Goal: Task Accomplishment & Management: Manage account settings

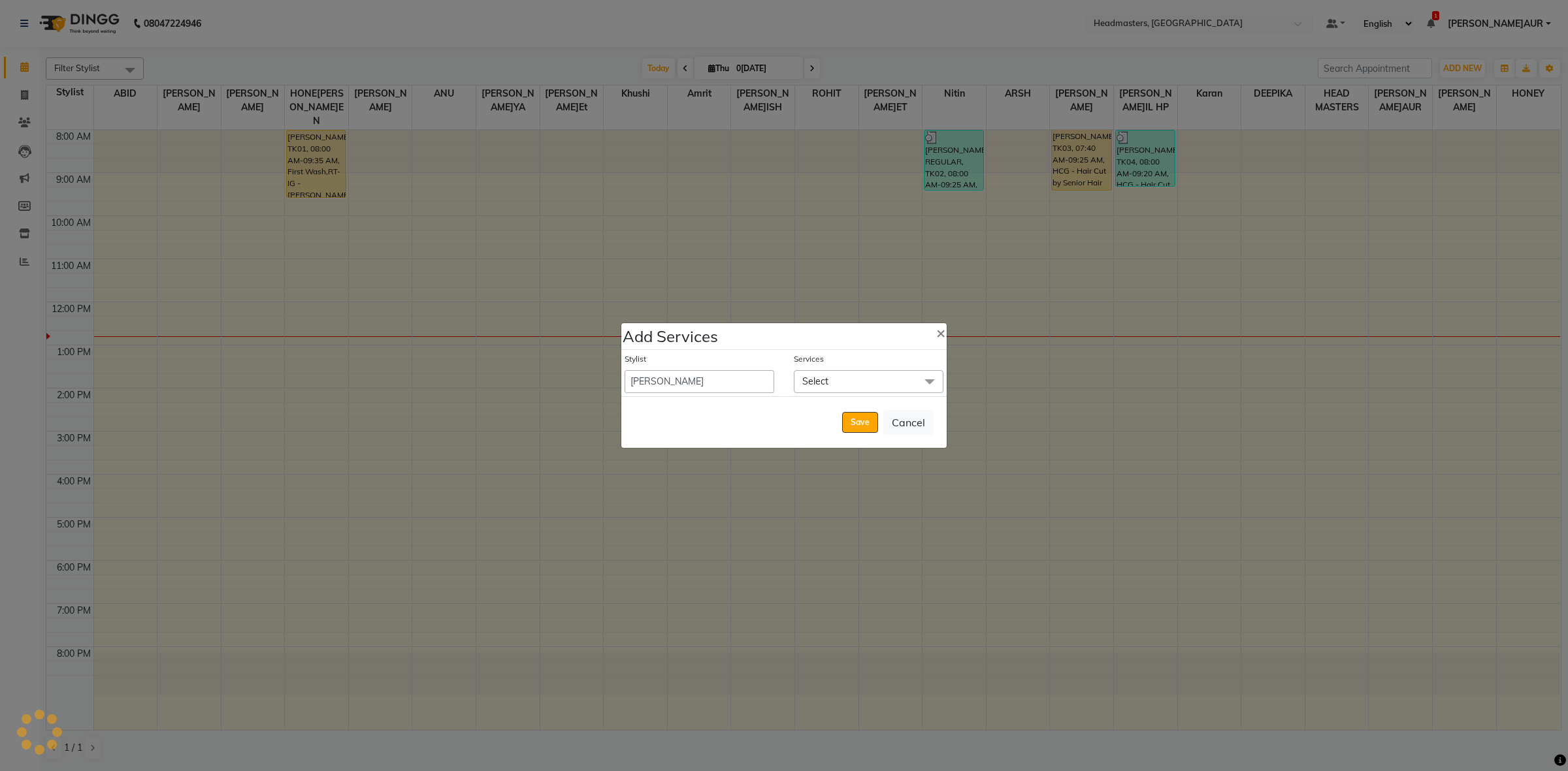
select select "60639"
click at [860, 389] on span "Select" at bounding box center [869, 382] width 150 height 23
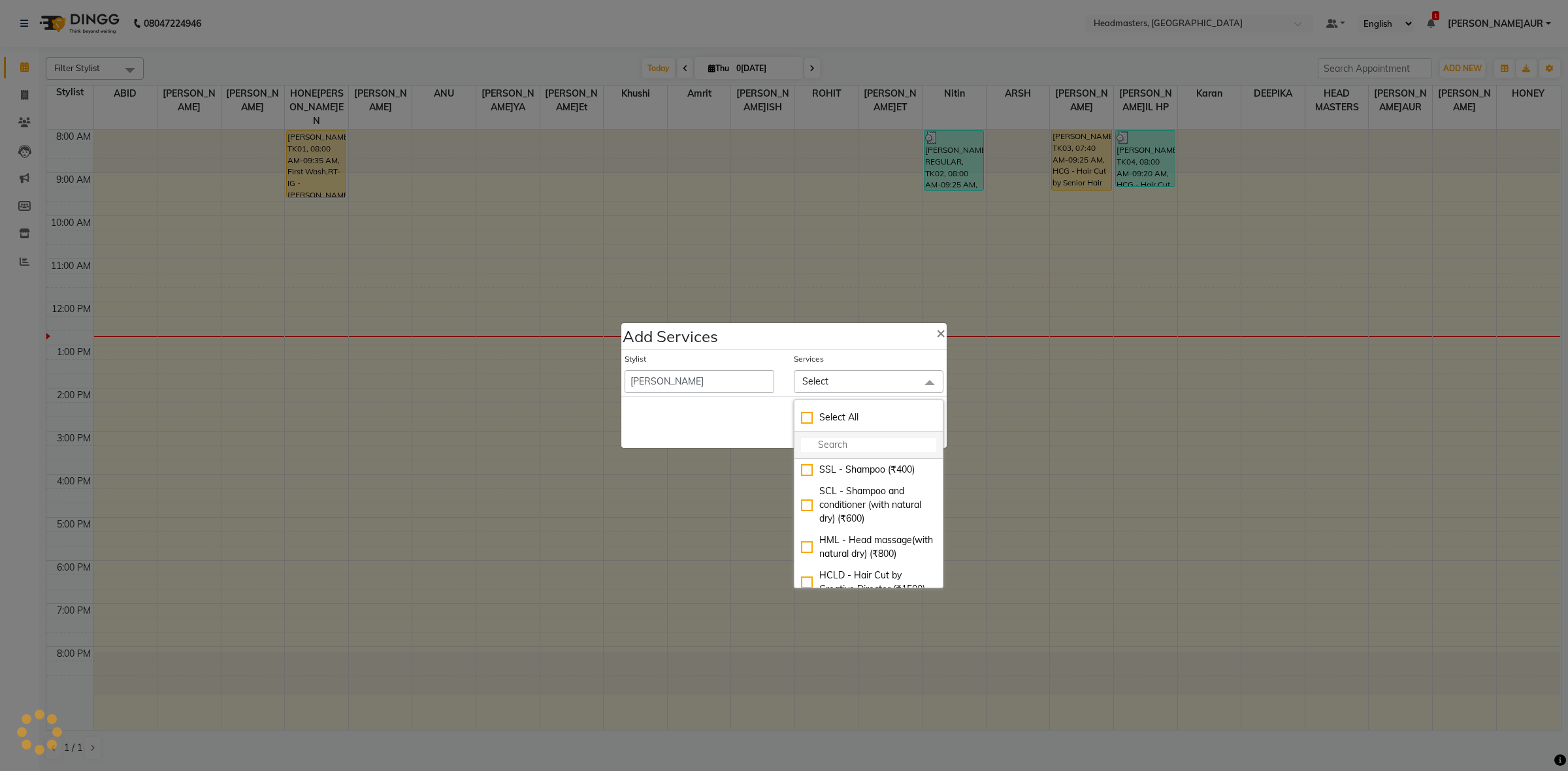
click at [824, 448] on input "multiselect-search" at bounding box center [869, 445] width 136 height 14
type input "HEAD"
click at [844, 490] on div "HML - Head massage(with natural dry) (₹800)" at bounding box center [869, 477] width 136 height 28
checkbox input "true"
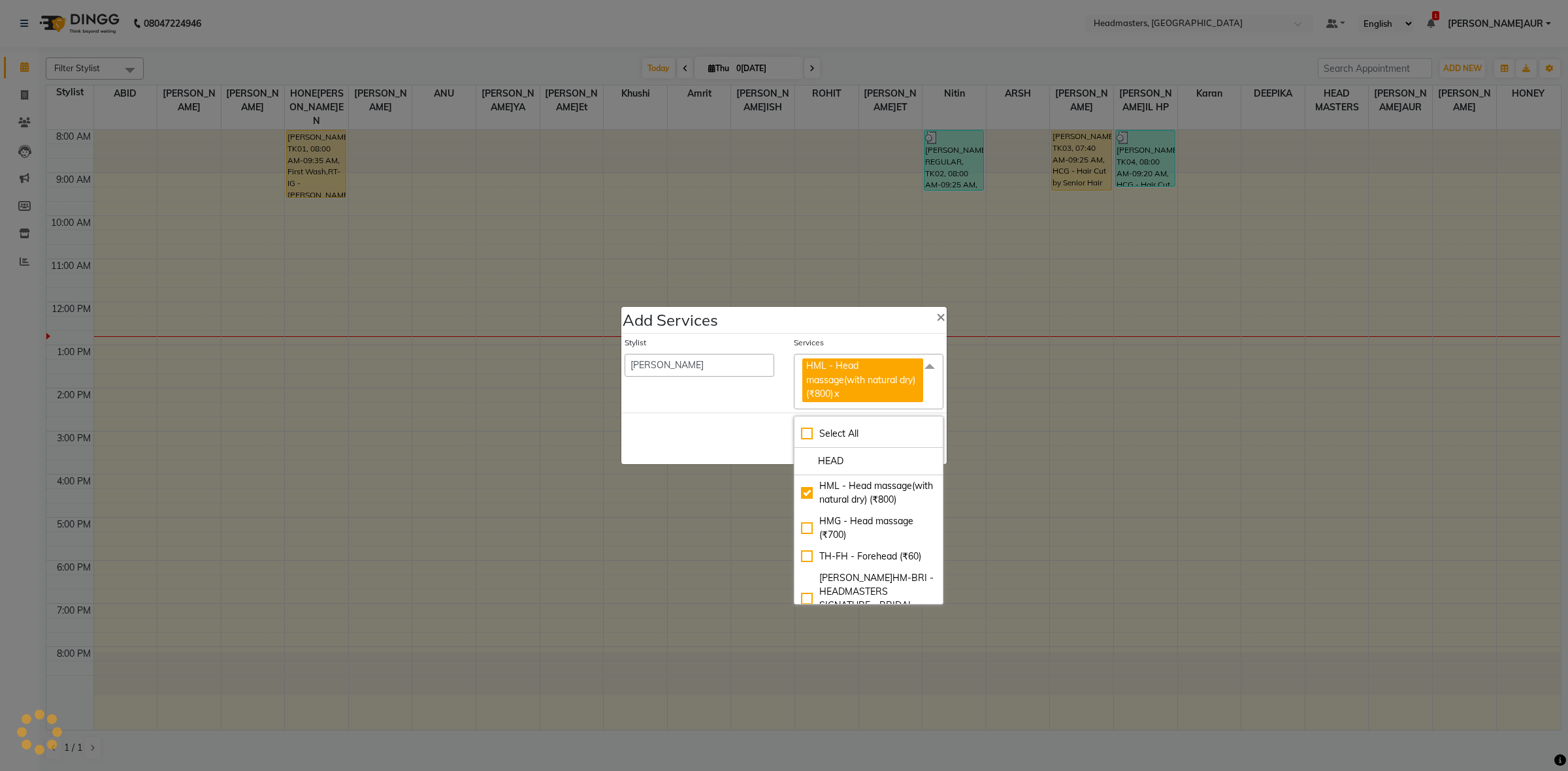
click at [768, 420] on div "Save Cancel" at bounding box center [784, 438] width 325 height 51
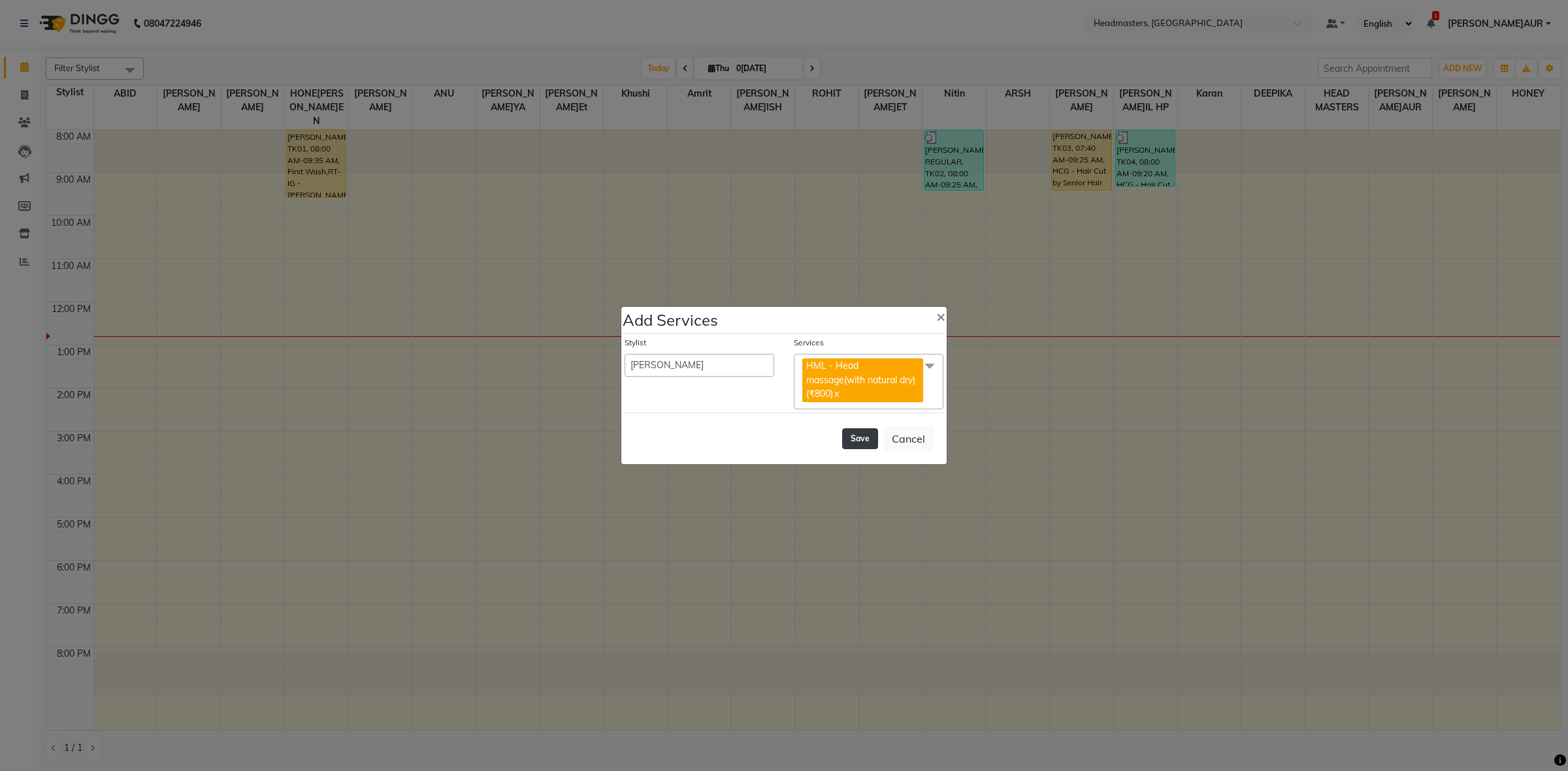
click at [873, 442] on button "Save" at bounding box center [859, 439] width 36 height 21
select select "60608"
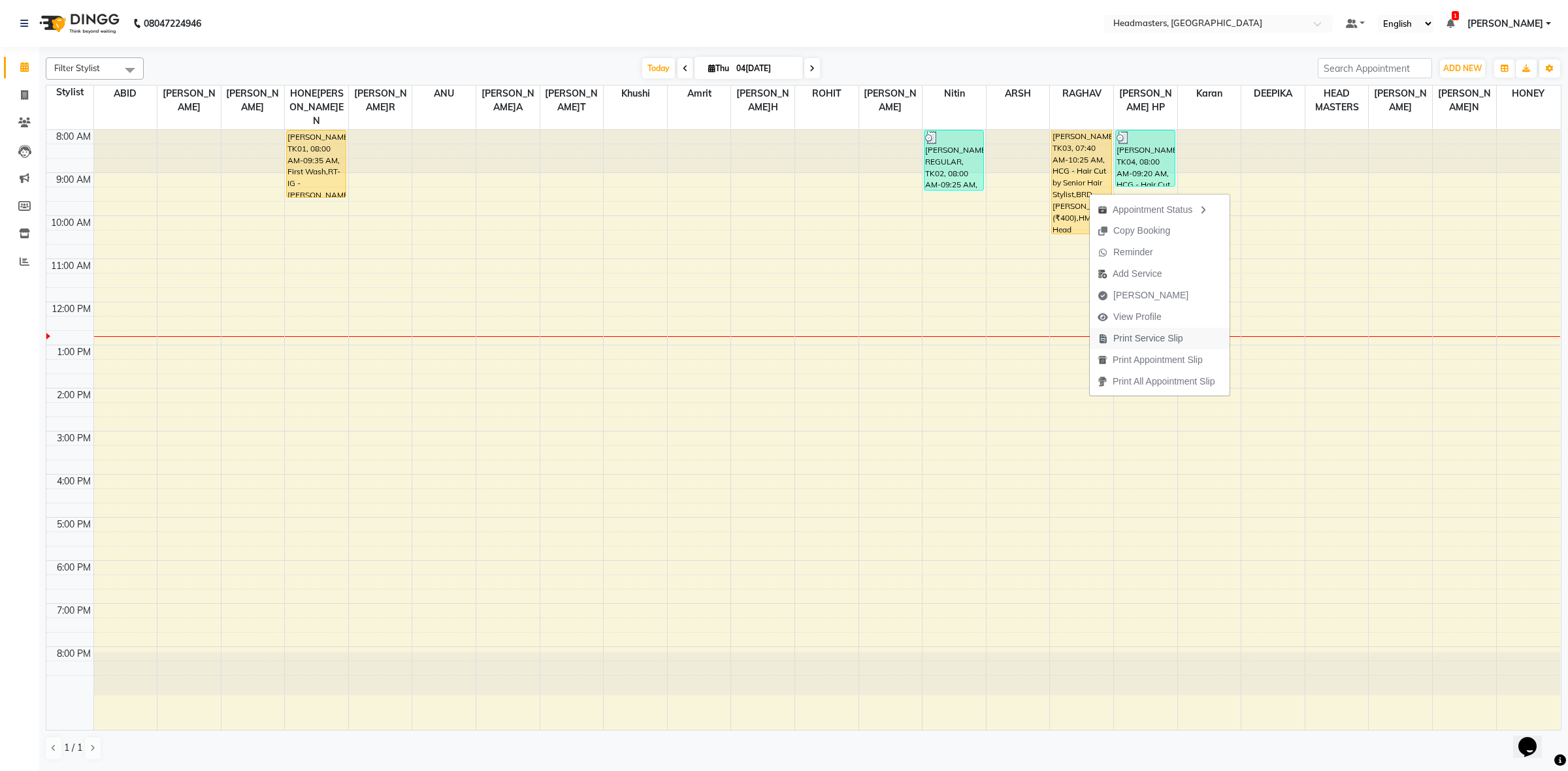
click at [1141, 342] on span "Print Service Slip" at bounding box center [1148, 339] width 70 height 14
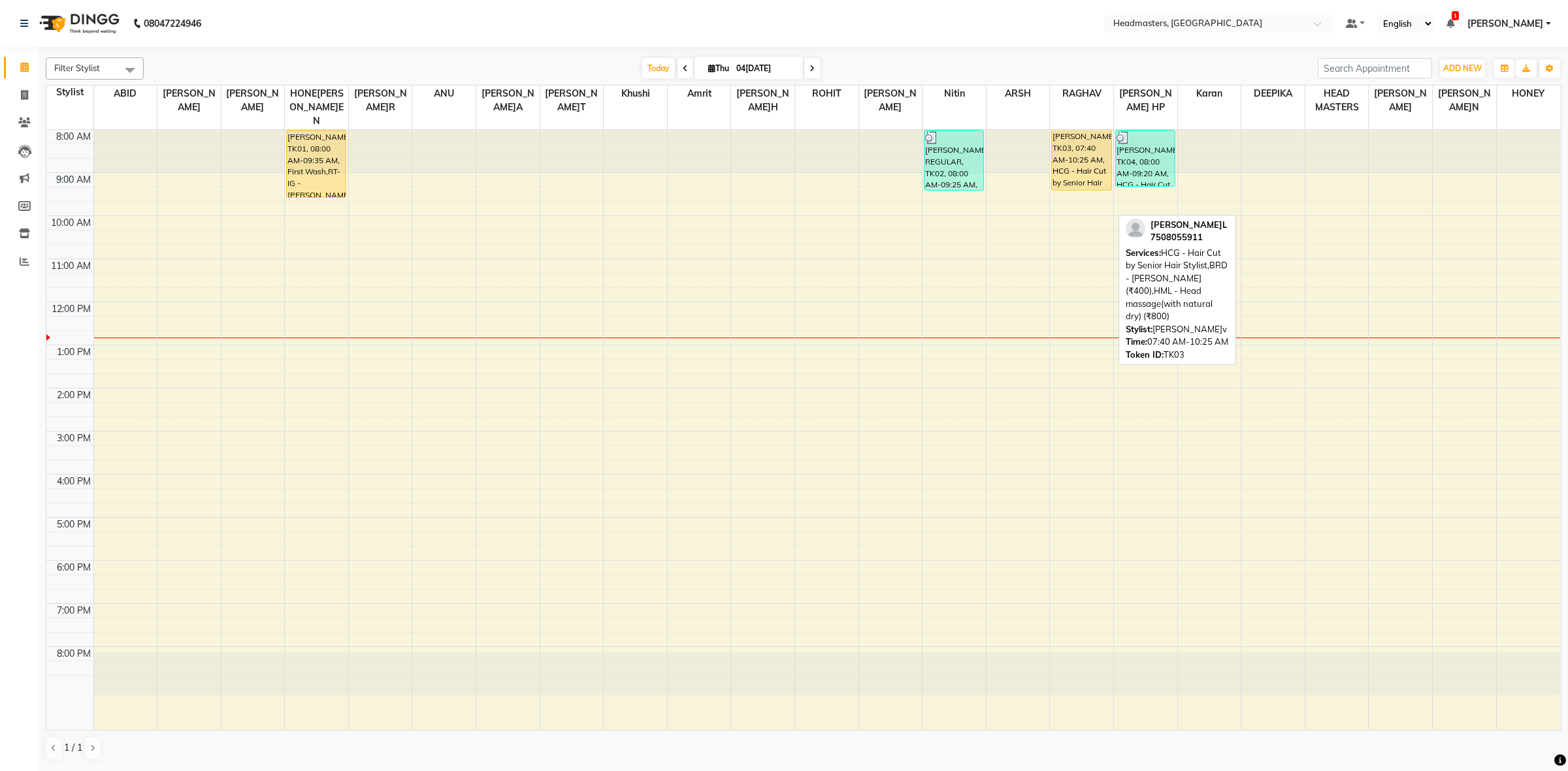
drag, startPoint x: 1088, startPoint y: 222, endPoint x: 1086, endPoint y: 177, distance: 45.0
click at [1086, 177] on div "[PERSON_NAME]L, TK03, 07:40 AM-10:25 AM, HCG - Hair Cut by Senior Hair Stylist,…" at bounding box center [1081, 430] width 63 height 600
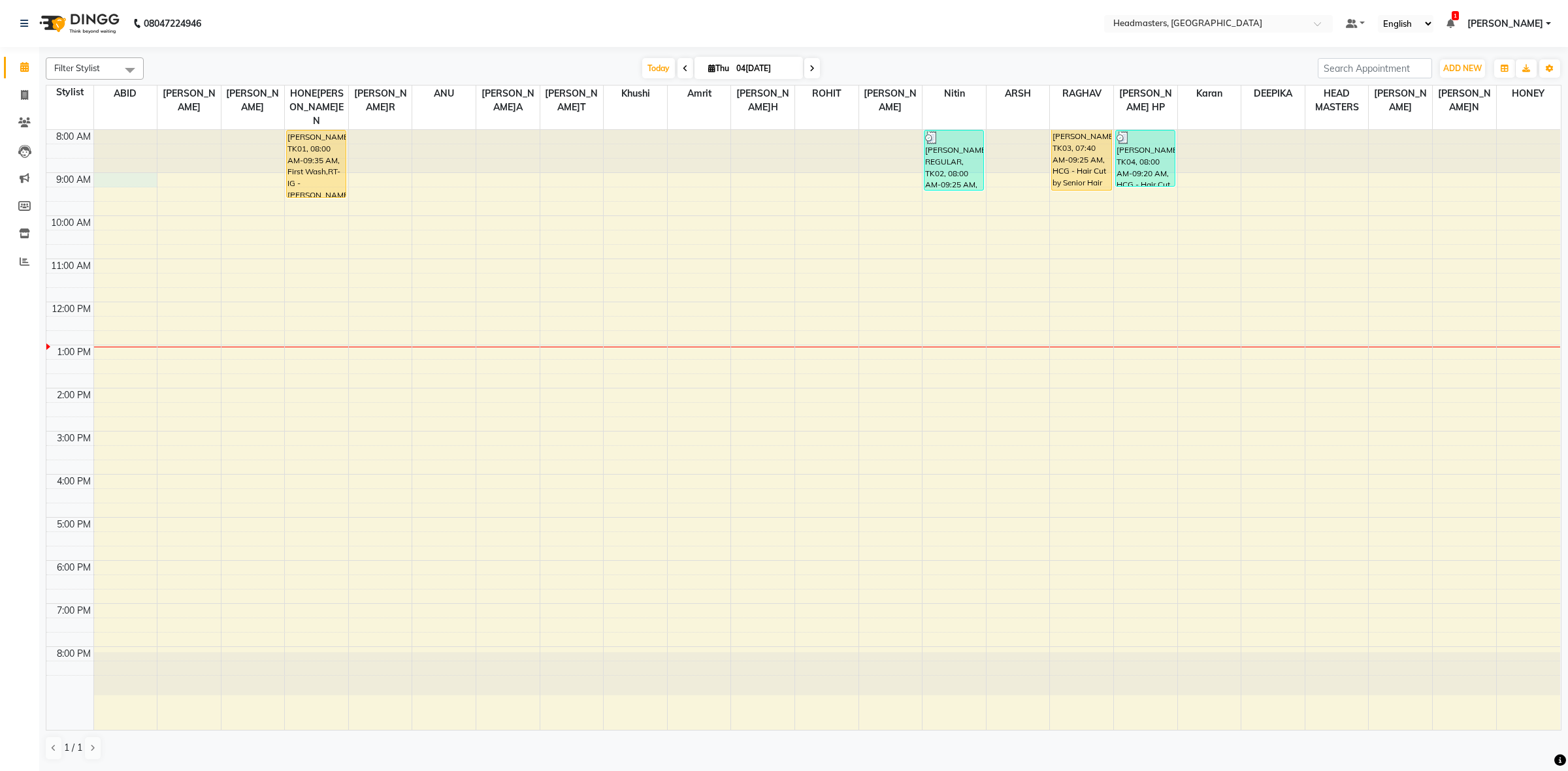
click at [111, 172] on div "8:00 AM 9:00 AM 10:00 AM 11:00 AM 12:00 PM 1:00 PM 2:00 PM 3:00 PM 4:00 PM 5:00…" at bounding box center [803, 430] width 1514 height 600
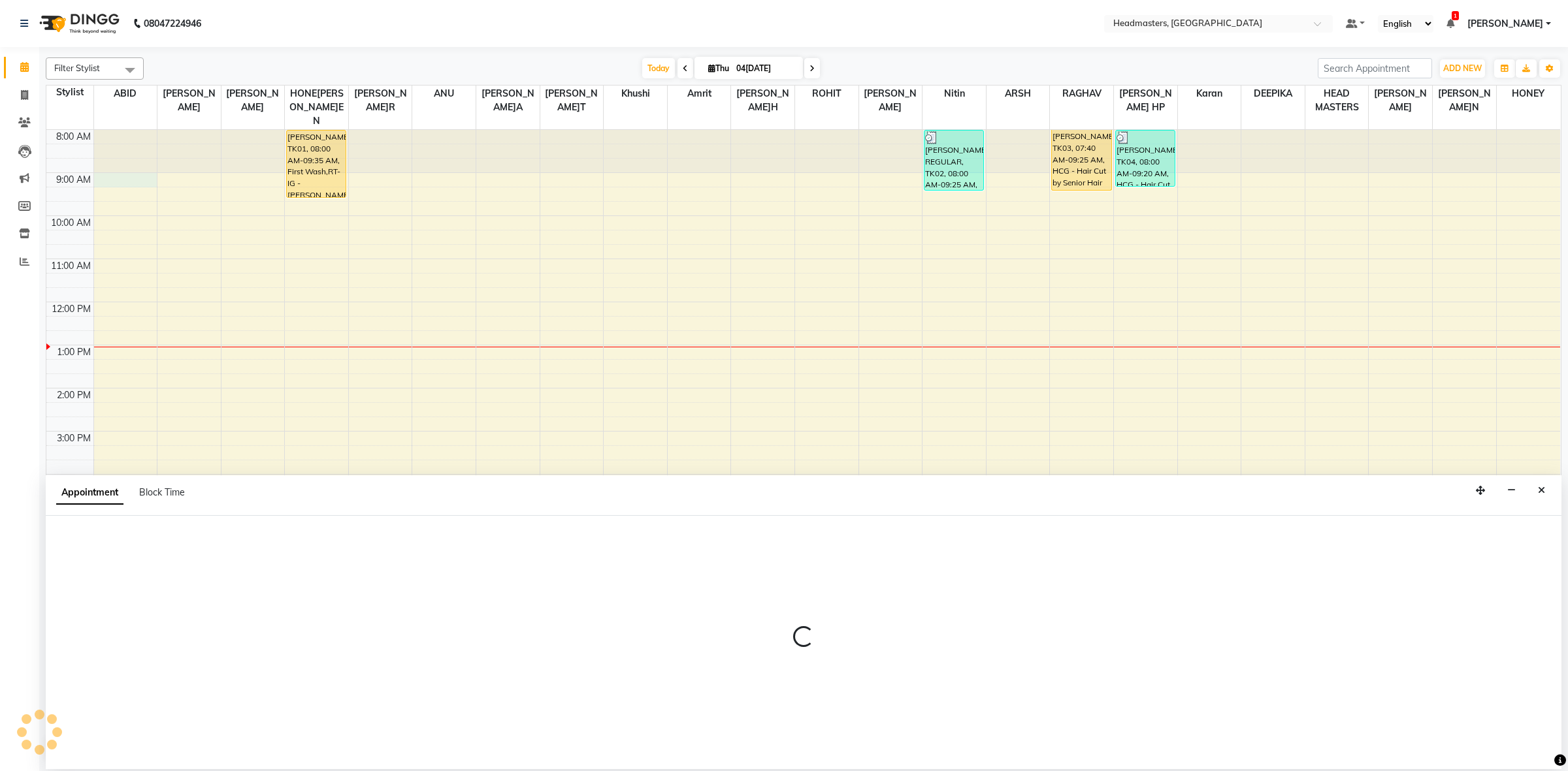
select select "60608"
select select "tentative"
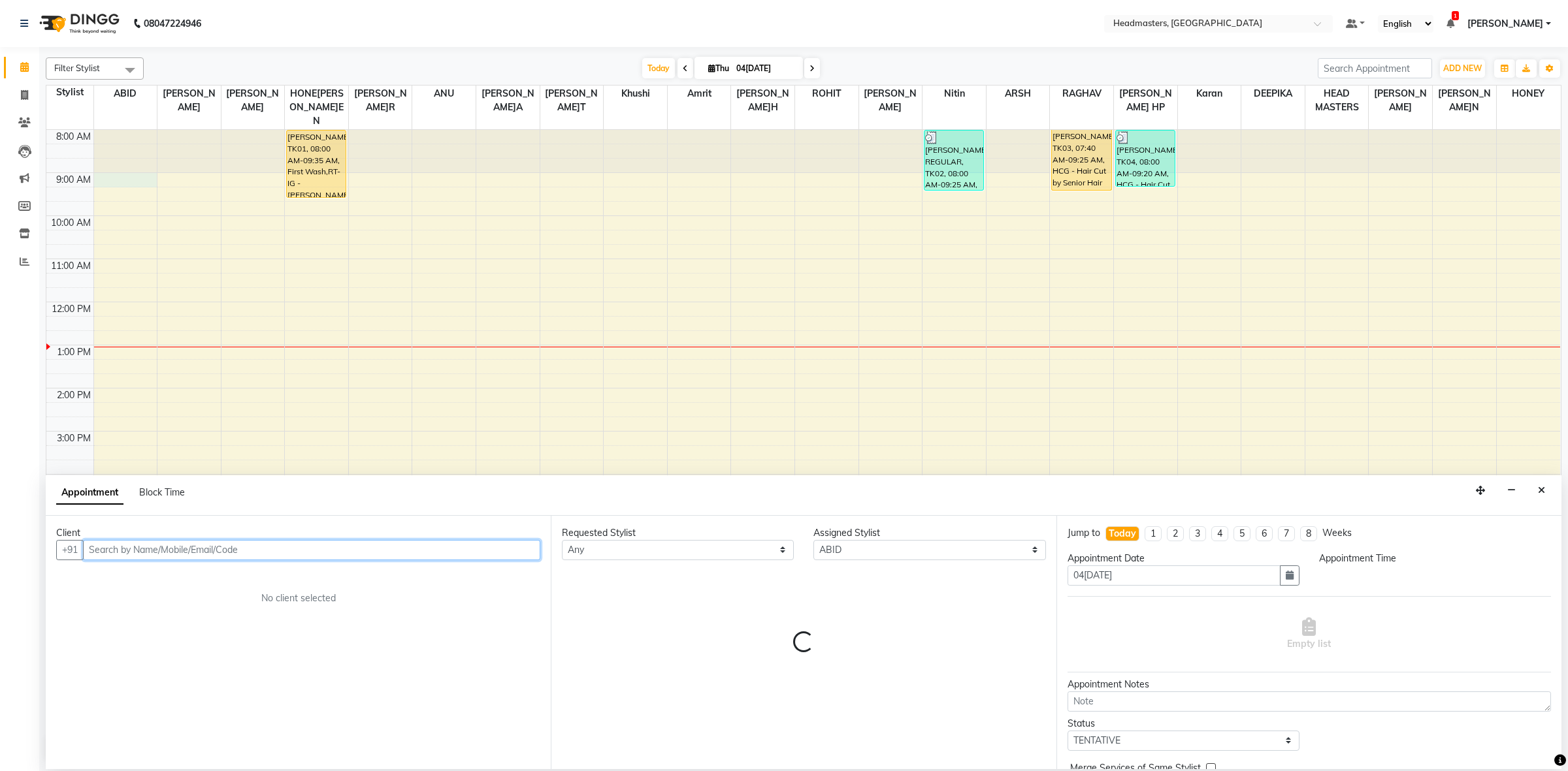
select select "540"
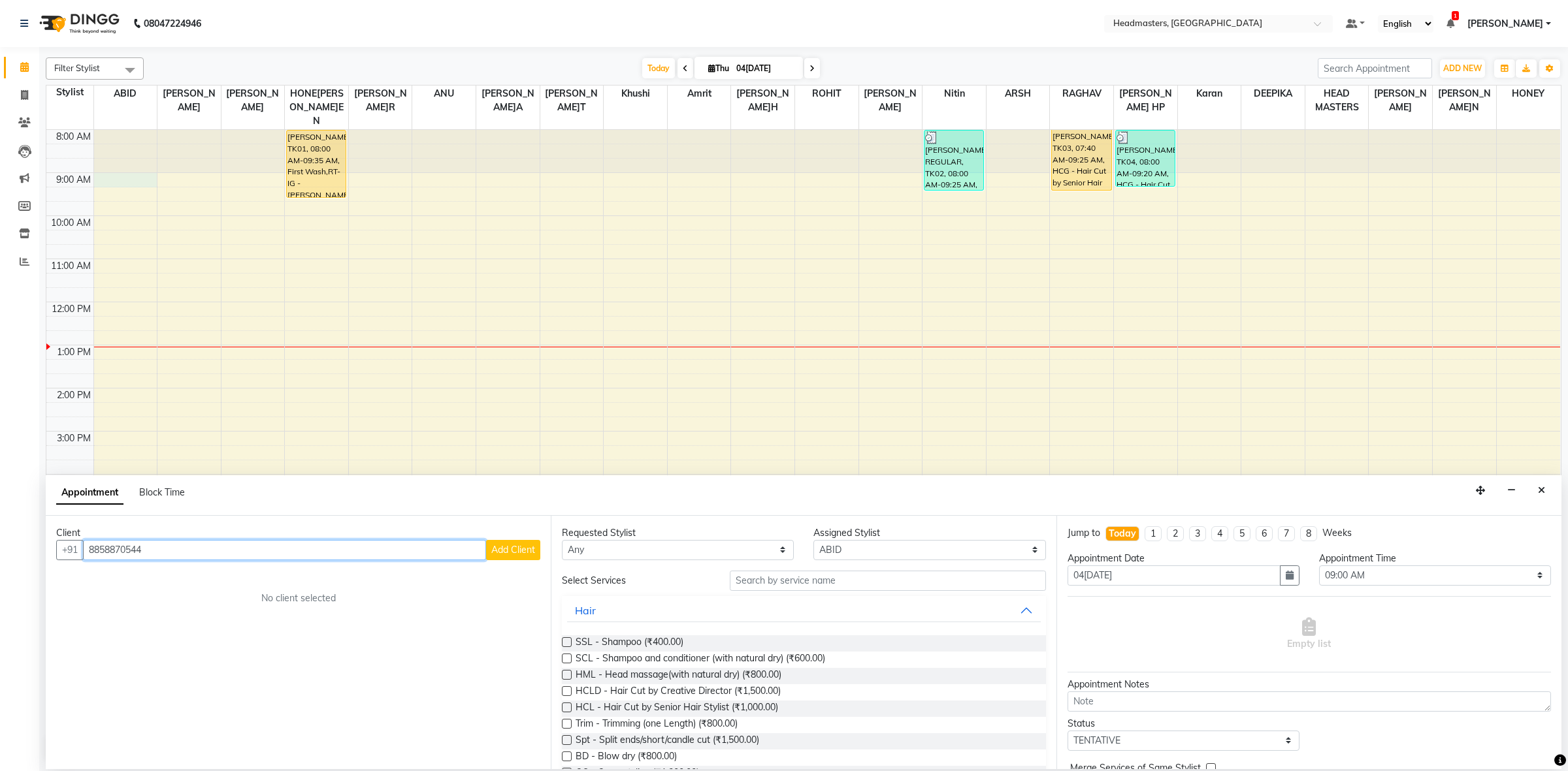
type input "8858870544"
click at [519, 559] on button "Add Client" at bounding box center [513, 549] width 54 height 20
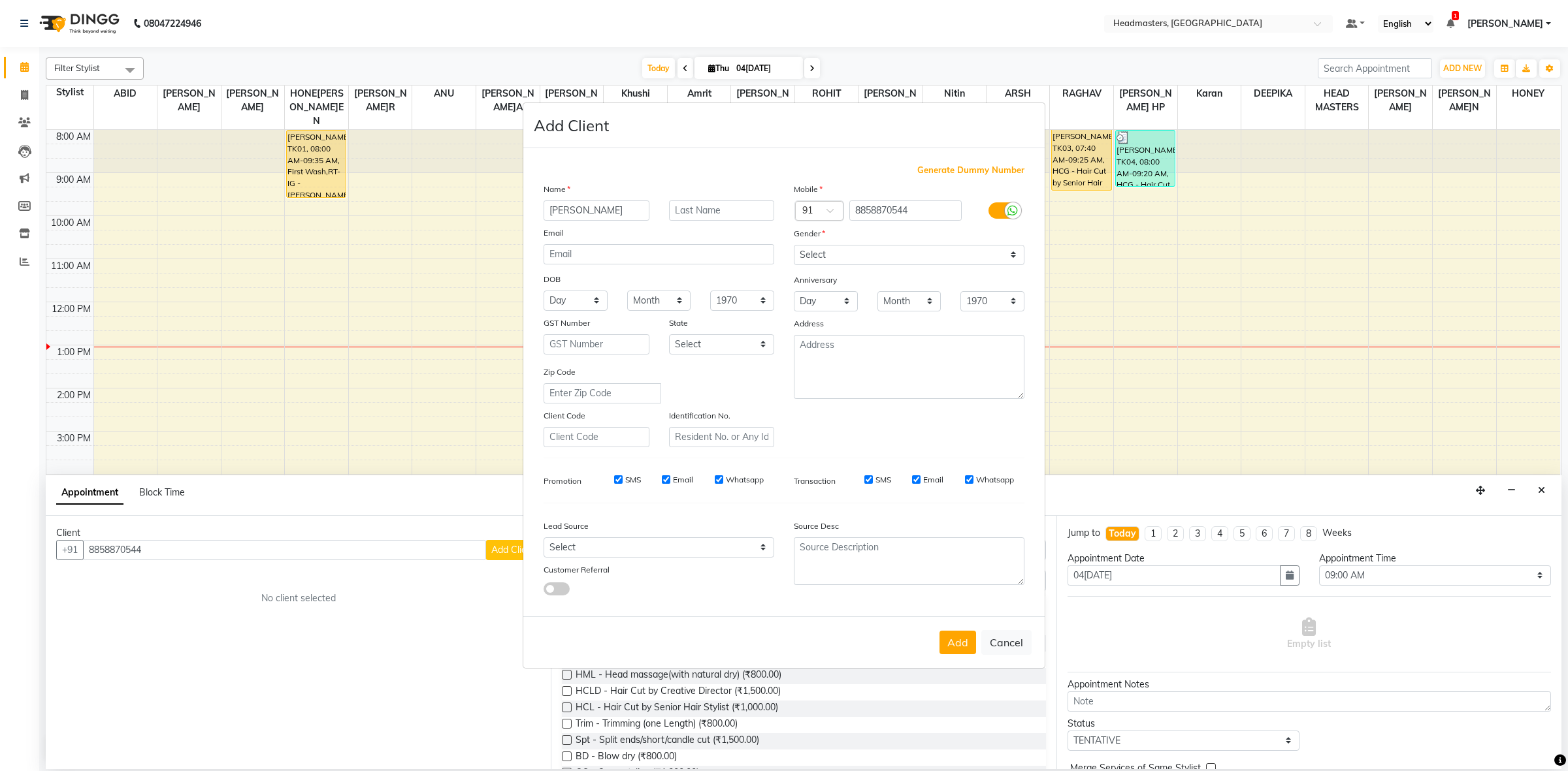
type input "GURLEEN"
drag, startPoint x: 870, startPoint y: 256, endPoint x: 870, endPoint y: 265, distance: 9.0
click at [870, 256] on select "Select Male Female Other Prefer Not To Say" at bounding box center [909, 255] width 230 height 20
select select "female"
click at [794, 246] on select "Select Male Female Other Prefer Not To Say" at bounding box center [909, 255] width 230 height 20
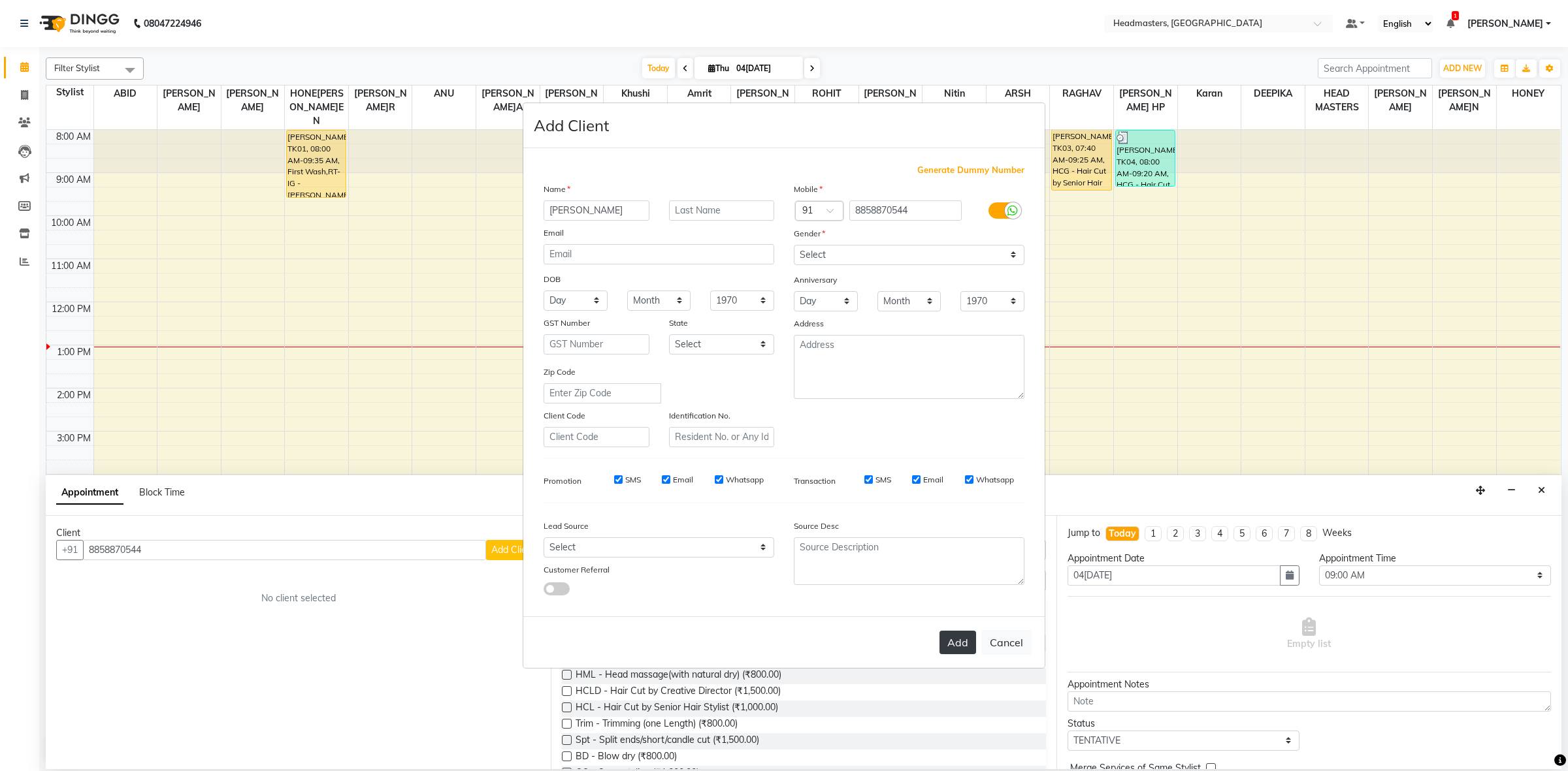
click at [967, 634] on button "Add" at bounding box center [957, 642] width 37 height 23
select select
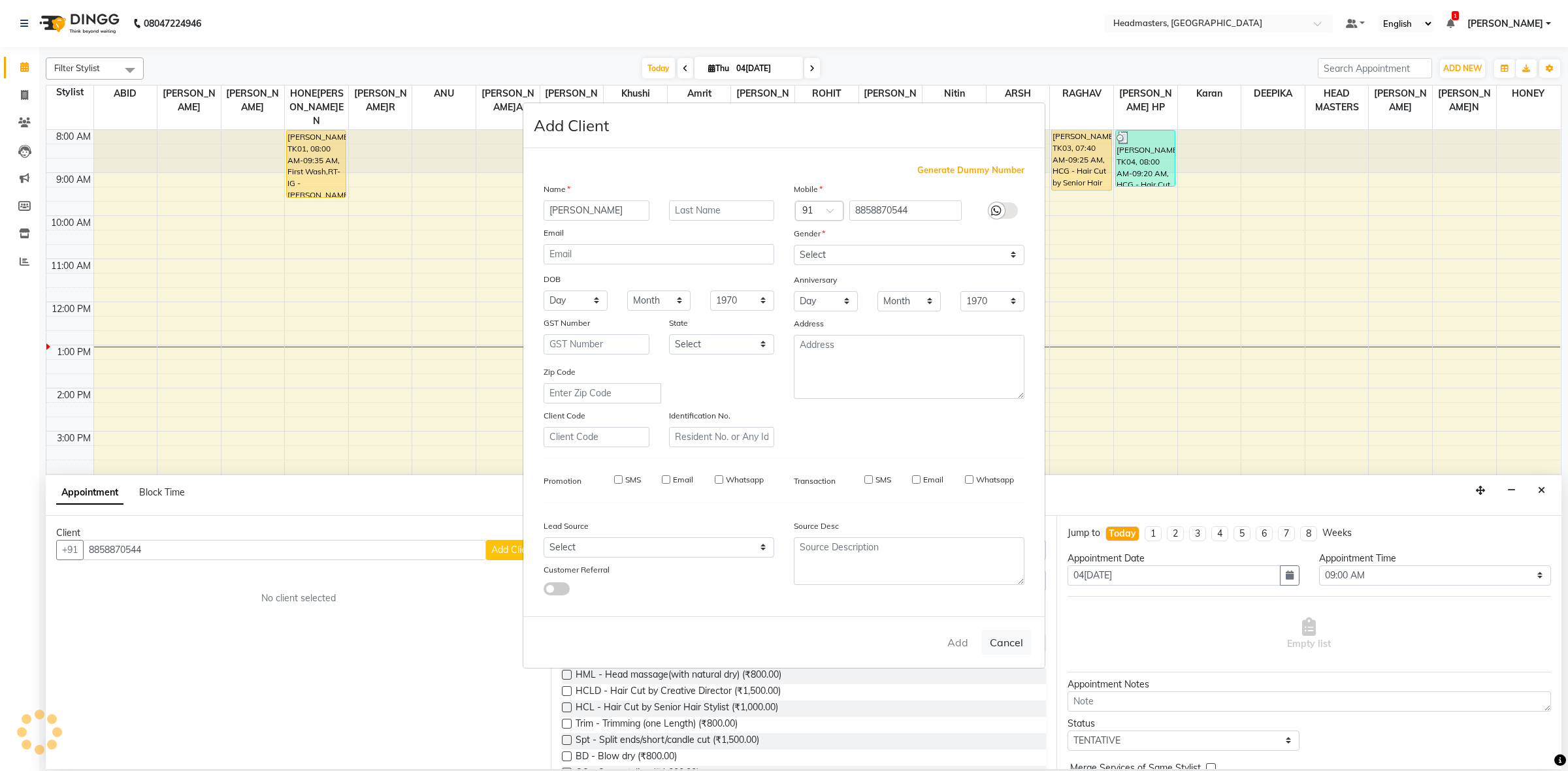
select select
checkbox input "false"
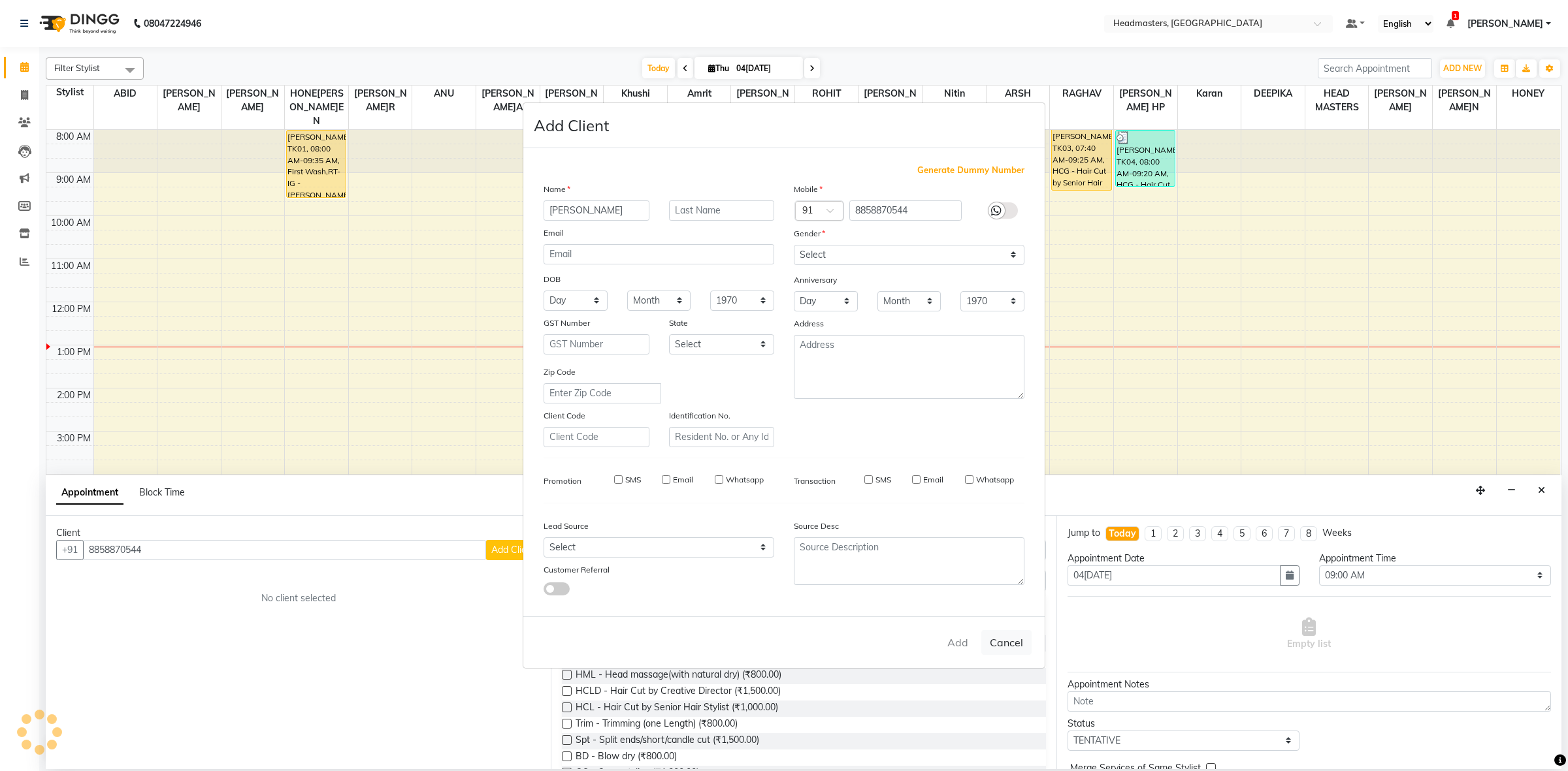
checkbox input "false"
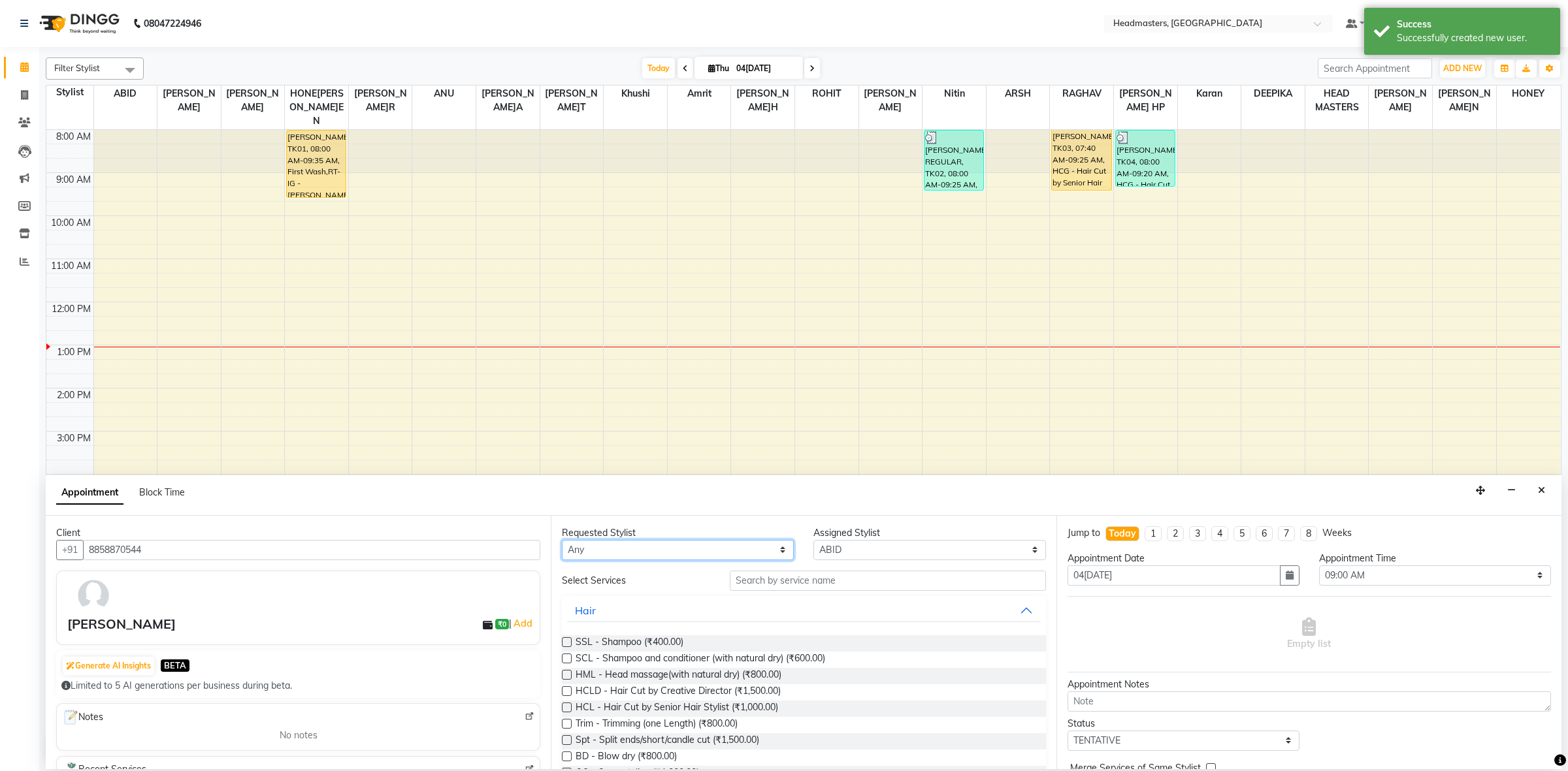
click at [703, 546] on select "Any ABID Amrit ANU ARSH DEEPIKA GURJEET HEAD MASTERS HONEY HONEY KUMAR HONEY SA…" at bounding box center [677, 549] width 232 height 20
click at [711, 557] on select "Any ABID Amrit ANU ARSH DEEPIKA GURJEET HEAD MASTERS HONEY HONEY KUMAR HONEY SA…" at bounding box center [677, 549] width 232 height 20
select select "60608"
click at [562, 540] on select "Any ABID Amrit ANU ARSH DEEPIKA GURJEET HEAD MASTERS HONEY HONEY KUMAR HONEY SA…" at bounding box center [677, 549] width 232 height 20
click at [857, 578] on input "text" at bounding box center [888, 581] width 317 height 20
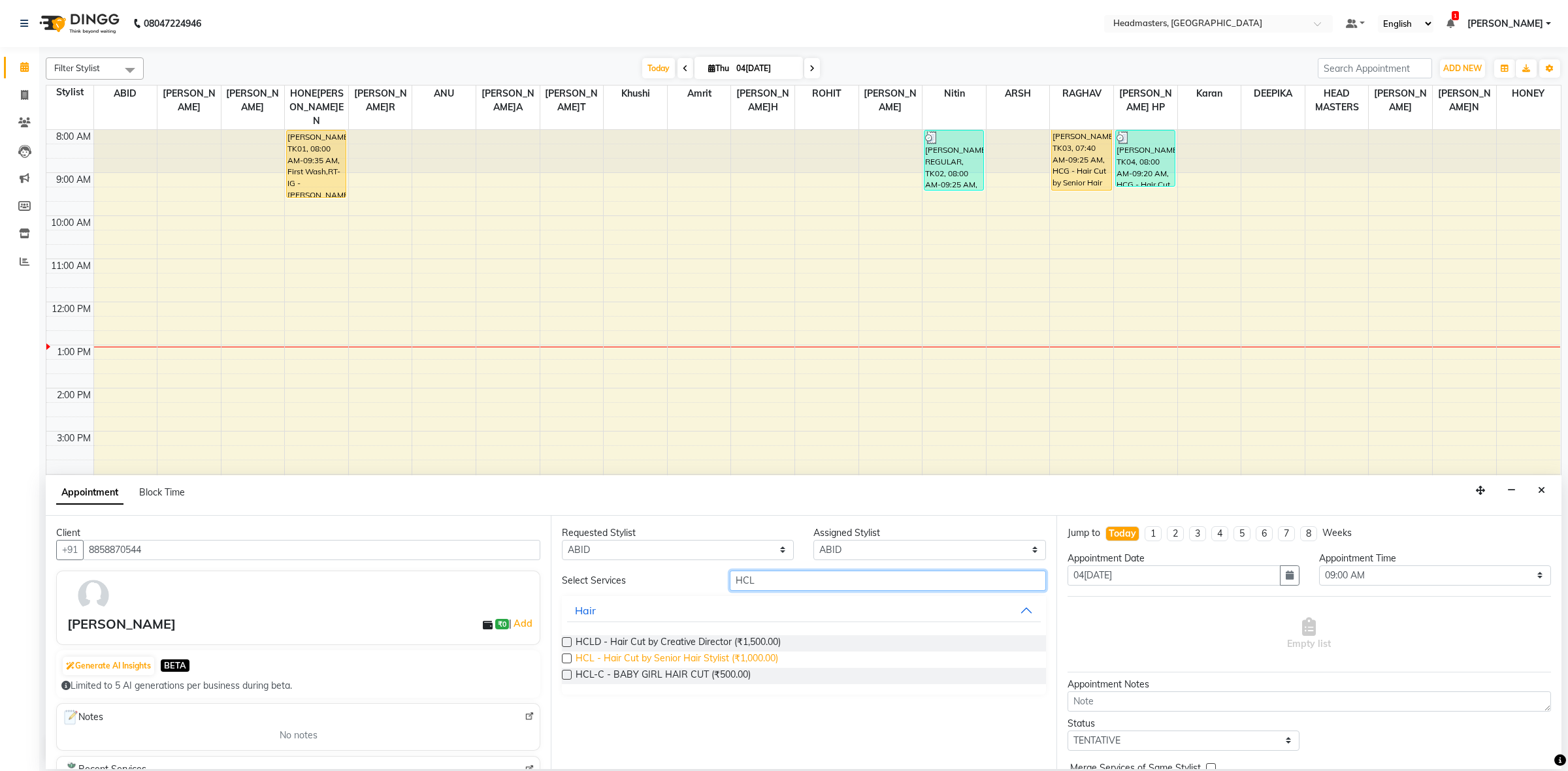
type input "HCL"
click at [756, 657] on span "HCL - Hair Cut by Senior Hair Stylist (₹1,000.00)" at bounding box center [677, 660] width 203 height 17
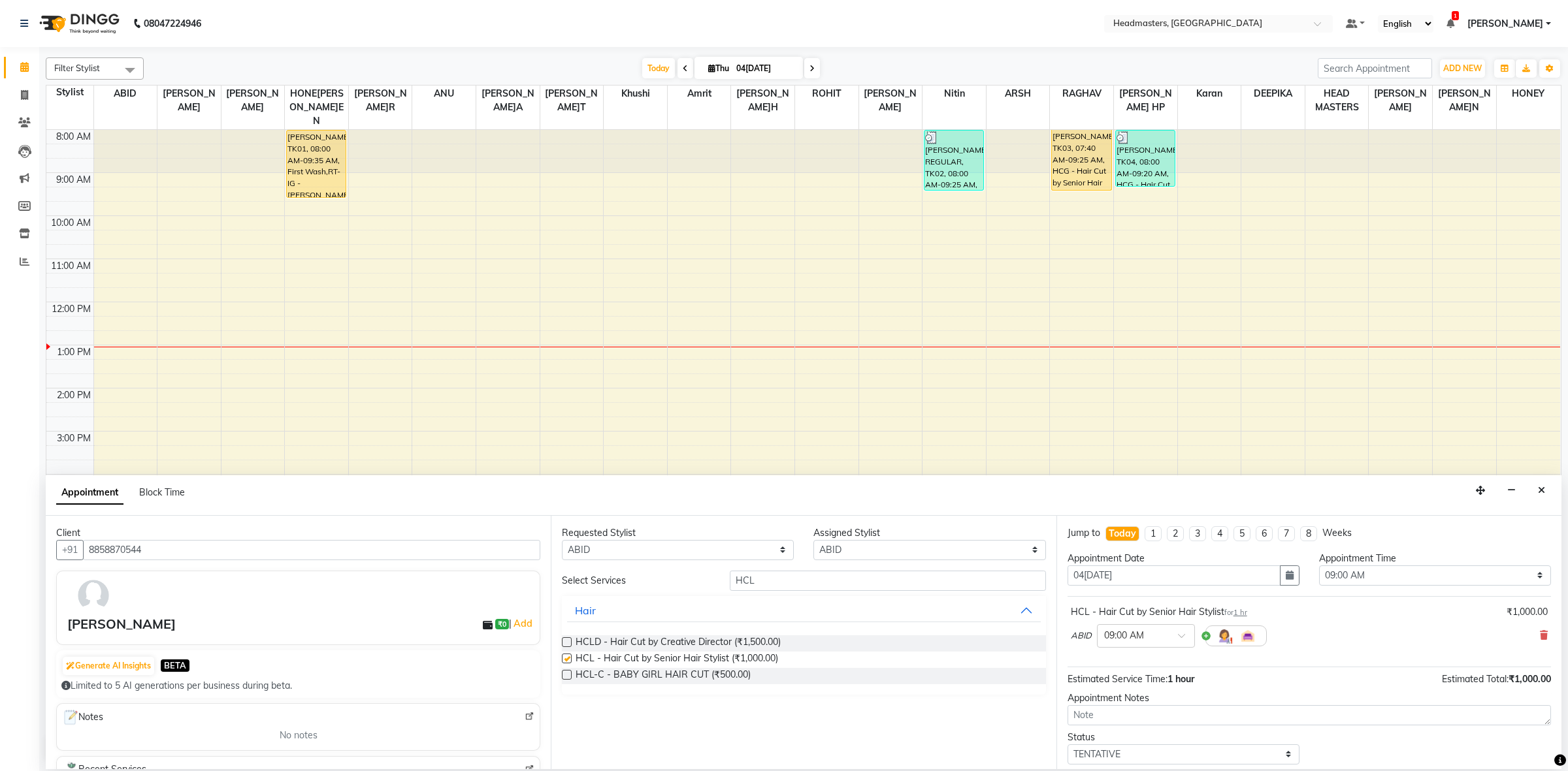
checkbox input "false"
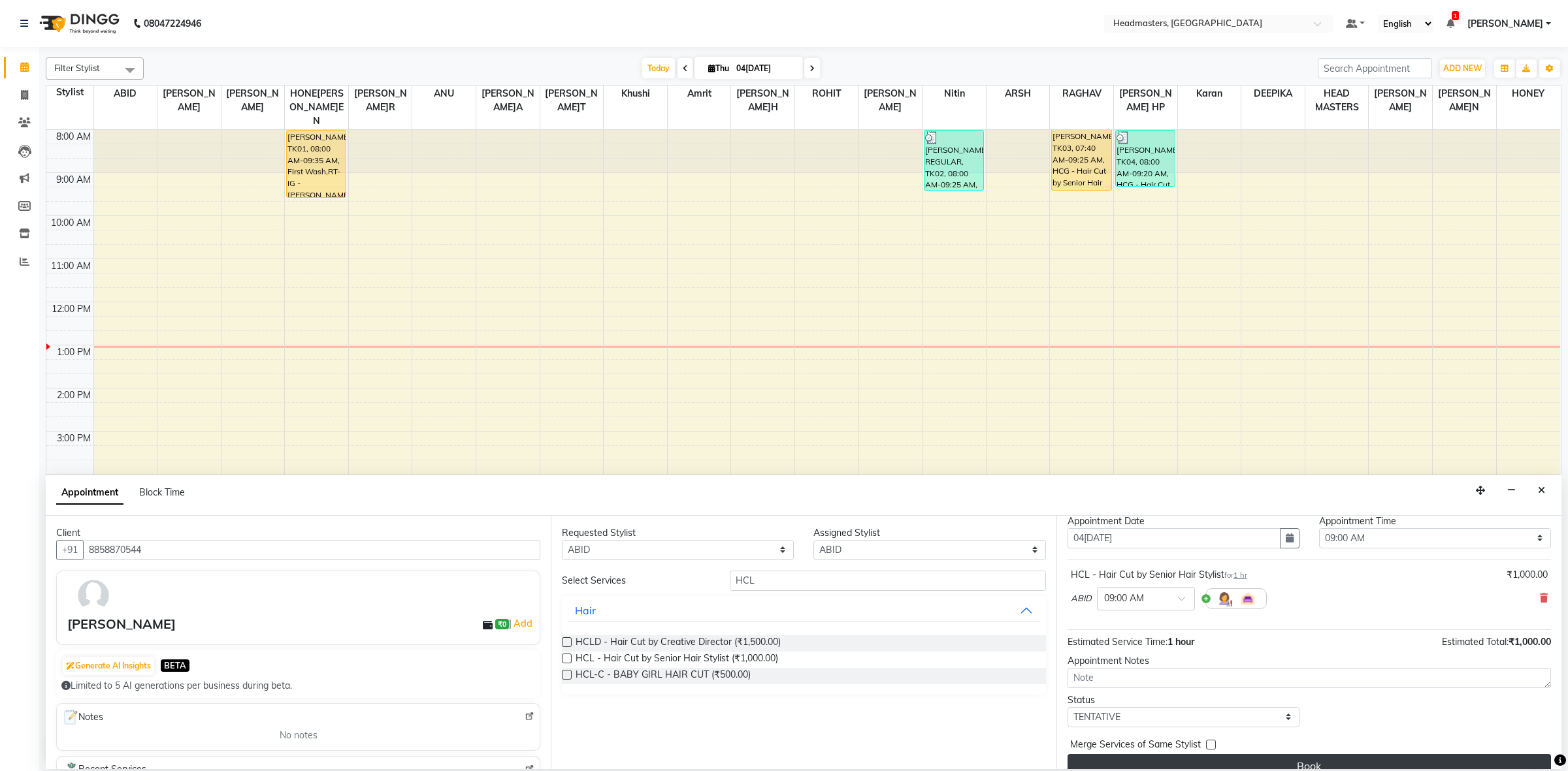
scroll to position [57, 0]
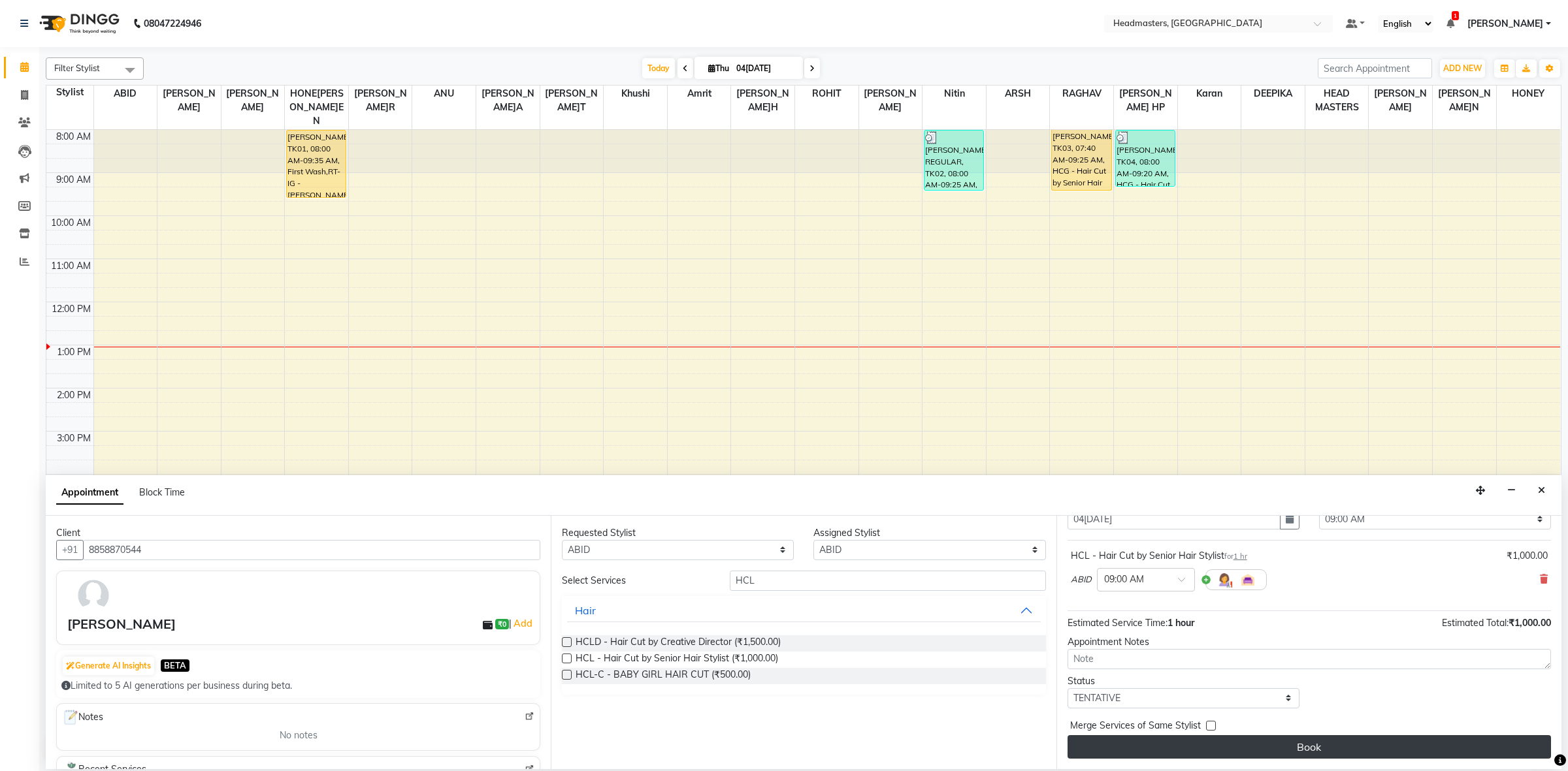
click at [1239, 748] on button "Book" at bounding box center [1310, 747] width 484 height 23
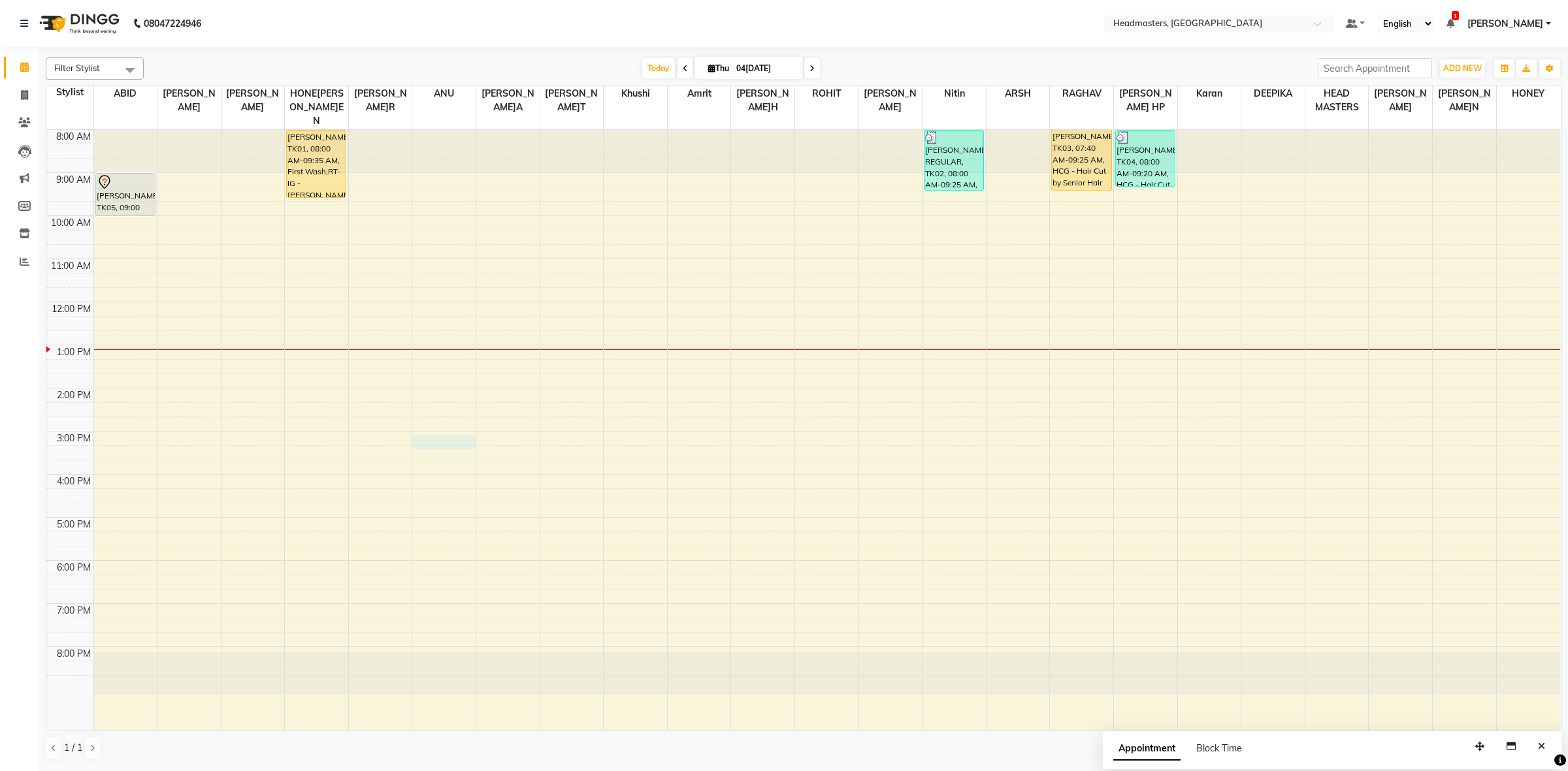
drag, startPoint x: 416, startPoint y: 427, endPoint x: 415, endPoint y: 458, distance: 31.0
click at [417, 426] on div "8:00 AM 9:00 AM 10:00 AM 11:00 AM 12:00 PM 1:00 PM 2:00 PM 3:00 PM 4:00 PM 5:00…" at bounding box center [803, 430] width 1514 height 600
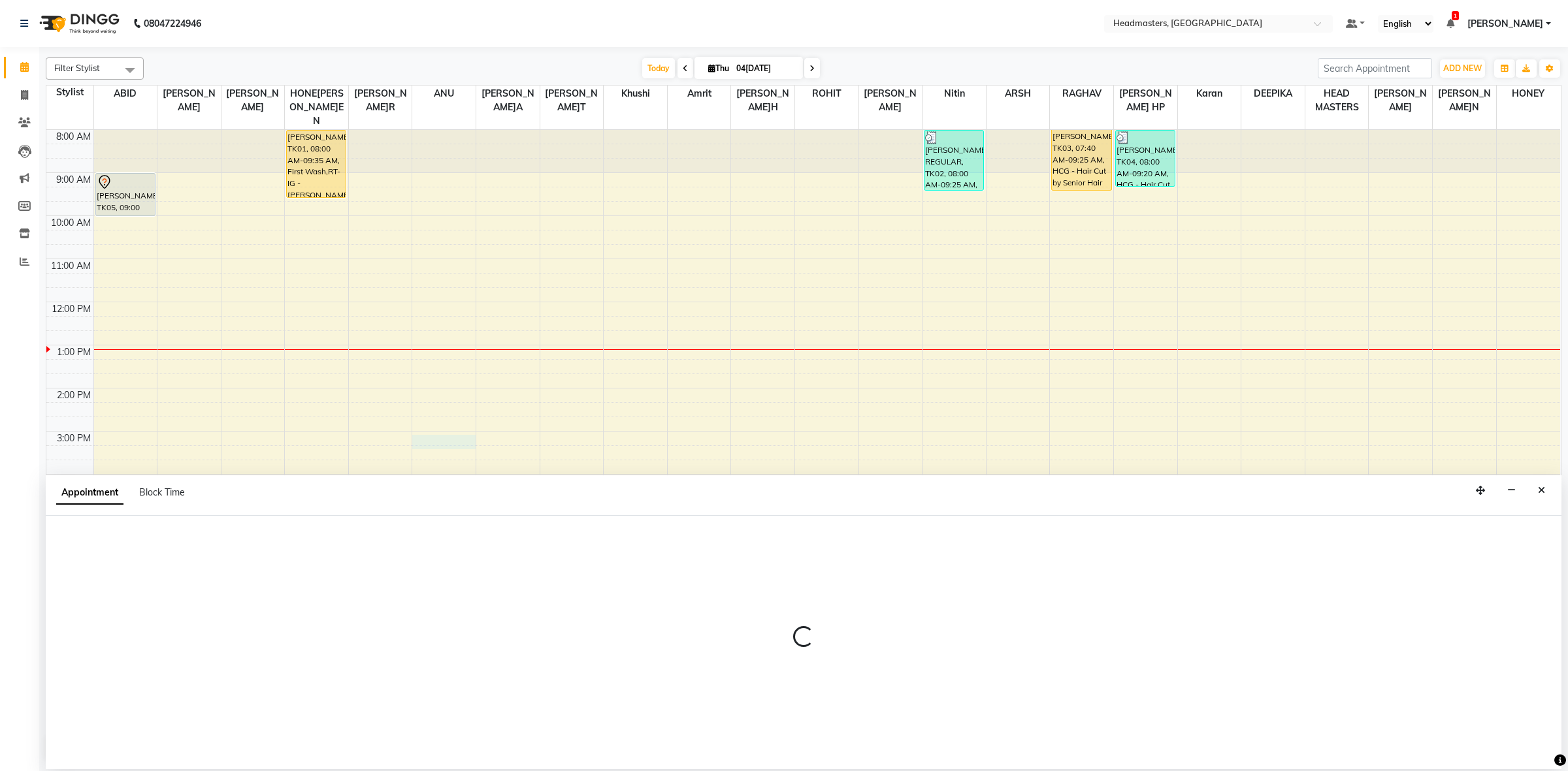
select select "60764"
select select "900"
select select "tentative"
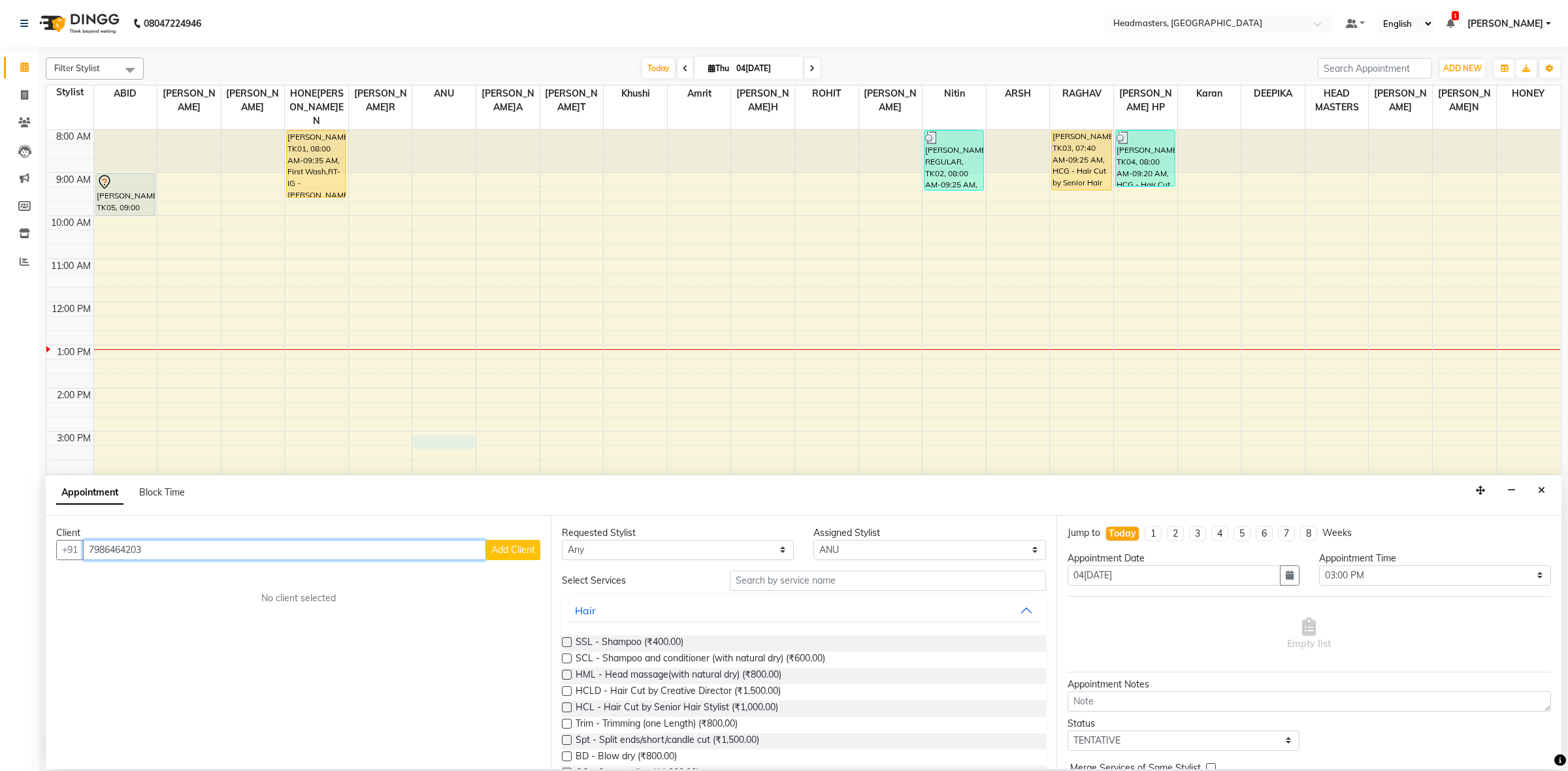
type input "7986464203"
click at [532, 546] on span "Add Client" at bounding box center [513, 550] width 43 height 12
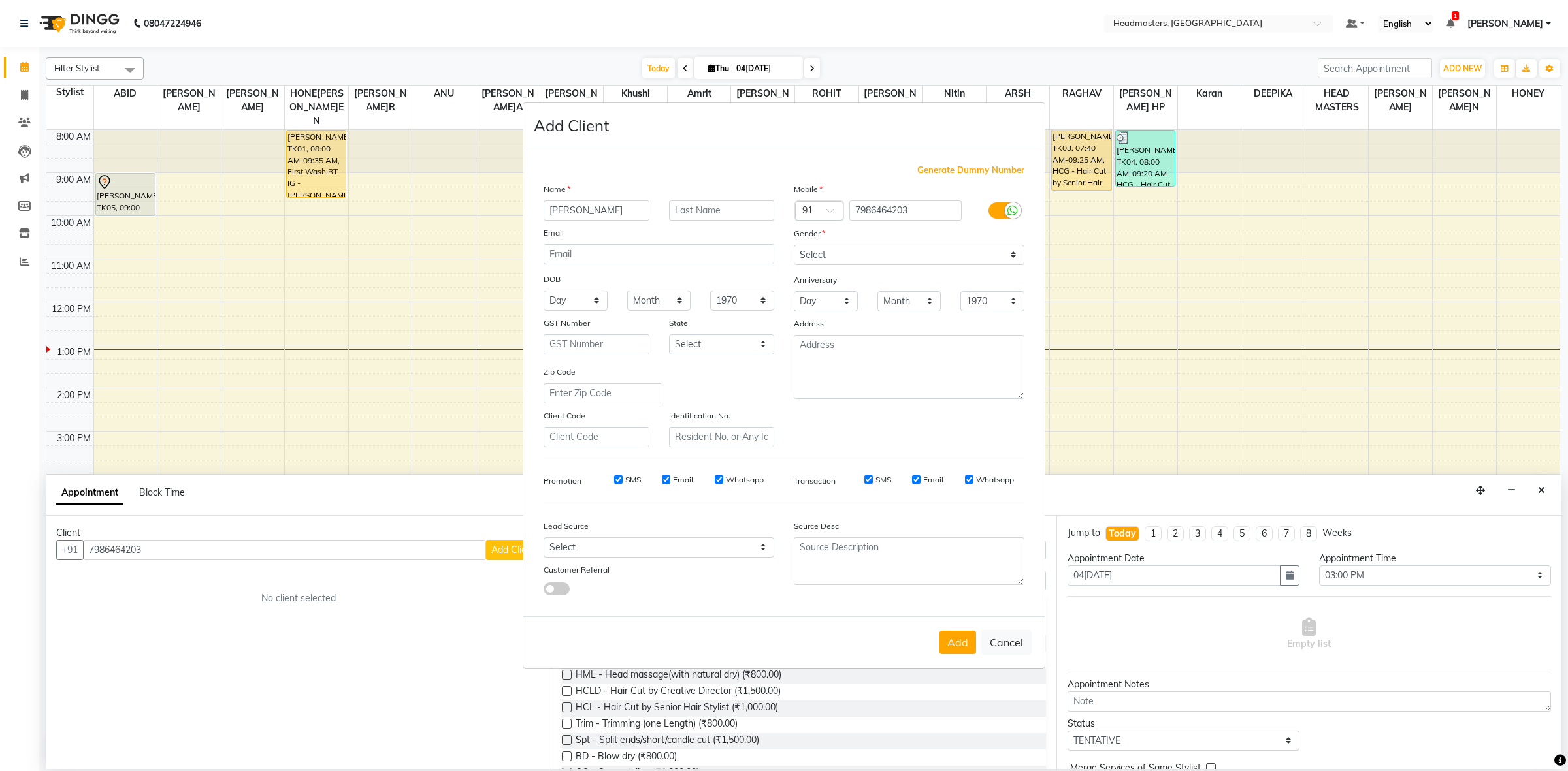
type input "NEHCHAL"
click at [984, 264] on select "Select Male Female Other Prefer Not To Say" at bounding box center [909, 255] width 230 height 20
select select "female"
click at [794, 246] on select "Select Male Female Other Prefer Not To Say" at bounding box center [909, 255] width 230 height 20
click at [964, 637] on button "Add" at bounding box center [957, 642] width 37 height 23
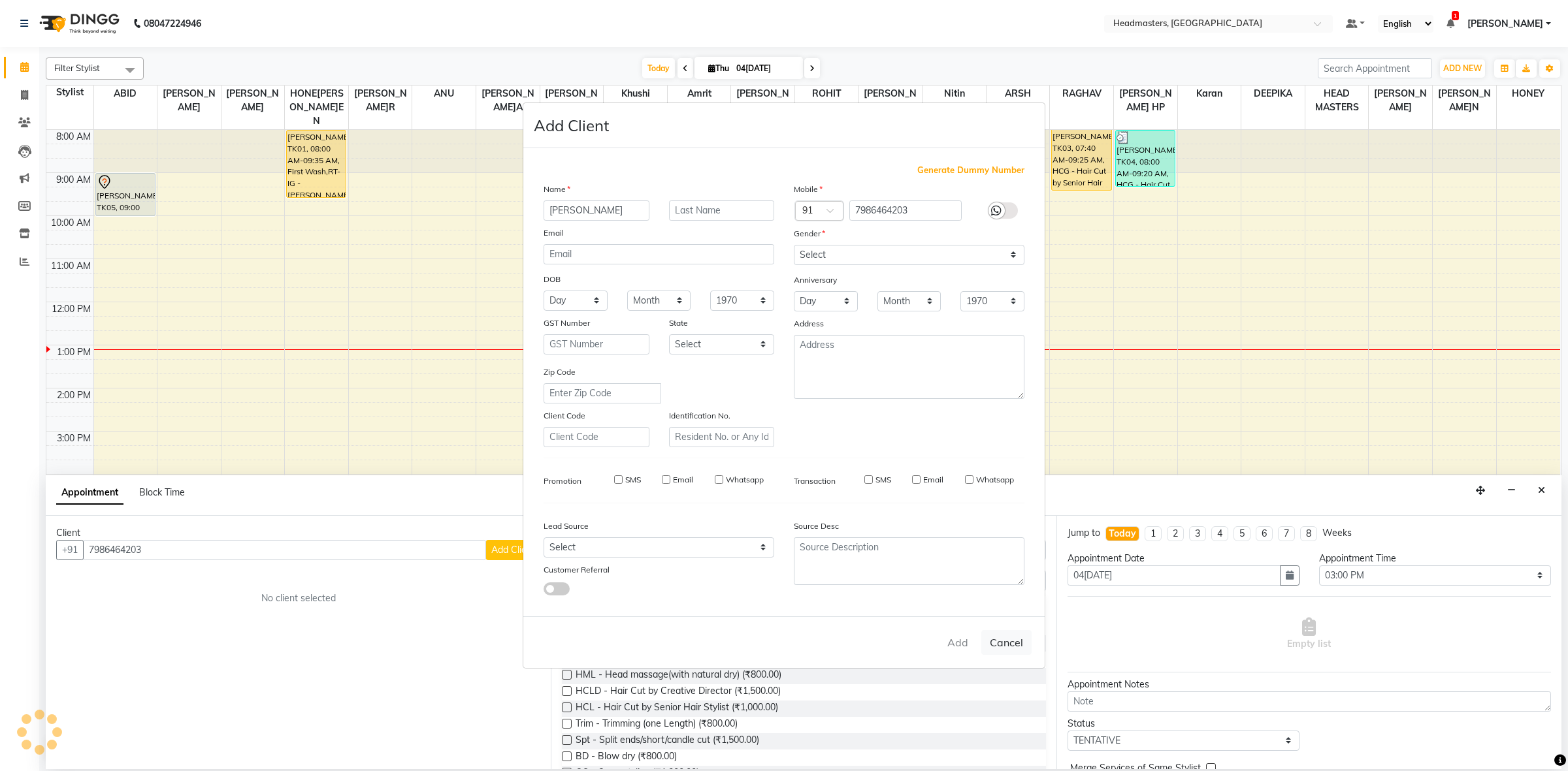
select select
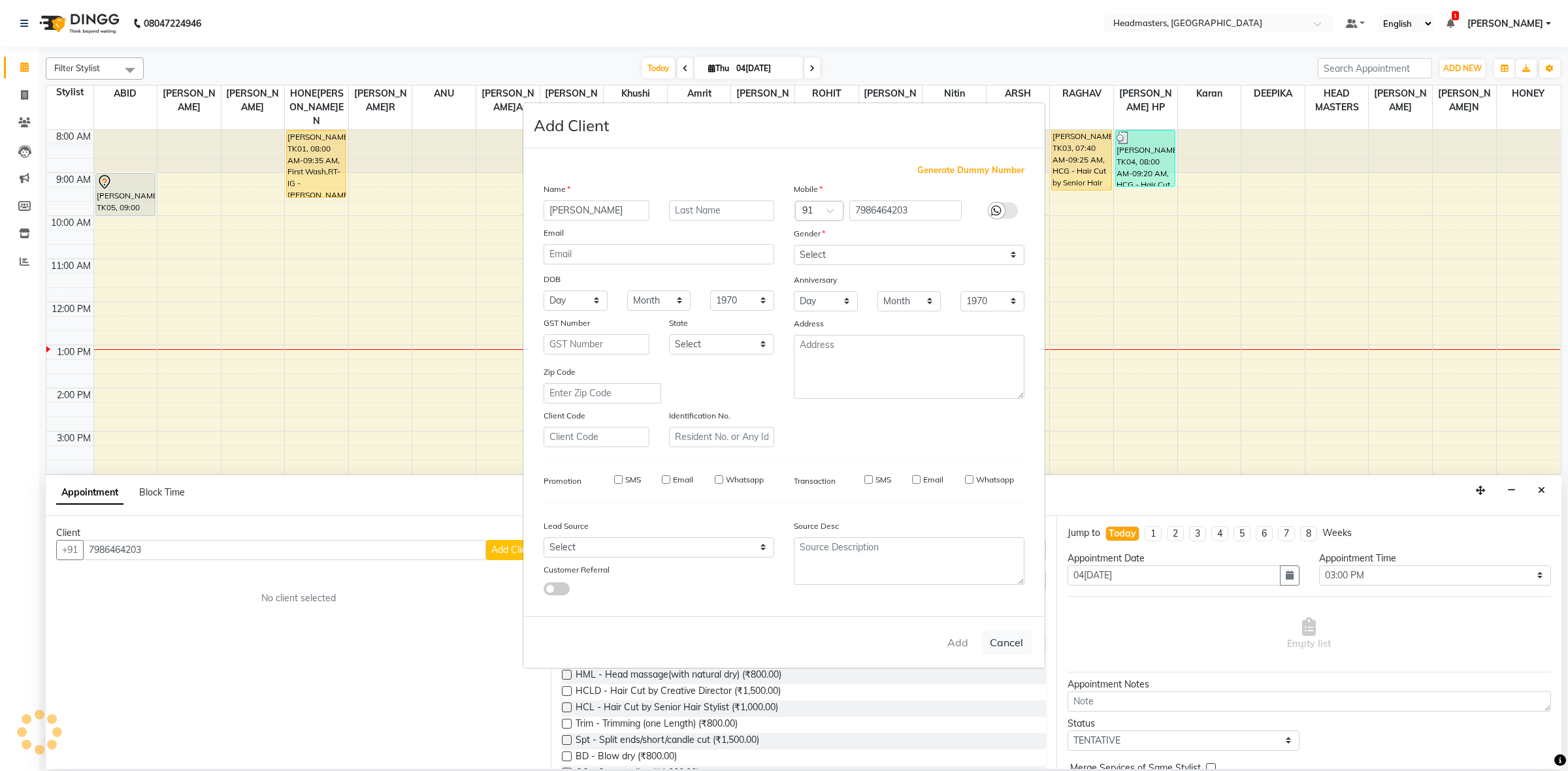
select select
checkbox input "false"
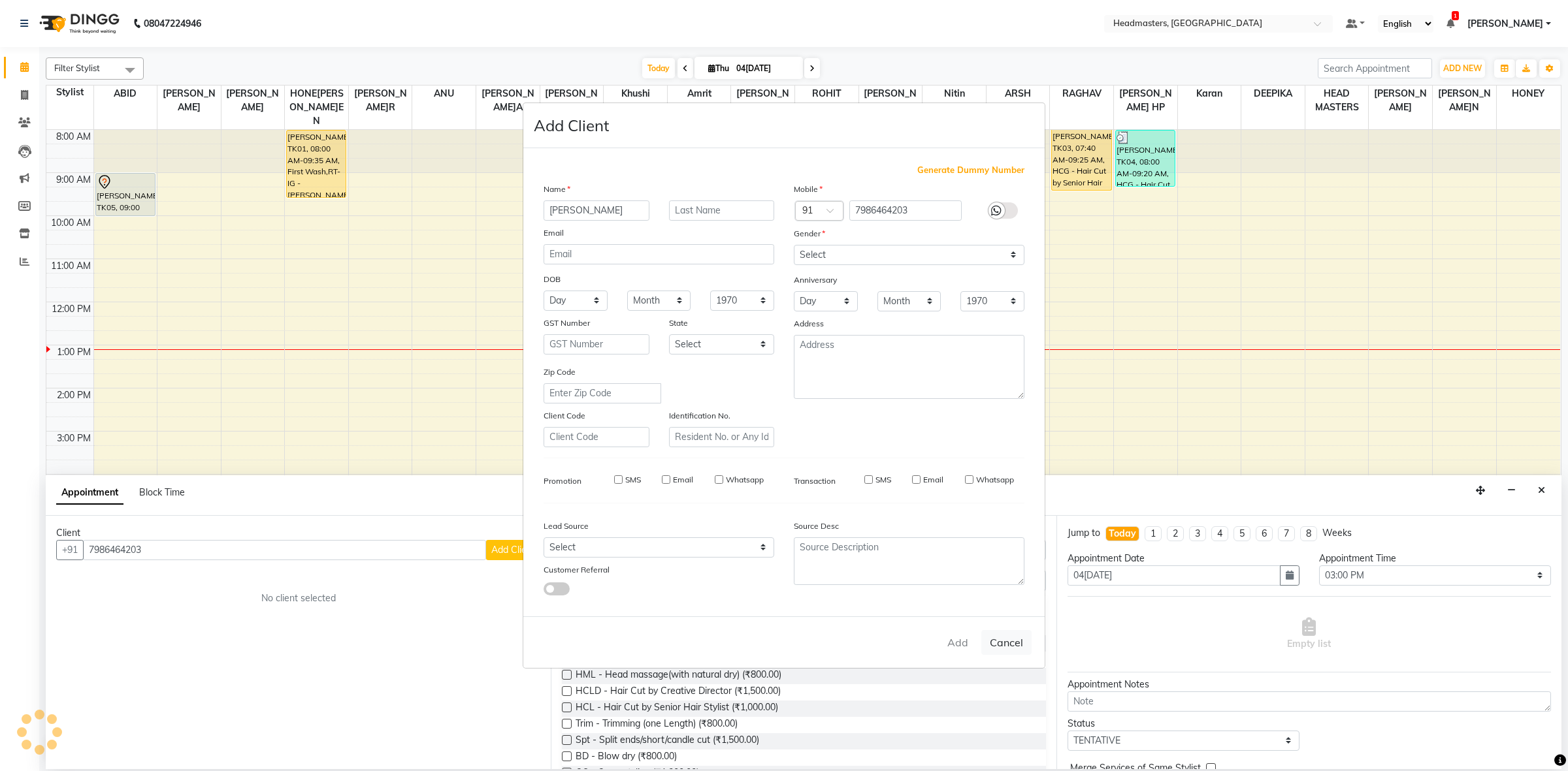
checkbox input "false"
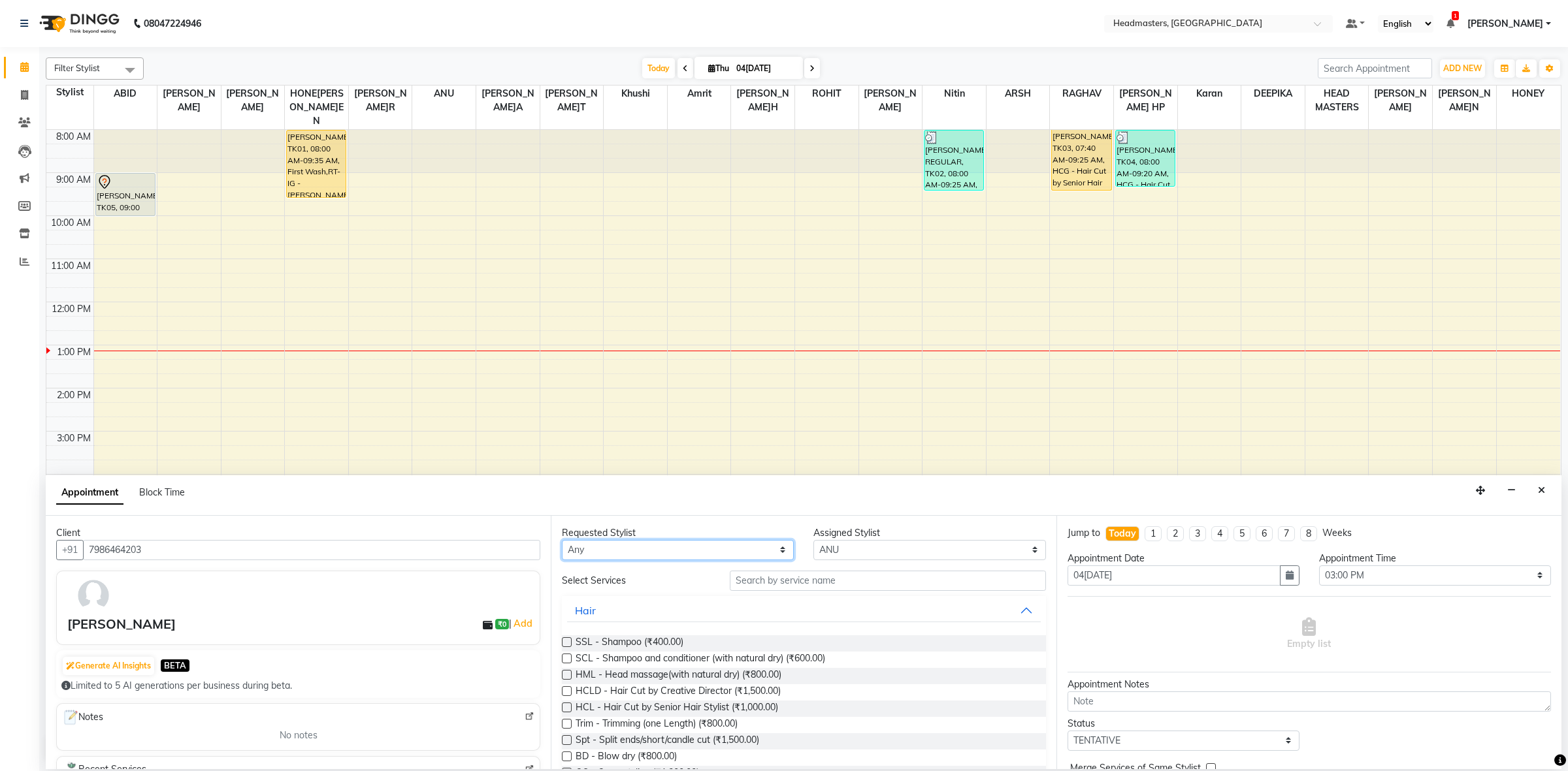
click at [782, 552] on select "Any ABID Amrit ANU ARS[PERSON_NAME] HEAD MASTERS HONEY [PERSON_NAME] HONE[PERSO…" at bounding box center [677, 549] width 232 height 20
select select "60609"
click at [562, 540] on select "Any ABID Amrit ANU ARS[PERSON_NAME] HEAD MASTERS HONEY [PERSON_NAME] HONE[PERSO…" at bounding box center [677, 549] width 232 height 20
select select "60609"
click at [792, 584] on input "text" at bounding box center [888, 581] width 317 height 20
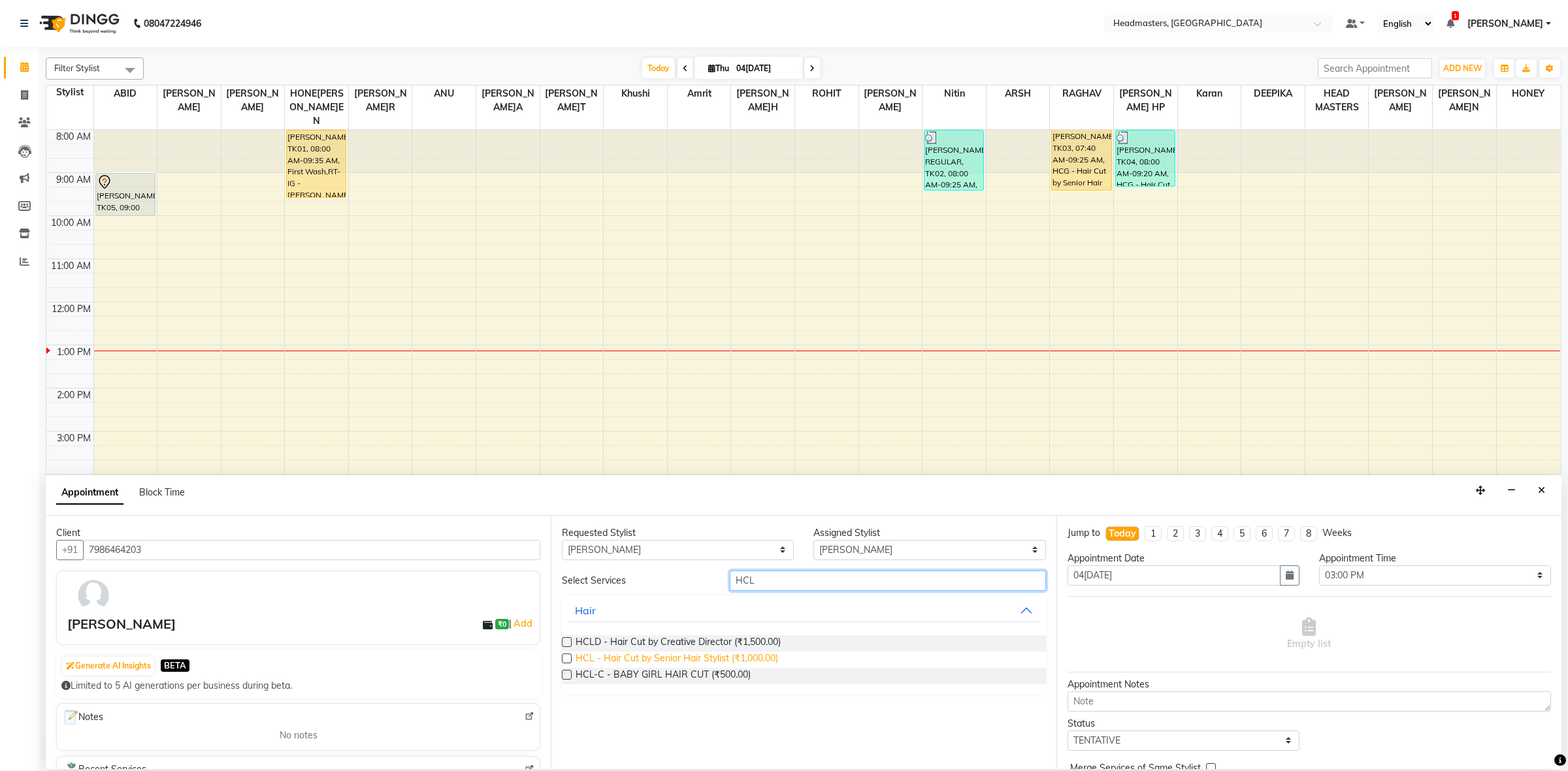
type input "HCL"
click at [753, 661] on span "HCL - Hair Cut by Senior Hair Stylist (₹1,000.00)" at bounding box center [677, 660] width 203 height 17
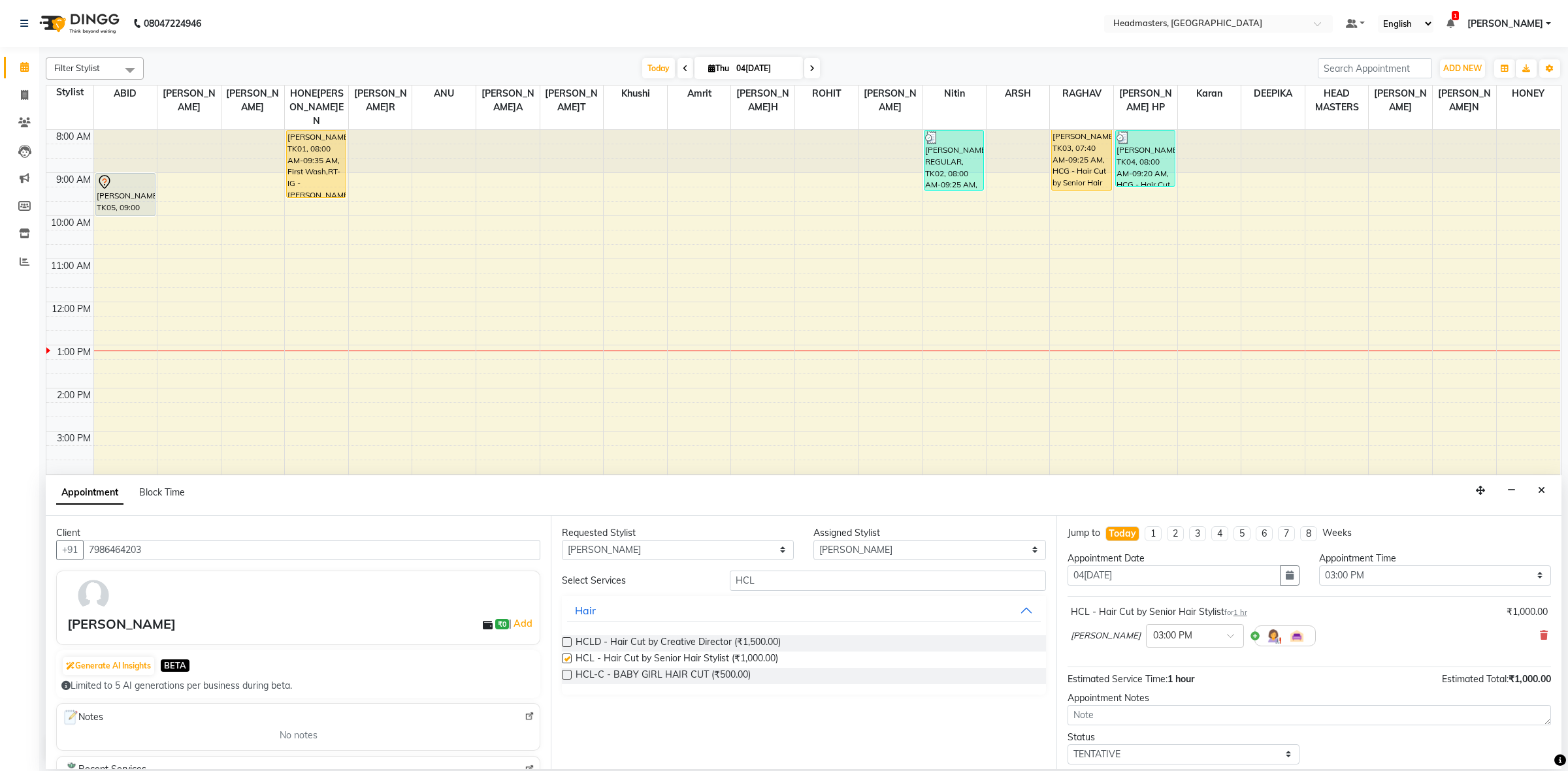
checkbox input "false"
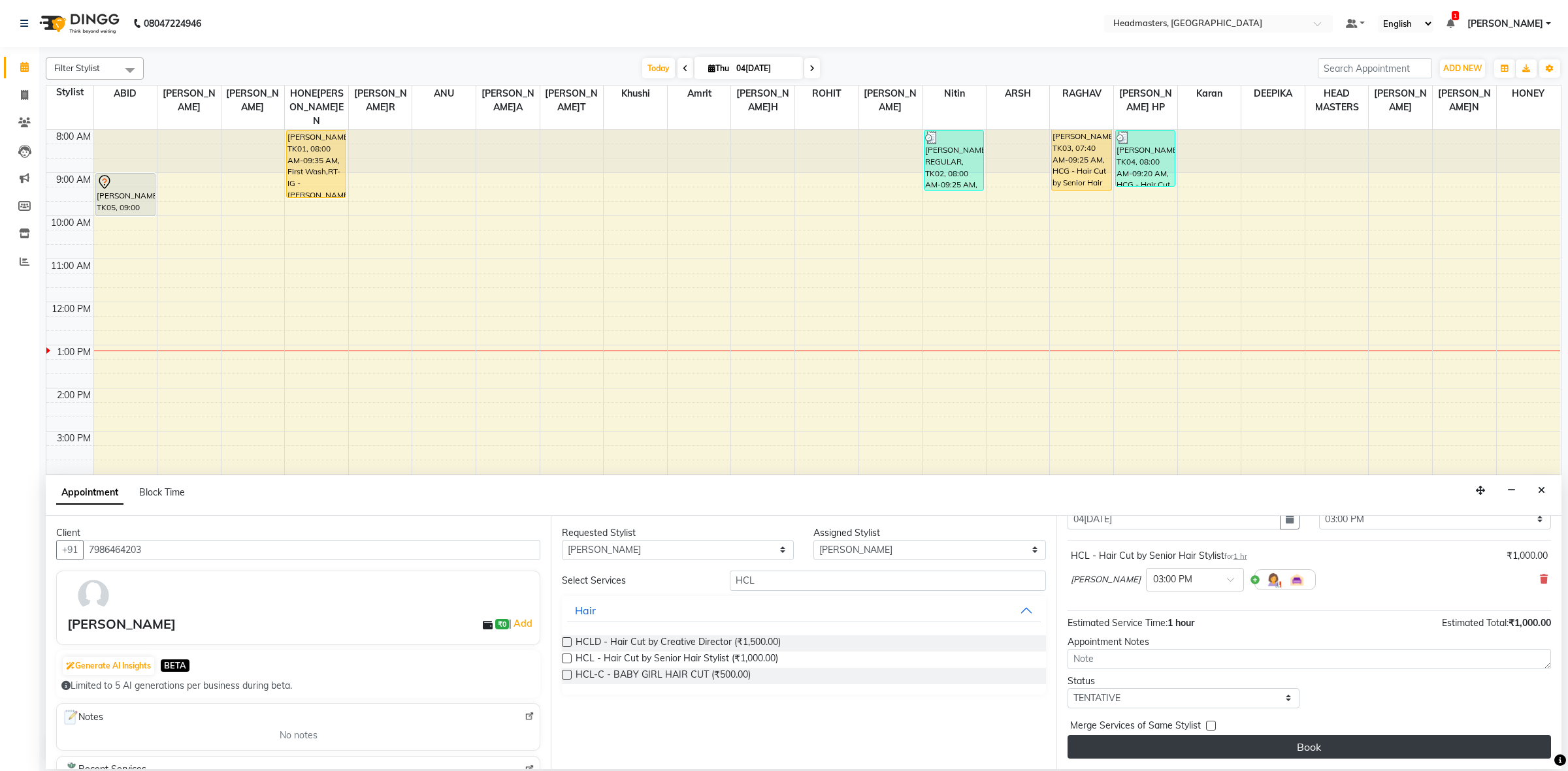
click at [1173, 753] on button "Book" at bounding box center [1310, 747] width 484 height 23
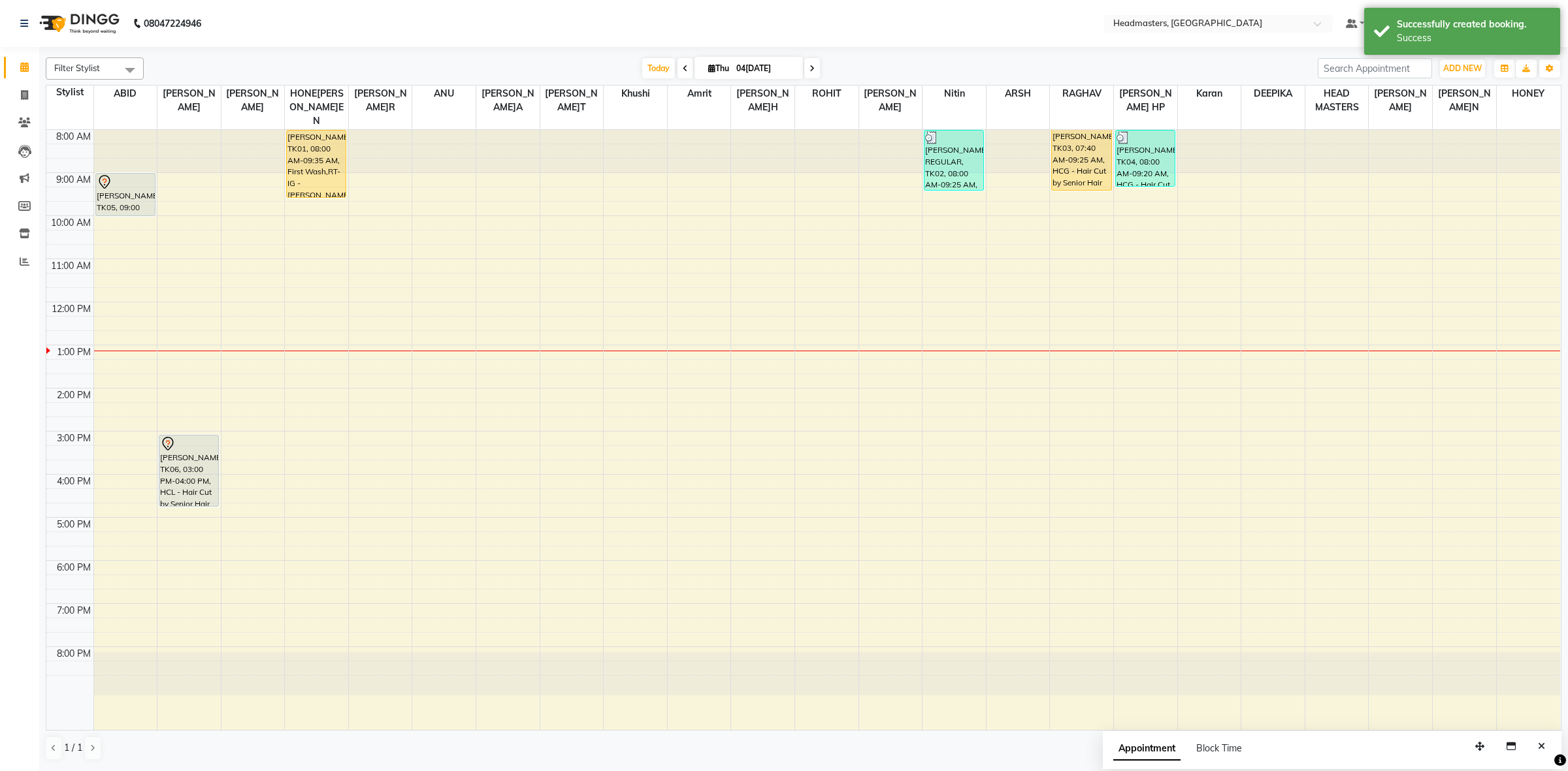
drag, startPoint x: 195, startPoint y: 462, endPoint x: 194, endPoint y: 484, distance: 22.0
click at [194, 484] on div "NEHCHAL, TK06, 03:00 PM-04:00 PM, HCL - Hair Cut by Senior Hair Stylist NEHCHAL…" at bounding box center [189, 430] width 63 height 600
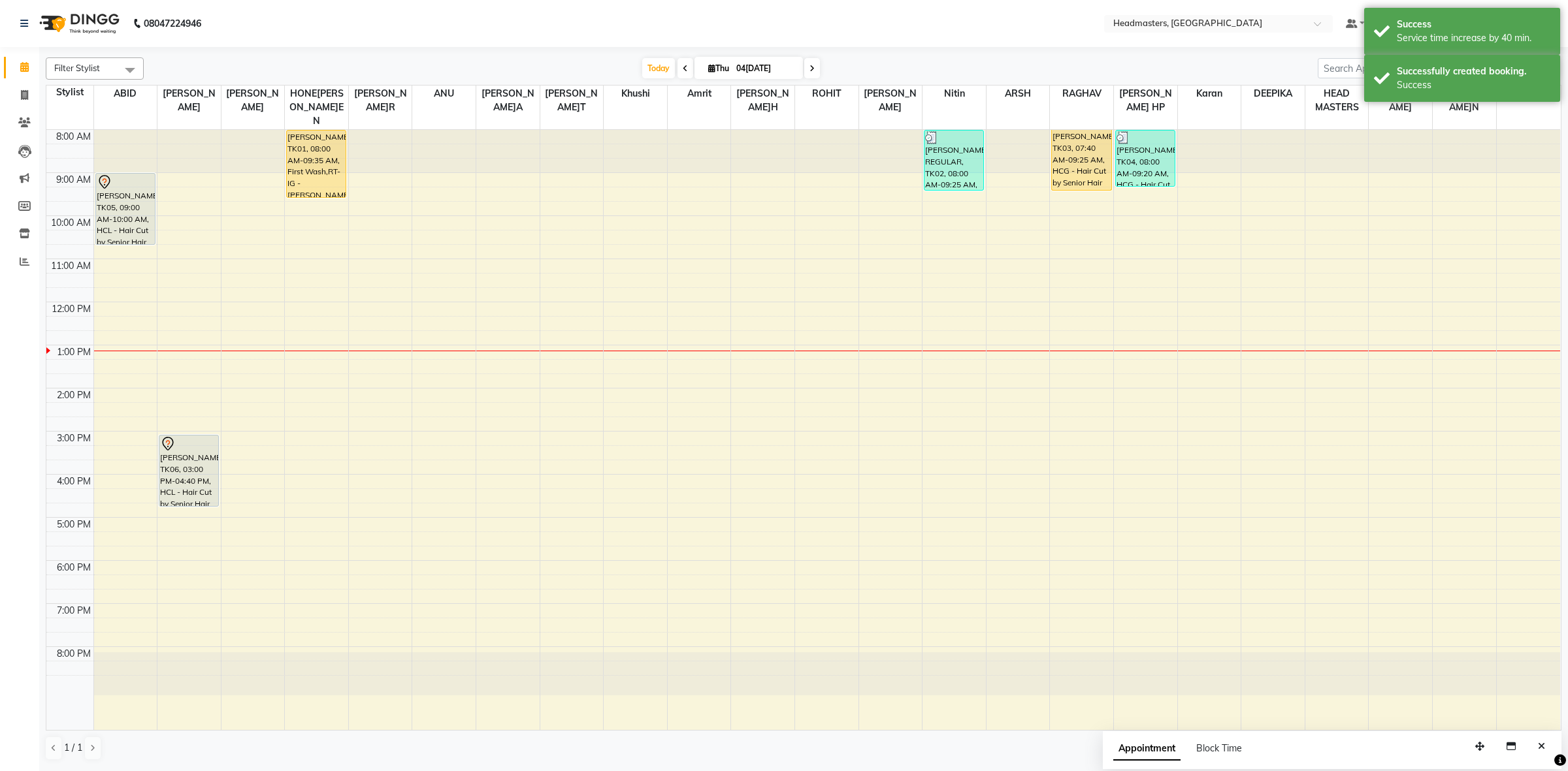
drag, startPoint x: 124, startPoint y: 201, endPoint x: 128, endPoint y: 232, distance: 31.3
click at [128, 232] on div "GURLEEN, TK05, 09:00 AM-10:00 AM, HCL - Hair Cut by Senior Hair Stylist GURLEEN…" at bounding box center [125, 430] width 63 height 600
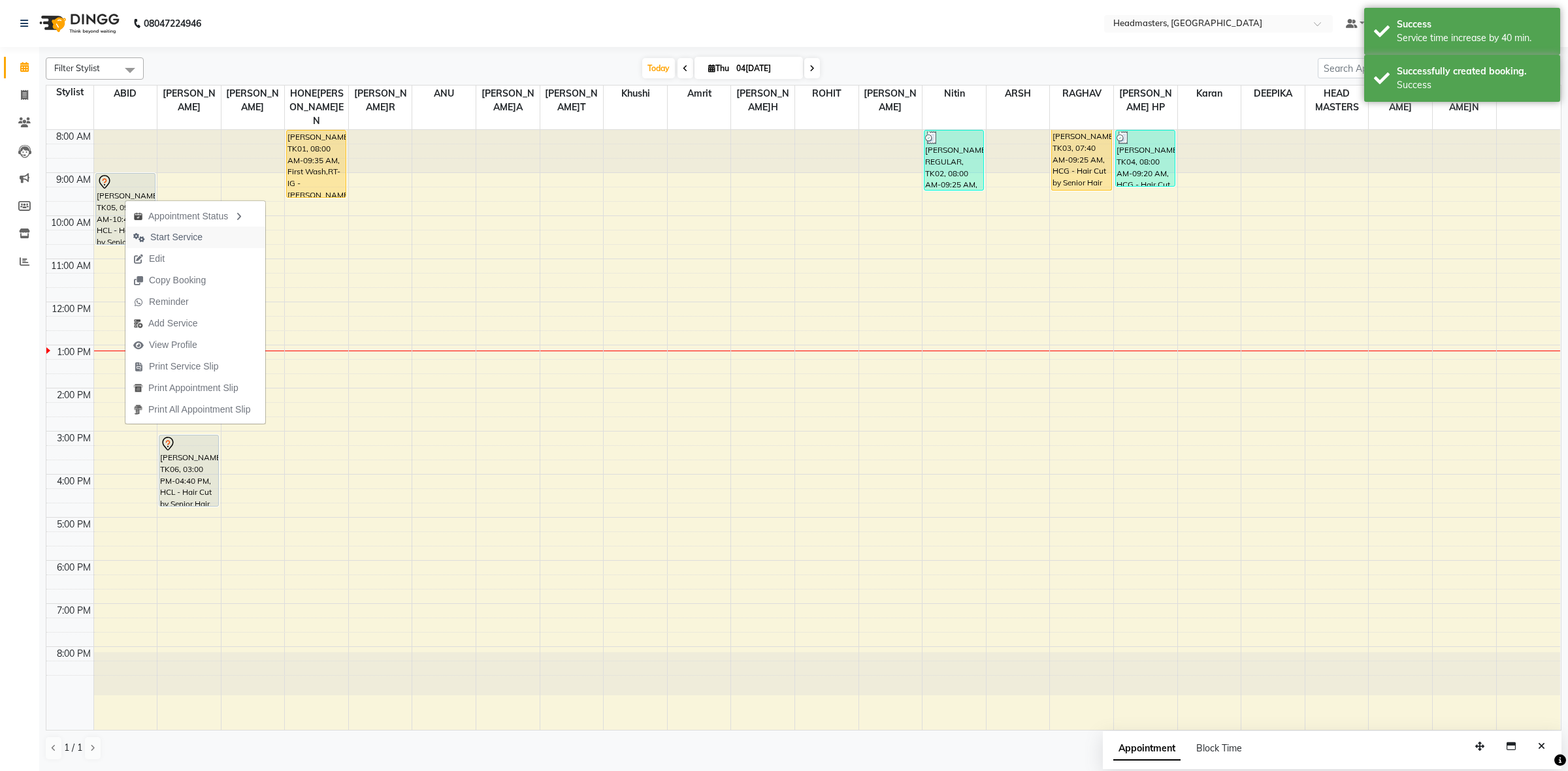
click at [169, 230] on span "Start Service" at bounding box center [177, 237] width 52 height 14
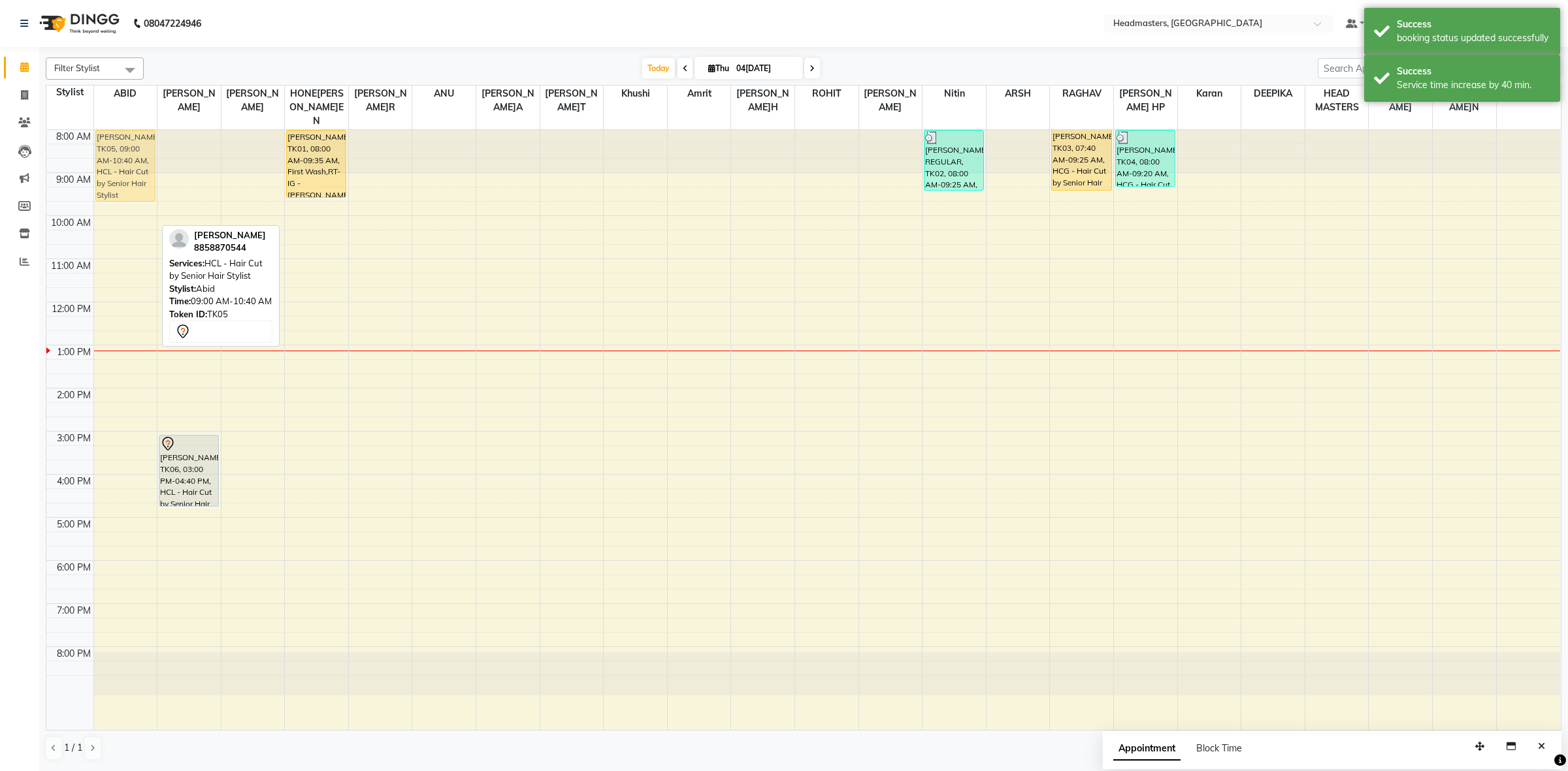
drag, startPoint x: 141, startPoint y: 206, endPoint x: 138, endPoint y: 158, distance: 48.1
click at [138, 158] on div "GURLEEN, TK05, 09:00 AM-10:40 AM, HCL - Hair Cut by Senior Hair Stylist GURLEEN…" at bounding box center [125, 430] width 63 height 600
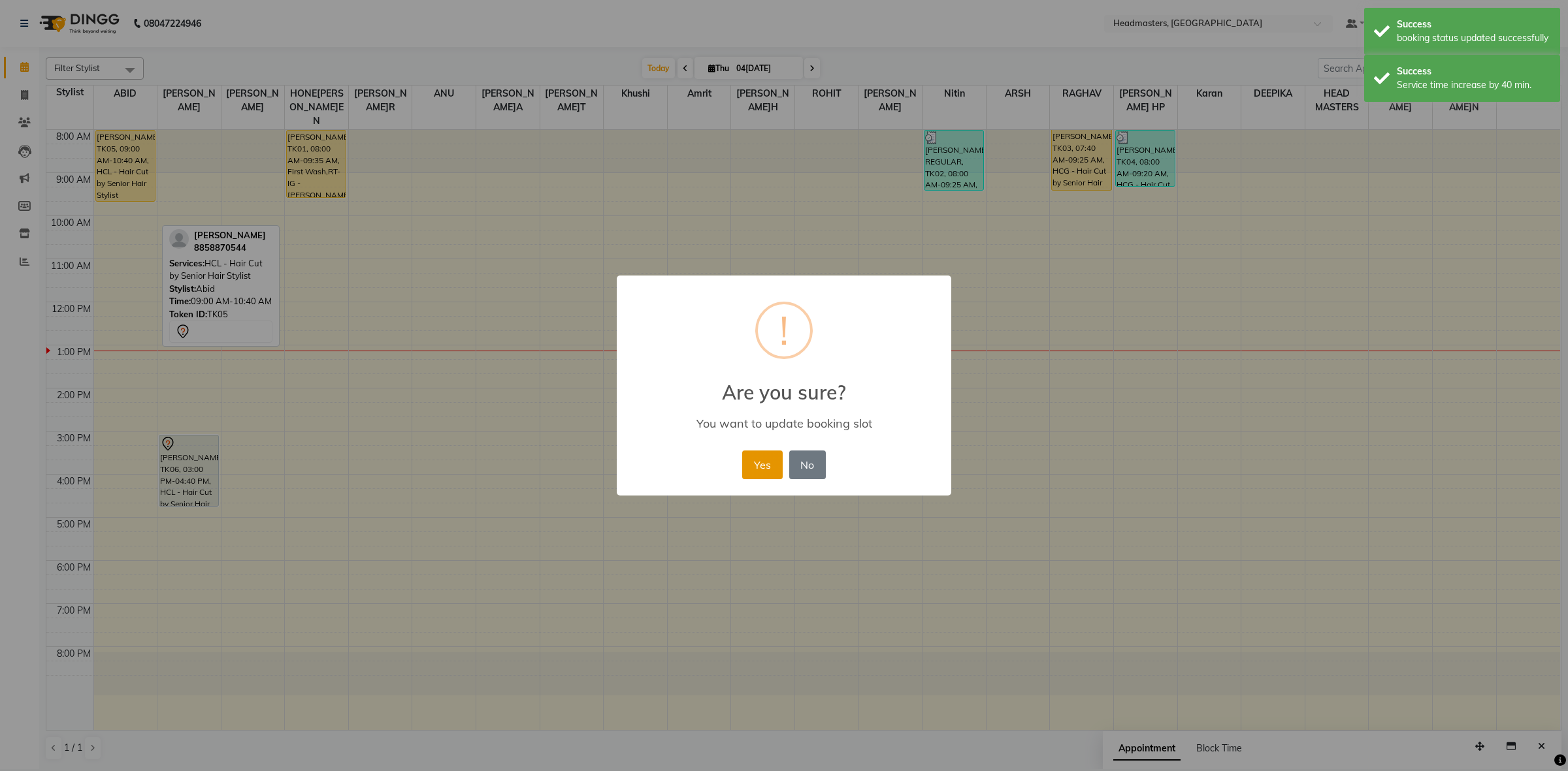
click at [766, 461] on button "Yes" at bounding box center [763, 464] width 40 height 29
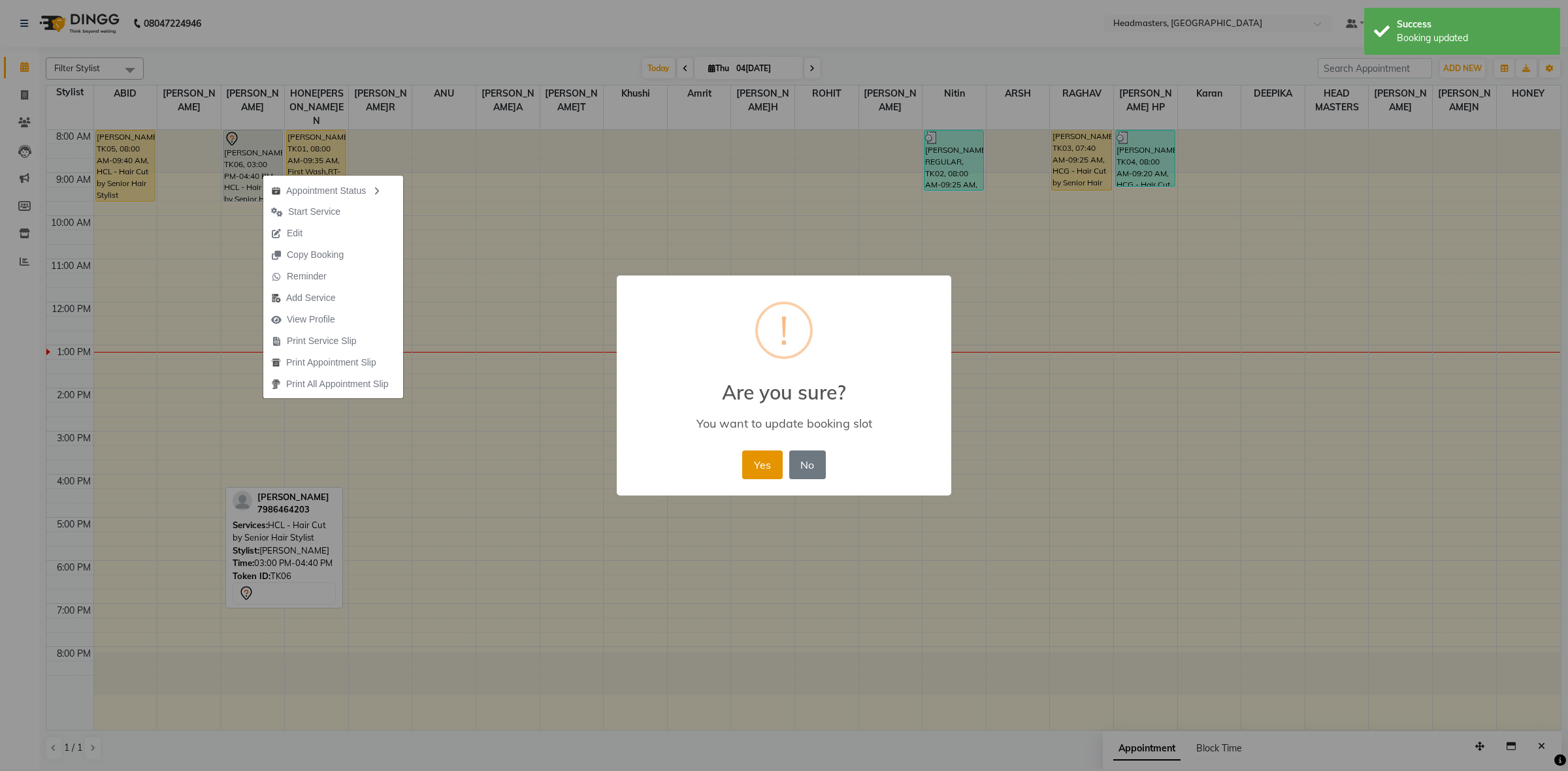
click at [766, 454] on button "Yes" at bounding box center [763, 464] width 40 height 29
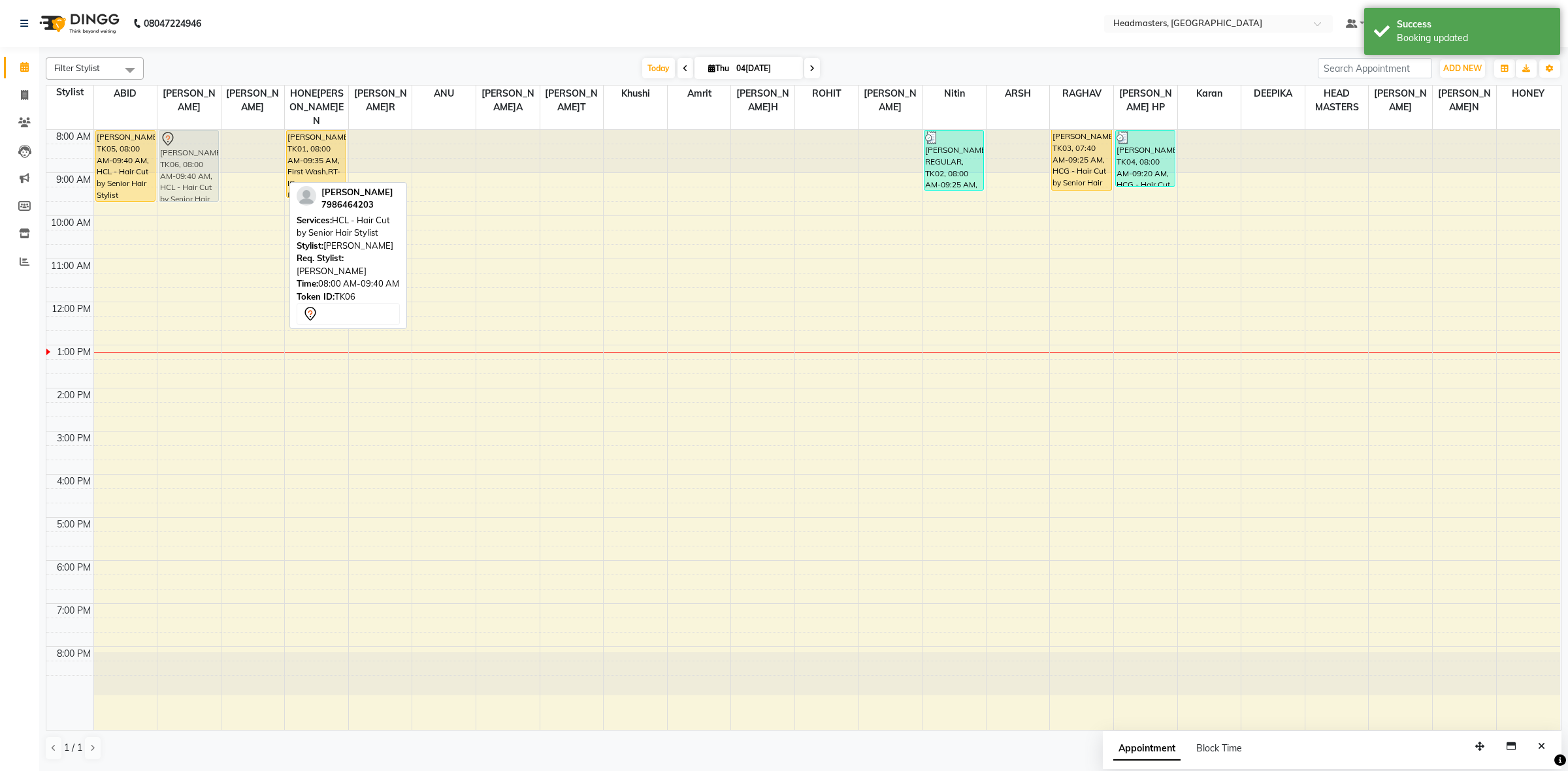
drag, startPoint x: 237, startPoint y: 154, endPoint x: 198, endPoint y: 152, distance: 39.1
click at [173, 160] on tr "GURLEEN, TK05, 08:00 AM-09:40 AM, HCL - Hair Cut by Senior Hair Stylist NEHCHAL…" at bounding box center [803, 430] width 1514 height 600
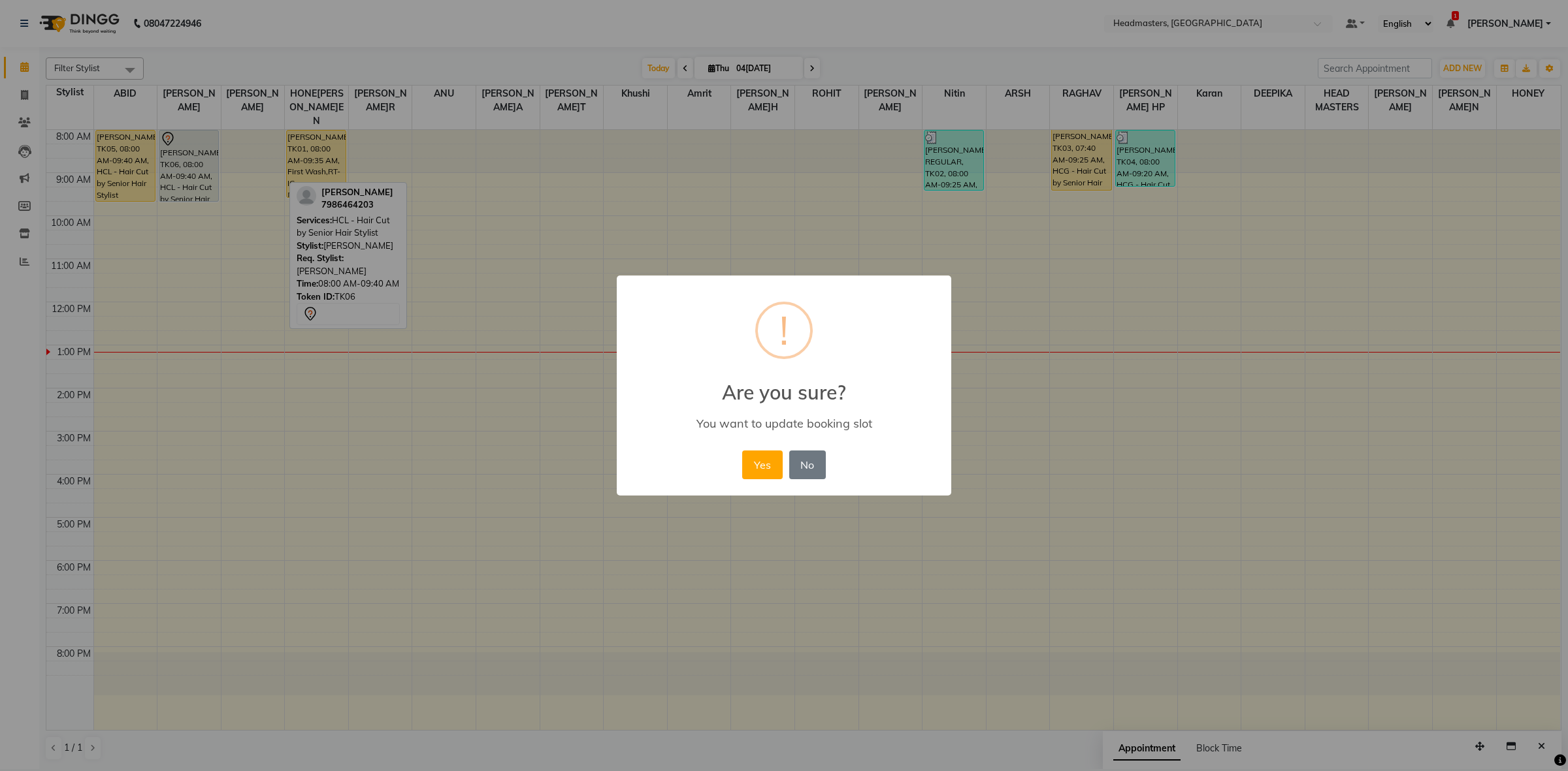
click at [784, 464] on div "Yes No No" at bounding box center [784, 465] width 90 height 36
drag, startPoint x: 758, startPoint y: 463, endPoint x: 739, endPoint y: 414, distance: 52.6
click at [759, 463] on button "Yes" at bounding box center [763, 464] width 40 height 29
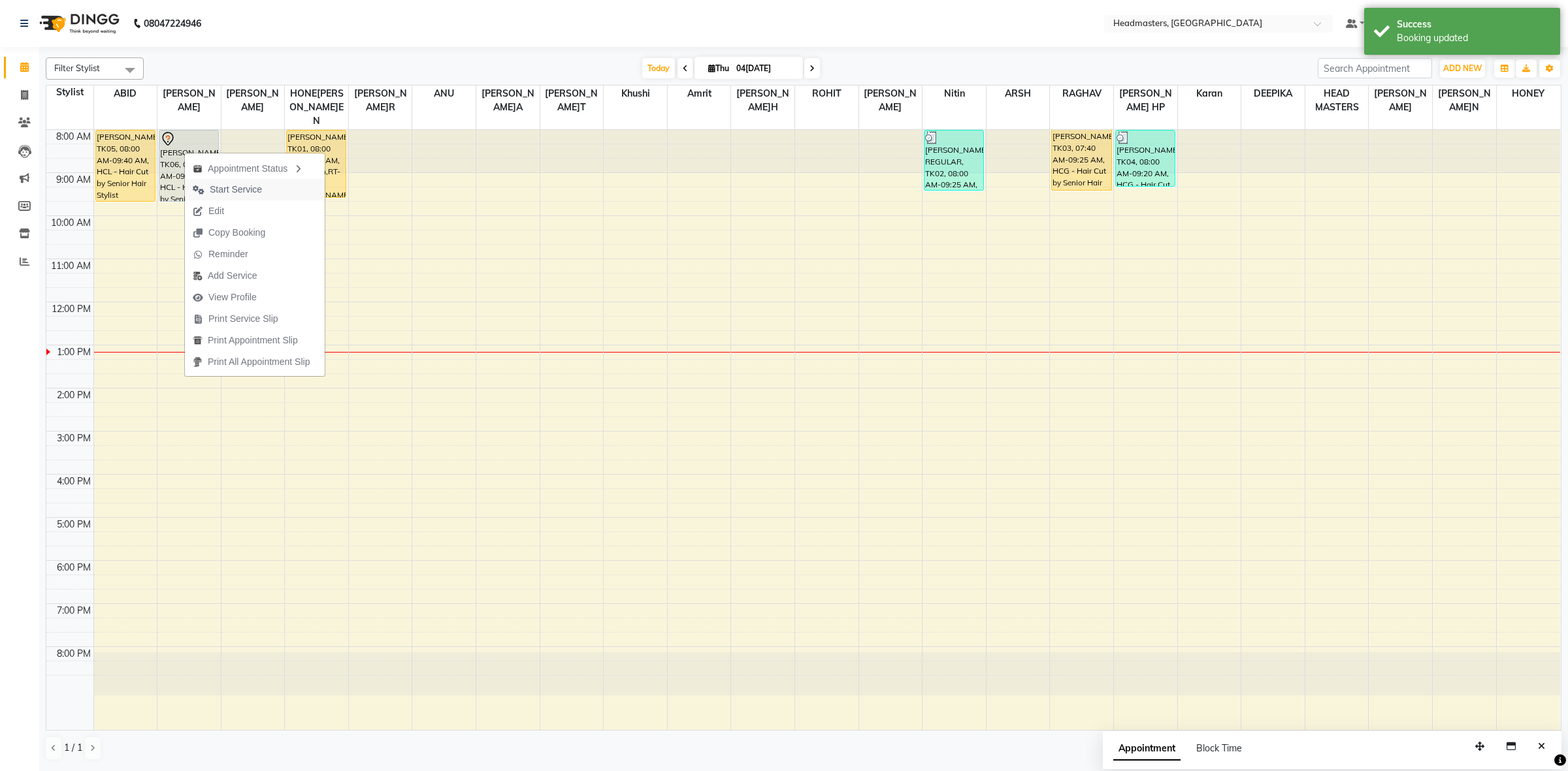
click at [233, 193] on span "Start Service" at bounding box center [236, 189] width 52 height 14
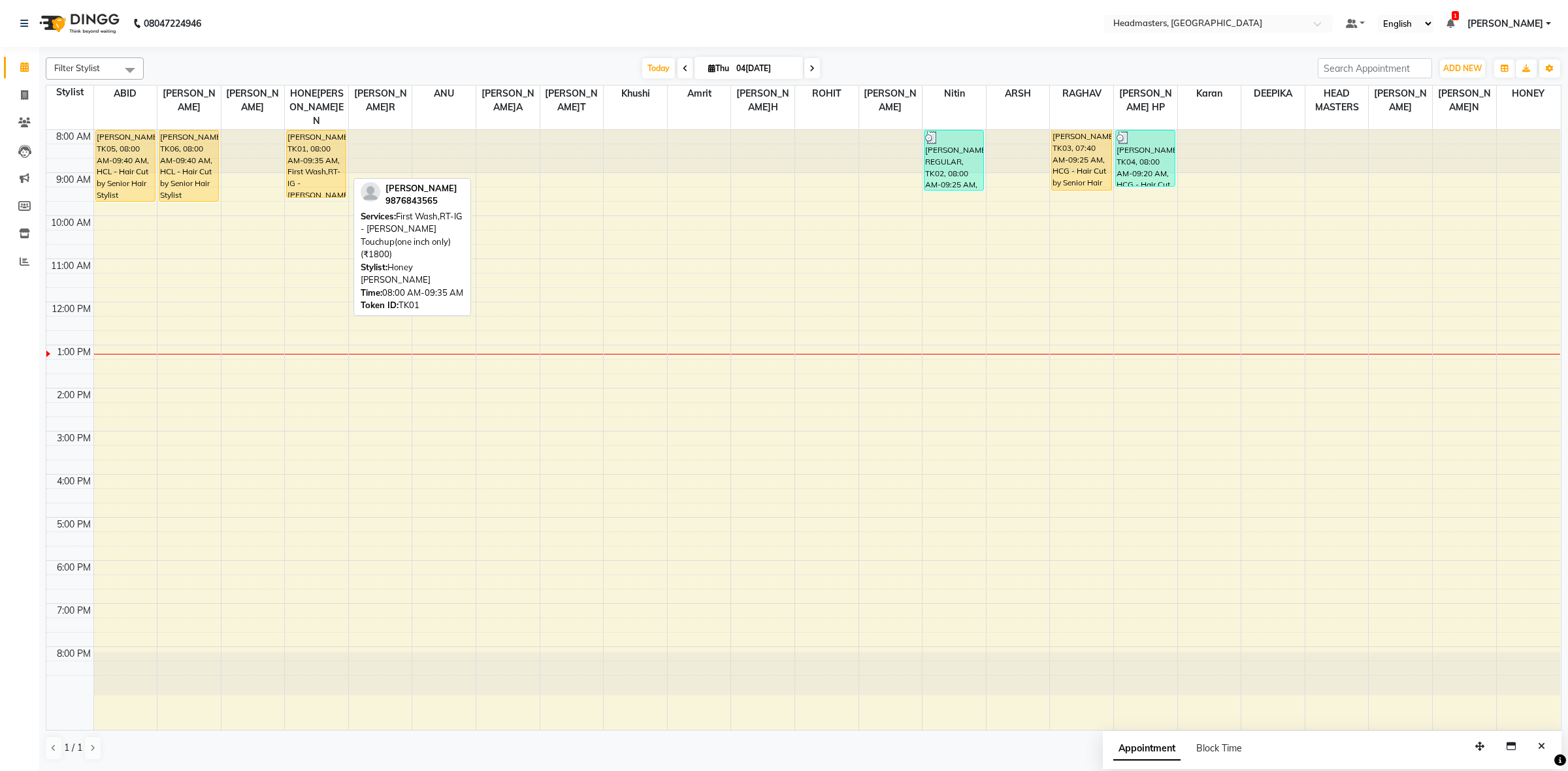
click at [319, 130] on div "[PERSON_NAME], TK01, 08:00 AM-09:35 AM, First Wash,RT-IG - [PERSON_NAME] Touchu…" at bounding box center [317, 163] width 59 height 67
click at [312, 152] on div "[PERSON_NAME], TK01, 08:00 AM-09:35 AM, First Wash,RT-IG - [PERSON_NAME] Touchu…" at bounding box center [317, 163] width 59 height 67
select select "1"
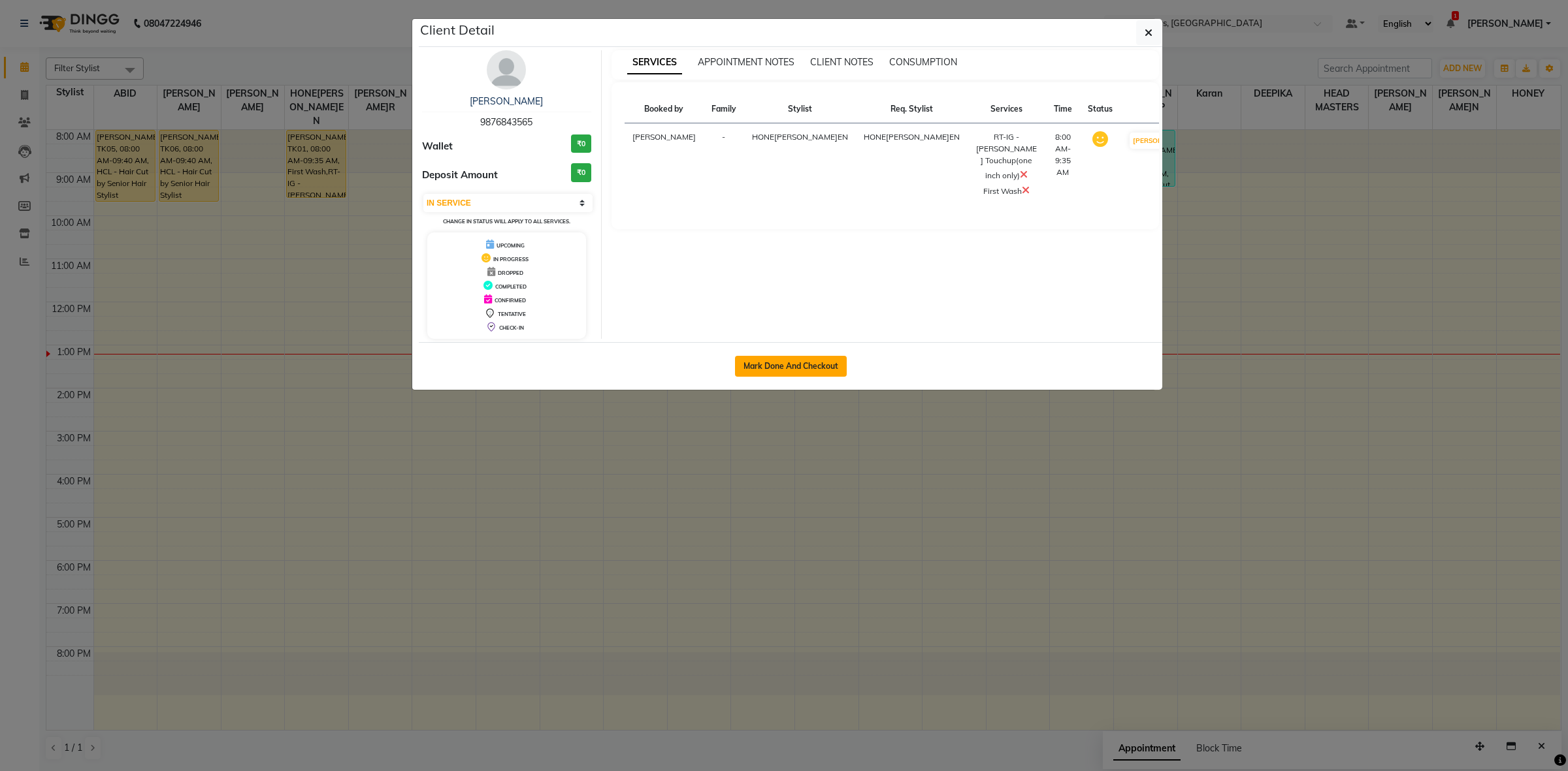
click at [746, 366] on button "Mark Done And Checkout" at bounding box center [791, 366] width 111 height 21
select select "service"
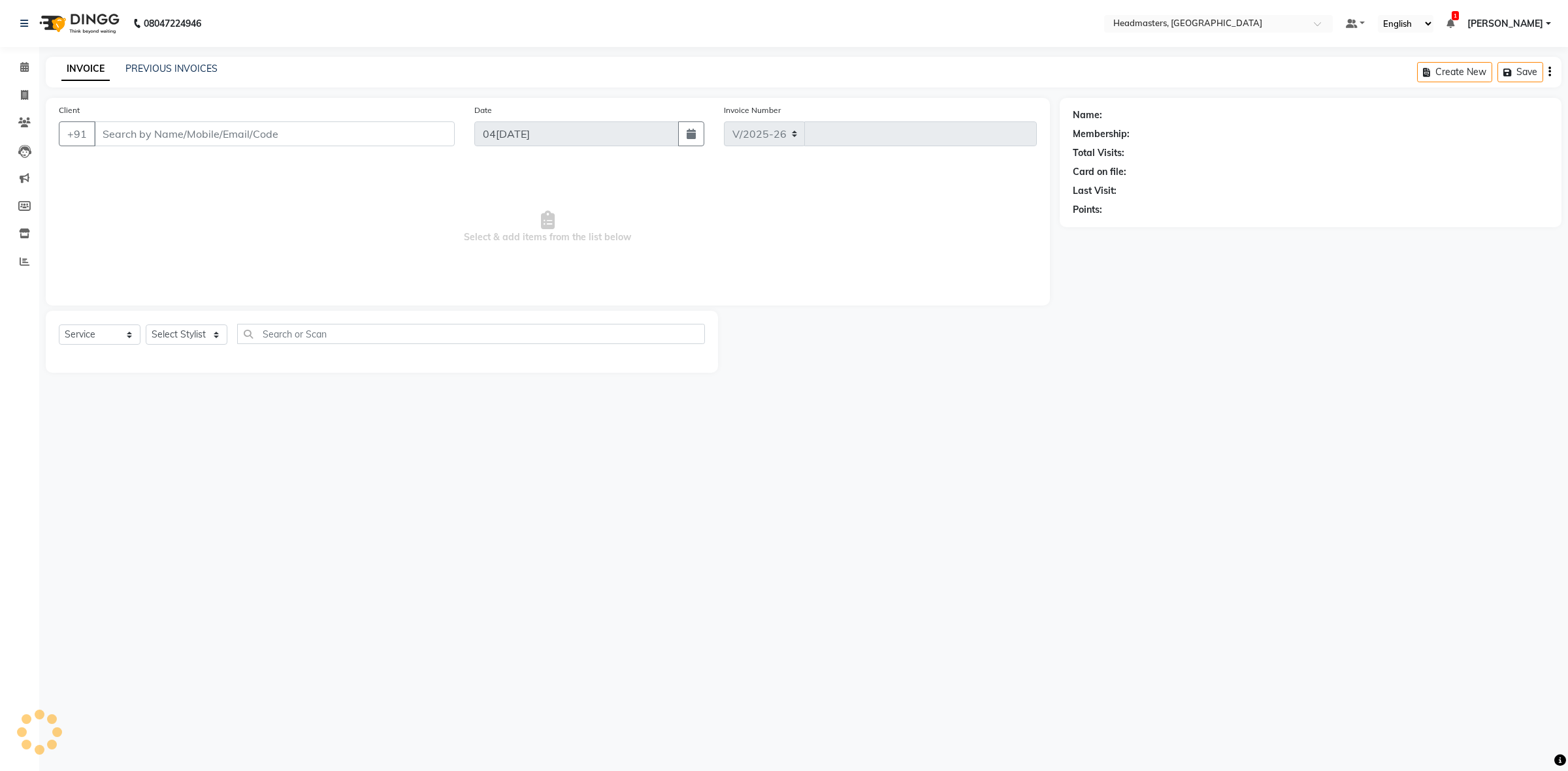
select select "7132"
type input "3408"
type input "9876843565"
select select "60638"
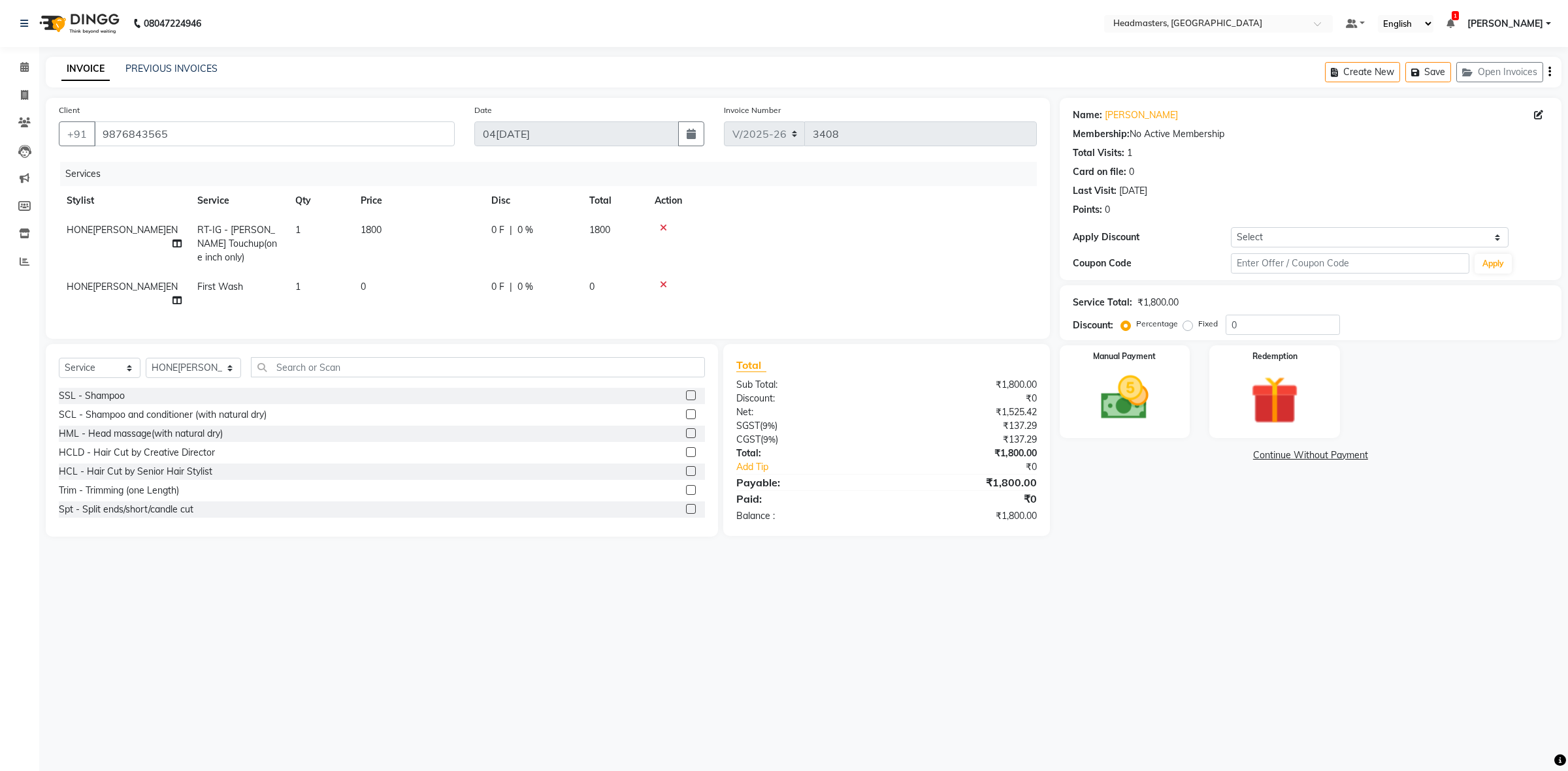
click at [471, 211] on th "Price" at bounding box center [418, 201] width 130 height 30
click at [501, 223] on span "0 F" at bounding box center [497, 230] width 13 height 14
select select "60638"
click at [1268, 239] on select "Select Coupon → Us Polo Coupon → Ck Package 2025 Coupon → Tommy Package 2025 Co…" at bounding box center [1369, 236] width 277 height 20
select select "8: Object"
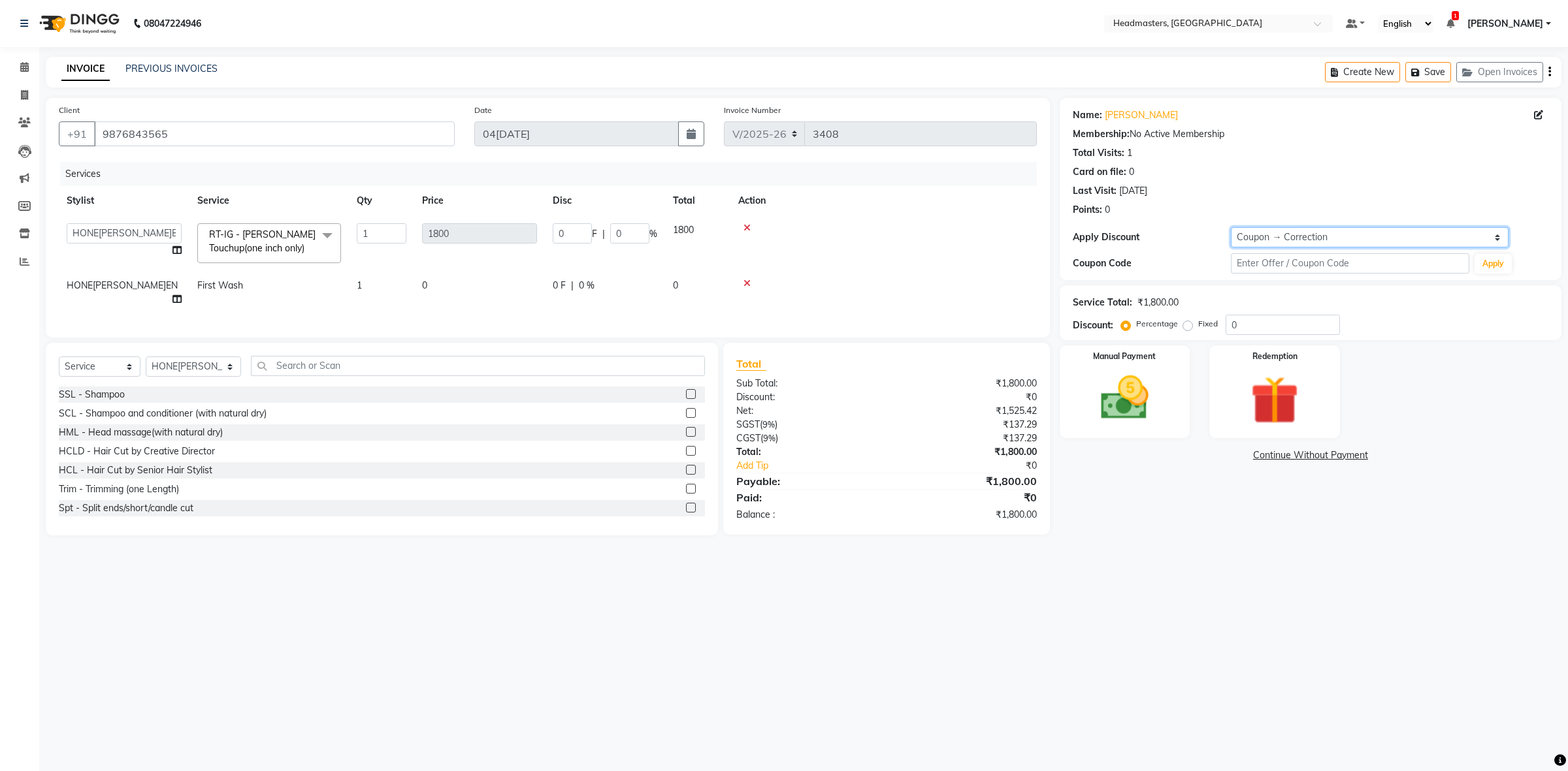
click at [1231, 227] on select "Select Coupon → Us Polo Coupon → Ck Package 2025 Coupon → Tommy Package 2025 Co…" at bounding box center [1369, 236] width 277 height 20
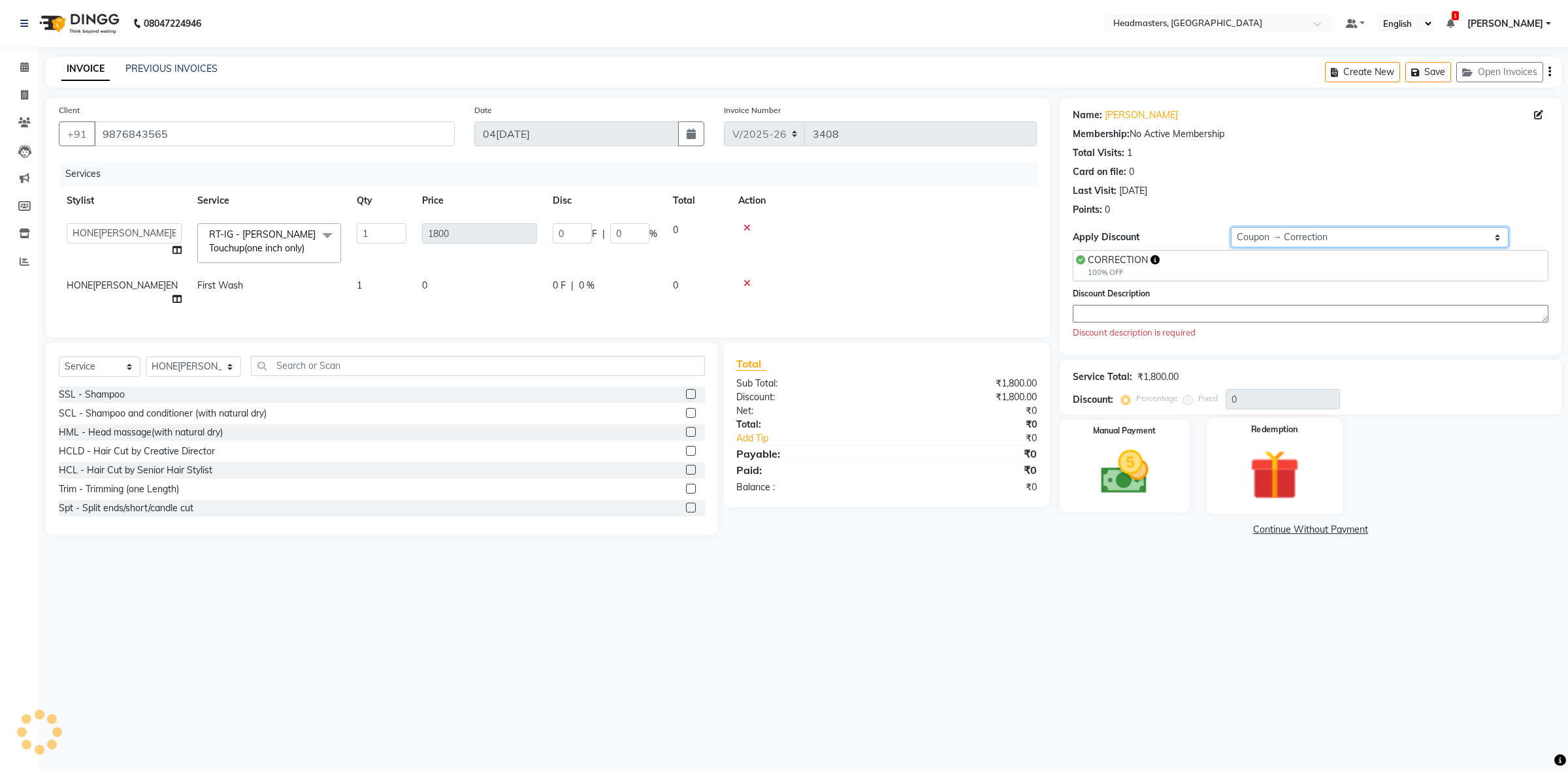
type input "100"
type input "1800"
type input "100"
click at [1193, 312] on textarea at bounding box center [1311, 314] width 476 height 17
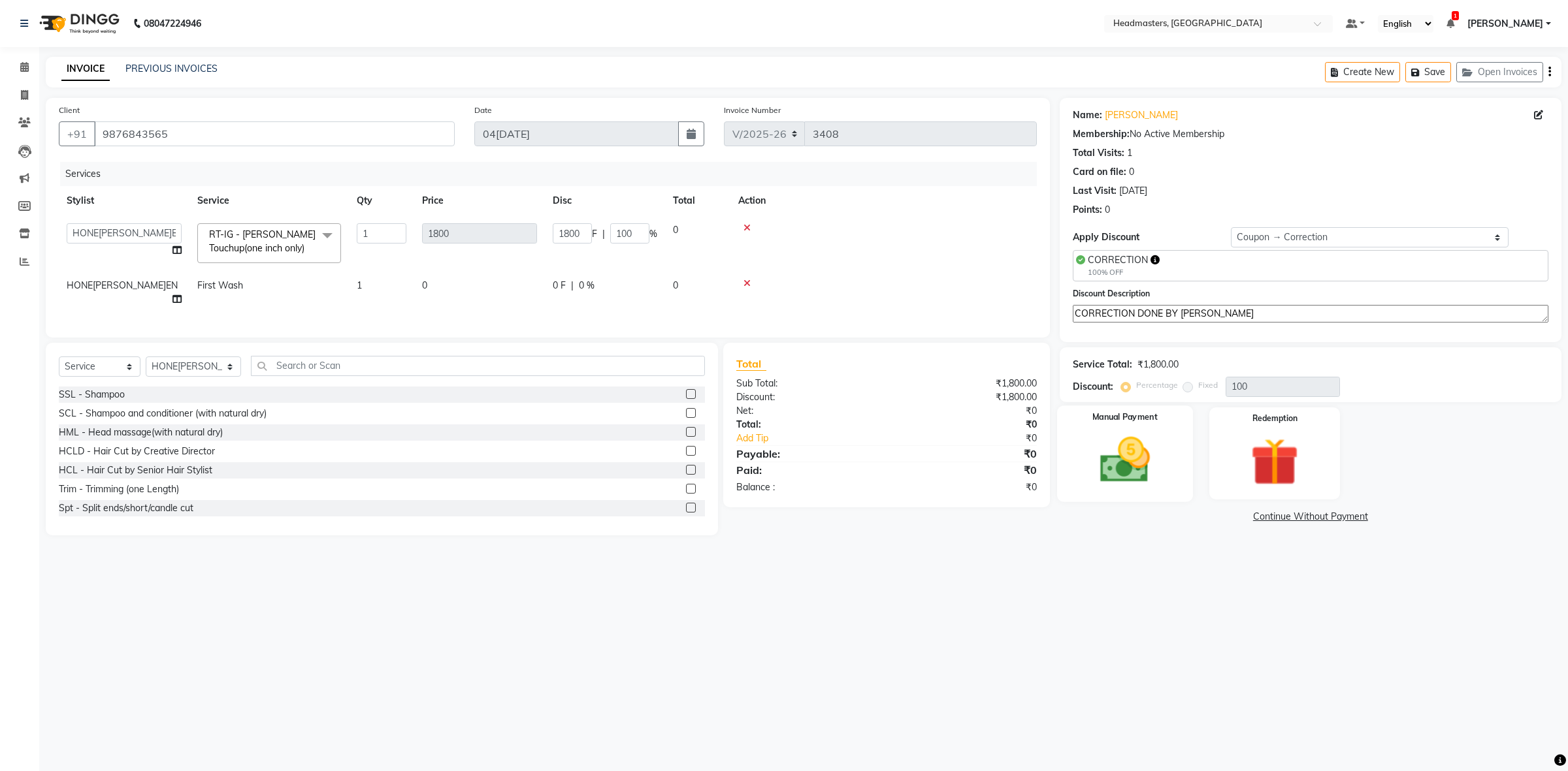
type textarea "CORRECTION DONE BY HONEY SAREEN"
drag, startPoint x: 1126, startPoint y: 483, endPoint x: 1138, endPoint y: 497, distance: 18.4
click at [1127, 482] on img at bounding box center [1124, 460] width 81 height 57
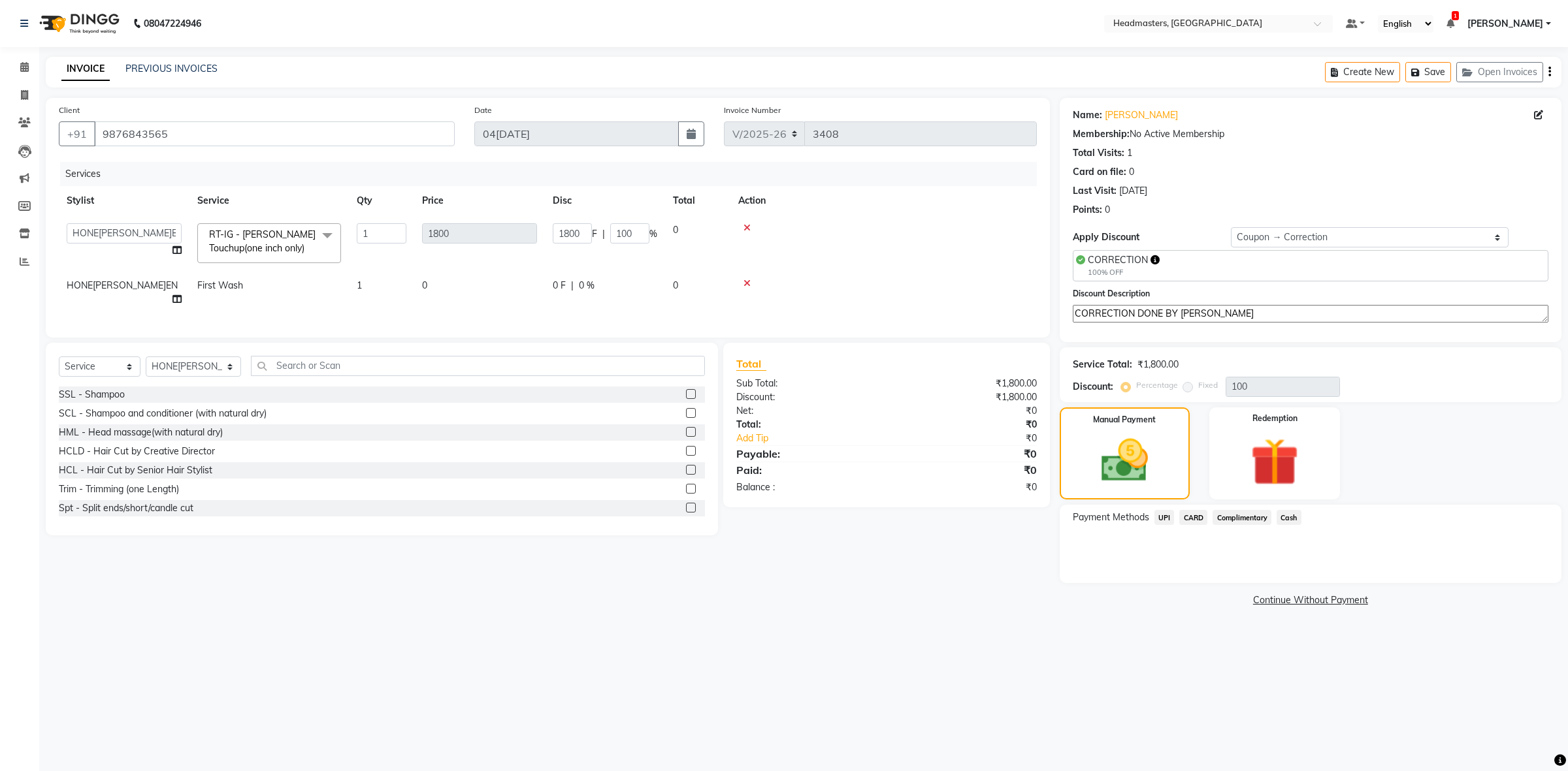
click at [1256, 515] on span "Complimentary" at bounding box center [1242, 517] width 59 height 15
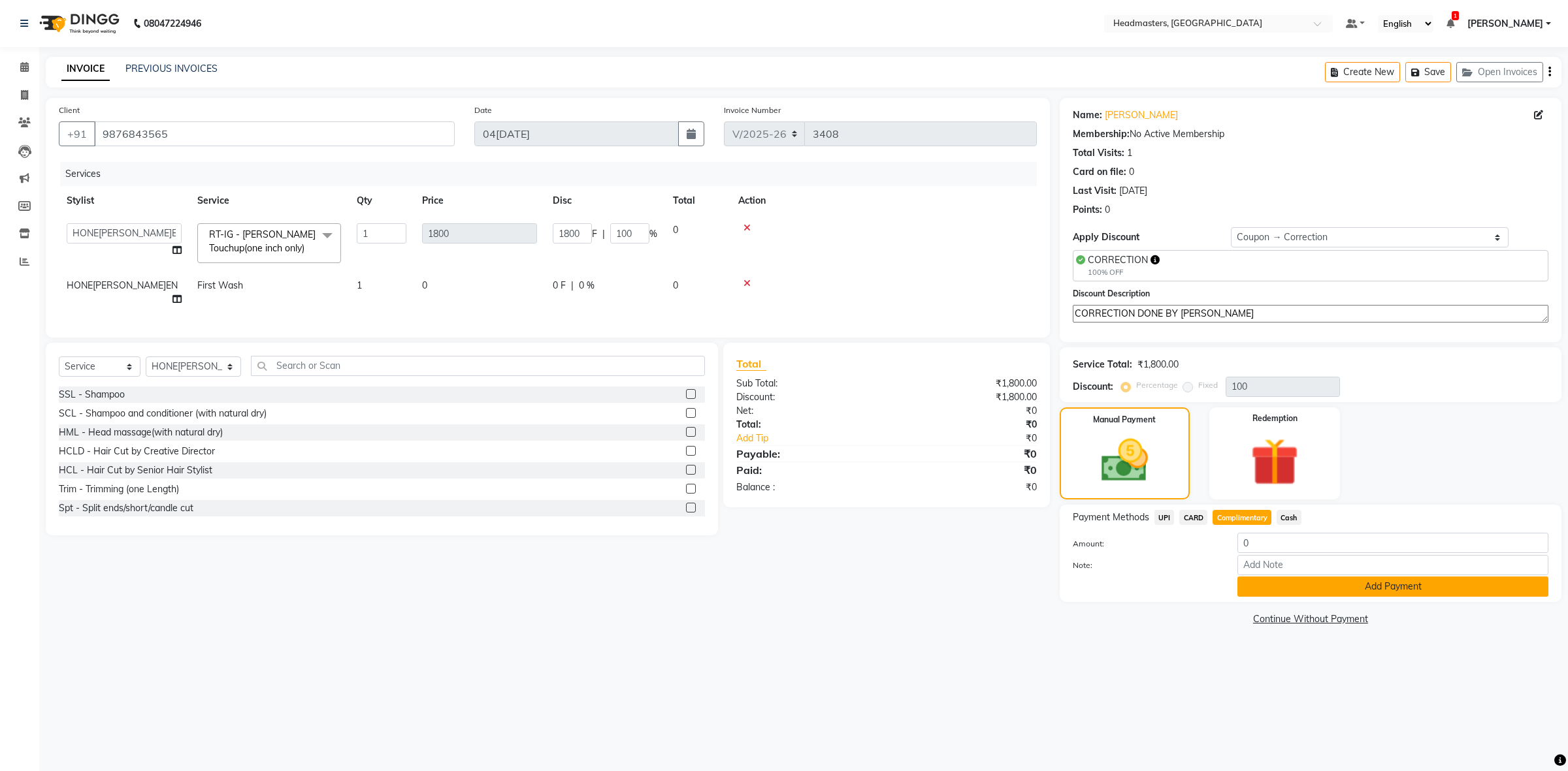
click at [1328, 578] on button "Add Payment" at bounding box center [1393, 586] width 311 height 20
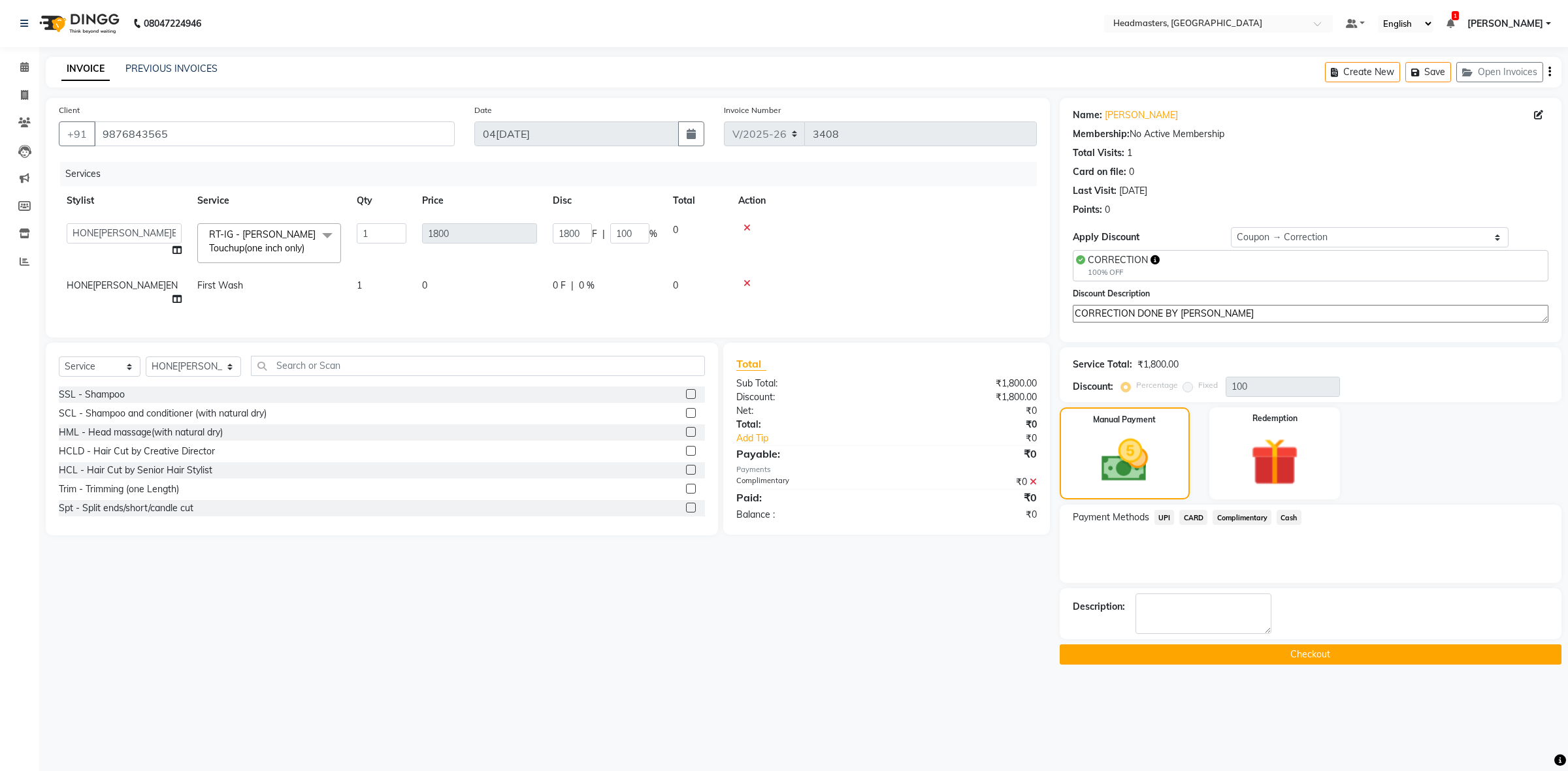
click at [1312, 663] on button "Checkout" at bounding box center [1311, 655] width 502 height 20
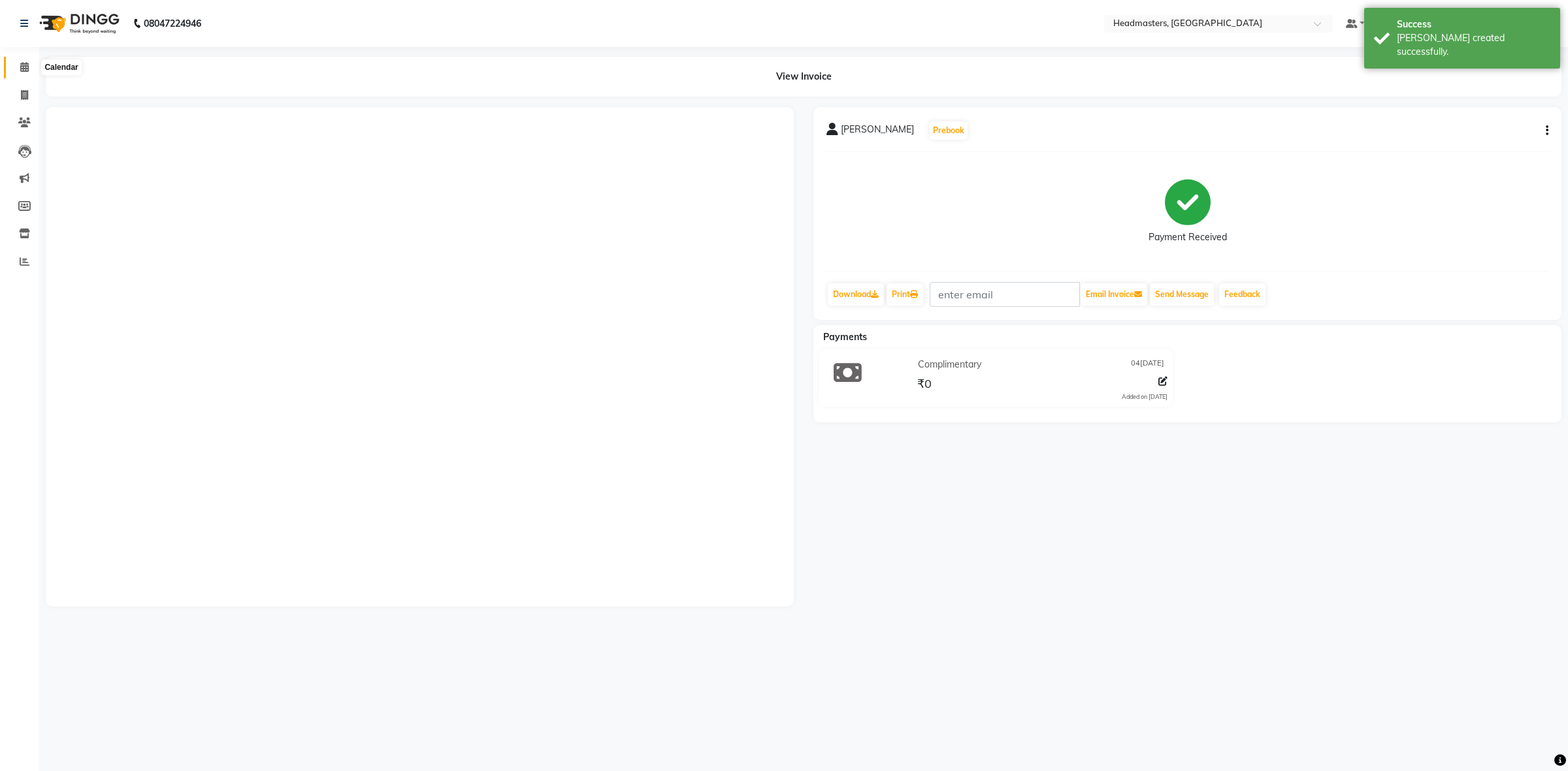
click at [26, 72] on icon at bounding box center [24, 66] width 9 height 10
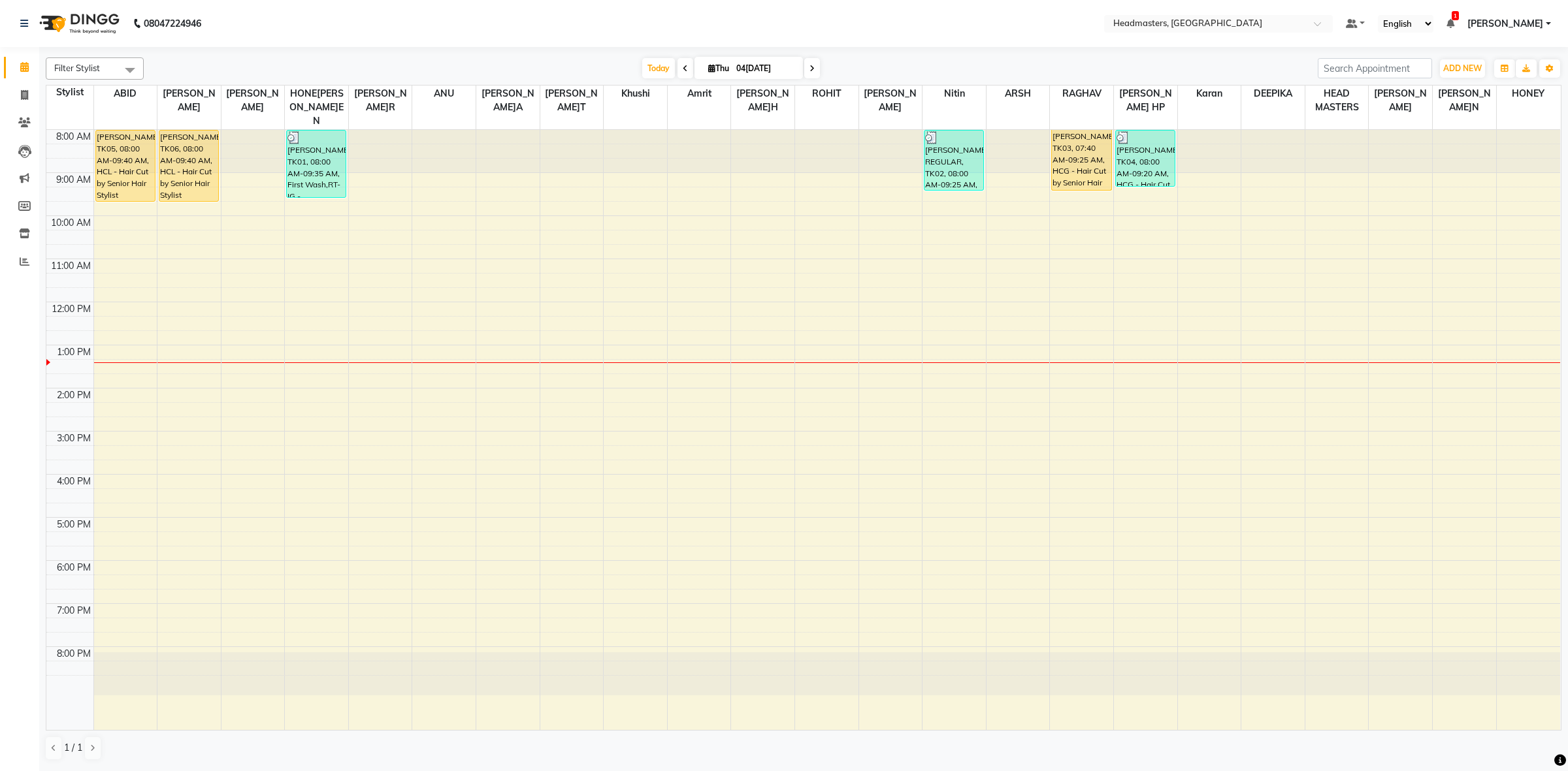
click at [131, 251] on div "8:00 AM 9:00 AM 10:00 AM 11:00 AM 12:00 PM 1:00 PM 2:00 PM 3:00 PM 4:00 PM 5:00…" at bounding box center [803, 430] width 1514 height 600
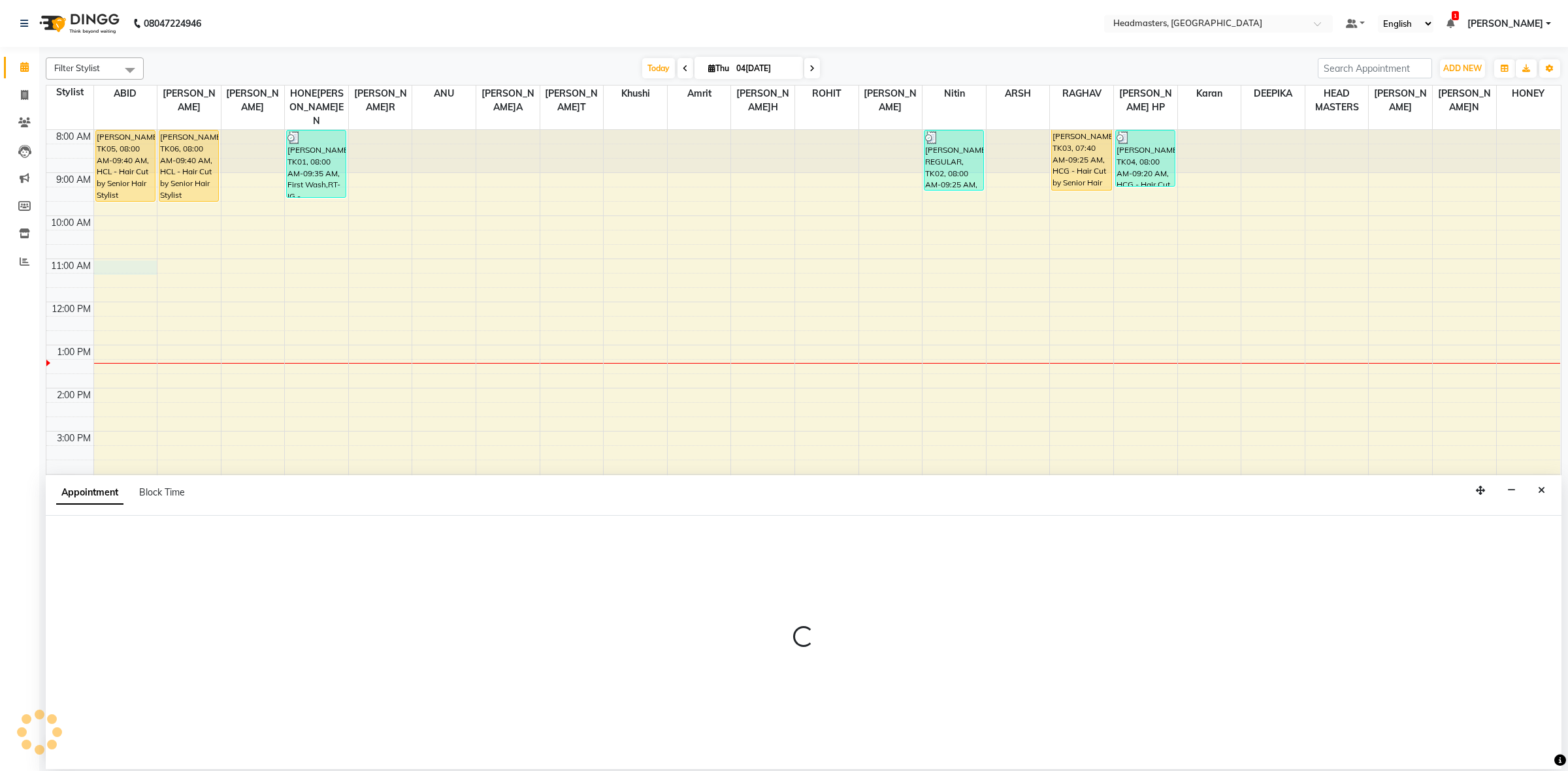
select select "60608"
select select "660"
select select "tentative"
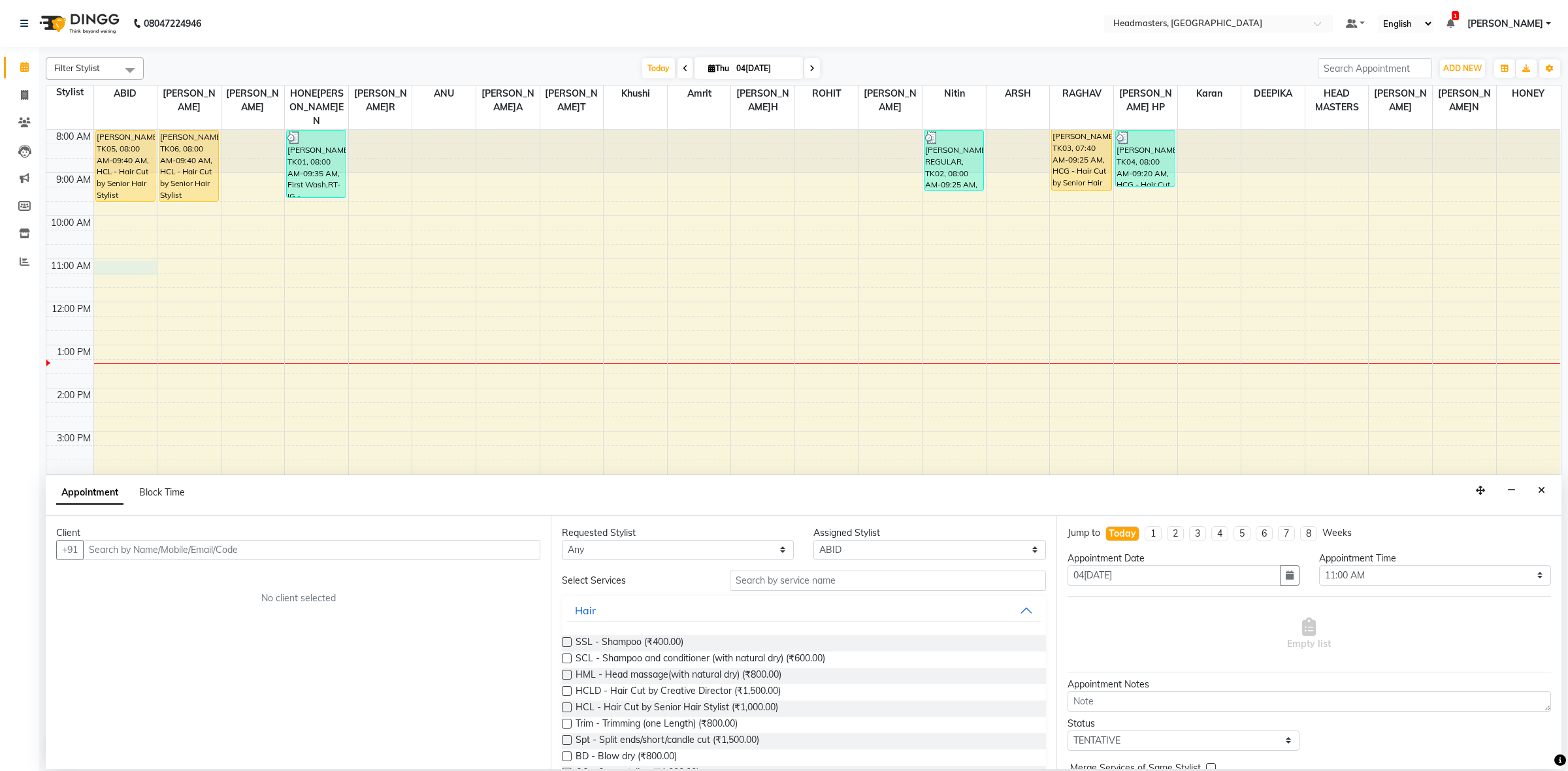
click at [104, 555] on input "text" at bounding box center [311, 549] width 457 height 20
click at [160, 579] on span "9872152" at bounding box center [151, 577] width 46 height 13
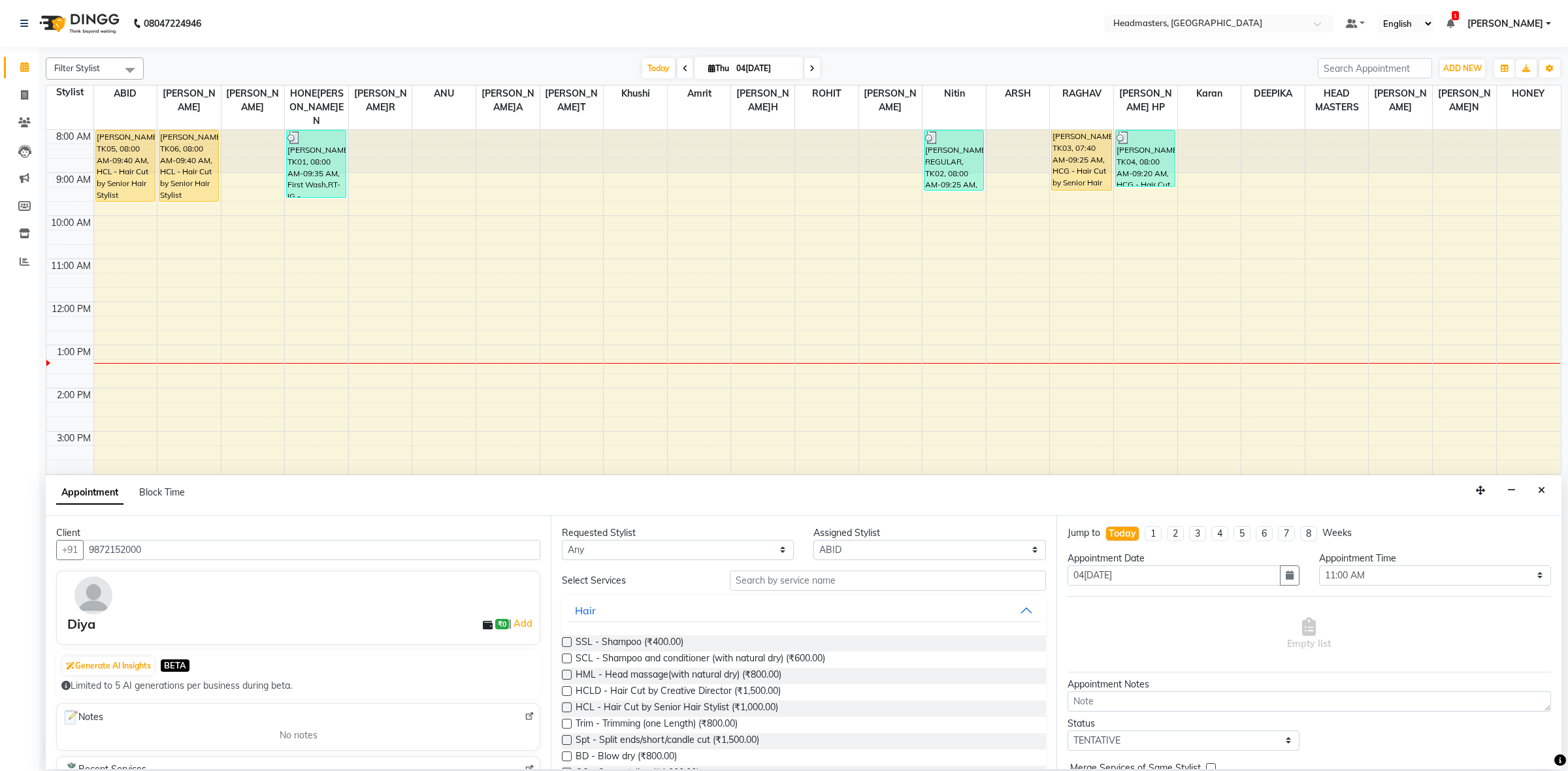
type input "9872152000"
click at [703, 546] on select "Any ABID Amrit ANU ARS[PERSON_NAME] HEAD MASTERS HONEY [PERSON_NAME] HONE[PERSO…" at bounding box center [677, 549] width 232 height 20
select select "60642"
click at [562, 540] on select "Any ABID Amrit ANU ARS[PERSON_NAME] HEAD MASTERS HONEY [PERSON_NAME] HONE[PERSO…" at bounding box center [677, 549] width 232 height 20
select select "60642"
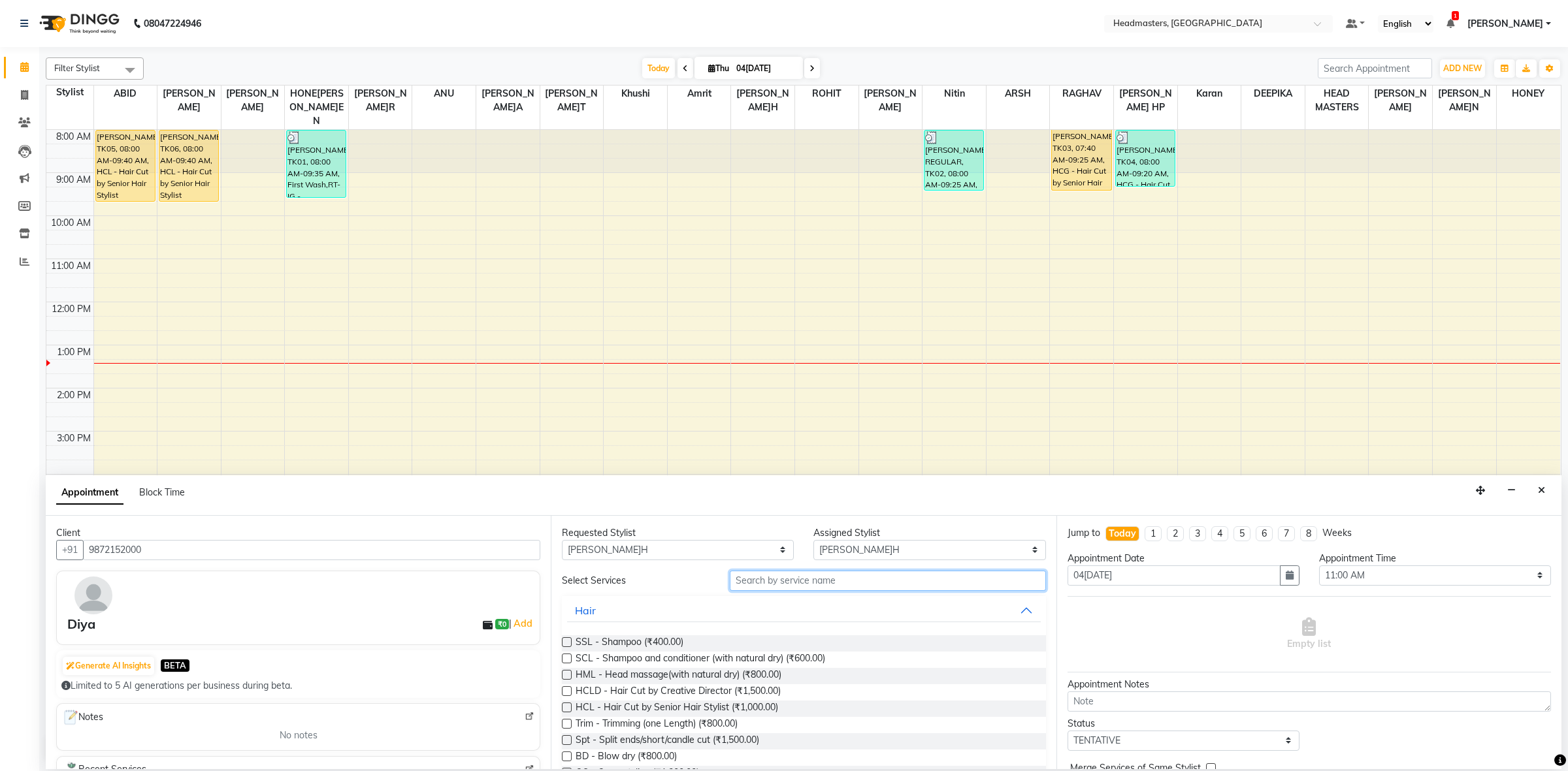
click at [791, 579] on input "text" at bounding box center [888, 581] width 317 height 20
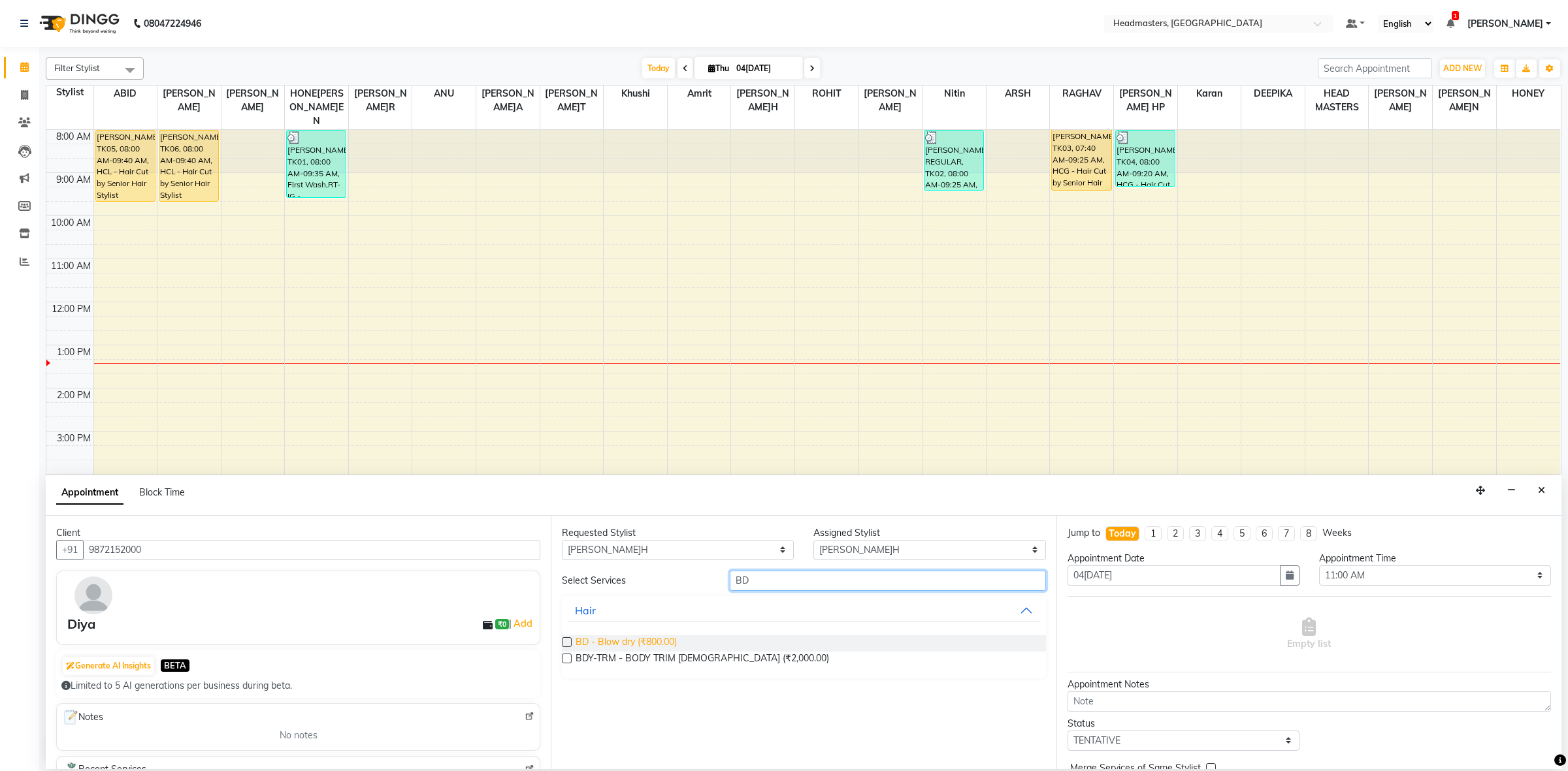
type input "BD"
click at [667, 637] on span "BD - Blow dry (₹800.00)" at bounding box center [626, 643] width 101 height 17
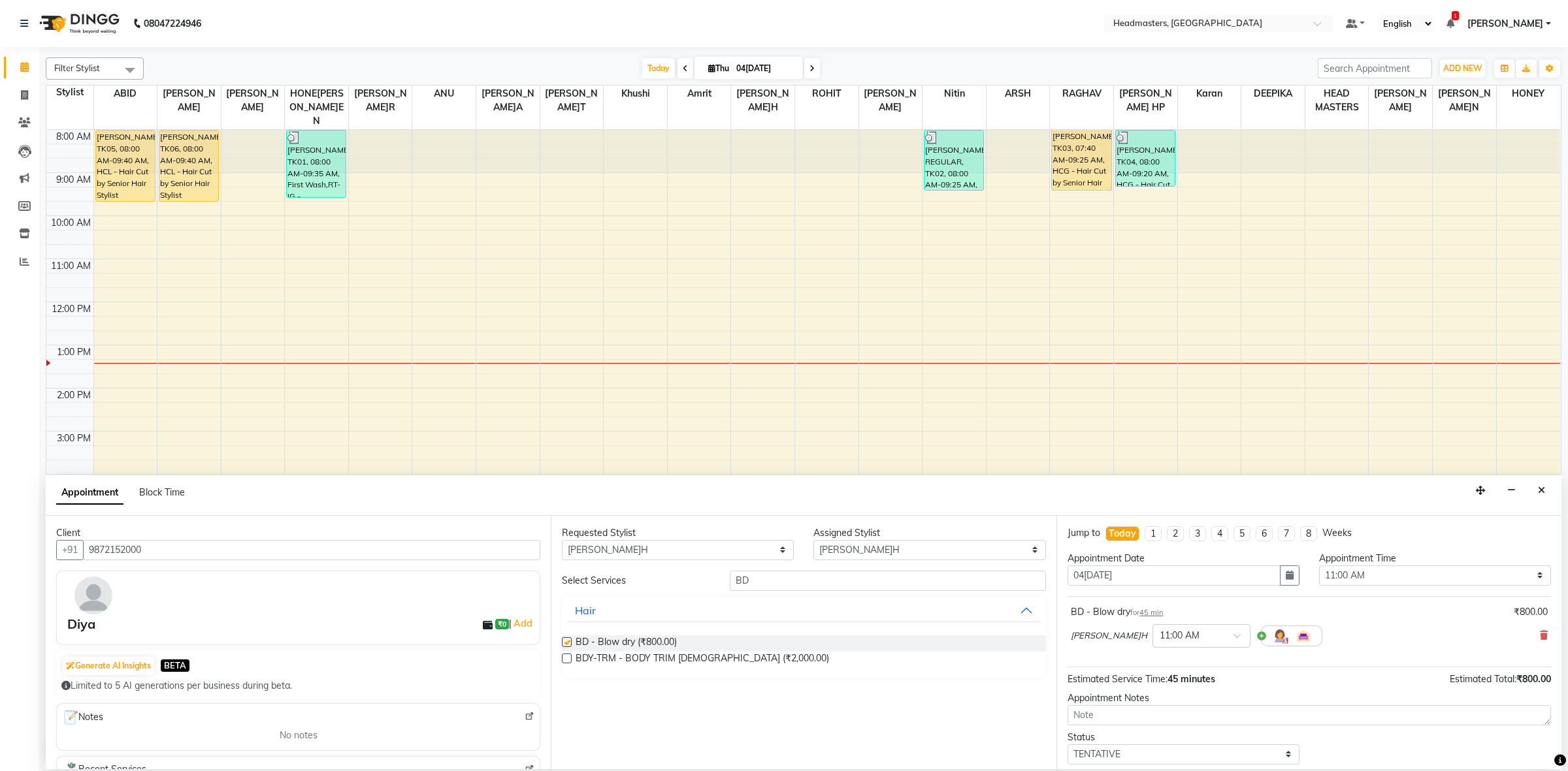
checkbox input "false"
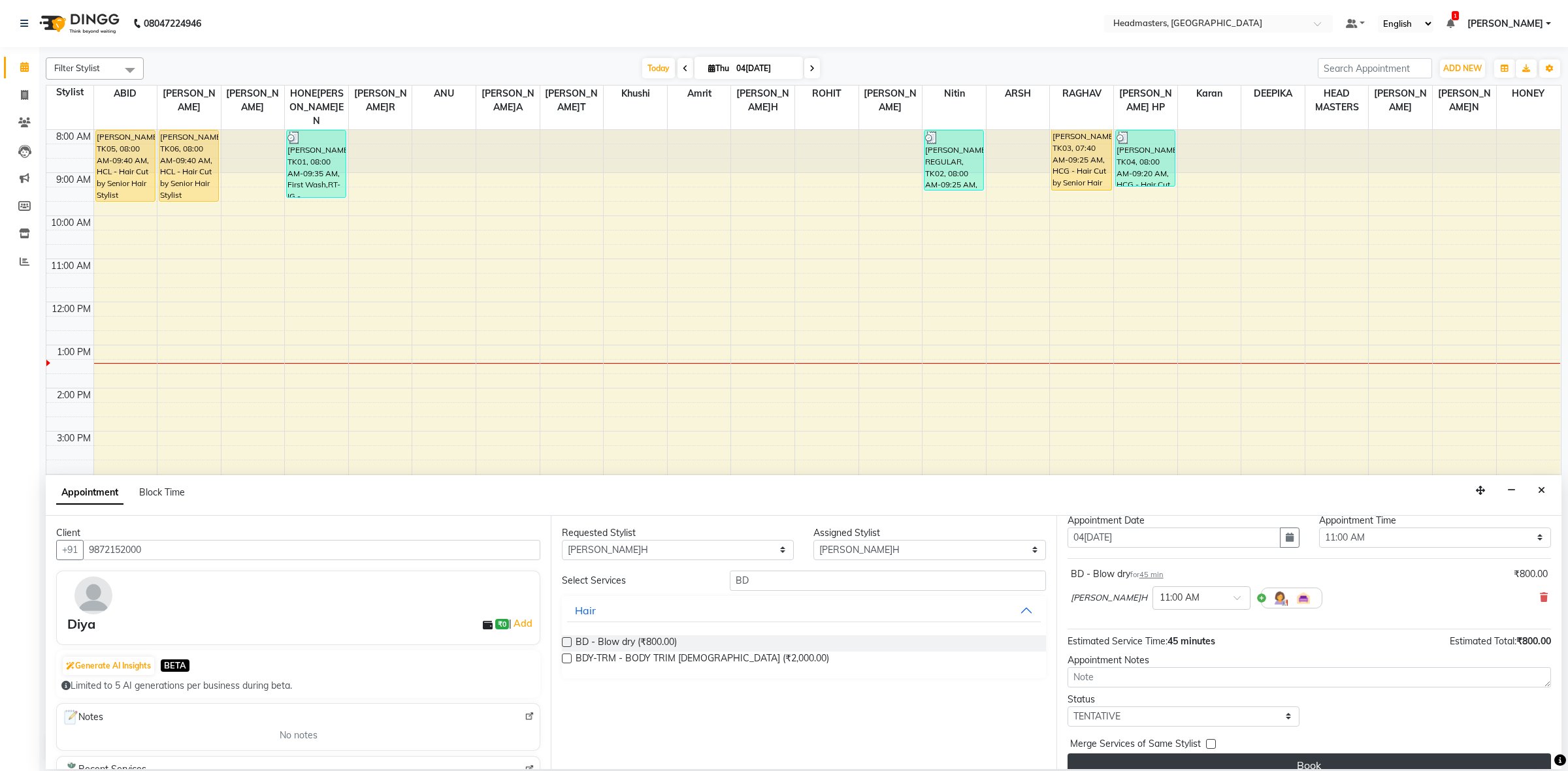
scroll to position [57, 0]
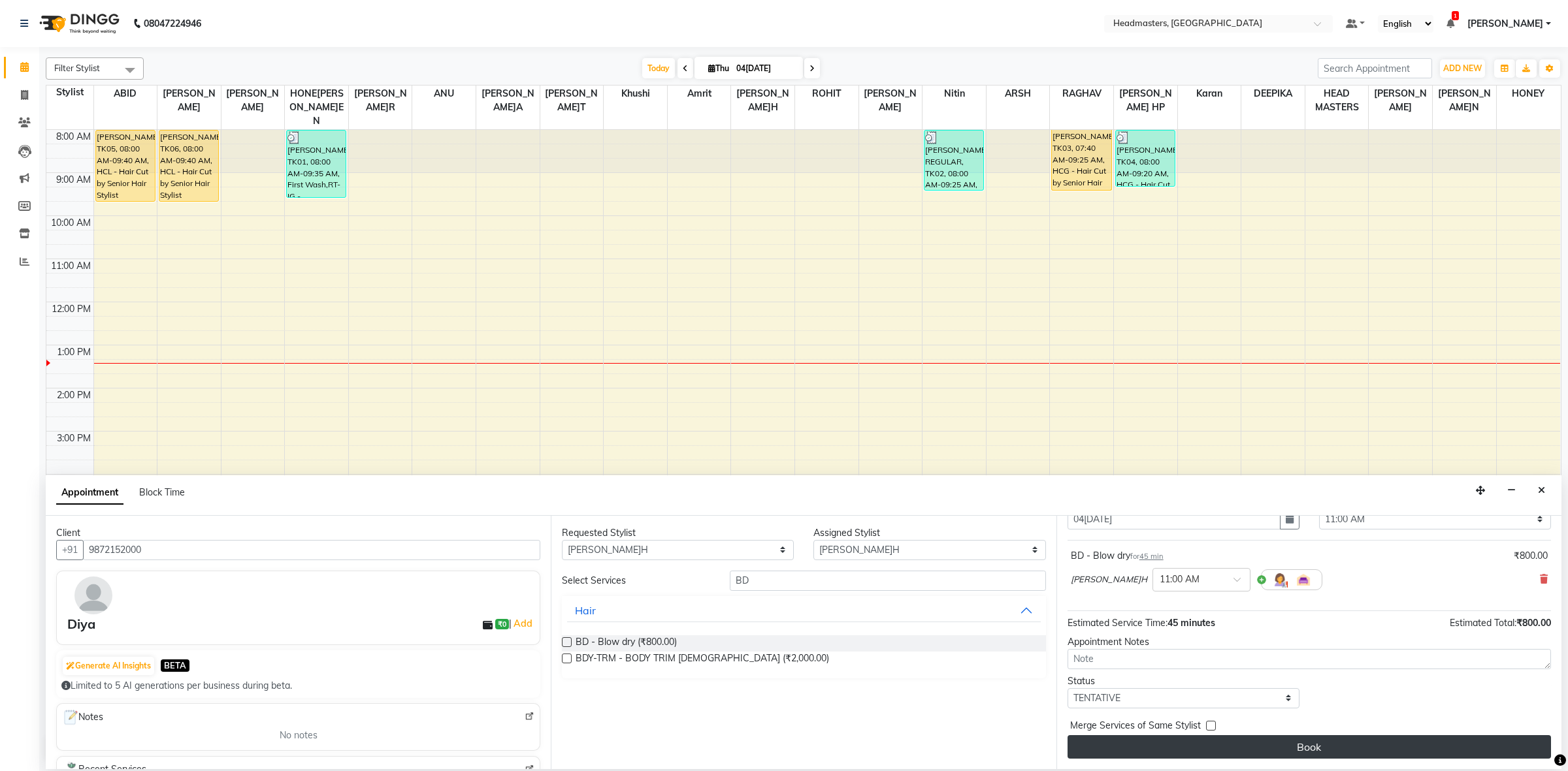
click at [1189, 740] on button "Book" at bounding box center [1310, 747] width 484 height 23
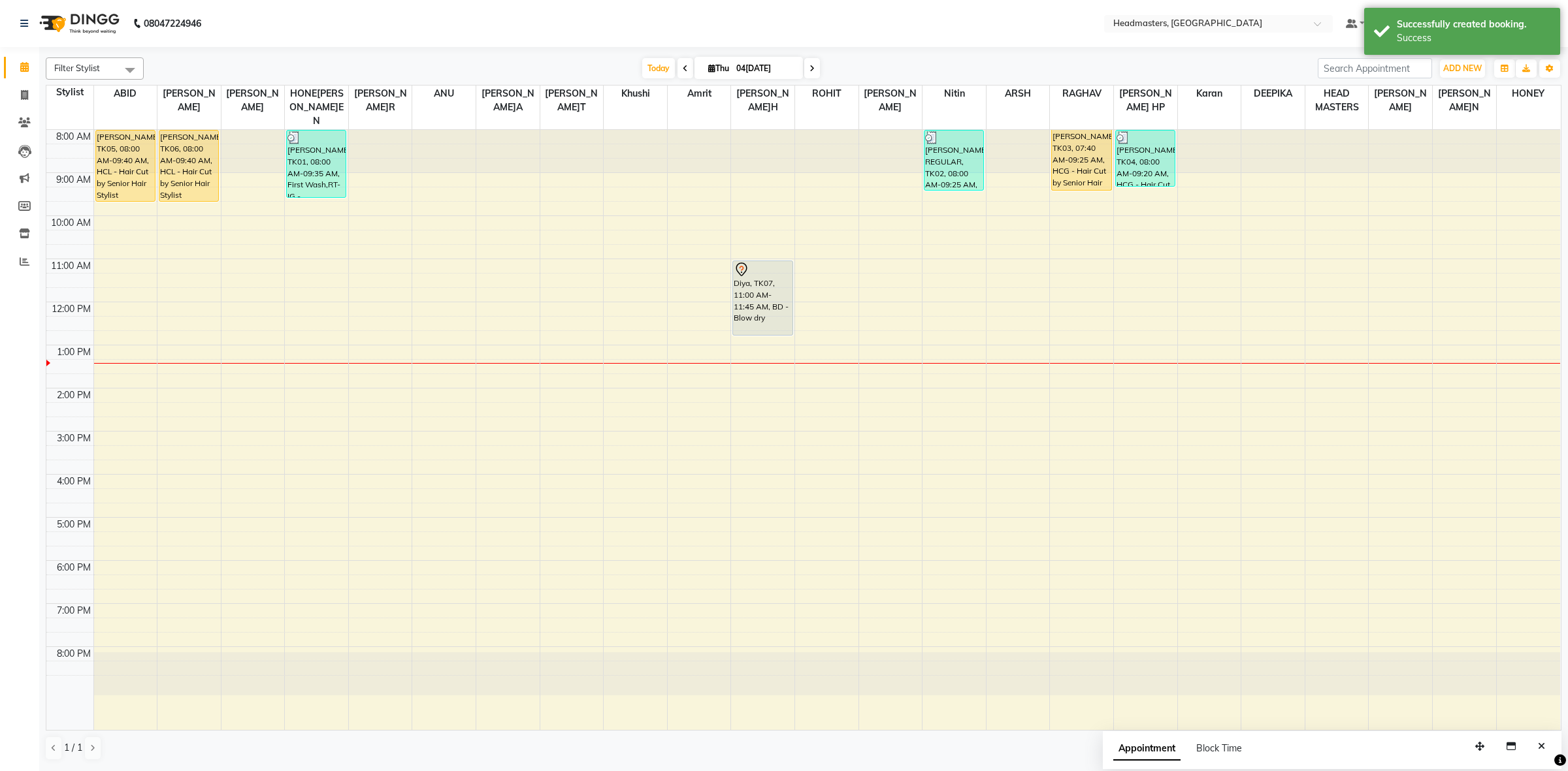
drag, startPoint x: 776, startPoint y: 281, endPoint x: 794, endPoint y: 330, distance: 52.2
click at [794, 330] on div "8:00 AM 9:00 AM 10:00 AM 11:00 AM 12:00 PM 1:00 PM 2:00 PM 3:00 PM 4:00 PM 5:00…" at bounding box center [803, 430] width 1514 height 600
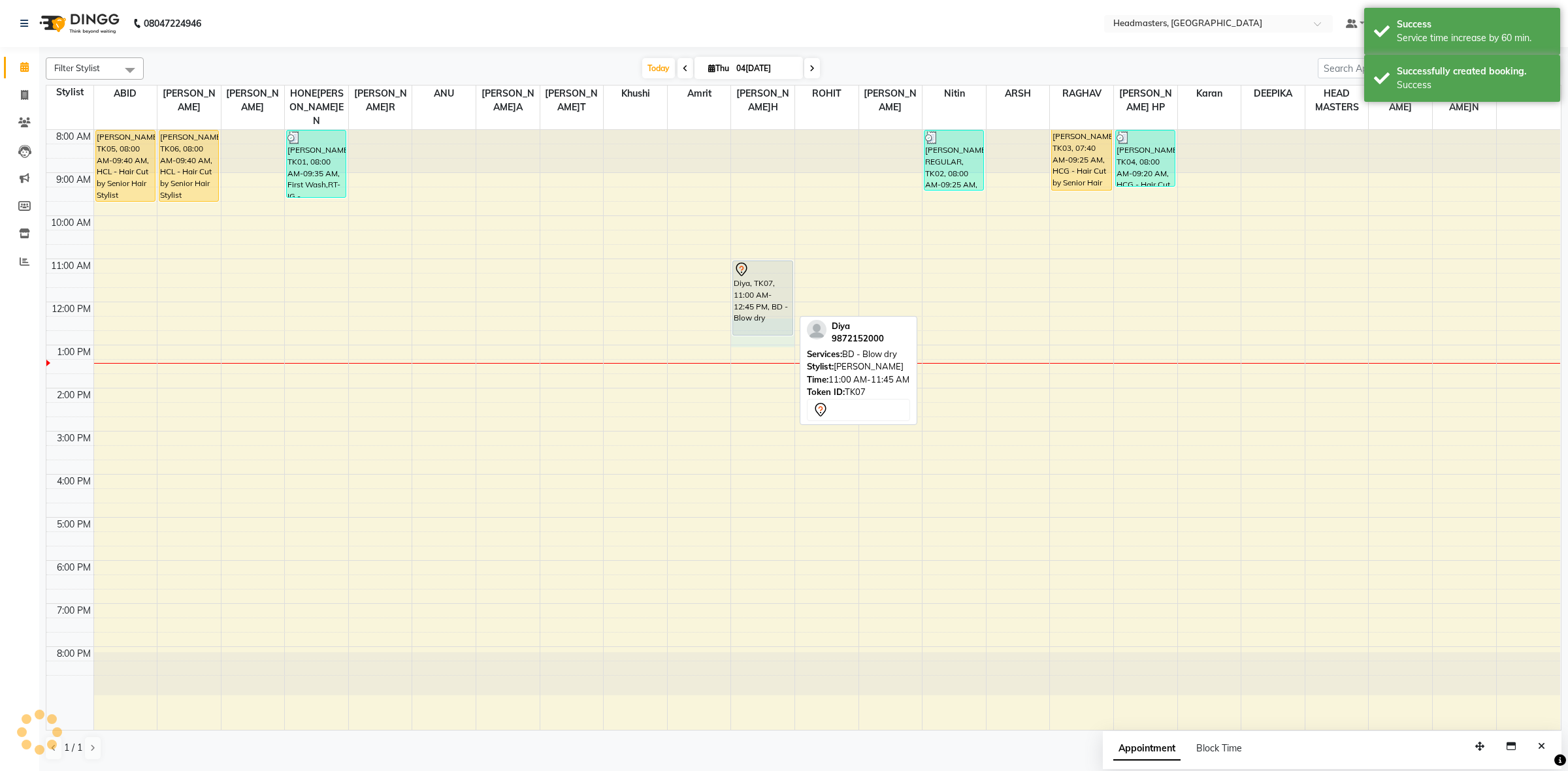
drag, startPoint x: 791, startPoint y: 322, endPoint x: 787, endPoint y: 312, distance: 10.8
click at [787, 312] on div "8:00 AM 9:00 AM 10:00 AM 11:00 AM 12:00 PM 1:00 PM 2:00 PM 3:00 PM 4:00 PM 5:00…" at bounding box center [803, 430] width 1514 height 600
select select "60642"
select select "tentative"
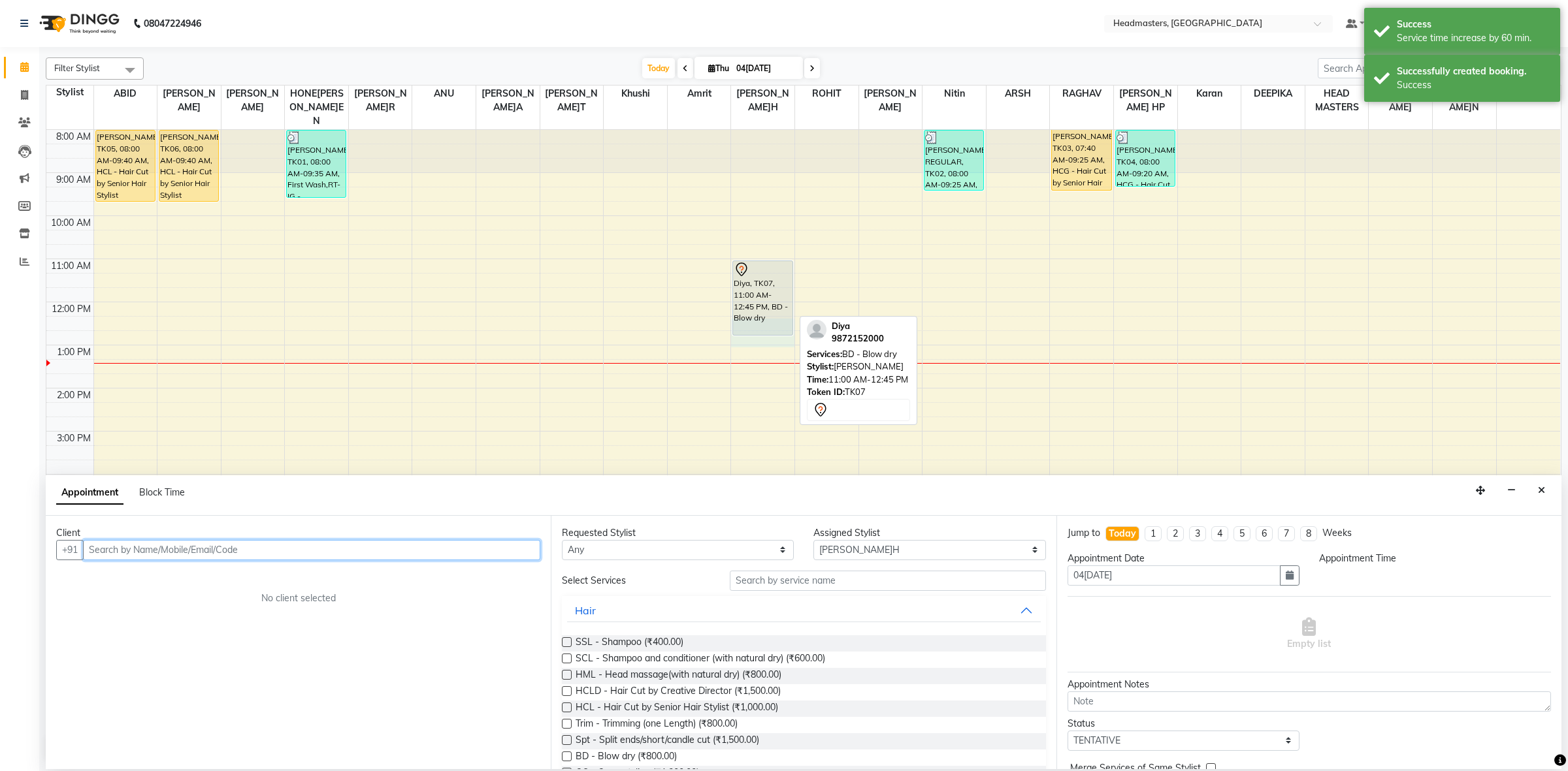
select select "735"
drag, startPoint x: 762, startPoint y: 319, endPoint x: 764, endPoint y: 301, distance: 18.1
click at [764, 301] on div "Diya, TK07, 11:00 AM-12:45 PM, BD - Blow dry Diya, TK07, 11:00 AM-12:45 PM, BD …" at bounding box center [763, 430] width 63 height 600
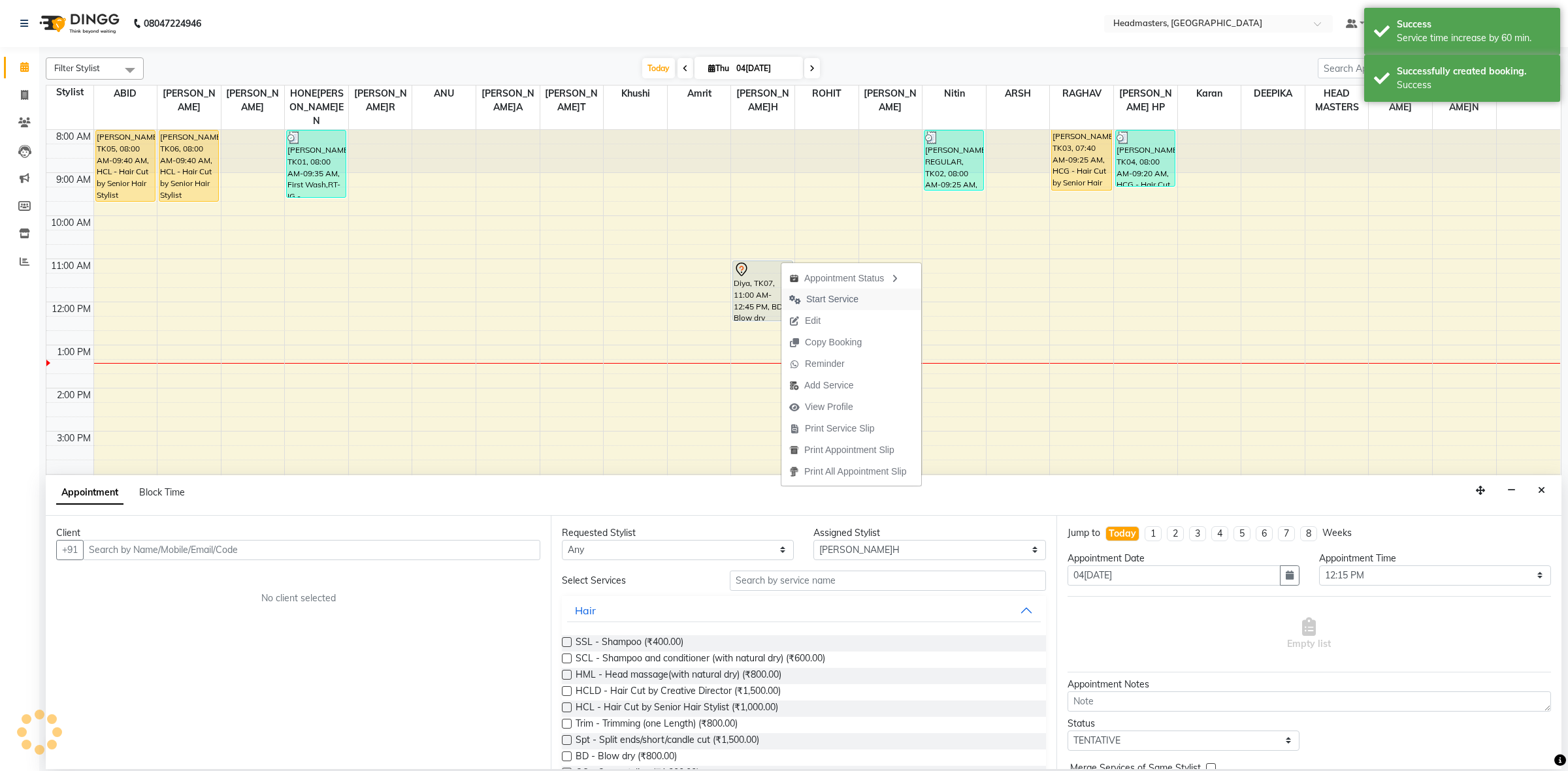
click at [816, 301] on span "Start Service" at bounding box center [832, 300] width 52 height 14
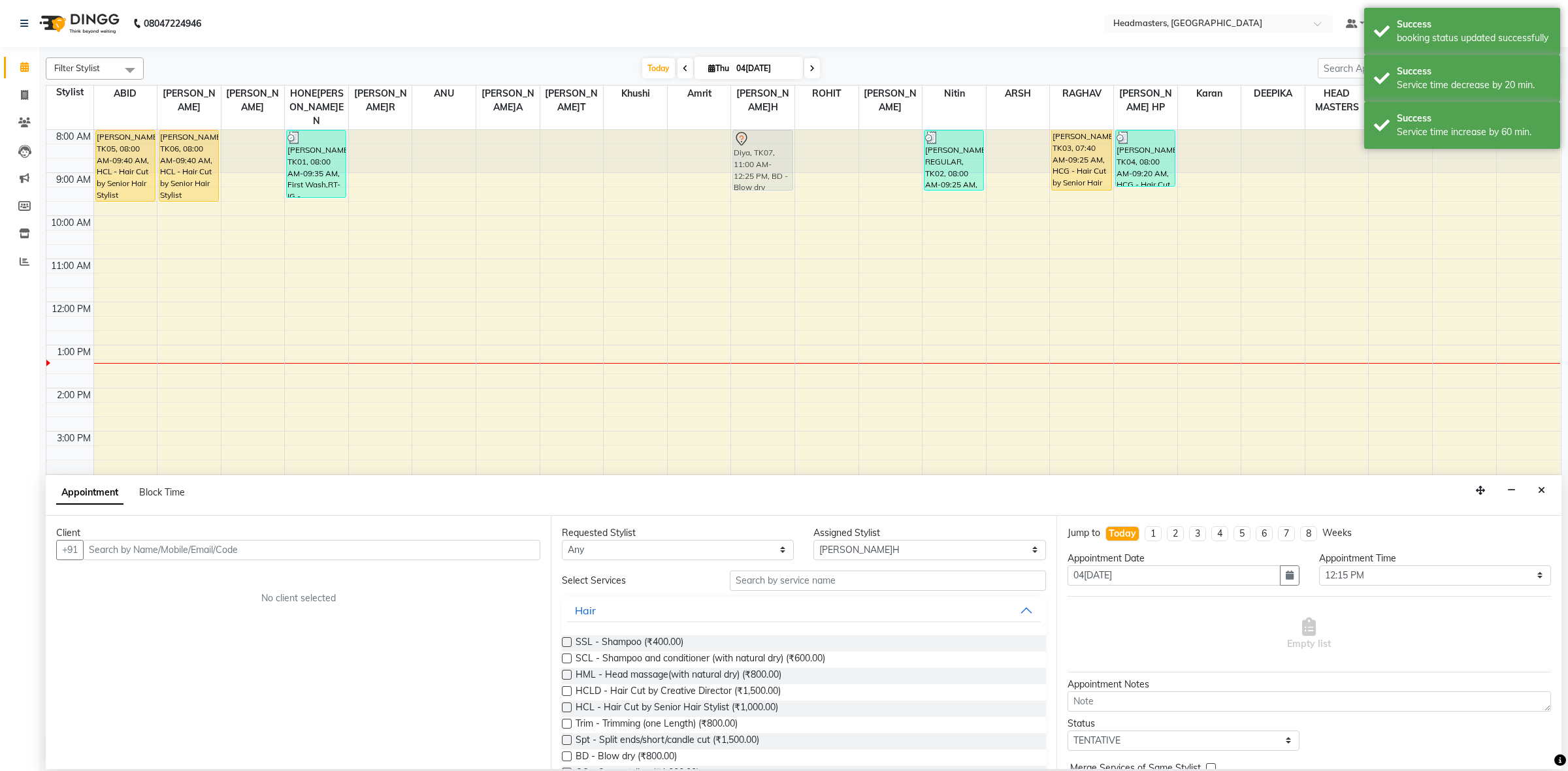
drag, startPoint x: 770, startPoint y: 285, endPoint x: 766, endPoint y: 152, distance: 133.1
click at [766, 152] on div "Diya, TK07, 11:00 AM-12:25 PM, BD - Blow dry Diya, TK07, 11:00 AM-12:25 PM, BD …" at bounding box center [763, 430] width 63 height 600
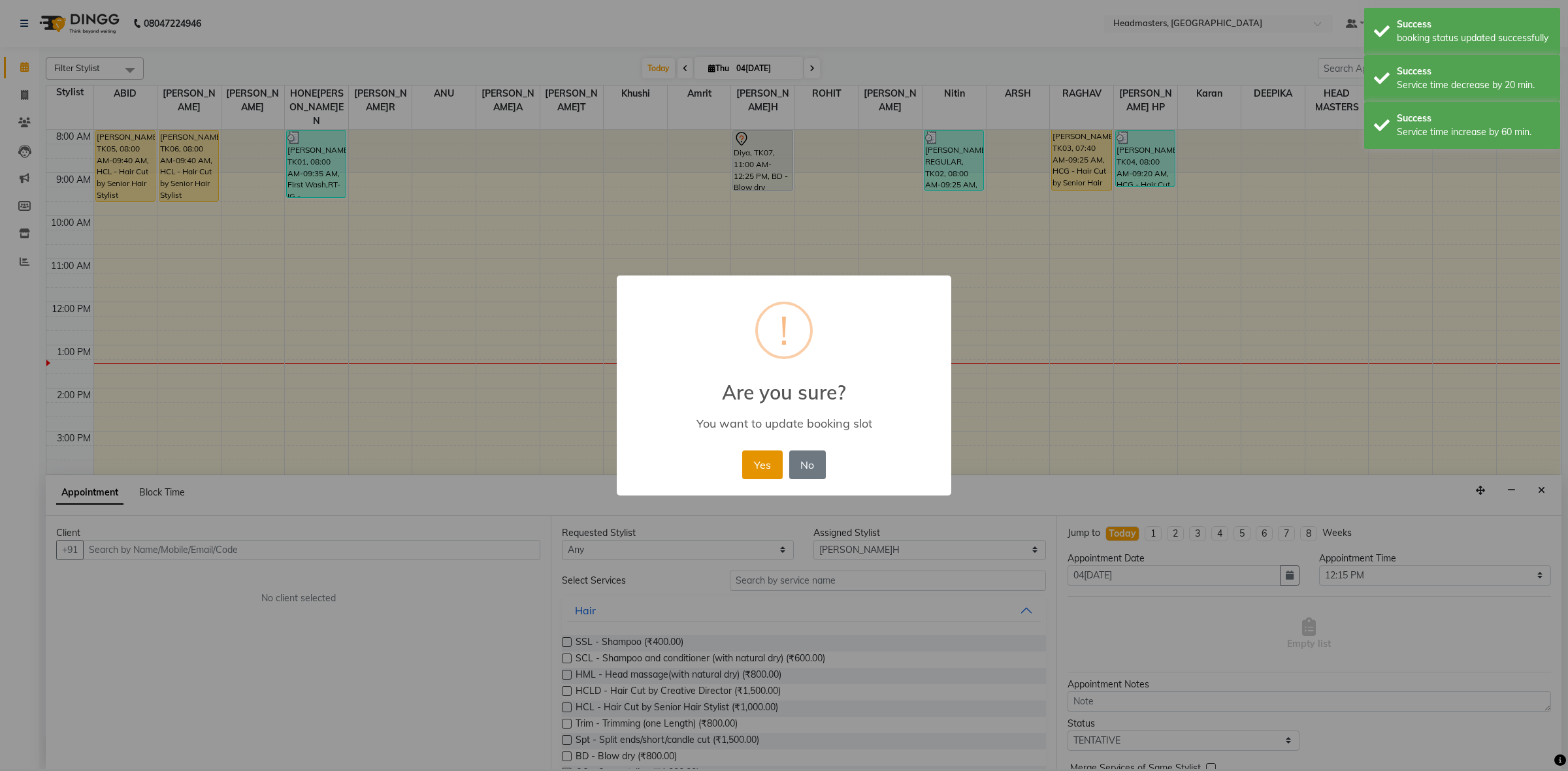
click at [764, 469] on button "Yes" at bounding box center [763, 464] width 40 height 29
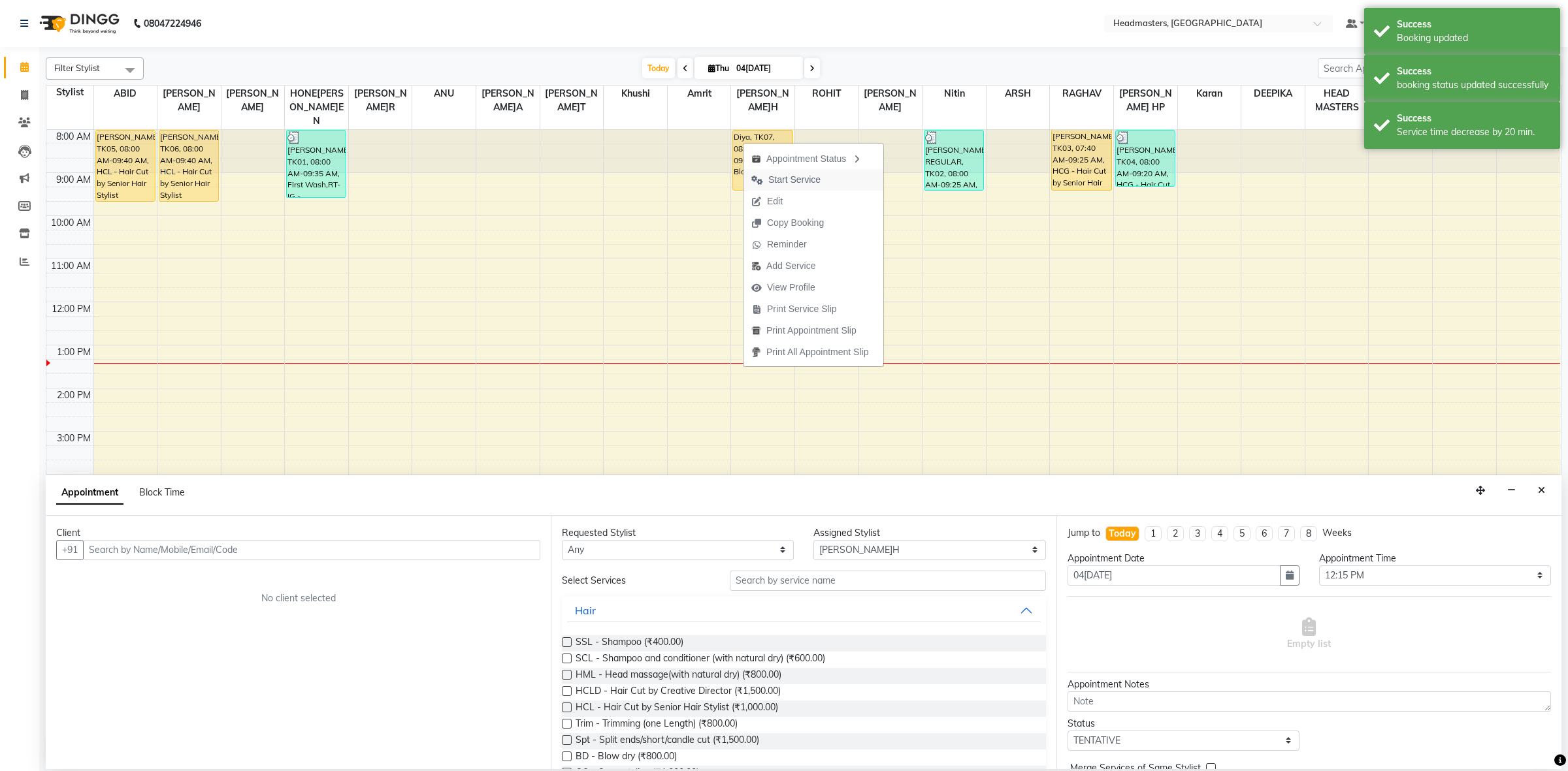
click at [779, 176] on span "Start Service" at bounding box center [795, 180] width 52 height 14
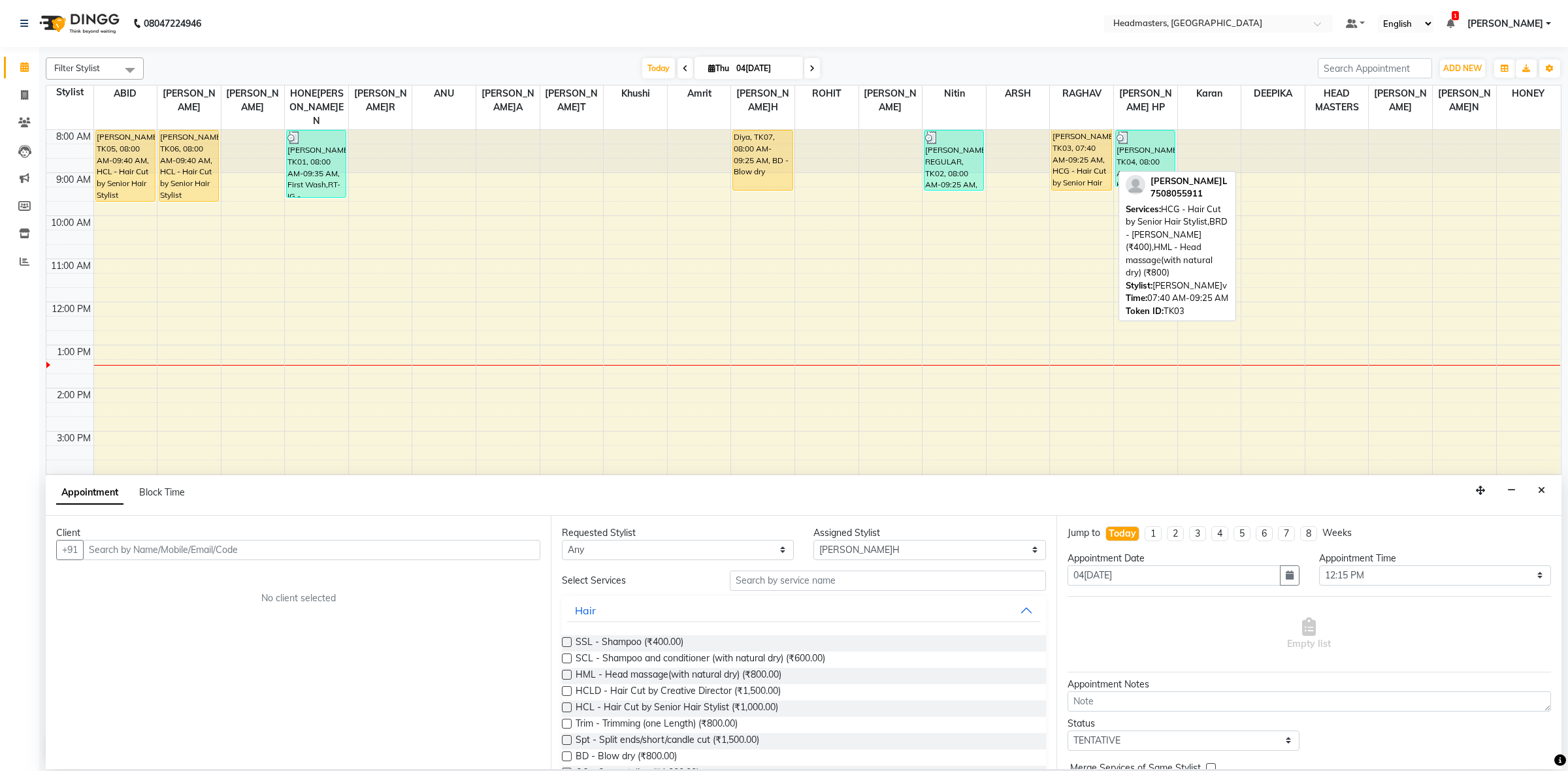
click at [1065, 130] on div "[PERSON_NAME]L, TK03, 07:40 AM-09:25 AM, HCG - Hair Cut by Senior Hair Stylist,…" at bounding box center [1082, 160] width 59 height 60
select select "1"
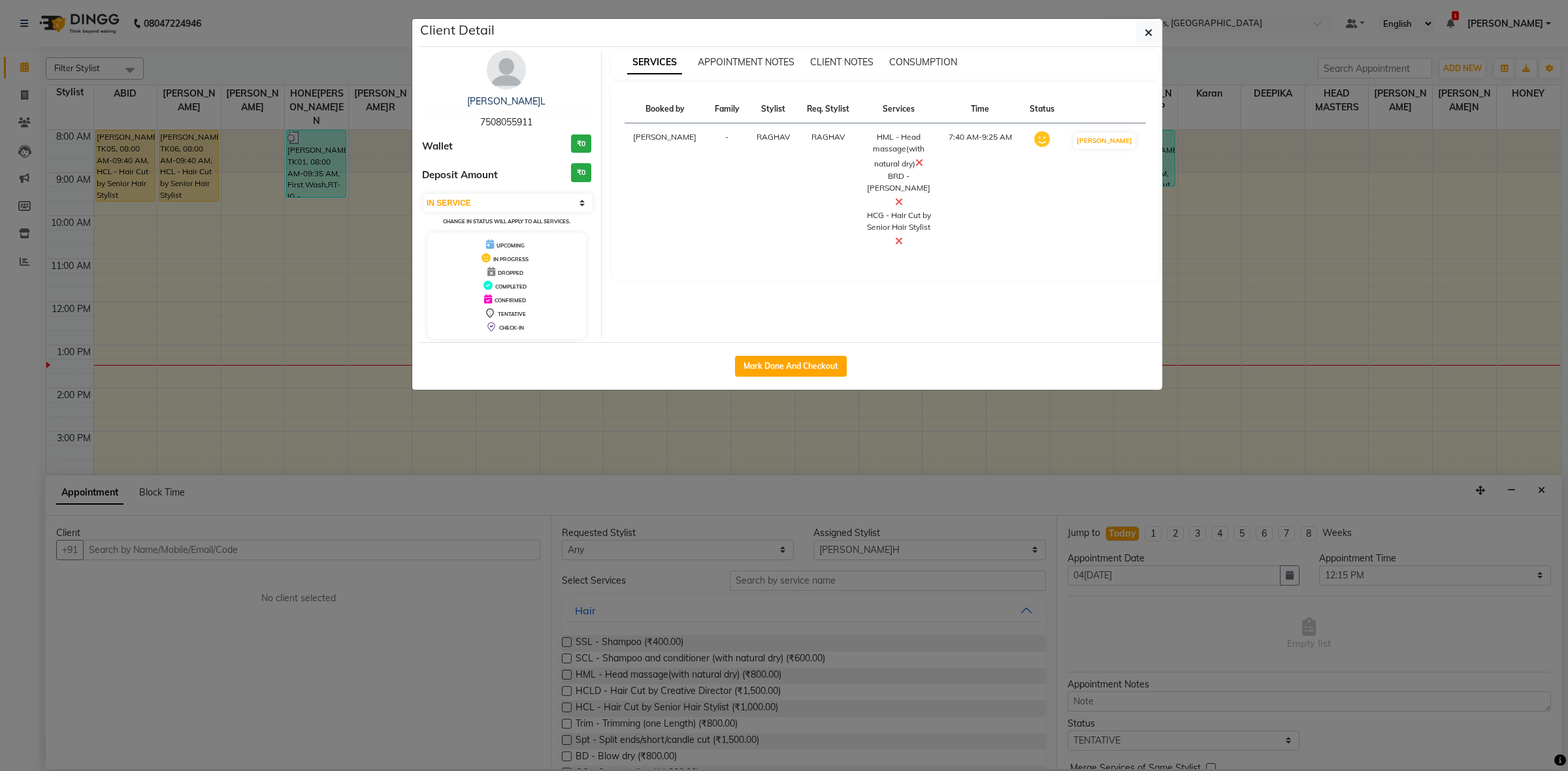
click at [1063, 134] on td at bounding box center [1042, 190] width 42 height 134
click at [805, 367] on button "Mark Done And Checkout" at bounding box center [791, 366] width 111 height 21
select select "service"
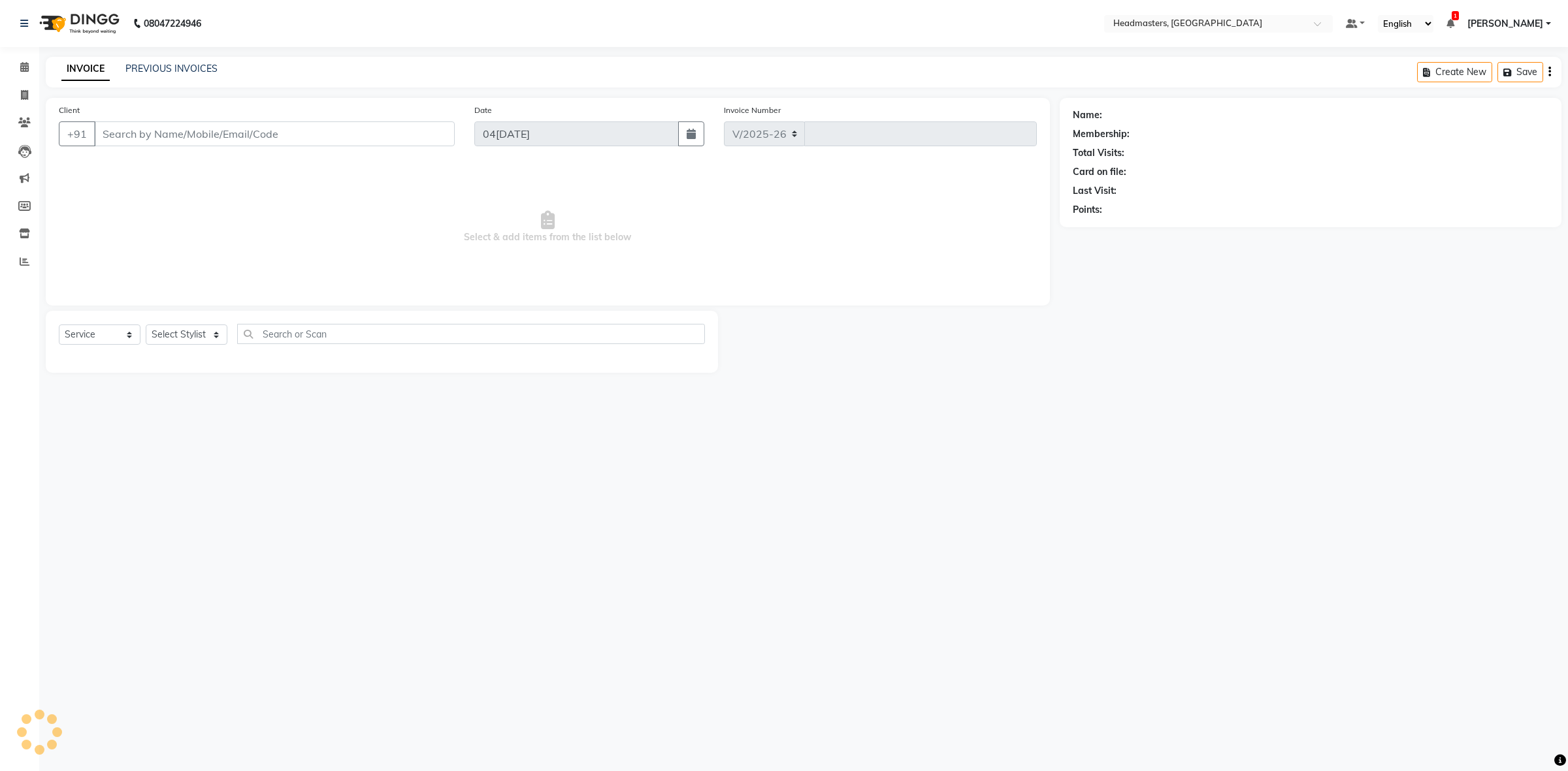
select select "7132"
type input "3409"
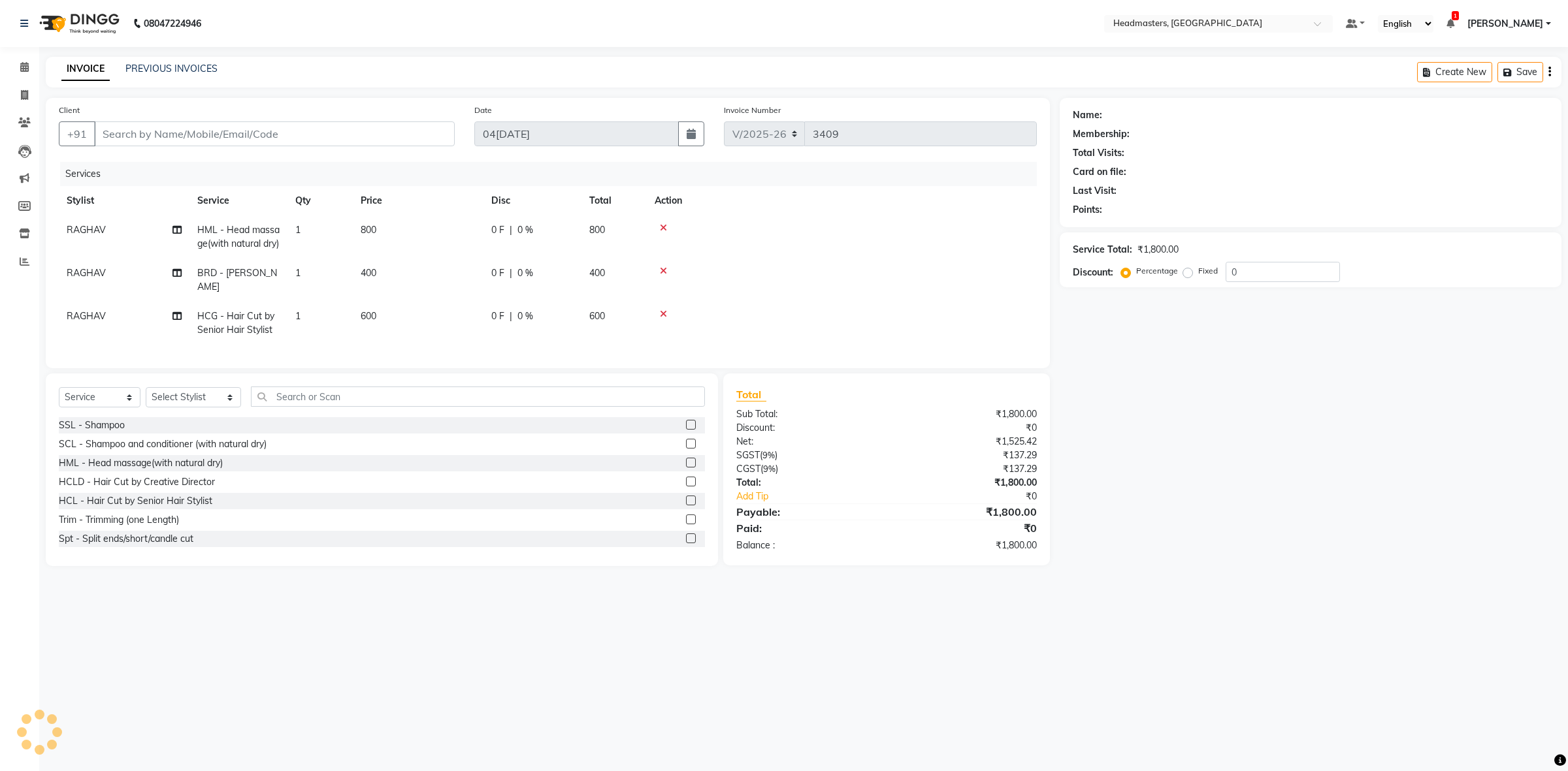
type input "7508055911"
select select "60639"
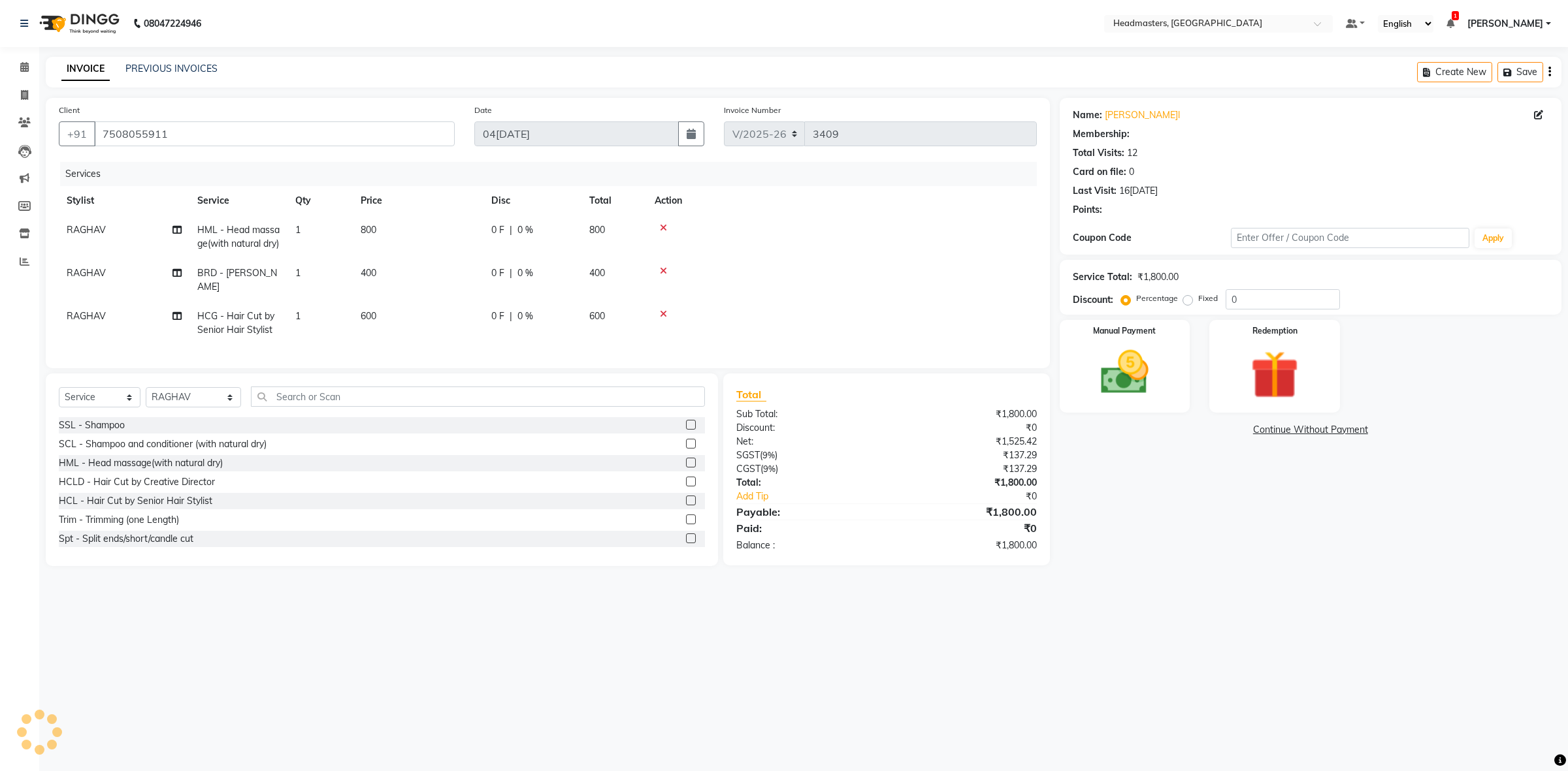
click at [484, 232] on td "0 F | 0 %" at bounding box center [532, 237] width 98 height 43
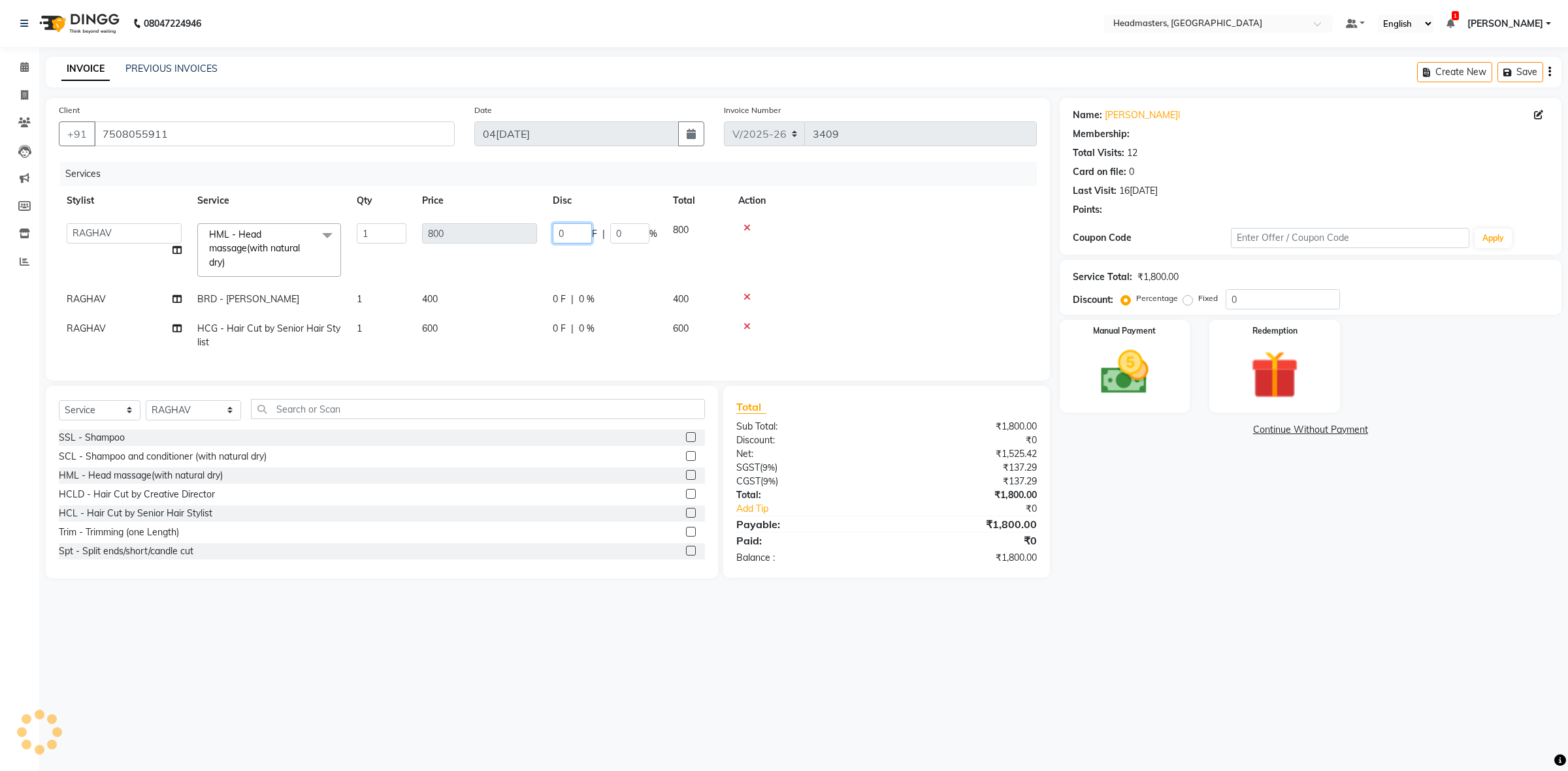
click at [557, 236] on input "0" at bounding box center [572, 233] width 39 height 20
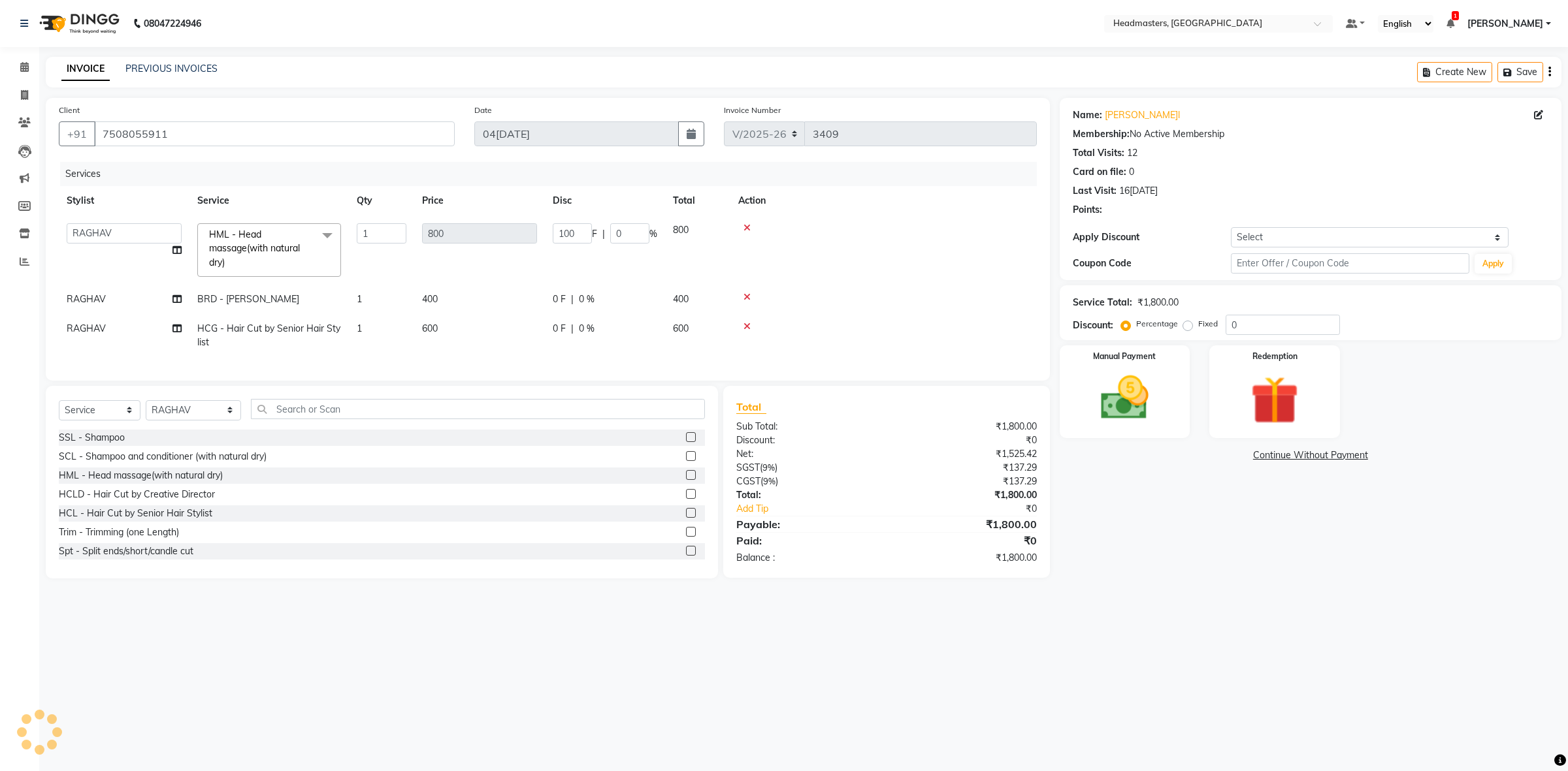
click at [552, 297] on td "0 F | 0 %" at bounding box center [605, 300] width 120 height 30
select select "60639"
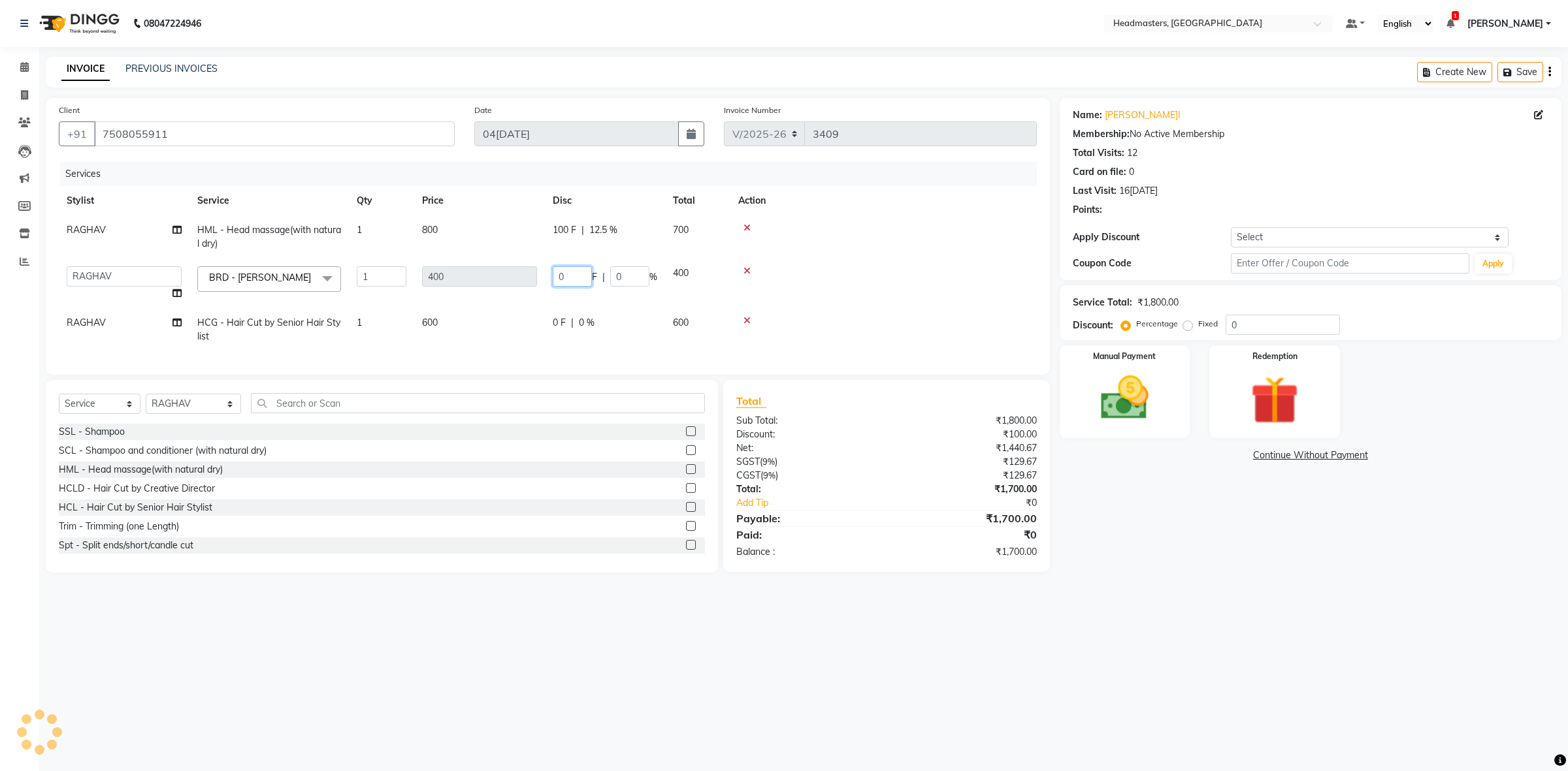
click at [553, 279] on input "0" at bounding box center [572, 276] width 39 height 20
type input "100"
click at [545, 322] on td "0 F | 0 %" at bounding box center [605, 330] width 120 height 43
click at [554, 319] on td "0 F | 0 %" at bounding box center [605, 330] width 120 height 43
select select "60639"
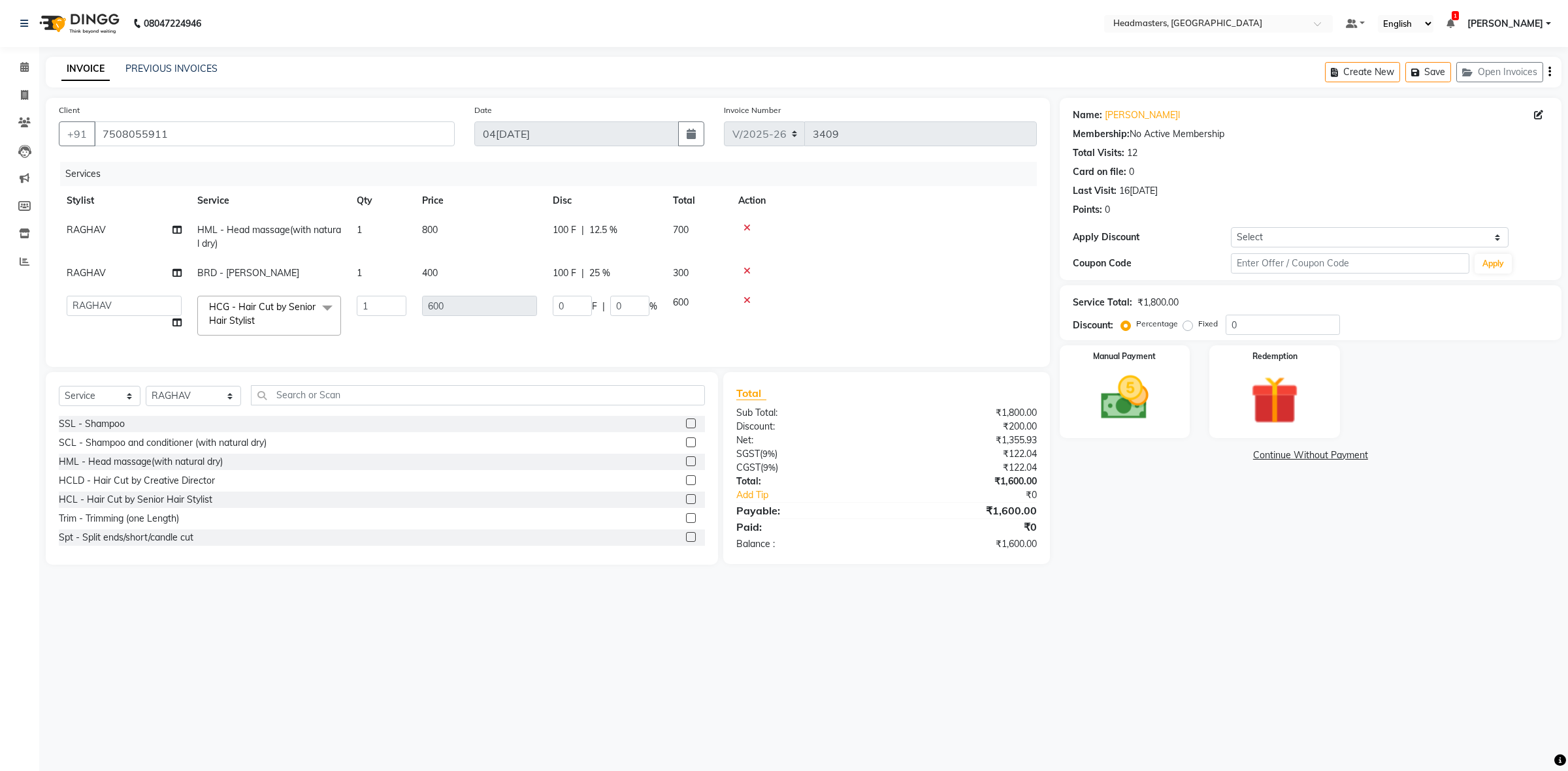
click at [502, 322] on td "600" at bounding box center [479, 316] width 130 height 56
click at [557, 303] on input "0" at bounding box center [572, 305] width 39 height 20
type input "200"
click at [549, 343] on div "Services Stylist Service Qty Price Disc Total Action RAGHAV HML - Head massage(…" at bounding box center [548, 257] width 978 height 192
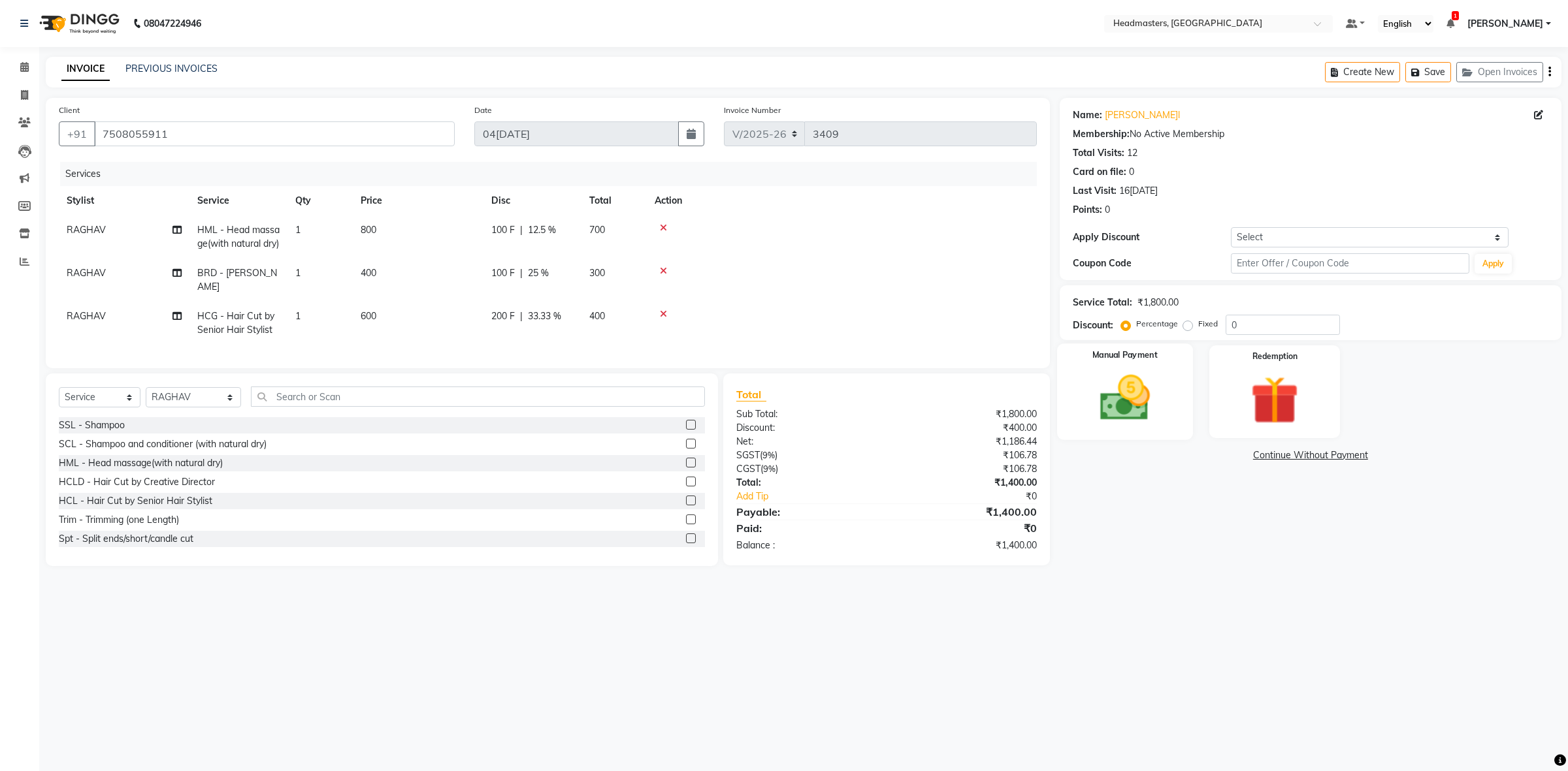
click at [1153, 412] on img at bounding box center [1124, 398] width 81 height 57
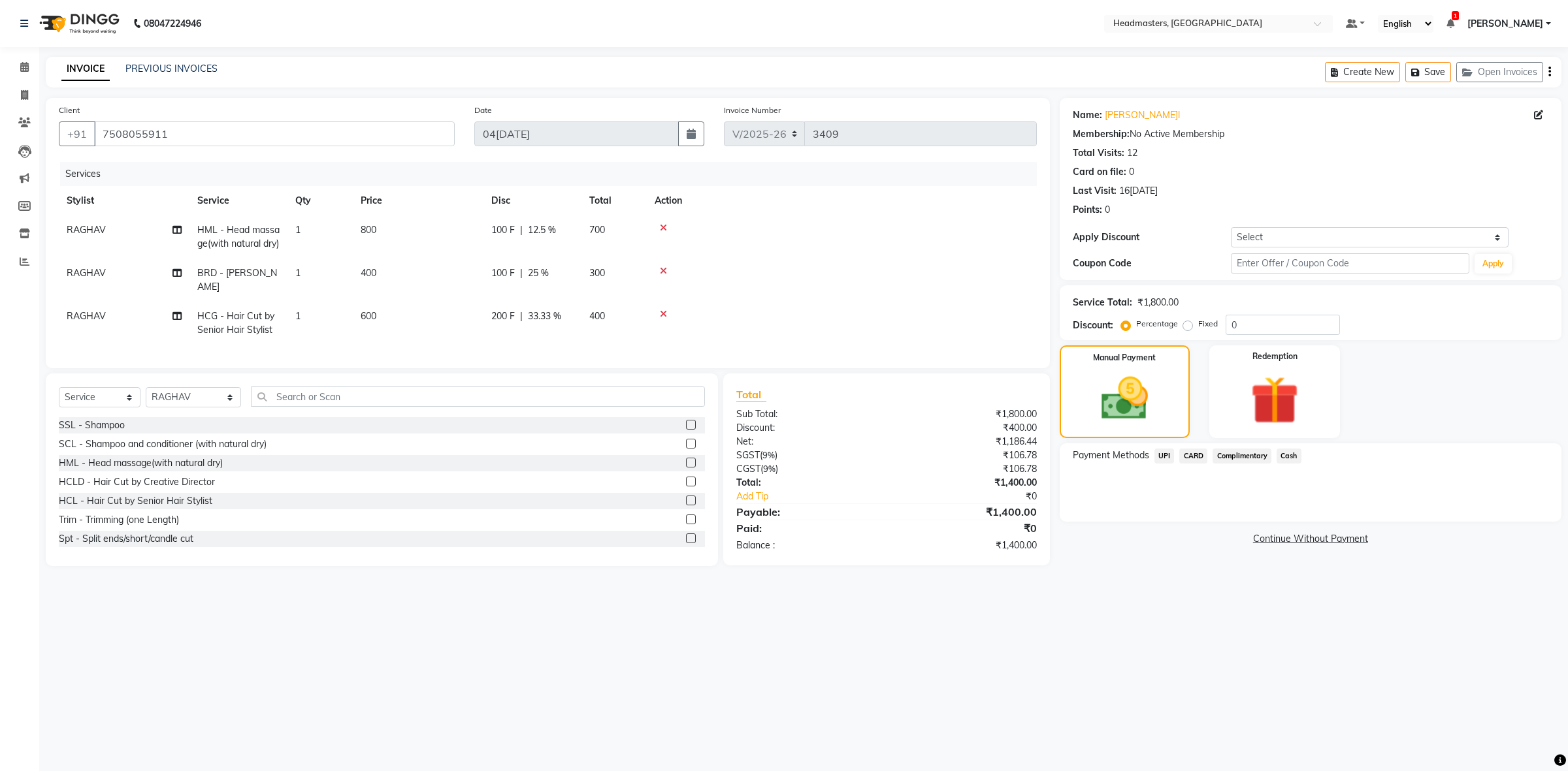
click at [1166, 452] on span "UPI" at bounding box center [1164, 455] width 20 height 15
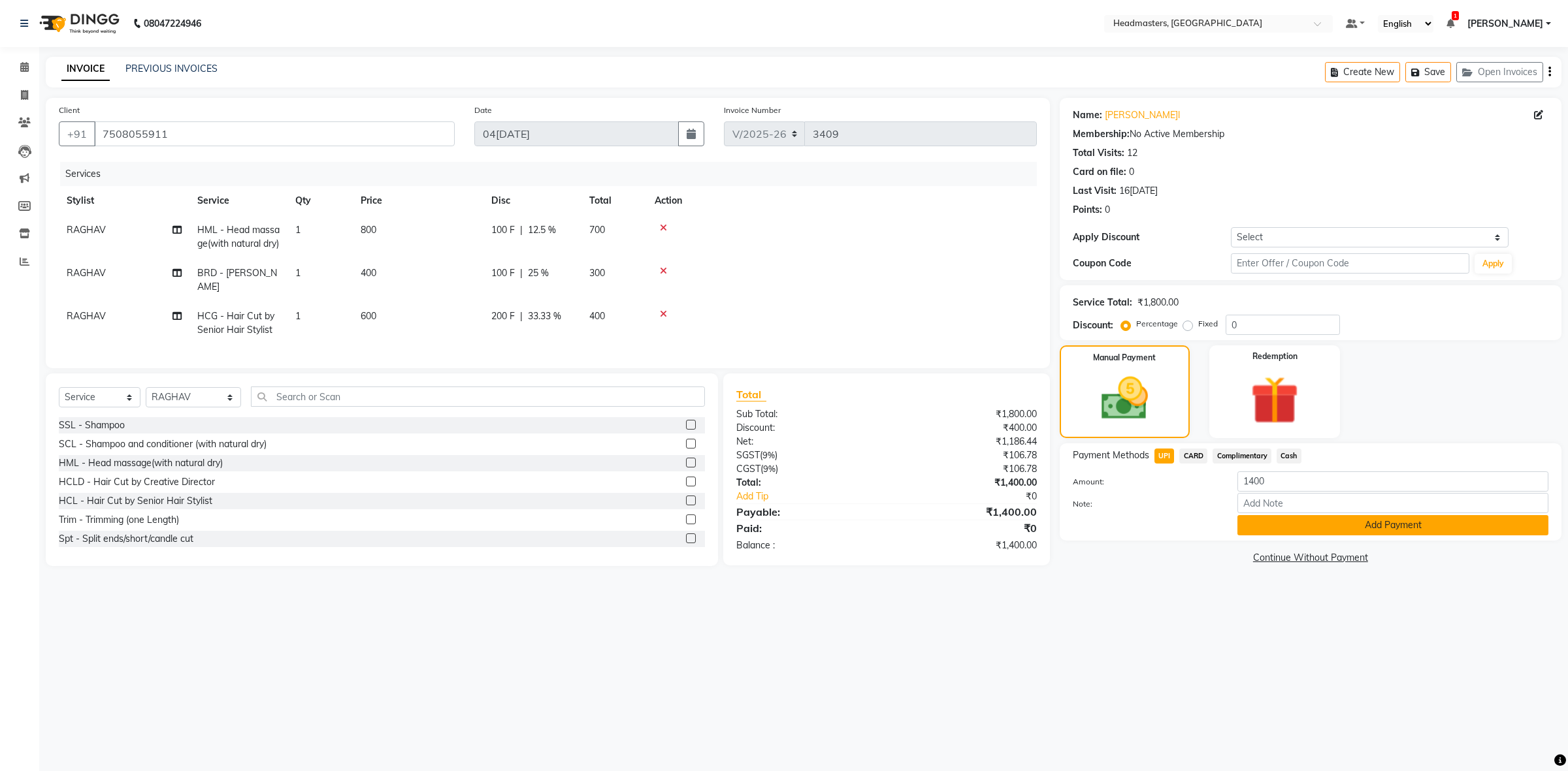
click at [1245, 516] on button "Add Payment" at bounding box center [1393, 525] width 311 height 20
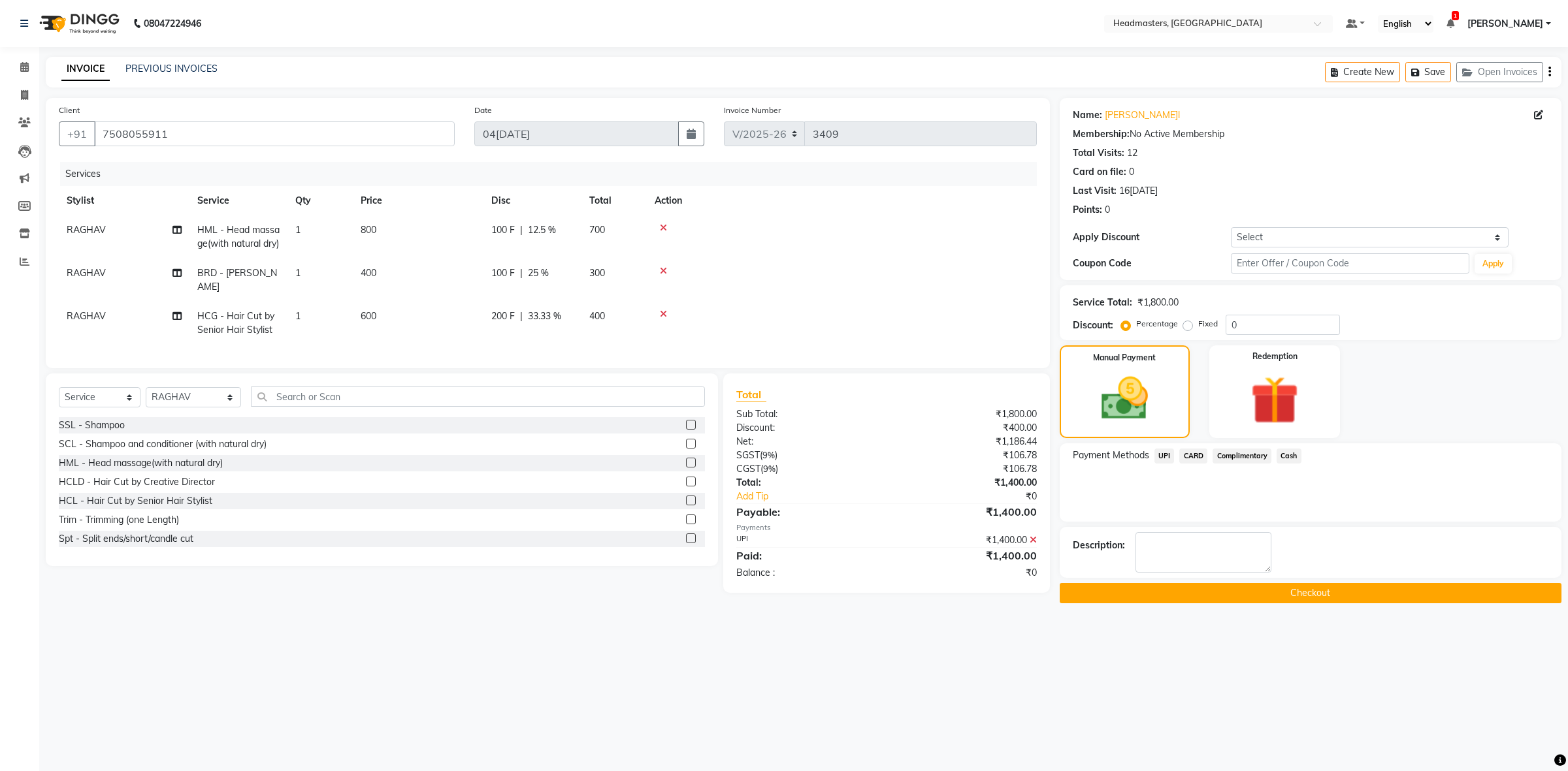
click at [1212, 592] on button "Checkout" at bounding box center [1311, 593] width 502 height 20
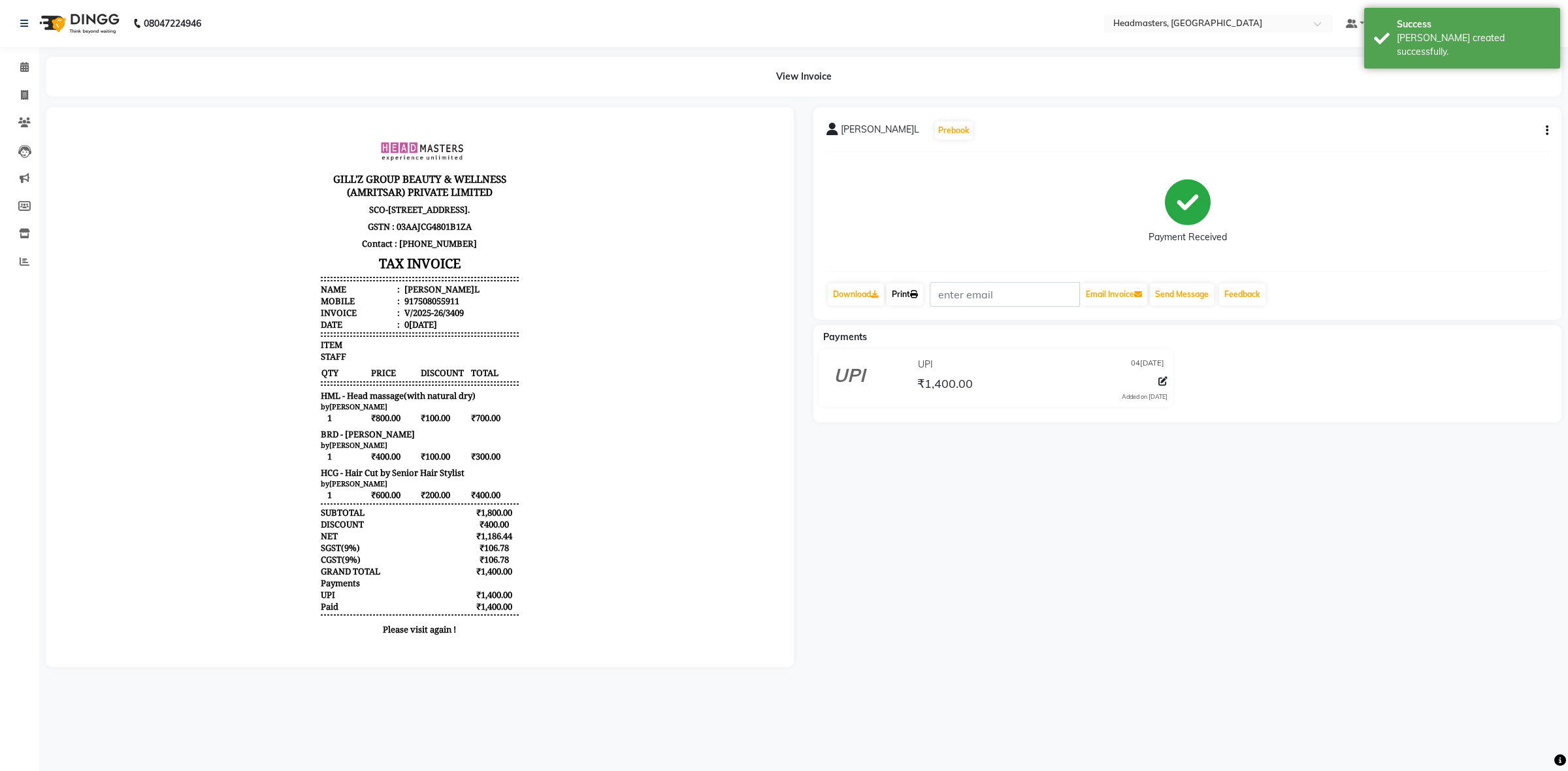
click at [902, 292] on link "Print" at bounding box center [905, 295] width 37 height 23
click at [918, 297] on icon at bounding box center [914, 294] width 8 height 8
drag, startPoint x: 899, startPoint y: 286, endPoint x: 882, endPoint y: 358, distance: 74.0
click at [898, 286] on link "Print" at bounding box center [905, 295] width 37 height 23
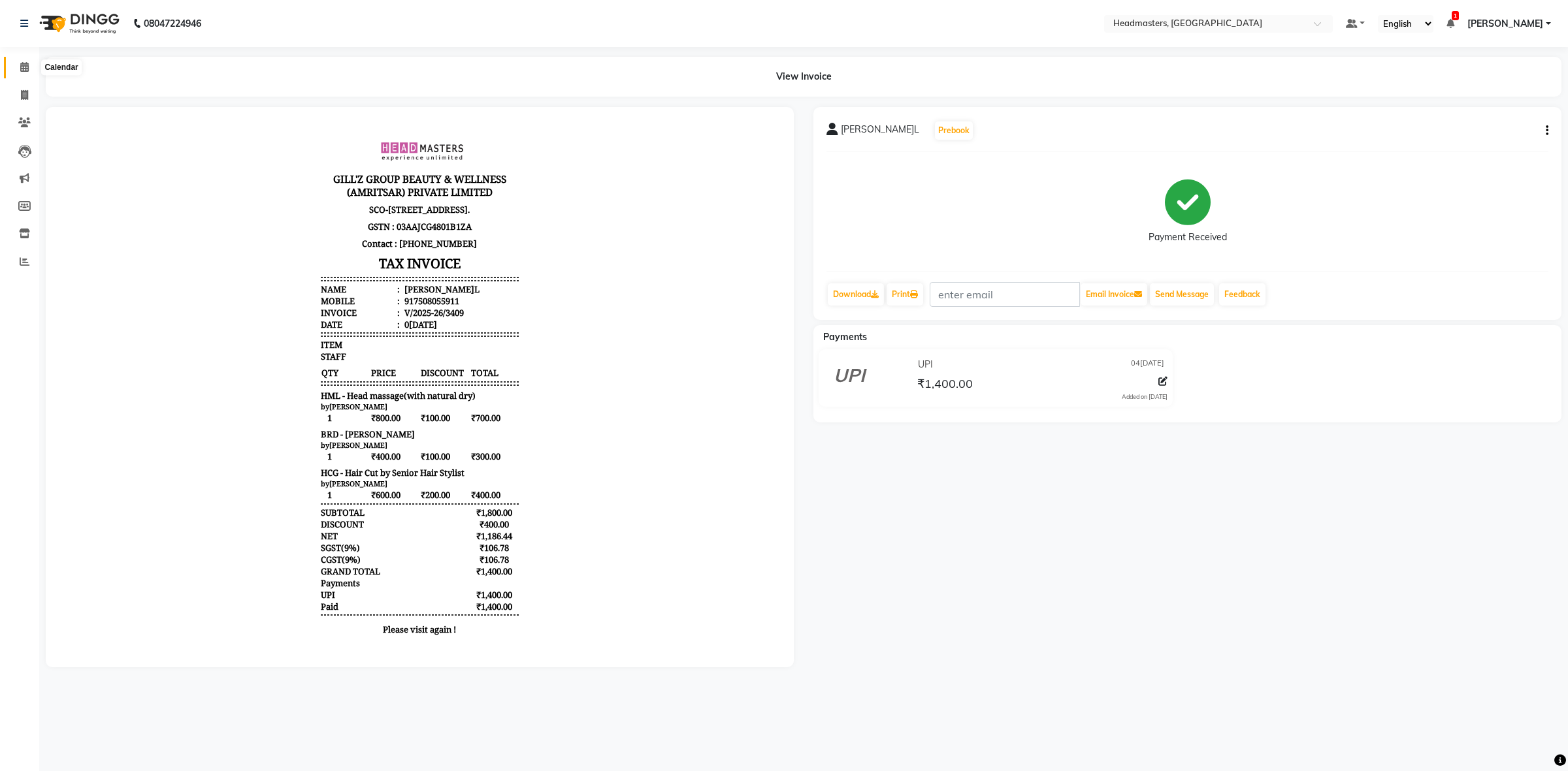
click at [27, 60] on span at bounding box center [24, 67] width 23 height 15
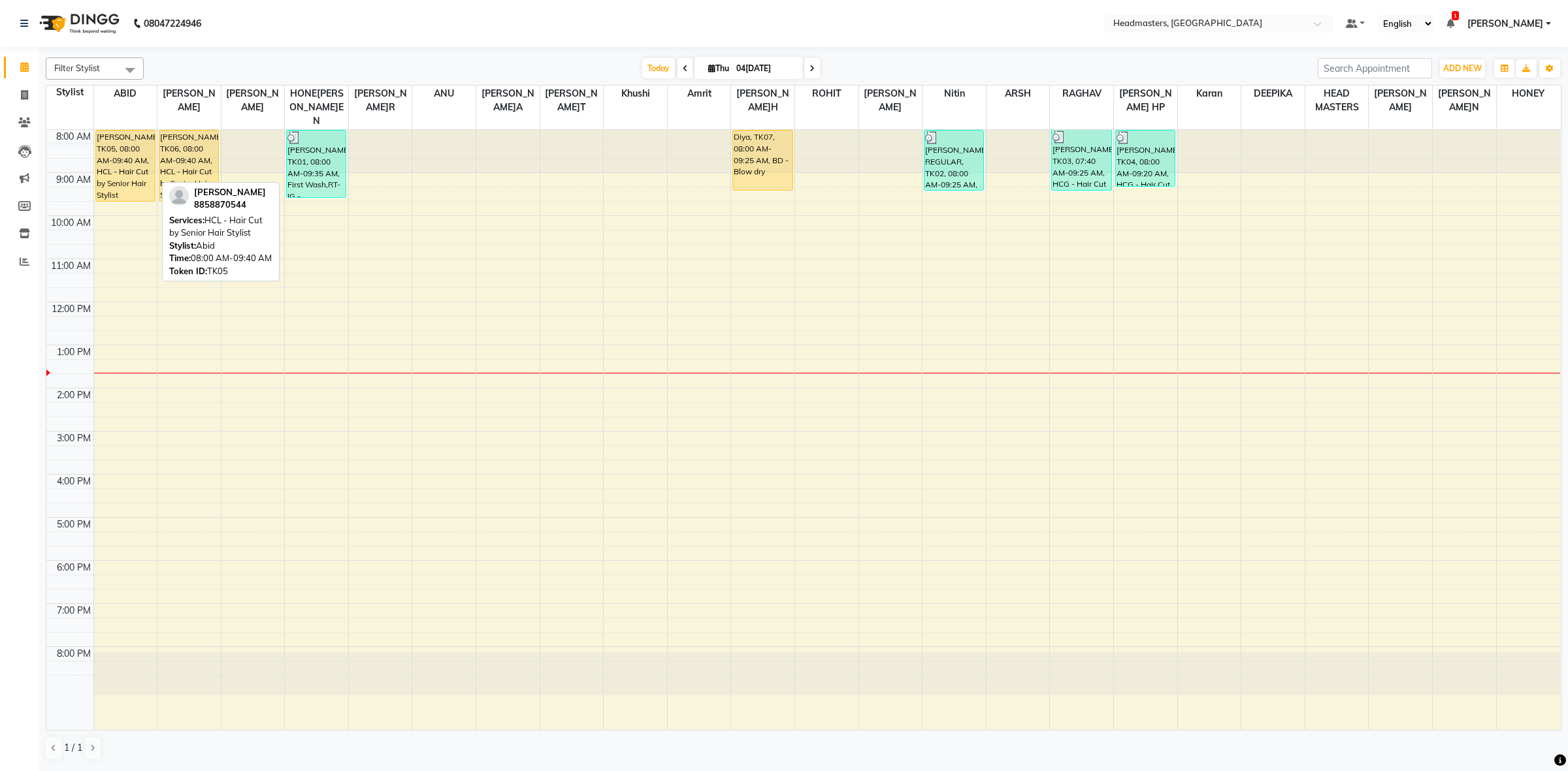
click at [122, 161] on div "[PERSON_NAME]EN, TK05, 08:00 AM-09:40 AM, HCL - Hair Cut by Senior Hair Stylist" at bounding box center [125, 165] width 59 height 70
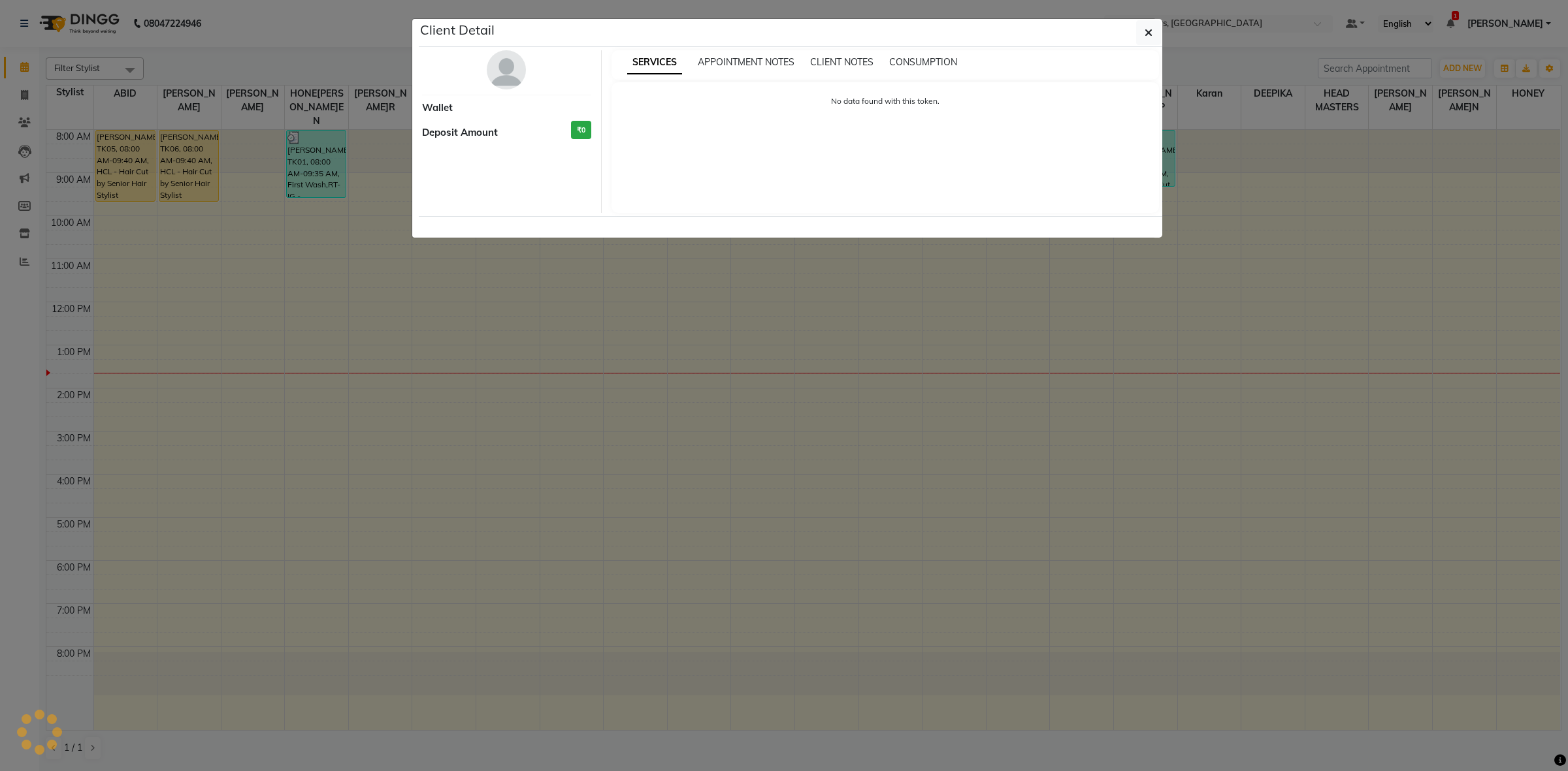
select select "1"
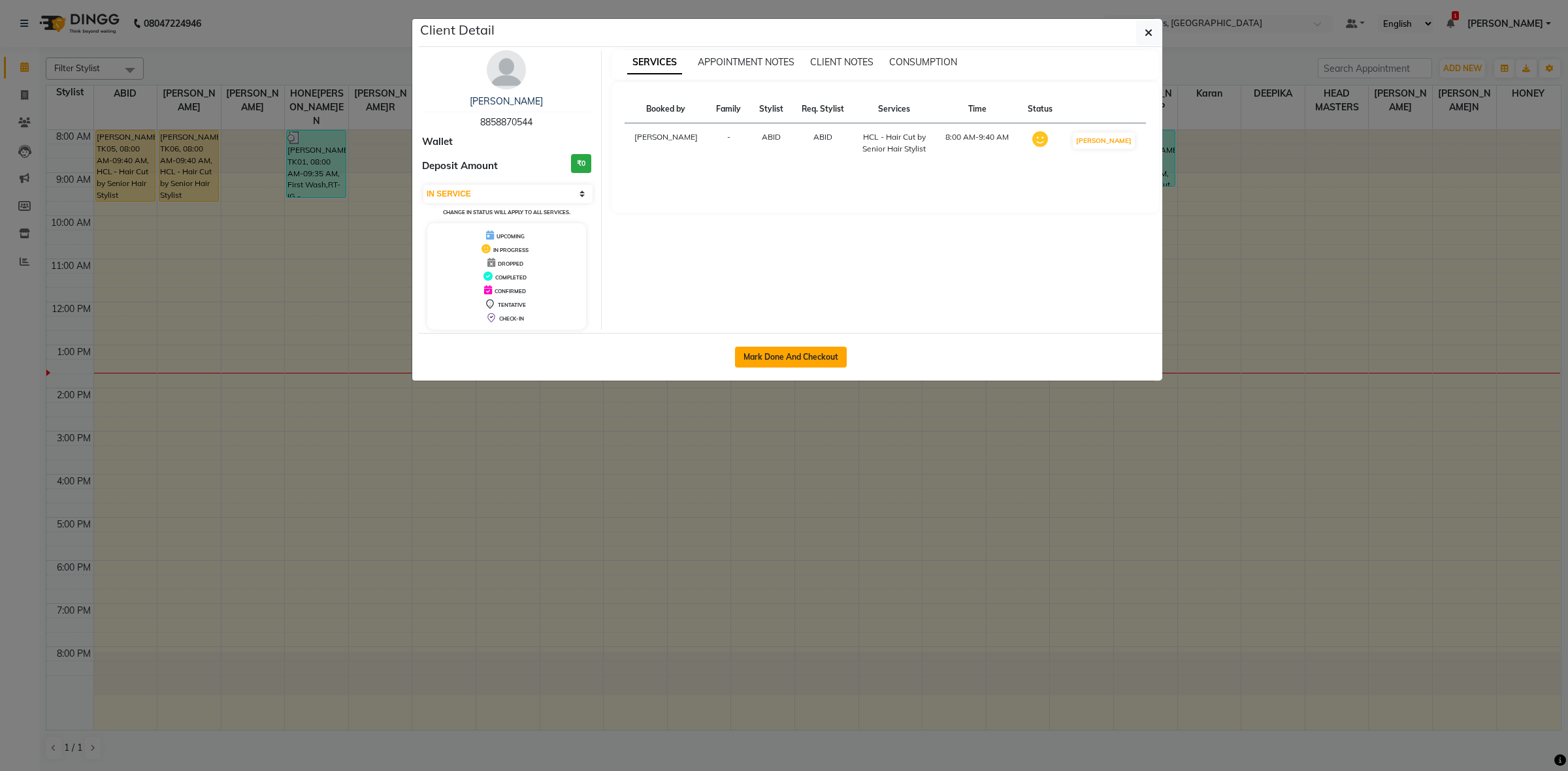
click at [777, 363] on button "Mark Done And Checkout" at bounding box center [791, 357] width 111 height 21
select select "service"
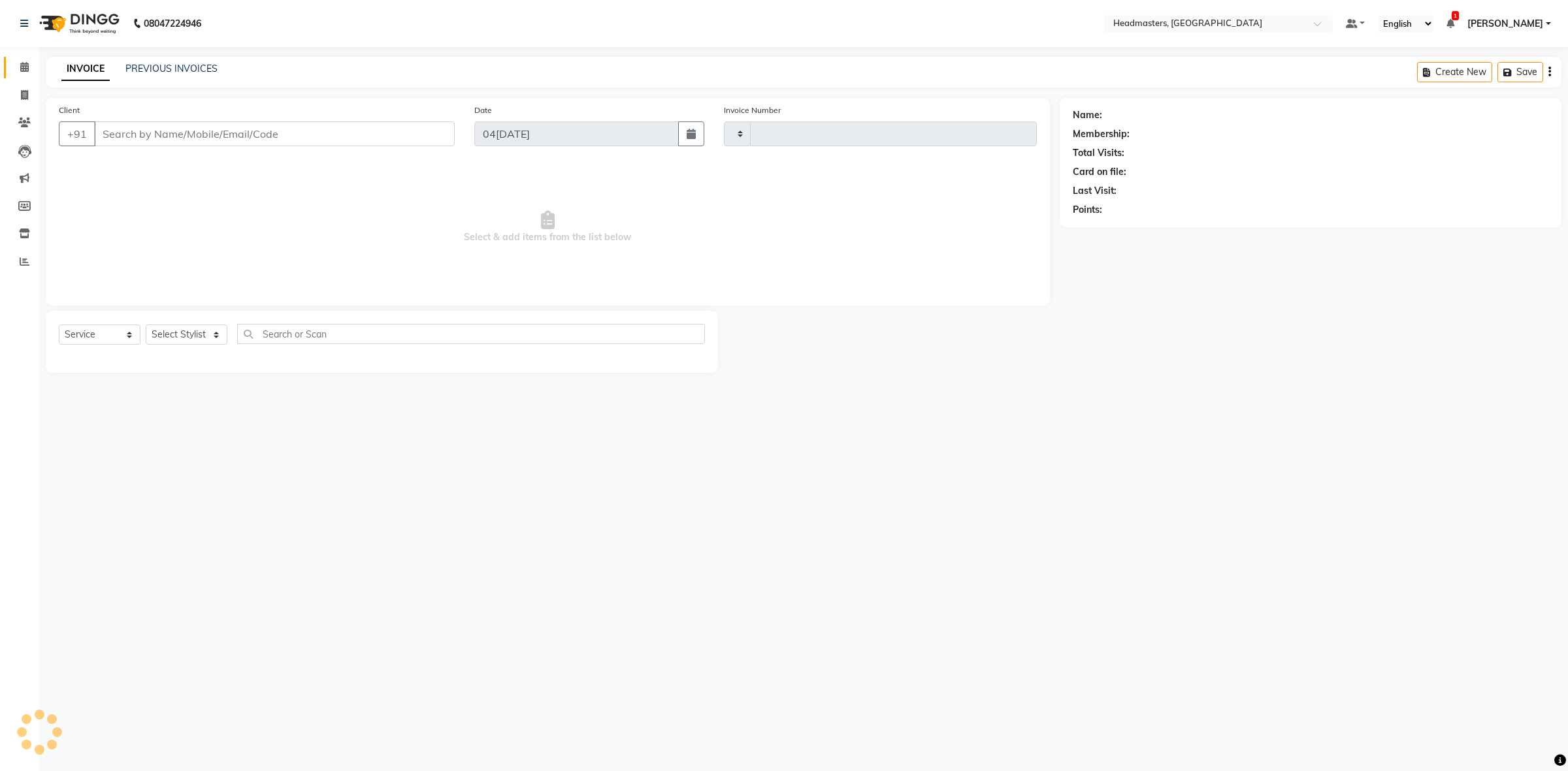
type input "3410"
select select "7132"
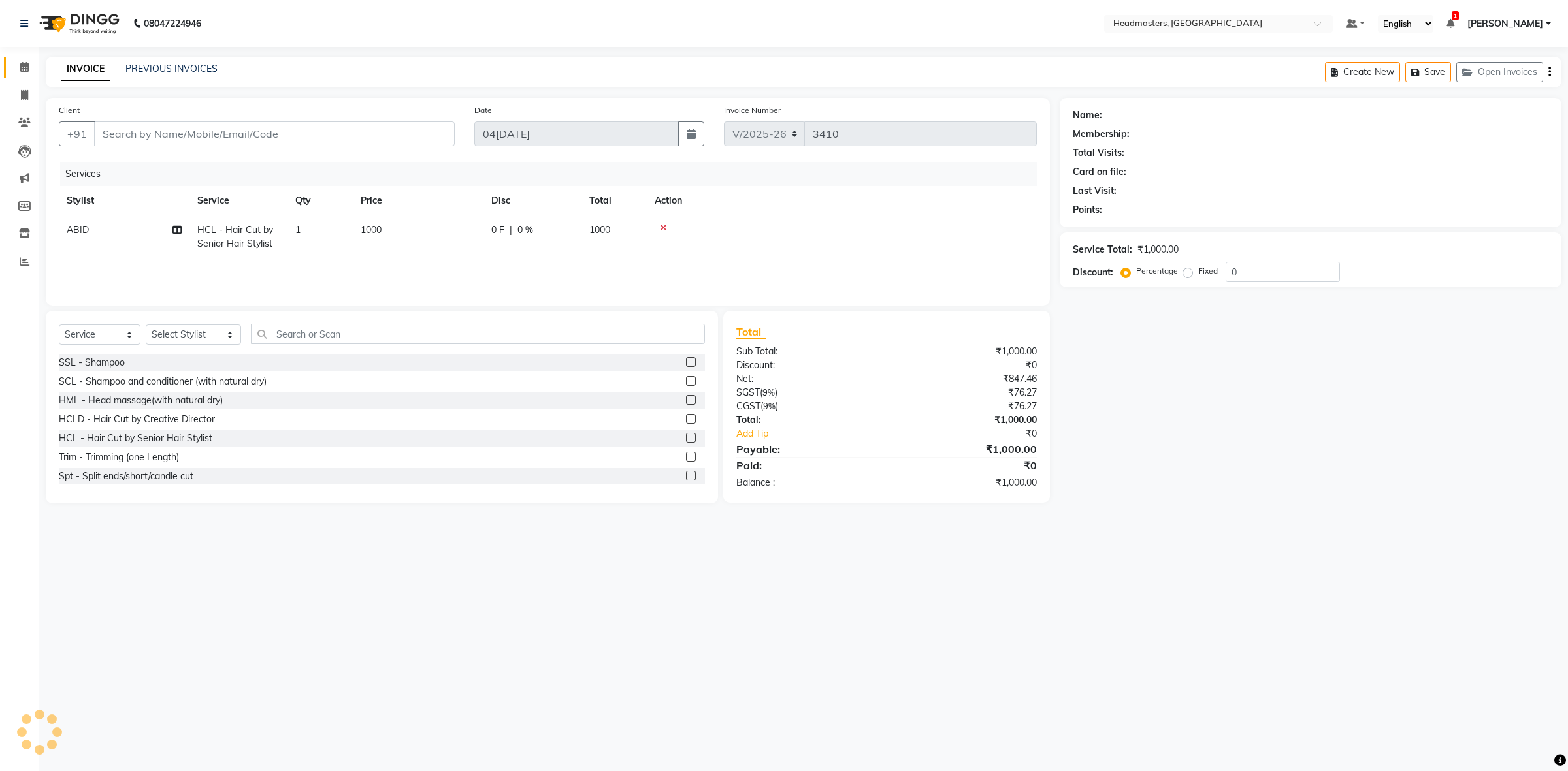
type input "8858870544"
select select "60608"
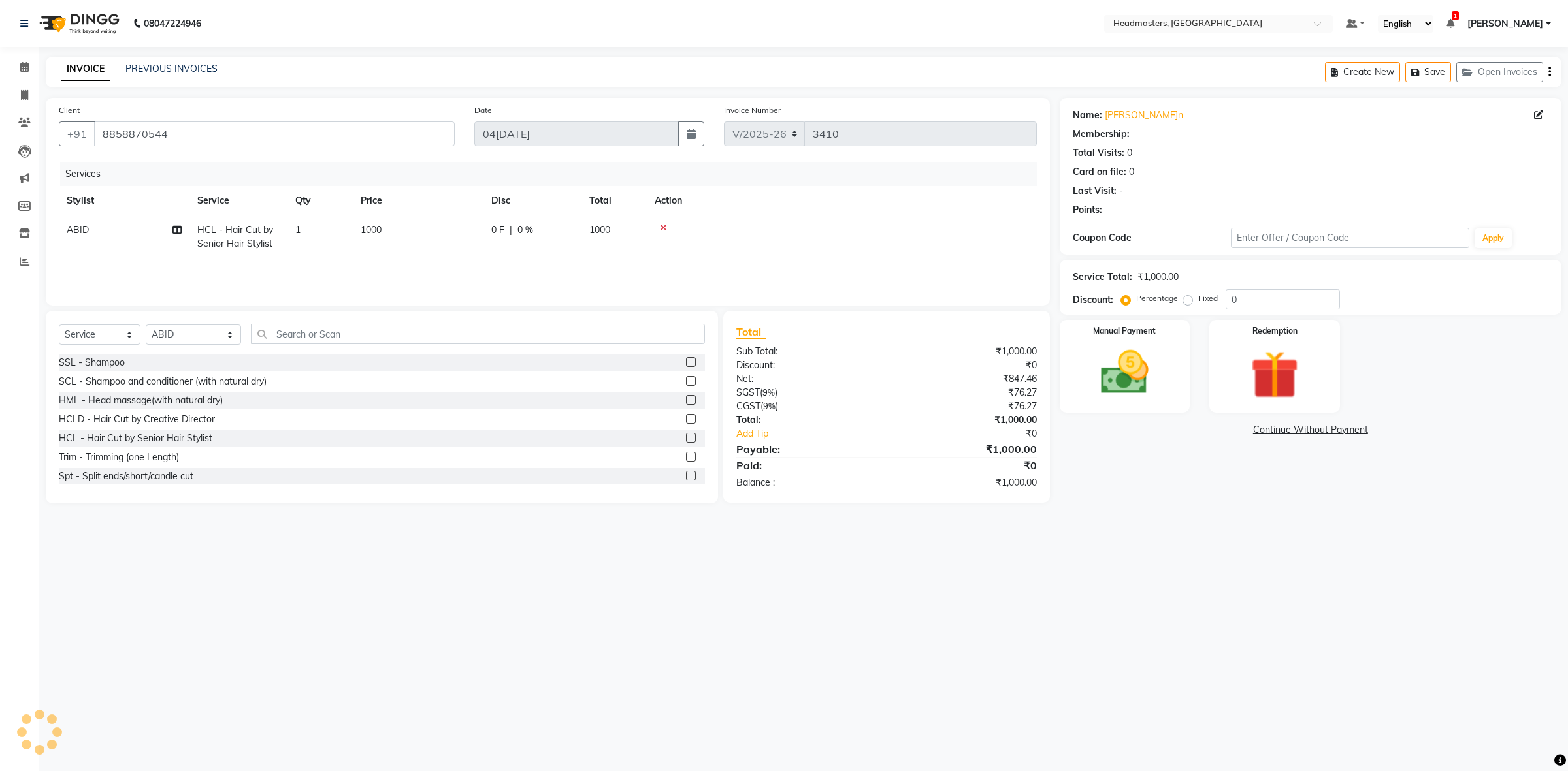
click at [476, 232] on td "1000" at bounding box center [418, 237] width 130 height 43
click at [557, 230] on input "0" at bounding box center [572, 233] width 39 height 20
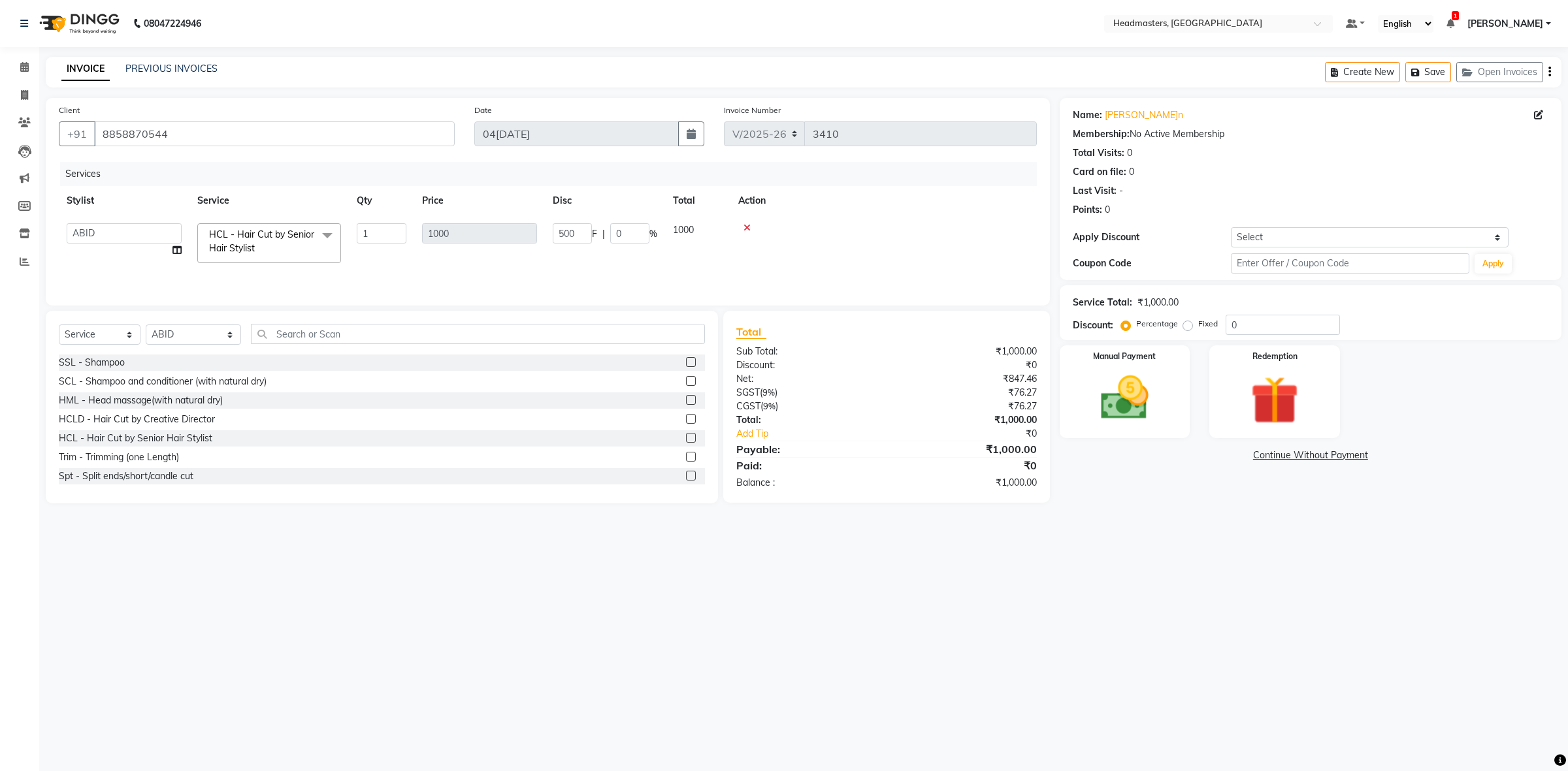
click at [884, 260] on div "Services Stylist Service Qty Price Disc Total Action ABID Amrit ANU ARSH DEEPIK…" at bounding box center [548, 227] width 978 height 130
click at [1114, 409] on img at bounding box center [1124, 398] width 81 height 57
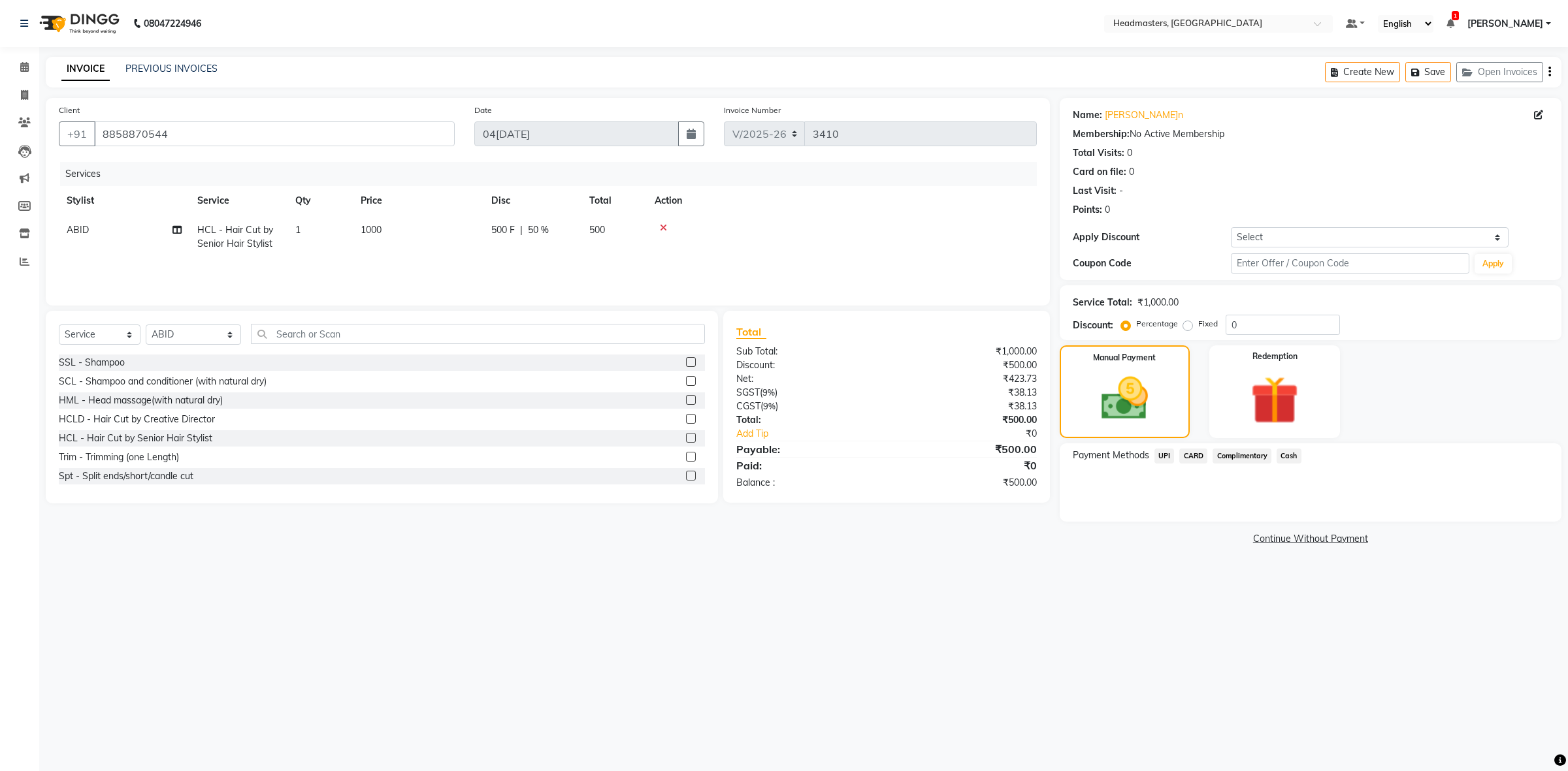
click at [1155, 455] on span "UPI" at bounding box center [1164, 455] width 20 height 15
click at [1284, 530] on button "Add Payment" at bounding box center [1393, 525] width 311 height 20
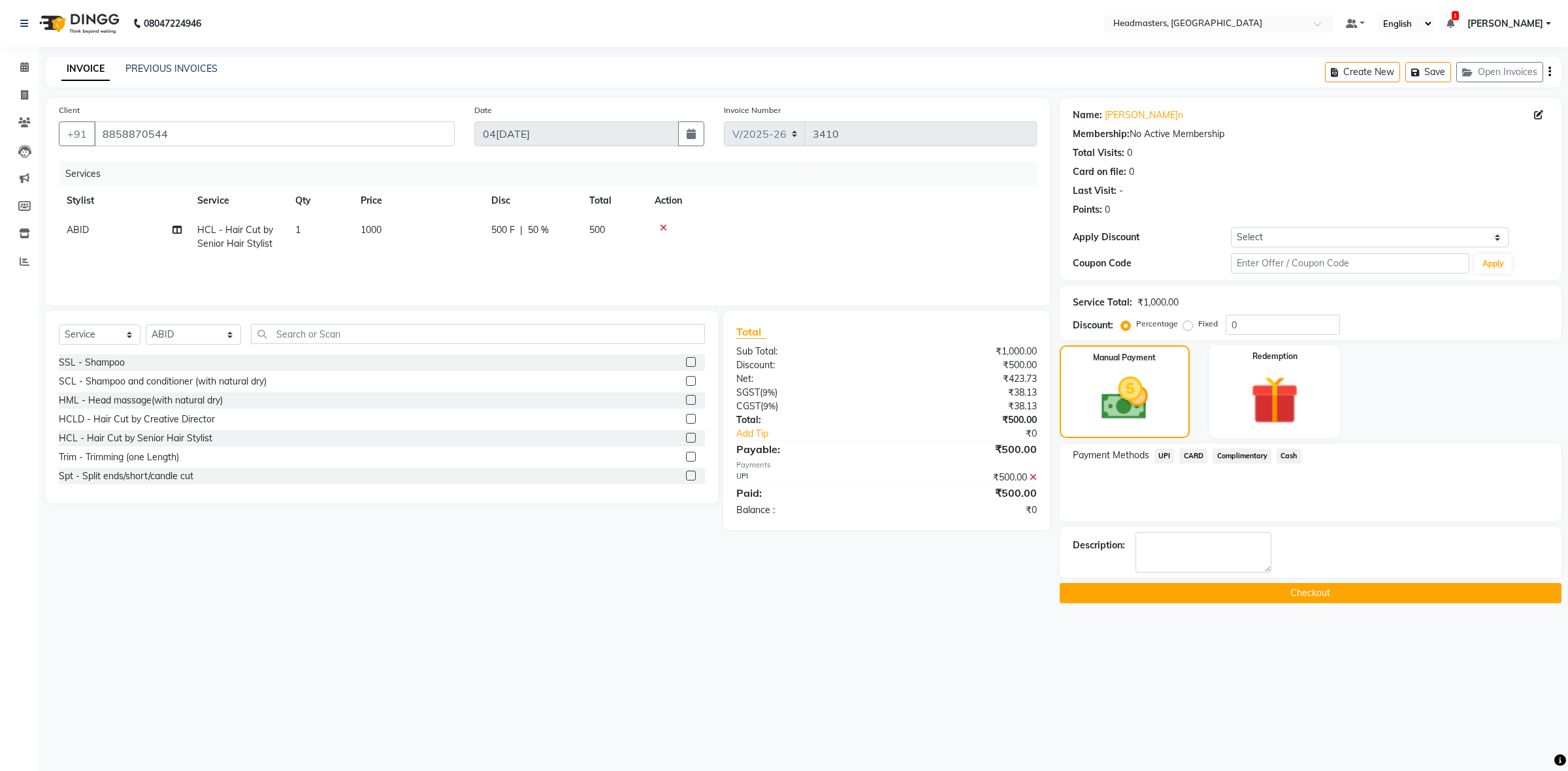
click at [99, 216] on td "ABID" at bounding box center [124, 237] width 130 height 43
select select "84490"
click at [1158, 598] on button "Checkout" at bounding box center [1311, 593] width 502 height 20
click at [1155, 595] on div "Checkout" at bounding box center [1311, 593] width 502 height 20
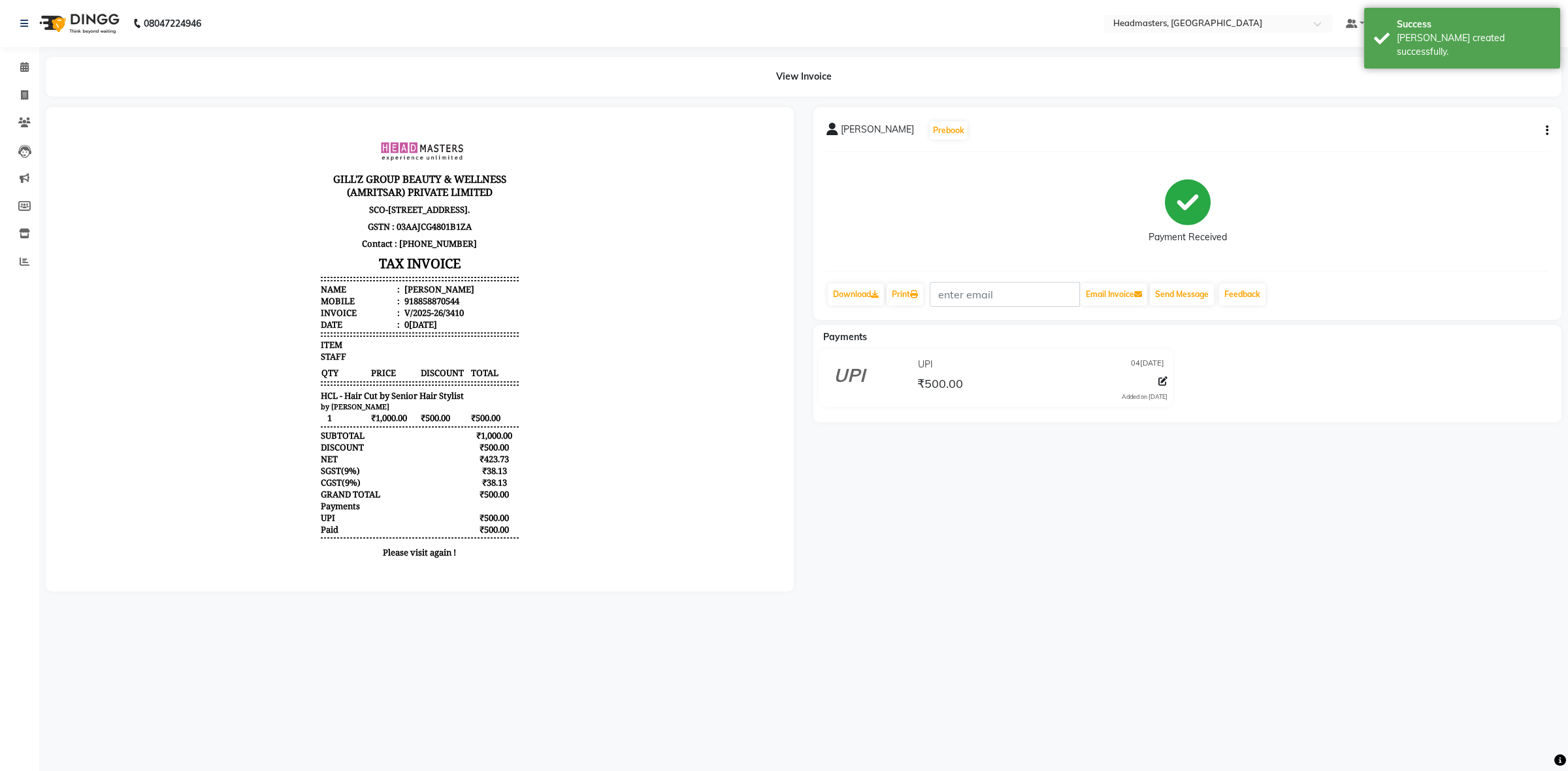
click at [931, 288] on div "Download Print Email Invoice Send Message Feedback" at bounding box center [1187, 295] width 722 height 25
click at [900, 304] on link "Print" at bounding box center [905, 295] width 37 height 23
click at [26, 72] on icon at bounding box center [24, 66] width 9 height 10
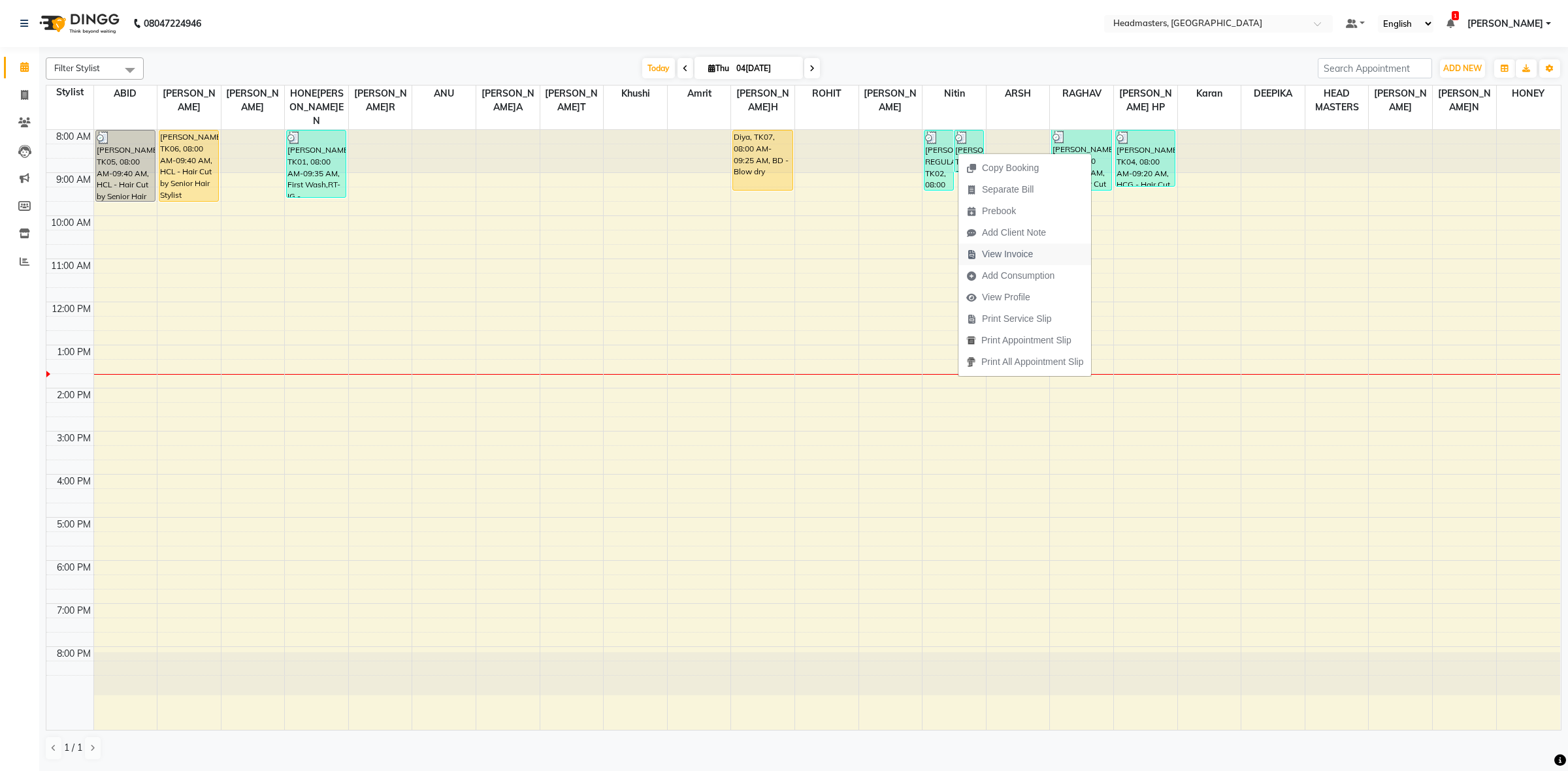
click at [998, 255] on span "View Invoice" at bounding box center [1007, 255] width 51 height 14
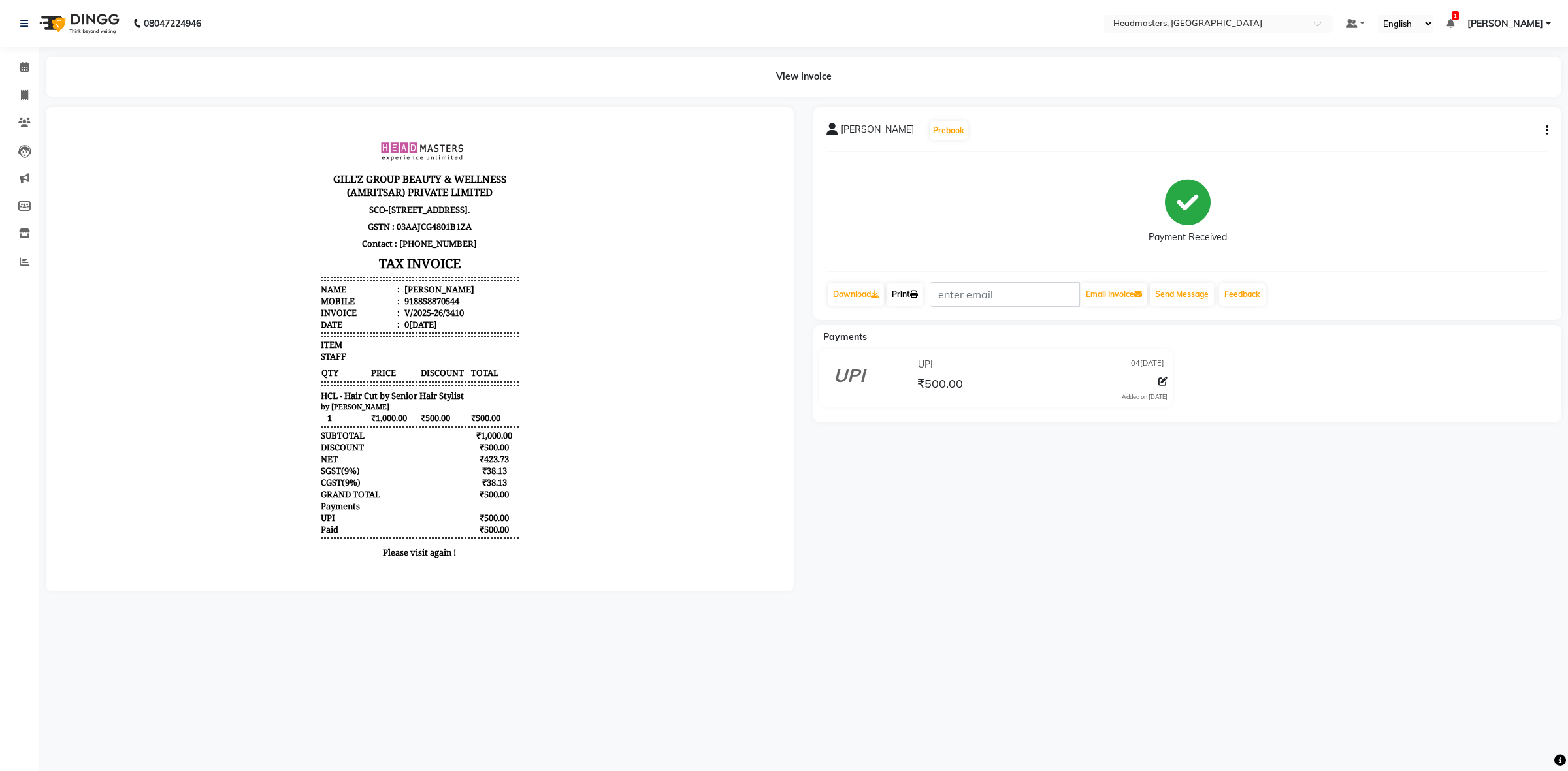
click at [903, 301] on link "Print" at bounding box center [905, 295] width 37 height 23
click at [23, 62] on icon at bounding box center [24, 66] width 9 height 10
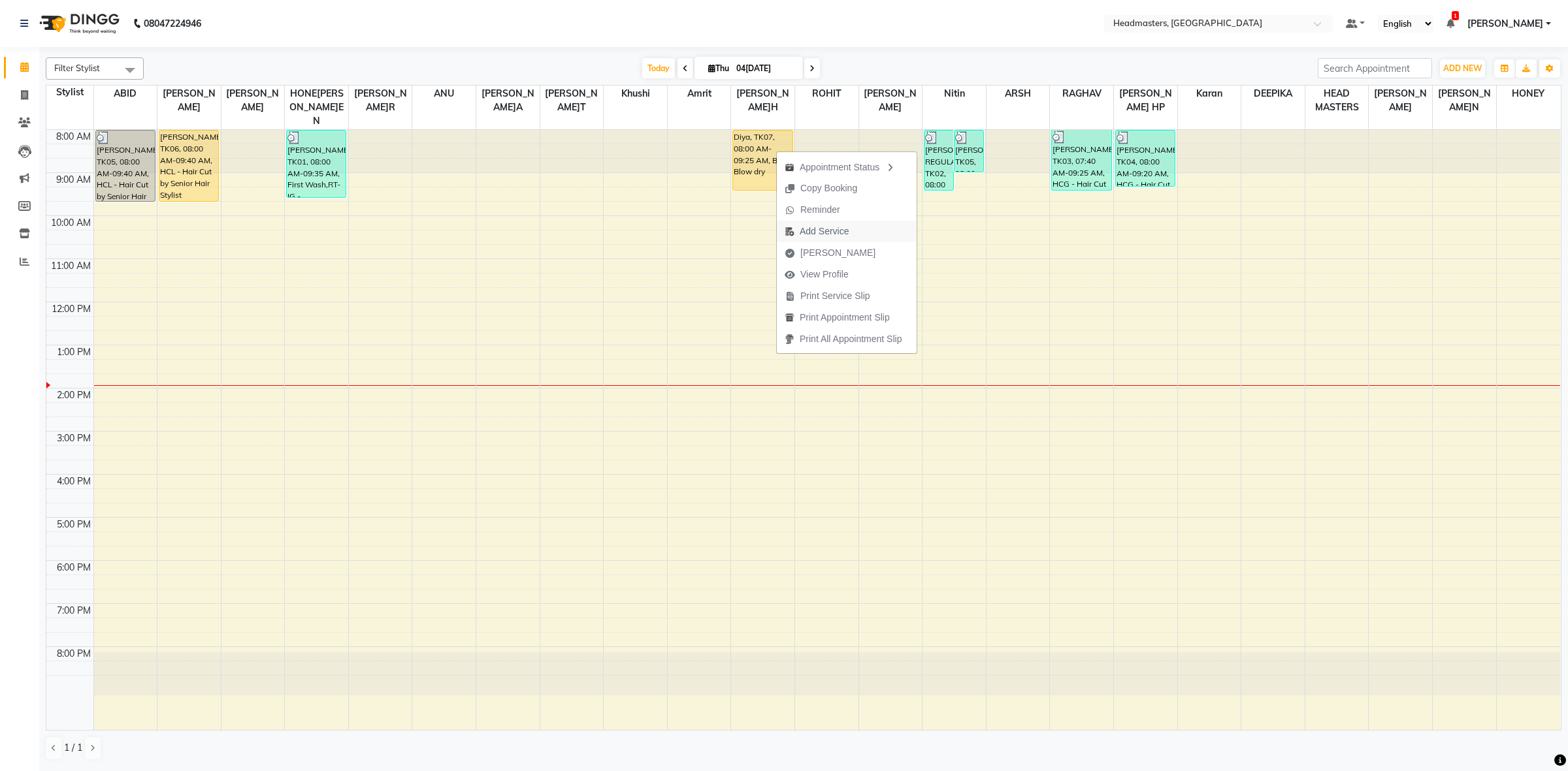
click at [837, 234] on span "Add Service" at bounding box center [824, 231] width 49 height 14
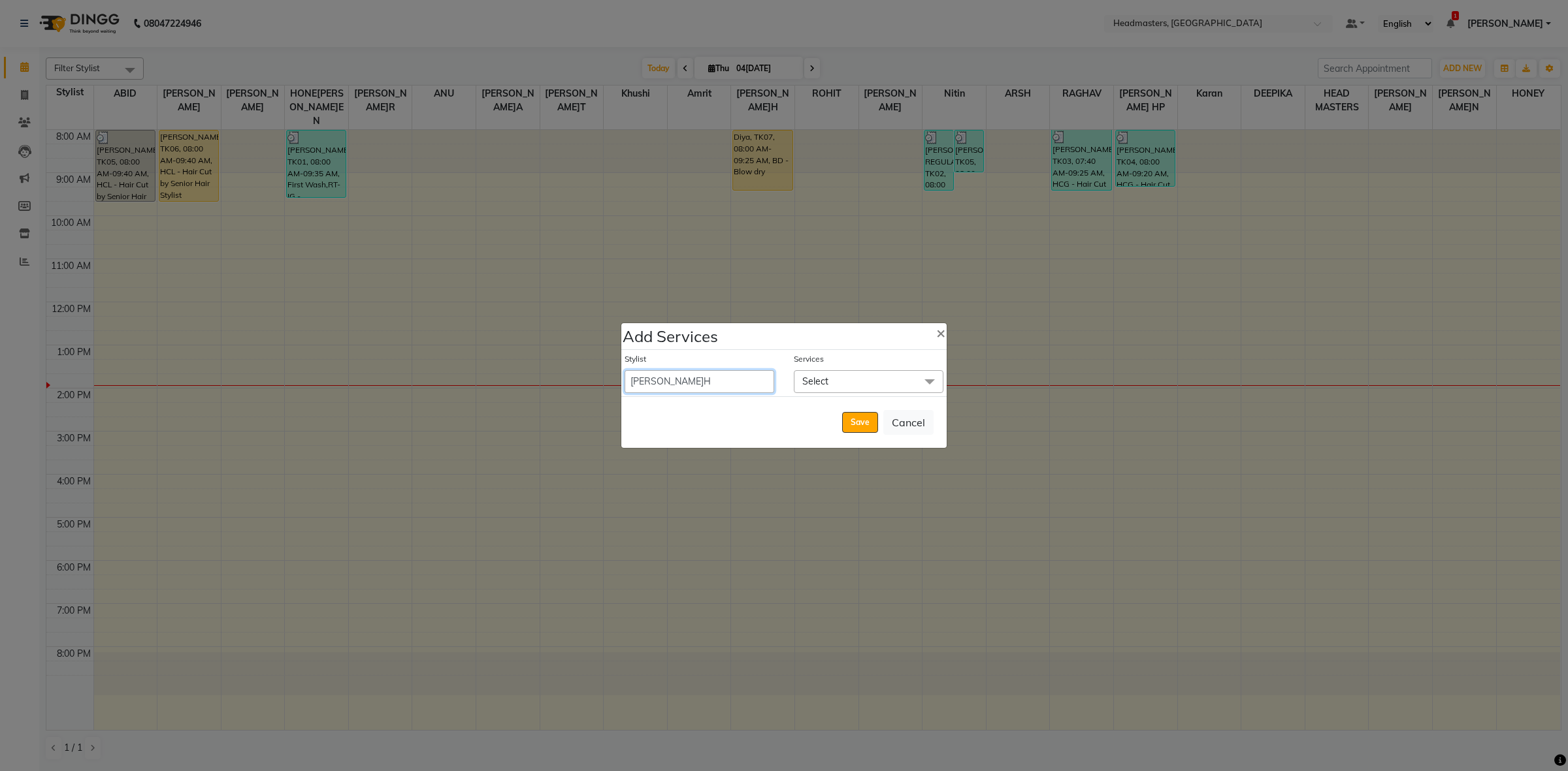
click at [756, 380] on select "ABID Amrit ANU ARSH [PERSON_NAME] HEAD MASTERS HONEY [PERSON_NAME] [PERSON_NAME…" at bounding box center [699, 382] width 150 height 23
select select "85513"
click at [624, 370] on select "ABID Amrit ANU ARSH [PERSON_NAME] HEAD MASTERS HONEY [PERSON_NAME] [PERSON_NAME…" at bounding box center [699, 382] width 150 height 23
select select "570"
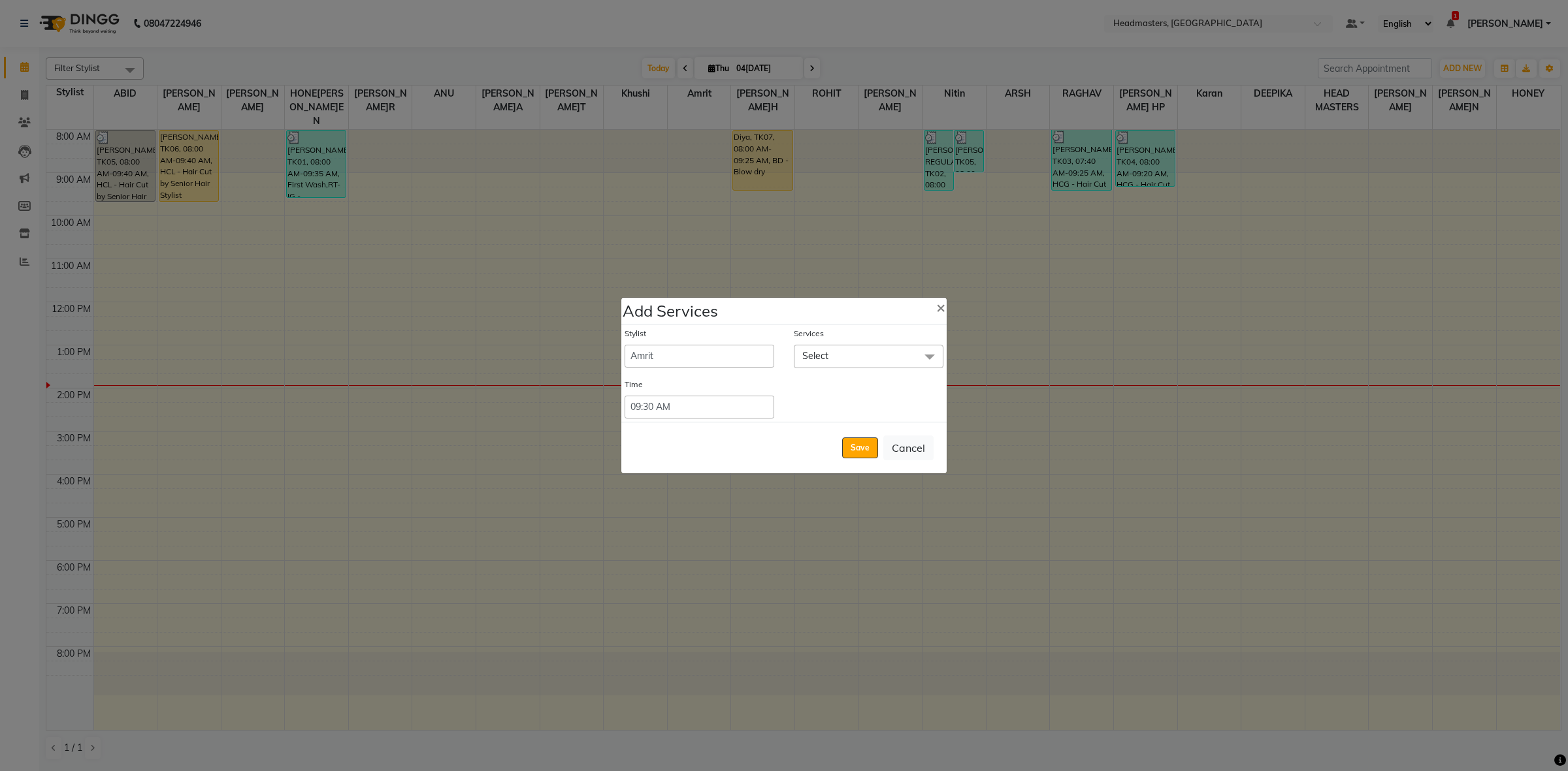
click at [871, 353] on span "Select" at bounding box center [869, 356] width 150 height 23
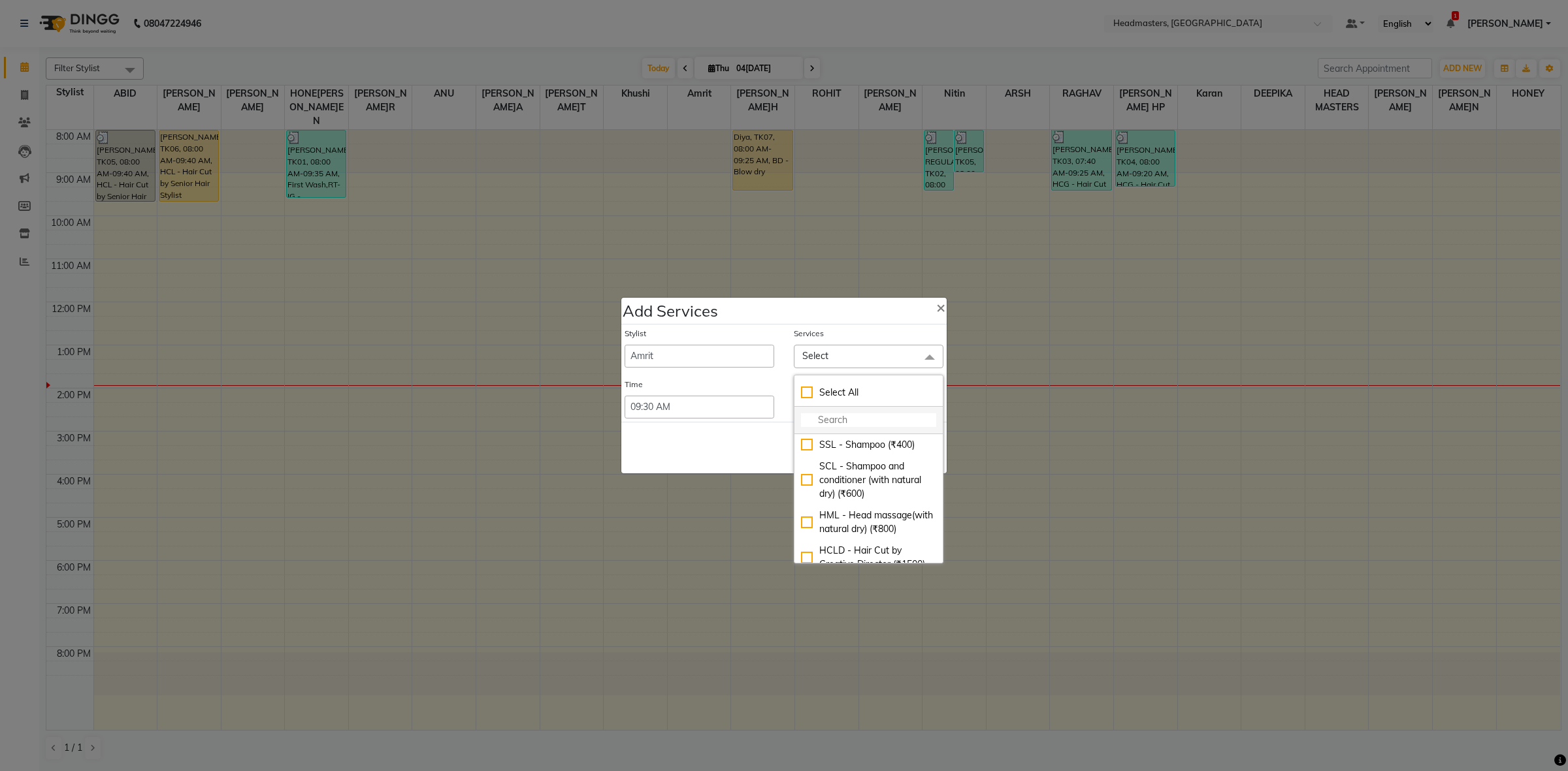
click at [897, 419] on input "multiselect-search" at bounding box center [869, 421] width 136 height 14
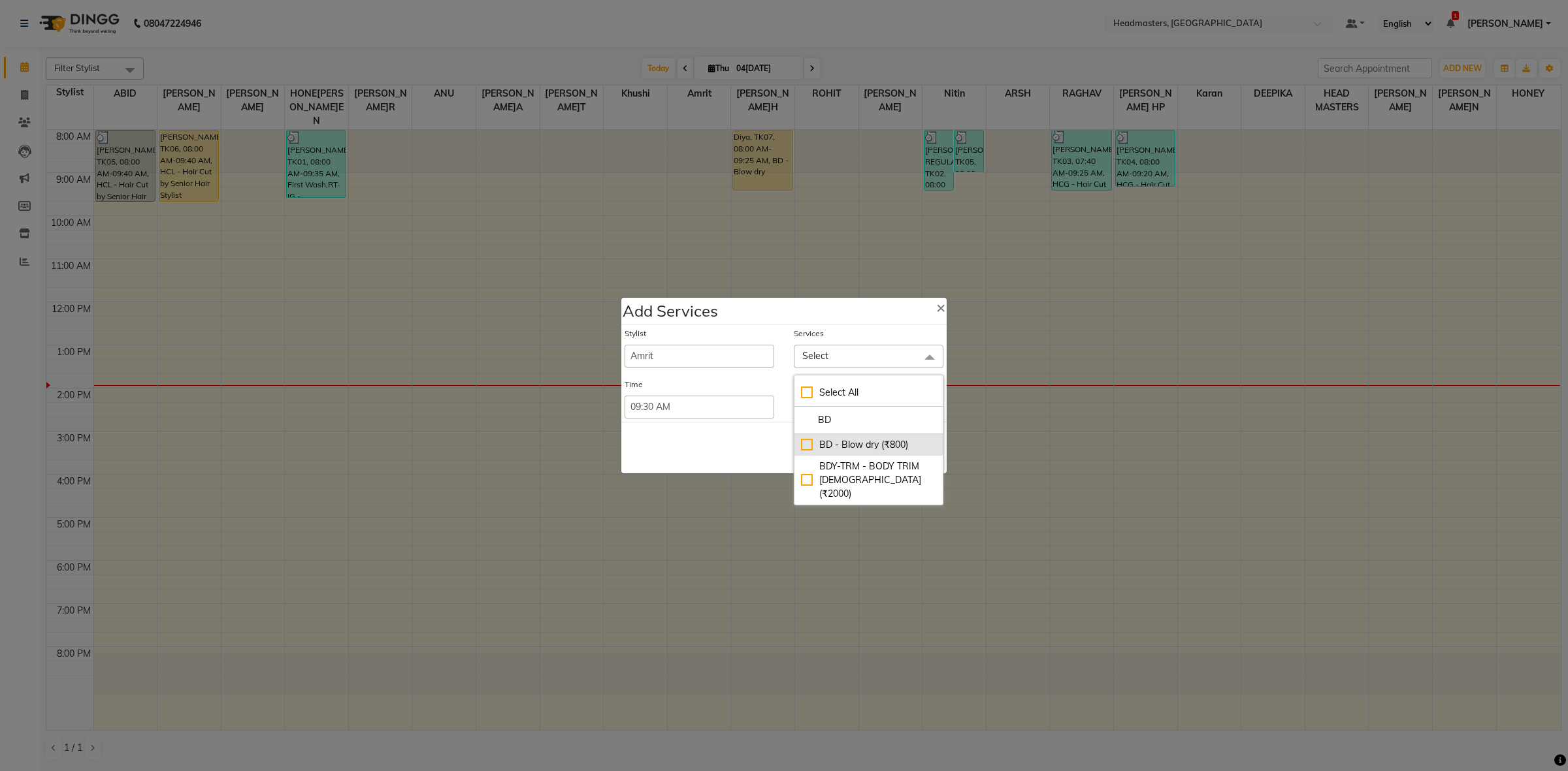
type input "BD"
click at [886, 445] on div "BD - Blow dry (₹800)" at bounding box center [869, 445] width 136 height 14
checkbox input "true"
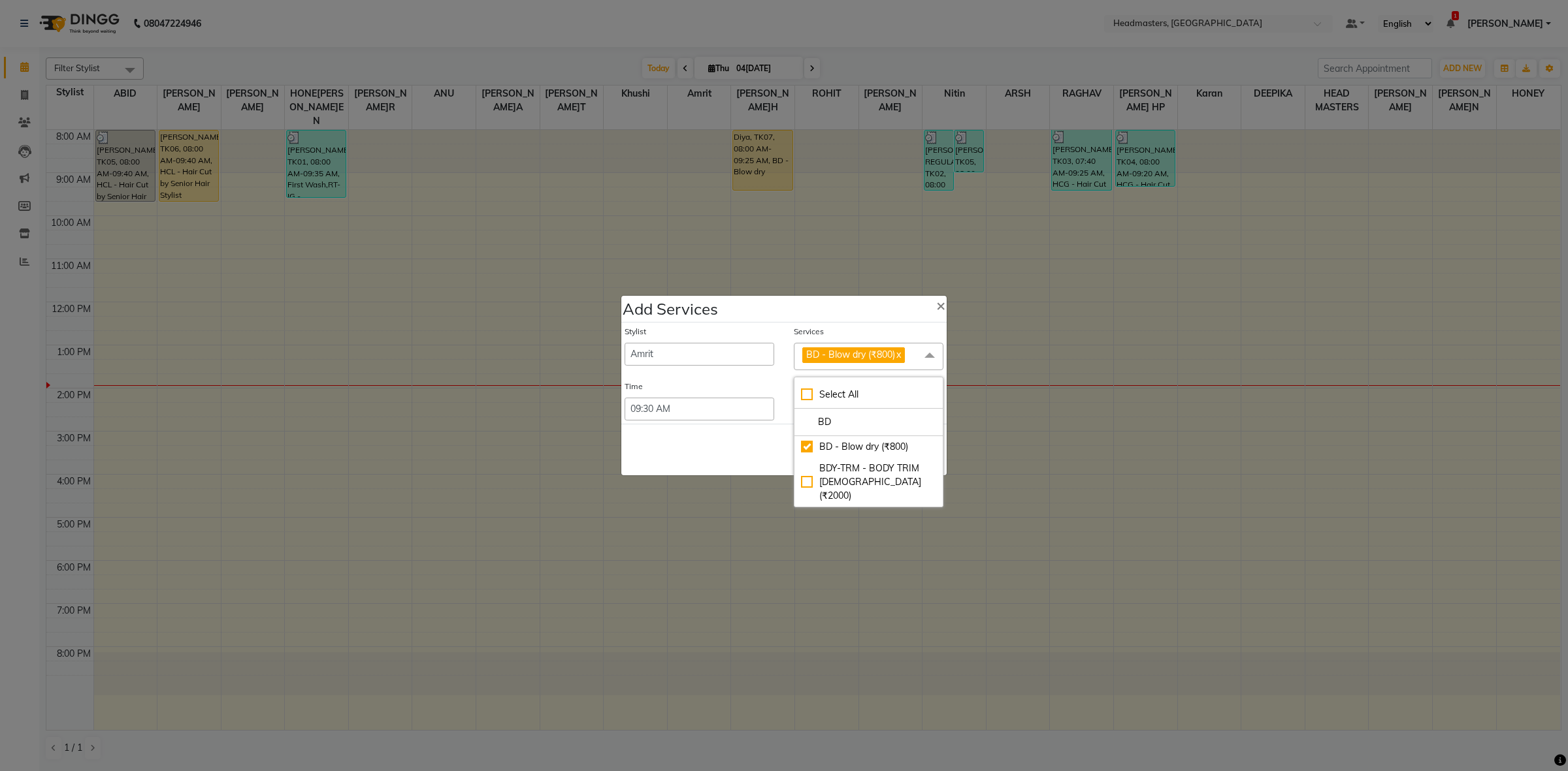
click at [658, 385] on div "Time" at bounding box center [699, 389] width 150 height 17
click at [856, 455] on button "Save" at bounding box center [859, 450] width 36 height 21
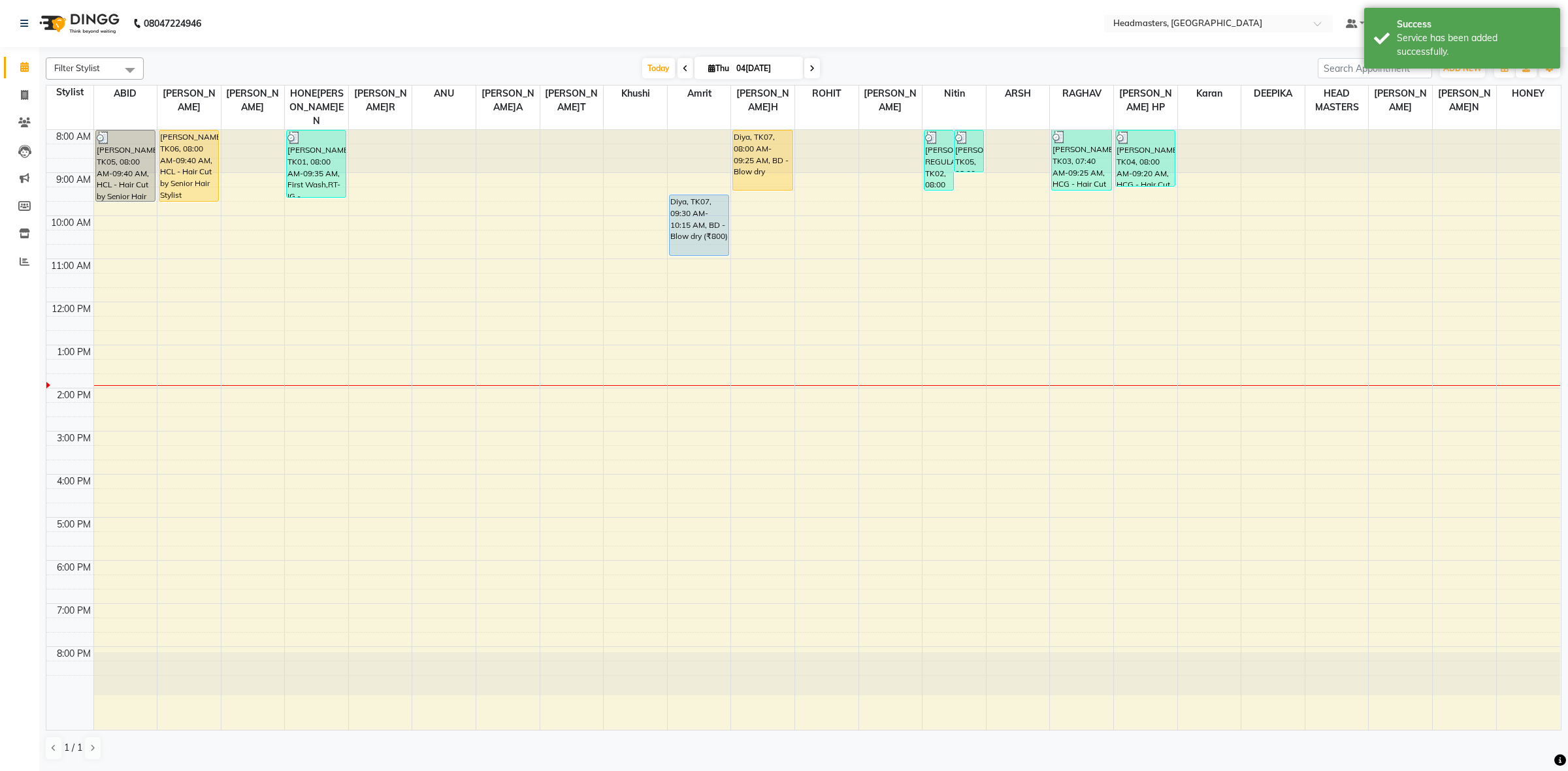
drag, startPoint x: 693, startPoint y: 213, endPoint x: 705, endPoint y: 227, distance: 18.4
click at [703, 243] on div "Diya, TK07, 09:30 AM-10:15 AM, BD - Blow dry (₹800) Diya, TK07, 09:30 AM-10:15 …" at bounding box center [699, 430] width 63 height 600
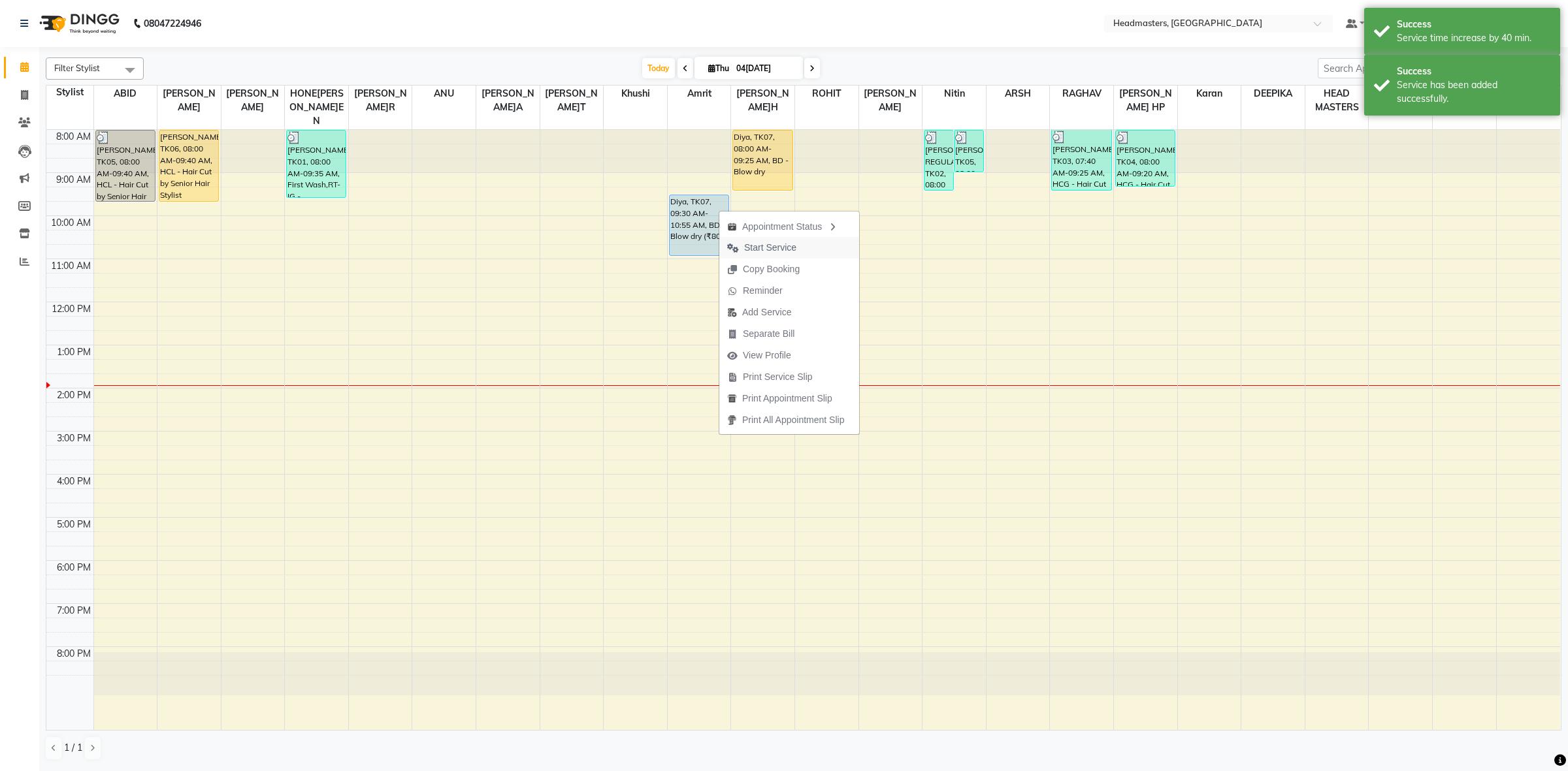
click at [774, 246] on span "Start Service" at bounding box center [771, 248] width 52 height 14
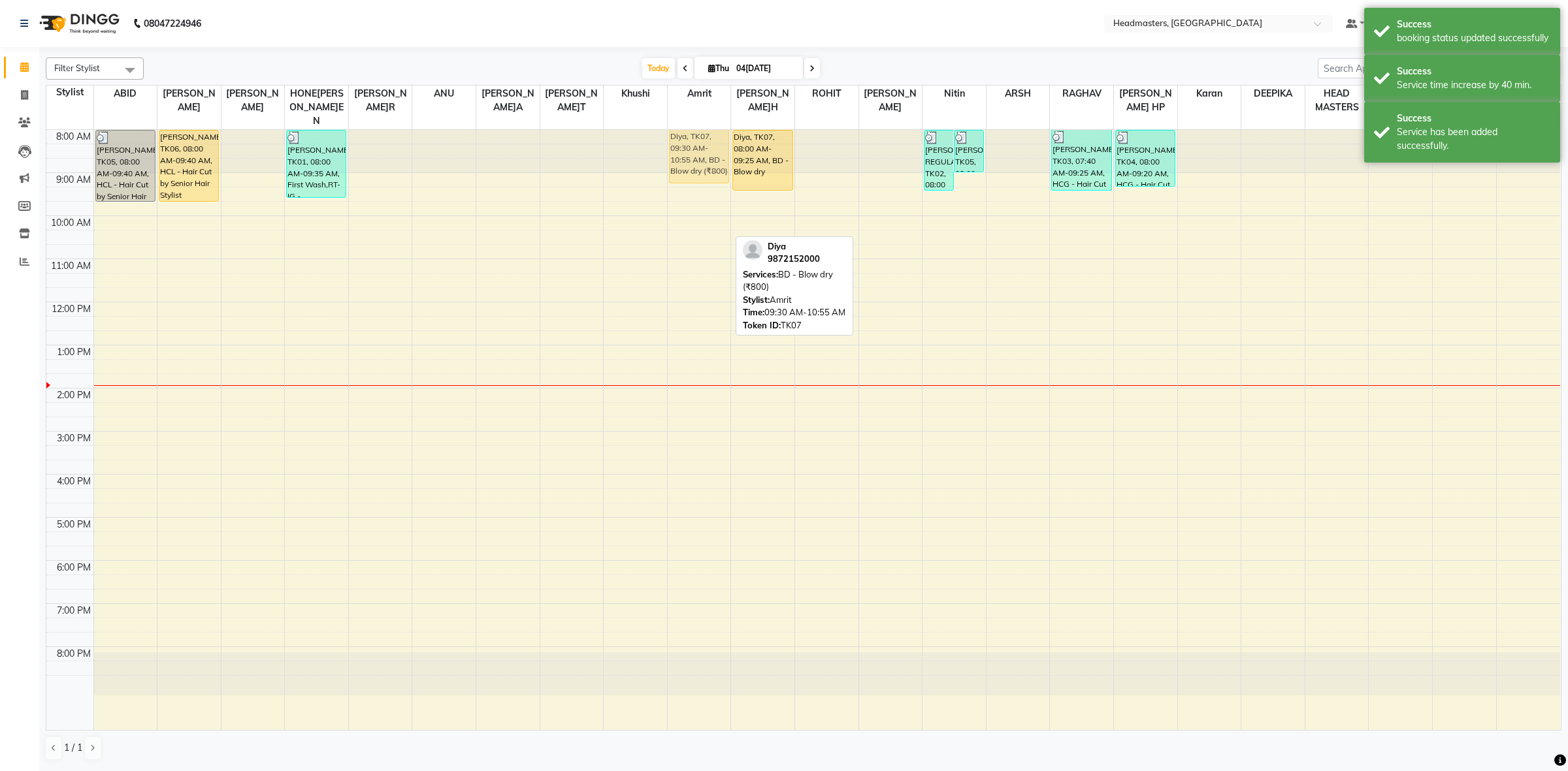
drag, startPoint x: 708, startPoint y: 230, endPoint x: 717, endPoint y: 154, distance: 76.5
click at [717, 154] on div "Diya, TK07, 09:30 AM-10:55 AM, BD - Blow dry (₹800) Diya, TK07, 09:30 AM-10:55 …" at bounding box center [699, 430] width 63 height 600
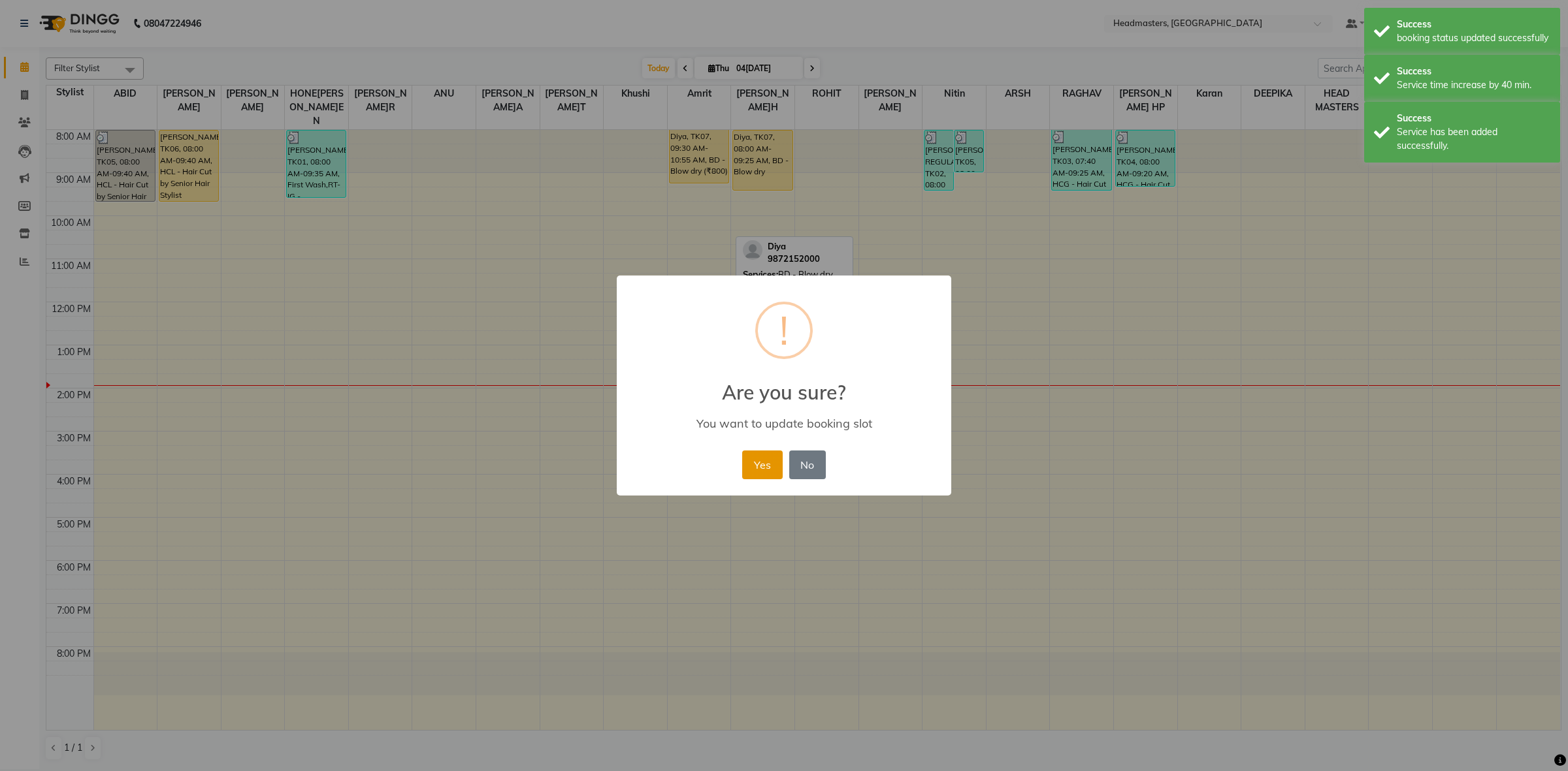
click at [762, 461] on button "Yes" at bounding box center [763, 464] width 40 height 29
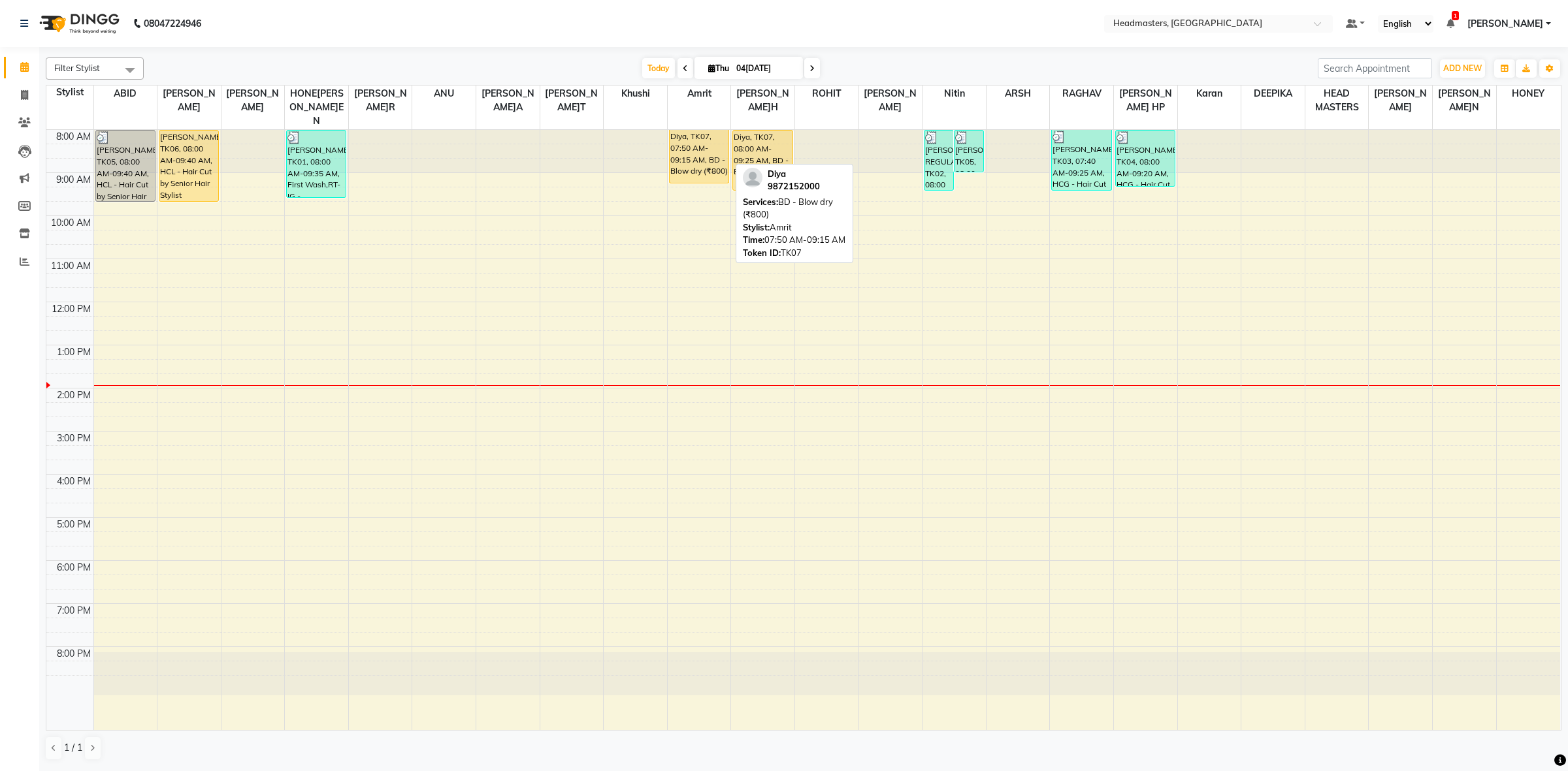
click at [697, 143] on div "Diya, TK07, 07:50 AM-09:15 AM, BD - Blow dry (₹800)" at bounding box center [699, 156] width 59 height 53
click at [699, 146] on div "Diya, TK07, 07:50 AM-09:15 AM, BD - Blow dry (₹800)" at bounding box center [699, 156] width 59 height 53
select select "1"
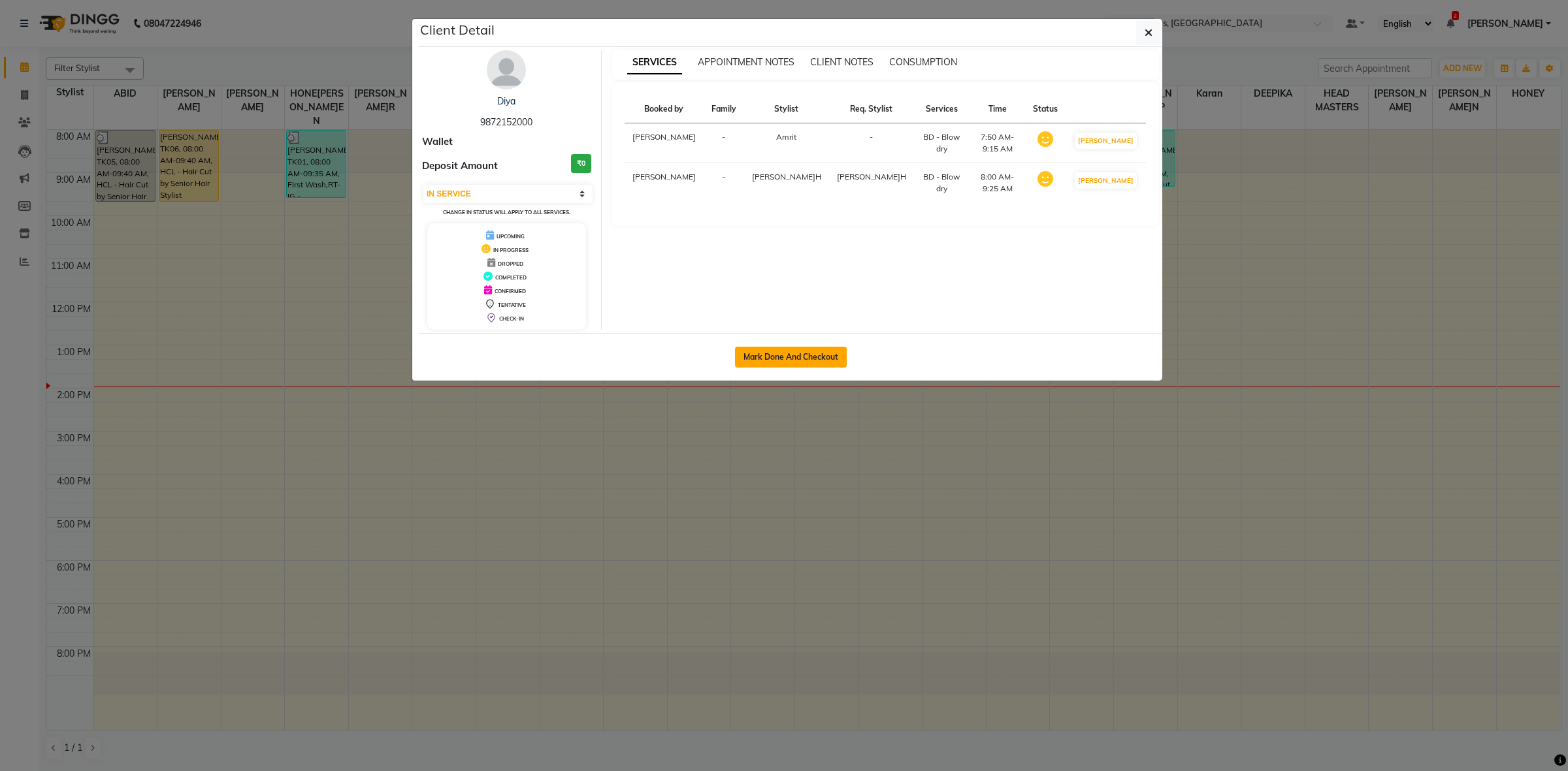
click at [786, 363] on button "Mark Done And Checkout" at bounding box center [791, 357] width 111 height 21
select select "service"
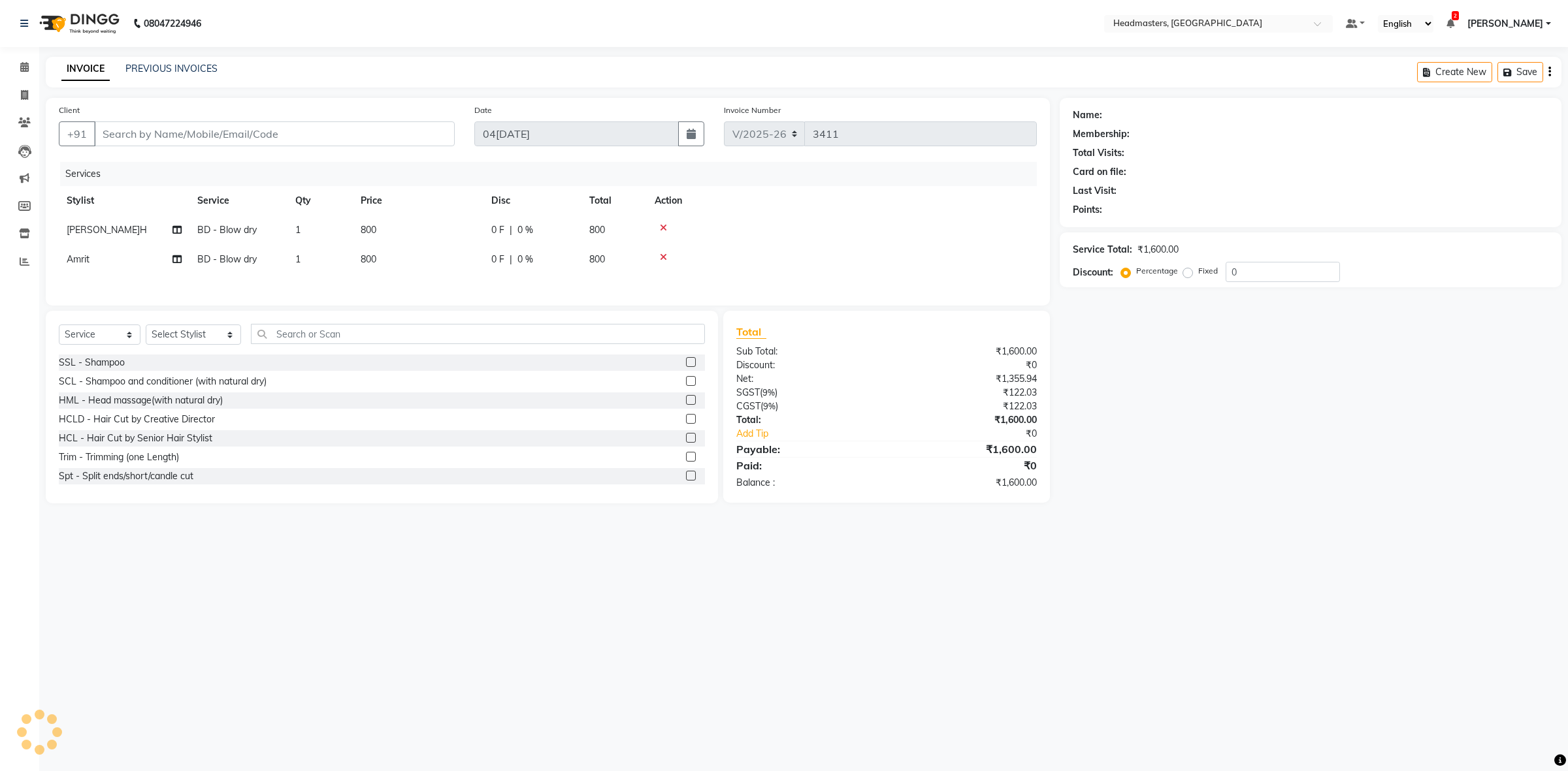
type input "9872152000"
select select "85513"
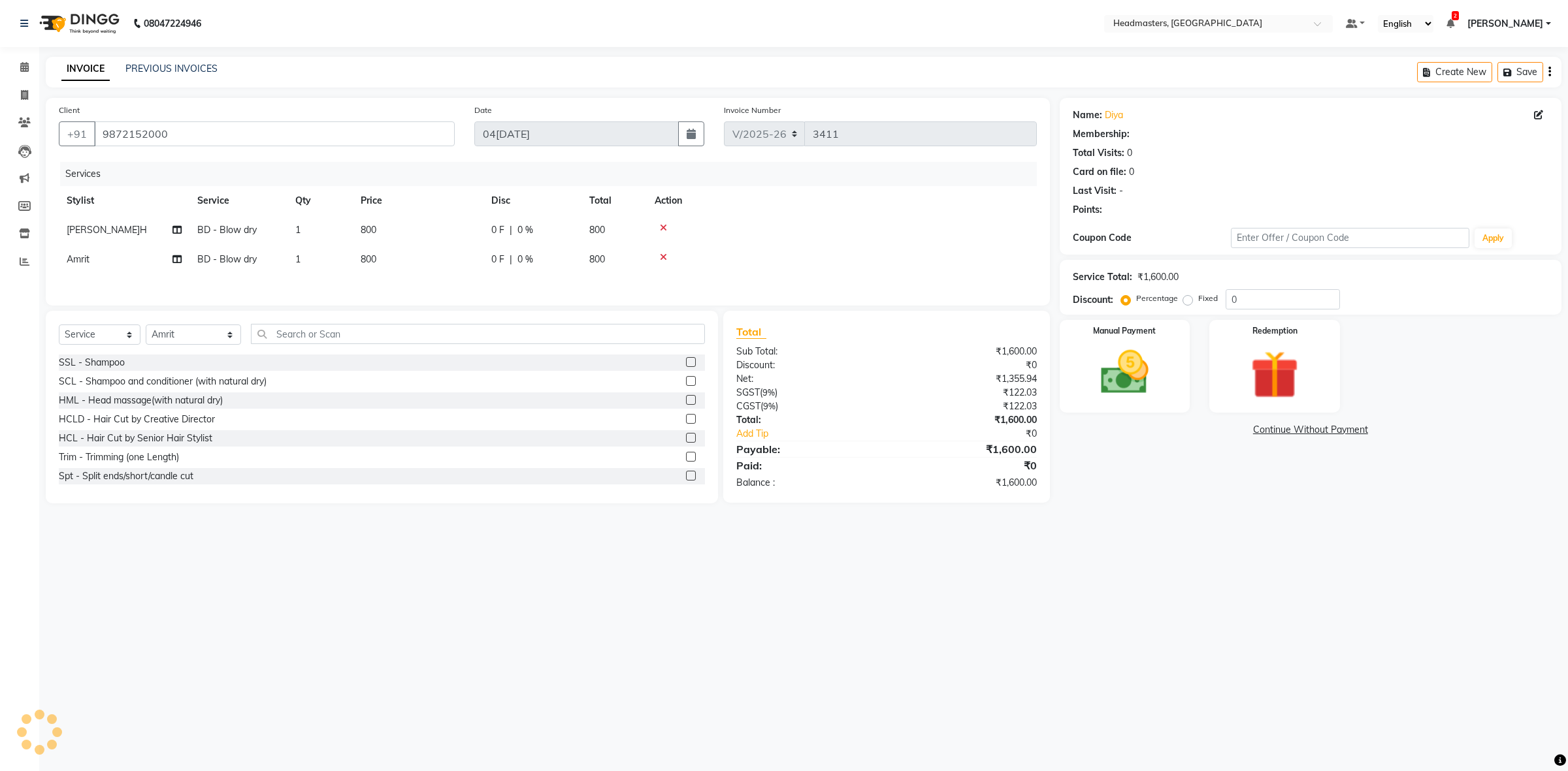
click at [299, 325] on div "Select Service Product Membership Package Voucher Prepaid Gift Card Select Styl…" at bounding box center [382, 408] width 672 height 193
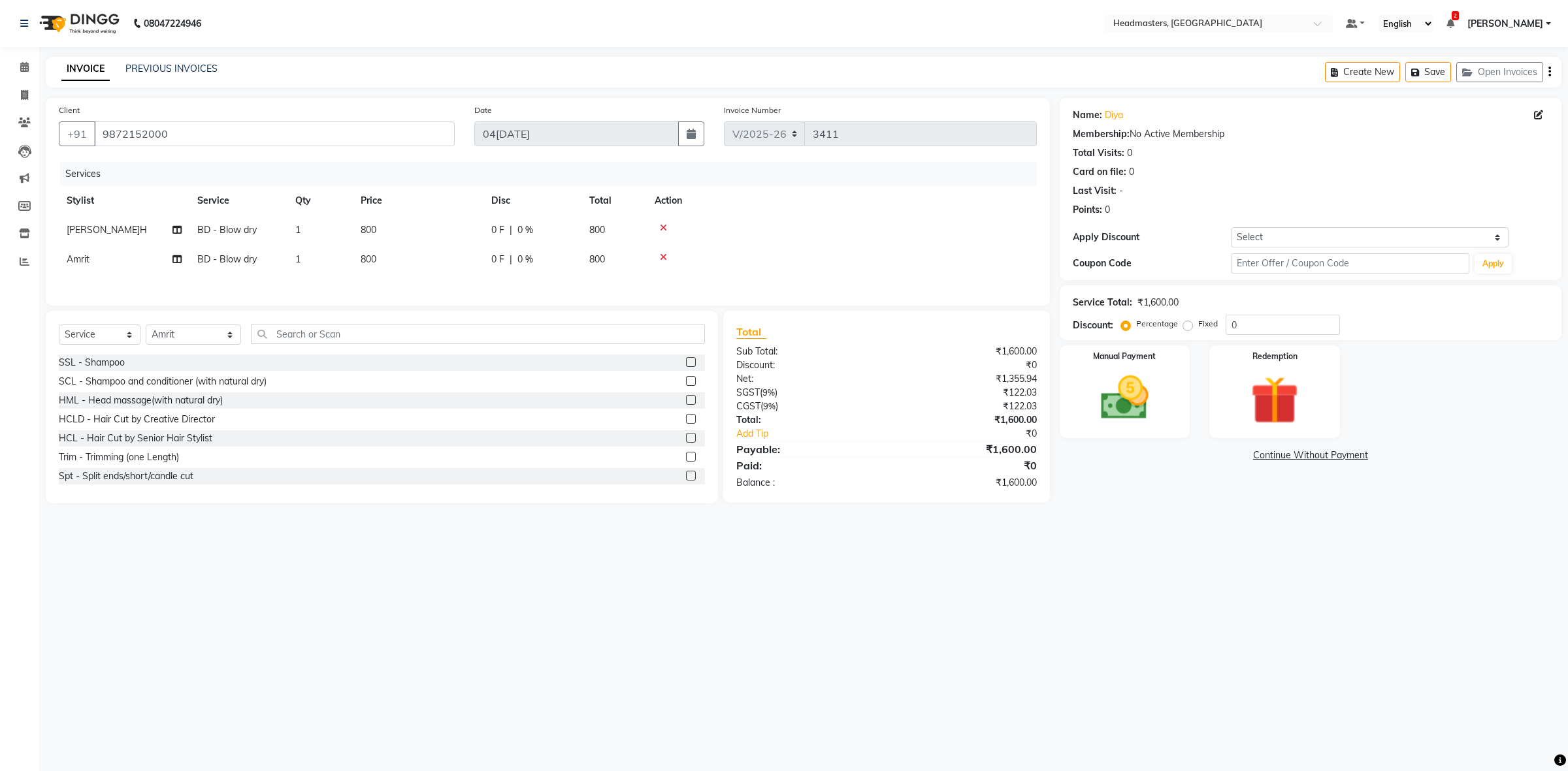
click at [481, 226] on td "800" at bounding box center [418, 230] width 130 height 30
select select "60642"
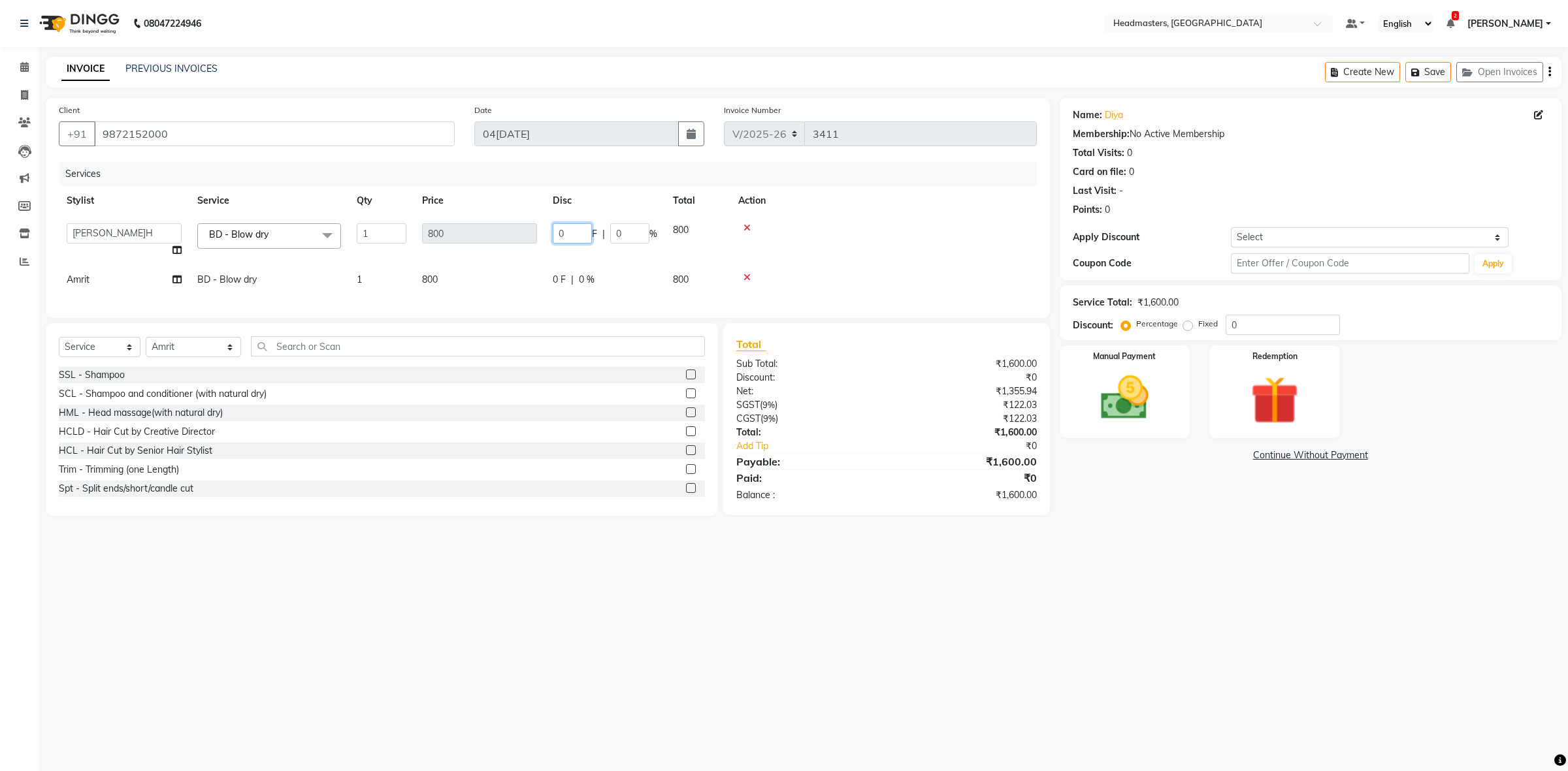
click at [561, 234] on input "0" at bounding box center [572, 233] width 39 height 20
click at [563, 235] on input "300" at bounding box center [572, 233] width 39 height 20
type input "400"
click at [524, 265] on tr "Amrit BD - Blow dry 1 800 0 F | 0 % 800" at bounding box center [548, 280] width 978 height 30
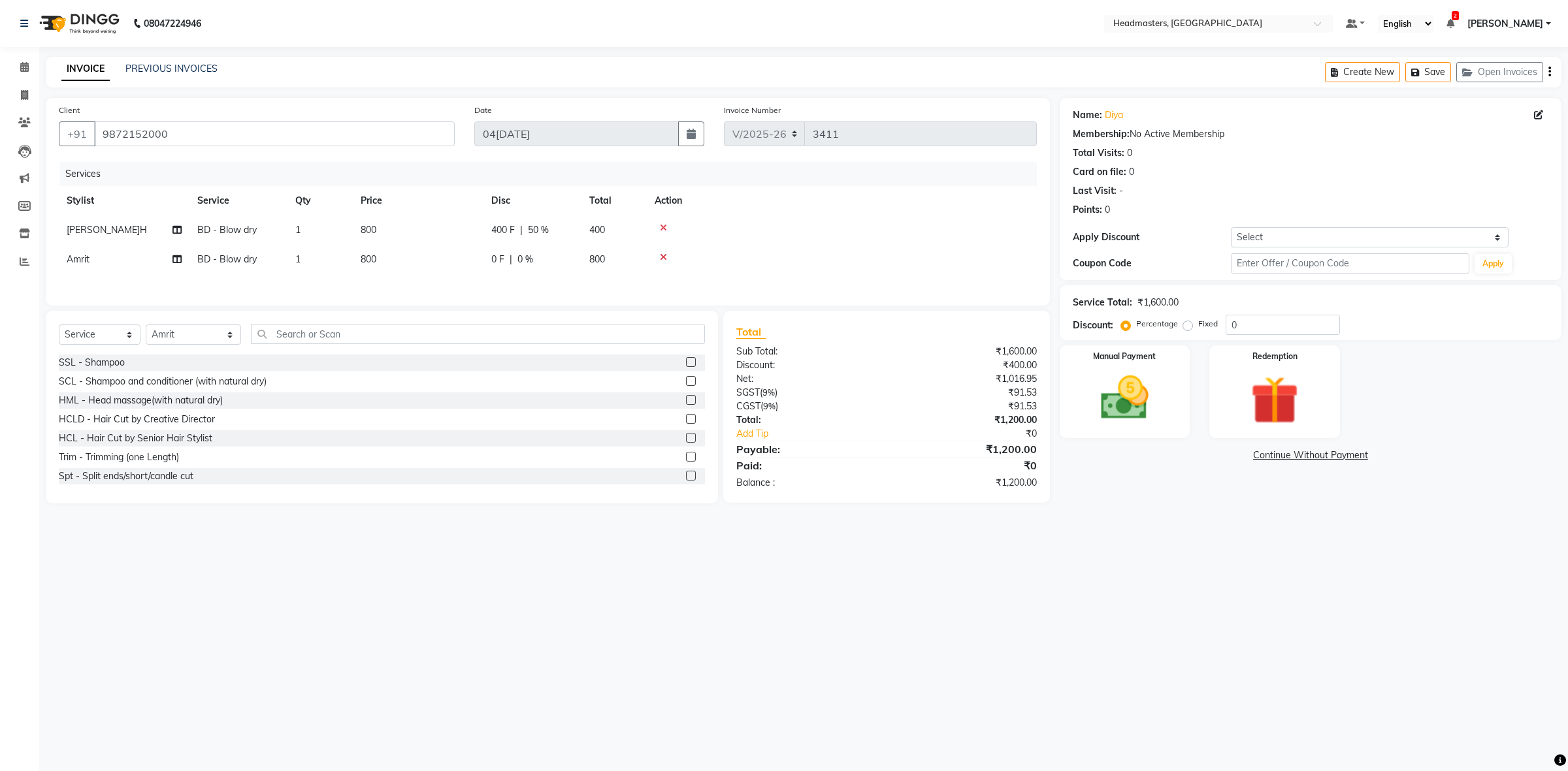
click at [485, 256] on td "0 F | 0 %" at bounding box center [532, 260] width 98 height 30
select select "85513"
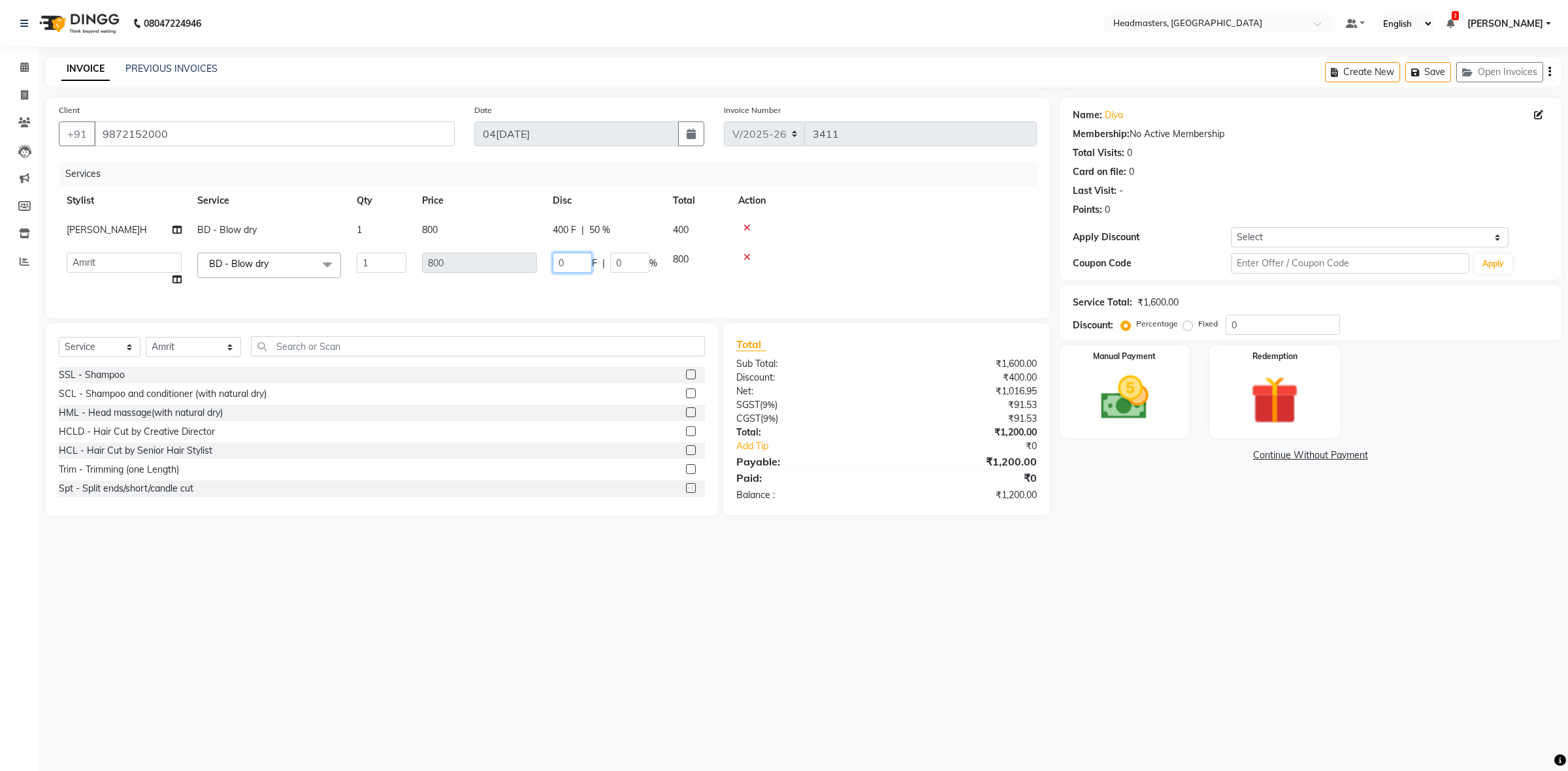
click at [557, 263] on input "0" at bounding box center [572, 263] width 39 height 20
type input "300"
click at [1139, 393] on img at bounding box center [1124, 398] width 81 height 57
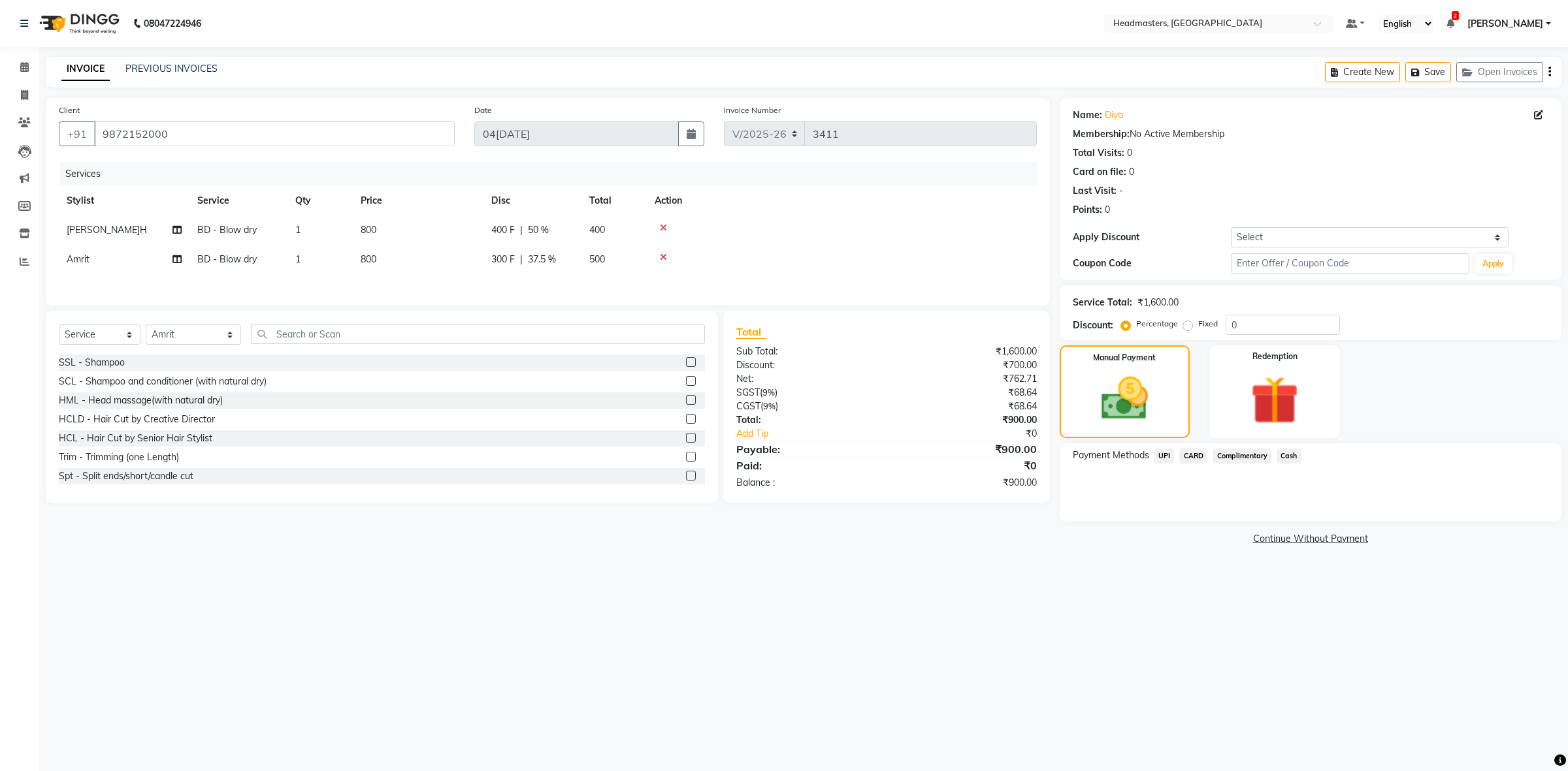
click at [1166, 453] on span "UPI" at bounding box center [1164, 455] width 20 height 15
click at [1279, 446] on div "Payment Methods UPI CARD Complimentary Cash Amount: 900 Note: Add Payment" at bounding box center [1311, 492] width 502 height 97
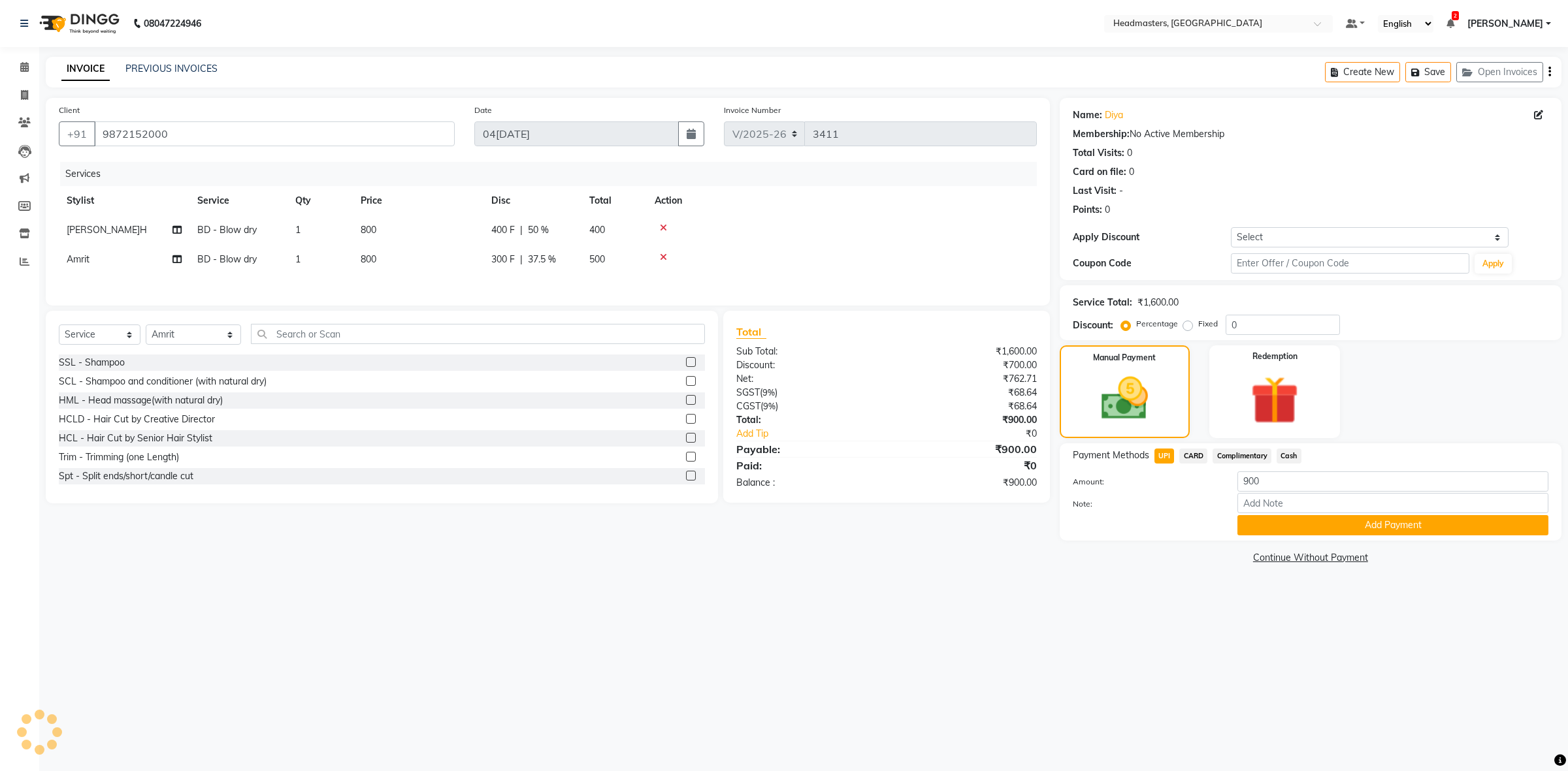
click at [1291, 457] on span "Cash" at bounding box center [1289, 455] width 25 height 15
click at [1249, 481] on input "900" at bounding box center [1393, 481] width 311 height 20
type input "400"
click at [1367, 523] on button "Add Payment" at bounding box center [1393, 525] width 311 height 20
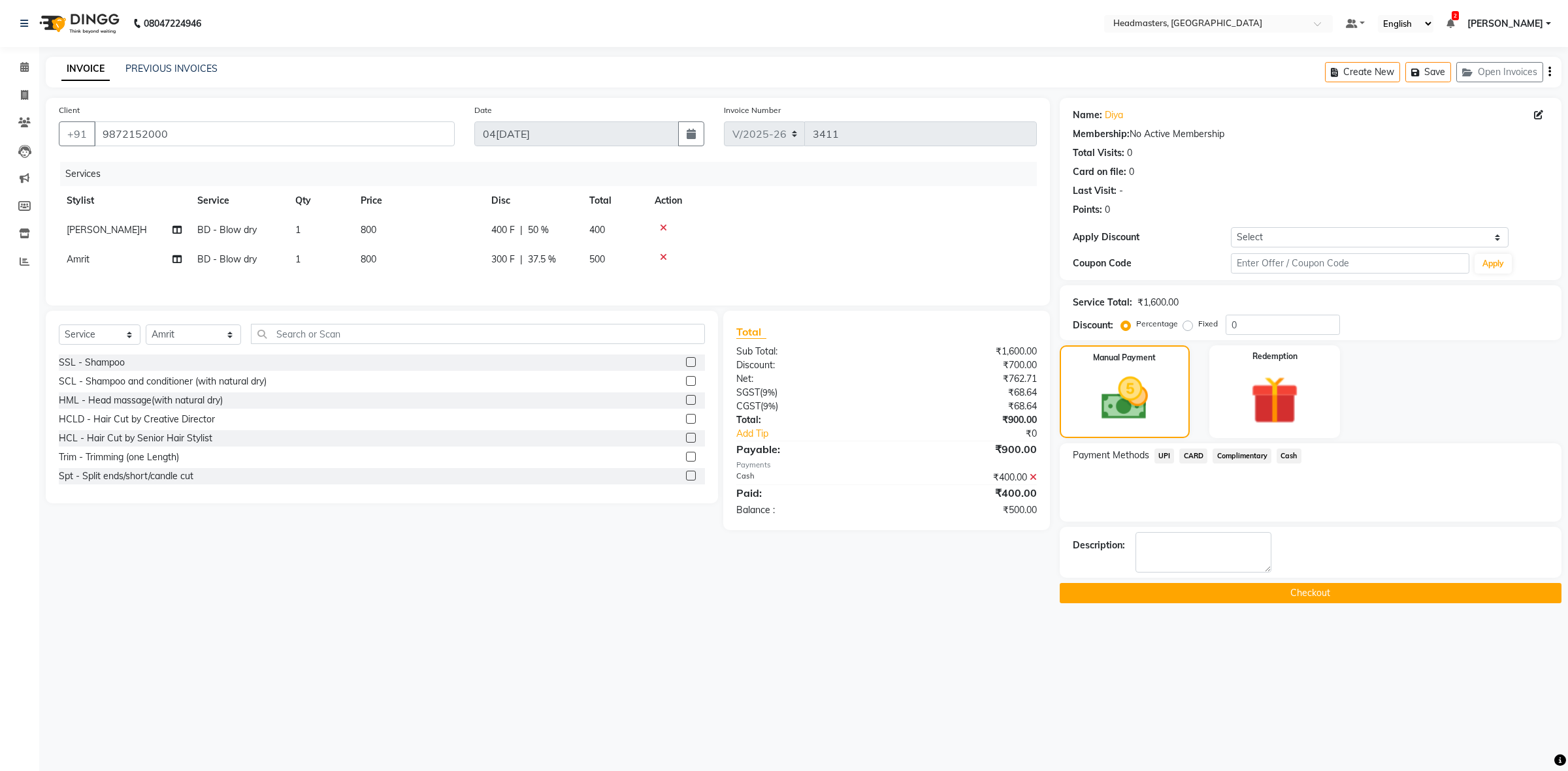
click at [1189, 453] on span "CARD" at bounding box center [1193, 455] width 28 height 15
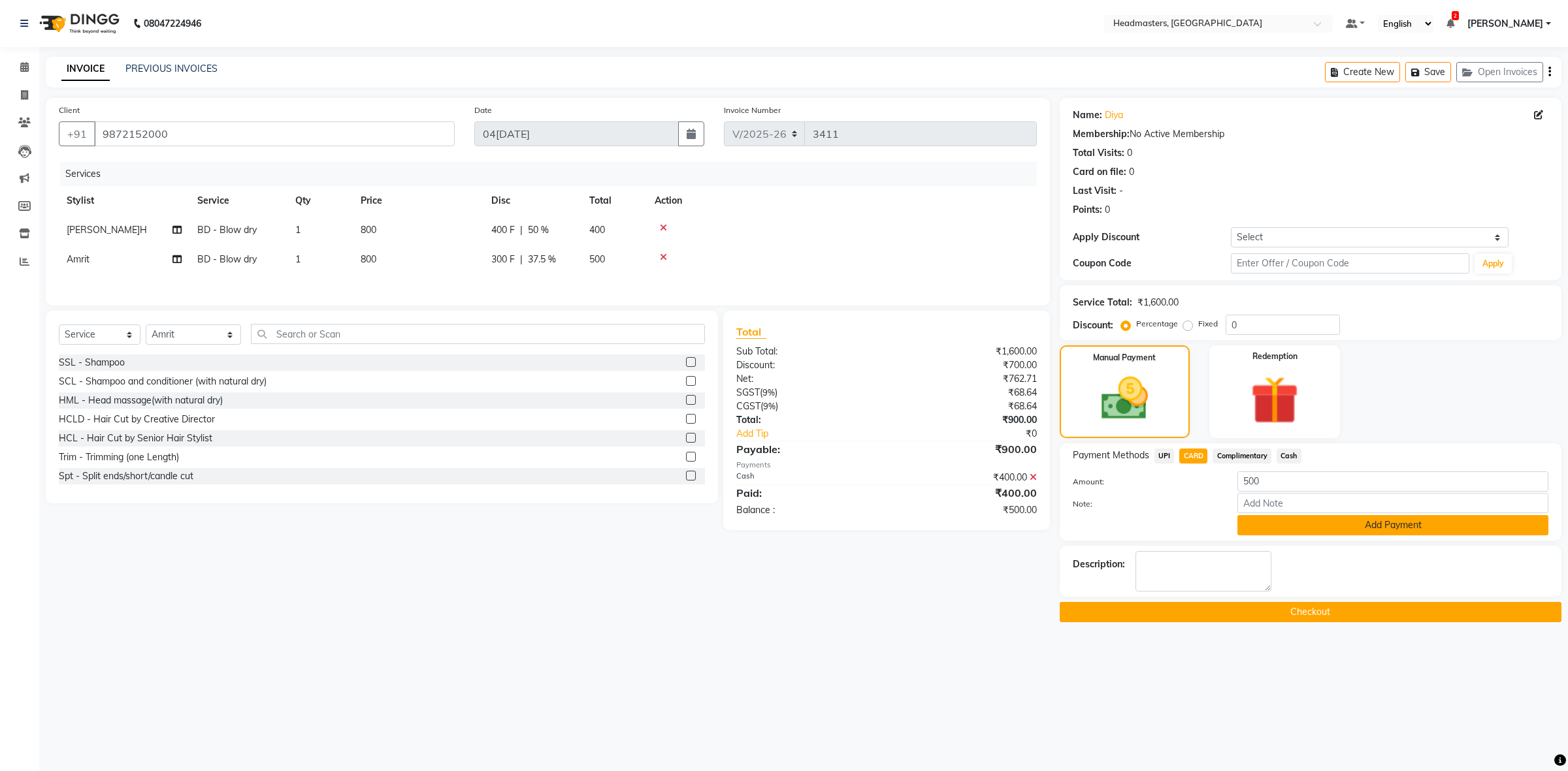
click at [1302, 527] on button "Add Payment" at bounding box center [1393, 525] width 311 height 20
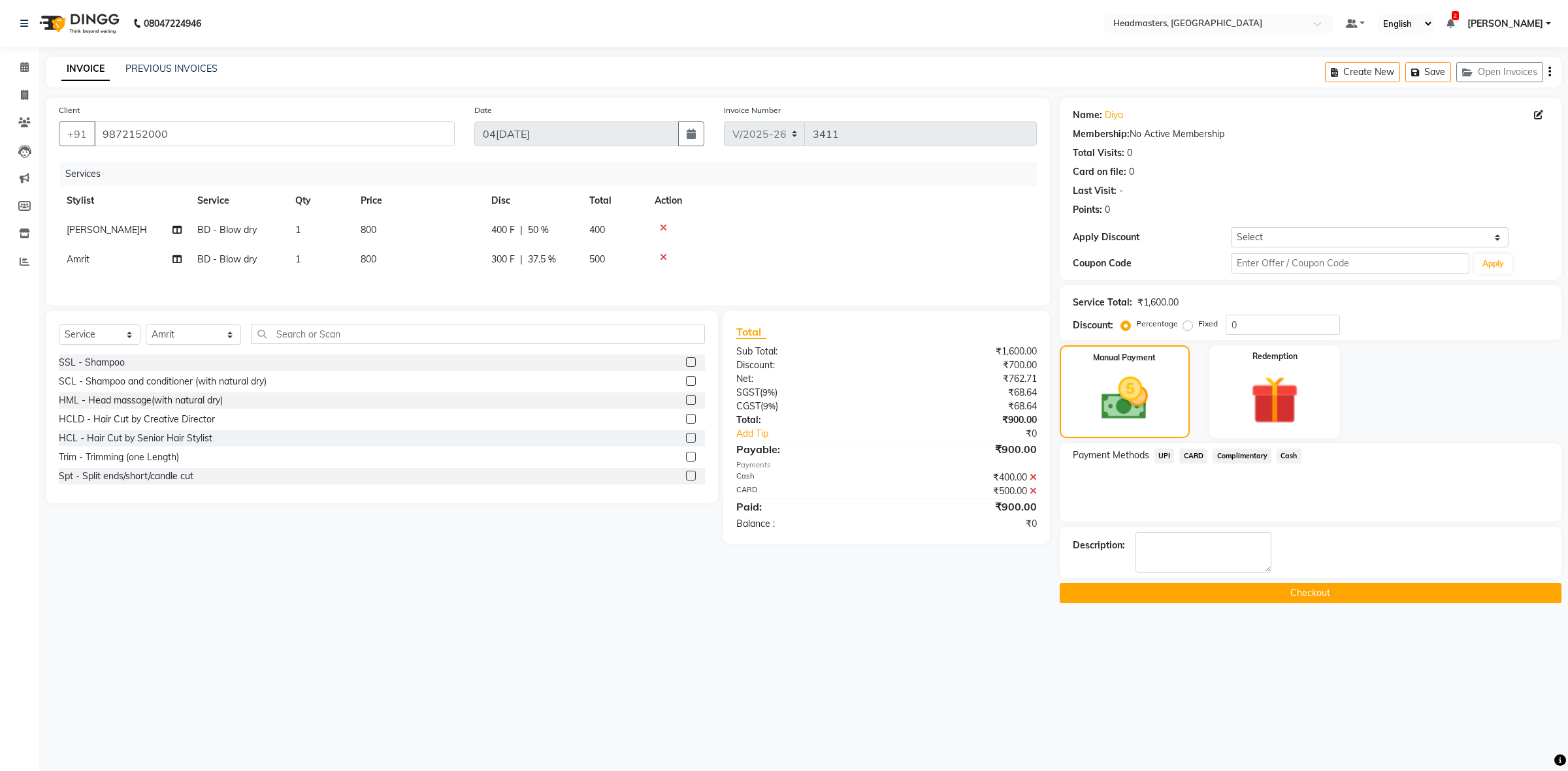
click at [1211, 598] on button "Checkout" at bounding box center [1311, 593] width 502 height 20
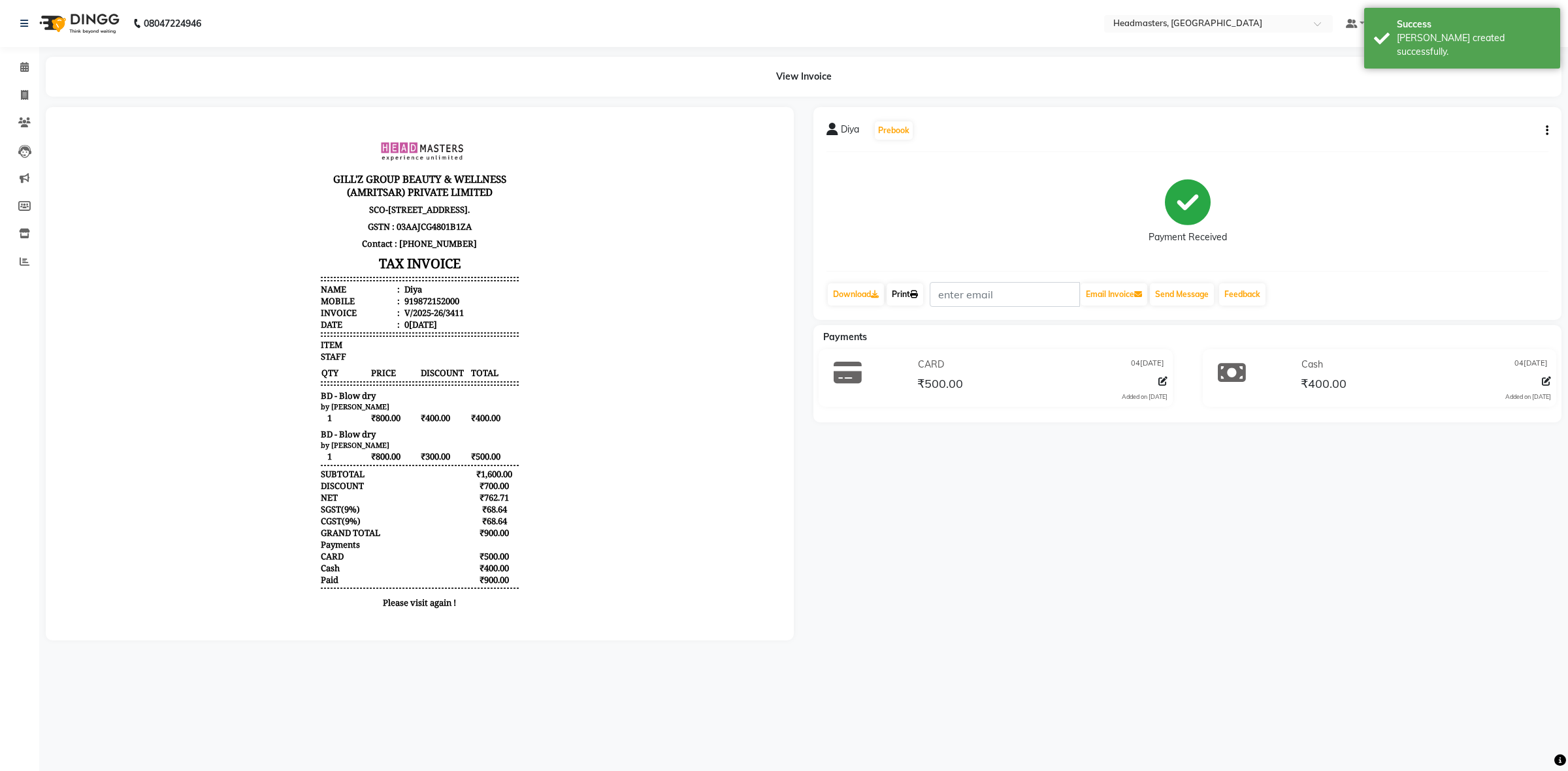
click at [911, 303] on link "Print" at bounding box center [905, 295] width 37 height 23
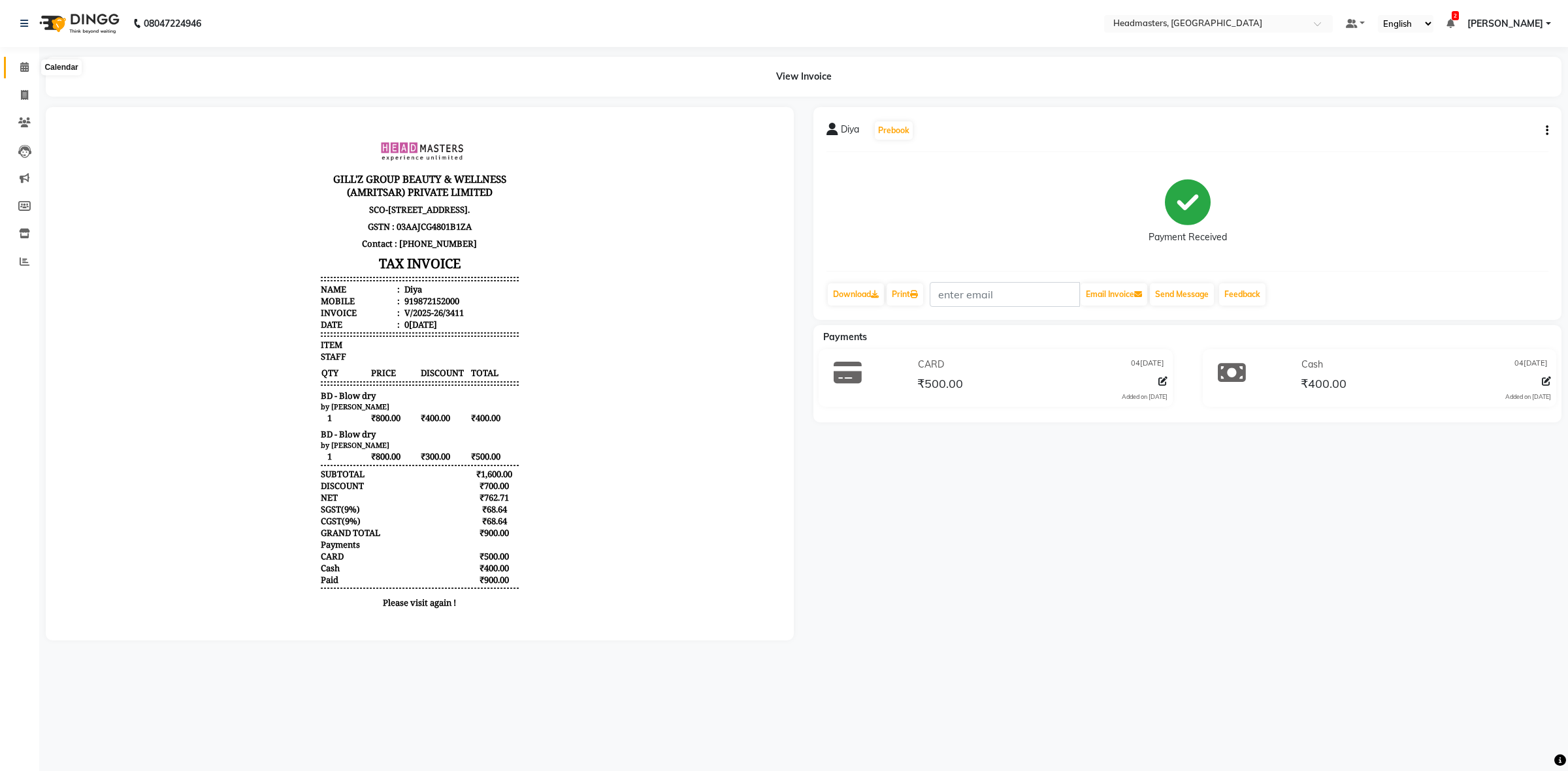
click at [18, 67] on span at bounding box center [24, 67] width 23 height 15
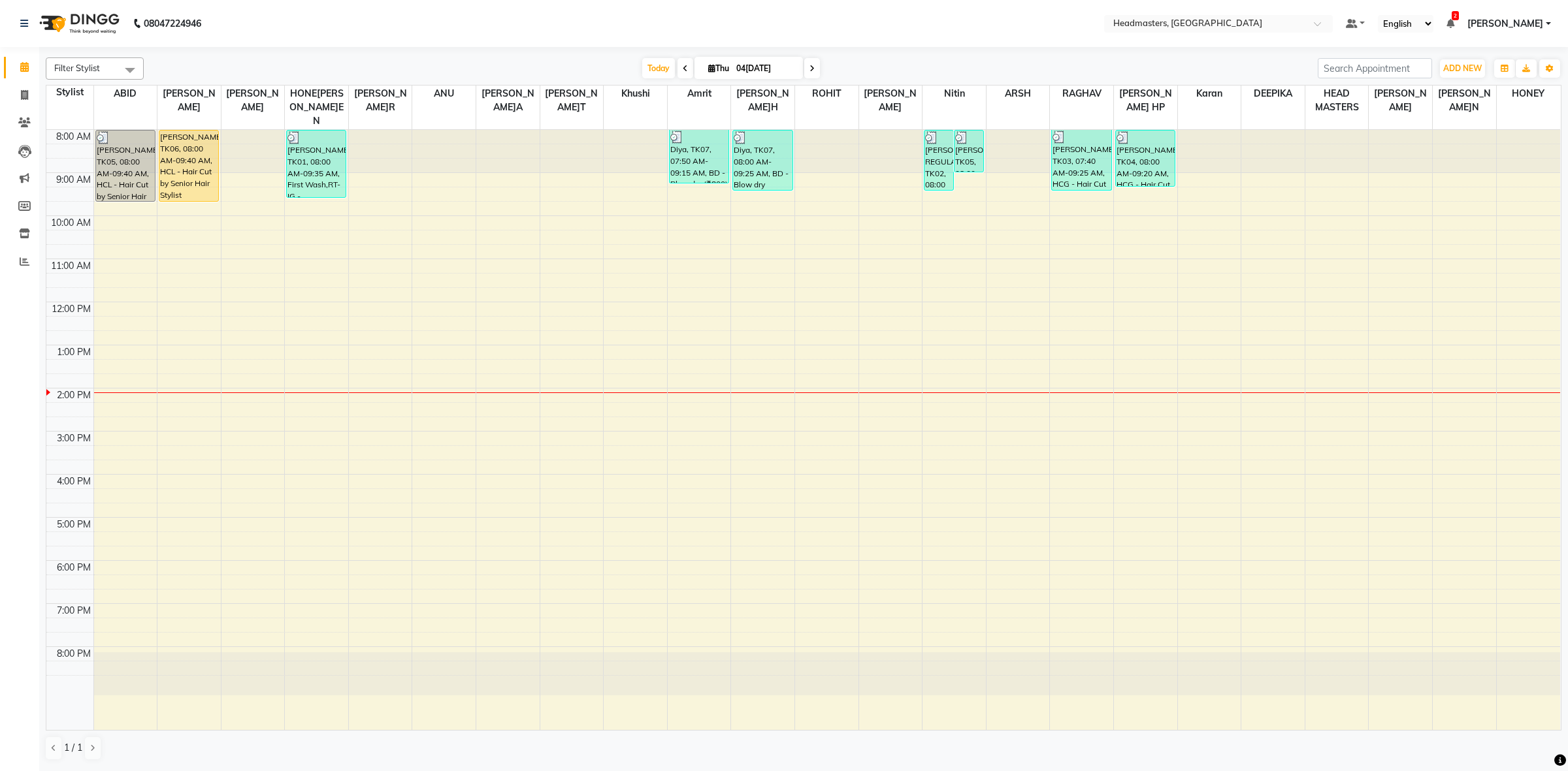
click at [427, 285] on div "8:00 AM 9:00 AM 10:00 AM 11:00 AM 12:00 PM 1:00 PM 2:00 PM 3:00 PM 4:00 PM 5:00…" at bounding box center [803, 430] width 1514 height 600
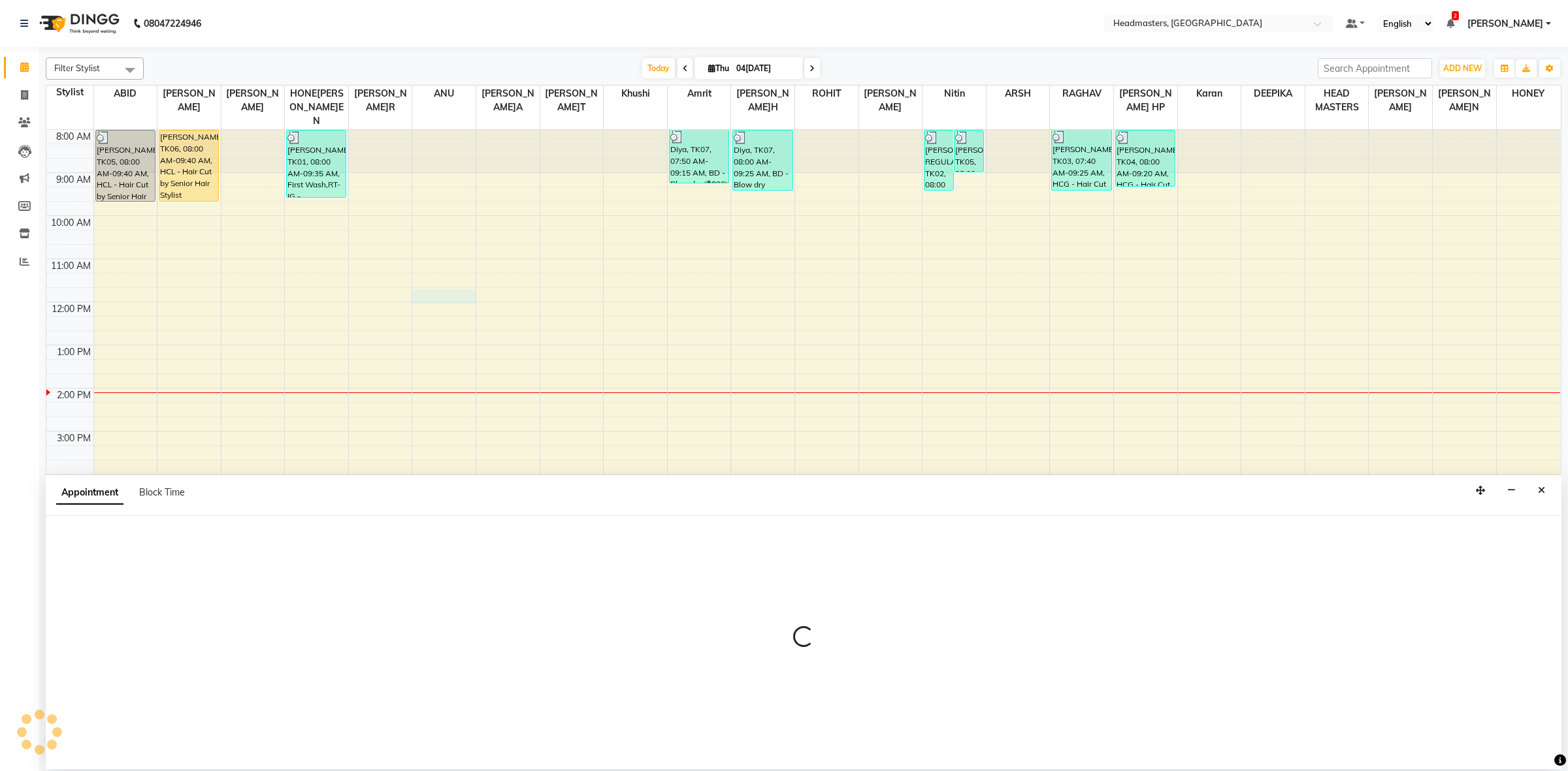
select select "60764"
select select "tentative"
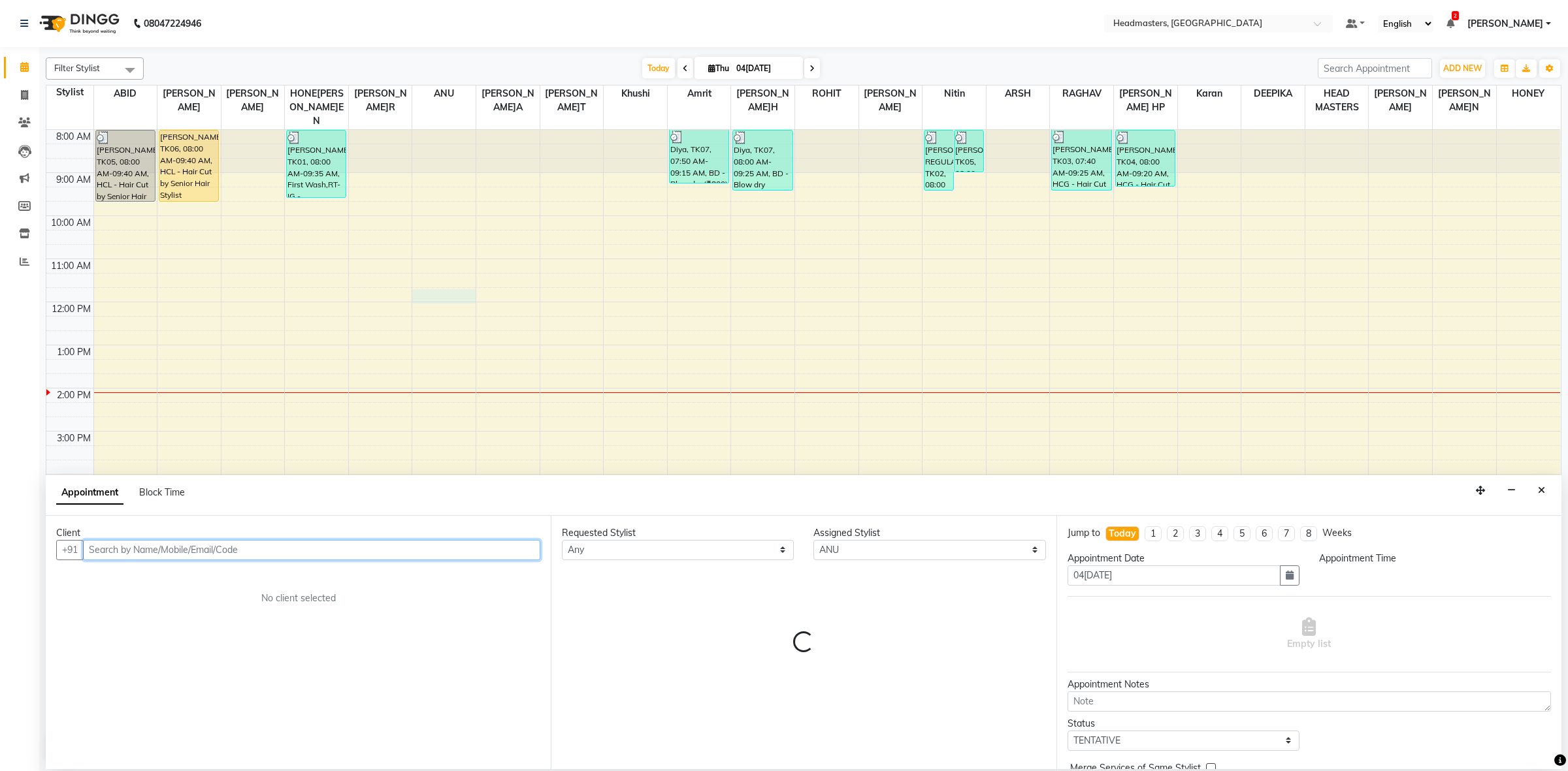
select select "705"
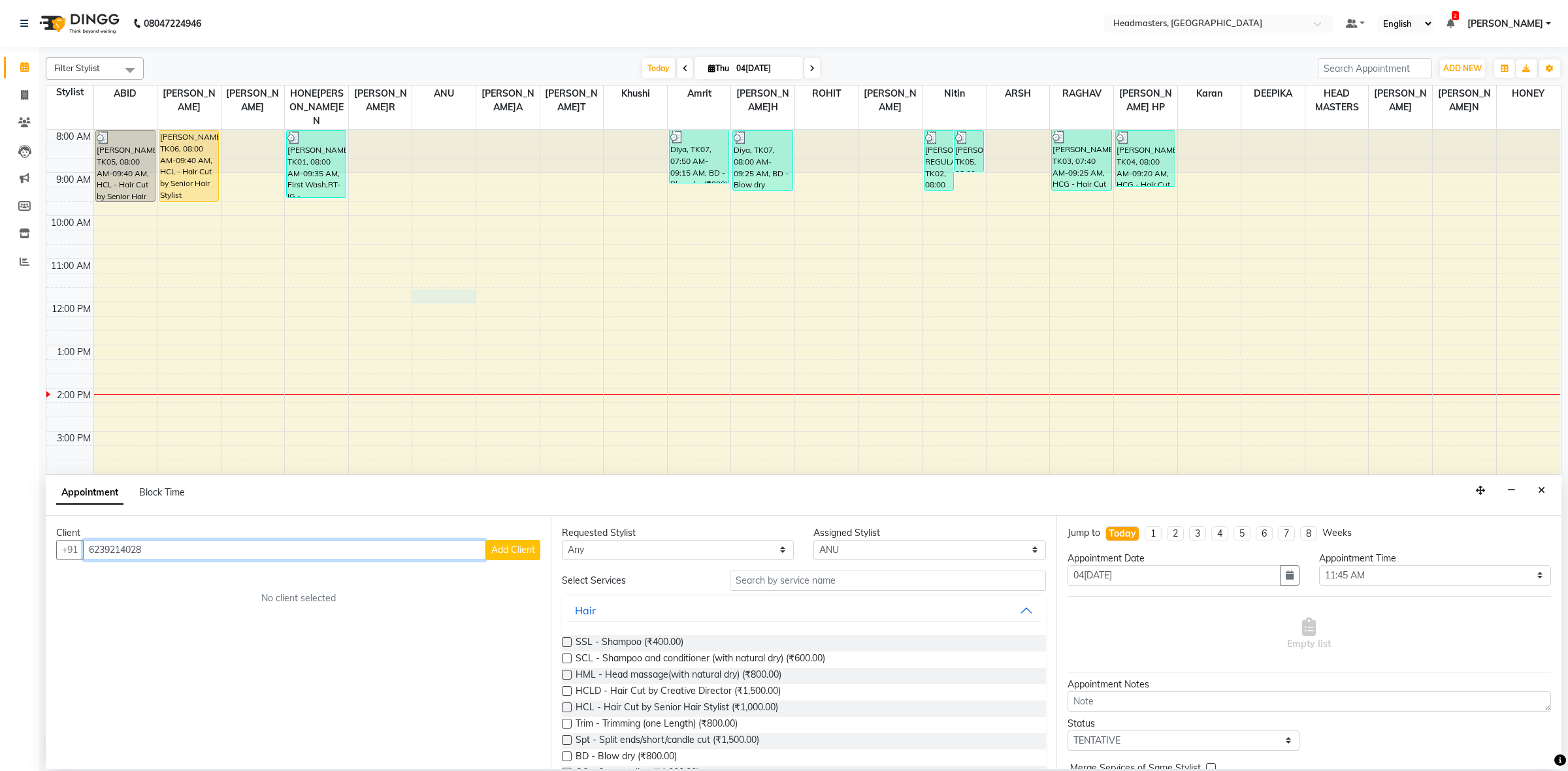
type input "6239214028"
click at [526, 540] on button "Add Client" at bounding box center [513, 549] width 54 height 20
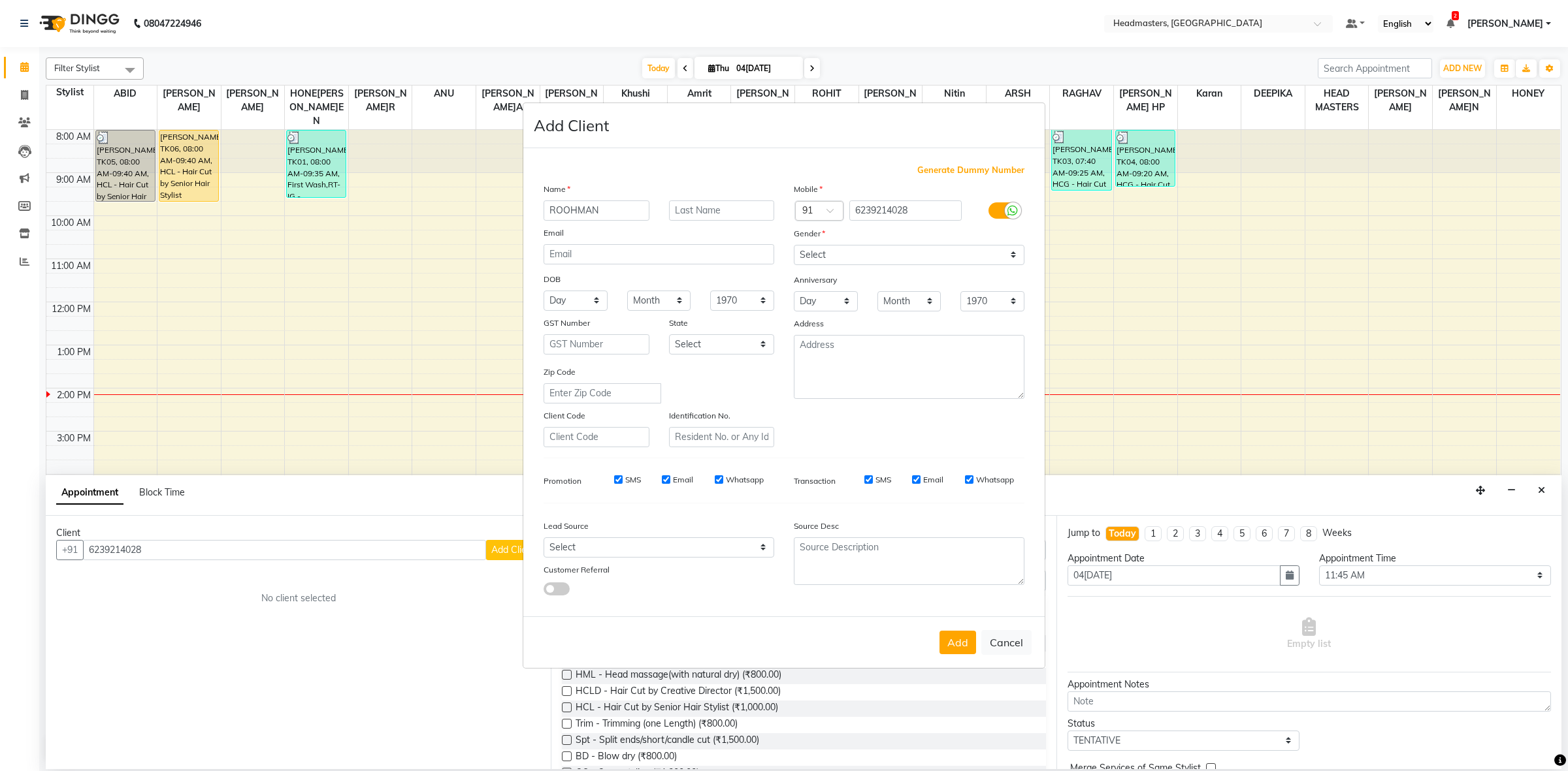
type input "ROOHMAN"
click at [825, 264] on select "Select [DEMOGRAPHIC_DATA] [DEMOGRAPHIC_DATA] Other Prefer Not To Say" at bounding box center [909, 255] width 230 height 20
select select "[DEMOGRAPHIC_DATA]"
click at [794, 246] on select "Select [DEMOGRAPHIC_DATA] [DEMOGRAPHIC_DATA] Other Prefer Not To Say" at bounding box center [909, 255] width 230 height 20
click at [968, 635] on button "Add" at bounding box center [957, 642] width 37 height 23
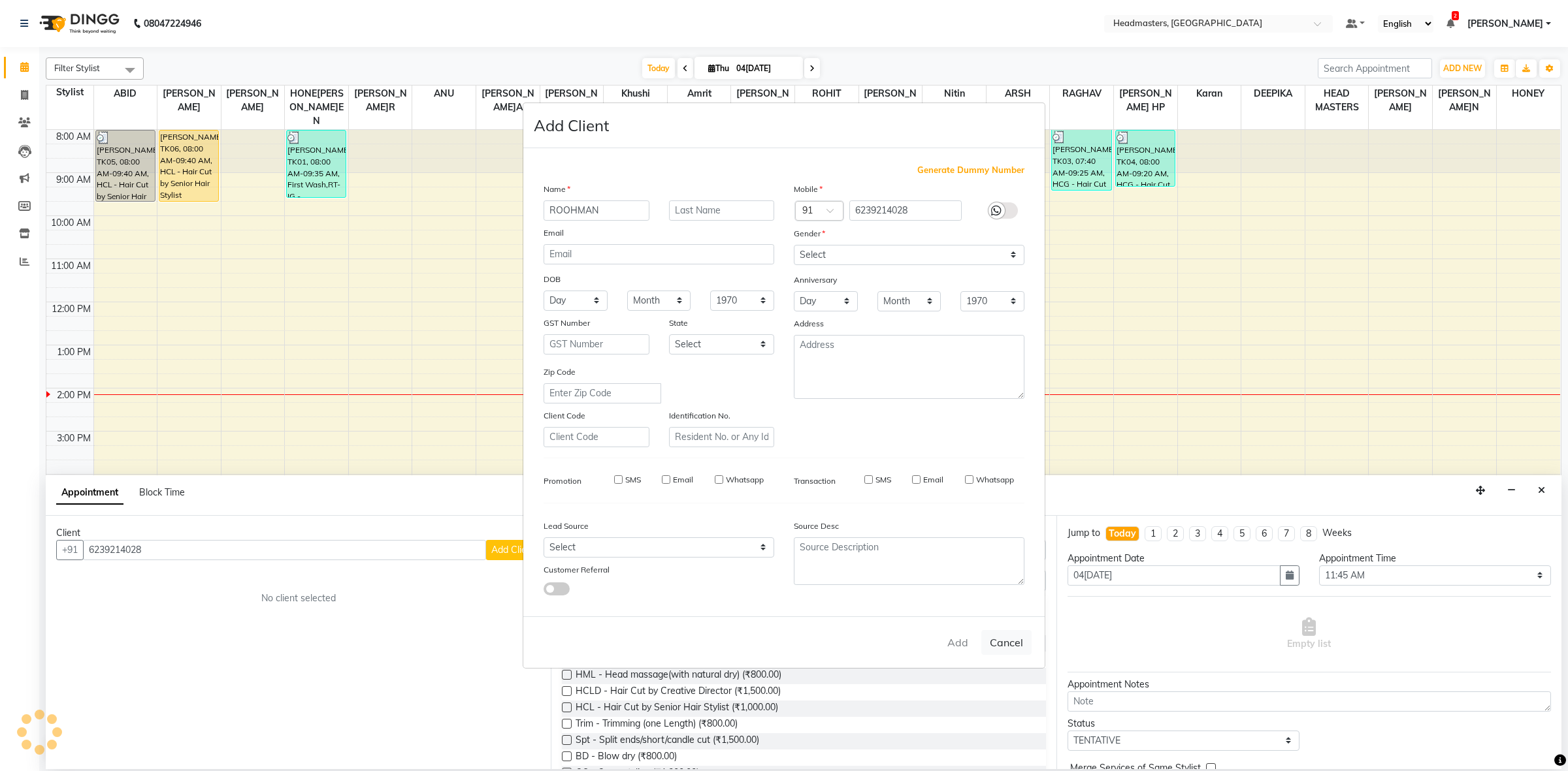
select select
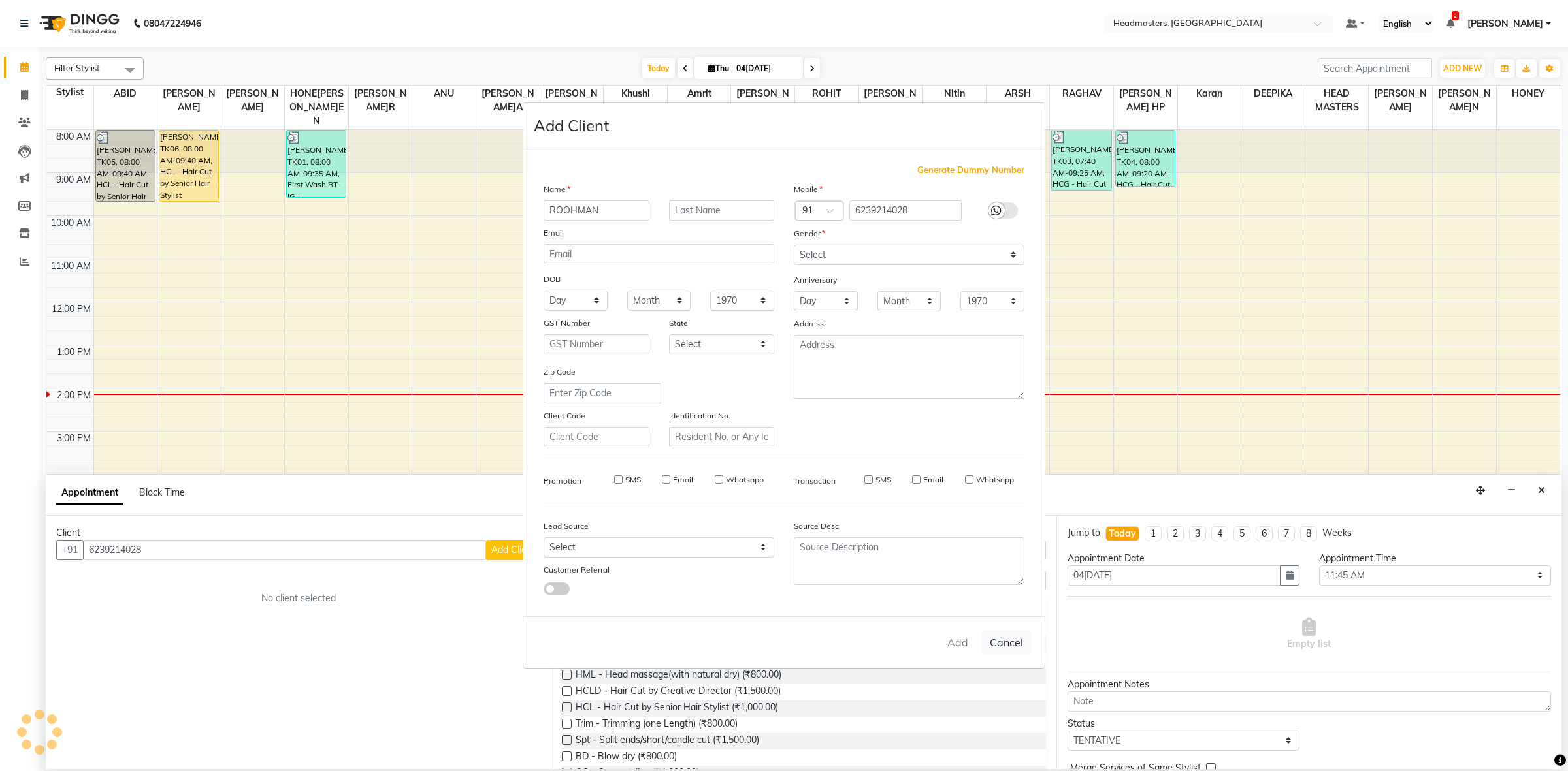
select select
checkbox input "false"
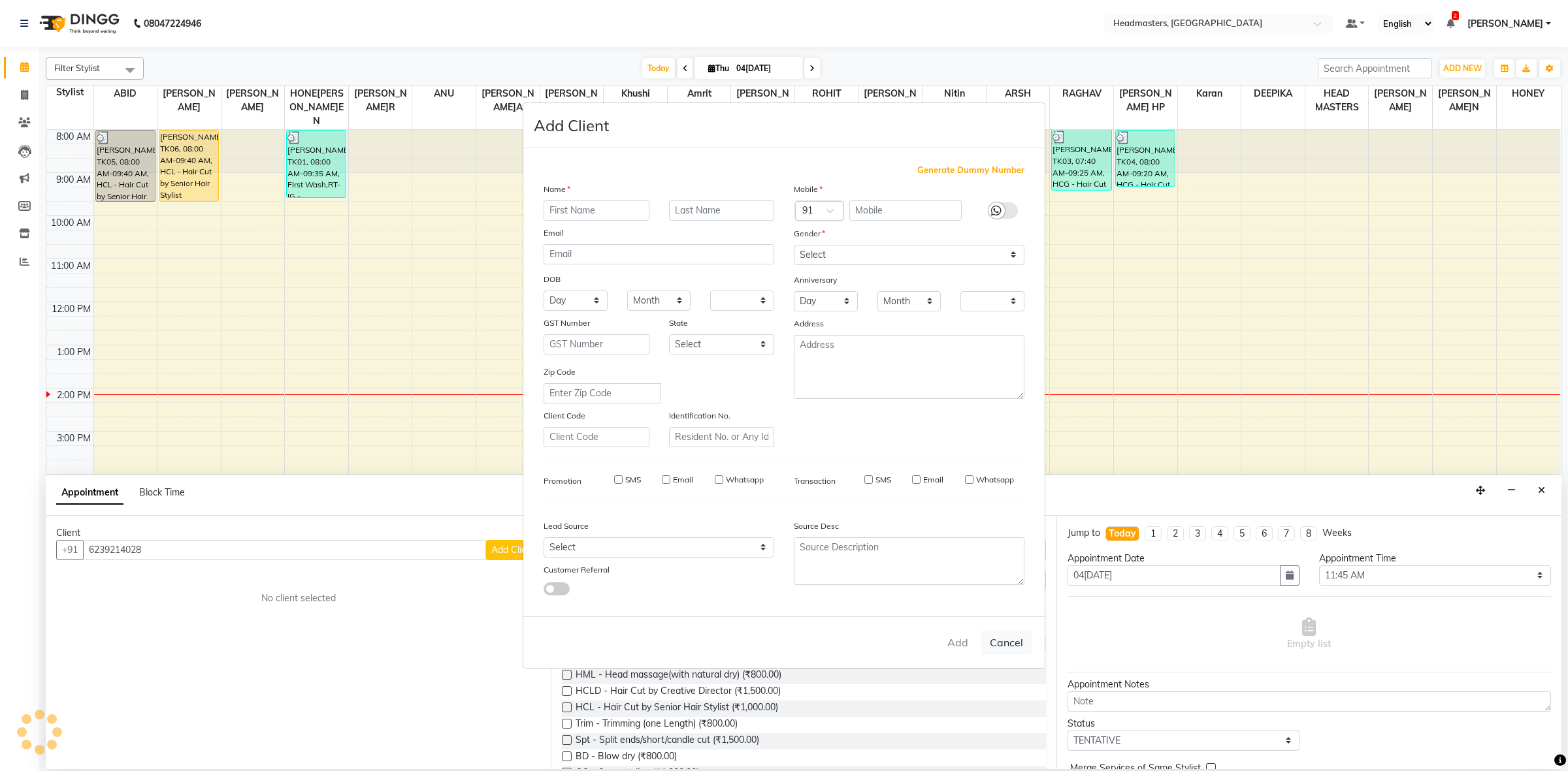
checkbox input "false"
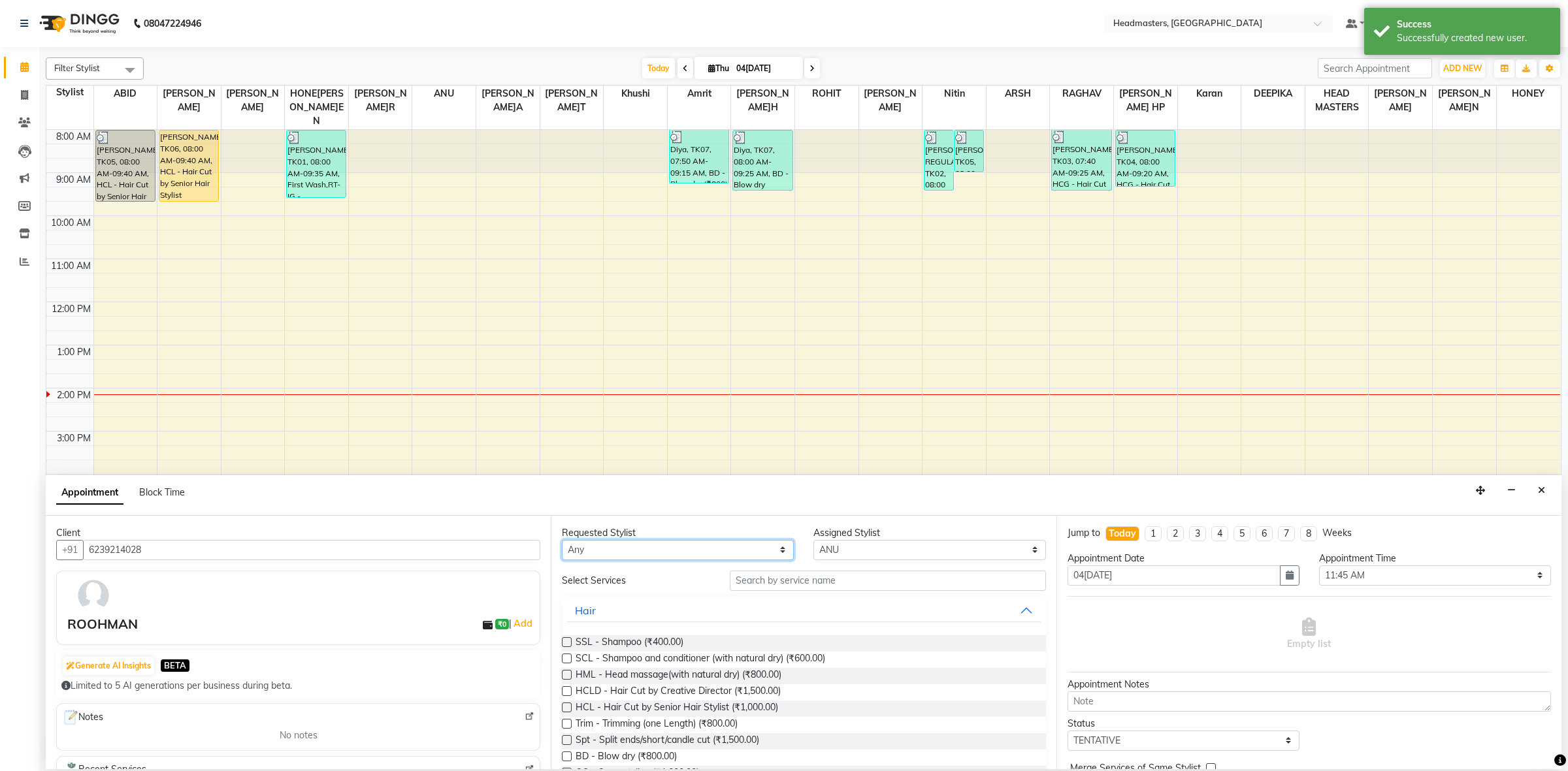
click at [727, 550] on select "Any ABID Amrit ANU ARS[PERSON_NAME] HEAD MASTERS HONEY [PERSON_NAME] HONE[PERSO…" at bounding box center [677, 549] width 232 height 20
select select "60609"
click at [562, 540] on select "Any ABID Amrit ANU ARS[PERSON_NAME] HEAD MASTERS HONEY [PERSON_NAME] HONE[PERSO…" at bounding box center [677, 549] width 232 height 20
select select "60609"
click at [774, 582] on input "text" at bounding box center [888, 581] width 317 height 20
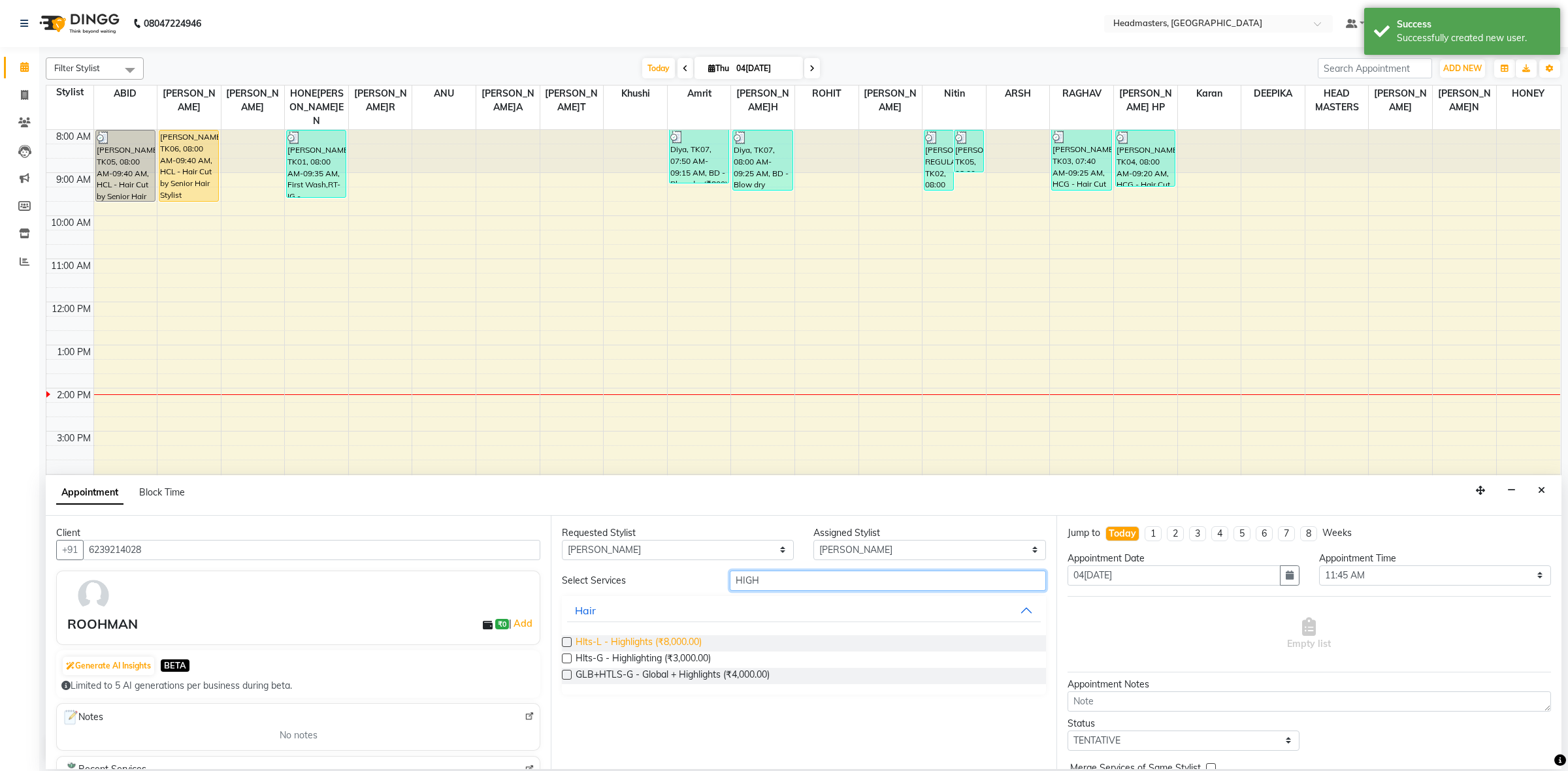
type input "HIGH"
click at [668, 635] on span "Hlts-L - Highlights (₹8,000.00)" at bounding box center [638, 643] width 126 height 17
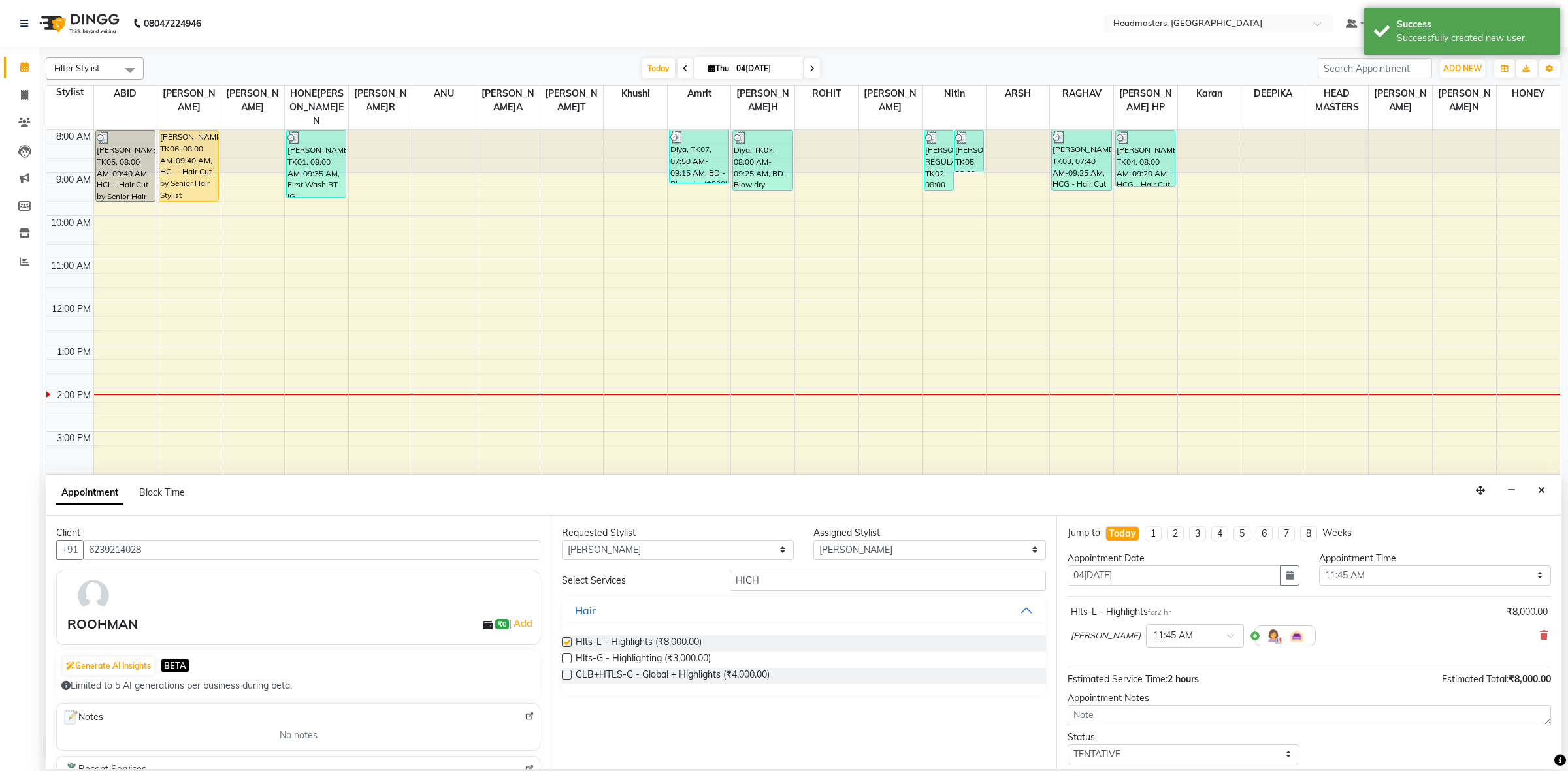
checkbox input "false"
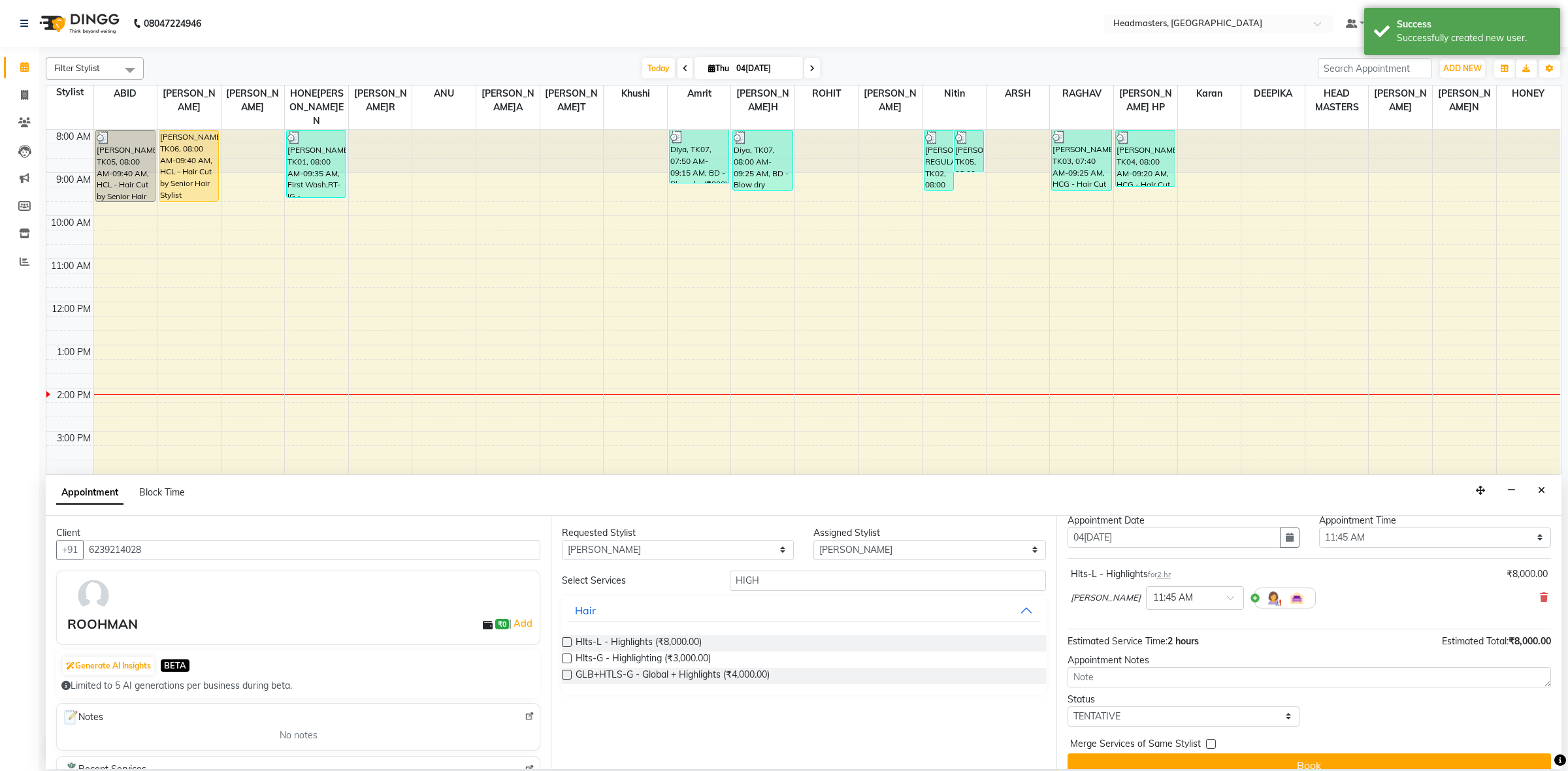
scroll to position [57, 0]
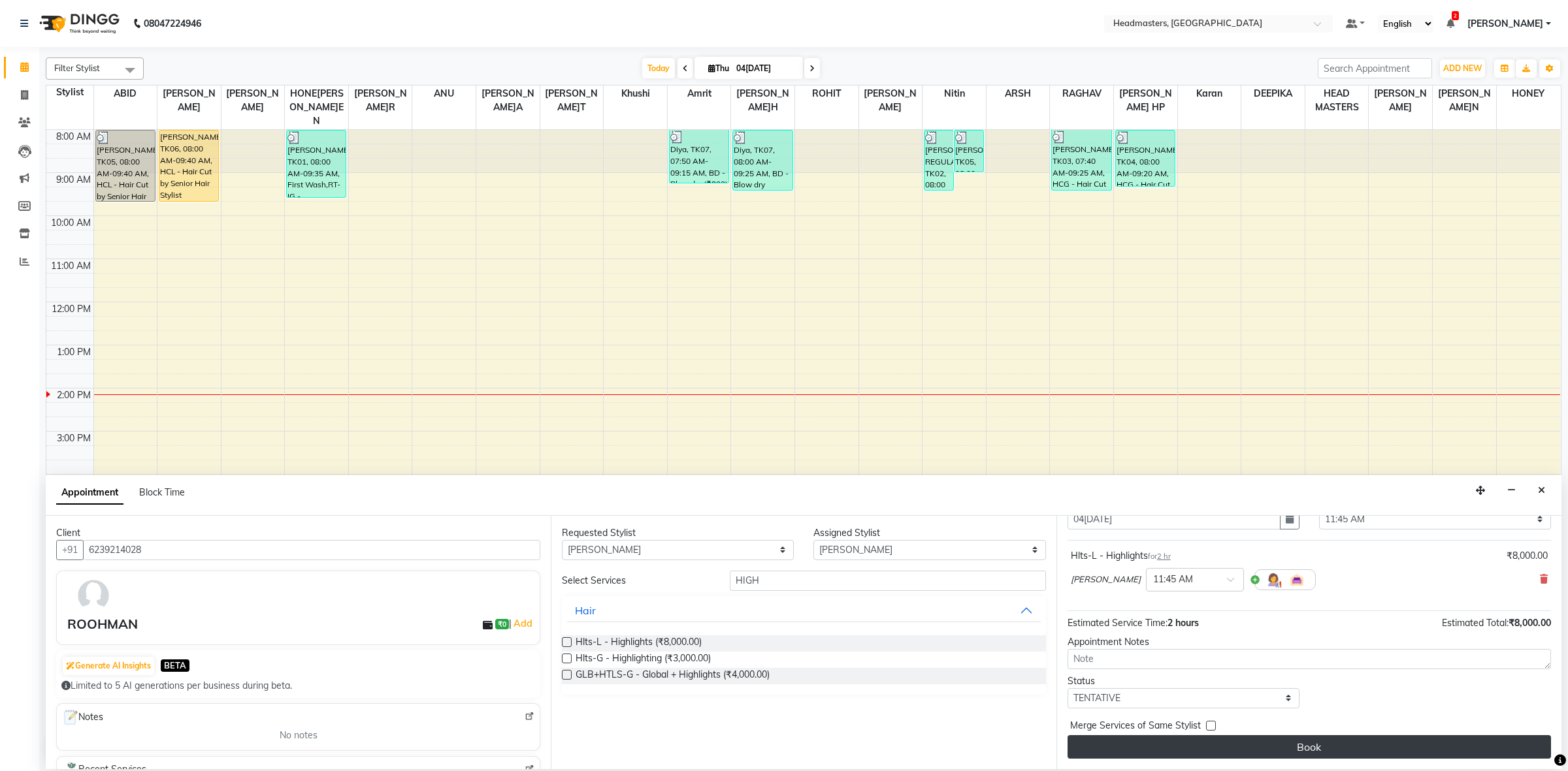
click at [1149, 750] on button "Book" at bounding box center [1310, 747] width 484 height 23
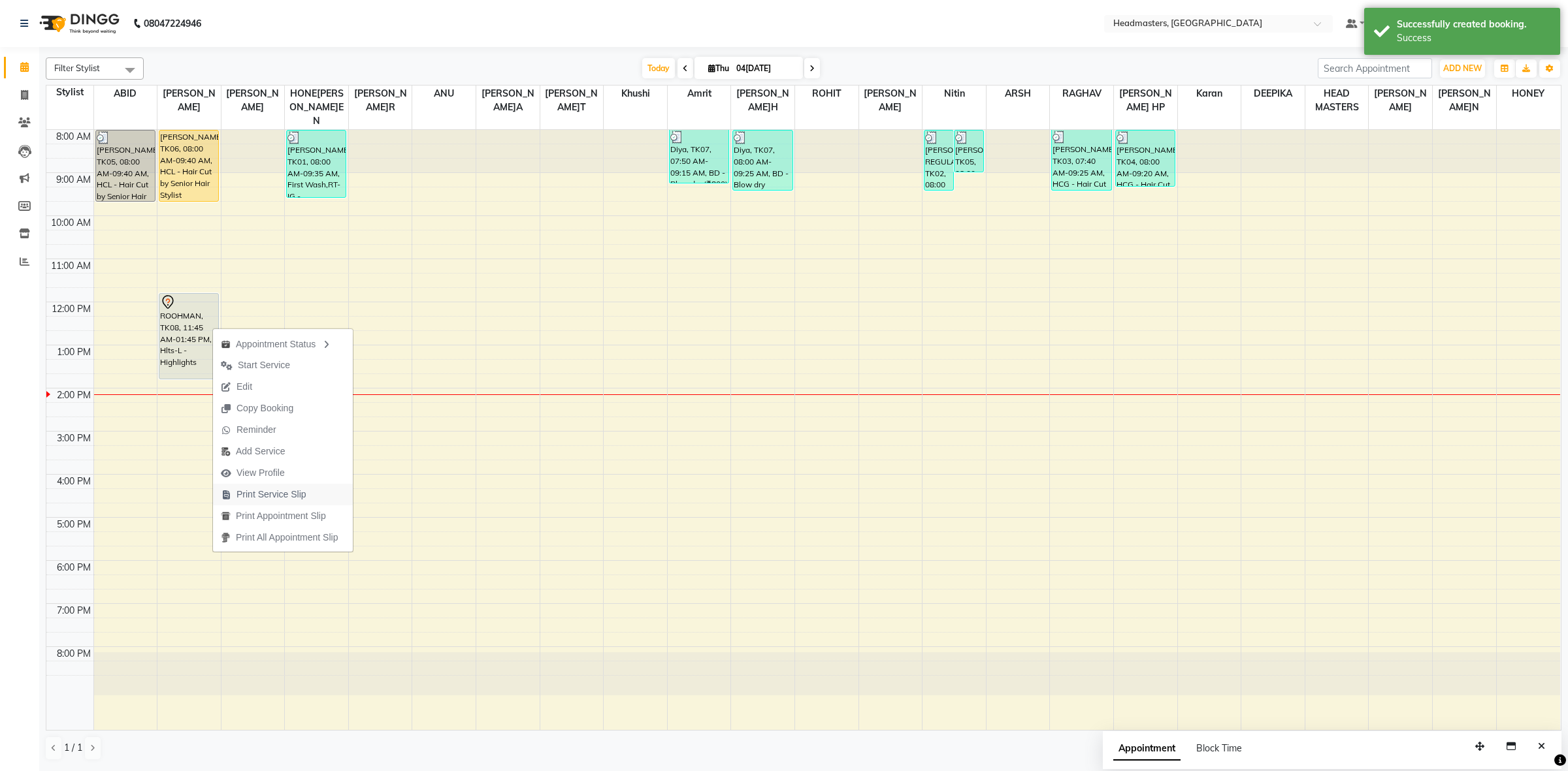
click at [266, 500] on span "Print Service Slip" at bounding box center [271, 495] width 70 height 14
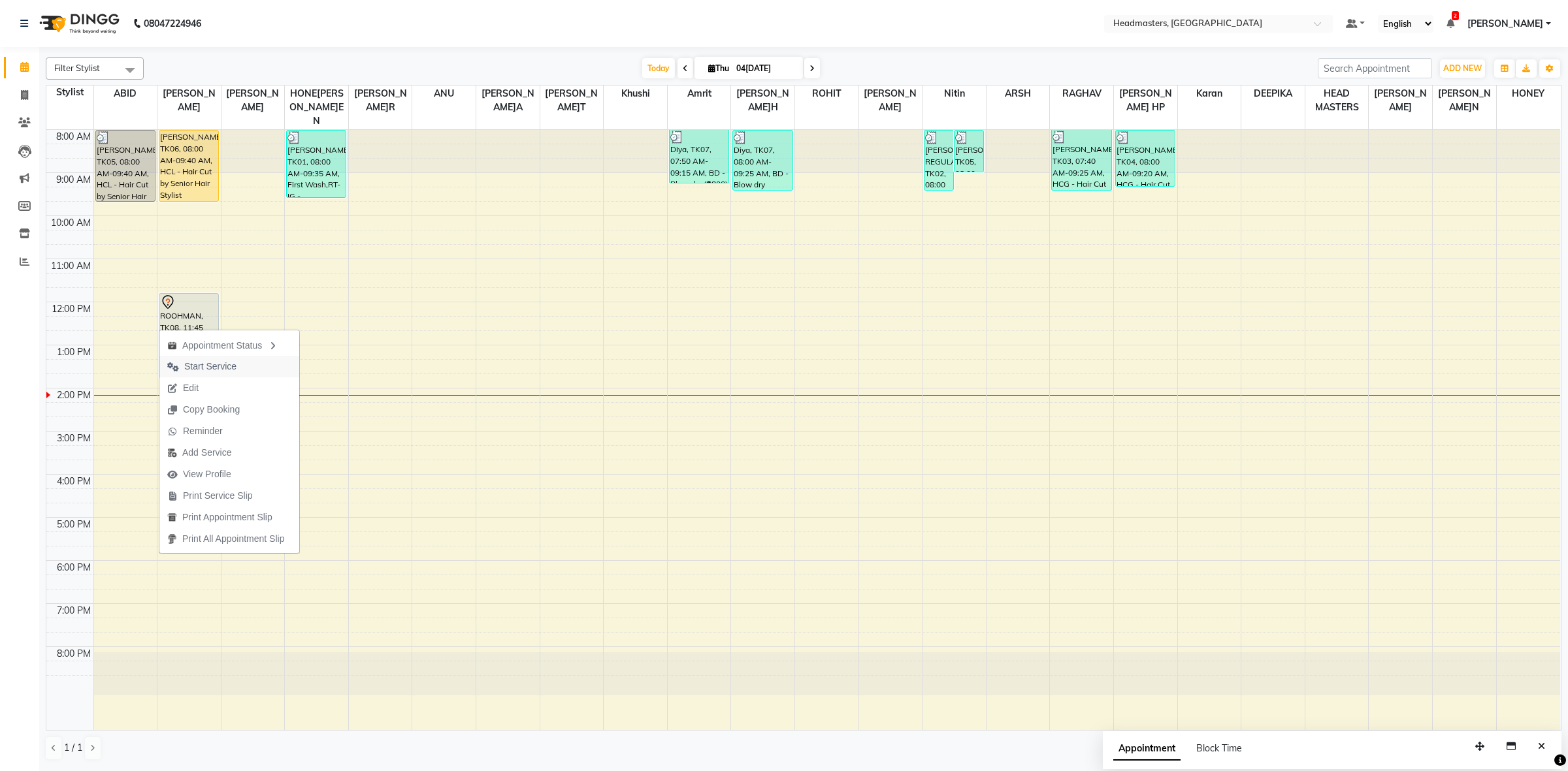
click at [226, 367] on span "Start Service" at bounding box center [210, 367] width 52 height 14
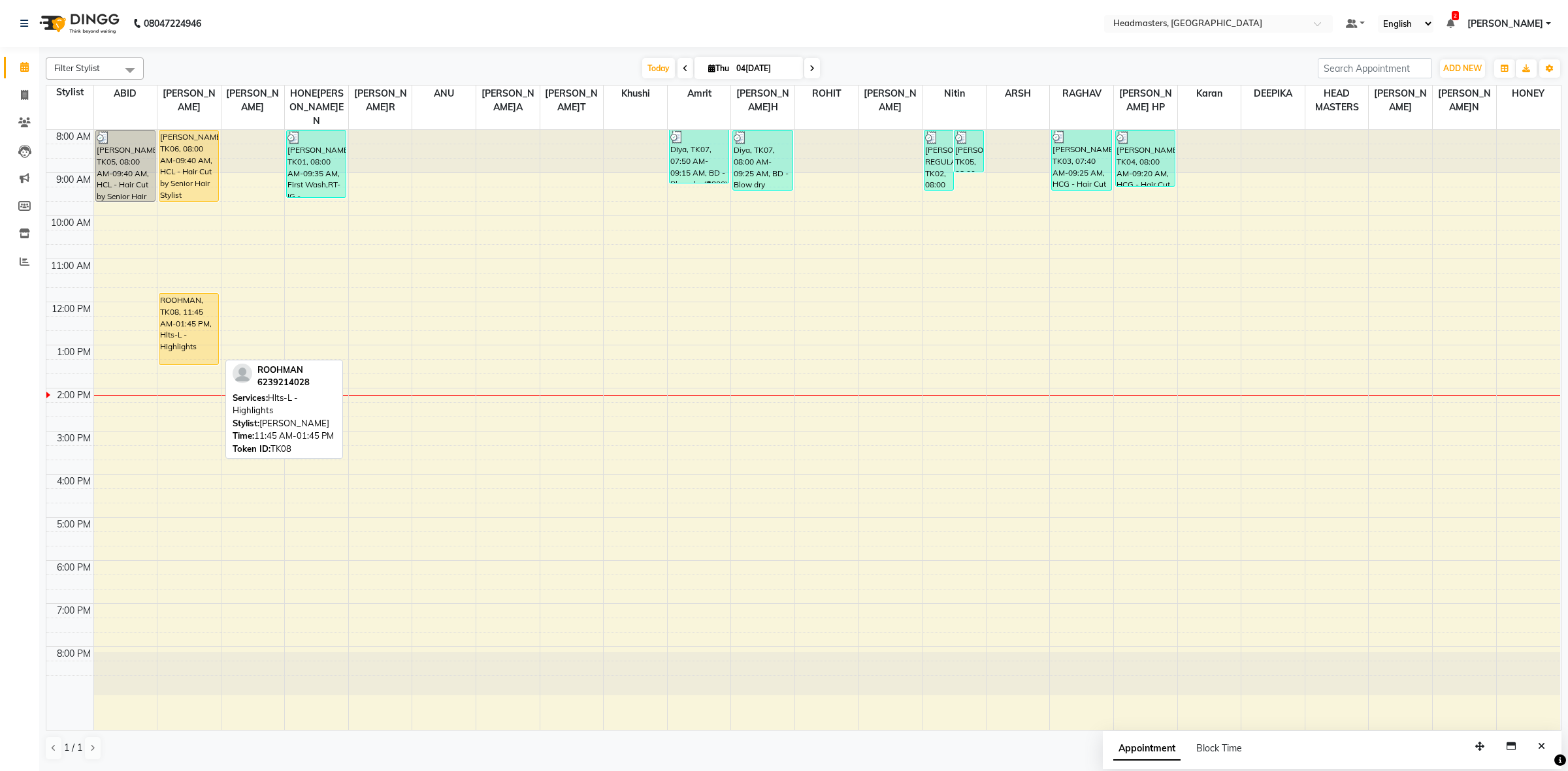
drag, startPoint x: 178, startPoint y: 363, endPoint x: 178, endPoint y: 341, distance: 22.0
click at [178, 341] on div "NEHCHAL, TK06, 08:00 AM-09:40 AM, HCL - Hair Cut by Senior Hair Stylist ROOHMAN…" at bounding box center [189, 430] width 63 height 600
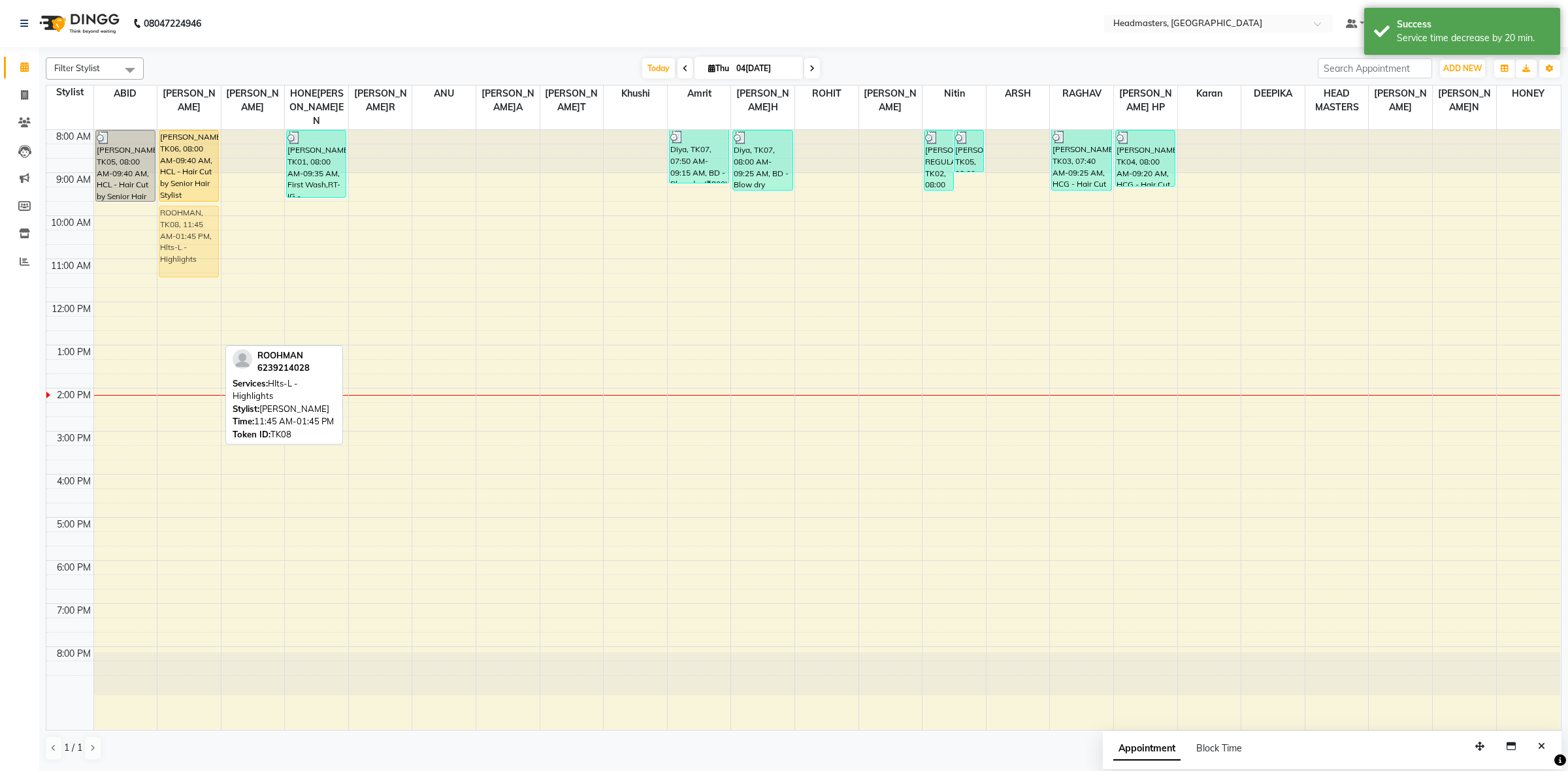
drag, startPoint x: 204, startPoint y: 309, endPoint x: 197, endPoint y: 219, distance: 90.3
click at [197, 219] on div "NEHCHAL, TK06, 08:00 AM-09:40 AM, HCL - Hair Cut by Senior Hair Stylist ROOHMAN…" at bounding box center [189, 430] width 63 height 600
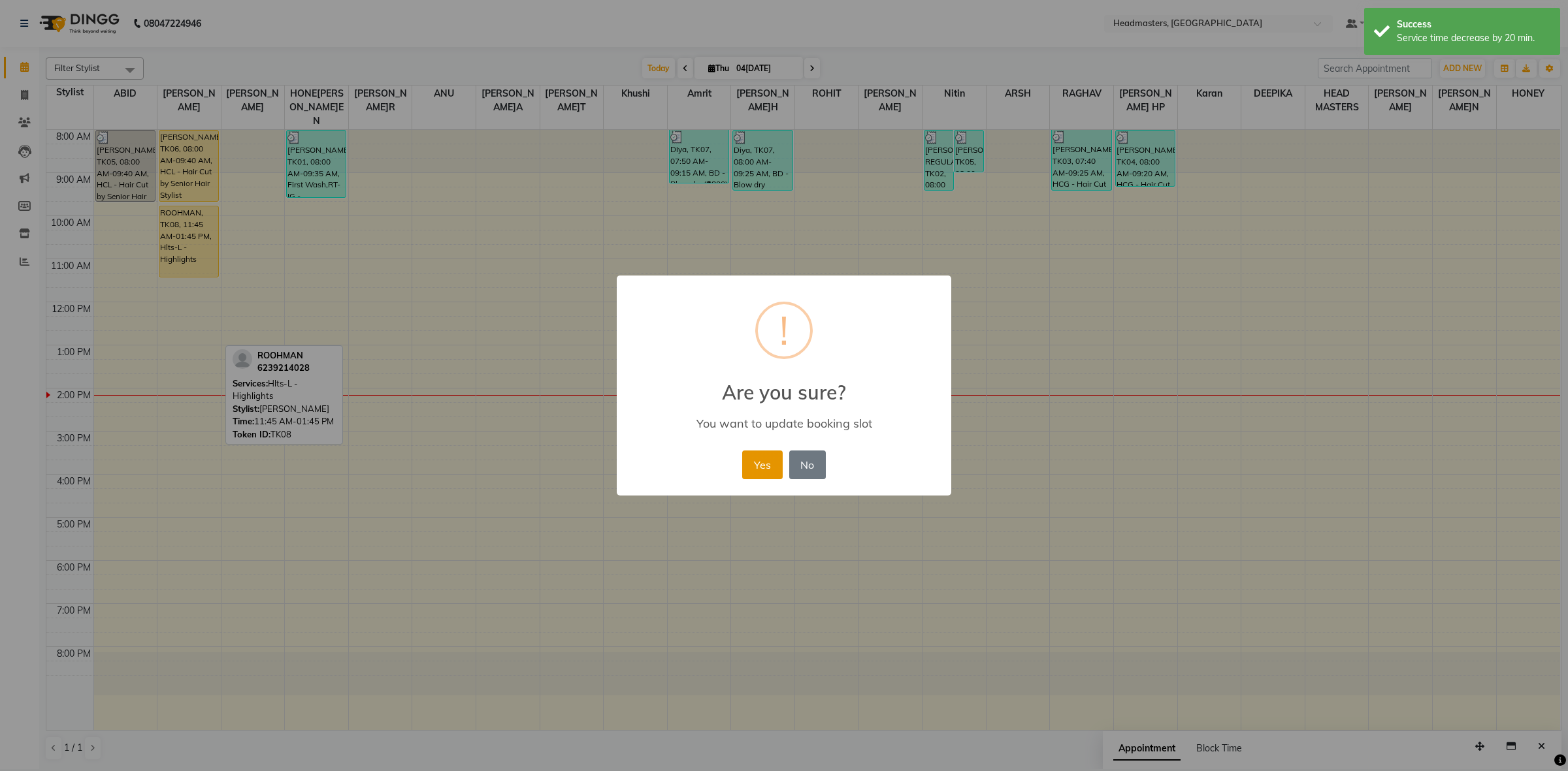
click at [765, 464] on button "Yes" at bounding box center [763, 464] width 40 height 29
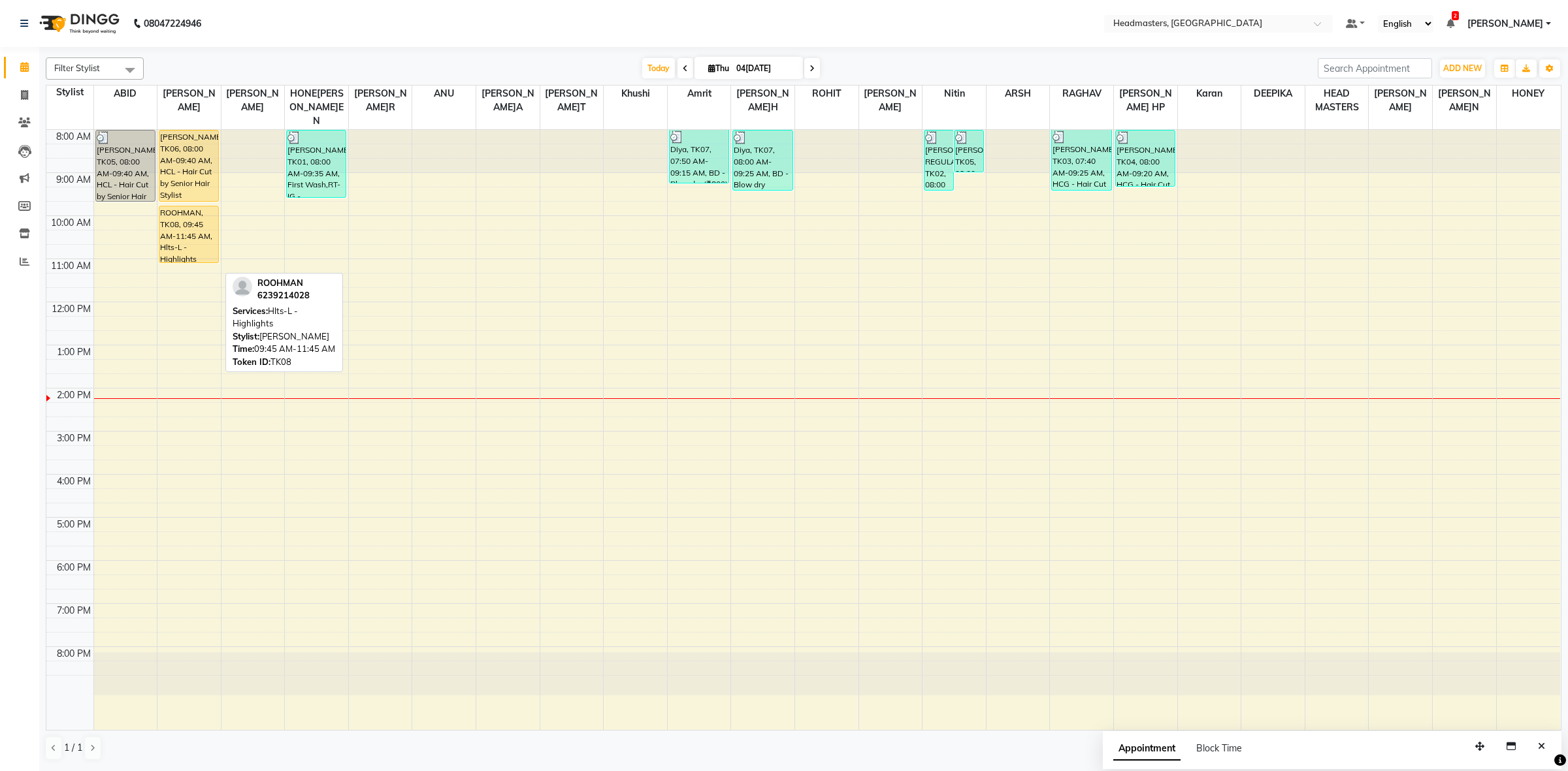
drag, startPoint x: 175, startPoint y: 277, endPoint x: 183, endPoint y: 250, distance: 28.2
click at [183, 250] on div "NEHCHAL, TK06, 08:00 AM-09:40 AM, HCL - Hair Cut by Senior Hair Stylist ROOHMAN…" at bounding box center [189, 430] width 63 height 600
click at [630, 374] on div "8:00 AM 9:00 AM 10:00 AM 11:00 AM 12:00 PM 1:00 PM 2:00 PM 3:00 PM 4:00 PM 5:00…" at bounding box center [803, 430] width 1514 height 600
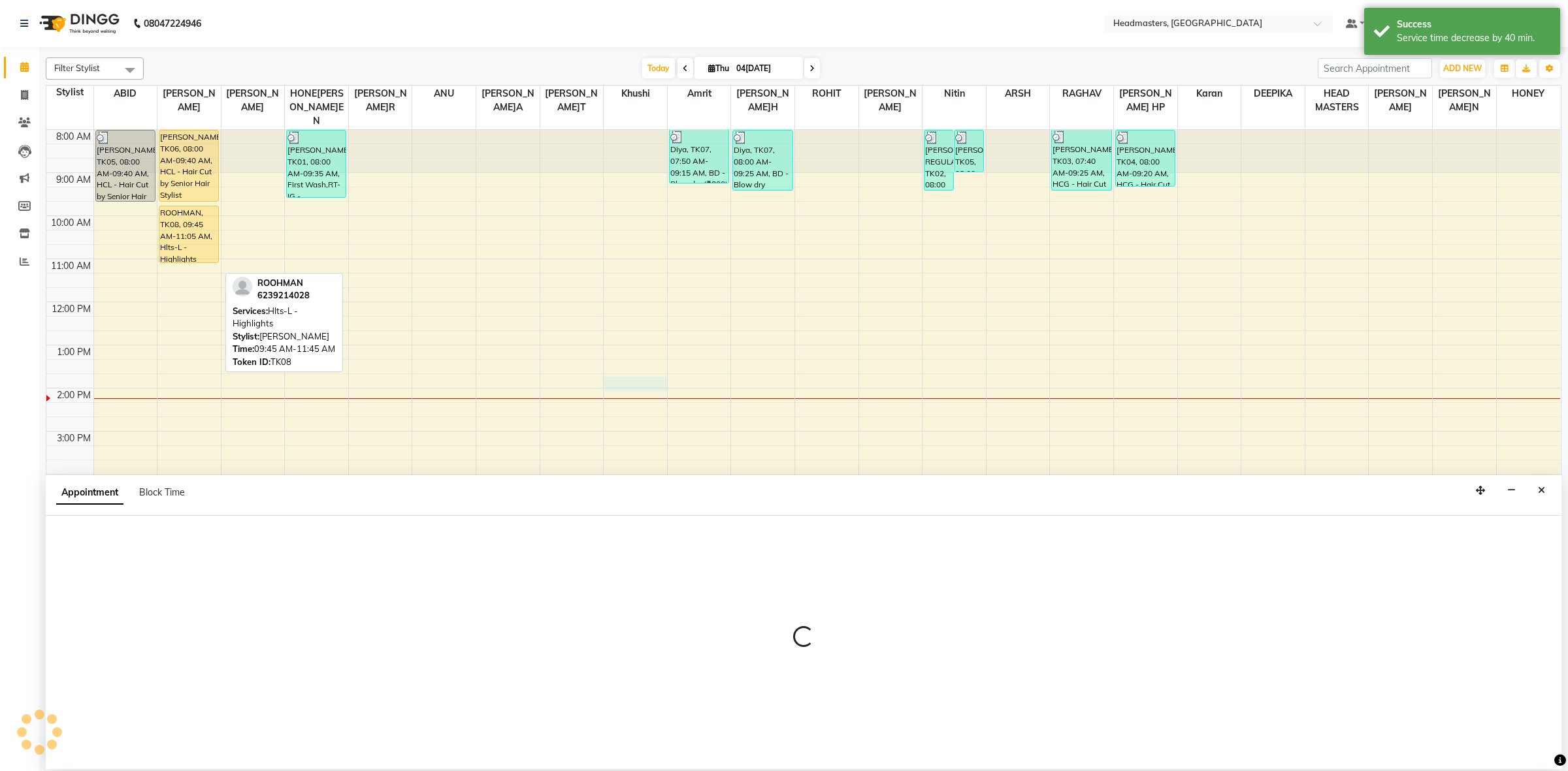
select select "88958"
select select "tentative"
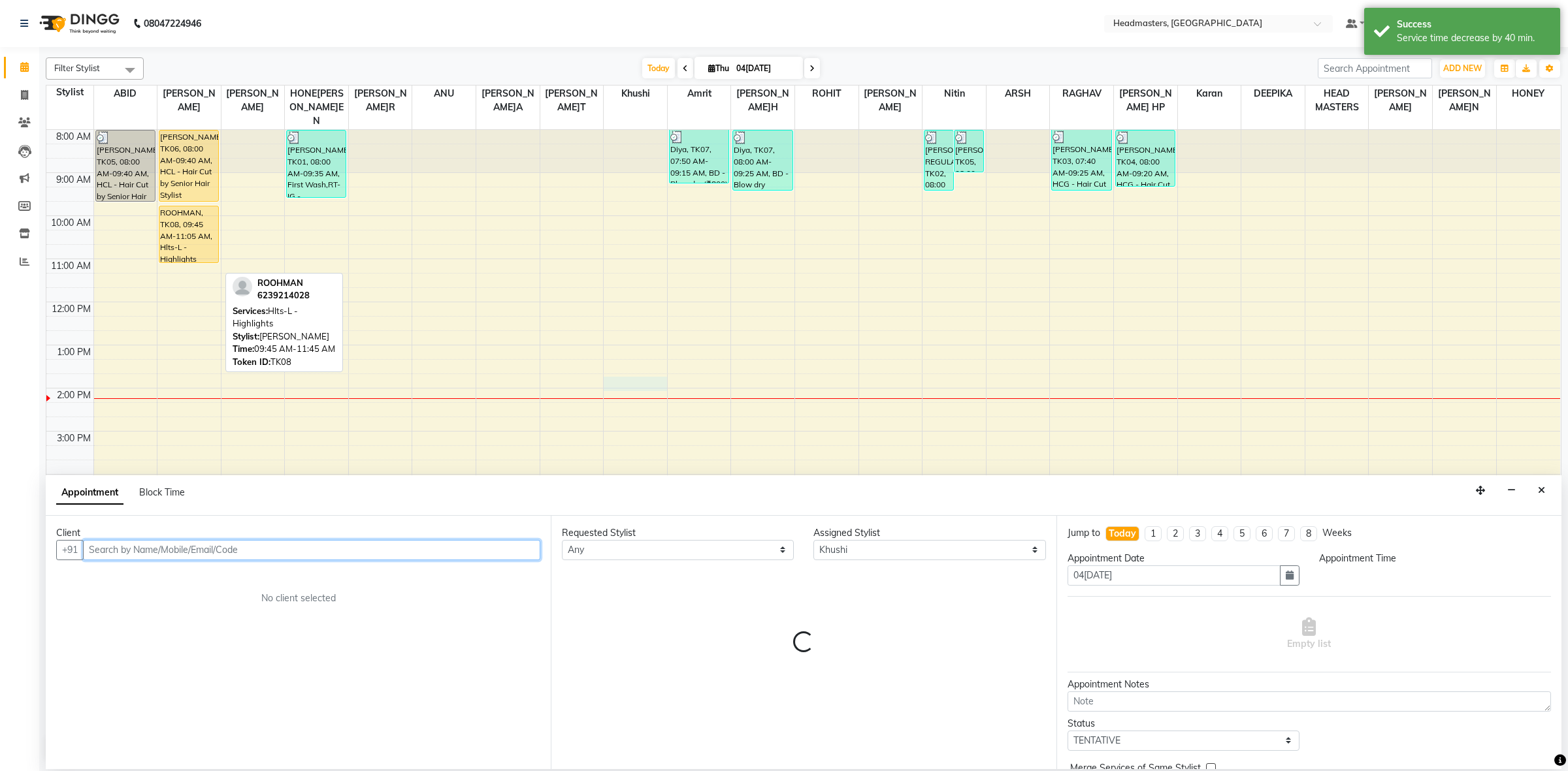
select select "825"
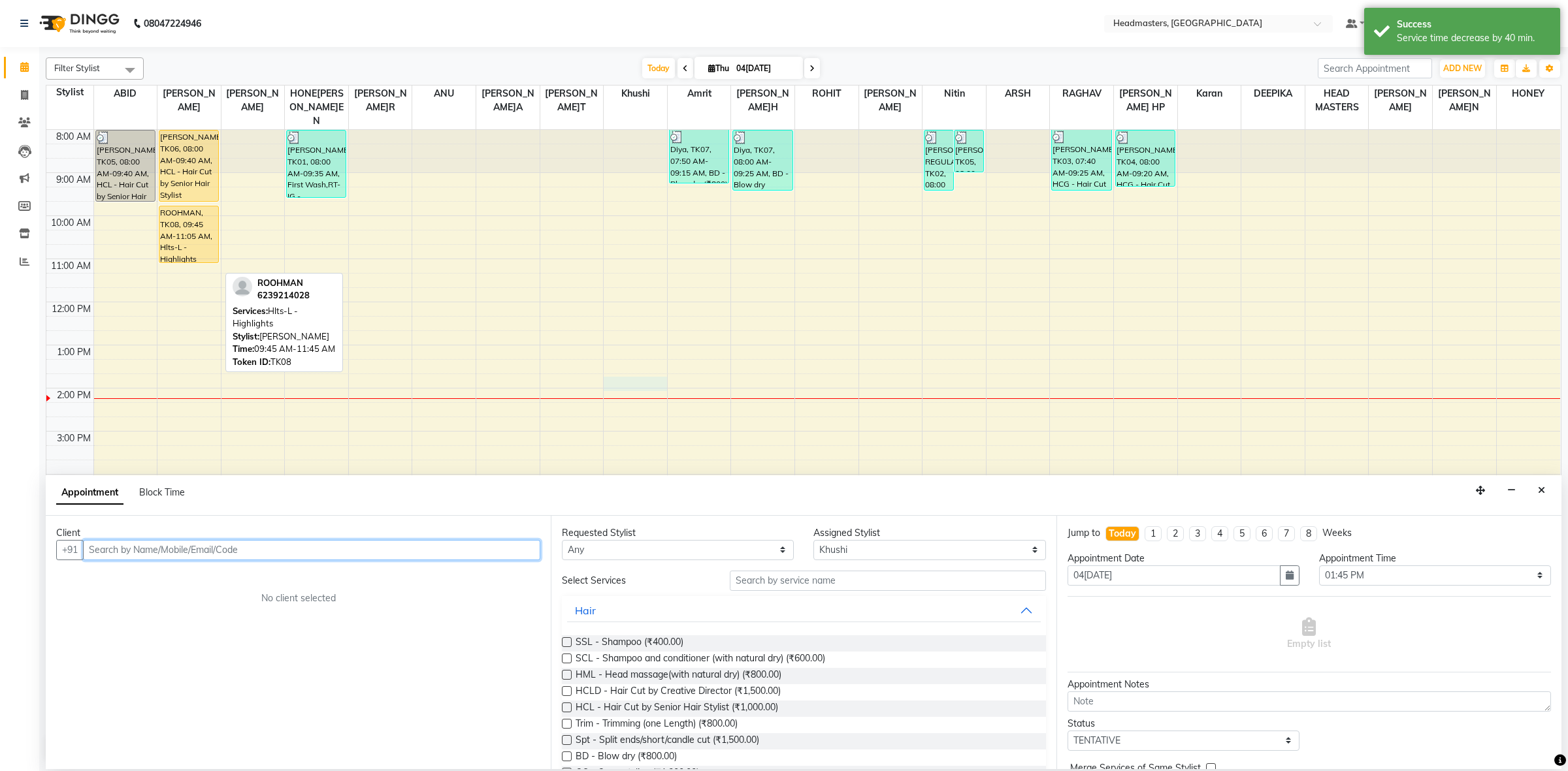
click at [199, 548] on input "text" at bounding box center [311, 549] width 457 height 20
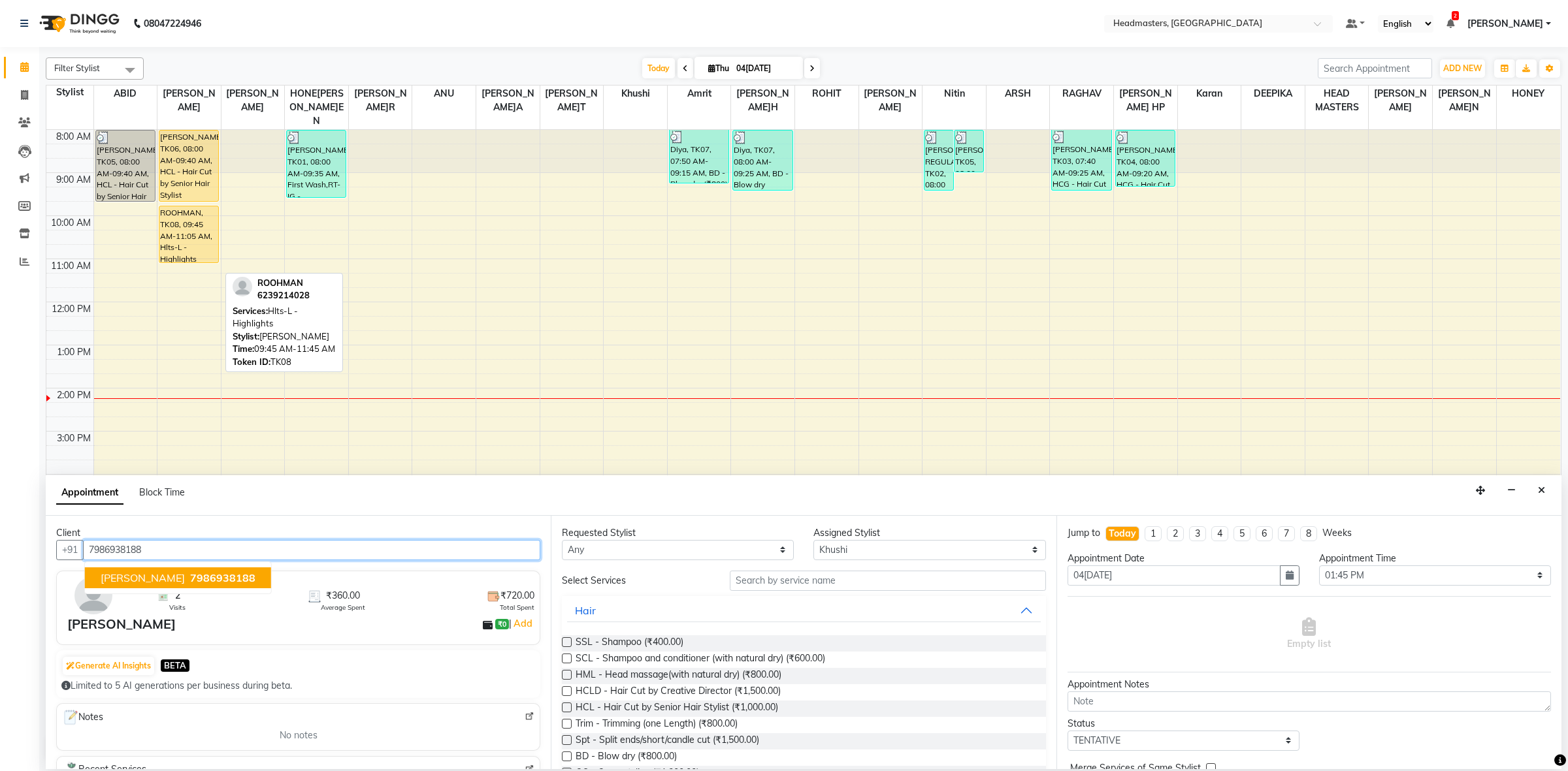
click at [201, 582] on span "7986938188" at bounding box center [223, 577] width 65 height 13
type input "7986938188"
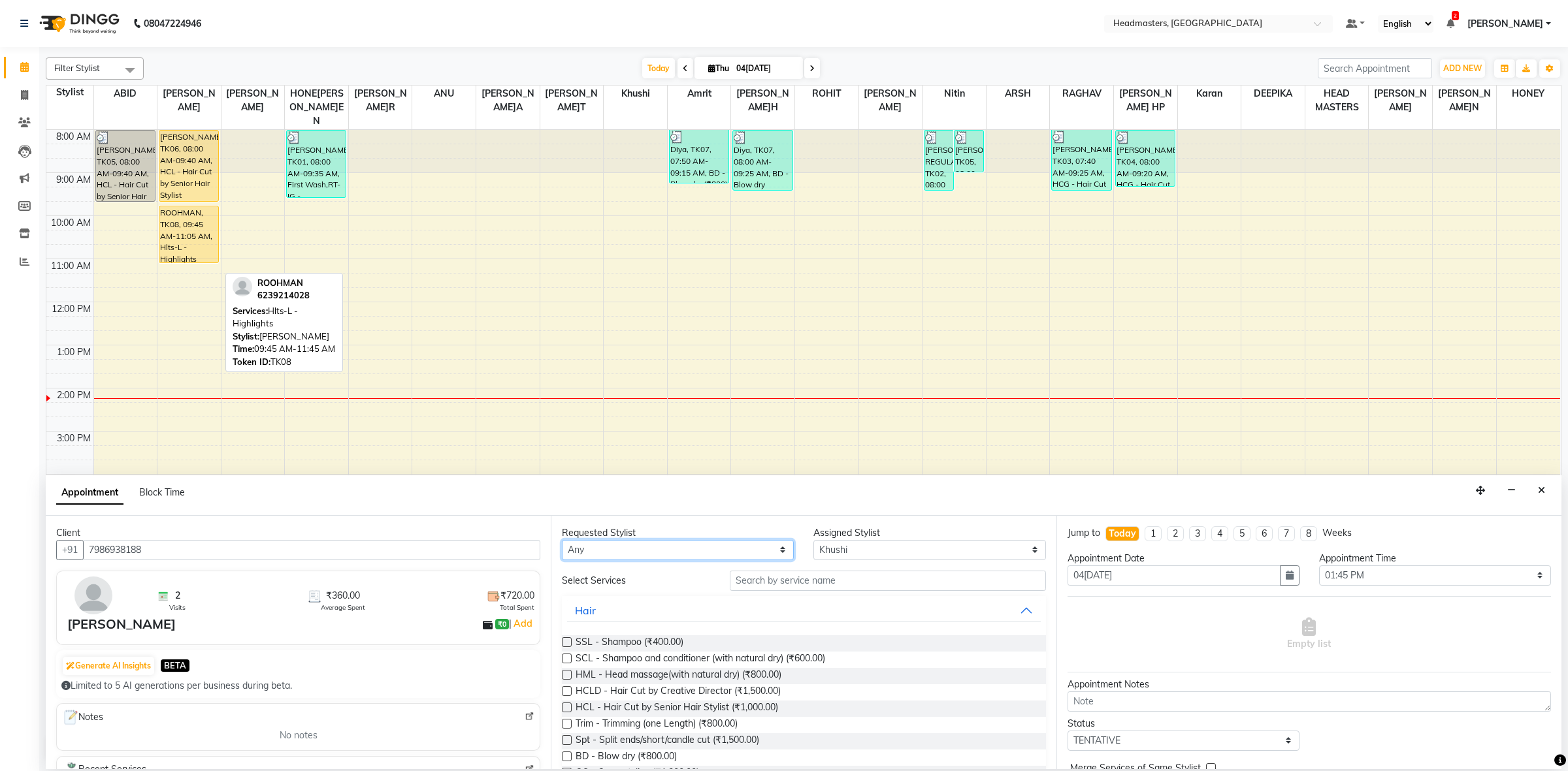
click at [716, 558] on select "Any ABID Amrit ANU ARS[PERSON_NAME] HEAD MASTERS HONEY [PERSON_NAME] HONE[PERSO…" at bounding box center [677, 549] width 232 height 20
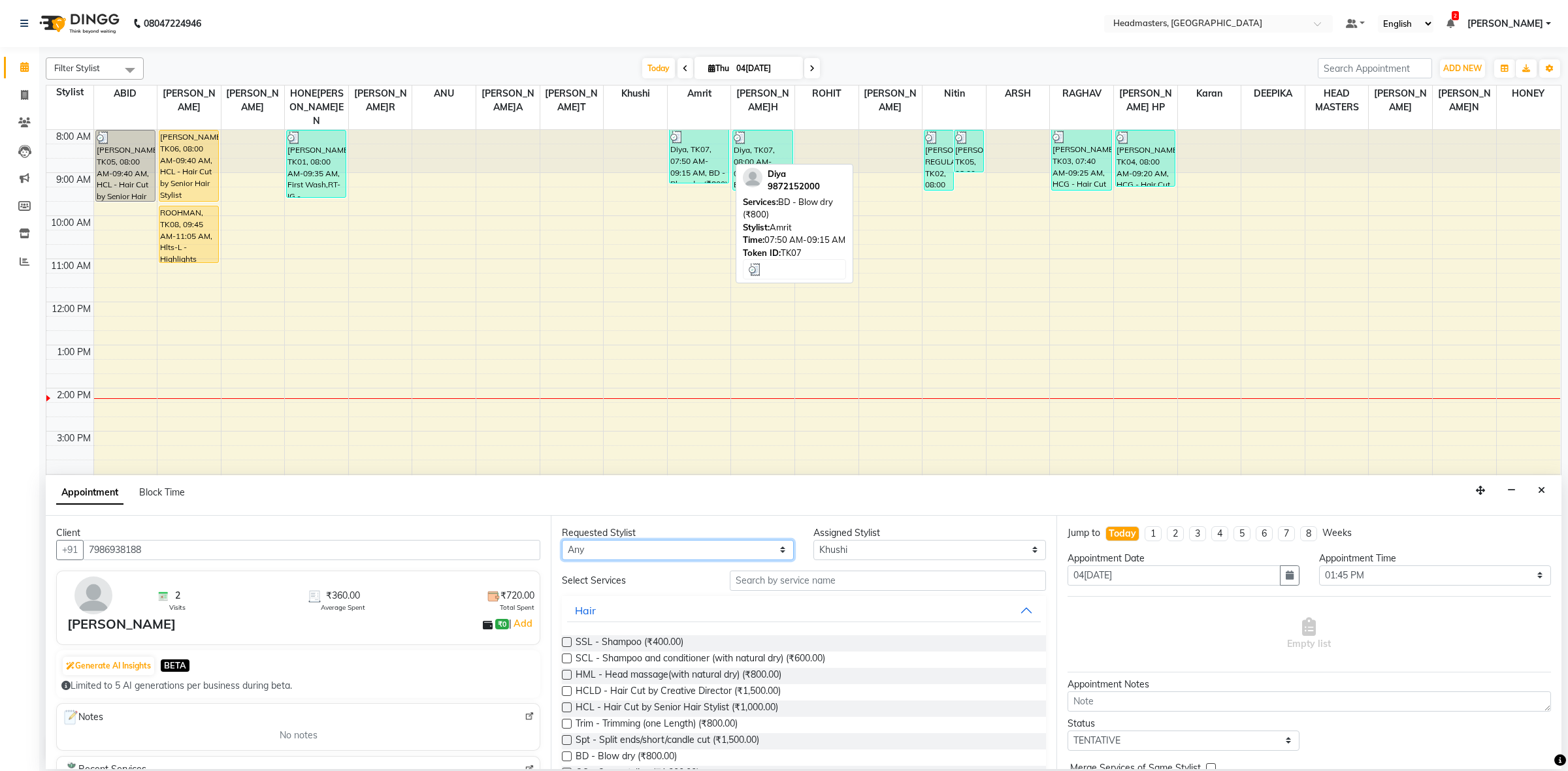
select select "60608"
click at [562, 540] on select "Any ABID Amrit ANU ARS[PERSON_NAME] HEAD MASTERS HONEY [PERSON_NAME] HONE[PERSO…" at bounding box center [677, 549] width 232 height 20
select select "60608"
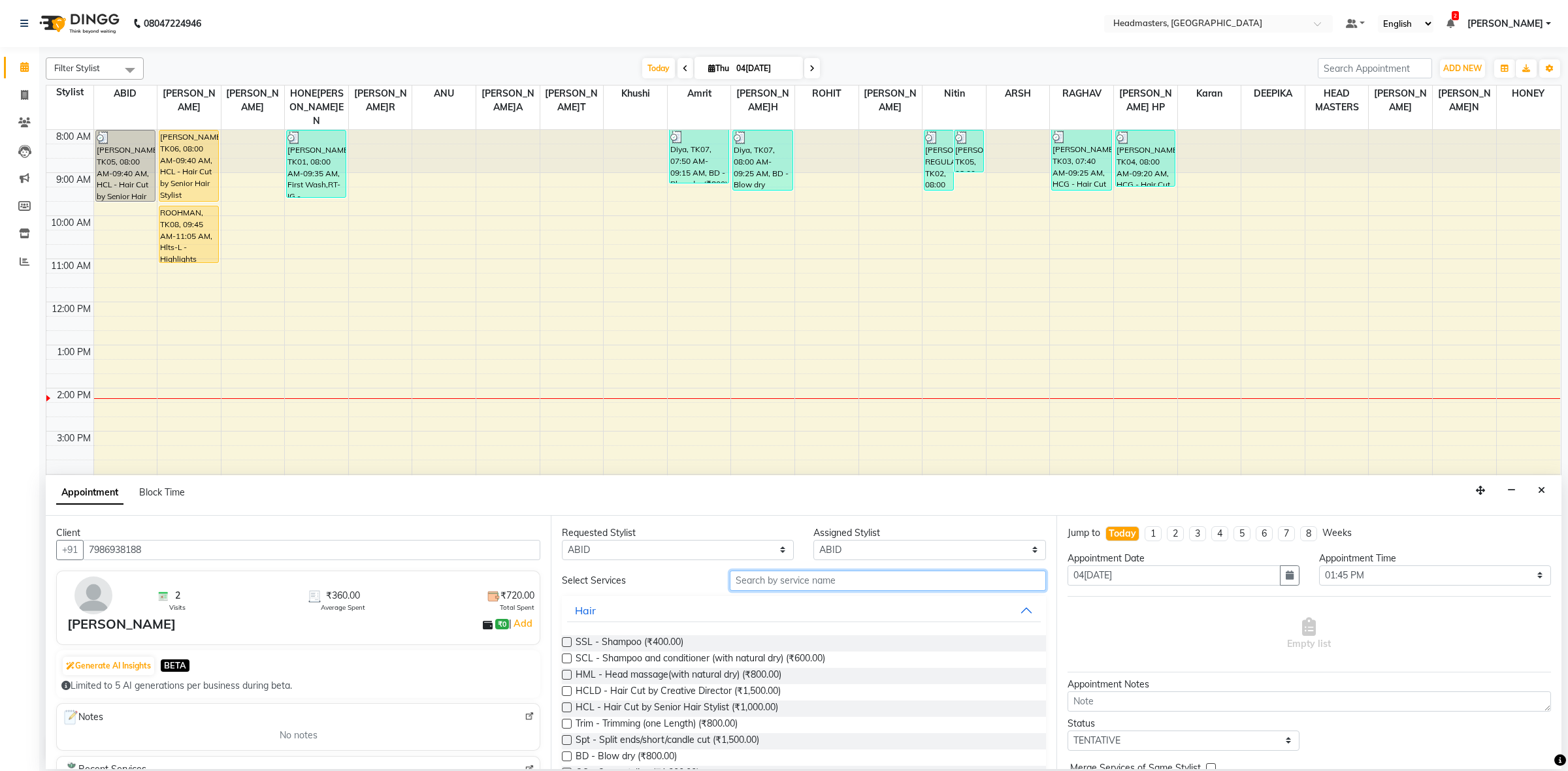
click at [824, 579] on input "text" at bounding box center [888, 581] width 317 height 20
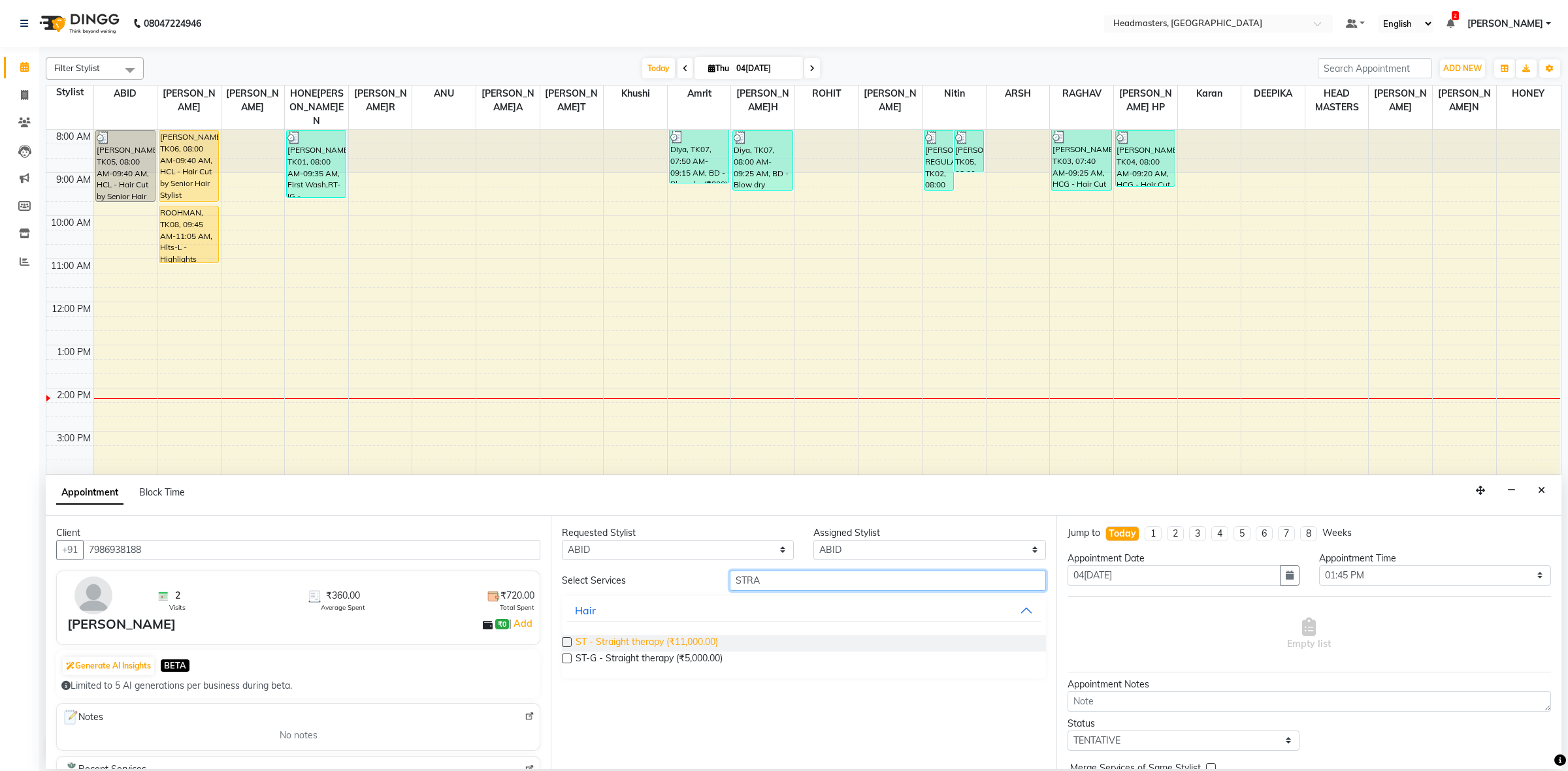
type input "STRA"
click at [674, 640] on span "ST - Straight therapy (₹11,000.00)" at bounding box center [647, 643] width 143 height 17
checkbox input "false"
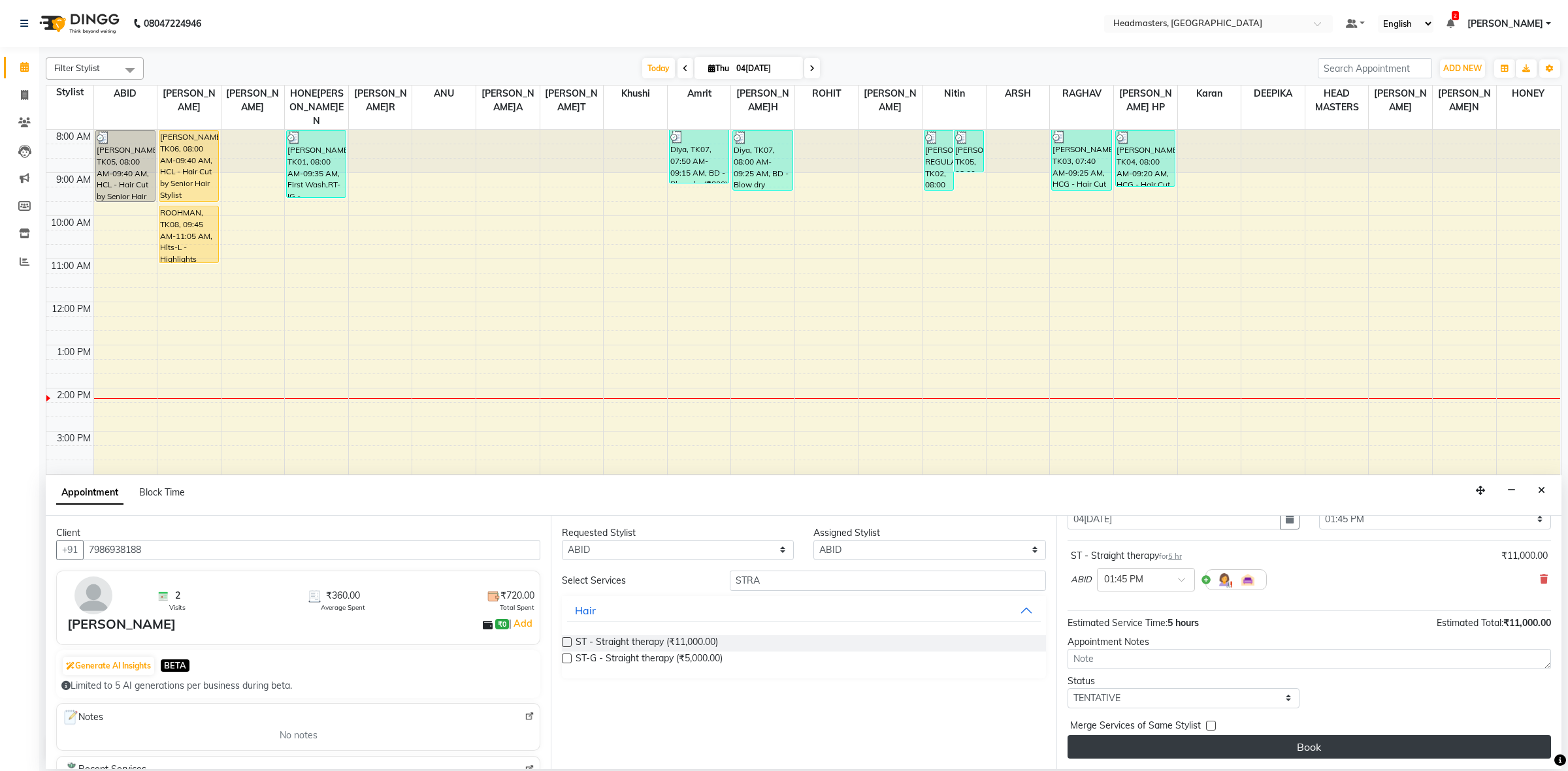
click at [1228, 752] on button "Book" at bounding box center [1310, 747] width 484 height 23
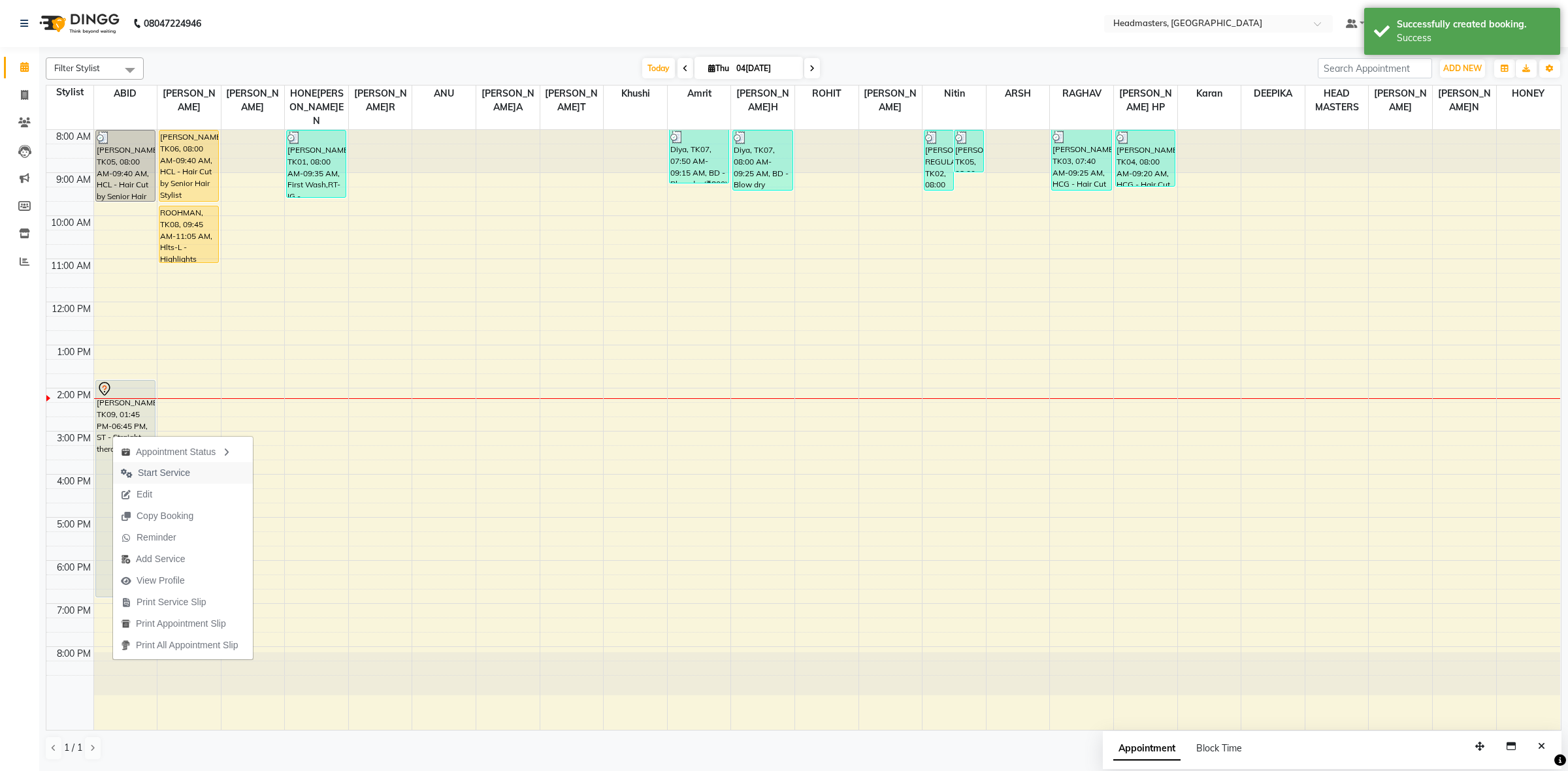
click at [168, 474] on span "Start Service" at bounding box center [164, 473] width 52 height 14
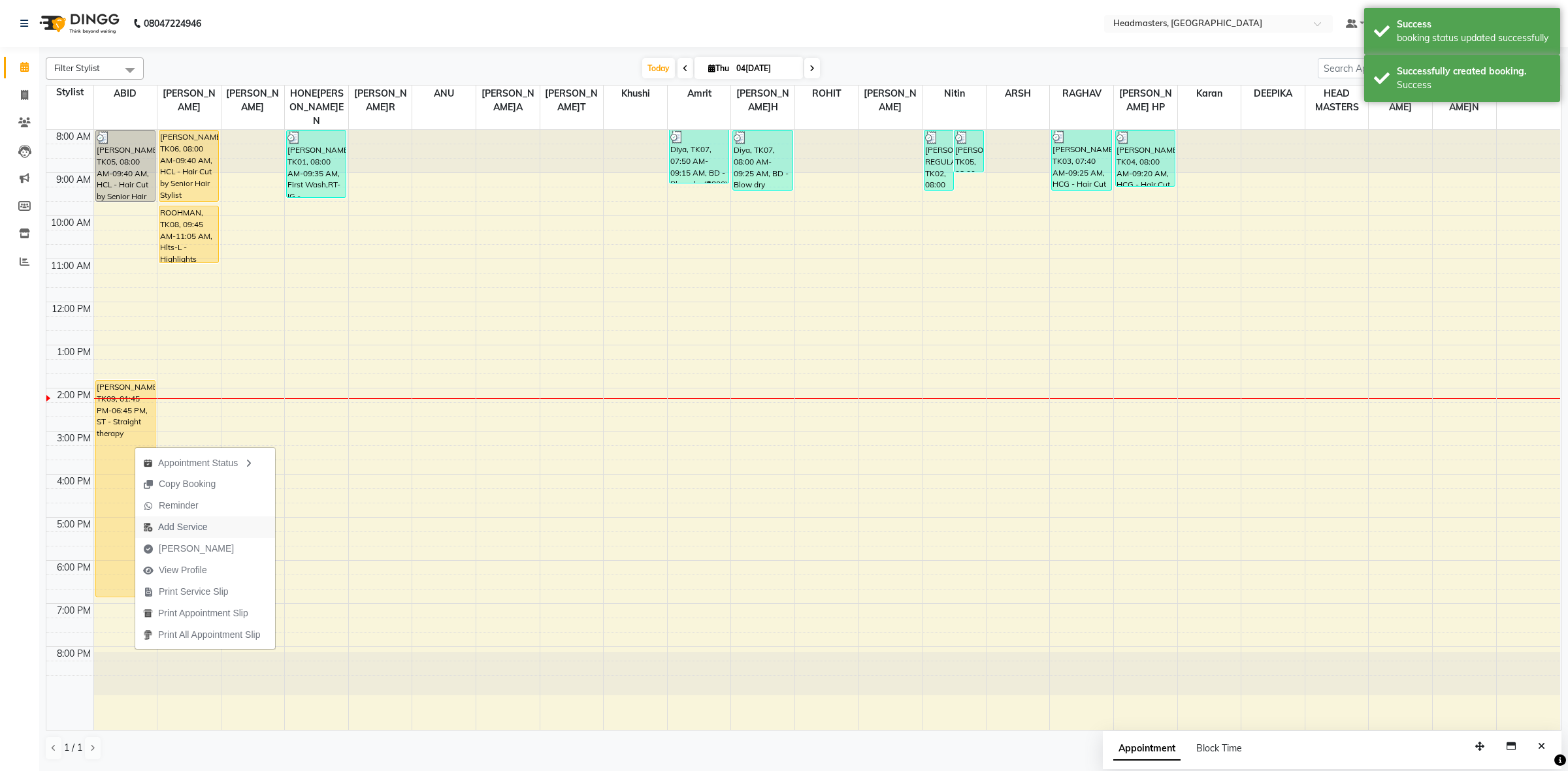
click at [195, 526] on span "Add Service" at bounding box center [183, 528] width 49 height 14
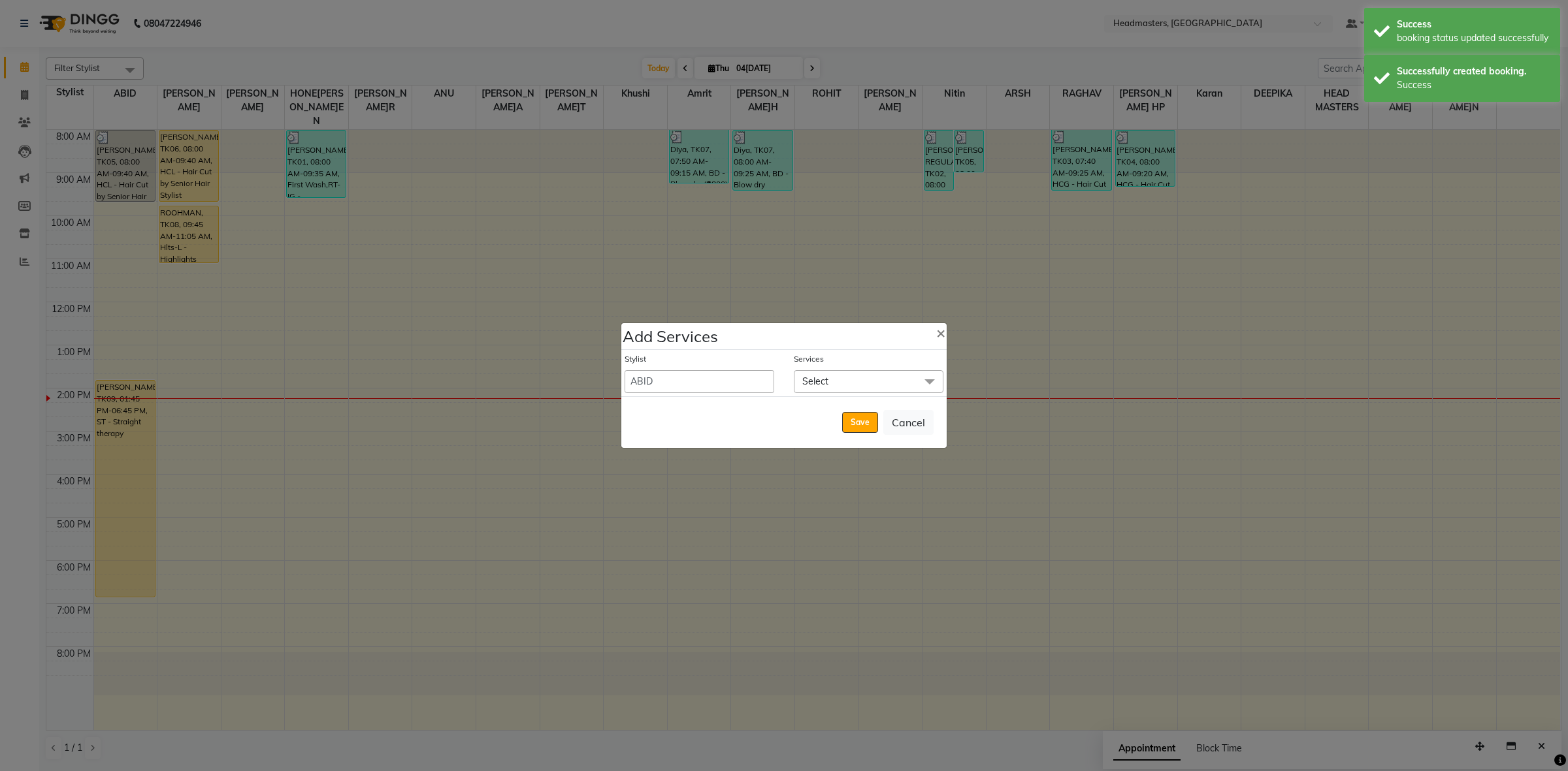
click at [881, 376] on span "Select" at bounding box center [869, 382] width 150 height 23
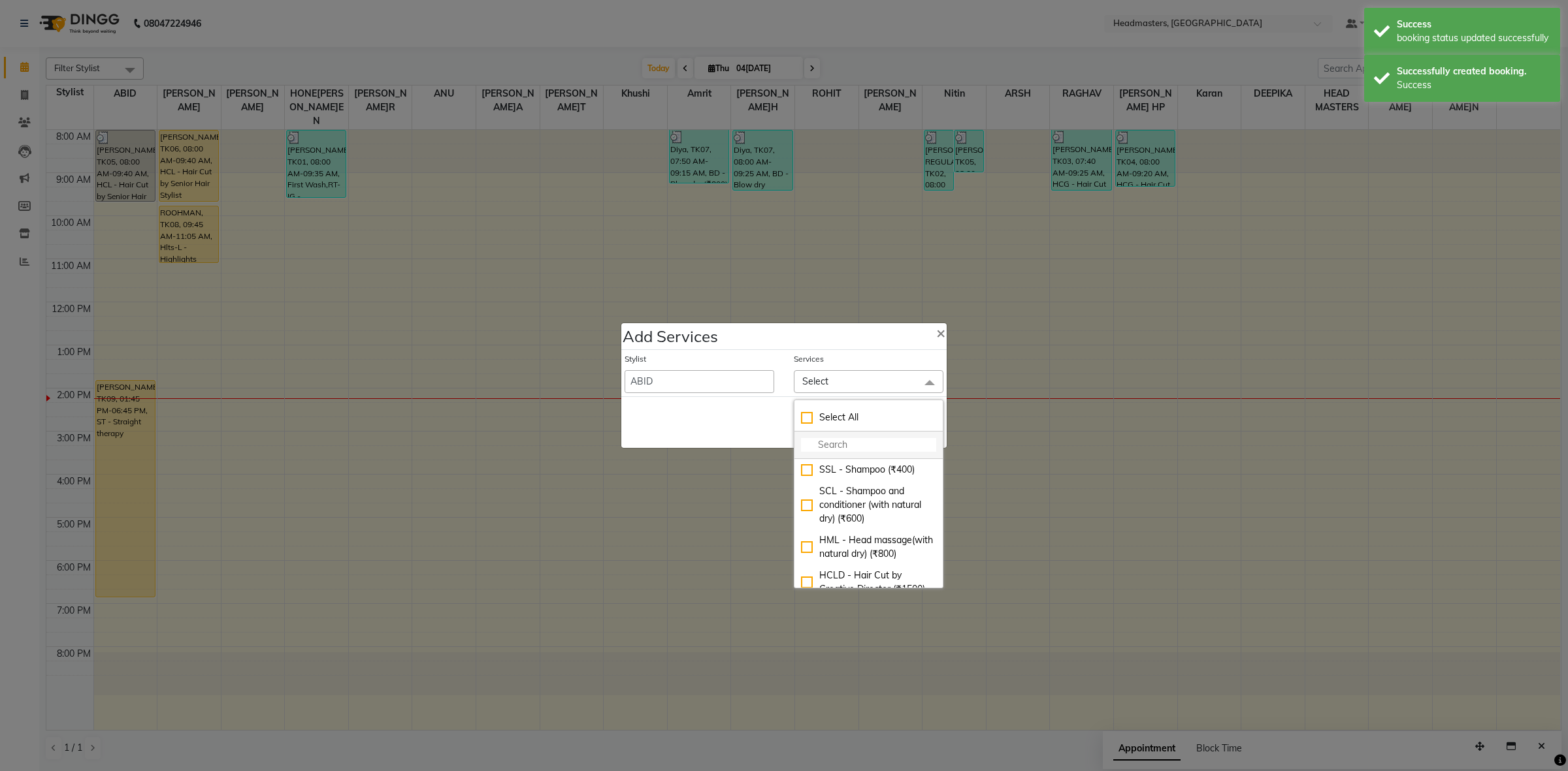
click at [850, 445] on input "multiselect-search" at bounding box center [869, 445] width 136 height 14
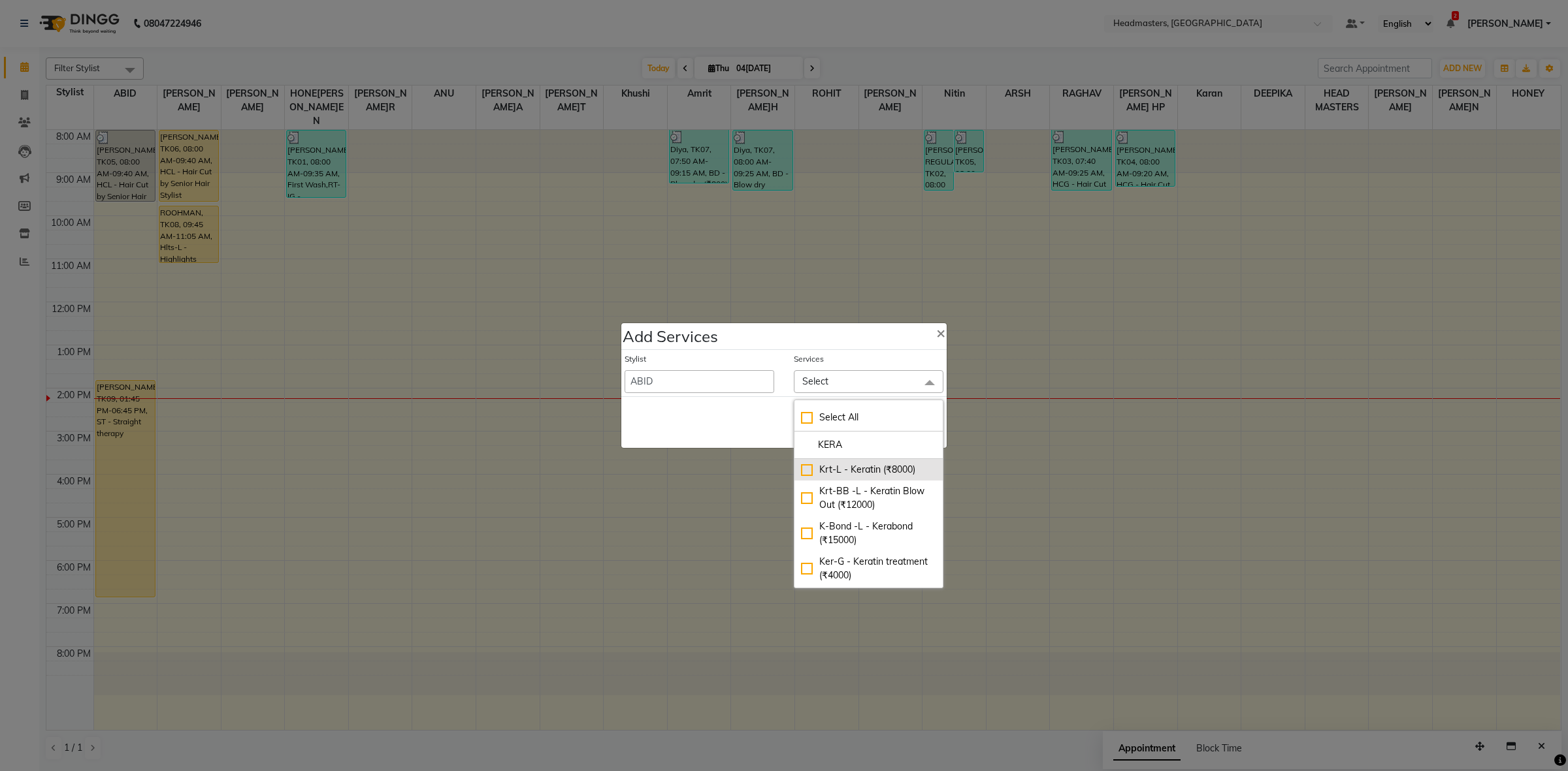
type input "KERA"
click at [841, 471] on div "Krt-L - Keratin (₹8000)" at bounding box center [869, 470] width 136 height 14
checkbox input "true"
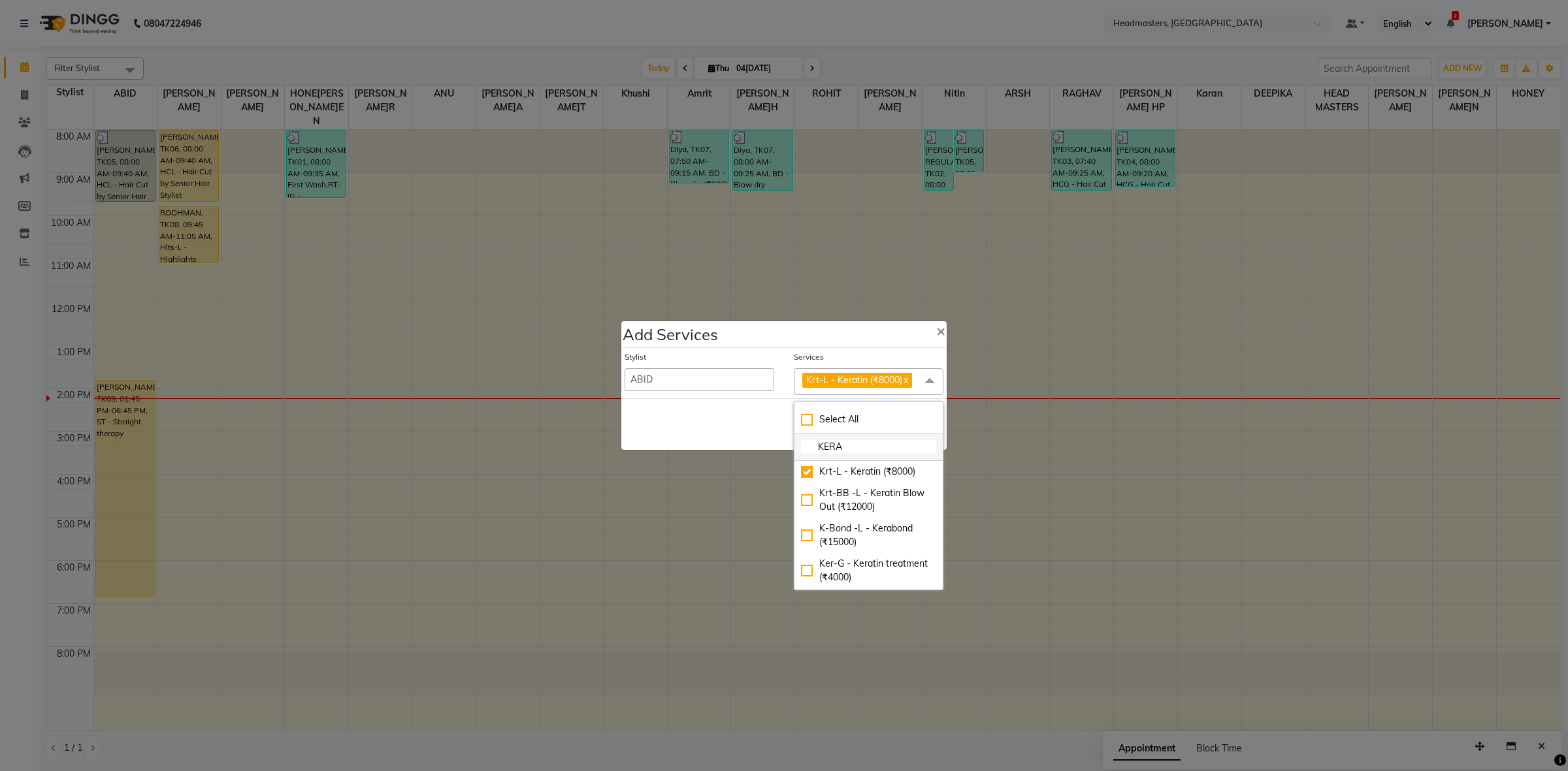
click at [842, 441] on input "KERA" at bounding box center [869, 447] width 136 height 14
click at [879, 535] on div "K-Bond -L - Kerabond (₹15000)" at bounding box center [869, 535] width 136 height 28
checkbox input "true"
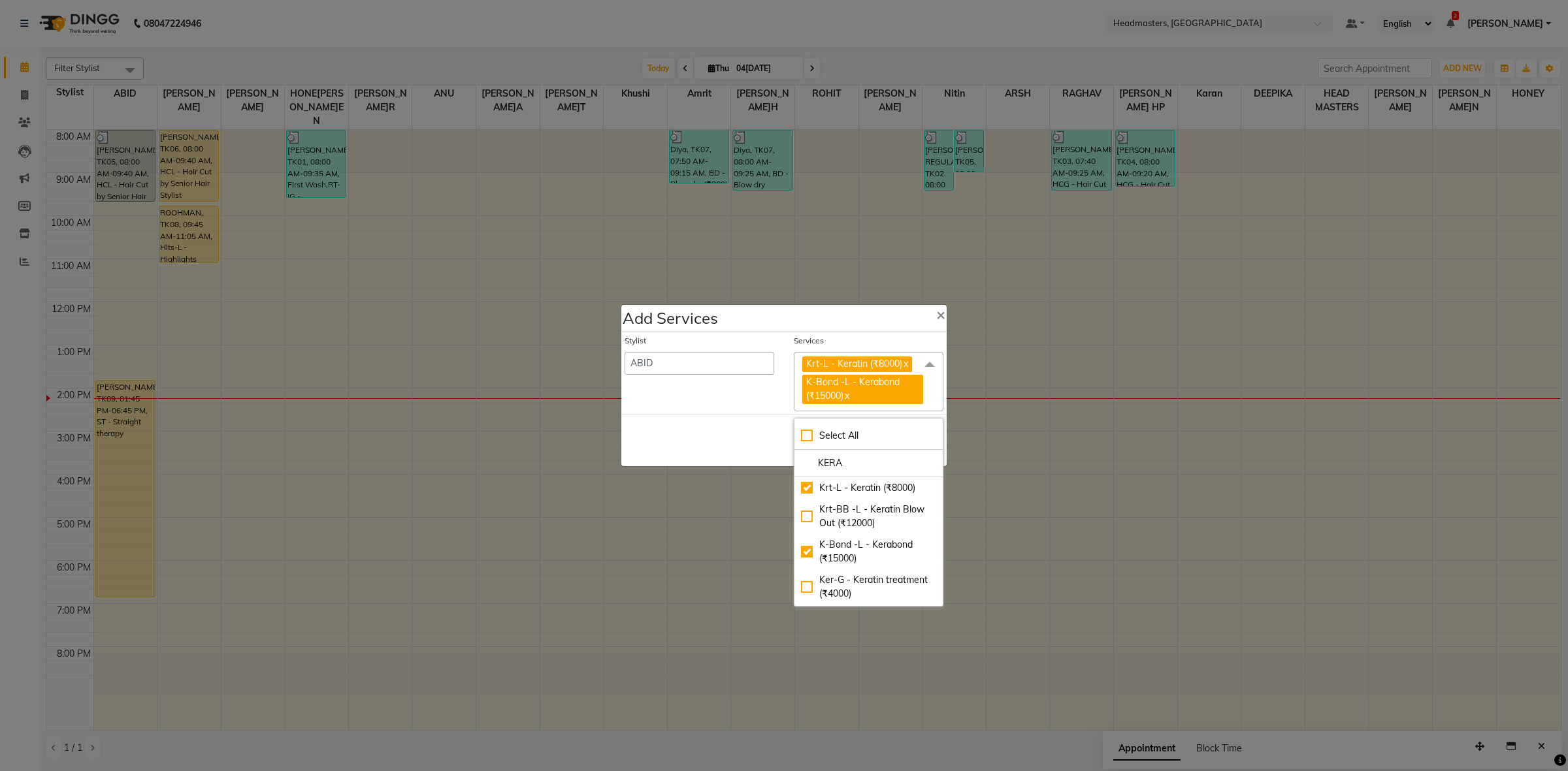
click at [739, 405] on div "Stylist ABID Amrit ANU ARSH [PERSON_NAME] HEAD MASTERS HONEY [PERSON_NAME] [PER…" at bounding box center [699, 372] width 170 height 76
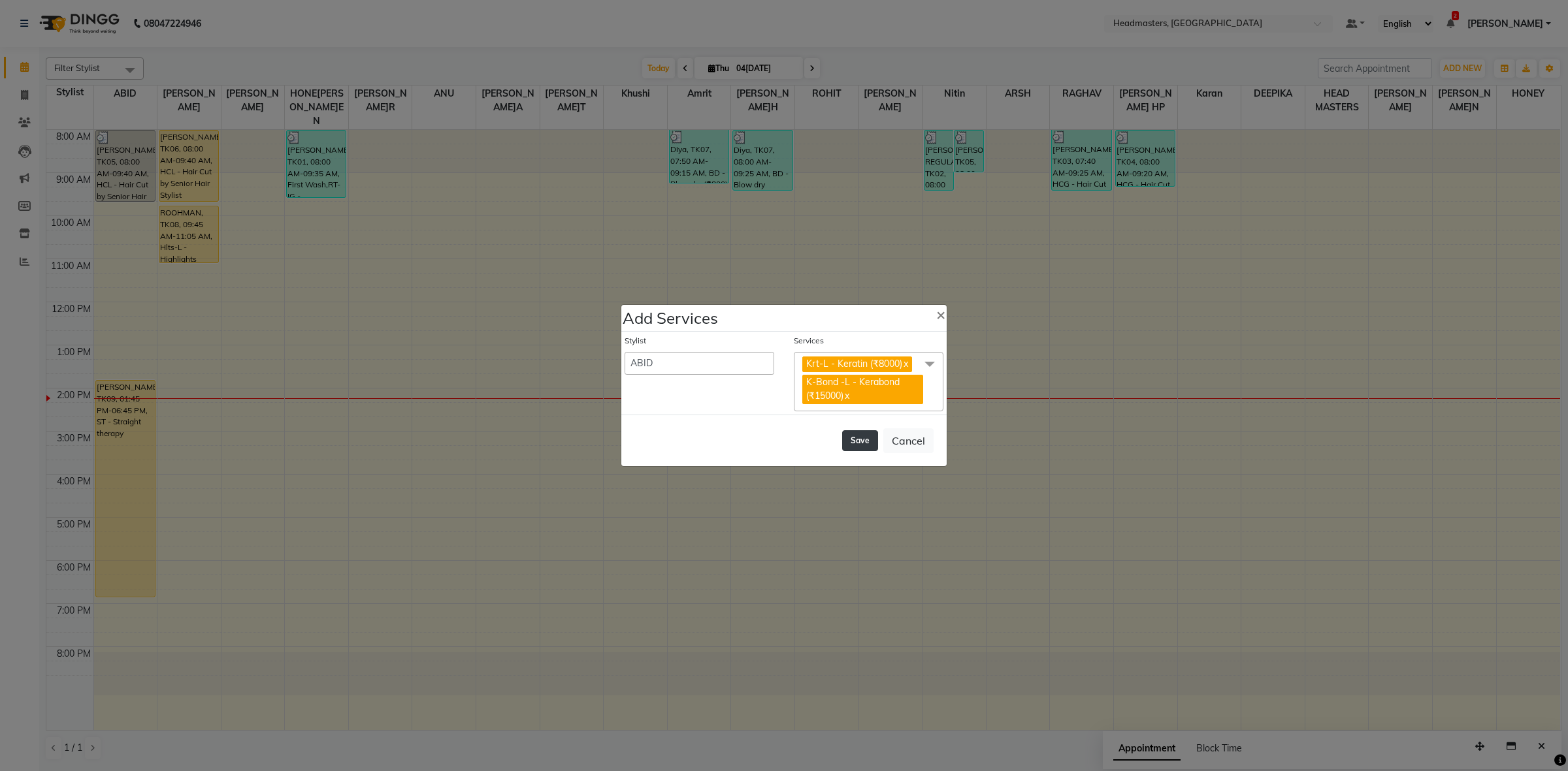
click at [869, 432] on button "Save" at bounding box center [859, 441] width 36 height 21
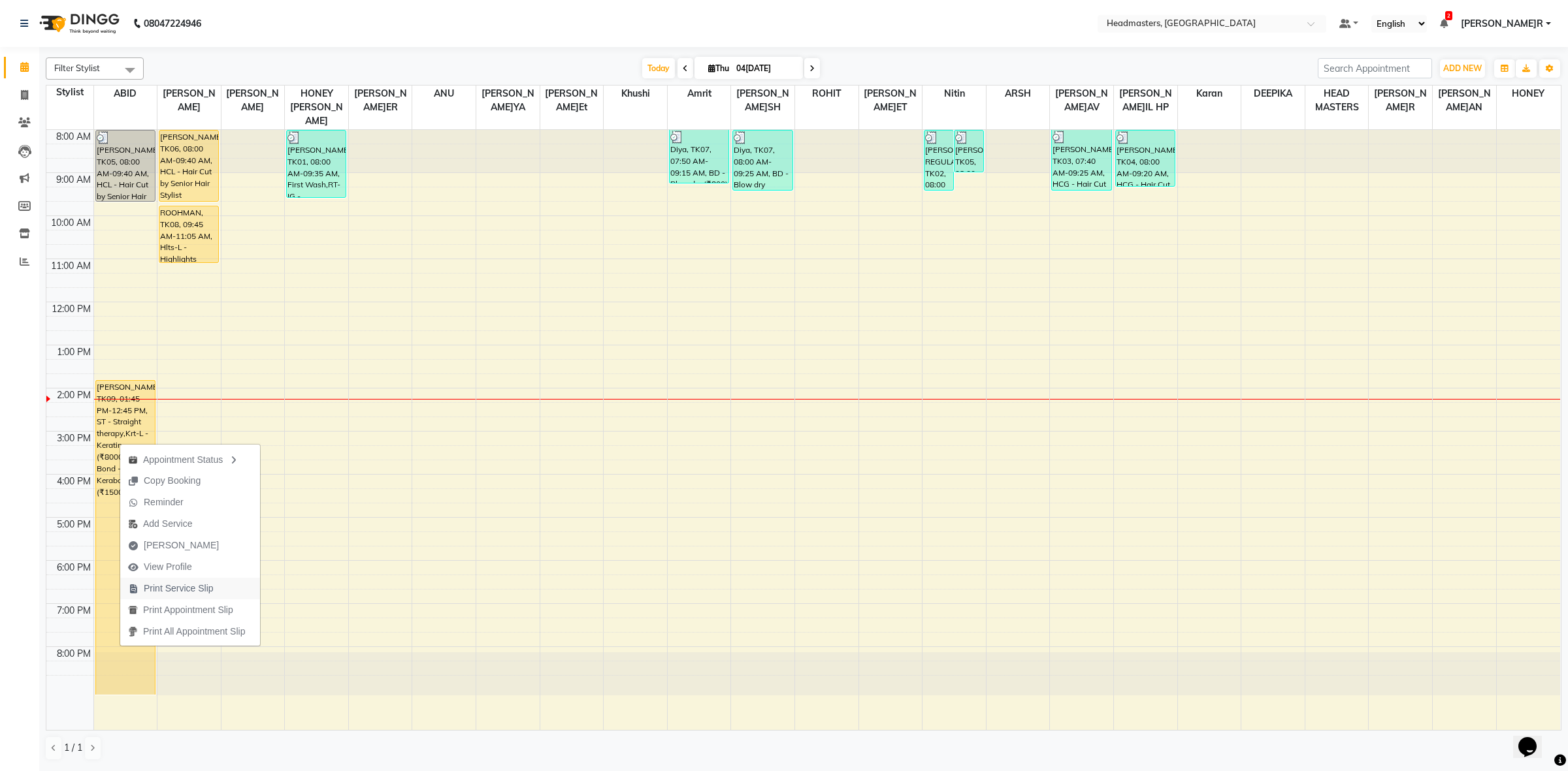
click at [164, 591] on span "Print Service Slip" at bounding box center [178, 588] width 70 height 14
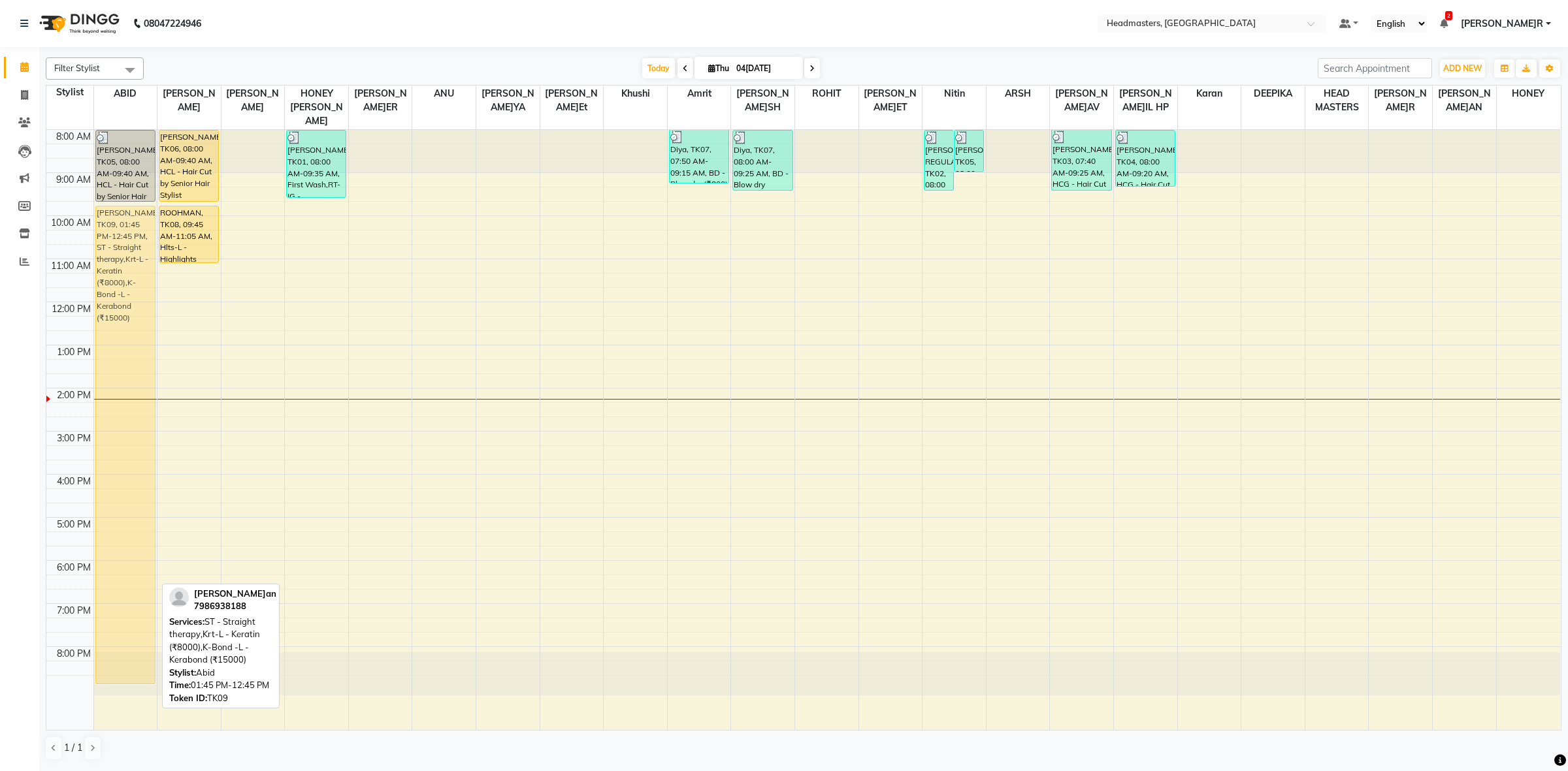
drag, startPoint x: 122, startPoint y: 601, endPoint x: 136, endPoint y: 429, distance: 172.6
click at [136, 429] on div "GURLEEN, TK05, 08:00 AM-09:40 AM, HCL - Hair Cut by Senior Hair Stylist Harsimr…" at bounding box center [125, 430] width 63 height 600
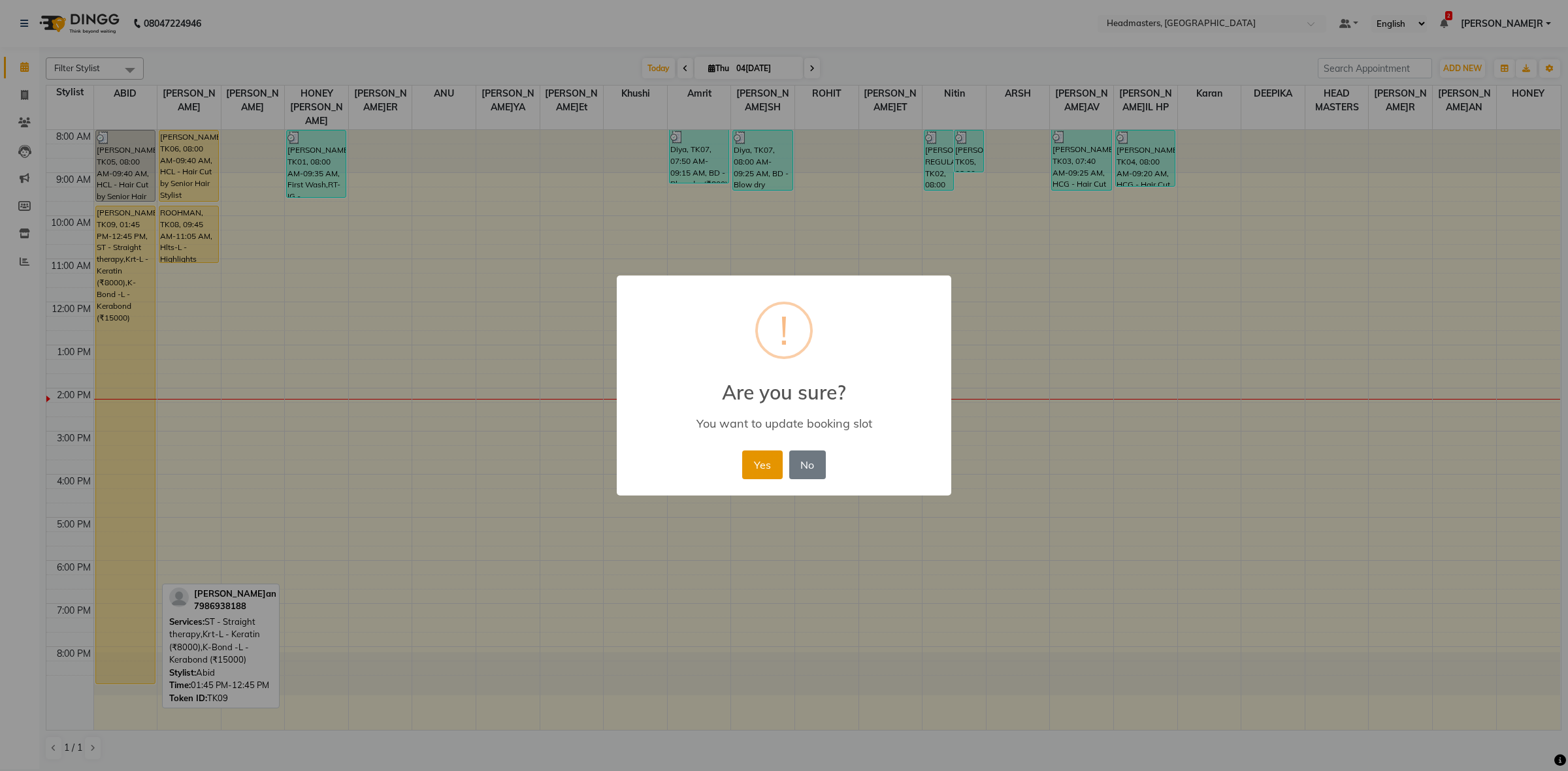
click at [756, 465] on button "Yes" at bounding box center [763, 464] width 40 height 29
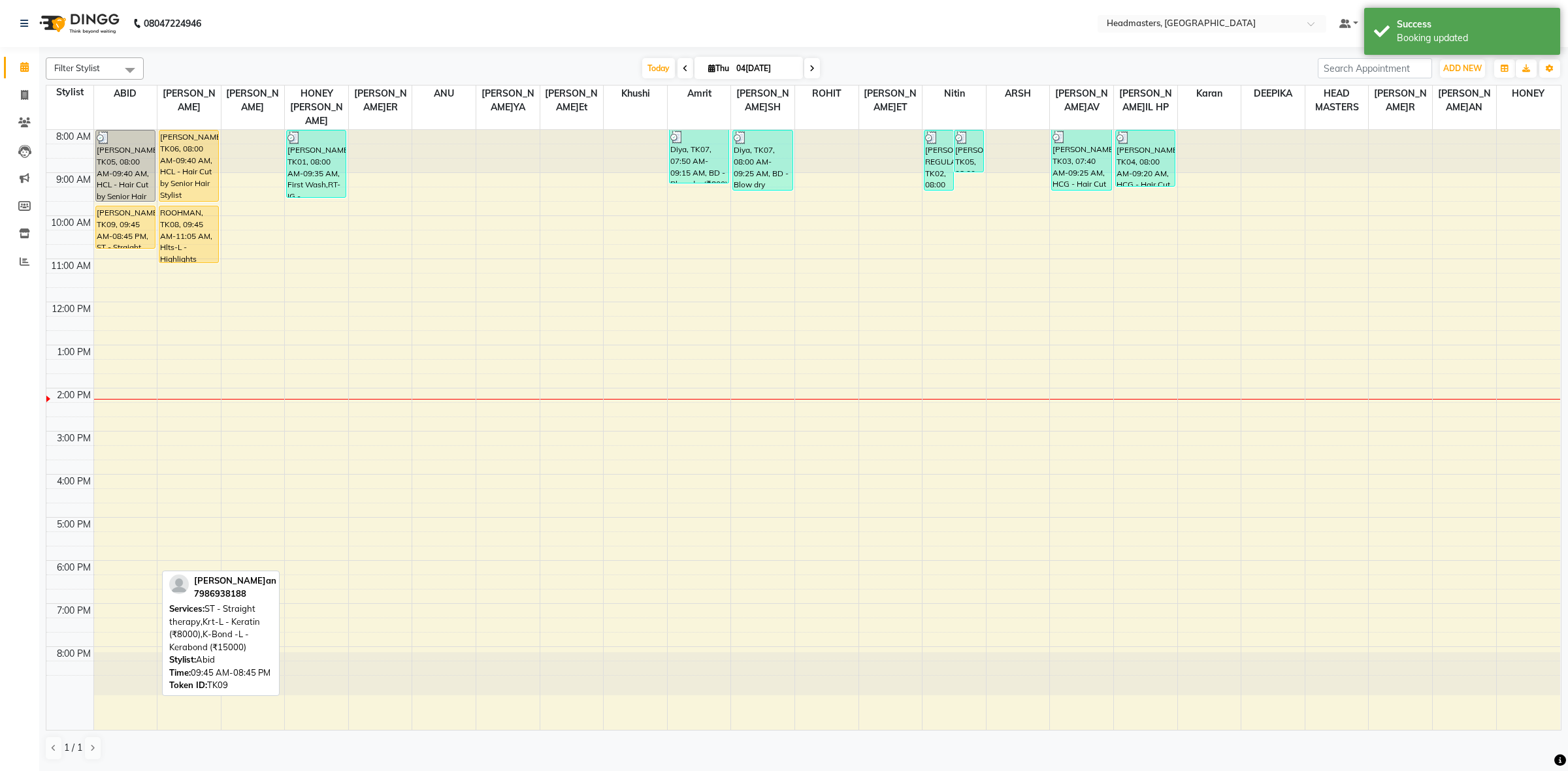
drag, startPoint x: 128, startPoint y: 671, endPoint x: 141, endPoint y: 245, distance: 426.2
click at [141, 245] on div "8:00 AM 9:00 AM 10:00 AM 11:00 AM 12:00 PM 1:00 PM 2:00 PM 3:00 PM 4:00 PM 5:00…" at bounding box center [803, 430] width 1514 height 600
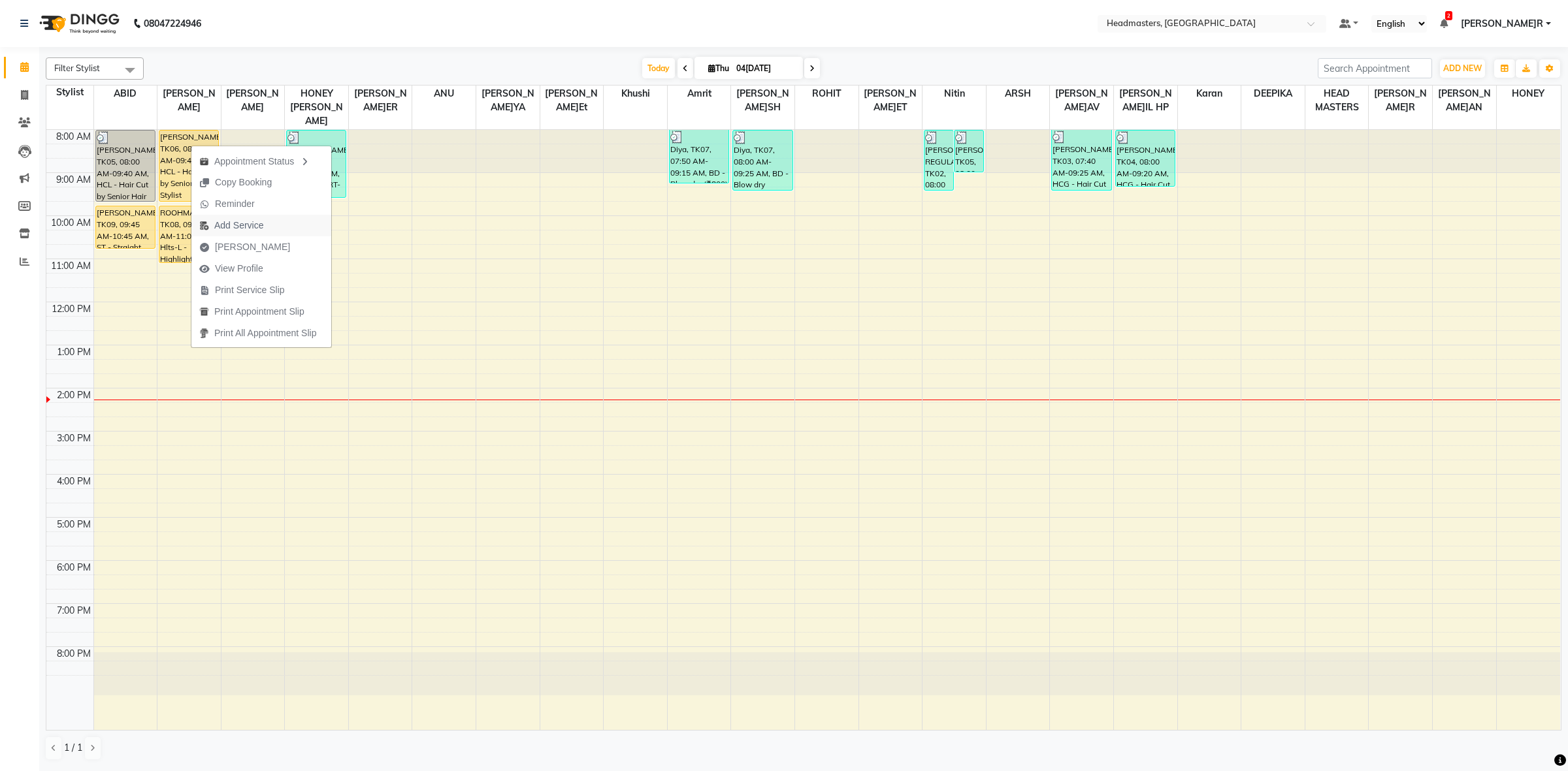
click at [232, 229] on span "Add Service" at bounding box center [238, 226] width 49 height 14
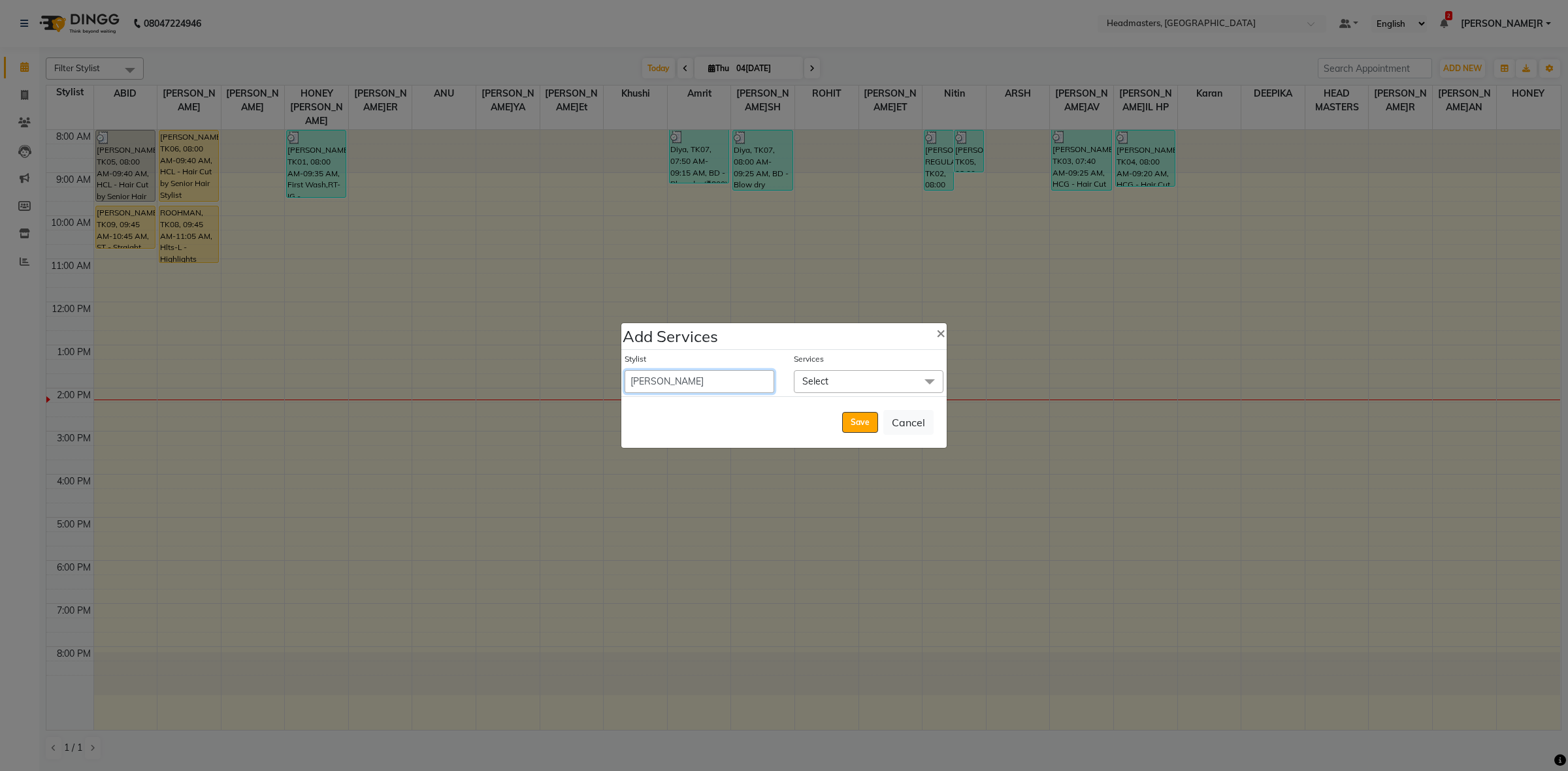
click at [693, 384] on select "ABID Amrit ANU ARSH [PERSON_NAME] HEAD MASTERS HONEY [PERSON_NAME] [PERSON_NAME…" at bounding box center [699, 382] width 150 height 23
select select "60633"
click at [624, 370] on select "ABID Amrit ANU ARSH [PERSON_NAME] HEAD MASTERS HONEY [PERSON_NAME] [PERSON_NAME…" at bounding box center [699, 382] width 150 height 23
select select "585"
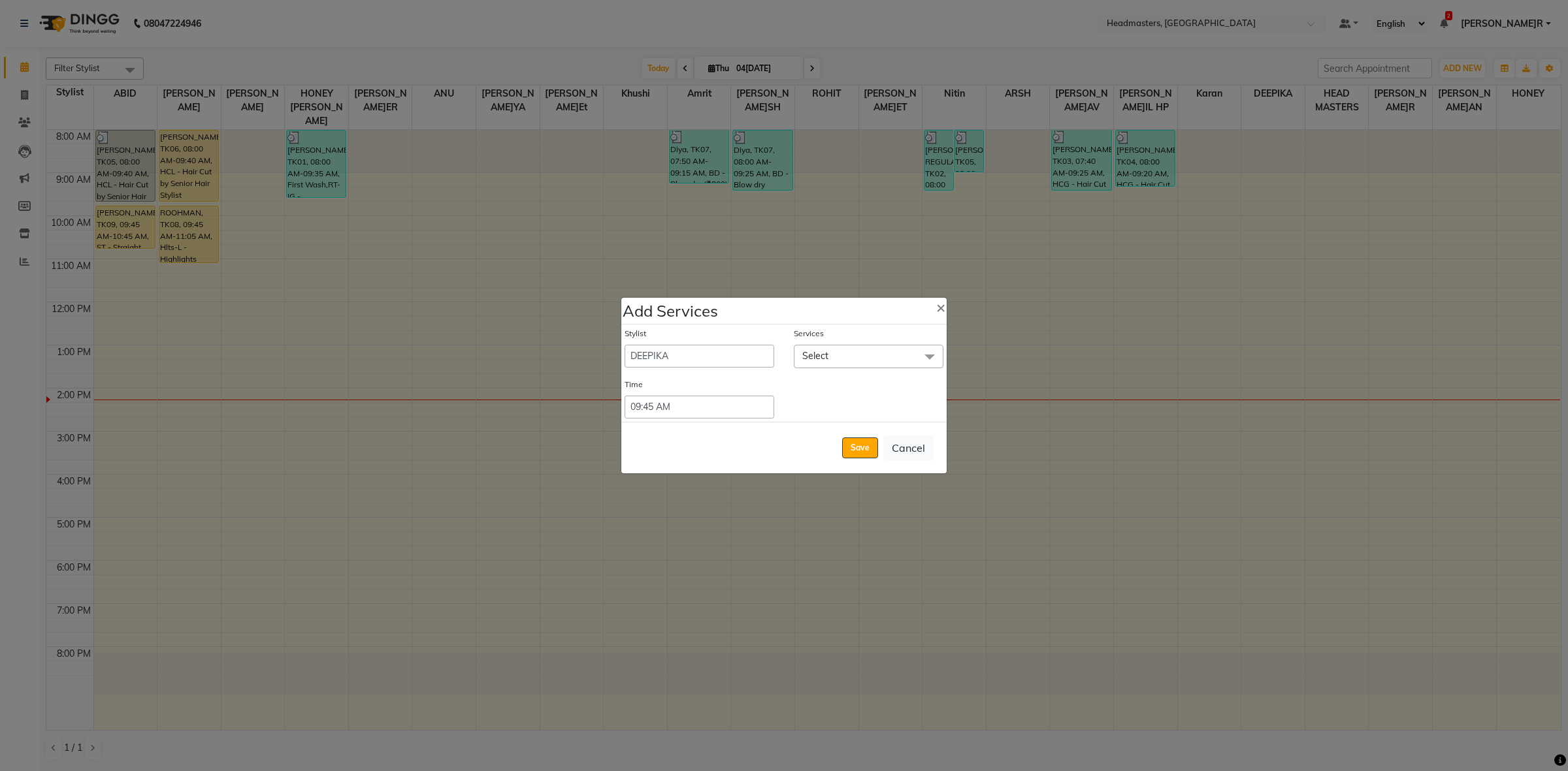
click at [860, 347] on span "Select" at bounding box center [869, 356] width 150 height 23
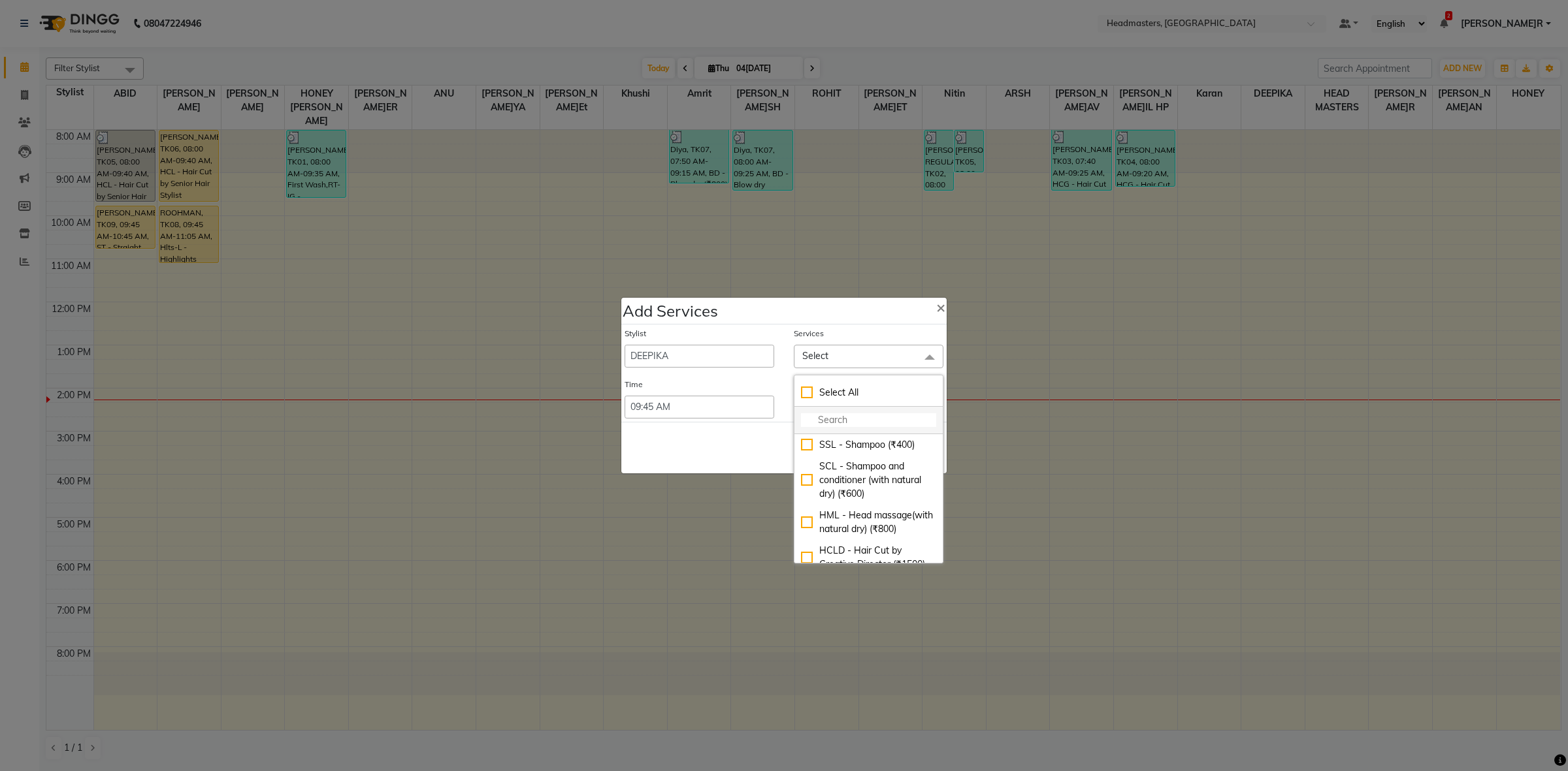
click at [847, 411] on li at bounding box center [869, 421] width 149 height 28
click at [854, 418] on input "multiselect-search" at bounding box center [869, 421] width 136 height 14
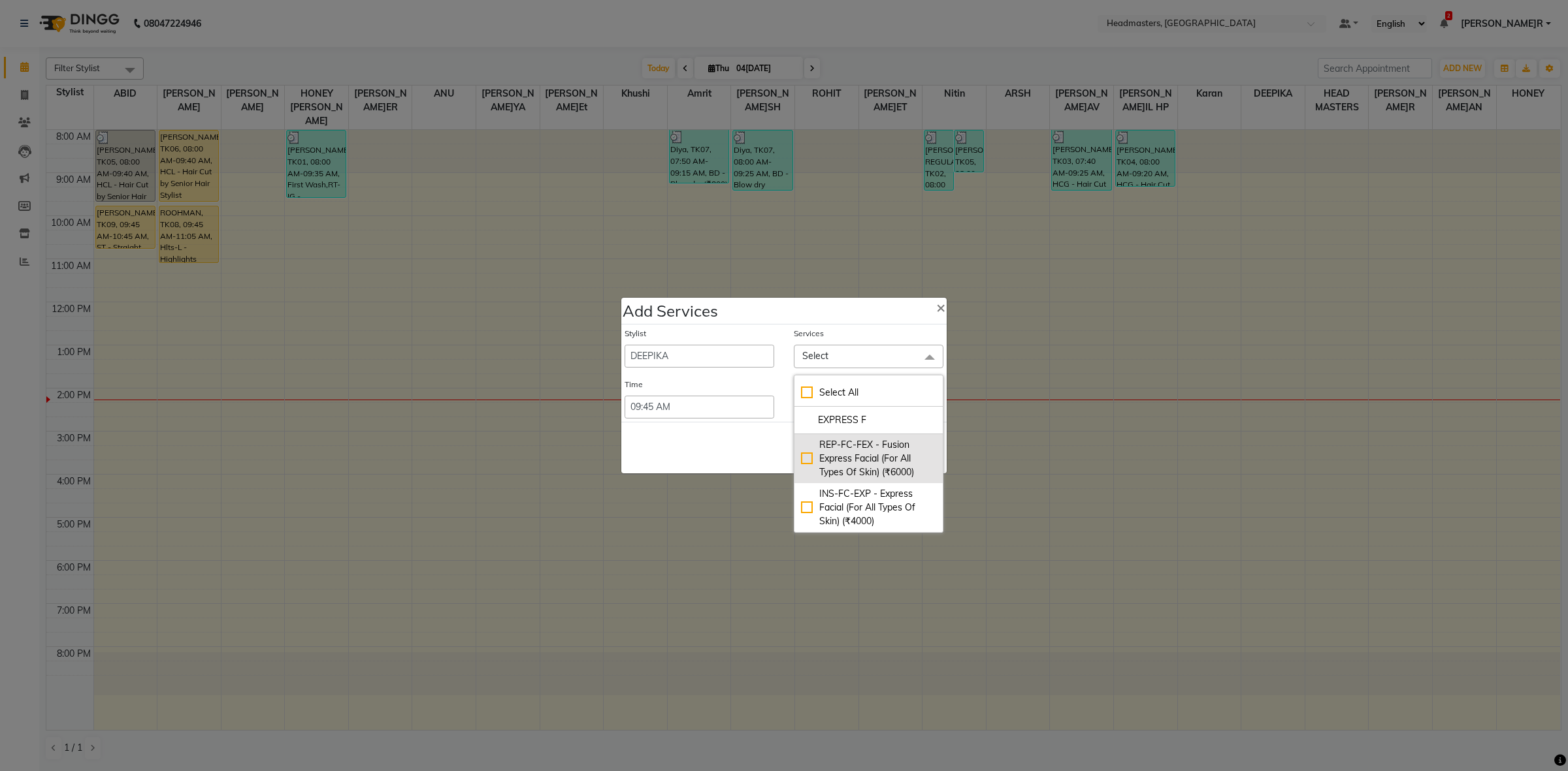
type input "EXPRESS F"
click at [905, 467] on div "REP-FC-FEX - Fusion Express Facial (For All Types Of Skin) (₹6000)" at bounding box center [869, 458] width 136 height 41
checkbox input "true"
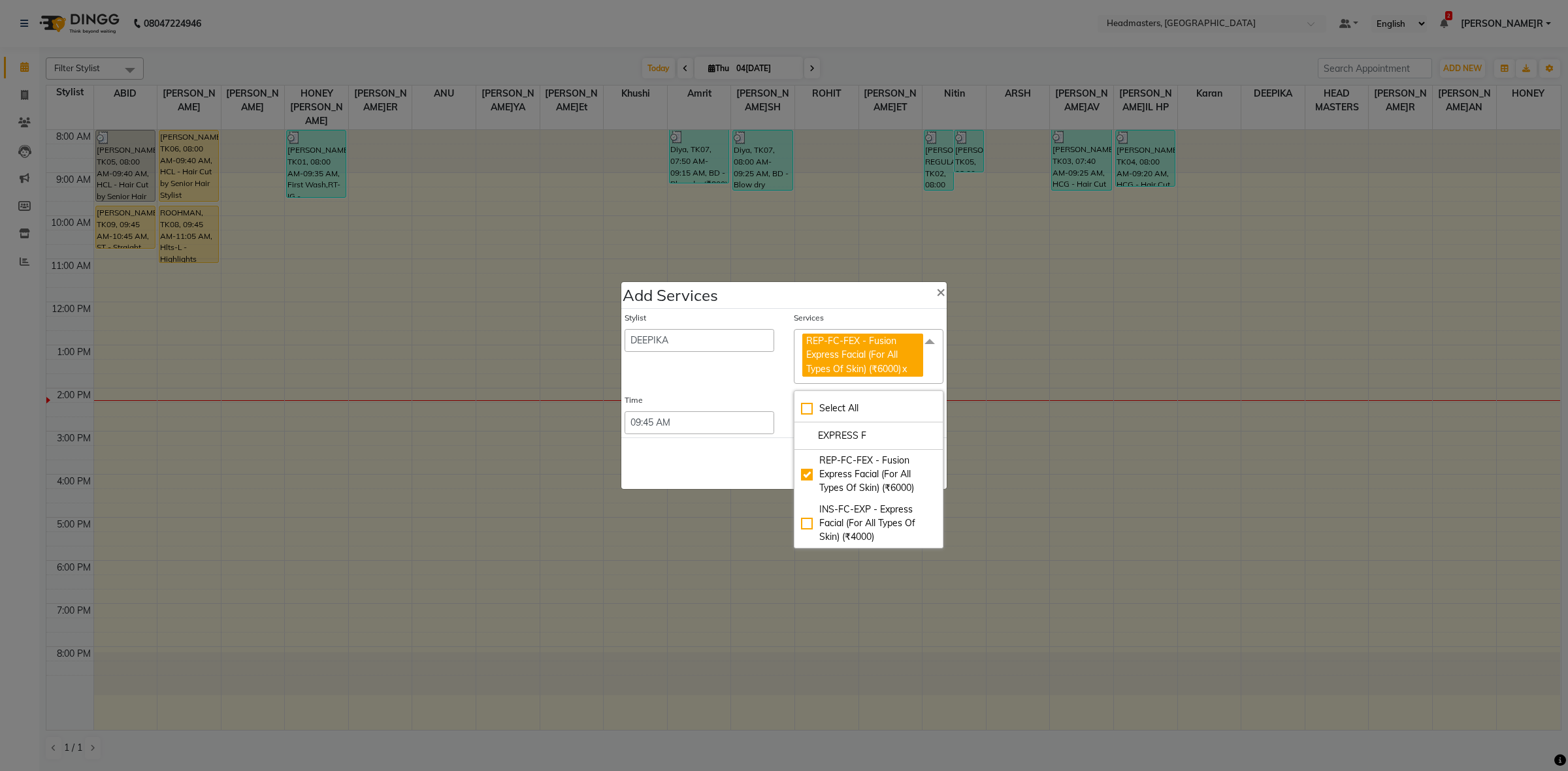
click at [711, 390] on div "Stylist ABID Amrit ANU ARSH DEEPIKA GURJEET HEAD MASTERS HONEY HONEY KUMAR HONE…" at bounding box center [784, 373] width 325 height 129
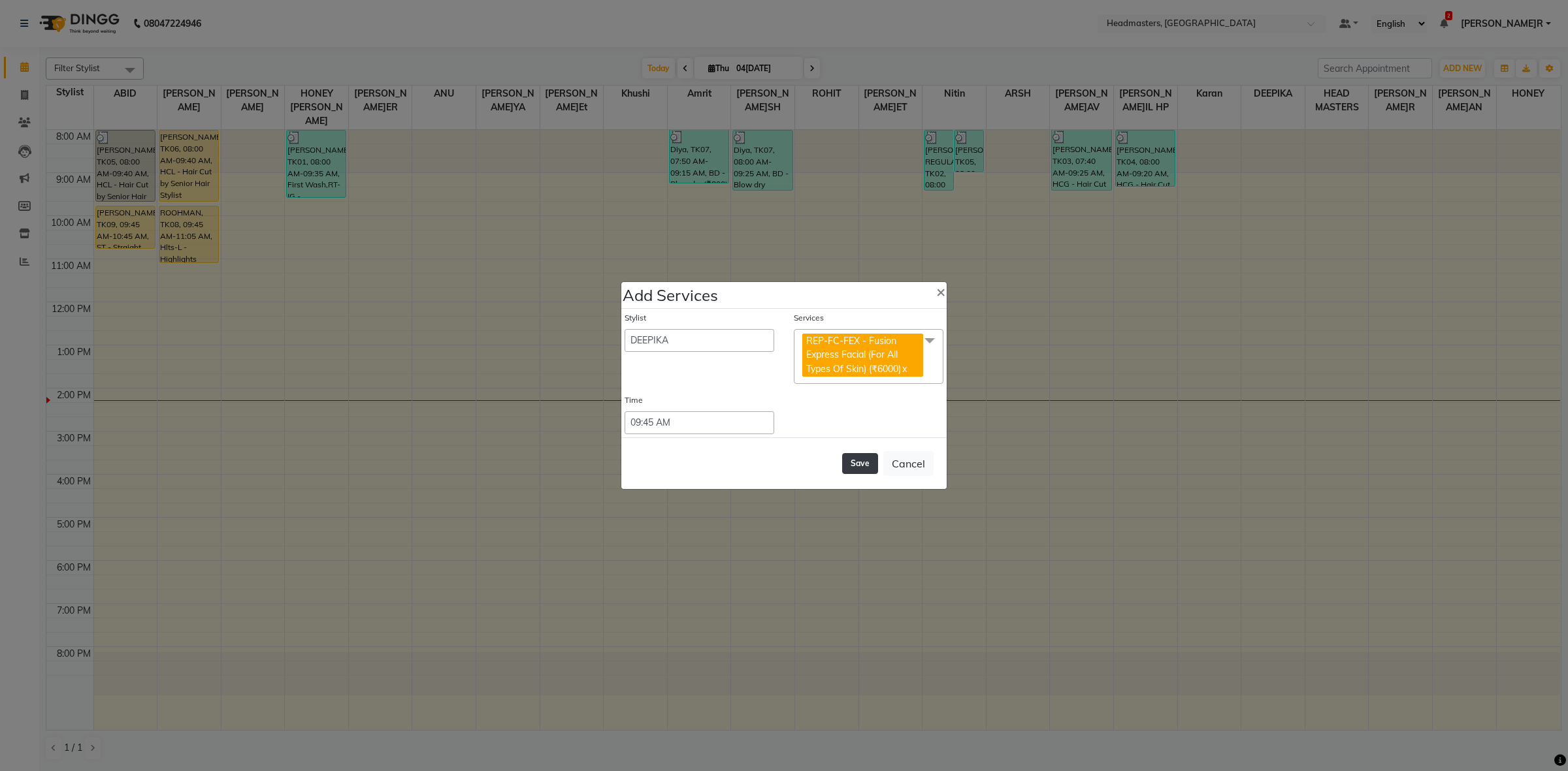
click at [856, 457] on button "Save" at bounding box center [859, 463] width 36 height 21
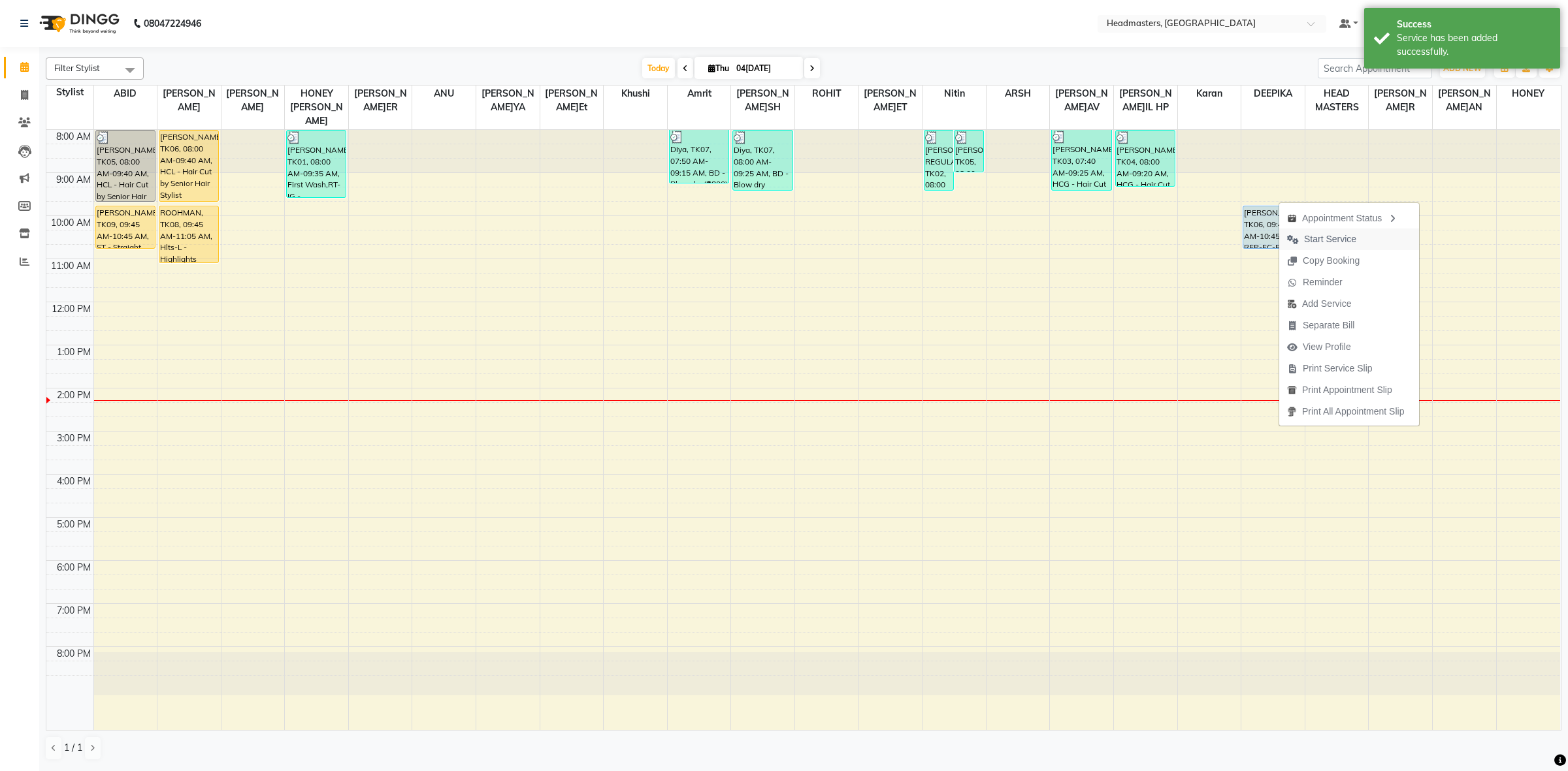
click at [1310, 242] on span "Start Service" at bounding box center [1331, 239] width 52 height 14
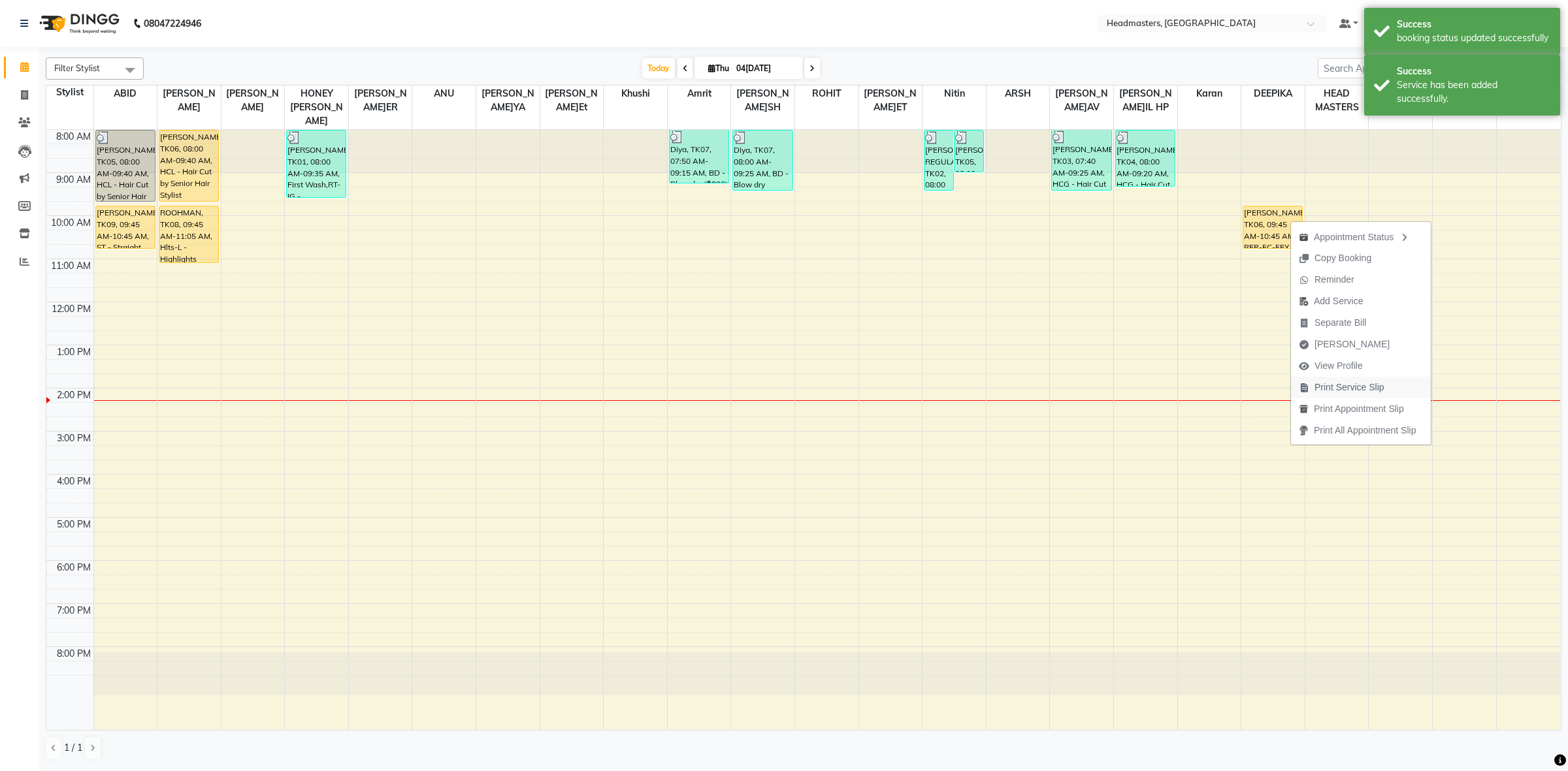
click at [1325, 382] on span "Print Service Slip" at bounding box center [1350, 388] width 70 height 14
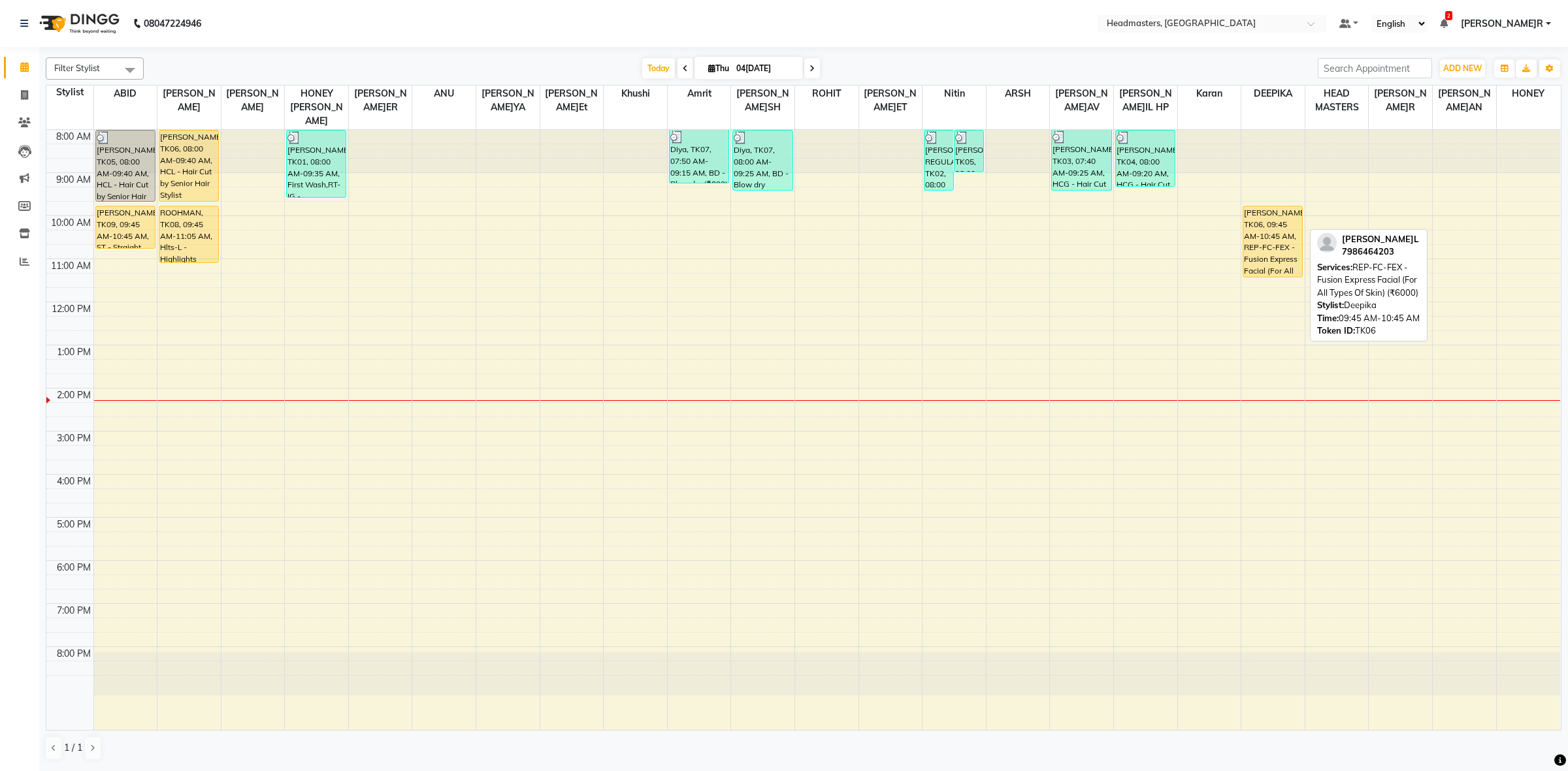
drag, startPoint x: 1270, startPoint y: 232, endPoint x: 1275, endPoint y: 219, distance: 13.9
click at [1270, 251] on div "NEHCHAL, TK06, 09:45 AM-10:45 AM, REP-FC-FEX - Fusion Express Facial (For All T…" at bounding box center [1273, 430] width 63 height 600
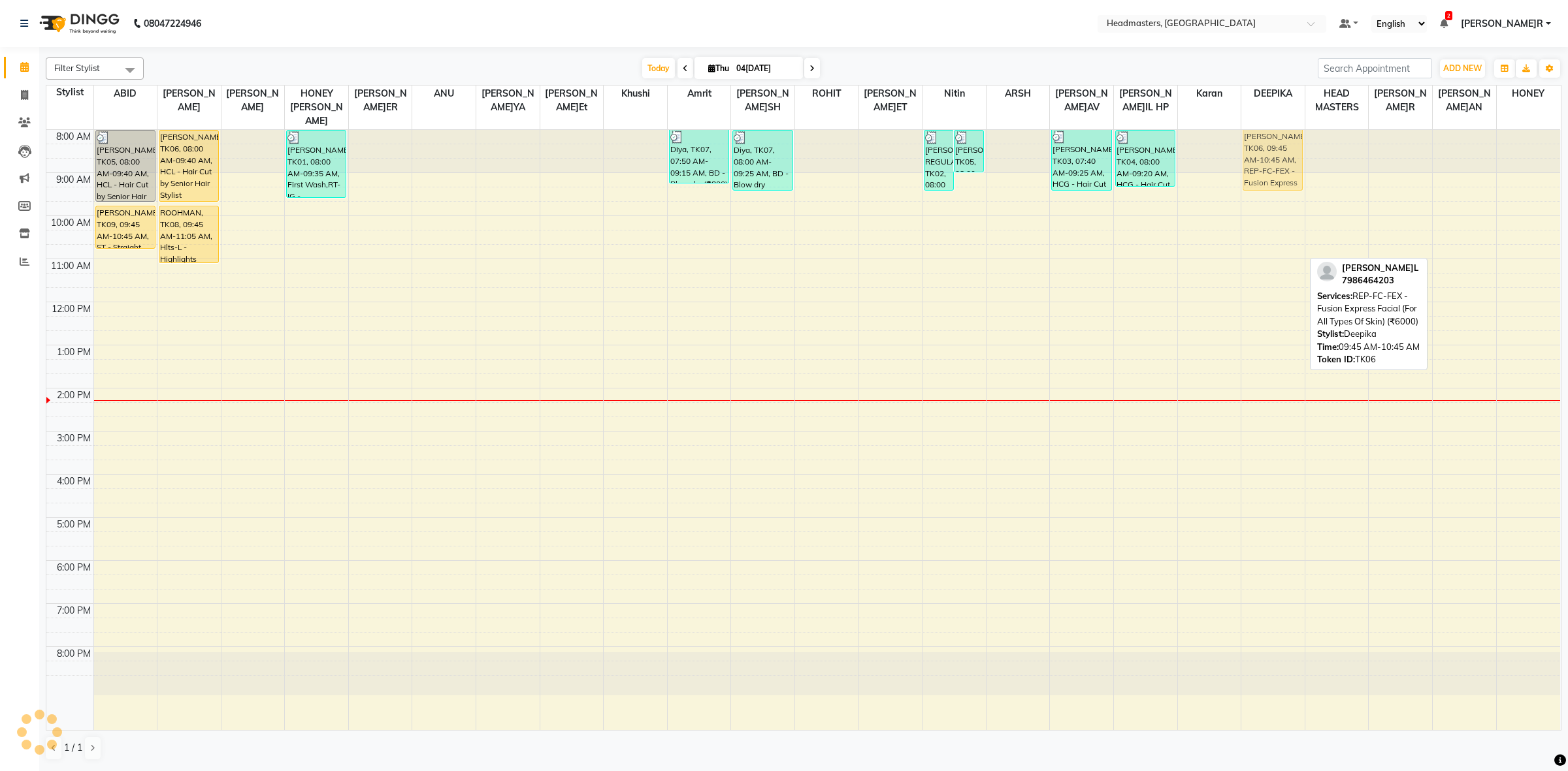
drag, startPoint x: 1279, startPoint y: 229, endPoint x: 1289, endPoint y: 143, distance: 86.6
click at [1289, 143] on div "NEHCHAL, TK06, 09:45 AM-10:45 AM, REP-FC-FEX - Fusion Express Facial (For All T…" at bounding box center [1273, 430] width 63 height 600
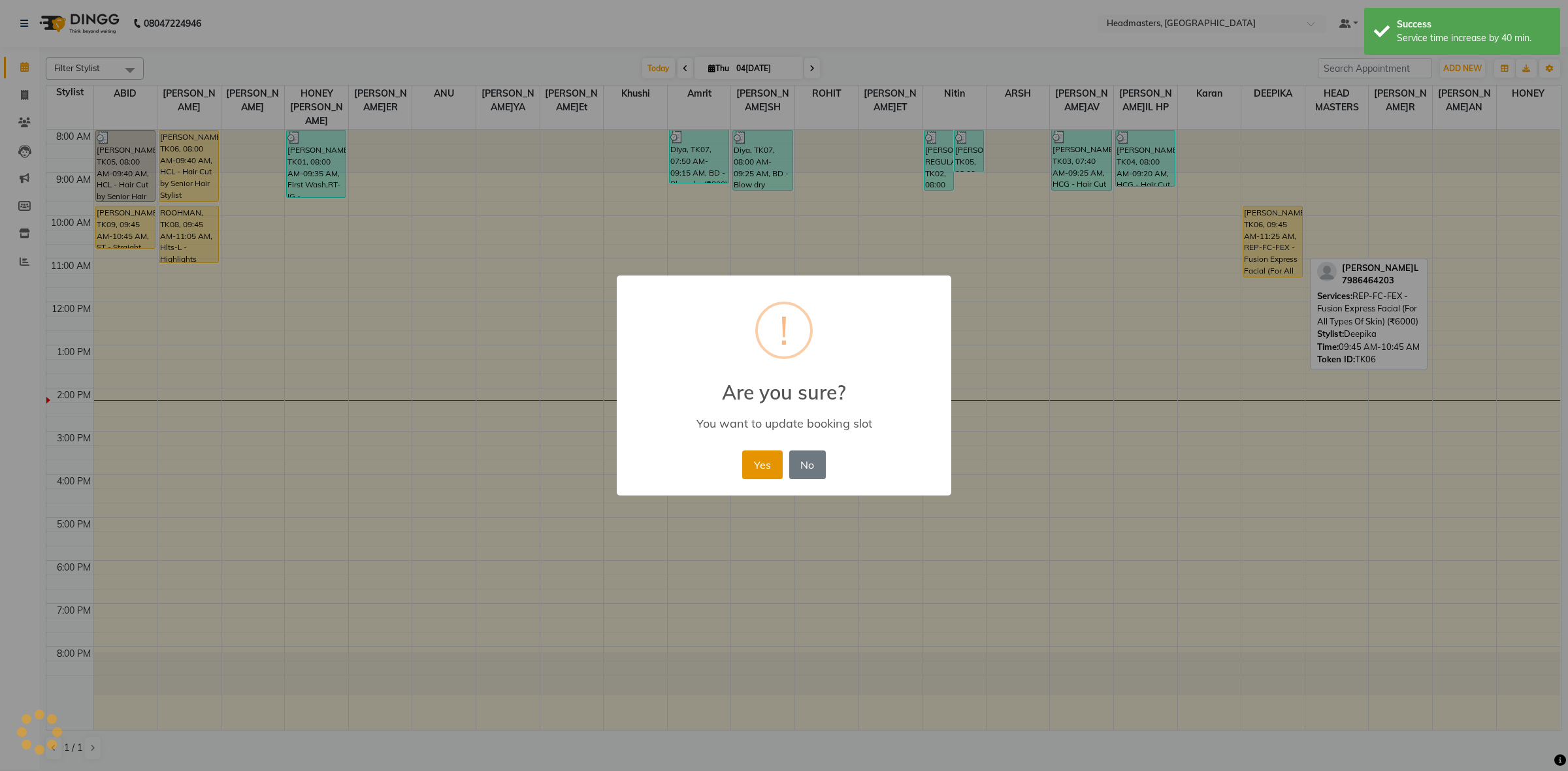
click at [764, 474] on button "Yes" at bounding box center [763, 464] width 40 height 29
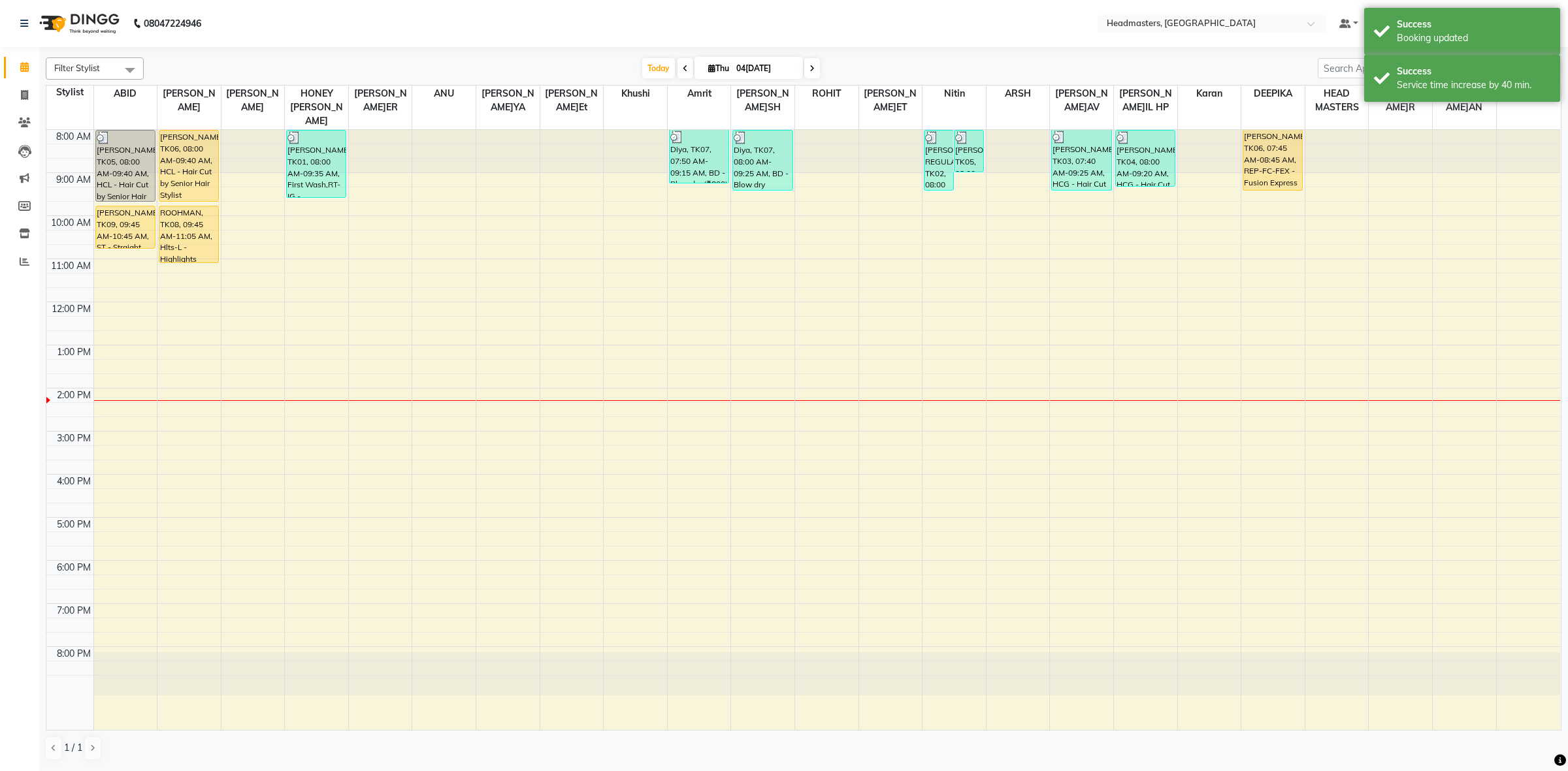
drag, startPoint x: 1251, startPoint y: 146, endPoint x: 1255, endPoint y: 177, distance: 31.3
click at [1255, 177] on div "NEHCHAL, TK06, 07:45 AM-08:45 AM, REP-FC-FEX - Fusion Express Facial (For All T…" at bounding box center [1273, 430] width 63 height 600
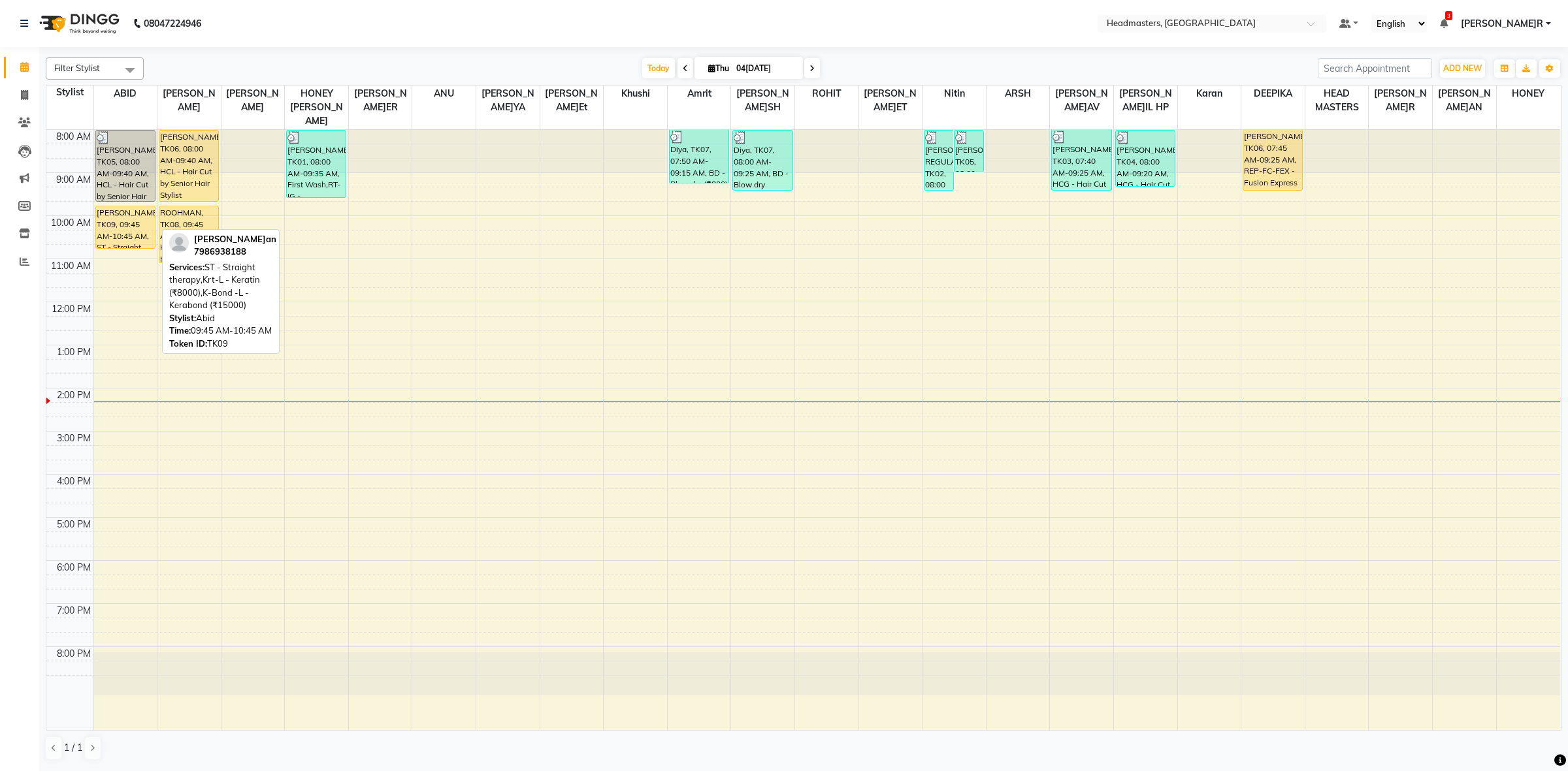
click at [134, 216] on div "Harsimran, TK09, 09:45 AM-10:45 AM, ST - Straight therapy,Krt-L - Keratin (₹800…" at bounding box center [125, 227] width 59 height 42
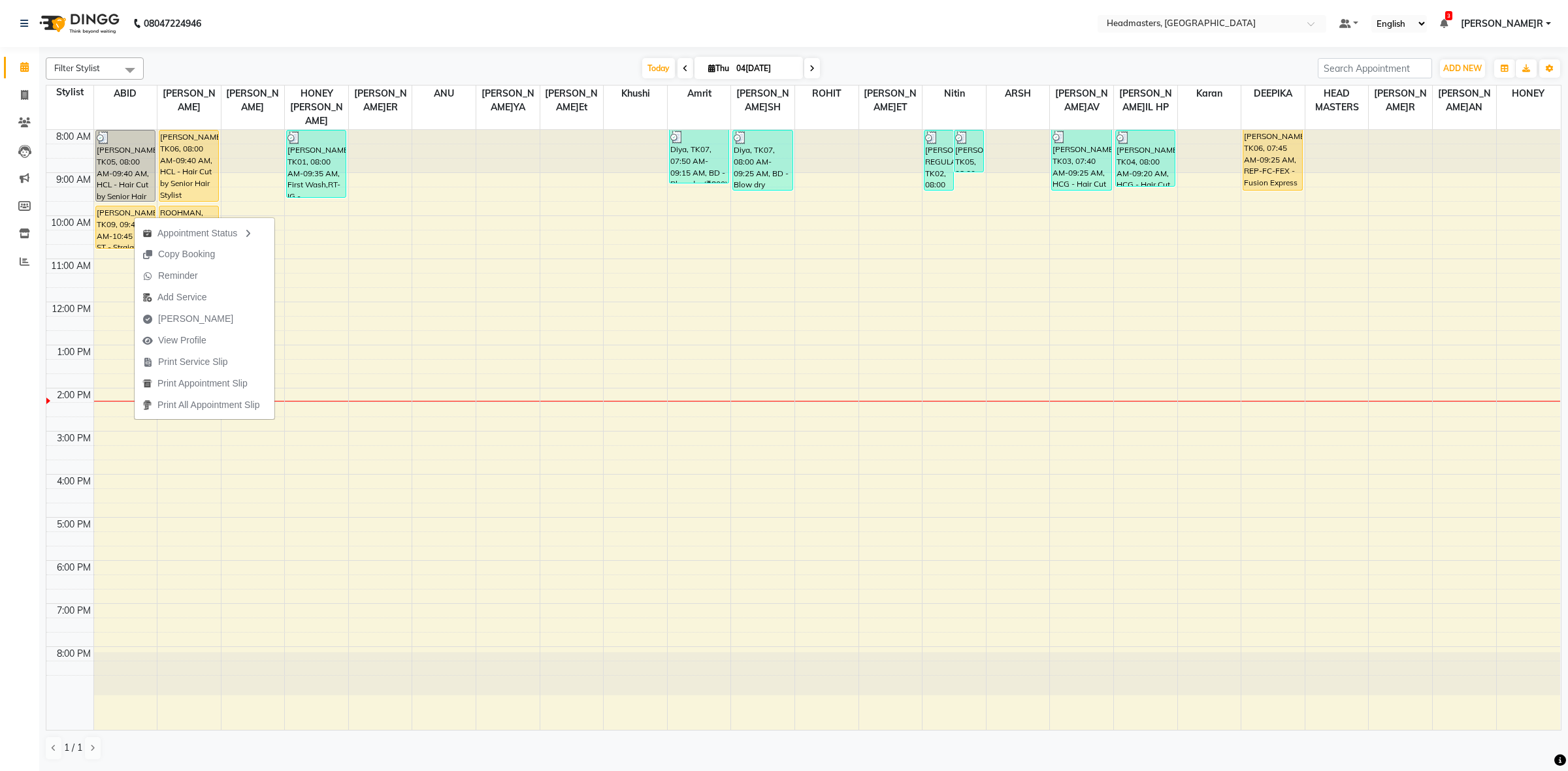
click at [134, 216] on div "Appointment Status Copy Booking Reminder Add Service Mark Done View Profile Pri…" at bounding box center [204, 318] width 141 height 203
click at [125, 210] on div "Harsimran, TK09, 09:45 AM-10:45 AM, ST - Straight therapy,Krt-L - Keratin (₹800…" at bounding box center [125, 227] width 59 height 42
select select "1"
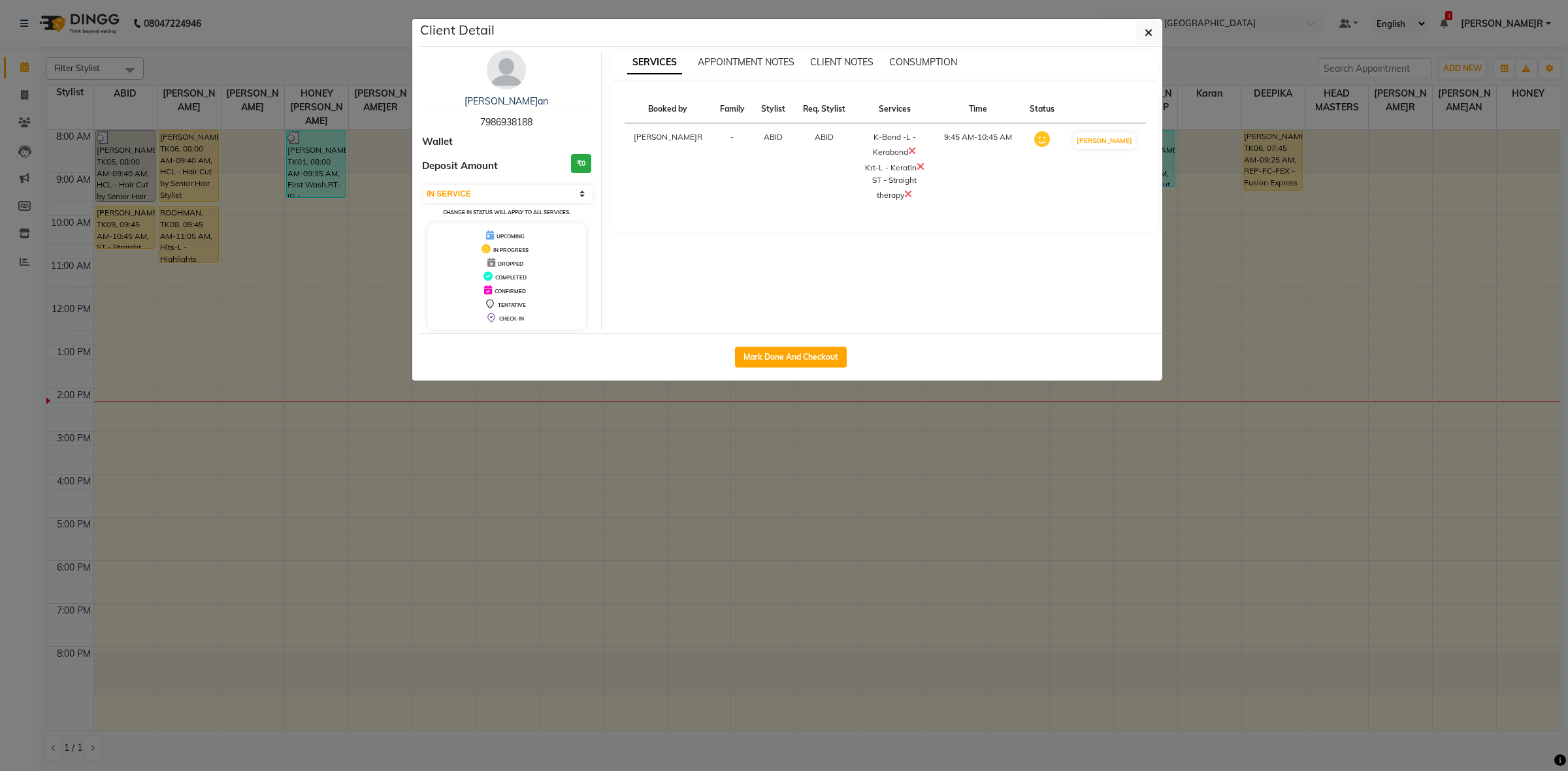
click at [910, 151] on icon at bounding box center [911, 151] width 8 height 10
click at [961, 409] on ngb-modal-window "Client Detail Harsimran 7986938188 Wallet Deposit Amount ₹0 Select IN SERVICE C…" at bounding box center [784, 385] width 1568 height 771
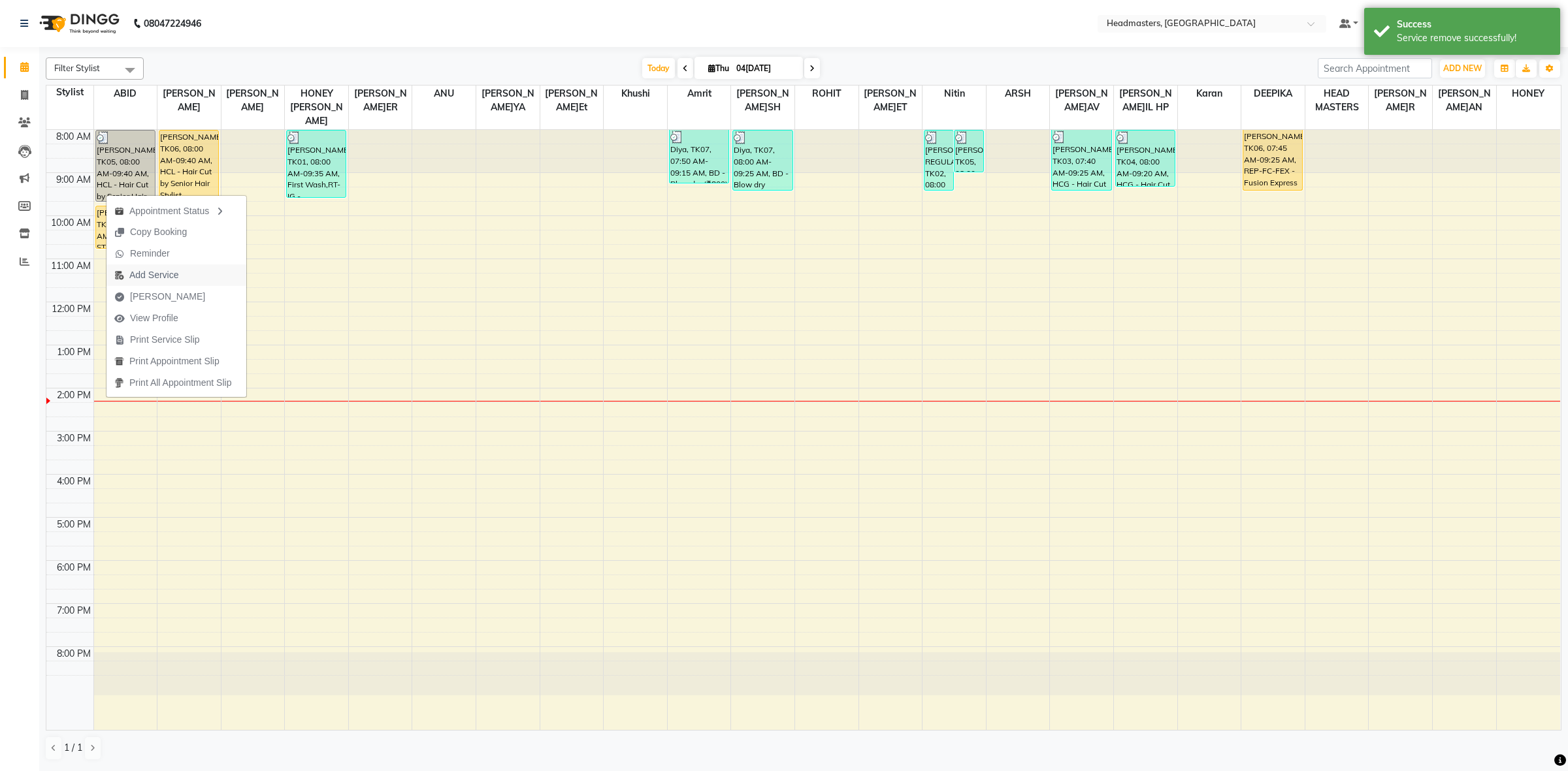
click at [147, 277] on span "Add Service" at bounding box center [154, 276] width 49 height 14
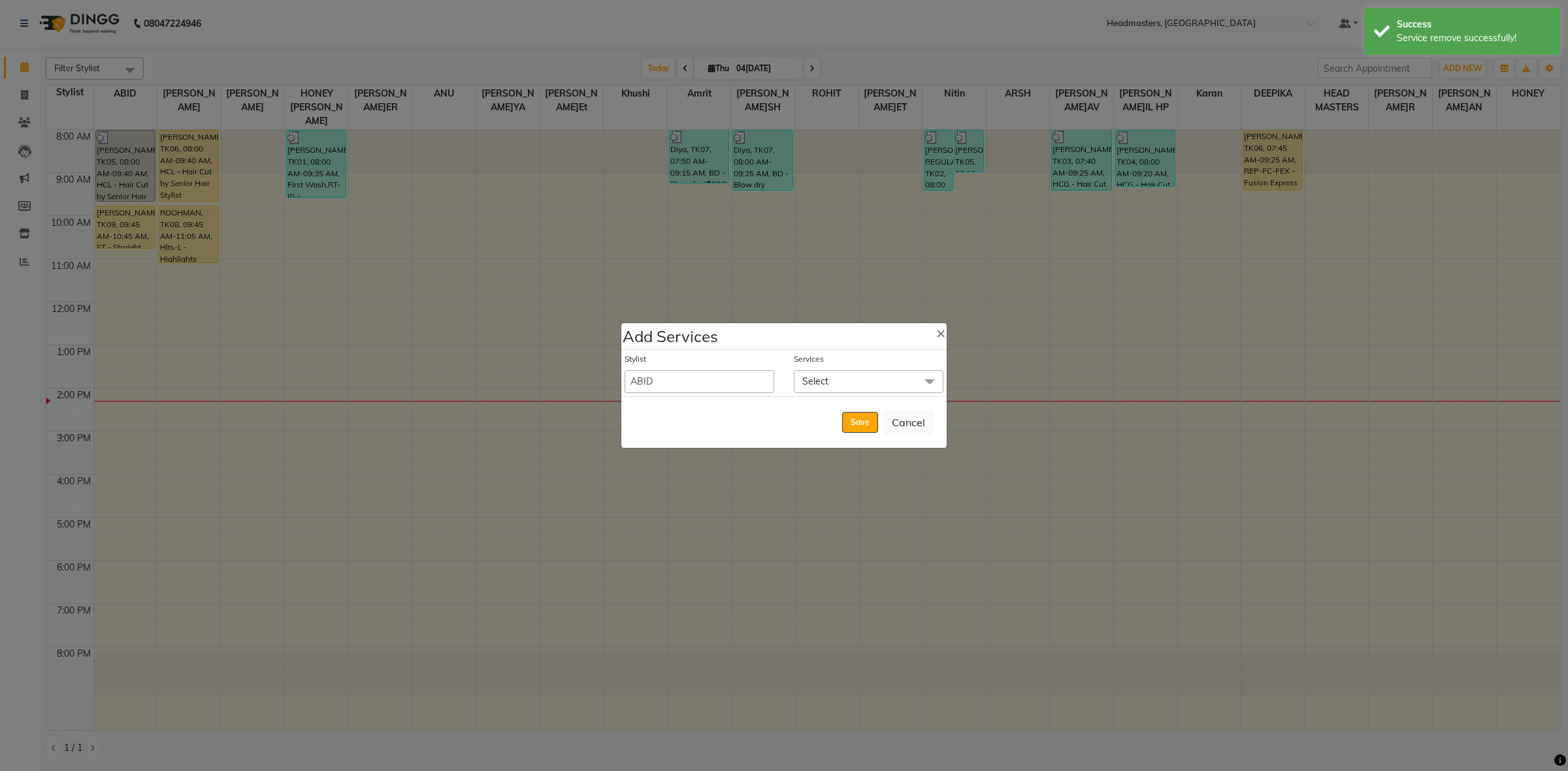
click at [874, 389] on span "Select" at bounding box center [869, 382] width 150 height 23
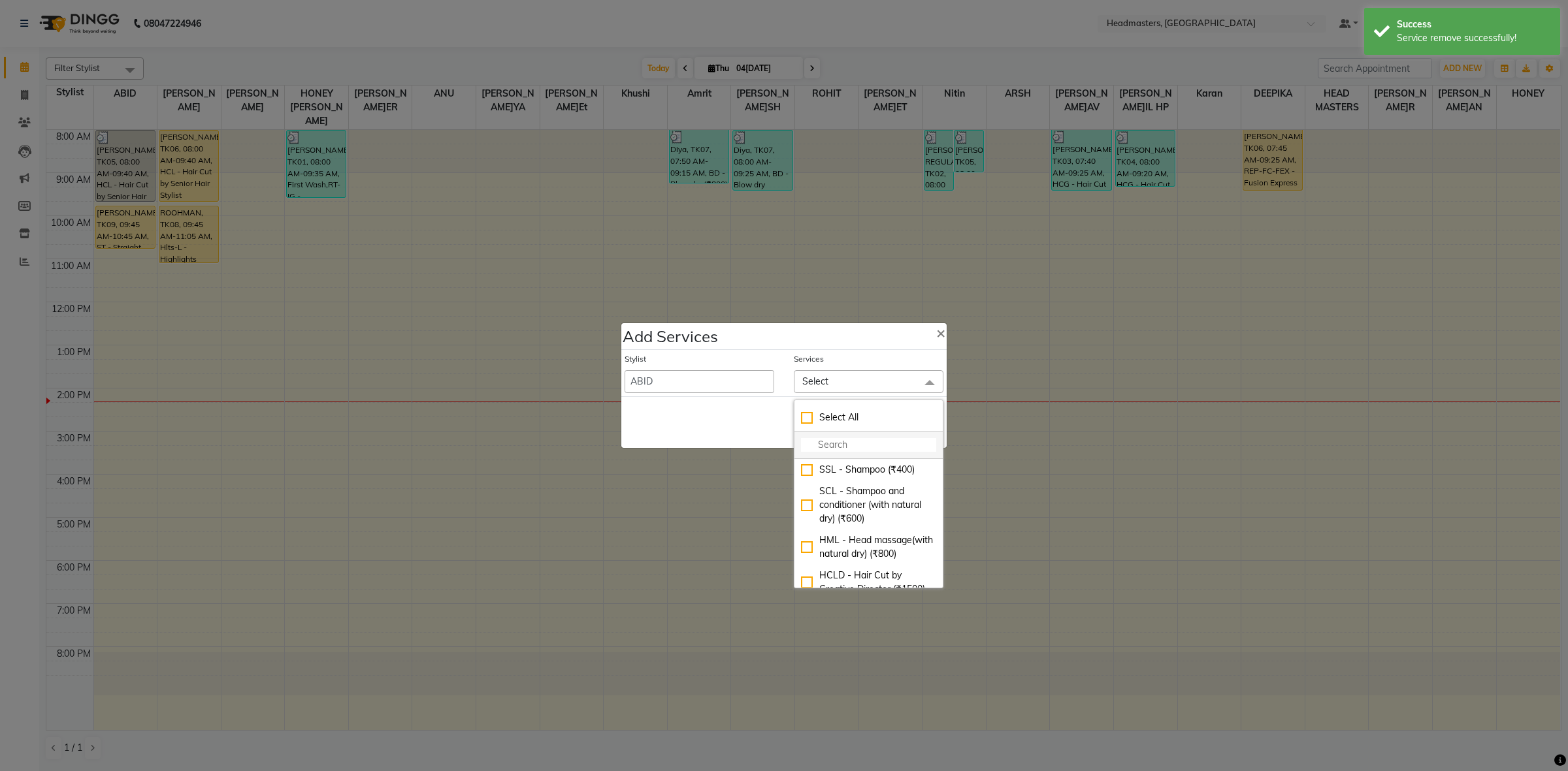
click at [870, 446] on input "multiselect-search" at bounding box center [869, 445] width 136 height 14
type input "G"
click at [890, 508] on div "GL-essensity - Essensity Global (₹8000)" at bounding box center [869, 512] width 136 height 28
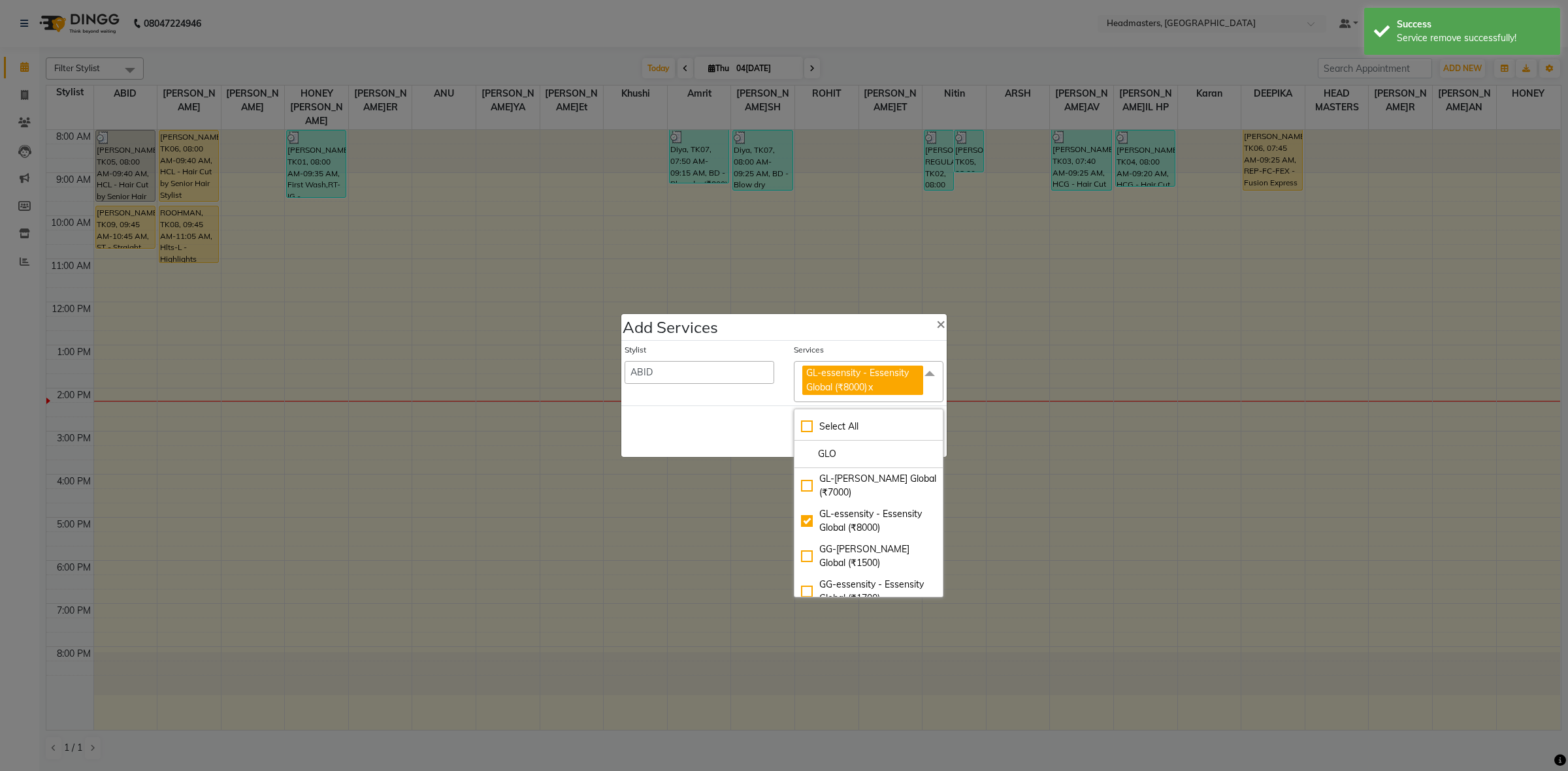
drag, startPoint x: 681, startPoint y: 444, endPoint x: 839, endPoint y: 427, distance: 158.9
click at [681, 442] on div "Save Cancel" at bounding box center [784, 431] width 325 height 51
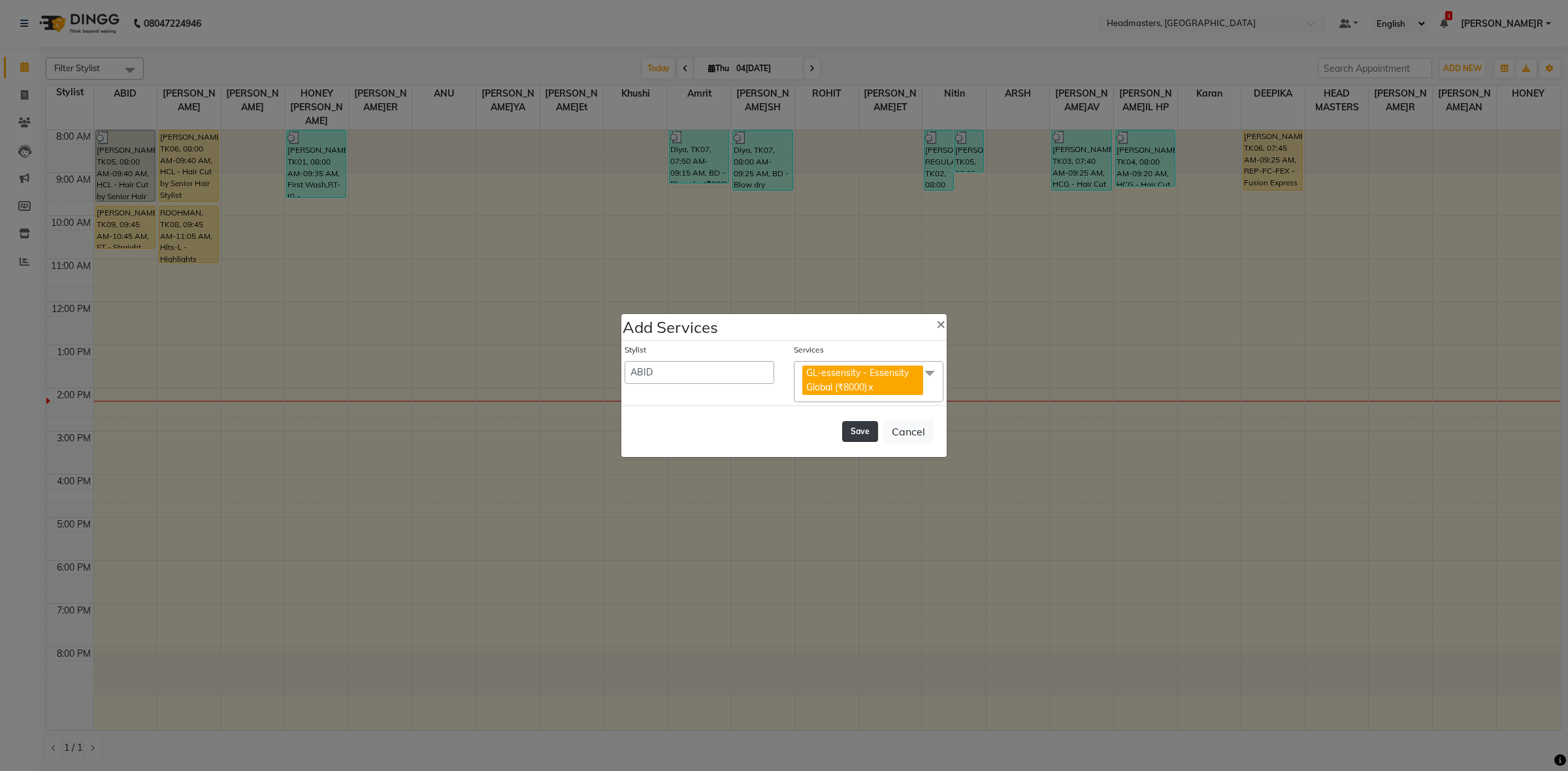
click at [860, 428] on button "Save" at bounding box center [859, 432] width 36 height 21
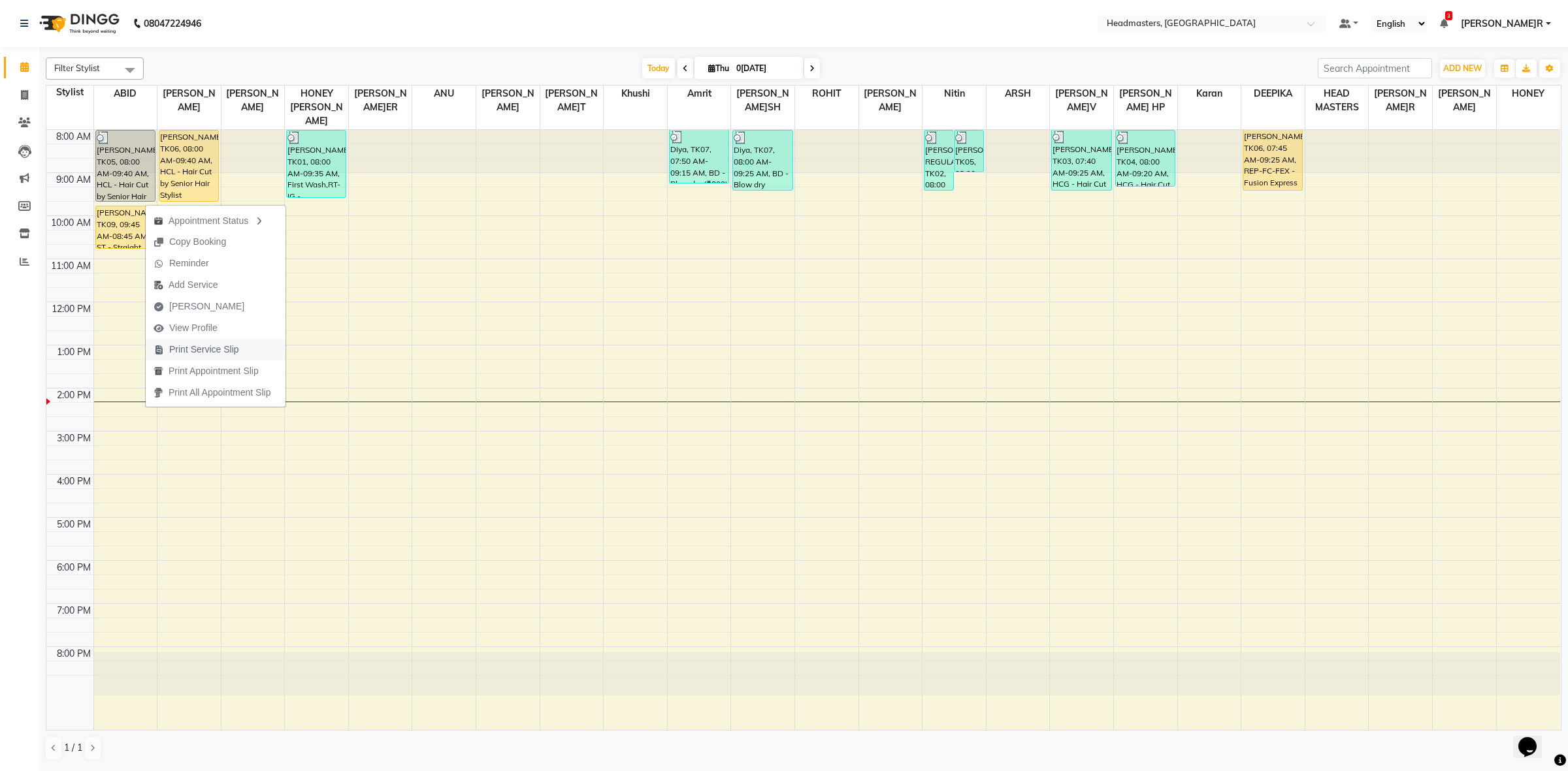
click at [206, 346] on span "Print Service Slip" at bounding box center [204, 349] width 70 height 14
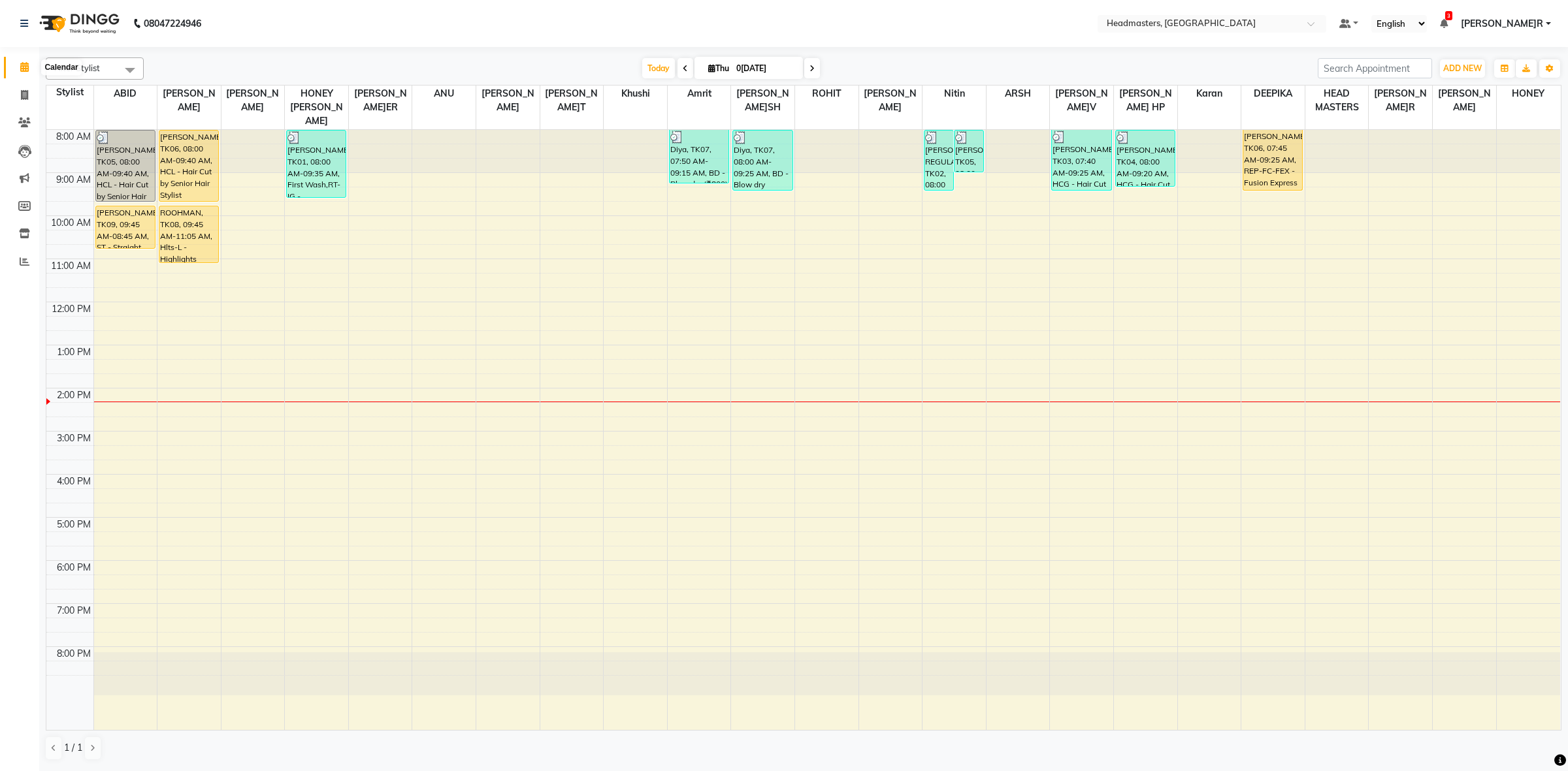
click at [30, 67] on span at bounding box center [24, 67] width 23 height 15
click at [902, 162] on div "8:00 AM 9:00 AM 10:00 AM 11:00 AM 12:00 PM 1:00 PM 2:00 PM 3:00 PM 4:00 PM 5:00…" at bounding box center [803, 430] width 1514 height 600
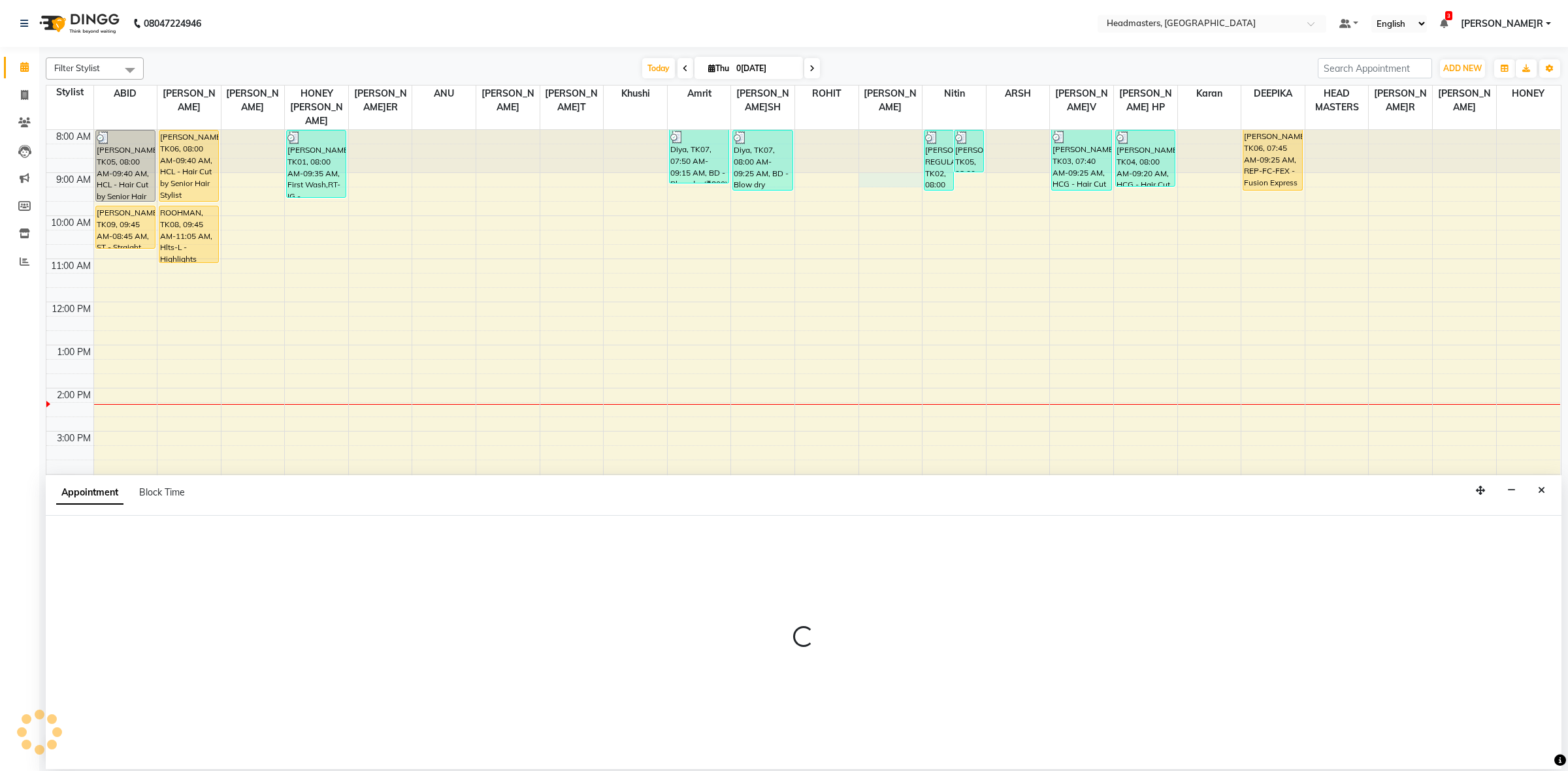
select select "60612"
select select "tentative"
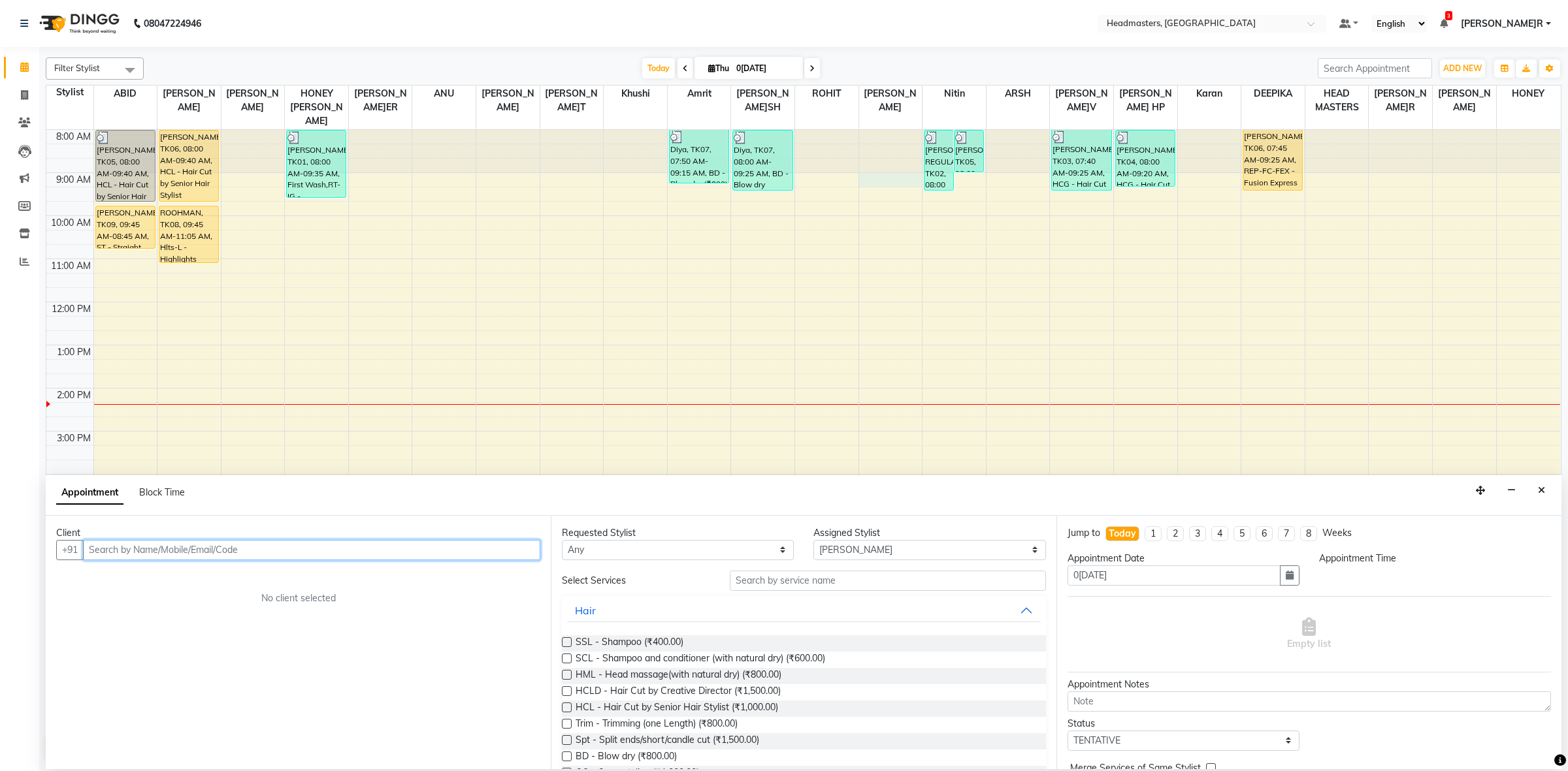
type input "8"
select select "540"
type input "8"
drag, startPoint x: 191, startPoint y: 585, endPoint x: 610, endPoint y: 522, distance: 423.7
click at [191, 585] on button "NOOR 6283029 235" at bounding box center [178, 578] width 186 height 21
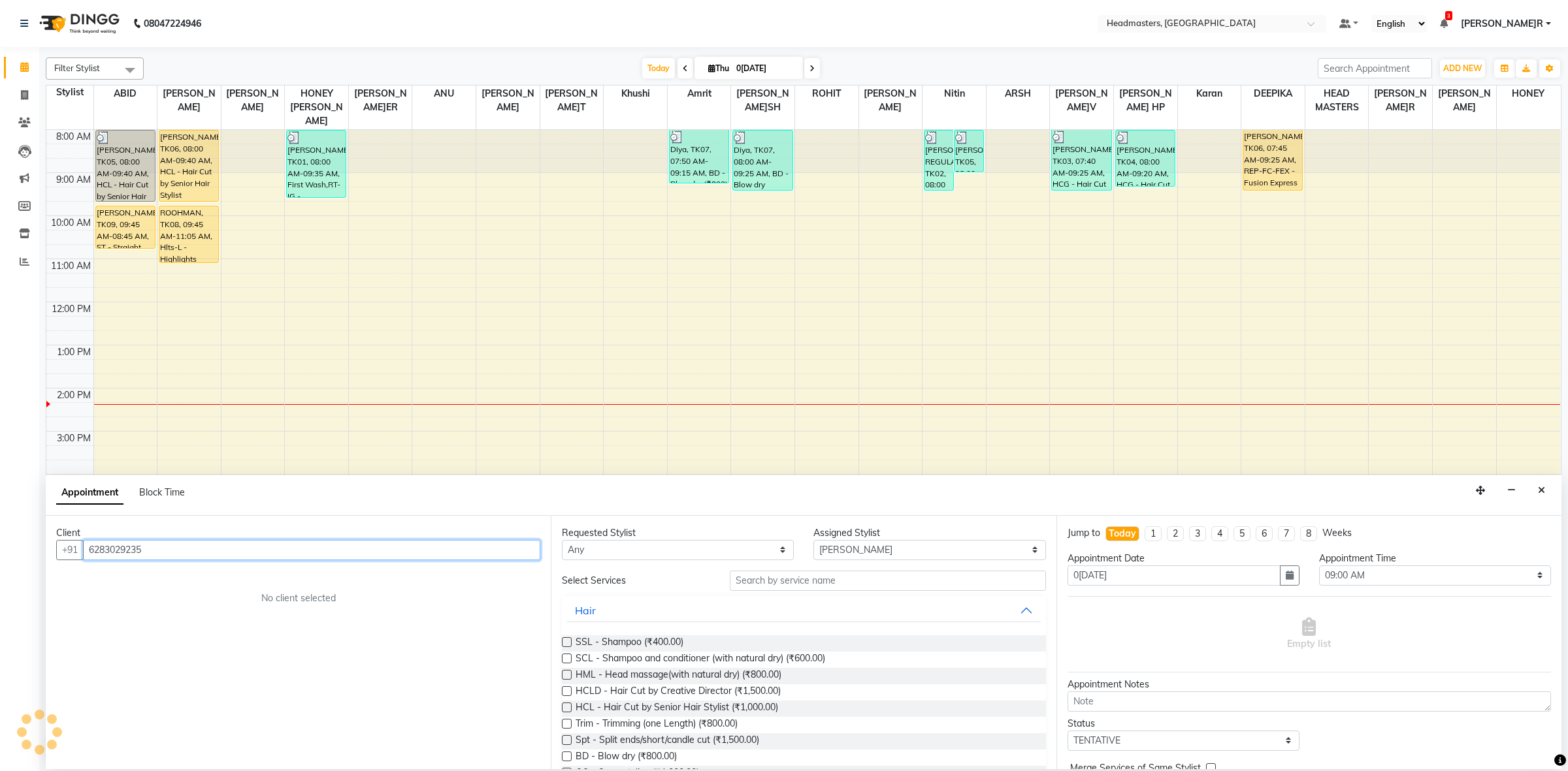
type input "6283029235"
click at [624, 548] on select "Any ABID Amrit ANU ARSH [PERSON_NAME] HEAD MASTERS HONEY [PERSON_NAME] HONEY [P…" at bounding box center [677, 549] width 232 height 20
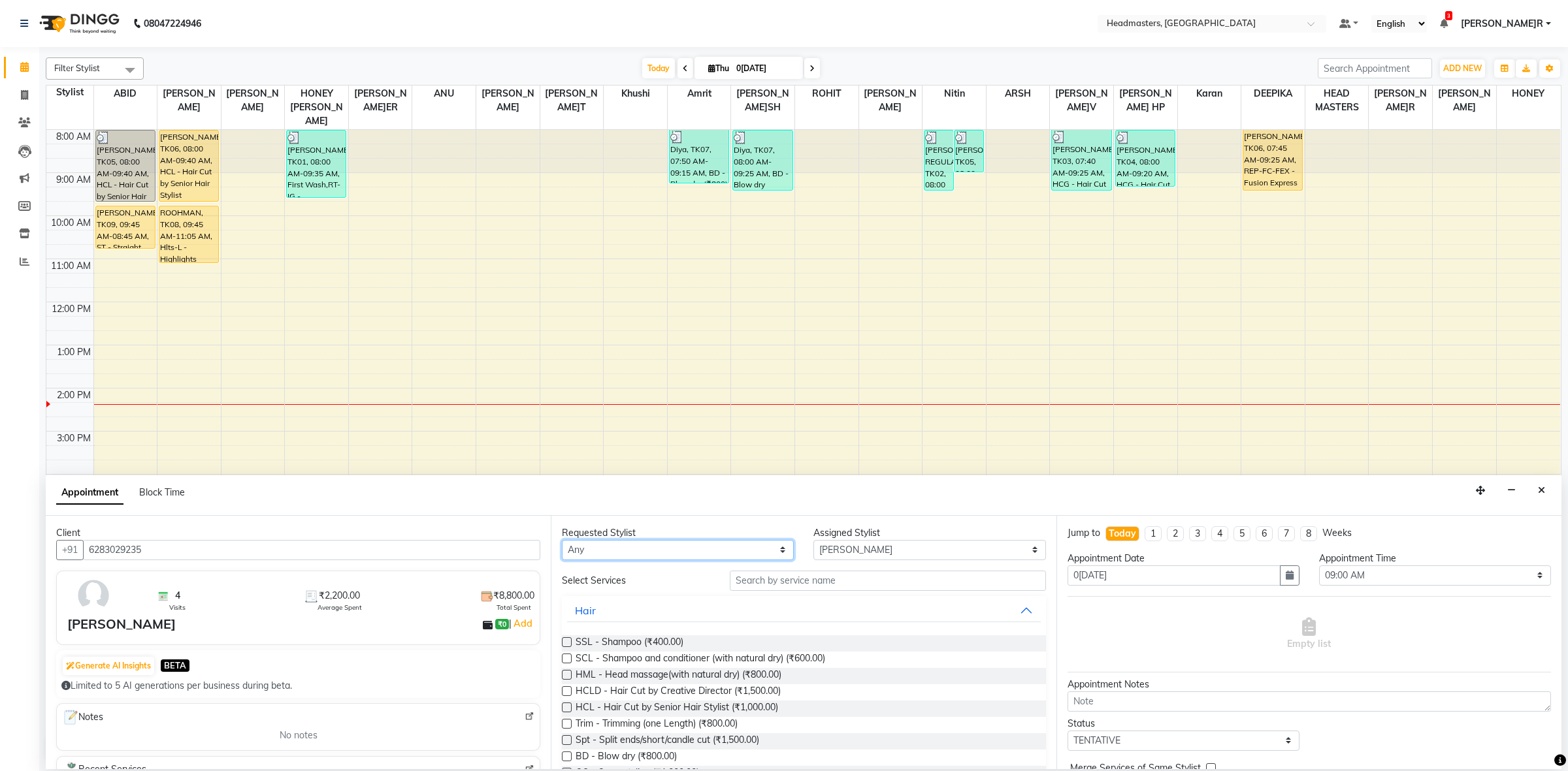
select select "60612"
click at [562, 540] on select "Any ABID Amrit ANU ARSH [PERSON_NAME] HEAD MASTERS HONEY [PERSON_NAME] HONEY [P…" at bounding box center [677, 549] width 232 height 20
click at [834, 579] on input "text" at bounding box center [888, 581] width 317 height 20
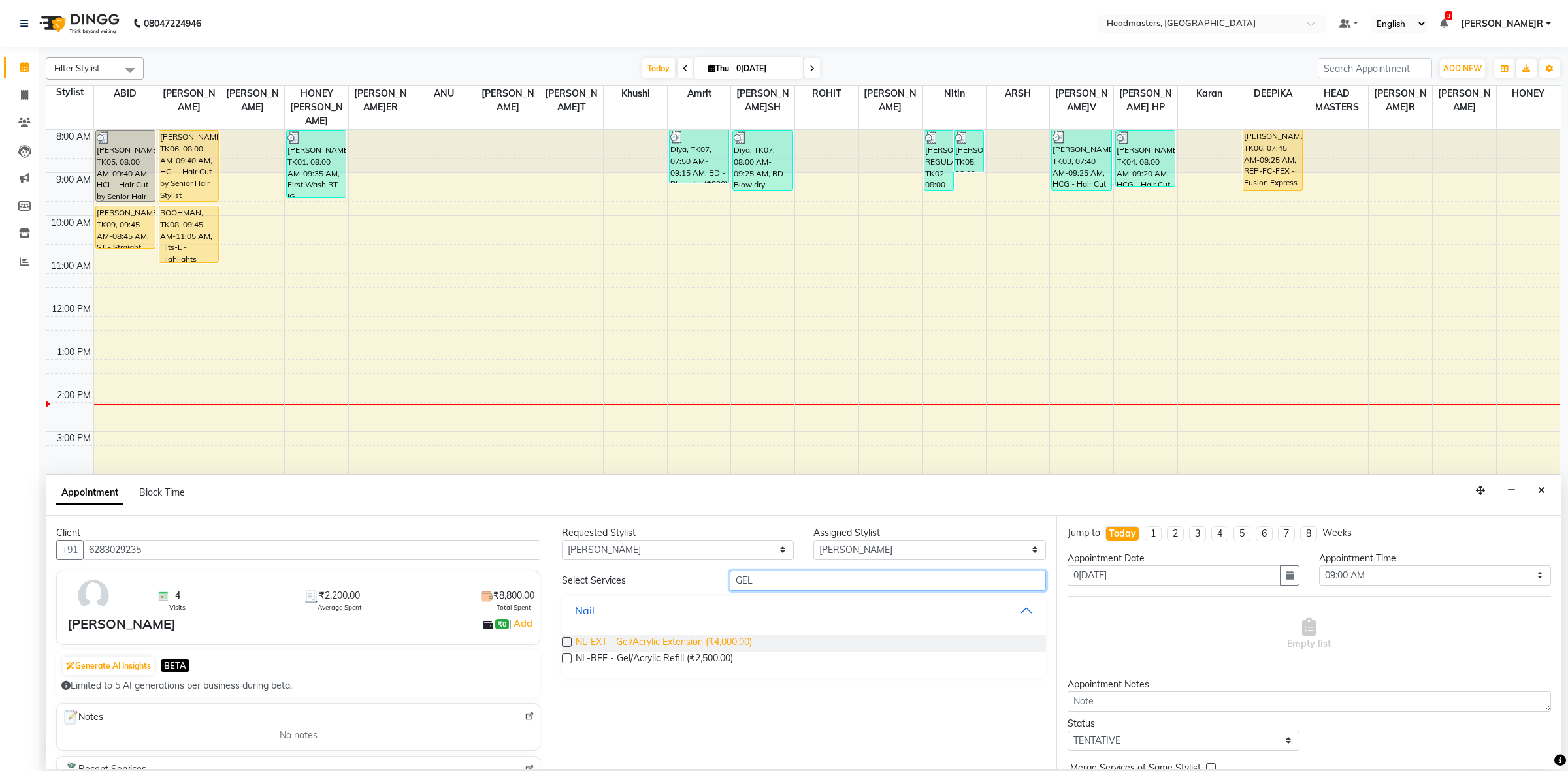
type input "GEL"
click at [701, 642] on span "NL-EXT - Gel/Acrylic Extension (₹4,000.00)" at bounding box center [664, 643] width 177 height 17
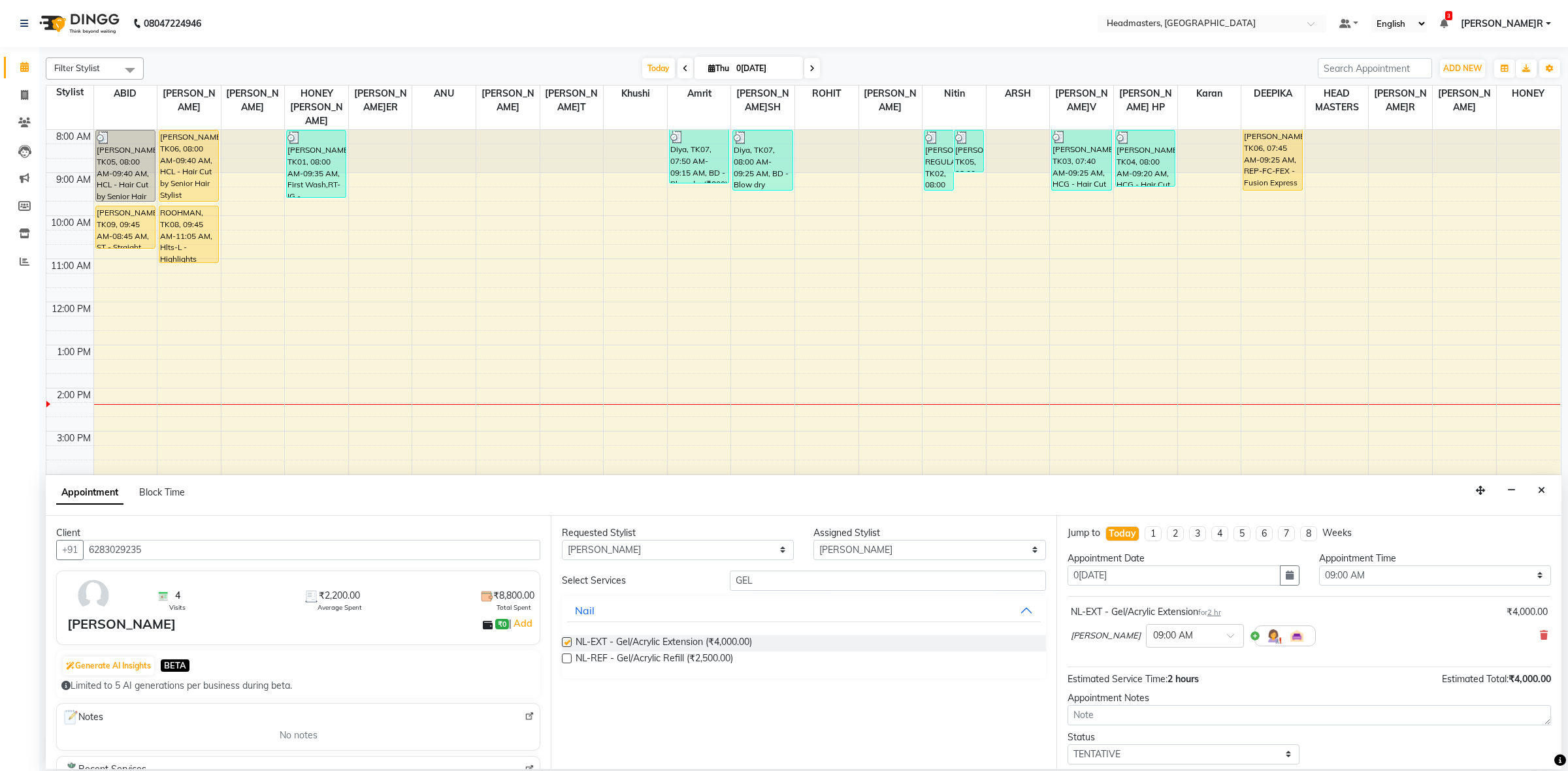
checkbox input "false"
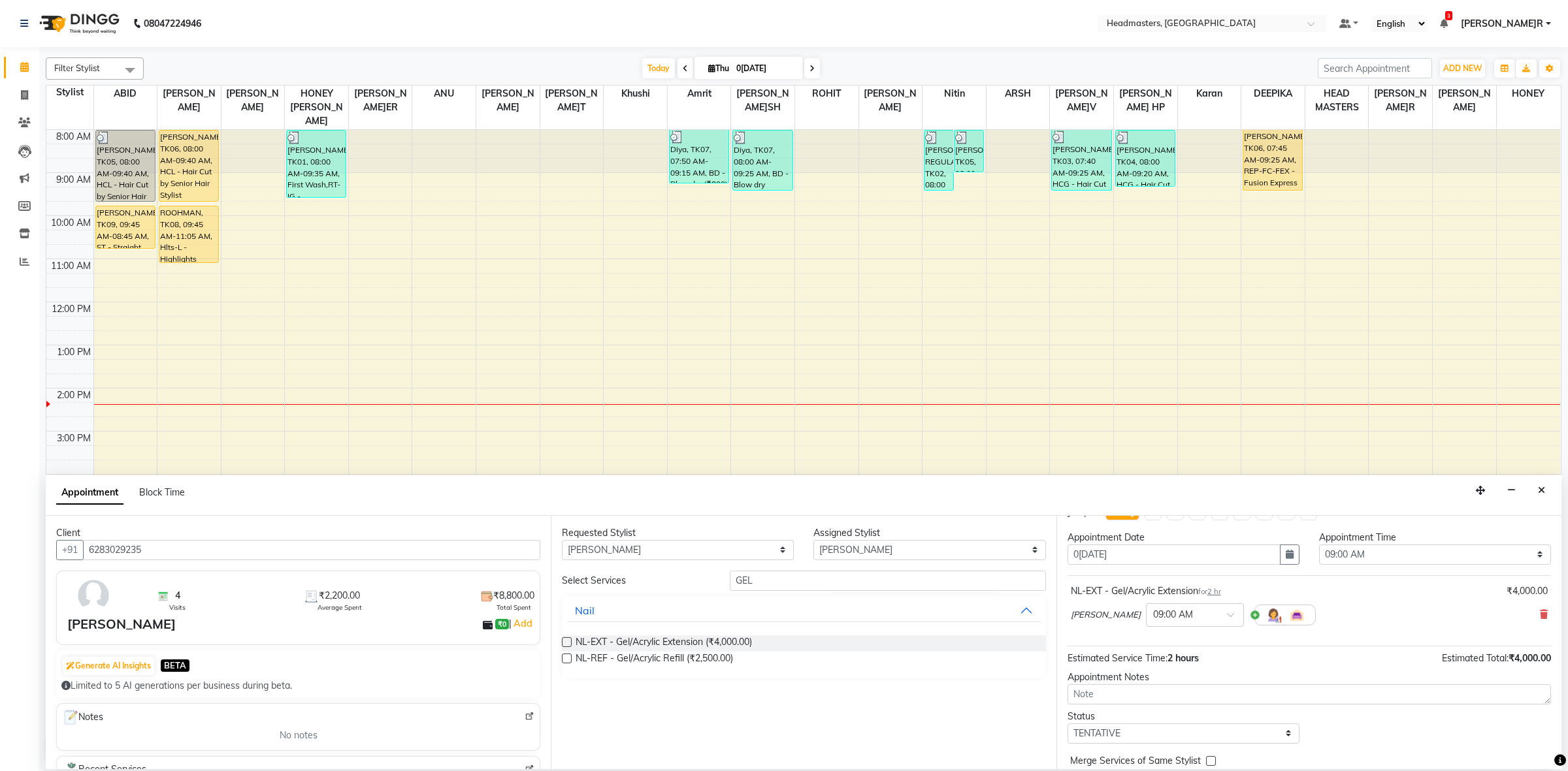
scroll to position [57, 0]
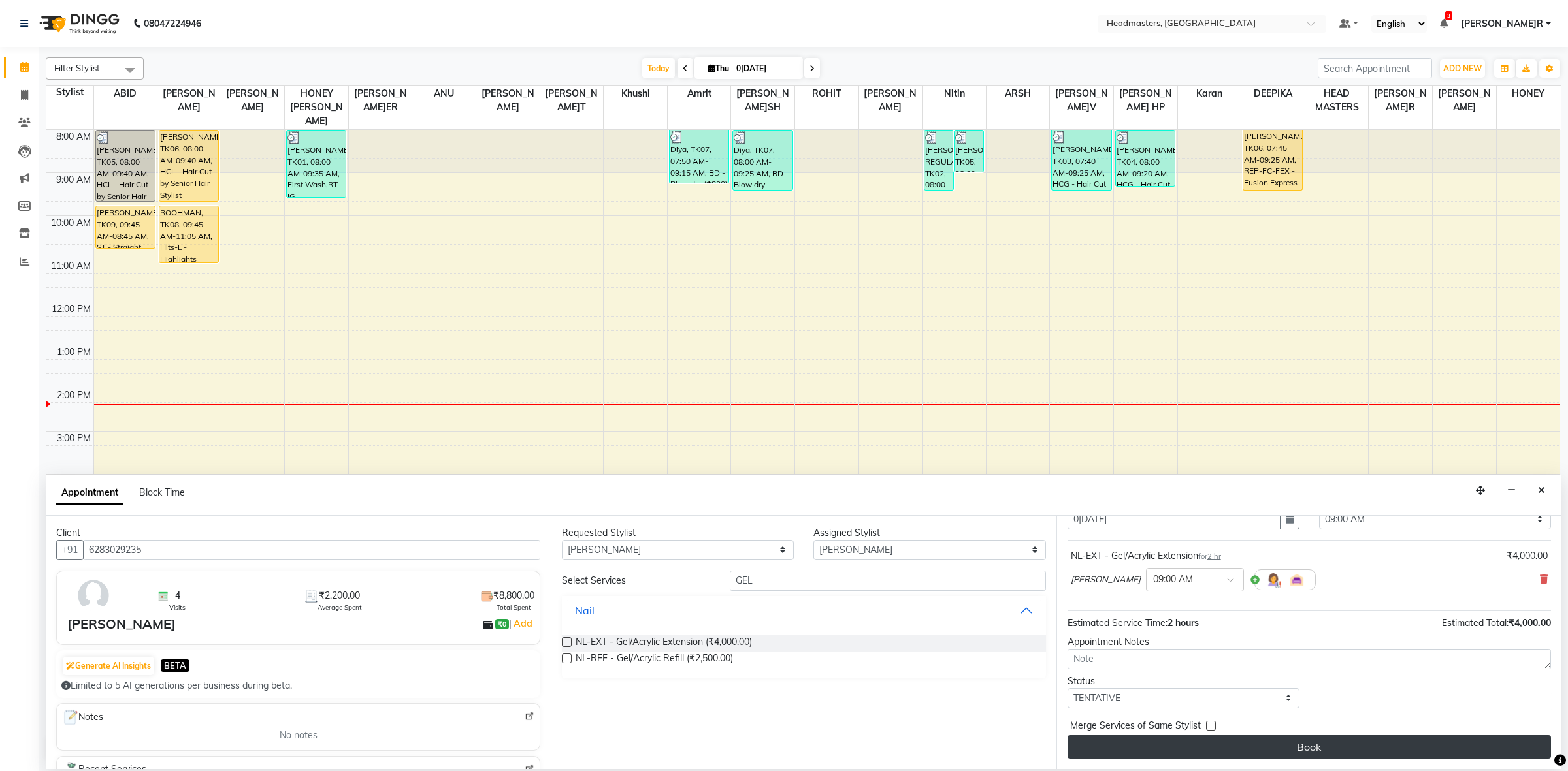
click at [1144, 748] on button "Book" at bounding box center [1310, 747] width 484 height 23
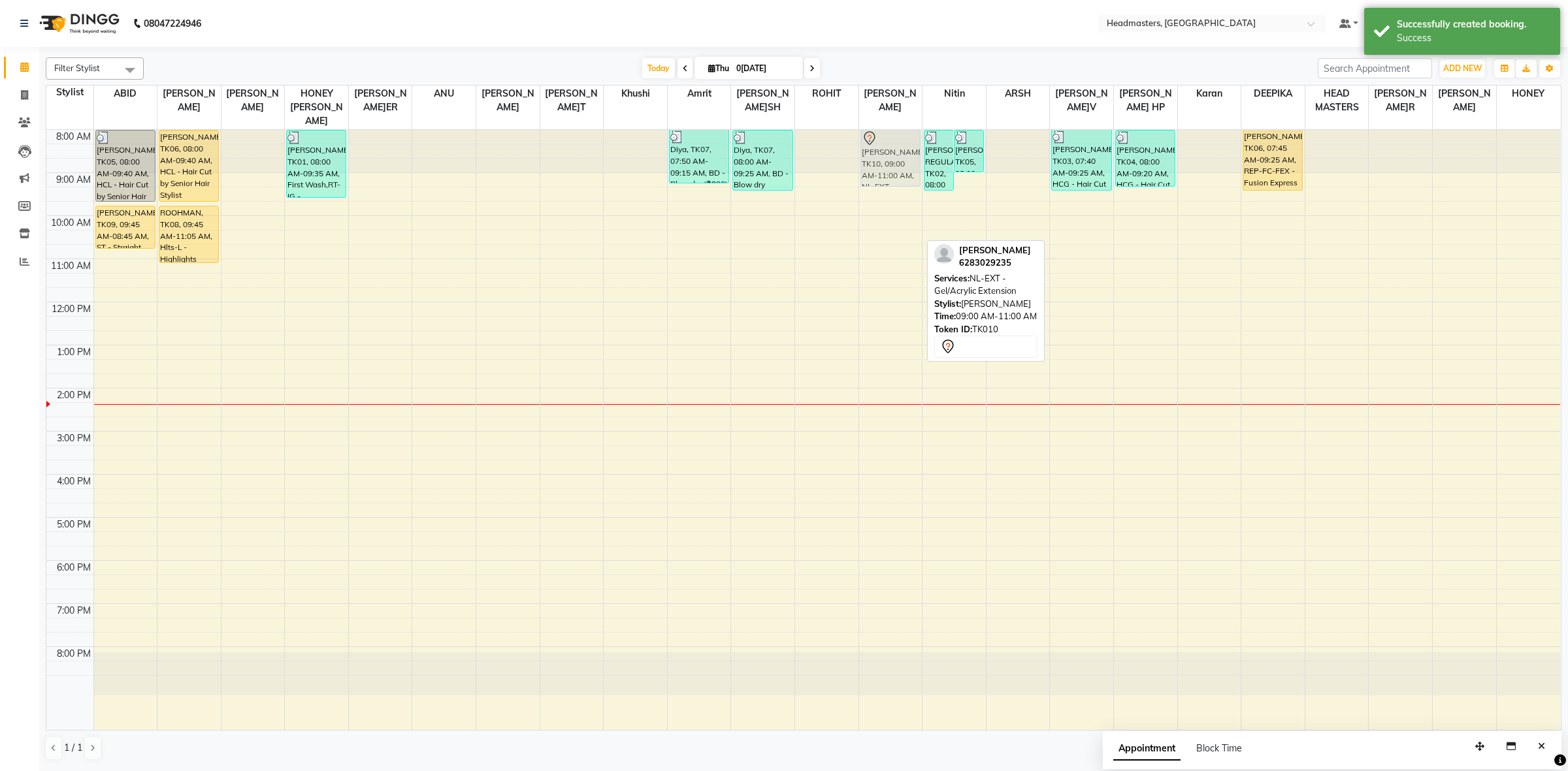
drag, startPoint x: 904, startPoint y: 196, endPoint x: 898, endPoint y: 151, distance: 45.4
click at [898, 151] on div "NOOR, TK10, 09:00 AM-11:00 AM, NL-EXT - Gel/Acrylic Extension NOOR, TK10, 09:00…" at bounding box center [891, 430] width 63 height 600
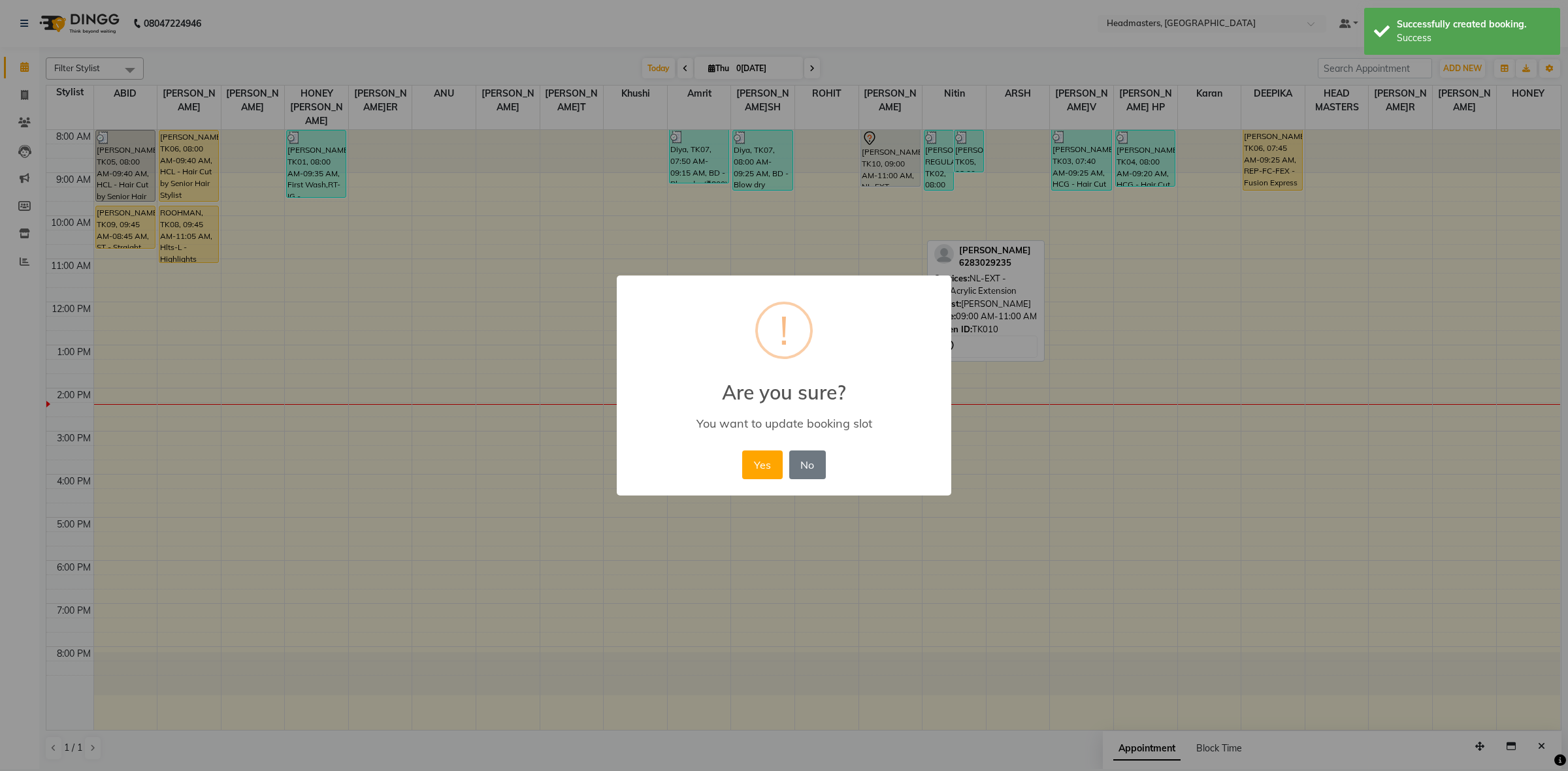
drag, startPoint x: 897, startPoint y: 150, endPoint x: 850, endPoint y: 243, distance: 104.2
click at [753, 458] on button "Yes" at bounding box center [763, 464] width 40 height 29
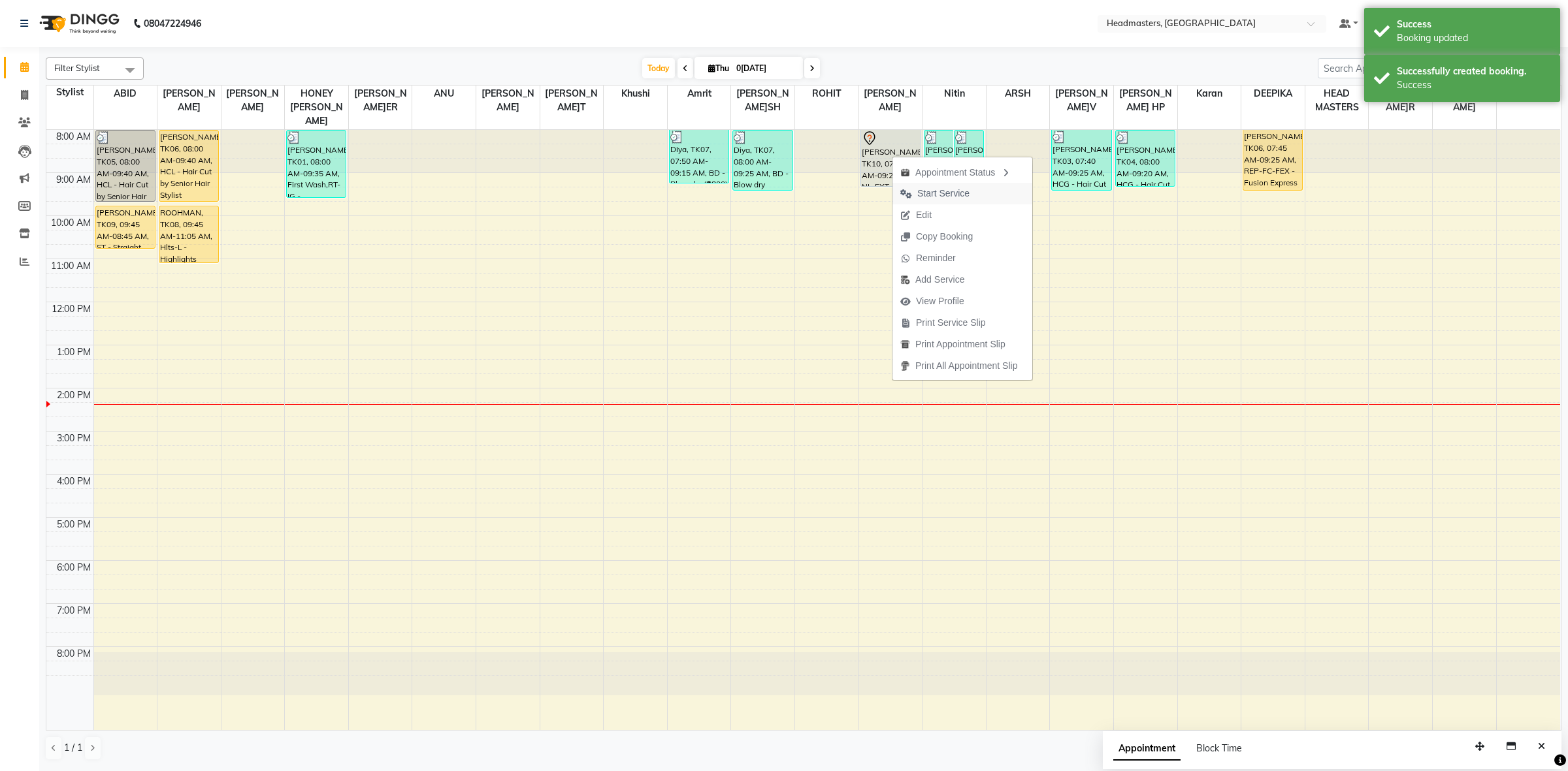
click at [932, 187] on span "Start Service" at bounding box center [944, 194] width 52 height 14
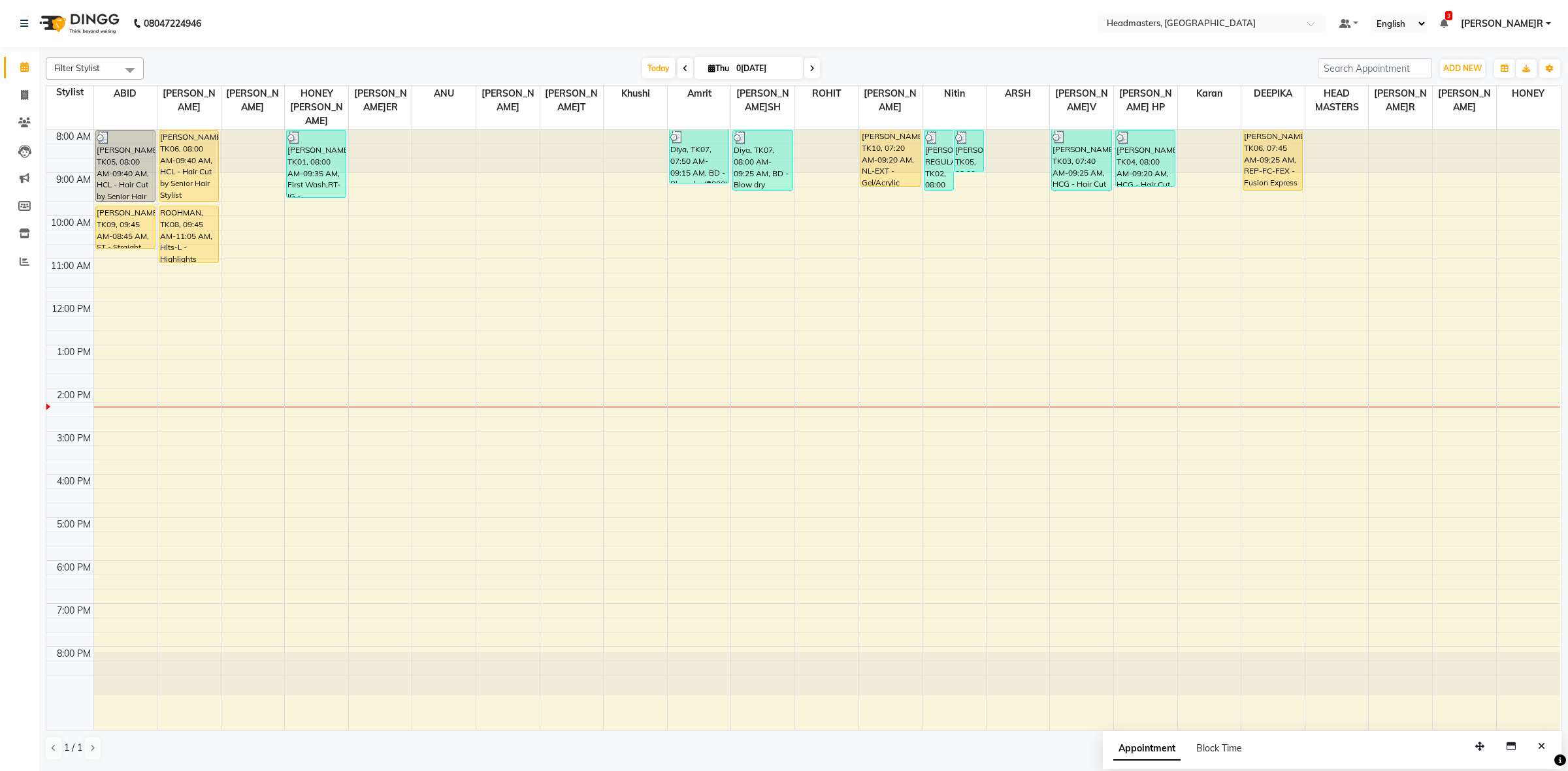
click at [403, 432] on div "8:00 AM 9:00 AM 10:00 AM 11:00 AM 12:00 PM 1:00 PM 2:00 PM 3:00 PM 4:00 PM 5:00…" at bounding box center [803, 430] width 1514 height 600
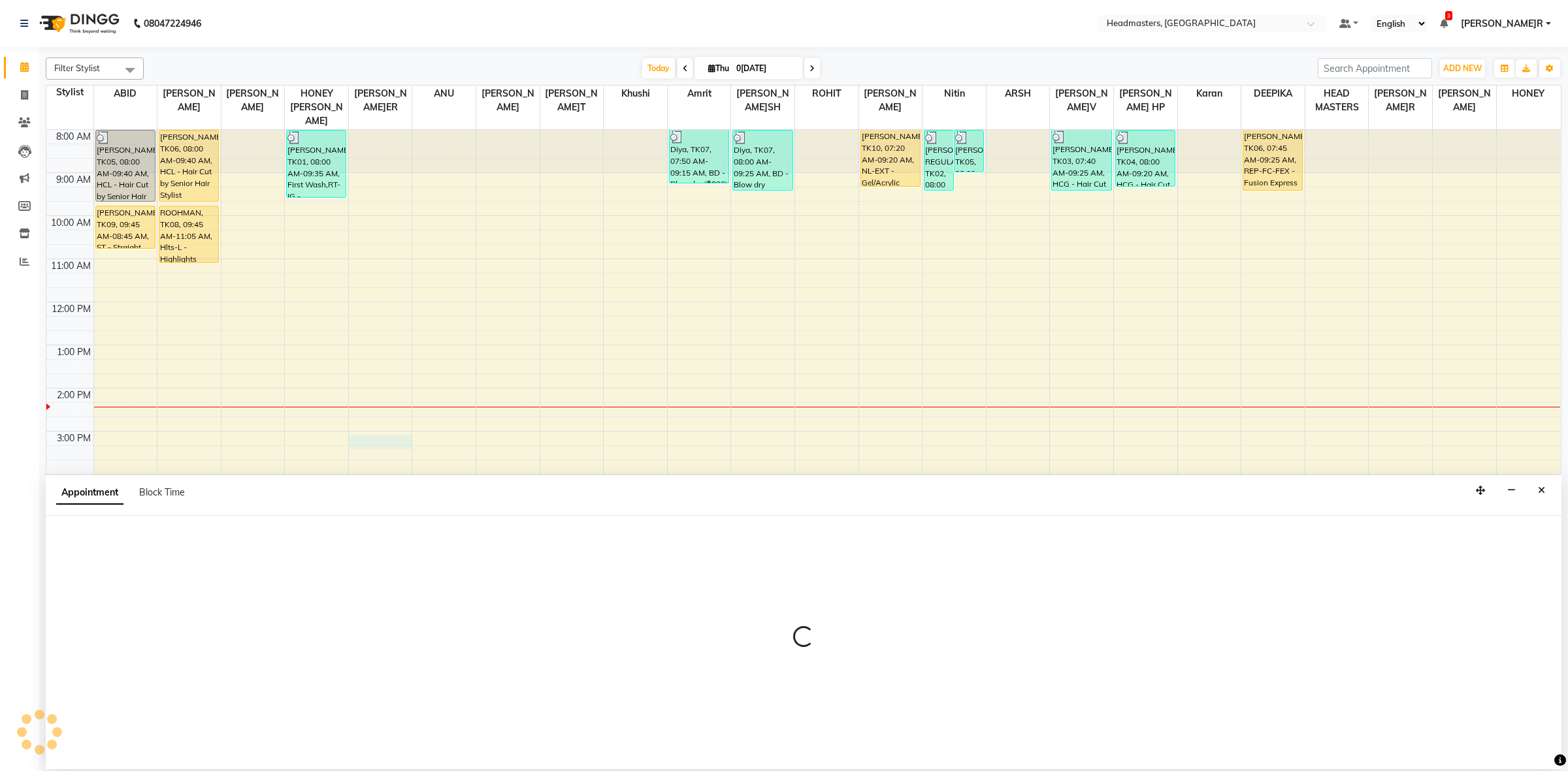
select select "60634"
select select "tentative"
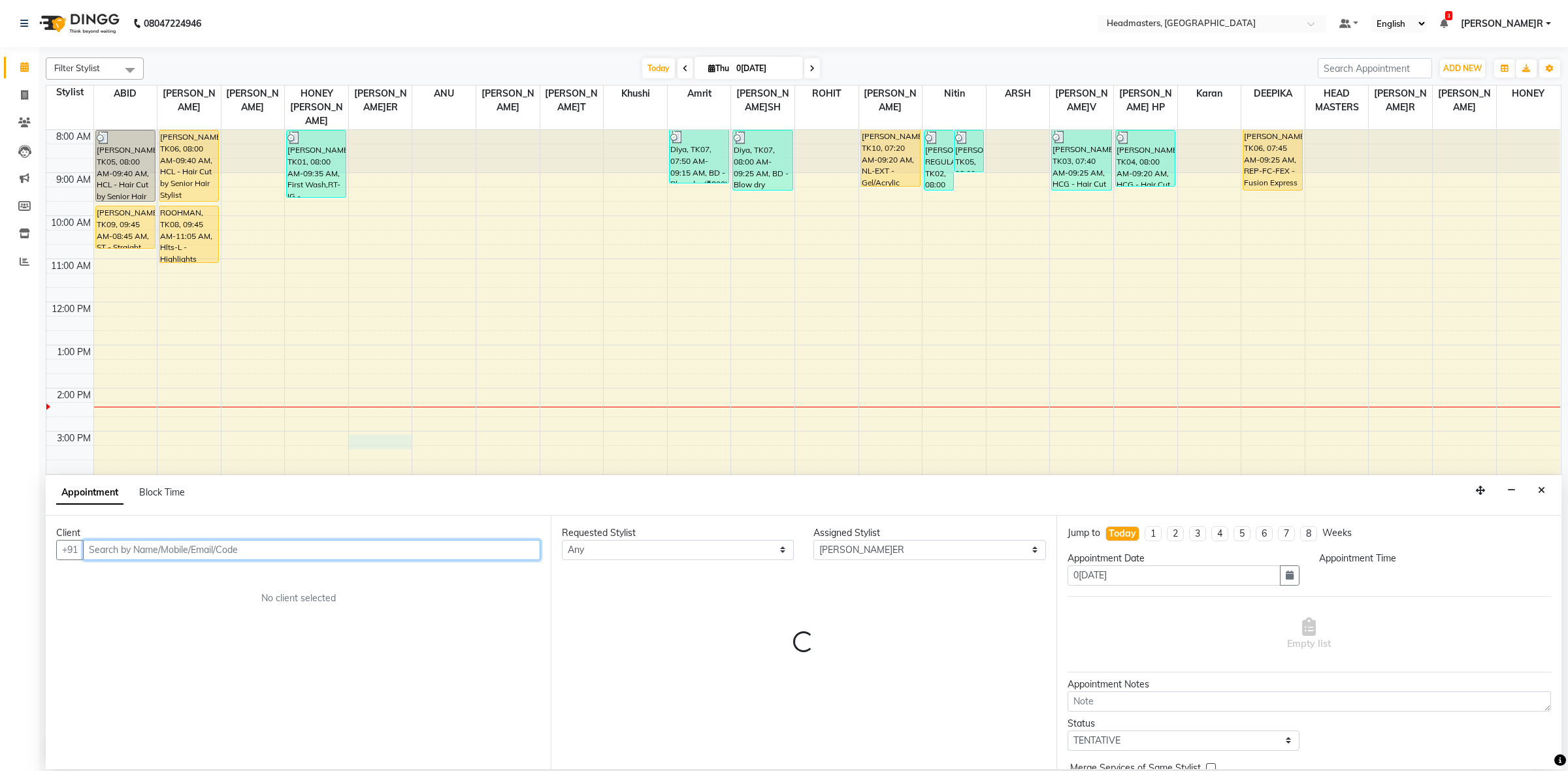
select select "900"
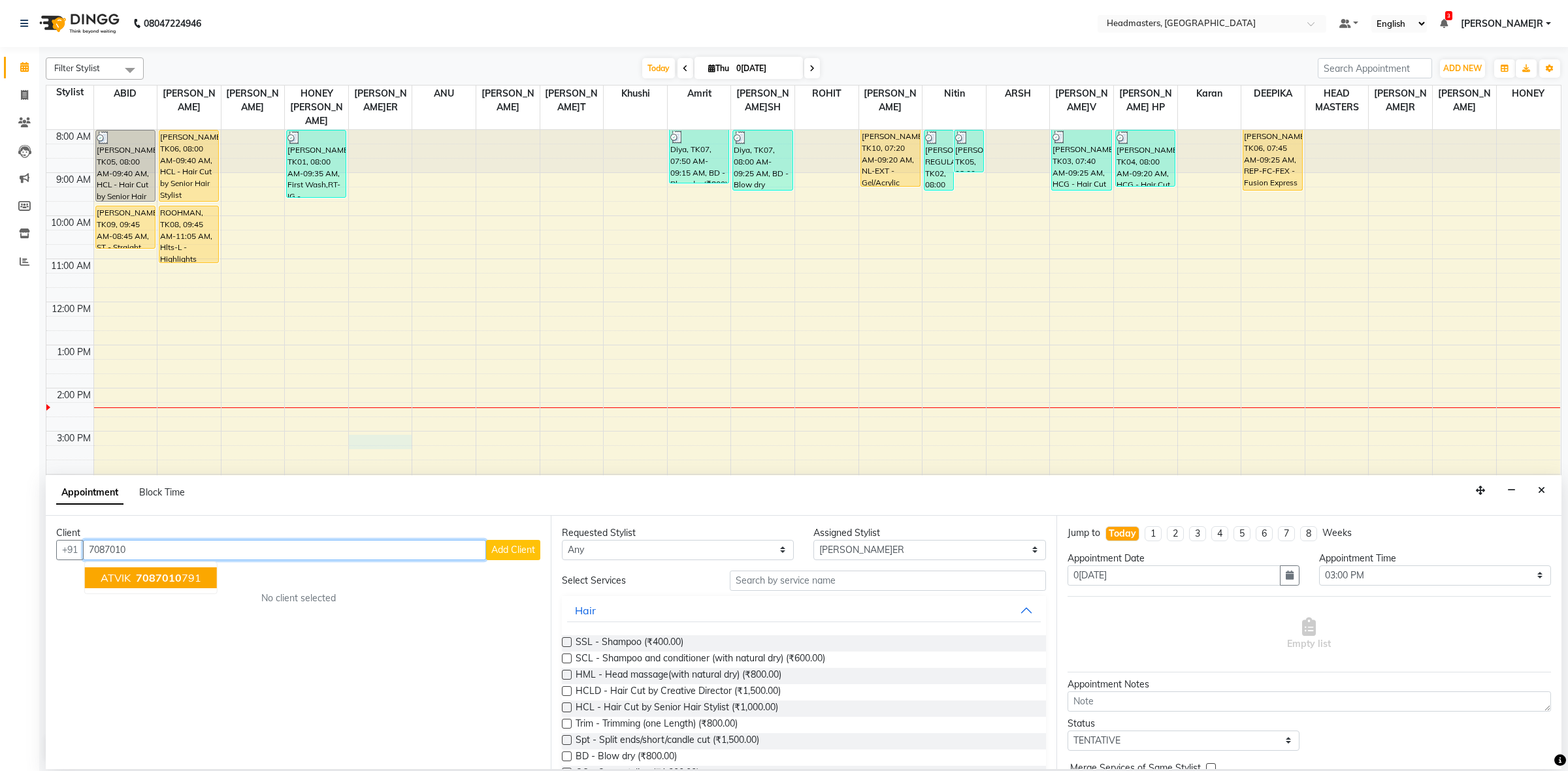
click at [110, 572] on span "ATVIK" at bounding box center [116, 577] width 30 height 13
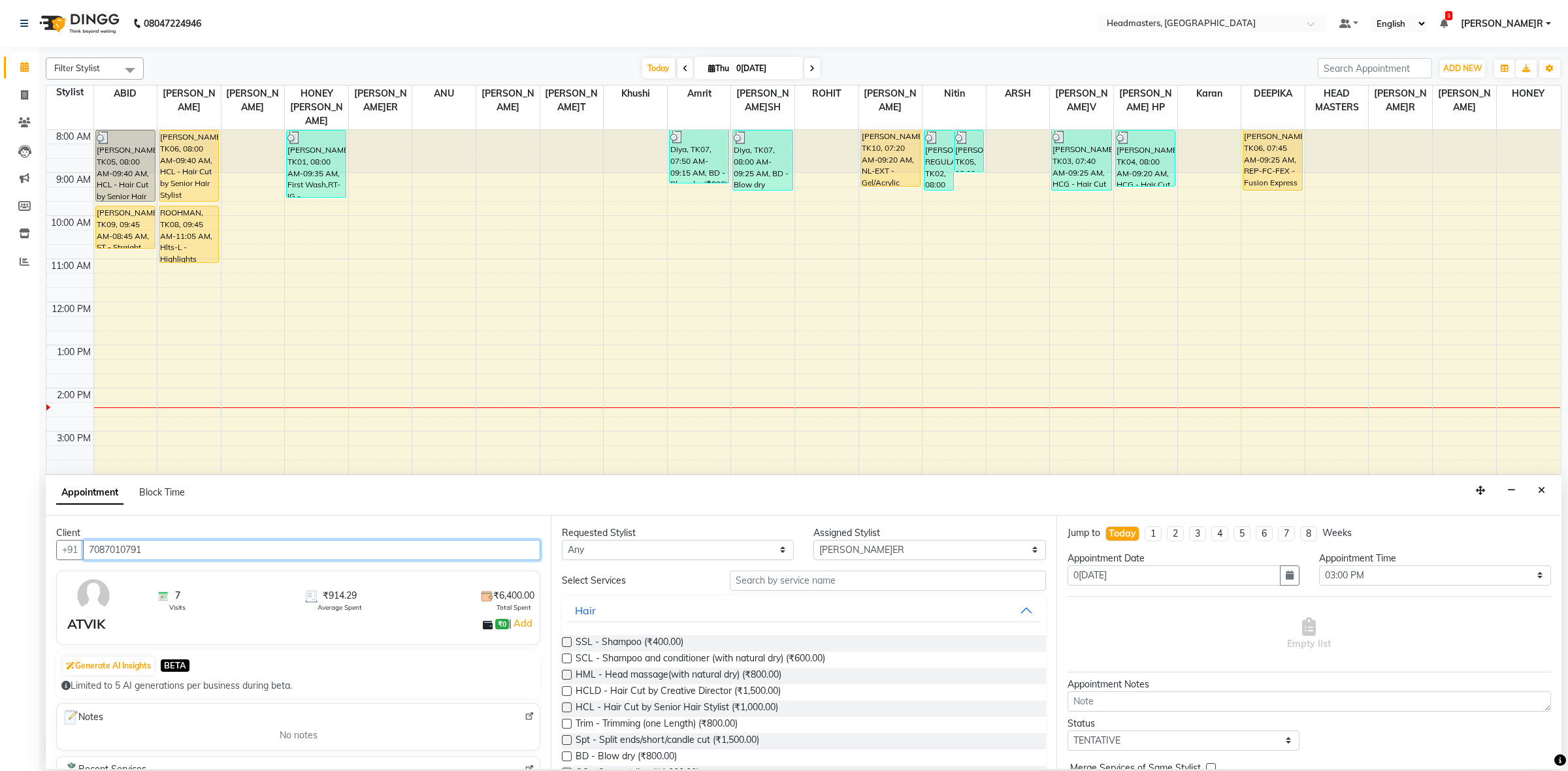
type input "7087010791"
click at [707, 543] on select "Any ABID Amrit ANU ARSH [PERSON_NAME] HEAD MASTERS HONEY [PERSON_NAME] HONEY [P…" at bounding box center [677, 549] width 232 height 20
select select "60641"
click at [562, 540] on select "Any ABID Amrit ANU ARSH DEEPIKA GURJEET HEAD MASTERS HONEY HONEY KUMAR HONEY SA…" at bounding box center [677, 549] width 232 height 20
select select "60641"
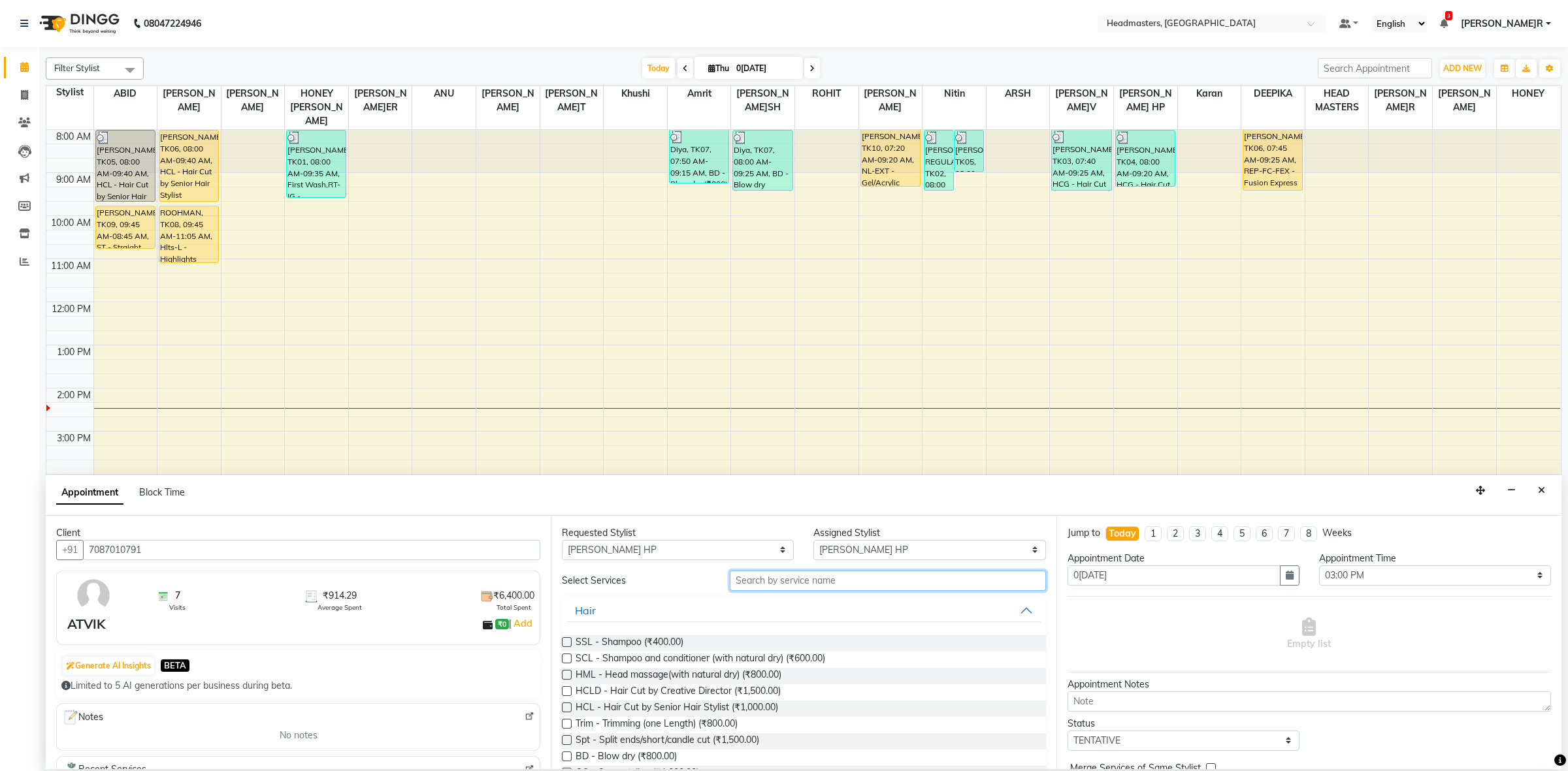
click at [853, 584] on input "text" at bounding box center [888, 581] width 317 height 20
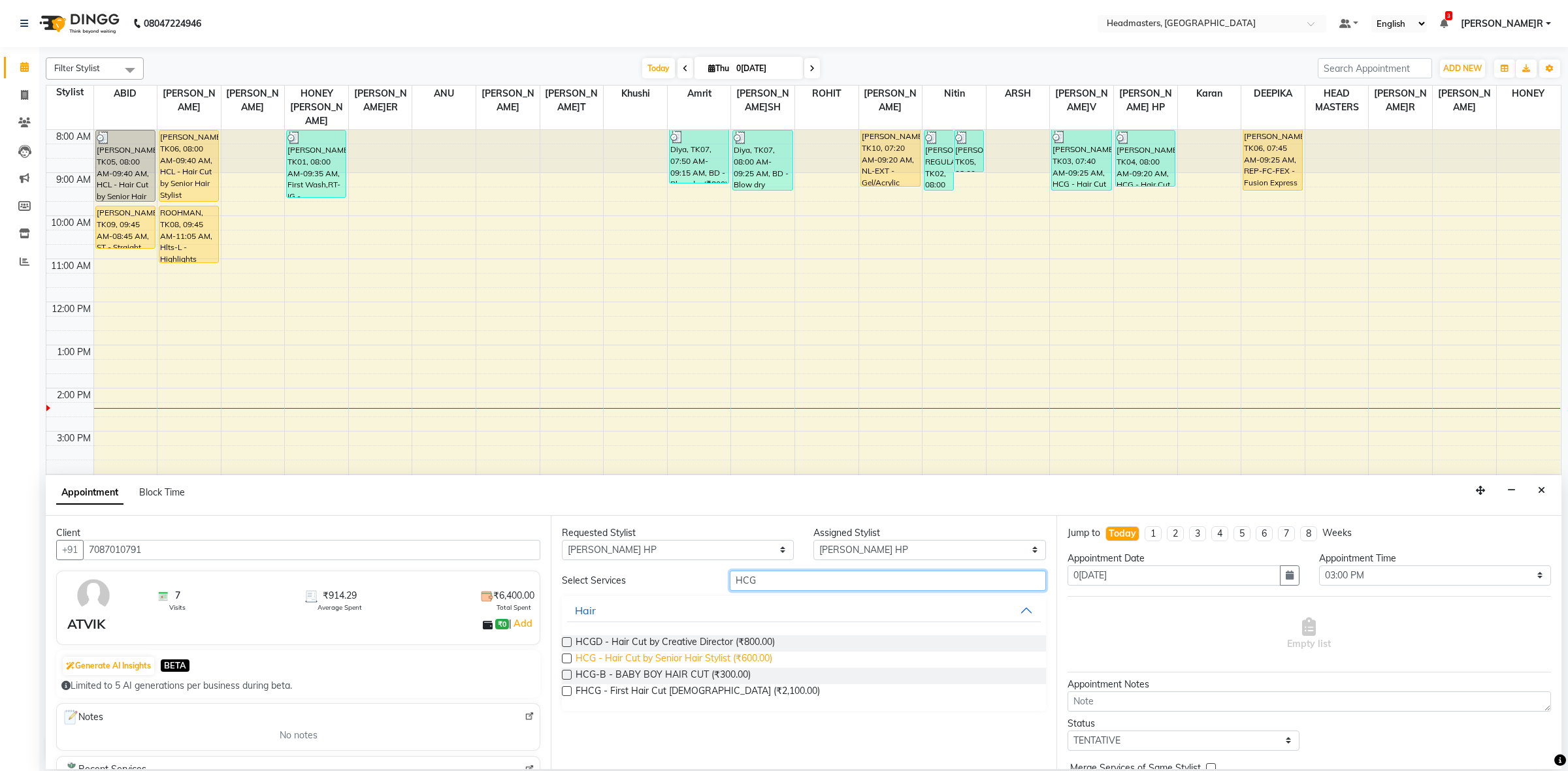
type input "HCG"
click at [747, 663] on span "HCG - Hair Cut by Senior Hair Stylist (₹600.00)" at bounding box center [674, 660] width 197 height 17
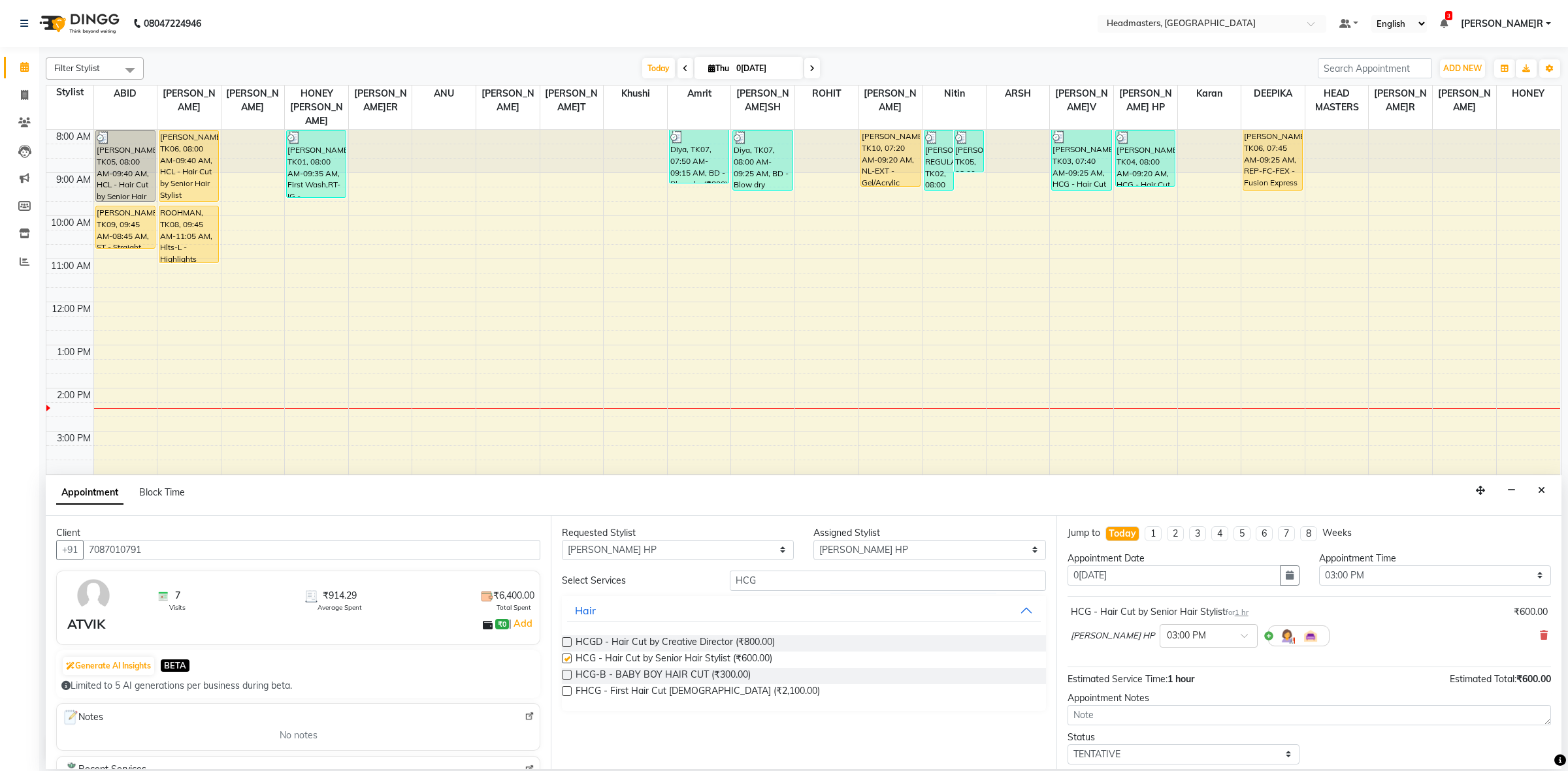
checkbox input "false"
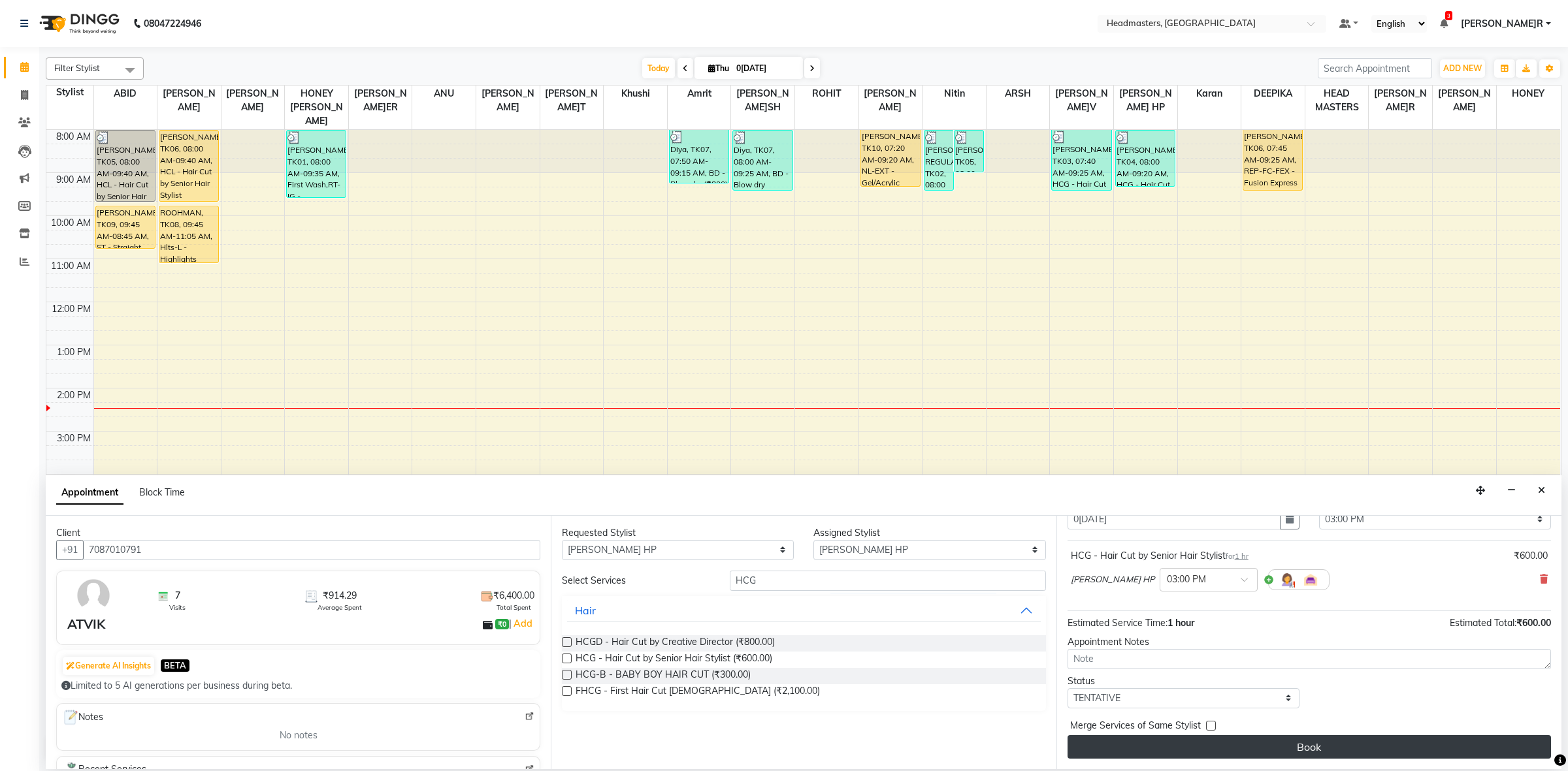
click at [1116, 739] on button "Book" at bounding box center [1310, 747] width 484 height 23
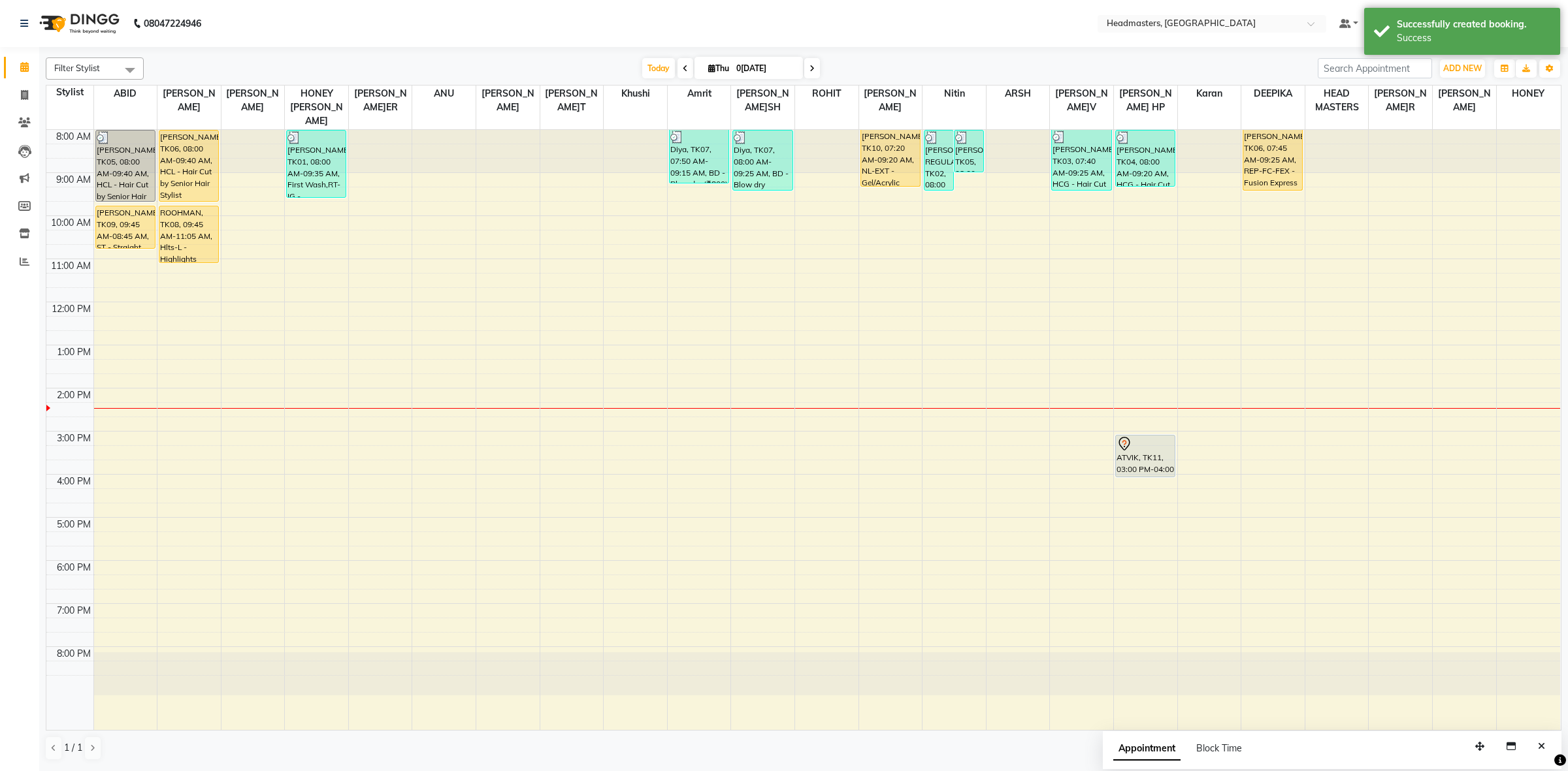
click at [290, 268] on div "8:00 AM 9:00 AM 10:00 AM 11:00 AM 12:00 PM 1:00 PM 2:00 PM 3:00 PM 4:00 PM 5:00…" at bounding box center [803, 430] width 1514 height 600
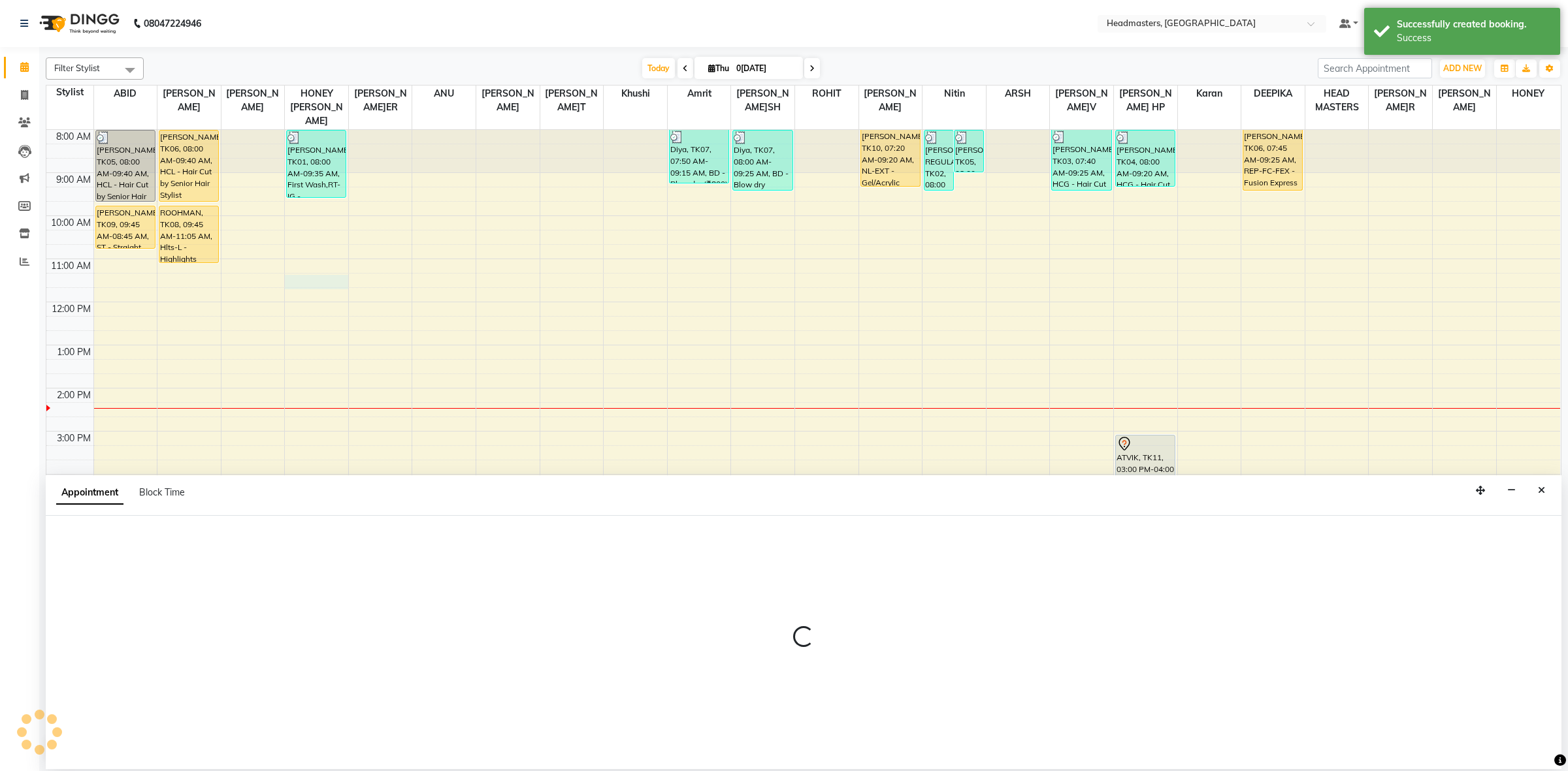
select select "60638"
select select "675"
select select "tentative"
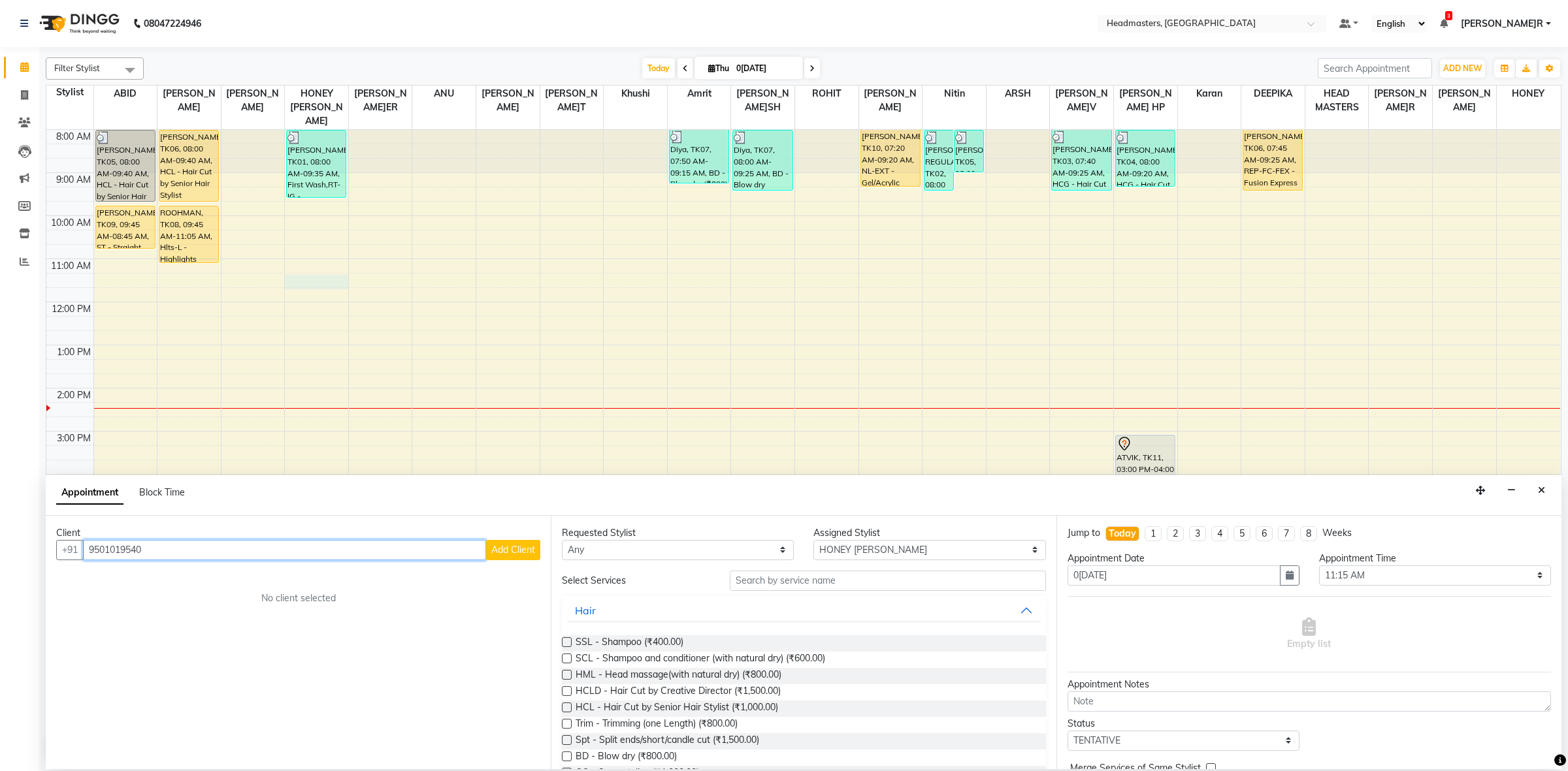
type input "9501019540"
click at [507, 559] on button "Add Client" at bounding box center [513, 549] width 54 height 20
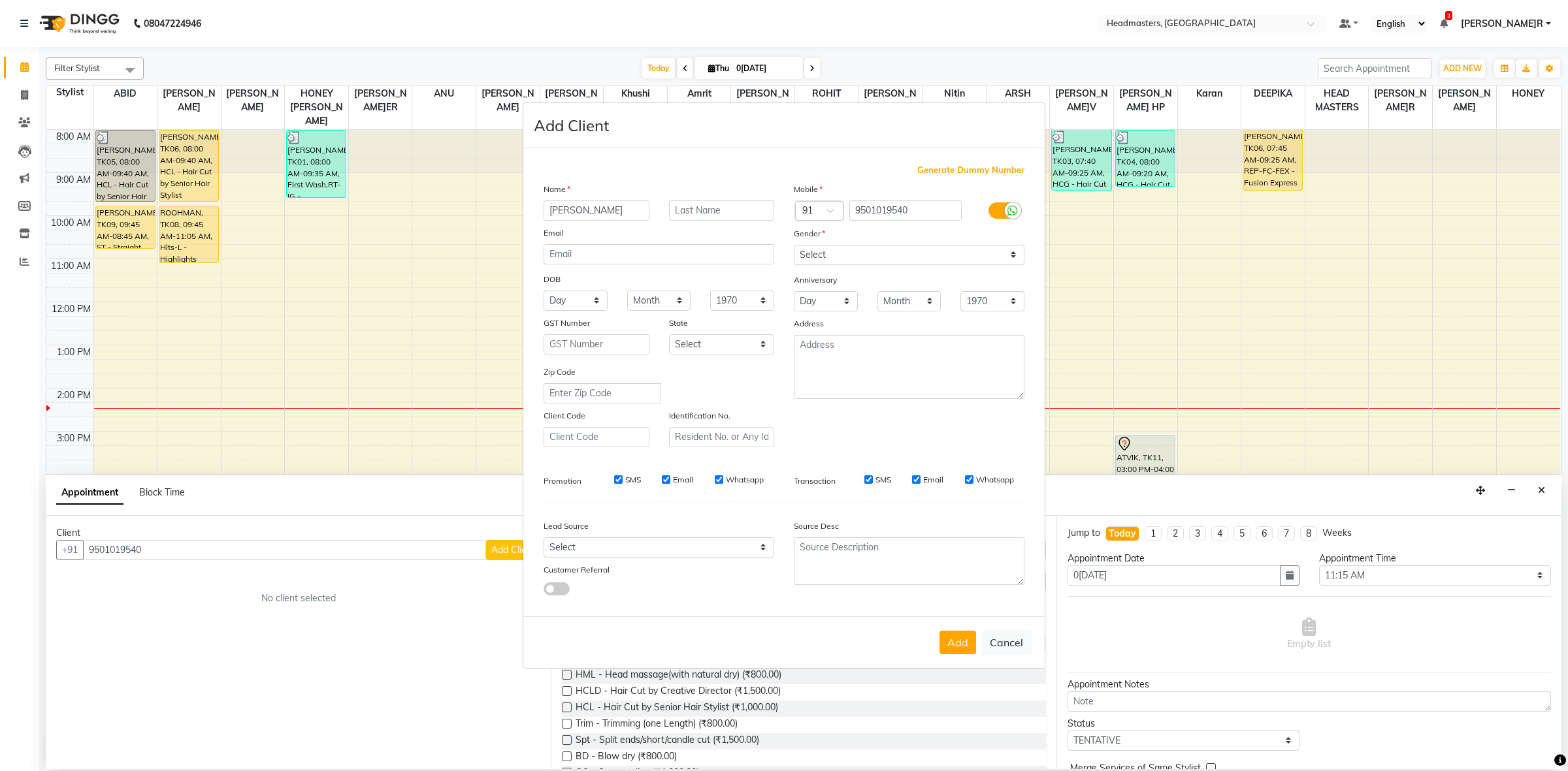
type input "[PERSON_NAME]"
click at [841, 249] on select "Select Male Female Other Prefer Not To Say" at bounding box center [909, 255] width 230 height 20
select select "female"
click at [794, 246] on select "Select Male Female Other Prefer Not To Say" at bounding box center [909, 255] width 230 height 20
click at [939, 630] on div "Add Cancel" at bounding box center [784, 641] width 522 height 51
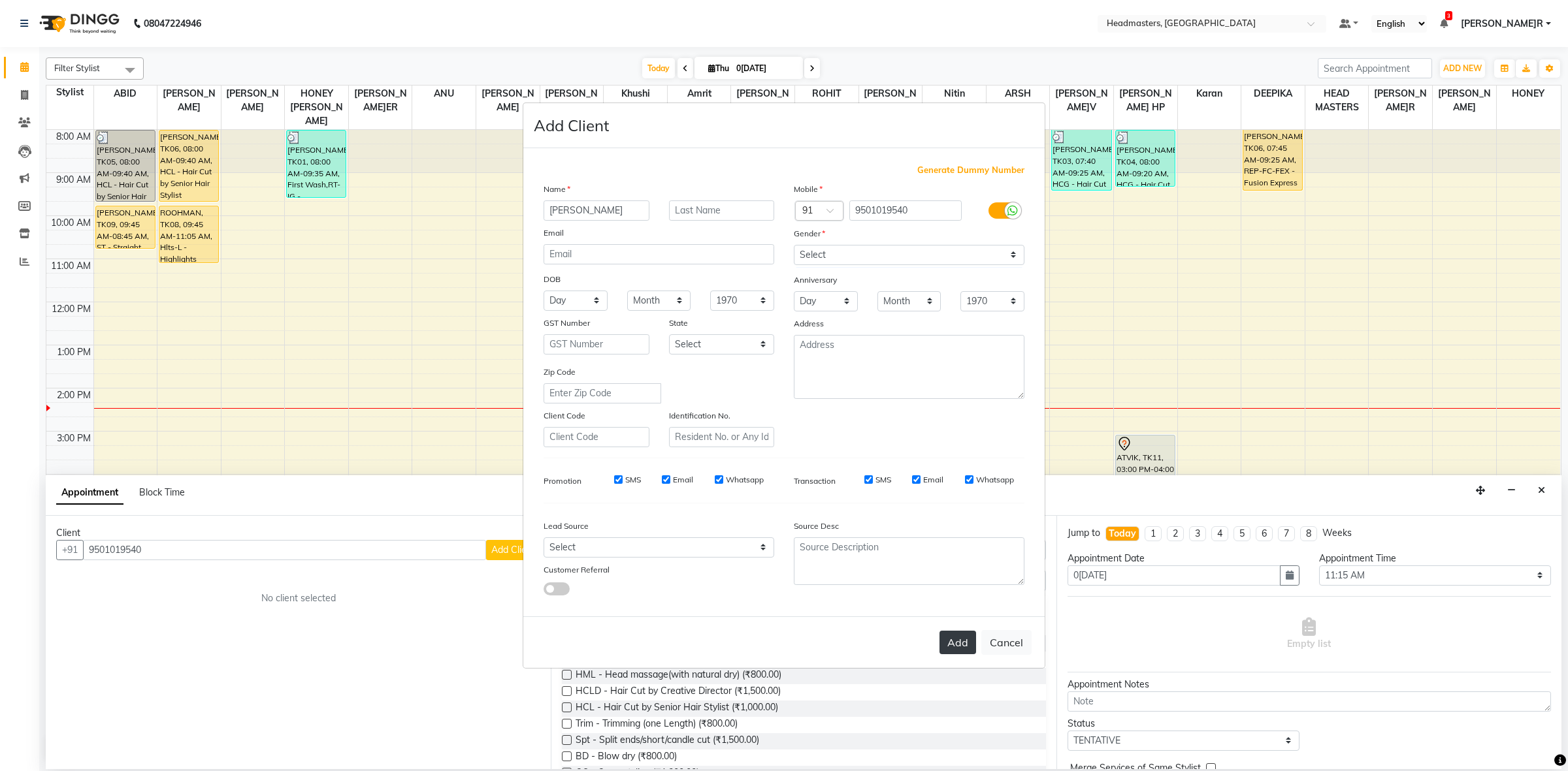
click at [945, 632] on button "Add" at bounding box center [957, 642] width 37 height 23
click at [949, 635] on div "Add Cancel" at bounding box center [784, 641] width 522 height 51
select select
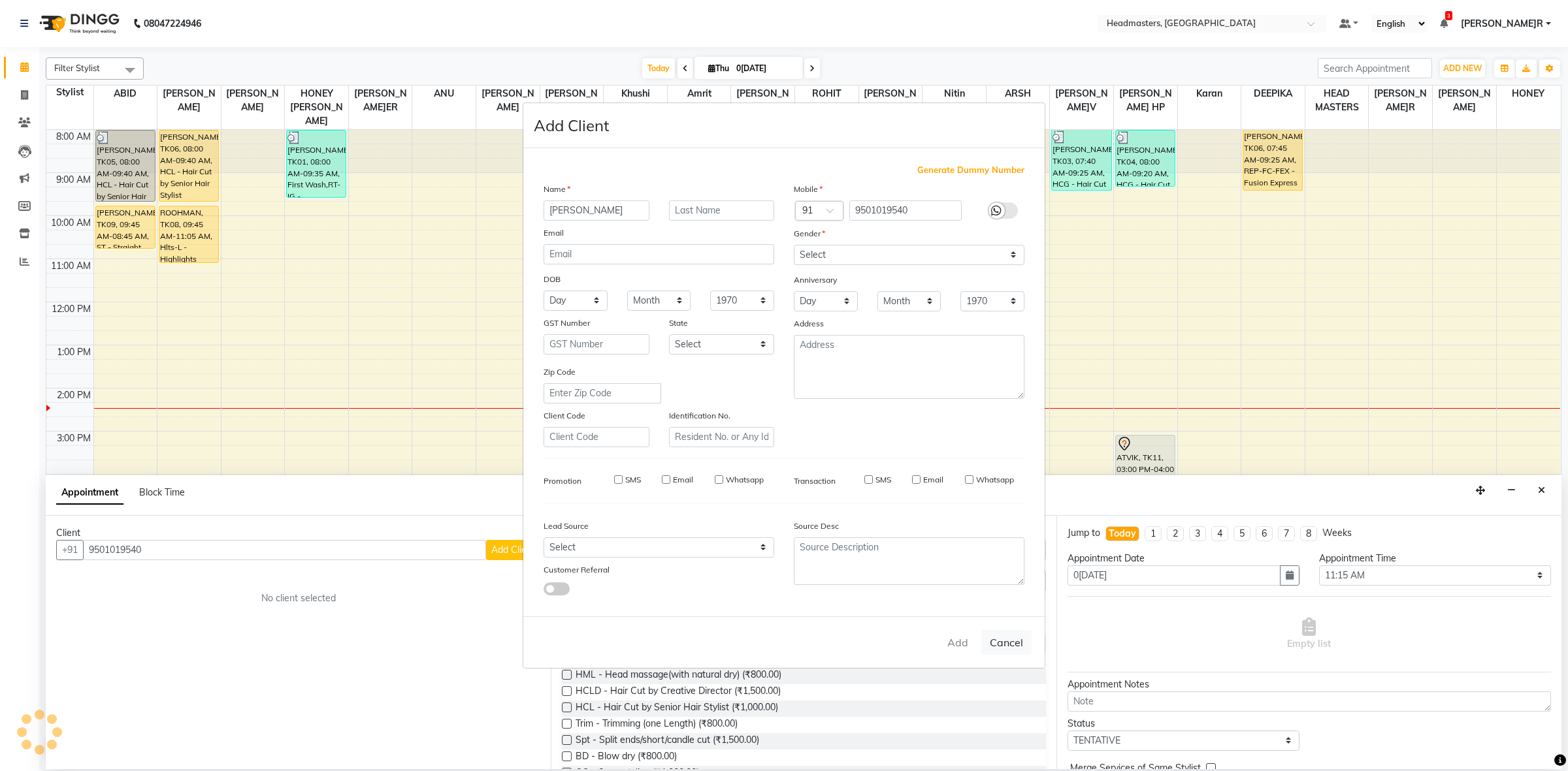
select select
checkbox input "false"
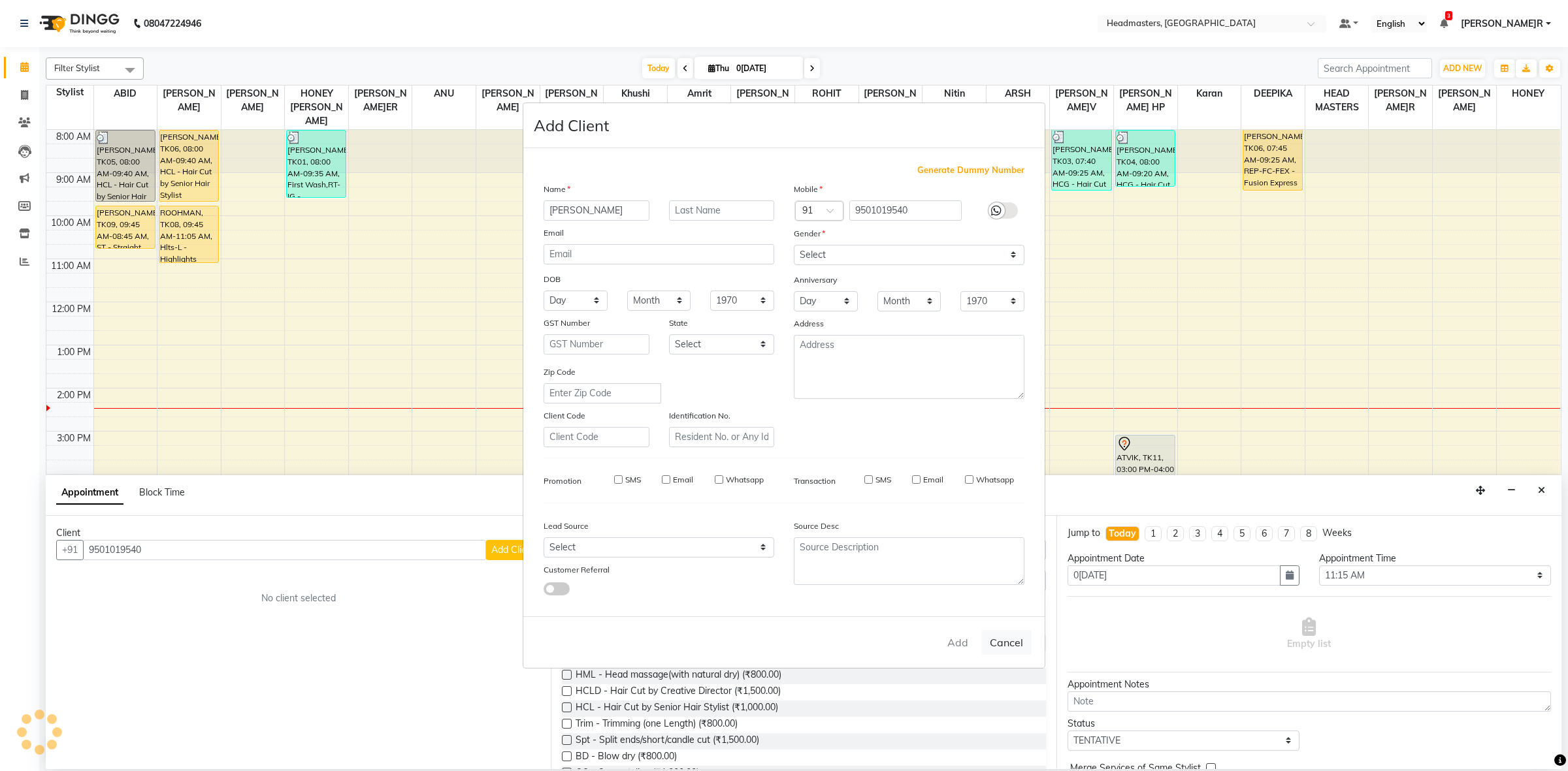
checkbox input "false"
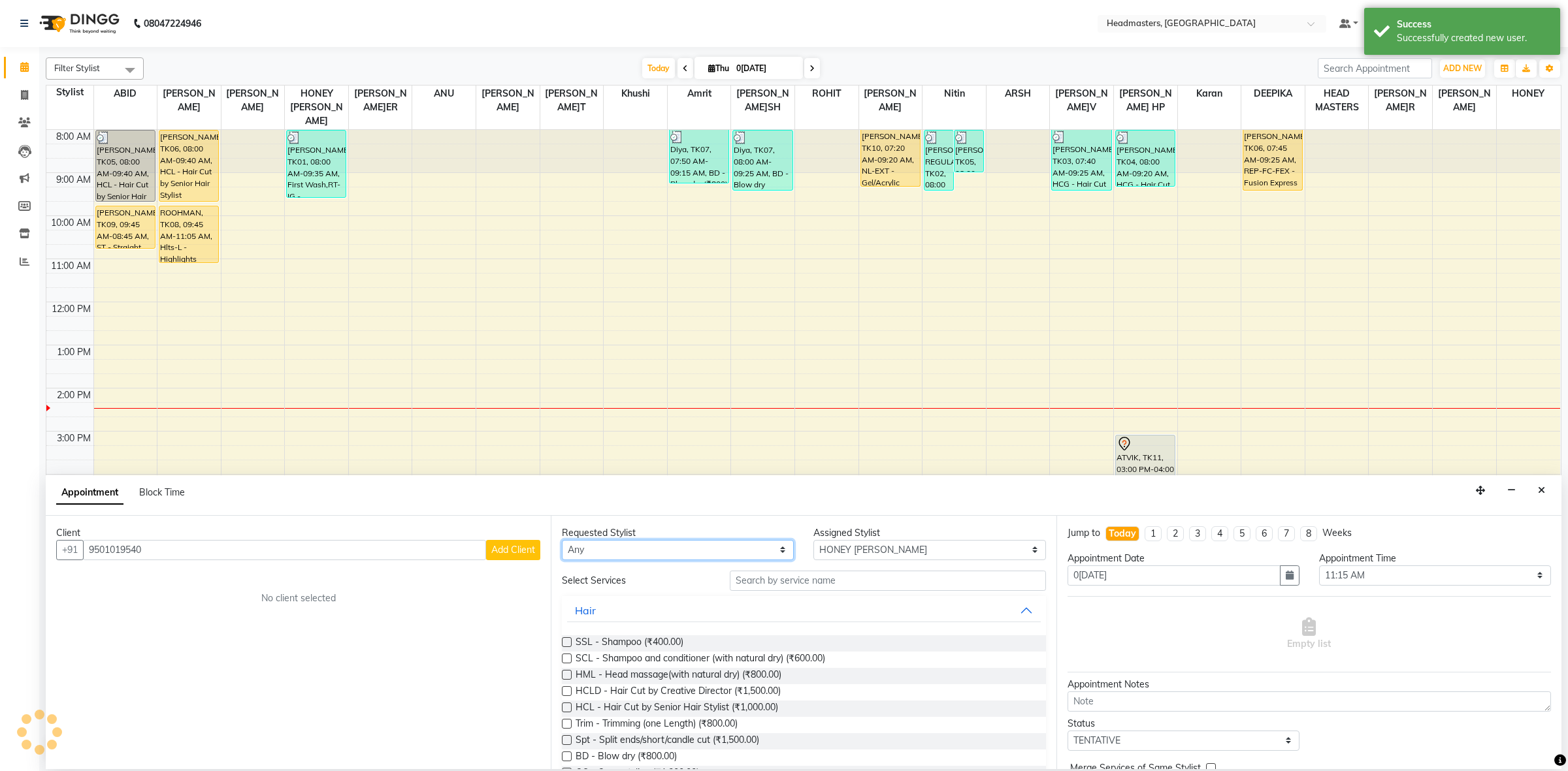
click at [686, 552] on select "Any ABID Amrit ANU ARSH DEEPIKA GURJEET HEAD MASTERS HONEY HONEY KUMAR HONEY SA…" at bounding box center [677, 549] width 232 height 20
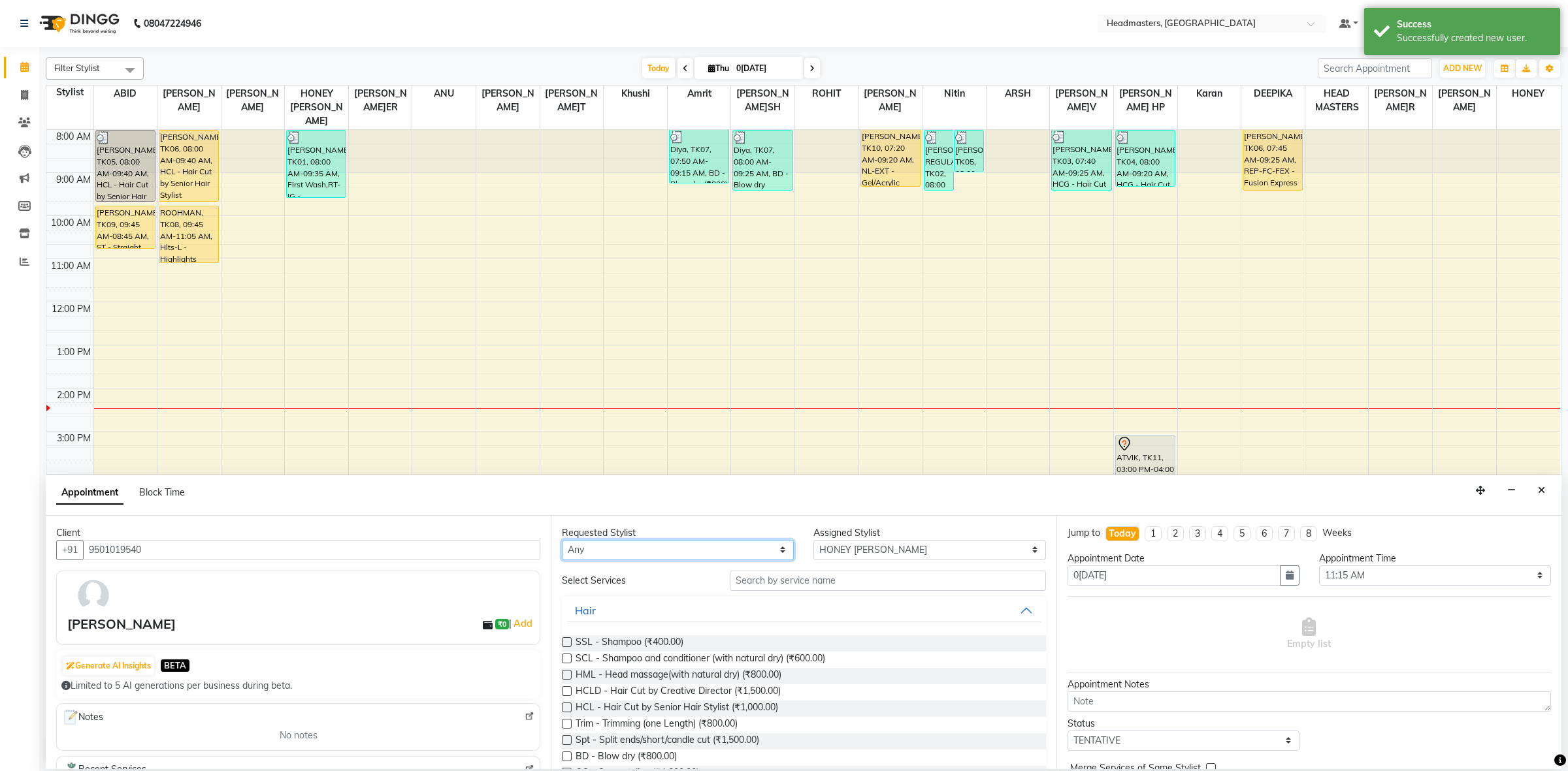
select select "60638"
click at [562, 540] on select "Any ABID Amrit ANU ARSH DEEPIKA GURJEET HEAD MASTERS HONEY HONEY KUMAR HONEY SA…" at bounding box center [677, 549] width 232 height 20
click at [777, 587] on input "text" at bounding box center [888, 581] width 317 height 20
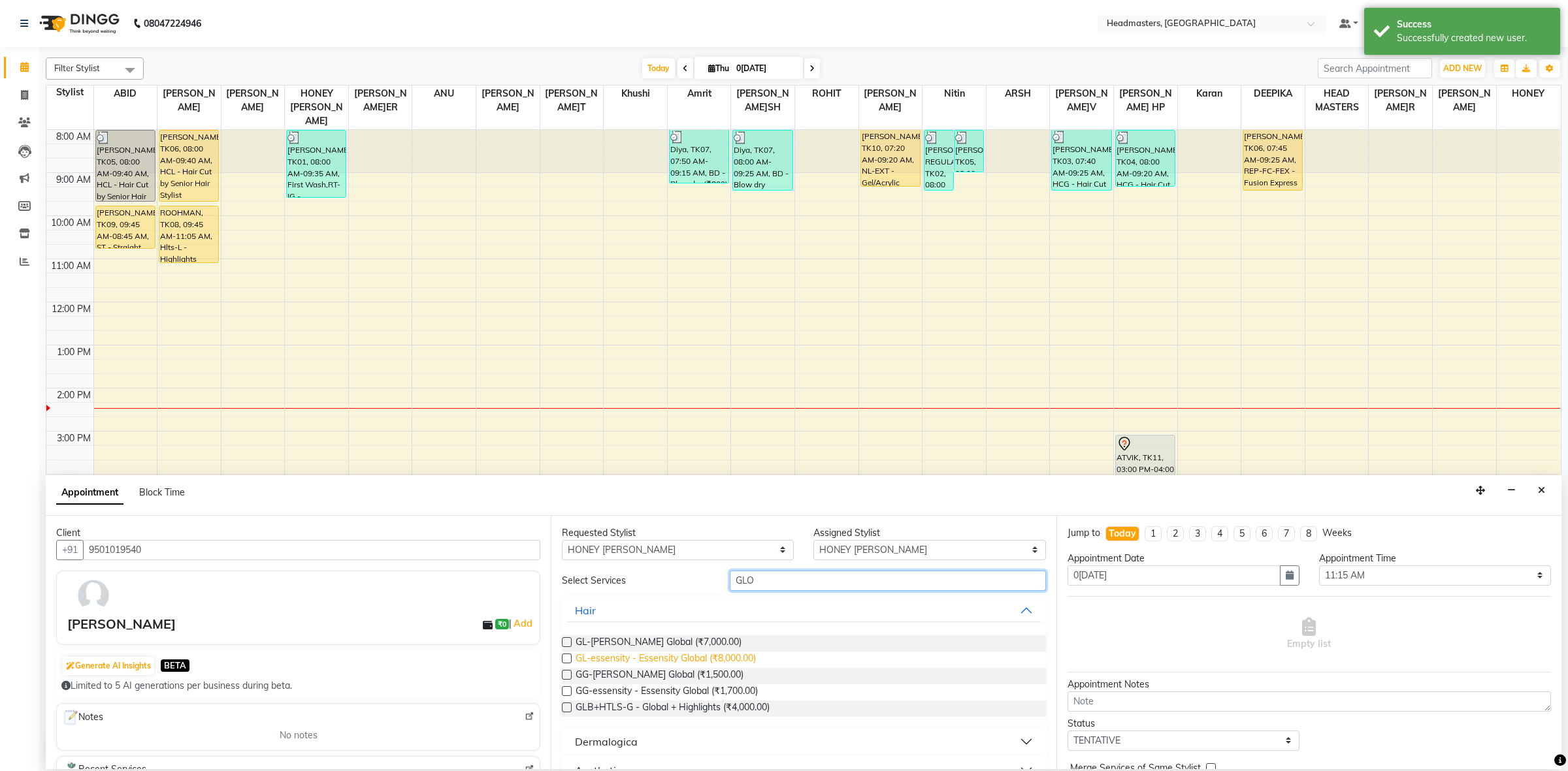
type input "GLO"
click at [751, 653] on span "GL-essensity - Essensity Global (₹8,000.00)" at bounding box center [665, 660] width 180 height 17
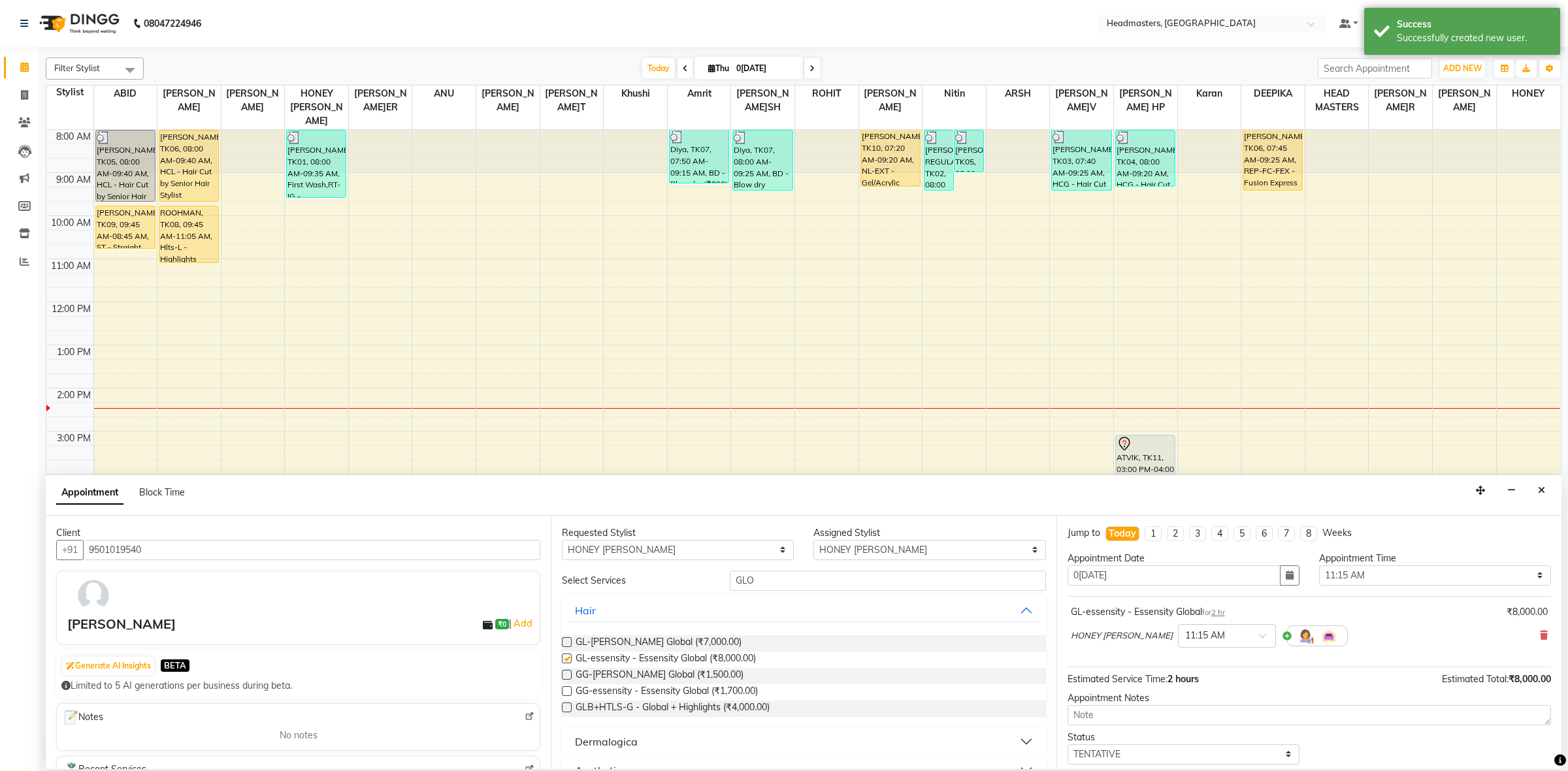
checkbox input "false"
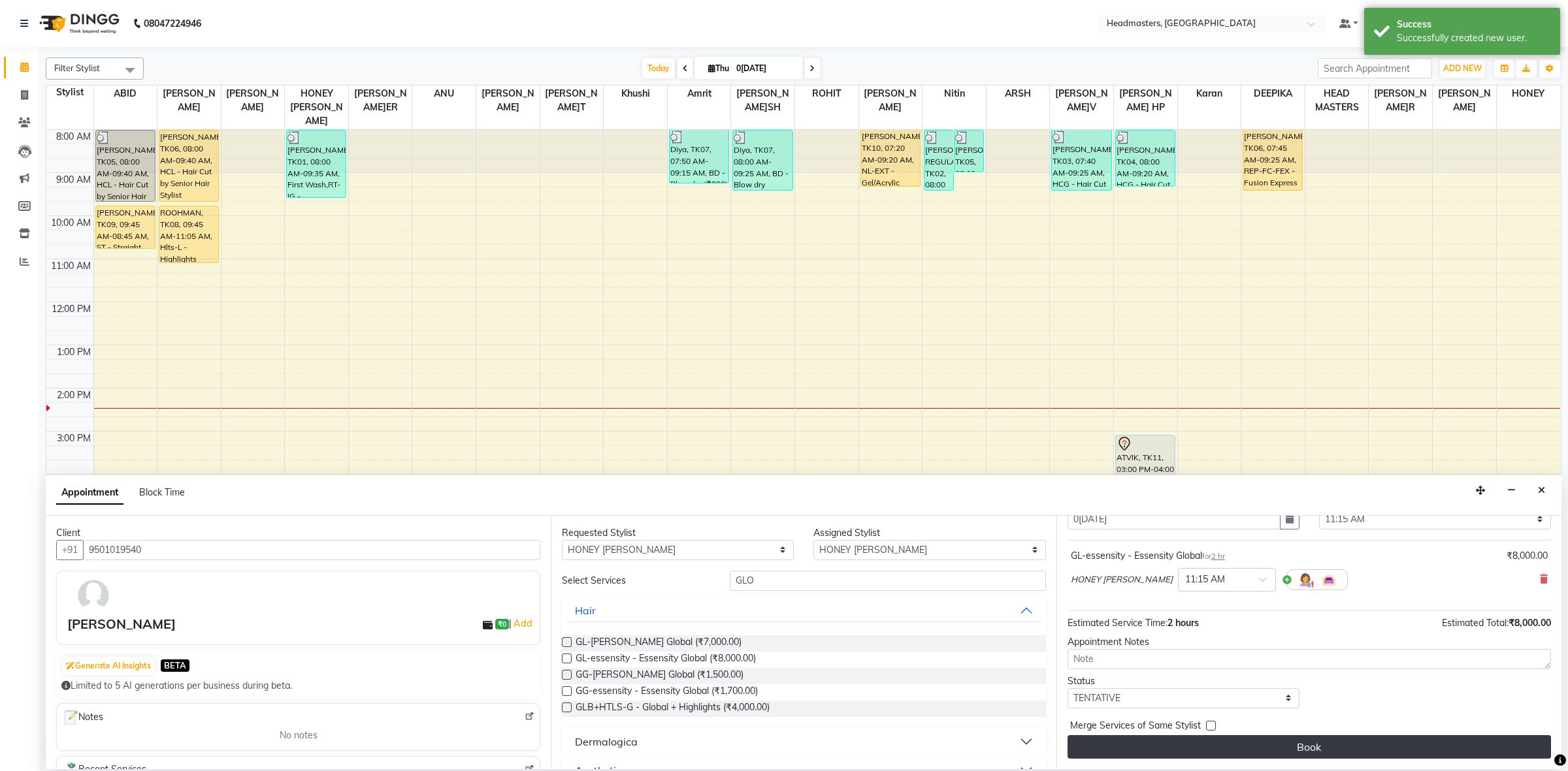
click at [1160, 740] on button "Book" at bounding box center [1310, 747] width 484 height 23
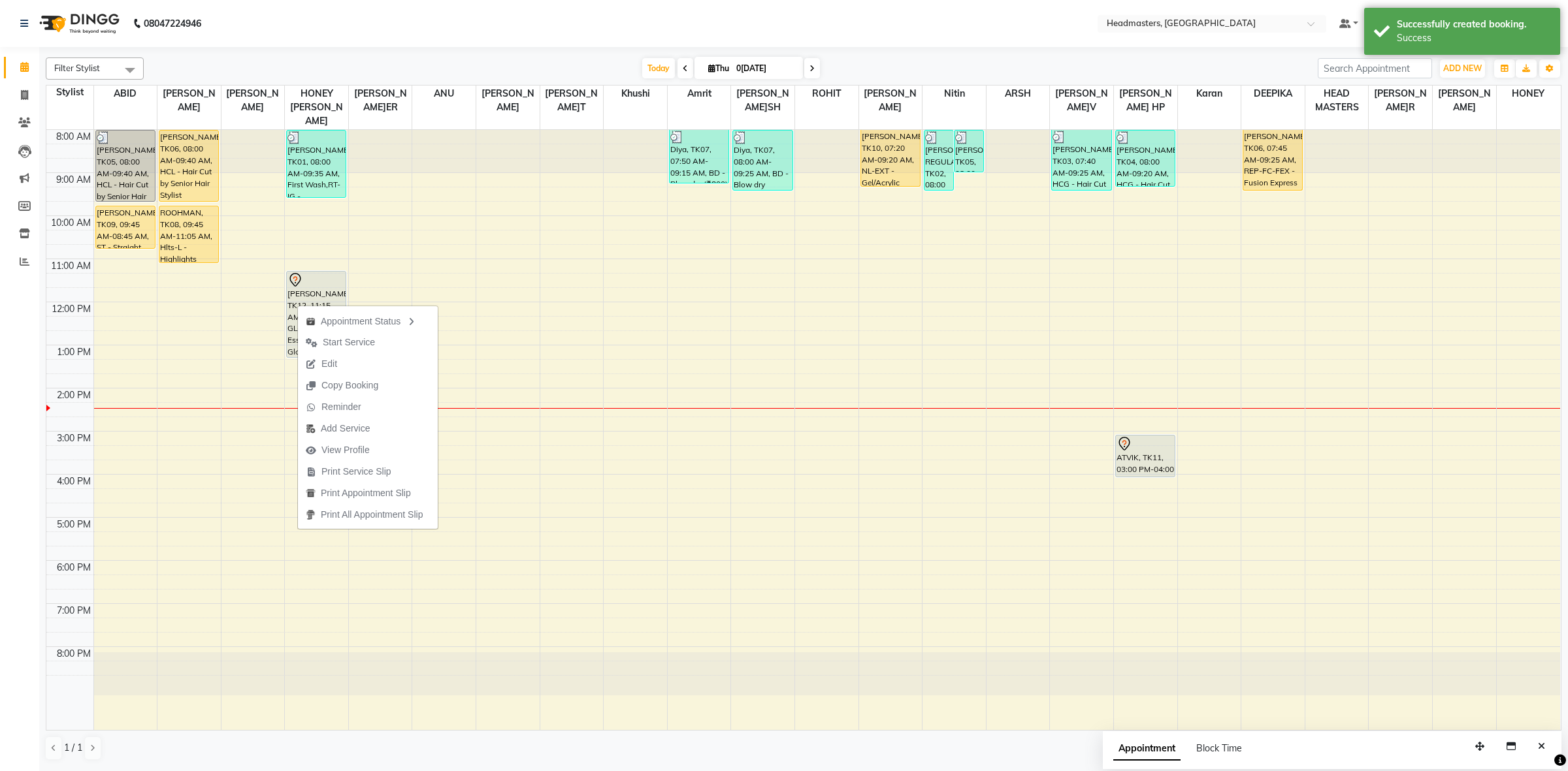
click at [373, 341] on span "Start Service" at bounding box center [349, 342] width 52 height 14
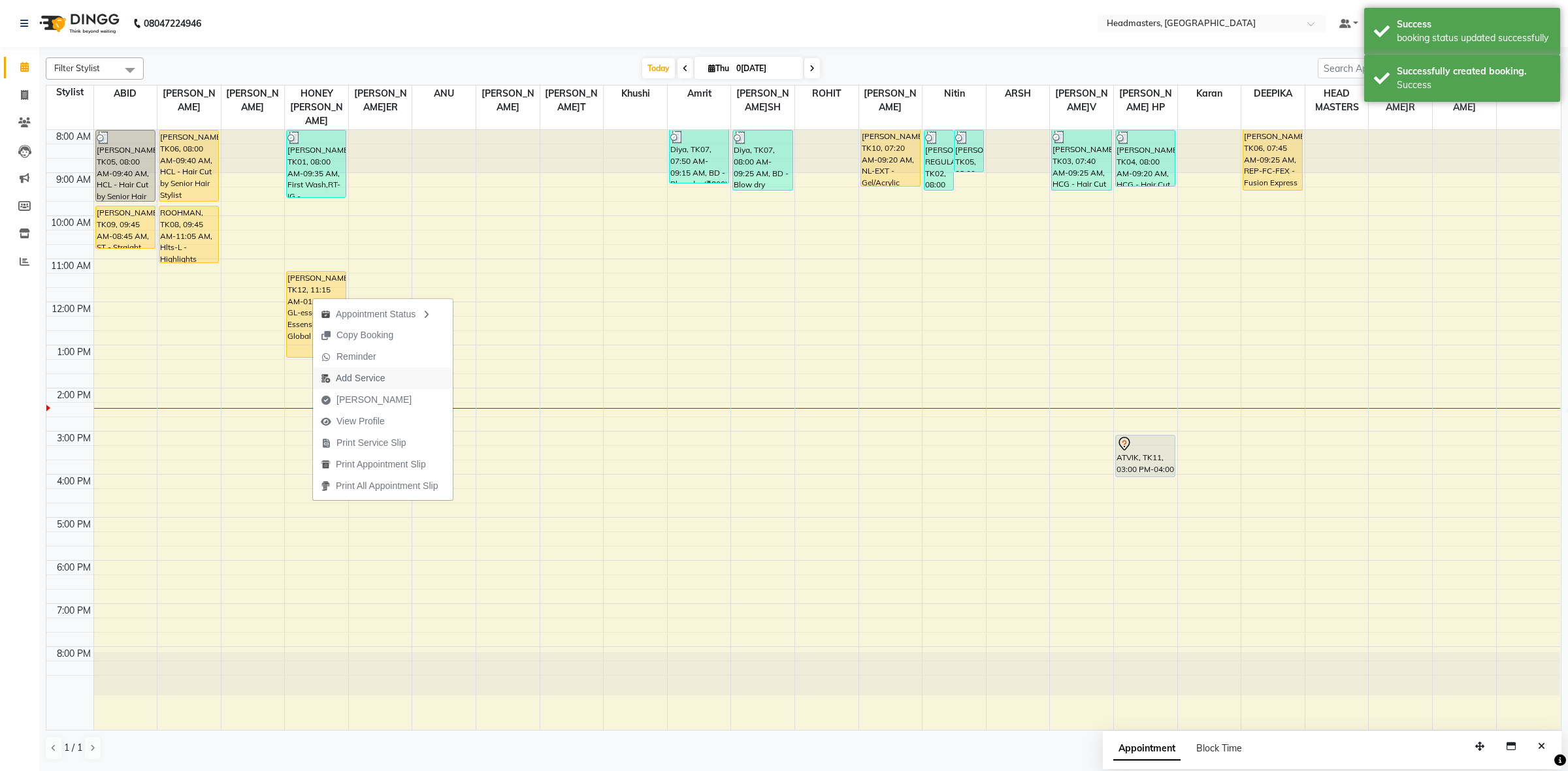
click at [351, 376] on span "Add Service" at bounding box center [360, 379] width 49 height 14
select select "60638"
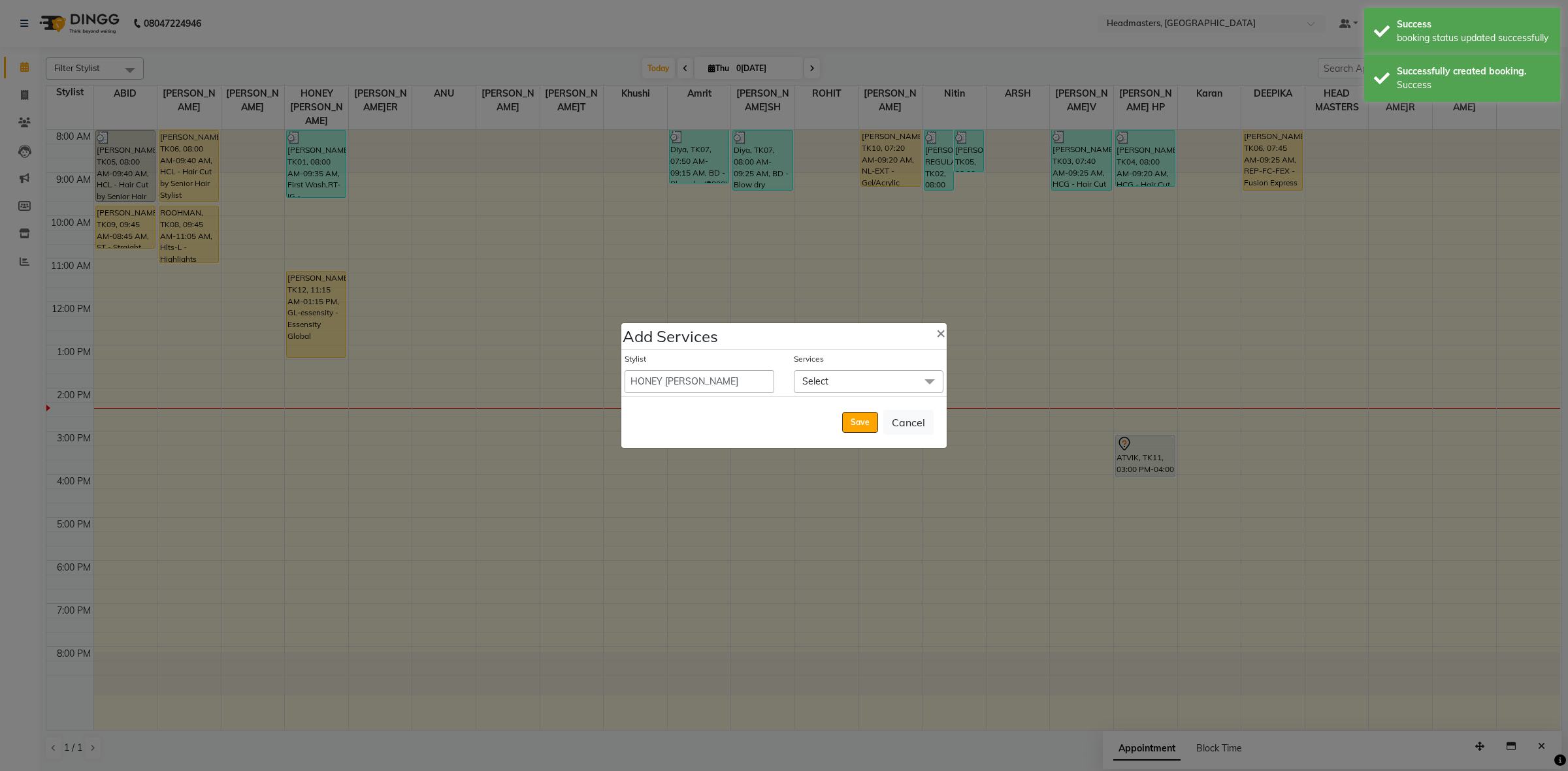
click at [821, 377] on span "Select" at bounding box center [816, 382] width 26 height 12
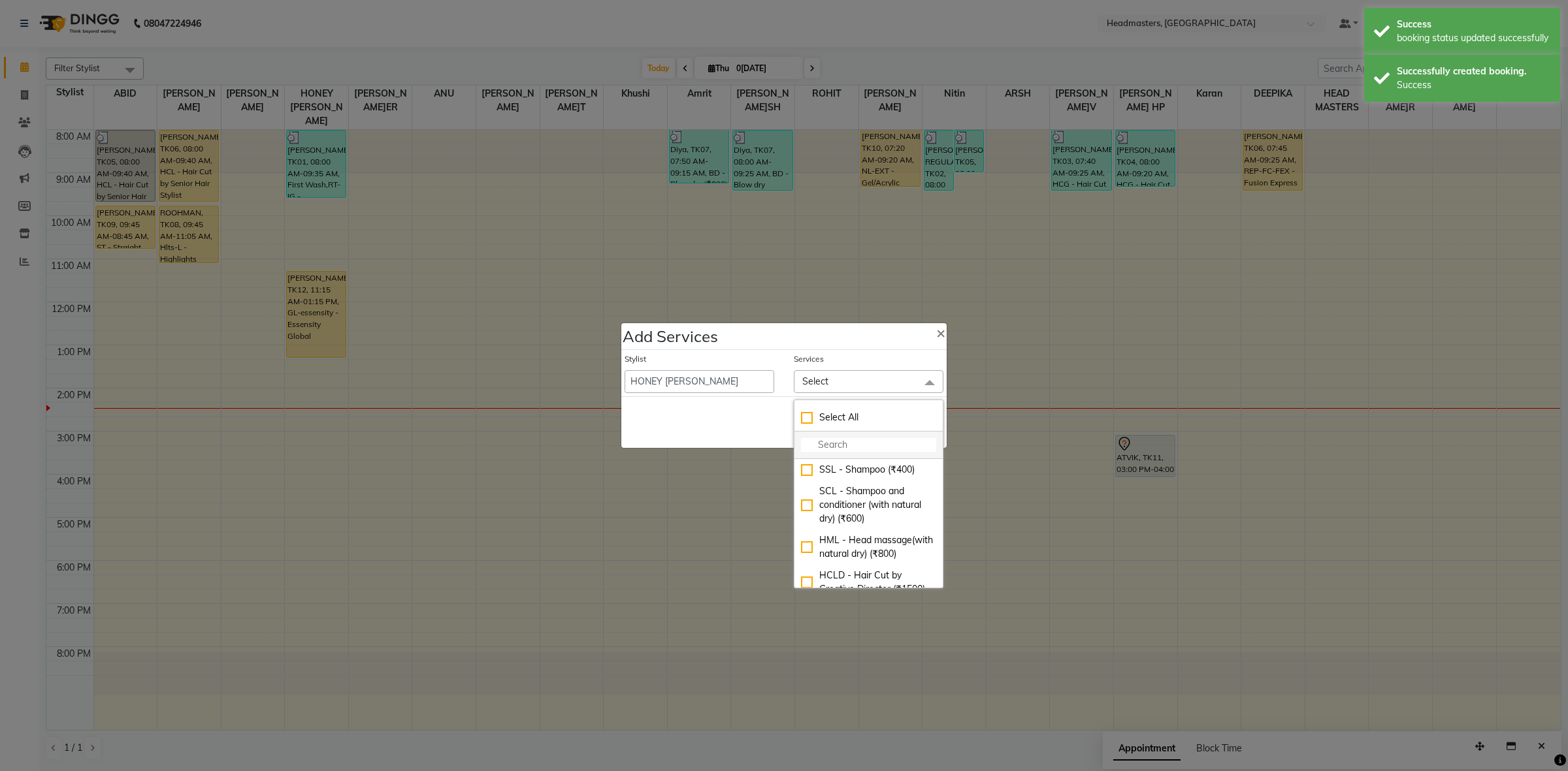
click at [840, 451] on input "multiselect-search" at bounding box center [869, 445] width 136 height 14
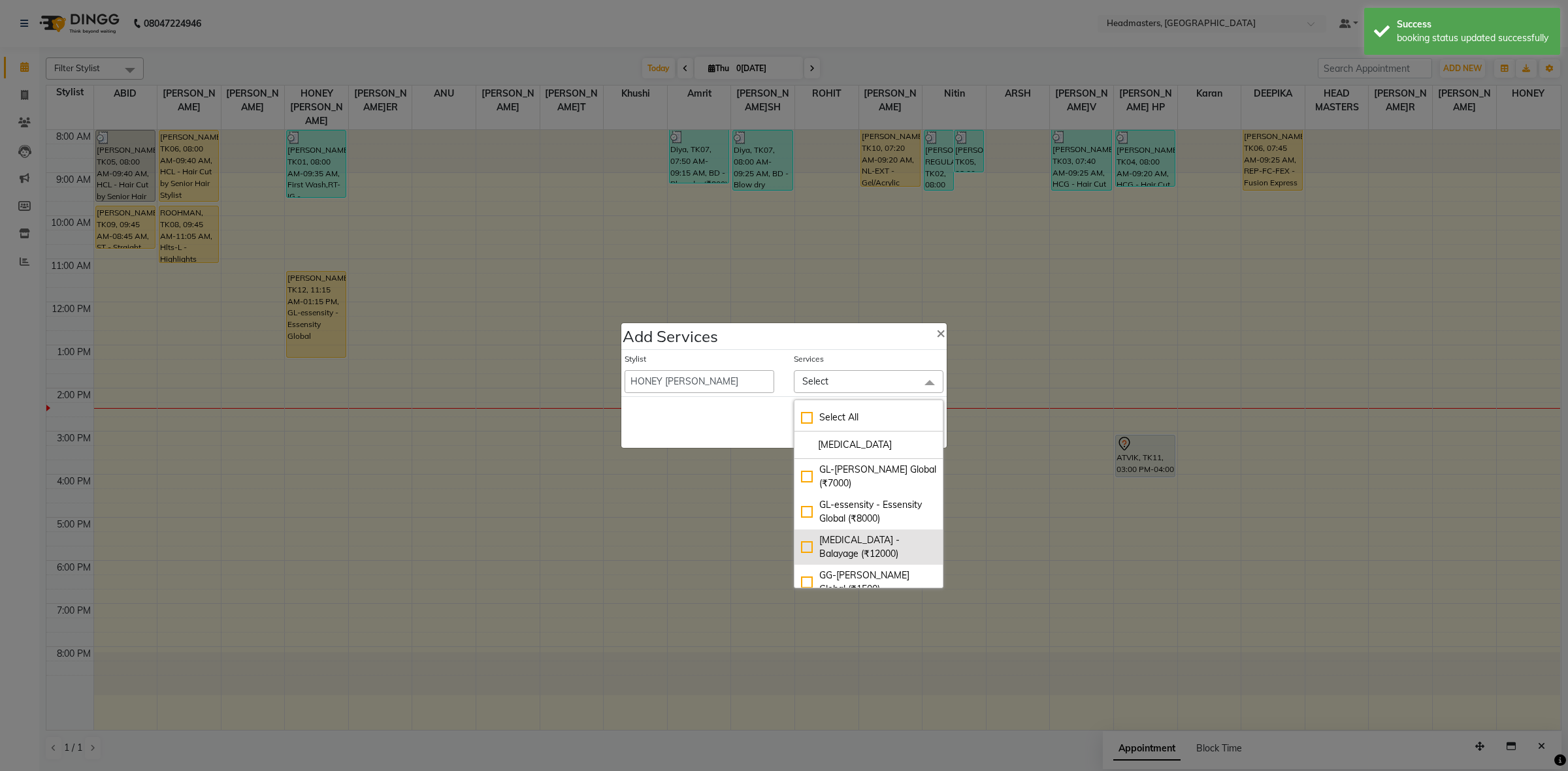
type input "BAL"
click at [910, 542] on div "[MEDICAL_DATA] - Balayage (₹12000)" at bounding box center [869, 548] width 136 height 28
checkbox input "true"
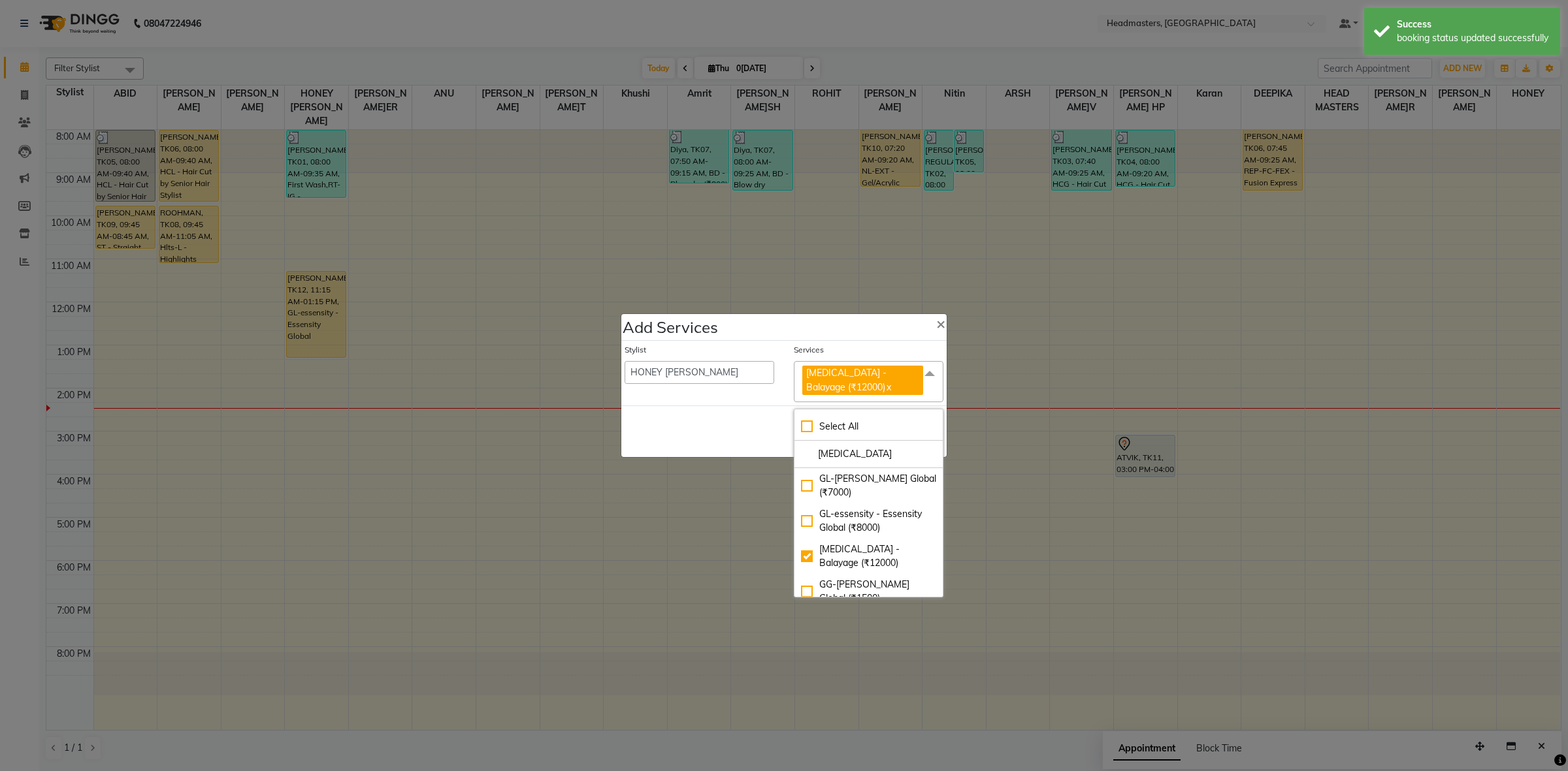
click at [727, 386] on div "Stylist ABID Amrit ANU ARSH DEEPIKA GURJEET HEAD MASTERS HONEY HONEY KUMAR HONE…" at bounding box center [699, 373] width 170 height 58
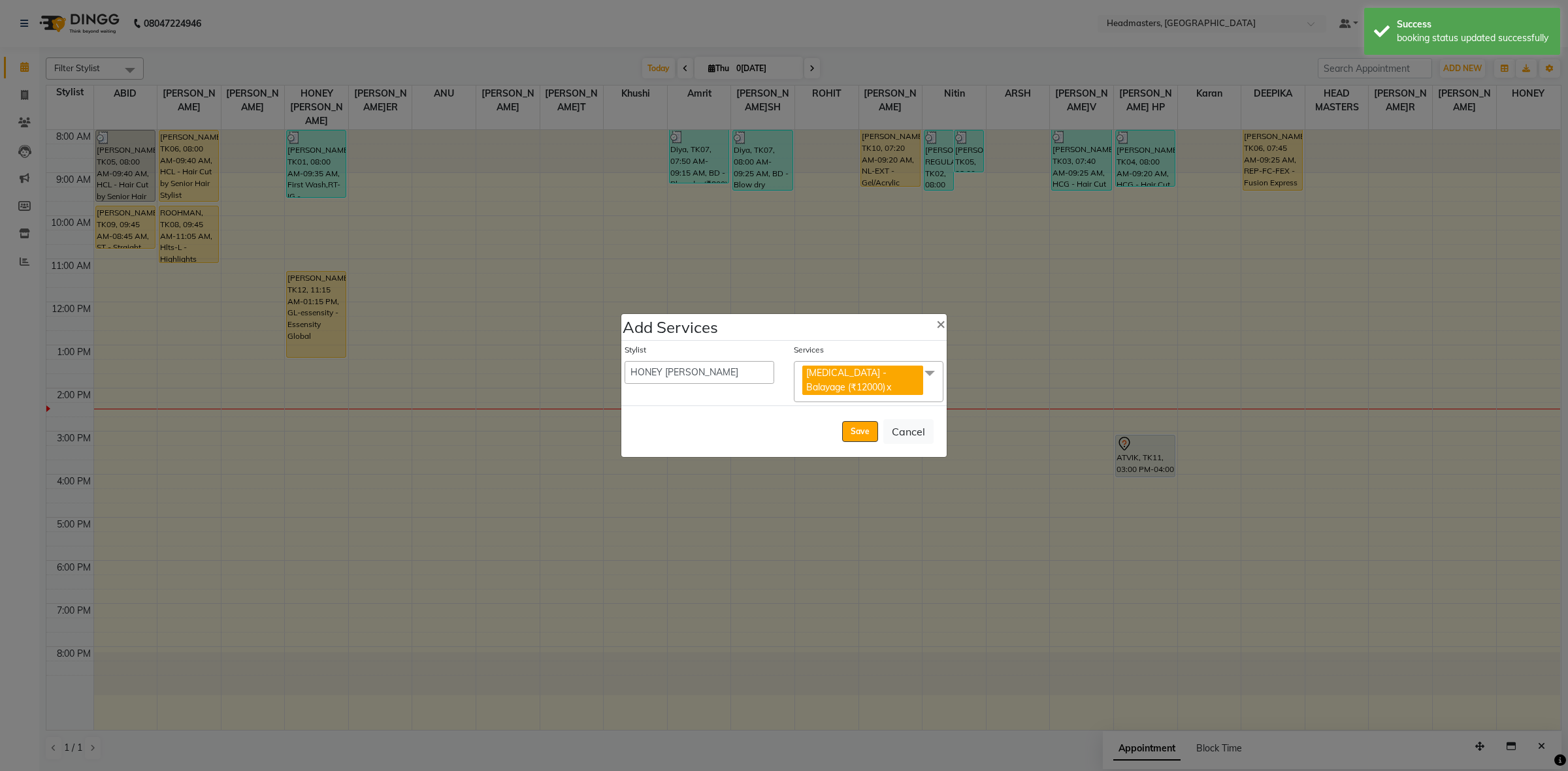
drag, startPoint x: 853, startPoint y: 435, endPoint x: 879, endPoint y: 406, distance: 38.9
click at [854, 435] on button "Save" at bounding box center [859, 432] width 36 height 21
select select "60608"
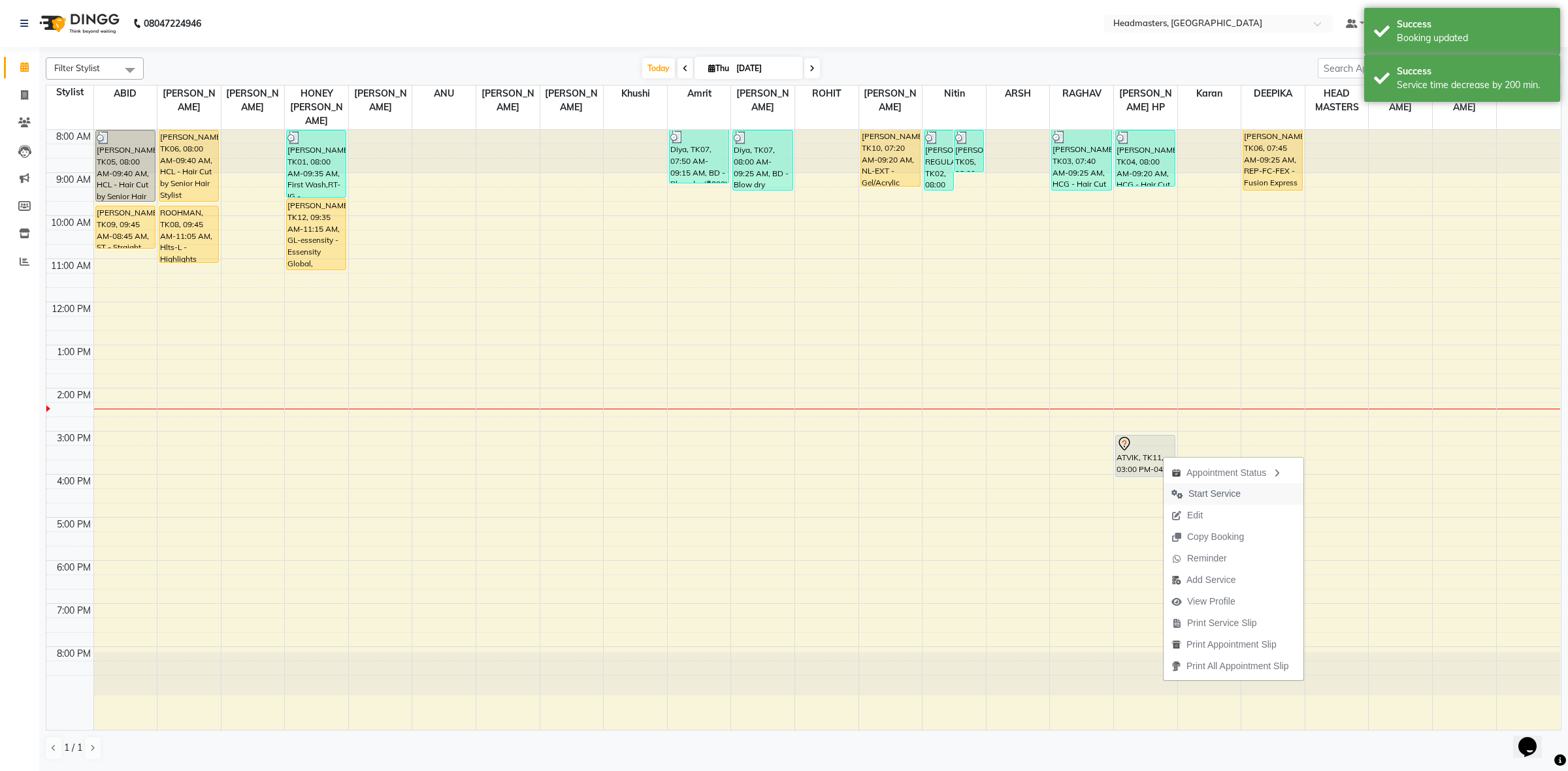
click at [1227, 492] on span "Start Service" at bounding box center [1215, 494] width 52 height 14
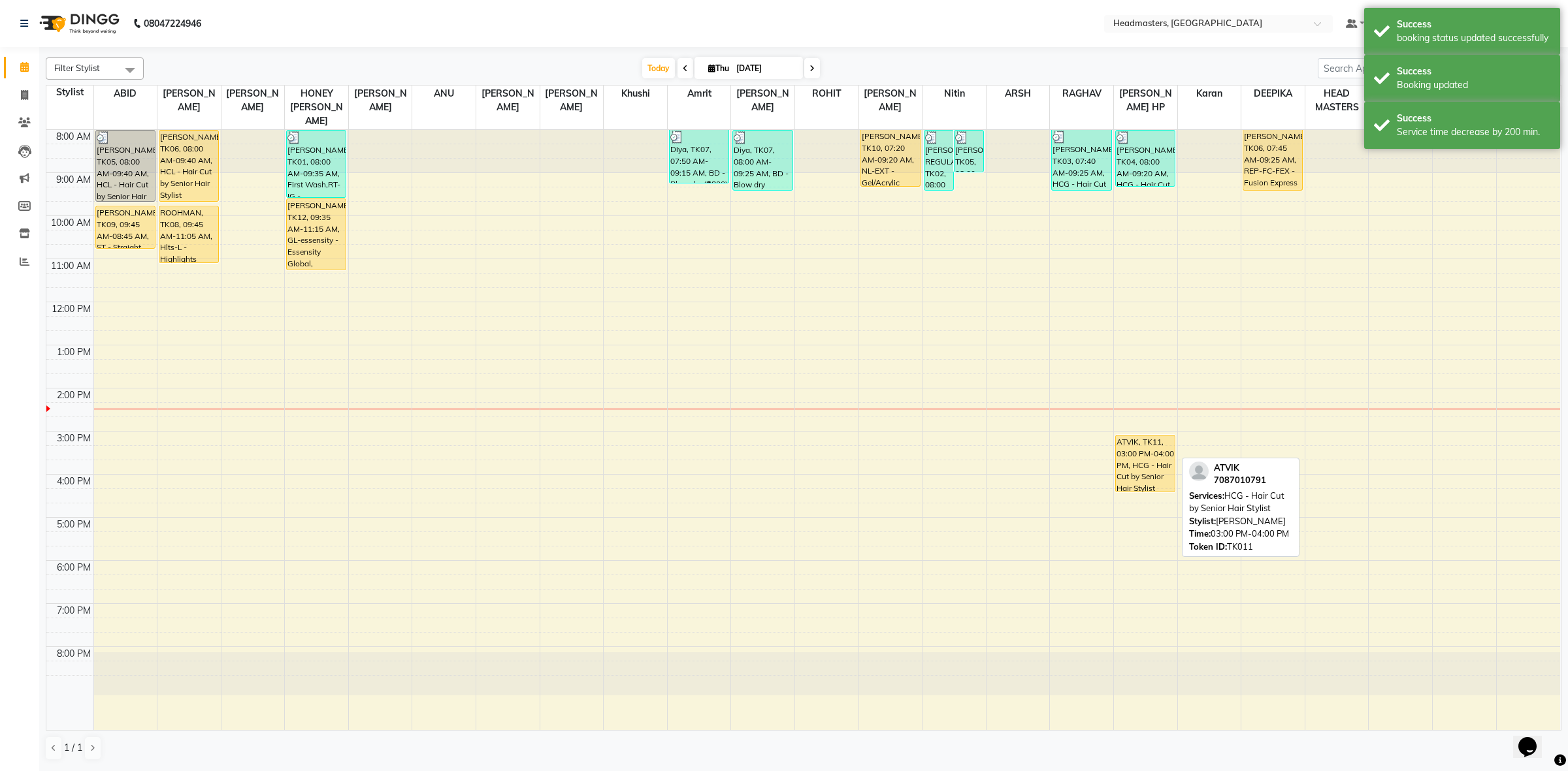
drag, startPoint x: 1161, startPoint y: 461, endPoint x: 1163, endPoint y: 474, distance: 13.2
click at [1163, 474] on div "[PERSON_NAME], TK04, 08:00 AM-09:20 AM, HCG - Hair Cut by Senior Hair Stylist A…" at bounding box center [1145, 430] width 63 height 600
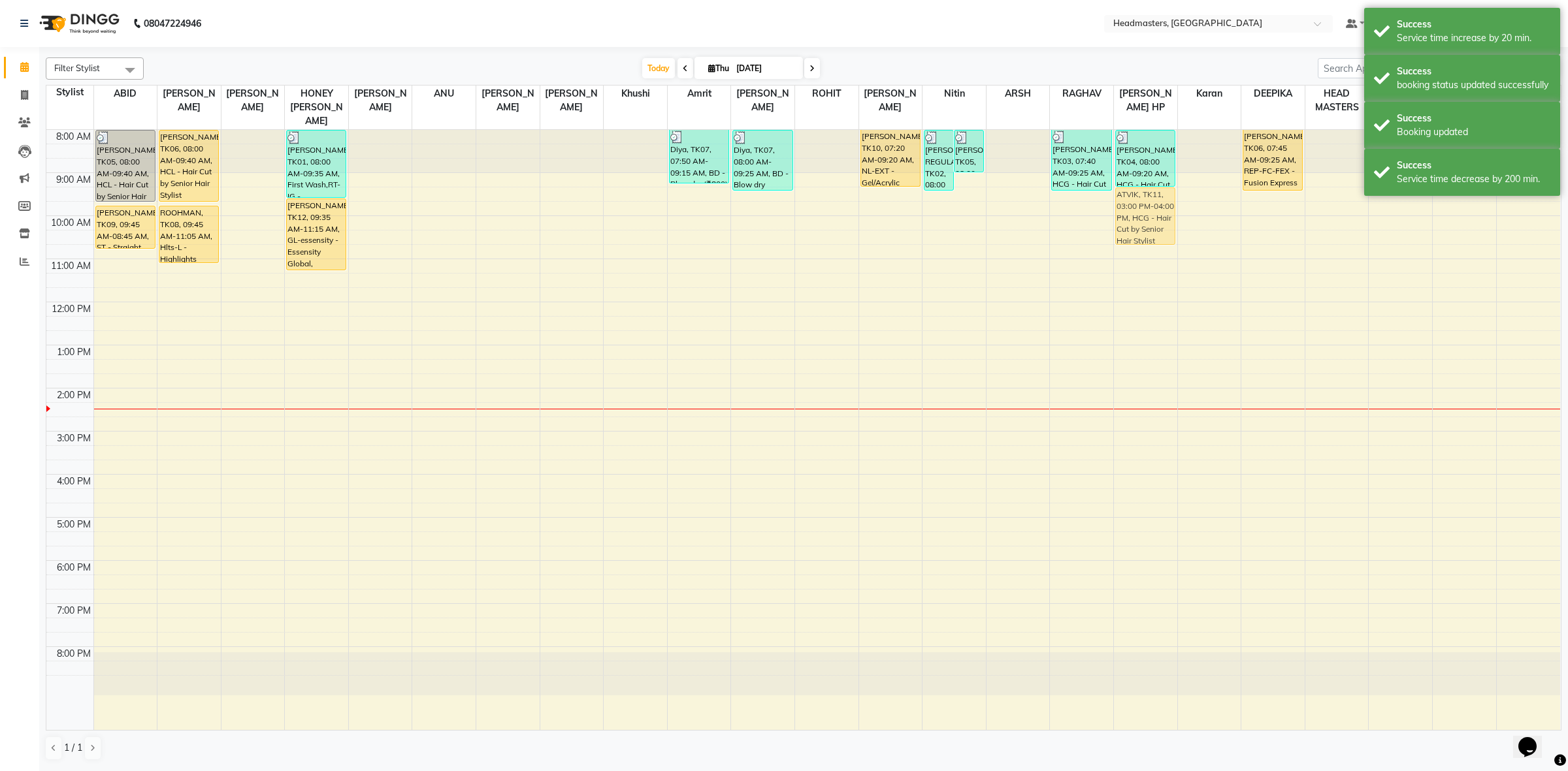
drag, startPoint x: 1166, startPoint y: 462, endPoint x: 1153, endPoint y: 220, distance: 242.3
click at [1153, 220] on div "[PERSON_NAME], TK04, 08:00 AM-09:20 AM, HCG - Hair Cut by Senior Hair Stylist A…" at bounding box center [1145, 430] width 63 height 600
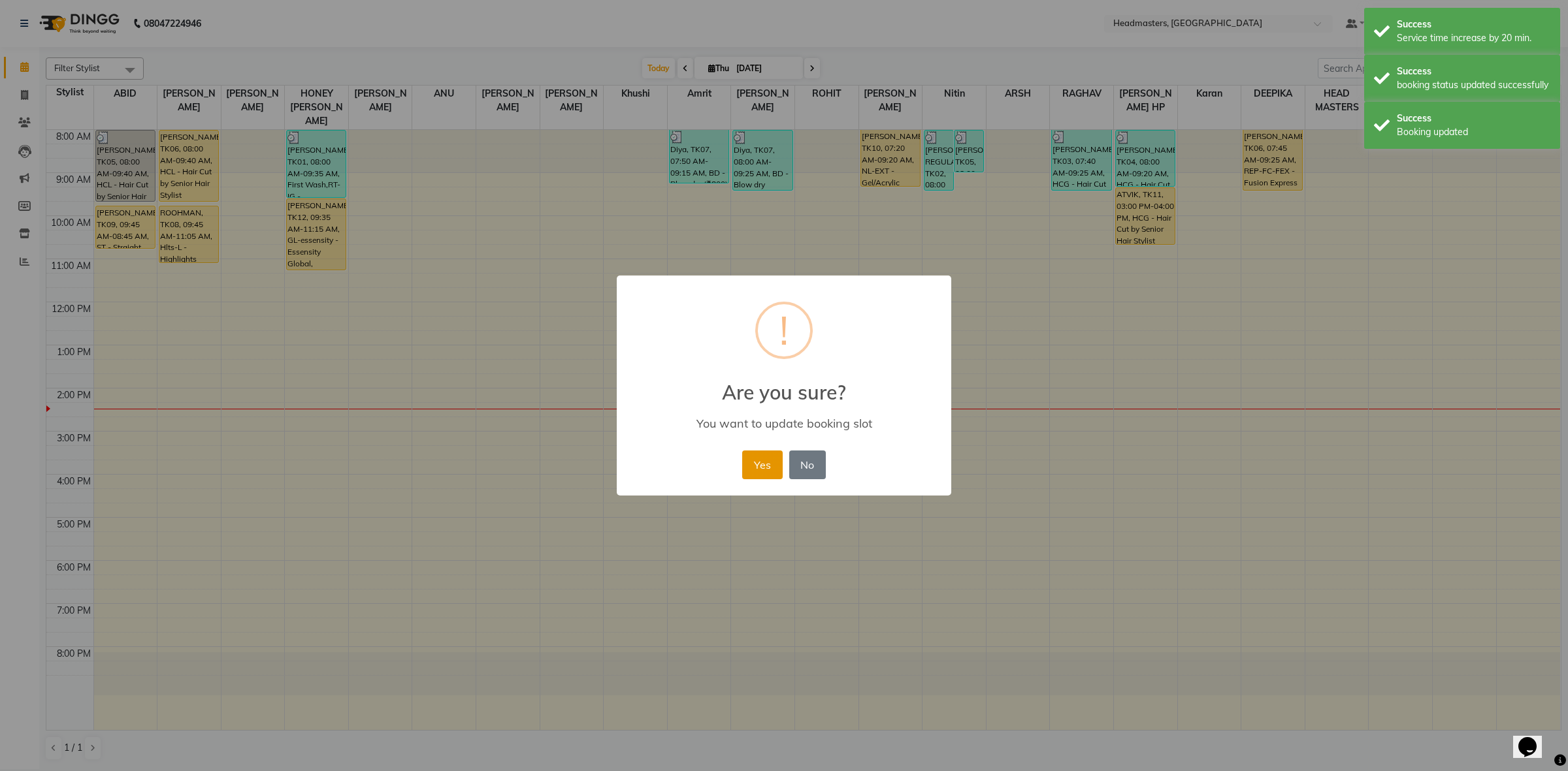
click at [762, 457] on button "Yes" at bounding box center [763, 464] width 40 height 29
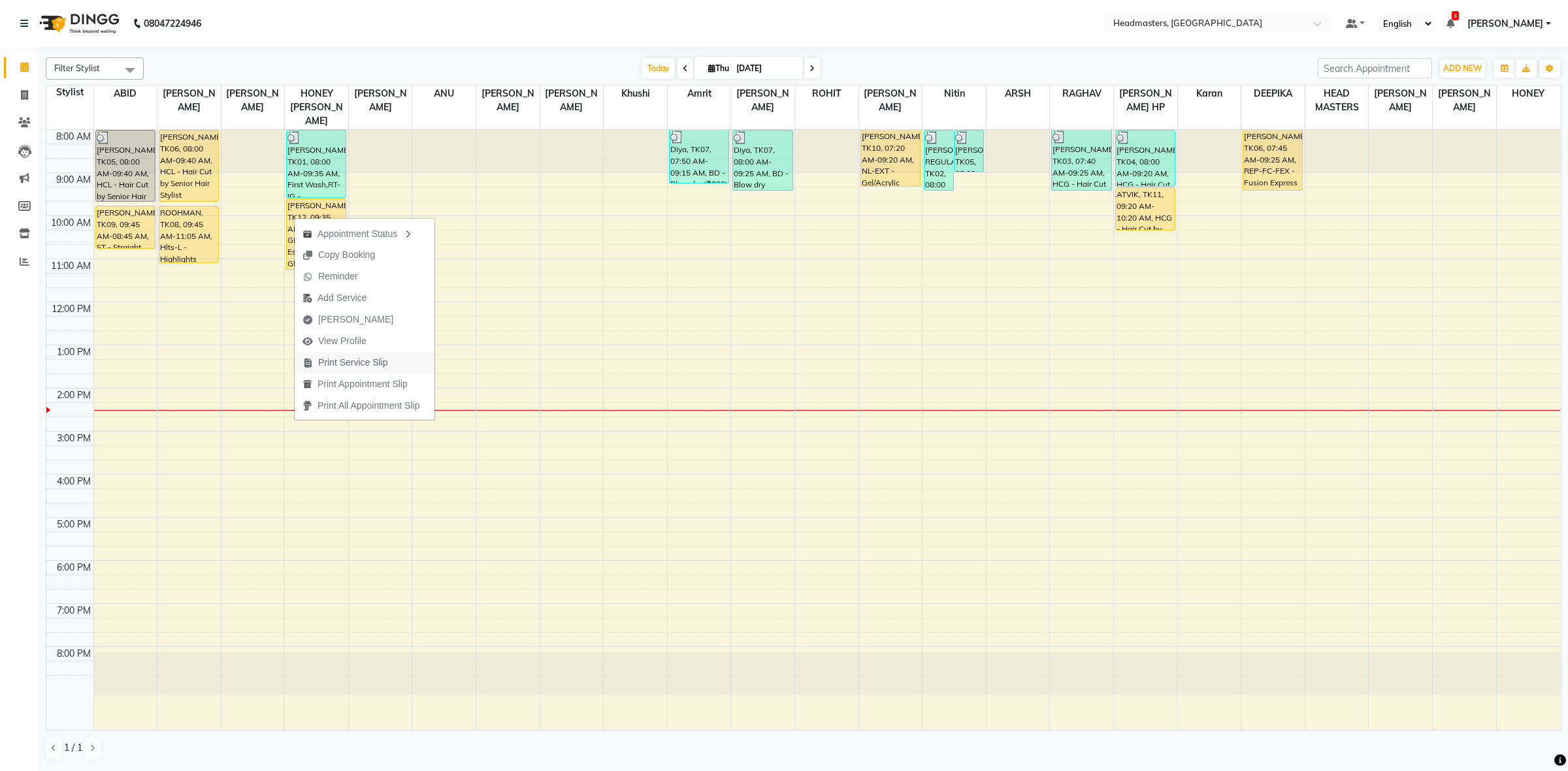
click at [384, 361] on span "Print Service Slip" at bounding box center [353, 362] width 70 height 14
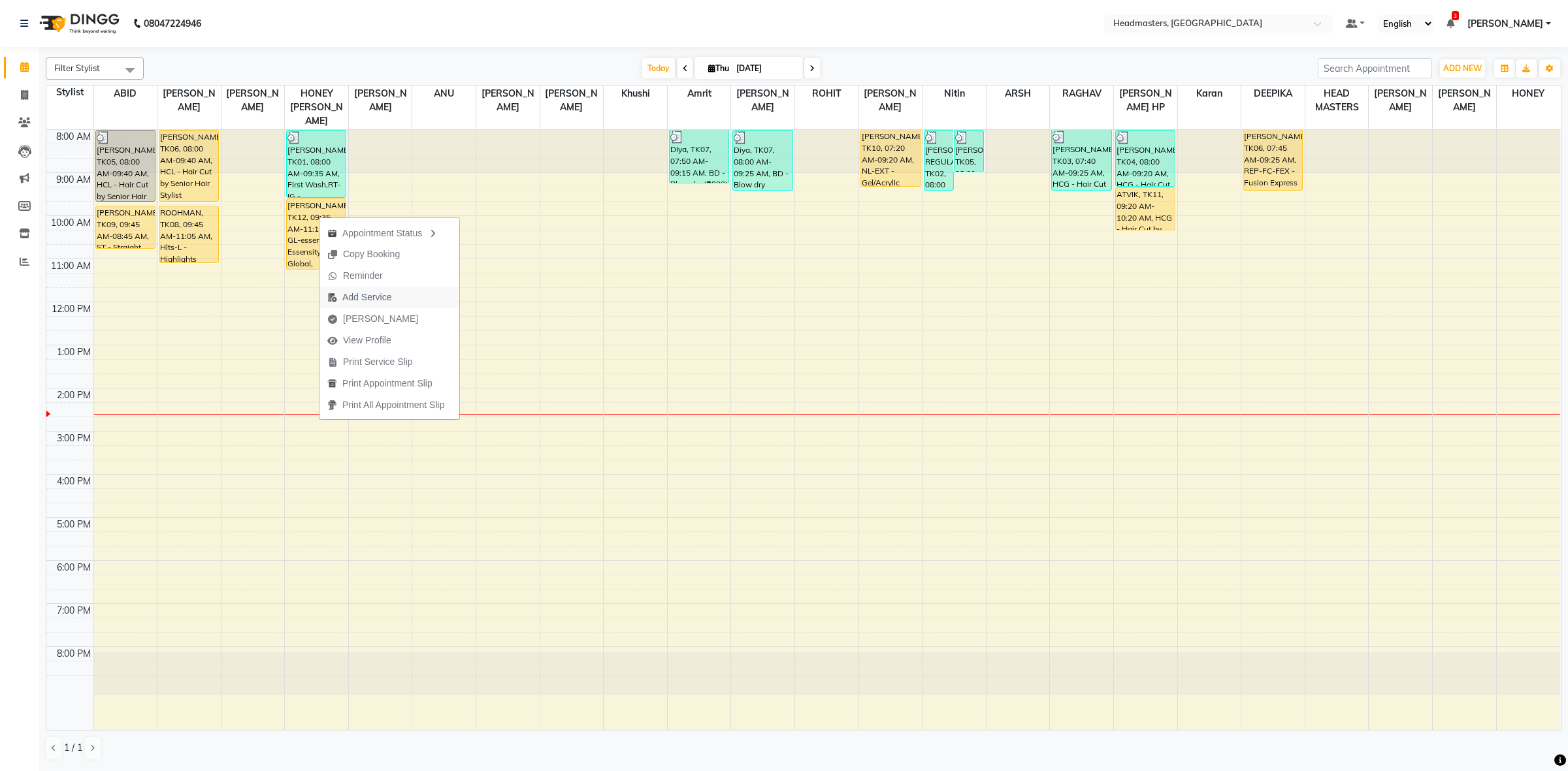
click at [373, 301] on span "Add Service" at bounding box center [367, 297] width 49 height 14
select select "60638"
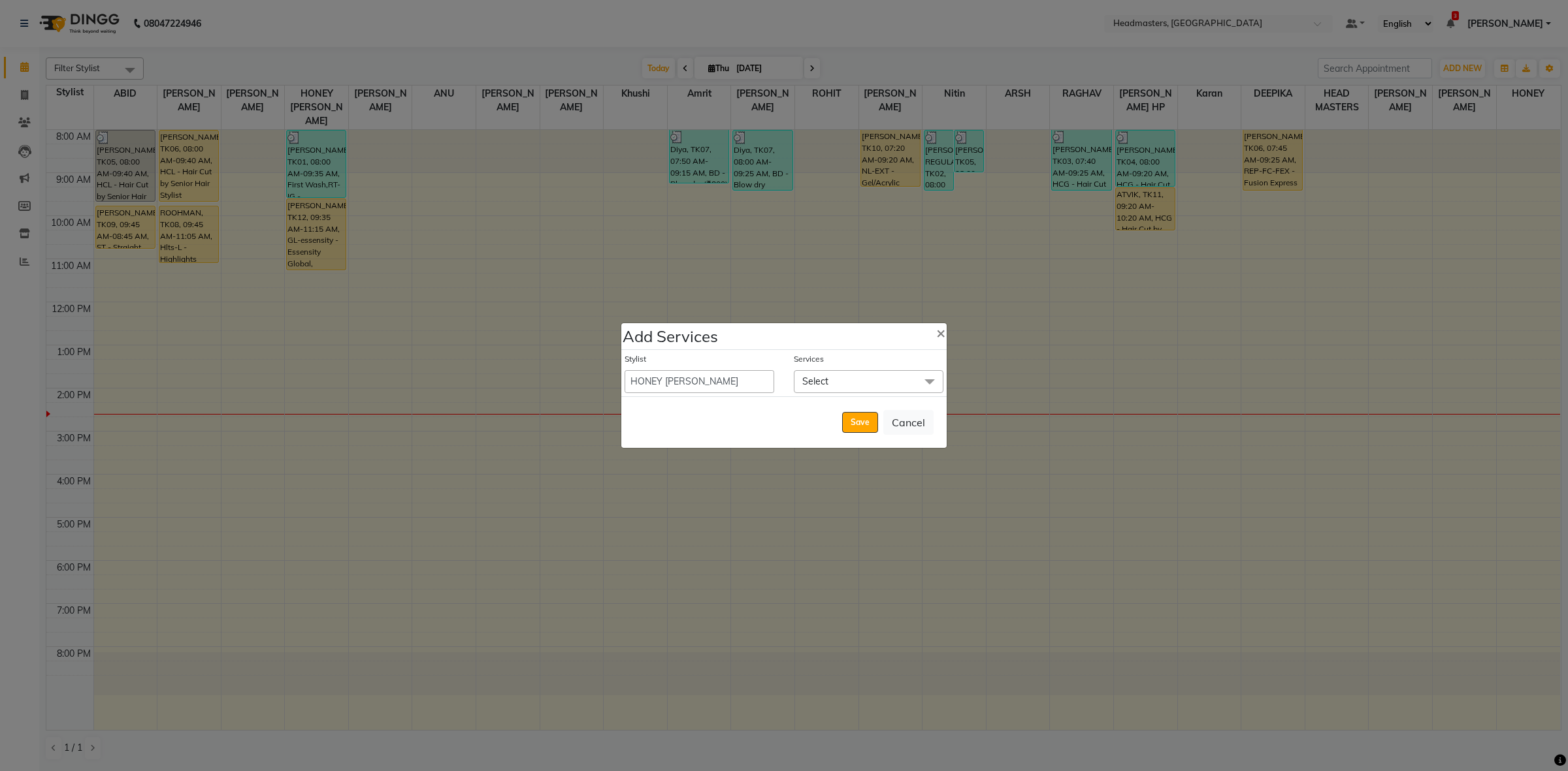
click at [841, 385] on span "Select" at bounding box center [869, 382] width 150 height 23
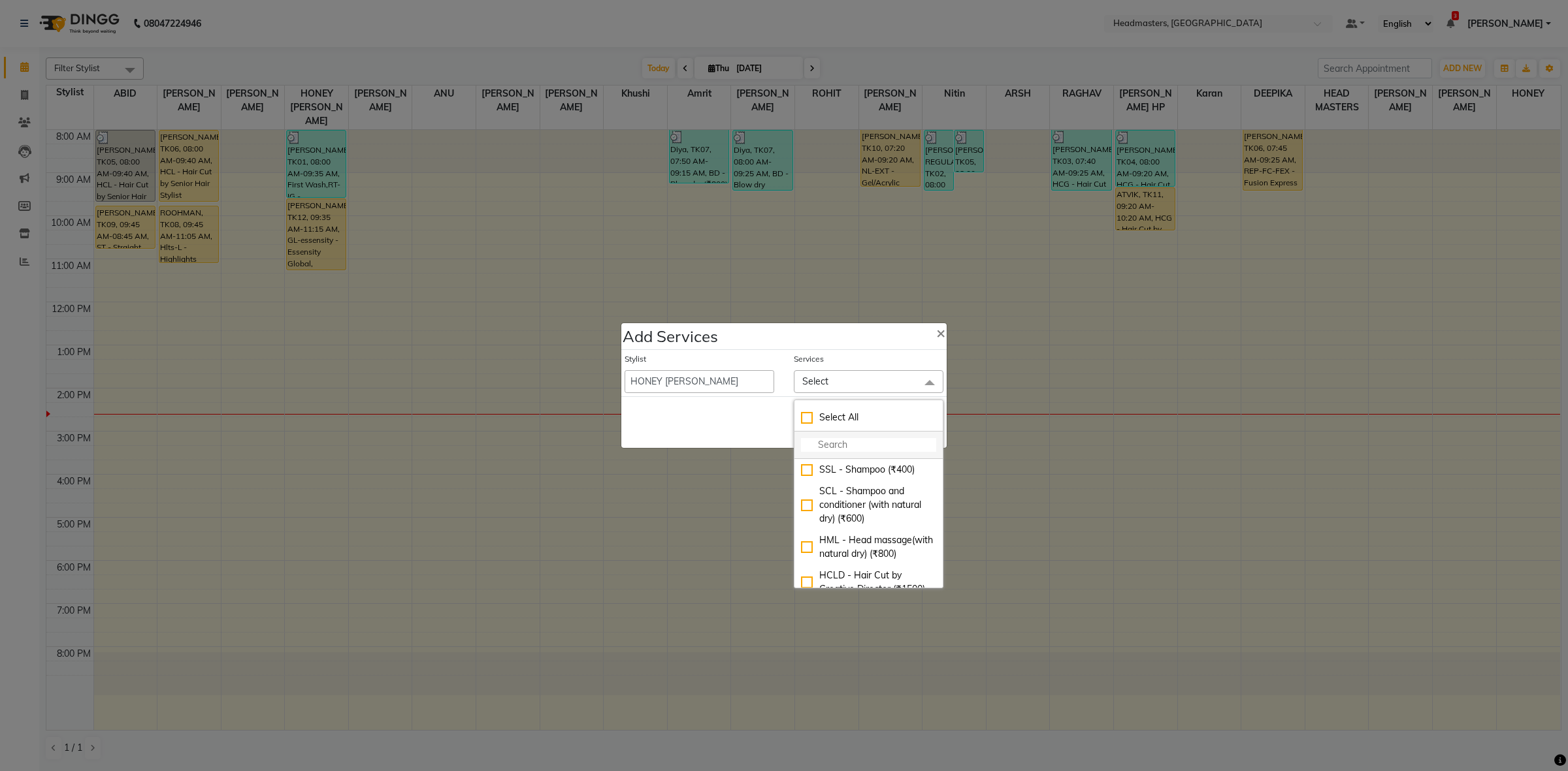
click at [841, 438] on input "multiselect-search" at bounding box center [869, 445] width 136 height 14
type input "PLEX"
click at [884, 508] on div "OPT - Plex Treatment (₹4000)" at bounding box center [869, 512] width 136 height 28
checkbox input "true"
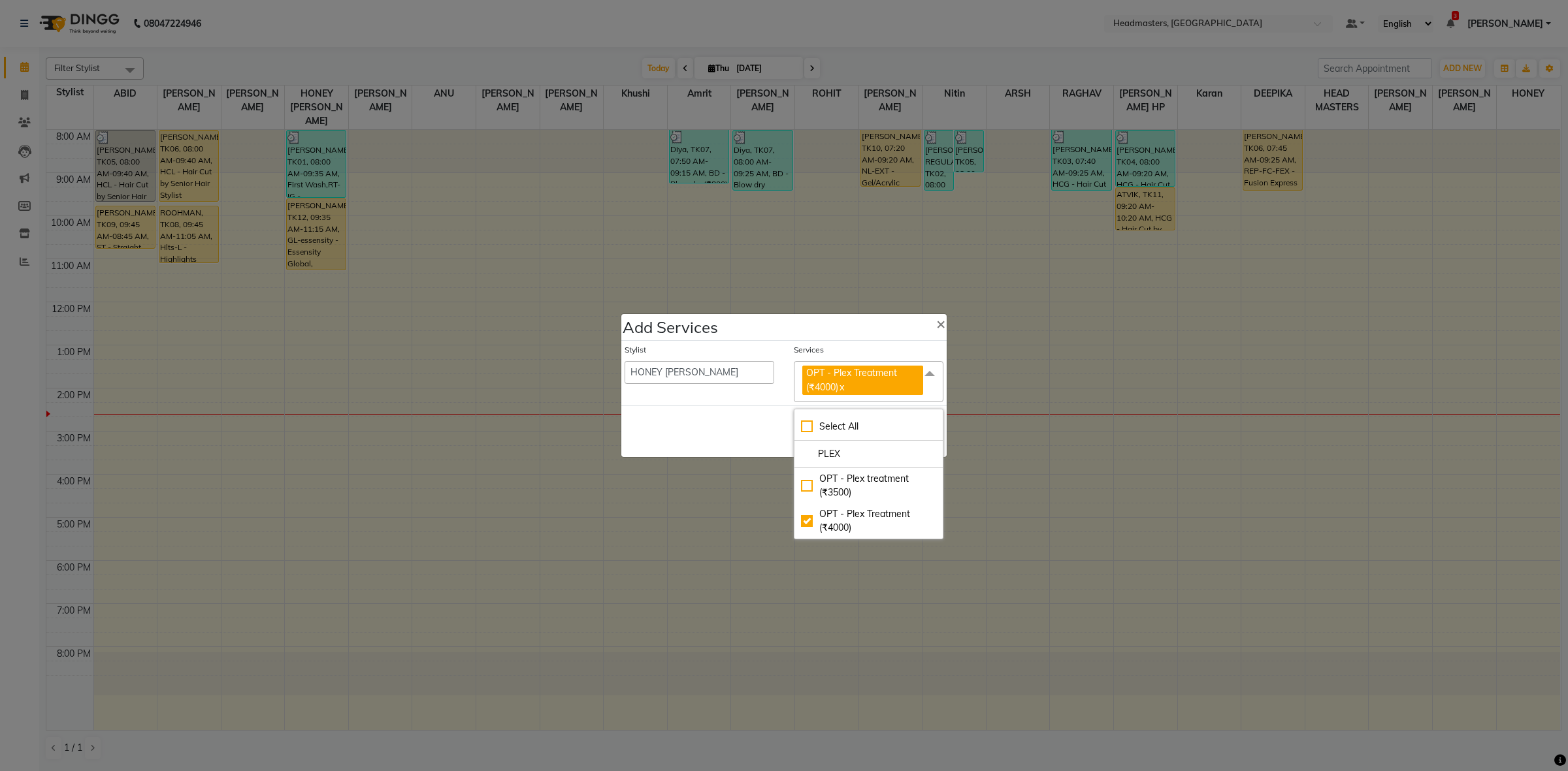
click at [724, 455] on div "Save Cancel" at bounding box center [784, 431] width 325 height 51
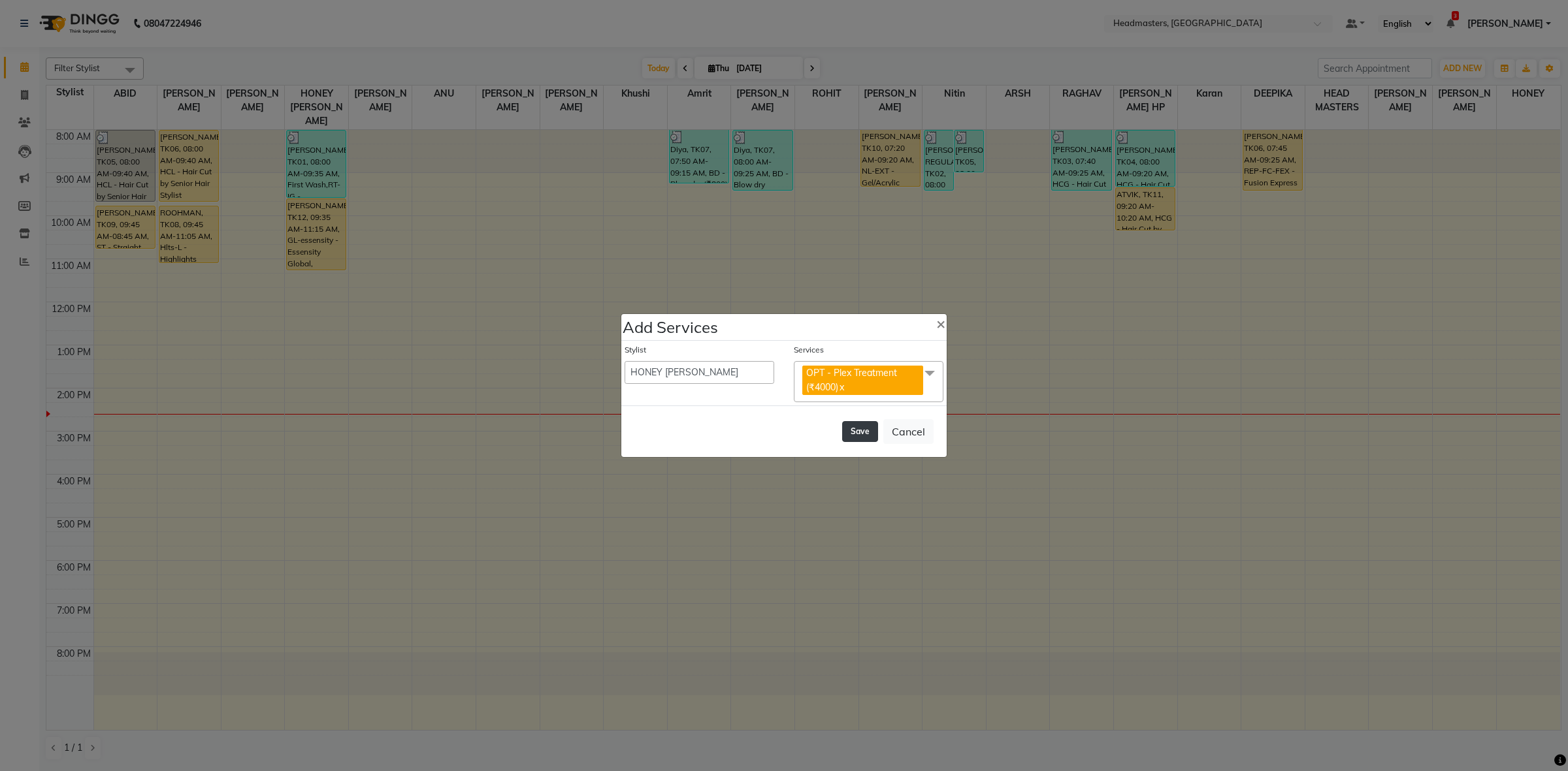
click at [874, 435] on button "Save" at bounding box center [859, 432] width 36 height 21
select select "60608"
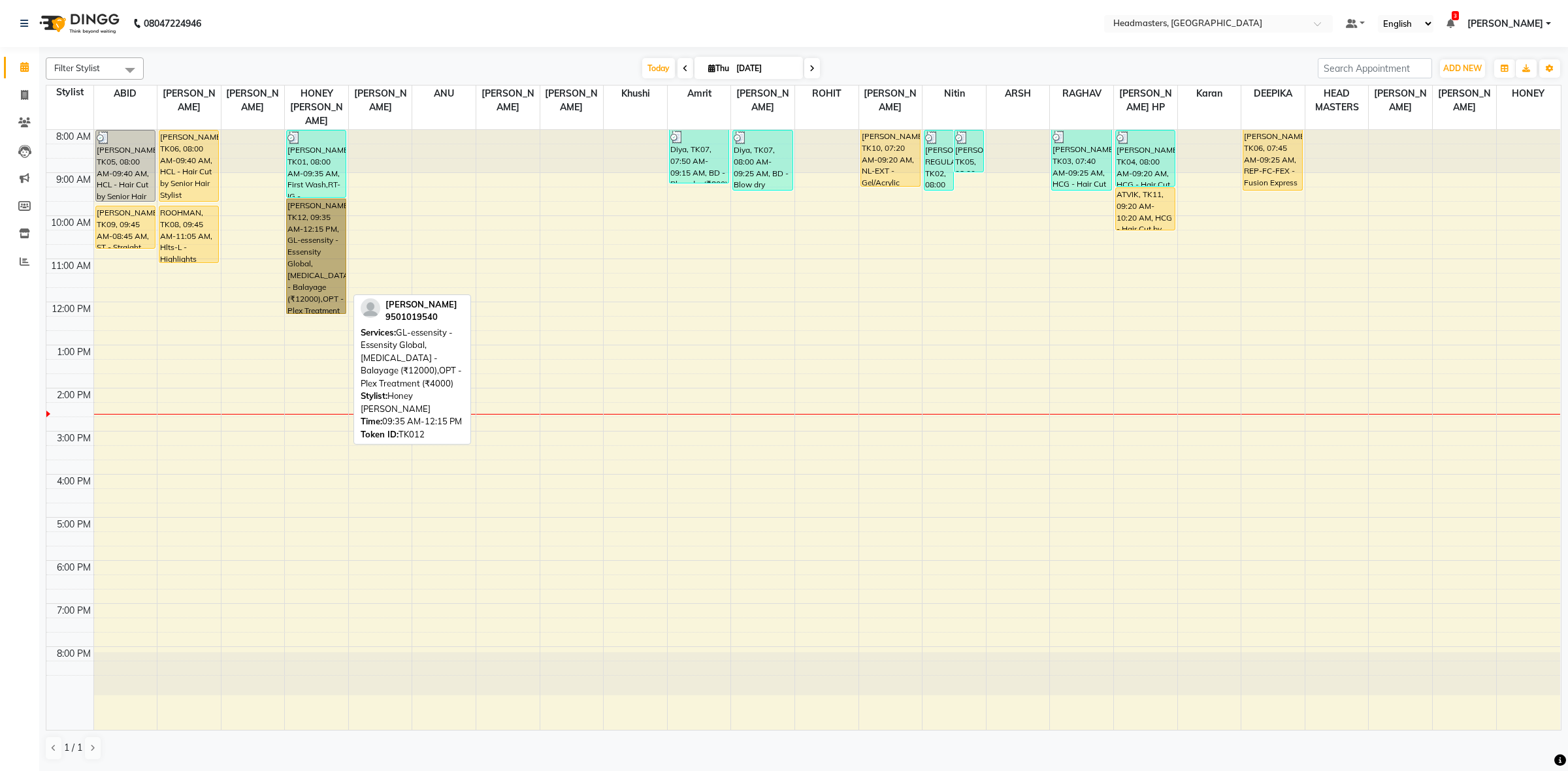
drag, startPoint x: 0, startPoint y: 0, endPoint x: 322, endPoint y: 232, distance: 396.9
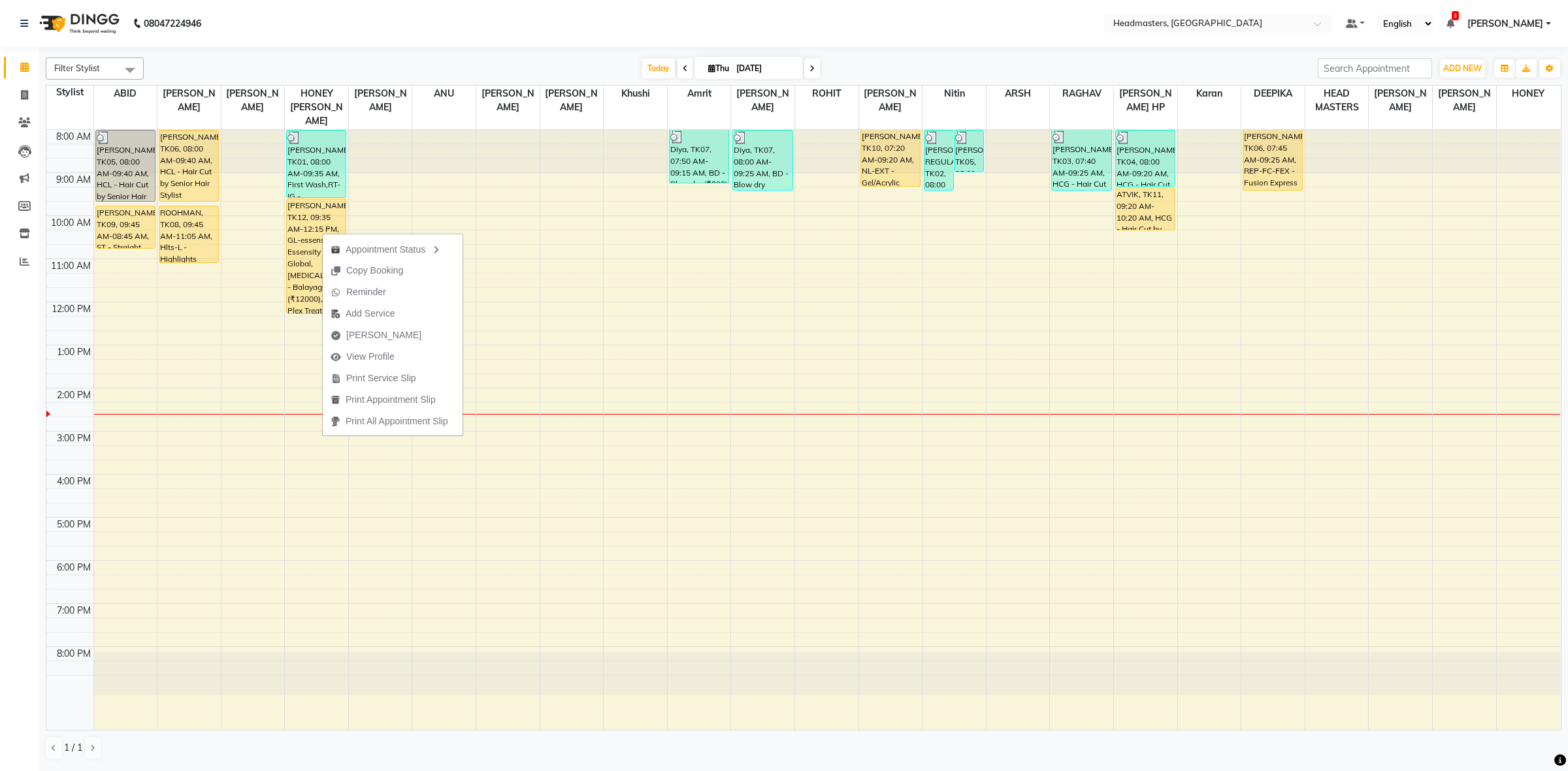
click at [396, 376] on span "Print Service Slip" at bounding box center [381, 379] width 70 height 14
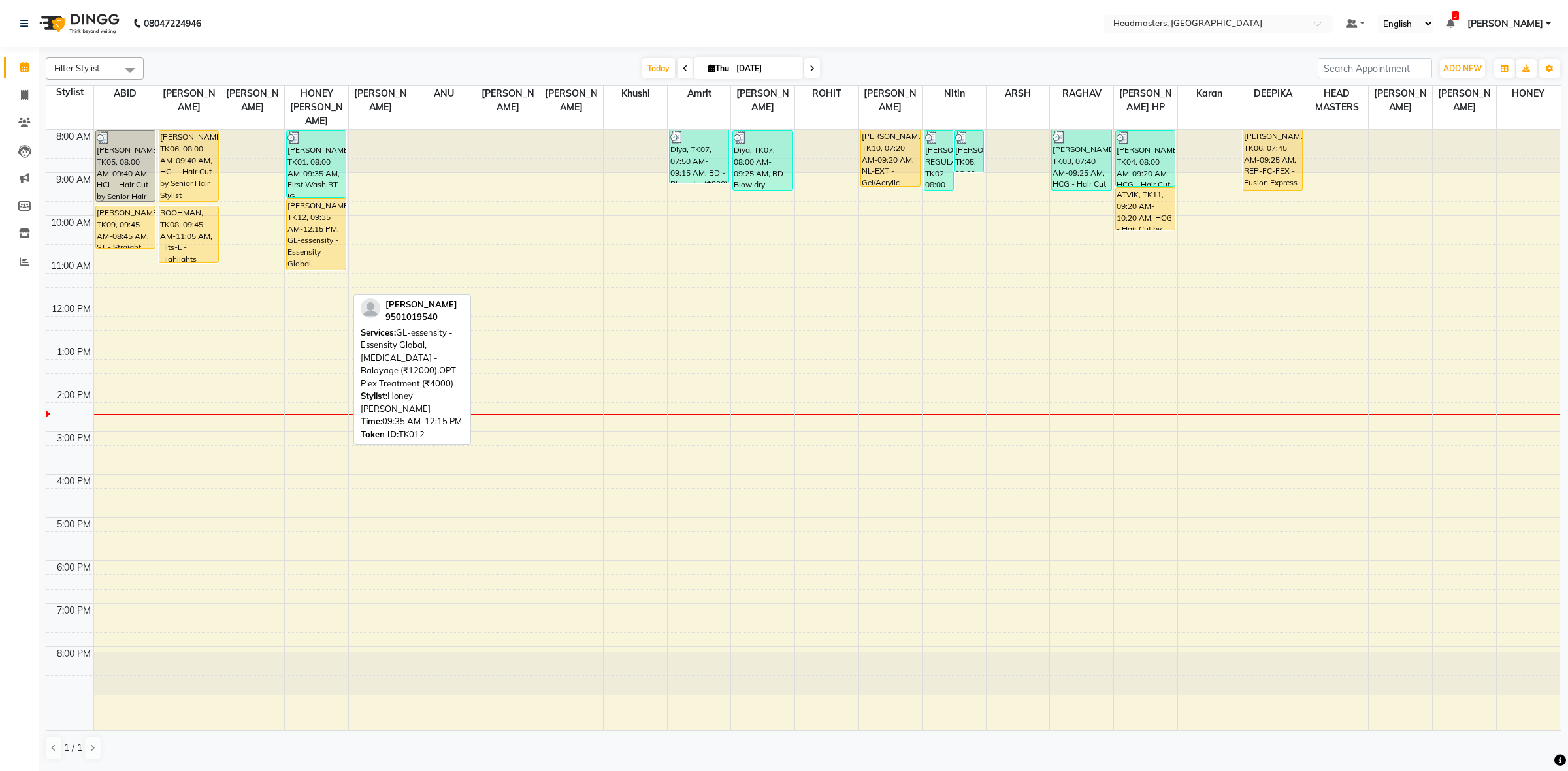
drag, startPoint x: 322, startPoint y: 298, endPoint x: 324, endPoint y: 251, distance: 47.0
click at [324, 251] on div "[PERSON_NAME]R, TK01, 08:00 AM-09:35 AM, First Wash,RT-IG - Igora Root Touchup(…" at bounding box center [317, 430] width 63 height 600
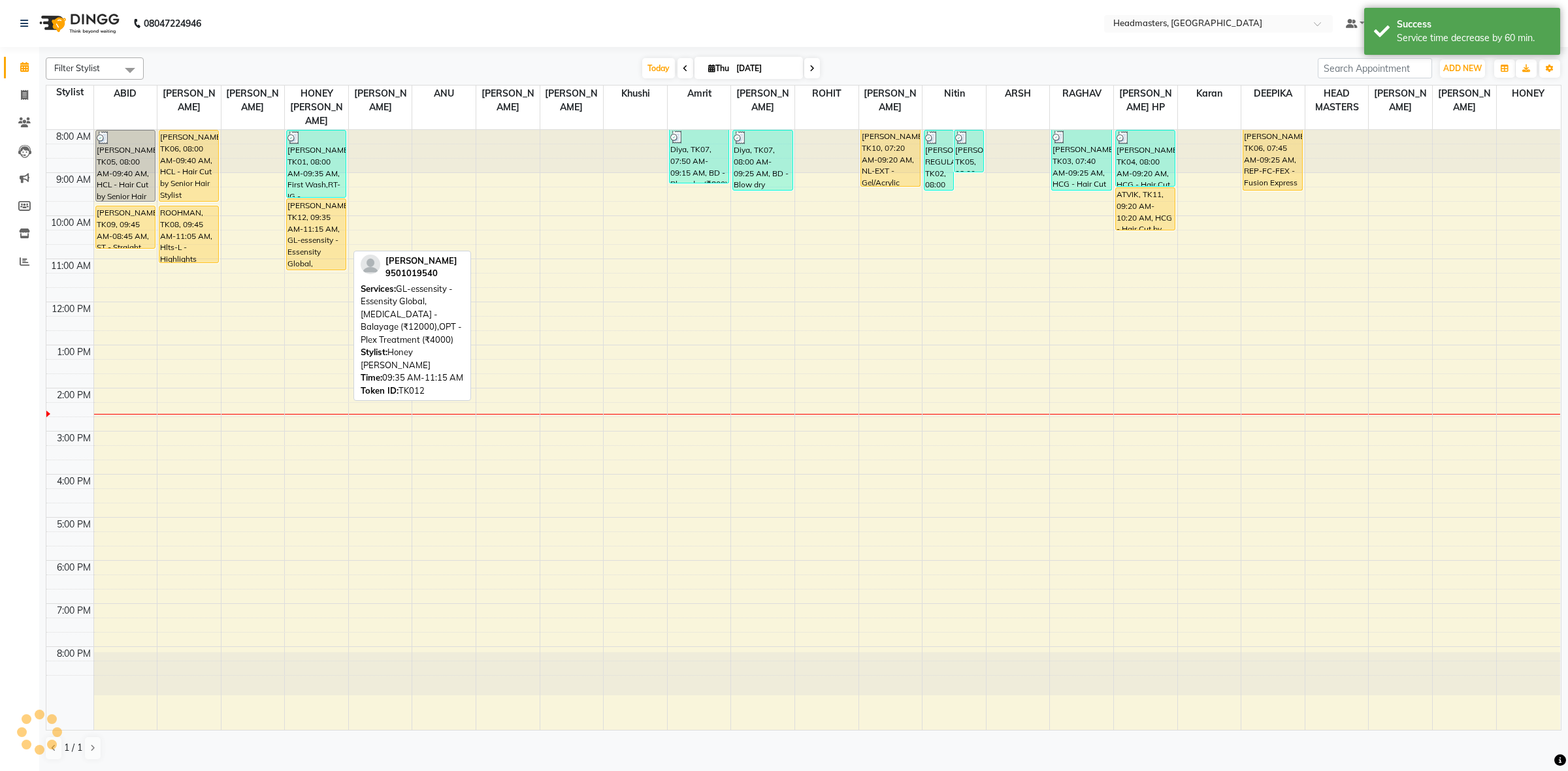
click at [328, 219] on div "[PERSON_NAME], TK12, 09:35 AM-11:15 AM, GL-essensity - Essensity Global,[MEDICA…" at bounding box center [317, 234] width 59 height 70
select select "1"
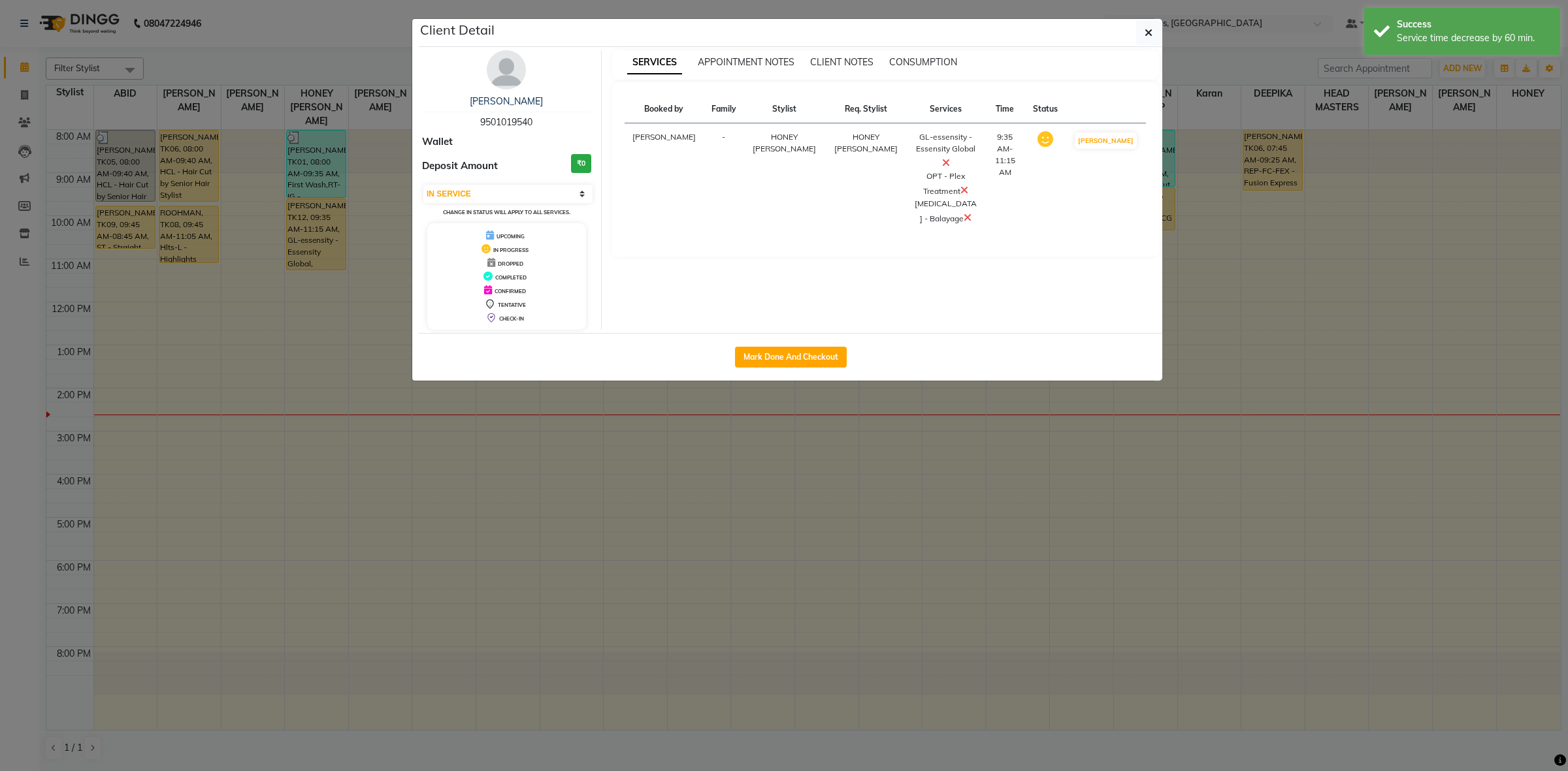
click at [327, 219] on ngb-modal-window "Client Detail [PERSON_NAME] 9501019540 Wallet Deposit Amount ₹0 Select IN SERVI…" at bounding box center [784, 385] width 1568 height 771
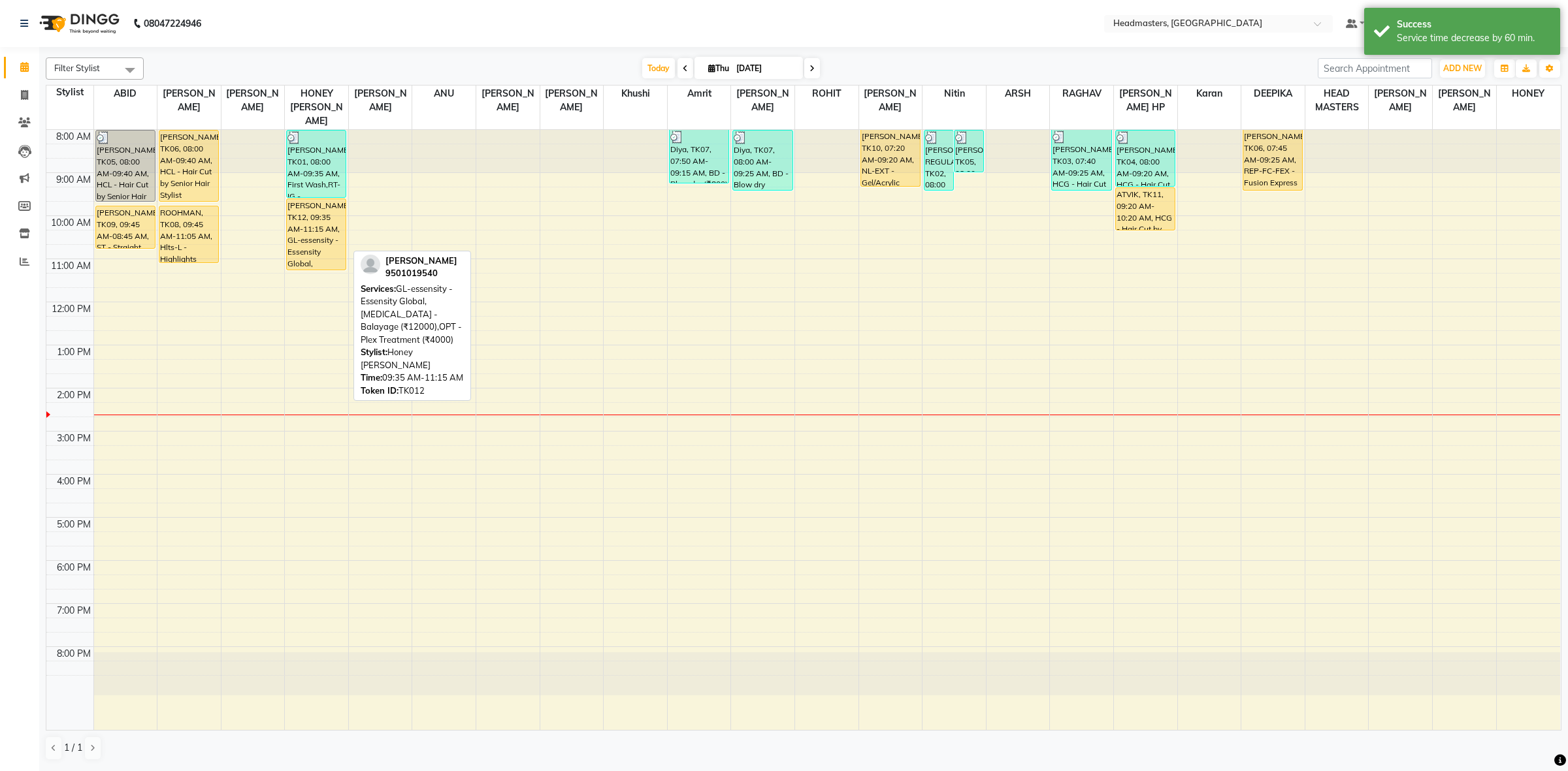
click at [327, 219] on div "[PERSON_NAME], TK12, 09:35 AM-11:15 AM, GL-essensity - Essensity Global,[MEDICA…" at bounding box center [317, 234] width 59 height 70
select select "1"
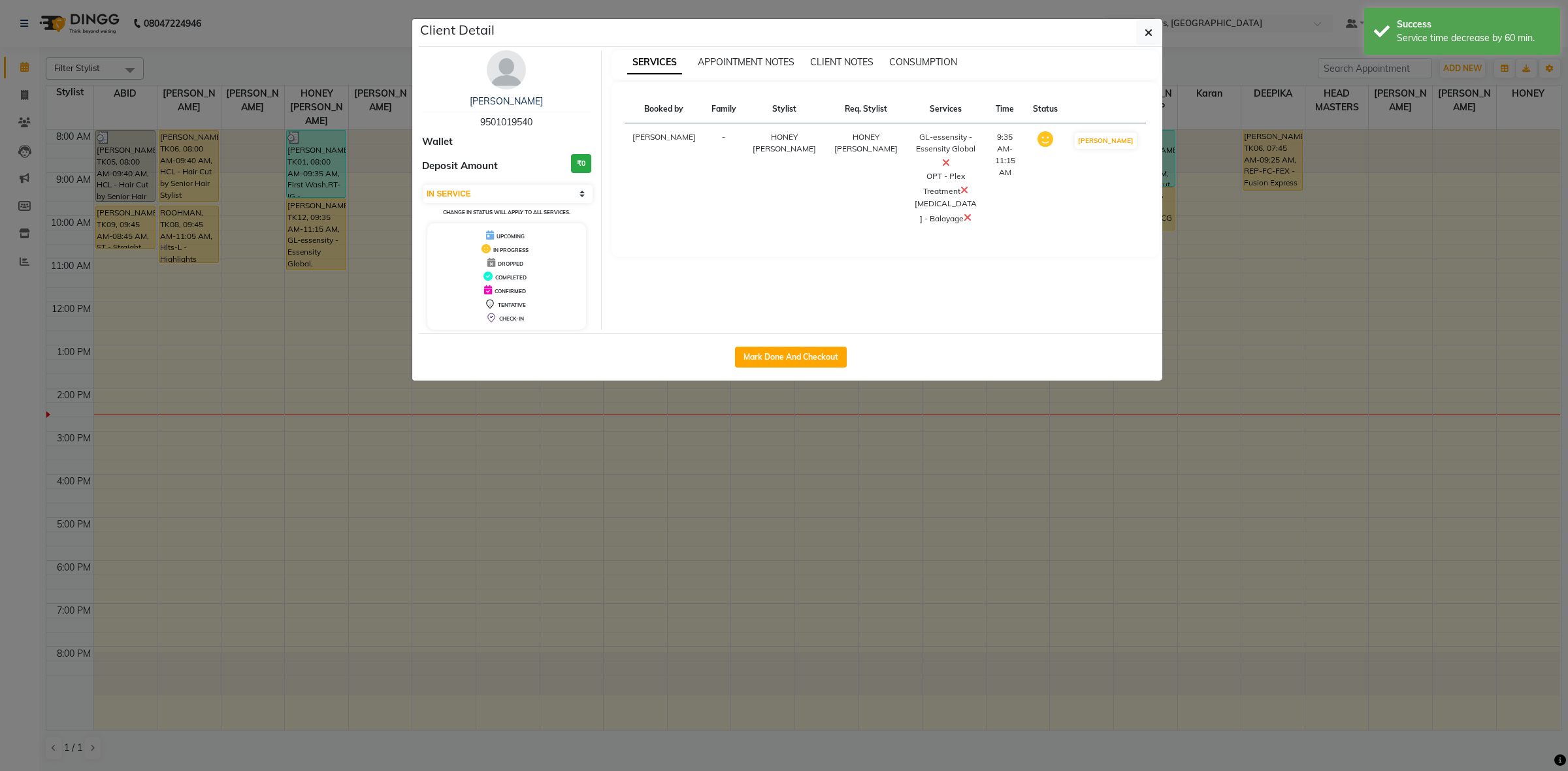
click at [524, 121] on span "9501019540" at bounding box center [506, 123] width 52 height 12
copy span "9501019540"
click at [1149, 35] on icon "button" at bounding box center [1148, 33] width 8 height 10
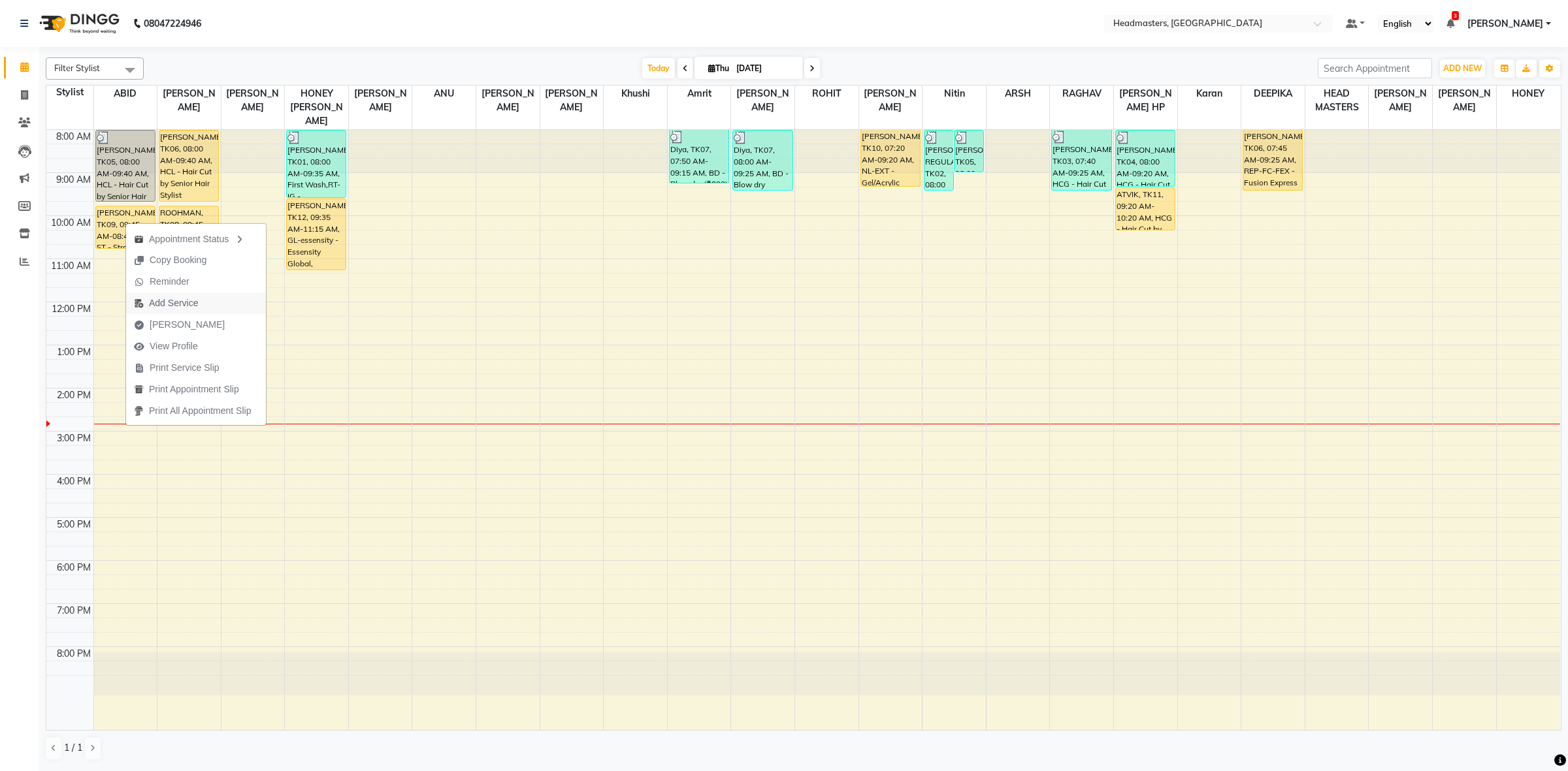
click at [167, 307] on span "Add Service" at bounding box center [173, 303] width 49 height 14
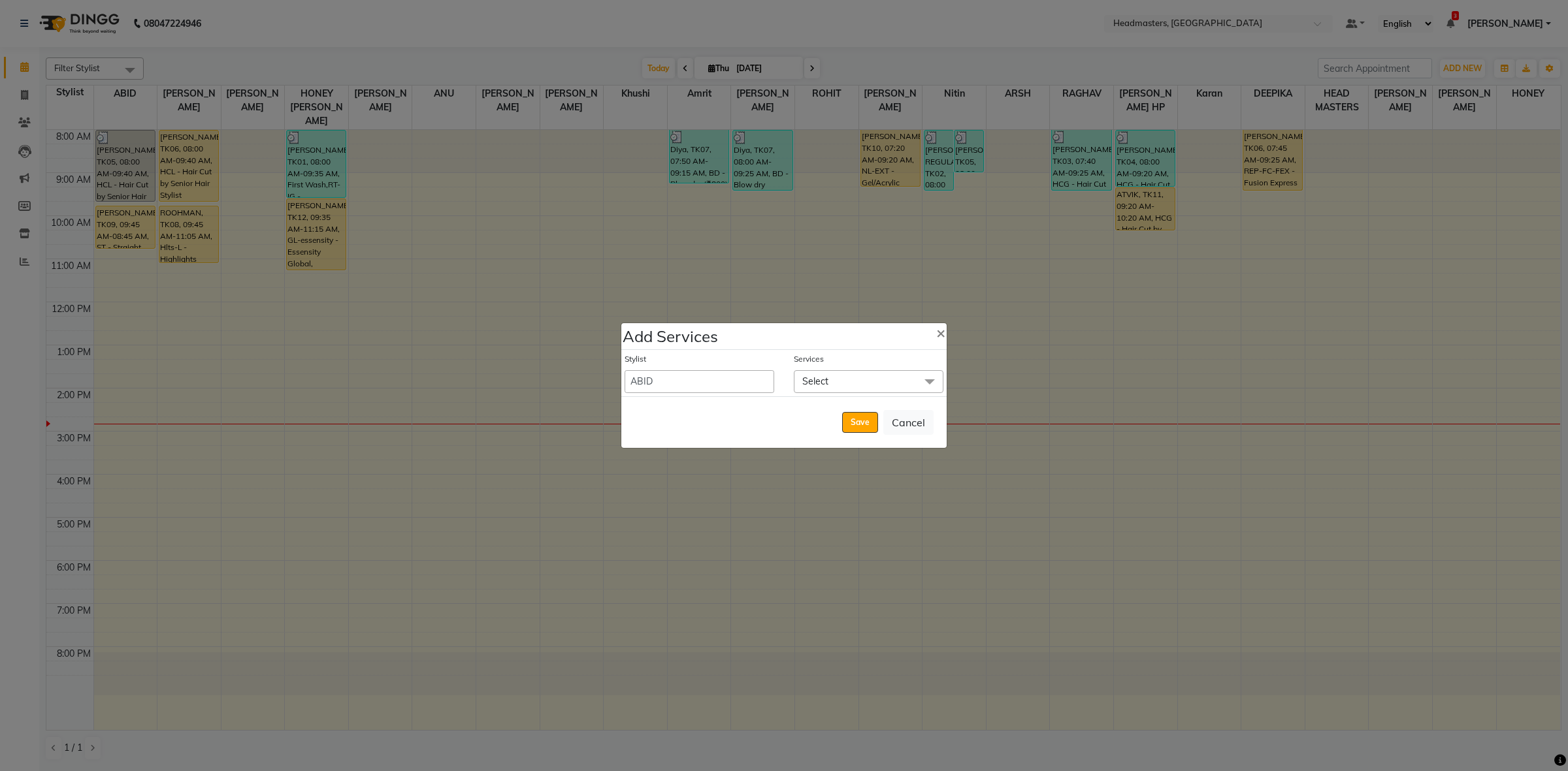
click at [842, 370] on span "Select" at bounding box center [869, 382] width 150 height 23
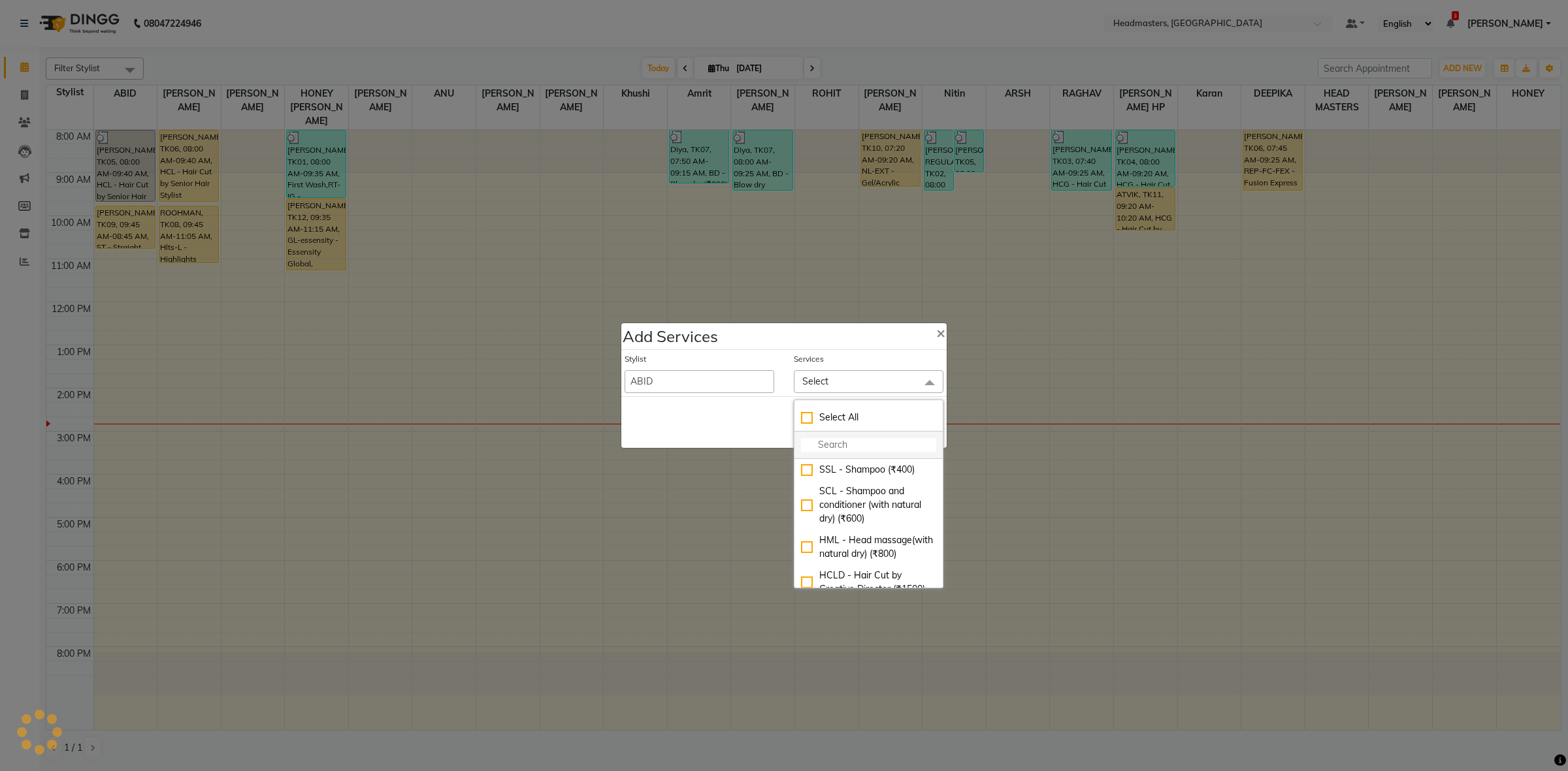
click at [876, 446] on input "multiselect-search" at bounding box center [869, 445] width 136 height 14
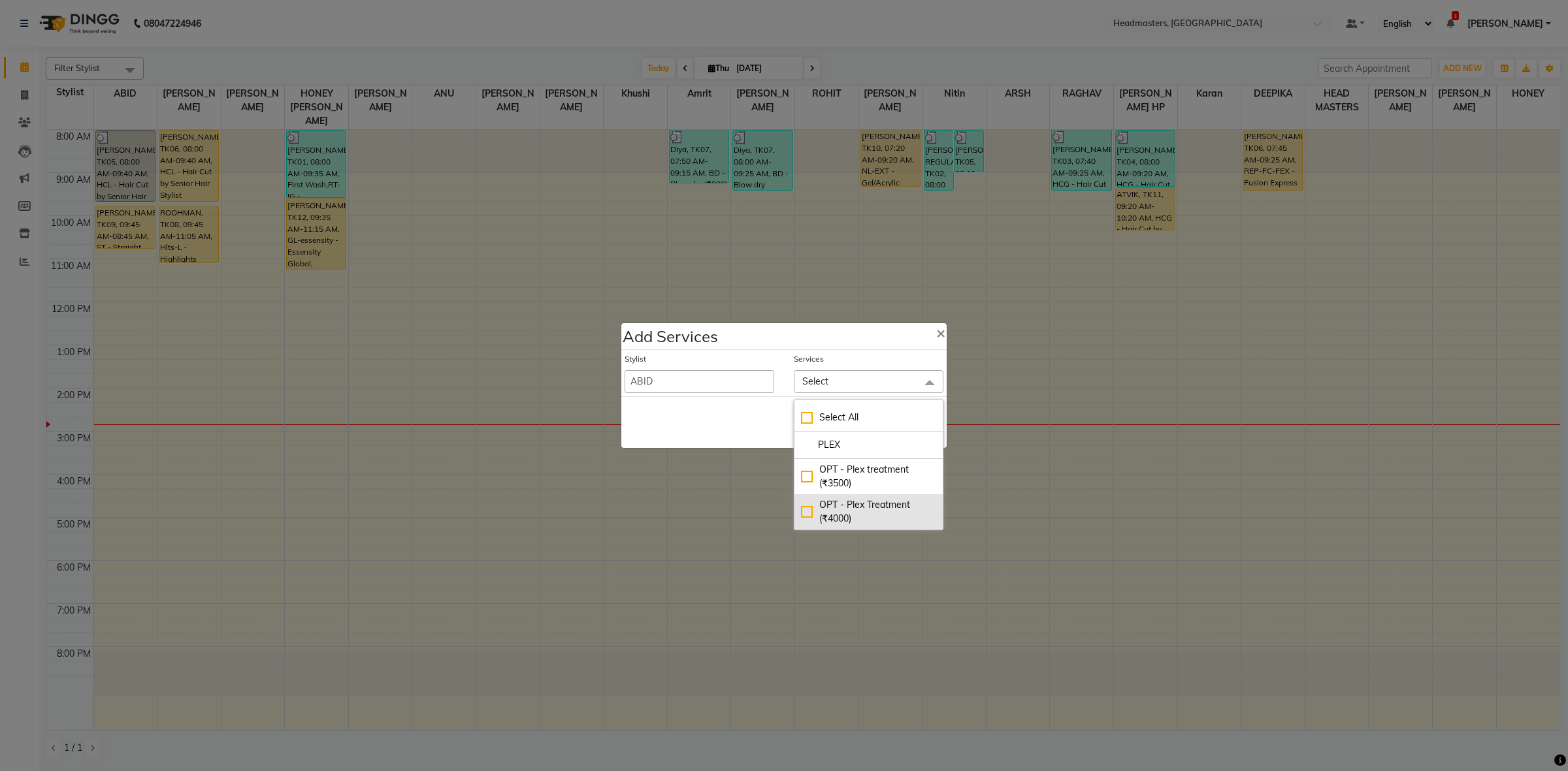
type input "PLEX"
click at [871, 508] on div "OPT - Plex Treatment (₹4000)" at bounding box center [869, 512] width 136 height 28
checkbox input "true"
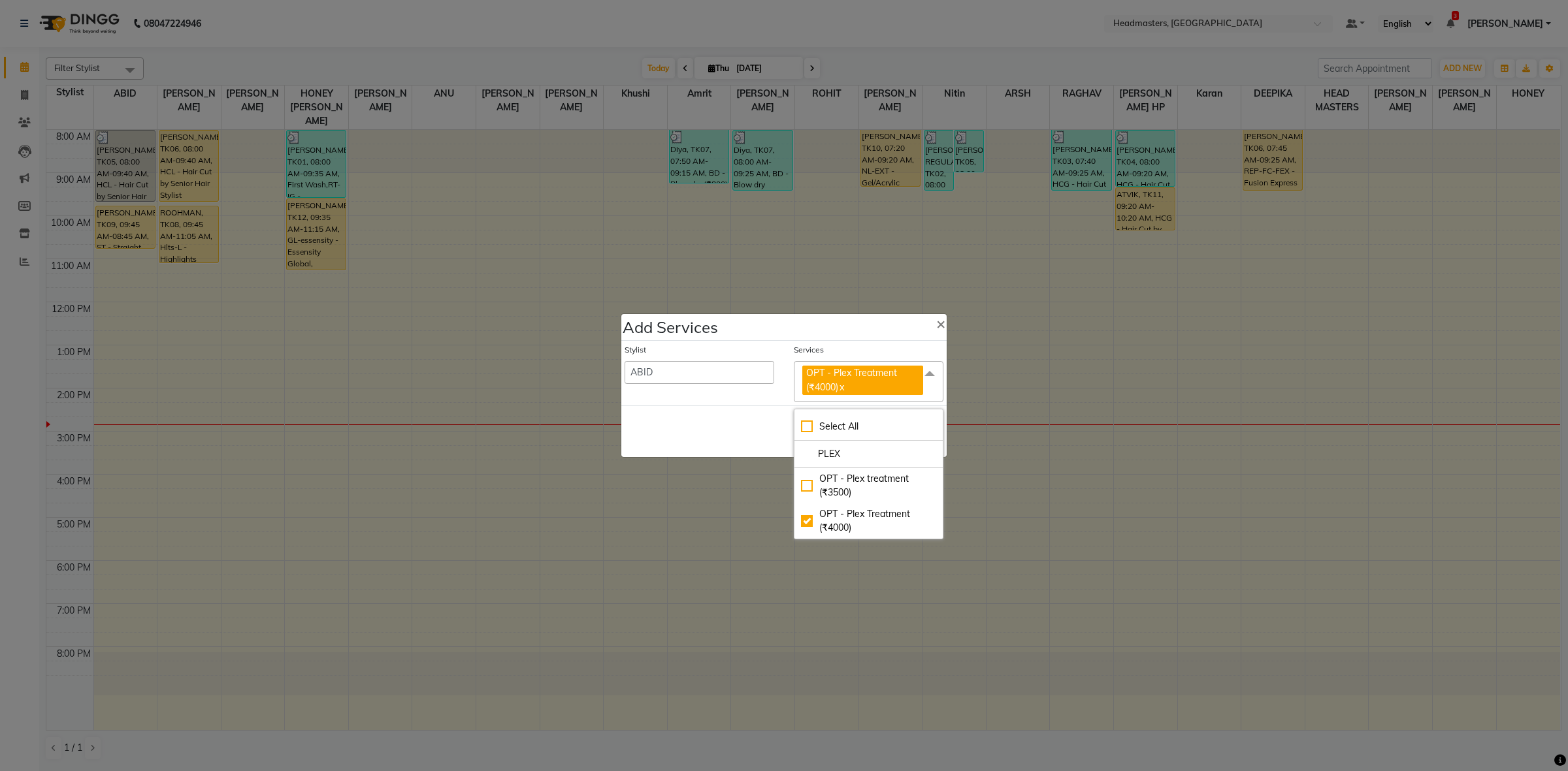
drag, startPoint x: 703, startPoint y: 441, endPoint x: 913, endPoint y: 445, distance: 210.0
click at [703, 440] on div "Save Cancel" at bounding box center [784, 431] width 325 height 51
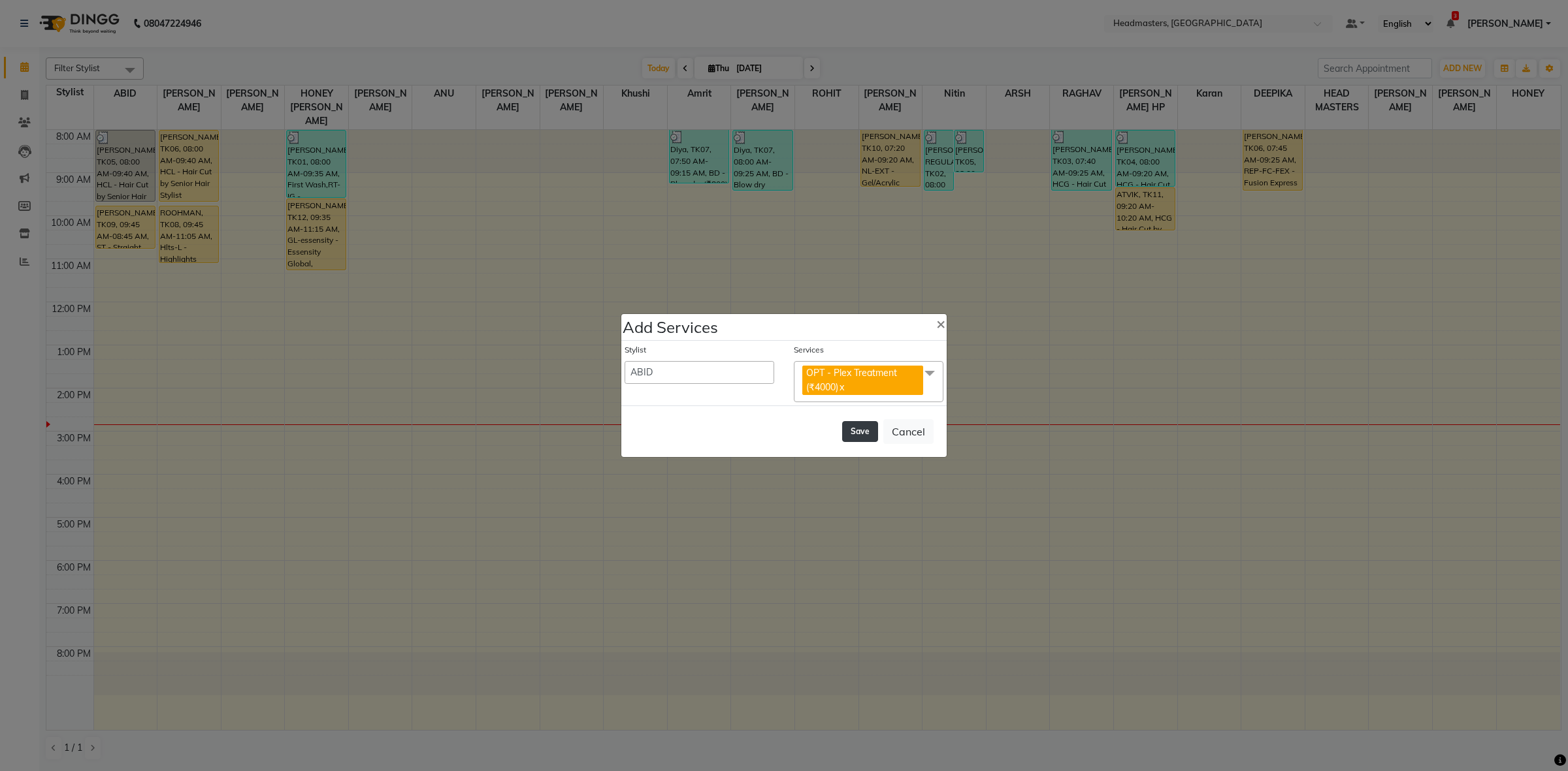
click at [864, 429] on button "Save" at bounding box center [859, 432] width 36 height 21
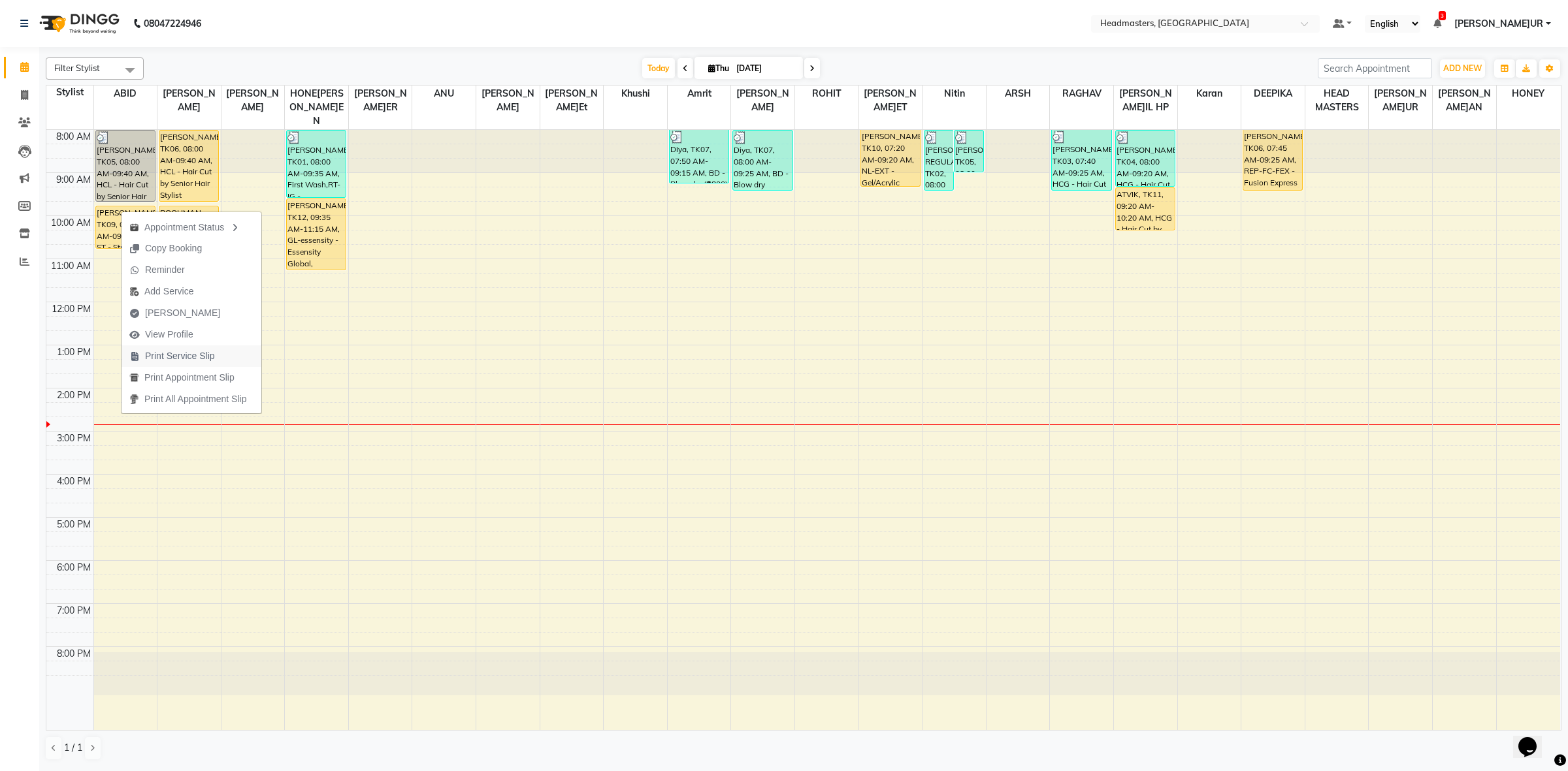
click at [154, 353] on span "Print Service Slip" at bounding box center [180, 356] width 70 height 14
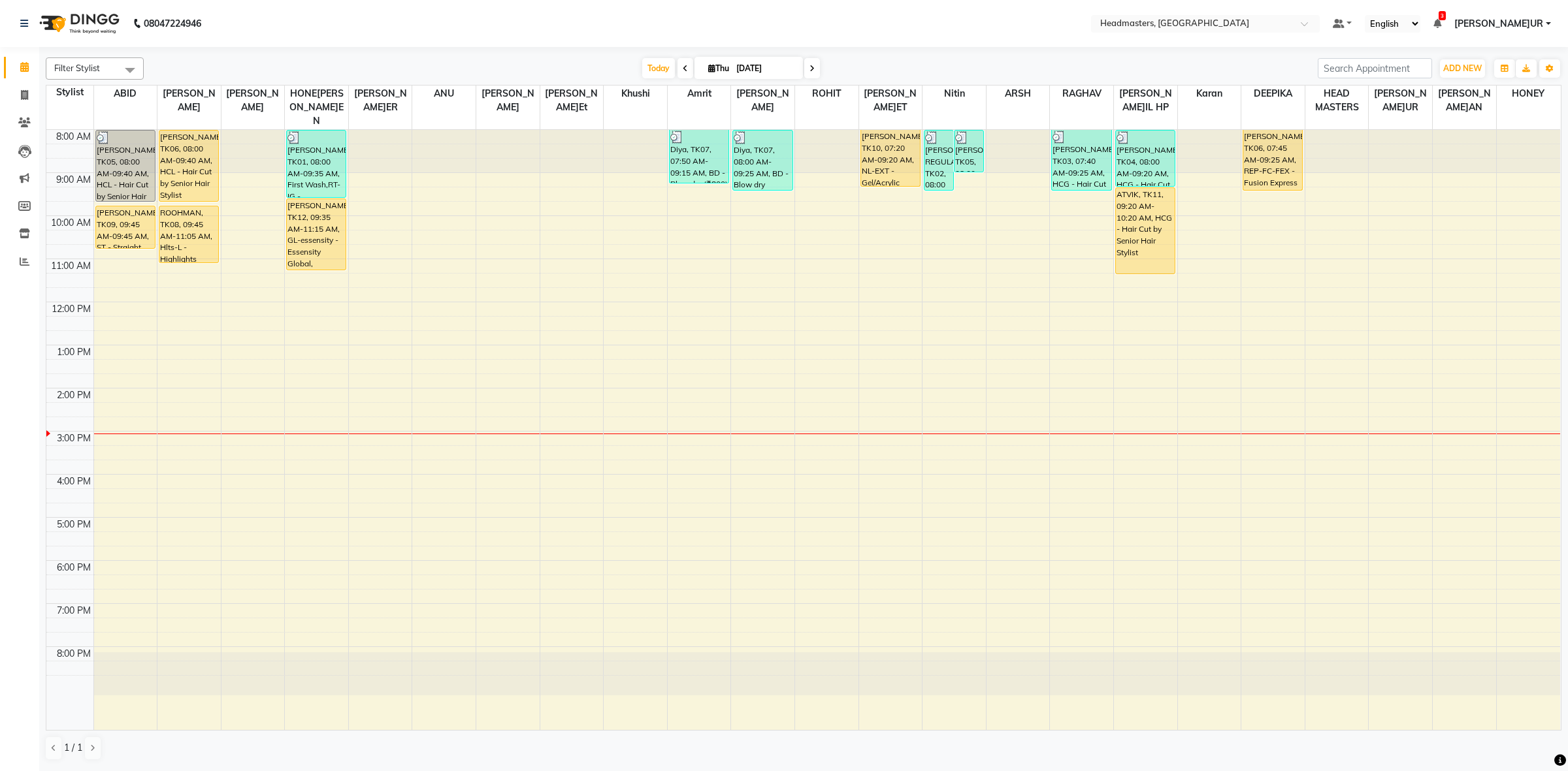
drag, startPoint x: 1158, startPoint y: 216, endPoint x: 1158, endPoint y: 256, distance: 40.0
click at [1158, 256] on div "[PERSON_NAME], TK04, 08:00 AM-09:20 AM, HCG - Hair Cut by Senior Hair Stylist A…" at bounding box center [1145, 430] width 63 height 600
click at [123, 269] on div "8:00 AM 9:00 AM 10:00 AM 11:00 AM 12:00 PM 1:00 PM 2:00 PM 3:00 PM 4:00 PM 5:00…" at bounding box center [803, 430] width 1514 height 600
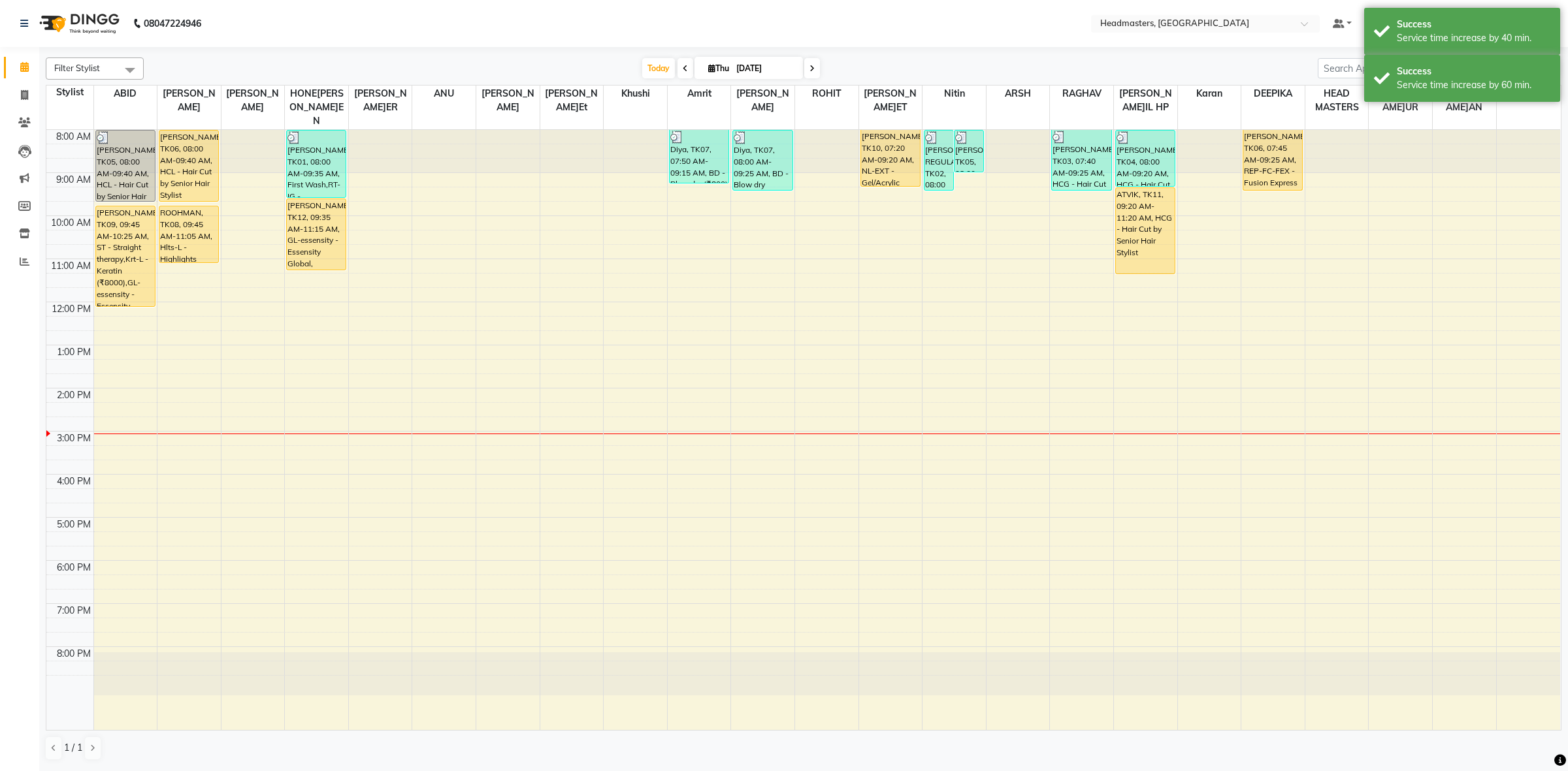
drag, startPoint x: 118, startPoint y: 222, endPoint x: 113, endPoint y: 291, distance: 69.2
click at [113, 291] on div "[PERSON_NAME]EN, TK05, 08:00 AM-09:40 AM, HCL - Hair Cut by Senior Hair Stylist…" at bounding box center [125, 430] width 63 height 600
drag, startPoint x: 123, startPoint y: 291, endPoint x: 123, endPoint y: 360, distance: 69.0
click at [123, 360] on div "8:00 AM 9:00 AM 10:00 AM 11:00 AM 12:00 PM 1:00 PM 2:00 PM 3:00 PM 4:00 PM 5:00…" at bounding box center [803, 430] width 1514 height 600
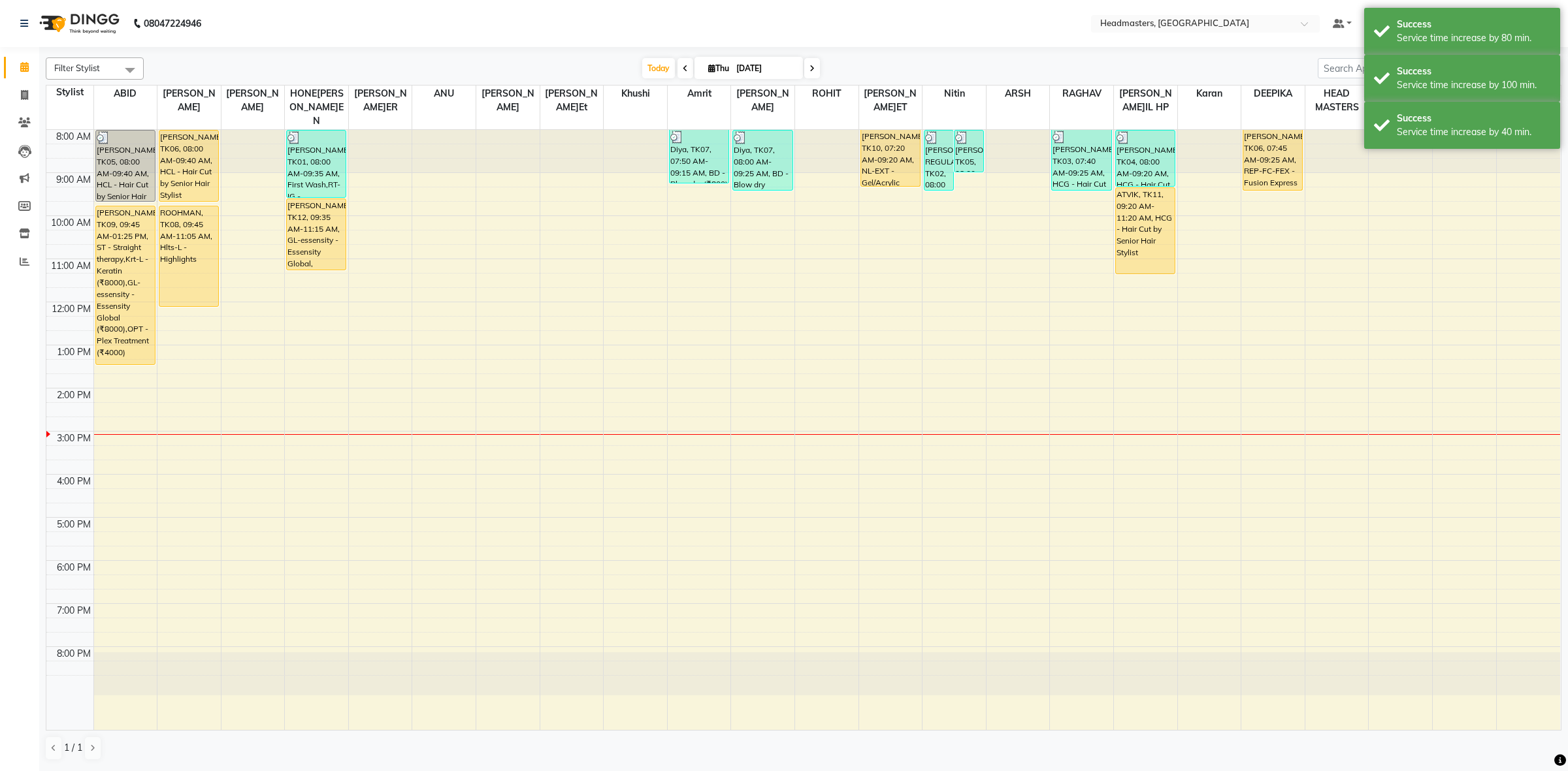
drag, startPoint x: 191, startPoint y: 249, endPoint x: 183, endPoint y: 301, distance: 52.6
click at [183, 301] on div "8:00 AM 9:00 AM 10:00 AM 11:00 AM 12:00 PM 1:00 PM 2:00 PM 3:00 PM 4:00 PM 5:00…" at bounding box center [803, 430] width 1514 height 600
drag, startPoint x: 321, startPoint y: 253, endPoint x: 320, endPoint y: 321, distance: 68.0
click at [320, 321] on div "[PERSON_NAME]UR, TK01, 08:00 AM-09:35 AM, First Wash,RT-IG - Igora Root Touchup…" at bounding box center [317, 430] width 63 height 600
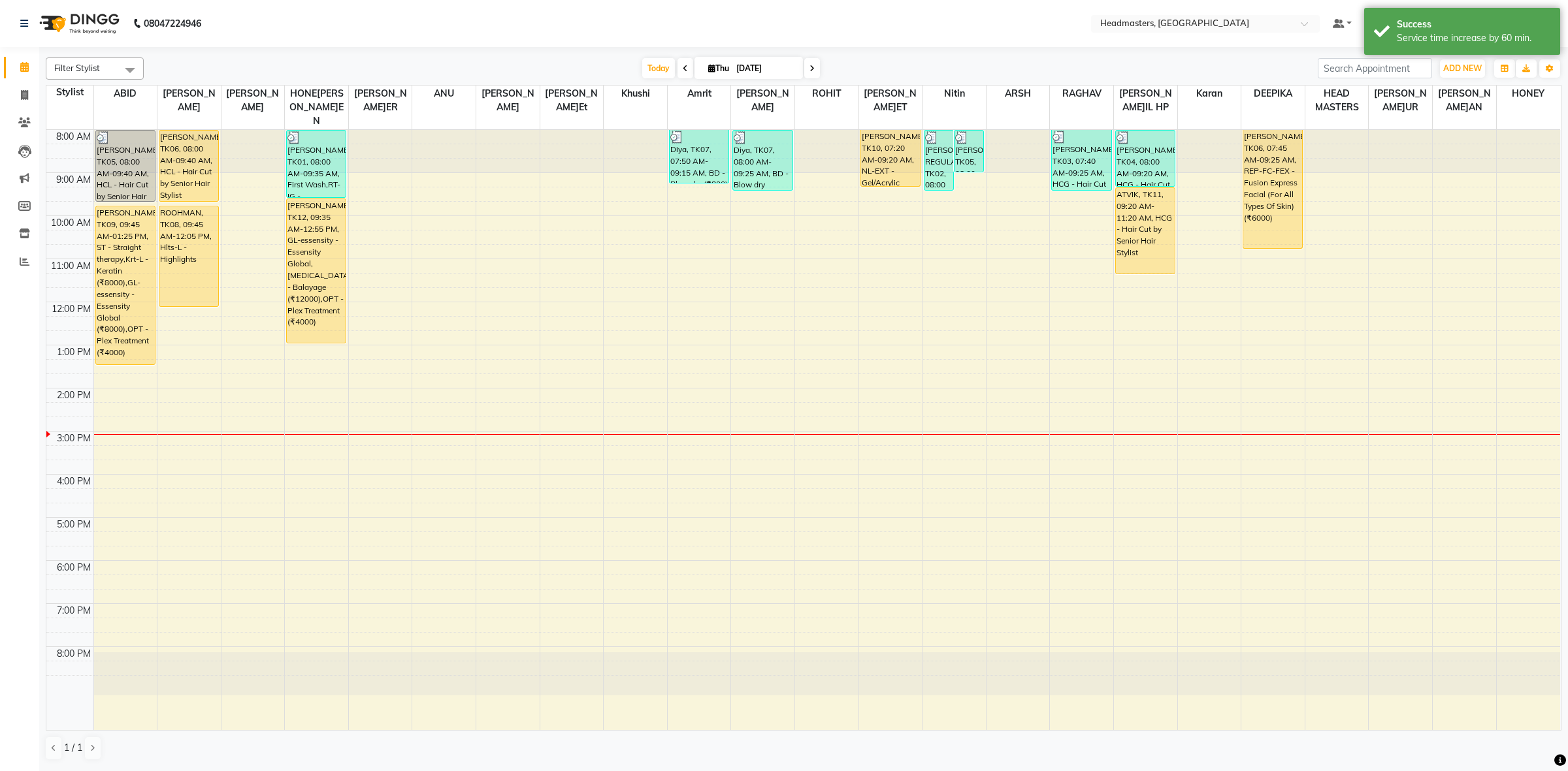
drag, startPoint x: 1282, startPoint y: 233, endPoint x: 1275, endPoint y: 232, distance: 7.1
click at [1275, 232] on div "[PERSON_NAME], TK06, 07:45 AM-09:25 AM, REP-FC-FEX - Fusion Express Facial (For…" at bounding box center [1273, 430] width 63 height 600
click at [1154, 243] on div "ATVIK, TK11, 09:20 AM-11:20 AM, HCG - Hair Cut by Senior Hair Stylist" at bounding box center [1145, 230] width 59 height 85
select select "1"
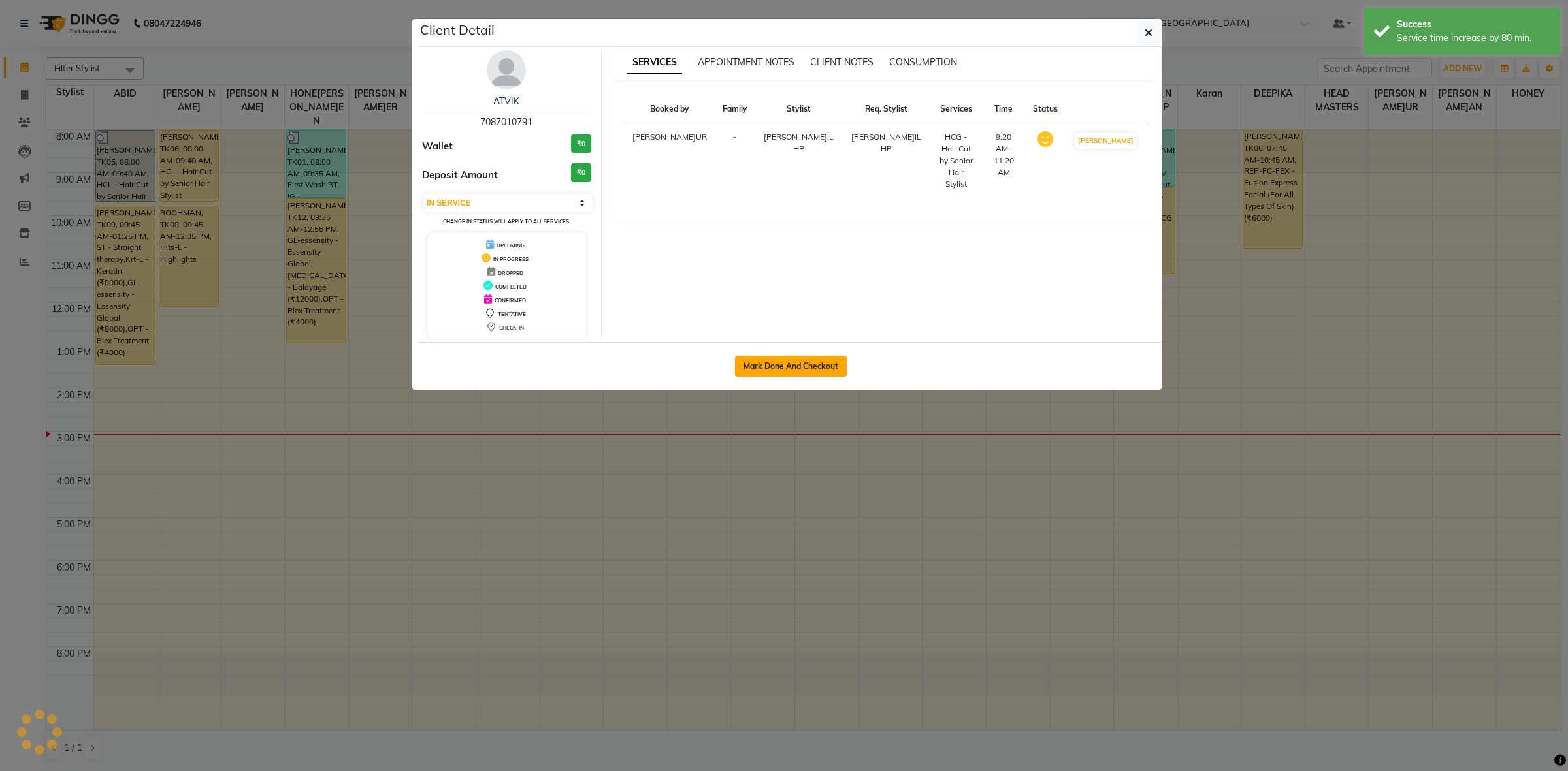
click at [784, 370] on button "Mark Done And Checkout" at bounding box center [791, 366] width 111 height 21
select select "service"
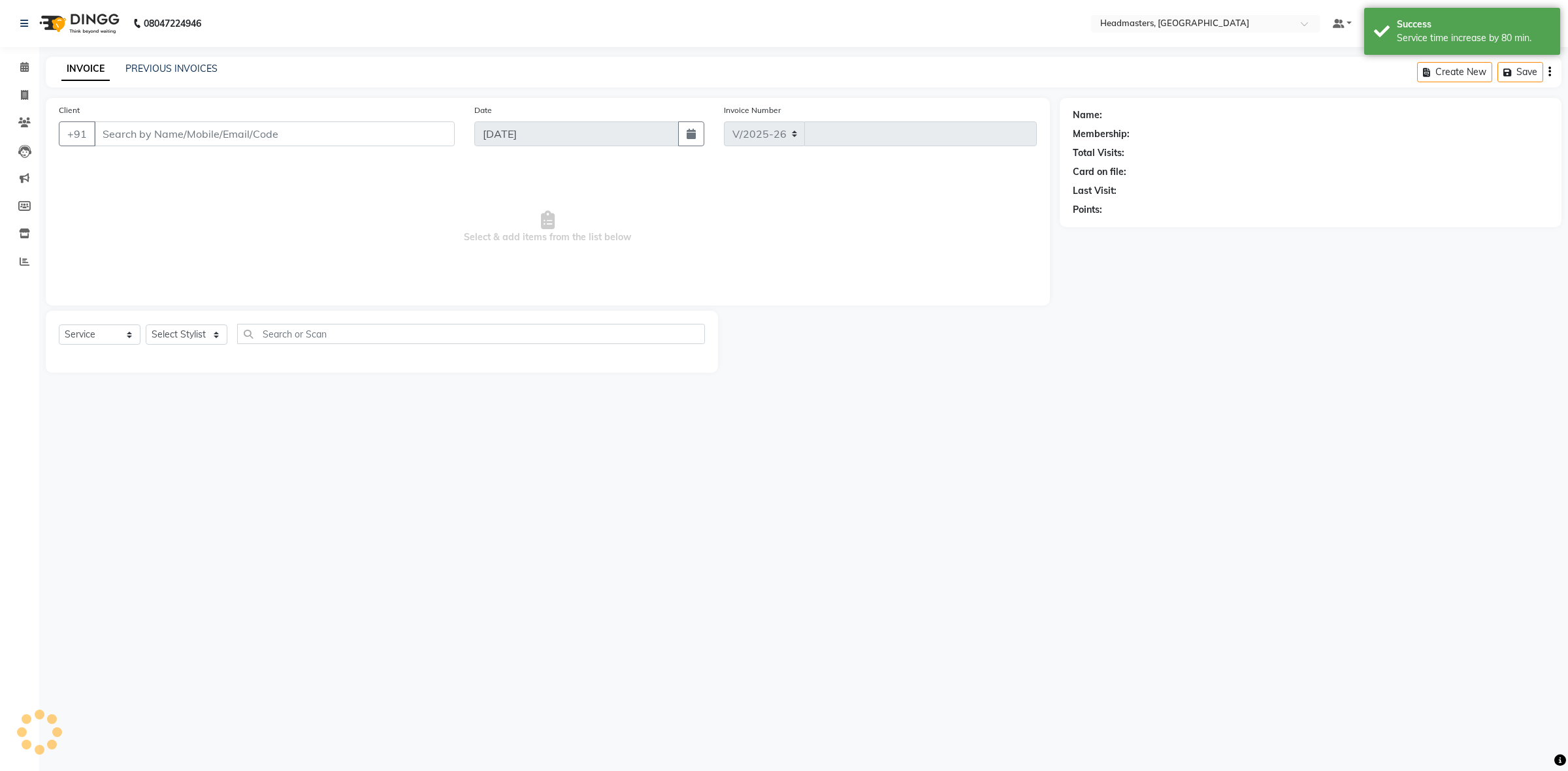
select select "7132"
type input "3412"
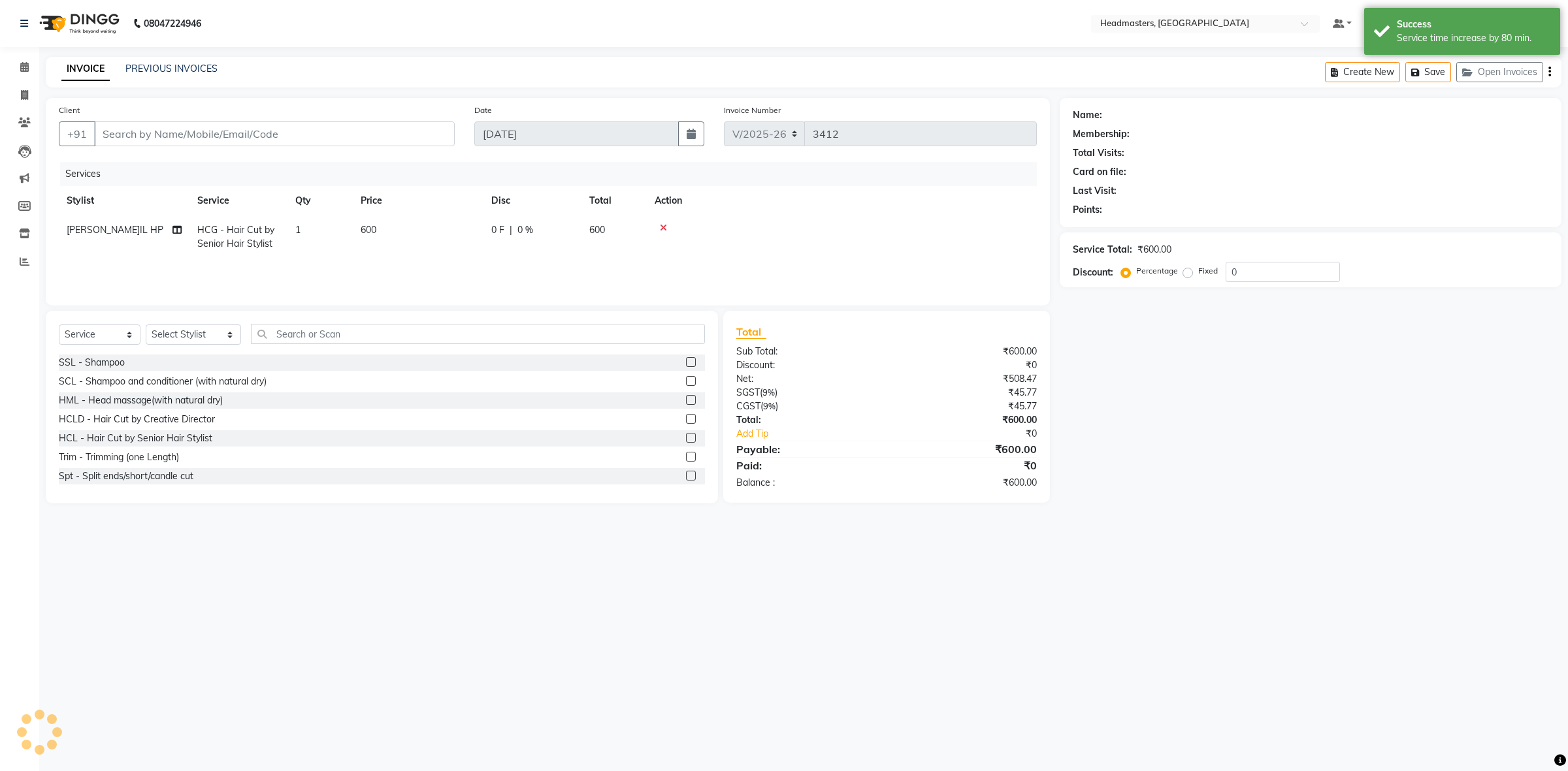
type input "7087010791"
select select "60641"
click at [457, 245] on td "600" at bounding box center [418, 237] width 130 height 43
select select "60641"
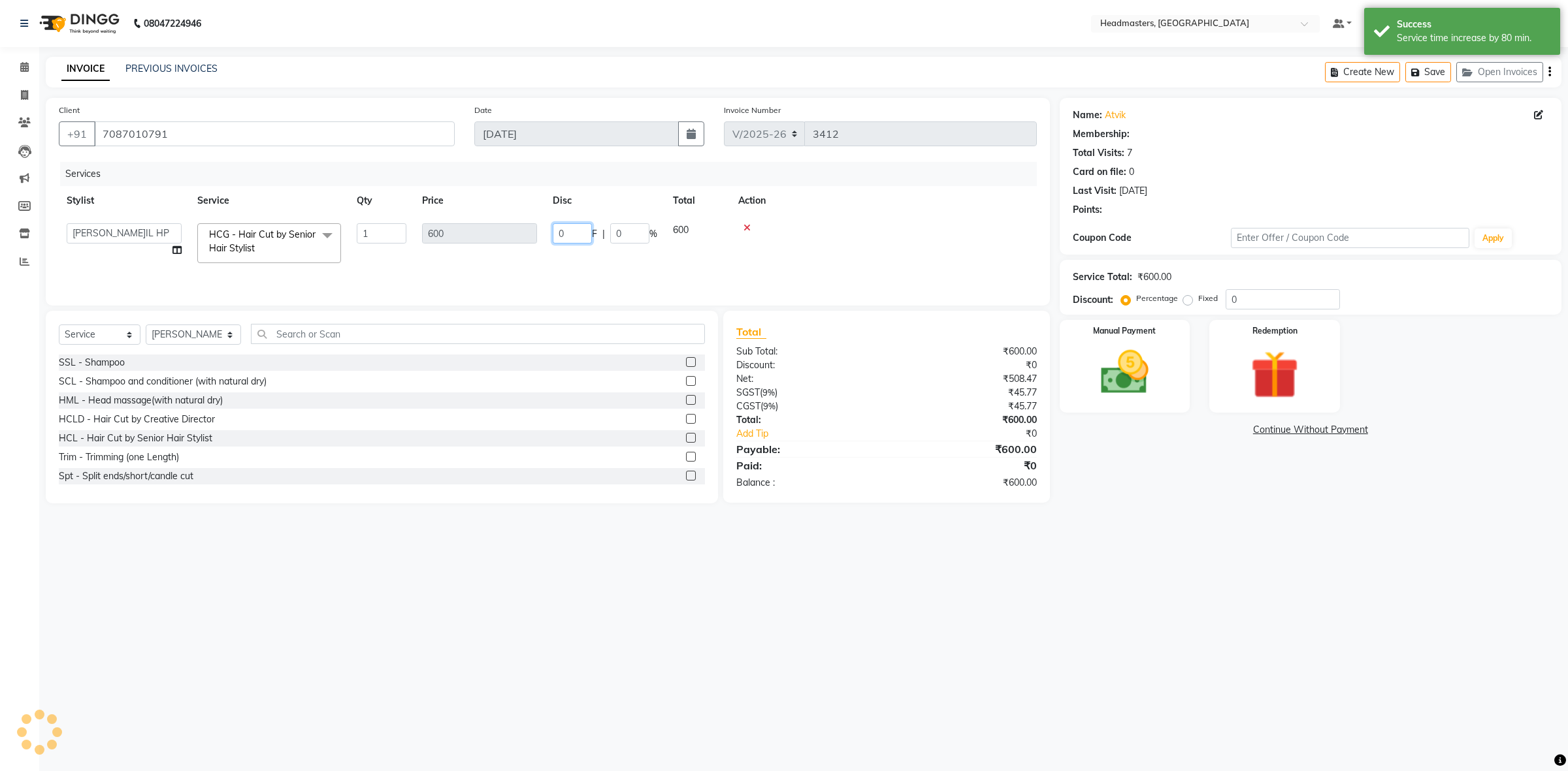
click at [584, 227] on input "0" at bounding box center [572, 233] width 39 height 20
type input "200"
click at [557, 269] on div "Services Stylist Service Qty Price Disc Total Action ABID Amrit ANU ARSH DEEPIK…" at bounding box center [548, 227] width 978 height 130
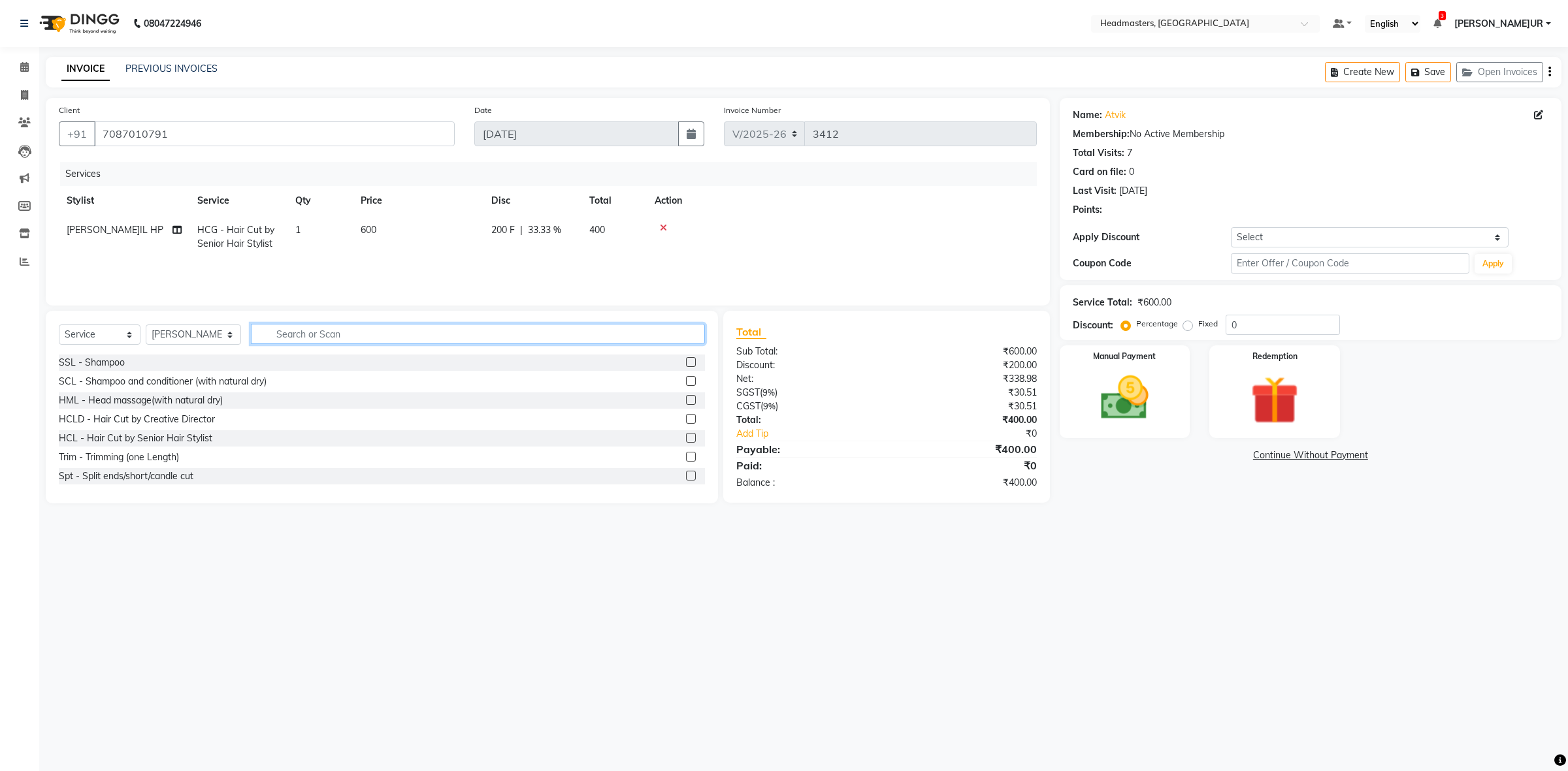
click at [360, 324] on input "text" at bounding box center [478, 334] width 454 height 20
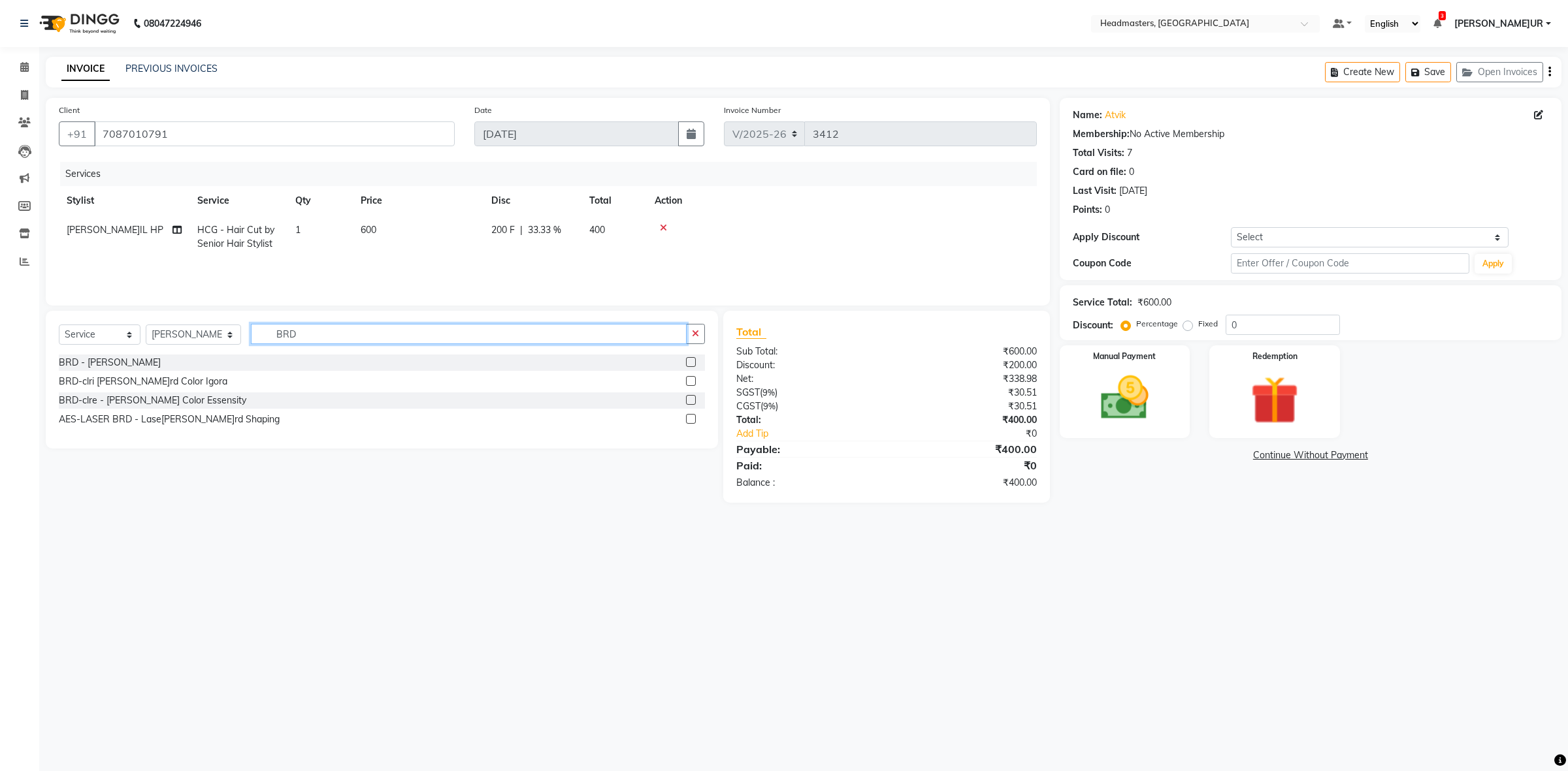
type input "BRD"
click at [687, 361] on label at bounding box center [691, 362] width 10 height 10
click at [687, 361] on input "checkbox" at bounding box center [691, 362] width 9 height 9
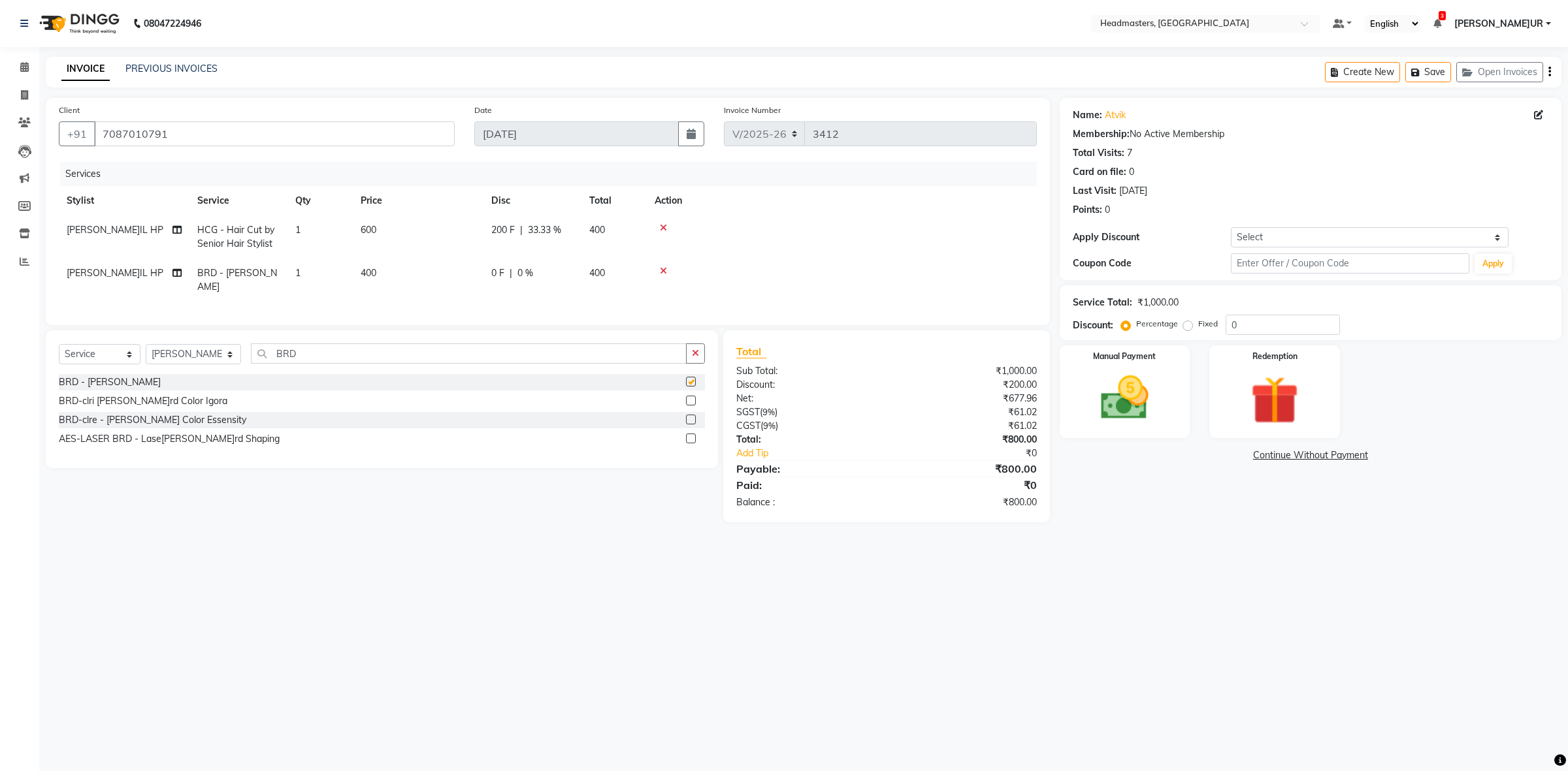
checkbox input "false"
click at [417, 271] on td "400" at bounding box center [418, 281] width 130 height 43
select select "60641"
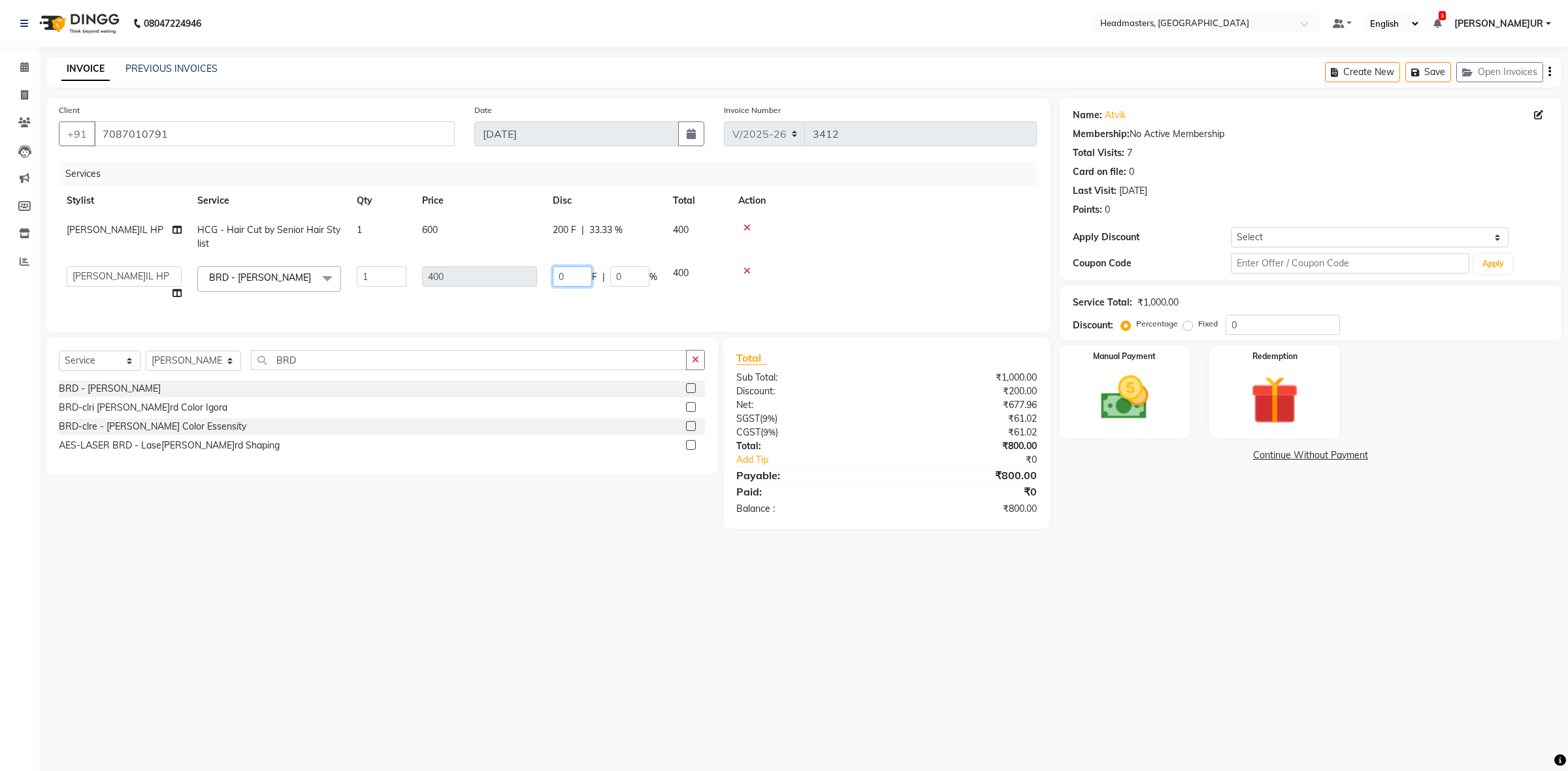
click at [559, 272] on input "0" at bounding box center [572, 276] width 39 height 20
click at [573, 275] on input "0" at bounding box center [572, 276] width 39 height 20
type input "100"
click at [912, 245] on td at bounding box center [884, 237] width 306 height 43
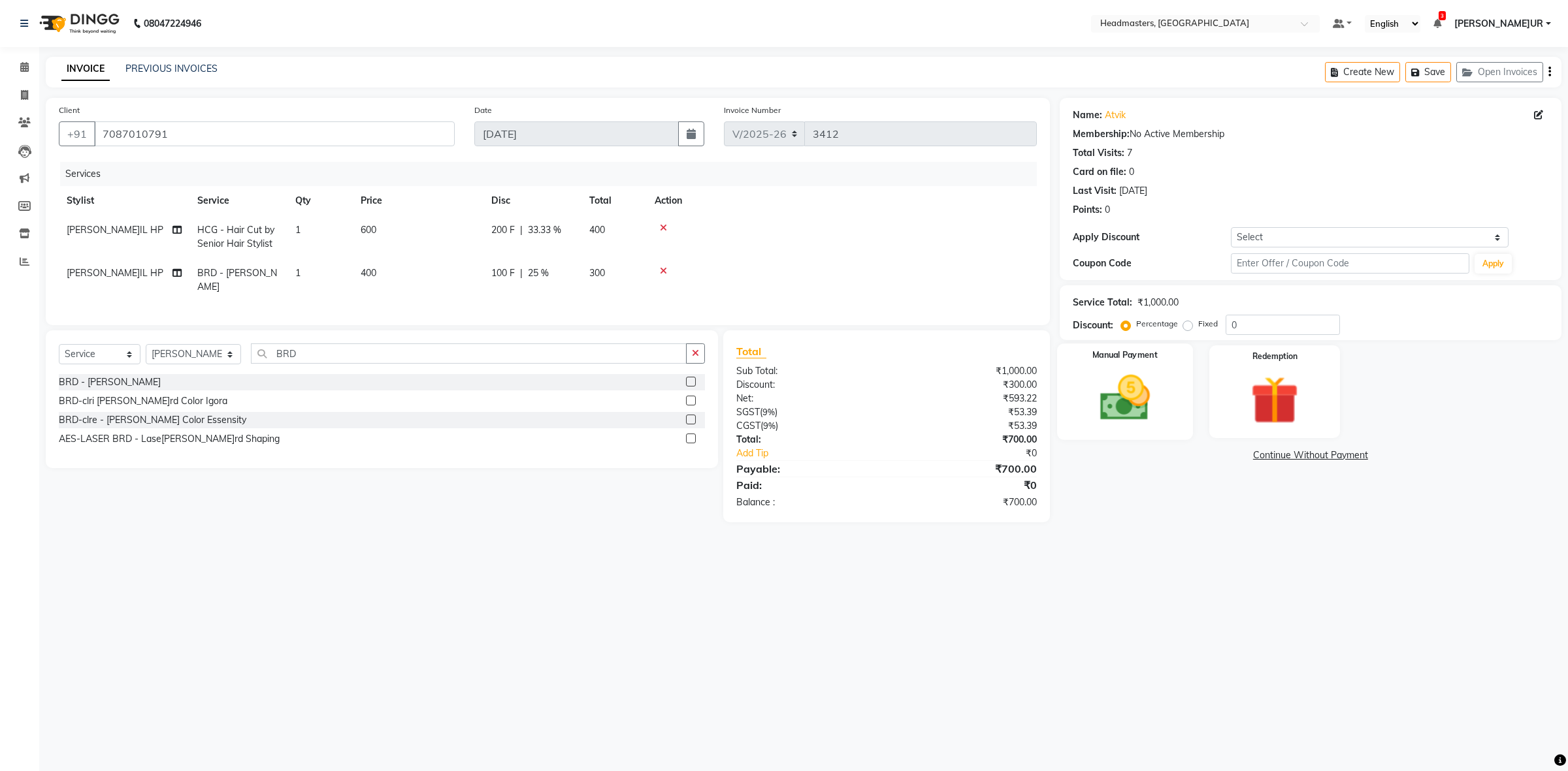
click at [1150, 414] on img at bounding box center [1124, 398] width 81 height 57
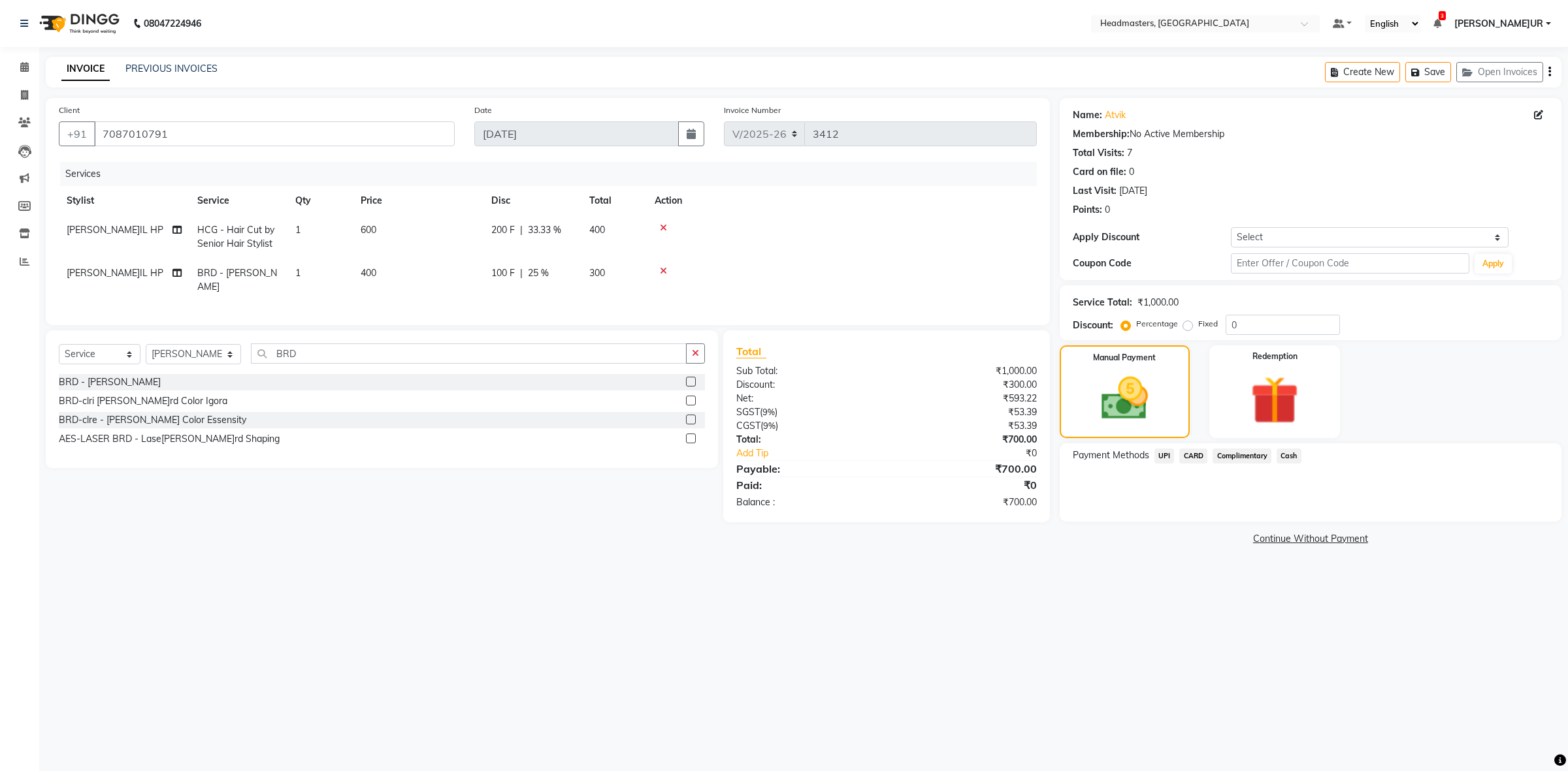
click at [1294, 455] on span "Cash" at bounding box center [1289, 455] width 25 height 15
click at [1317, 518] on button "Add Payment" at bounding box center [1393, 525] width 311 height 20
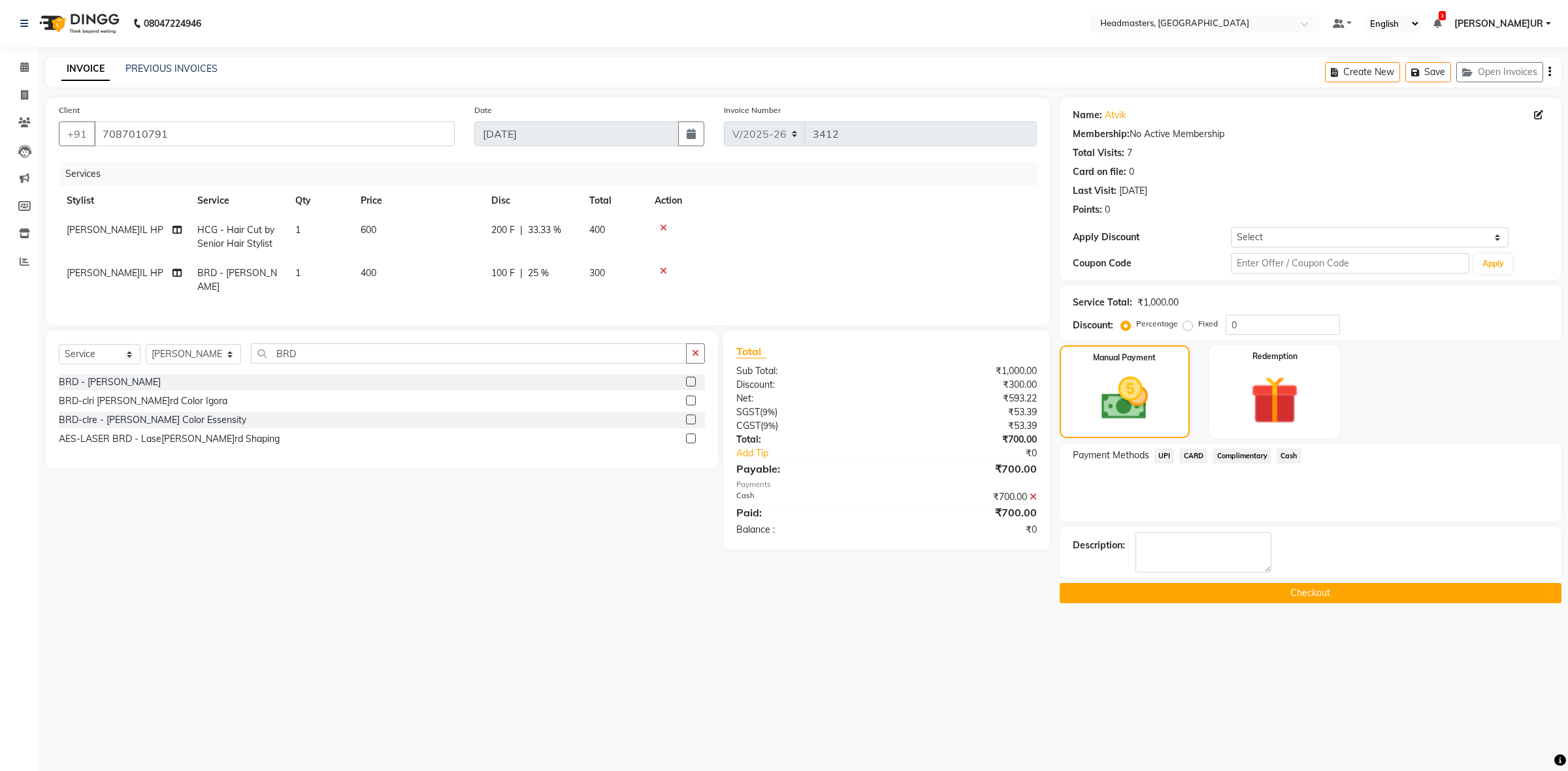
click at [1298, 589] on button "Checkout" at bounding box center [1311, 593] width 502 height 20
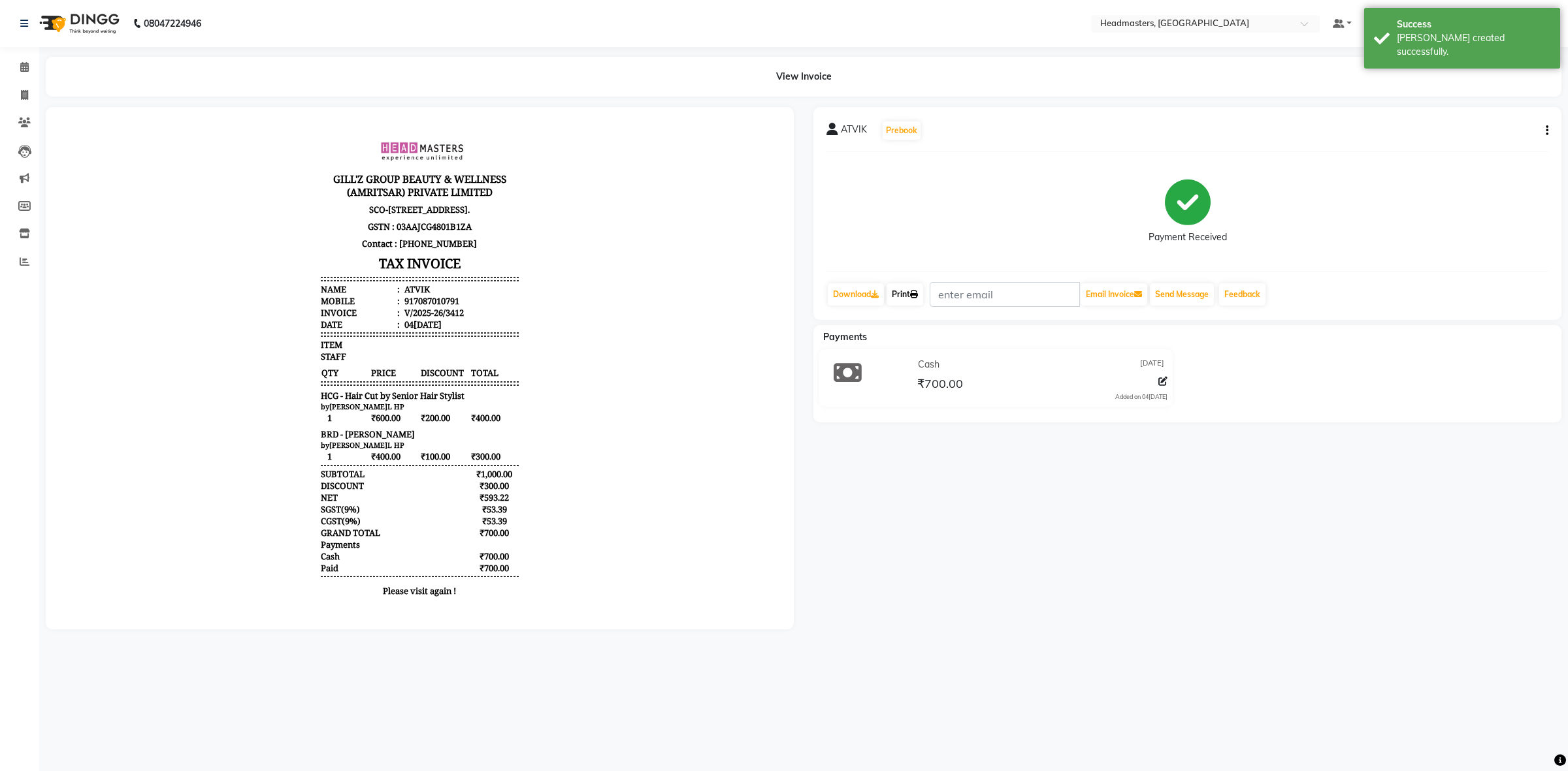
click at [918, 290] on icon at bounding box center [914, 294] width 8 height 8
click at [910, 283] on link "Print" at bounding box center [905, 295] width 37 height 23
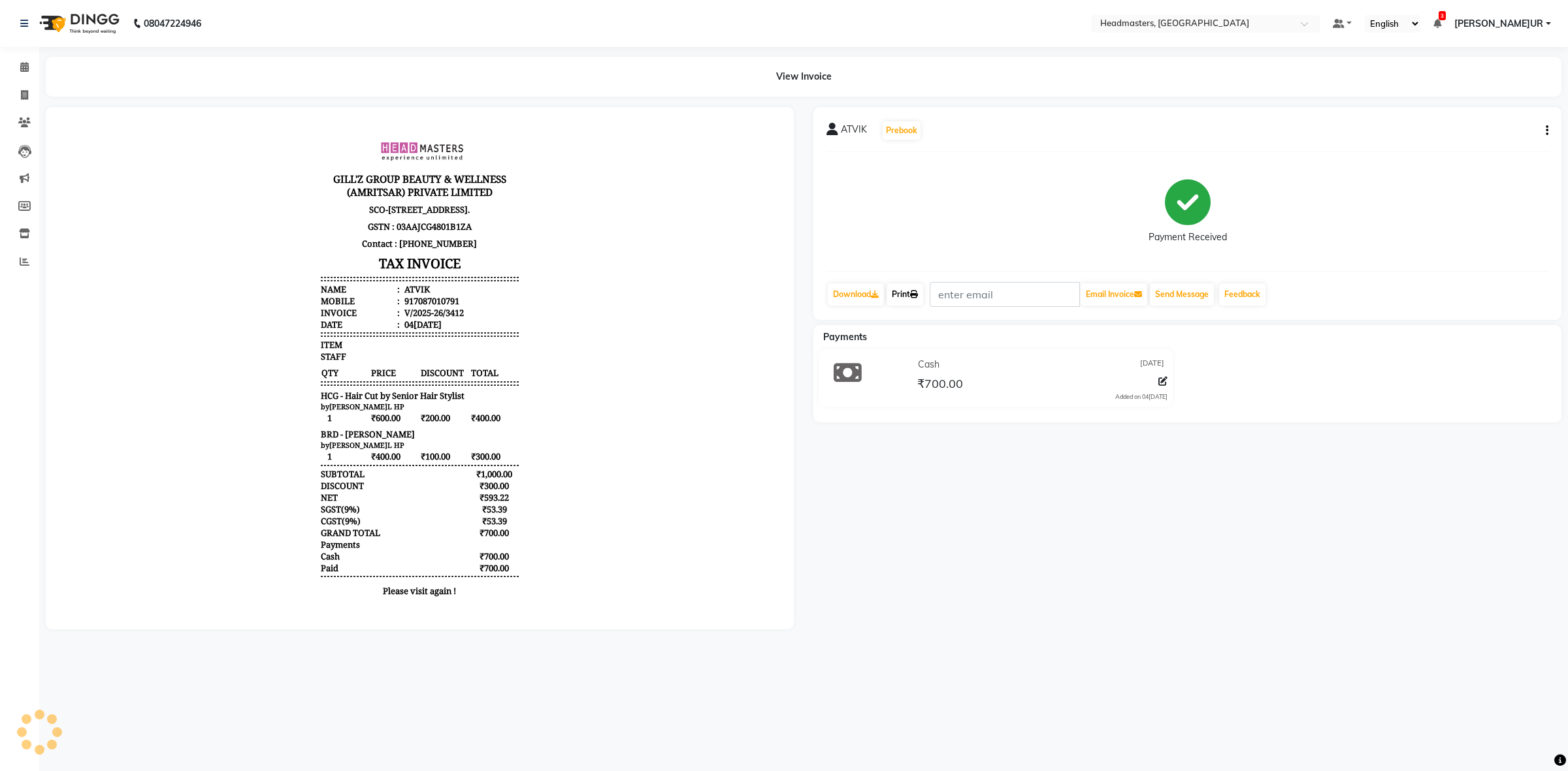
click at [913, 288] on link "Print" at bounding box center [905, 295] width 37 height 23
click at [905, 296] on link "Print" at bounding box center [905, 295] width 37 height 23
click at [23, 67] on icon at bounding box center [24, 66] width 9 height 10
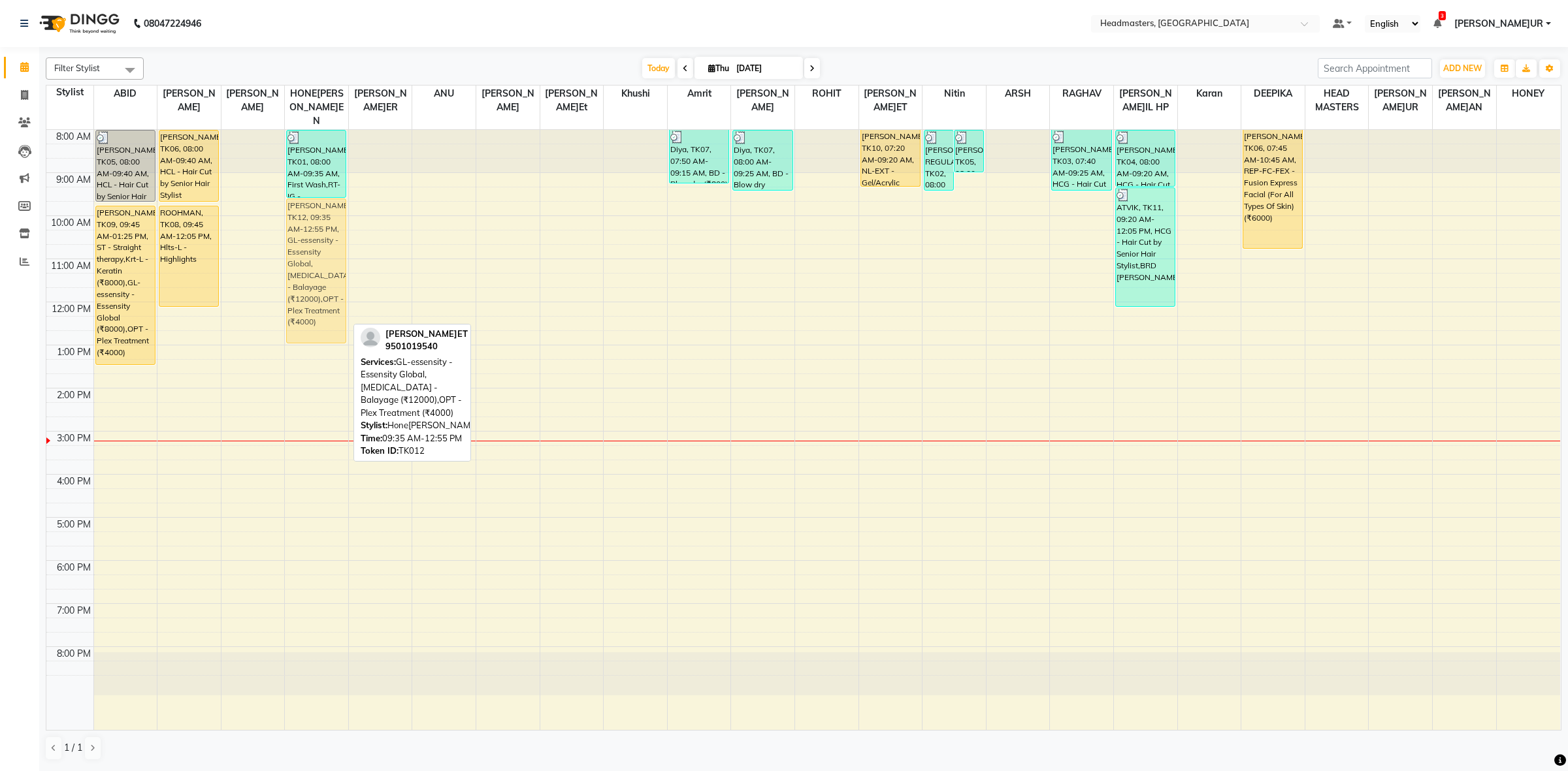
drag, startPoint x: 327, startPoint y: 325, endPoint x: 322, endPoint y: 334, distance: 10.3
click at [322, 334] on div "8:00 AM 9:00 AM 10:00 AM 11:00 AM 12:00 PM 1:00 PM 2:00 PM 3:00 PM 4:00 PM 5:00…" at bounding box center [803, 430] width 1514 height 600
drag, startPoint x: 324, startPoint y: 327, endPoint x: 317, endPoint y: 249, distance: 78.3
click at [317, 249] on div "KAMALJEET KAUR, TK01, 08:00 AM-09:35 AM, First Wash,RT-IG - Igora Root Touchup(…" at bounding box center [317, 430] width 63 height 600
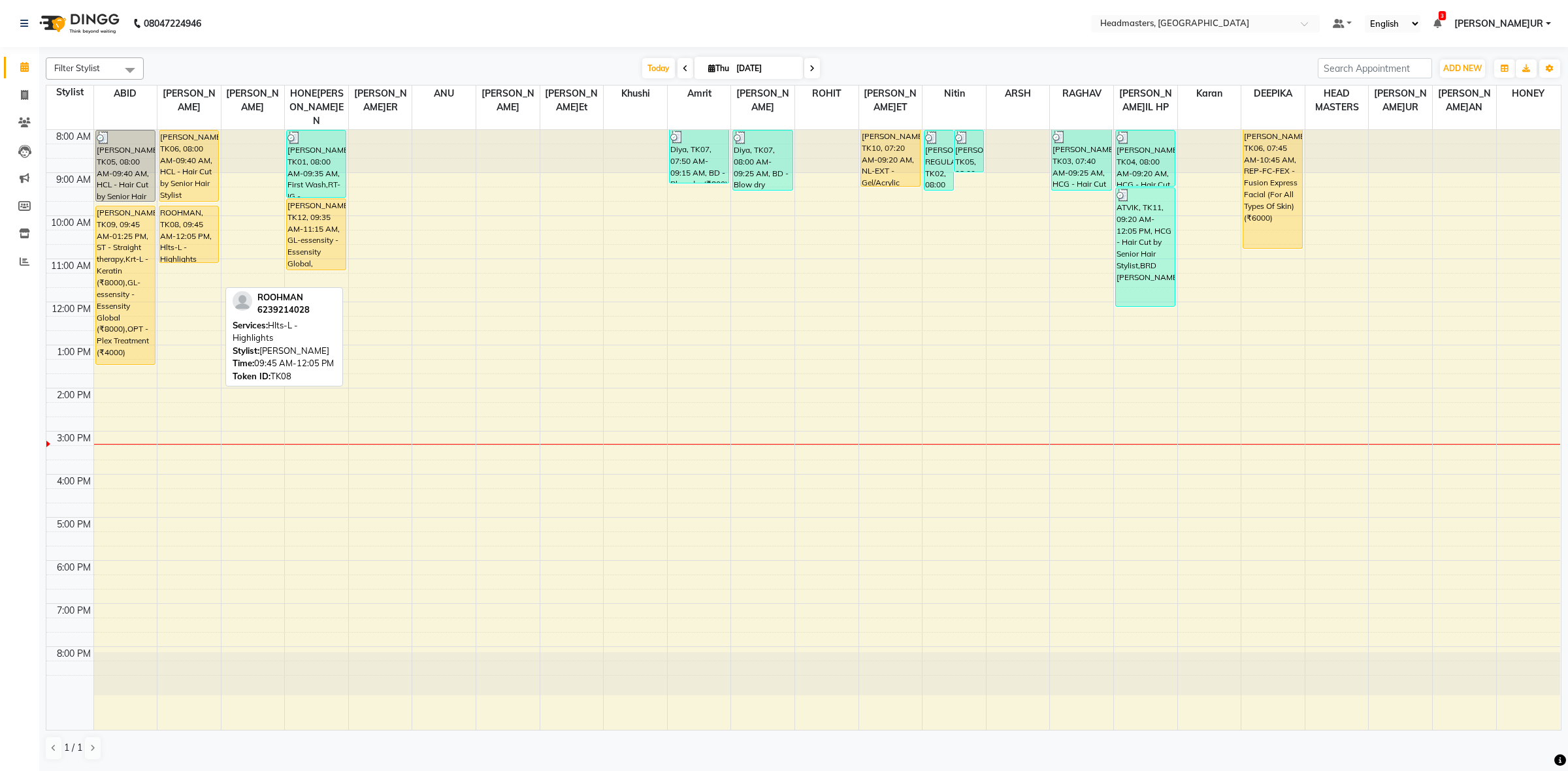
drag, startPoint x: 194, startPoint y: 291, endPoint x: 194, endPoint y: 251, distance: 40.0
click at [194, 251] on div "8:00 AM 9:00 AM 10:00 AM 11:00 AM 12:00 PM 1:00 PM 2:00 PM 3:00 PM 4:00 PM 5:00…" at bounding box center [803, 430] width 1514 height 600
click at [501, 559] on div "8:00 AM 9:00 AM 10:00 AM 11:00 AM 12:00 PM 1:00 PM 2:00 PM 3:00 PM 4:00 PM 5:00…" at bounding box center [803, 430] width 1514 height 600
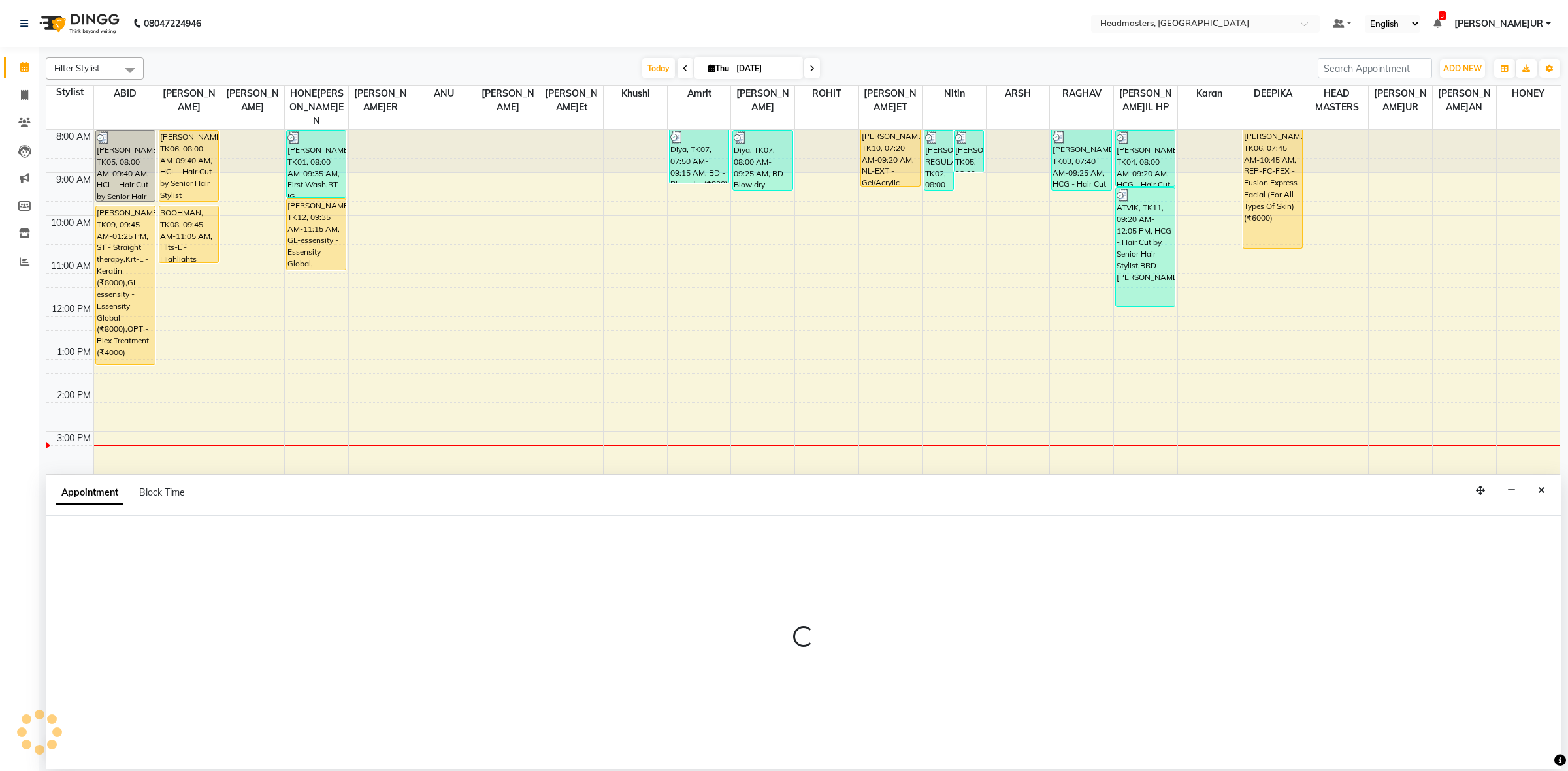
select select "60636"
select select "tentative"
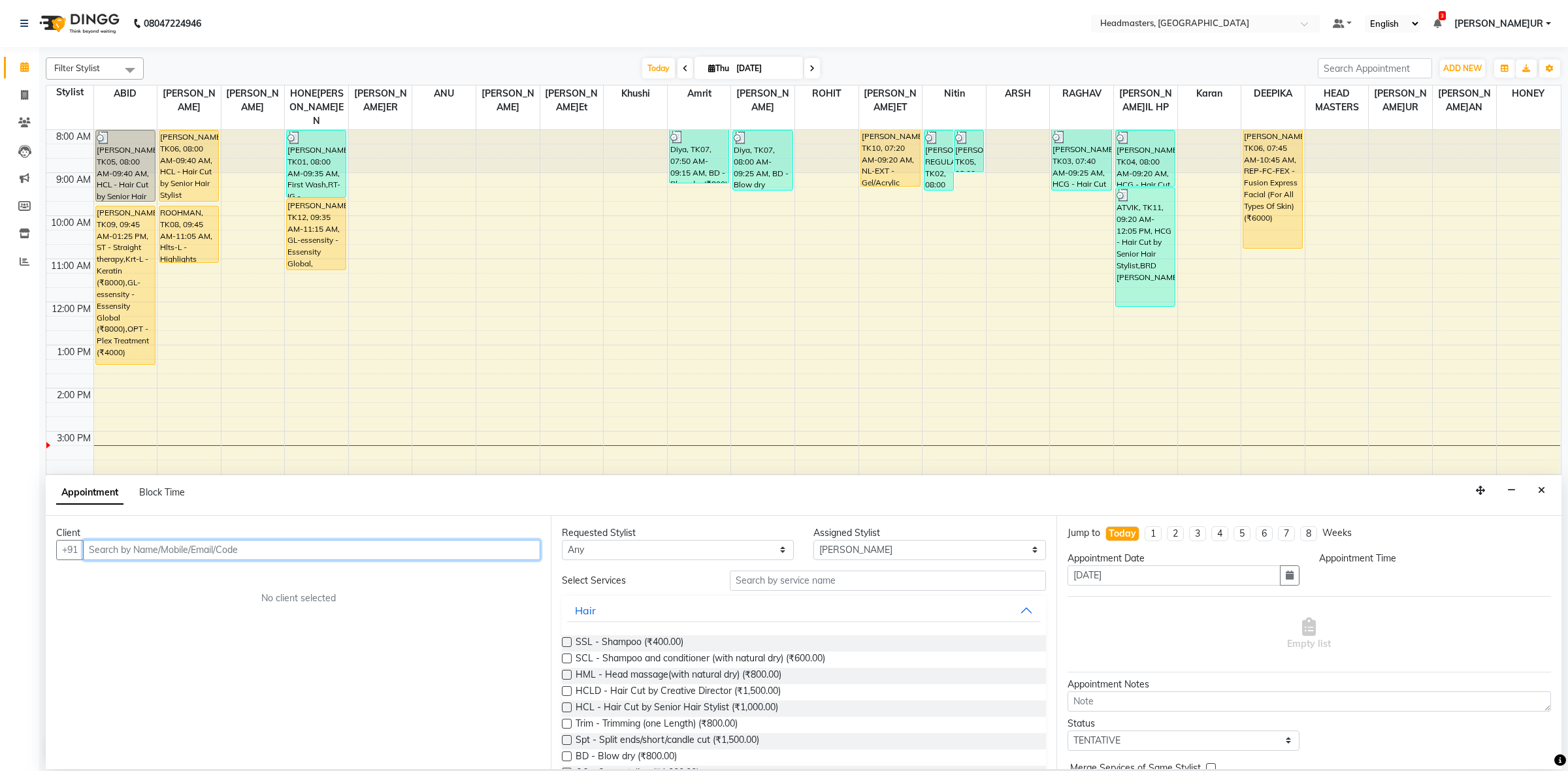
click at [238, 545] on input "text" at bounding box center [311, 549] width 457 height 20
select select "1080"
click at [212, 571] on span "98885311" at bounding box center [217, 577] width 52 height 13
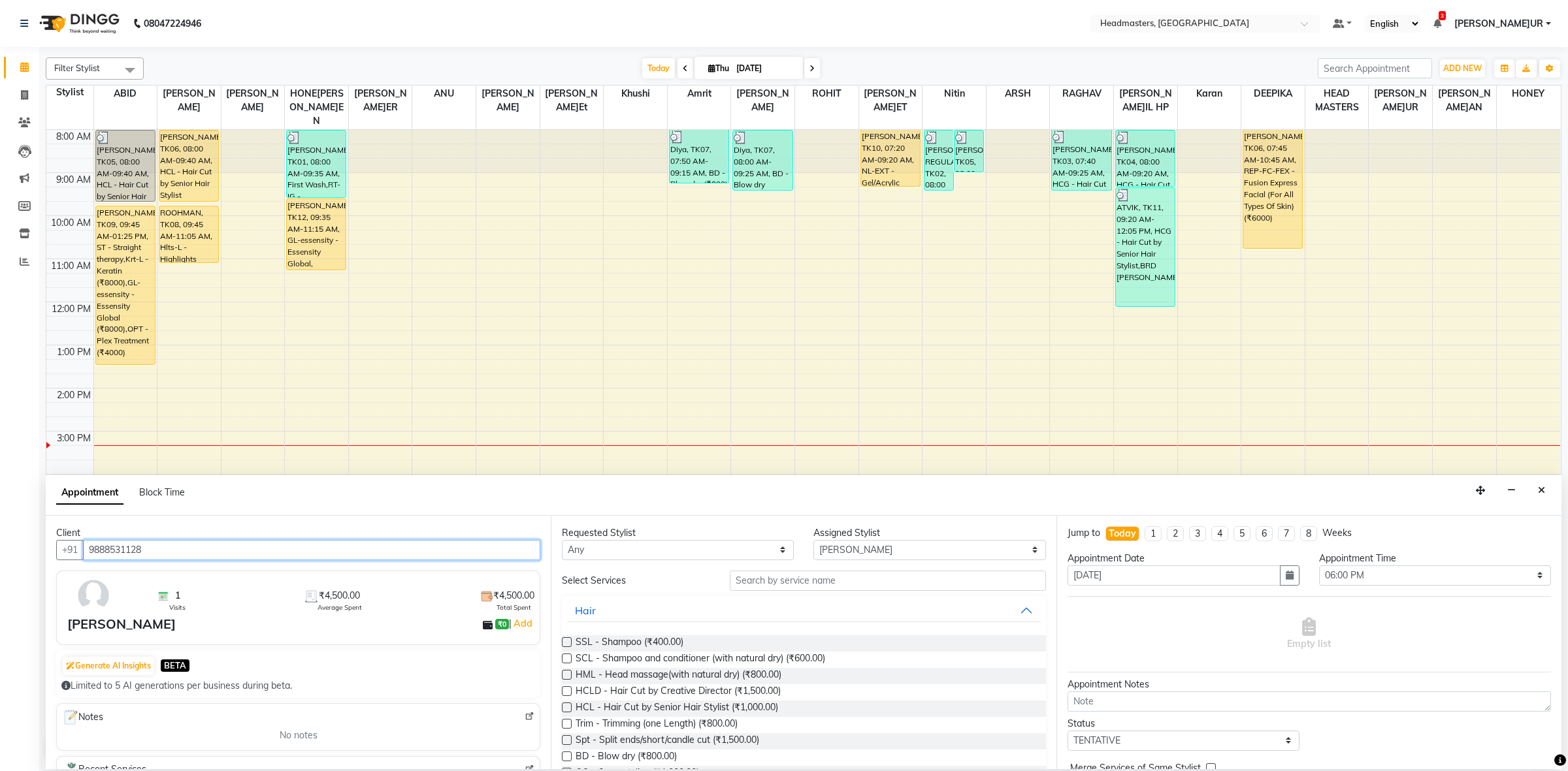
type input "9888531128"
drag, startPoint x: 768, startPoint y: 553, endPoint x: 757, endPoint y: 541, distance: 16.3
click at [768, 553] on select "Any ABID Amrit ANU ARS[PERSON_NAME] HEAD MASTERS HONEY [PERSON_NAME] HONE[PERSO…" at bounding box center [677, 549] width 232 height 20
select select "60609"
click at [562, 540] on select "Any ABID Amrit ANU ARS[PERSON_NAME] HEAD MASTERS HONEY [PERSON_NAME] HONE[PERSO…" at bounding box center [677, 549] width 232 height 20
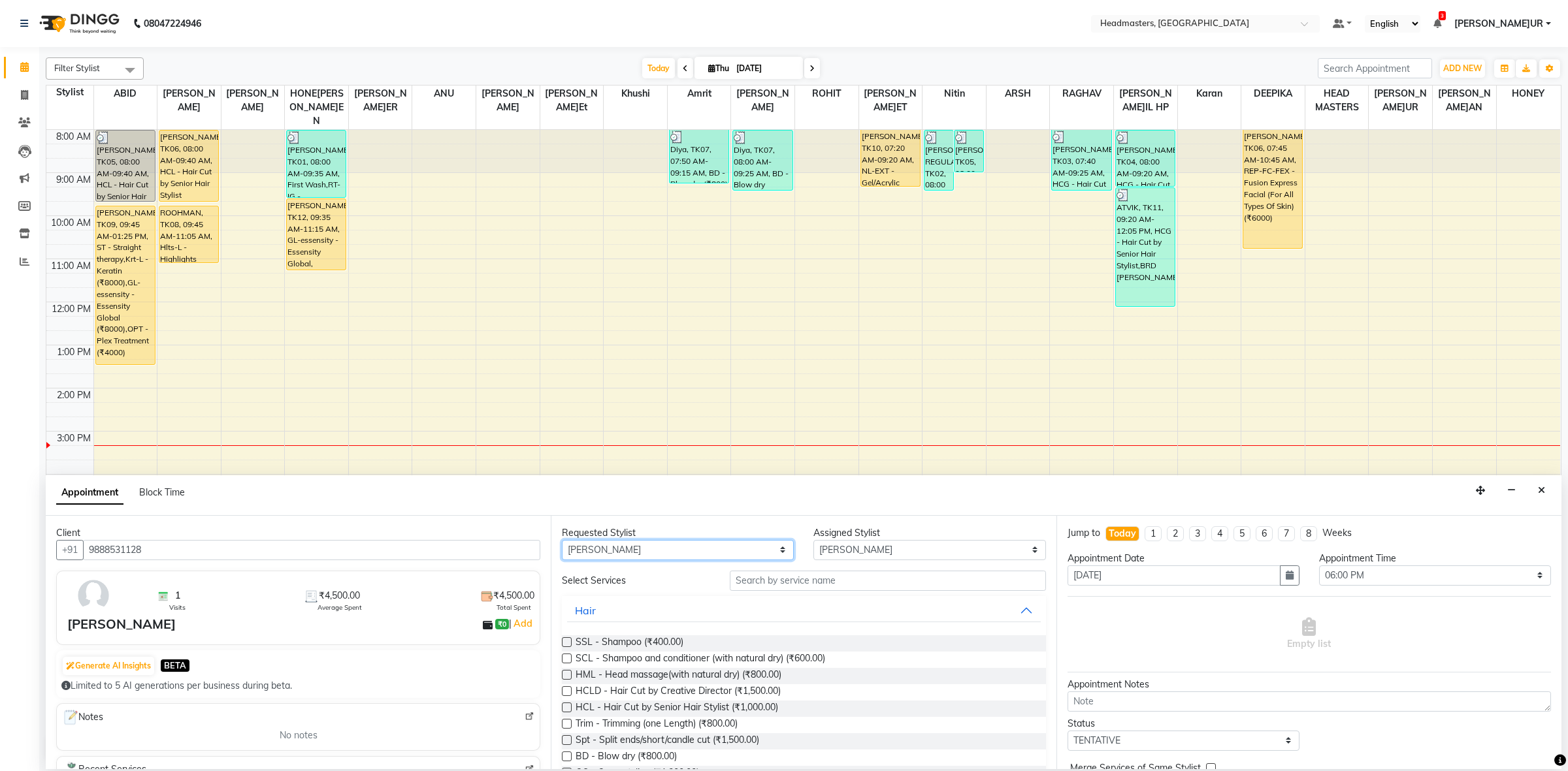
select select "60609"
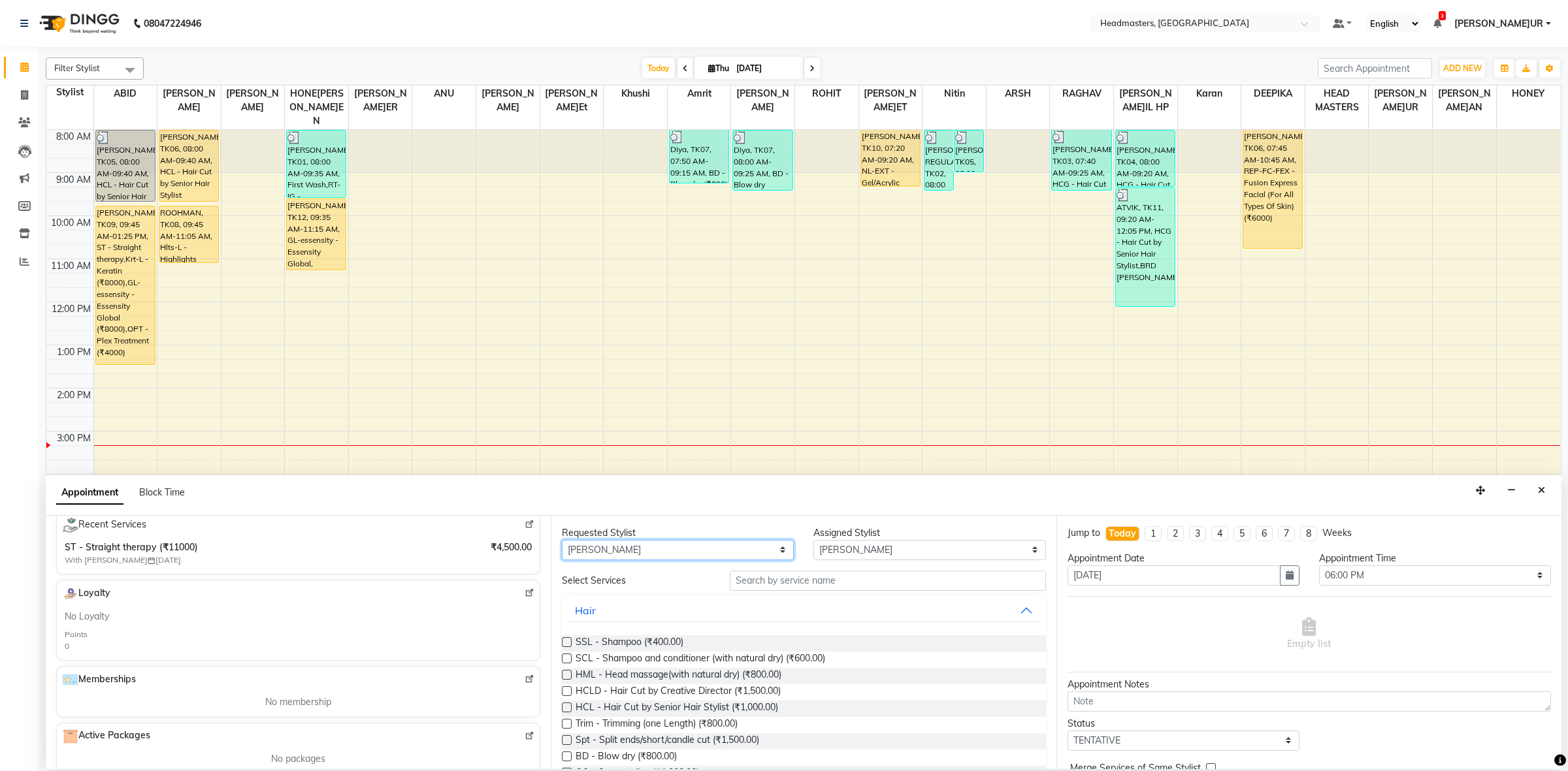
scroll to position [320, 0]
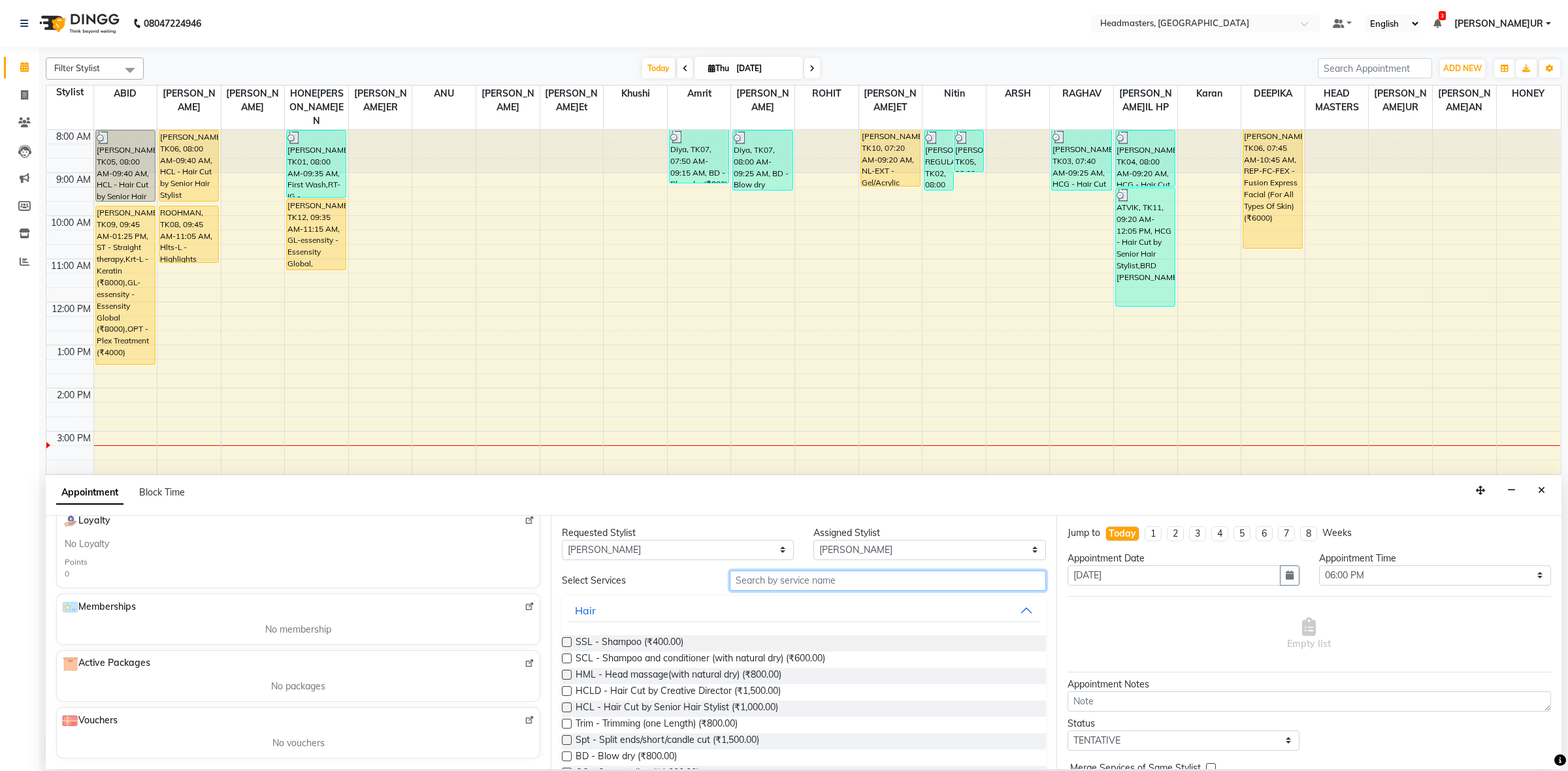
click at [762, 580] on input "text" at bounding box center [888, 581] width 317 height 20
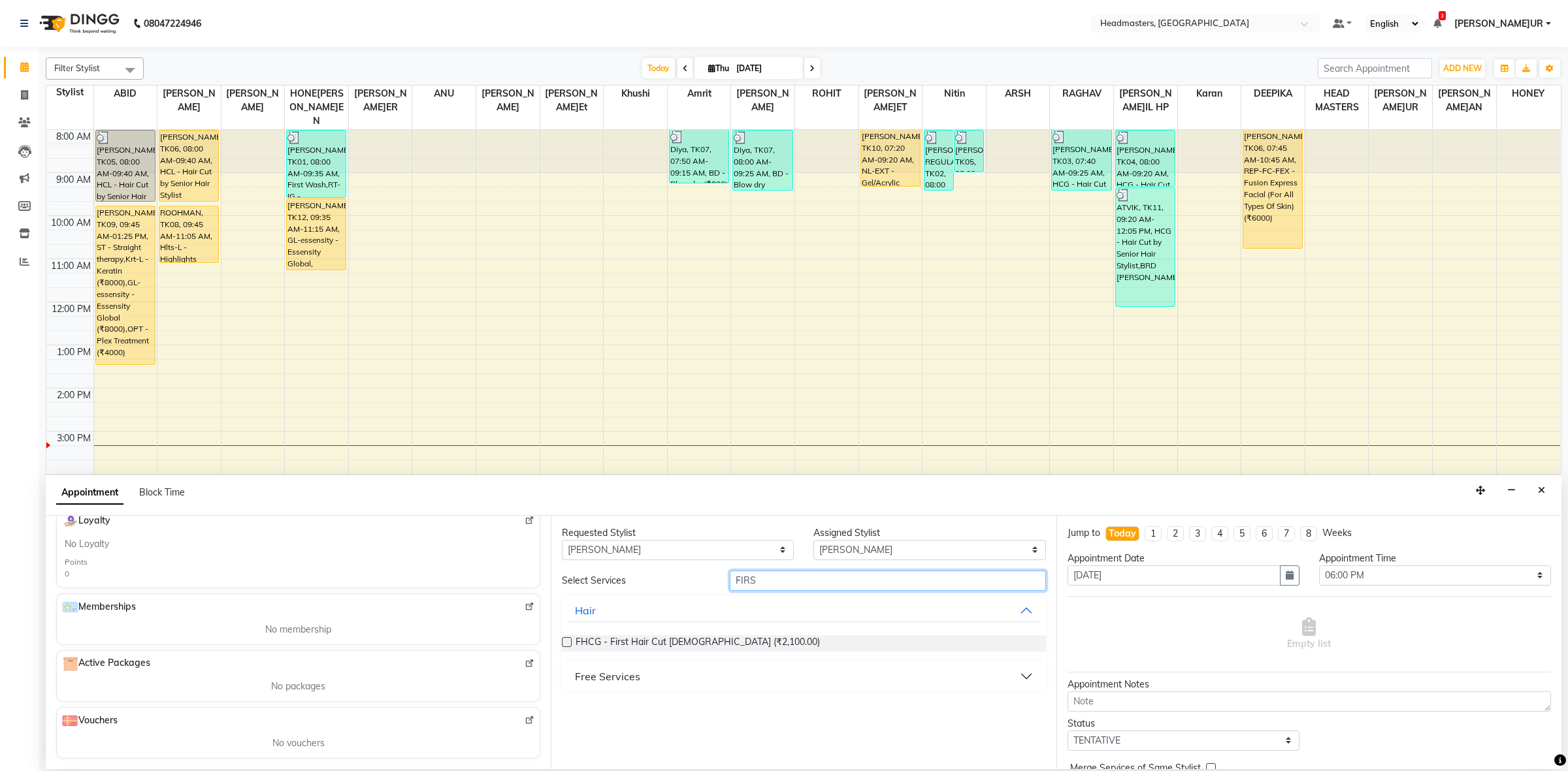
type input "FIRS"
click at [597, 680] on div "Free Services" at bounding box center [607, 676] width 65 height 16
click at [621, 712] on span "First Wash (₹0)" at bounding box center [608, 709] width 64 height 17
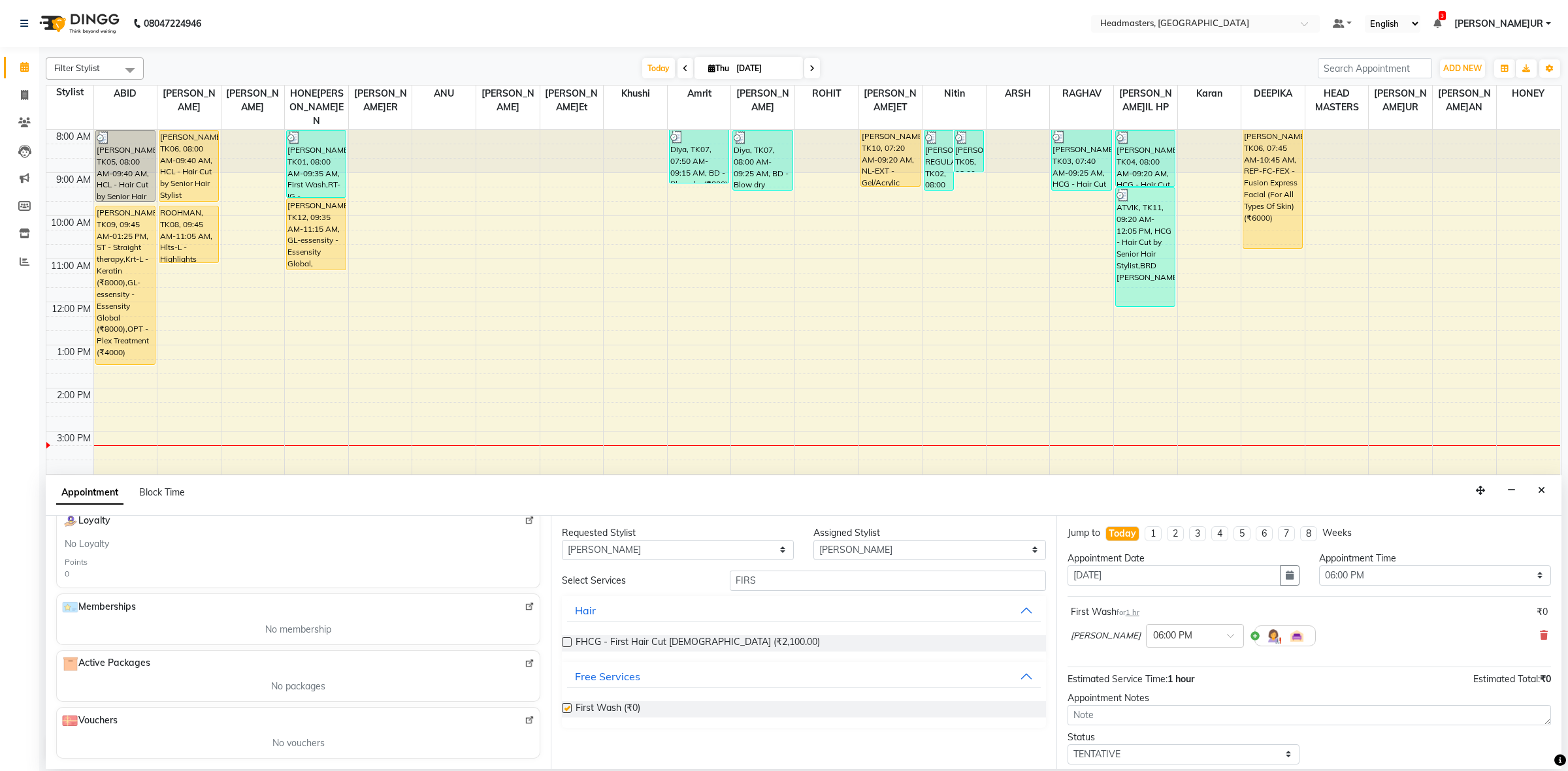
checkbox input "false"
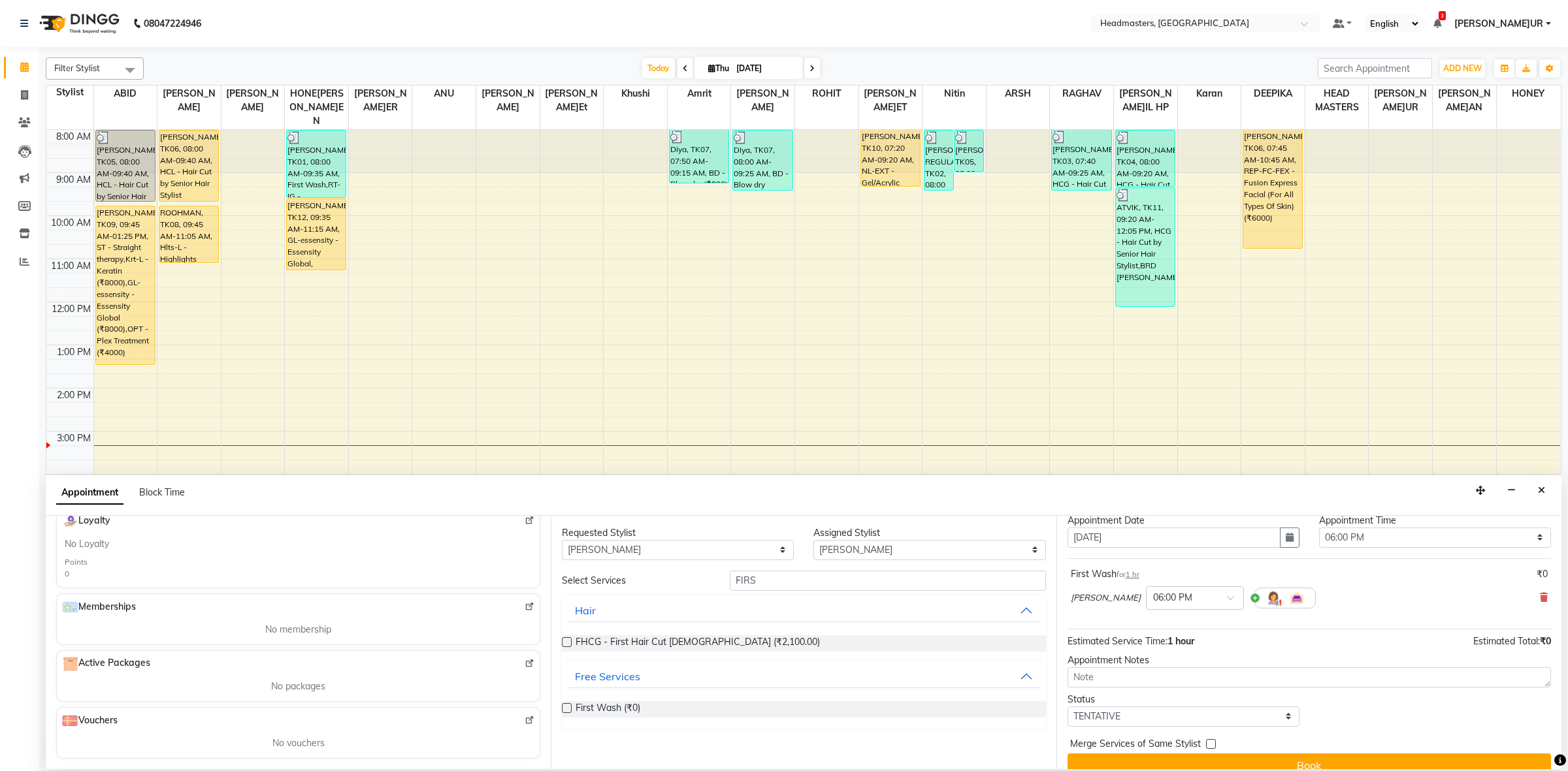
scroll to position [57, 0]
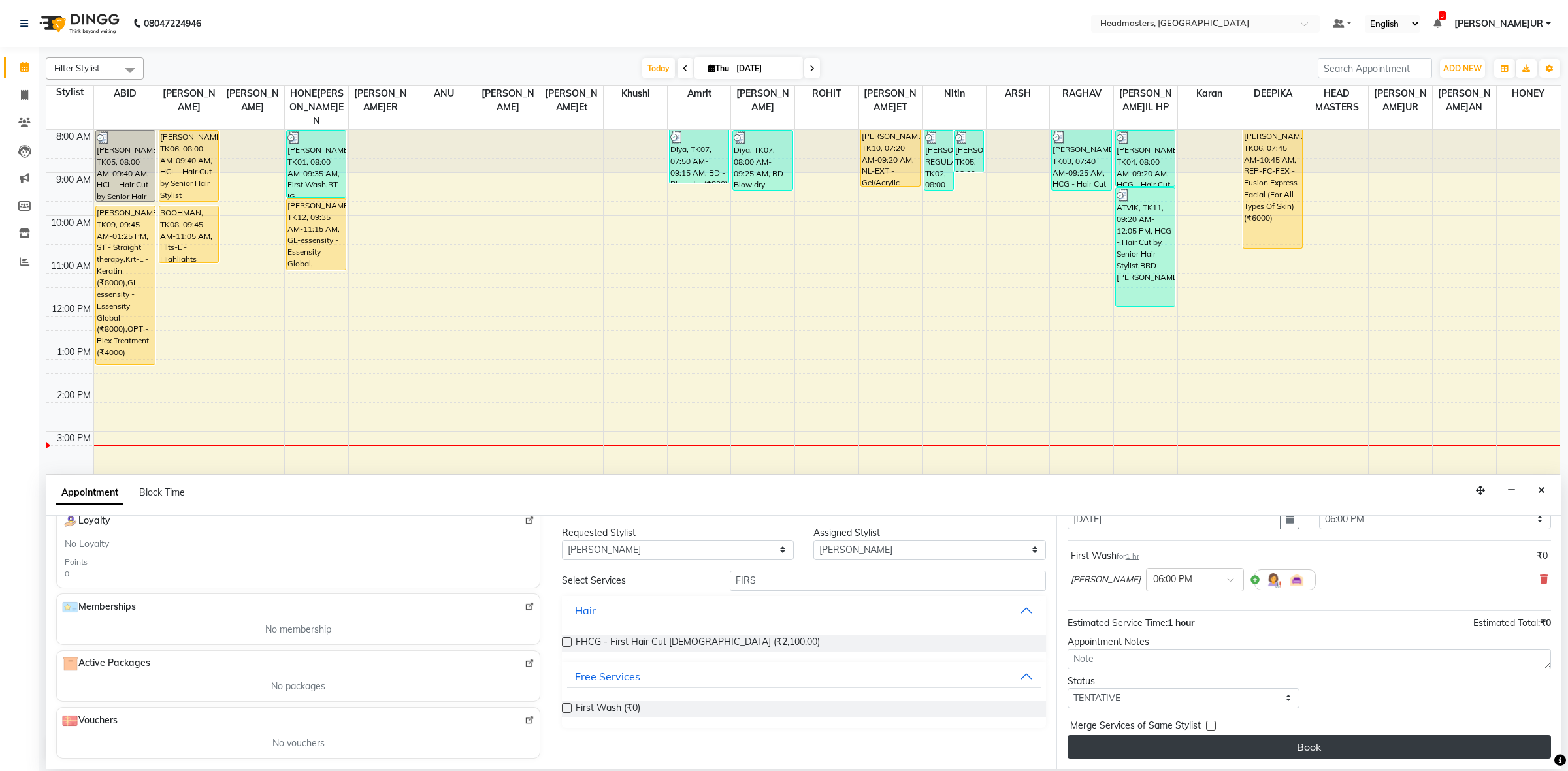
click at [1171, 753] on button "Book" at bounding box center [1310, 747] width 484 height 23
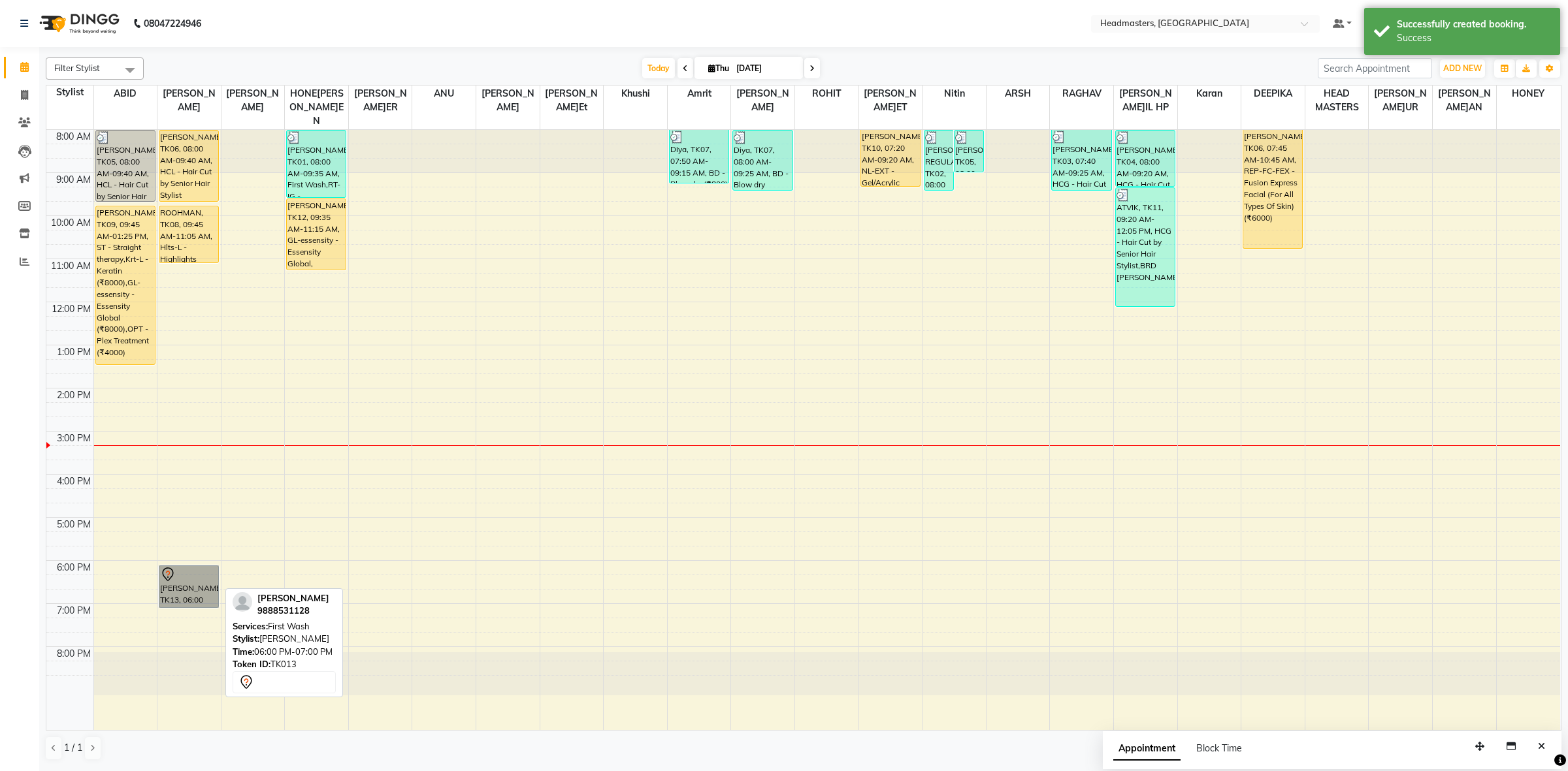
drag, startPoint x: 180, startPoint y: 576, endPoint x: 191, endPoint y: 586, distance: 14.9
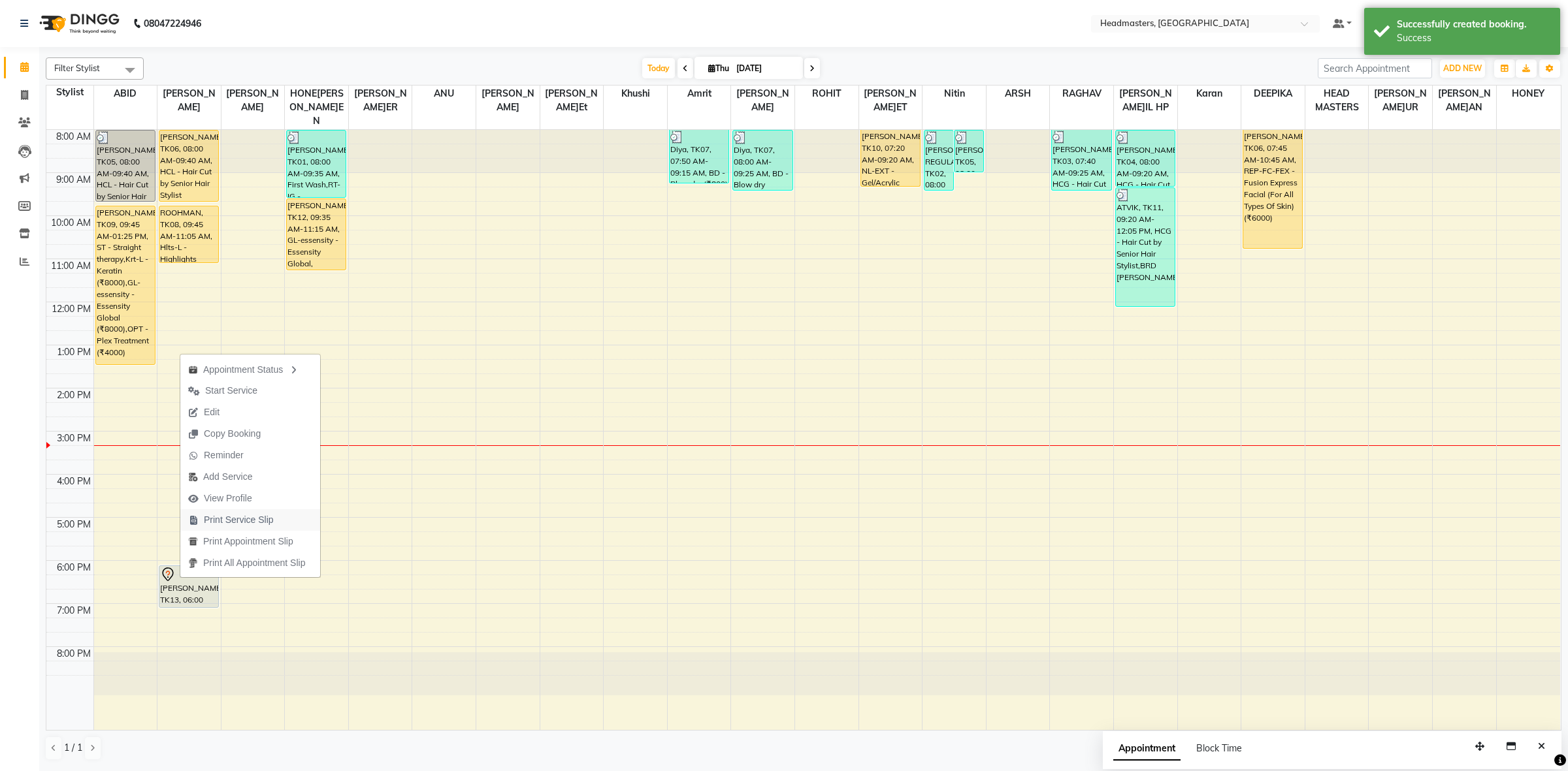
click at [259, 520] on span "Print Service Slip" at bounding box center [238, 521] width 70 height 14
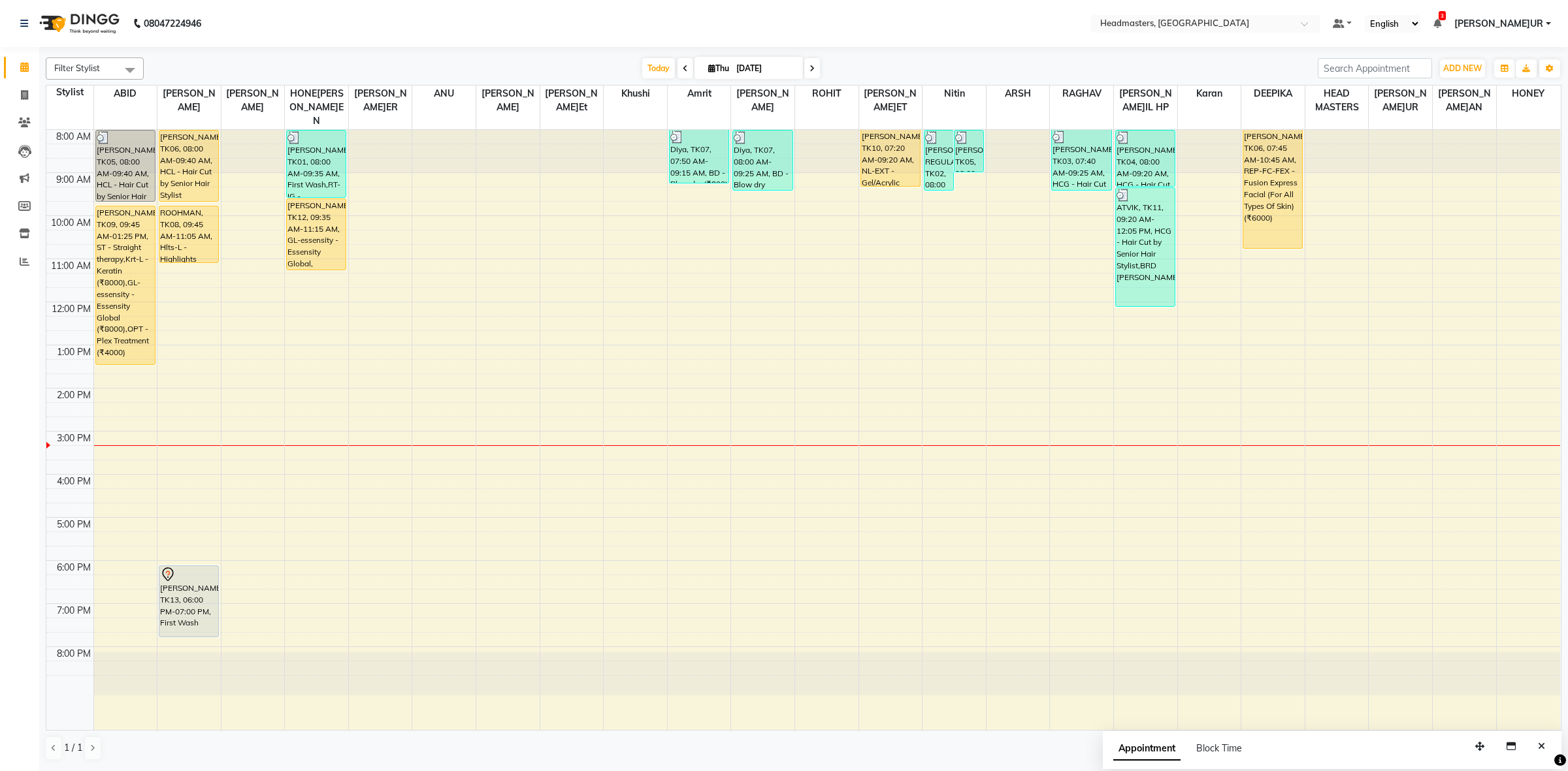
drag, startPoint x: 180, startPoint y: 592, endPoint x: 182, endPoint y: 615, distance: 23.1
click at [182, 615] on div "NEHCHAL, TK06, 08:00 AM-09:40 AM, HCL - Hair Cut by Senior Hair Stylist ROOHMAN…" at bounding box center [189, 430] width 63 height 600
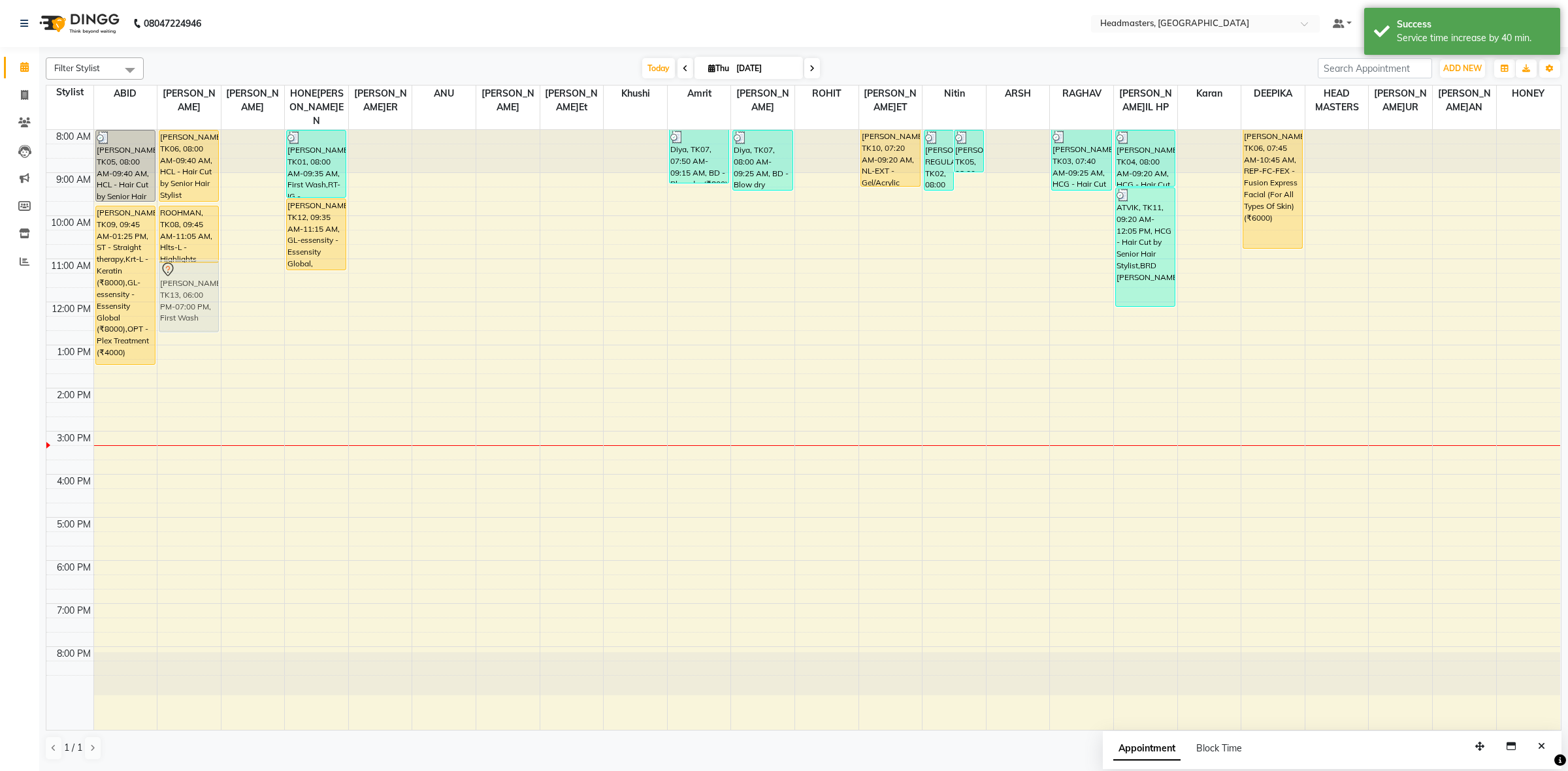
drag, startPoint x: 197, startPoint y: 589, endPoint x: 204, endPoint y: 289, distance: 300.1
click at [204, 289] on div "NEHCHAL, TK06, 08:00 AM-09:40 AM, HCL - Hair Cut by Senior Hair Stylist ROOHMAN…" at bounding box center [189, 430] width 63 height 600
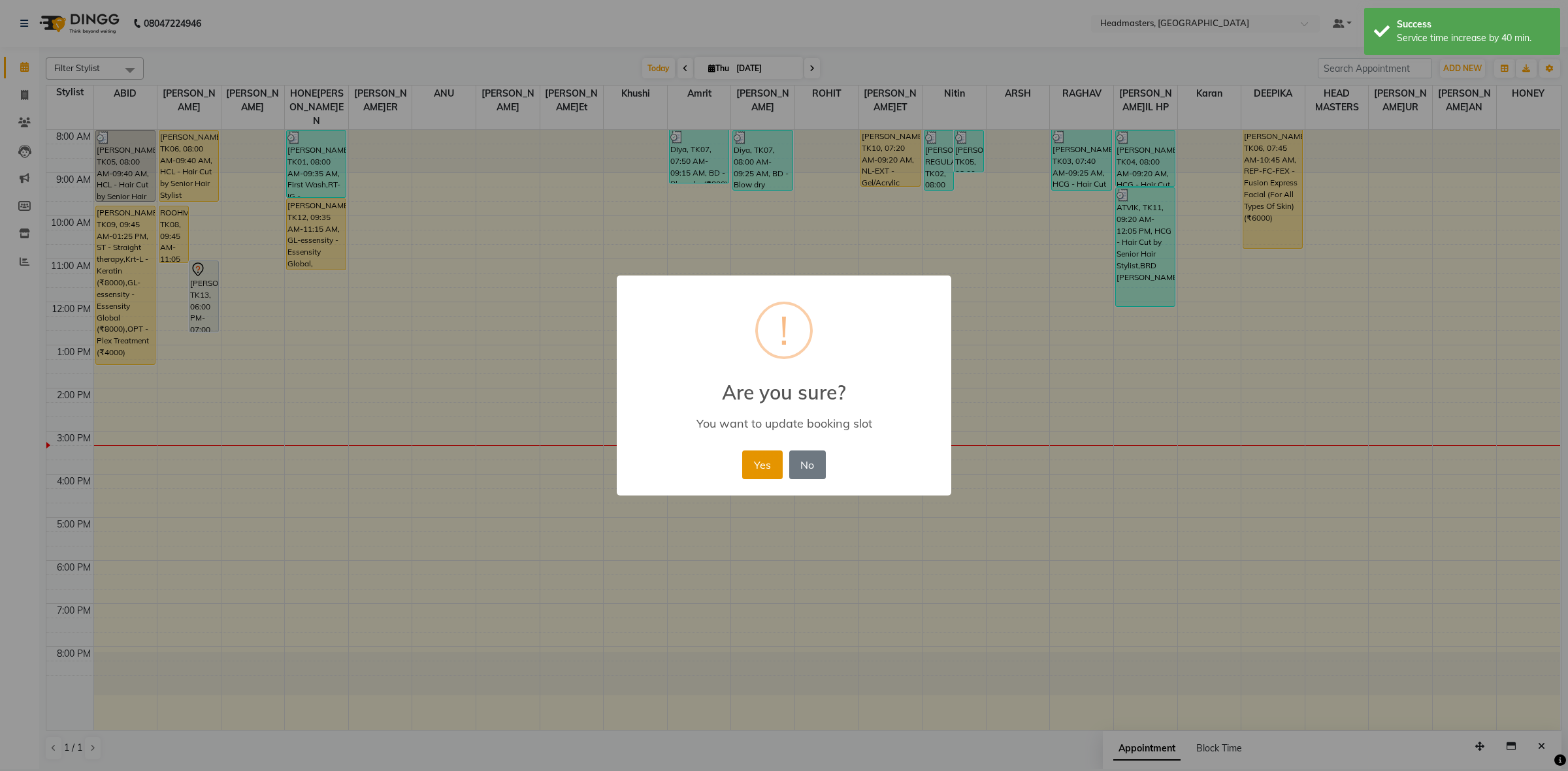
click at [763, 474] on button "Yes" at bounding box center [763, 464] width 40 height 29
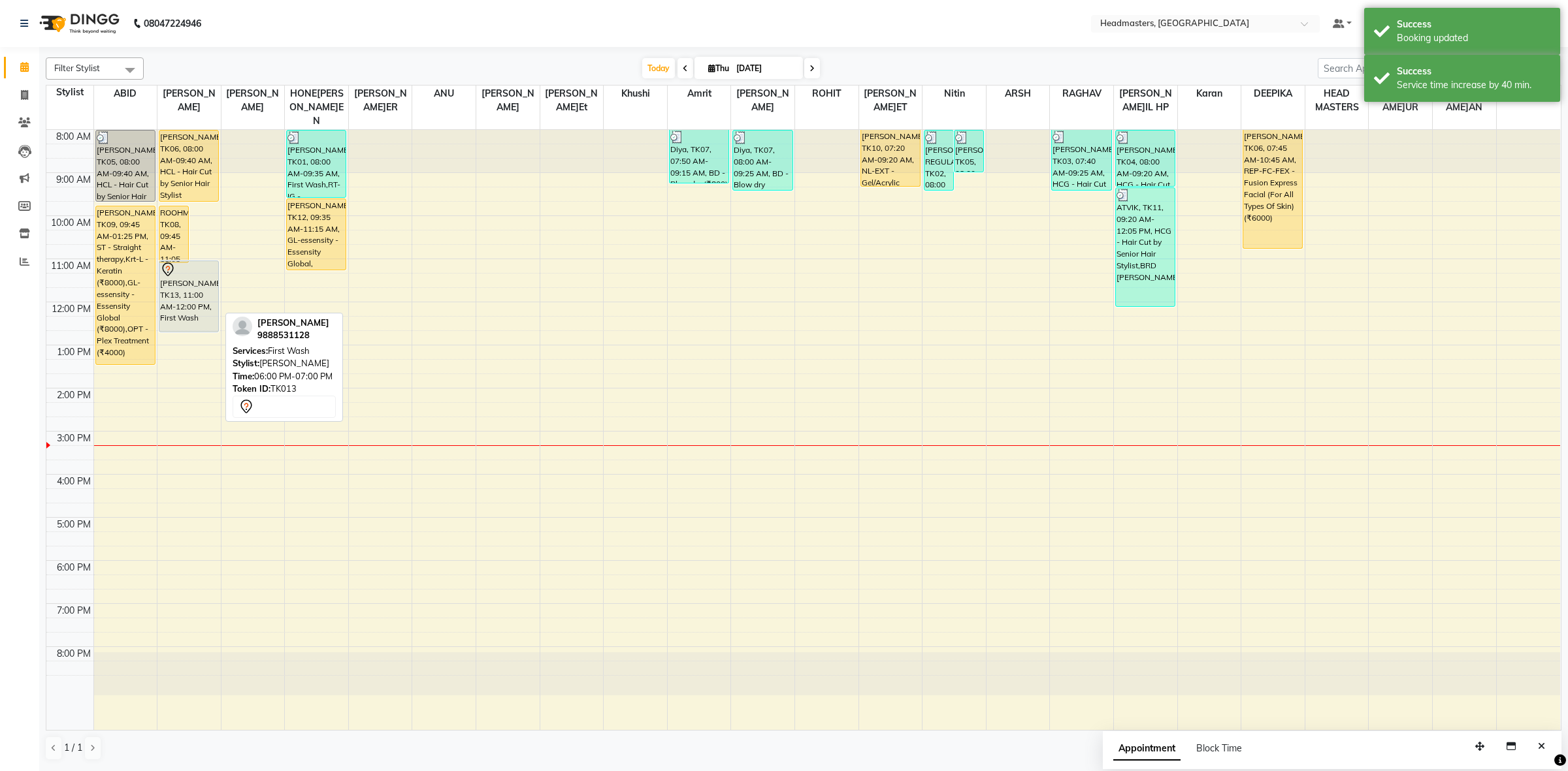
drag, startPoint x: 197, startPoint y: 289, endPoint x: 204, endPoint y: 309, distance: 21.2
click at [204, 309] on div "ROOHMAN, TK08, 09:45 AM-11:05 AM, Hlts-L - Highlights RANJIT KAUR, TK13, 11:00 …" at bounding box center [189, 430] width 63 height 600
drag, startPoint x: 209, startPoint y: 272, endPoint x: 207, endPoint y: 282, distance: 10.2
click at [207, 282] on div "ROOHMAN, TK08, 09:45 AM-11:05 AM, Hlts-L - Highlights RANJIT KAUR, TK13, 11:00 …" at bounding box center [189, 430] width 63 height 600
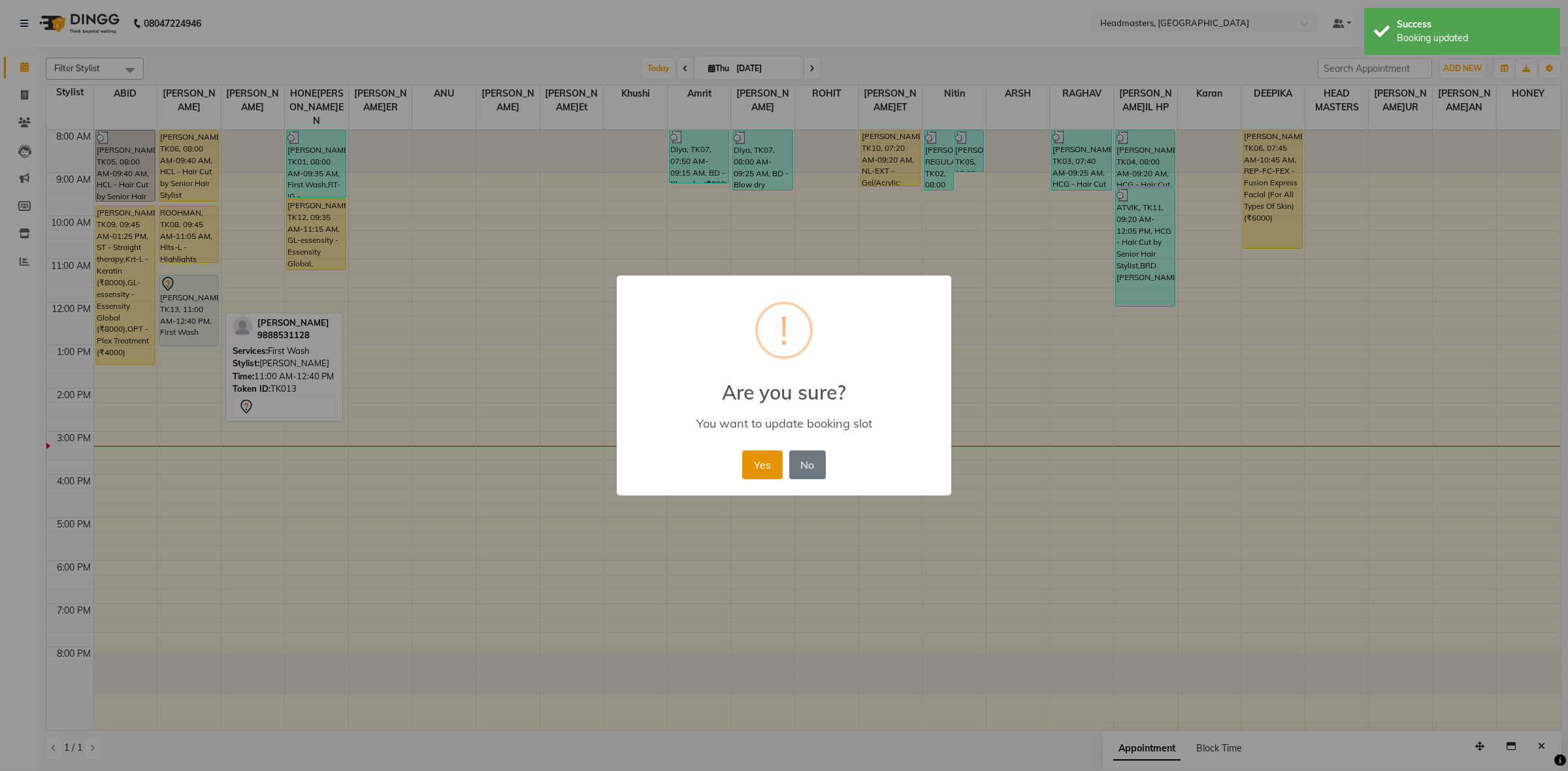
click at [745, 455] on button "Yes" at bounding box center [763, 464] width 40 height 29
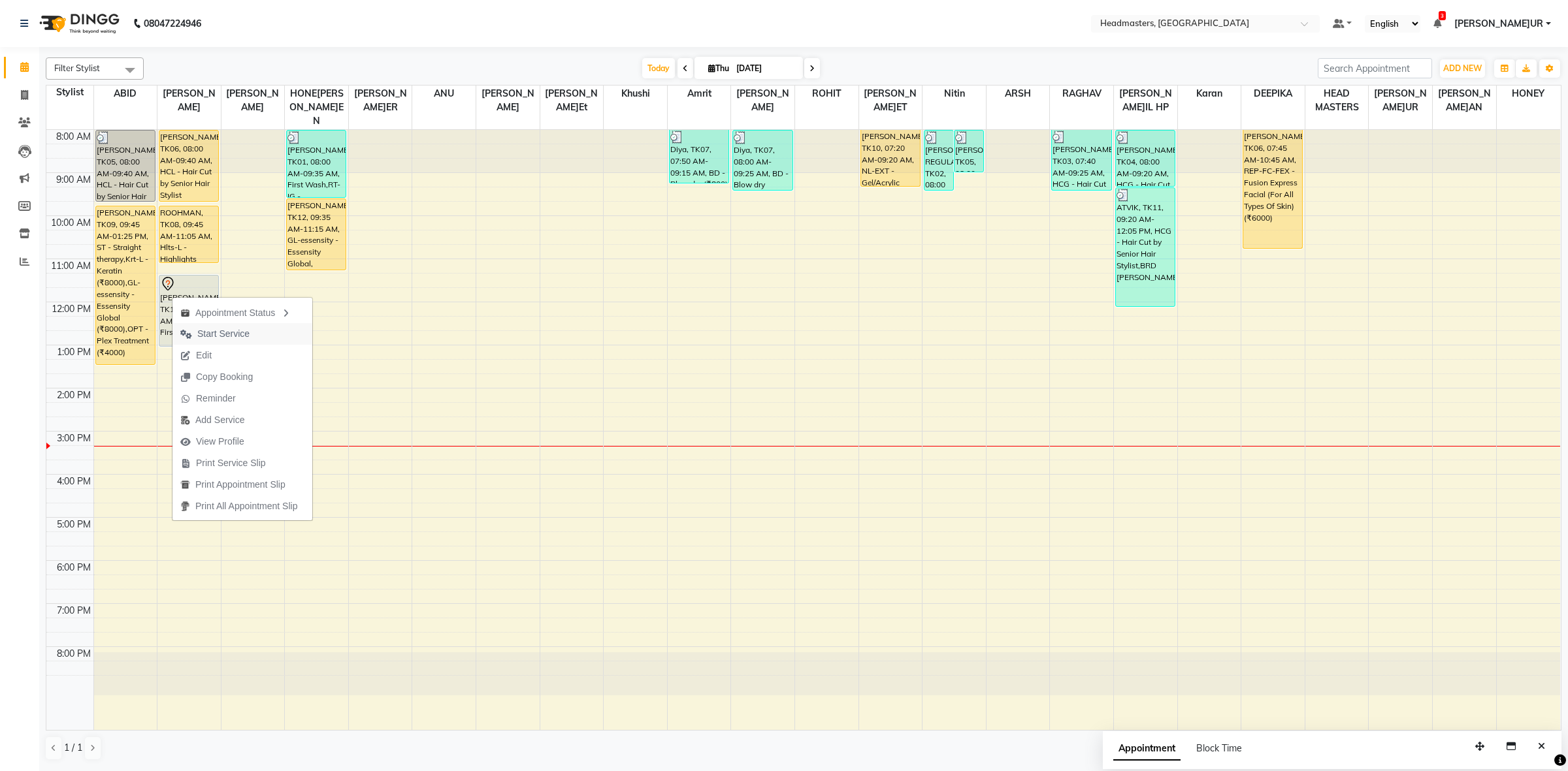
click at [244, 331] on span "Start Service" at bounding box center [224, 334] width 52 height 14
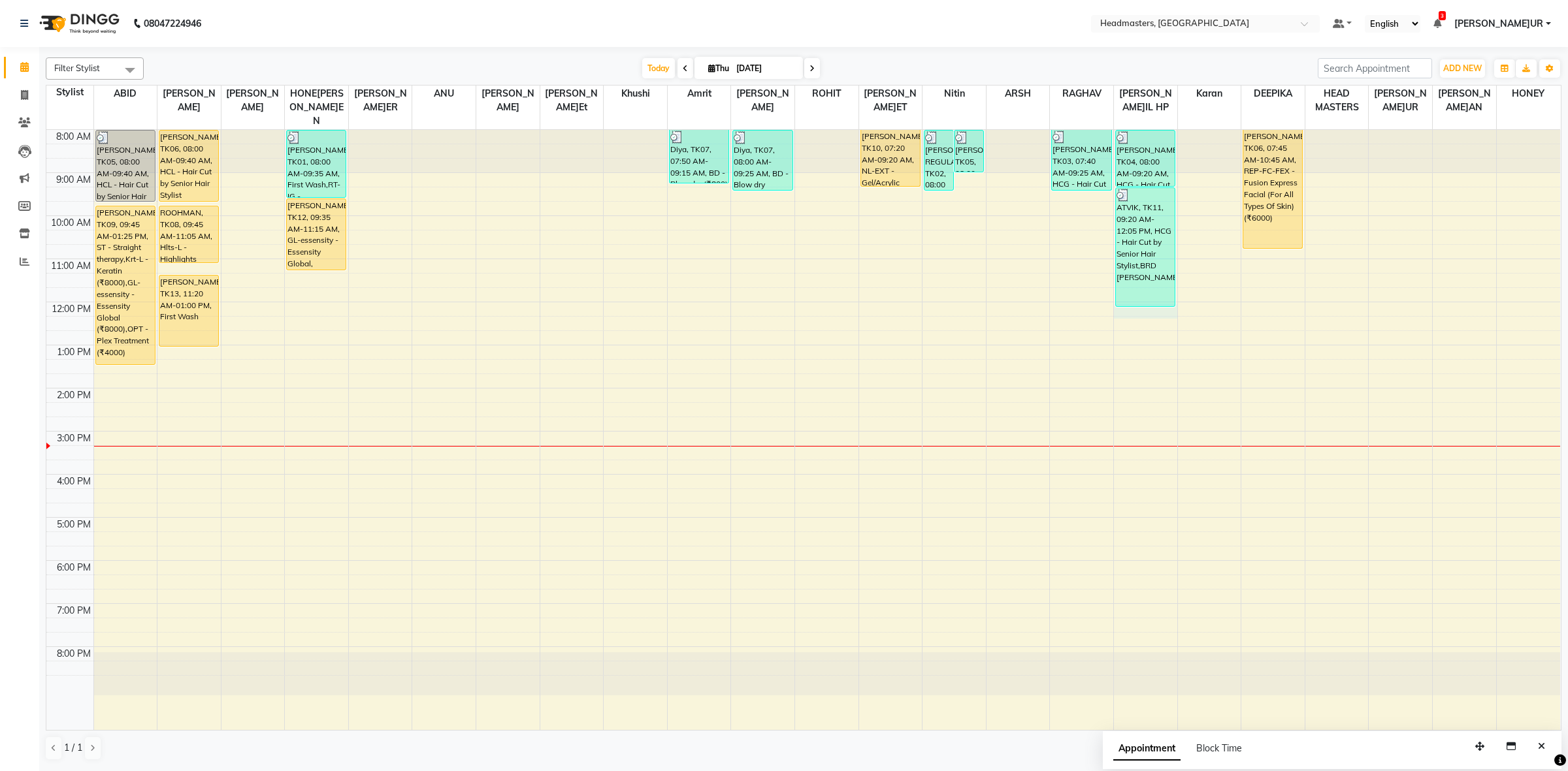
click at [1141, 305] on div "8:00 AM 9:00 AM 10:00 AM 11:00 AM 12:00 PM 1:00 PM 2:00 PM 3:00 PM 4:00 PM 5:00…" at bounding box center [803, 430] width 1514 height 600
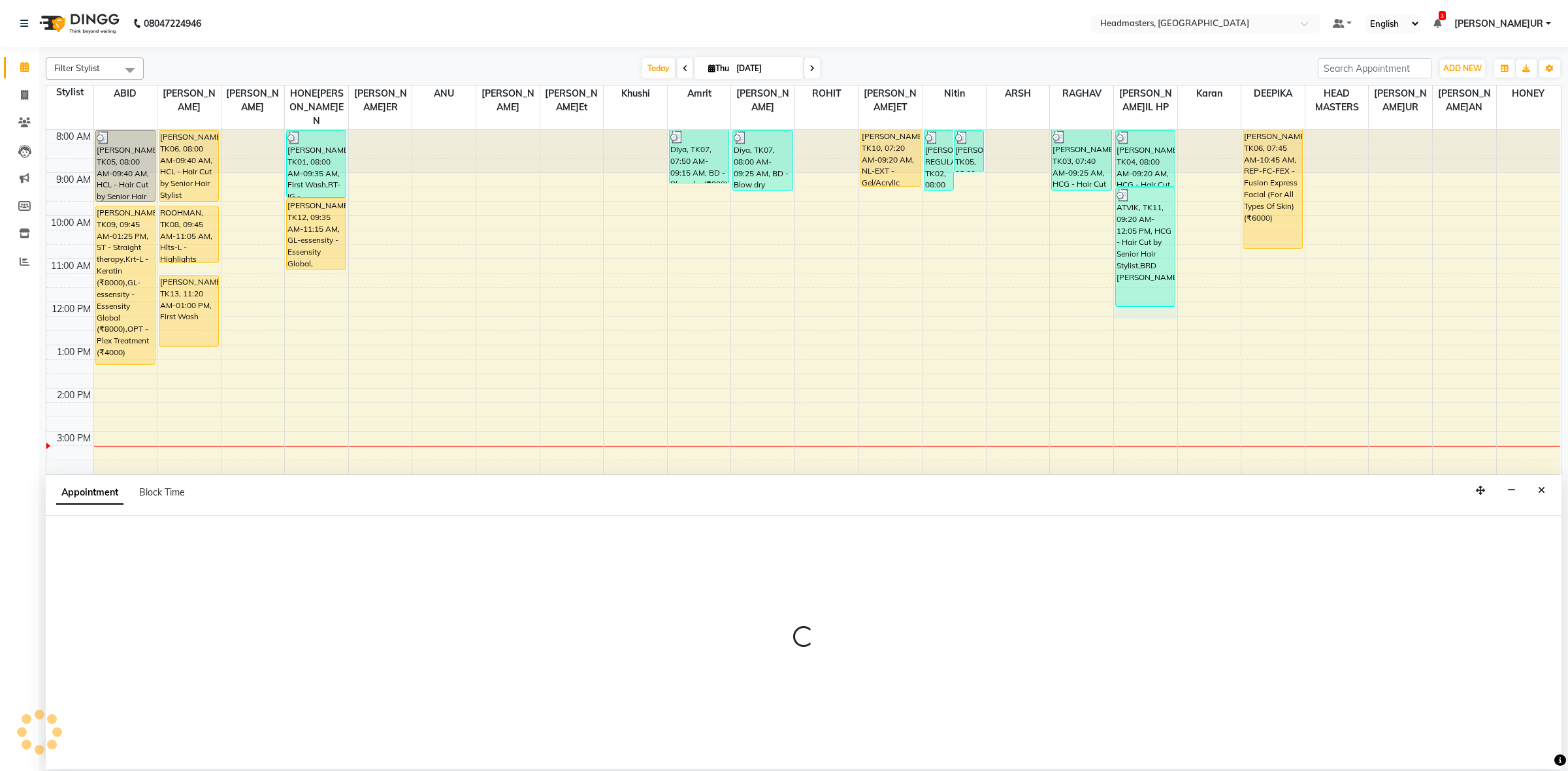
select select "60641"
select select "720"
select select "tentative"
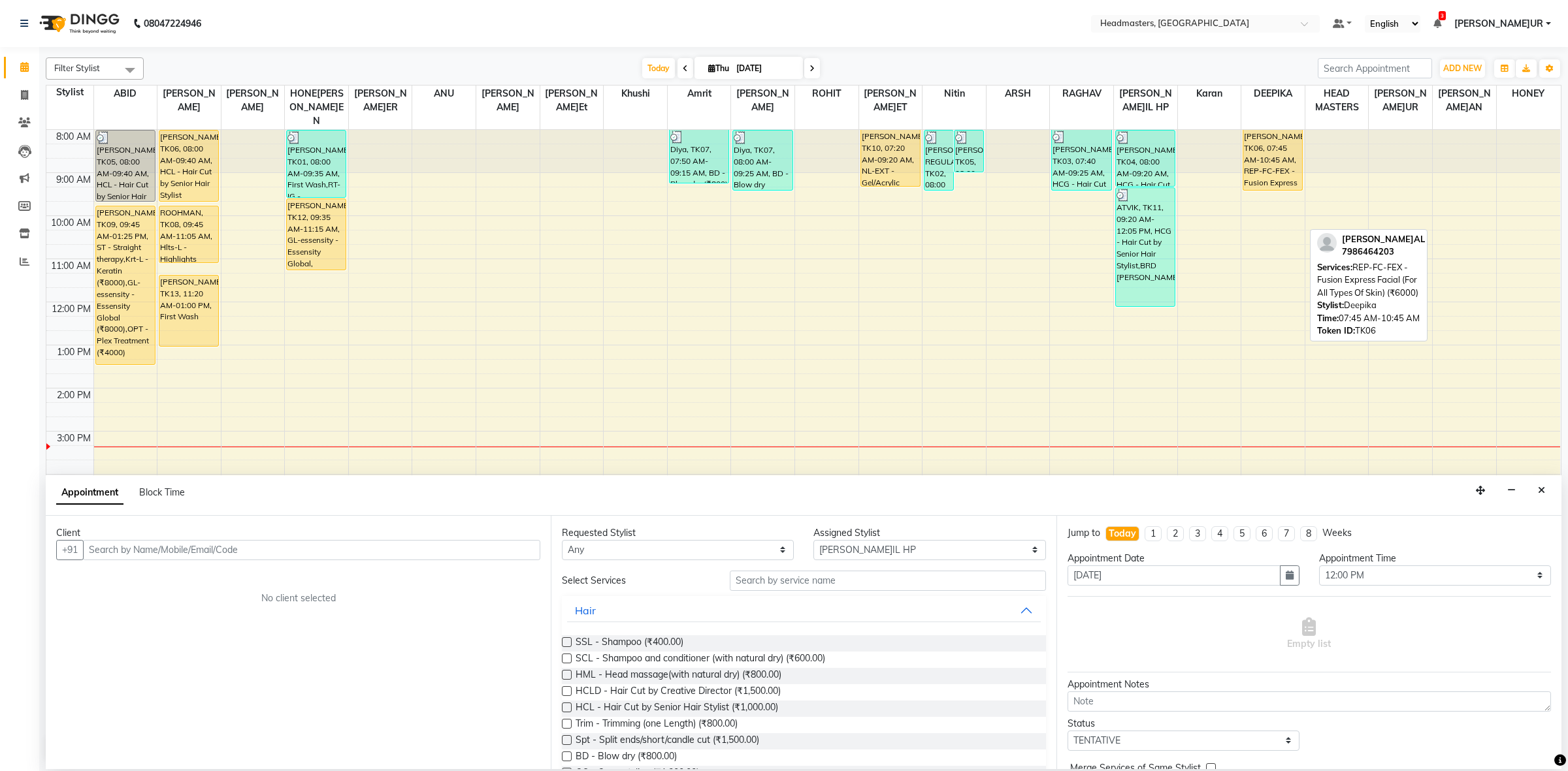
drag, startPoint x: 1268, startPoint y: 234, endPoint x: 1276, endPoint y: 183, distance: 51.6
click at [1276, 183] on div "8:00 AM 9:00 AM 10:00 AM 11:00 AM 12:00 PM 1:00 PM 2:00 PM 3:00 PM 4:00 PM 5:00…" at bounding box center [803, 430] width 1514 height 600
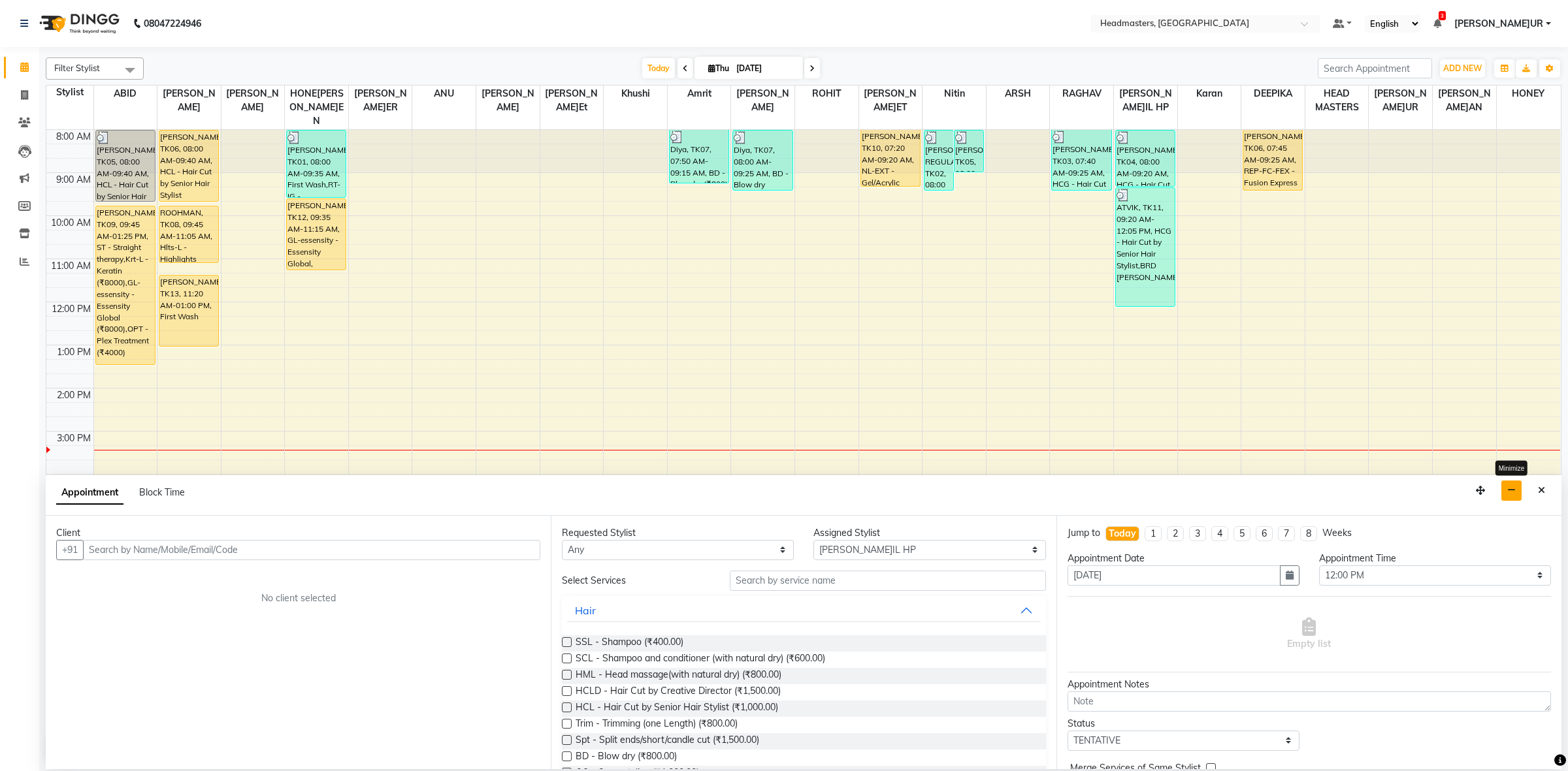
click at [1507, 493] on icon "button" at bounding box center [1511, 490] width 9 height 10
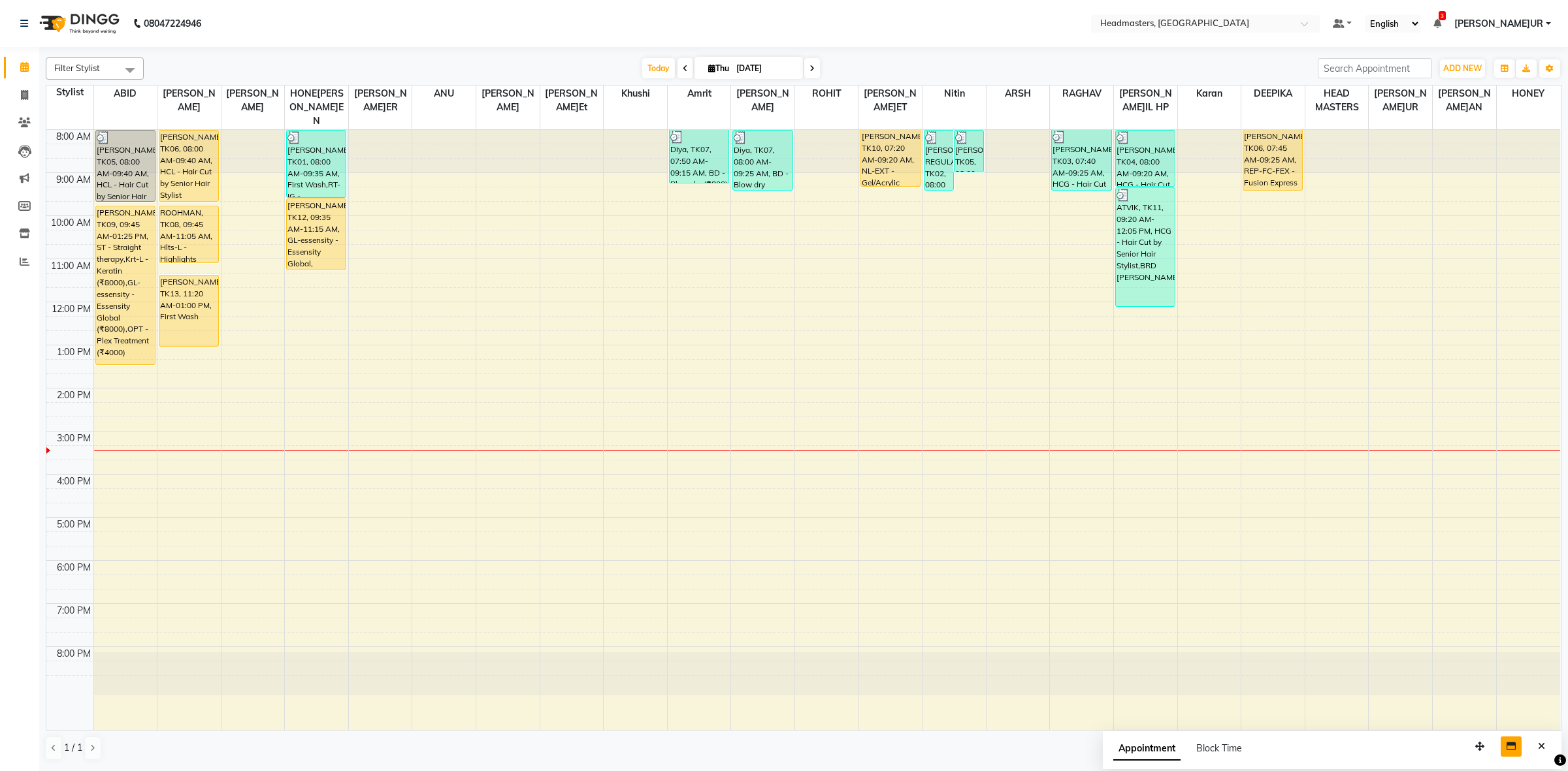
click at [550, 369] on div "8:00 AM 9:00 AM 10:00 AM 11:00 AM 12:00 PM 1:00 PM 2:00 PM 3:00 PM 4:00 PM 5:00…" at bounding box center [803, 430] width 1514 height 600
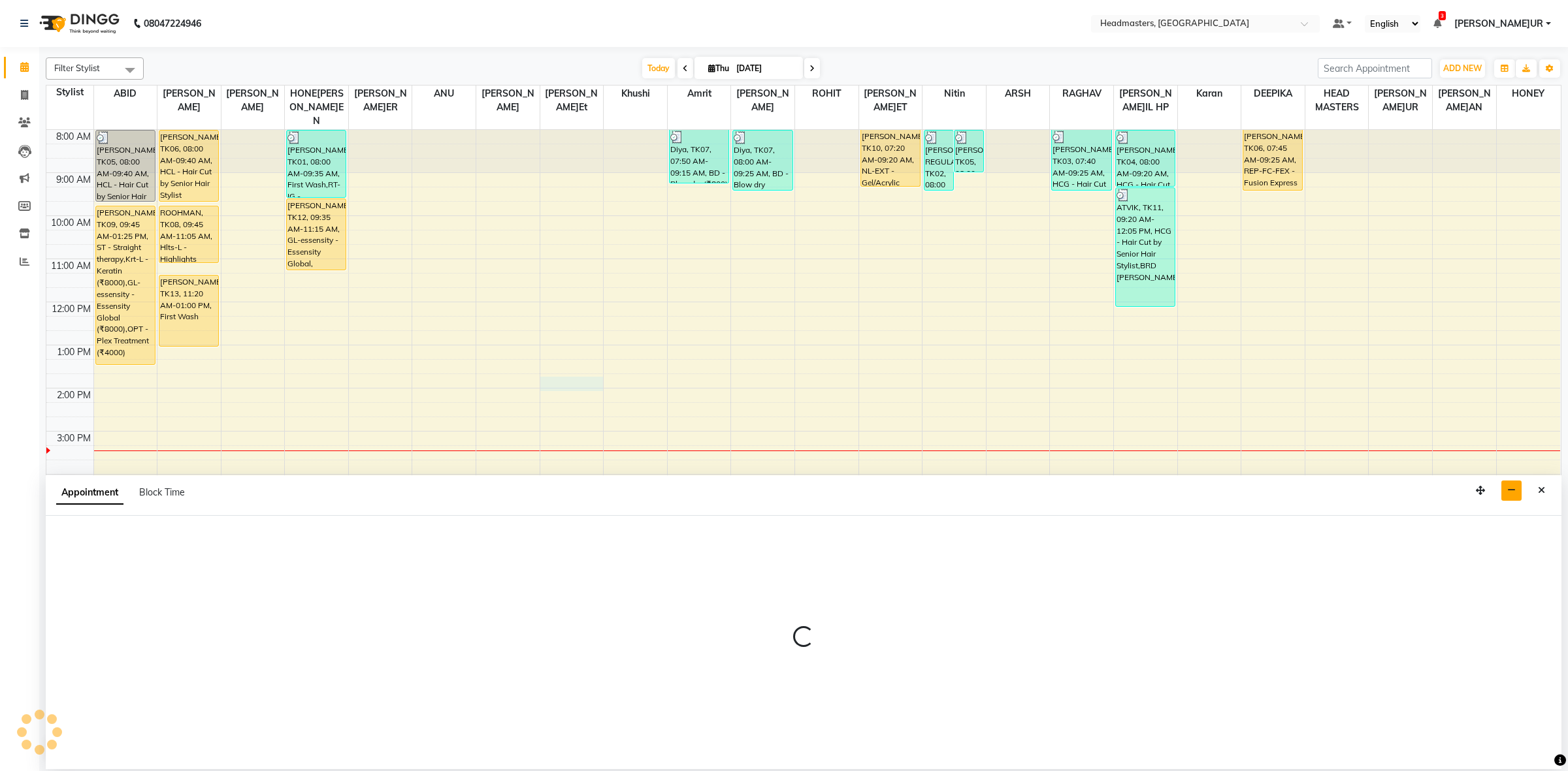
select select "87295"
select select "tentative"
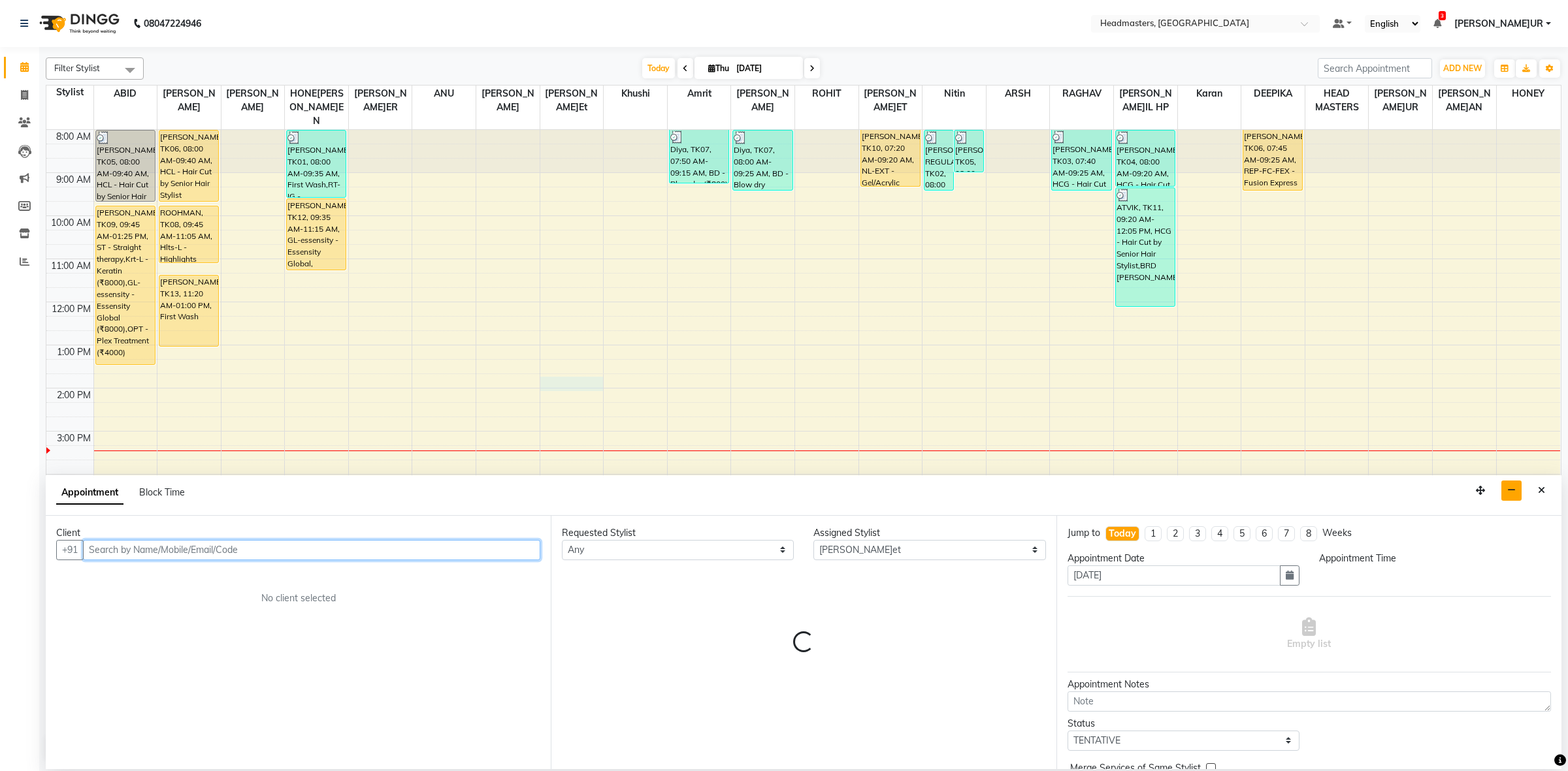
click at [183, 548] on input "text" at bounding box center [311, 549] width 457 height 20
select select "825"
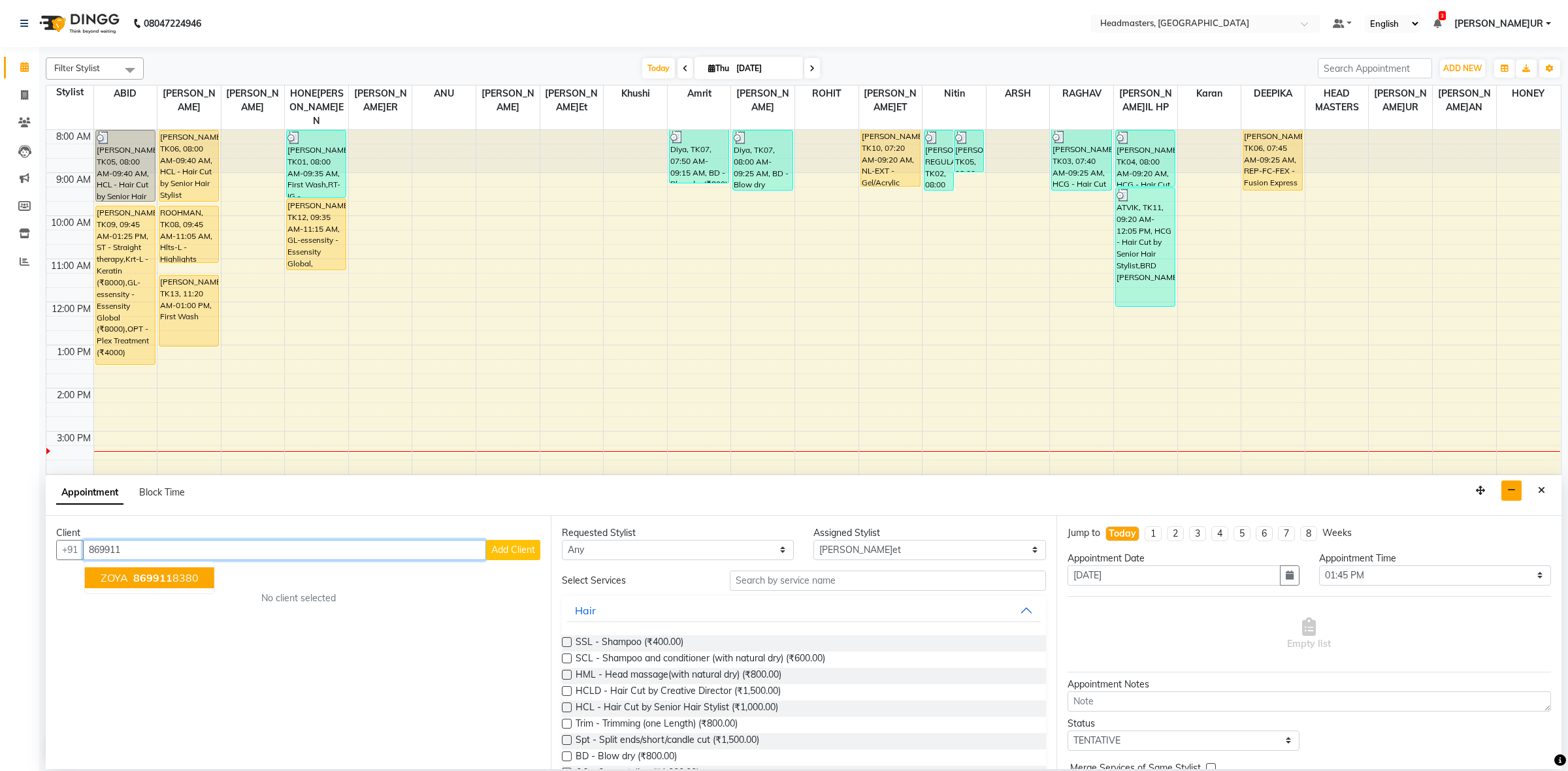
click at [212, 552] on input "869911" at bounding box center [284, 549] width 404 height 20
click at [177, 582] on span "86999965" at bounding box center [164, 577] width 52 height 13
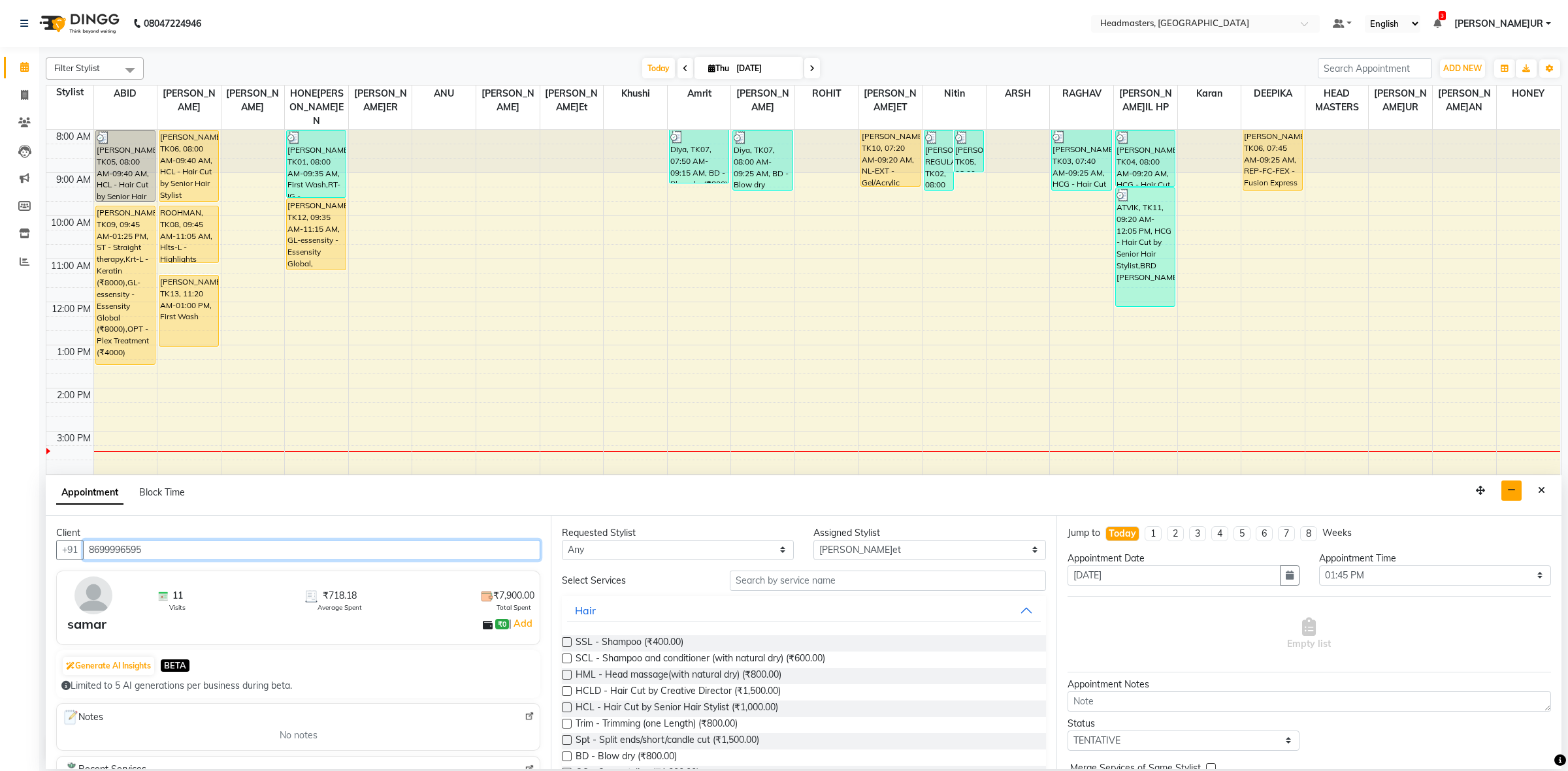
type input "8699996595"
click at [586, 547] on select "Any ABID Amrit ANU ARS[PERSON_NAME] HEAD MASTERS HONEY [PERSON_NAME] HONE[PERSO…" at bounding box center [677, 549] width 232 height 20
drag, startPoint x: 661, startPoint y: 546, endPoint x: 657, endPoint y: 540, distance: 7.2
click at [661, 546] on select "Any ABID Amrit ANU ARS[PERSON_NAME] HEAD MASTERS HONEY [PERSON_NAME] HONE[PERSO…" at bounding box center [677, 549] width 232 height 20
select select "60641"
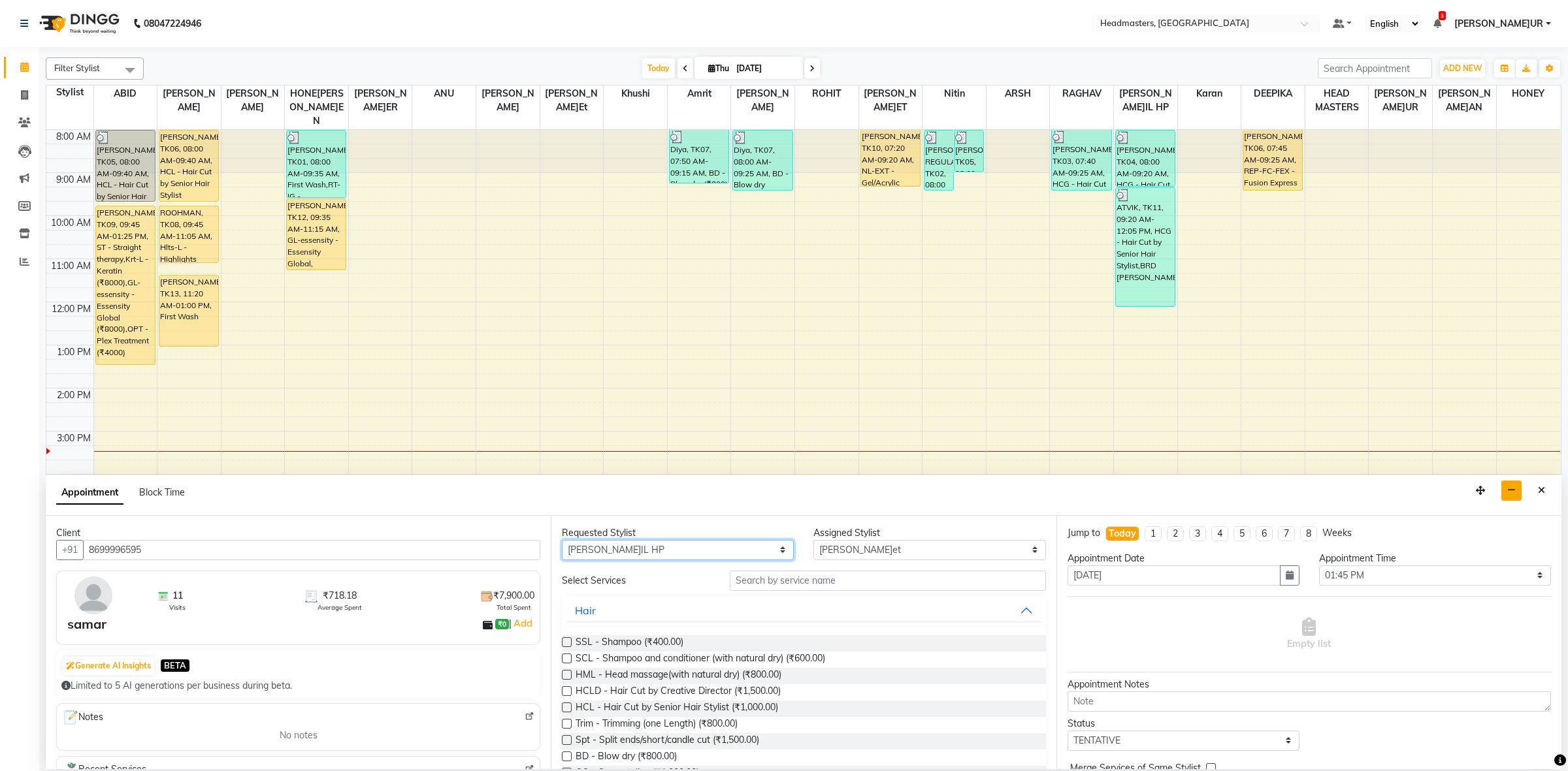
click at [562, 540] on select "Any ABID Amrit ANU ARS[PERSON_NAME] HEAD MASTERS HONEY [PERSON_NAME] HONE[PERSO…" at bounding box center [677, 549] width 232 height 20
select select "60641"
click at [811, 575] on input "text" at bounding box center [888, 581] width 317 height 20
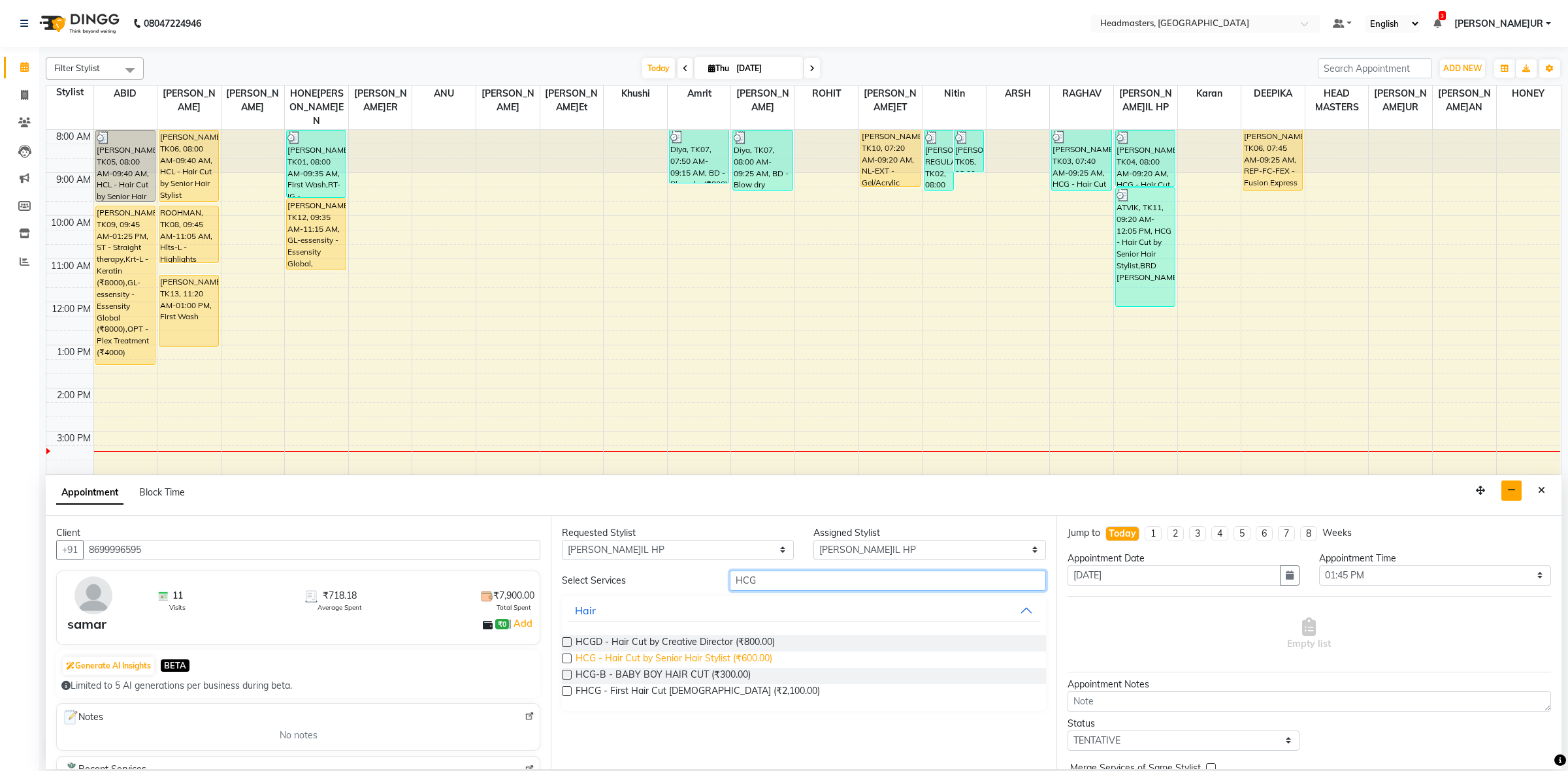
type input "HCG"
click at [759, 658] on span "HCG - Hair Cut by Senior Hair Stylist (₹600.00)" at bounding box center [674, 660] width 197 height 17
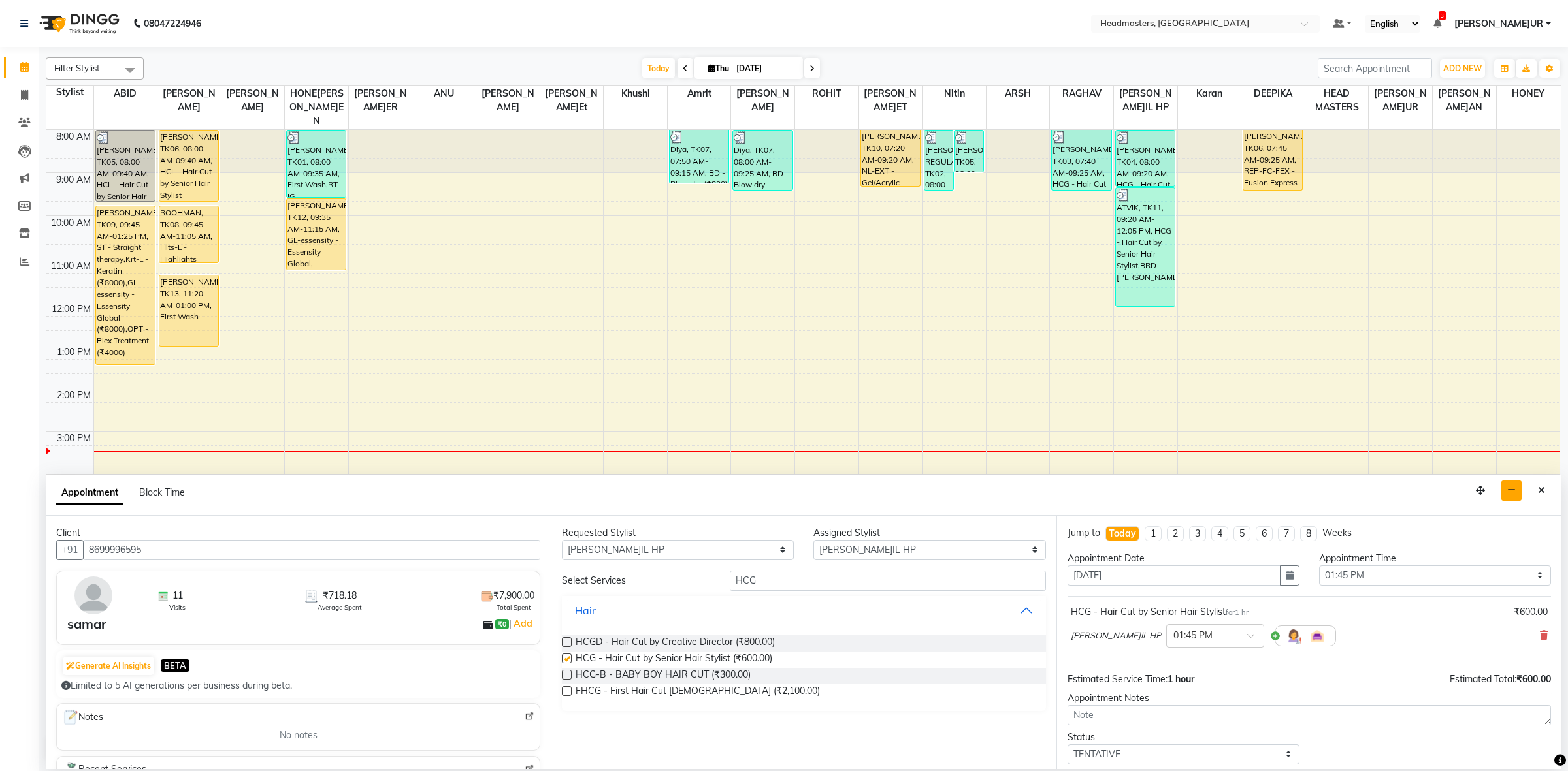
checkbox input "false"
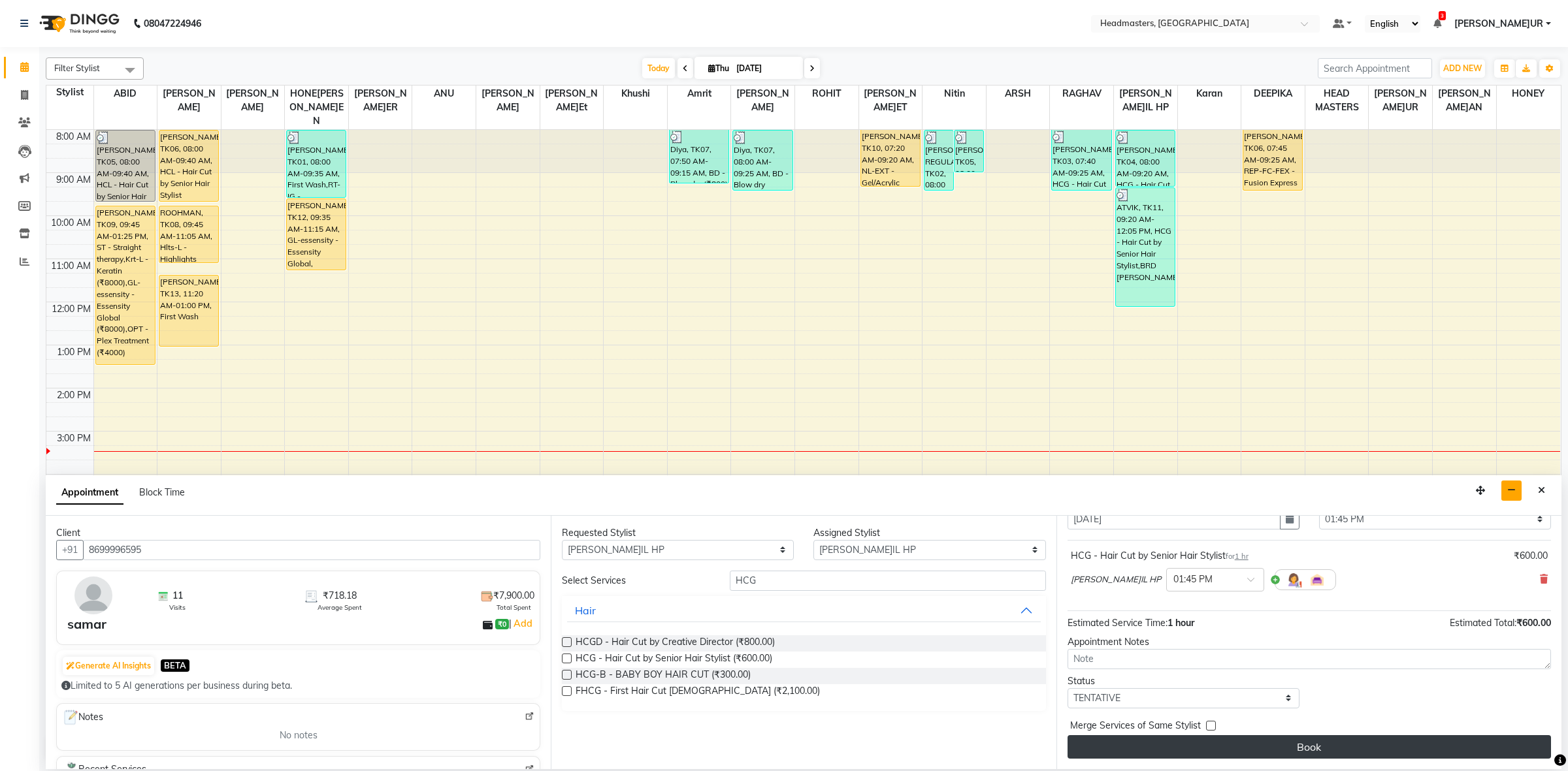
click at [1224, 742] on button "Book" at bounding box center [1310, 747] width 484 height 23
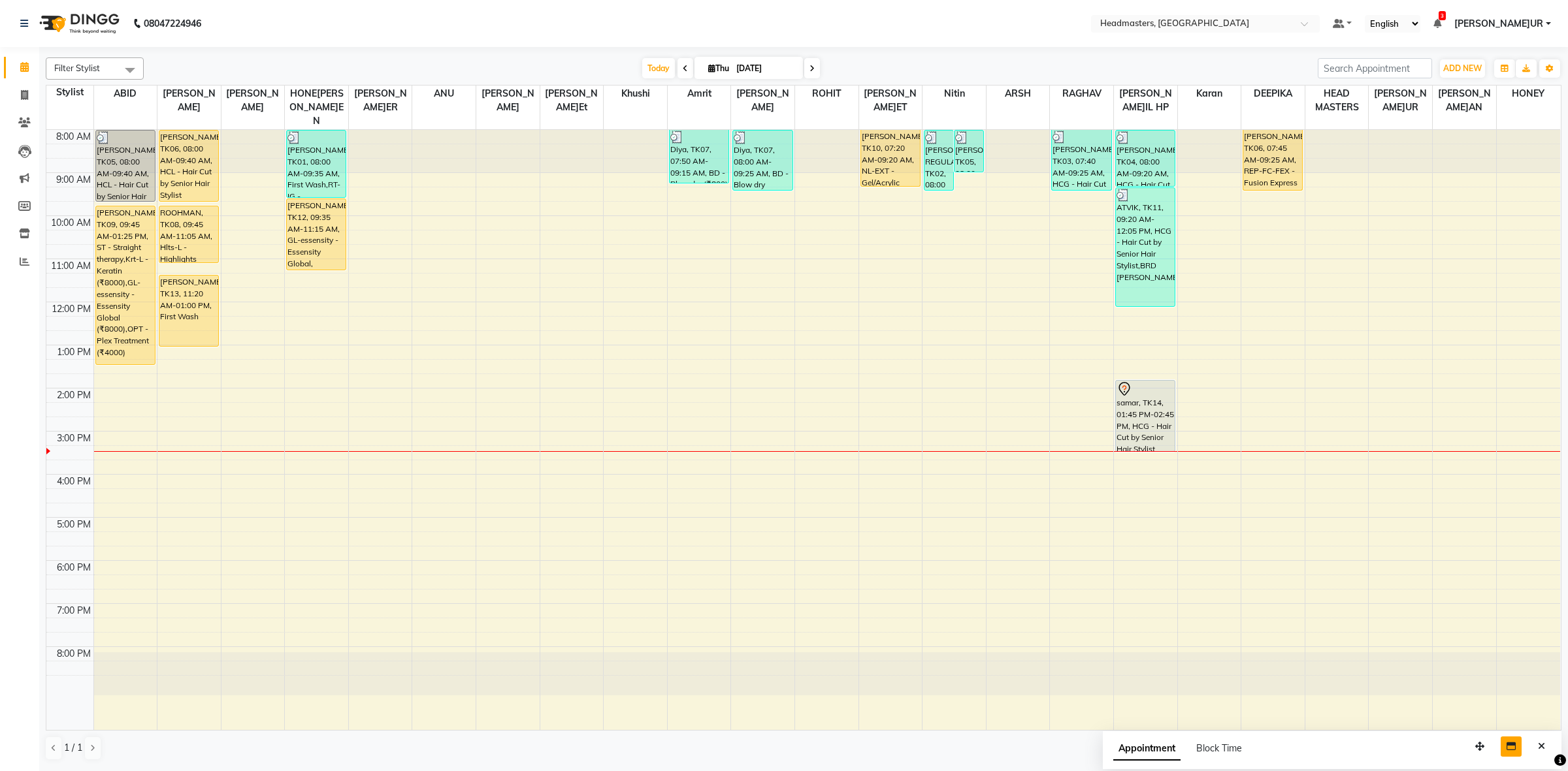
drag, startPoint x: 1155, startPoint y: 409, endPoint x: 1150, endPoint y: 449, distance: 40.3
click at [1150, 449] on div "8:00 AM 9:00 AM 10:00 AM 11:00 AM 12:00 PM 1:00 PM 2:00 PM 3:00 PM 4:00 PM 5:00…" at bounding box center [803, 430] width 1514 height 600
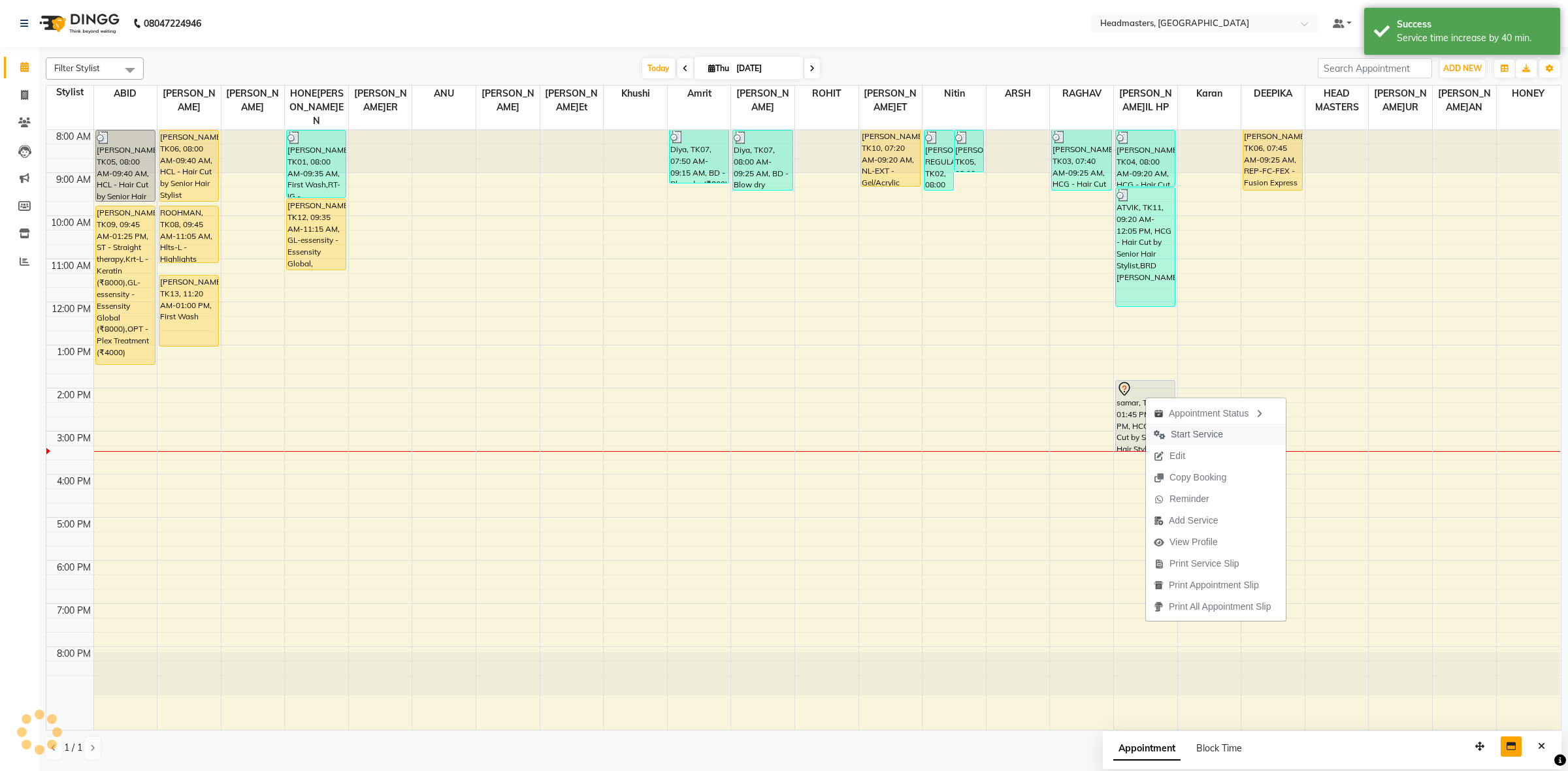
click at [1209, 429] on span "Start Service" at bounding box center [1197, 435] width 52 height 14
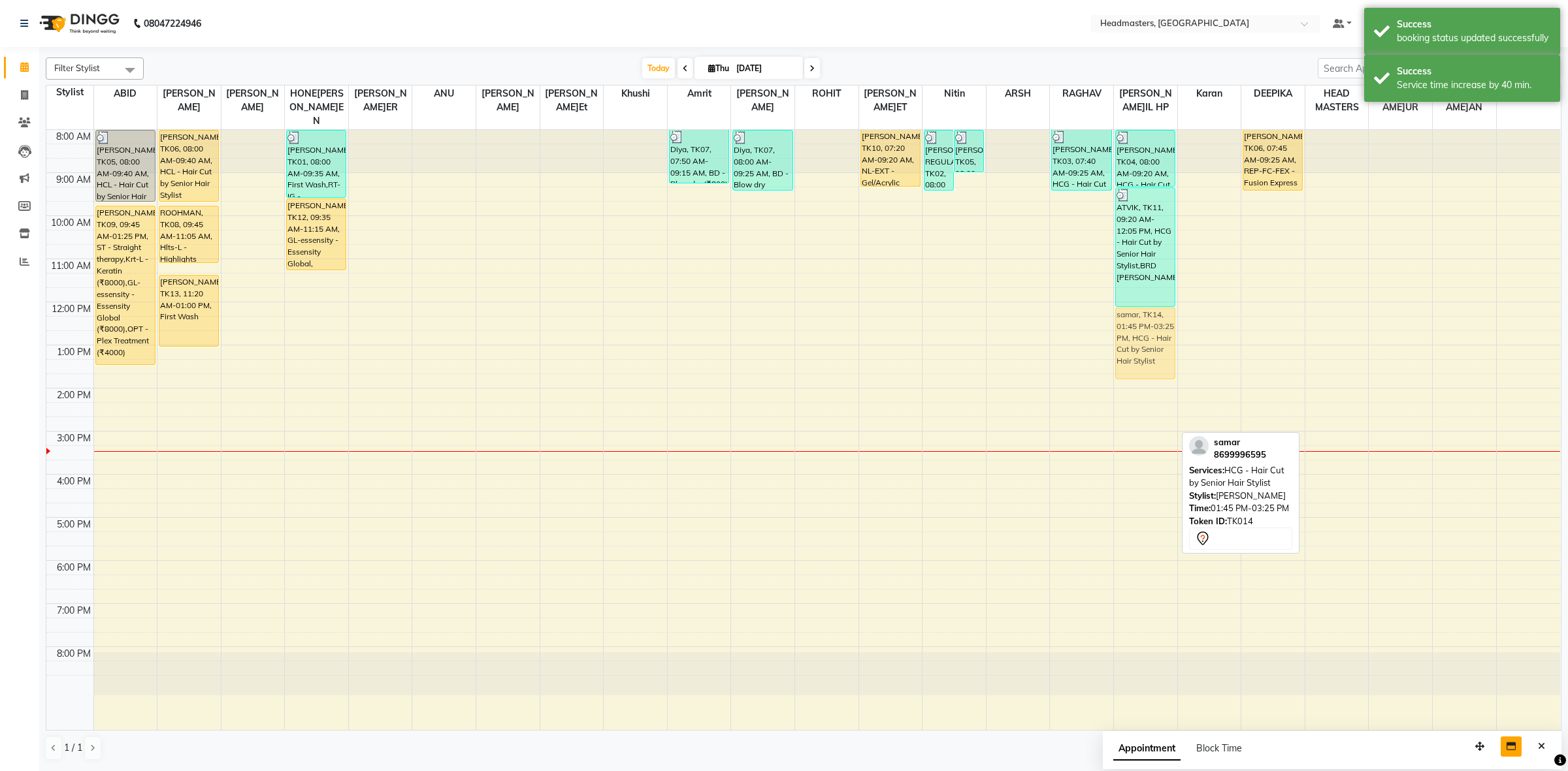
drag, startPoint x: 1158, startPoint y: 415, endPoint x: 1148, endPoint y: 343, distance: 72.7
click at [1148, 343] on div "UDAY PARTAP, TK04, 08:00 AM-09:20 AM, HCG - Hair Cut by Senior Hair Stylist ATV…" at bounding box center [1145, 430] width 63 height 600
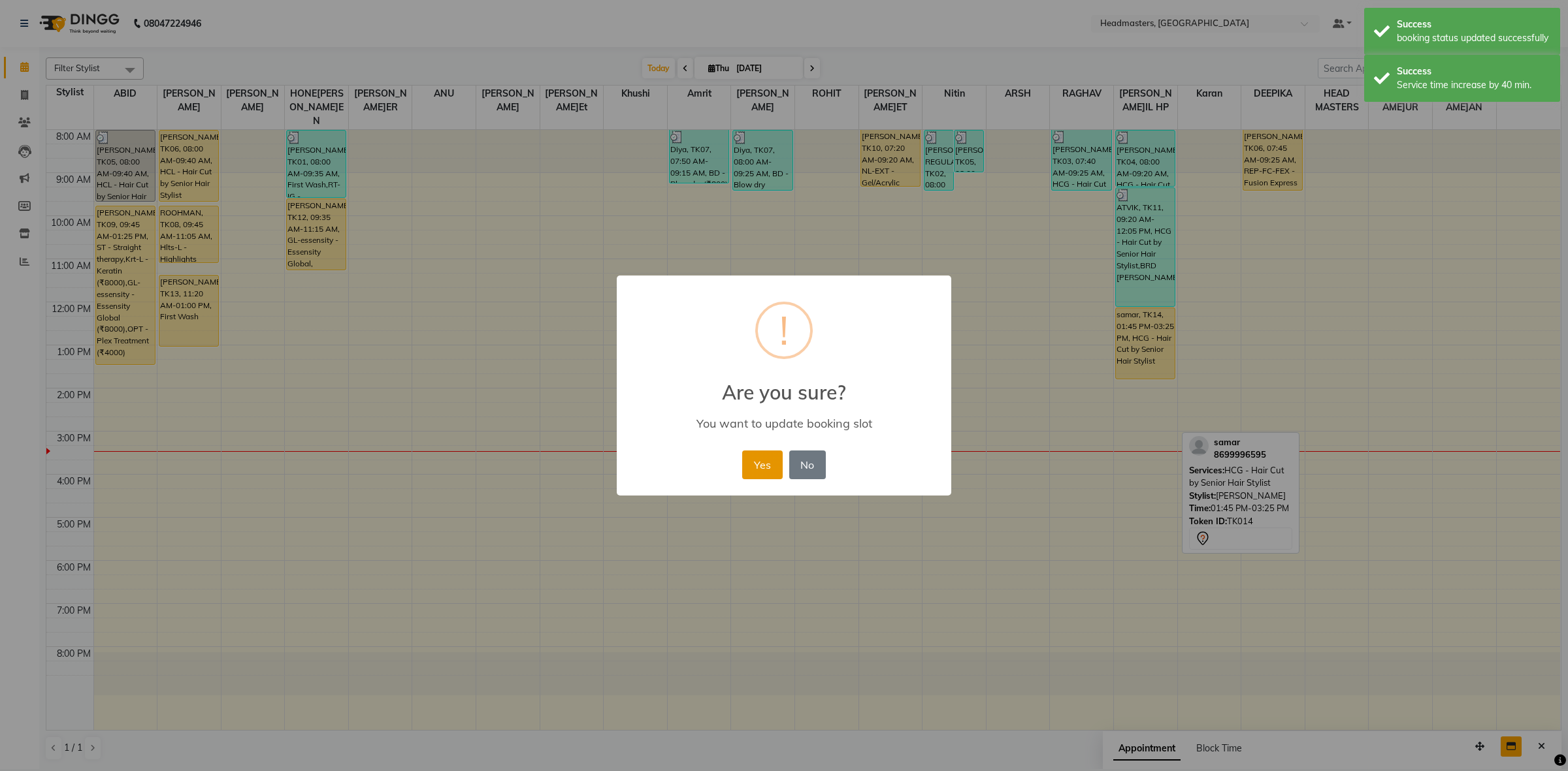
click at [771, 471] on button "Yes" at bounding box center [763, 464] width 40 height 29
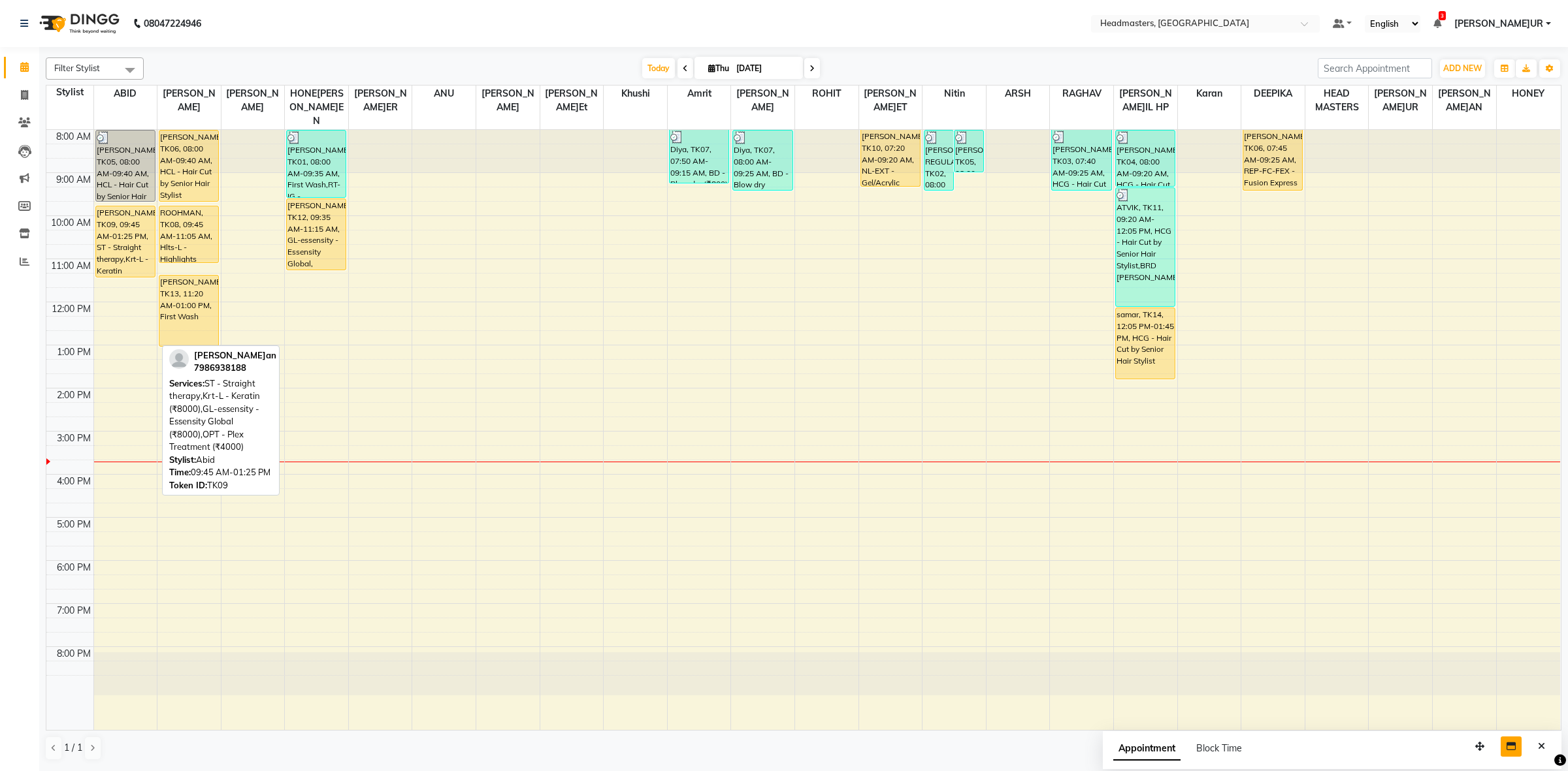
drag, startPoint x: 113, startPoint y: 351, endPoint x: 117, endPoint y: 269, distance: 82.1
click at [117, 269] on div "8:00 AM 9:00 AM 10:00 AM 11:00 AM 12:00 PM 1:00 PM 2:00 PM 3:00 PM 4:00 PM 5:00…" at bounding box center [803, 430] width 1514 height 600
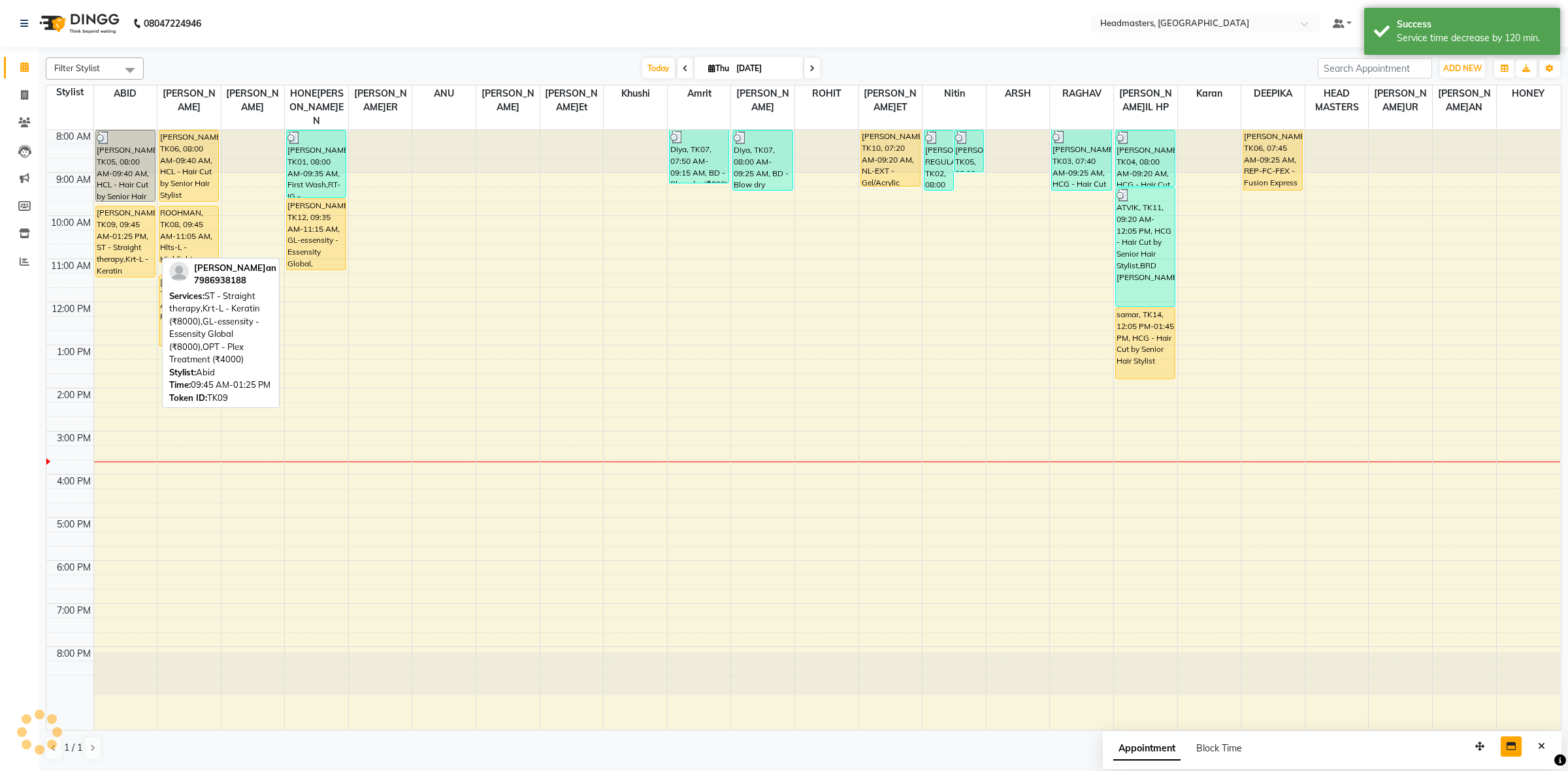
click at [128, 206] on div "Harsimran, TK09, 09:45 AM-01:25 PM, ST - Straight therapy,Krt-L - Keratin (₹800…" at bounding box center [125, 241] width 59 height 70
click at [123, 234] on div "[PERSON_NAME]an, TK09, 09:45 AM-11:25 AM, ST - Straight therapy,Krt-L - Keratin…" at bounding box center [125, 241] width 59 height 70
select select "1"
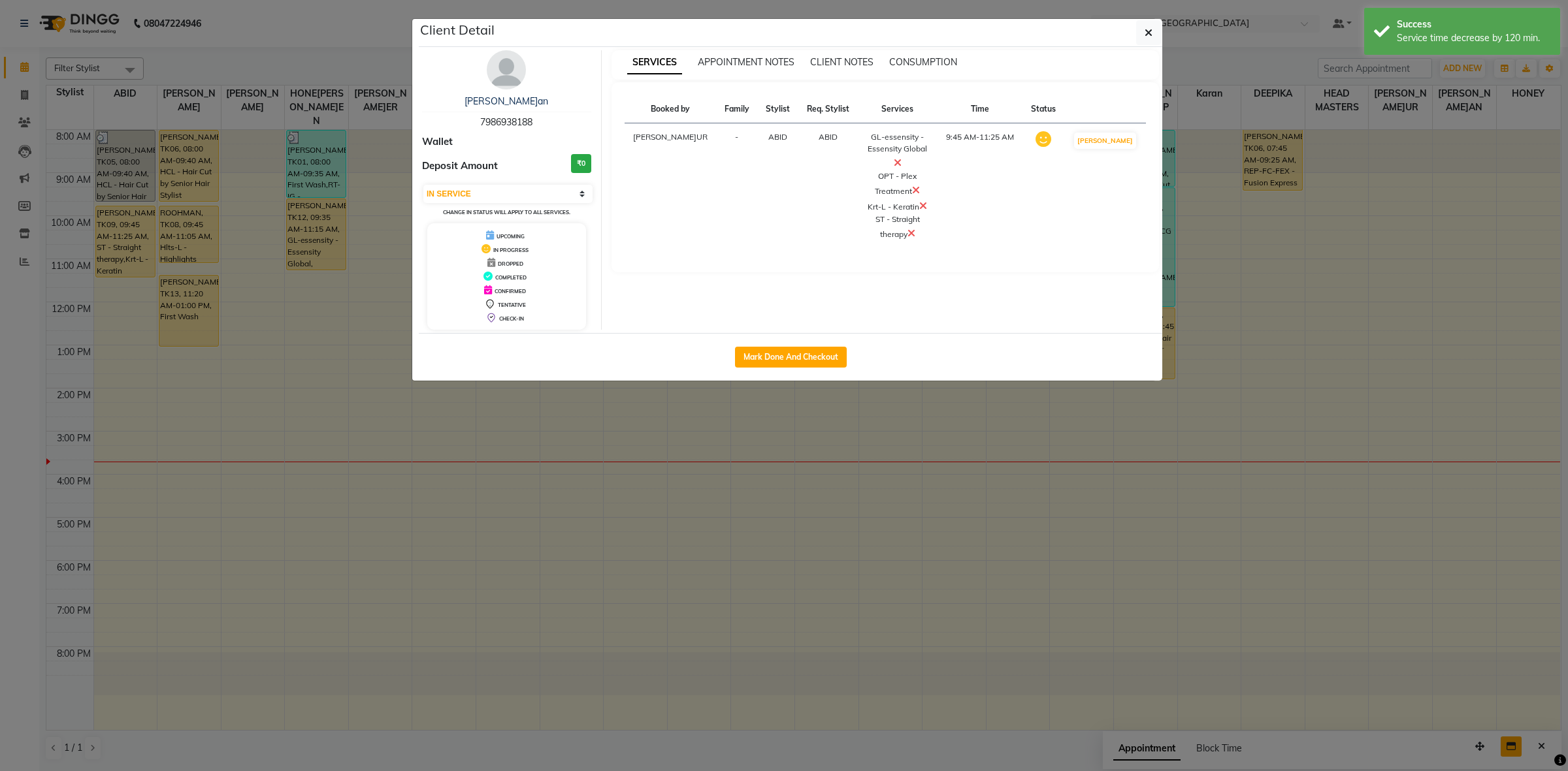
click at [787, 446] on ngb-modal-window "Client Detail[PERSON_NAME]an 7986938188 Wallet Deposit Amount ₹0 Select IN SERV…" at bounding box center [784, 385] width 1568 height 771
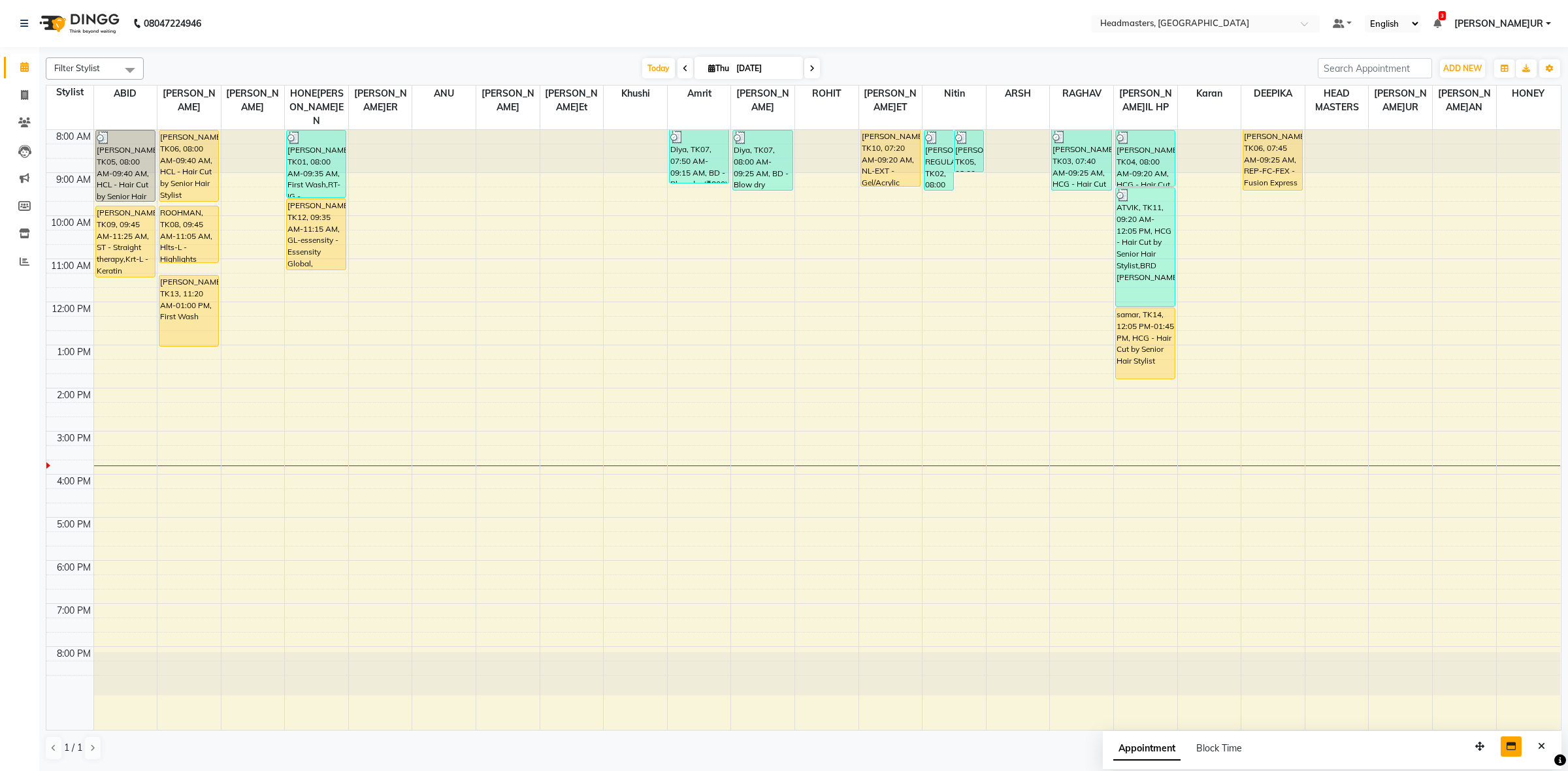
click at [428, 653] on div at bounding box center [444, 675] width 63 height 43
click at [485, 653] on div at bounding box center [508, 675] width 63 height 43
click at [622, 664] on div at bounding box center [635, 675] width 63 height 43
click at [661, 673] on div at bounding box center [635, 675] width 63 height 43
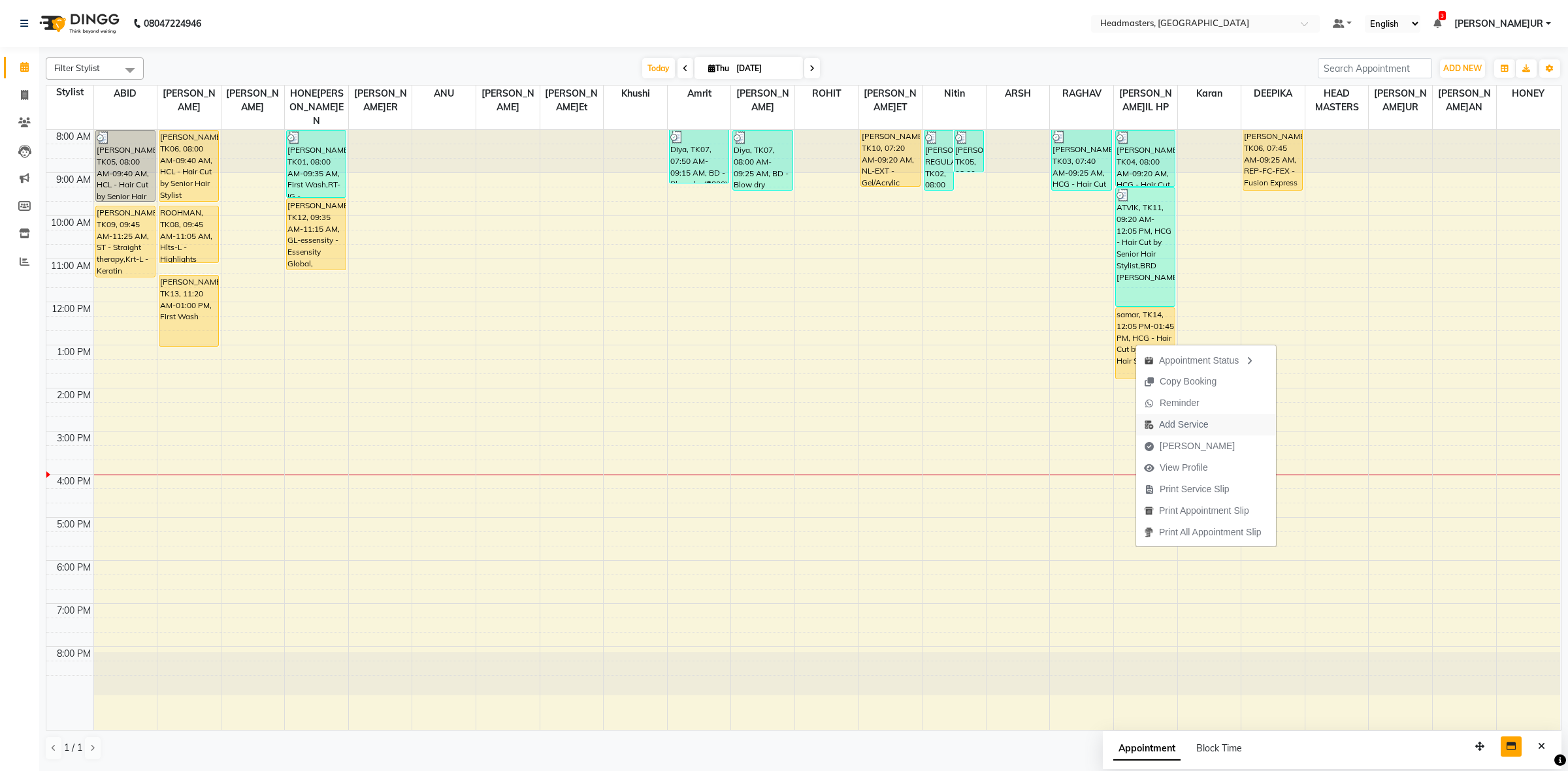
click at [1205, 422] on span "Add Service" at bounding box center [1184, 425] width 49 height 14
select select "60641"
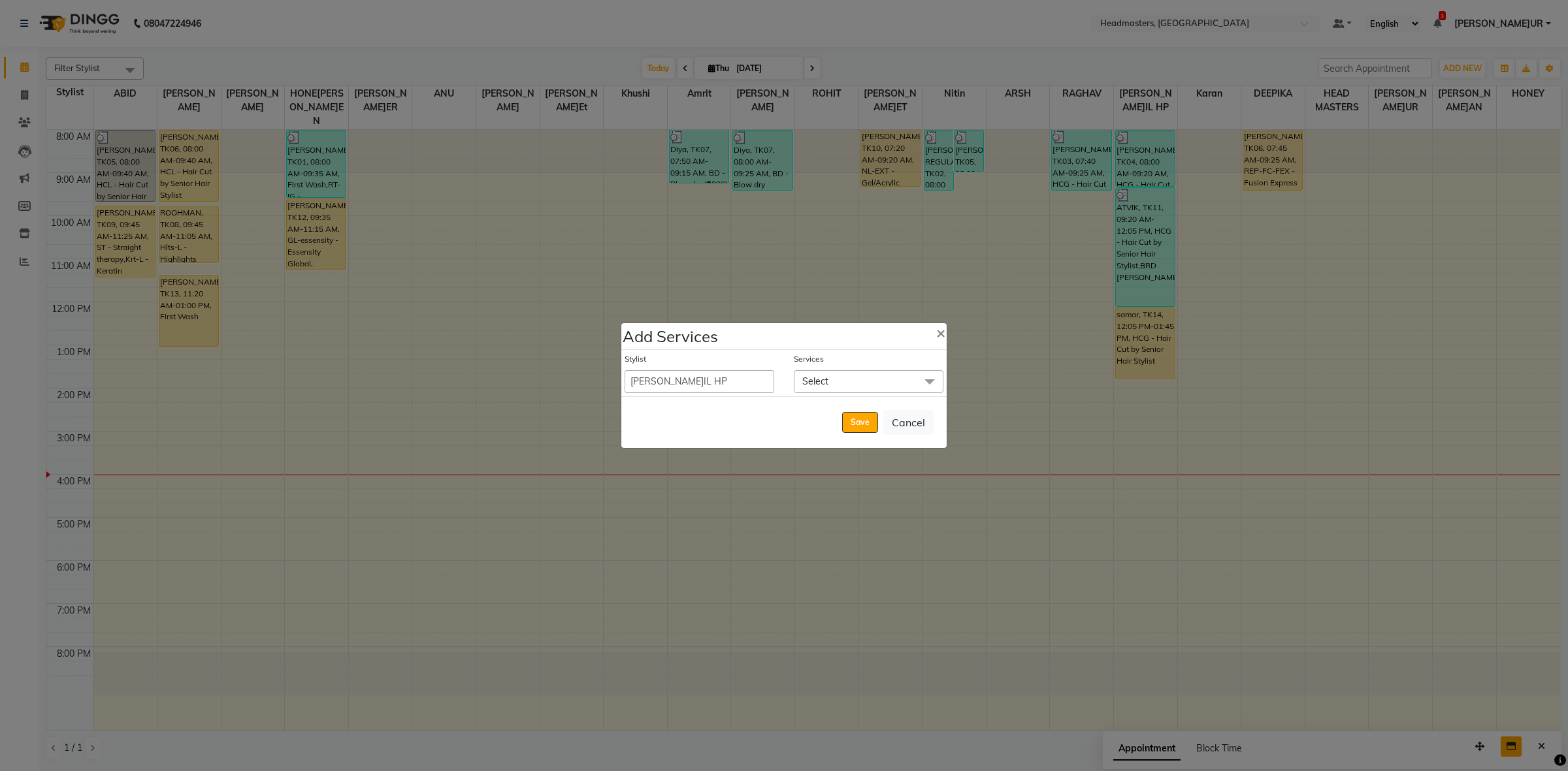
click at [874, 383] on span "Select" at bounding box center [869, 382] width 150 height 23
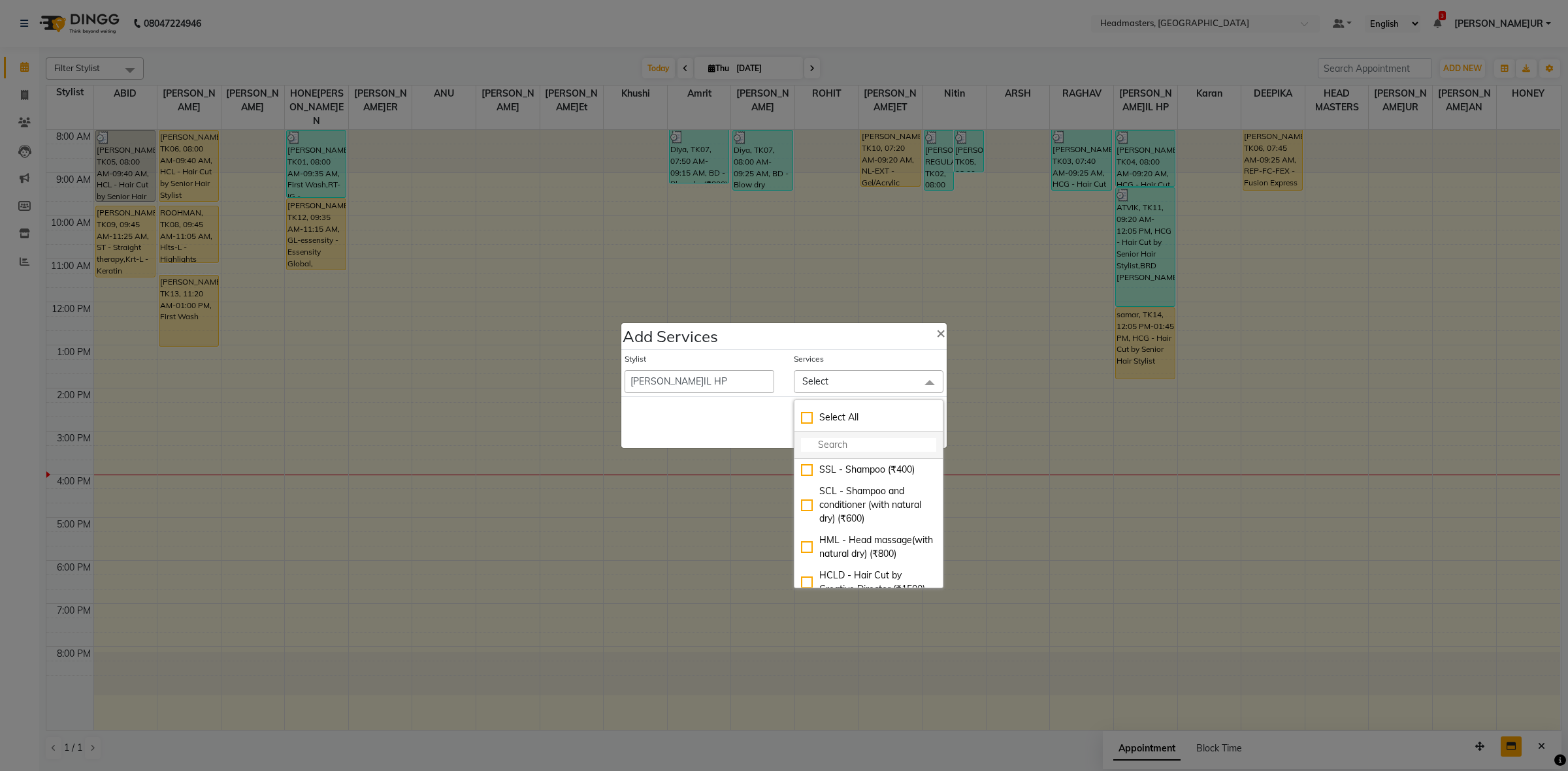
click at [838, 440] on input "multiselect-search" at bounding box center [869, 445] width 136 height 14
type input "BRD"
click at [842, 461] on li "BRD [PERSON_NAME]rd (₹400)" at bounding box center [869, 476] width 149 height 36
checkbox input "true"
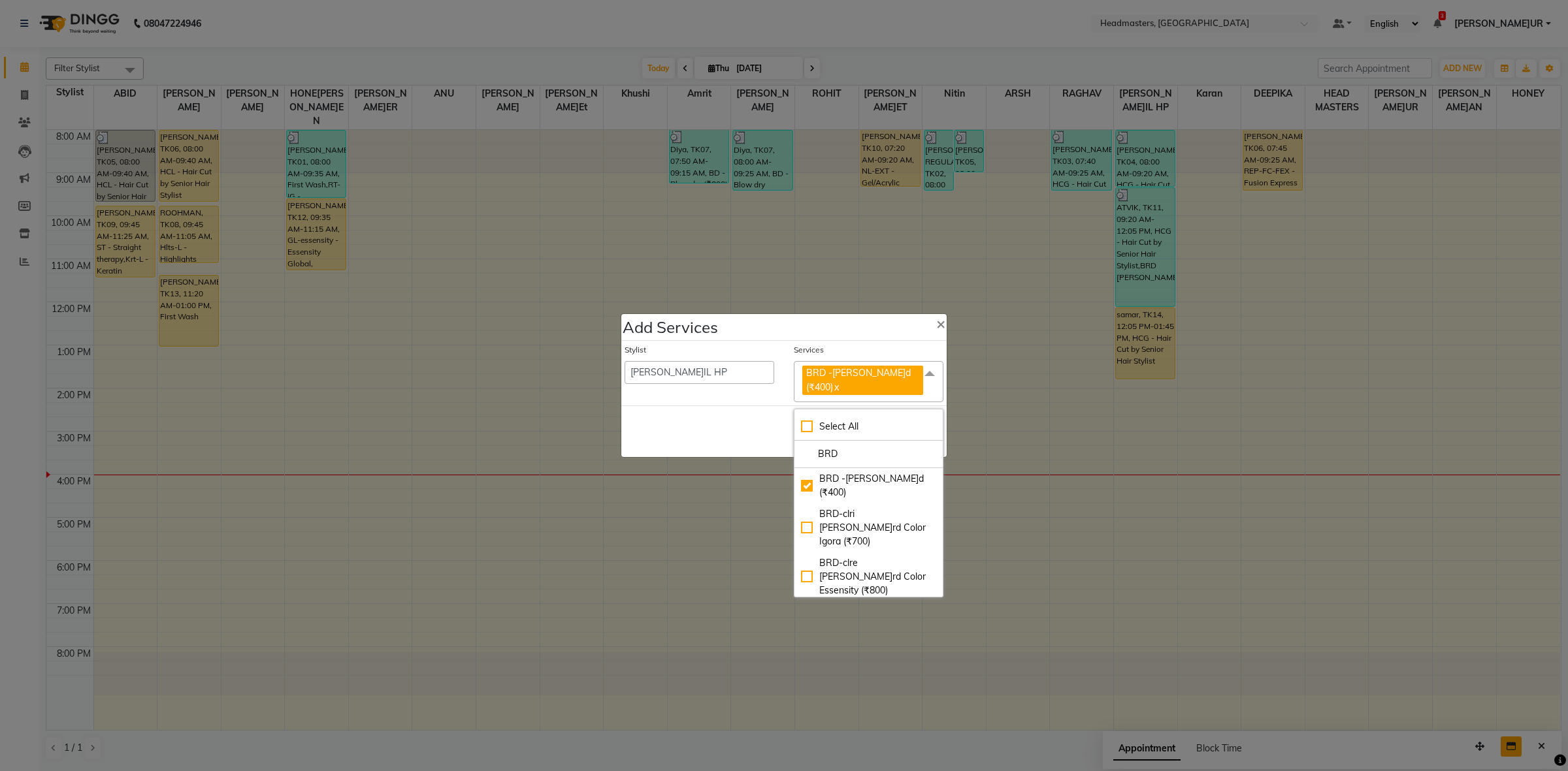
click at [724, 422] on div "Save Cancel" at bounding box center [784, 431] width 325 height 51
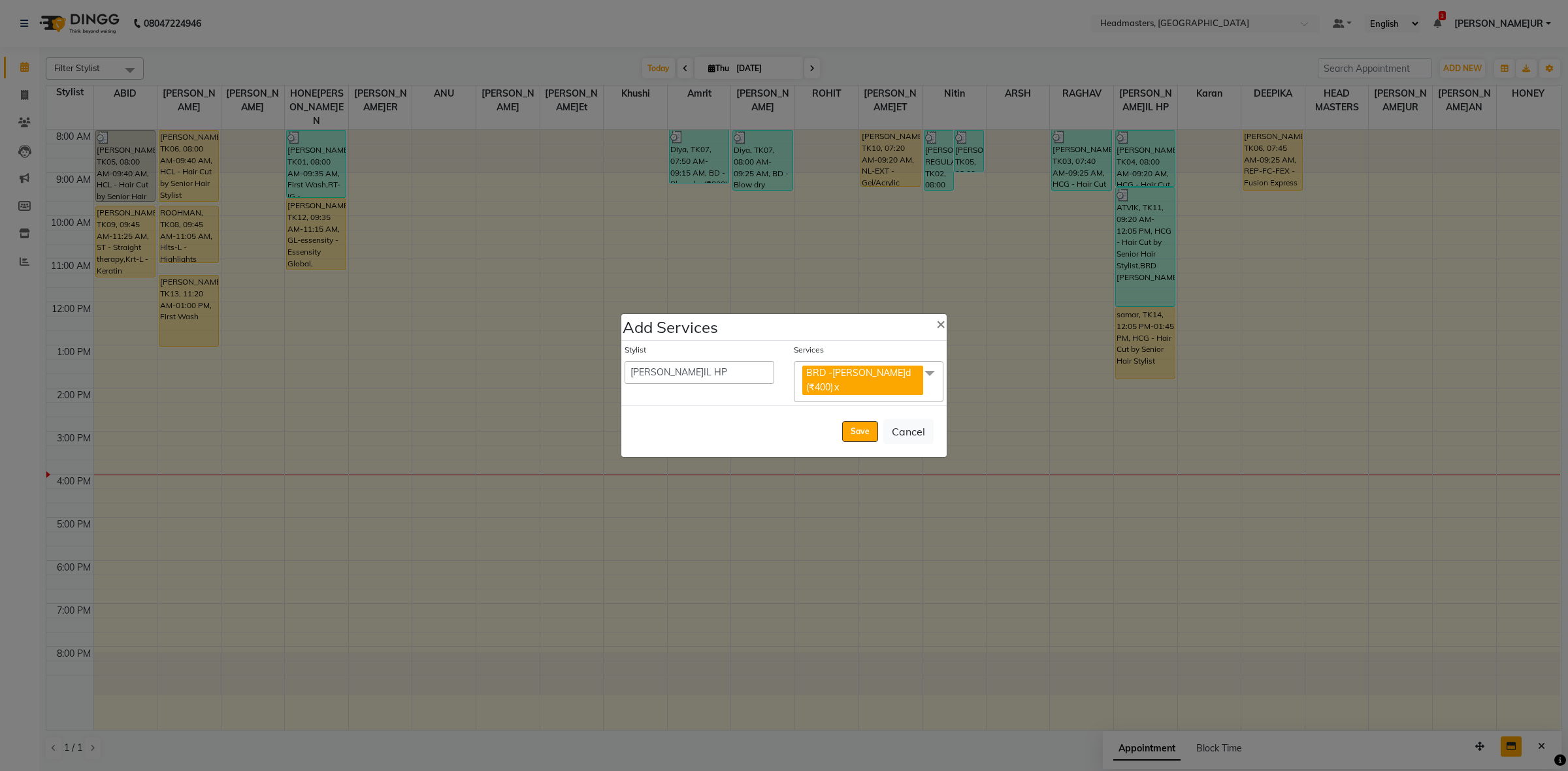
click at [857, 438] on div "Save Cancel" at bounding box center [784, 431] width 325 height 51
click at [857, 432] on button "Save" at bounding box center [859, 432] width 36 height 21
select select "60608"
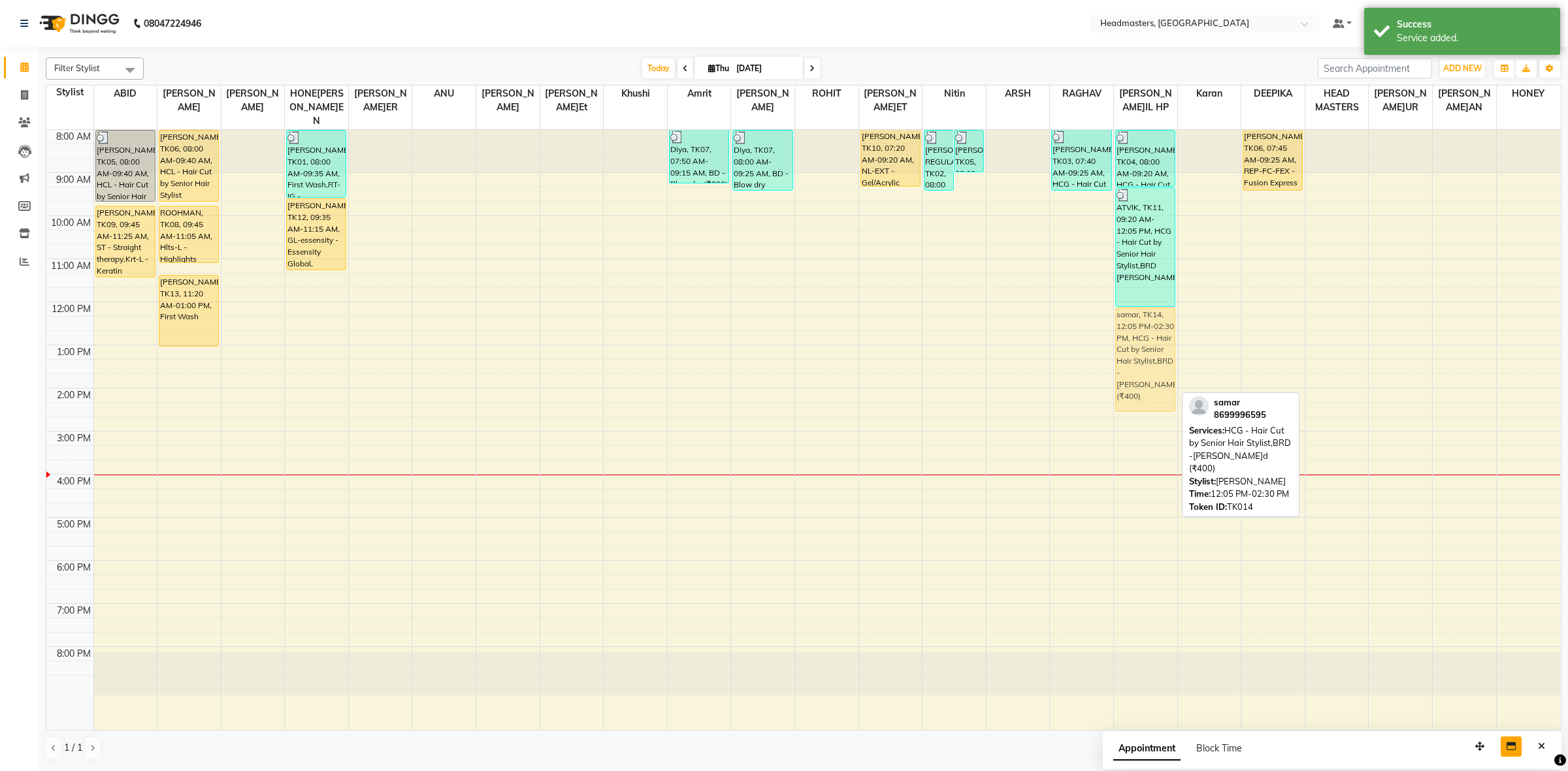
drag, startPoint x: 1126, startPoint y: 393, endPoint x: 1138, endPoint y: 393, distance: 12.0
click at [1138, 393] on div "UDAY PARTAP, TK04, 08:00 AM-09:20 AM, HCG - Hair Cut by Senior Hair Stylist ATV…" at bounding box center [1145, 430] width 63 height 600
drag, startPoint x: 1134, startPoint y: 398, endPoint x: 1142, endPoint y: 363, distance: 35.9
click at [1142, 363] on div "8:00 AM 9:00 AM 10:00 AM 11:00 AM 12:00 PM 1:00 PM 2:00 PM 3:00 PM 4:00 PM 5:00…" at bounding box center [803, 430] width 1514 height 600
click at [1142, 329] on div "samar, TK14, 12:05 PM-02:30 PM, HCG - Hair Cut by Senior Hair Stylist,BRD - Bea…" at bounding box center [1145, 338] width 59 height 59
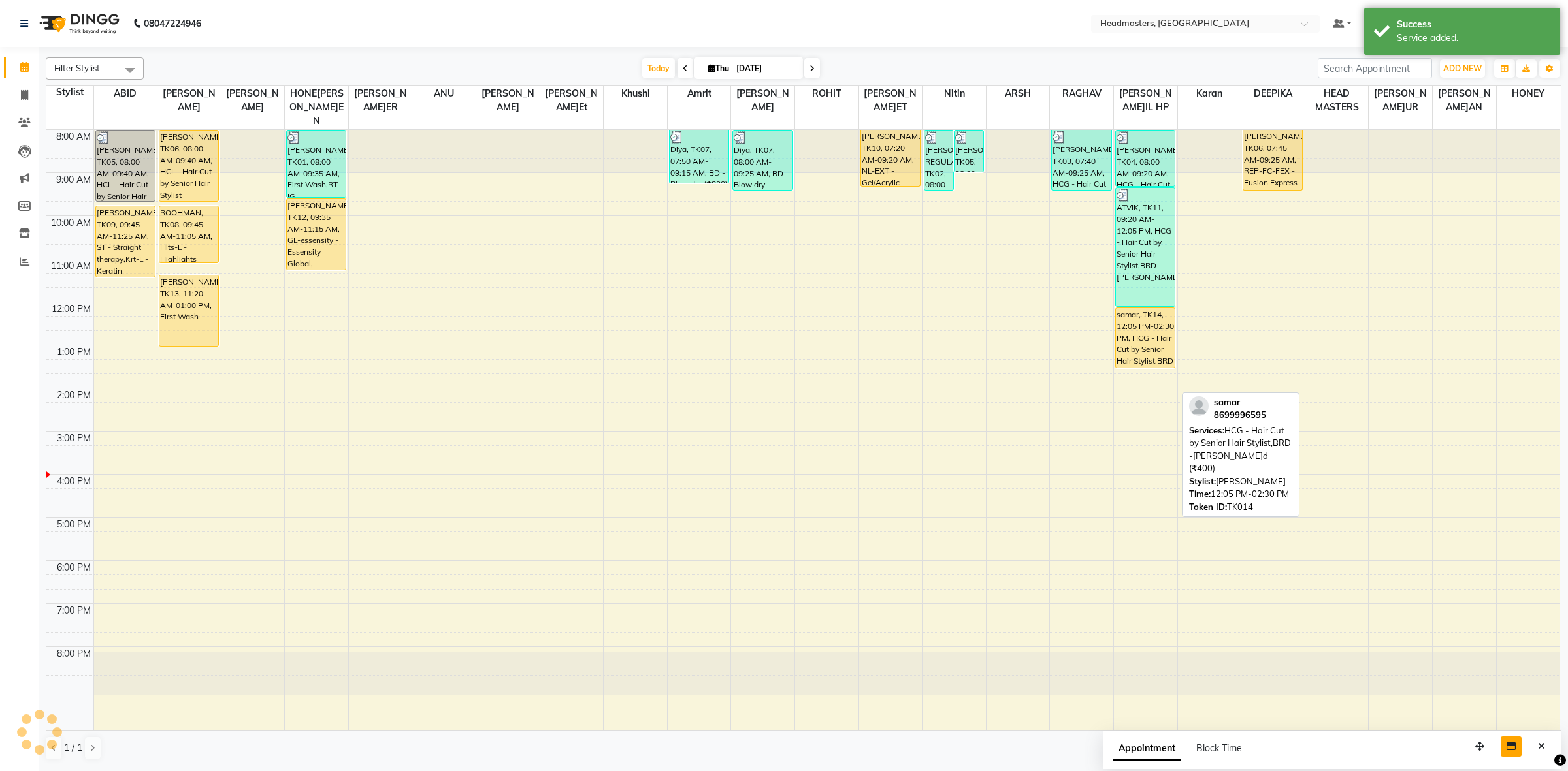
select select "1"
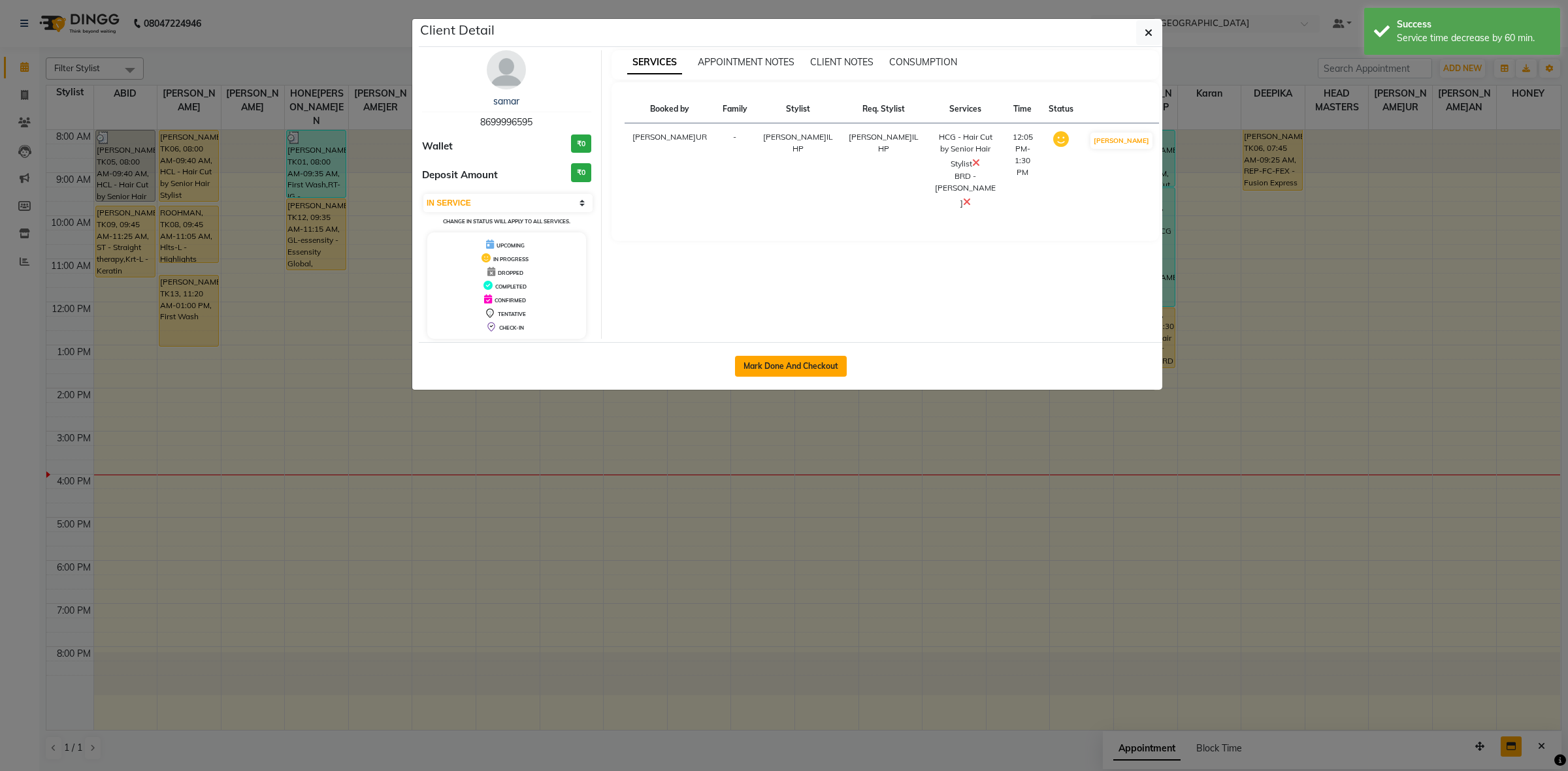
click at [840, 357] on button "Mark Done And Checkout" at bounding box center [791, 366] width 111 height 21
select select "service"
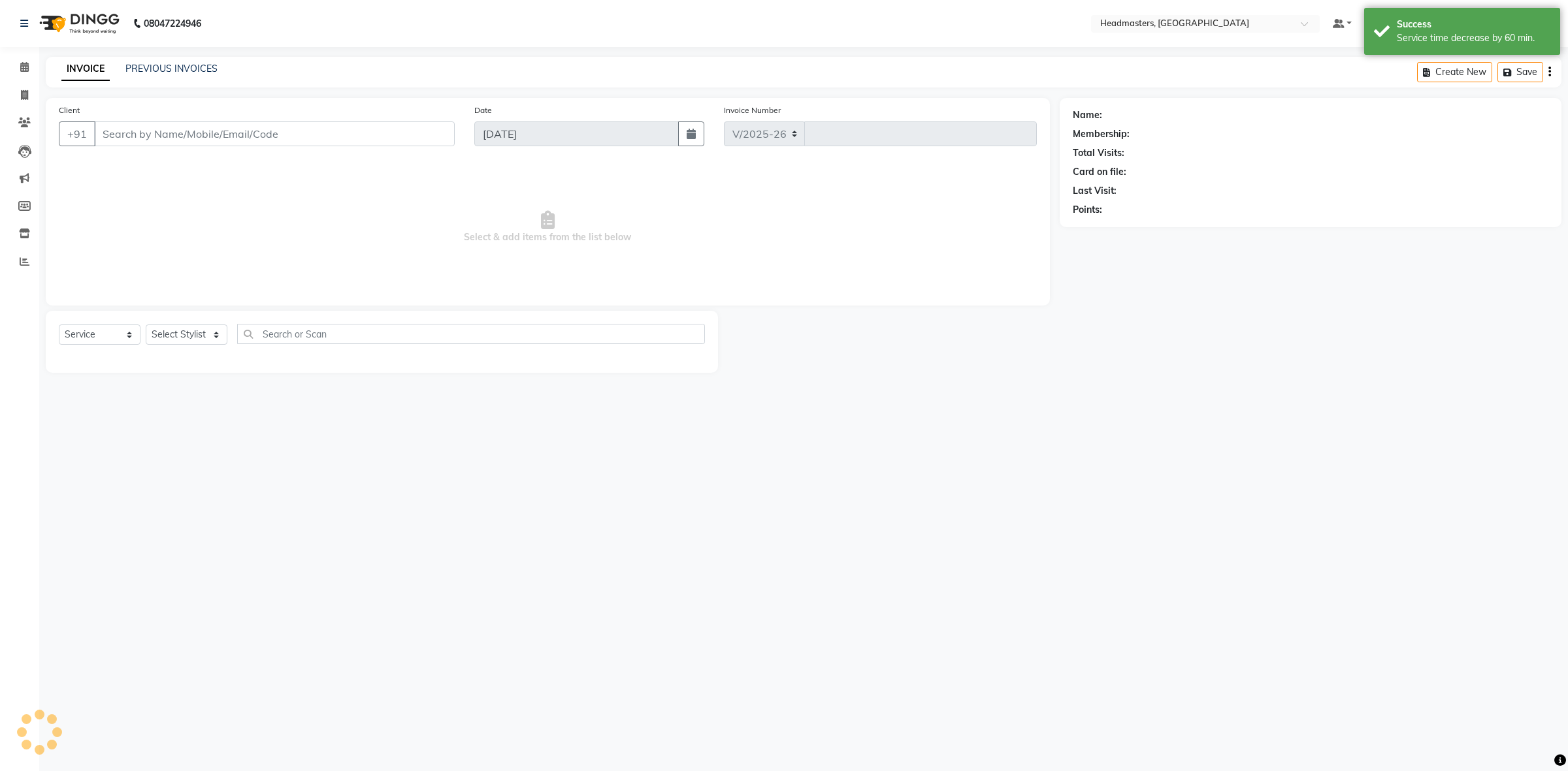
select select "7132"
type input "3413"
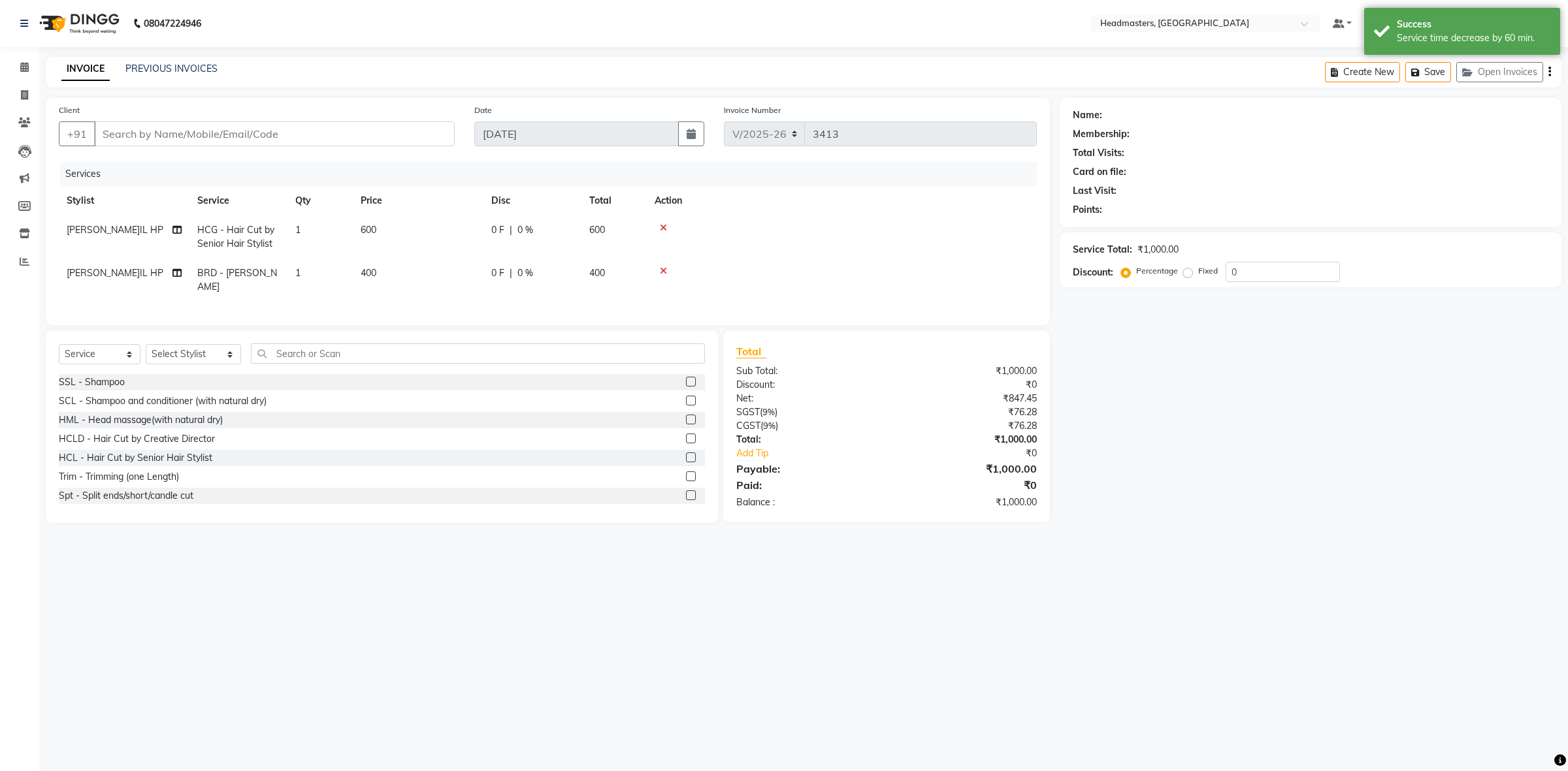
type input "8699996595"
select select "60641"
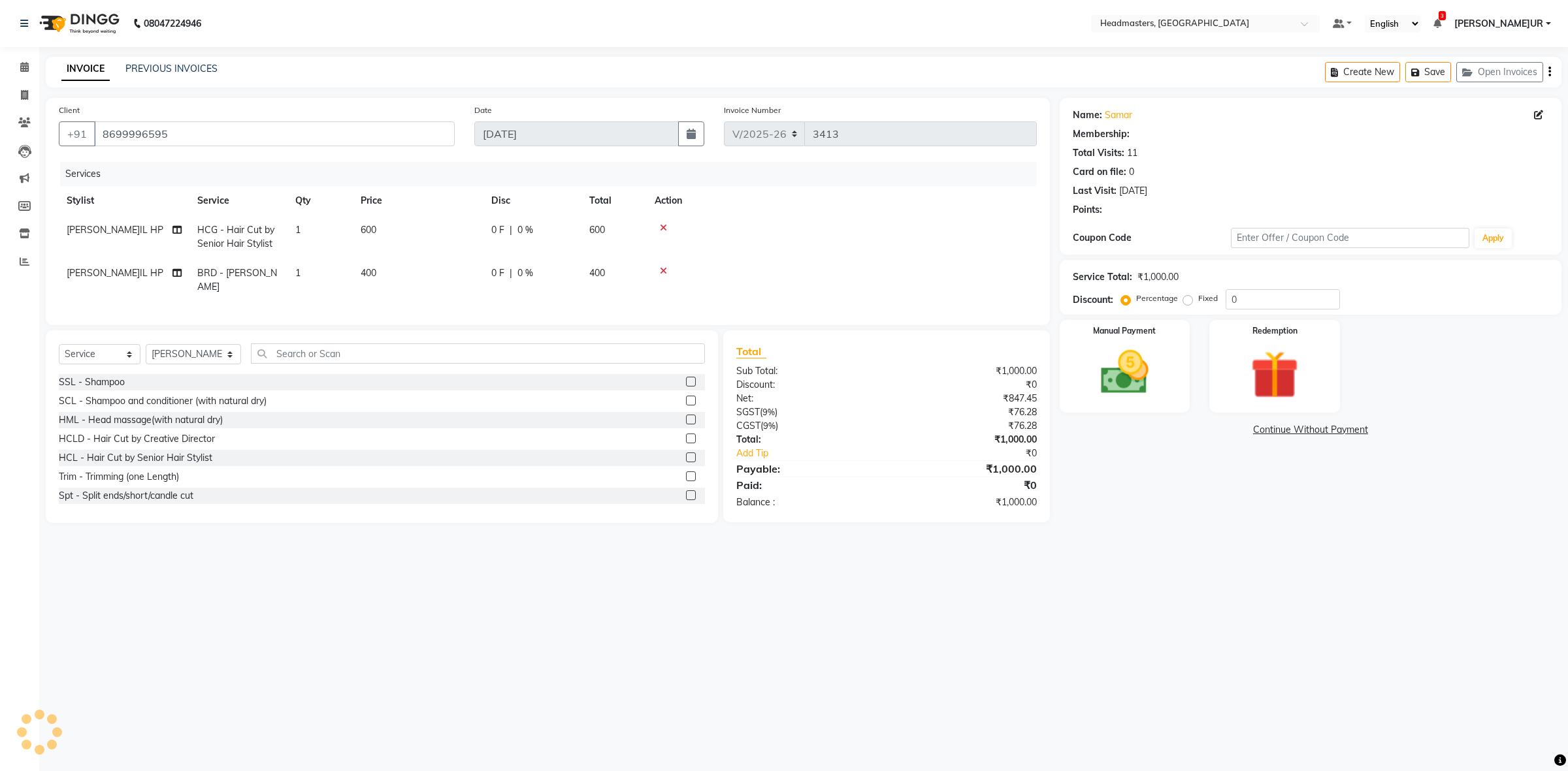
click at [309, 227] on td "1" at bounding box center [320, 237] width 65 height 43
select select "60641"
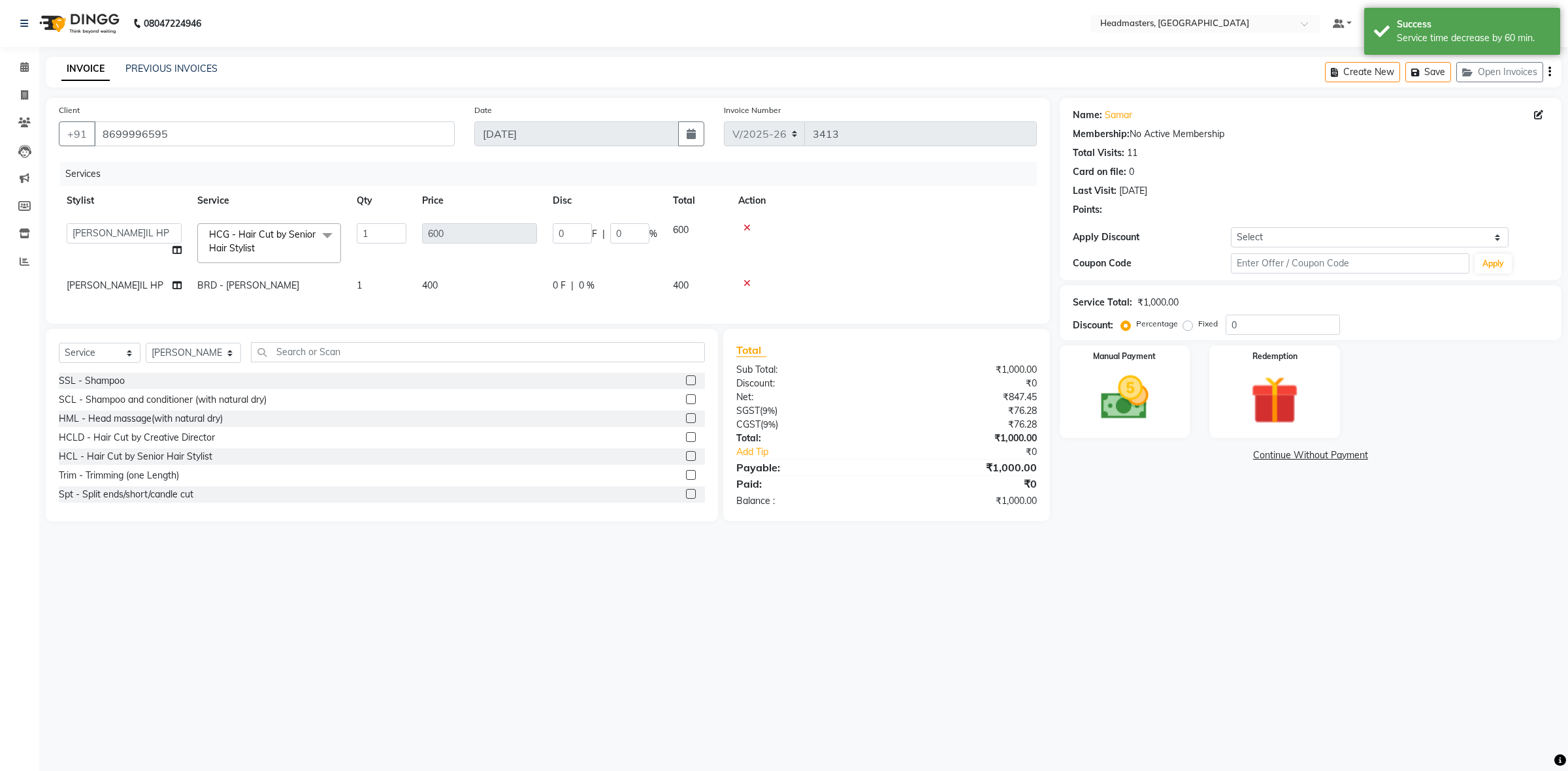
click at [318, 243] on span at bounding box center [327, 236] width 26 height 25
click at [375, 227] on input "1" at bounding box center [381, 233] width 50 height 20
type input "2"
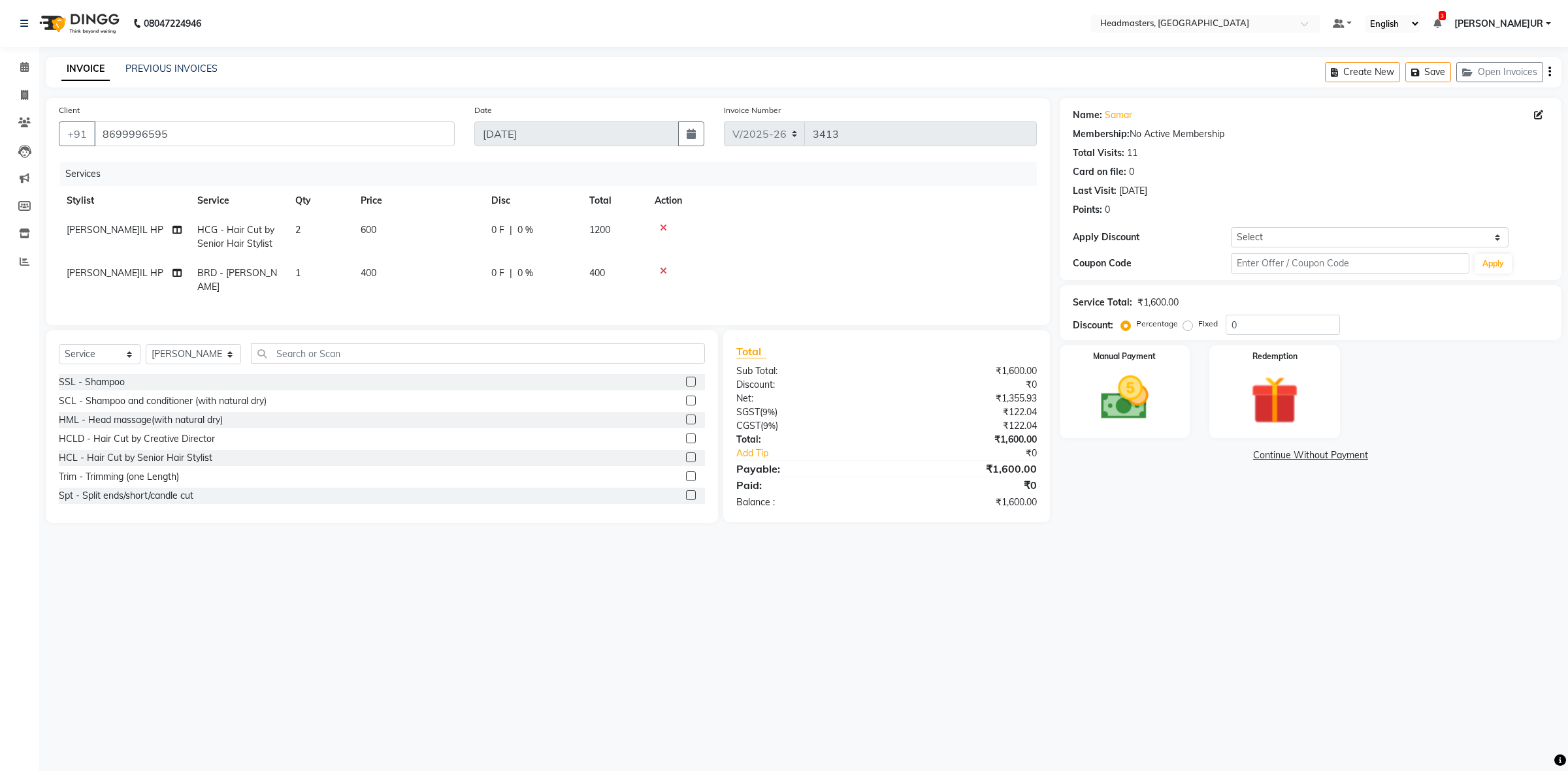
click at [469, 220] on td "600" at bounding box center [418, 237] width 130 height 43
select select "60641"
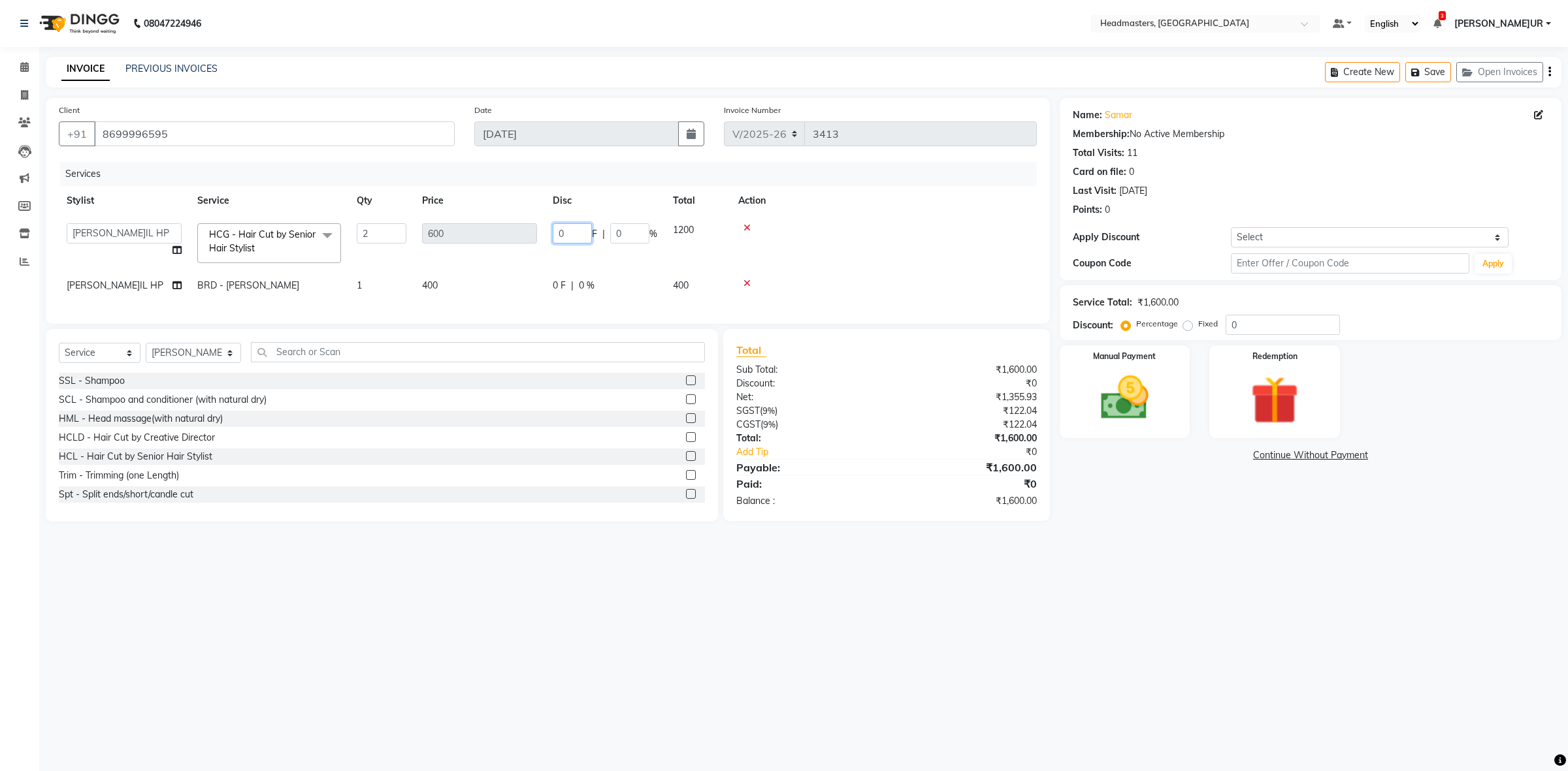
click at [554, 234] on input "0" at bounding box center [572, 233] width 39 height 20
type input "400"
click at [527, 280] on tr "SAHIL HP BRD - Beard 1 400 0 F | 0 % 400" at bounding box center [548, 286] width 978 height 30
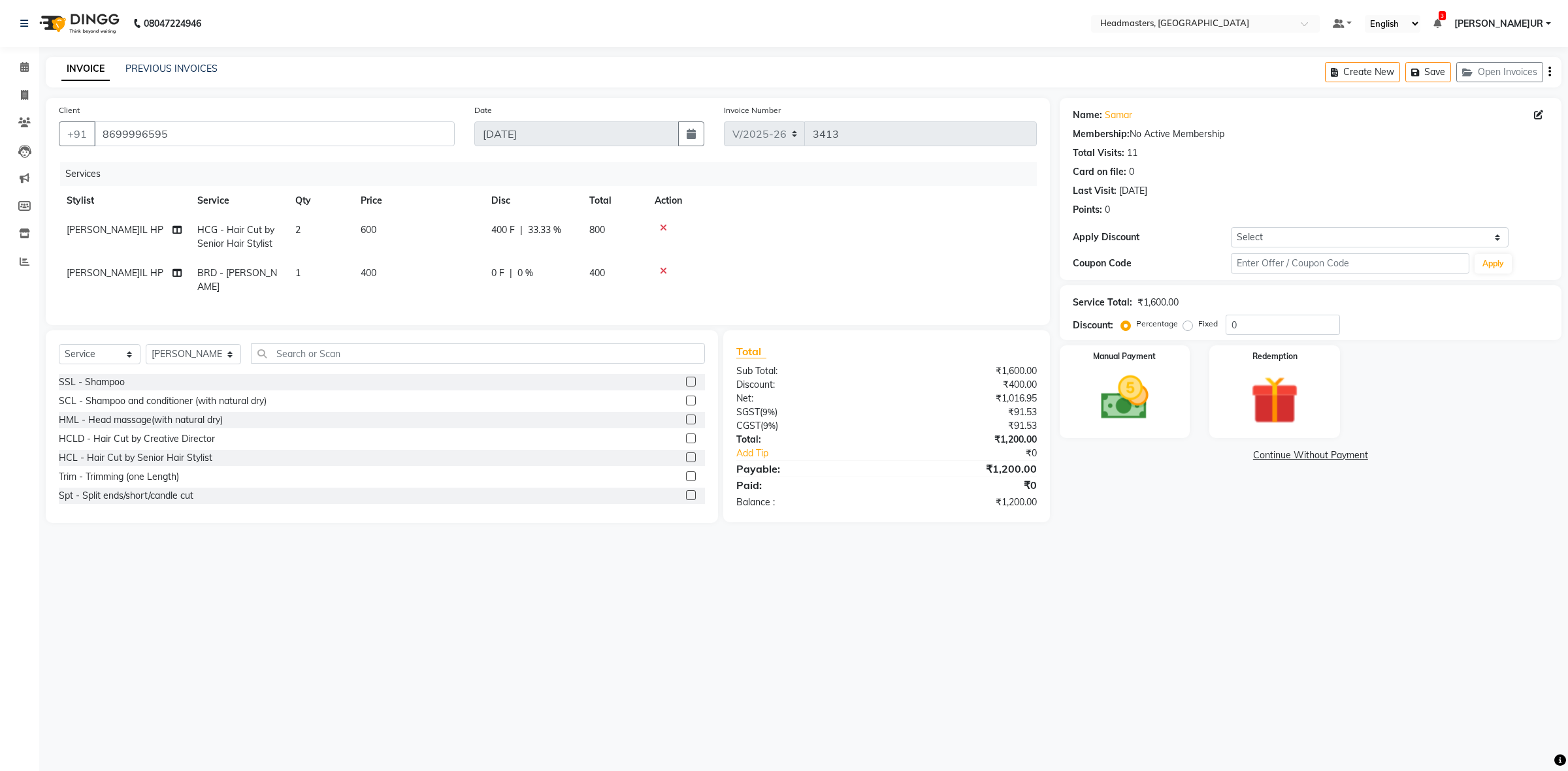
click at [478, 269] on td "400" at bounding box center [418, 281] width 130 height 43
select select "60641"
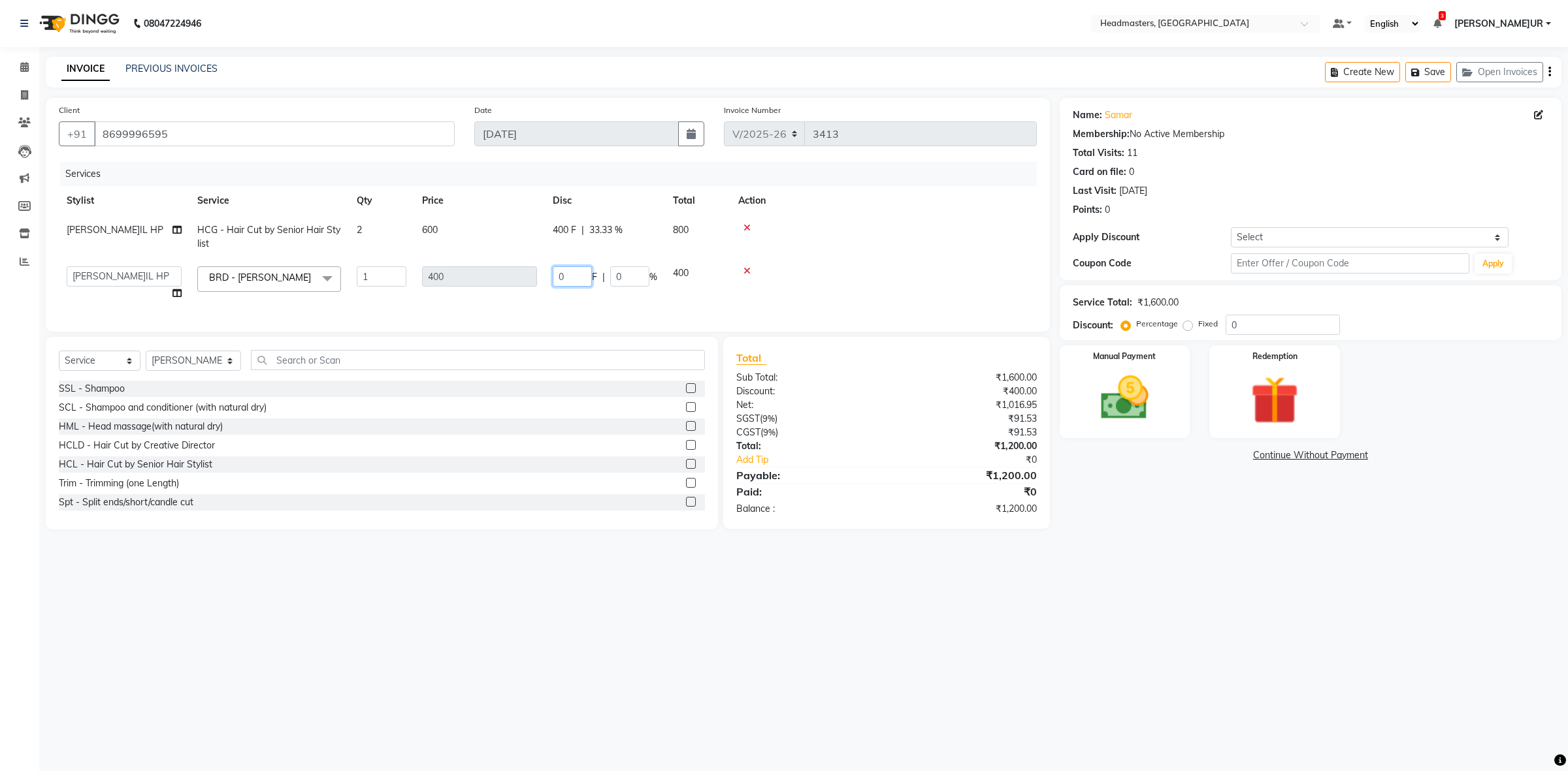
click at [553, 272] on input "0" at bounding box center [572, 276] width 39 height 20
type input "100"
drag, startPoint x: 601, startPoint y: 288, endPoint x: 664, endPoint y: 348, distance: 87.0
click at [602, 288] on tr "ABID Amrit ANU ARSH DEEPIKA GURJEET HEAD MASTERS HONEY HONEY KUMAR HONEY SAREEN…" at bounding box center [548, 283] width 978 height 50
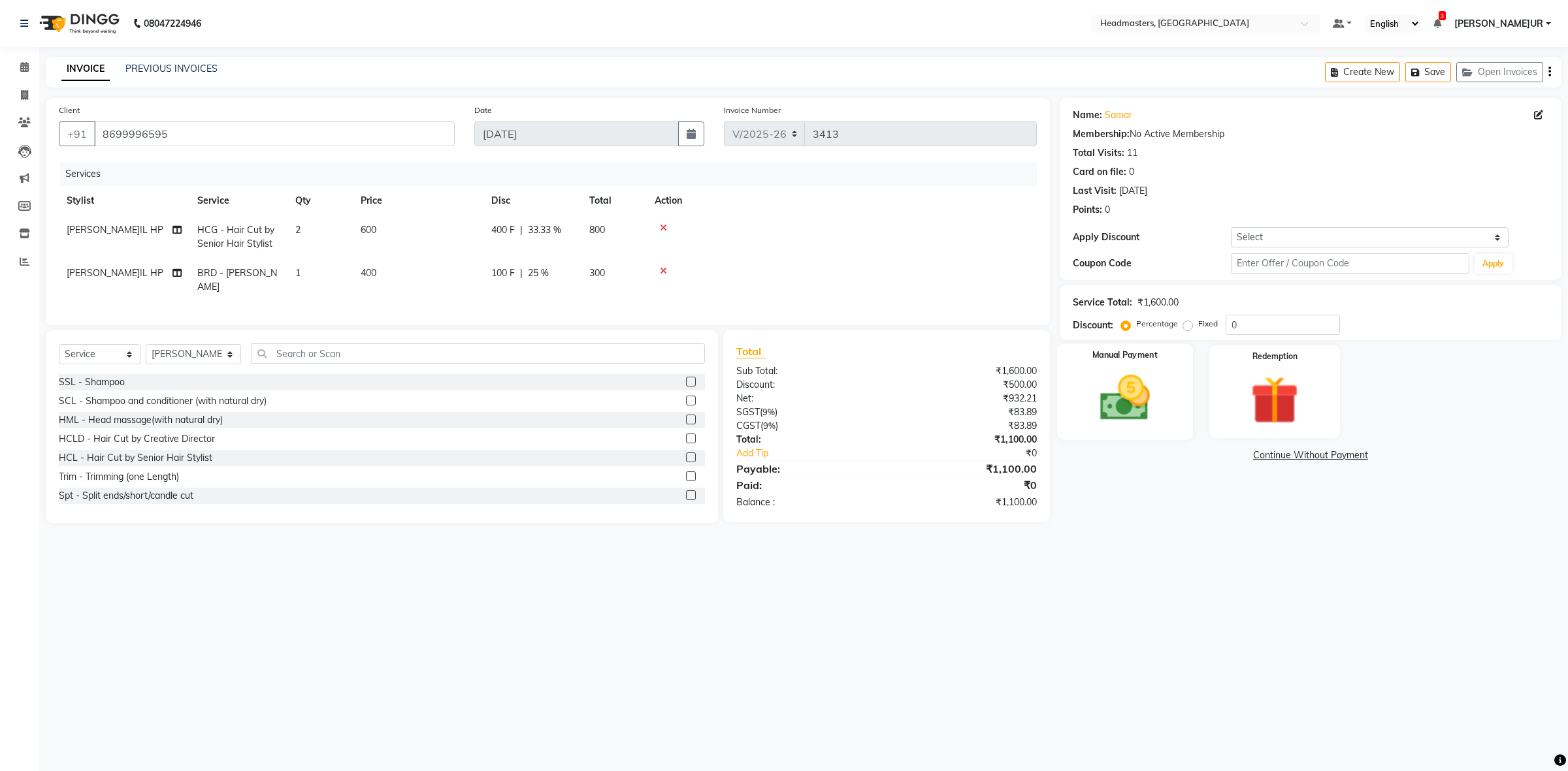
click at [1108, 412] on img at bounding box center [1124, 398] width 81 height 57
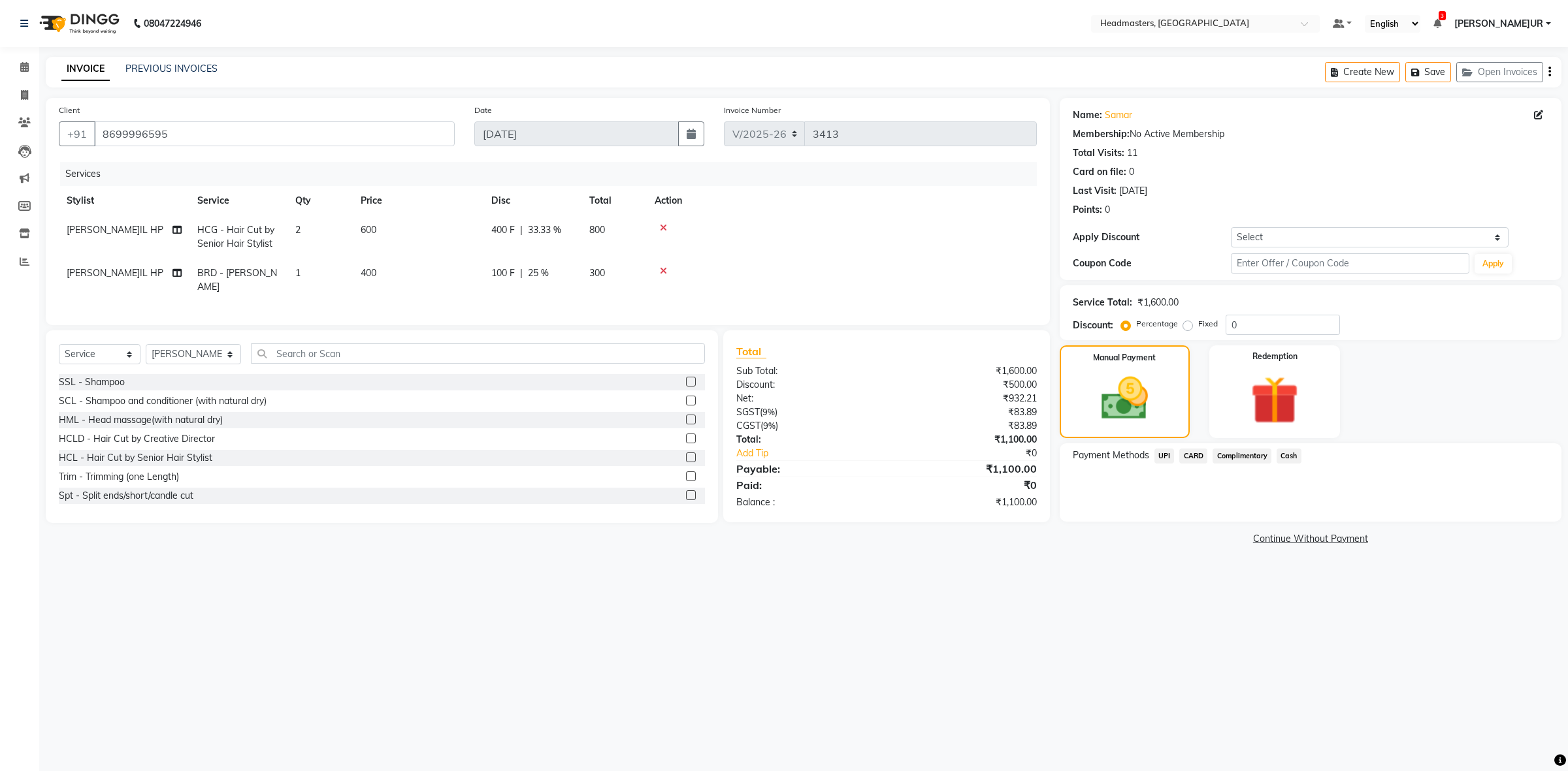
click at [1203, 448] on div "Payment Methods UPI CARD Complimentary Cash" at bounding box center [1311, 482] width 502 height 78
click at [1193, 455] on span "CARD" at bounding box center [1193, 455] width 28 height 15
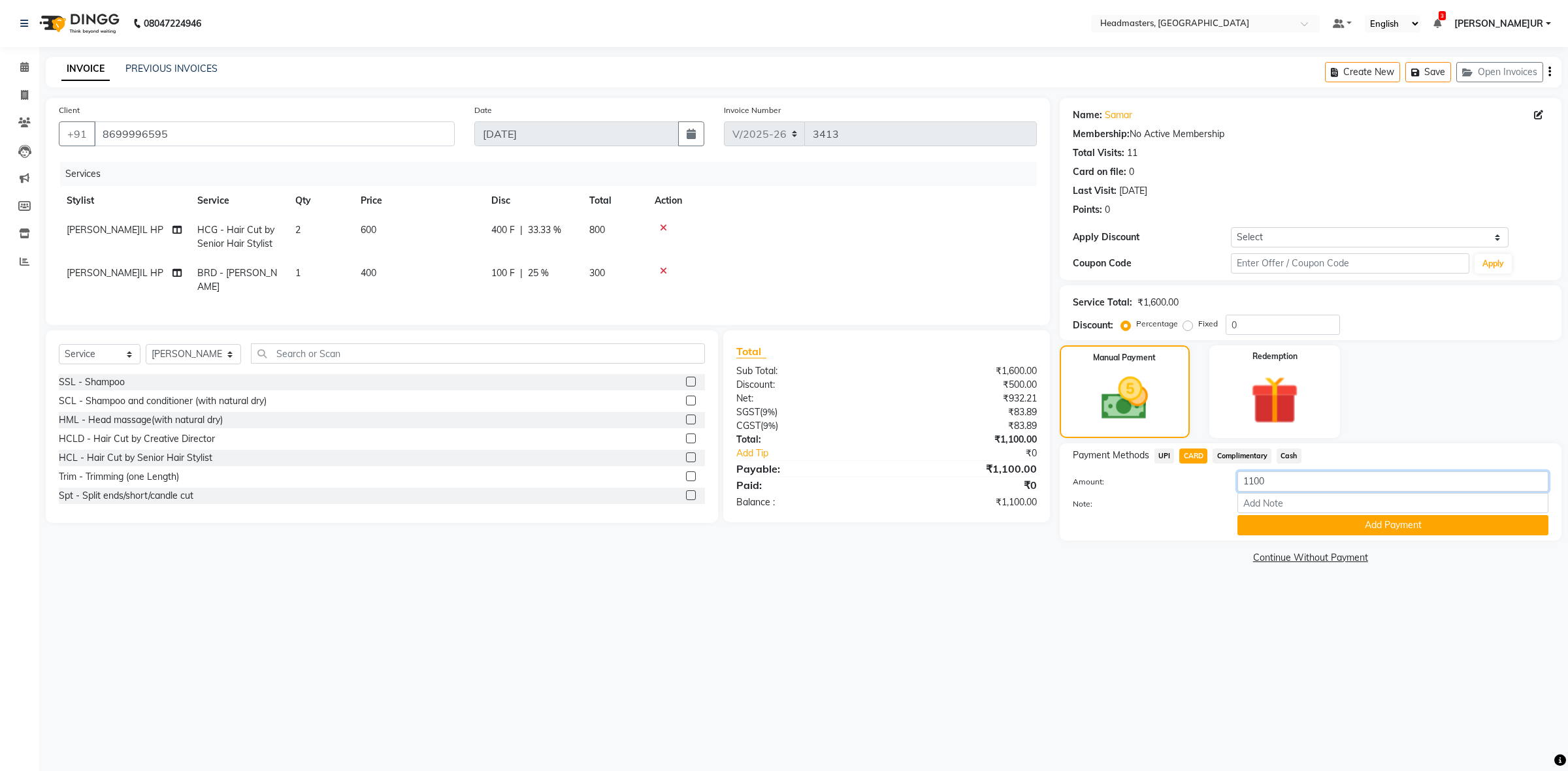
click at [1255, 480] on input "1100" at bounding box center [1393, 481] width 311 height 20
type input "400"
click at [1276, 520] on button "Add Payment" at bounding box center [1393, 525] width 311 height 20
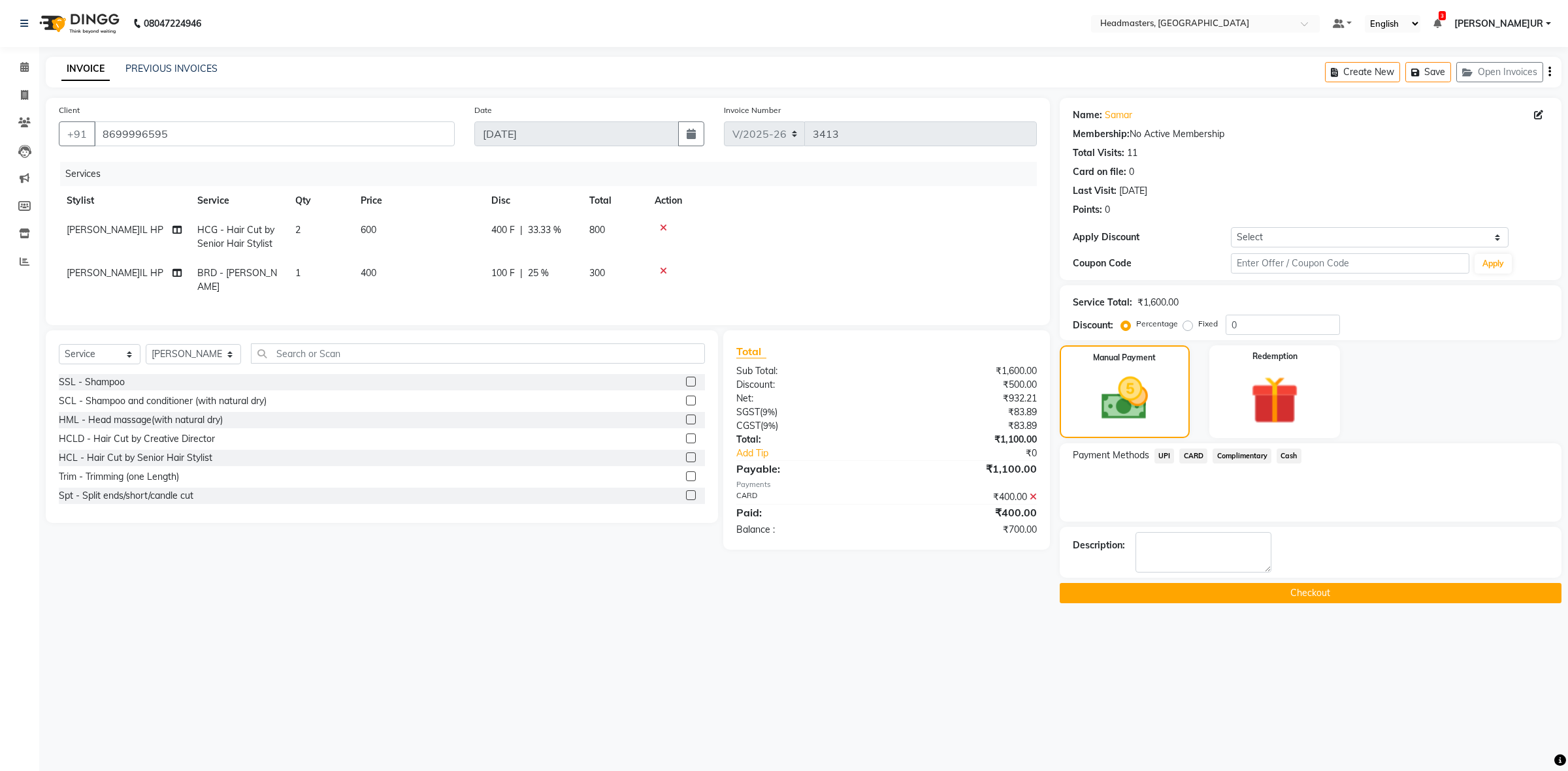
click at [1168, 449] on span "UPI" at bounding box center [1164, 455] width 20 height 15
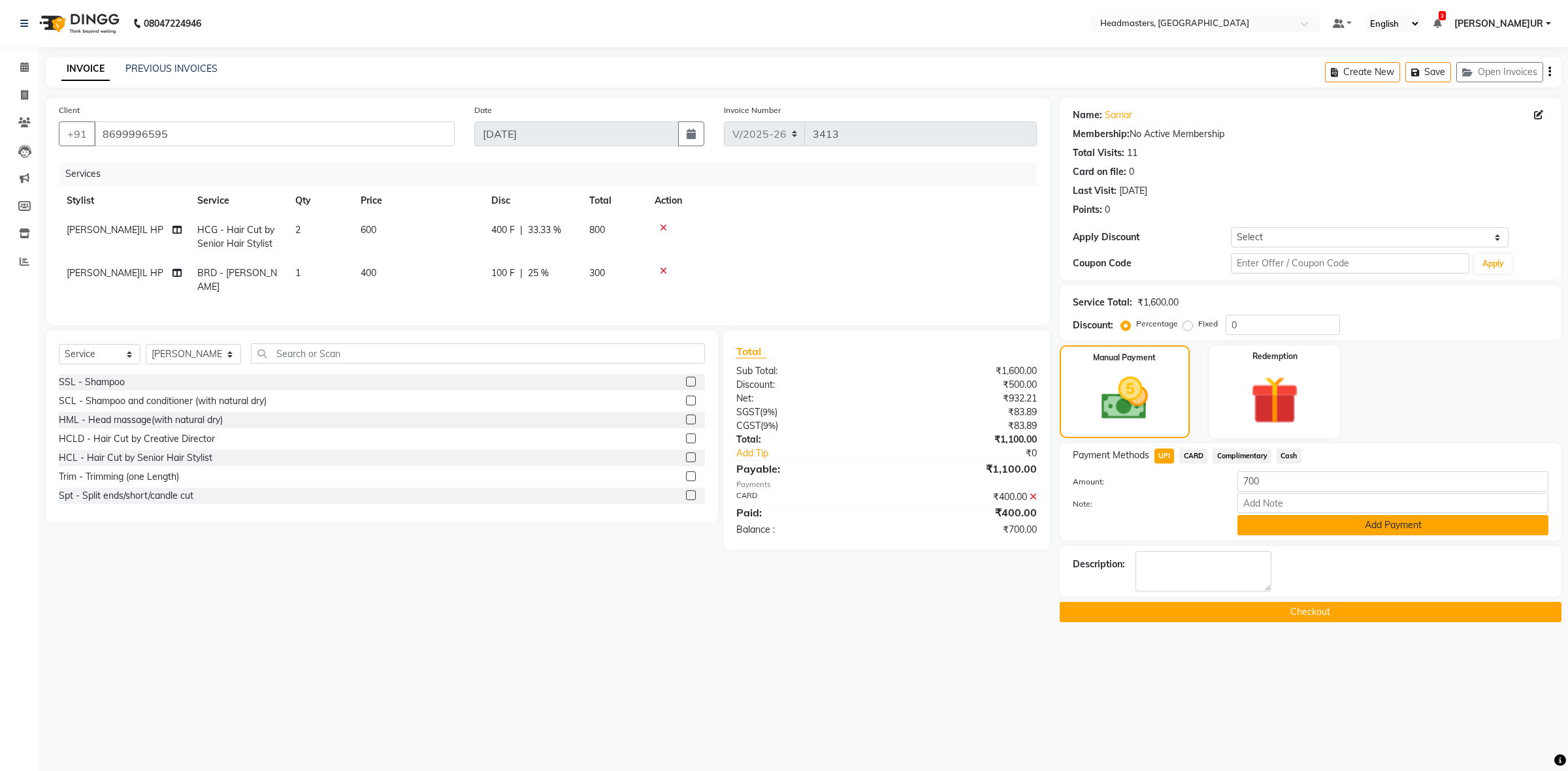
click at [1368, 533] on button "Add Payment" at bounding box center [1393, 525] width 311 height 20
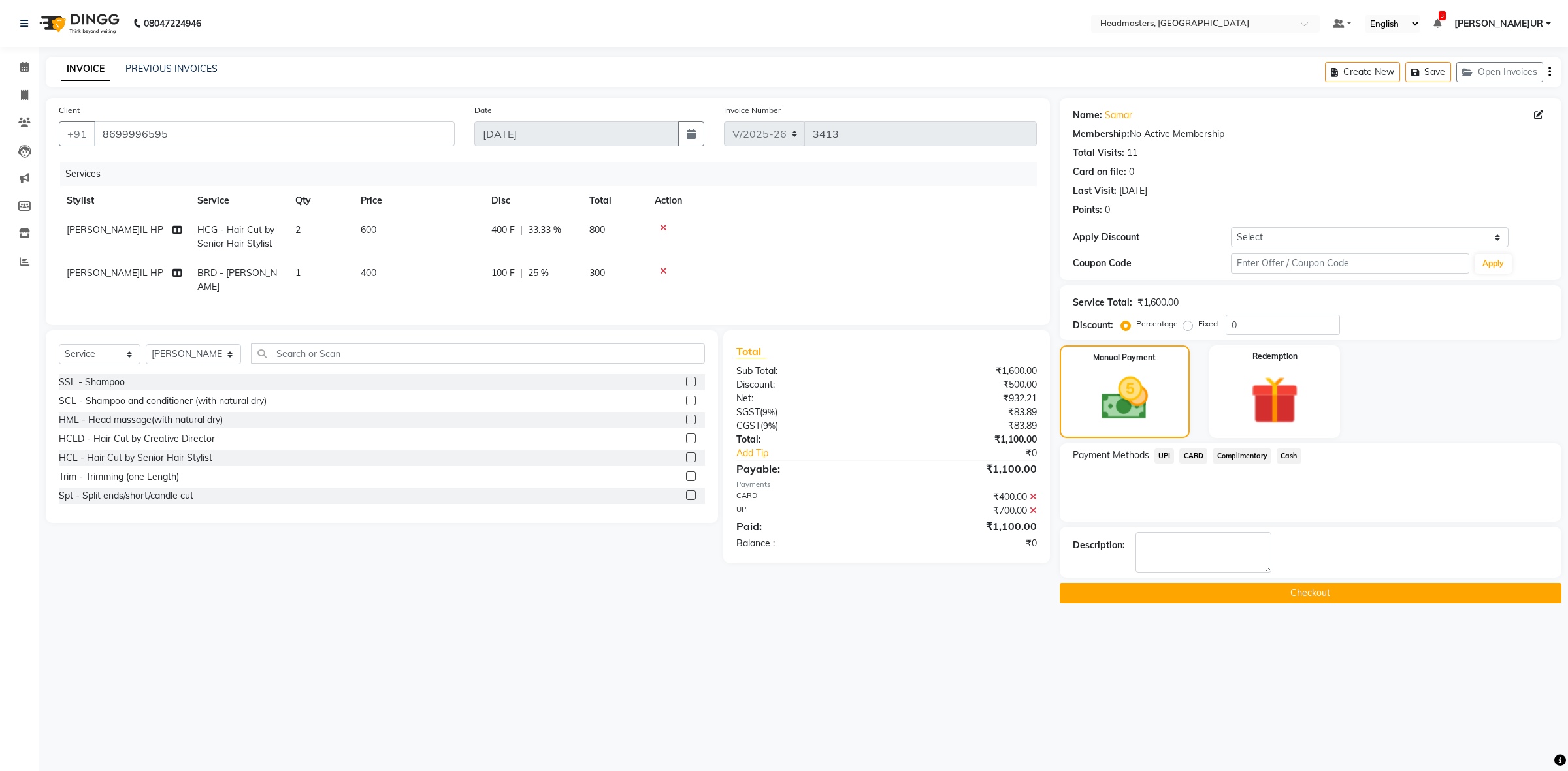
click at [1298, 592] on button "Checkout" at bounding box center [1311, 593] width 502 height 20
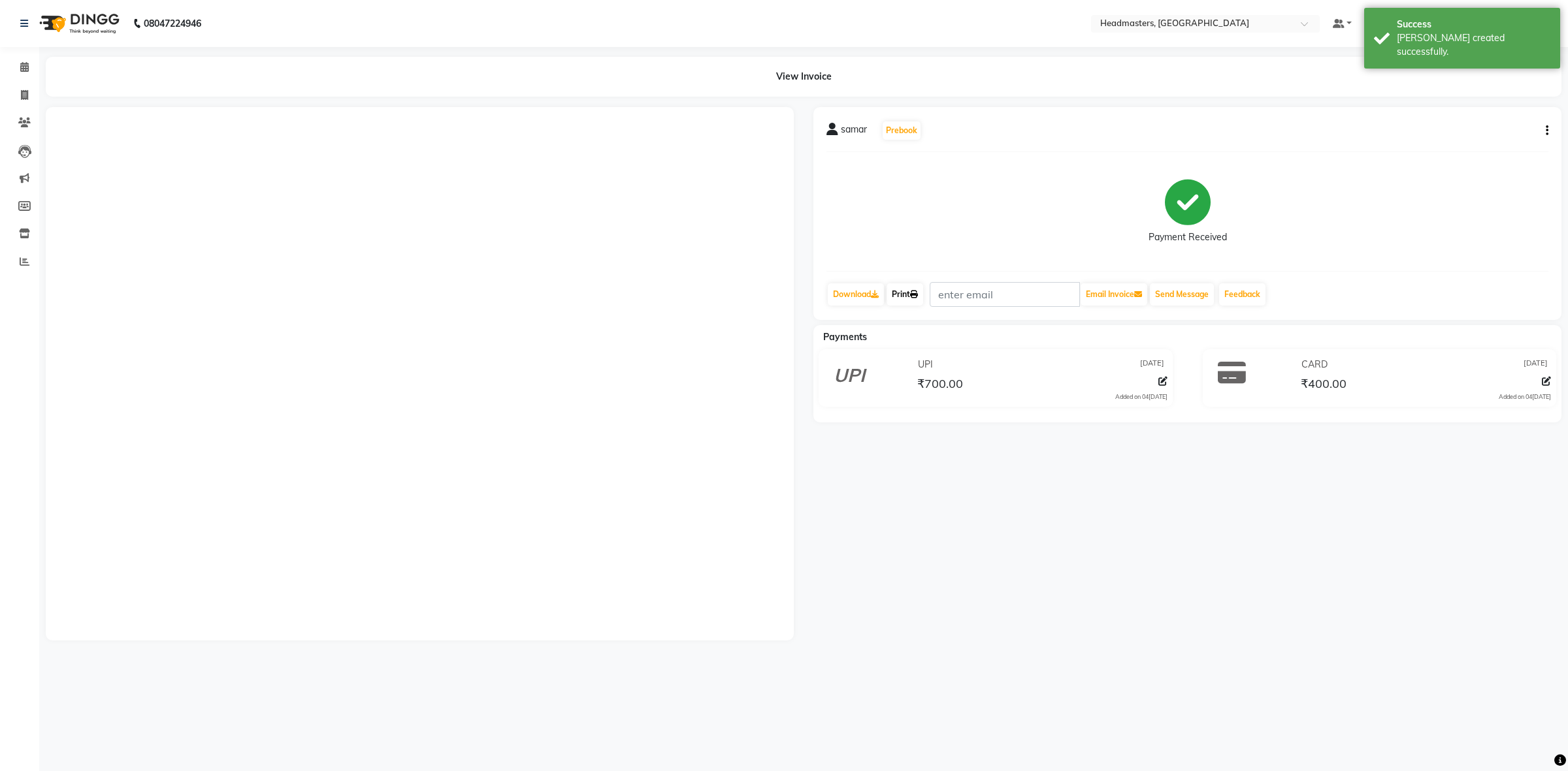
click at [911, 292] on link "Print" at bounding box center [905, 295] width 37 height 23
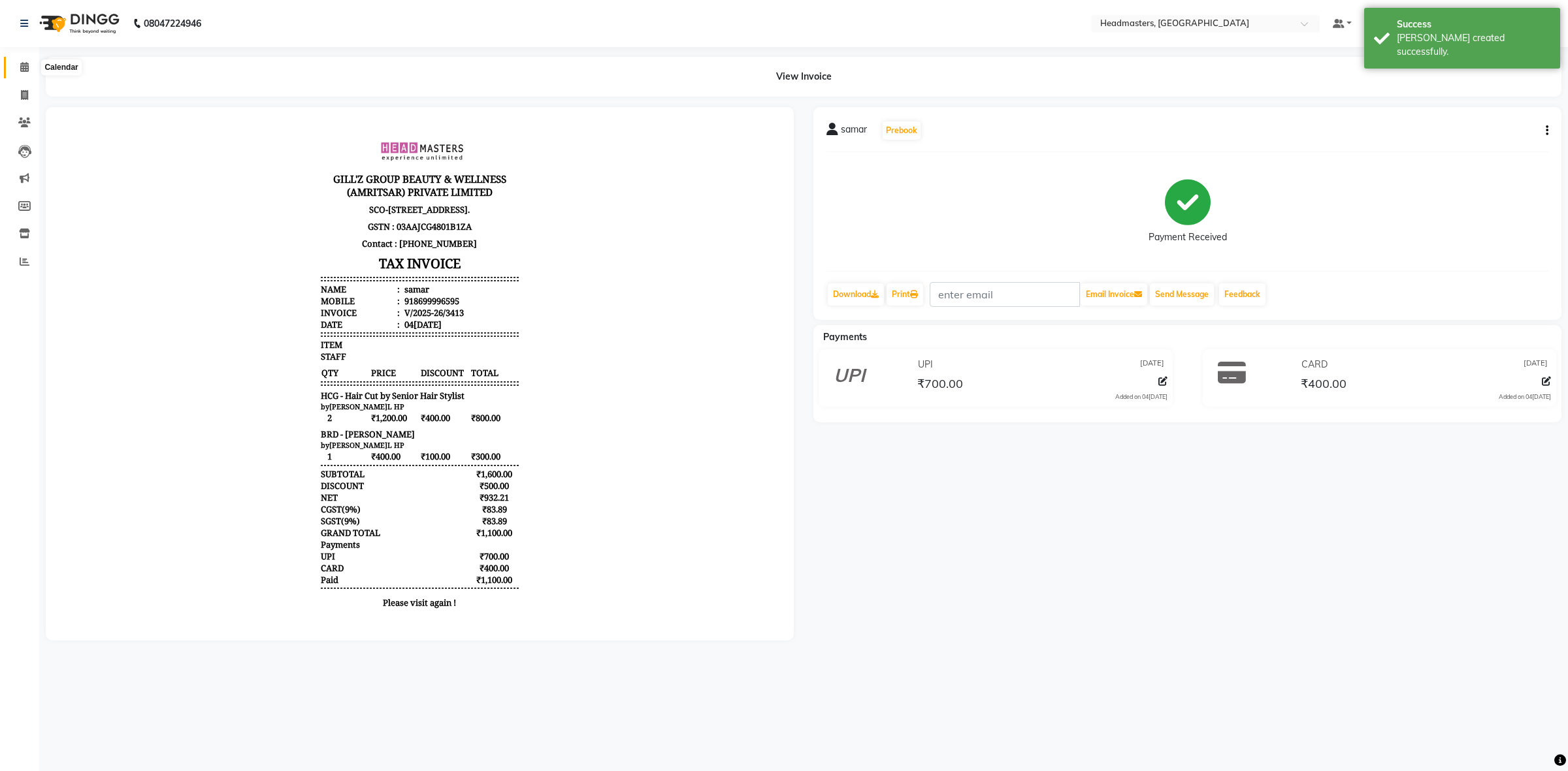
click at [21, 73] on span at bounding box center [24, 67] width 23 height 15
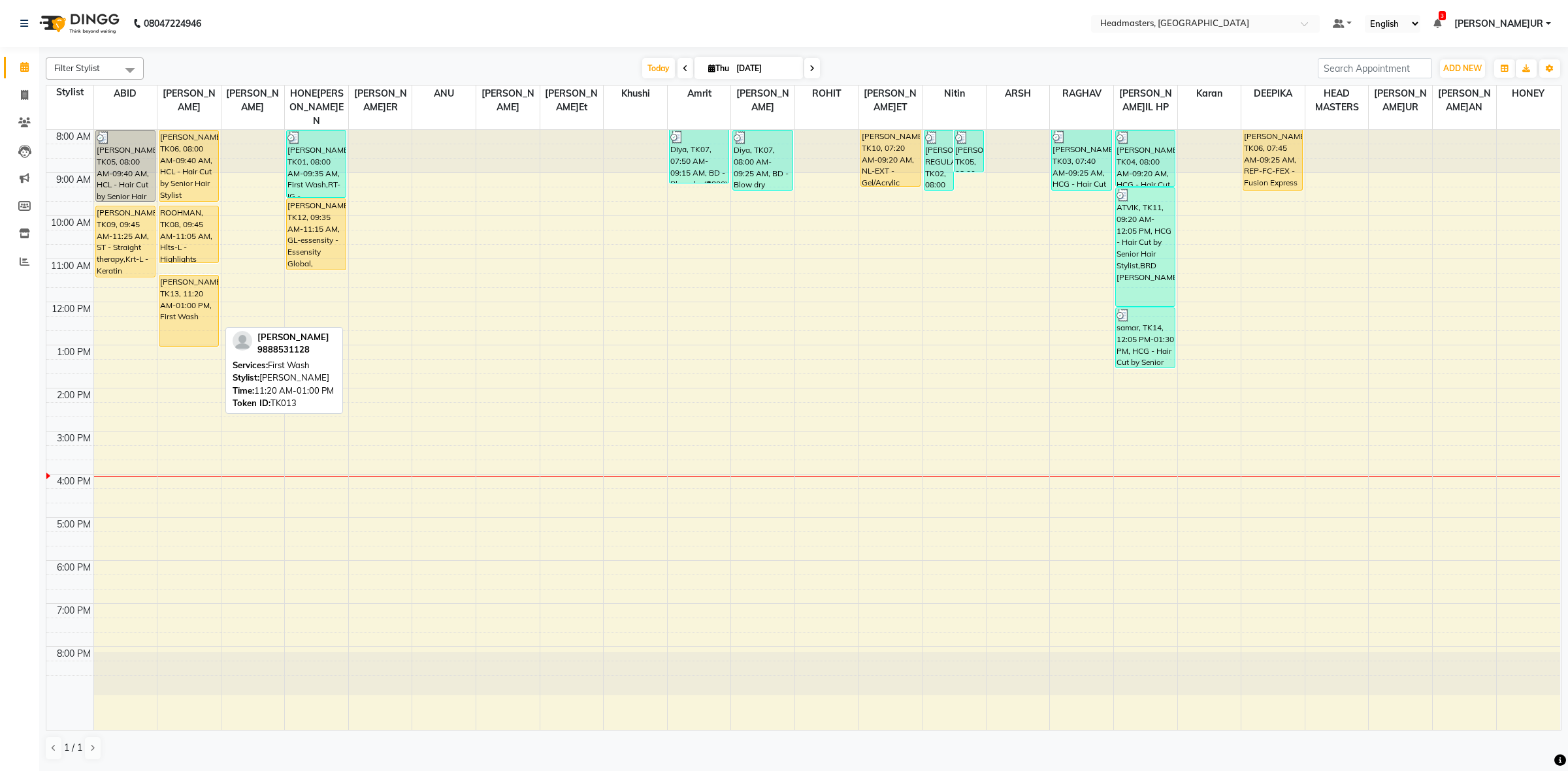
click at [203, 281] on div "[PERSON_NAME], TK13, 11:20 AM-01:00 PM, First Wash" at bounding box center [189, 310] width 59 height 70
select select "1"
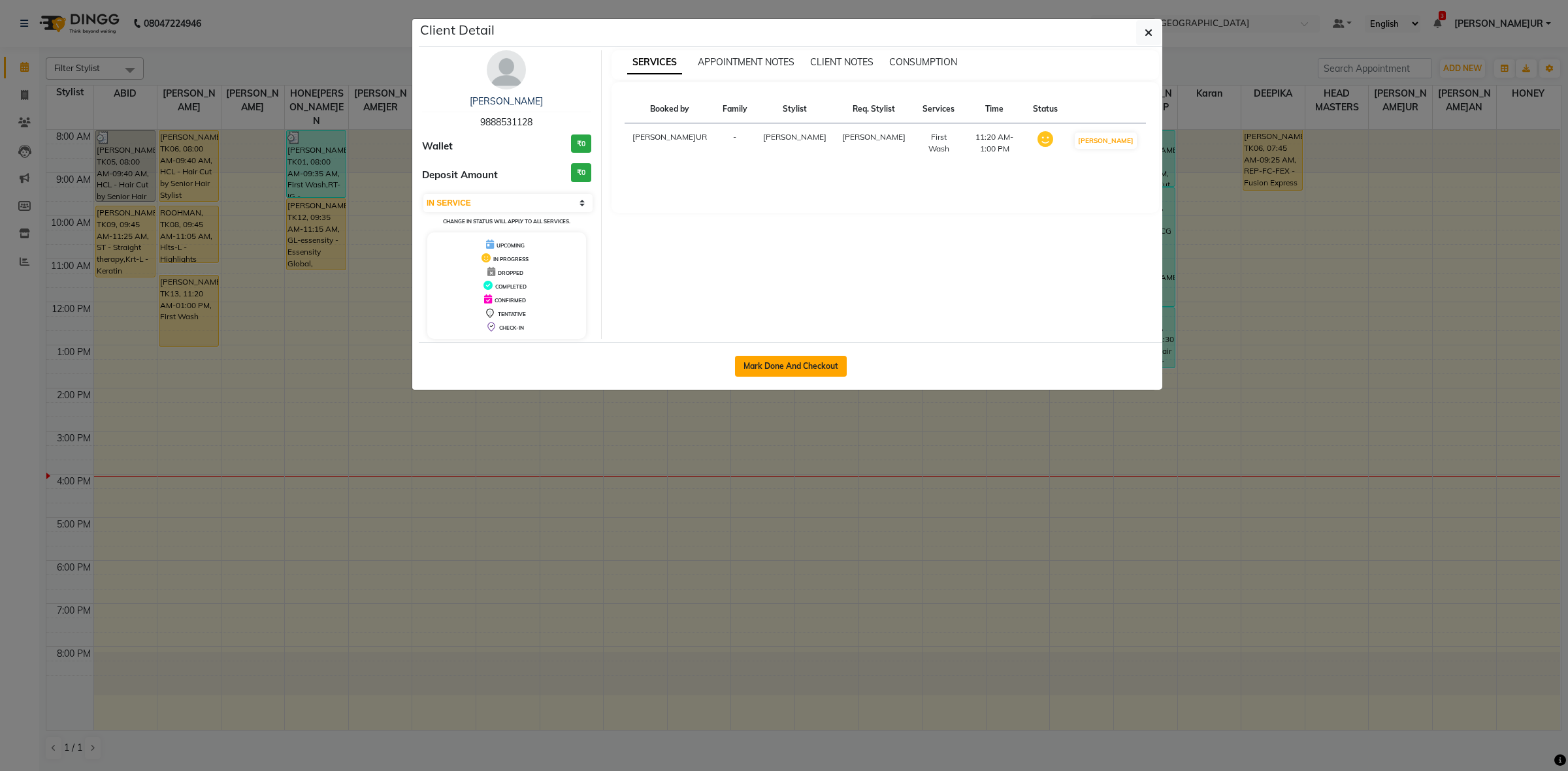
click at [770, 375] on button "Mark Done And Checkout" at bounding box center [791, 366] width 111 height 21
select select "service"
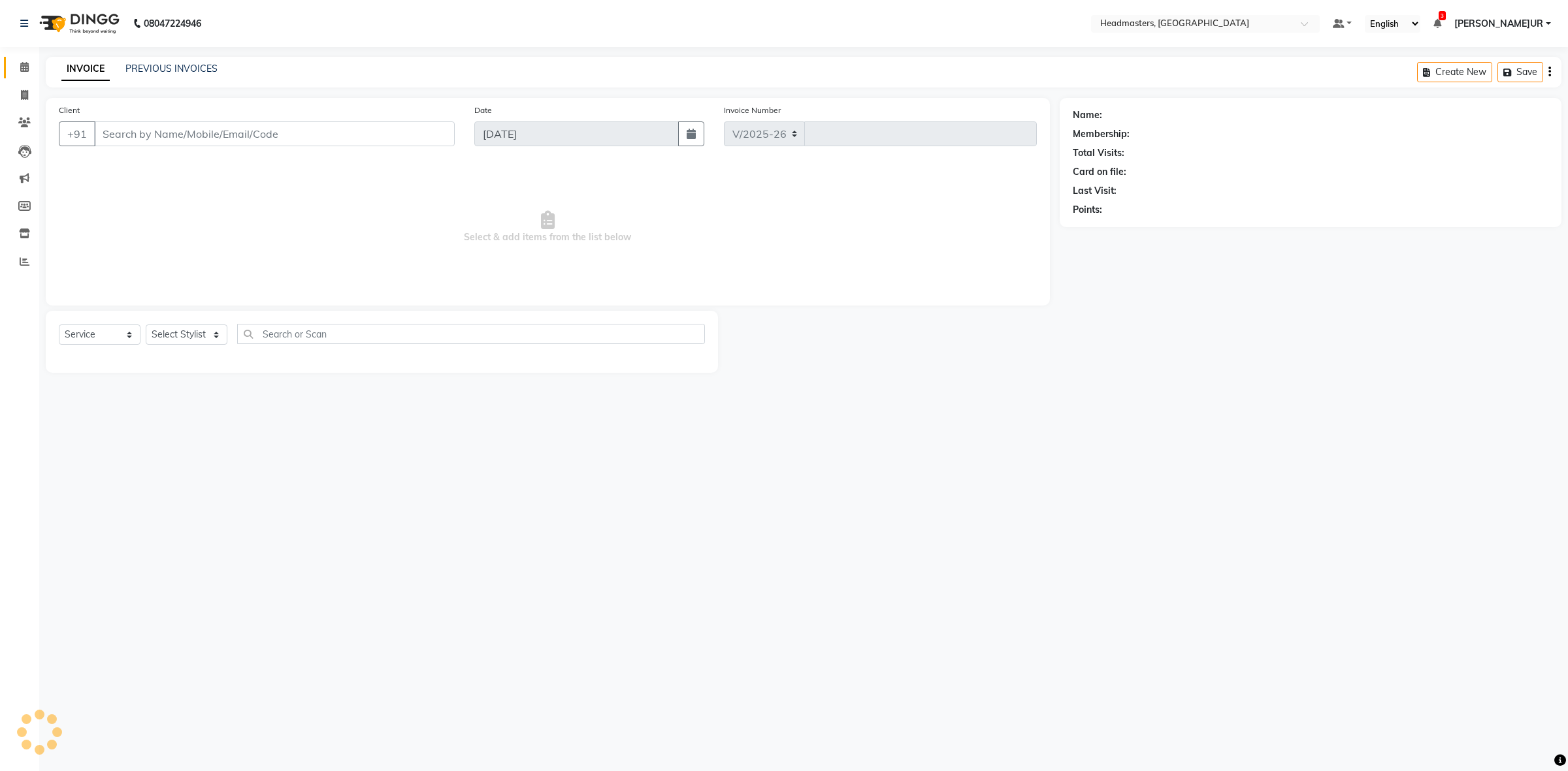
select select "7132"
type input "3414"
type input "9888531128"
select select "60609"
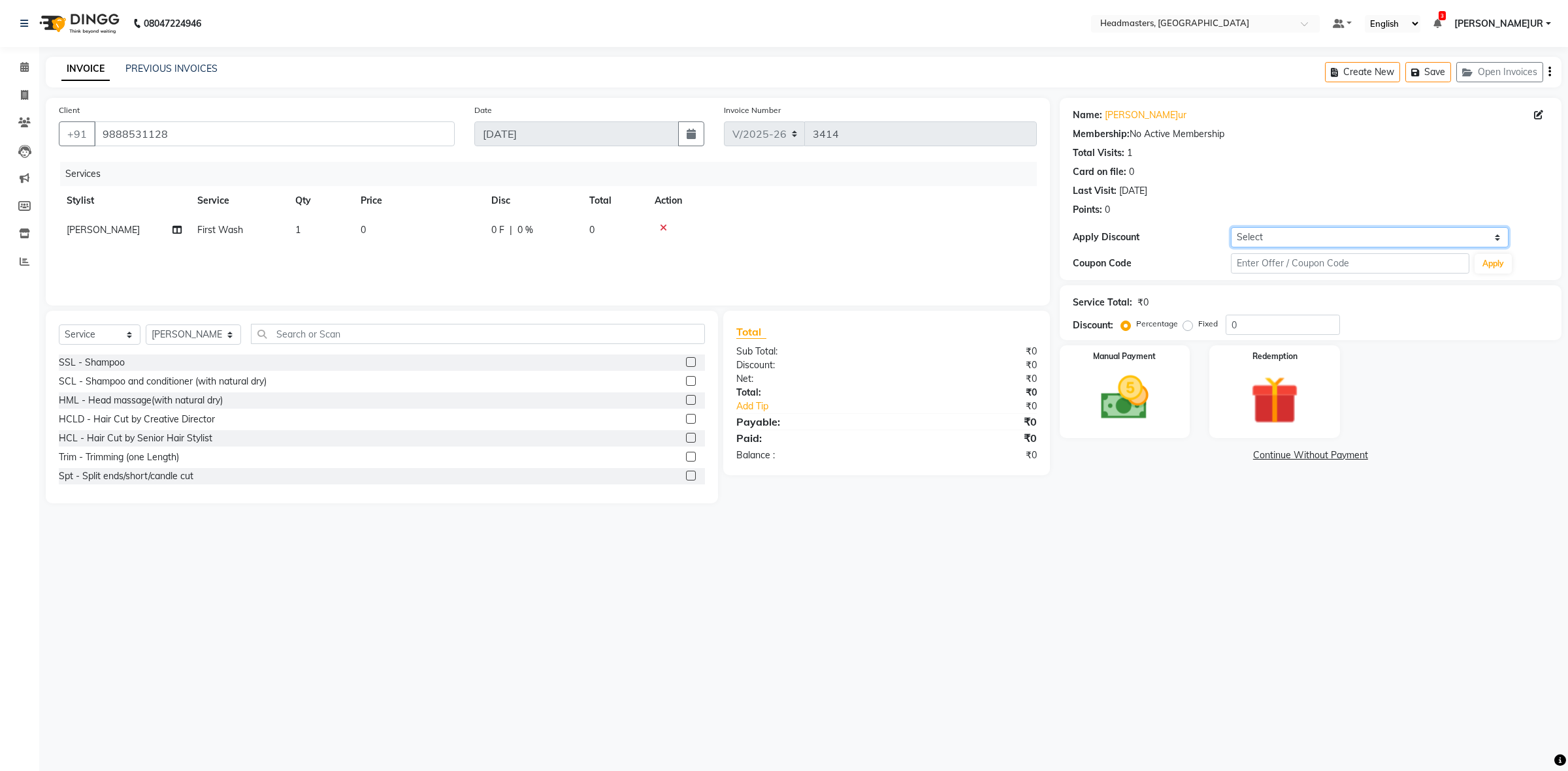
click at [1320, 242] on select "Select Coupon → Us Polo Coupon → Ck Package 2025 Coupon → Tommy Package 2025 Co…" at bounding box center [1369, 236] width 277 height 20
select select "12: Object"
click at [1231, 227] on select "Select Coupon → Us Polo Coupon → Ck Package 2025 Coupon → Tommy Package 2025 Co…" at bounding box center [1369, 236] width 277 height 20
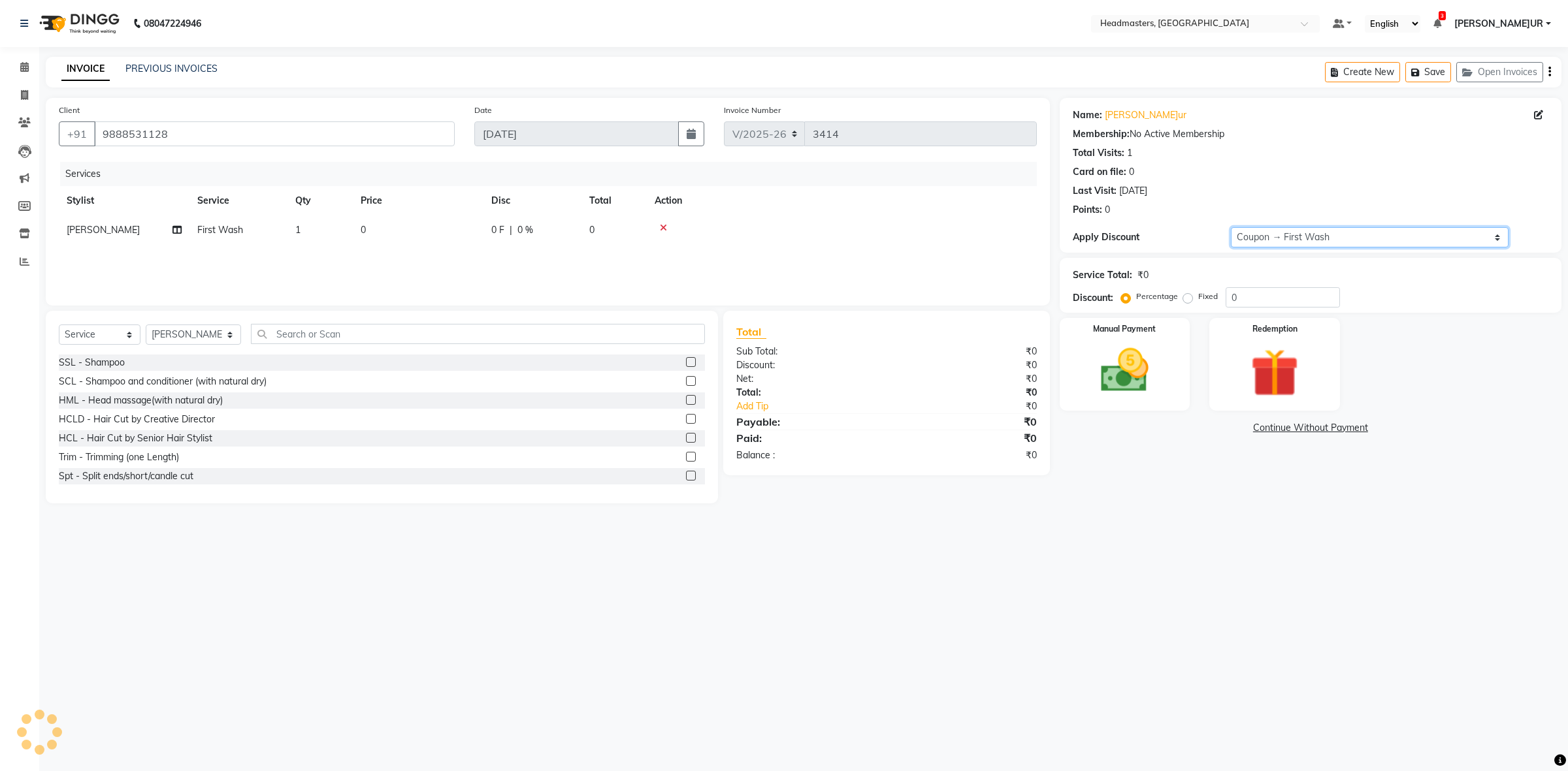
type input "100"
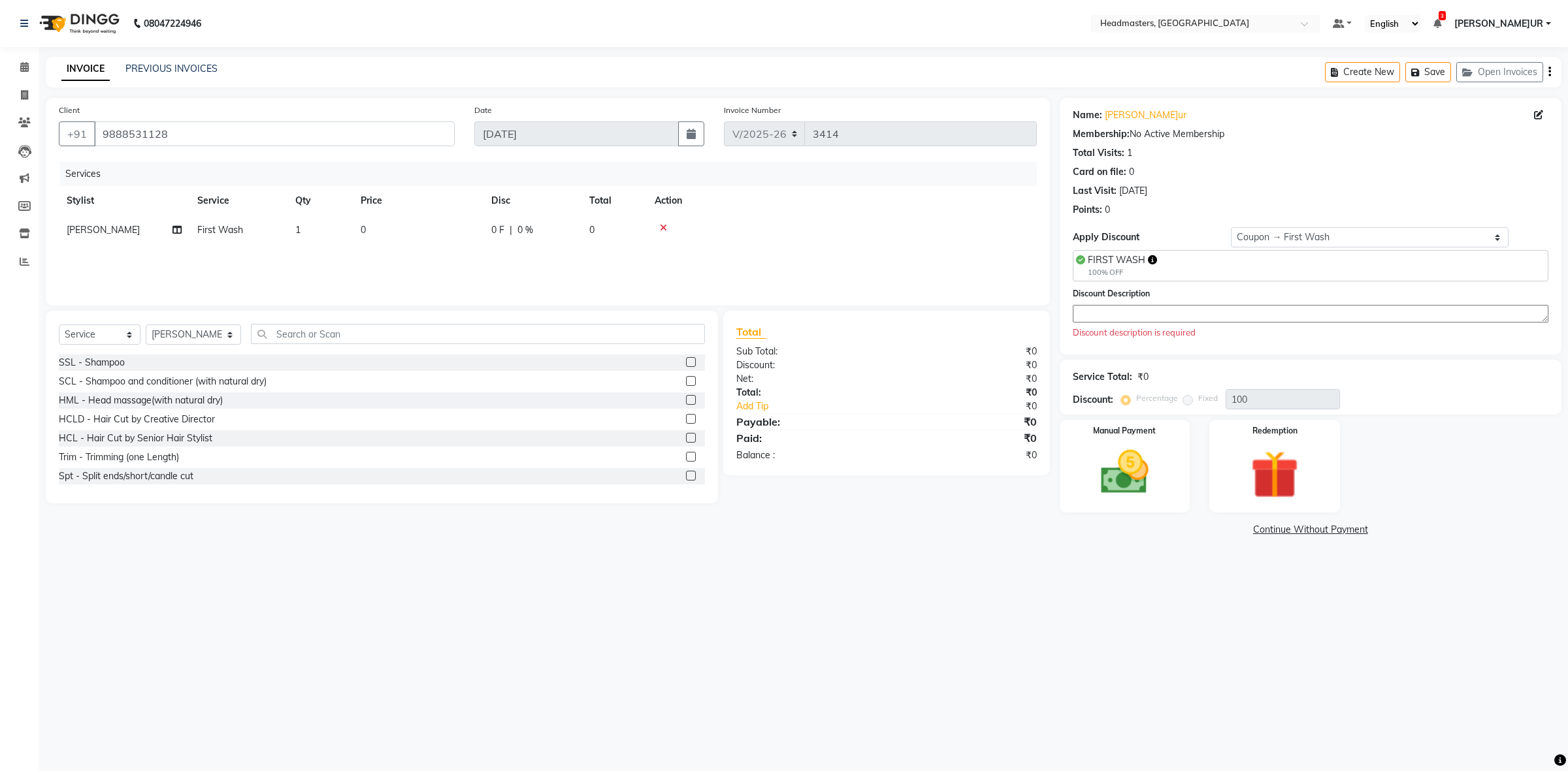
click at [1127, 318] on textarea at bounding box center [1311, 314] width 476 height 17
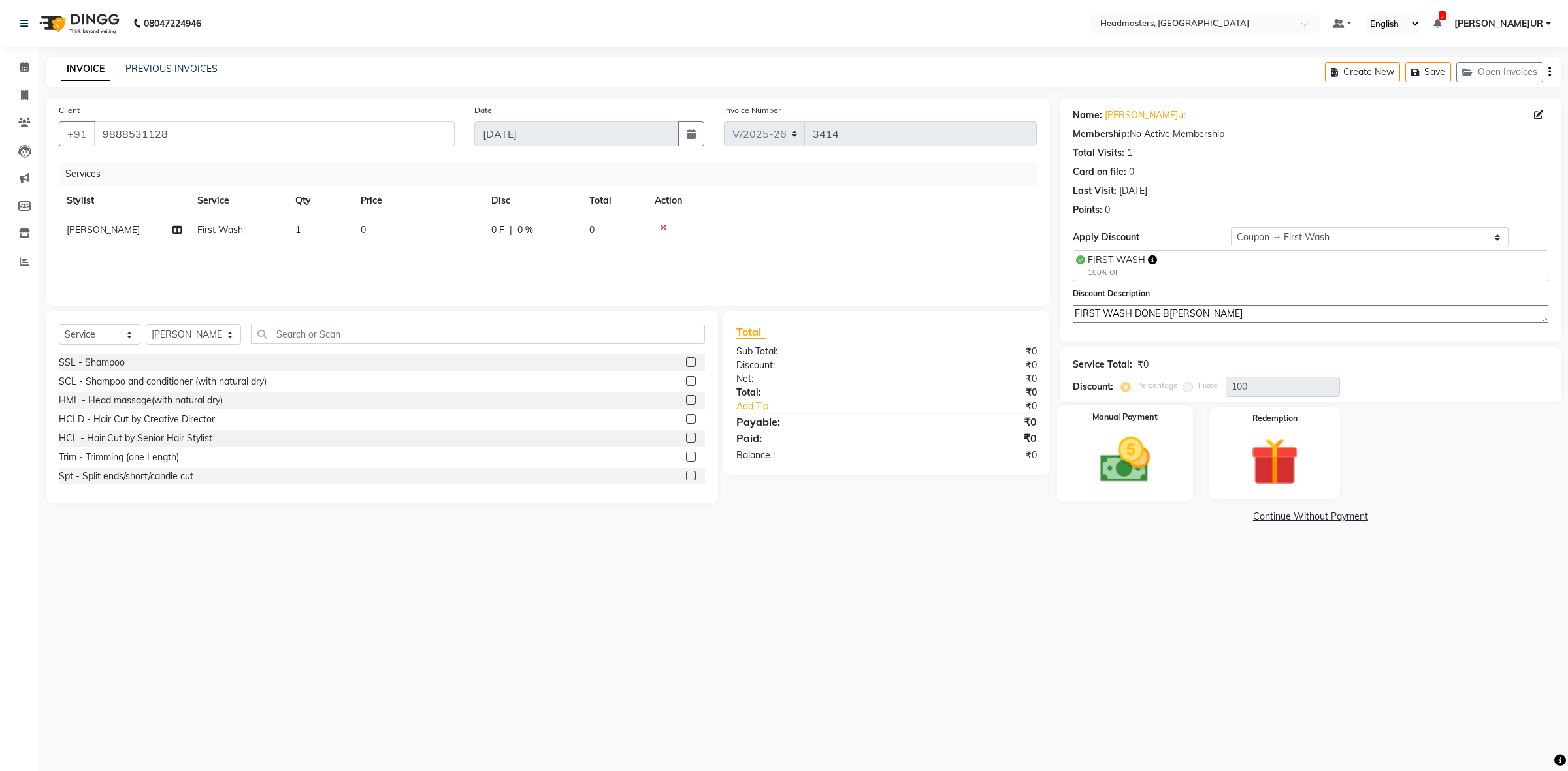
type textarea "FIRST WASH DONE BY SAHIL MEHRA"
click at [1155, 484] on img at bounding box center [1124, 460] width 81 height 57
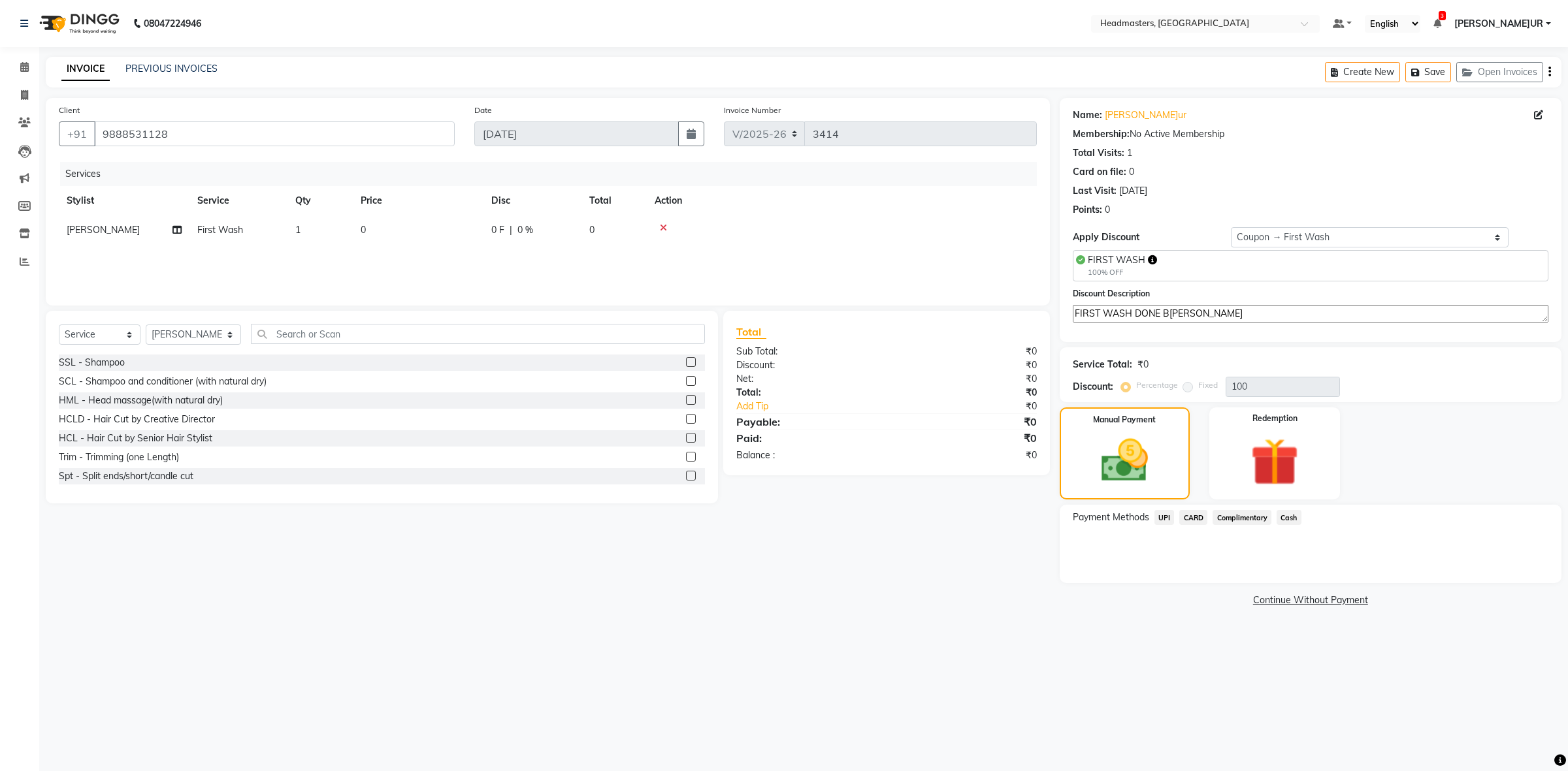
click at [1237, 516] on span "Complimentary" at bounding box center [1242, 517] width 59 height 15
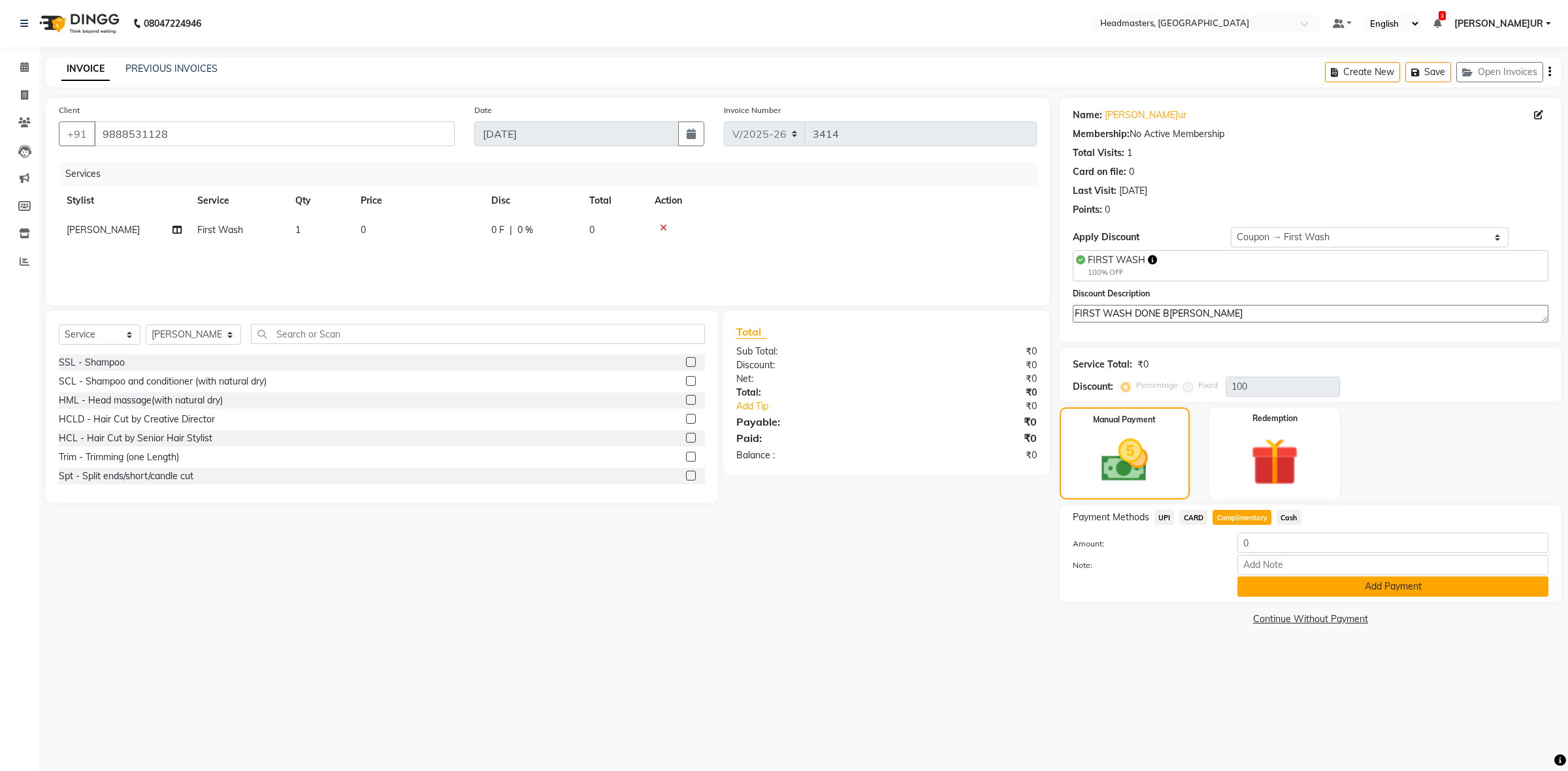
click at [1278, 576] on button "Add Payment" at bounding box center [1393, 586] width 311 height 20
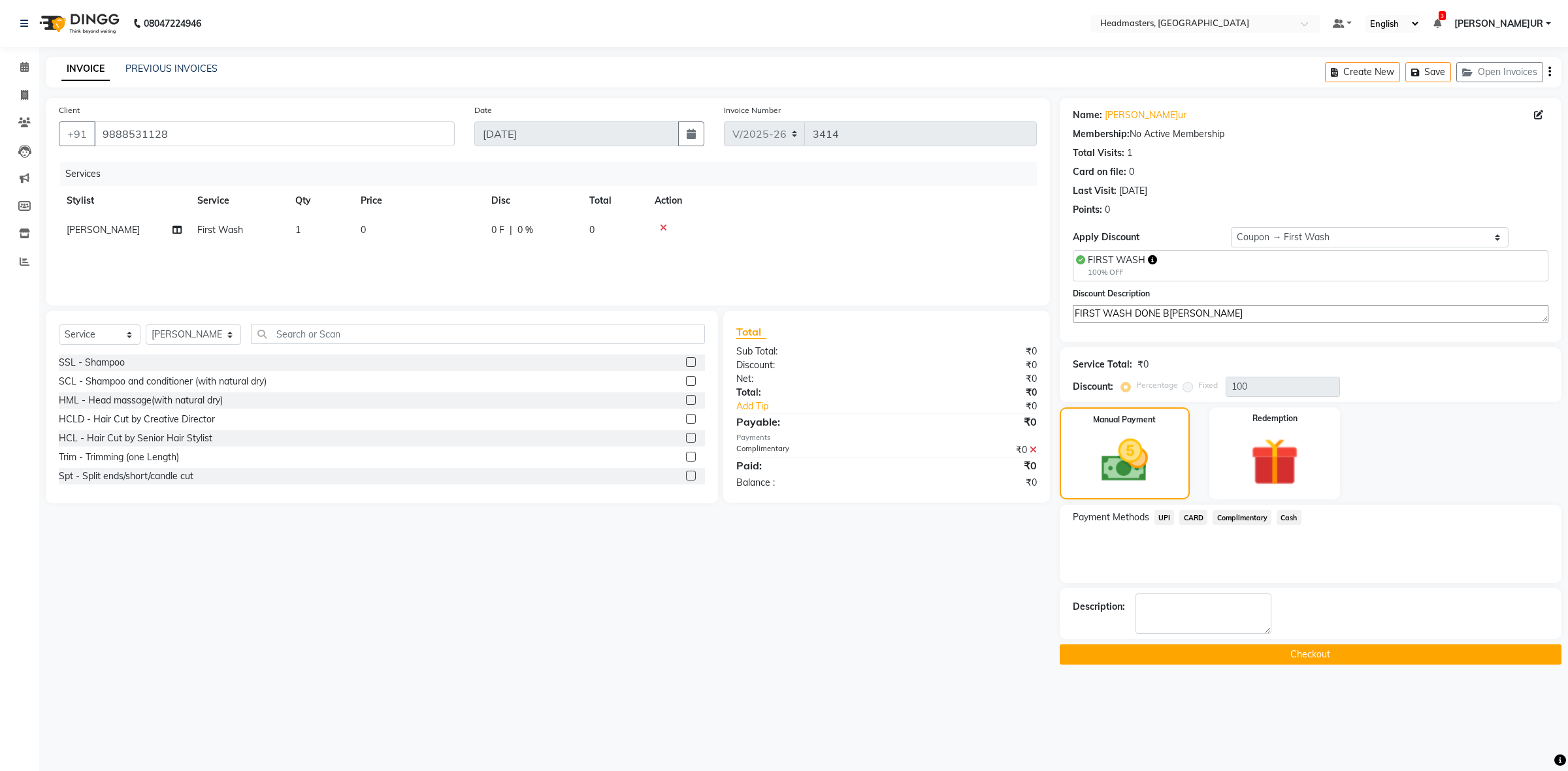
click at [1261, 669] on main "INVOICE PREVIOUS INVOICES Create New Save Open Invoices Client +91 9888531128 D…" at bounding box center [804, 370] width 1529 height 628
drag, startPoint x: 1272, startPoint y: 658, endPoint x: 1271, endPoint y: 645, distance: 13.0
click at [1270, 658] on button "Checkout" at bounding box center [1311, 655] width 502 height 20
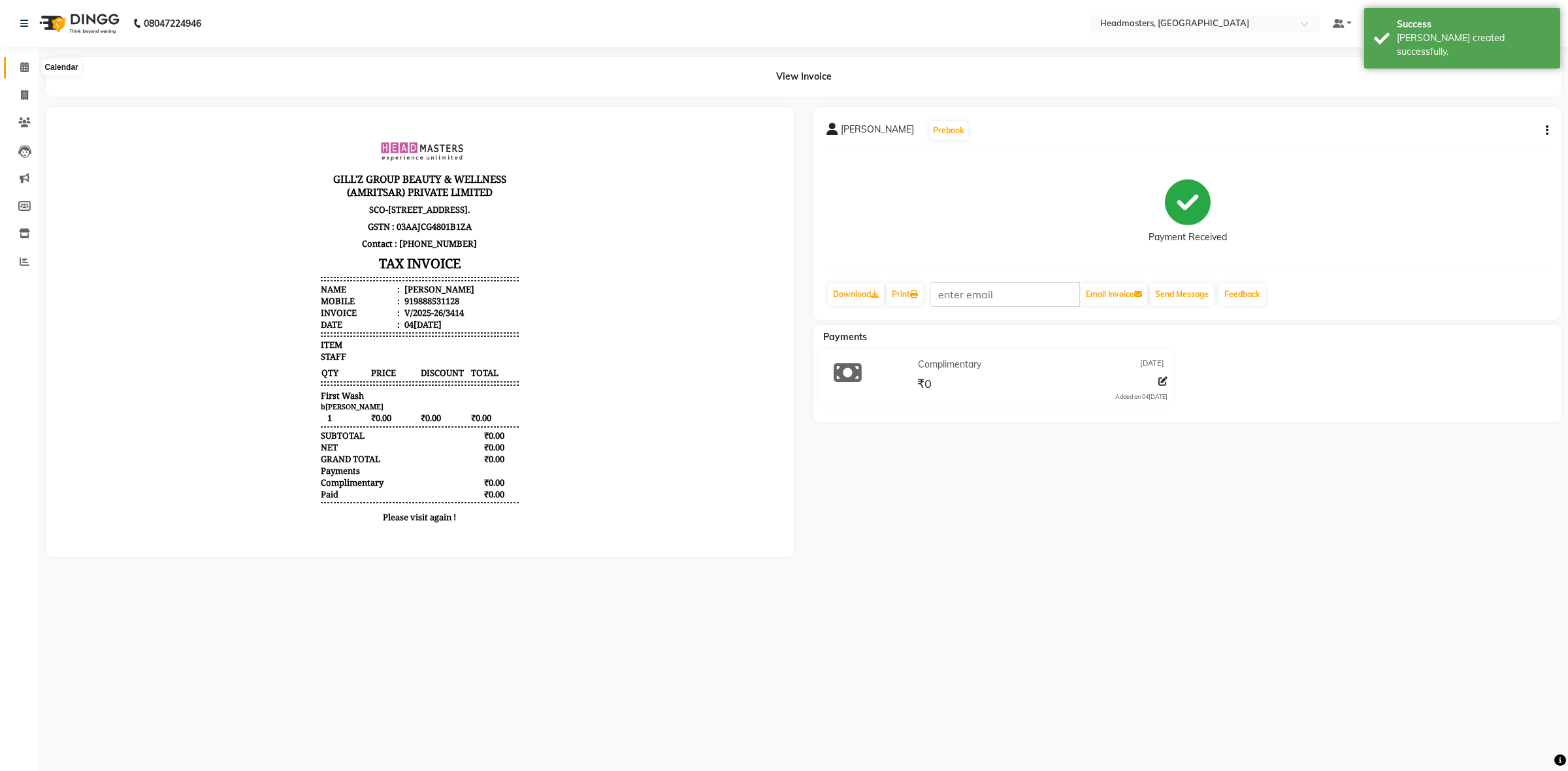
click at [22, 67] on icon at bounding box center [24, 66] width 9 height 10
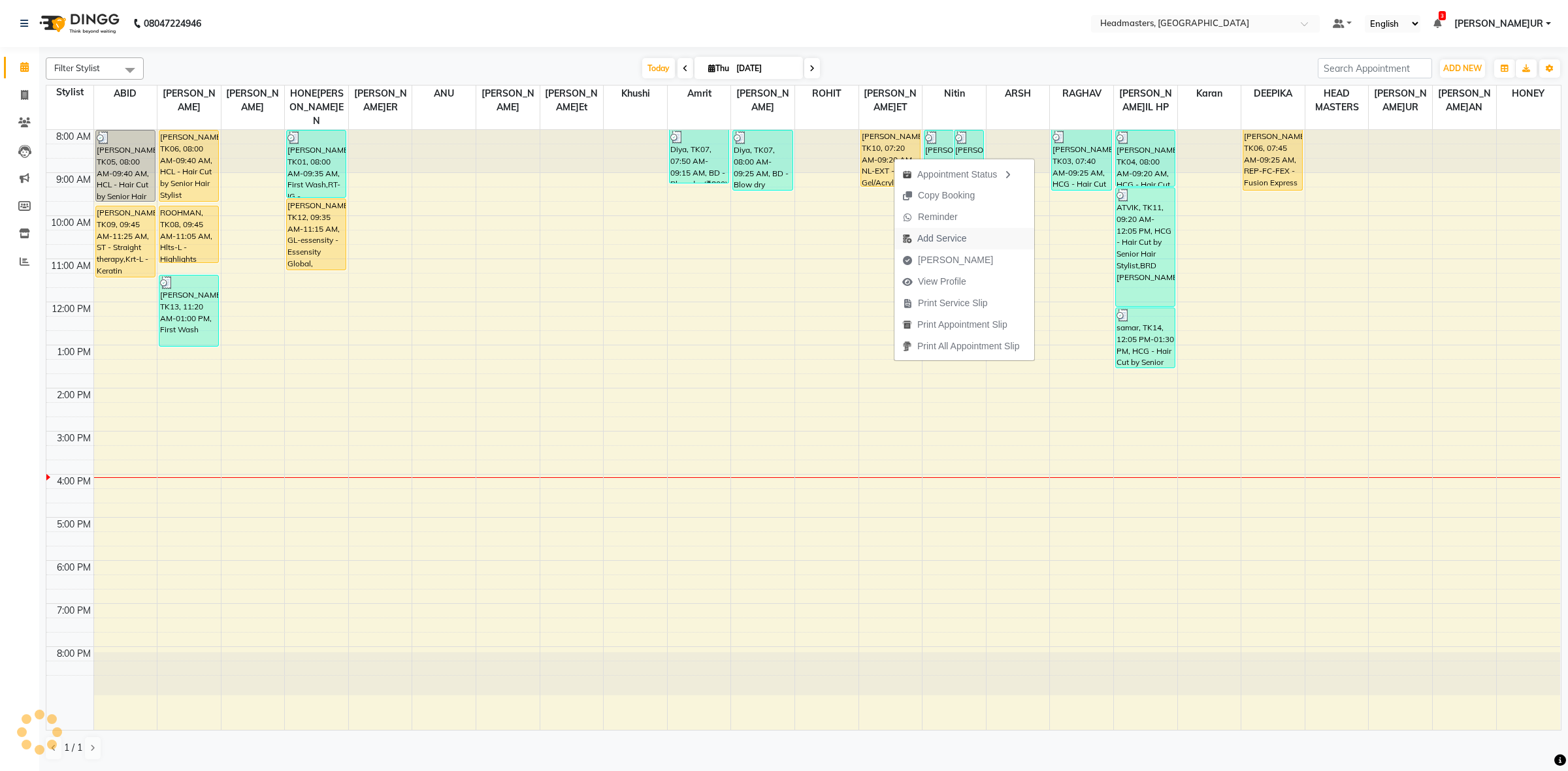
click at [920, 243] on span "Add Service" at bounding box center [942, 239] width 49 height 14
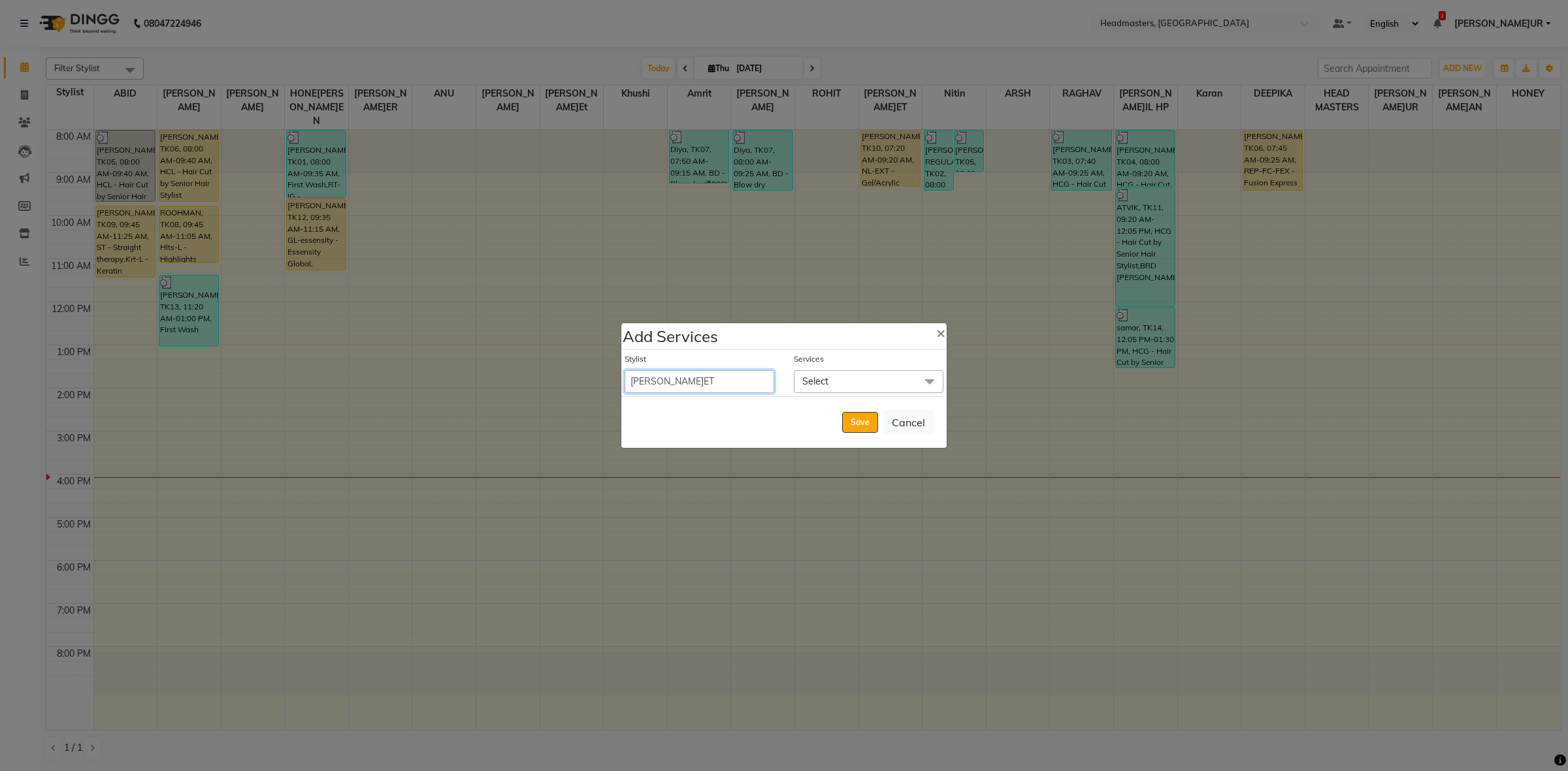
click at [684, 376] on select "ABID Amrit ANU ARSH [PERSON_NAME] HEAD MASTERS HONEY [PERSON_NAME] [PERSON_NAME…" at bounding box center [699, 382] width 150 height 23
select select "60609"
click at [624, 370] on select "ABID Amrit ANU ARSH [PERSON_NAME] HEAD MASTERS HONEY [PERSON_NAME] [PERSON_NAME…" at bounding box center [699, 382] width 150 height 23
select select "570"
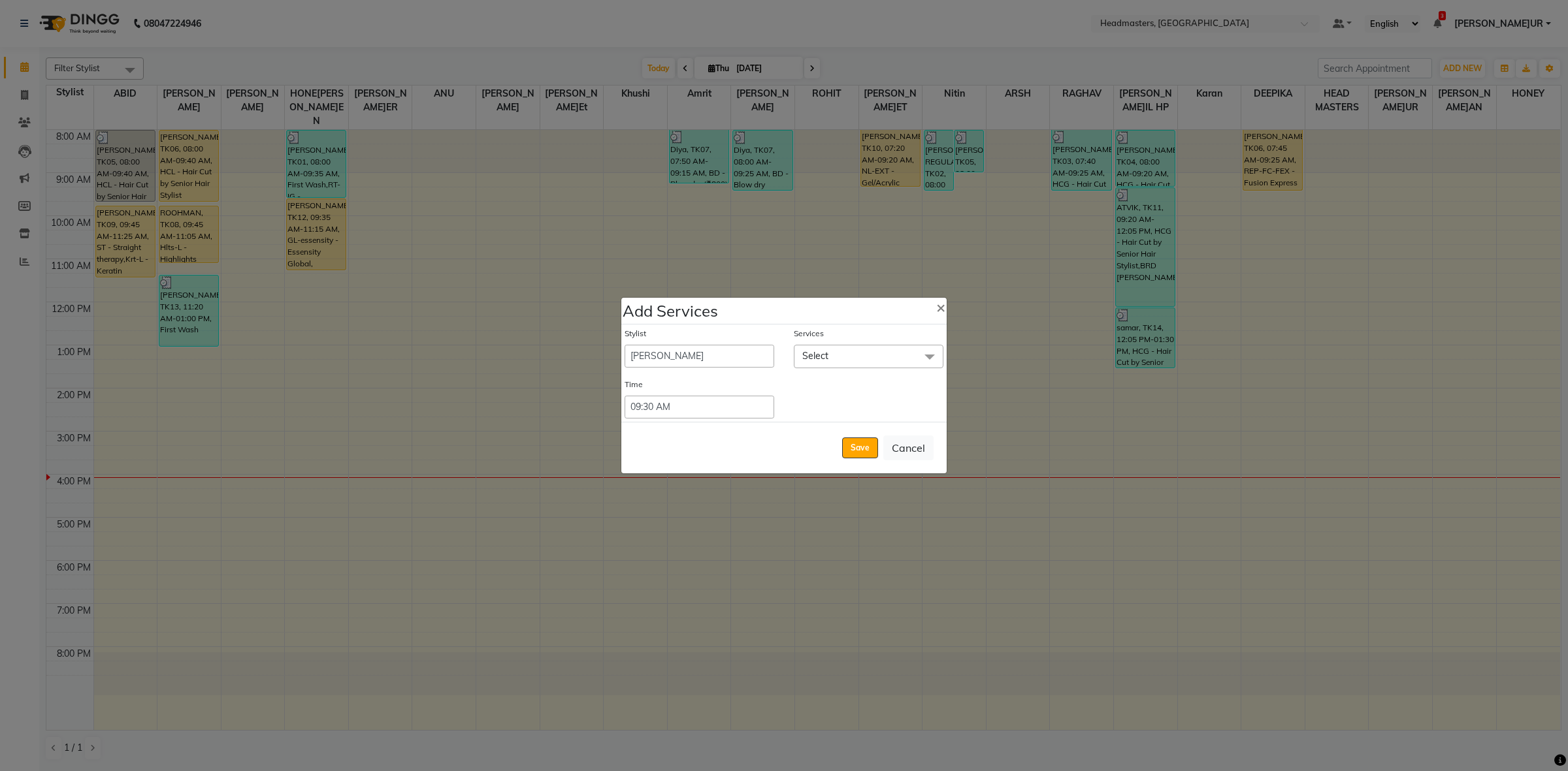
click at [820, 364] on span "Select" at bounding box center [869, 356] width 150 height 23
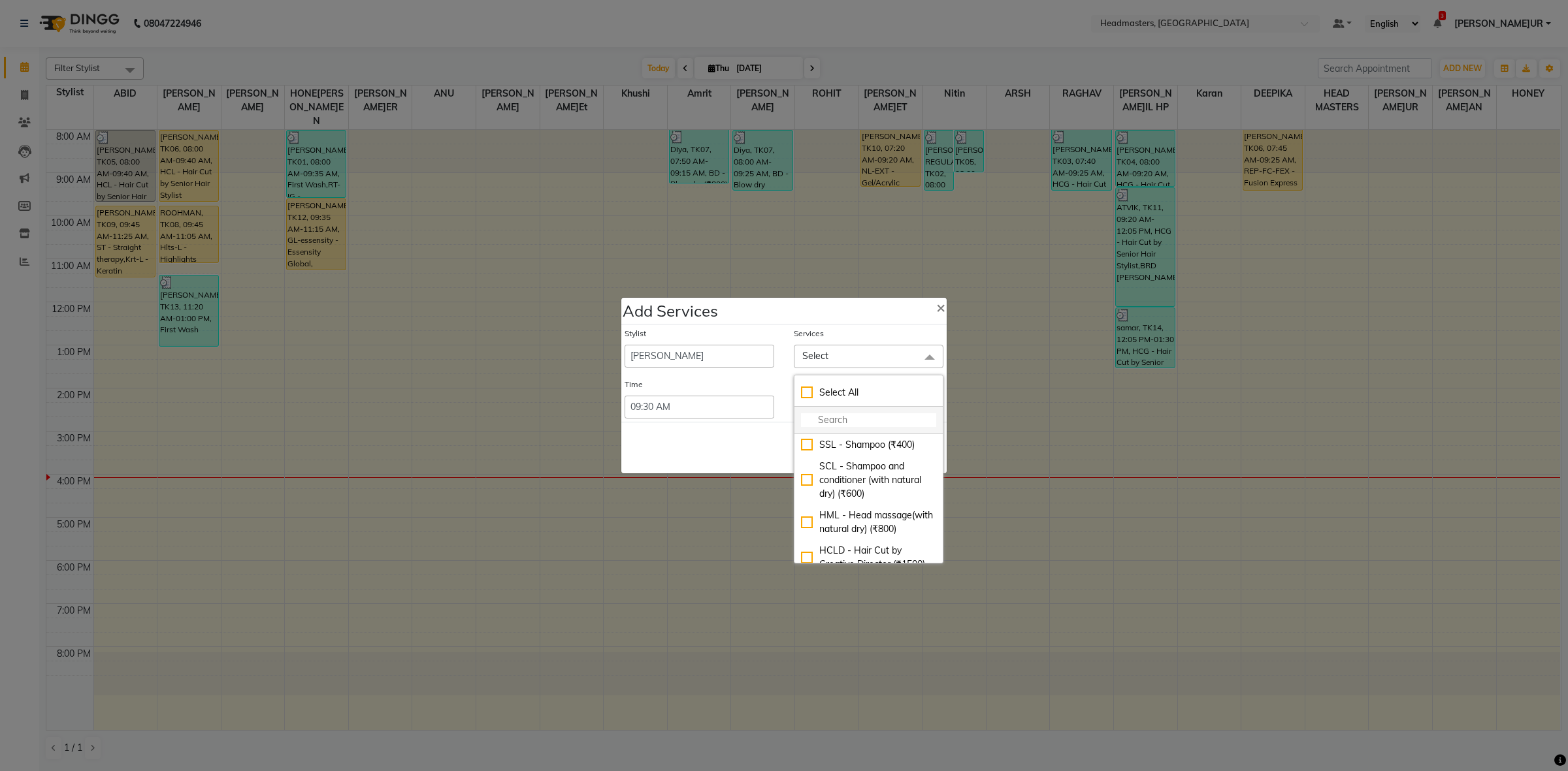
click at [838, 425] on input "multiselect-search" at bounding box center [869, 421] width 136 height 14
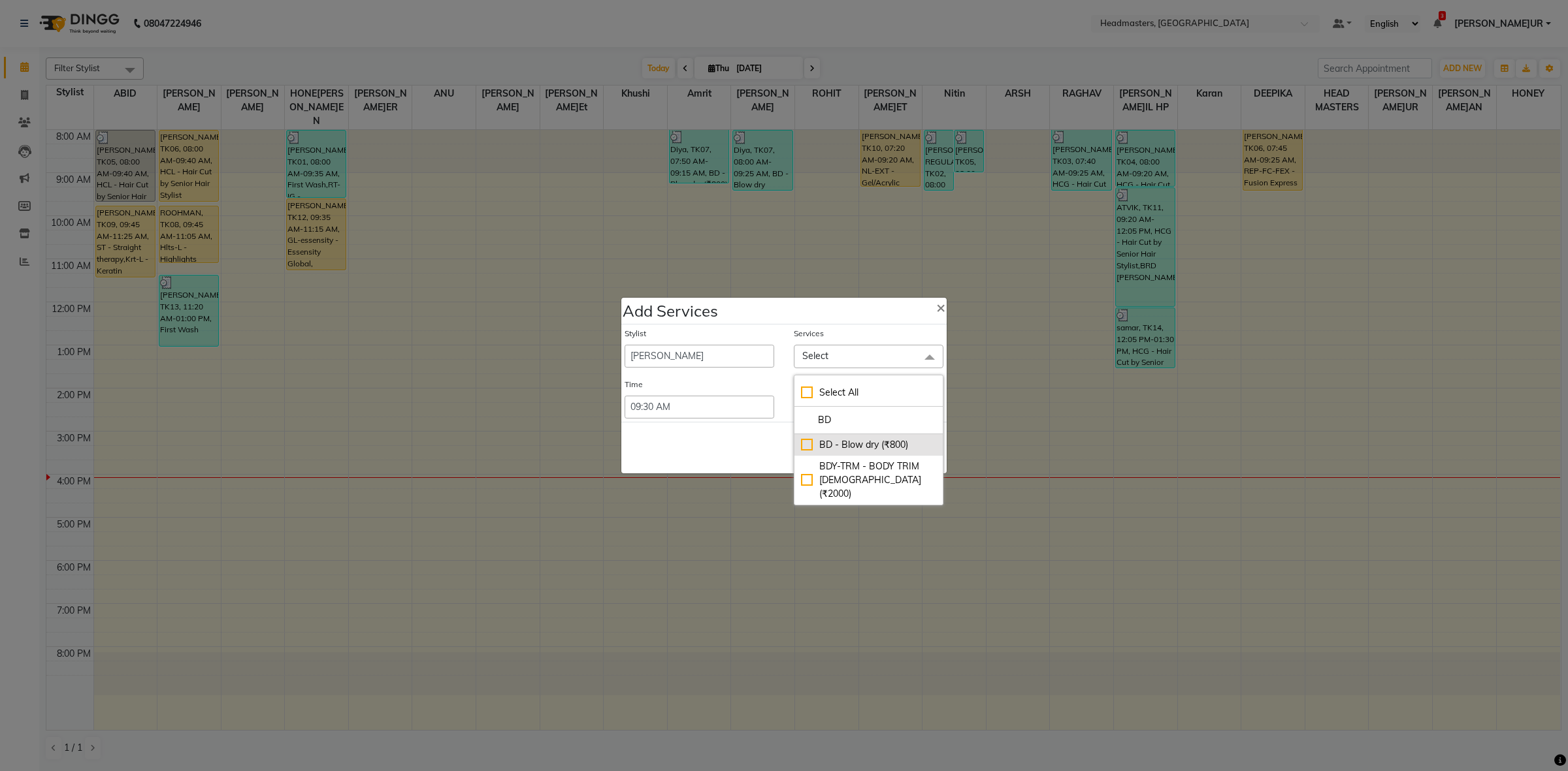
type input "BD"
click at [844, 453] on li "BD - Blow dry (₹800)" at bounding box center [869, 445] width 149 height 22
checkbox input "true"
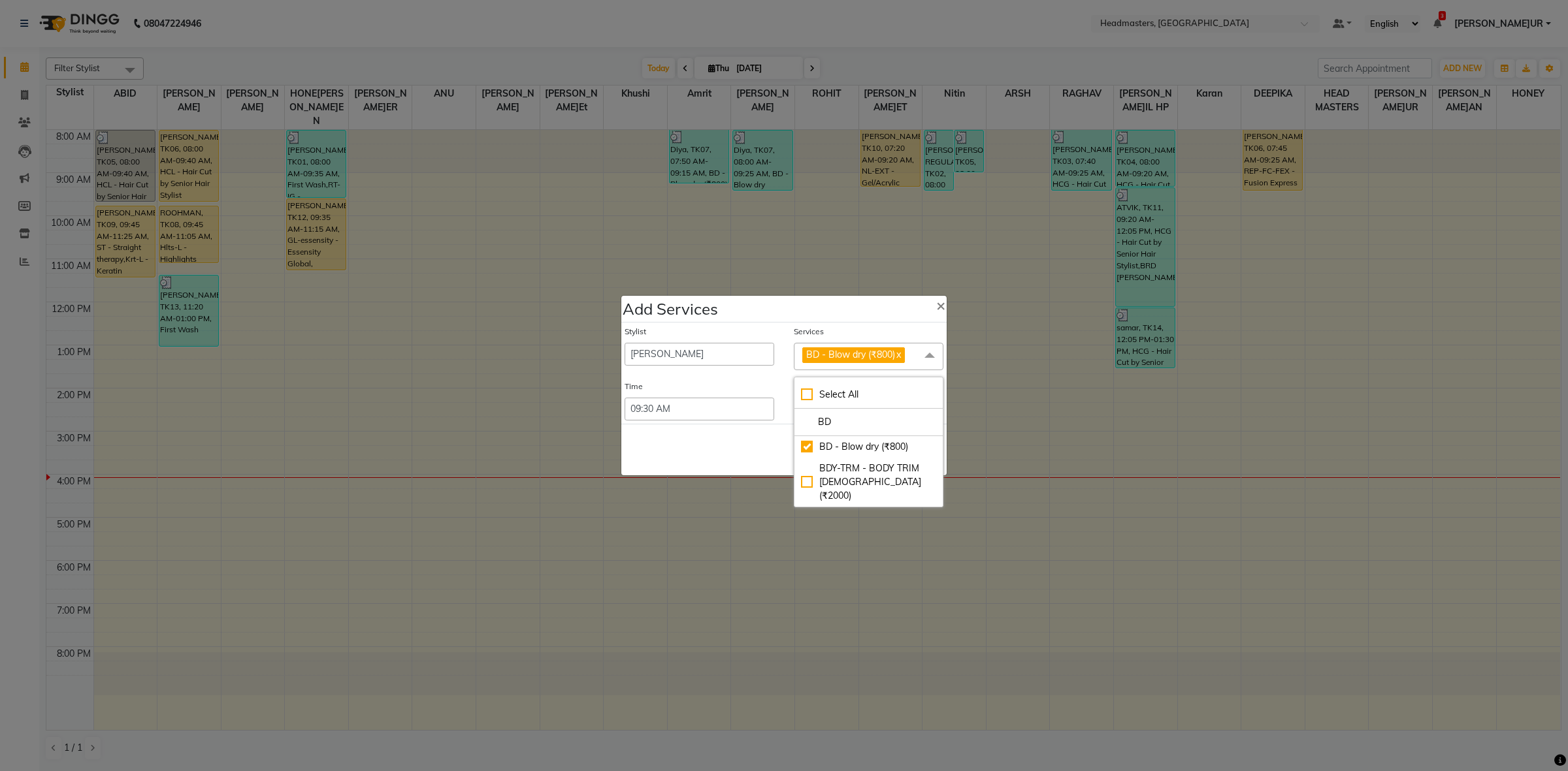
drag, startPoint x: 745, startPoint y: 450, endPoint x: 827, endPoint y: 448, distance: 82.0
click at [745, 449] on div "Save Cancel" at bounding box center [784, 449] width 325 height 51
click at [871, 453] on button "Save" at bounding box center [859, 450] width 36 height 21
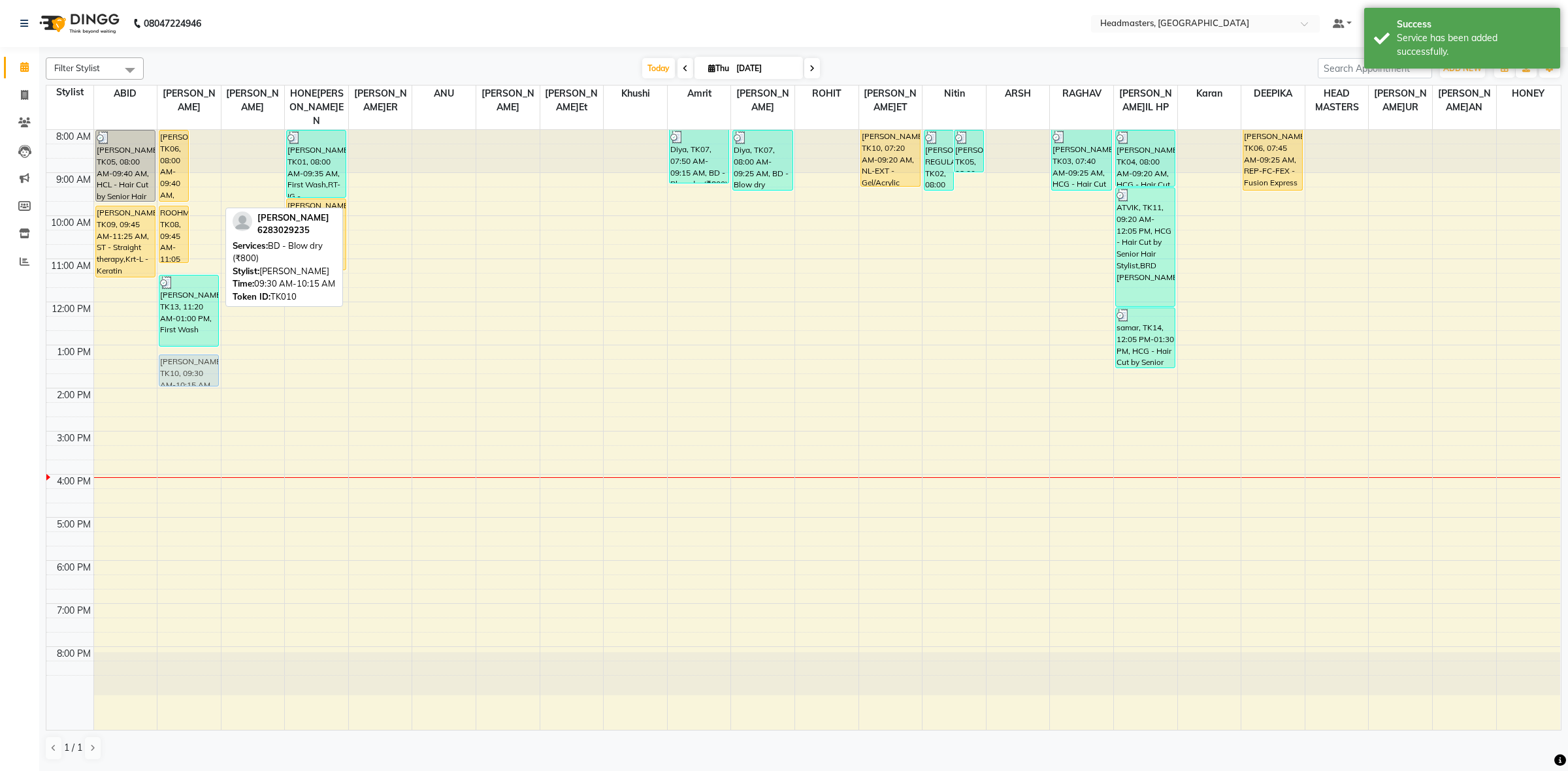
drag, startPoint x: 199, startPoint y: 188, endPoint x: 195, endPoint y: 350, distance: 162.0
click at [195, 350] on div "NEHCHAL, TK06, 08:00 AM-09:40 AM, HCL - Hair Cut by Senior Hair Stylist NOOR, T…" at bounding box center [189, 430] width 63 height 600
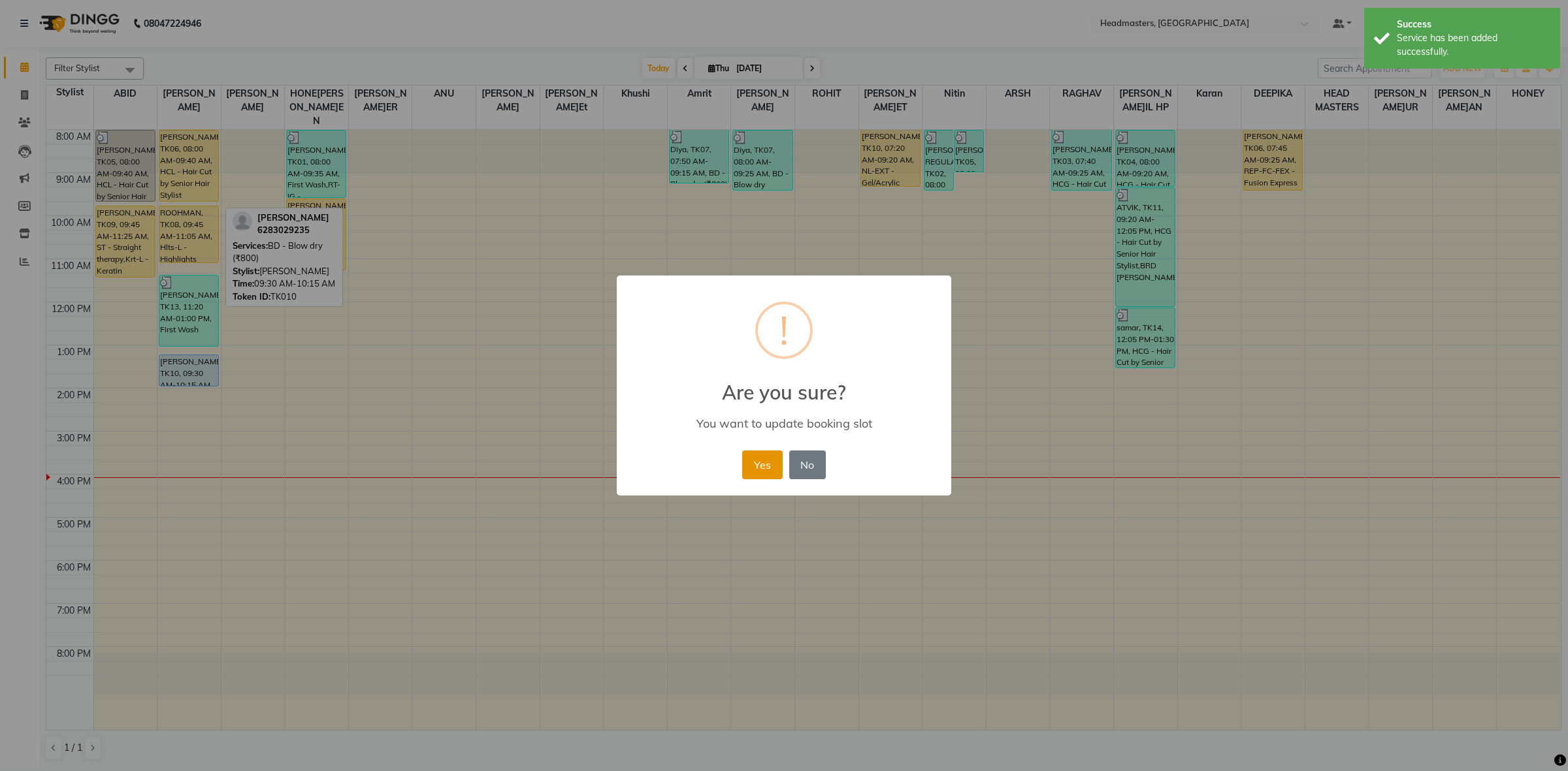
click at [751, 461] on button "Yes" at bounding box center [763, 464] width 40 height 29
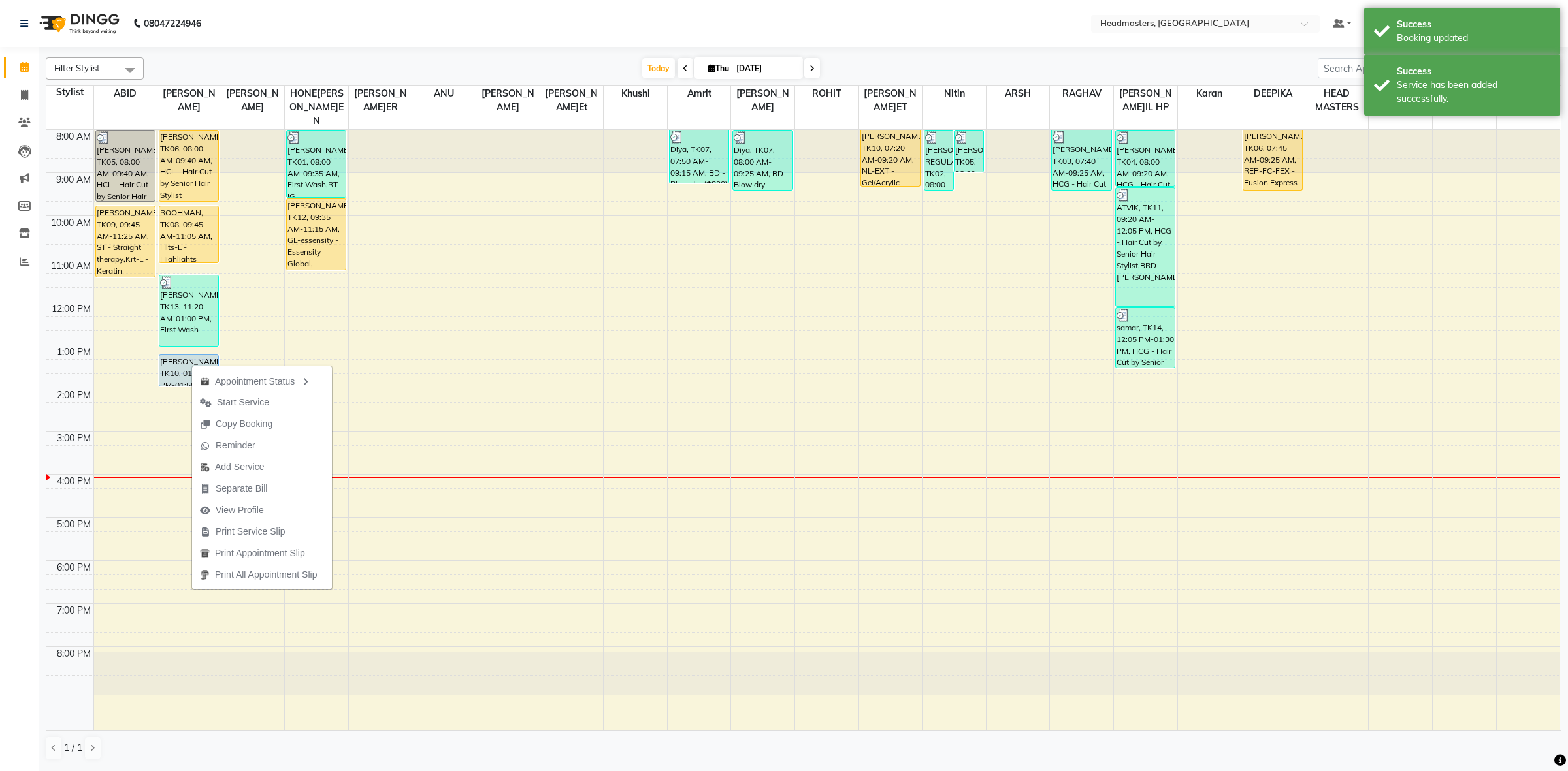
click at [236, 395] on span "Start Service" at bounding box center [243, 402] width 52 height 14
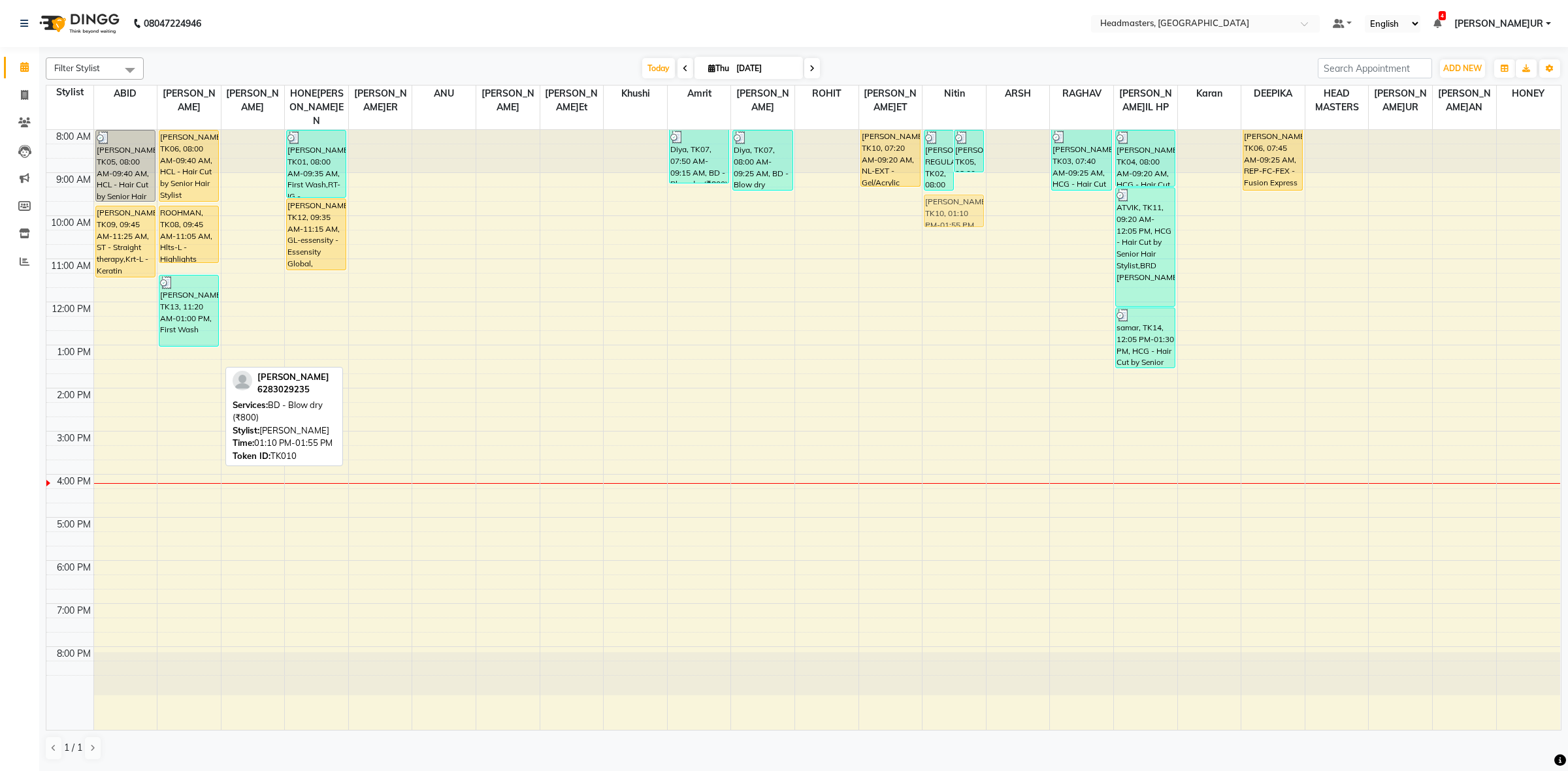
drag, startPoint x: 184, startPoint y: 350, endPoint x: 981, endPoint y: 201, distance: 810.8
click at [964, 196] on tr "GURLEEN, TK05, 08:00 AM-09:40 AM, HCL - Hair Cut by Senior Hair Stylist Harsimr…" at bounding box center [803, 430] width 1514 height 600
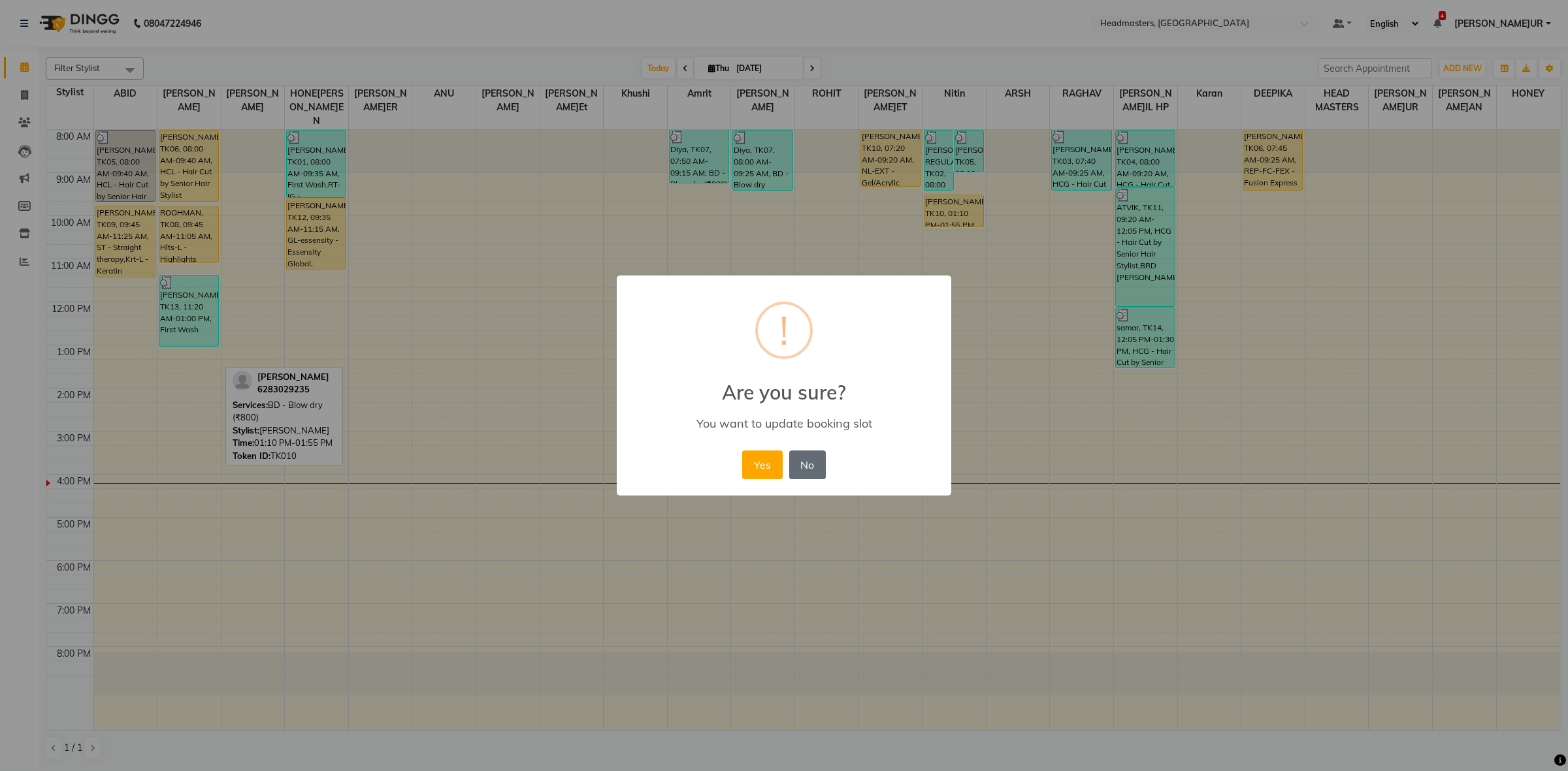
click at [795, 461] on button "No" at bounding box center [808, 464] width 37 height 29
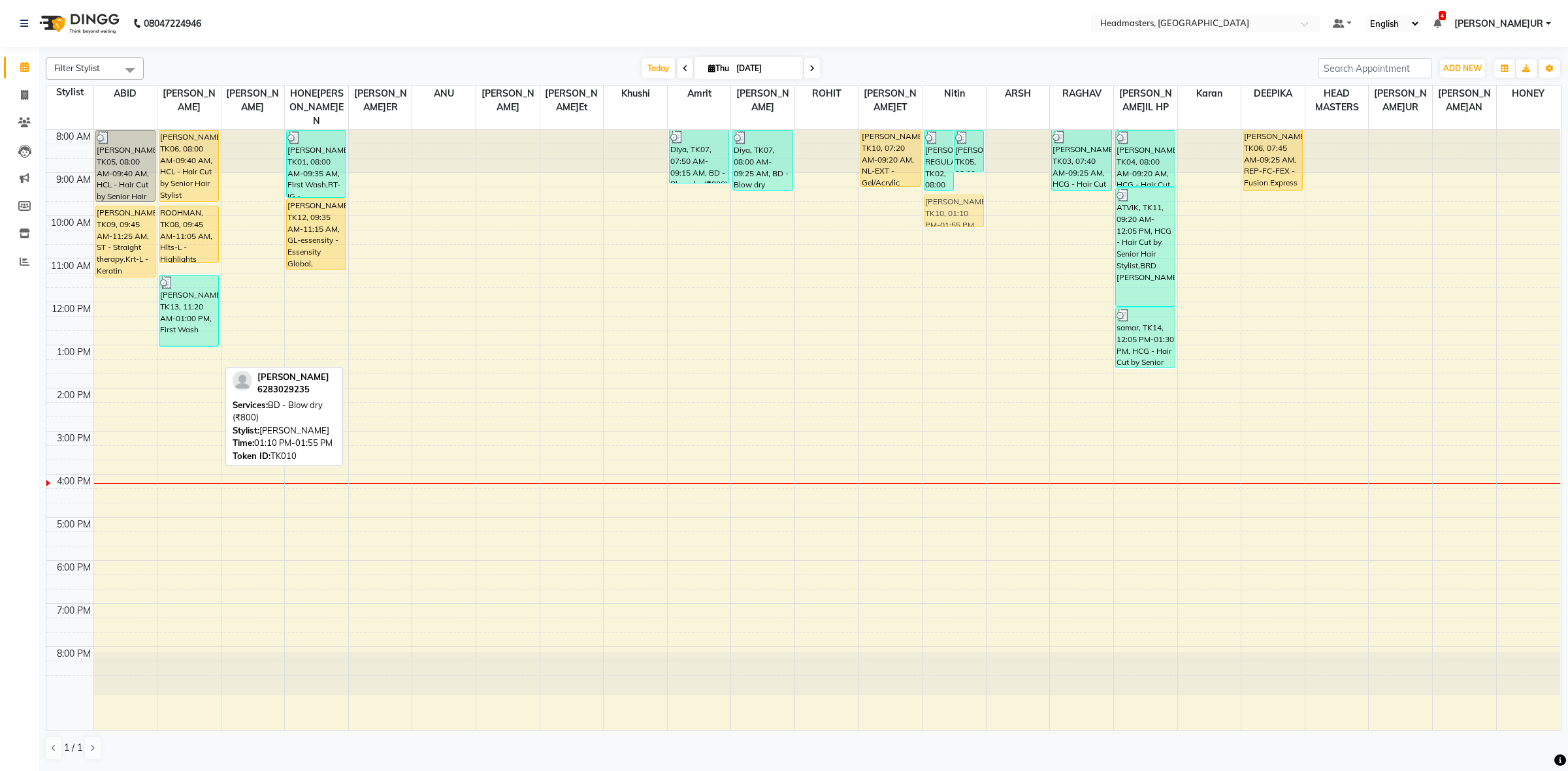
drag, startPoint x: 183, startPoint y: 354, endPoint x: 972, endPoint y: 193, distance: 805.3
click at [972, 193] on tr "GURLEEN, TK05, 08:00 AM-09:40 AM, HCL - Hair Cut by Senior Hair Stylist Harsimr…" at bounding box center [803, 430] width 1514 height 600
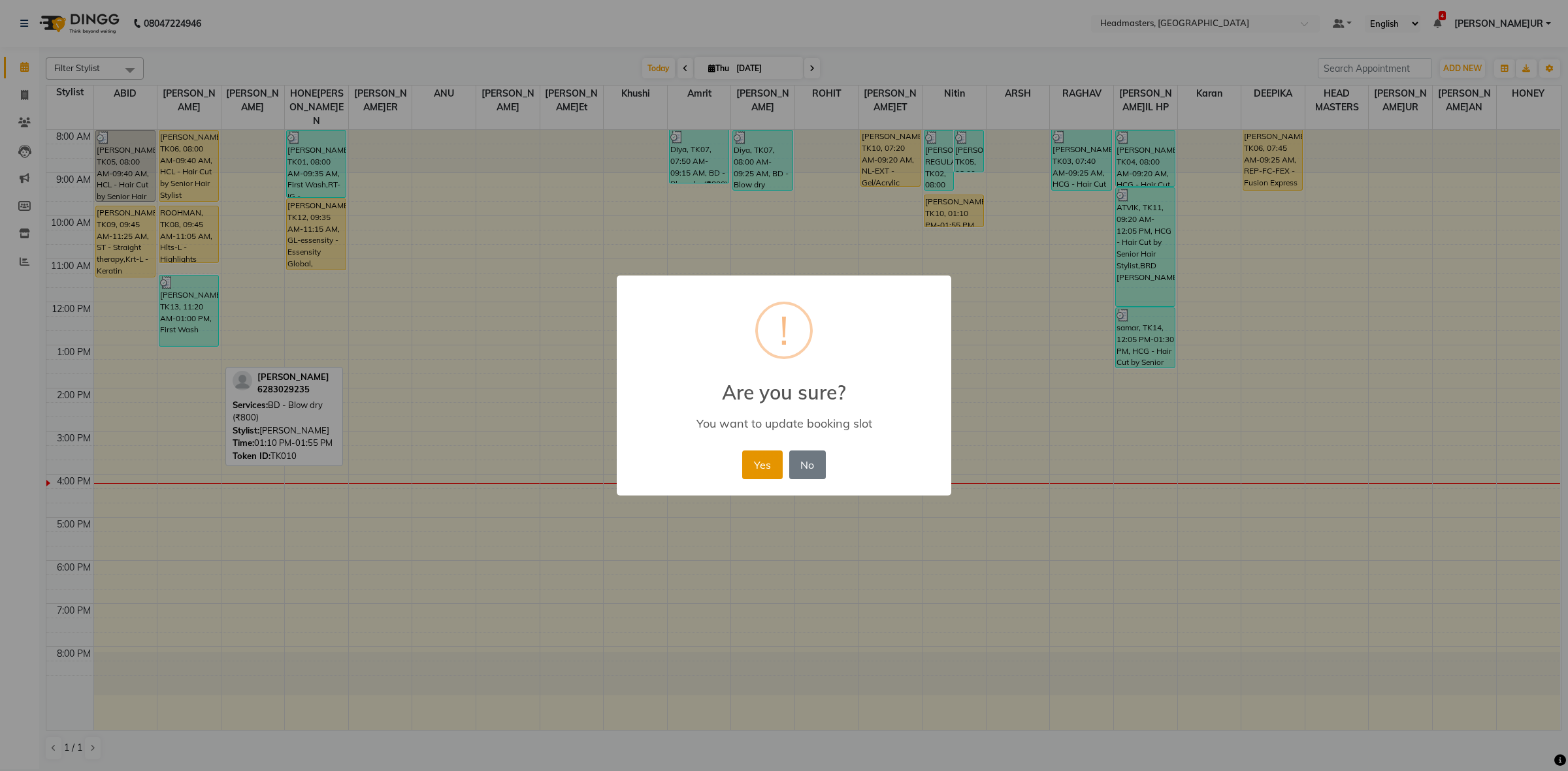
click at [760, 462] on button "Yes" at bounding box center [763, 464] width 40 height 29
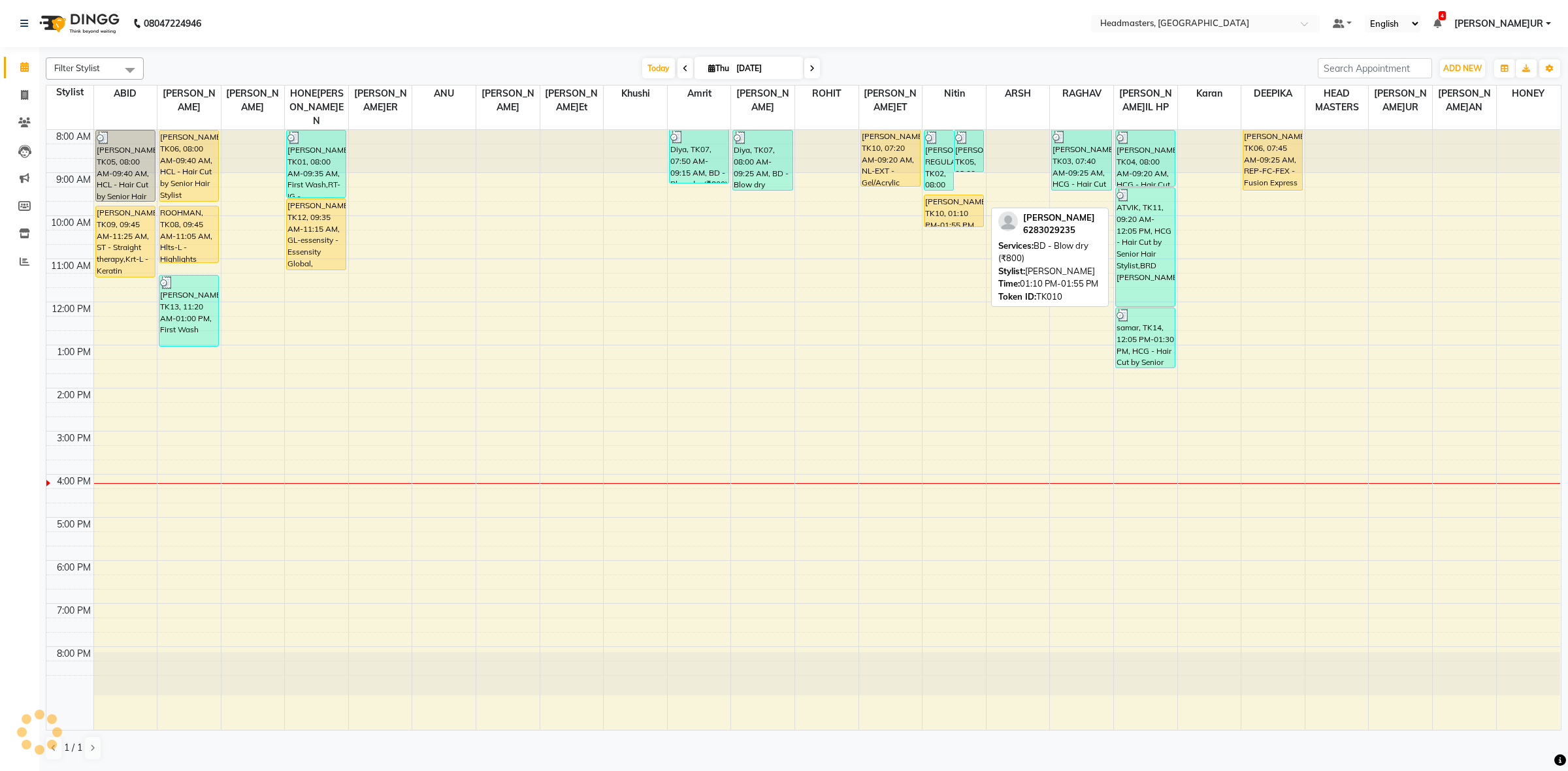
click at [952, 196] on div "NOOR, TK10, 01:10 PM-01:55 PM, BD - Blow dry (₹800)" at bounding box center [954, 211] width 59 height 31
click at [947, 196] on div "NOOR, TK10, 01:10 PM-01:55 PM, BD - Blow dry (₹800)" at bounding box center [954, 211] width 59 height 31
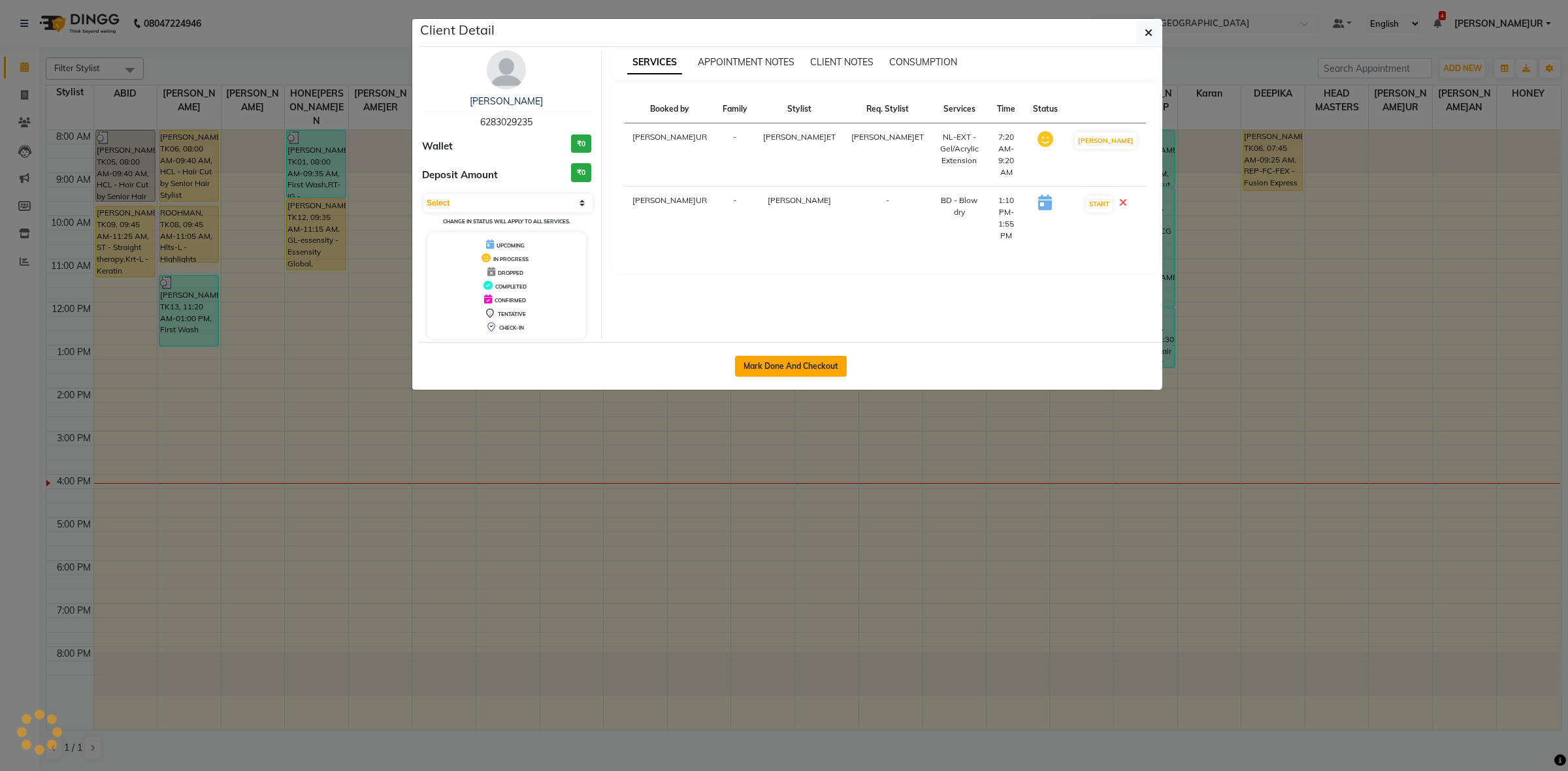
click at [797, 368] on button "Mark Done And Checkout" at bounding box center [791, 366] width 111 height 21
select select "service"
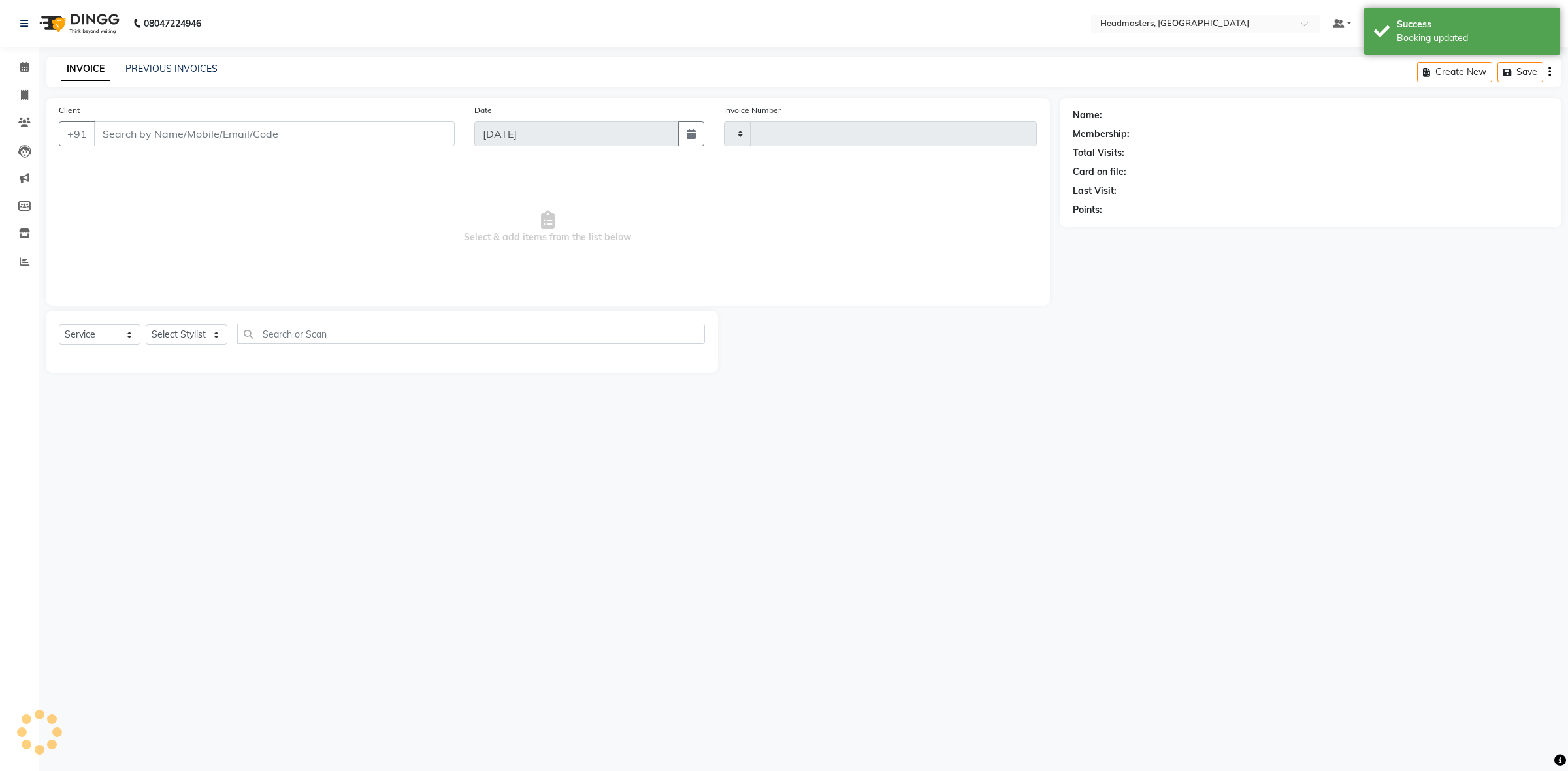
type input "3415"
select select "7132"
type input "6283029235"
select select "84490"
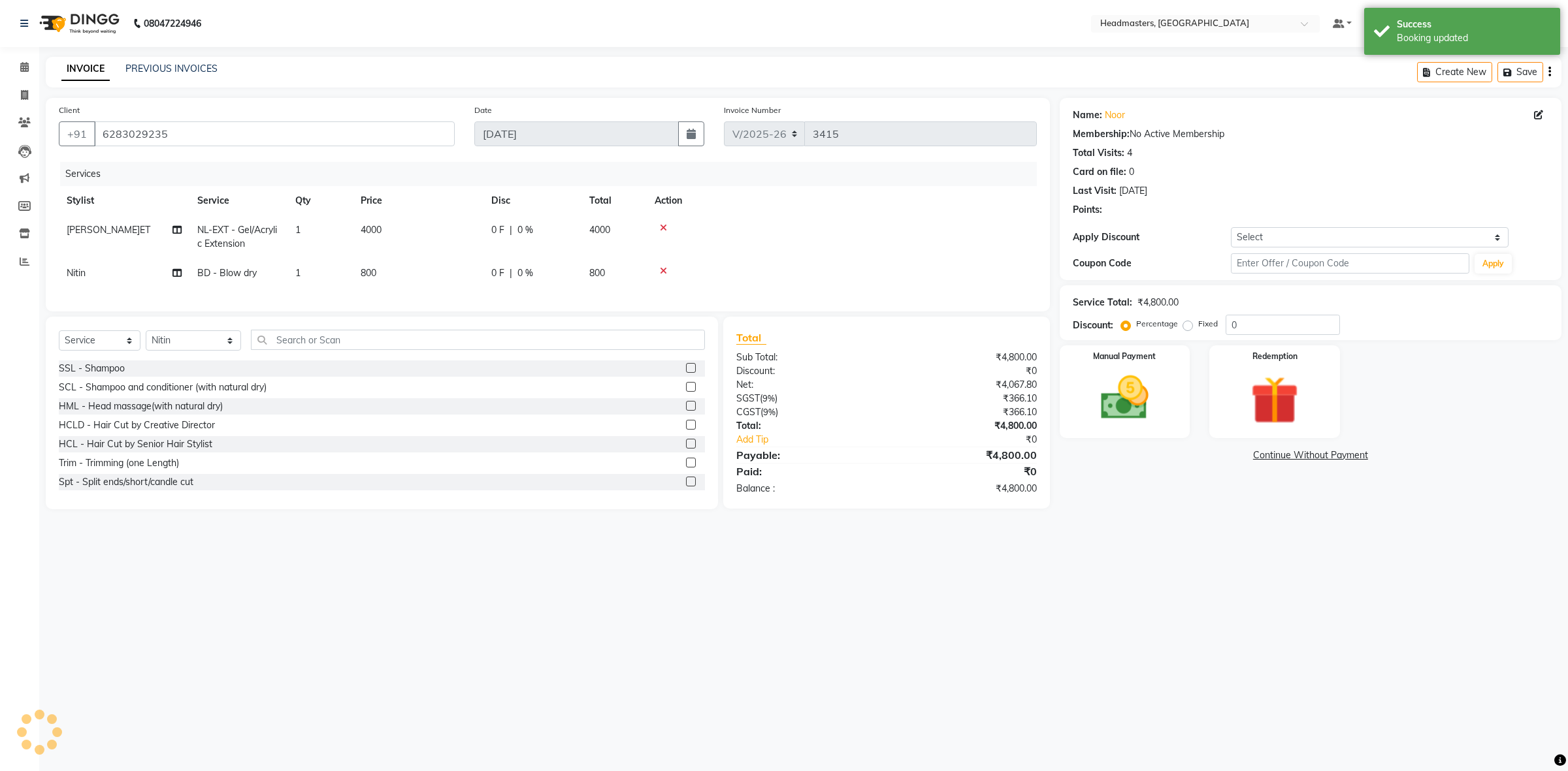
click at [487, 225] on td "0 F | 0 %" at bounding box center [532, 237] width 98 height 43
select select "60612"
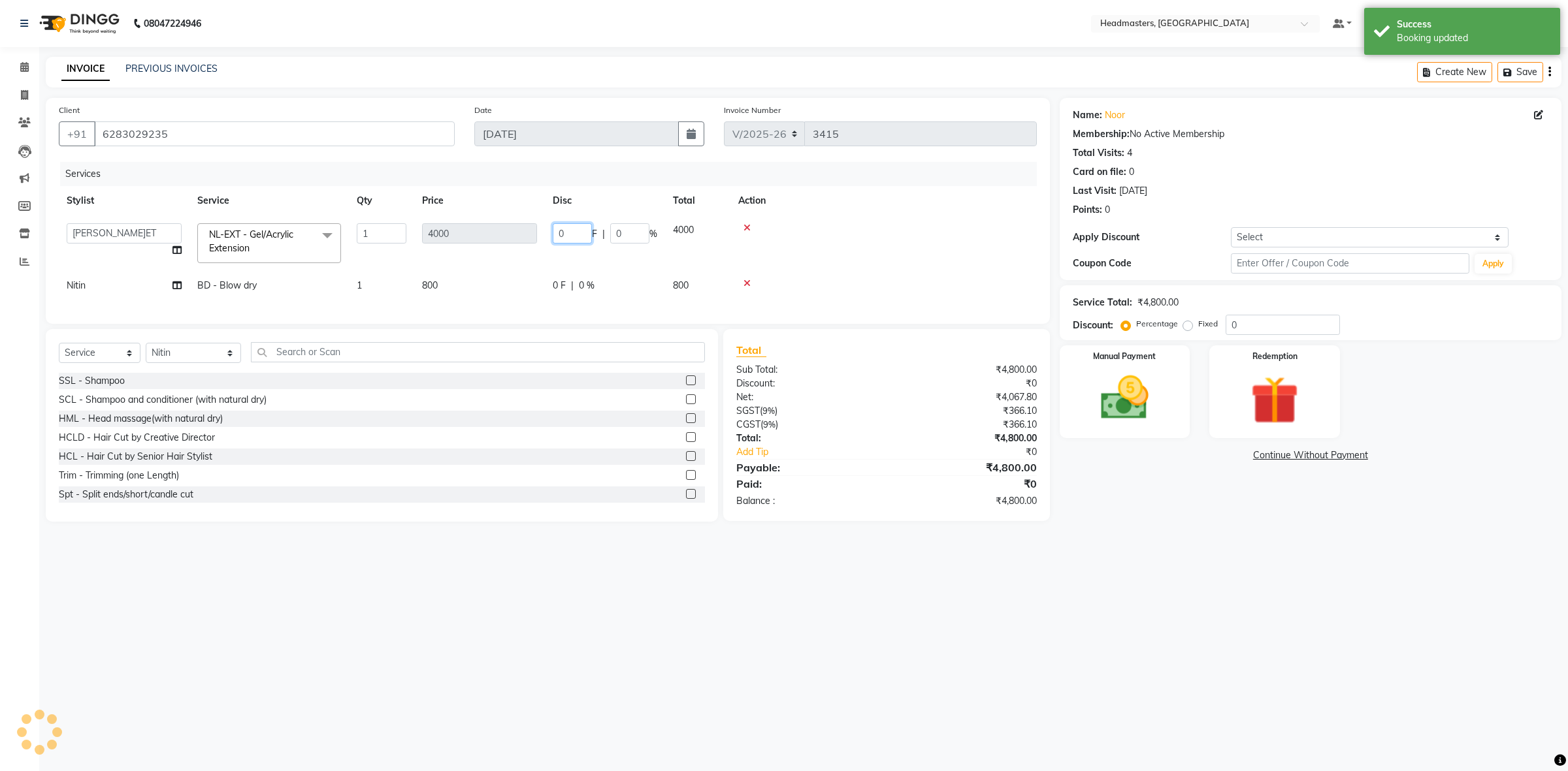
click at [561, 229] on input "0" at bounding box center [572, 233] width 39 height 20
type input "2200"
click at [528, 289] on div "Services Stylist Service Qty Price Disc Total Action ABID Amrit ANU ARSH DEEPIK…" at bounding box center [548, 236] width 978 height 149
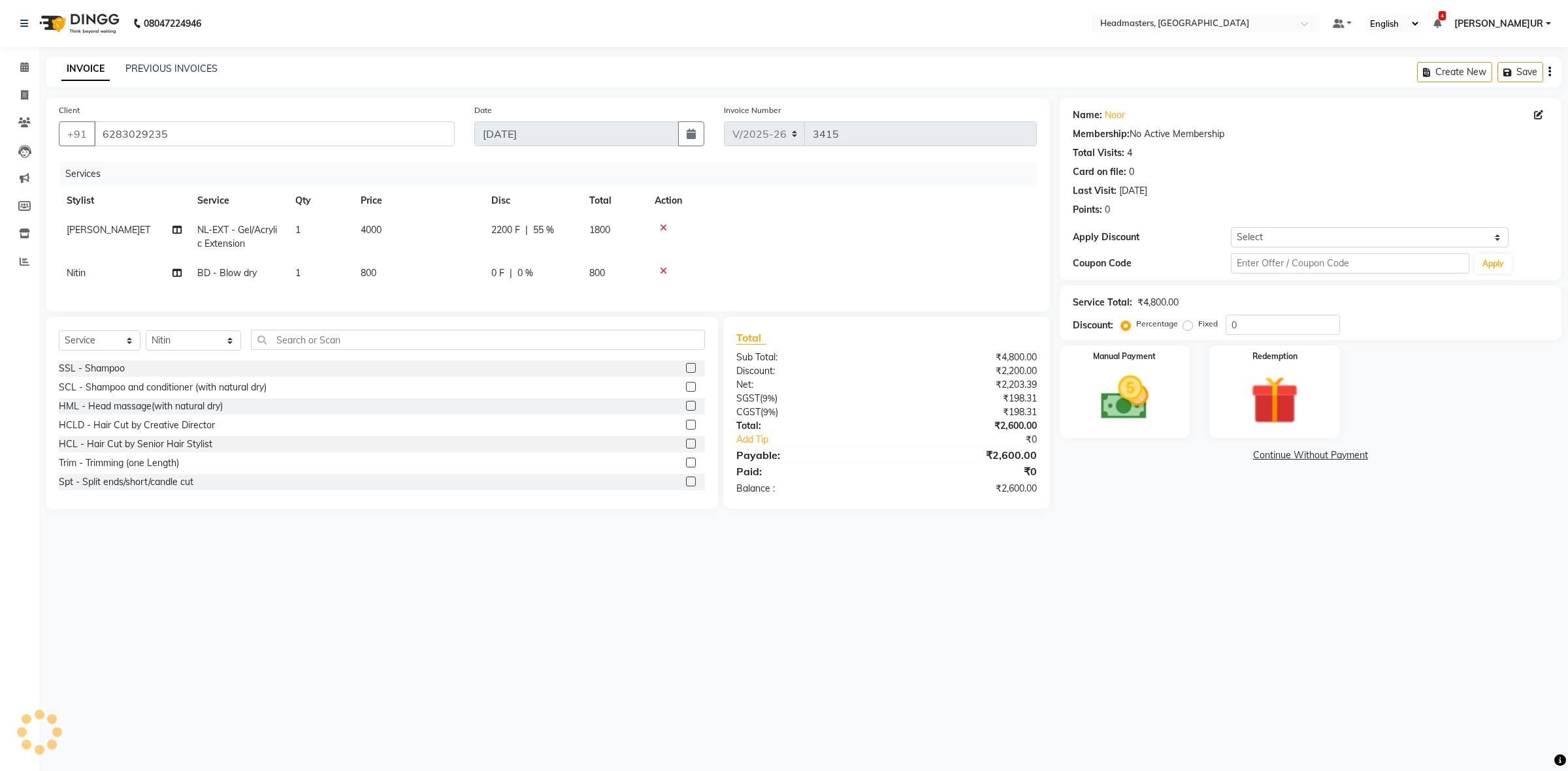
click at [489, 273] on td "0 F | 0 %" at bounding box center [532, 274] width 98 height 30
select select "84490"
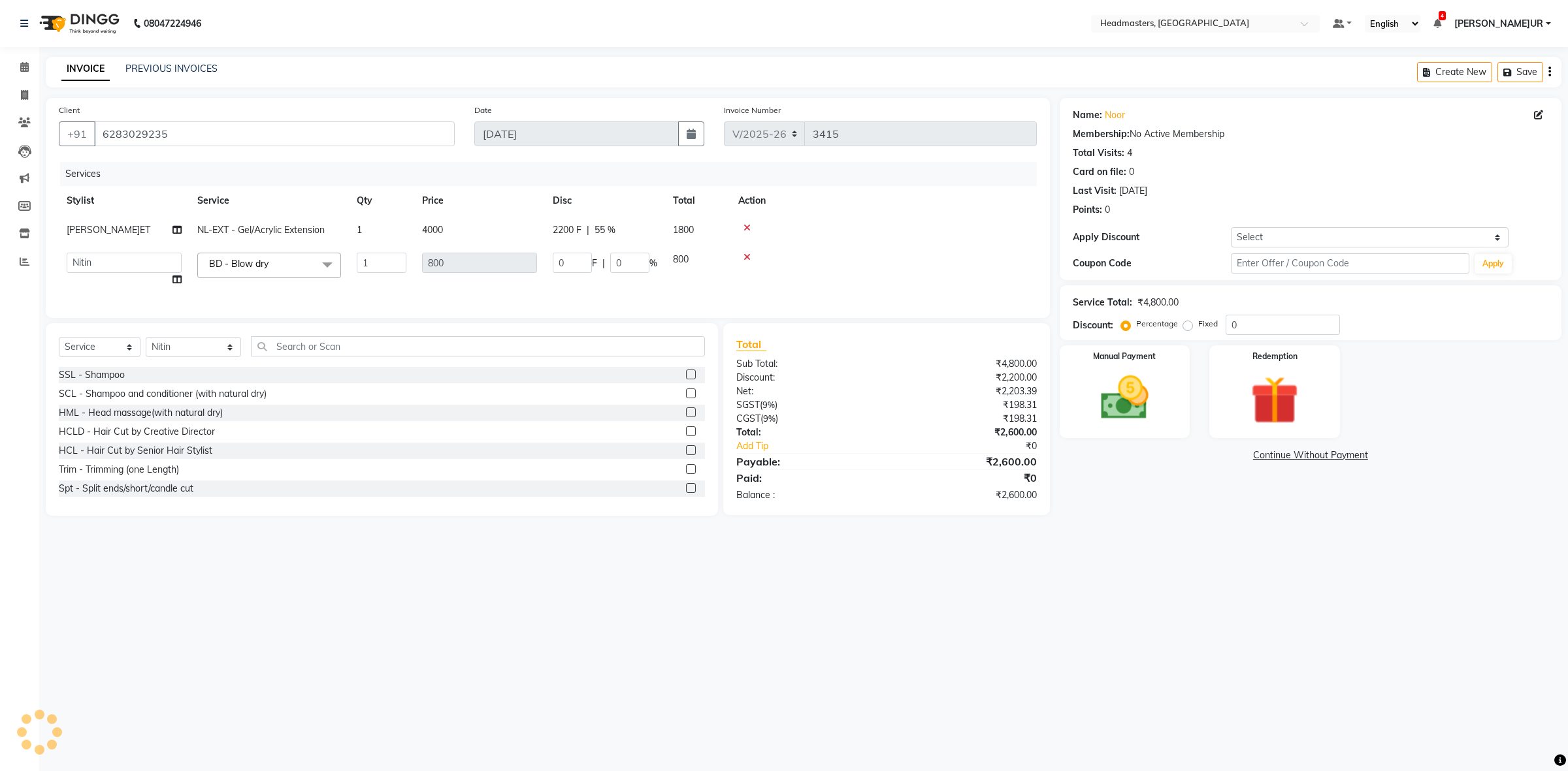
click at [550, 260] on td "0 F | 0 %" at bounding box center [605, 269] width 120 height 50
click at [554, 262] on input "0" at bounding box center [572, 263] width 39 height 20
click at [556, 262] on input "0" at bounding box center [572, 263] width 39 height 20
type input "400"
click at [562, 289] on div "Services Stylist Service Qty Price Disc Total Action GURJEET NL-EXT - Gel/Acryl…" at bounding box center [548, 233] width 978 height 143
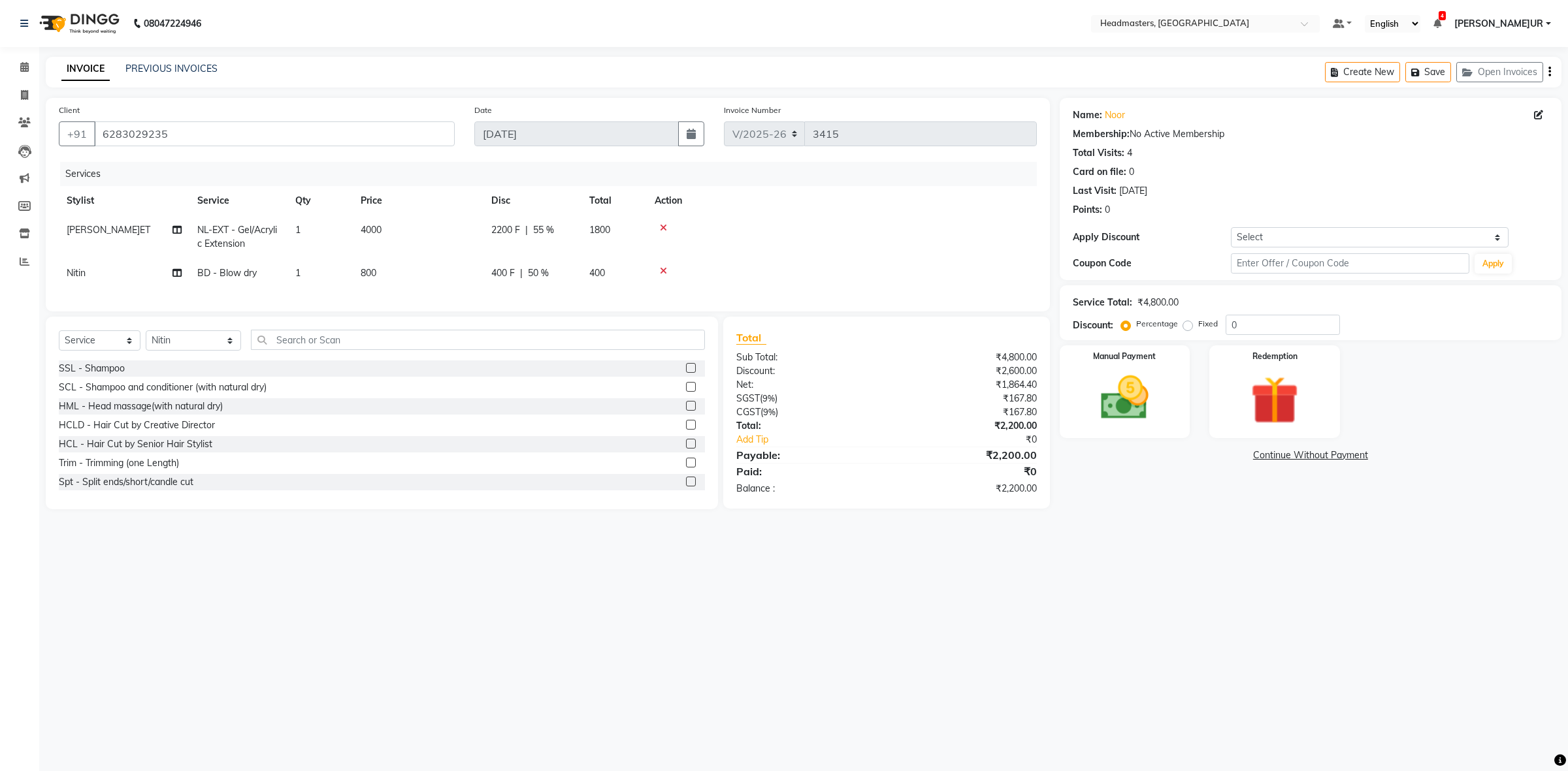
click at [1125, 438] on div "Name: Noor Membership: No Active Membership Total Visits: 4 Card on file: 0 Las…" at bounding box center [1316, 303] width 511 height 411
click at [1129, 380] on img at bounding box center [1124, 398] width 81 height 57
click at [1288, 455] on span "Cash" at bounding box center [1289, 455] width 25 height 15
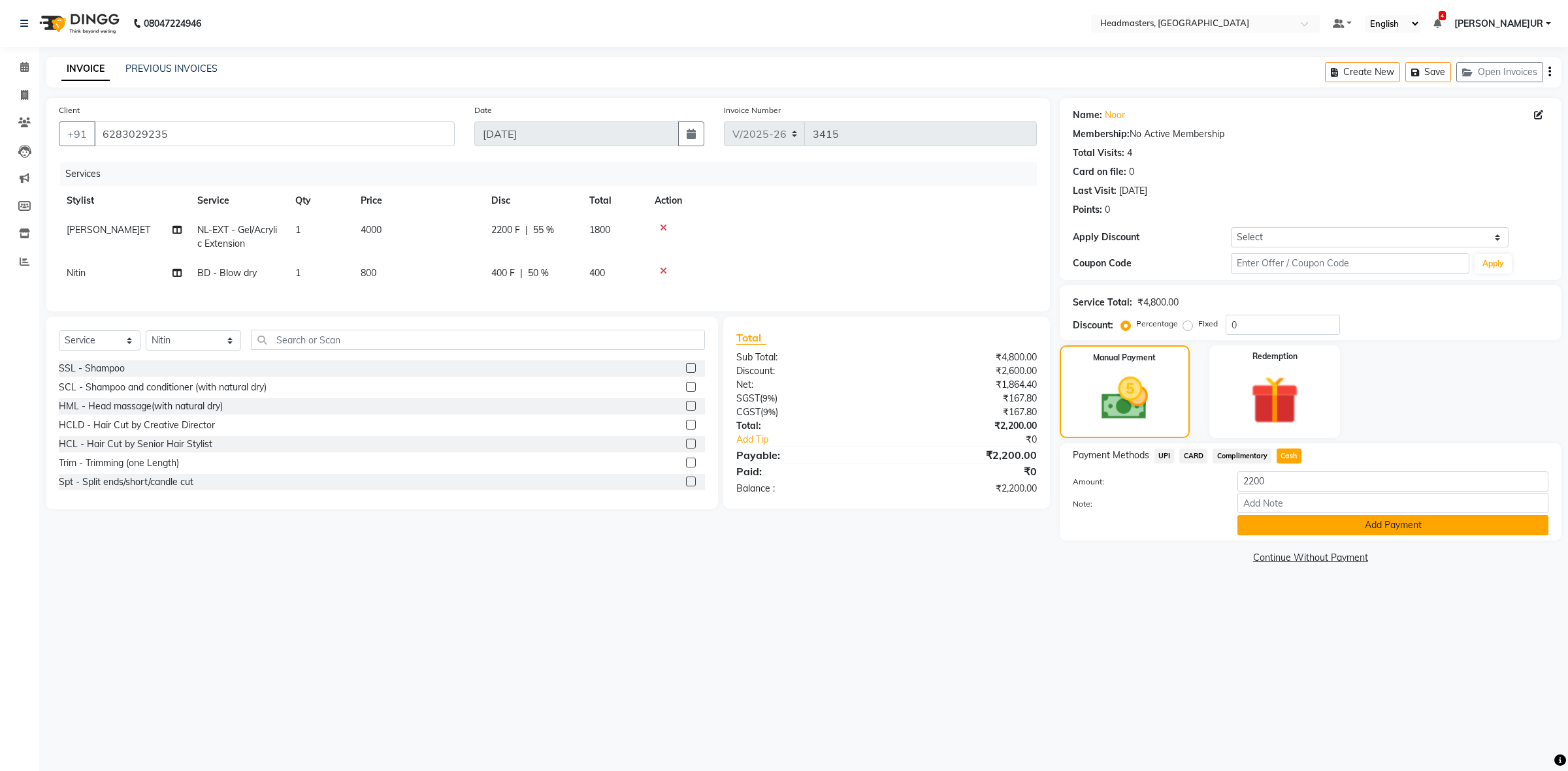
click at [1285, 532] on button "Add Payment" at bounding box center [1393, 525] width 311 height 20
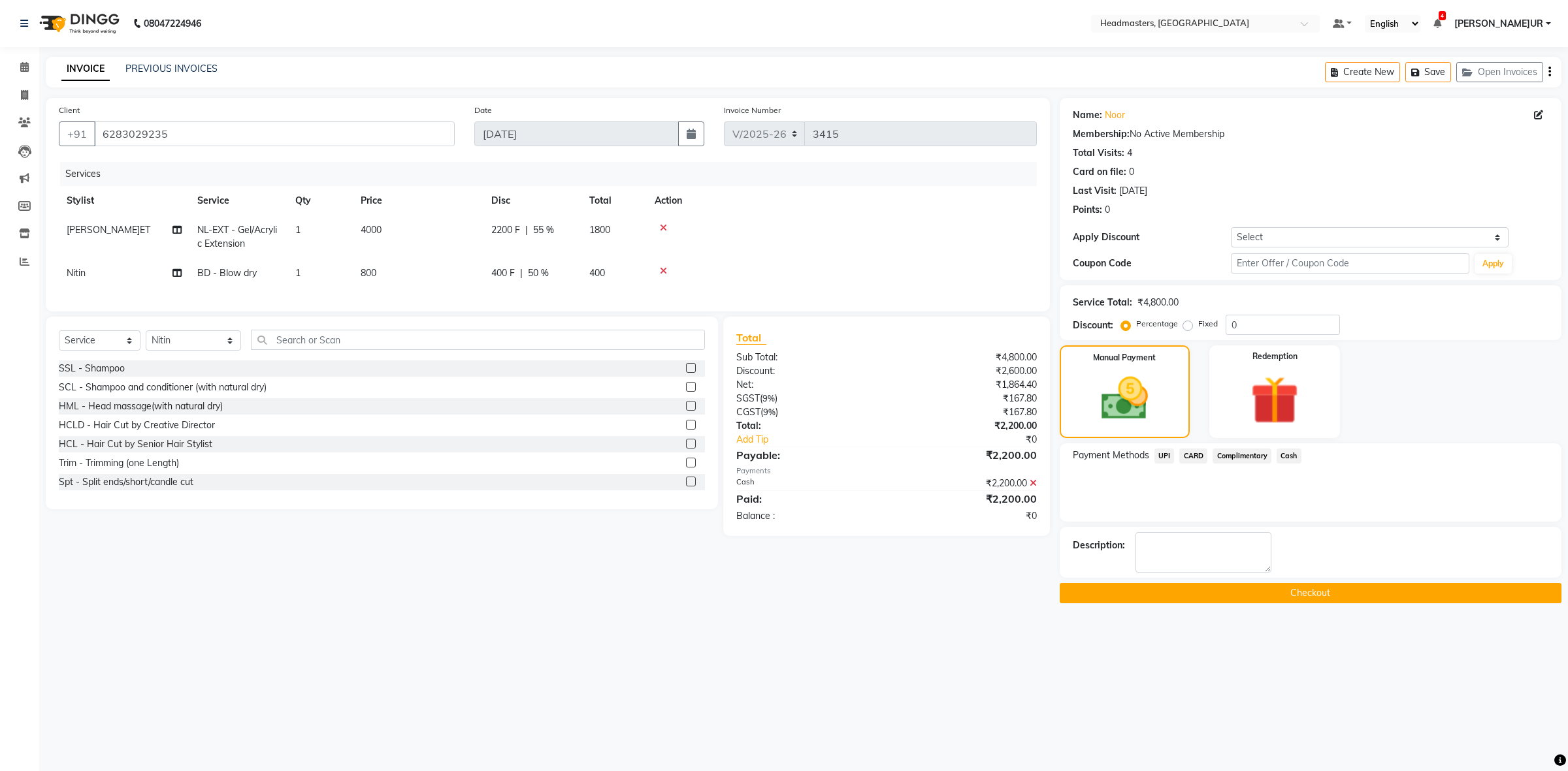
click at [1242, 598] on button "Checkout" at bounding box center [1311, 593] width 502 height 20
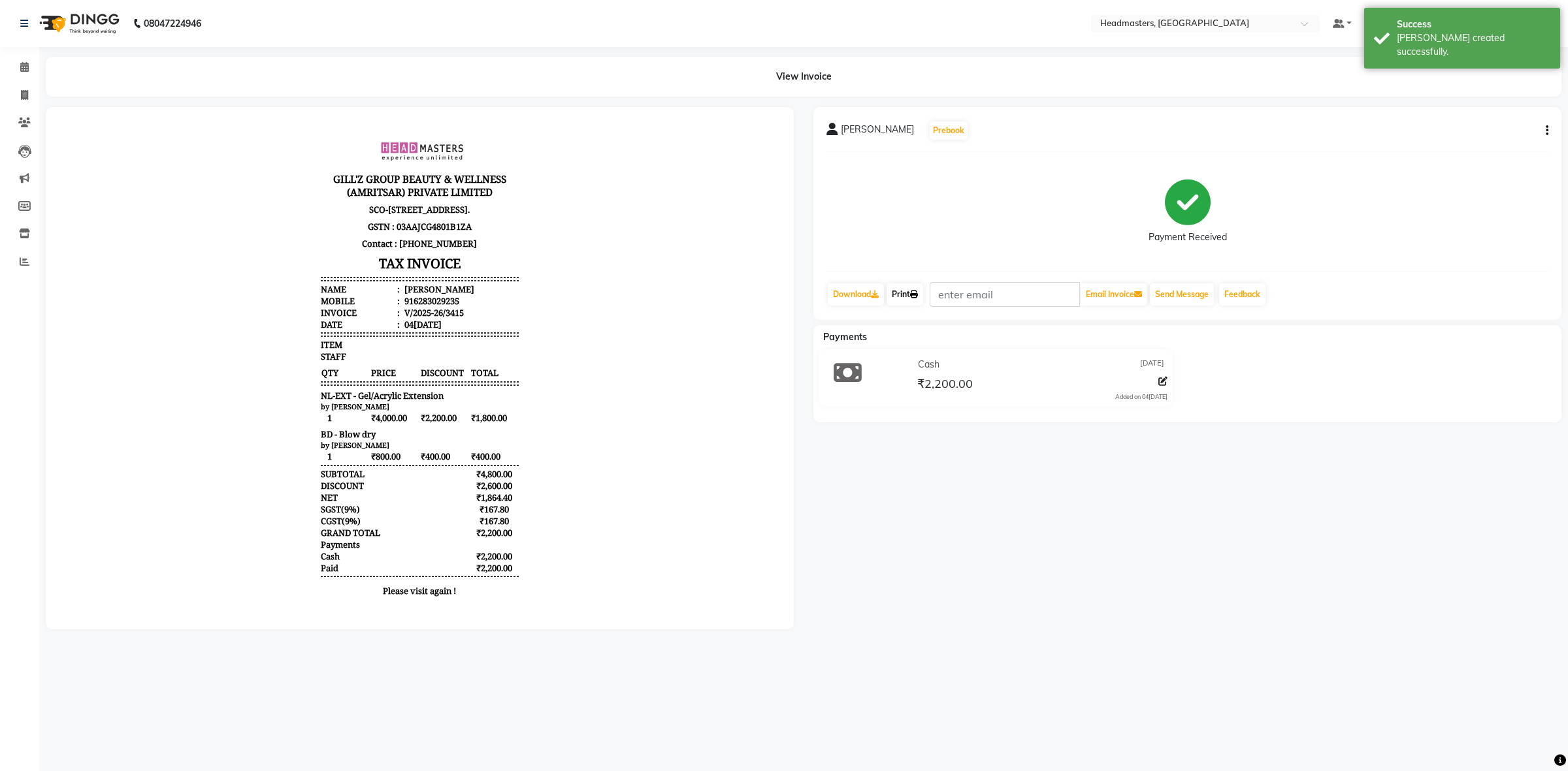
click at [918, 295] on icon at bounding box center [914, 294] width 8 height 8
click at [921, 302] on link "Print" at bounding box center [905, 295] width 37 height 23
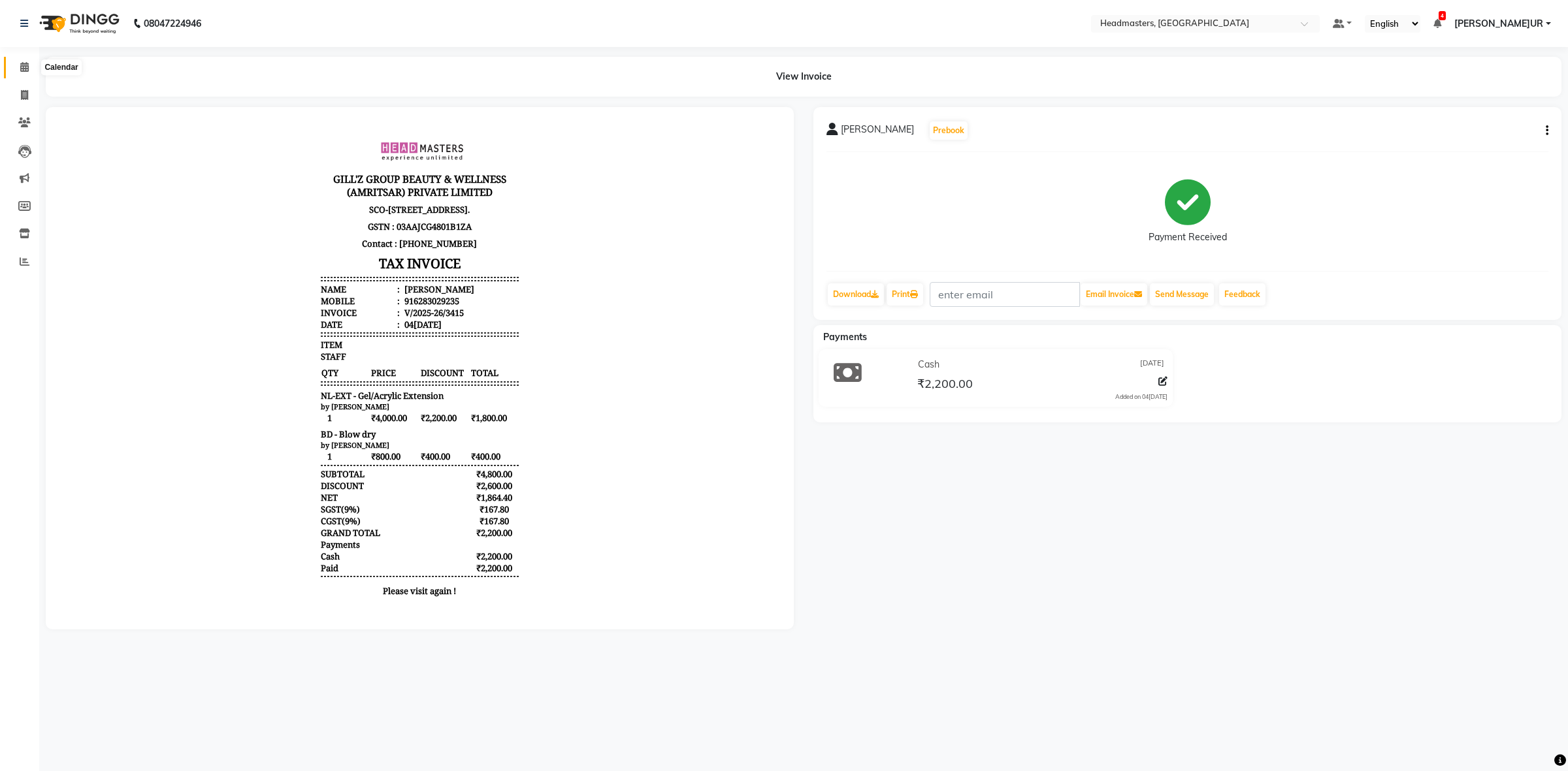
click at [30, 70] on span at bounding box center [24, 67] width 23 height 15
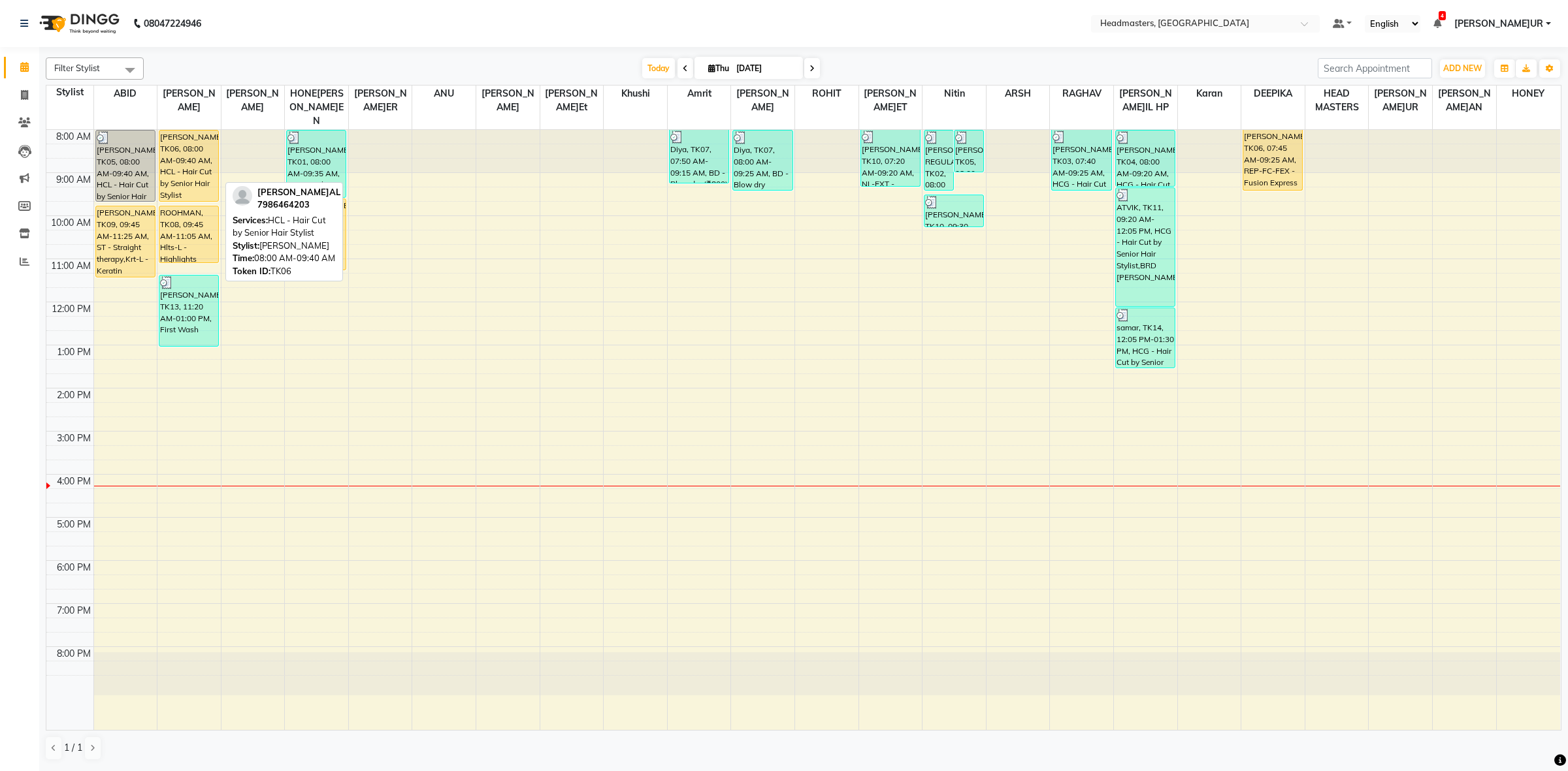
click at [191, 151] on div "[PERSON_NAME]L, TK06, 08:00 AM-09:40 AM, HCL - Hair Cut by Senior Hair Stylist" at bounding box center [189, 165] width 59 height 70
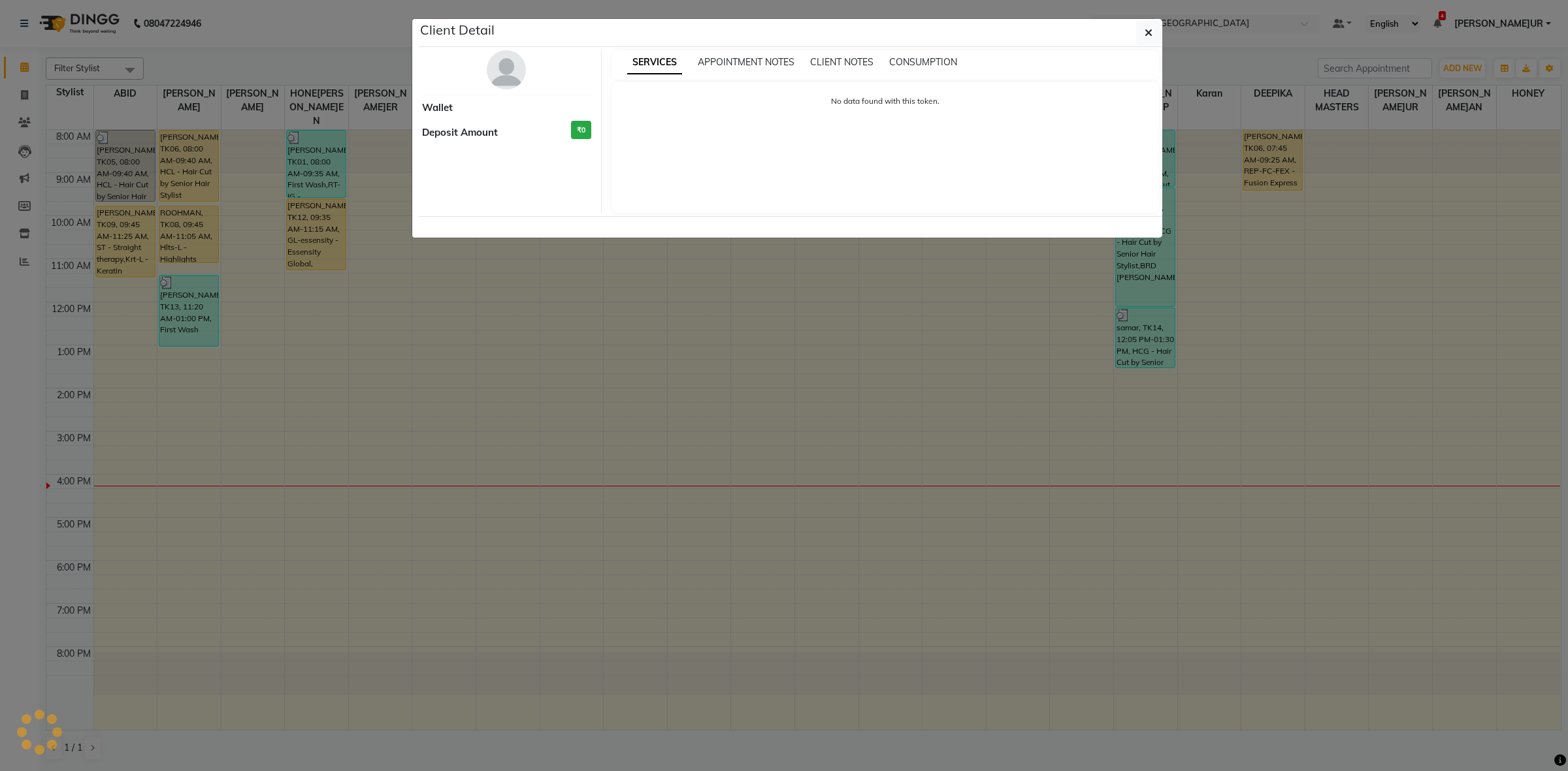
select select "1"
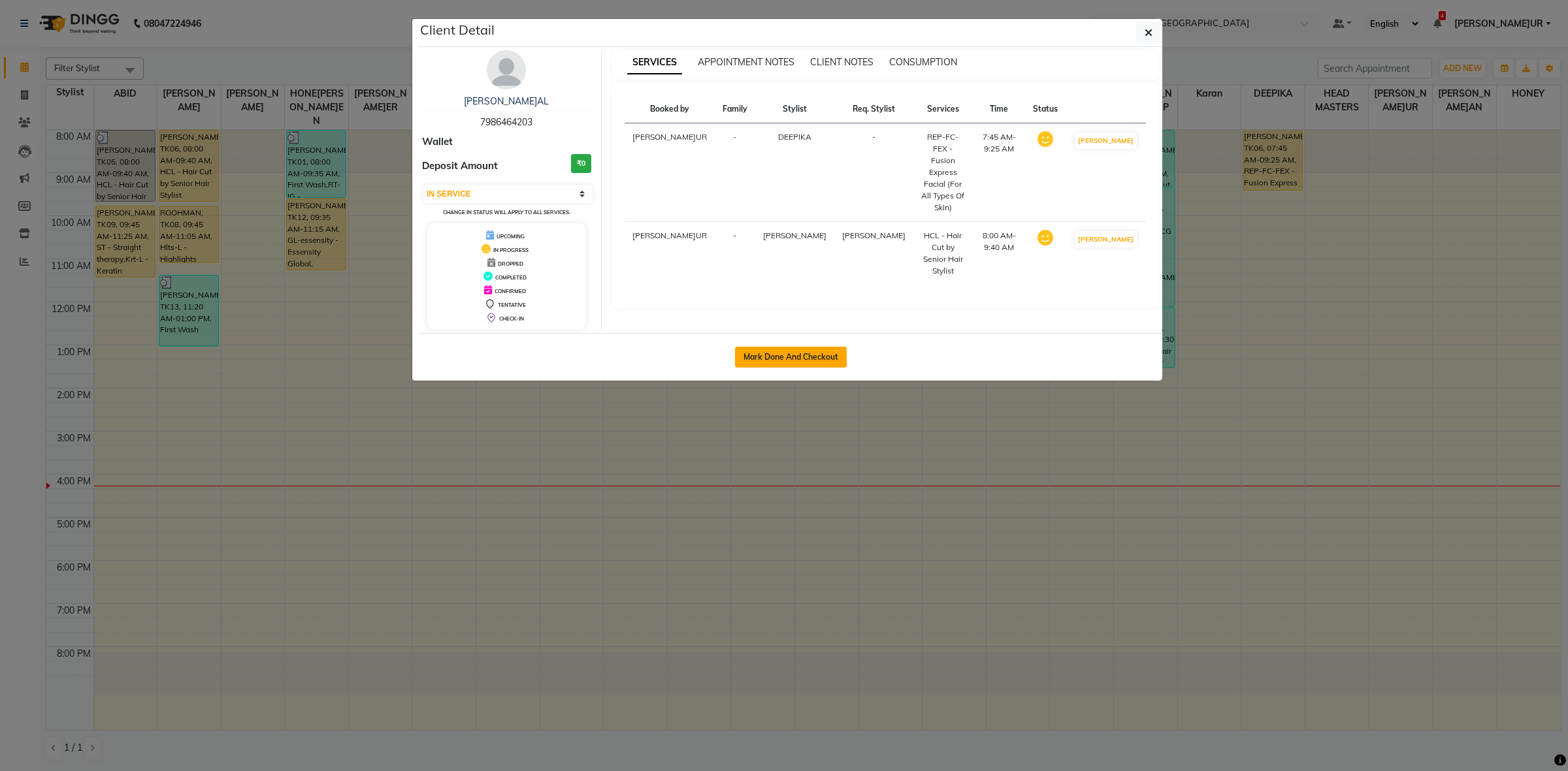
click at [753, 357] on button "Mark Done And Checkout" at bounding box center [791, 357] width 111 height 21
select select "service"
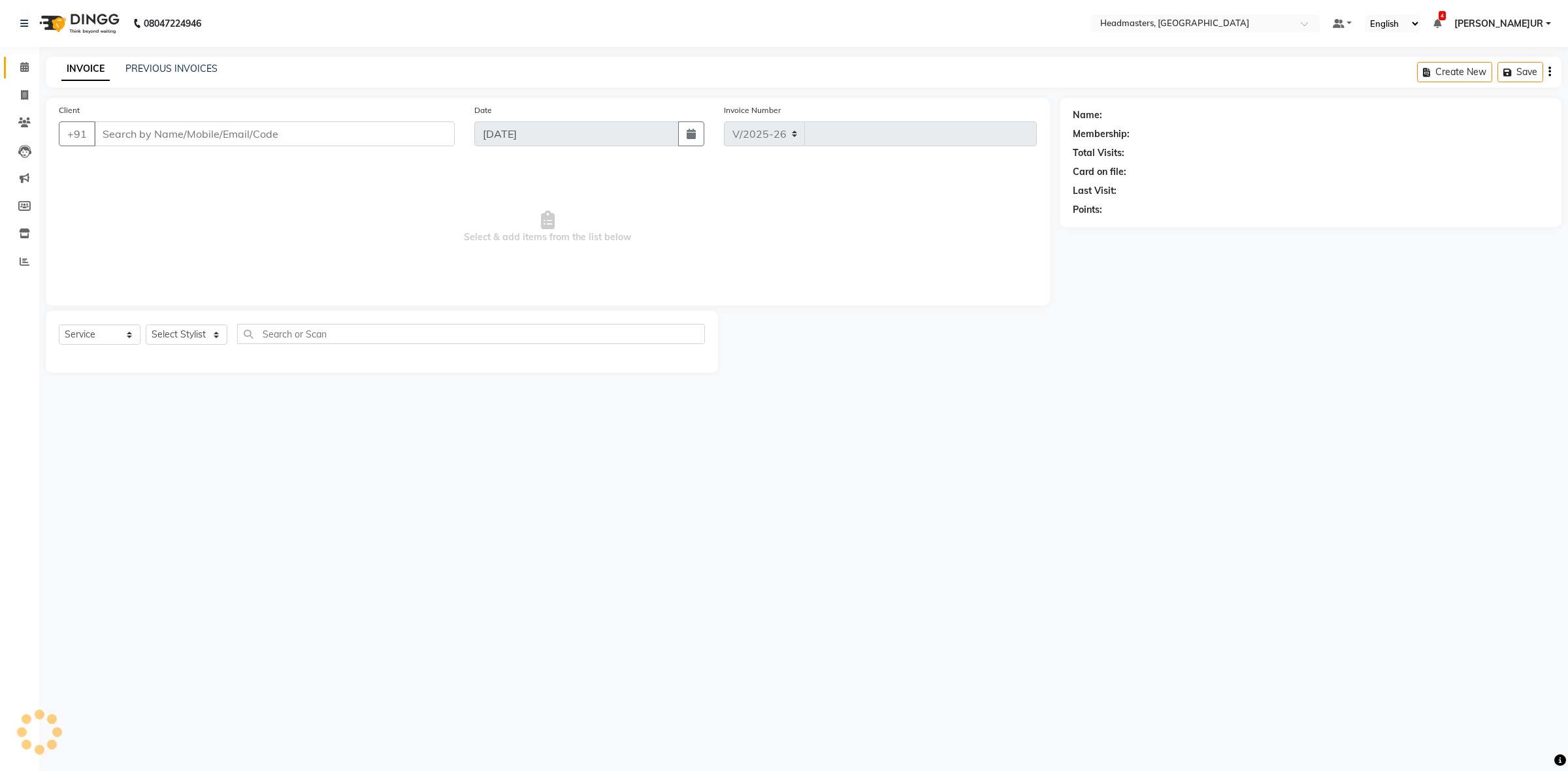
select select "7132"
type input "3416"
type input "7986464203"
select select "60633"
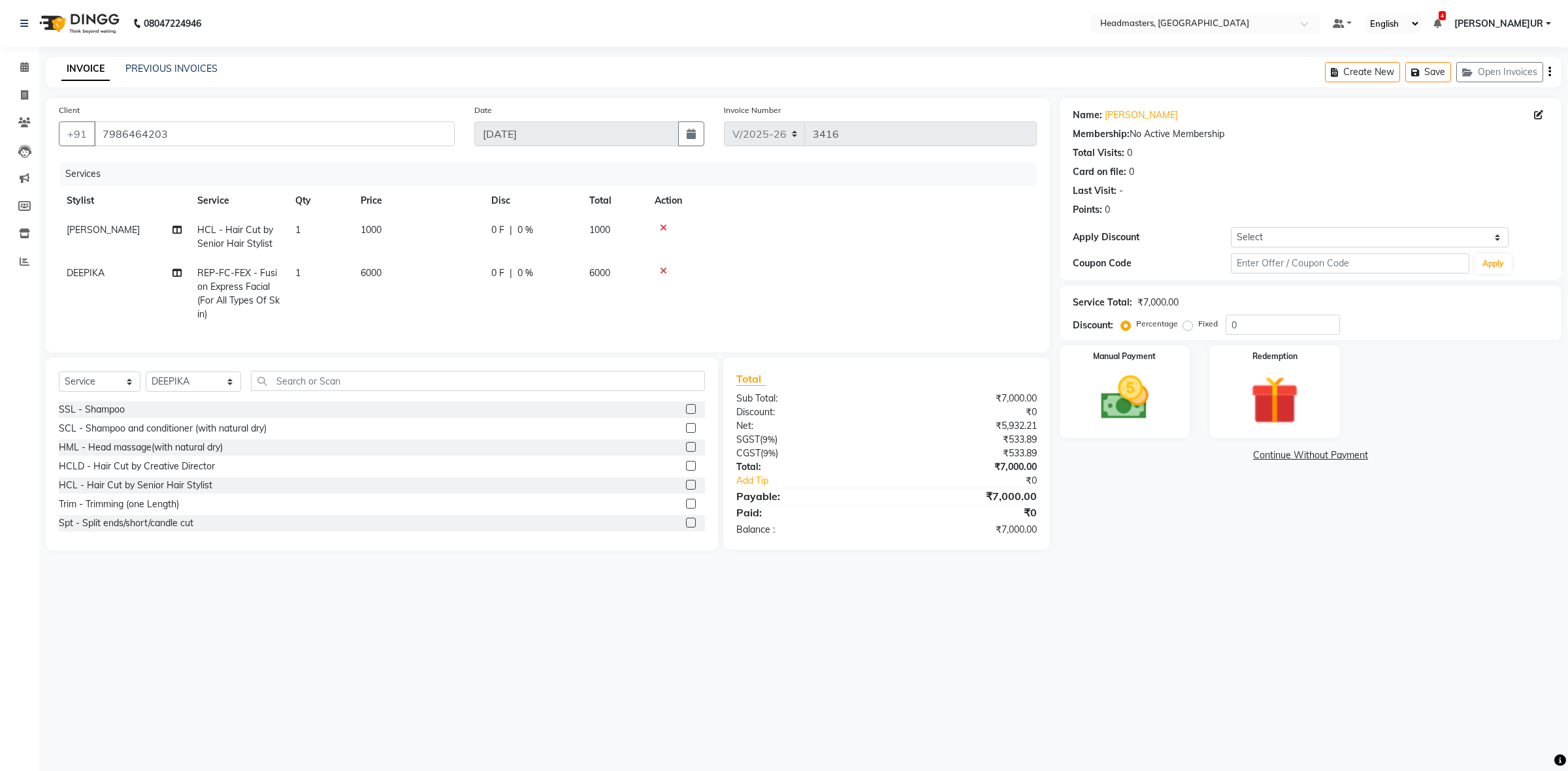
drag, startPoint x: 490, startPoint y: 226, endPoint x: 541, endPoint y: 262, distance: 62.4
click at [491, 226] on span "0 F" at bounding box center [497, 230] width 13 height 14
select select "60609"
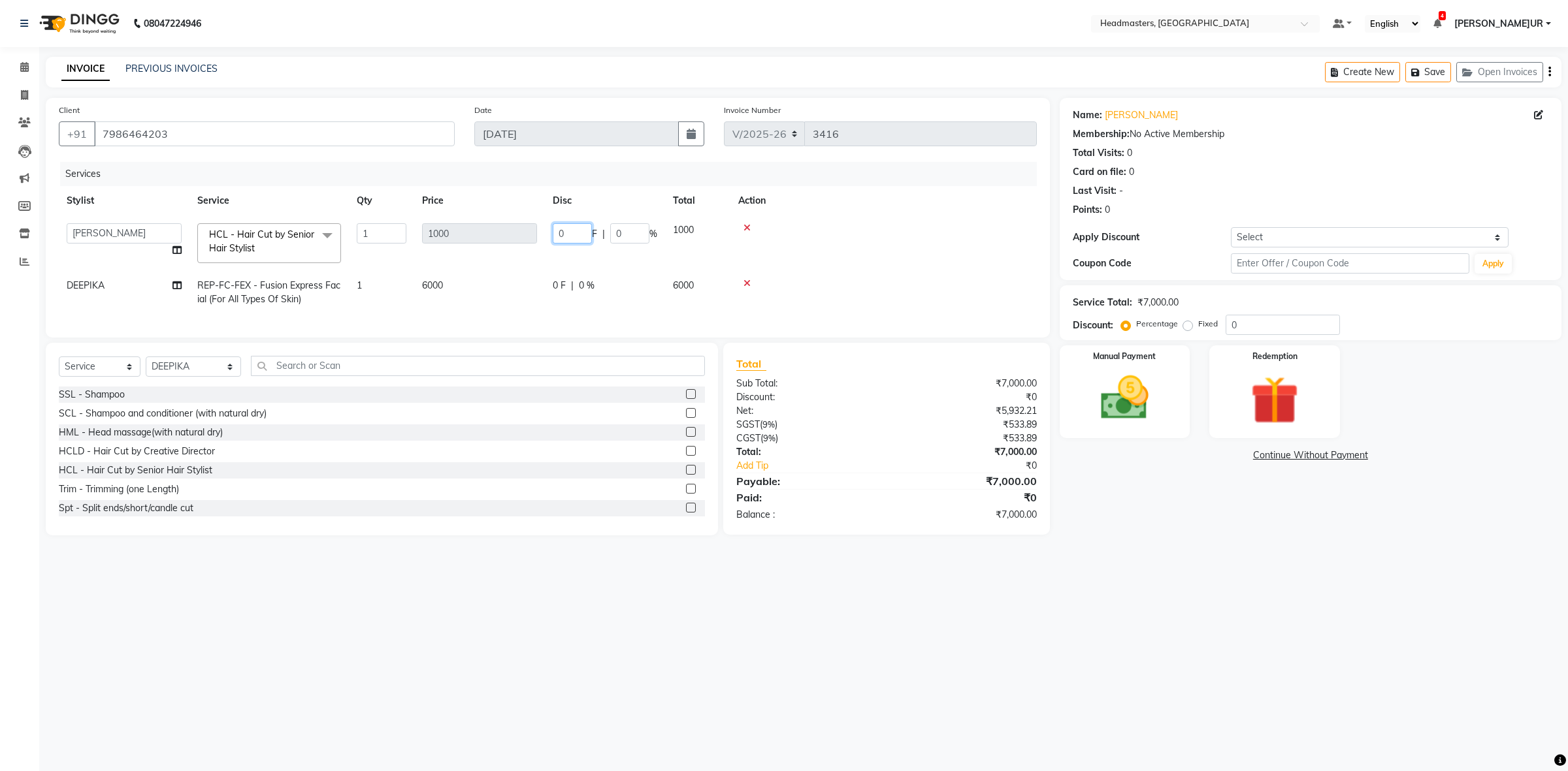
click at [557, 226] on input "0" at bounding box center [572, 233] width 39 height 20
type input "500"
click at [540, 277] on tr "DEEPIKA REP-FC-FEX - Fusion Express Facial (For All Types Of Skin) 1 6000 0 F |…" at bounding box center [548, 293] width 978 height 43
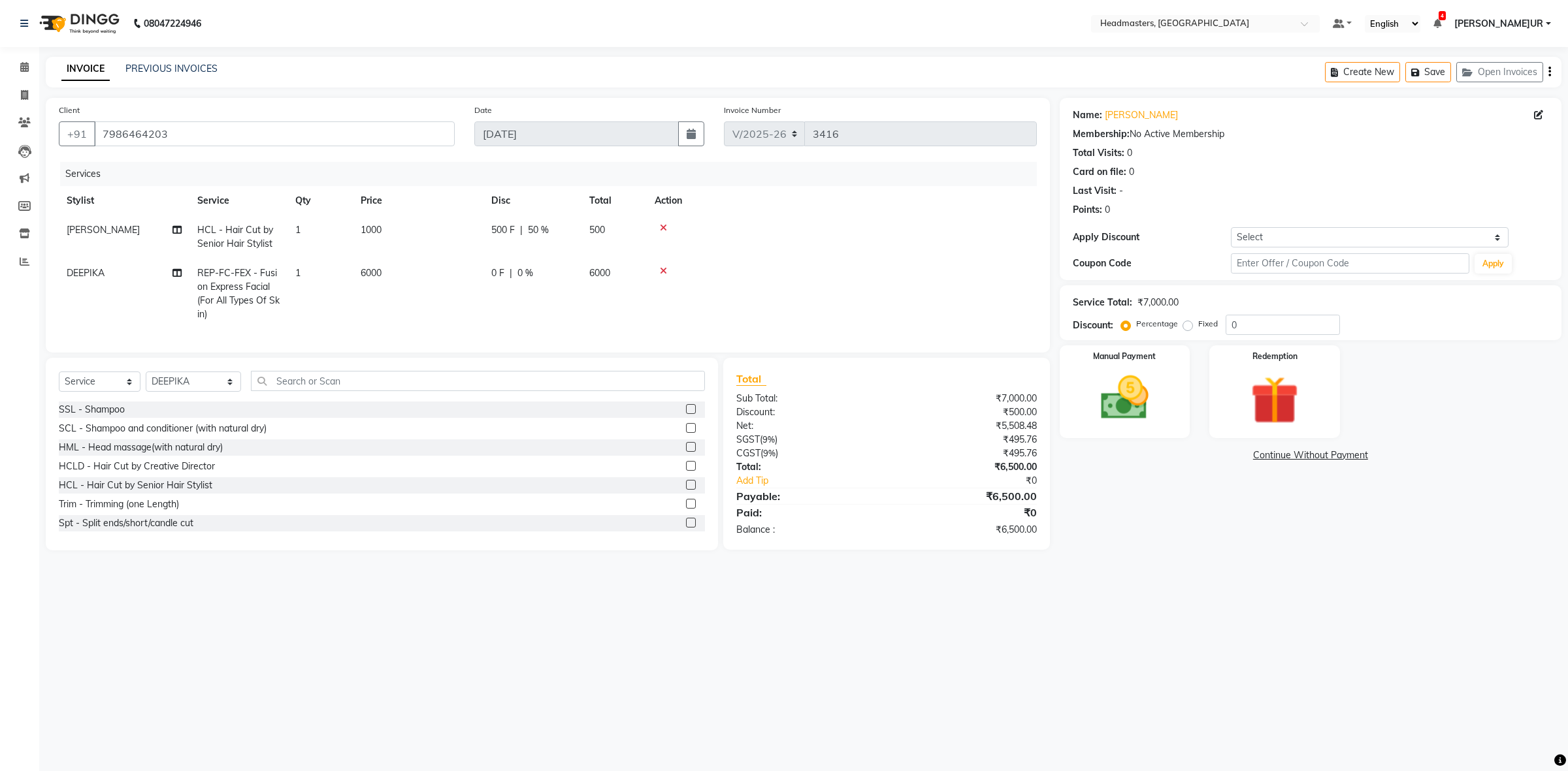
click at [475, 271] on td "6000" at bounding box center [418, 294] width 130 height 70
select select "60633"
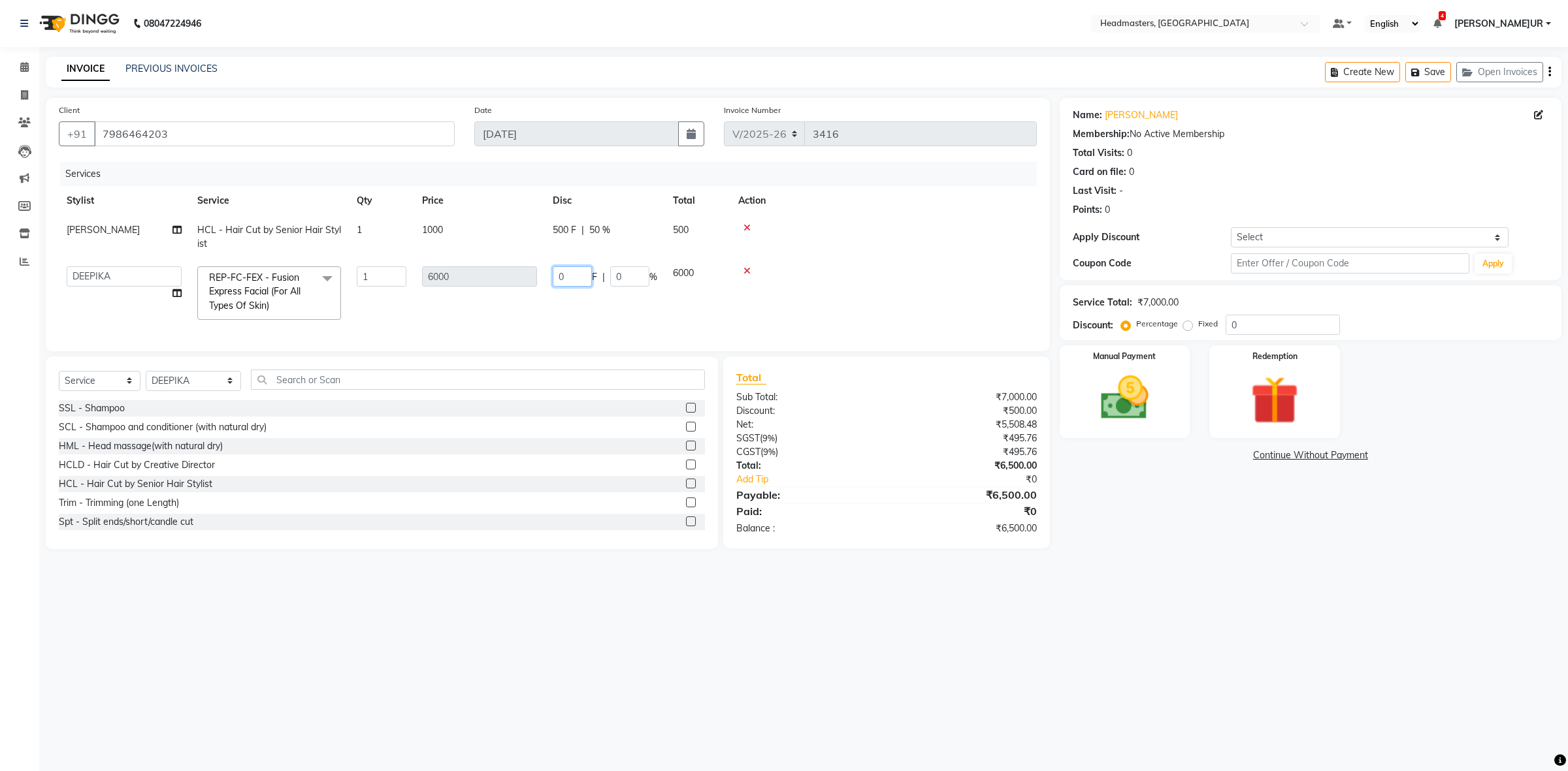
click at [556, 279] on input "0" at bounding box center [572, 276] width 39 height 20
type input "2000"
click at [523, 320] on tr "ABID Amrit ANU ARSH DEEPIKA GURJEET HEAD MASTERS HONEY HONEY KUMAR HONEY SAREEN…" at bounding box center [548, 294] width 978 height 70
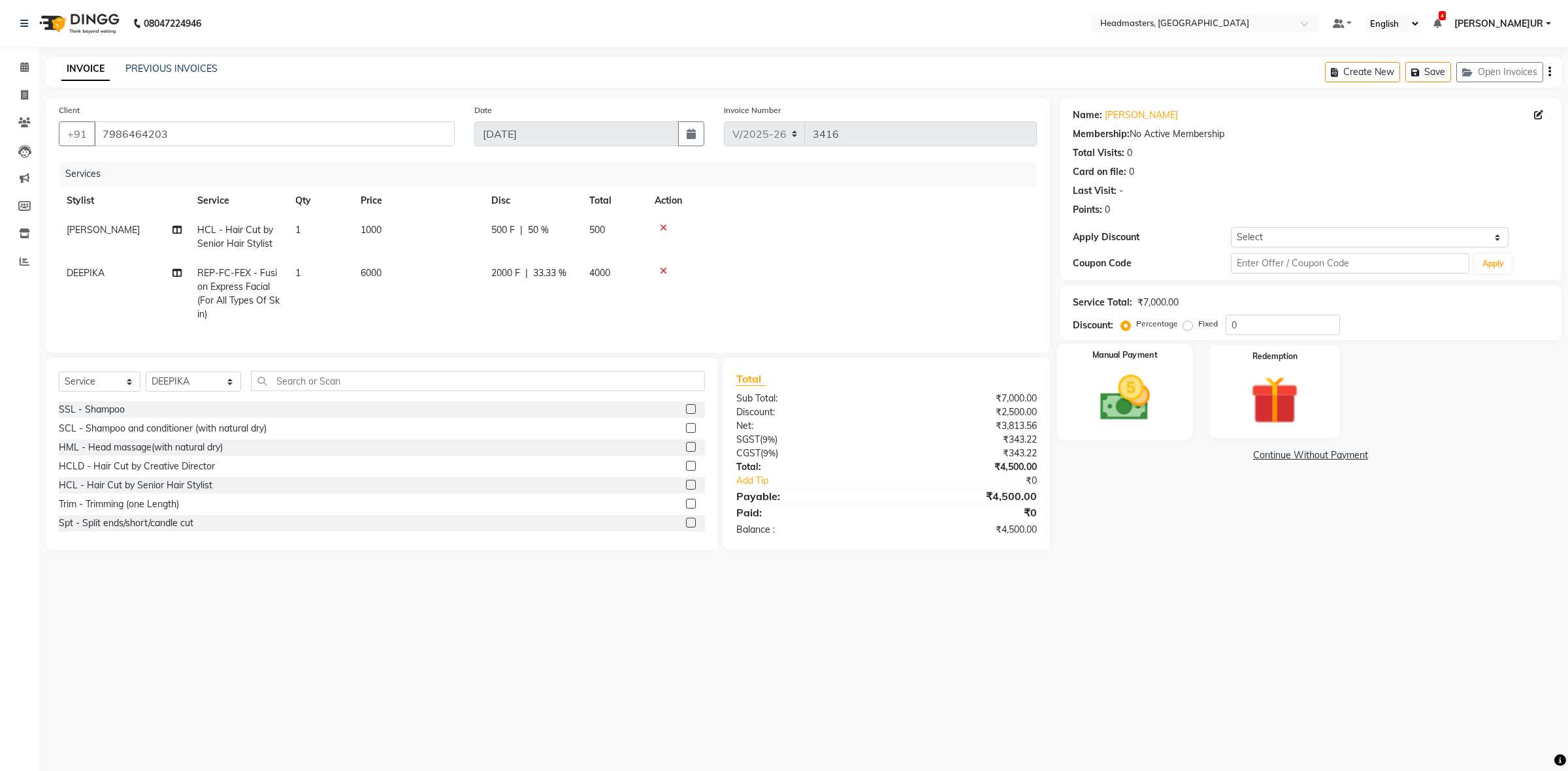
click at [1106, 429] on div "Manual Payment" at bounding box center [1125, 391] width 136 height 96
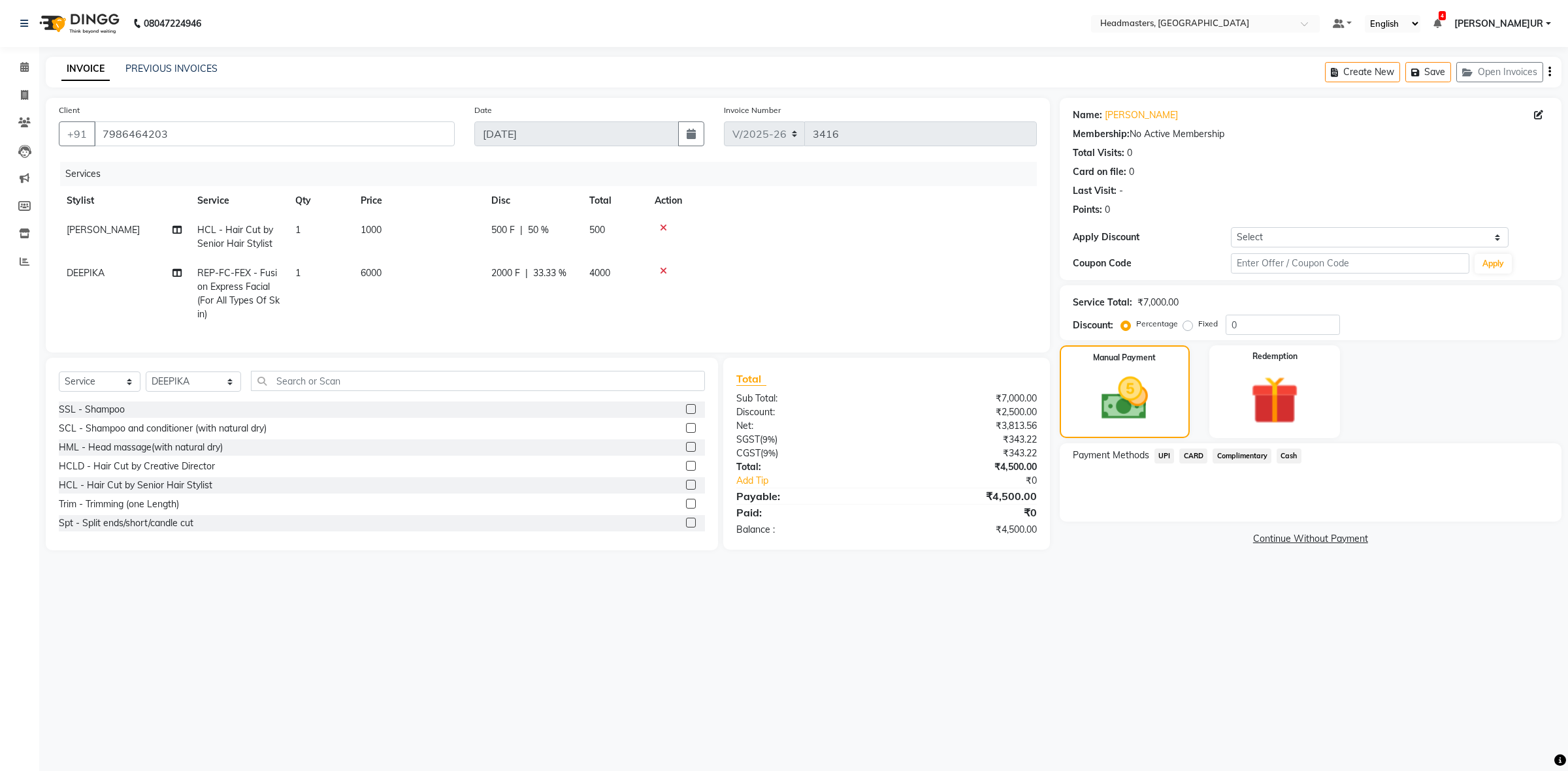
click at [1166, 446] on div "Payment Methods UPI CARD Complimentary Cash" at bounding box center [1311, 482] width 502 height 78
click at [1164, 455] on span "UPI" at bounding box center [1164, 455] width 20 height 15
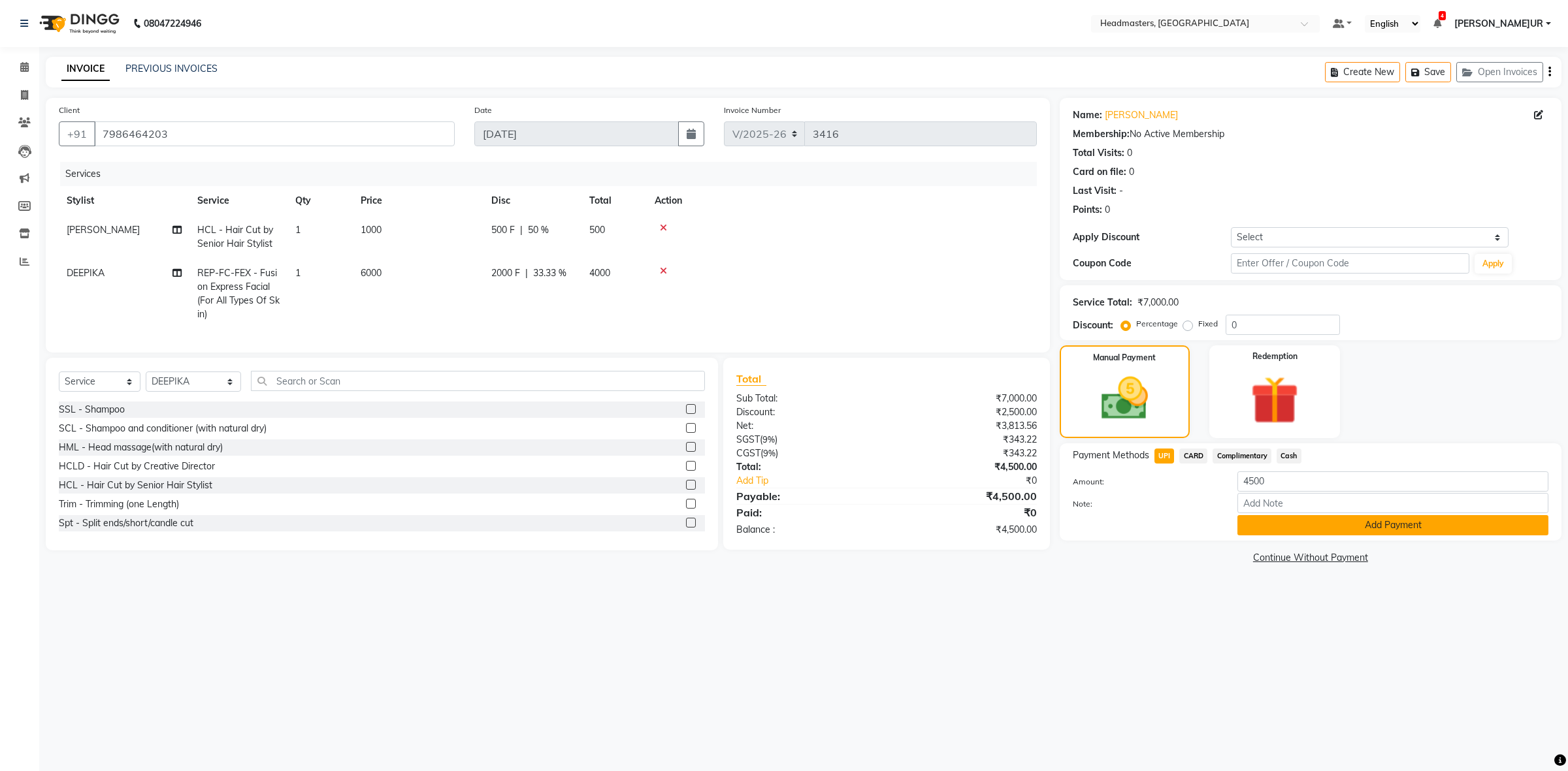
click at [1286, 515] on button "Add Payment" at bounding box center [1393, 525] width 311 height 20
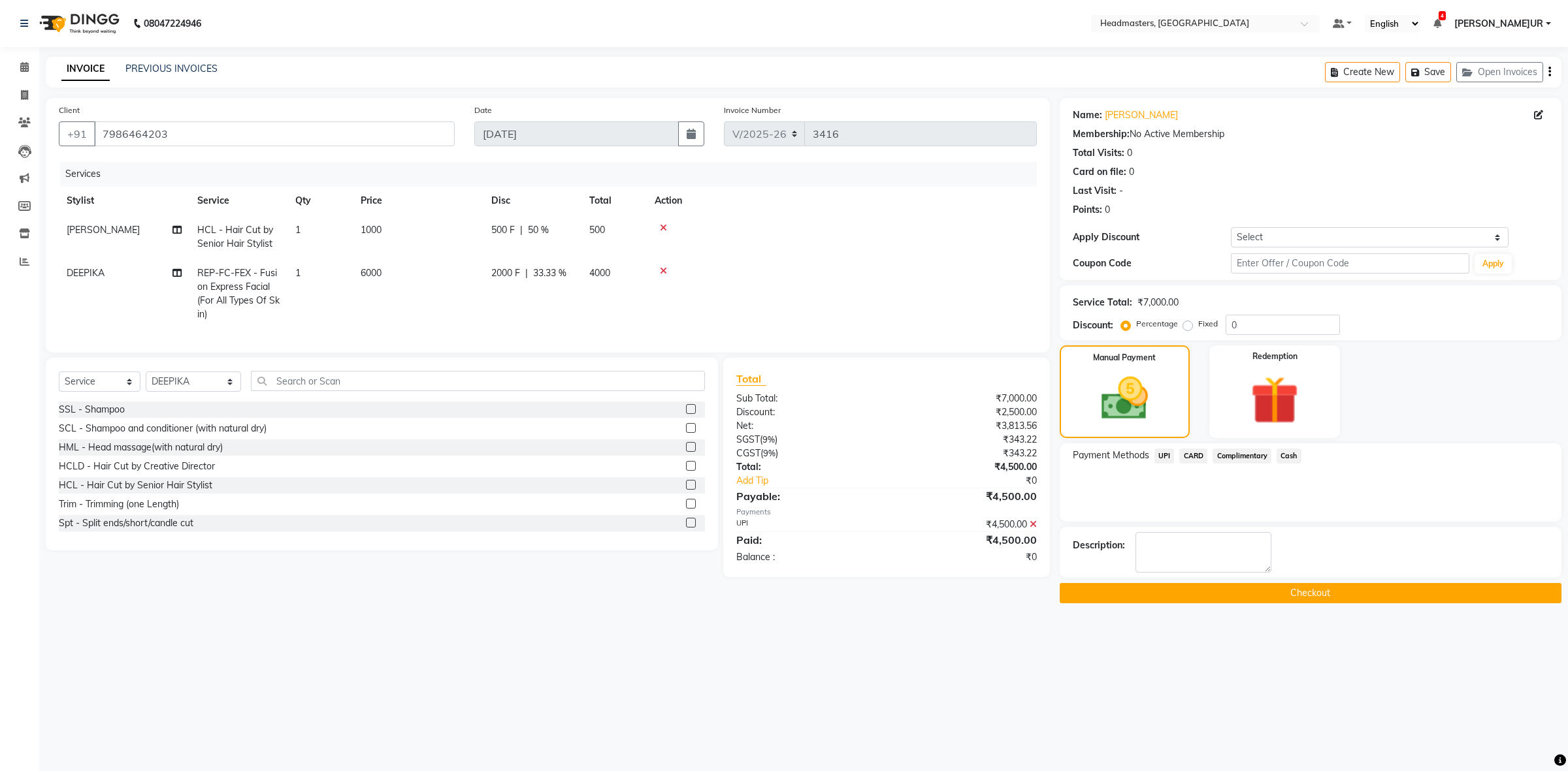
click at [1274, 595] on button "Checkout" at bounding box center [1311, 593] width 502 height 20
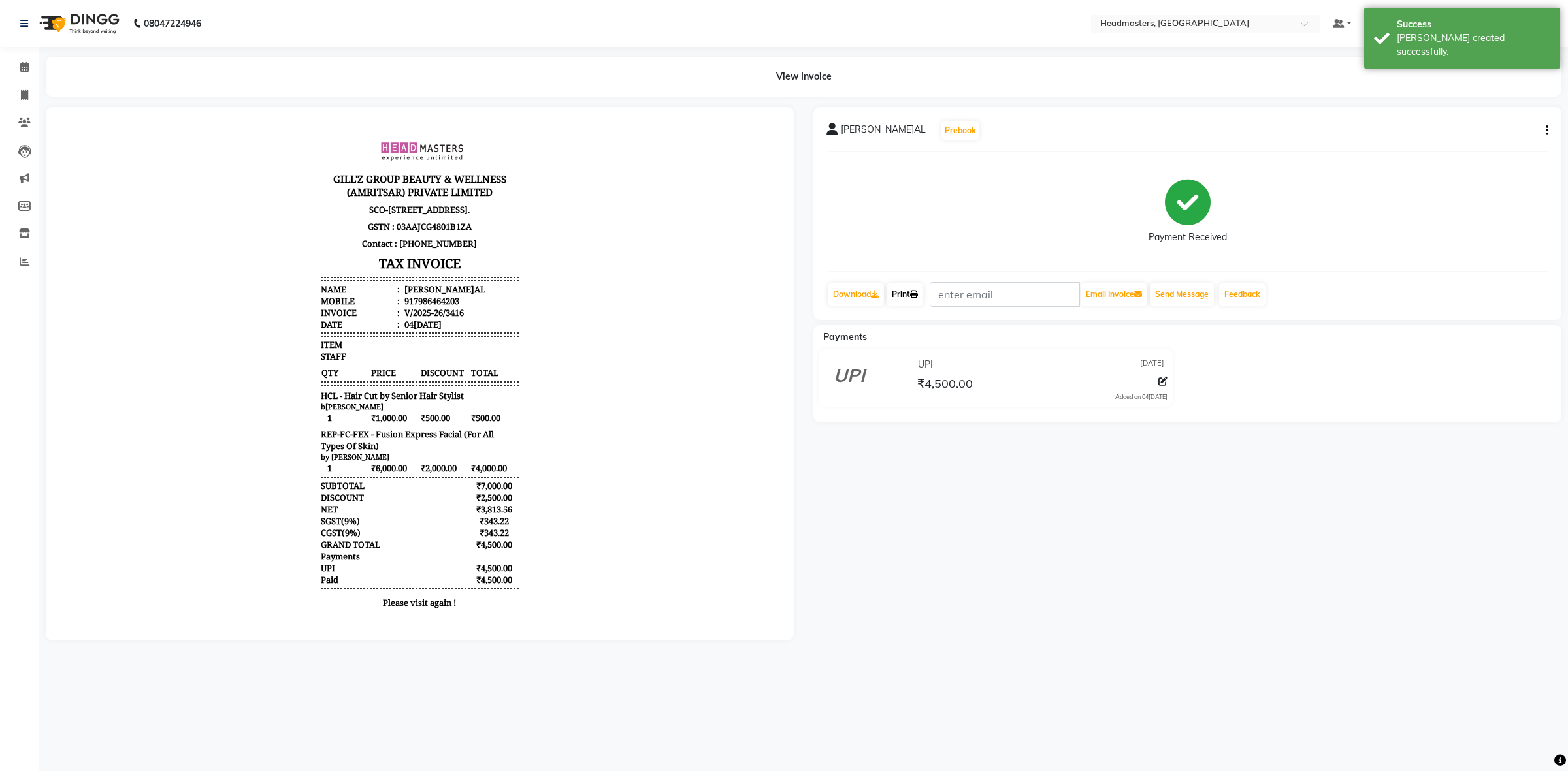
click at [918, 295] on icon at bounding box center [914, 294] width 8 height 8
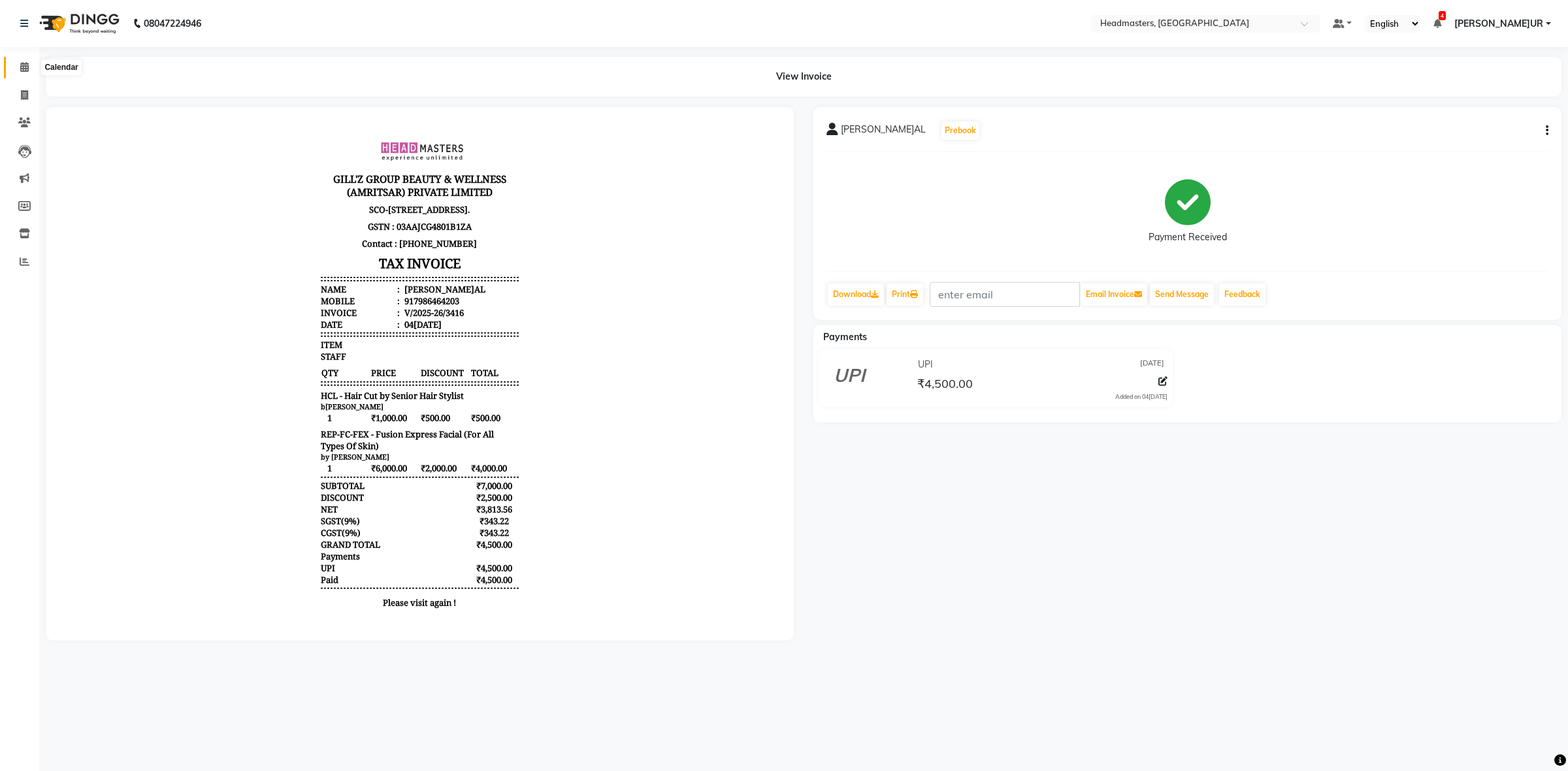
click at [20, 69] on icon at bounding box center [24, 66] width 9 height 10
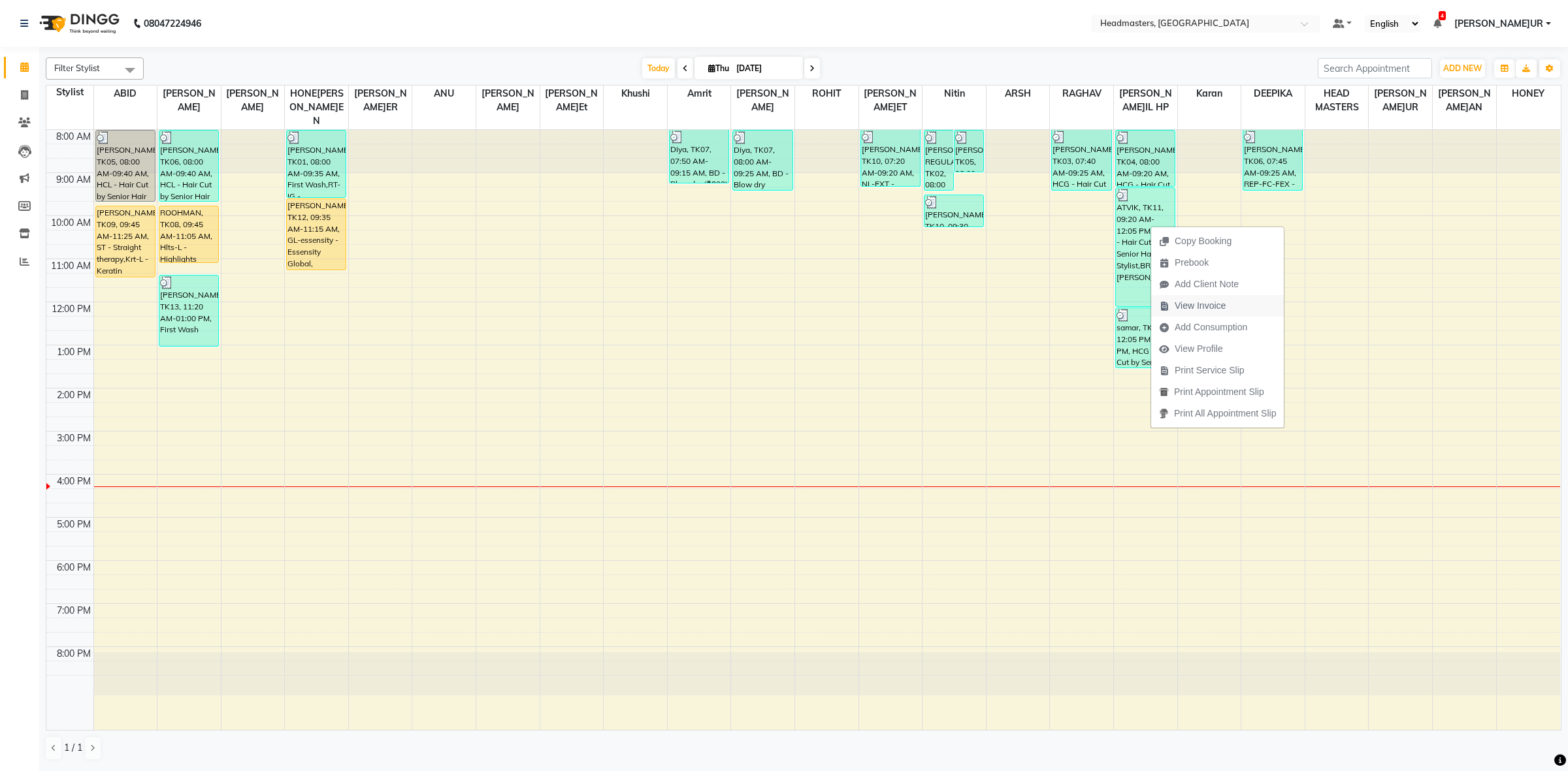
click at [1170, 306] on icon "button" at bounding box center [1164, 306] width 10 height 10
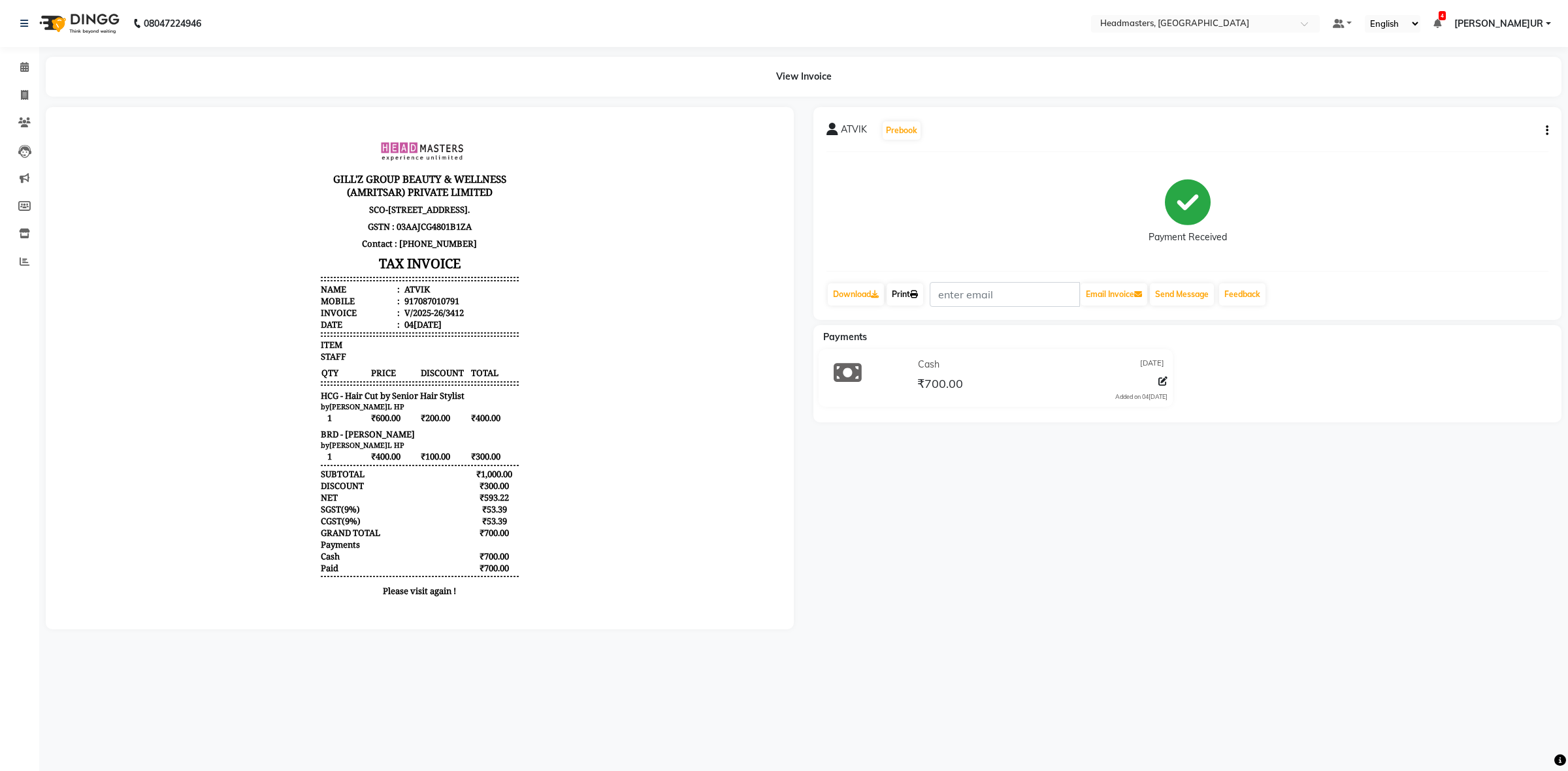
click at [915, 301] on link "Print" at bounding box center [905, 295] width 37 height 23
click at [909, 288] on link "Print" at bounding box center [905, 295] width 37 height 23
click at [26, 65] on icon at bounding box center [24, 66] width 9 height 10
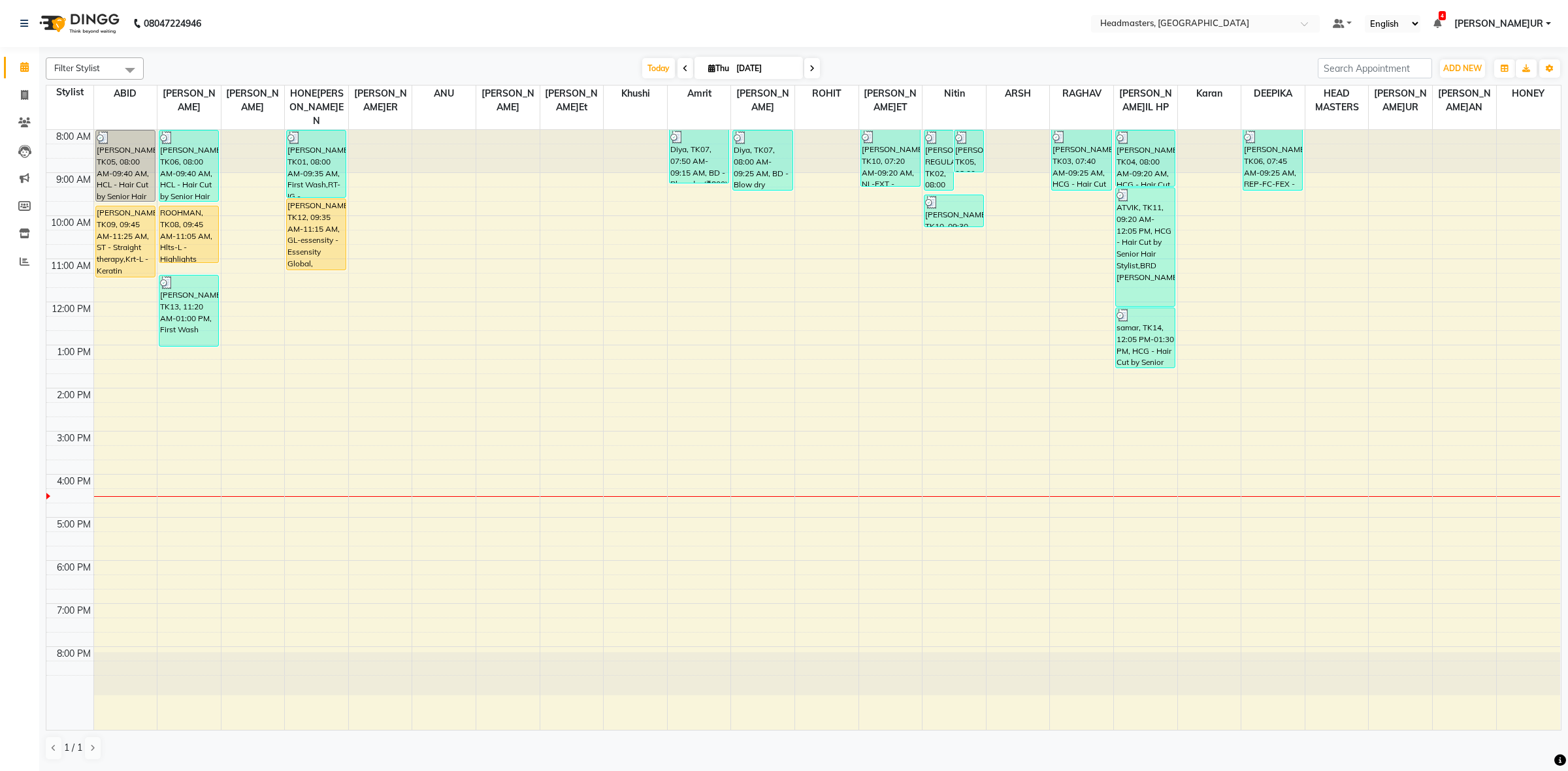
click at [487, 653] on div at bounding box center [508, 675] width 63 height 43
click at [253, 668] on div at bounding box center [253, 675] width 63 height 43
click at [705, 653] on div at bounding box center [699, 675] width 63 height 43
click at [704, 653] on div at bounding box center [699, 675] width 63 height 43
click at [777, 653] on div at bounding box center [763, 675] width 63 height 43
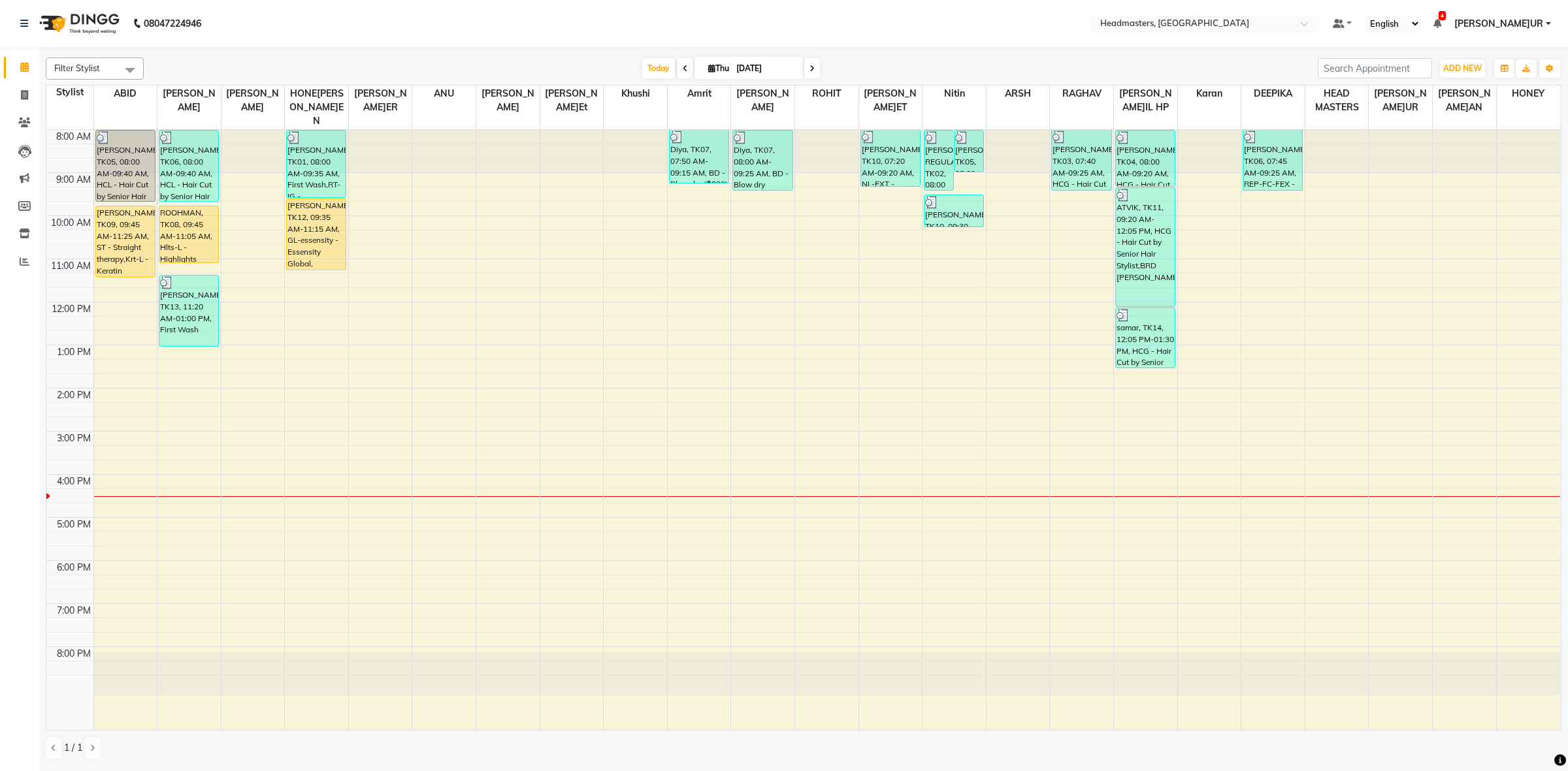
click at [118, 653] on div at bounding box center [125, 675] width 63 height 43
click at [995, 658] on div at bounding box center [1018, 675] width 63 height 43
click at [844, 674] on div at bounding box center [826, 675] width 63 height 43
click at [1502, 671] on div at bounding box center [1528, 675] width 63 height 43
click at [1469, 676] on div at bounding box center [1465, 675] width 63 height 43
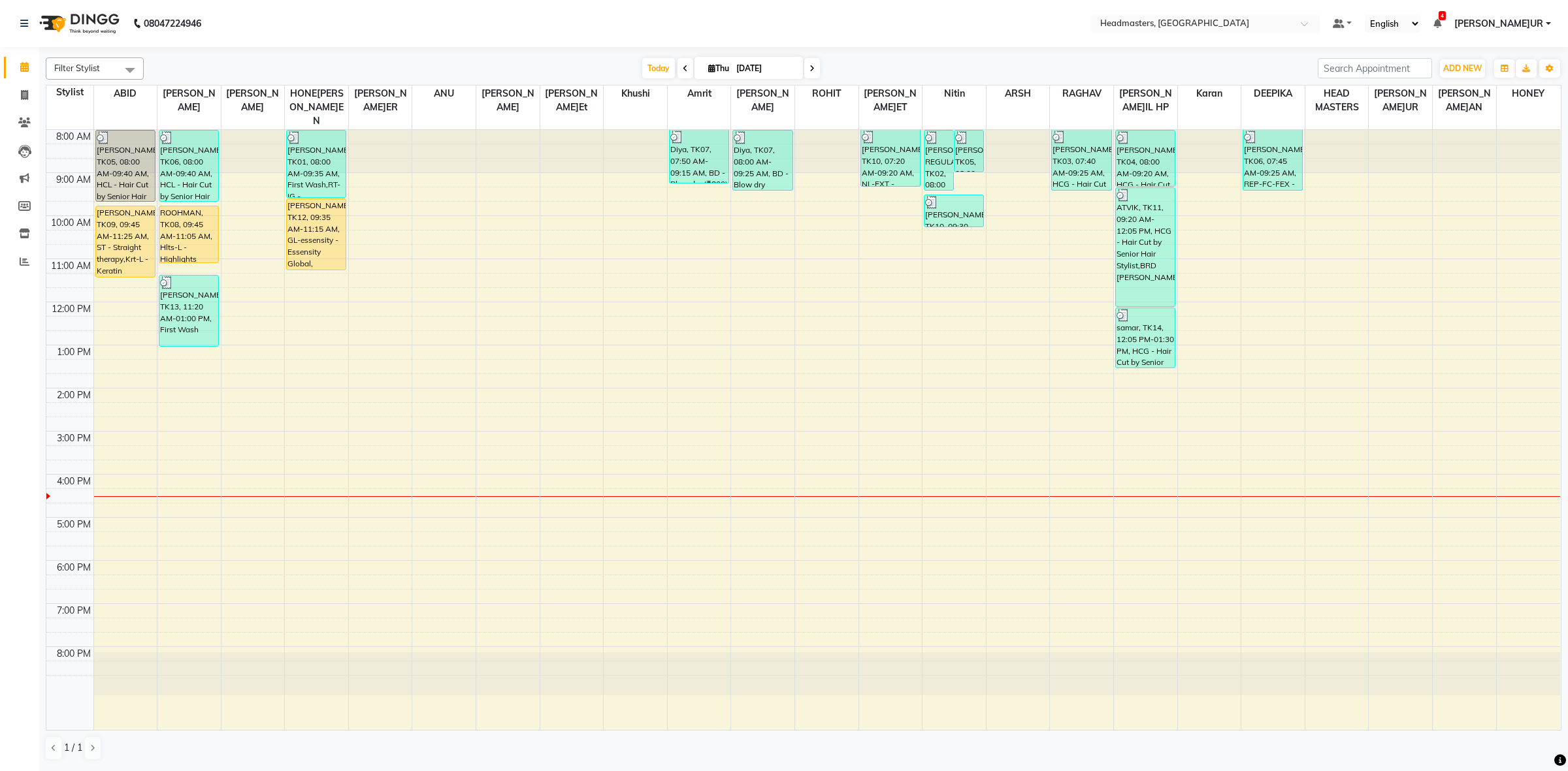
click at [971, 676] on div at bounding box center [954, 675] width 63 height 43
click at [994, 671] on div at bounding box center [1018, 675] width 63 height 43
click at [998, 679] on div at bounding box center [1018, 675] width 63 height 43
click at [392, 263] on div "8:00 AM 9:00 AM 10:00 AM 11:00 AM 12:00 PM 1:00 PM 2:00 PM 3:00 PM 4:00 PM 5:00…" at bounding box center [803, 430] width 1514 height 600
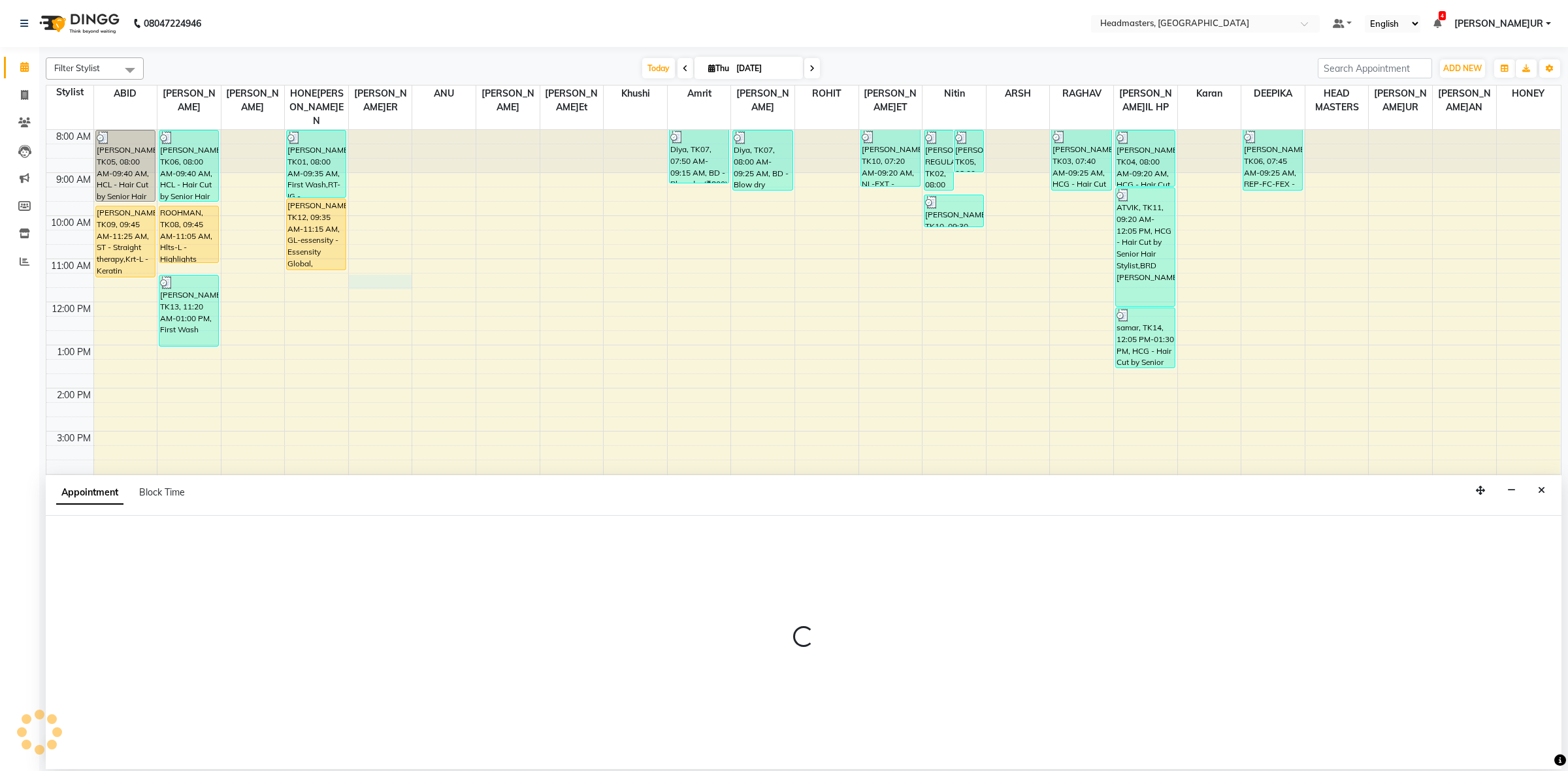
select select "60634"
select select "tentative"
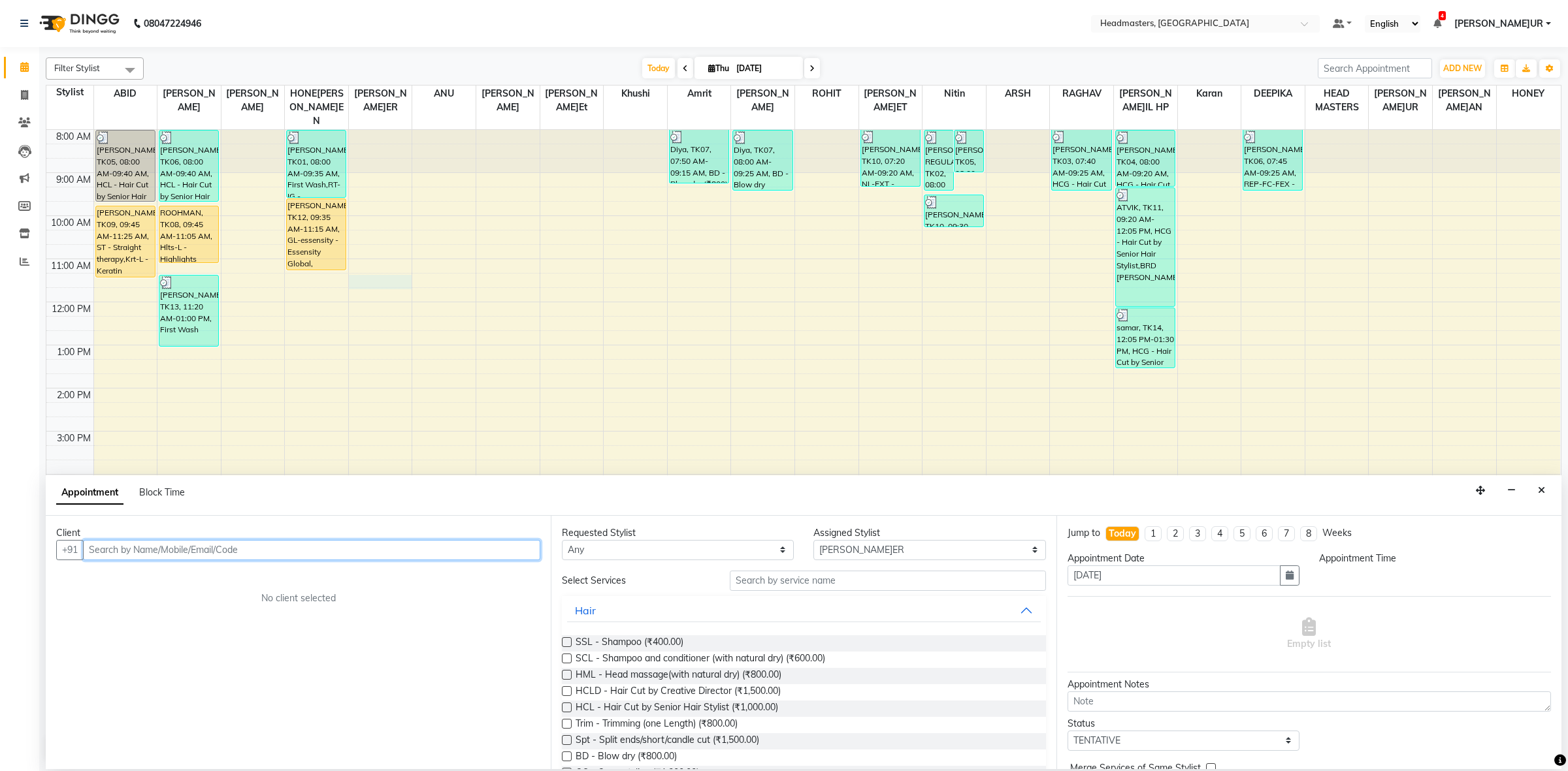
select select "675"
click at [164, 542] on input "text" at bounding box center [311, 549] width 457 height 20
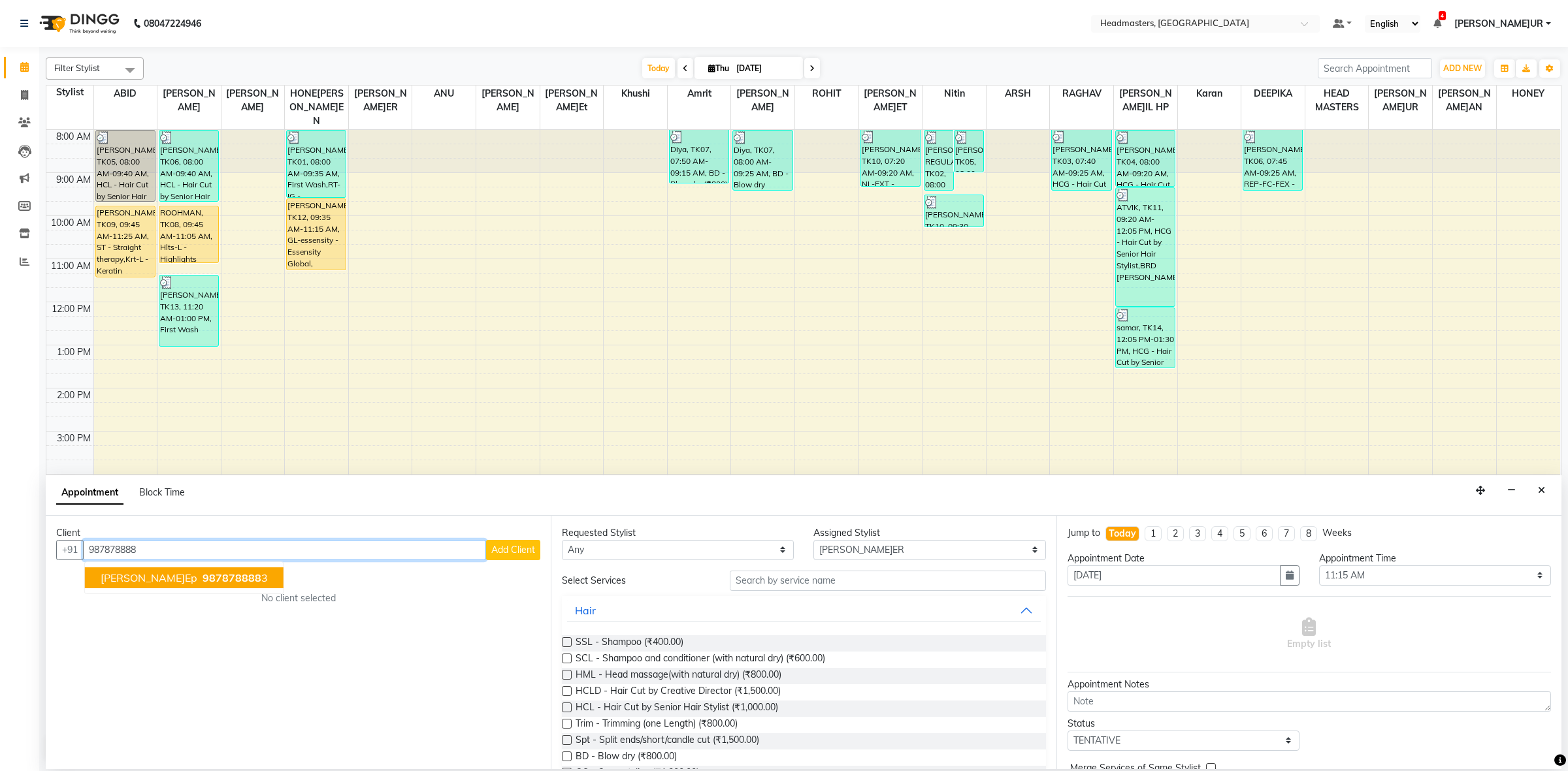
click at [203, 580] on span "987878888" at bounding box center [232, 577] width 59 height 13
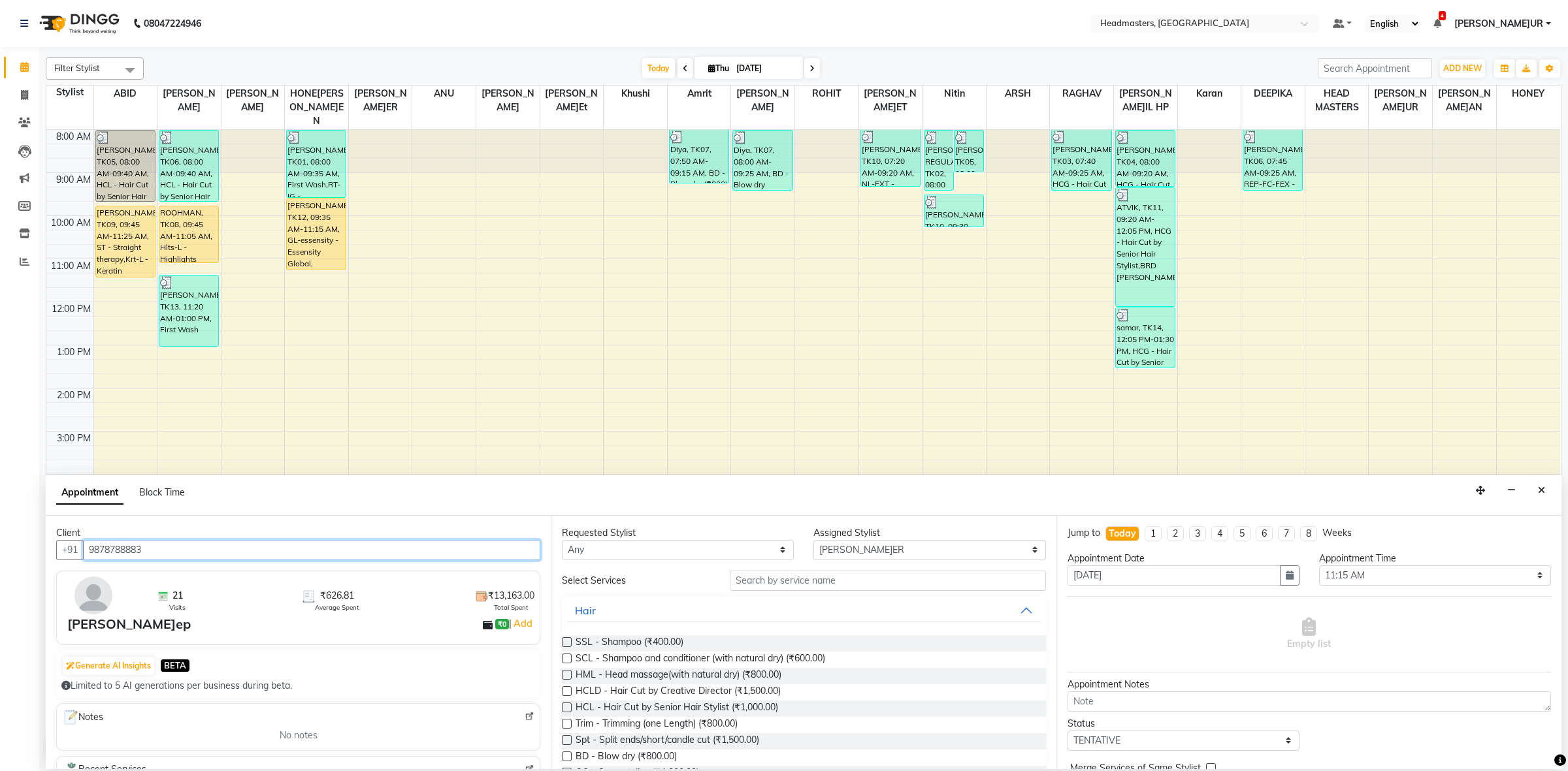
type input "9878788883"
drag, startPoint x: 602, startPoint y: 553, endPoint x: 597, endPoint y: 546, distance: 8.6
click at [602, 553] on select "Any ABID Amrit ANU ARS[PERSON_NAME] HEAD MASTERS HONEY [PERSON_NAME] HONE[PERSO…" at bounding box center [677, 549] width 232 height 20
select select "60641"
click at [562, 540] on select "Any ABID Amrit ANU ARS[PERSON_NAME] HEAD MASTERS HONEY [PERSON_NAME] HONE[PERSO…" at bounding box center [677, 549] width 232 height 20
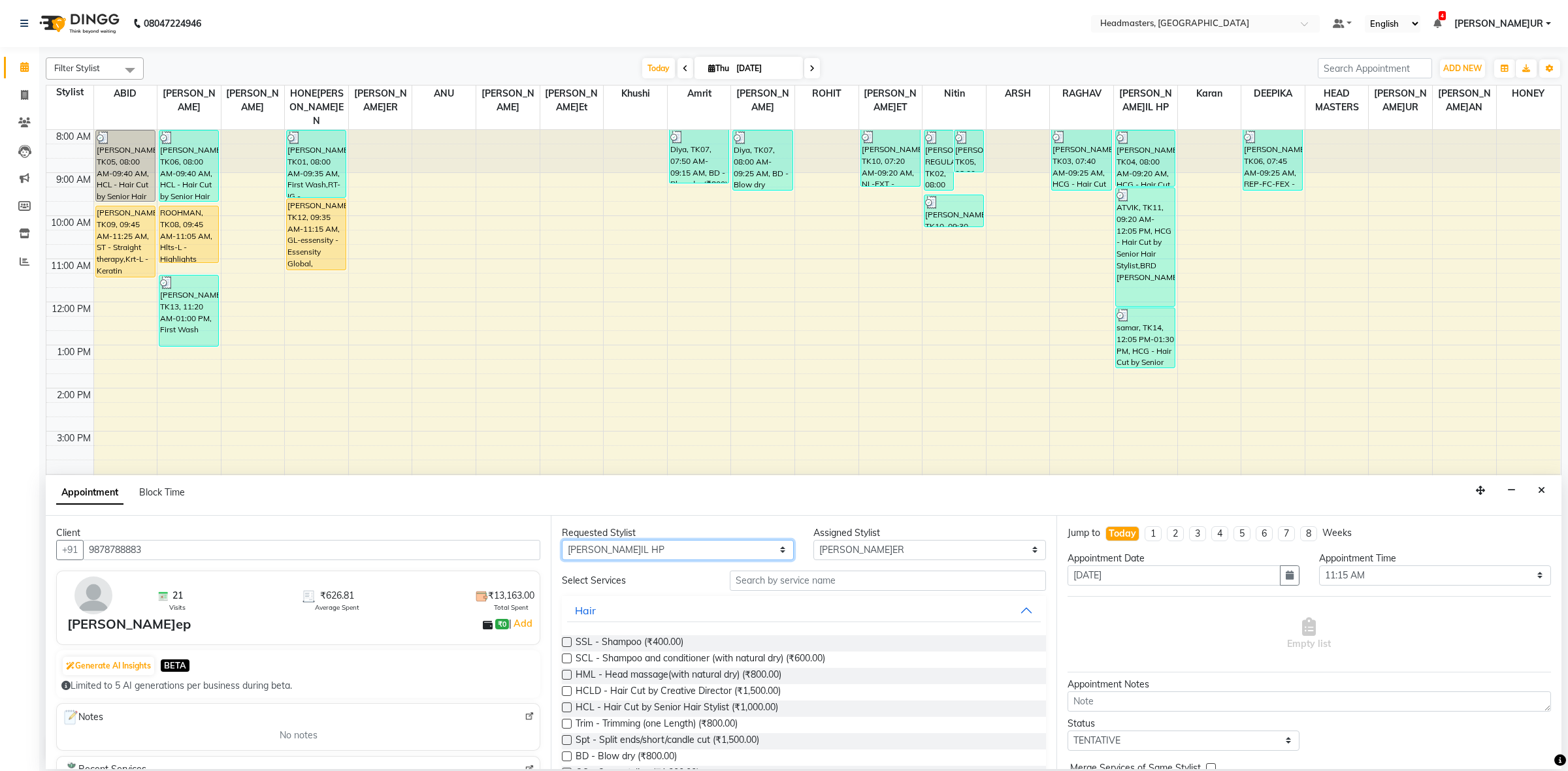
select select "60641"
click at [751, 578] on input "text" at bounding box center [888, 581] width 317 height 20
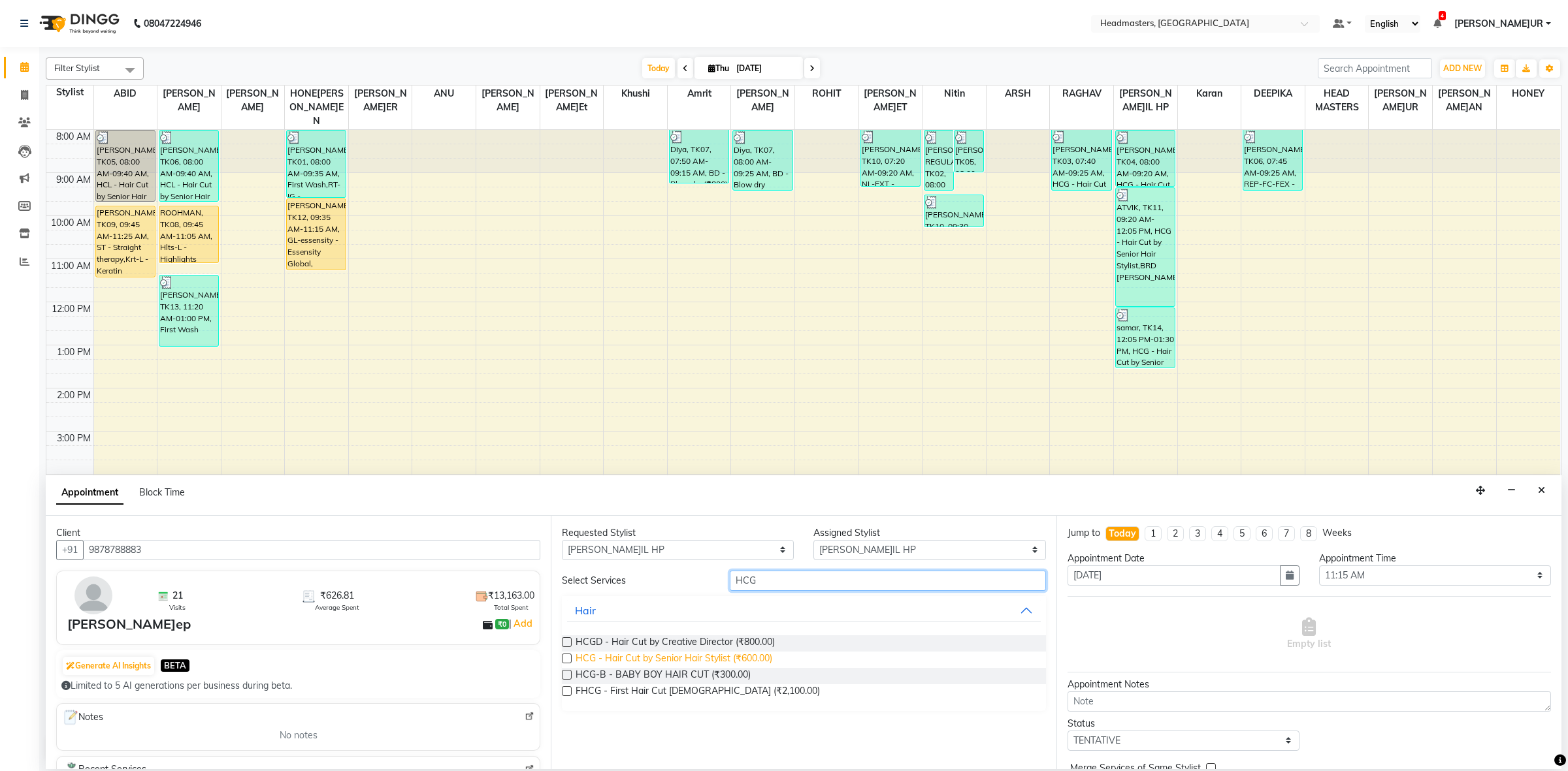
type input "HCG"
click at [749, 657] on span "HCG - Hair Cut by Senior Hair Stylist (₹600.00)" at bounding box center [674, 660] width 197 height 17
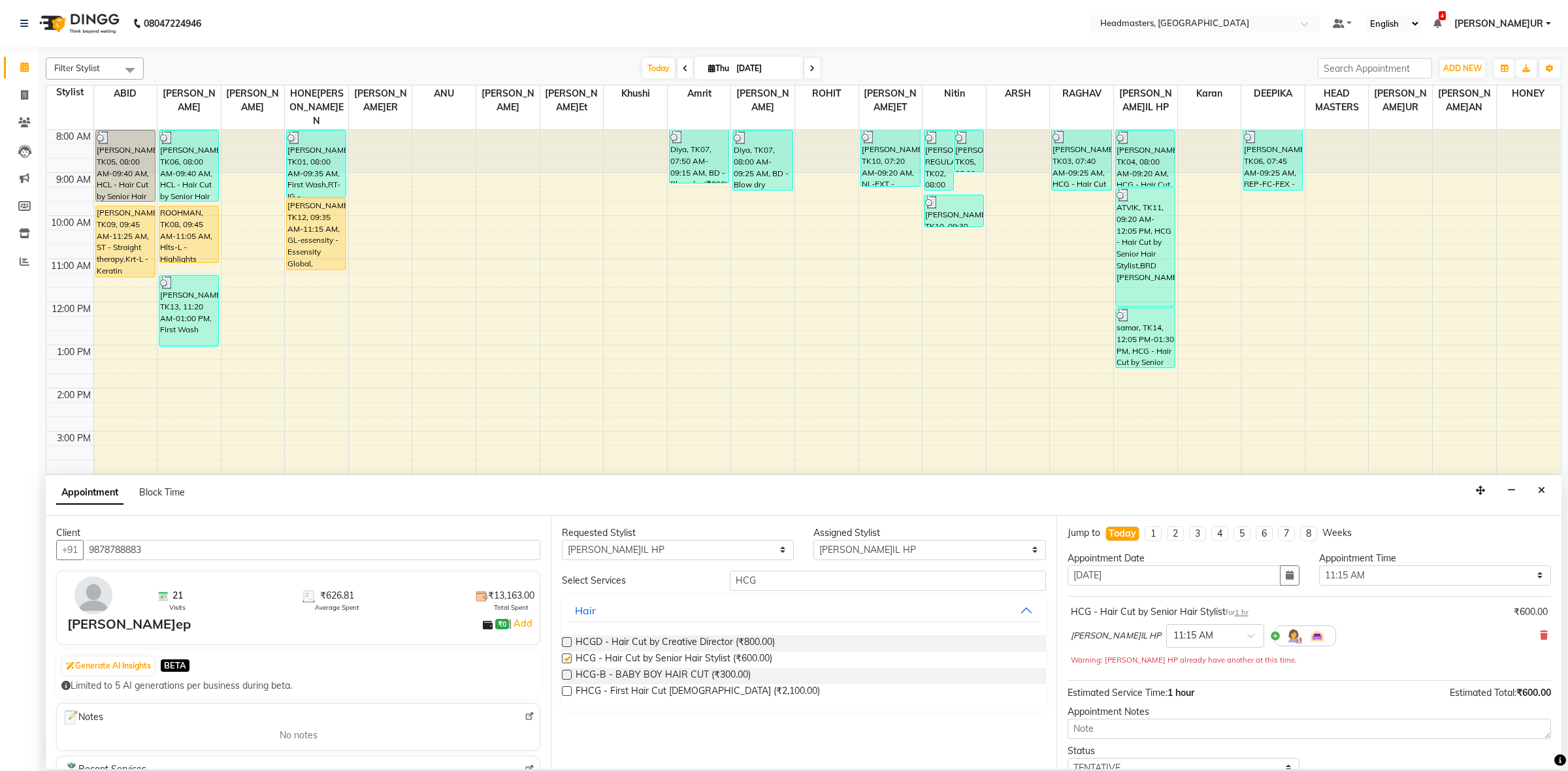
checkbox input "false"
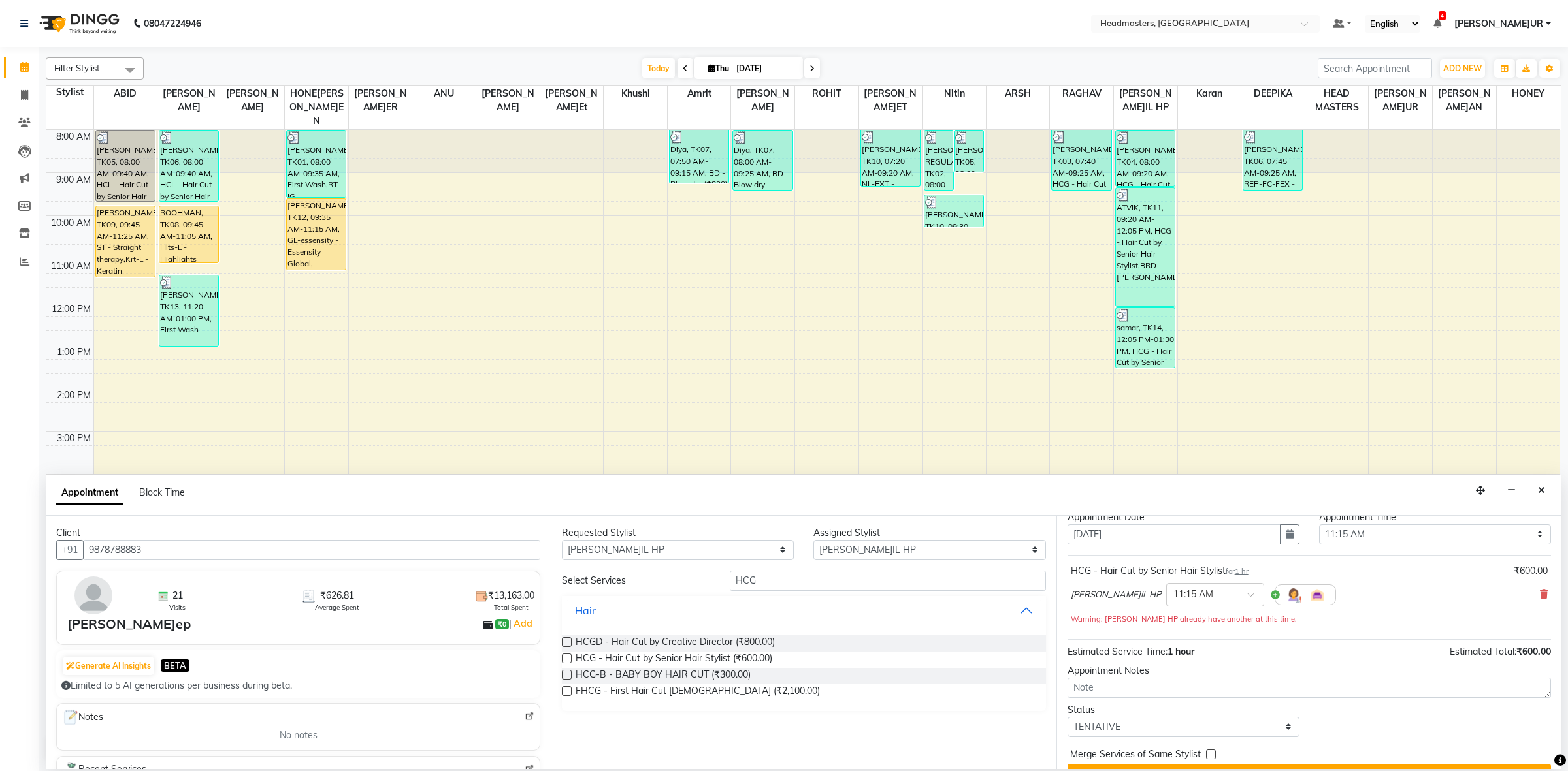
scroll to position [70, 0]
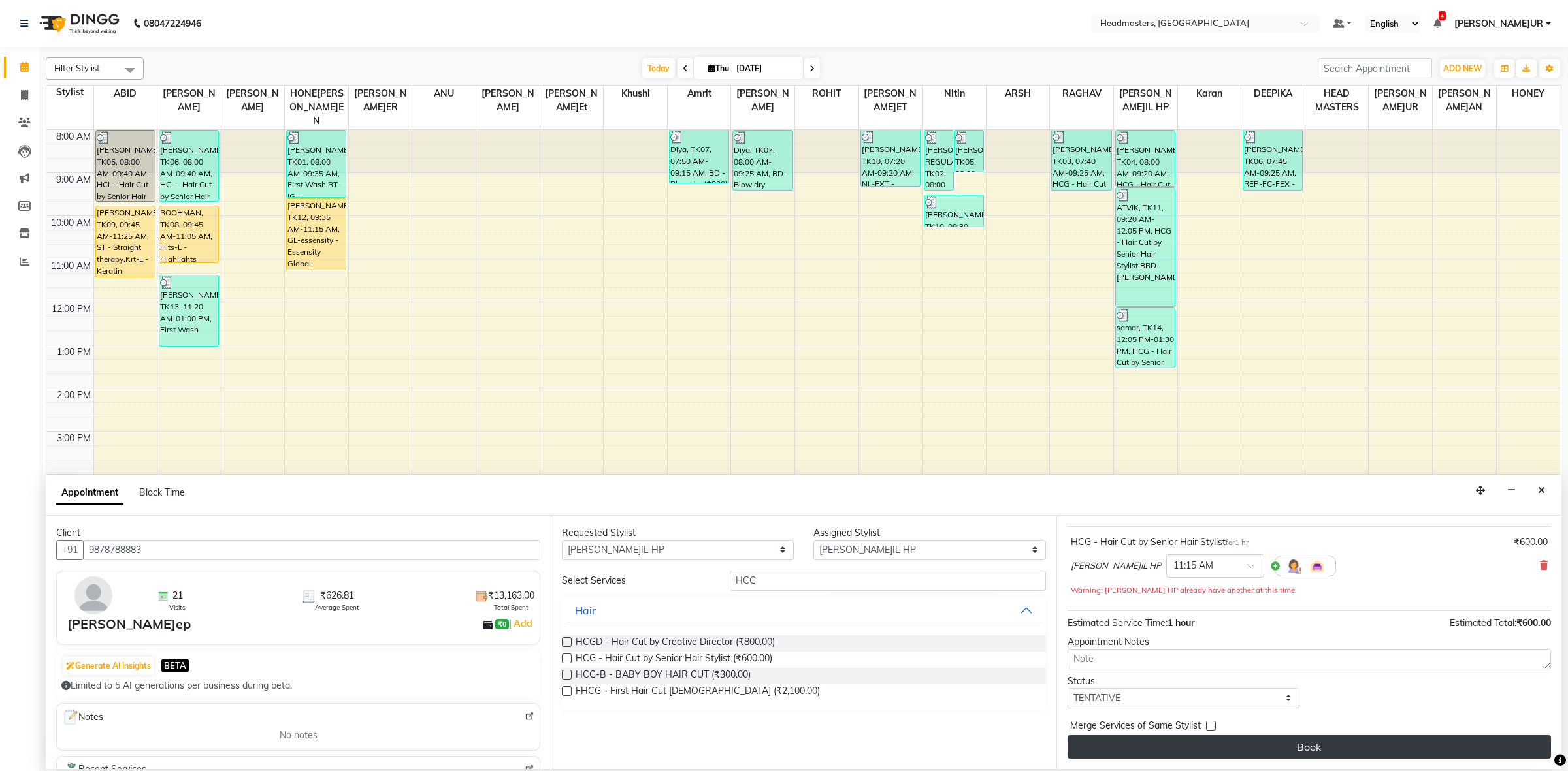
click at [1211, 742] on button "Book" at bounding box center [1310, 747] width 484 height 23
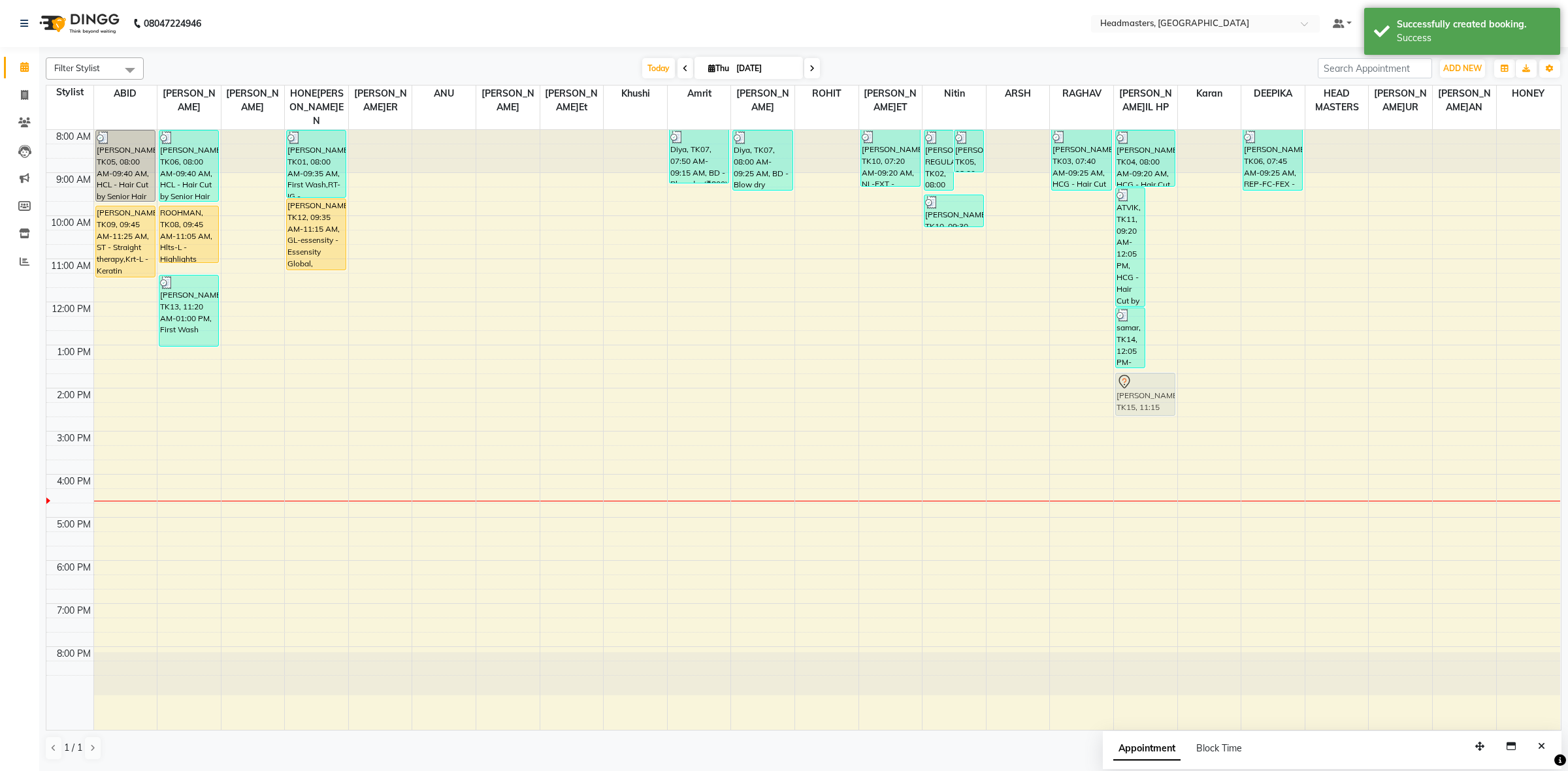
drag, startPoint x: 1152, startPoint y: 303, endPoint x: 1147, endPoint y: 382, distance: 79.2
click at [1147, 382] on div "ATVIK, TK11, 09:20 AM-12:05 PM, HCG - Hair Cut by Senior Hair Stylist,BRD - Bea…" at bounding box center [1145, 430] width 63 height 600
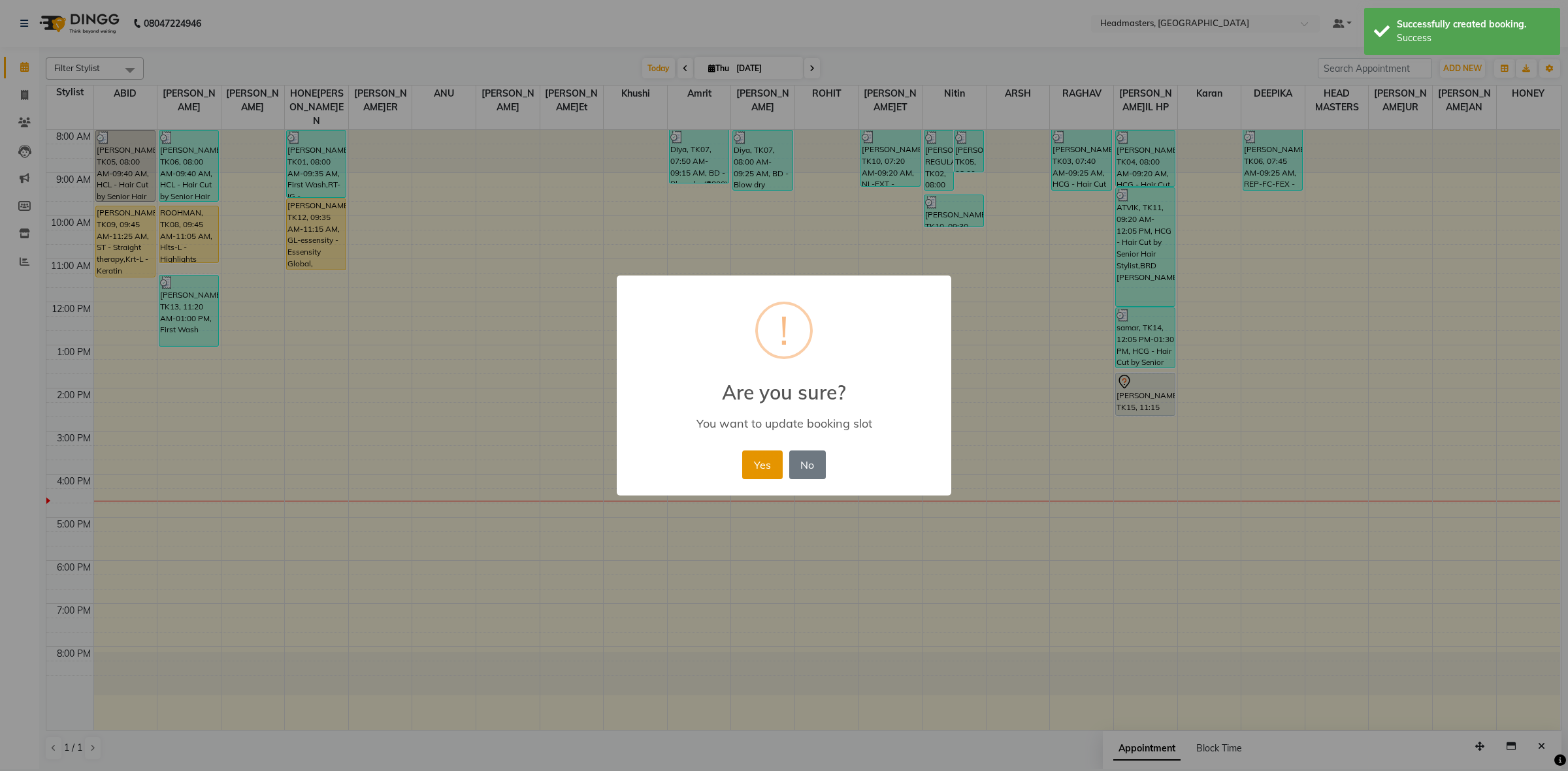
click at [756, 455] on button "Yes" at bounding box center [763, 464] width 40 height 29
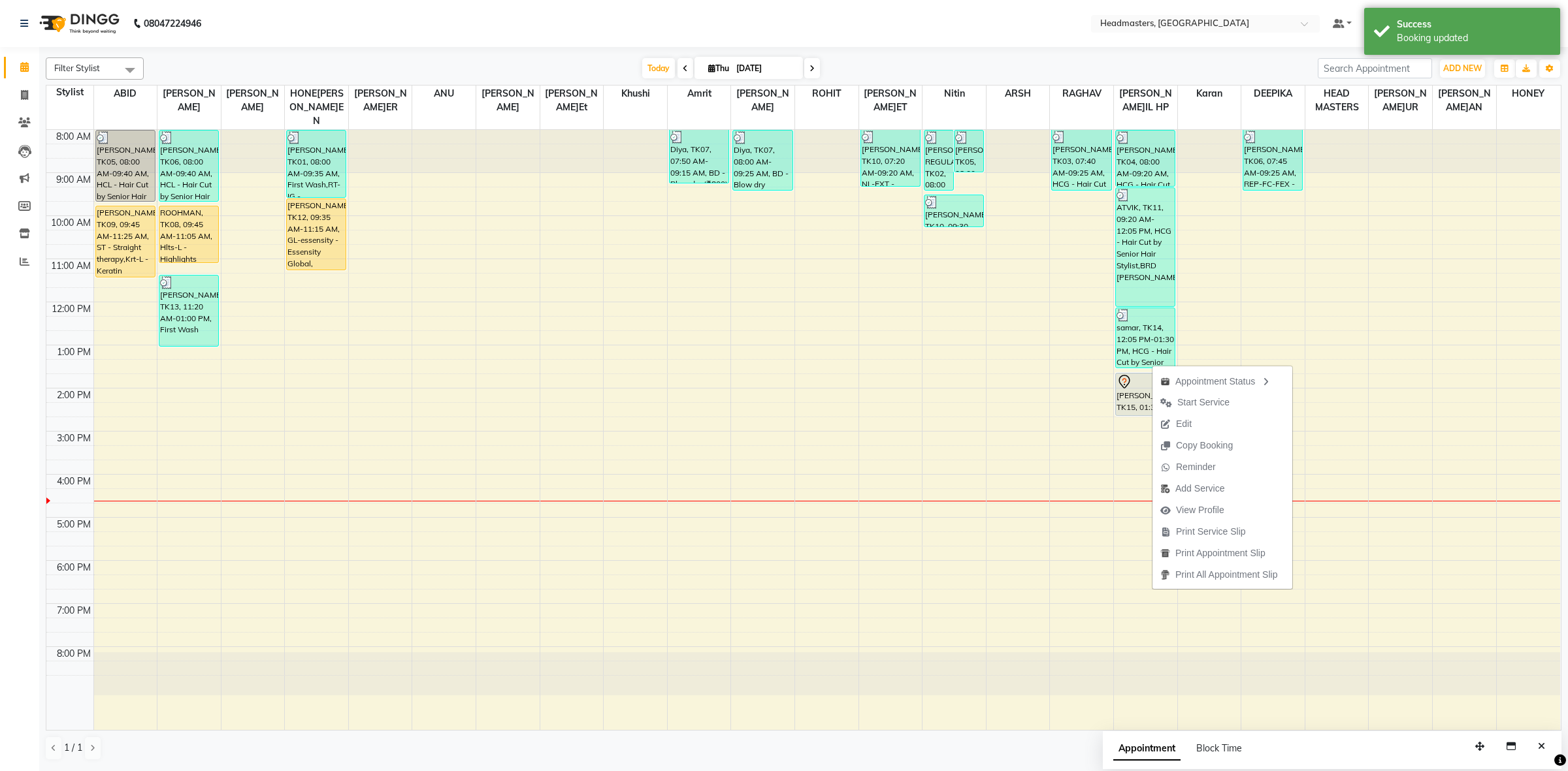
click at [1197, 396] on span "Start Service" at bounding box center [1204, 402] width 52 height 14
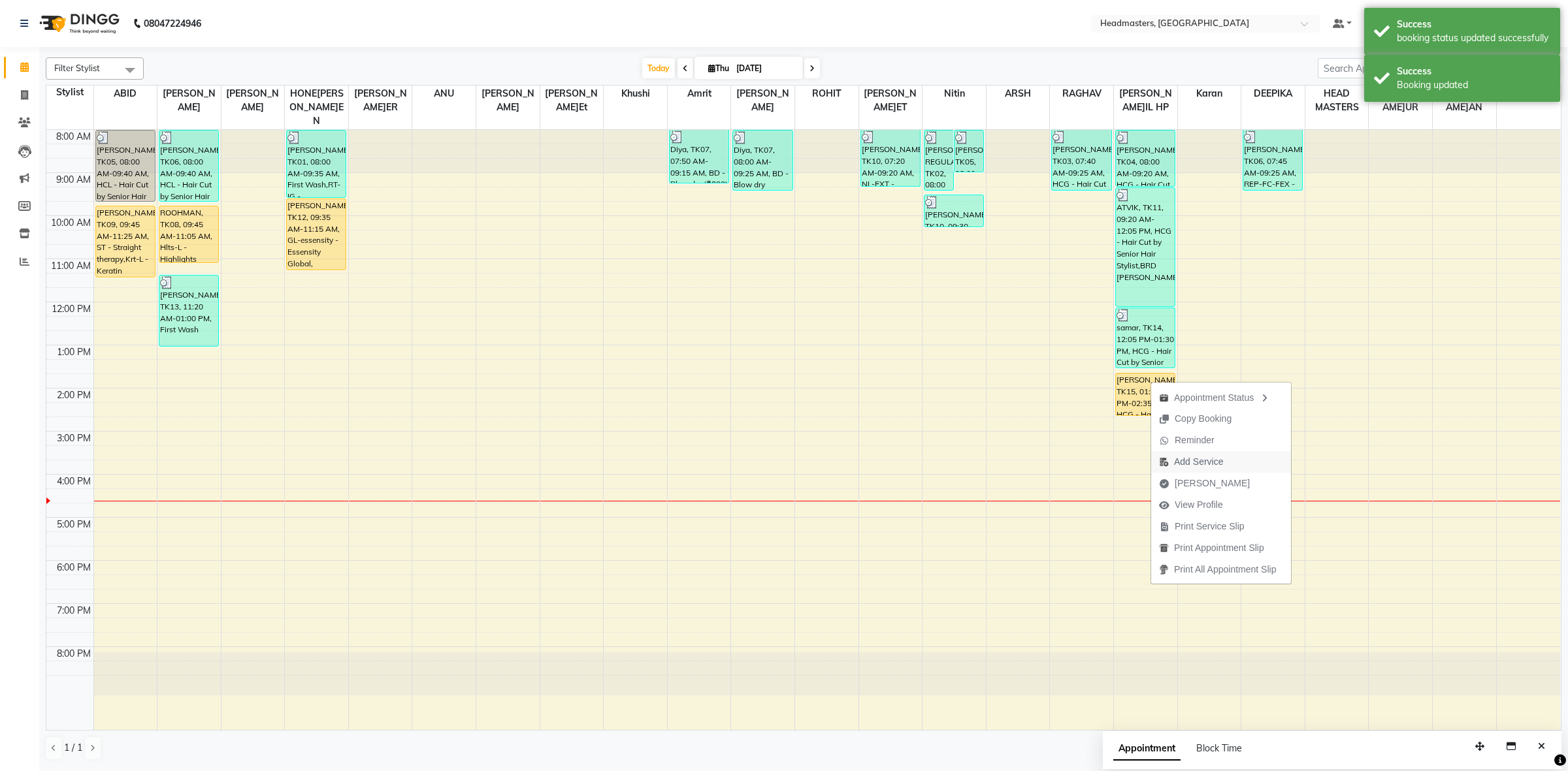
click at [1201, 455] on span "Add Service" at bounding box center [1198, 462] width 49 height 14
select select "60641"
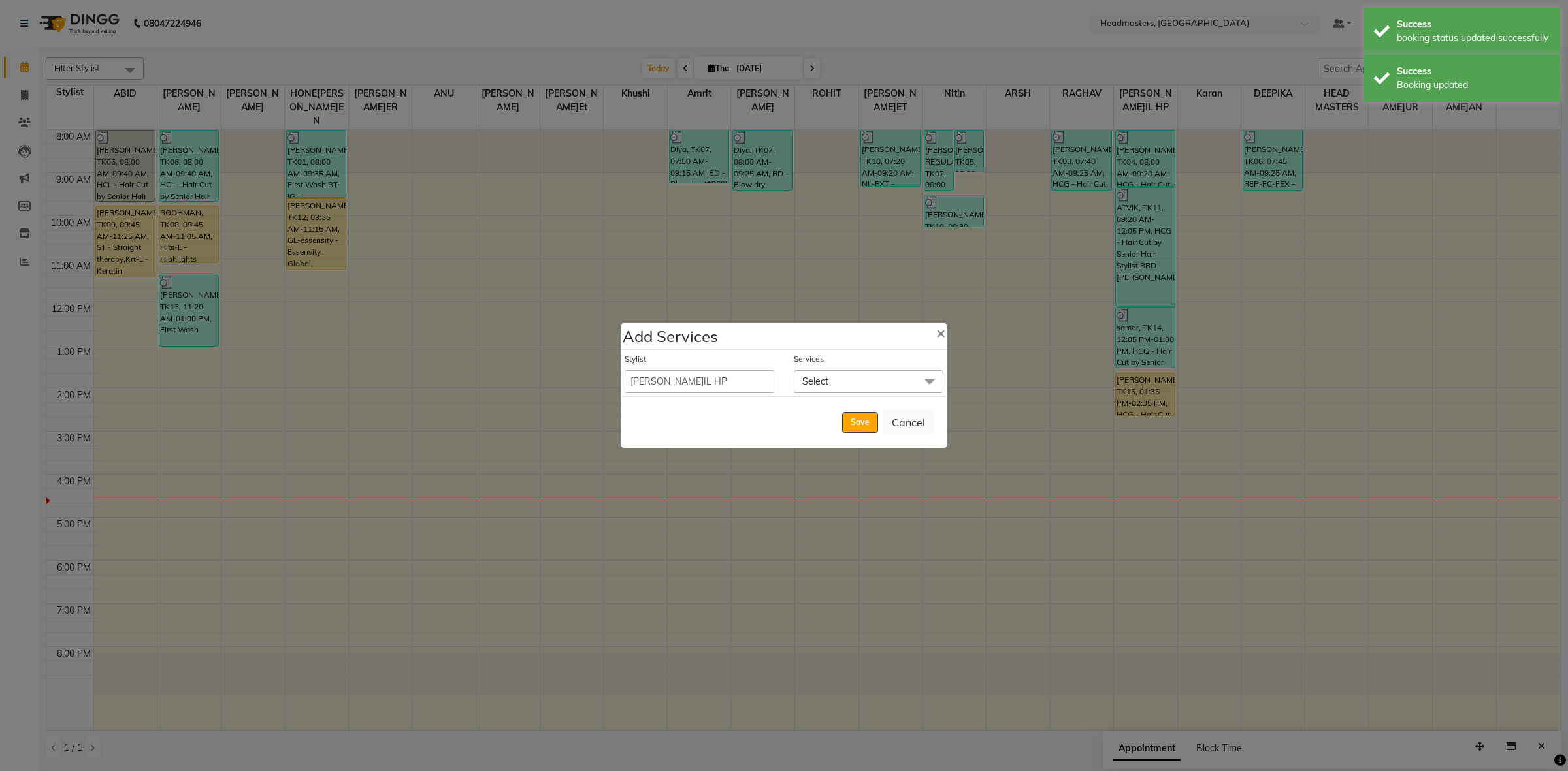
click at [807, 390] on span "Select" at bounding box center [869, 382] width 150 height 23
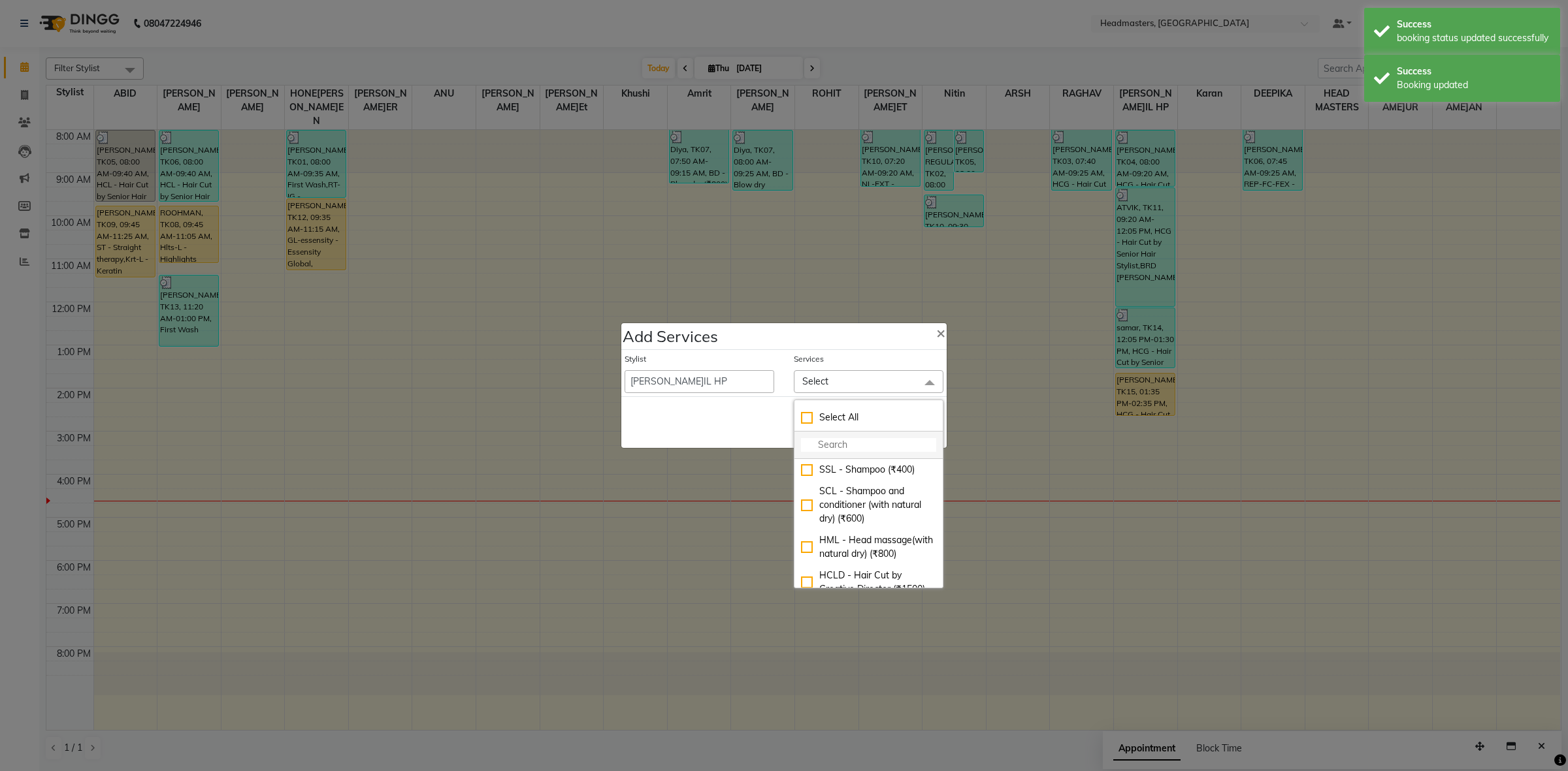
click at [813, 448] on input "multiselect-search" at bounding box center [869, 445] width 136 height 14
type input "BRD"
click at [824, 476] on div "BRD [PERSON_NAME]rd (₹400)" at bounding box center [869, 477] width 136 height 28
checkbox input "true"
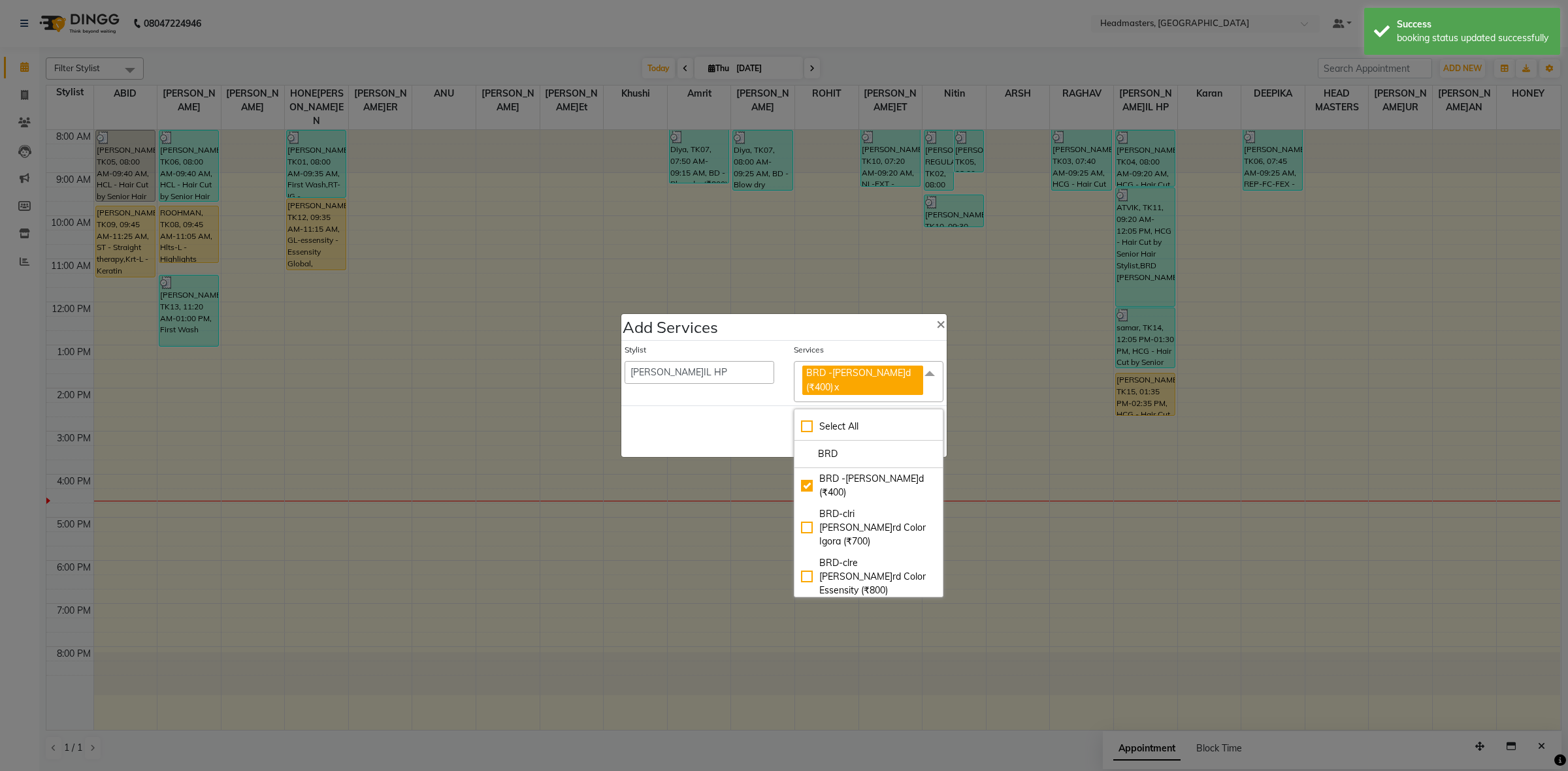
click at [681, 393] on div "Stylist ABID Amrit ANU ARSH [PERSON_NAME] HEAD MASTERS HONEY [PERSON_NAME] [PER…" at bounding box center [699, 373] width 170 height 58
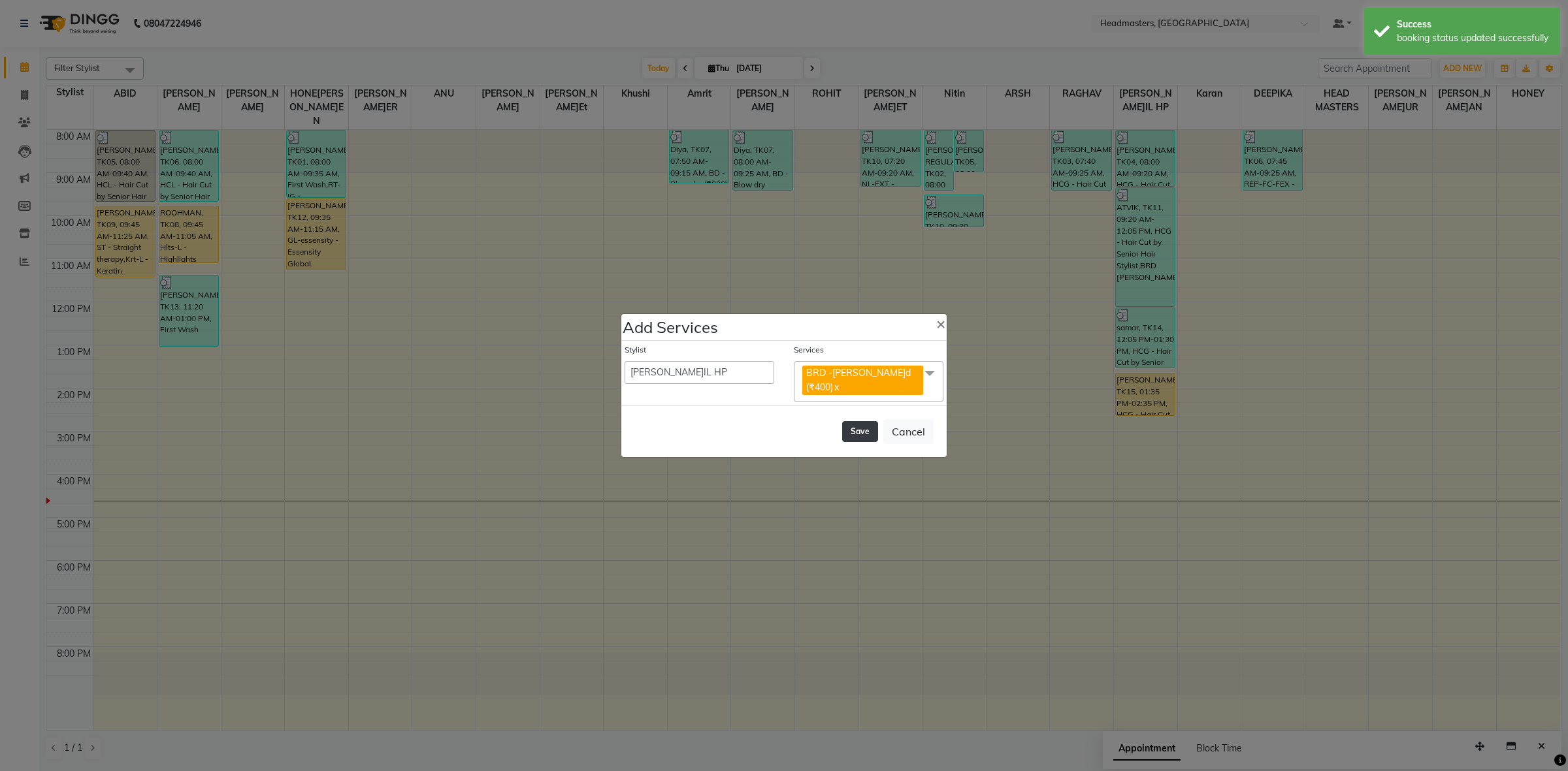
click at [856, 429] on button "Save" at bounding box center [859, 432] width 36 height 21
select select "60608"
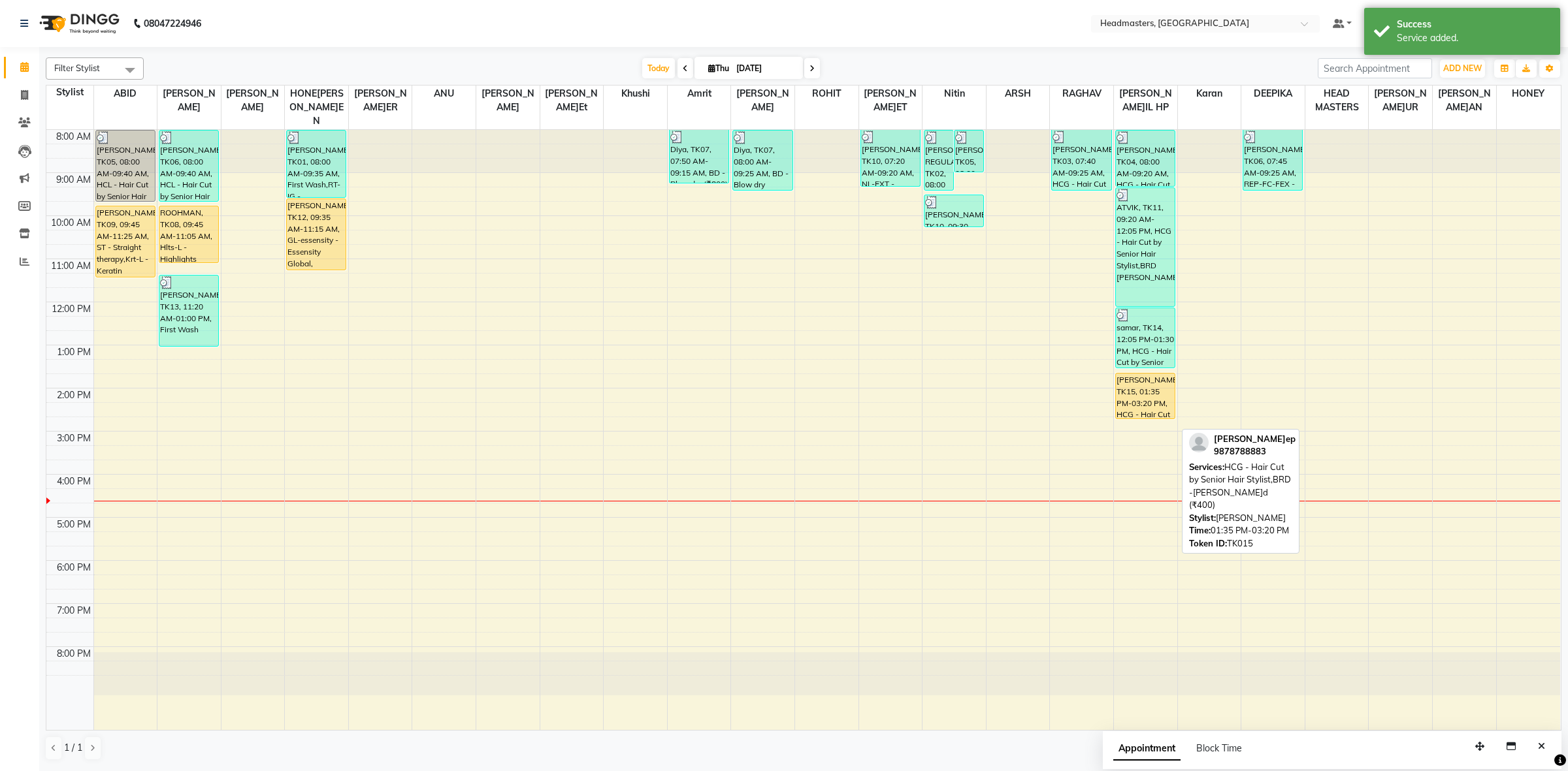
drag, startPoint x: 1144, startPoint y: 432, endPoint x: 1145, endPoint y: 403, distance: 29.0
click at [1145, 403] on div "UDAY PARTAP, TK04, 08:00 AM-09:20 AM, HCG - Hair Cut by Senior Hair Stylist ATV…" at bounding box center [1145, 430] width 63 height 600
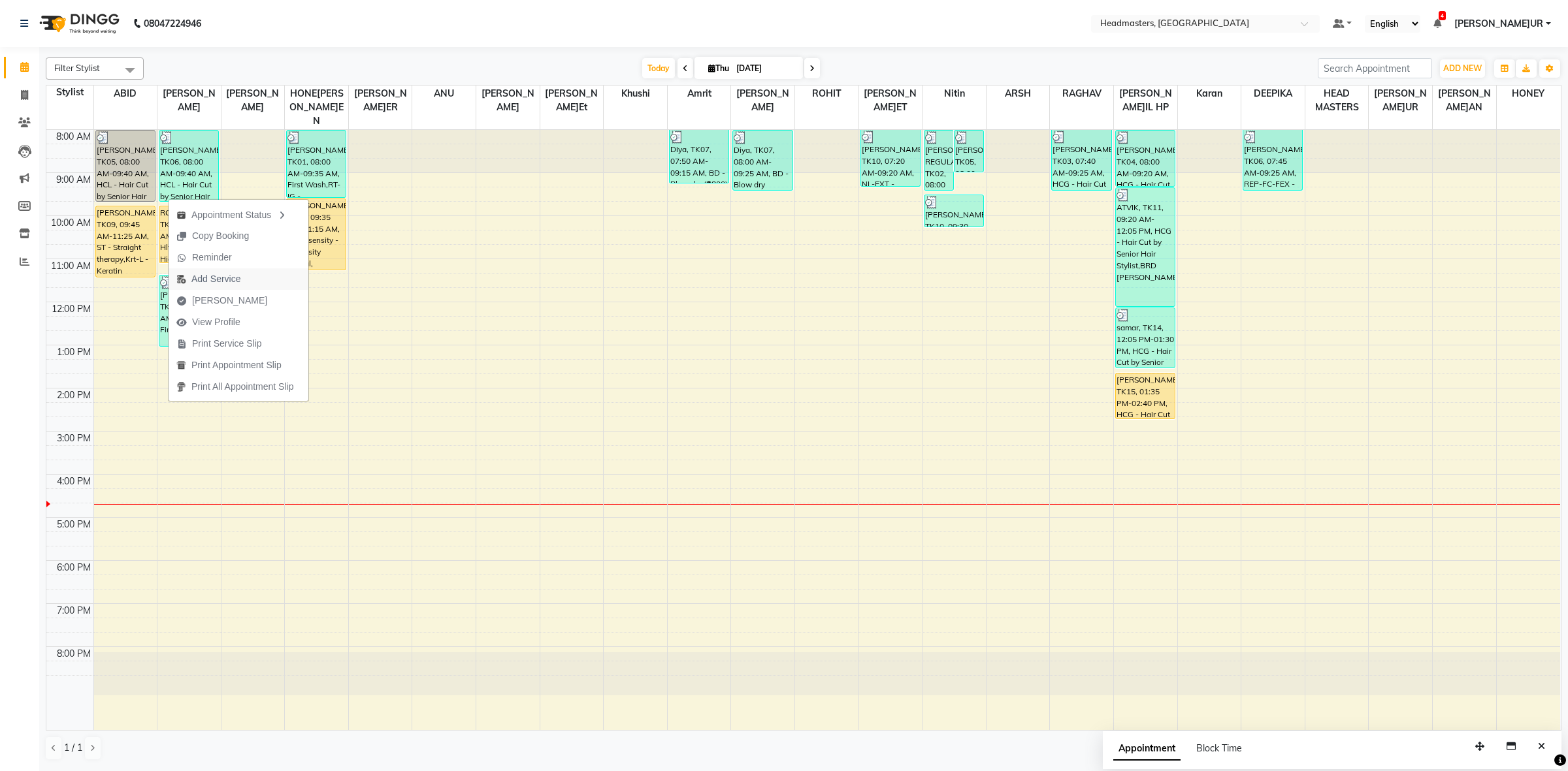
click at [226, 279] on span "Add Service" at bounding box center [216, 279] width 49 height 14
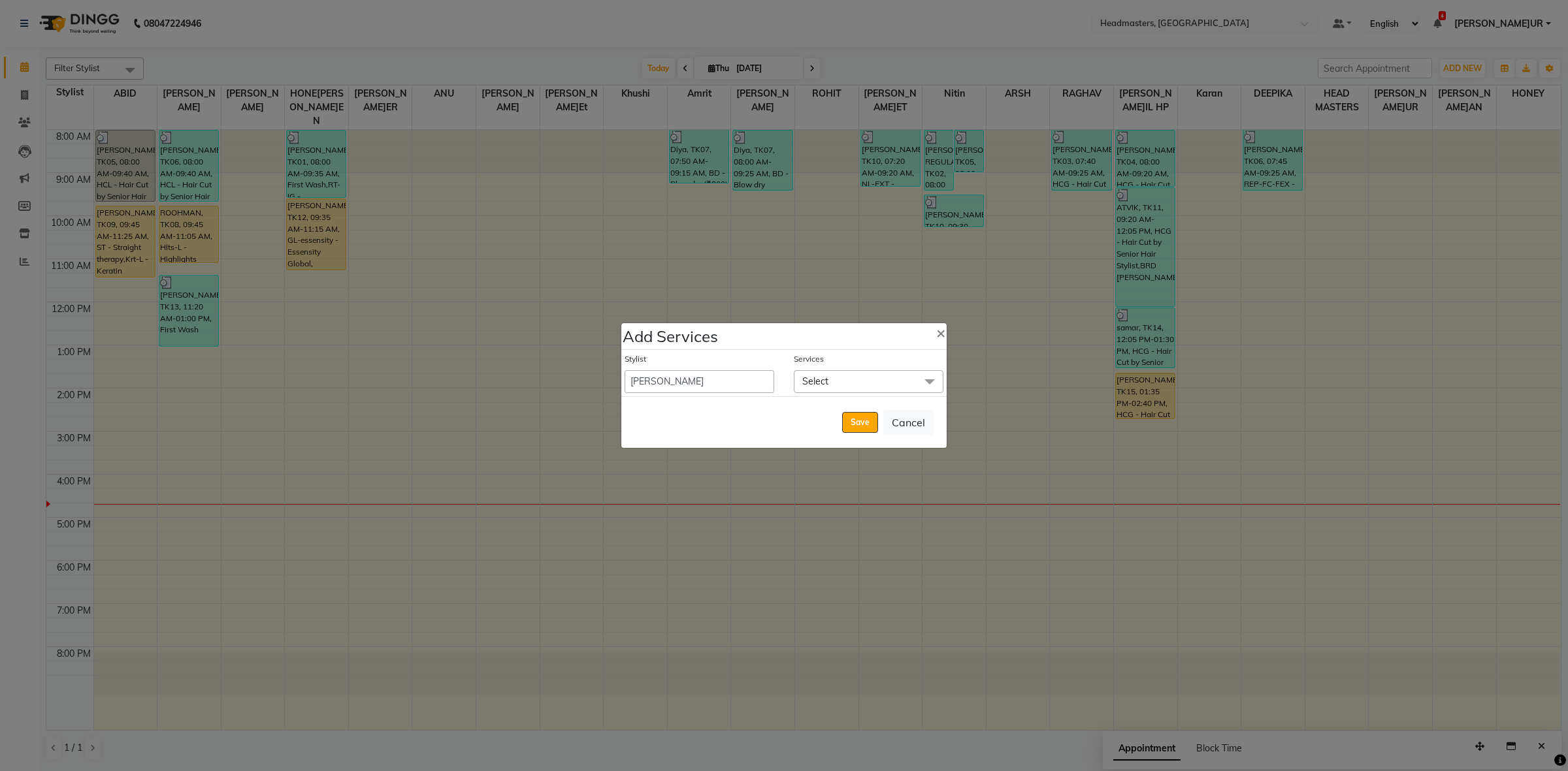
click at [850, 380] on span "Select" at bounding box center [869, 382] width 150 height 23
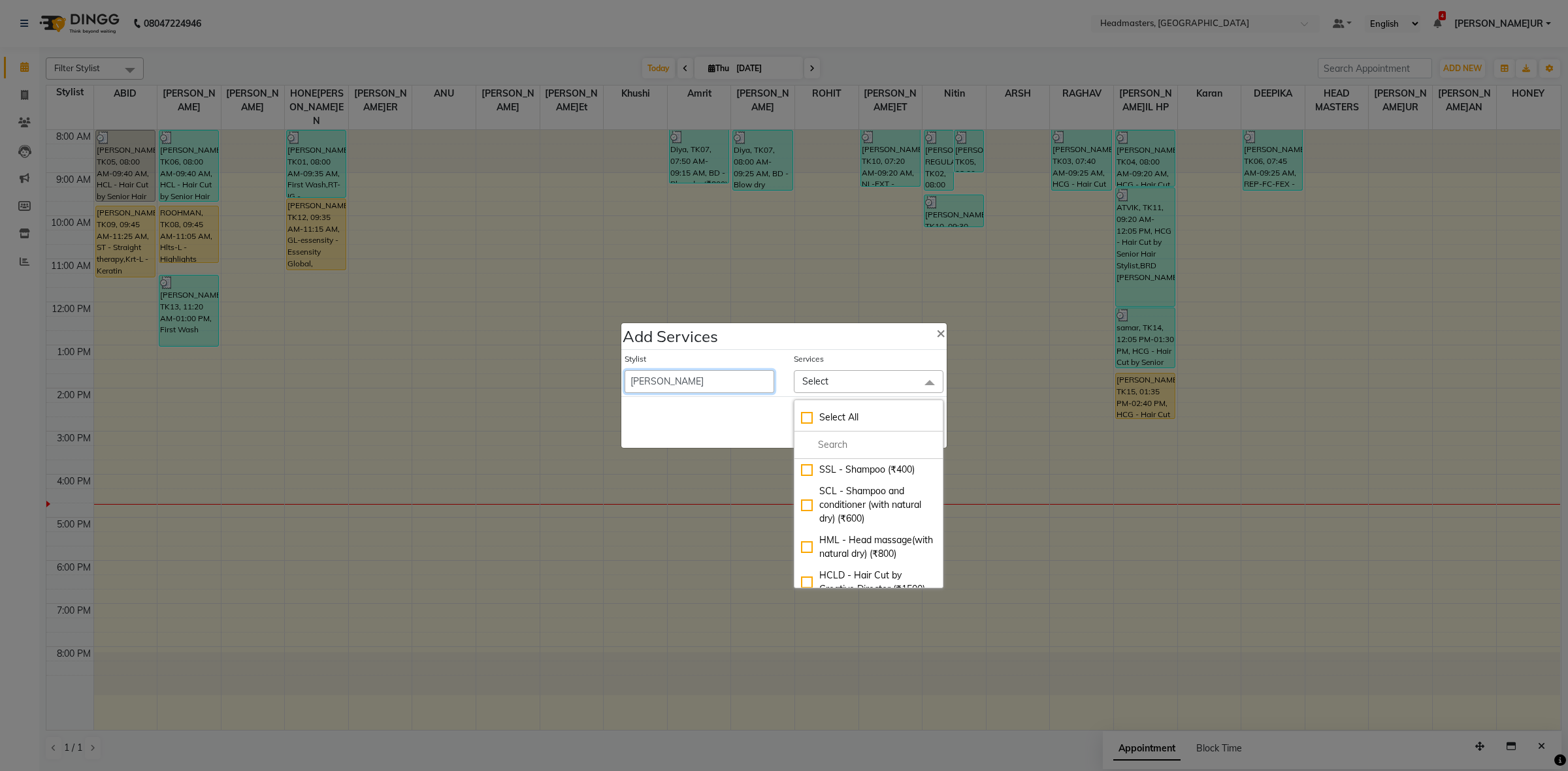
click at [709, 387] on select "ABID Amrit ANU ARSH [PERSON_NAME] HEAD MASTERS HONEY [PERSON_NAME] [PERSON_NAME…" at bounding box center [699, 382] width 150 height 23
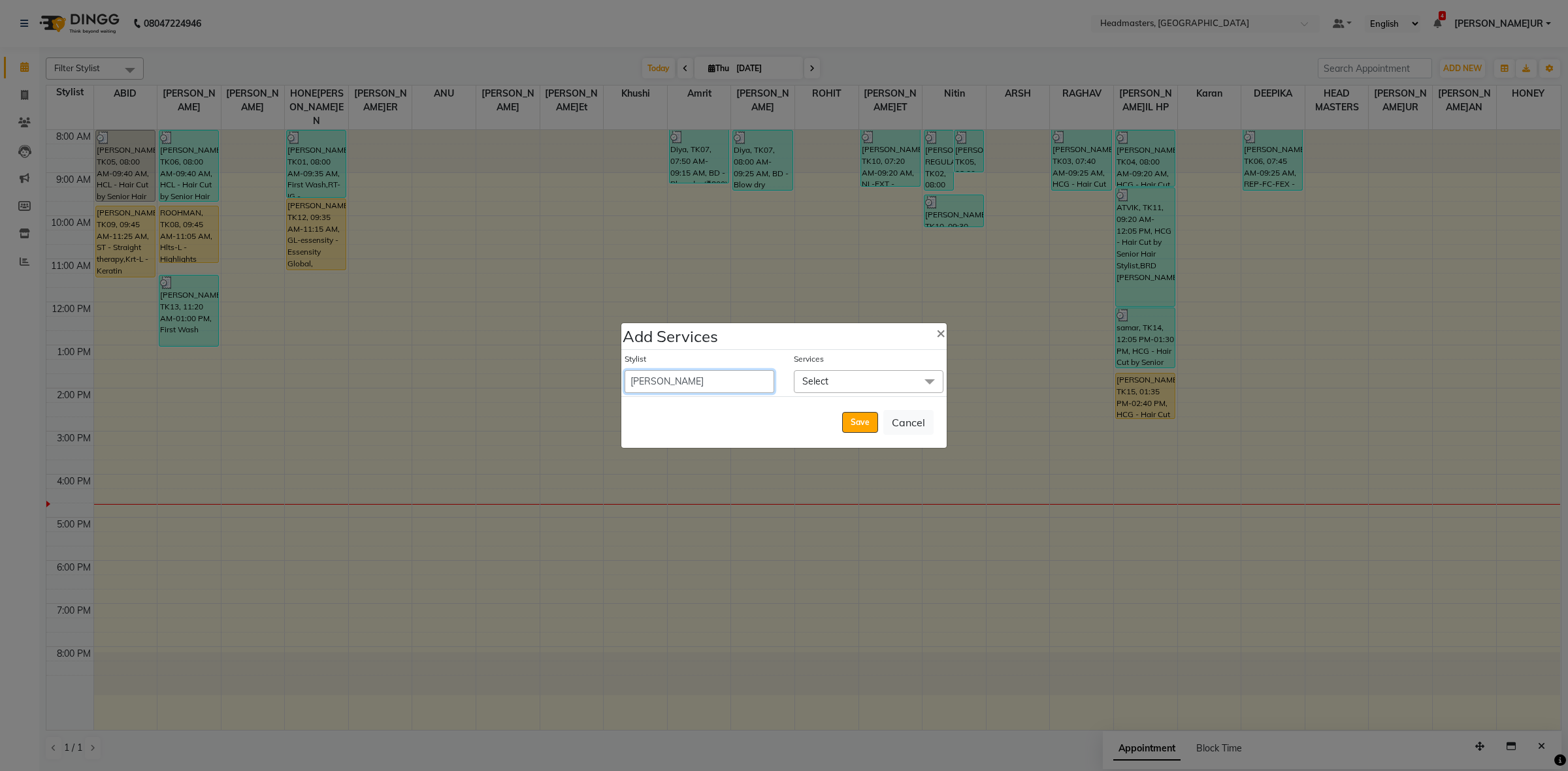
select select "60639"
click at [624, 370] on select "ABID Amrit ANU ARSH [PERSON_NAME] HEAD MASTERS HONEY [PERSON_NAME] [PERSON_NAME…" at bounding box center [699, 382] width 150 height 23
select select "675"
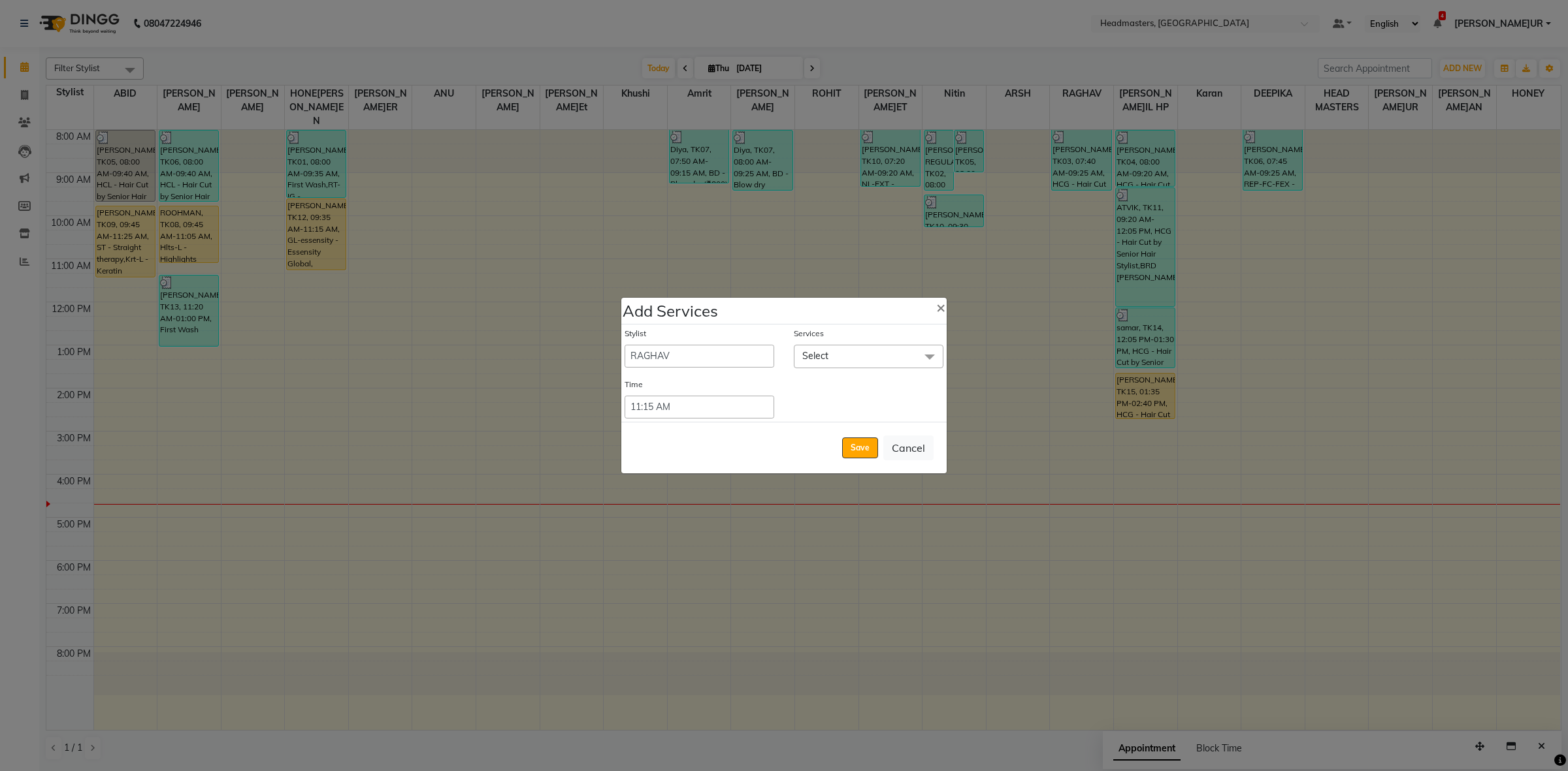
click at [821, 361] on span "Select" at bounding box center [816, 356] width 26 height 12
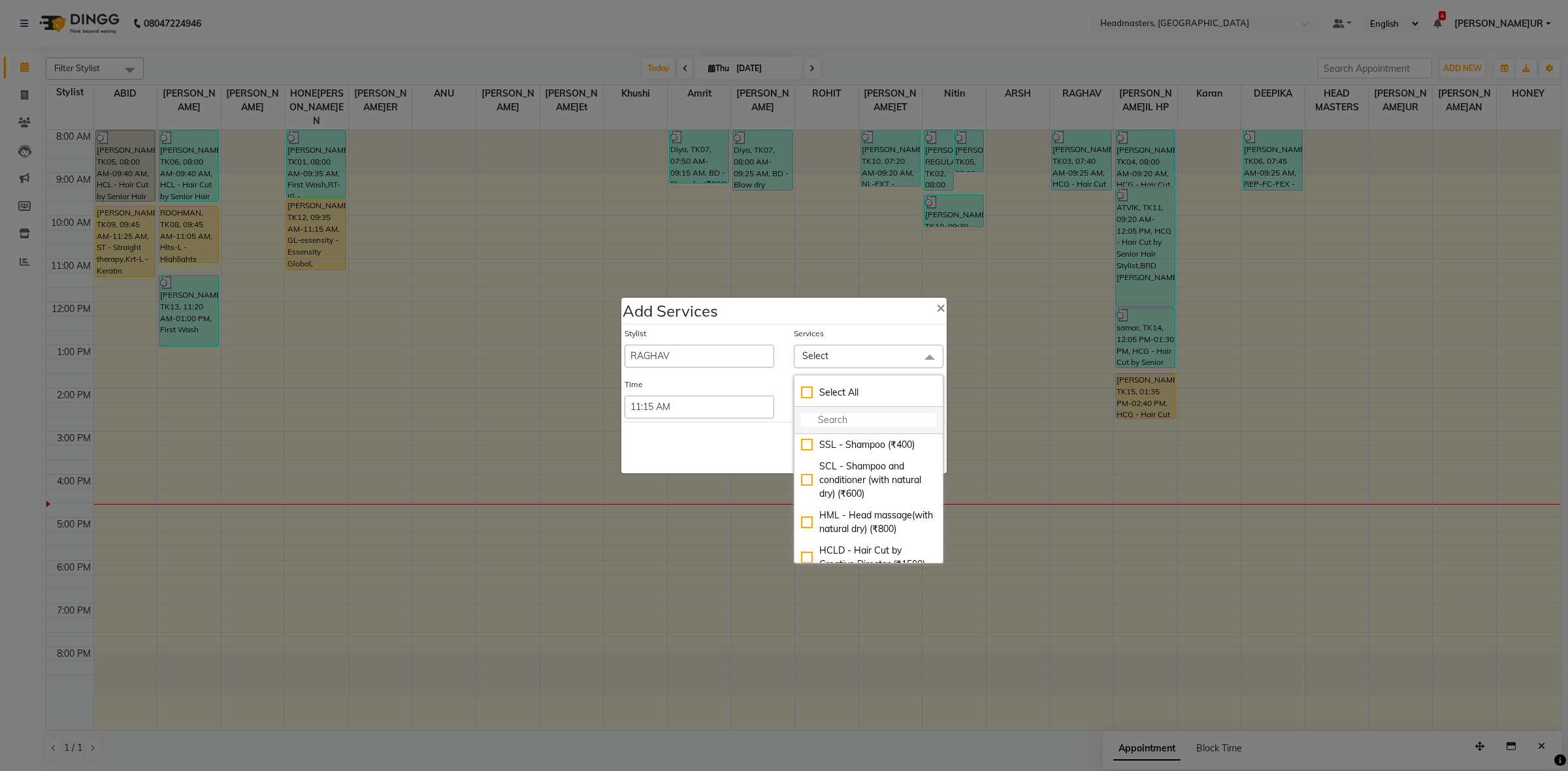
click at [844, 418] on input "multiselect-search" at bounding box center [869, 421] width 136 height 14
type input "SPA"
click at [855, 493] on div "H-SPA - PURIFYING - Treatment based hair spa service - Oily Scalp (Purifying Ra…" at bounding box center [869, 501] width 136 height 55
checkbox input "true"
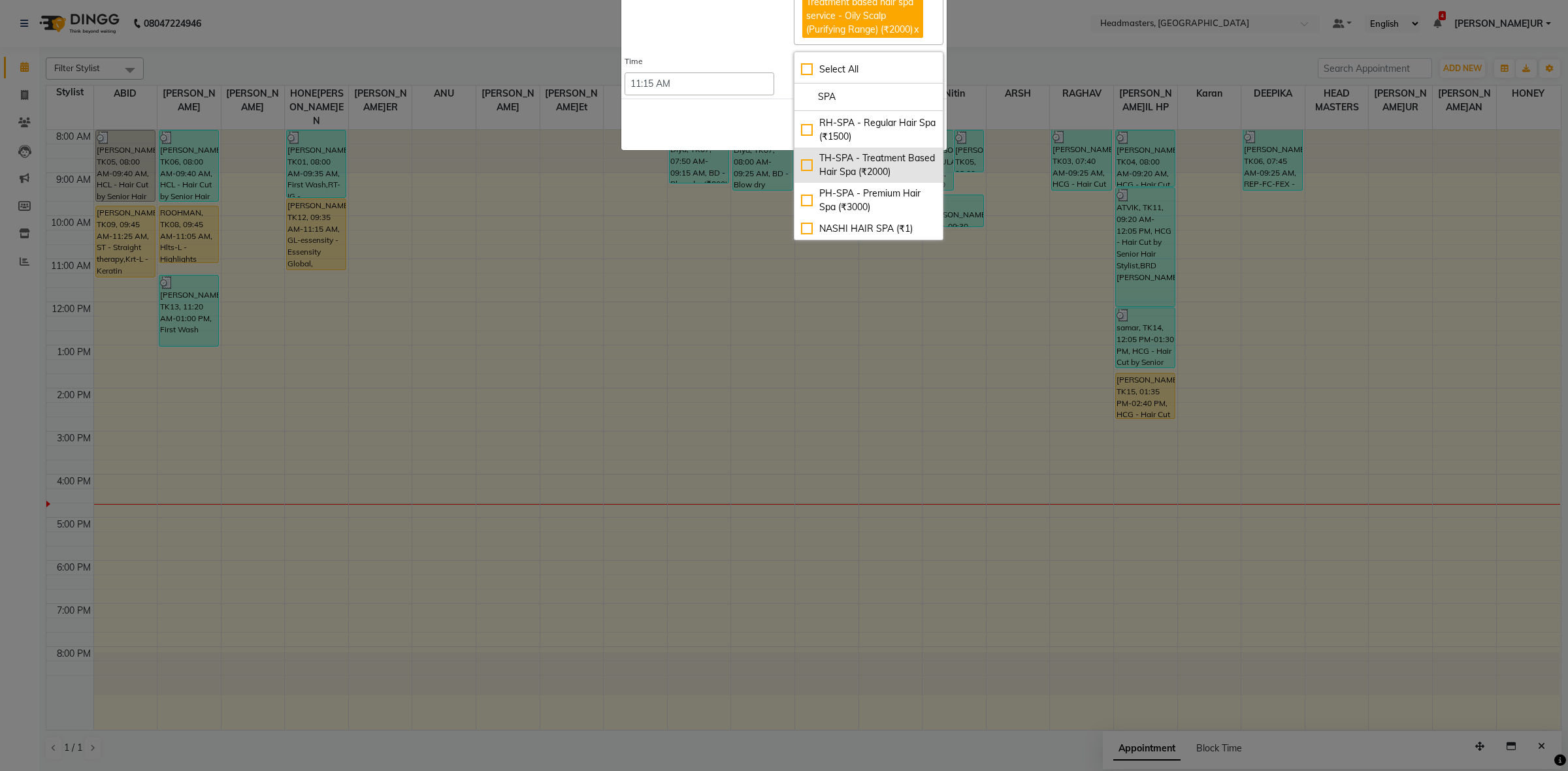
scroll to position [380, 0]
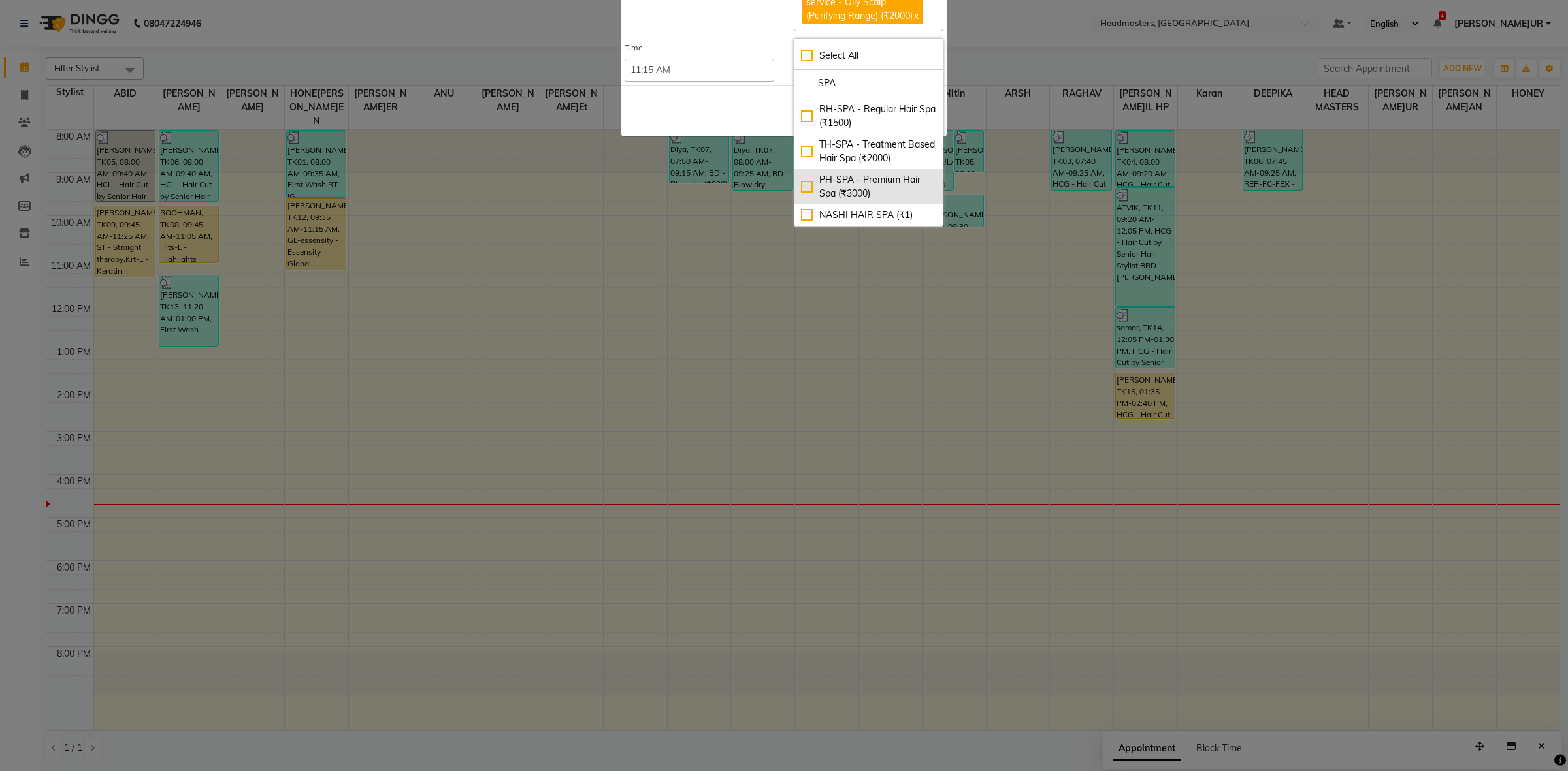
click at [872, 175] on div "PH-SPA - Premium Hair Spa (₹3000)" at bounding box center [869, 187] width 136 height 28
checkbox input "true"
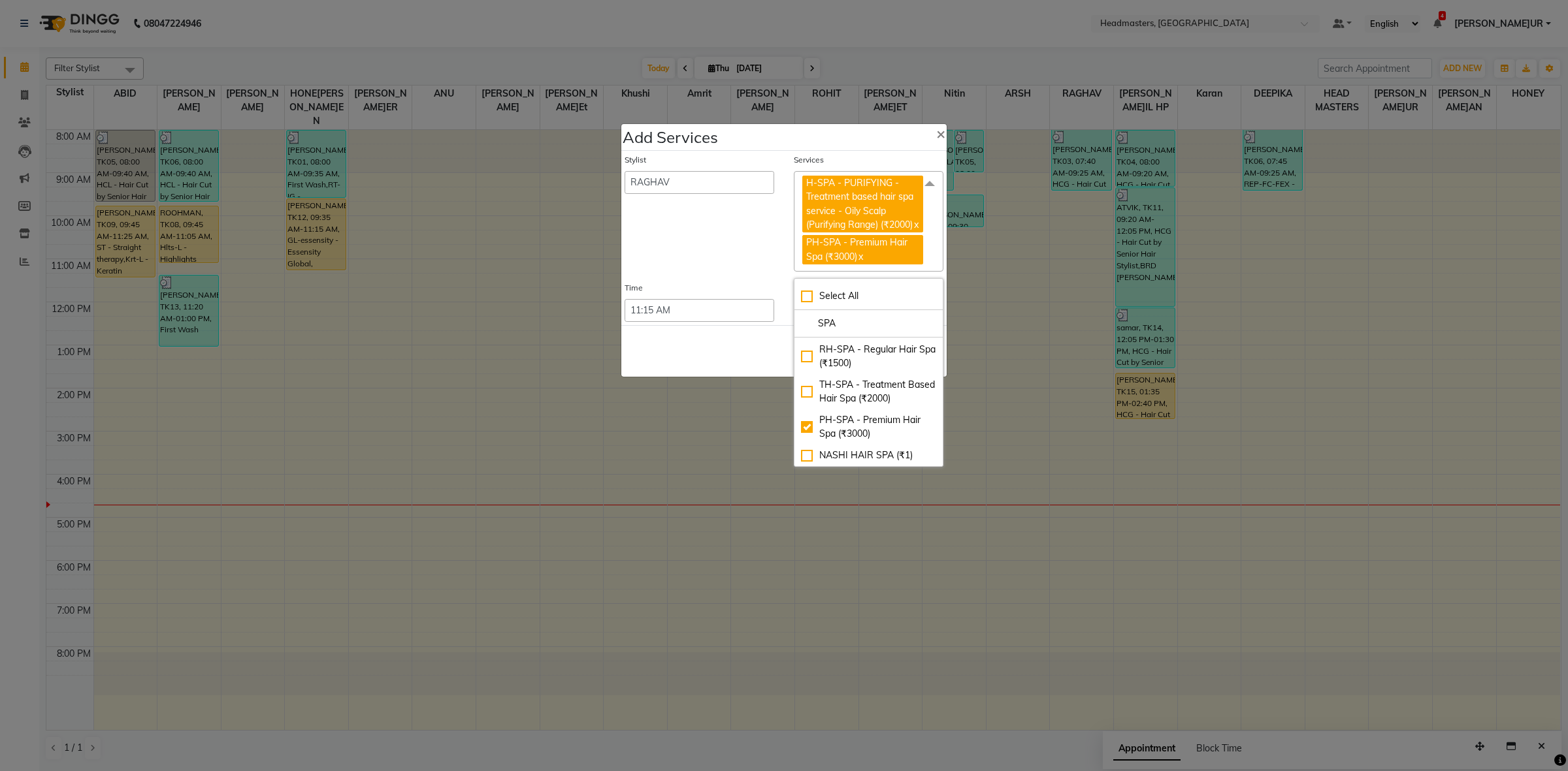
scroll to position [119, 0]
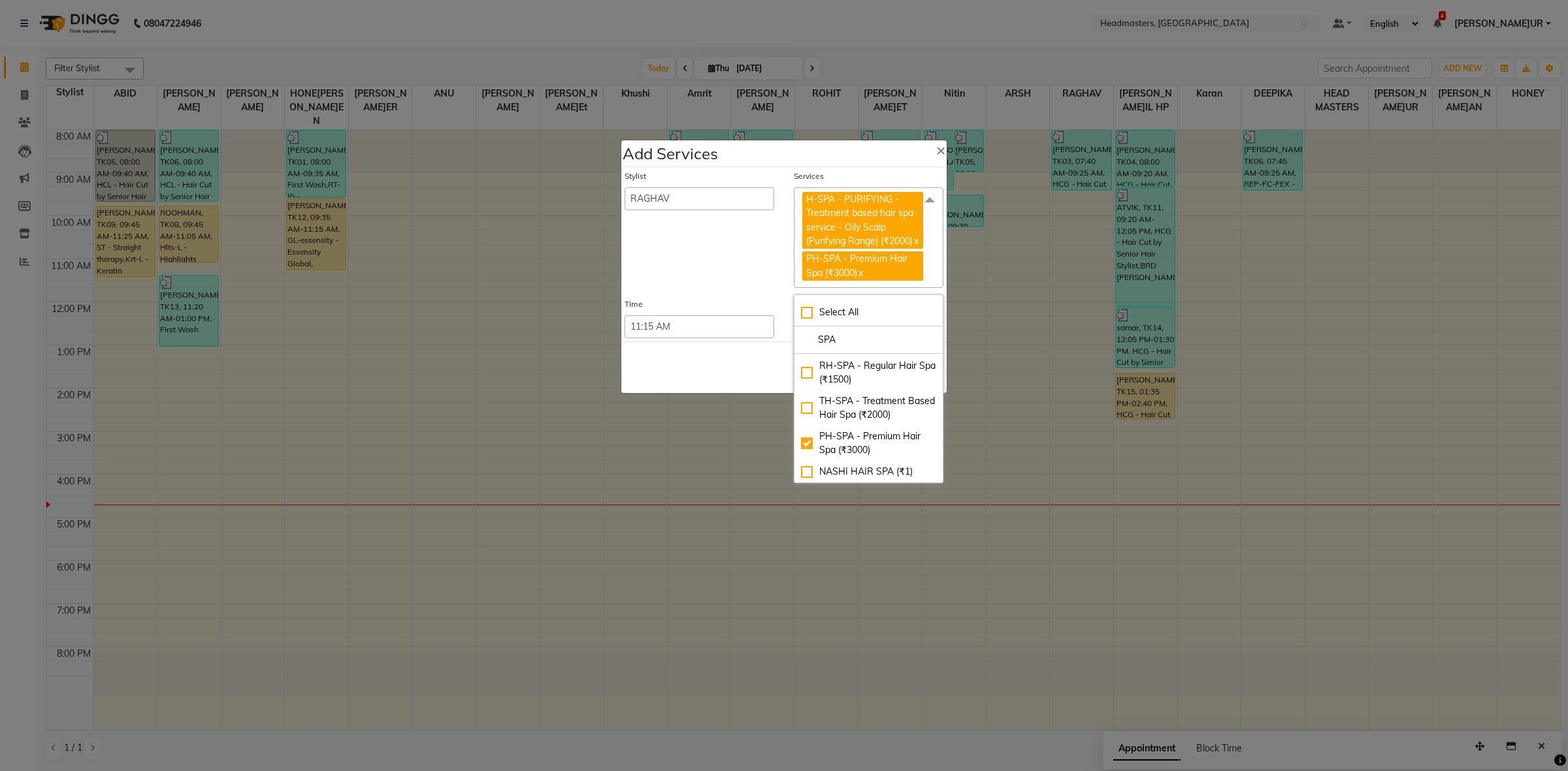
click at [913, 247] on link "x" at bounding box center [916, 241] width 6 height 12
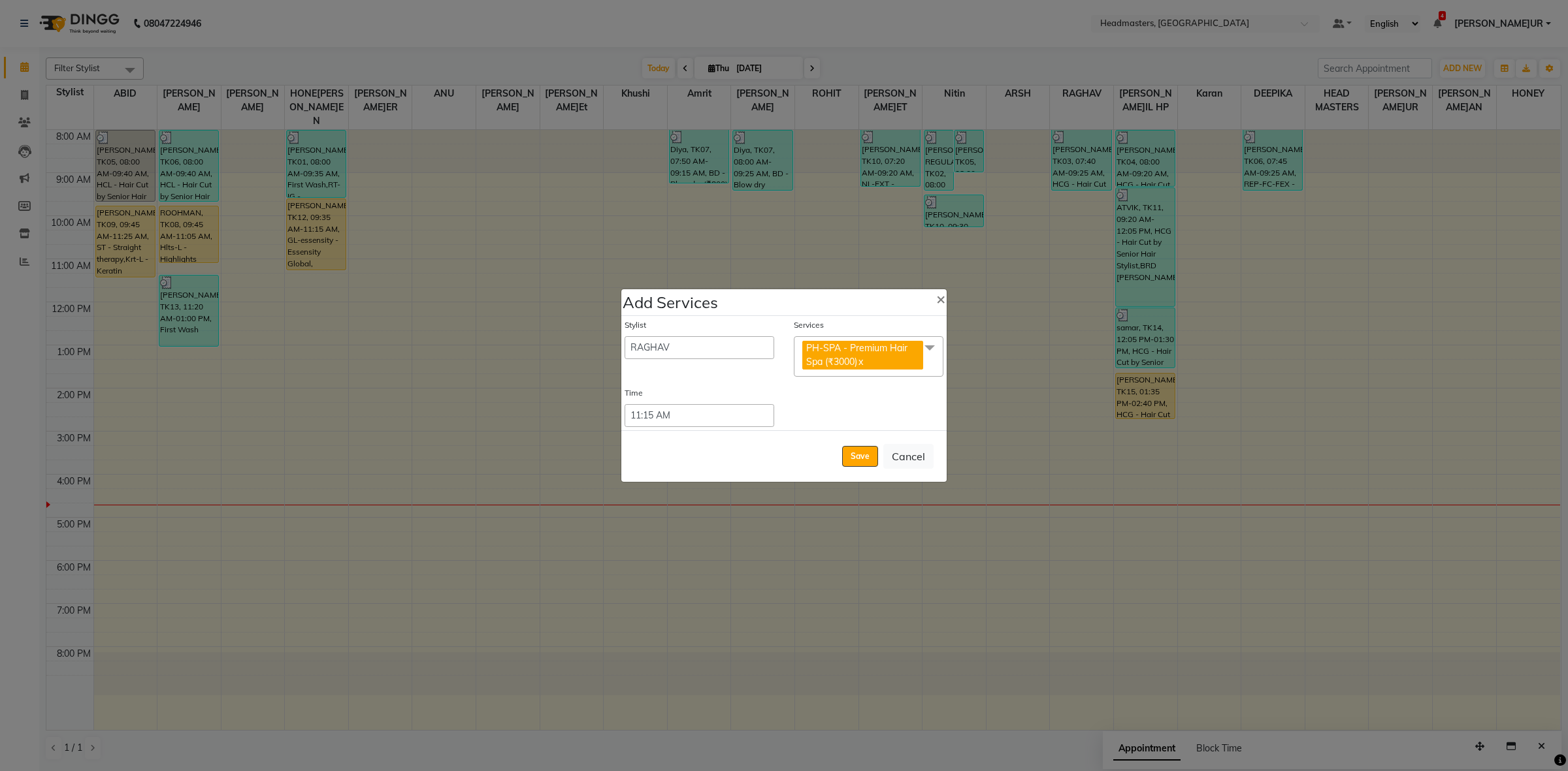
scroll to position [0, 0]
click at [863, 461] on button "Save" at bounding box center [859, 456] width 36 height 21
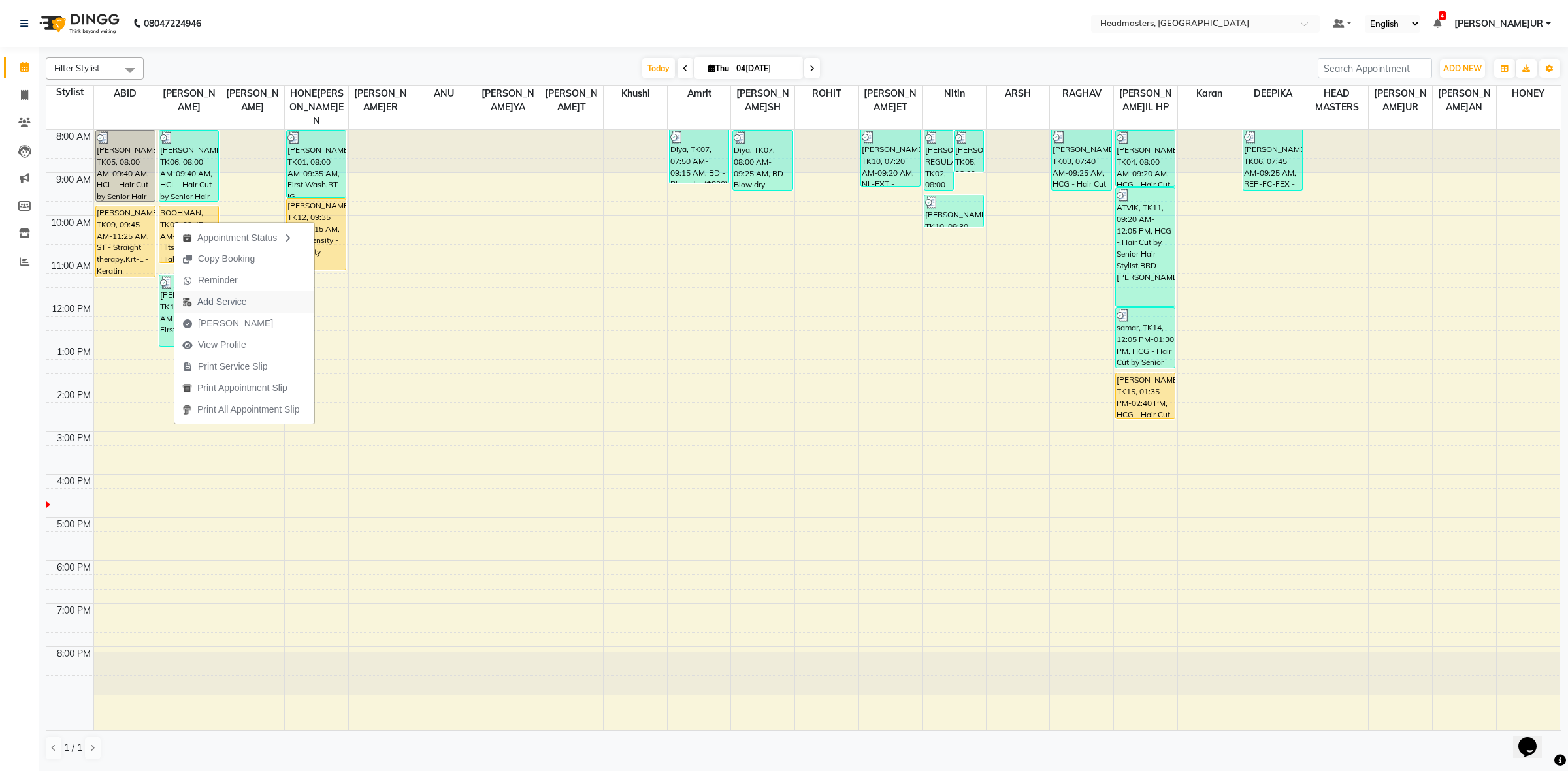
click at [236, 309] on span "Add Service" at bounding box center [222, 302] width 49 height 14
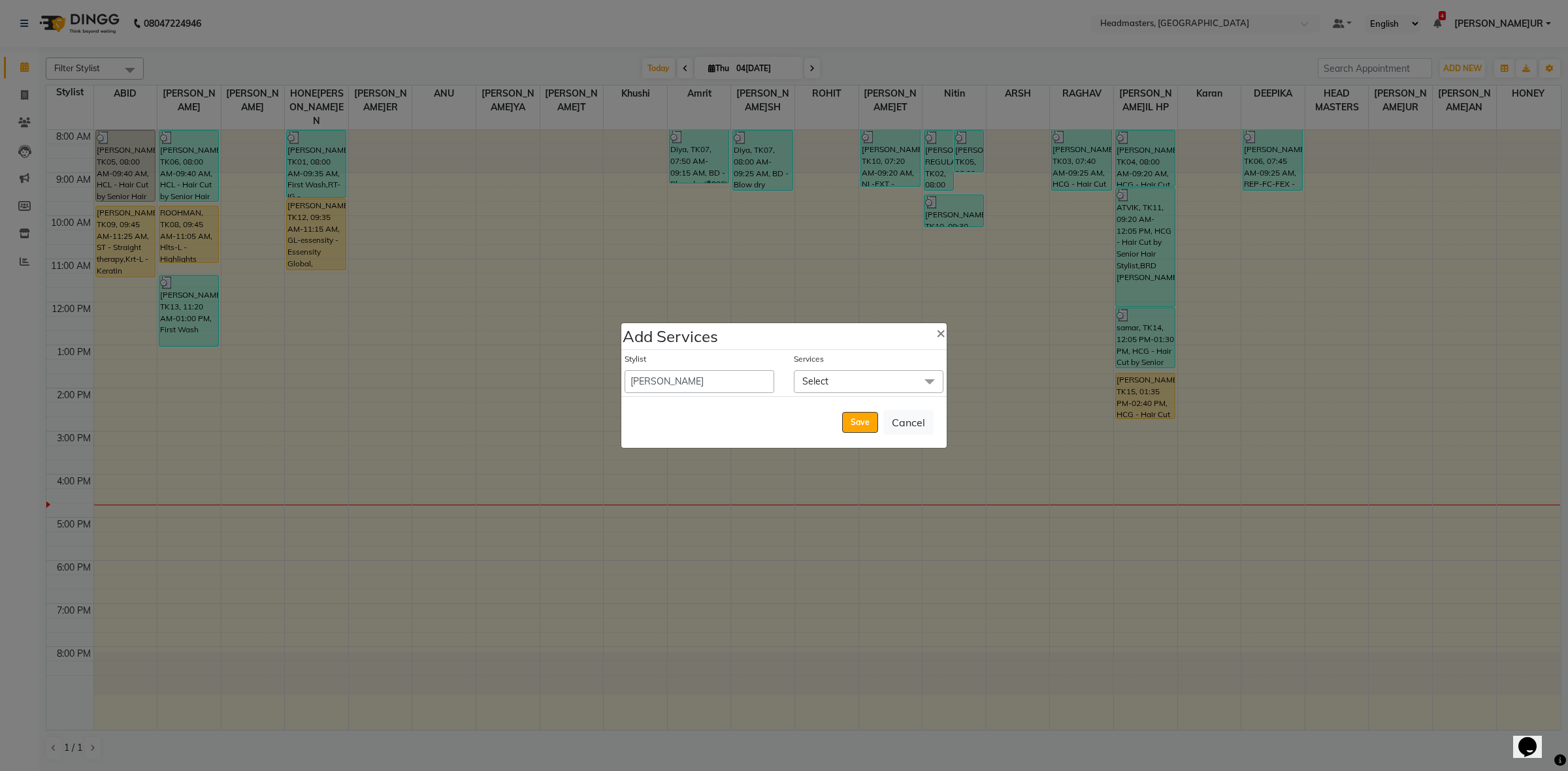
click at [830, 376] on span "Select" at bounding box center [869, 382] width 150 height 23
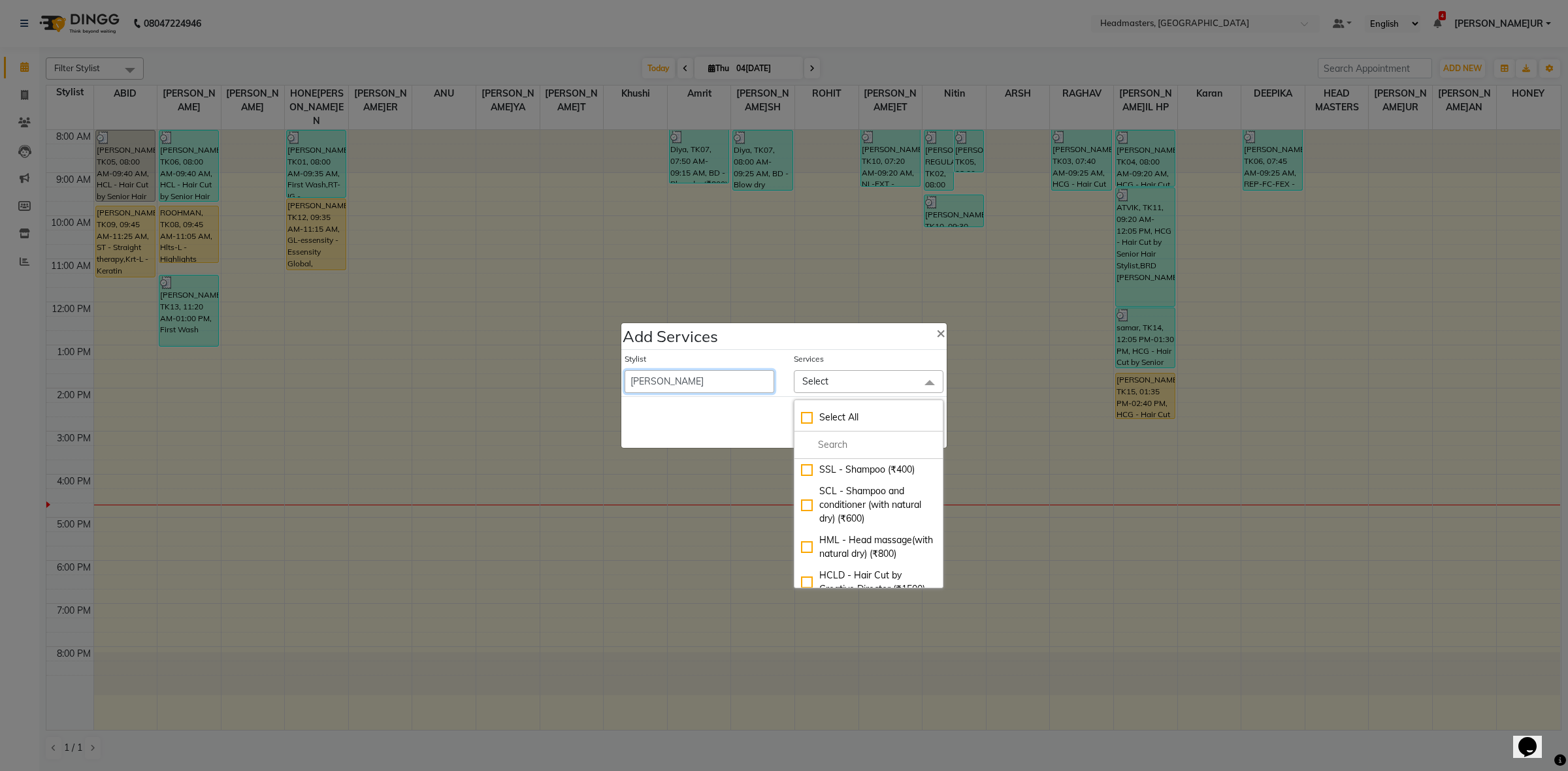
click at [669, 374] on select "ABID Amrit ANU ARSH [PERSON_NAME] HEAD MASTERS HONEY [PERSON_NAME] [PERSON_NAME…" at bounding box center [699, 382] width 150 height 23
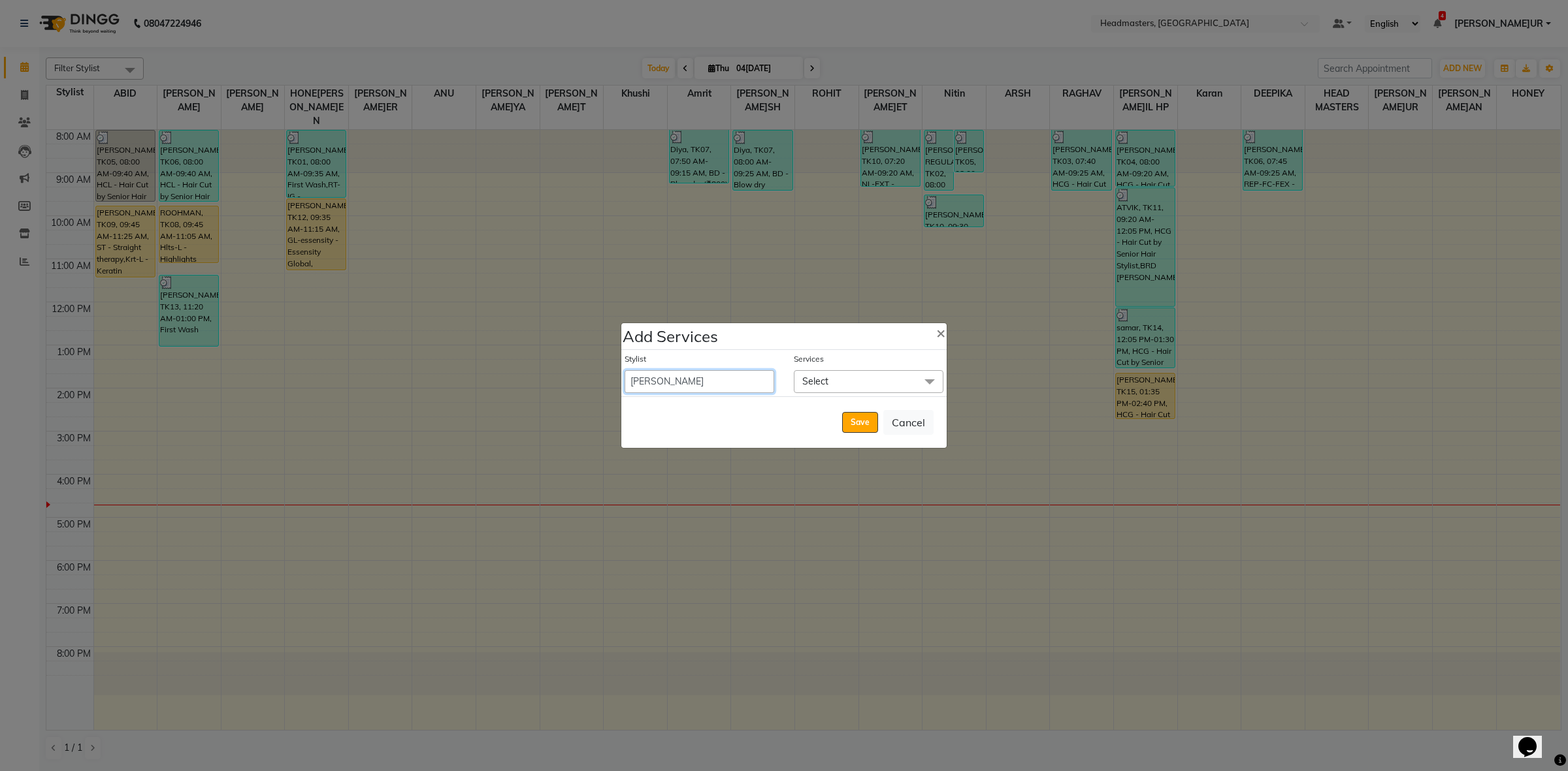
select select "60639"
click at [624, 370] on select "ABID Amrit ANU ARSH [PERSON_NAME] HEAD MASTERS HONEY [PERSON_NAME] [PERSON_NAME…" at bounding box center [699, 382] width 150 height 23
select select "675"
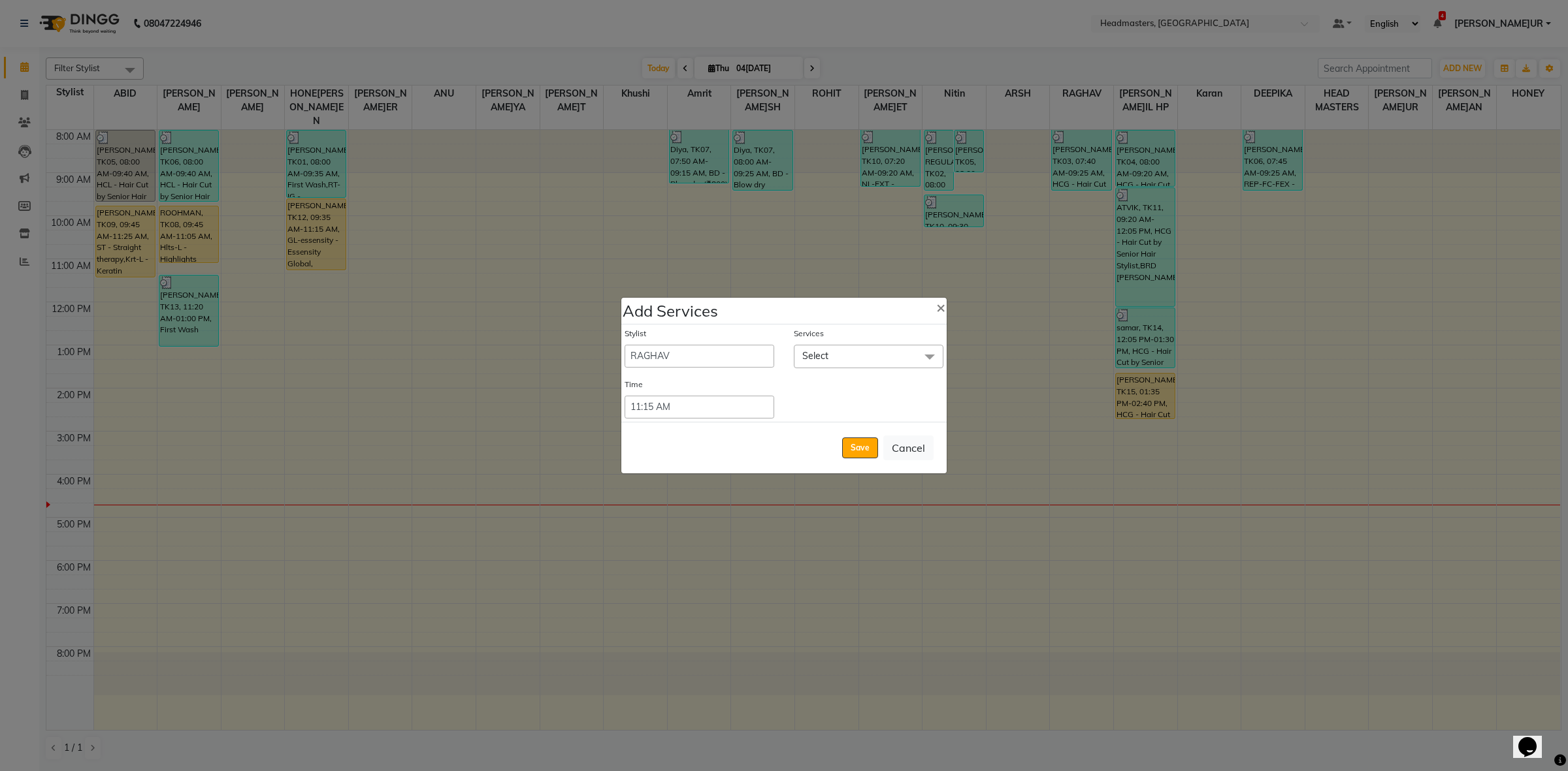
click at [824, 351] on span "Select" at bounding box center [816, 356] width 26 height 12
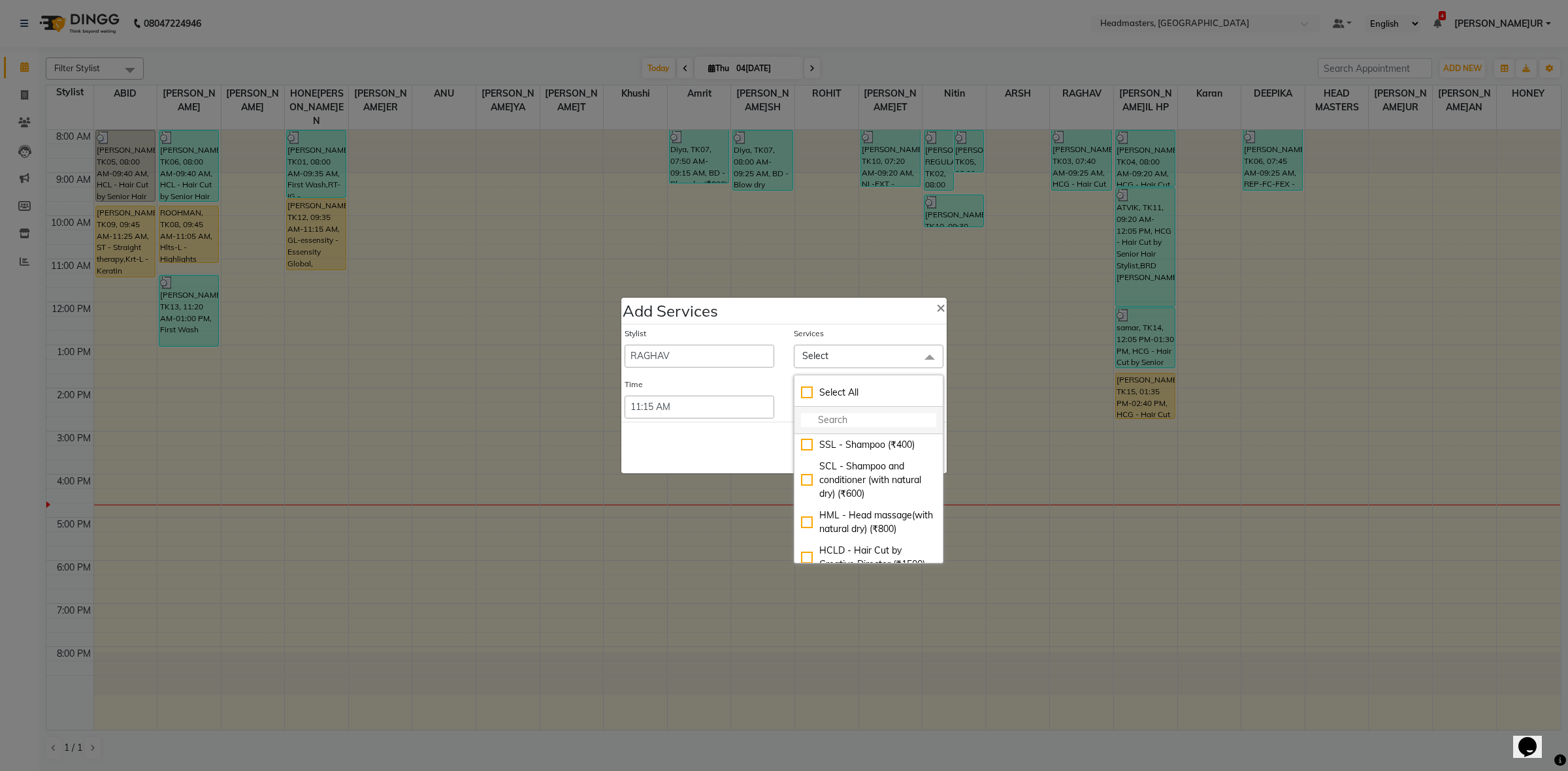
click at [809, 414] on input "multiselect-search" at bounding box center [869, 421] width 136 height 14
type input "SPA"
click at [866, 518] on div "PH-SPA - Premium Hair Spa (₹3000)" at bounding box center [869, 524] width 136 height 28
checkbox input "true"
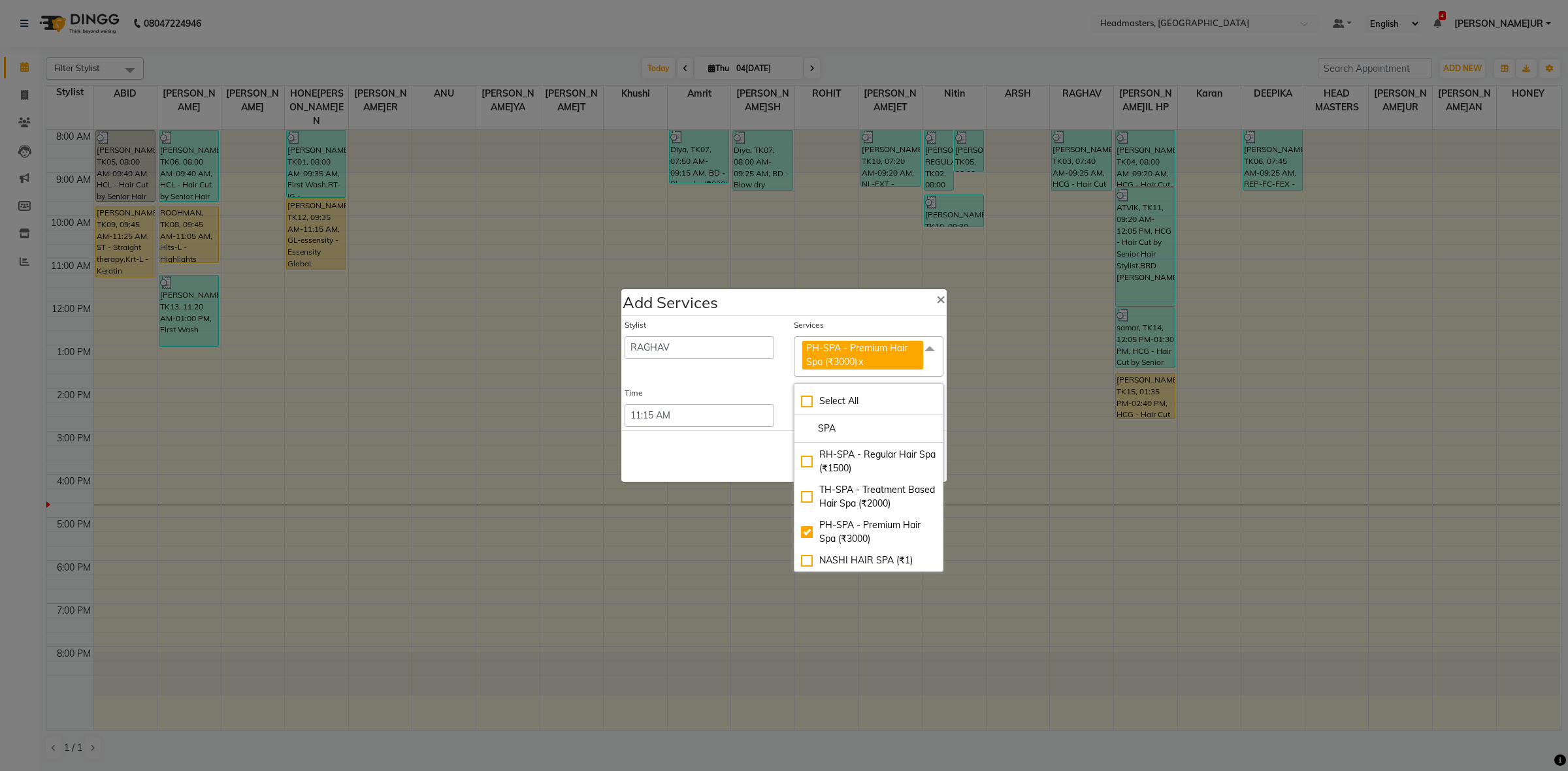
click at [740, 361] on div "Stylist ABID Amrit ANU ARSH [PERSON_NAME] HEAD MASTERS HONEY [PERSON_NAME] [PER…" at bounding box center [699, 348] width 170 height 58
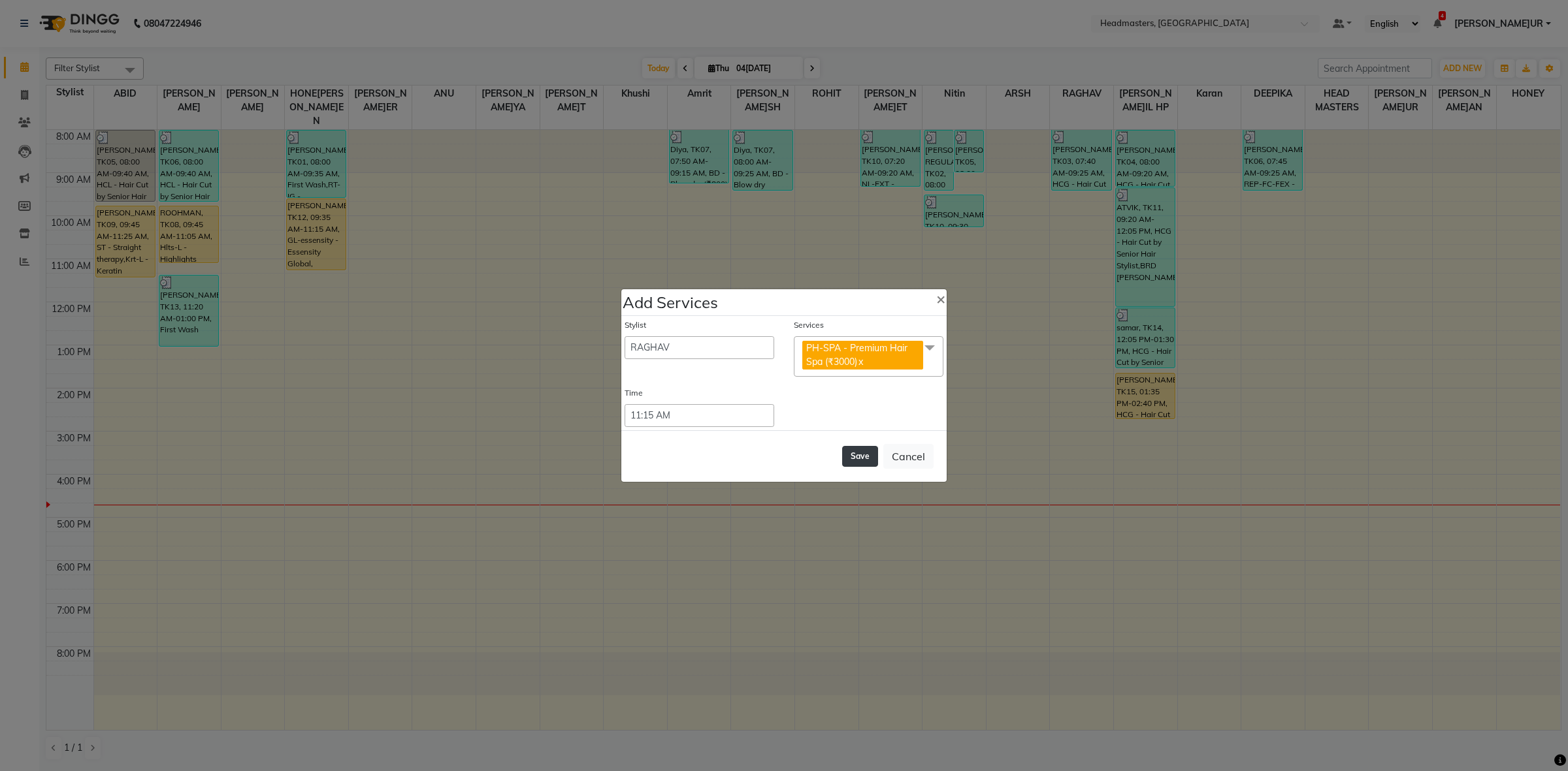
click at [864, 457] on button "Save" at bounding box center [859, 456] width 36 height 21
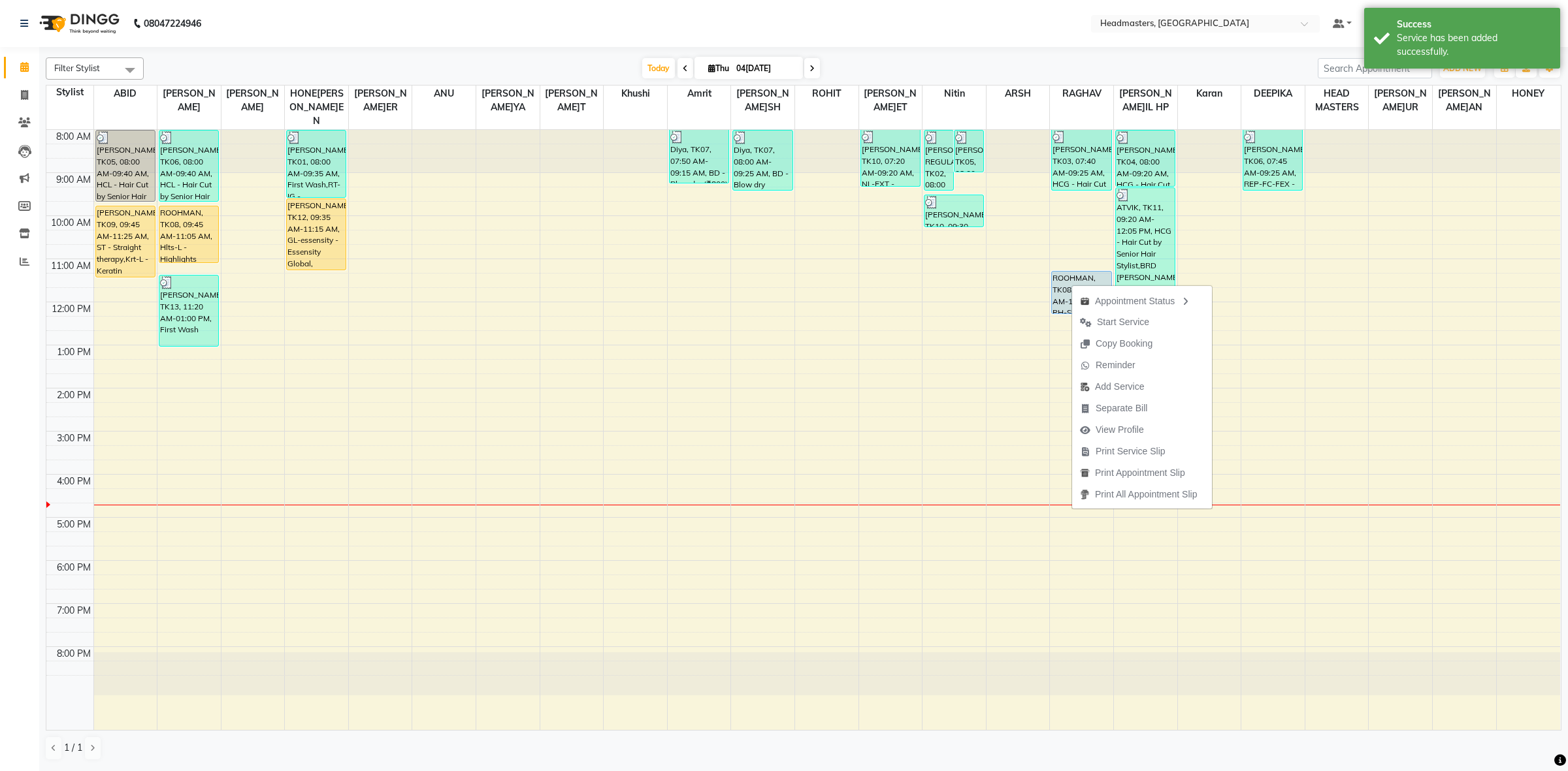
click at [1125, 455] on span "Print Service Slip" at bounding box center [1131, 452] width 70 height 14
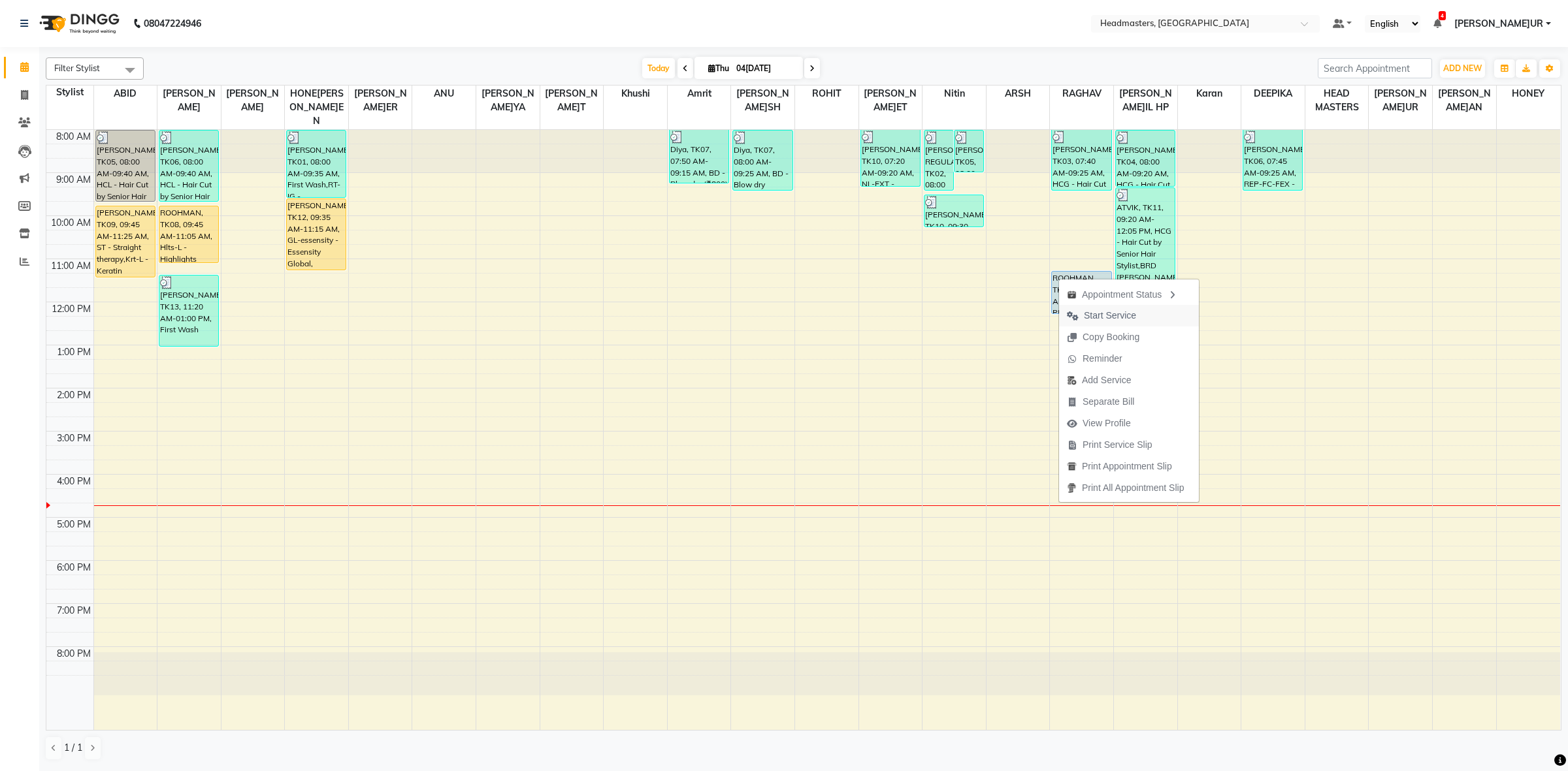
click at [1092, 319] on span "Start Service" at bounding box center [1110, 316] width 52 height 14
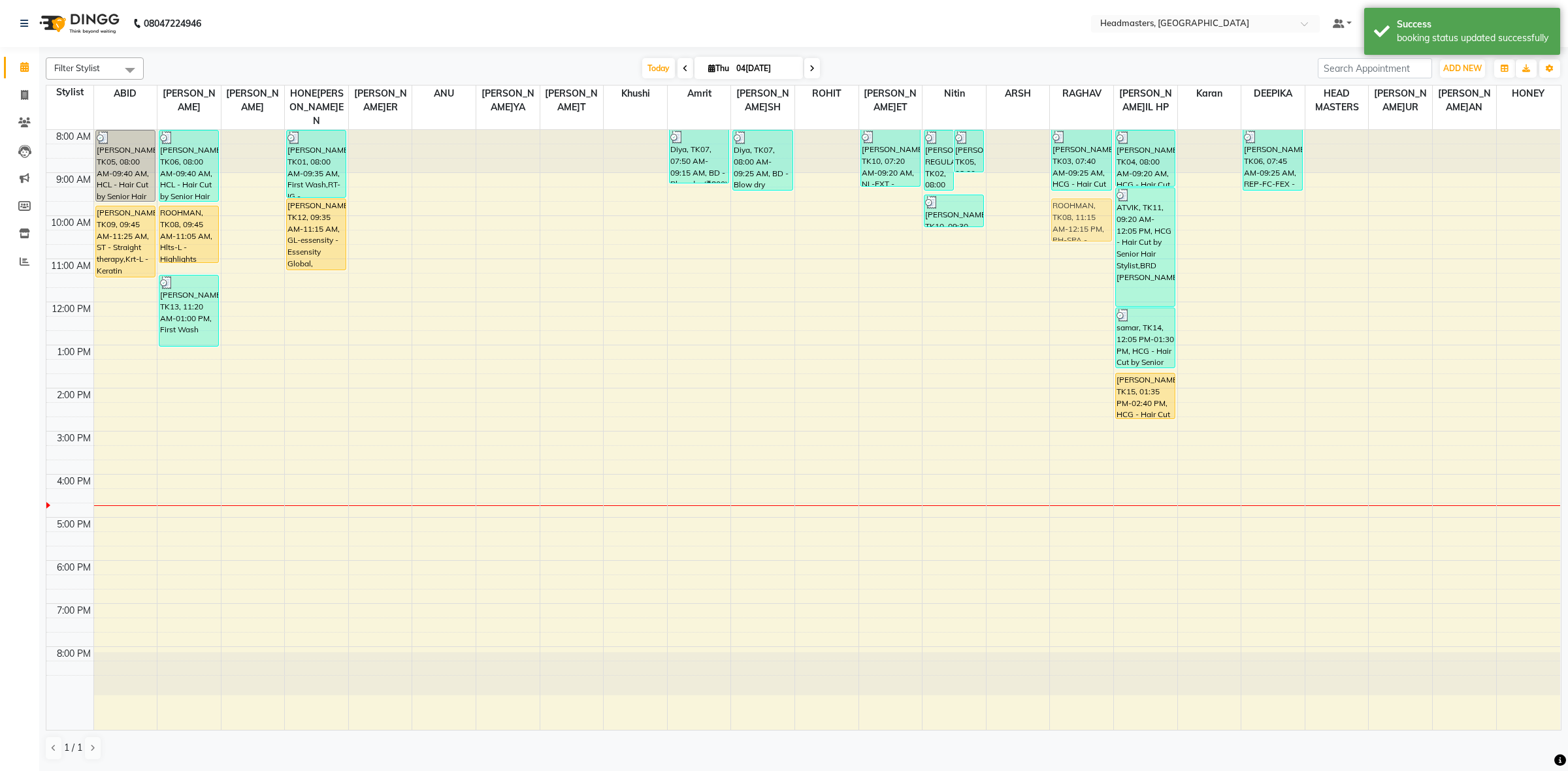
drag, startPoint x: 1096, startPoint y: 279, endPoint x: 1085, endPoint y: 206, distance: 73.8
click at [1085, 206] on div "[PERSON_NAME]AL, TK03, 07:40 AM-09:25 AM, HCG - Hair Cut by Senior Hair Stylist…" at bounding box center [1081, 430] width 63 height 600
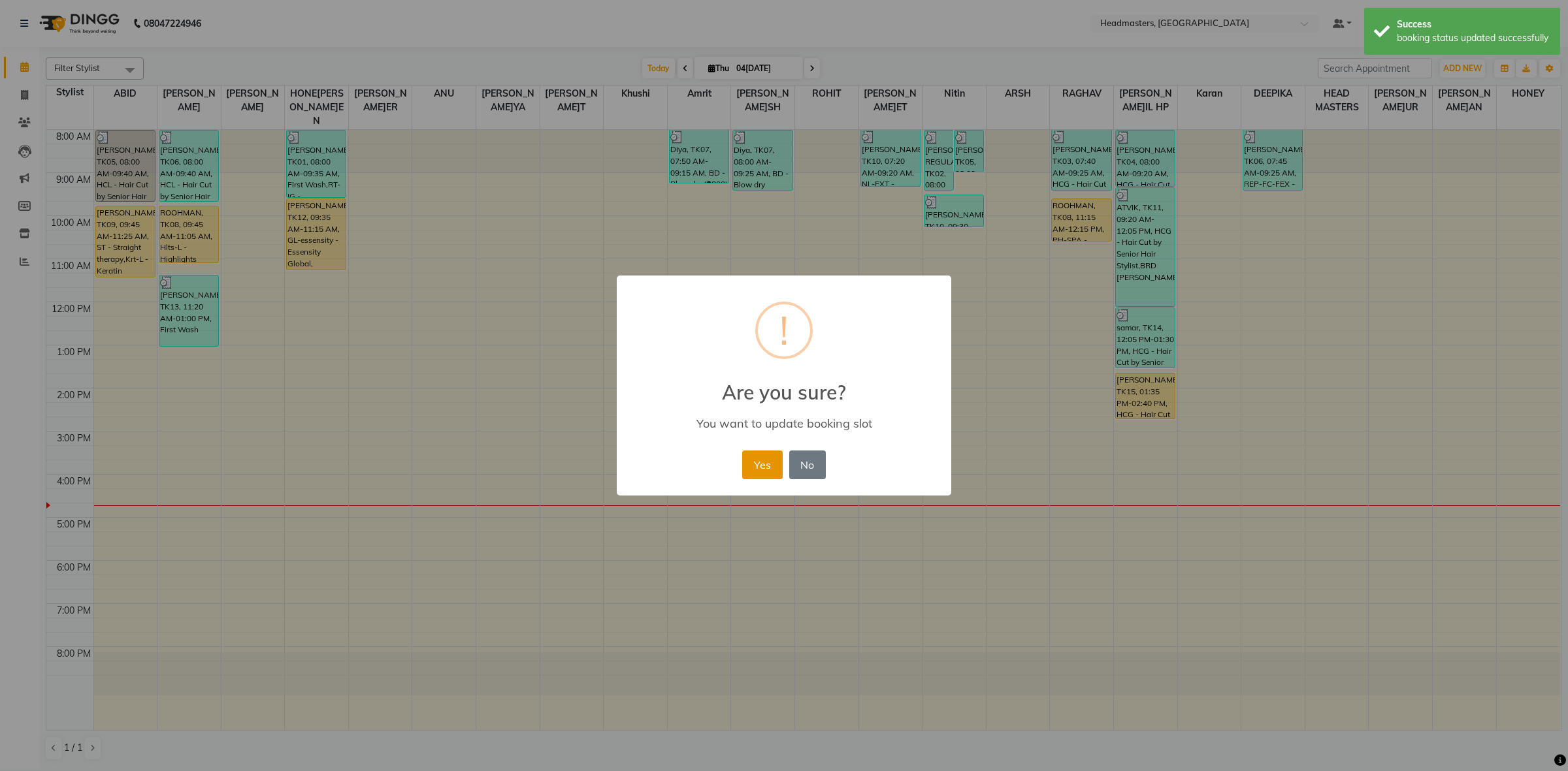
click at [764, 461] on button "Yes" at bounding box center [763, 464] width 40 height 29
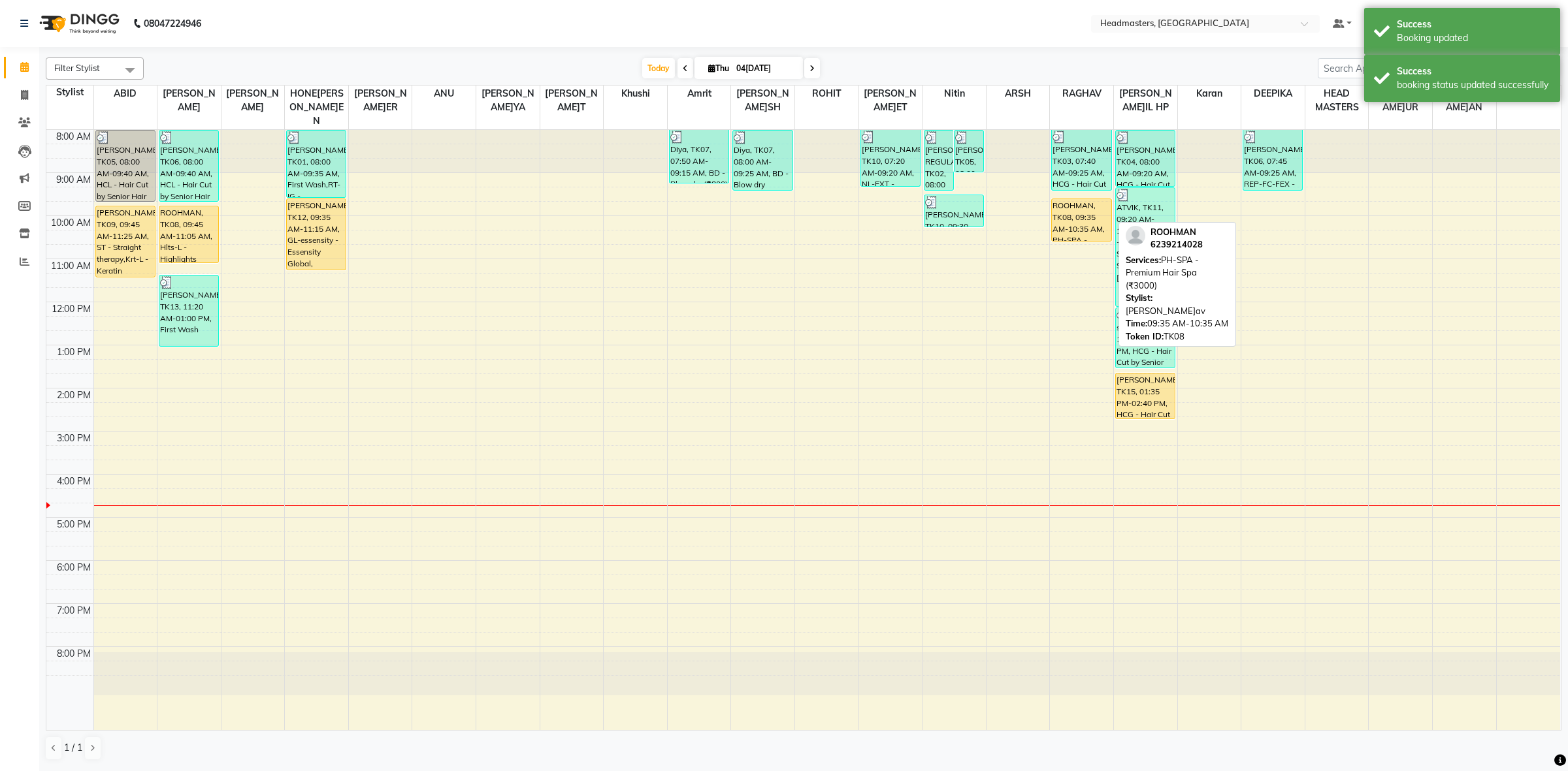
click at [1086, 214] on div "ROOHMAN, TK08, 09:35 AM-10:35 AM, PH-SPA - Premium Hair Spa (₹3000)" at bounding box center [1082, 220] width 59 height 42
select select "1"
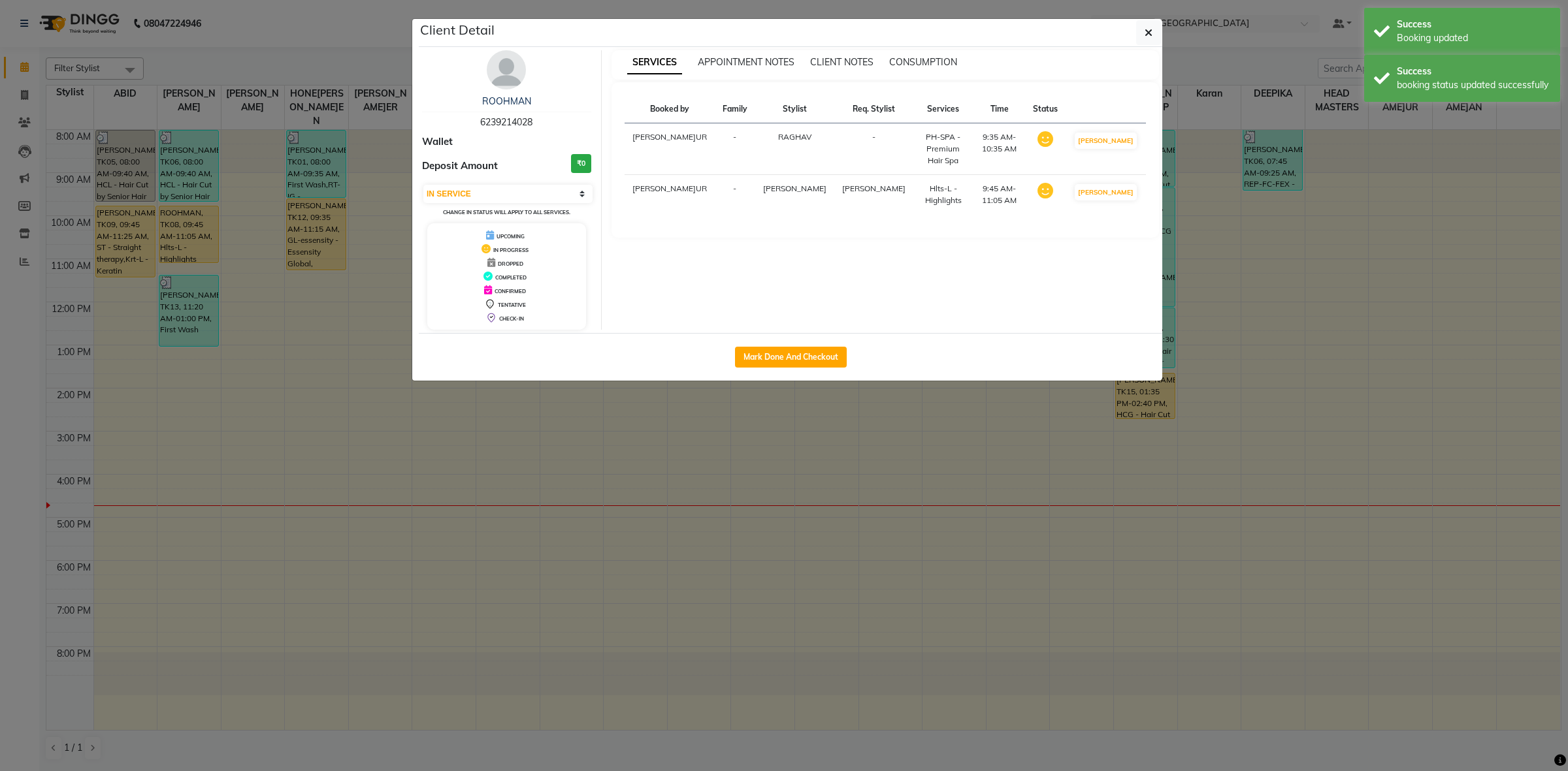
click at [491, 117] on span "6239214028" at bounding box center [506, 123] width 52 height 12
copy span "6239214028"
click at [1152, 26] on button "button" at bounding box center [1149, 32] width 25 height 25
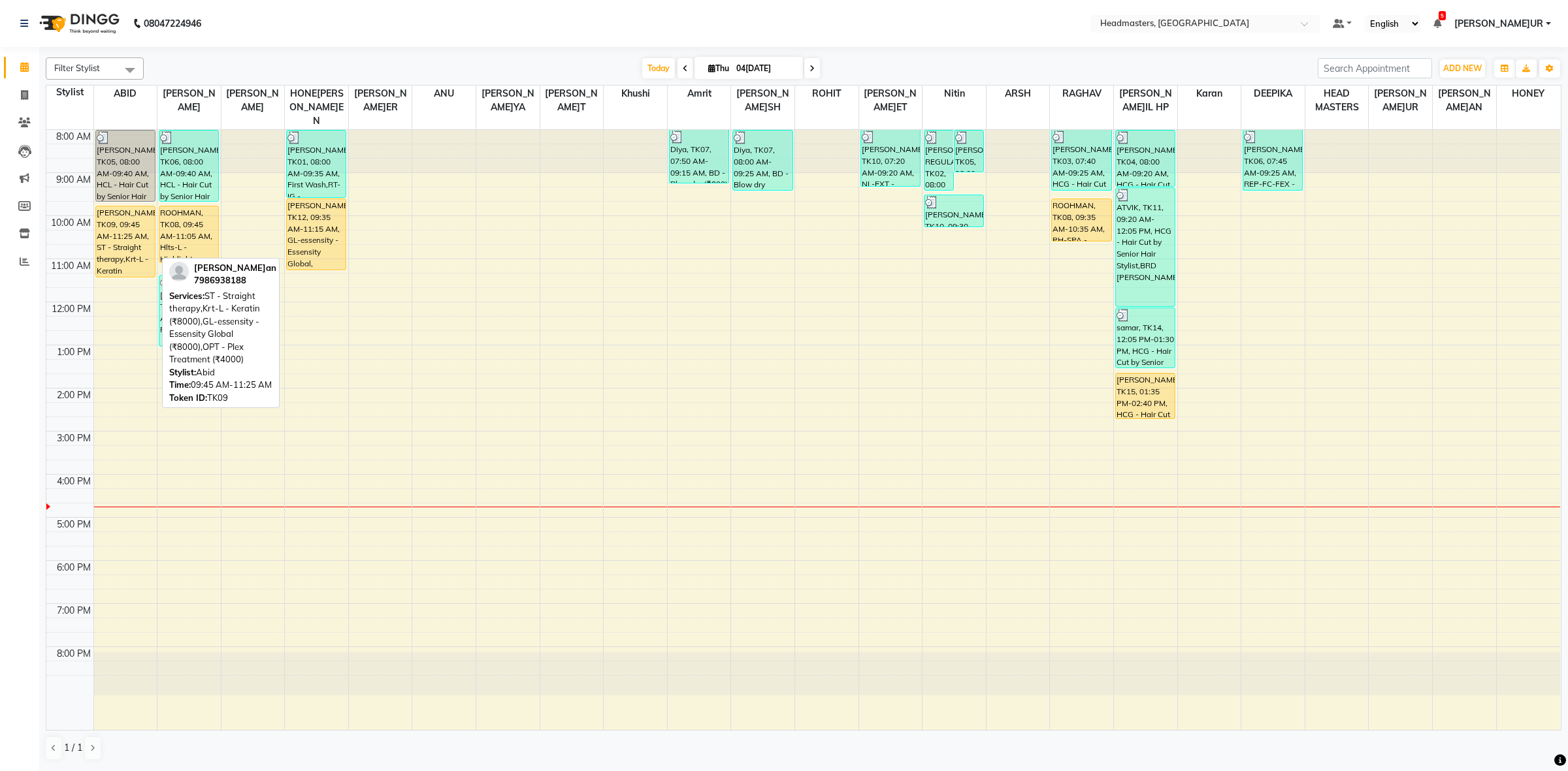
click at [130, 256] on div "[PERSON_NAME]an, TK09, 09:45 AM-11:25 AM, ST - Straight therapy,Krt-L - Keratin…" at bounding box center [125, 241] width 59 height 70
select select "1"
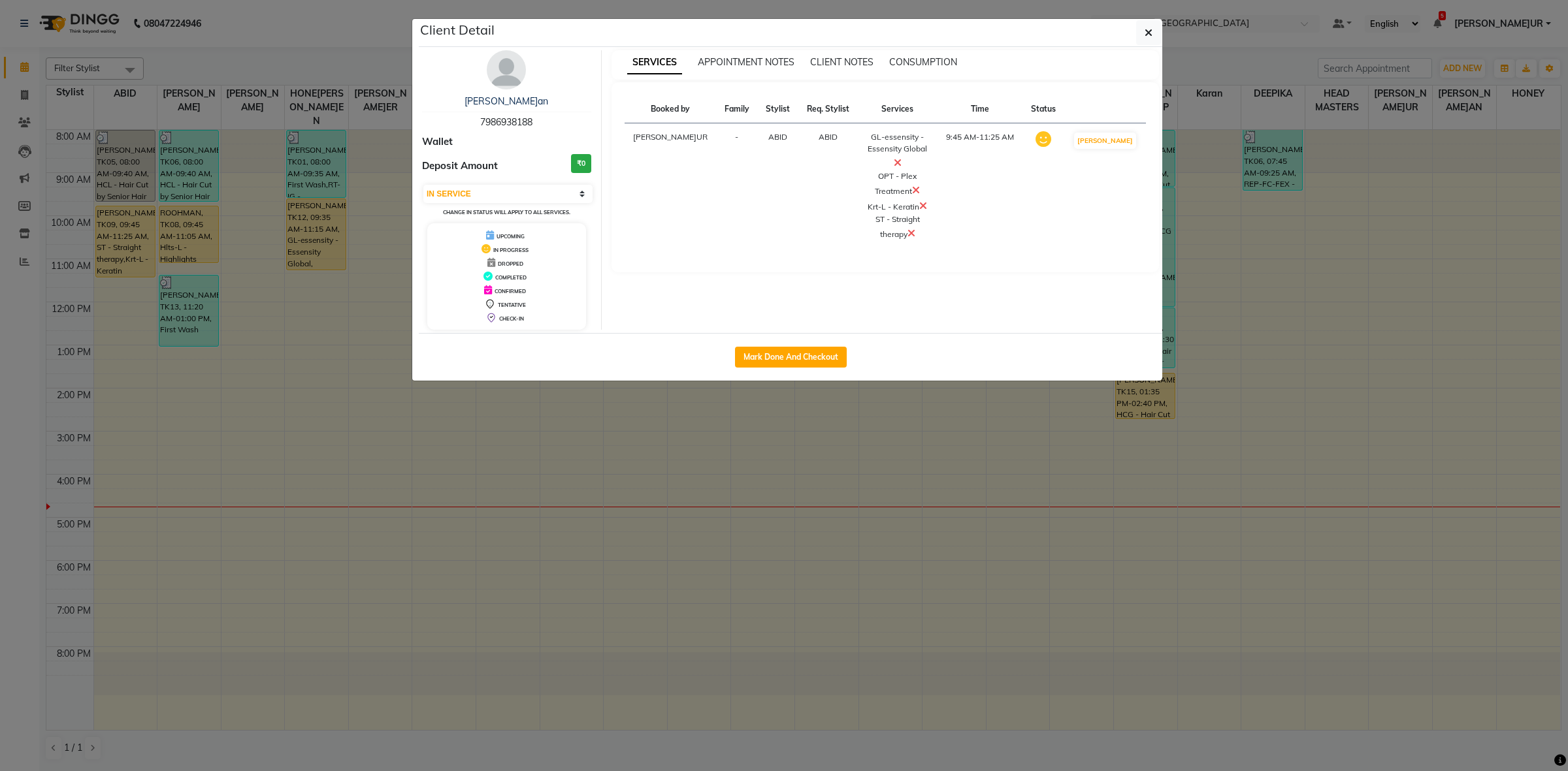
click at [497, 116] on span "7986938188" at bounding box center [506, 123] width 52 height 12
copy span "7986938188"
click at [1145, 36] on icon "button" at bounding box center [1148, 33] width 8 height 10
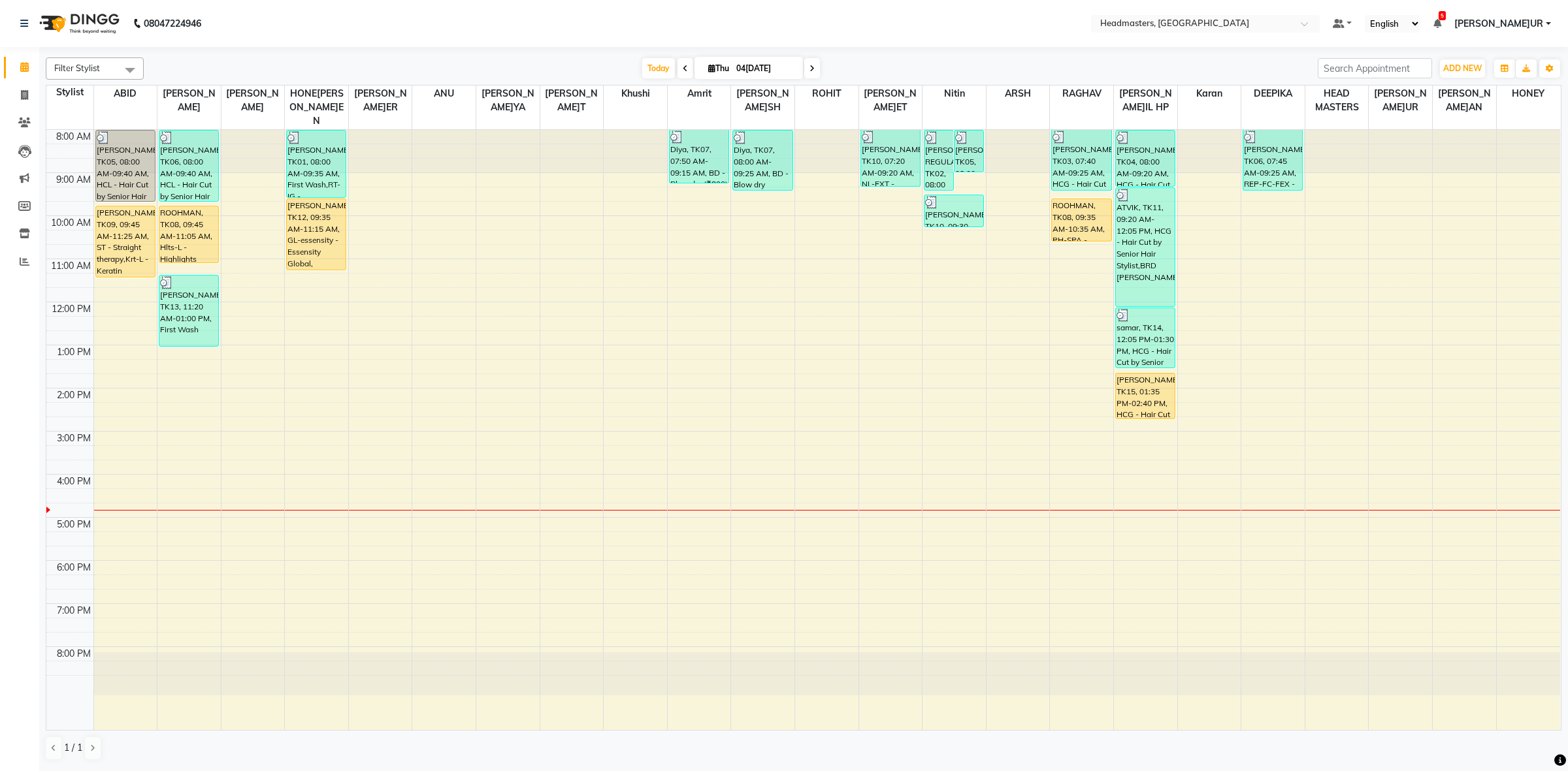
click at [794, 317] on div "8:00 AM 9:00 AM 10:00 AM 11:00 AM 12:00 PM 1:00 PM 2:00 PM 3:00 PM 4:00 PM 5:00…" at bounding box center [803, 430] width 1514 height 600
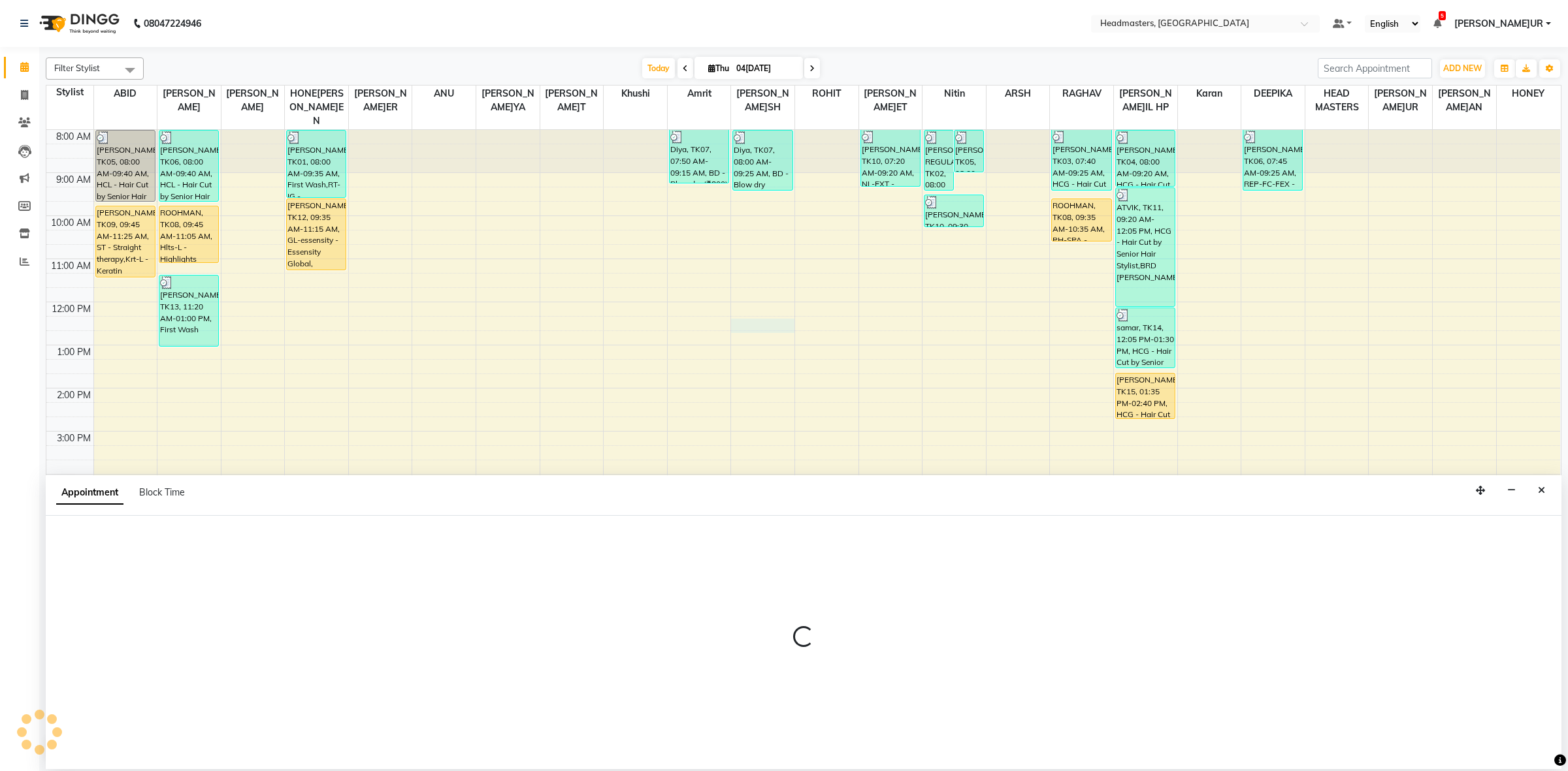
select select "60642"
select select "735"
select select "tentative"
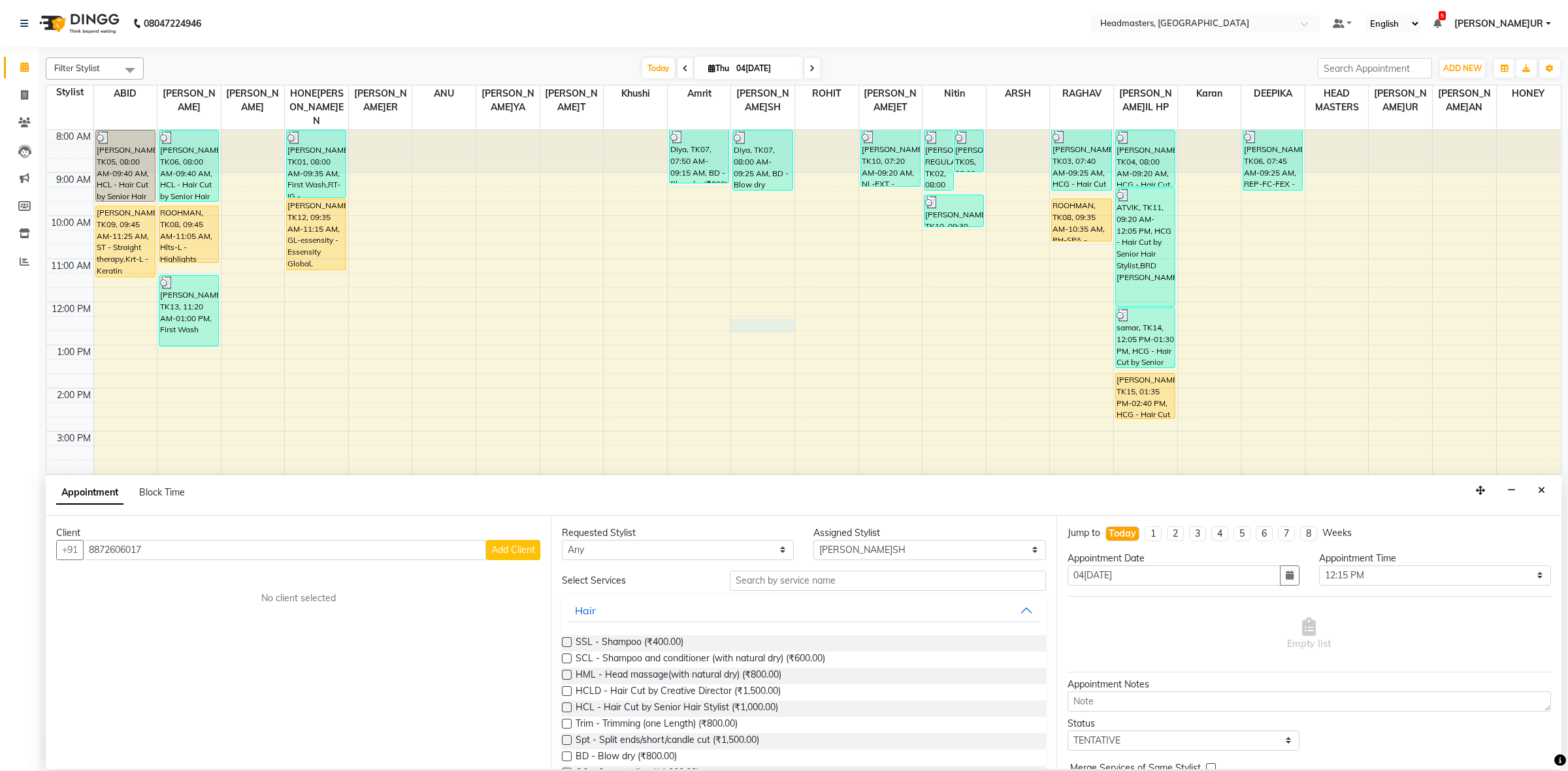
type input "8872606017"
click at [501, 547] on span "Add Client" at bounding box center [513, 550] width 43 height 12
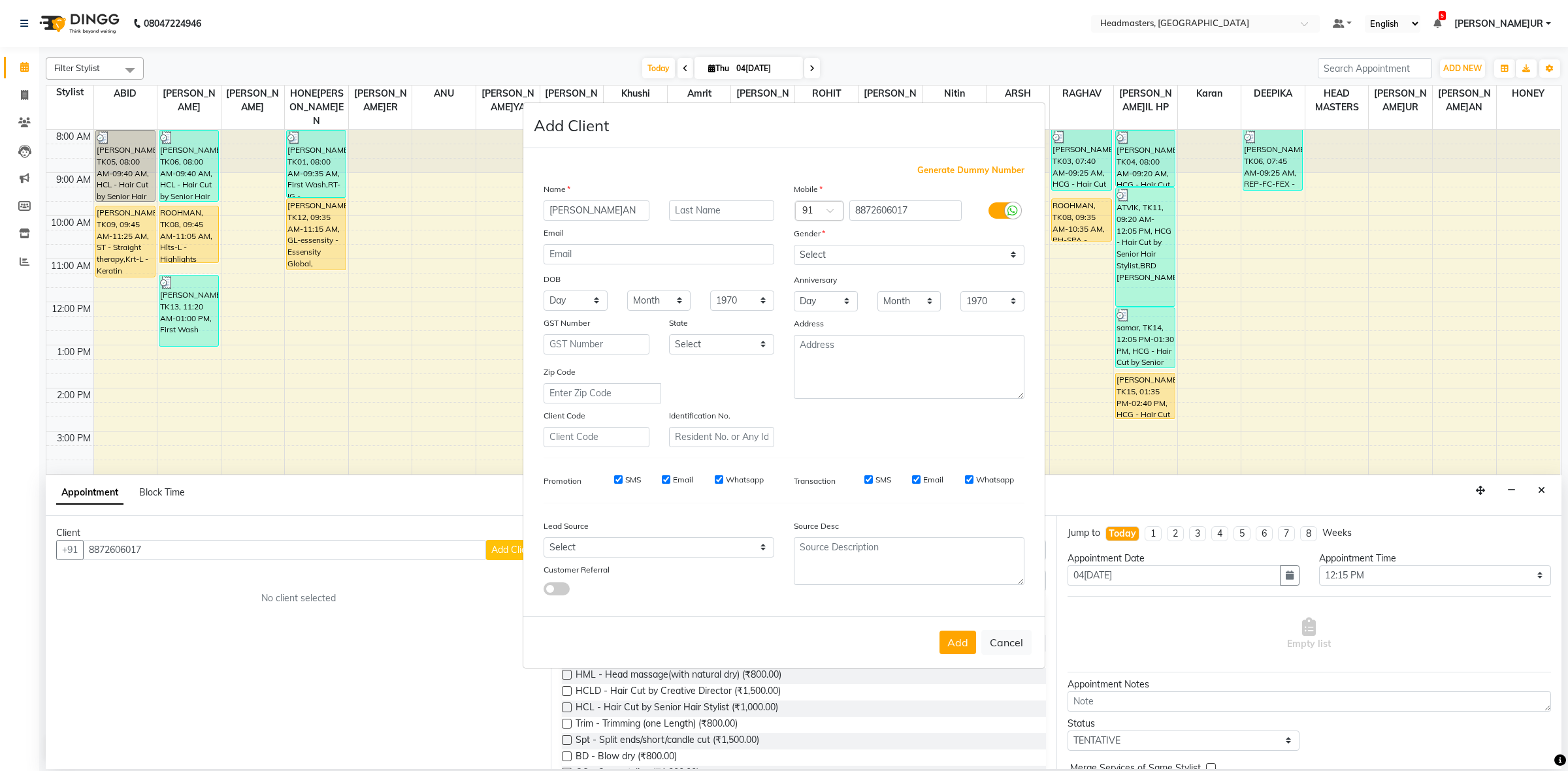
type input "[PERSON_NAME]AN"
click at [829, 256] on select "Select [DEMOGRAPHIC_DATA] [DEMOGRAPHIC_DATA] Other Prefer Not To Say" at bounding box center [909, 255] width 230 height 20
select select "[DEMOGRAPHIC_DATA]"
click at [794, 246] on select "Select [DEMOGRAPHIC_DATA] [DEMOGRAPHIC_DATA] Other Prefer Not To Say" at bounding box center [909, 255] width 230 height 20
click at [968, 648] on button "Add" at bounding box center [957, 642] width 37 height 23
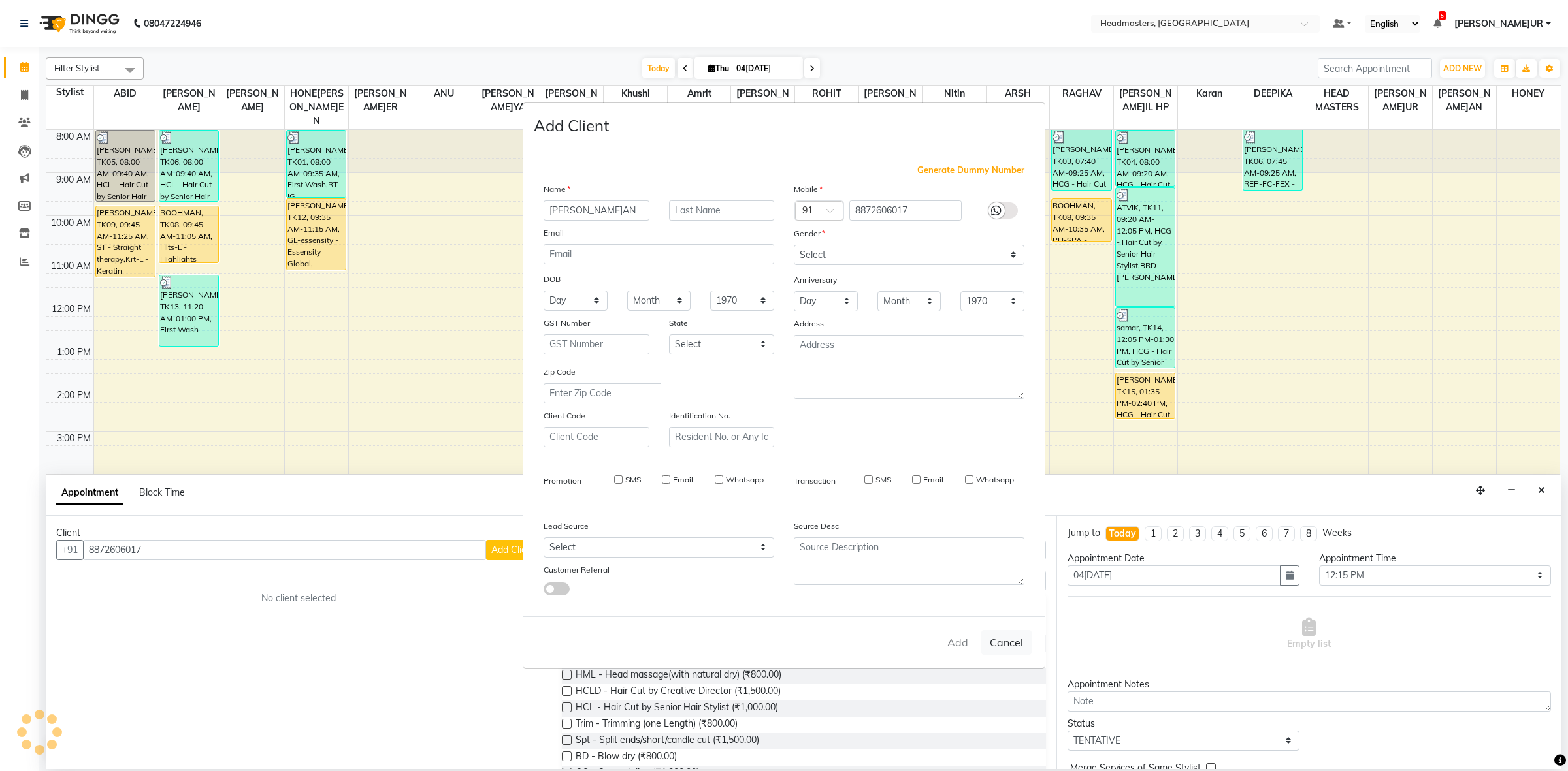
select select
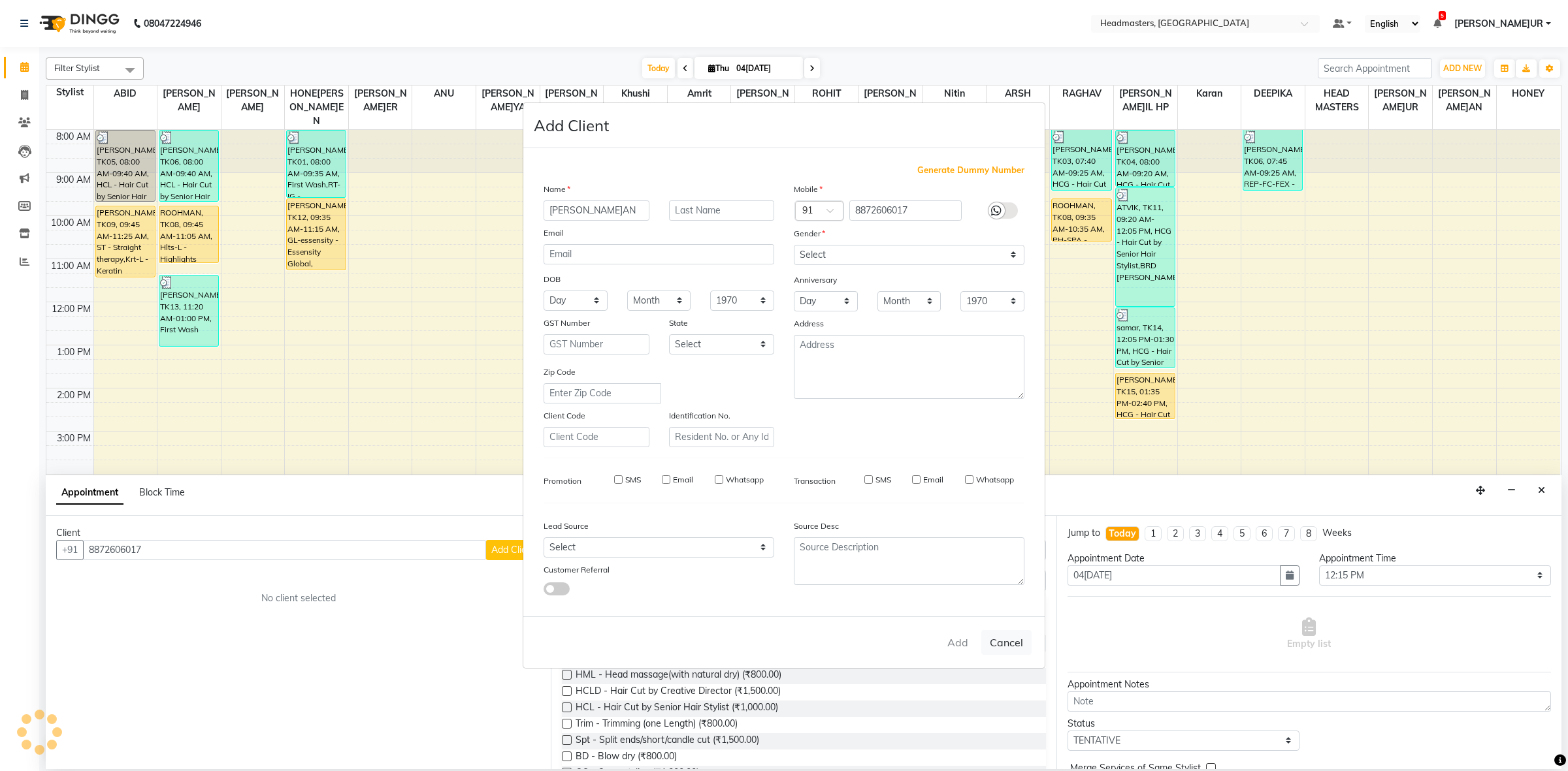
select select
checkbox input "false"
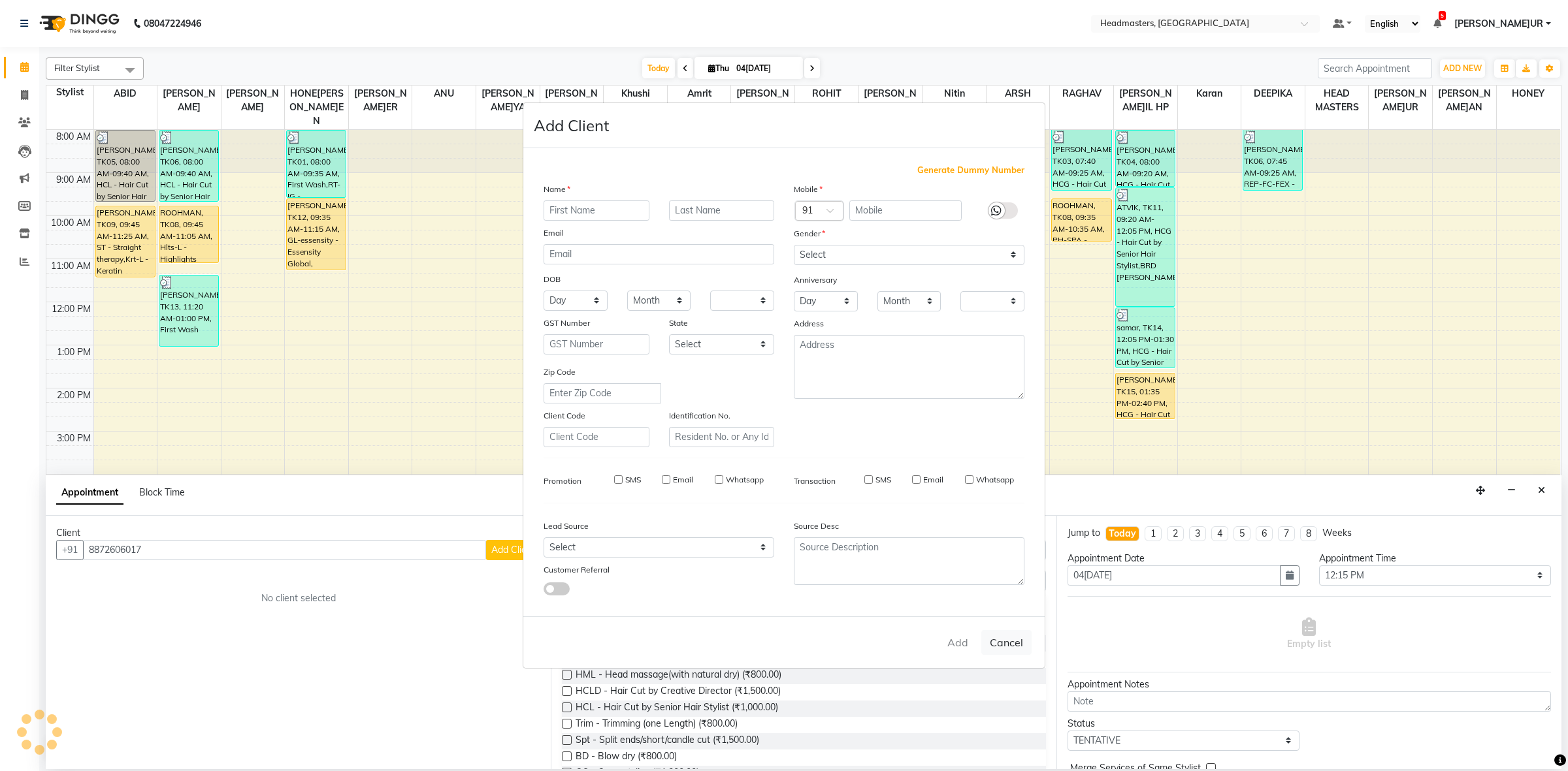
checkbox input "false"
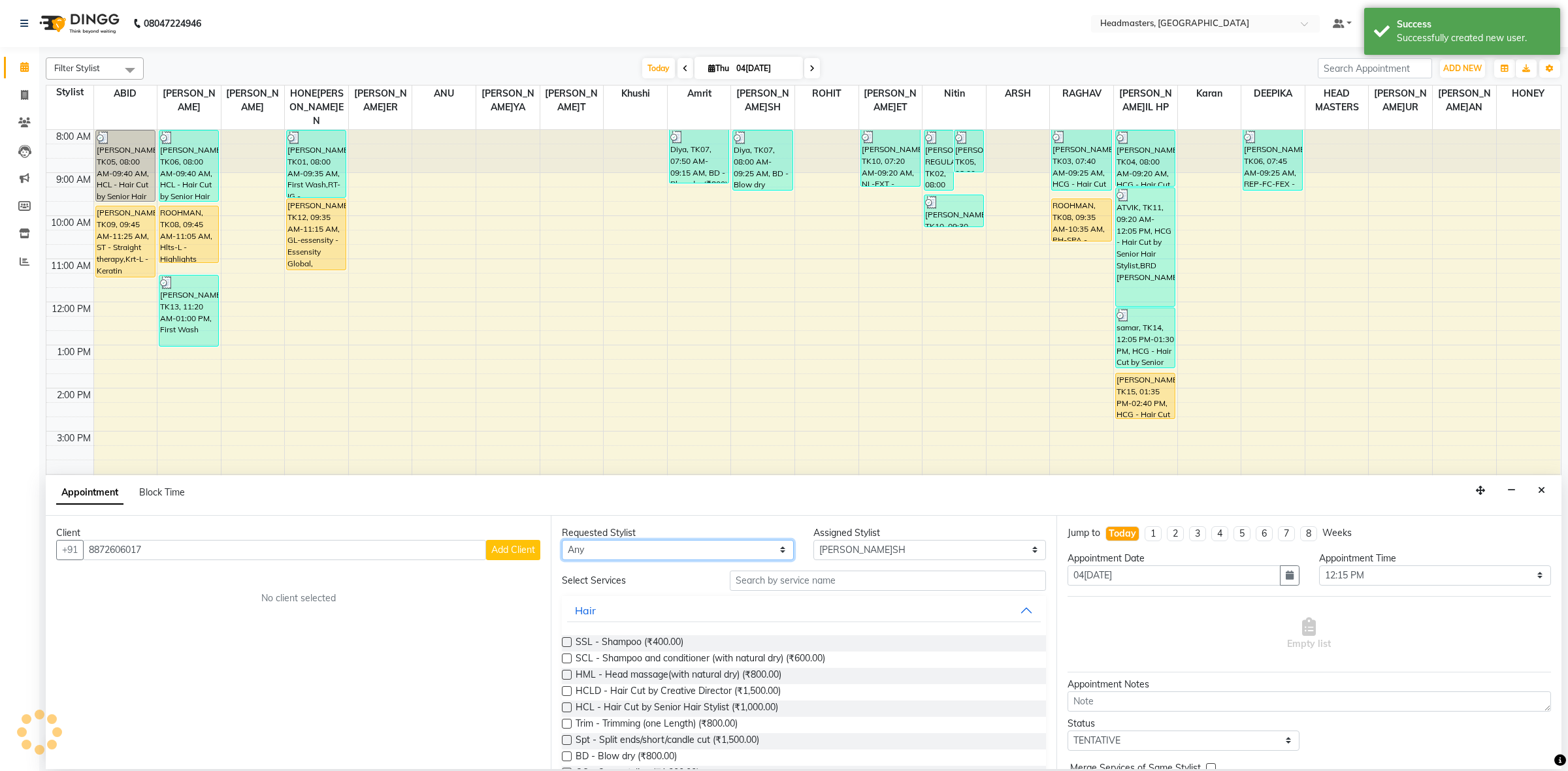
click at [610, 554] on select "Any ABID Amrit ANU ARS[PERSON_NAME] HEAD MASTERS HONEY [PERSON_NAME] HONE[PERSO…" at bounding box center [677, 549] width 232 height 20
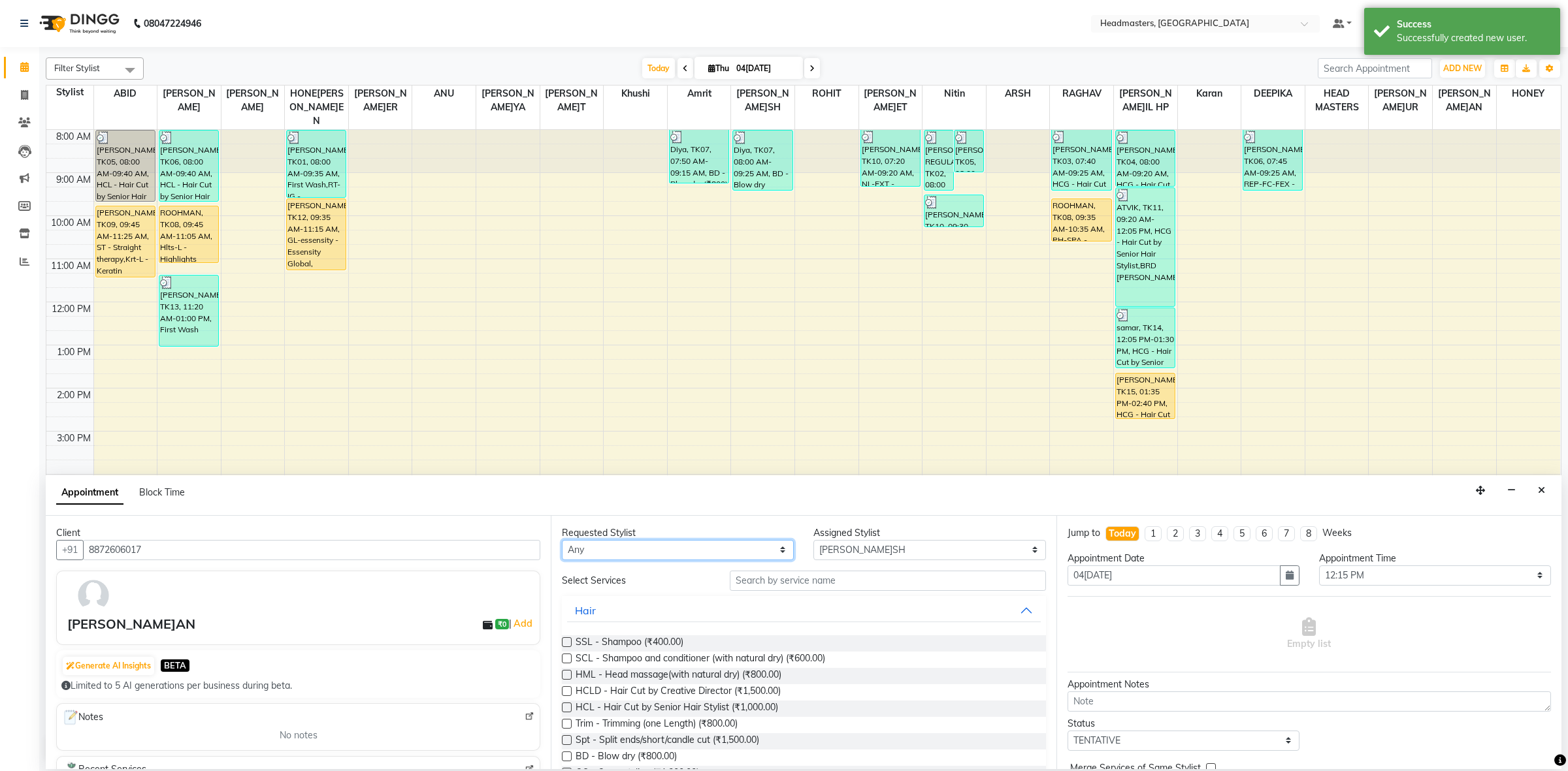
select select "60773"
click at [562, 540] on select "Any ABID Amrit ANU ARS[PERSON_NAME] HEAD MASTERS HONEY [PERSON_NAME] HONE[PERSO…" at bounding box center [677, 549] width 232 height 20
select select "60773"
click at [755, 579] on input "text" at bounding box center [888, 581] width 317 height 20
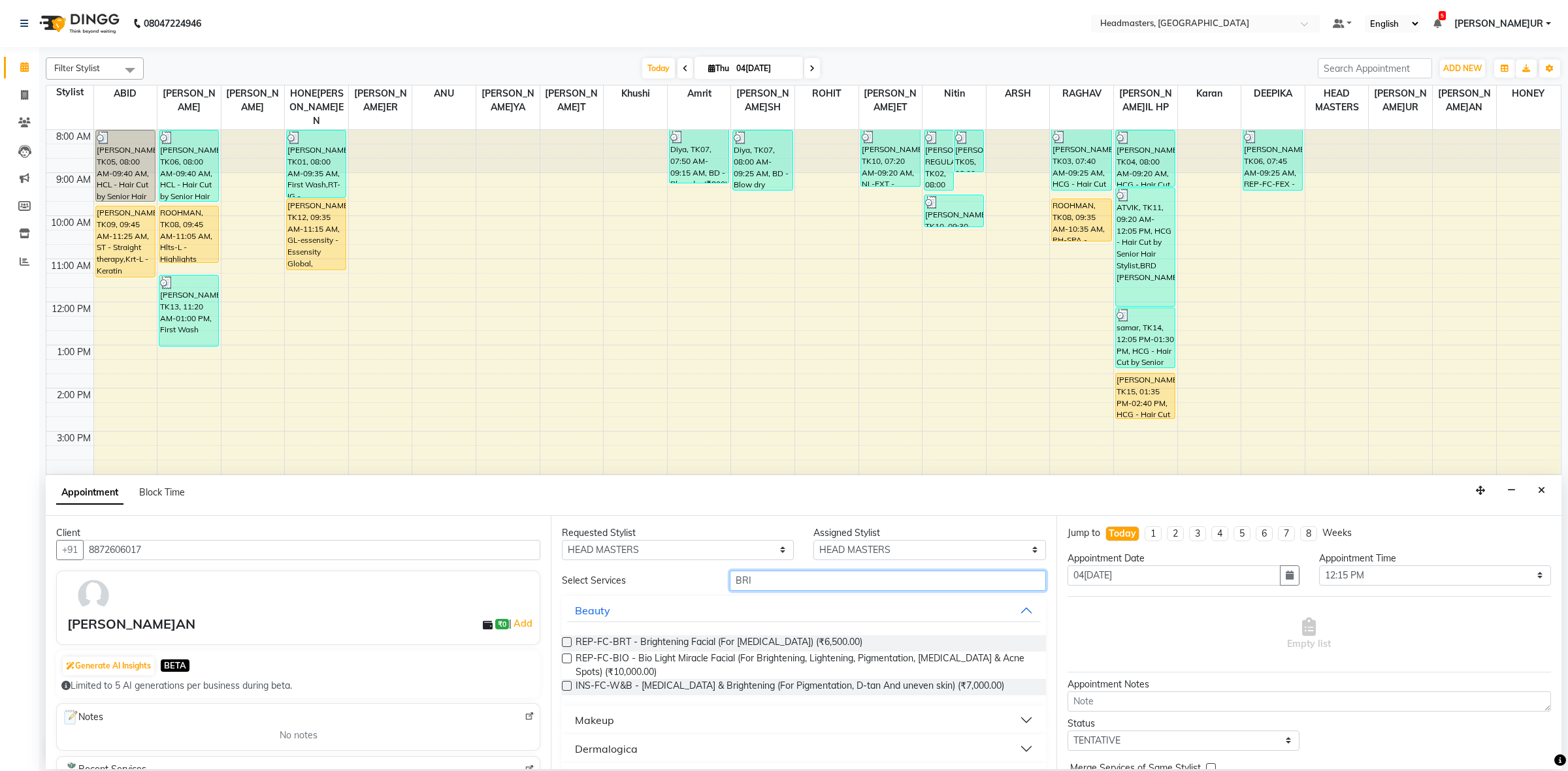
scroll to position [62, 0]
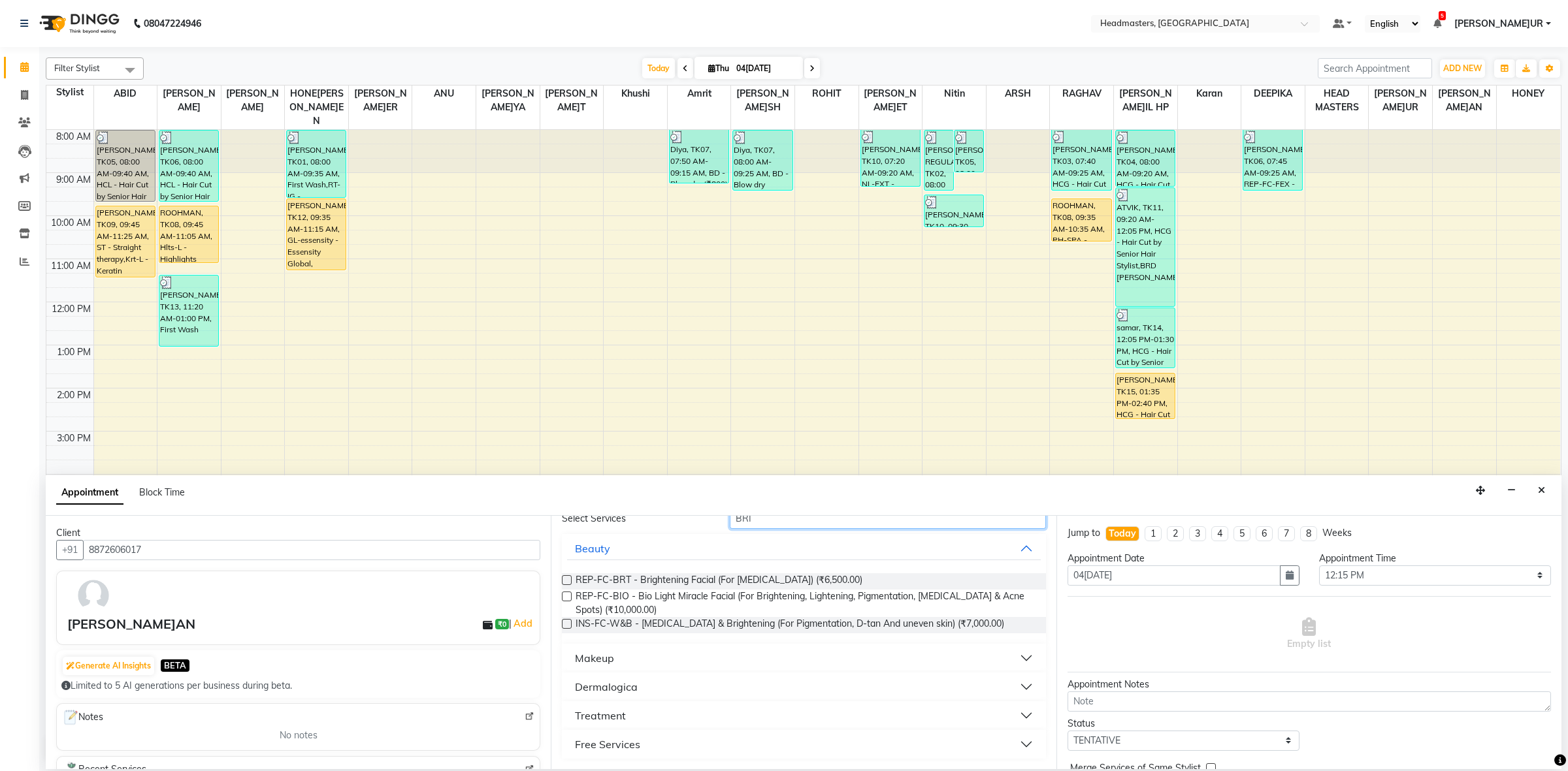
type input "BRI"
click at [627, 653] on button "Makeup" at bounding box center [804, 658] width 473 height 23
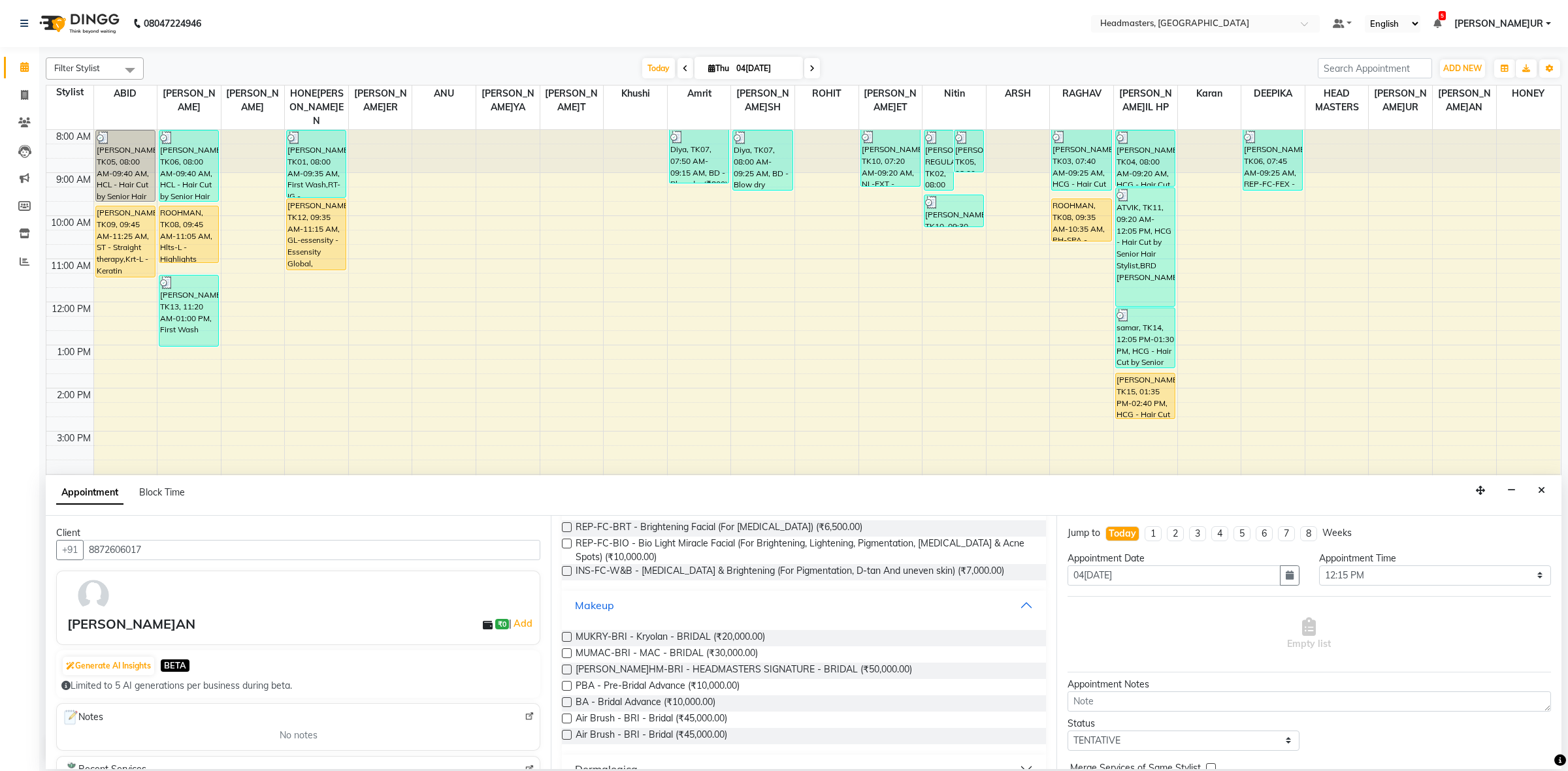
scroll to position [197, 0]
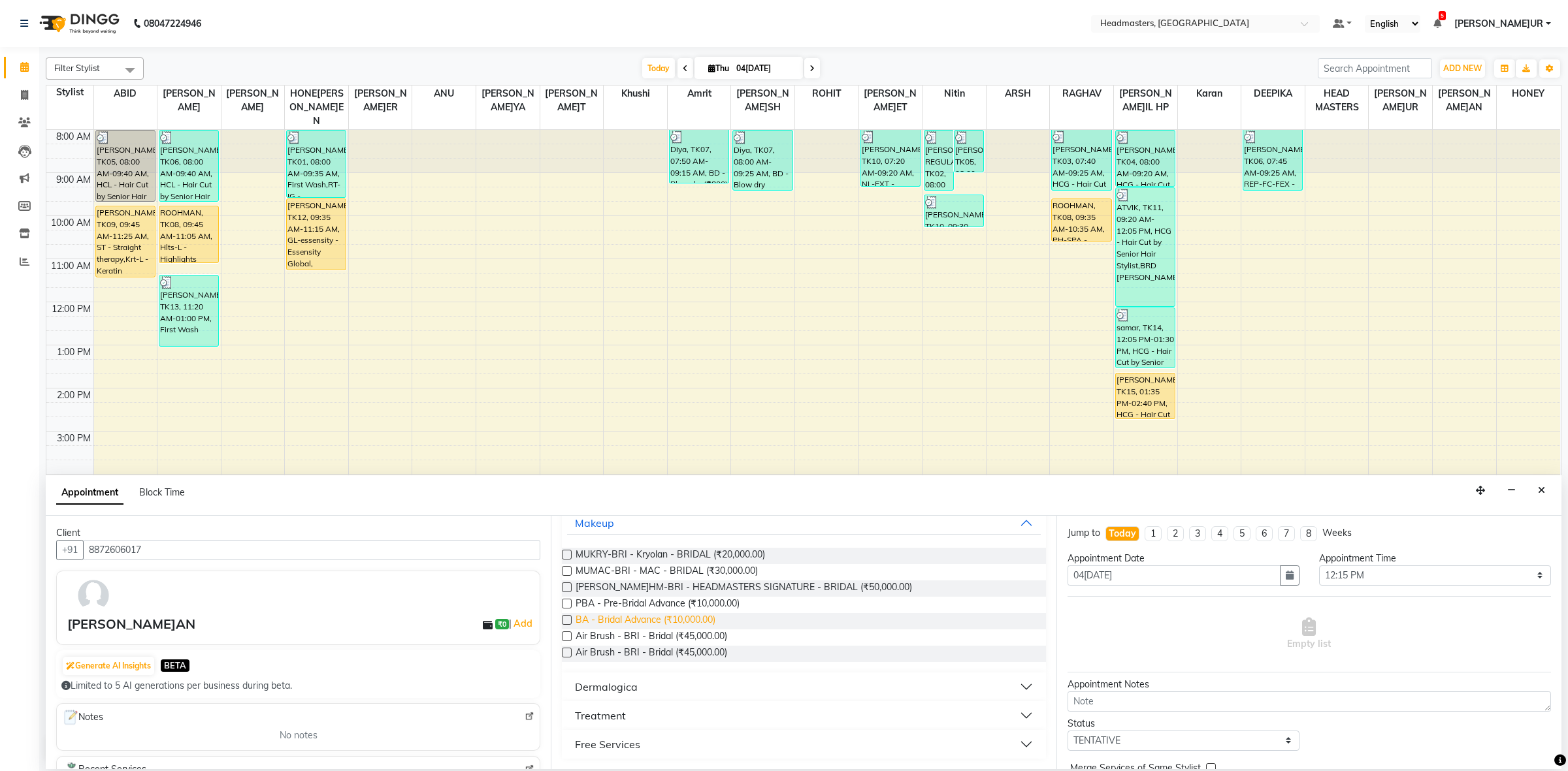
click at [651, 619] on span "BA - Bridal Advance (₹10,000.00)" at bounding box center [645, 621] width 140 height 17
checkbox input "false"
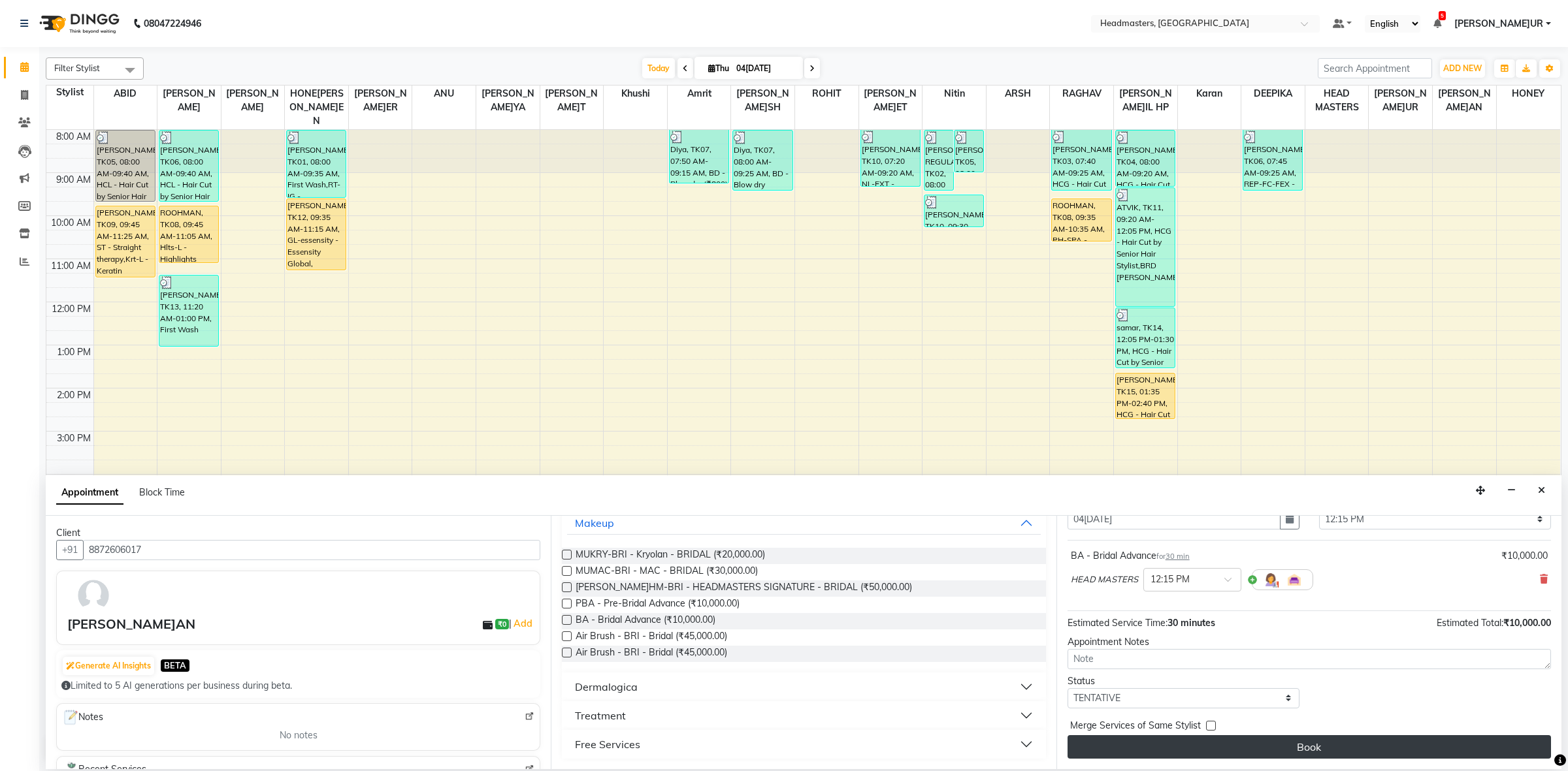
click at [1247, 742] on button "Book" at bounding box center [1310, 747] width 484 height 23
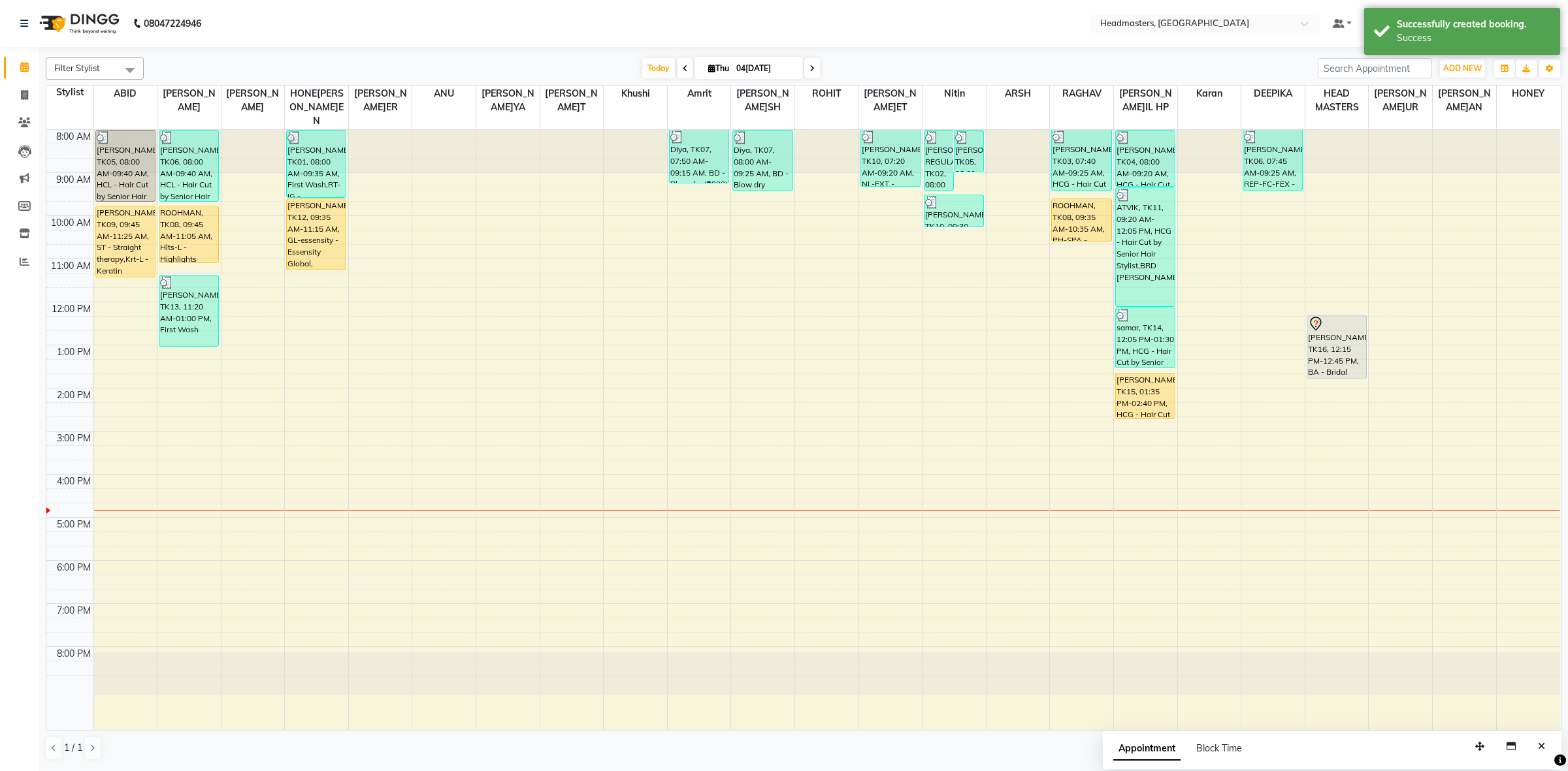
drag, startPoint x: 1360, startPoint y: 322, endPoint x: 1357, endPoint y: 372, distance: 50.1
click at [1357, 372] on div "8:00 AM 9:00 AM 10:00 AM 11:00 AM 12:00 PM 1:00 PM 2:00 PM 3:00 PM 4:00 PM 5:00…" at bounding box center [803, 430] width 1514 height 600
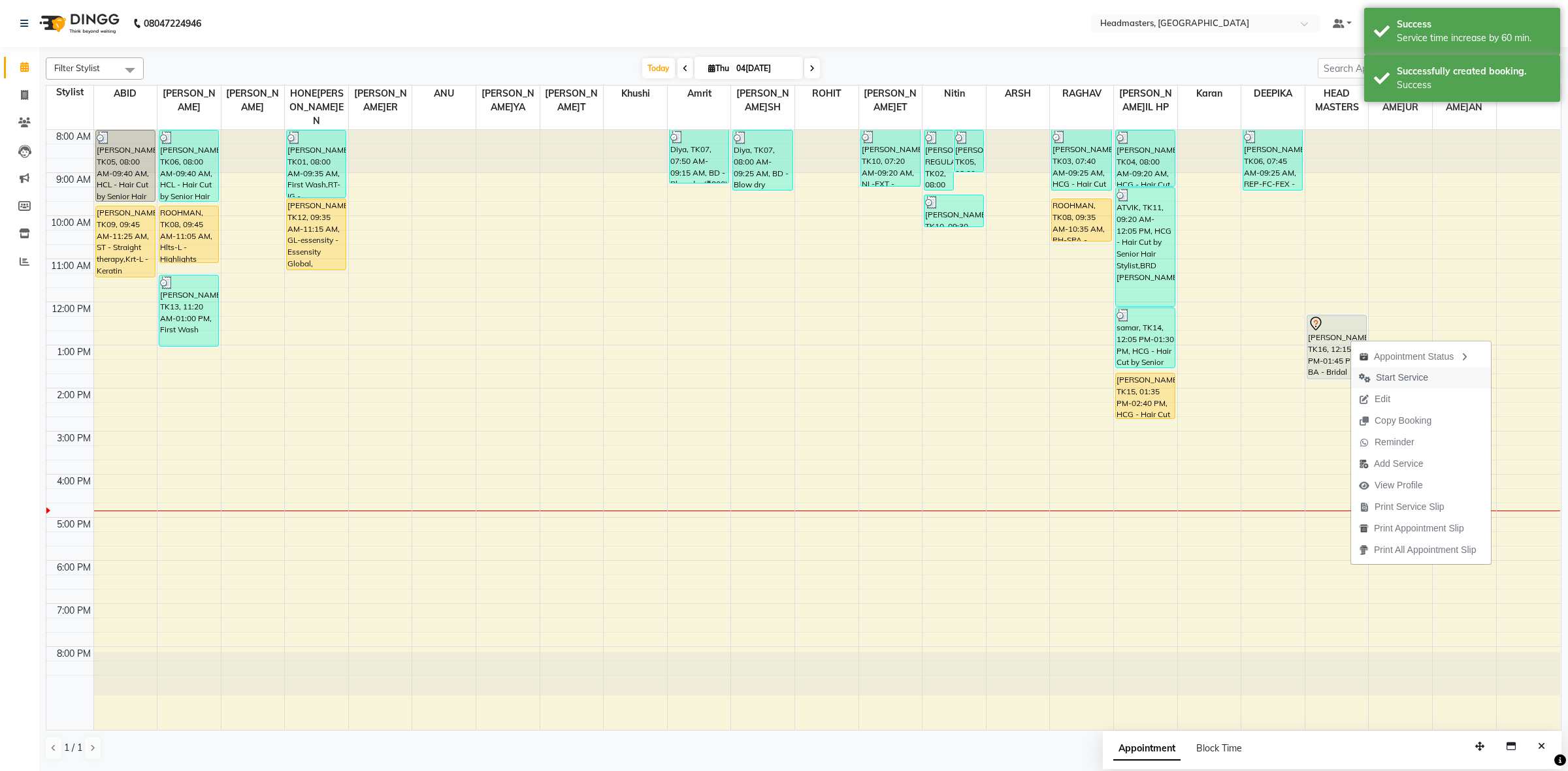
click at [1399, 376] on span "Start Service" at bounding box center [1402, 378] width 52 height 14
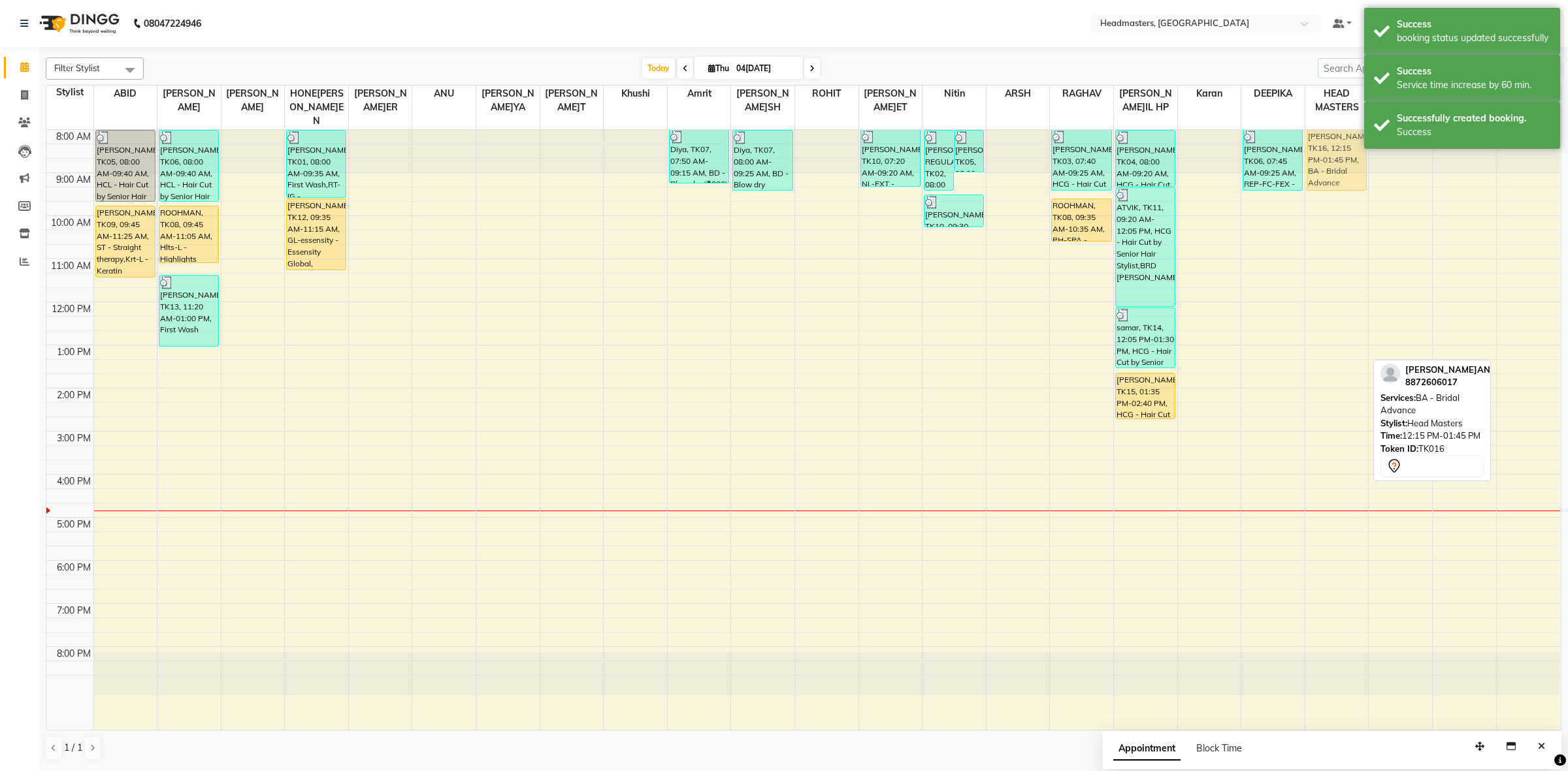
drag, startPoint x: 1352, startPoint y: 346, endPoint x: 1331, endPoint y: 157, distance: 190.2
click at [1331, 157] on div "[PERSON_NAME]N, TK16, 12:15 PM-01:45 PM, BA - Bridal Advance [PERSON_NAME]N, TK…" at bounding box center [1337, 430] width 63 height 600
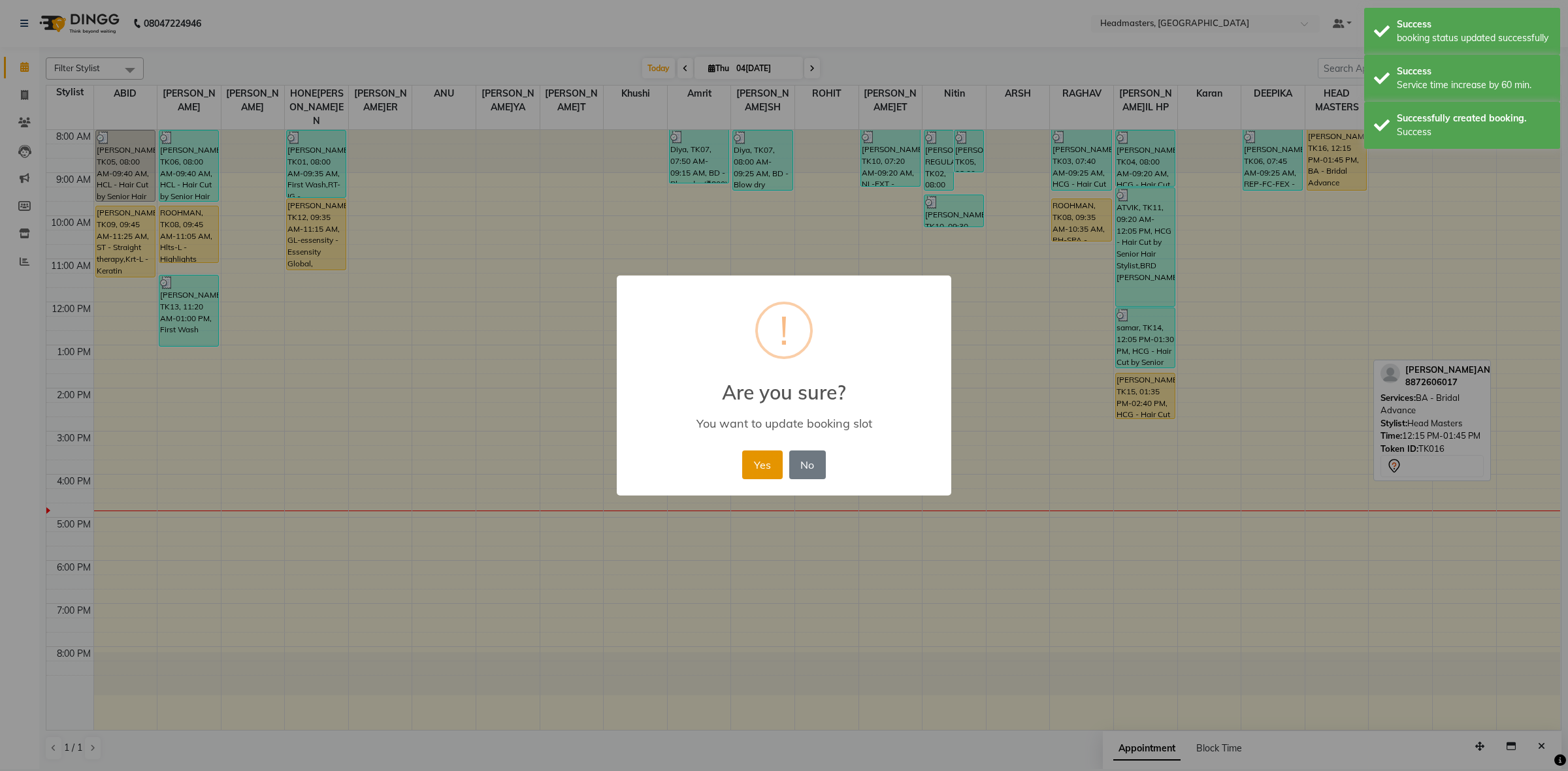
click at [762, 455] on button "Yes" at bounding box center [763, 464] width 40 height 29
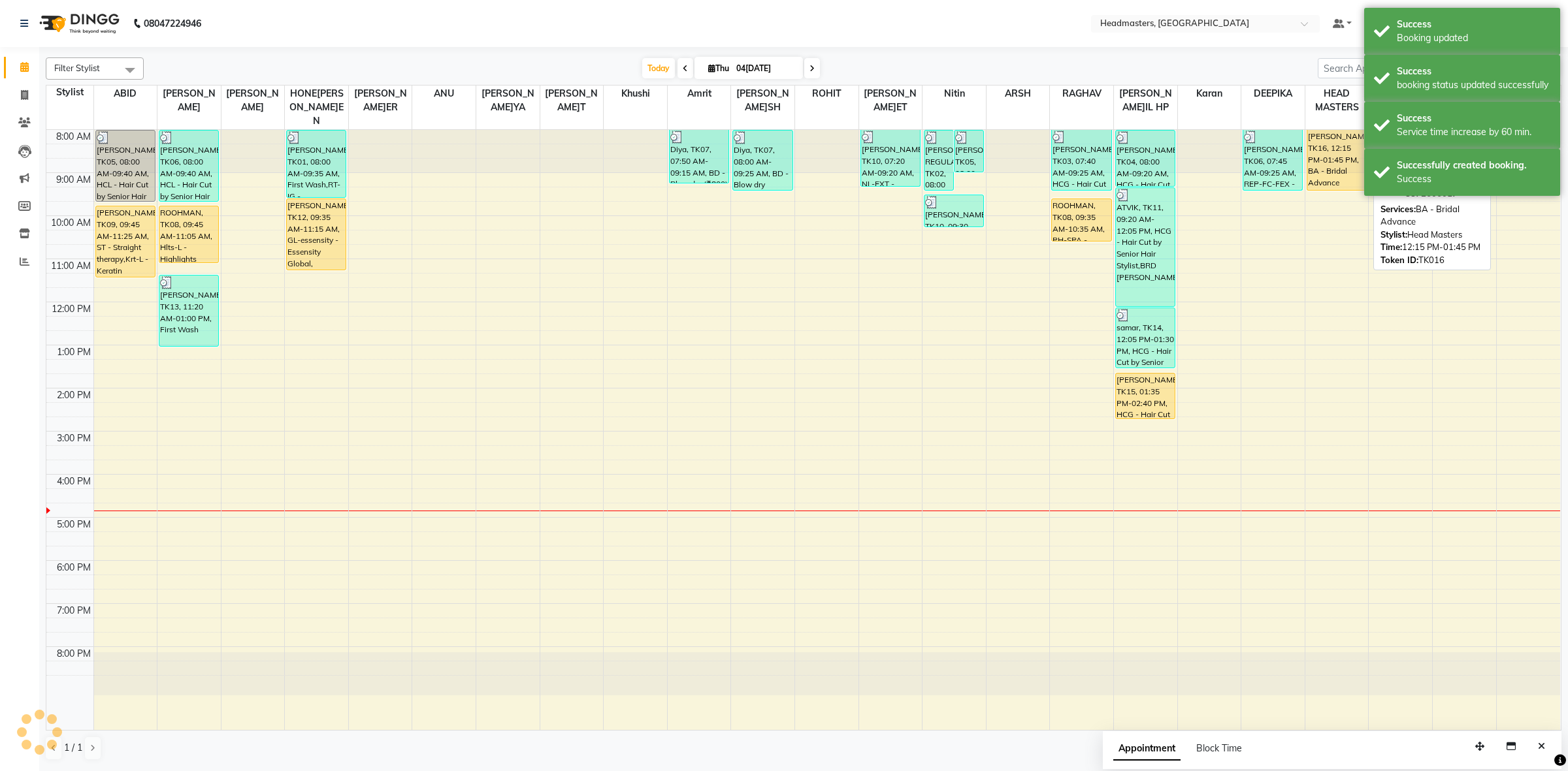
click at [1320, 151] on div "[PERSON_NAME]AN, TK16, 12:15 PM-01:45 PM, BA - Bridal Advance" at bounding box center [1337, 160] width 59 height 60
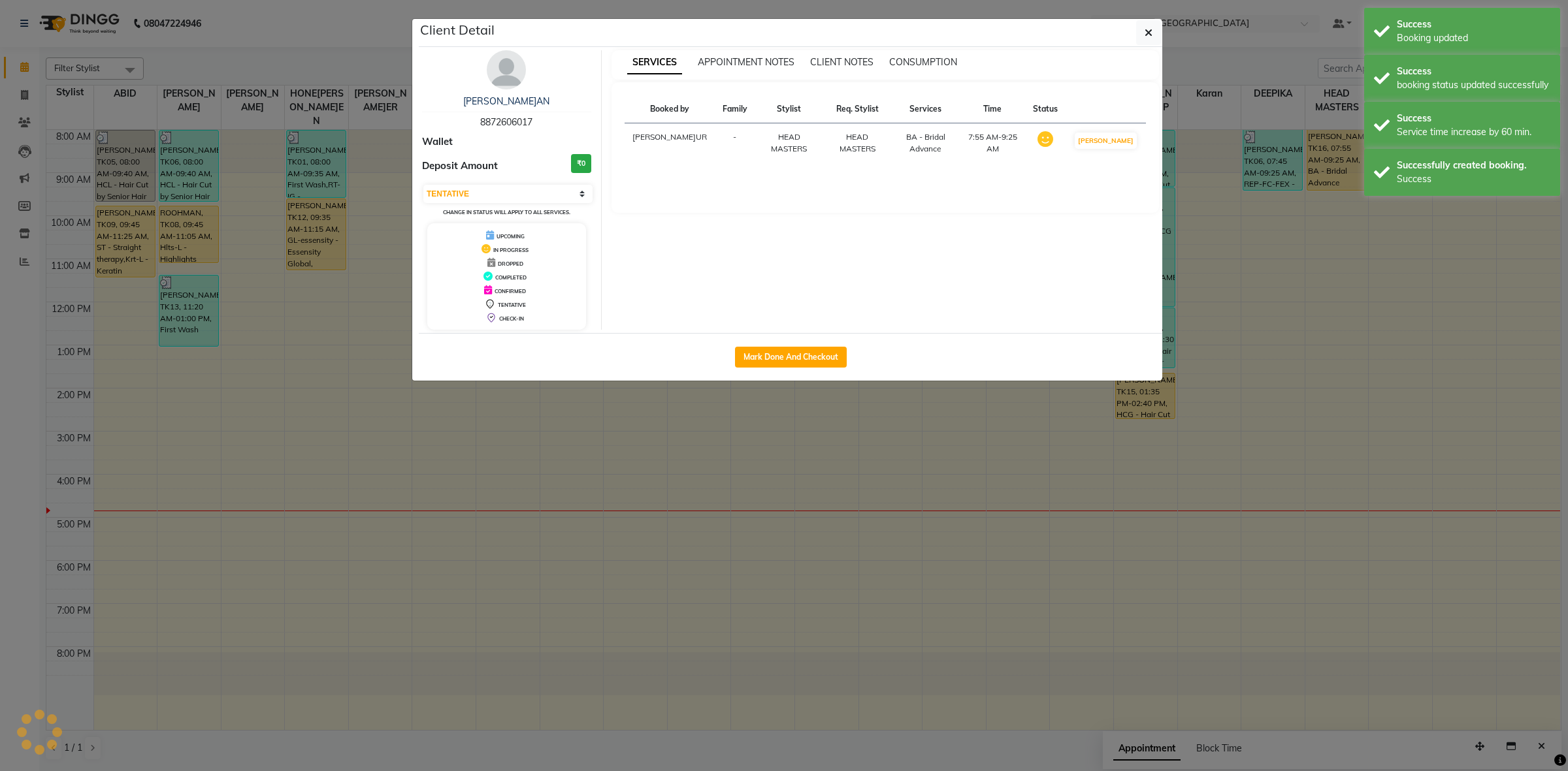
select select "1"
click at [1321, 151] on ngb-modal-window "Client Detail[PERSON_NAME]AN 8872606017 Wallet Deposit Amount ₹0 Select IN SERV…" at bounding box center [784, 385] width 1568 height 771
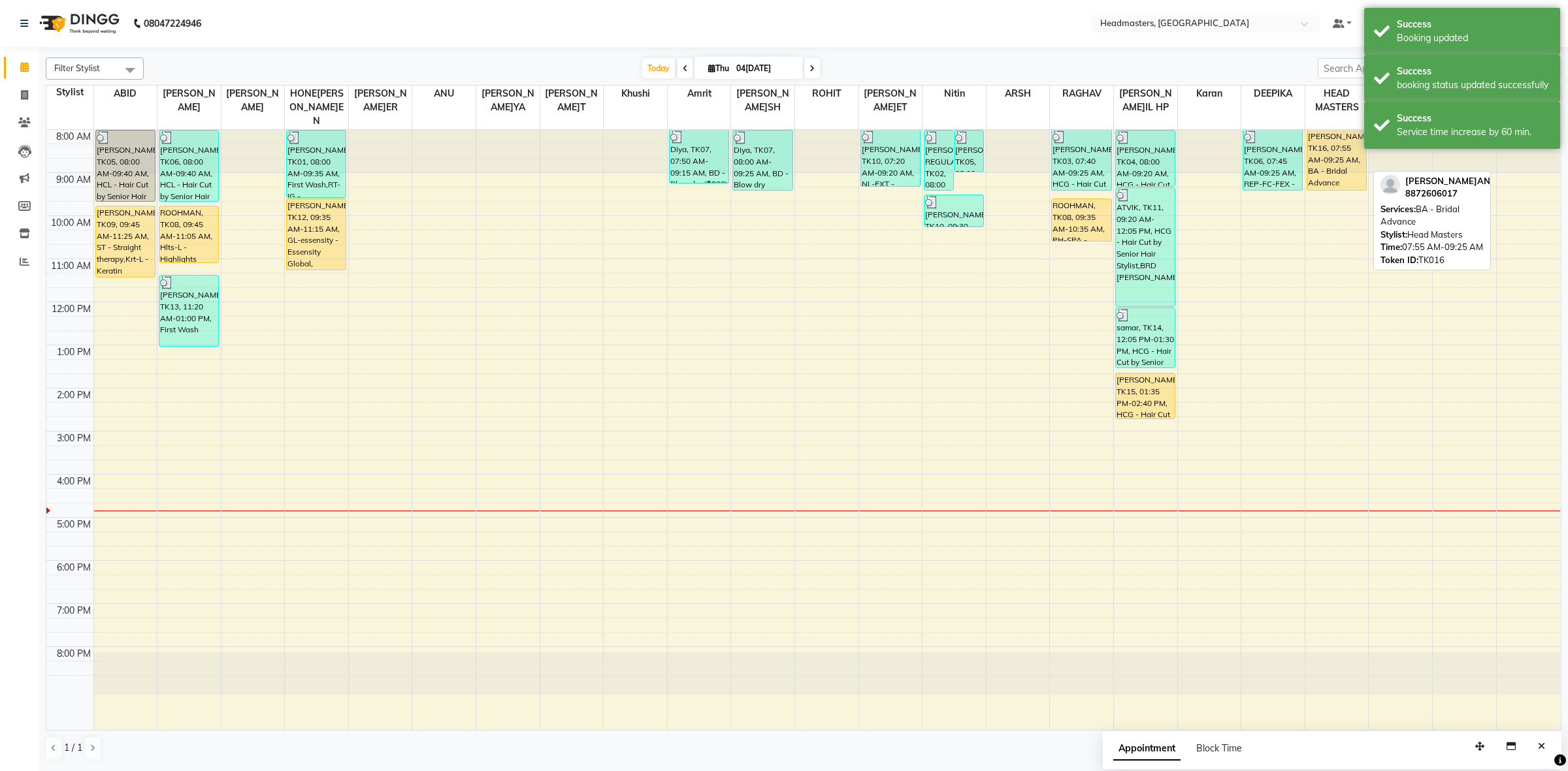
click at [1351, 155] on div "[PERSON_NAME]AN, TK16, 07:55 AM-09:25 AM, BA - Bridal Advance" at bounding box center [1337, 160] width 59 height 60
select select "1"
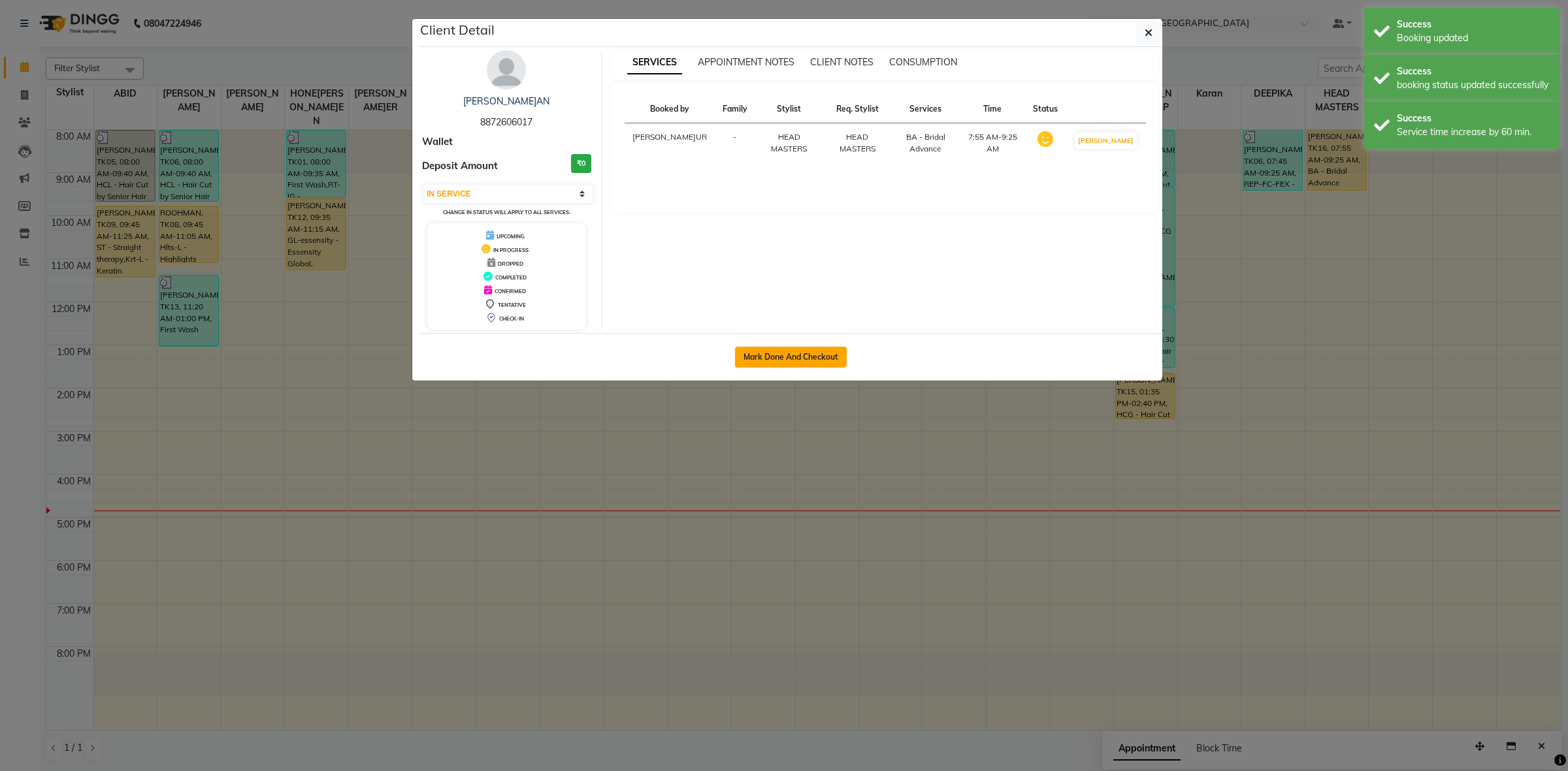
click at [824, 353] on button "Mark Done And Checkout" at bounding box center [791, 357] width 111 height 21
select select "service"
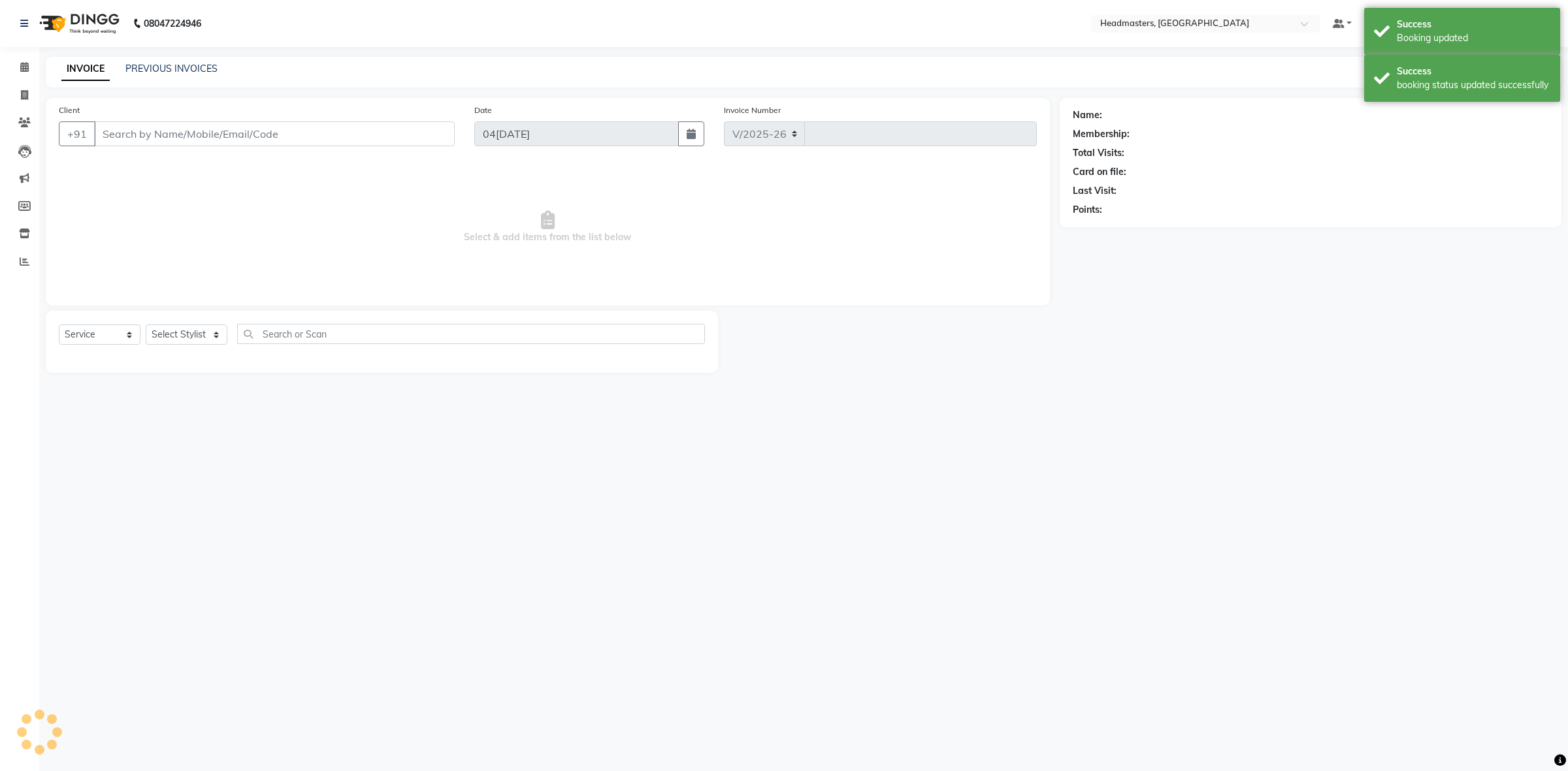
select select "7132"
type input "3417"
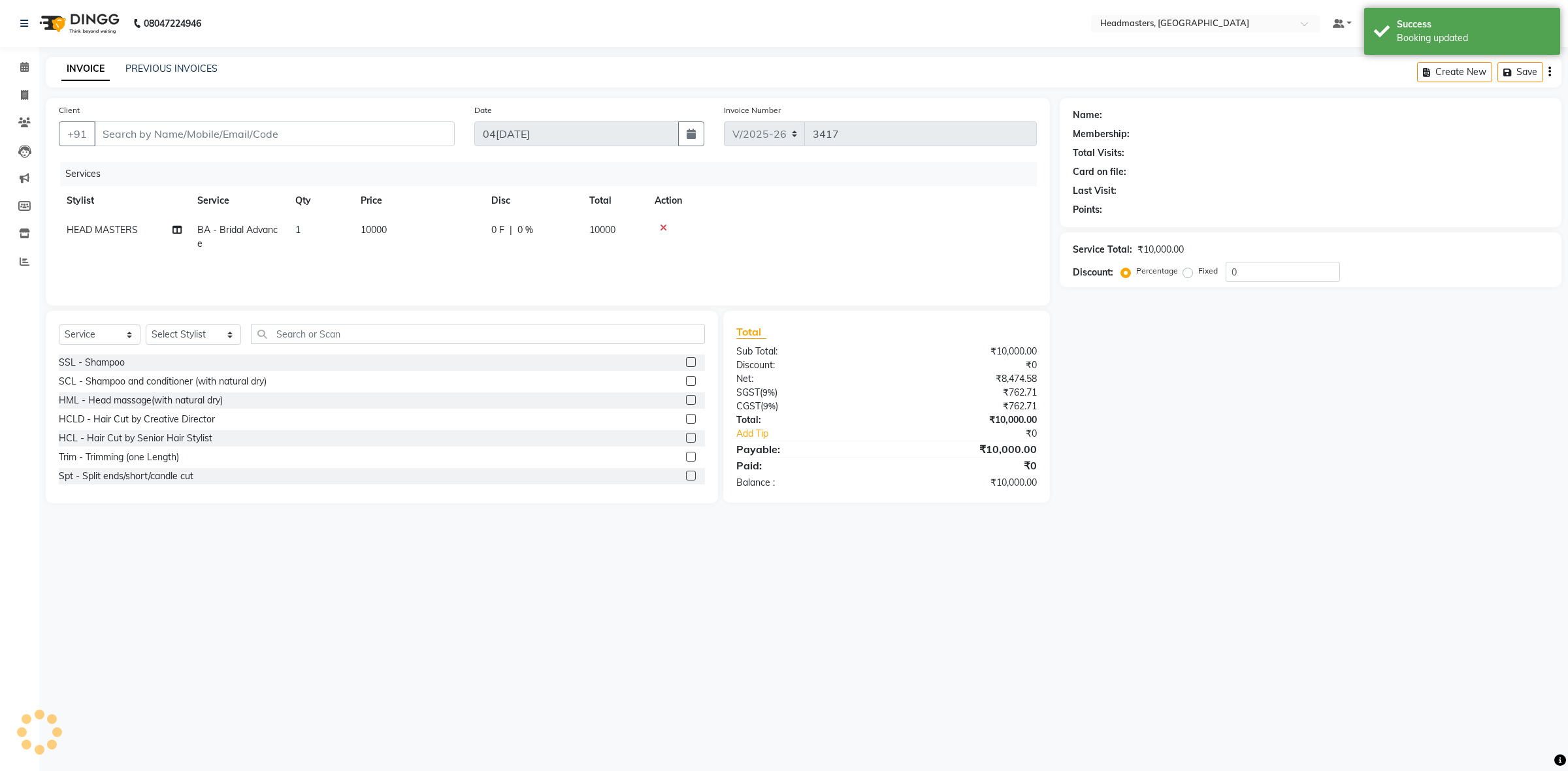
type input "8872606017"
select select "60773"
click at [449, 237] on td "10000" at bounding box center [418, 237] width 130 height 43
select select "60773"
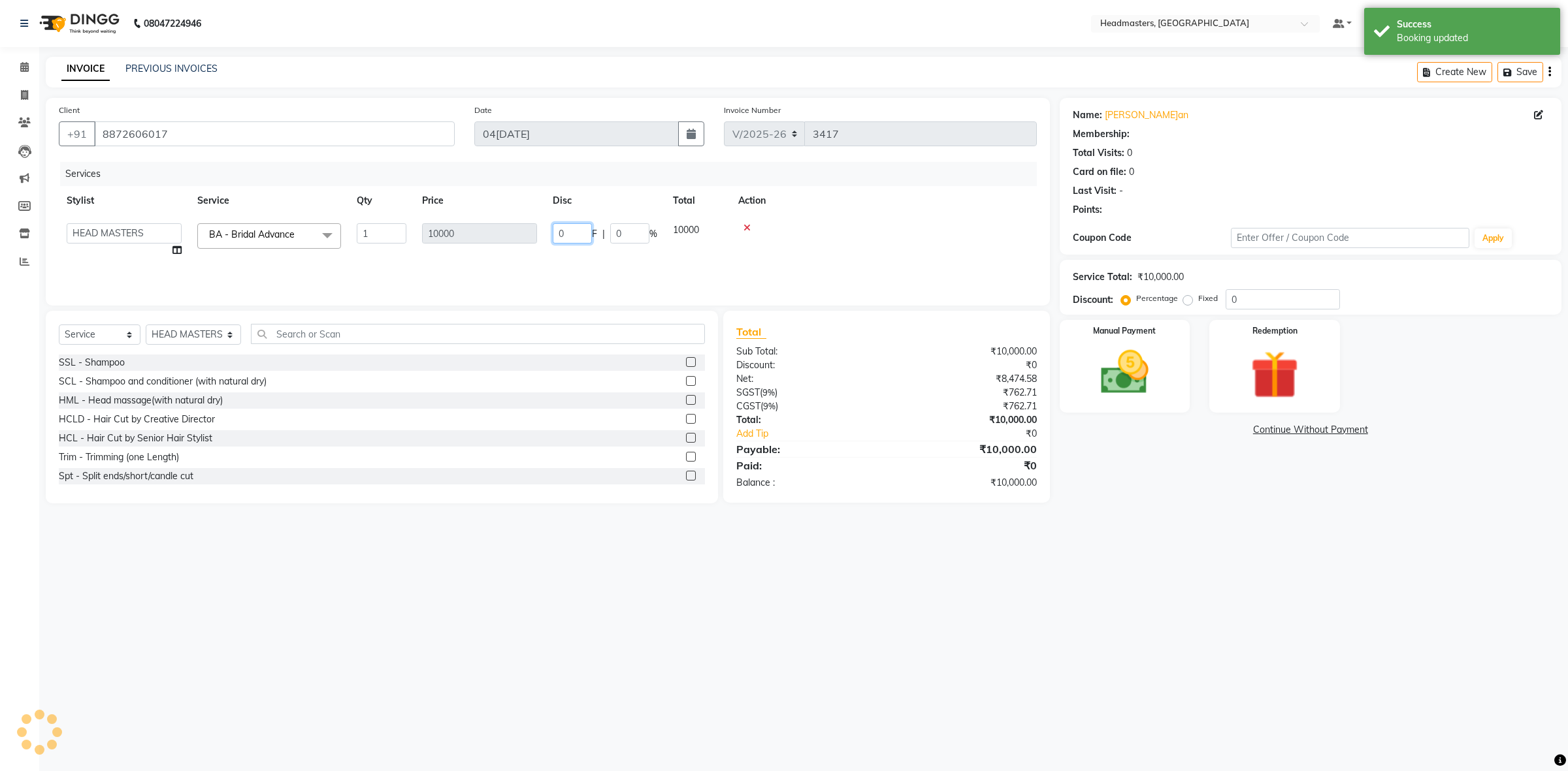
click at [556, 233] on input "0" at bounding box center [572, 233] width 39 height 20
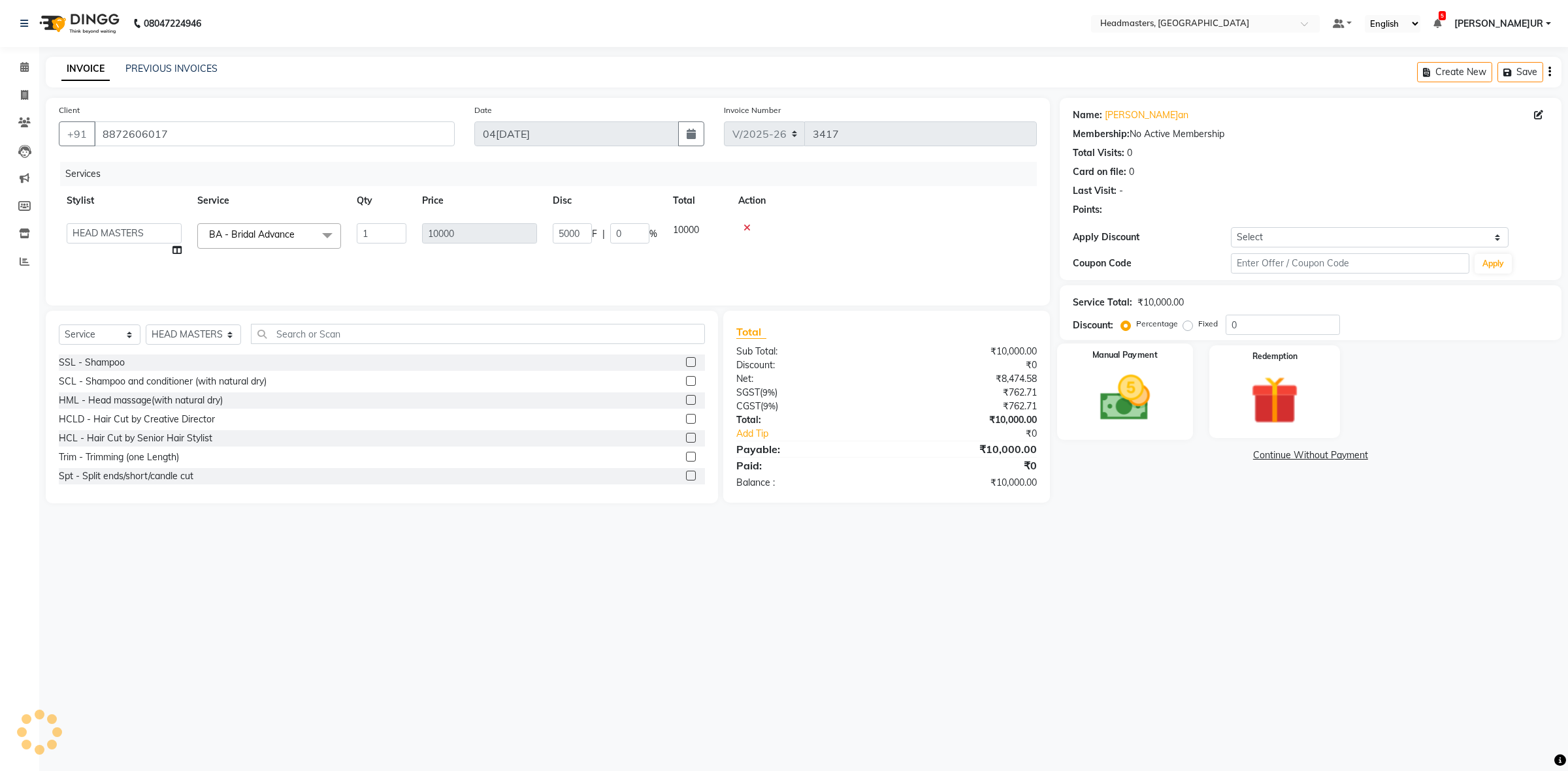
click at [948, 269] on div "Services Stylist Service Qty Price Disc Total Action ABID Amrit ANU ARSH DEEPIK…" at bounding box center [548, 227] width 978 height 130
click at [1147, 398] on img at bounding box center [1124, 398] width 81 height 57
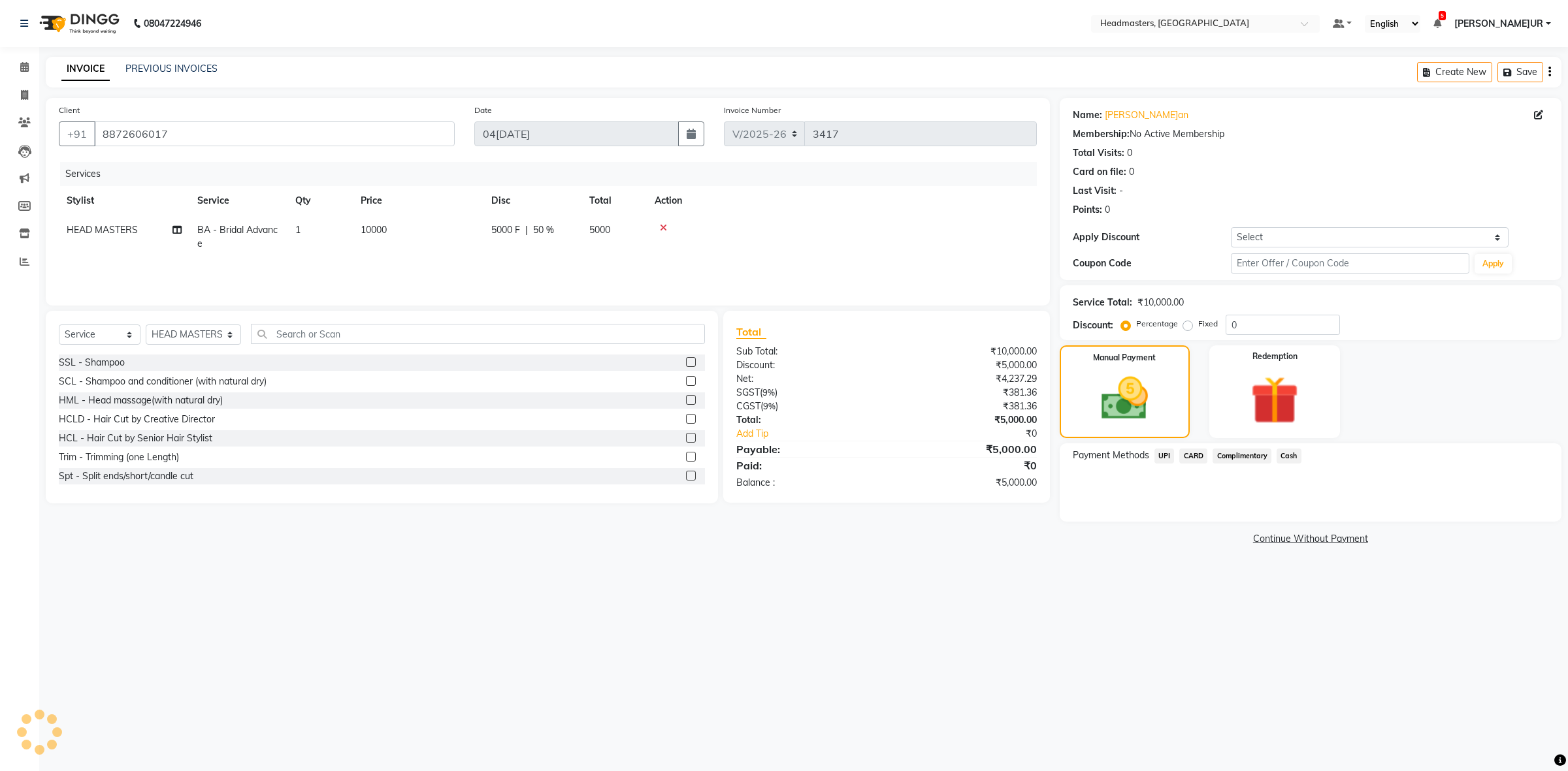
click at [1289, 443] on div "Payment Methods UPI CARD Complimentary Cash" at bounding box center [1311, 482] width 502 height 78
click at [1291, 457] on span "Cash" at bounding box center [1289, 455] width 25 height 15
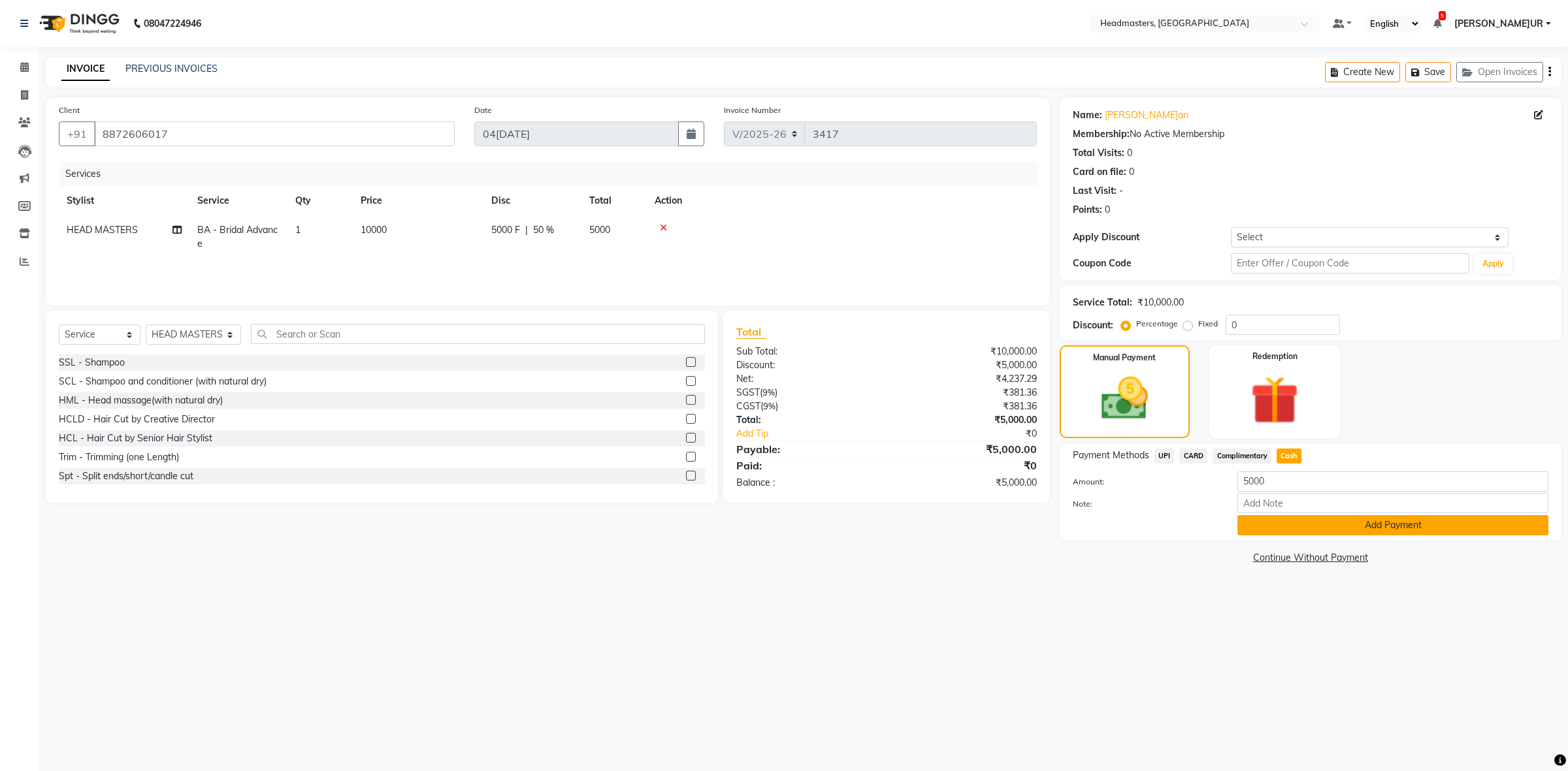
click at [1338, 529] on button "Add Payment" at bounding box center [1393, 525] width 311 height 20
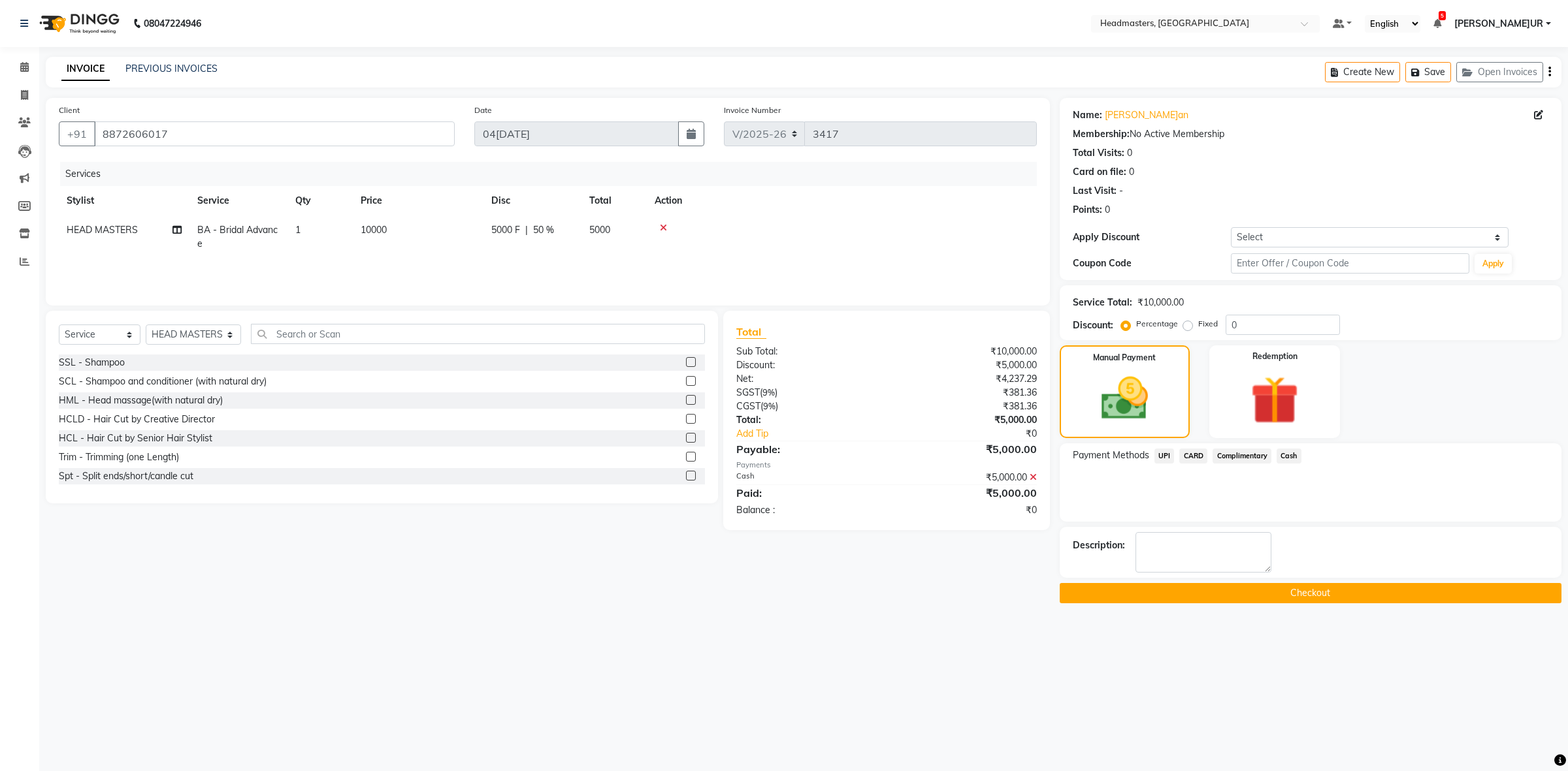
click at [1204, 582] on div "Name[PERSON_NAME]an Membership: No Active Membership Total Visits: 0 Card on fi…" at bounding box center [1316, 351] width 511 height 506
click at [1204, 583] on button "Checkout" at bounding box center [1311, 593] width 502 height 20
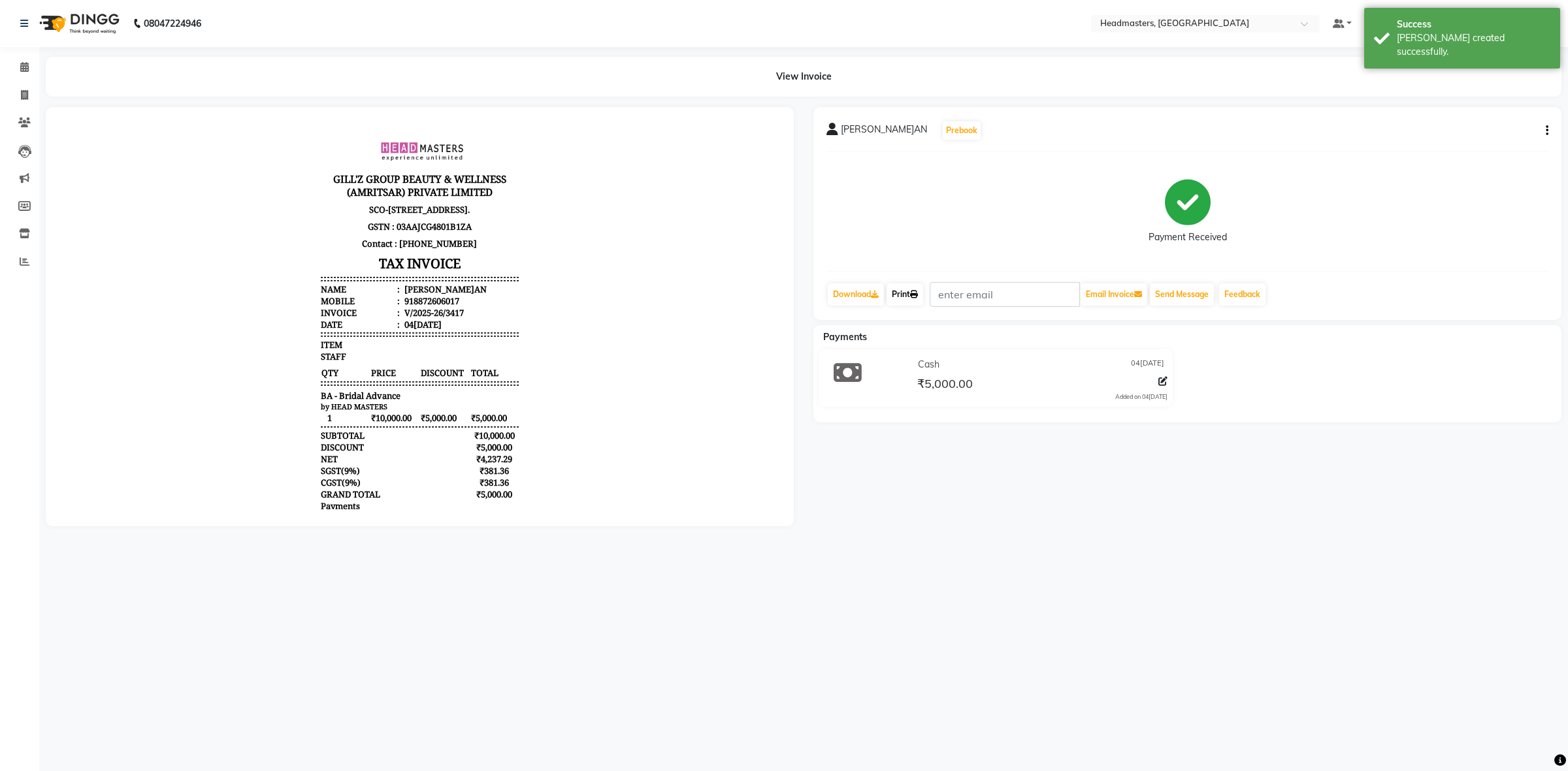
click at [911, 292] on link "Print" at bounding box center [905, 295] width 37 height 23
click at [903, 296] on link "Print" at bounding box center [905, 295] width 37 height 23
click at [897, 298] on link "Print" at bounding box center [905, 295] width 37 height 23
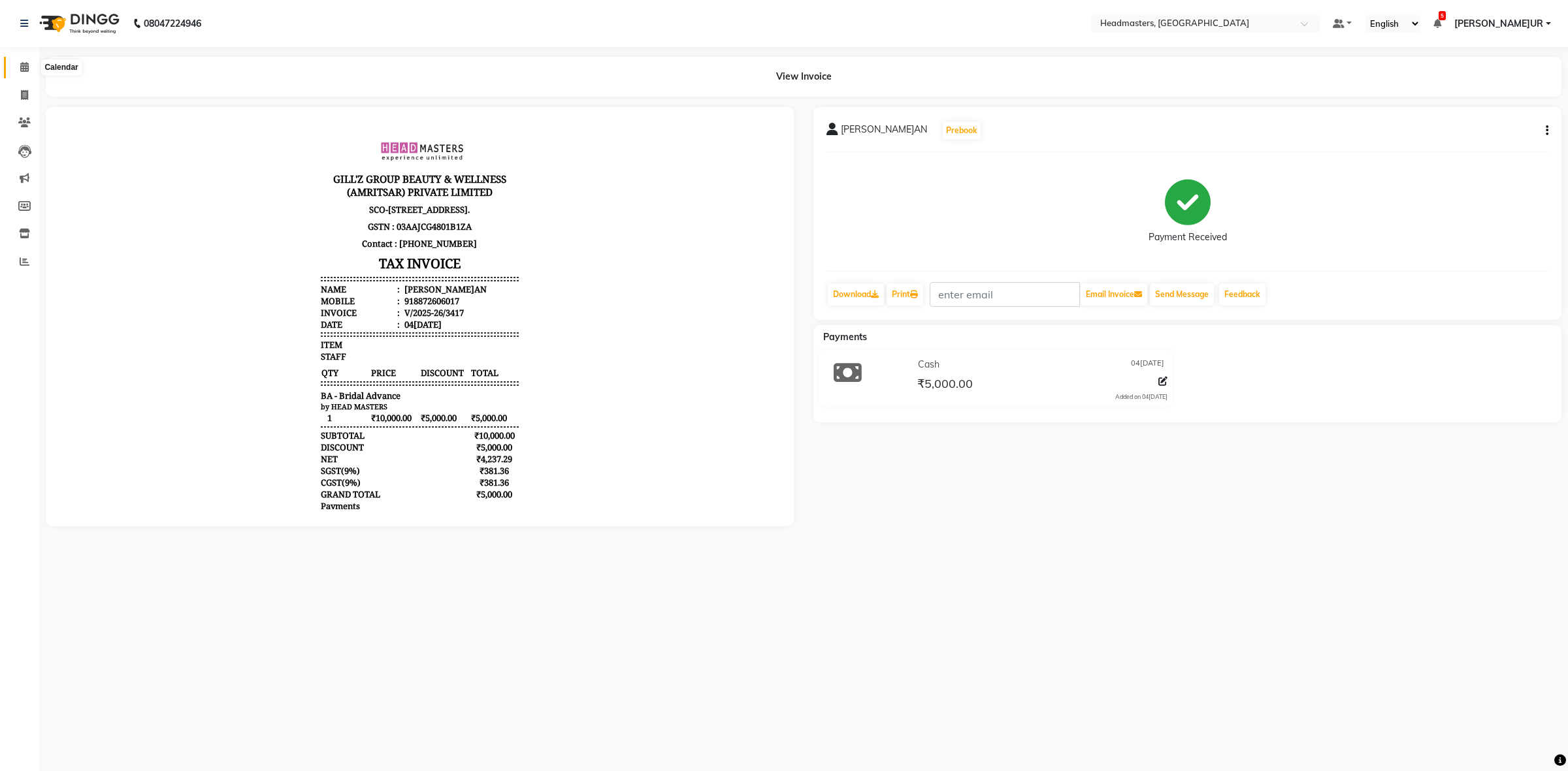
click at [31, 64] on span at bounding box center [24, 67] width 23 height 15
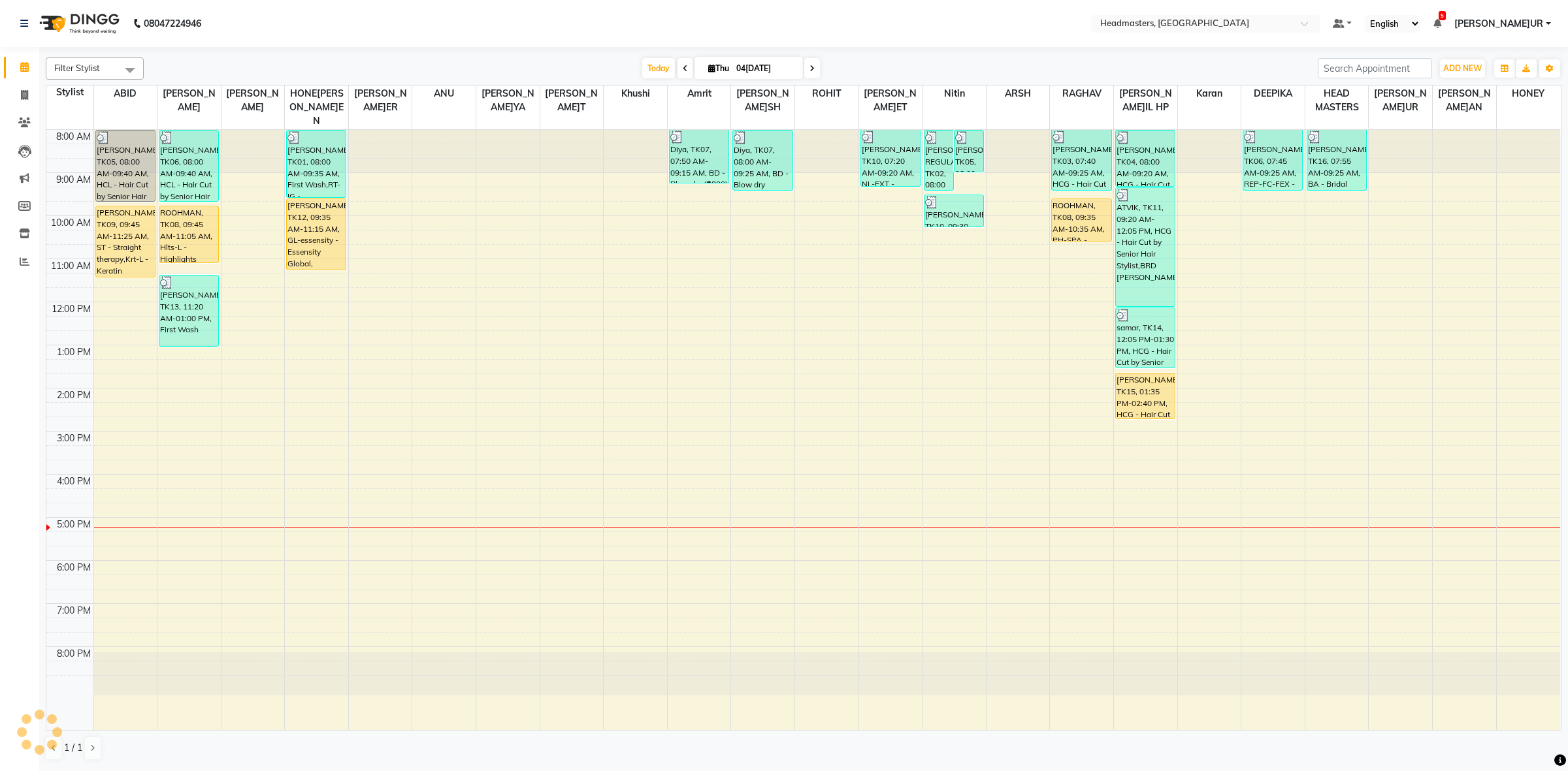
click at [310, 426] on div "8:00 AM 9:00 AM 10:00 AM 11:00 AM 12:00 PM 1:00 PM 2:00 PM 3:00 PM 4:00 PM 5:00…" at bounding box center [803, 430] width 1514 height 600
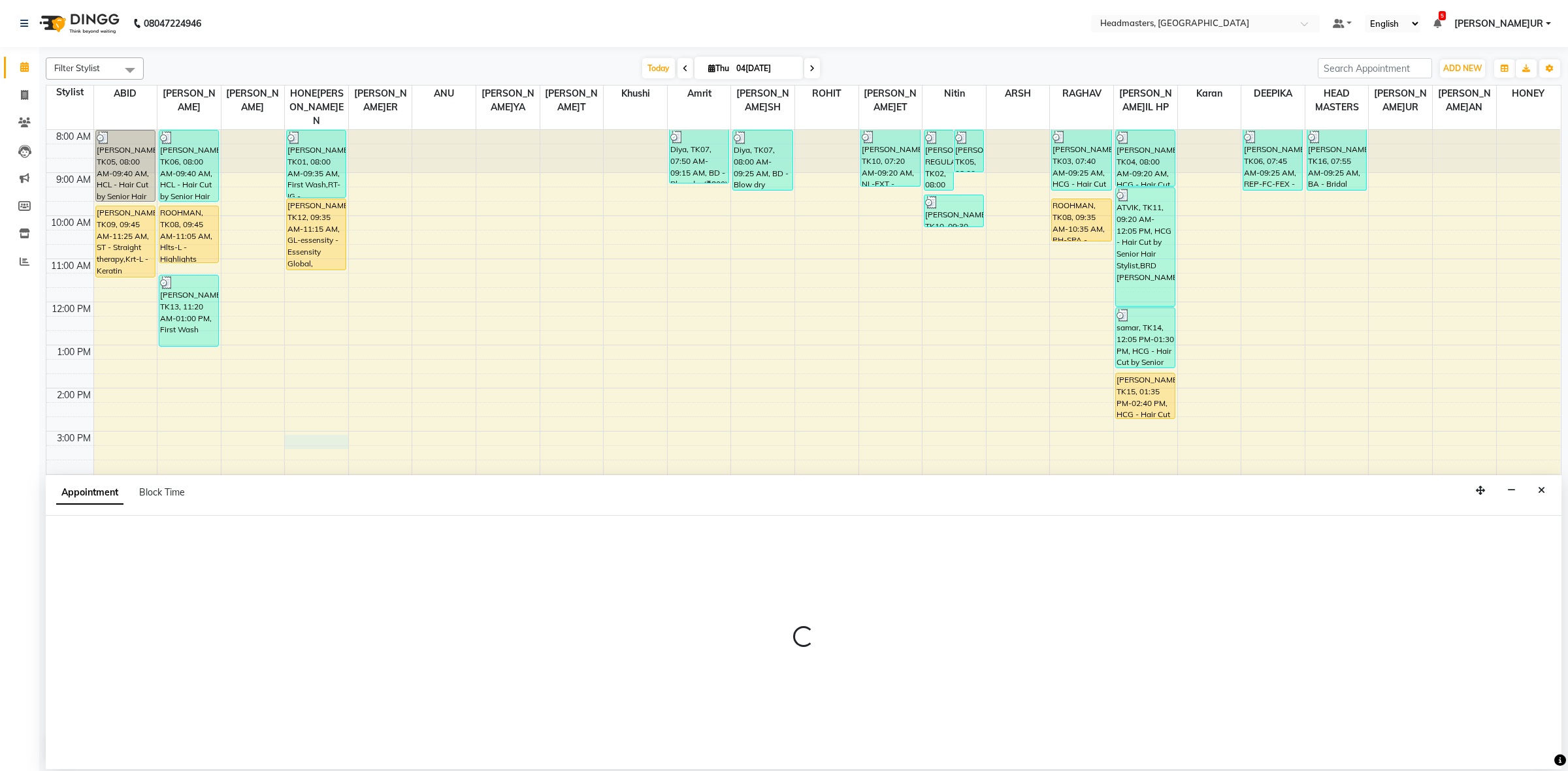
click at [309, 437] on div "8:00 AM 9:00 AM 10:00 AM 11:00 AM 12:00 PM 1:00 PM 2:00 PM 3:00 PM 4:00 PM 5:00…" at bounding box center [803, 430] width 1514 height 600
select select "60638"
select select "tentative"
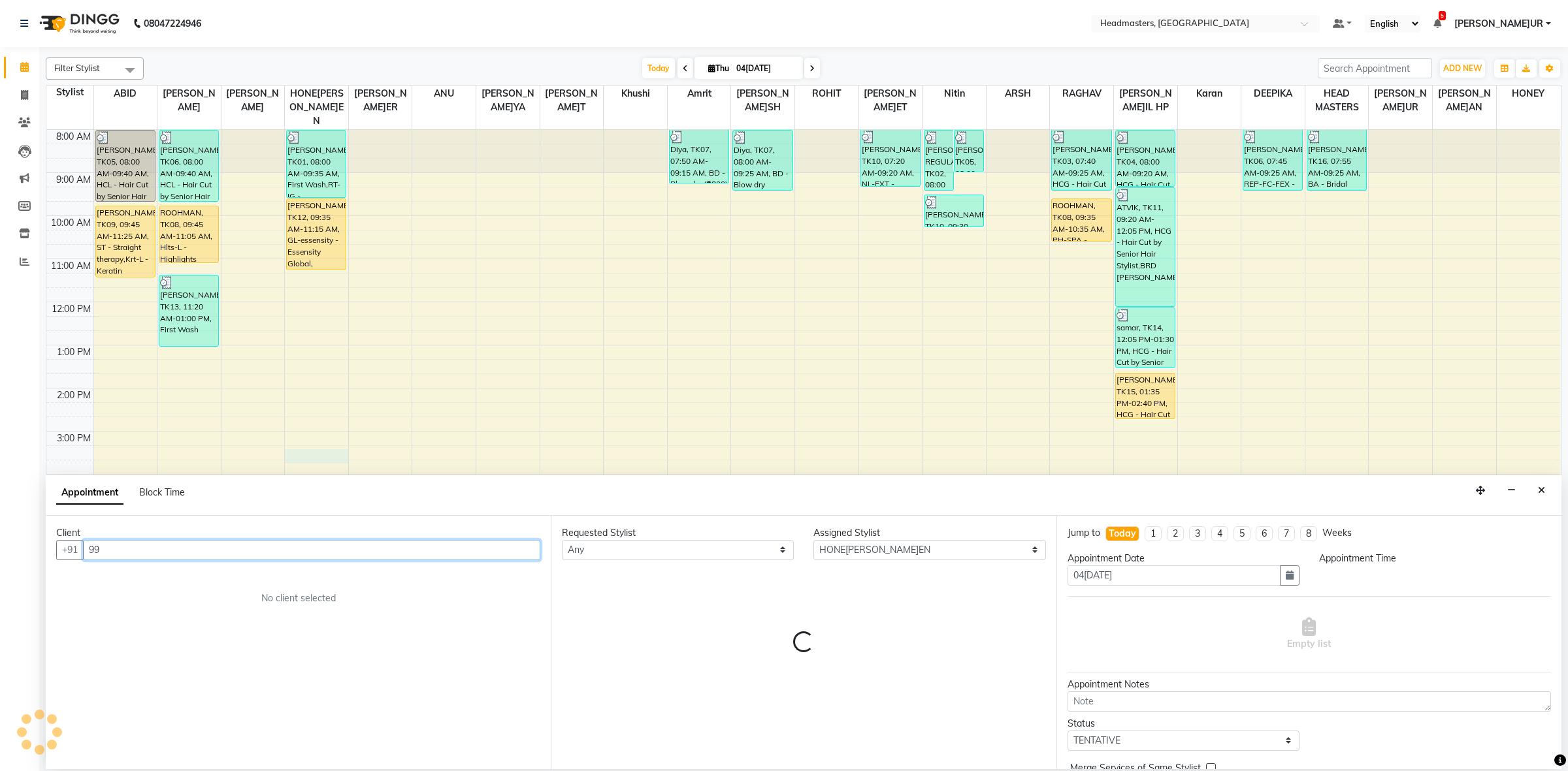
type input "998"
select select "915"
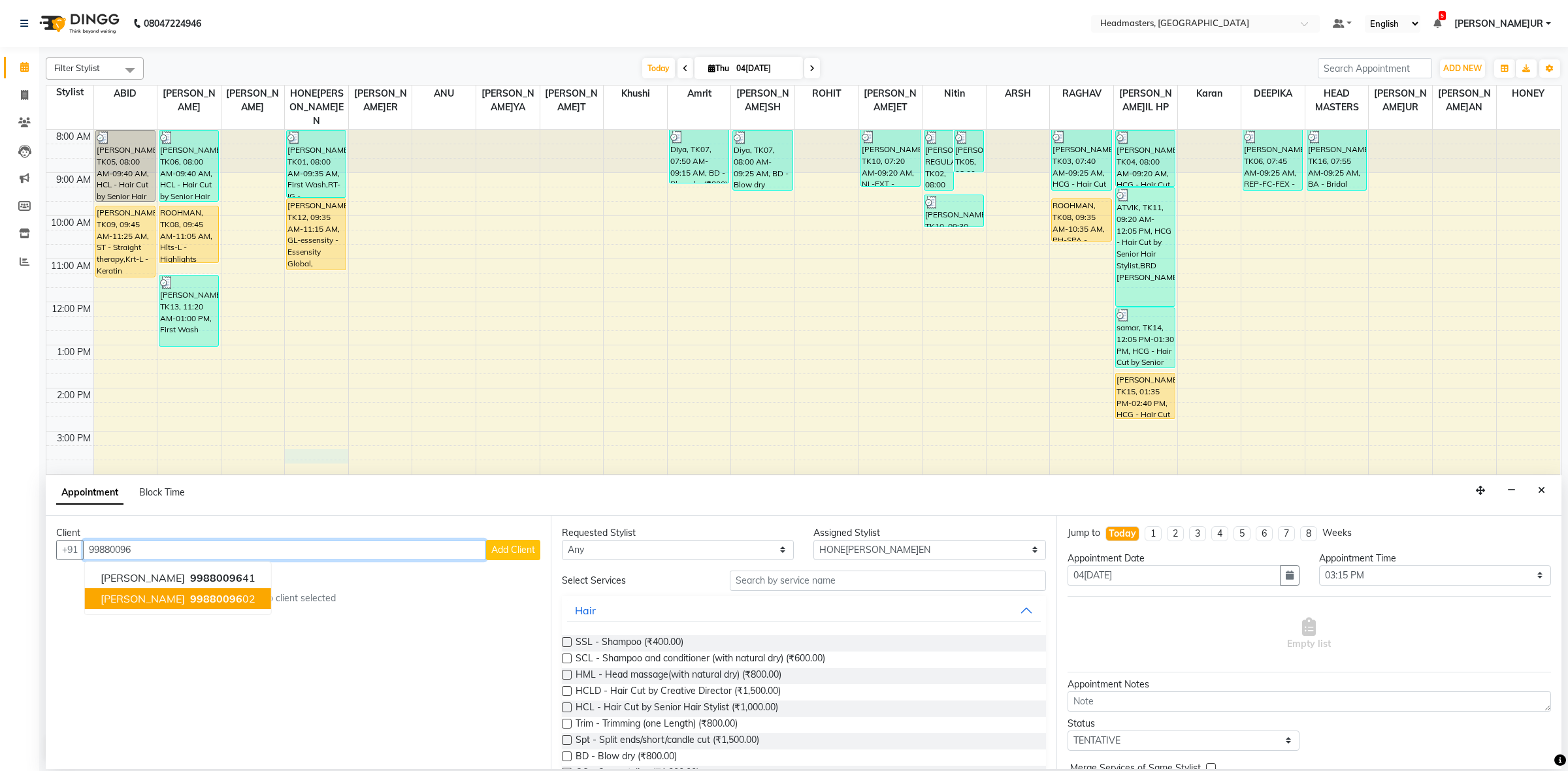
click at [171, 606] on button "[PERSON_NAME]a 99880096 02" at bounding box center [178, 599] width 186 height 21
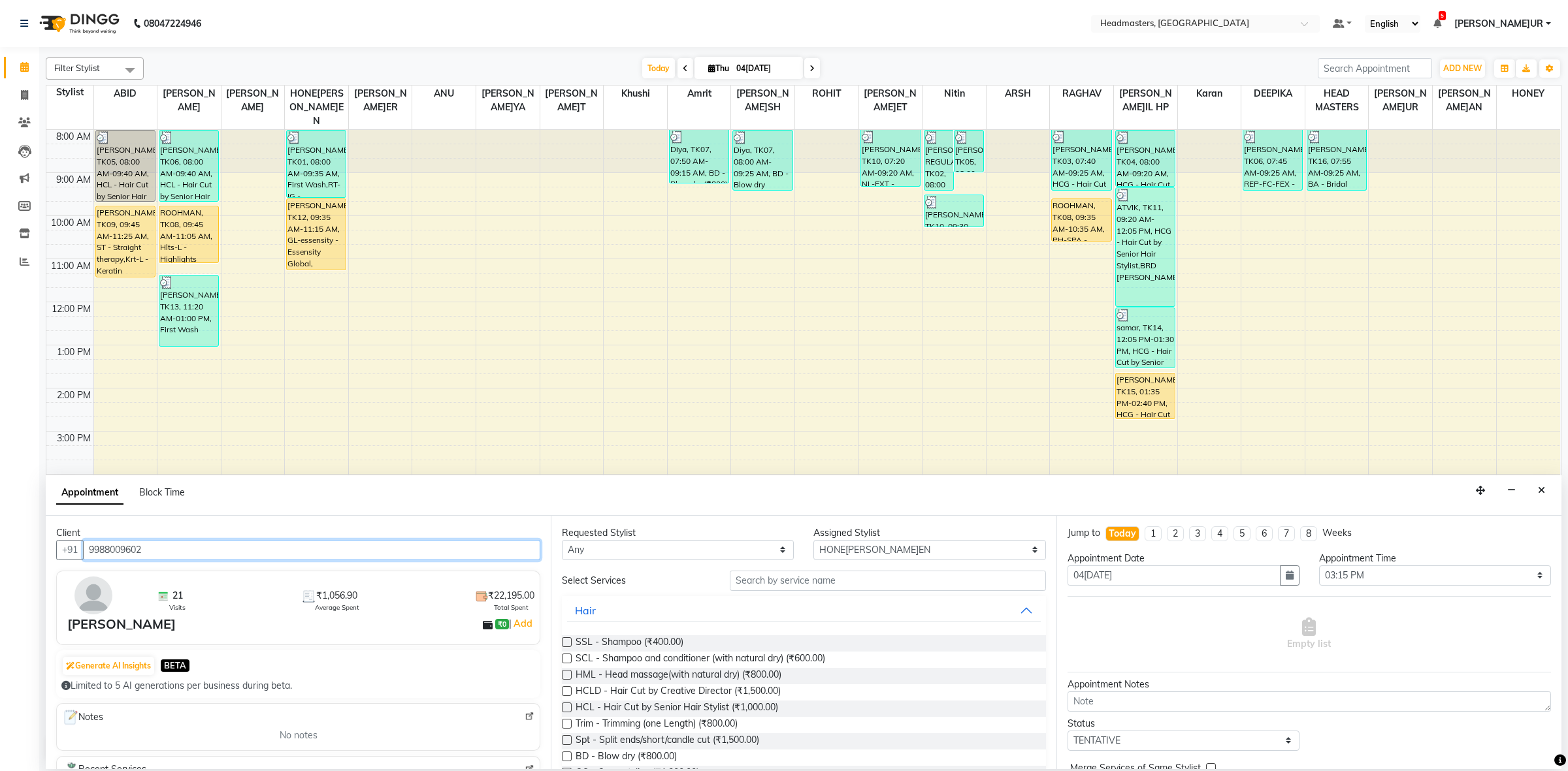
type input "9988009602"
click at [699, 550] on select "Any ABID Amrit ANU ARS[PERSON_NAME] HEAD MASTERS HONEY [PERSON_NAME] HONE[PERSO…" at bounding box center [677, 549] width 232 height 20
select select "60638"
click at [562, 540] on select "Any ABID Amrit ANU ARS[PERSON_NAME] HEAD MASTERS HONEY [PERSON_NAME] HONE[PERSO…" at bounding box center [677, 549] width 232 height 20
click at [834, 588] on input "text" at bounding box center [888, 581] width 317 height 20
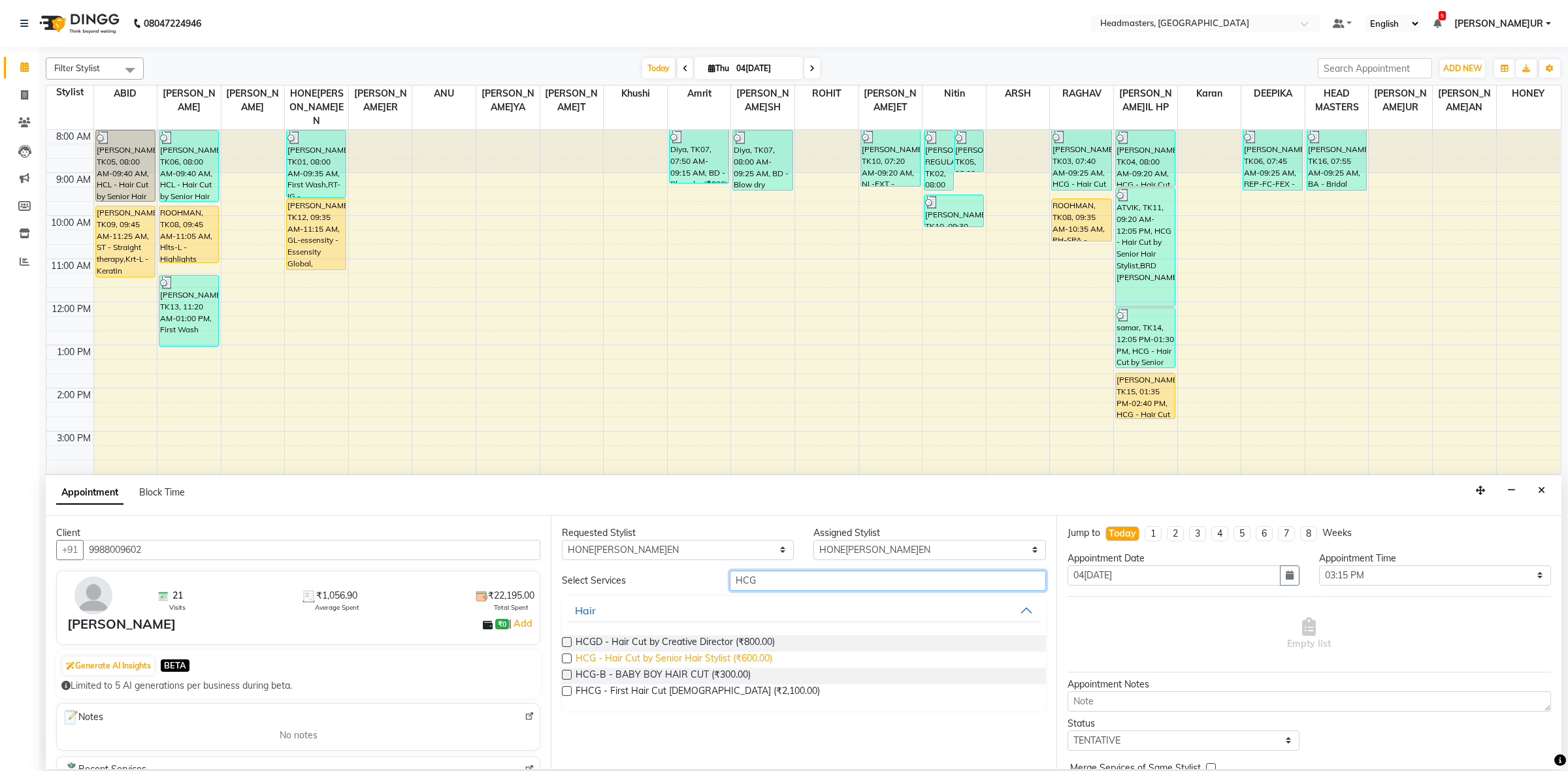
type input "HCG"
click at [762, 657] on span "HCG - Hair Cut by Senior Hair Stylist (₹600.00)" at bounding box center [674, 660] width 197 height 17
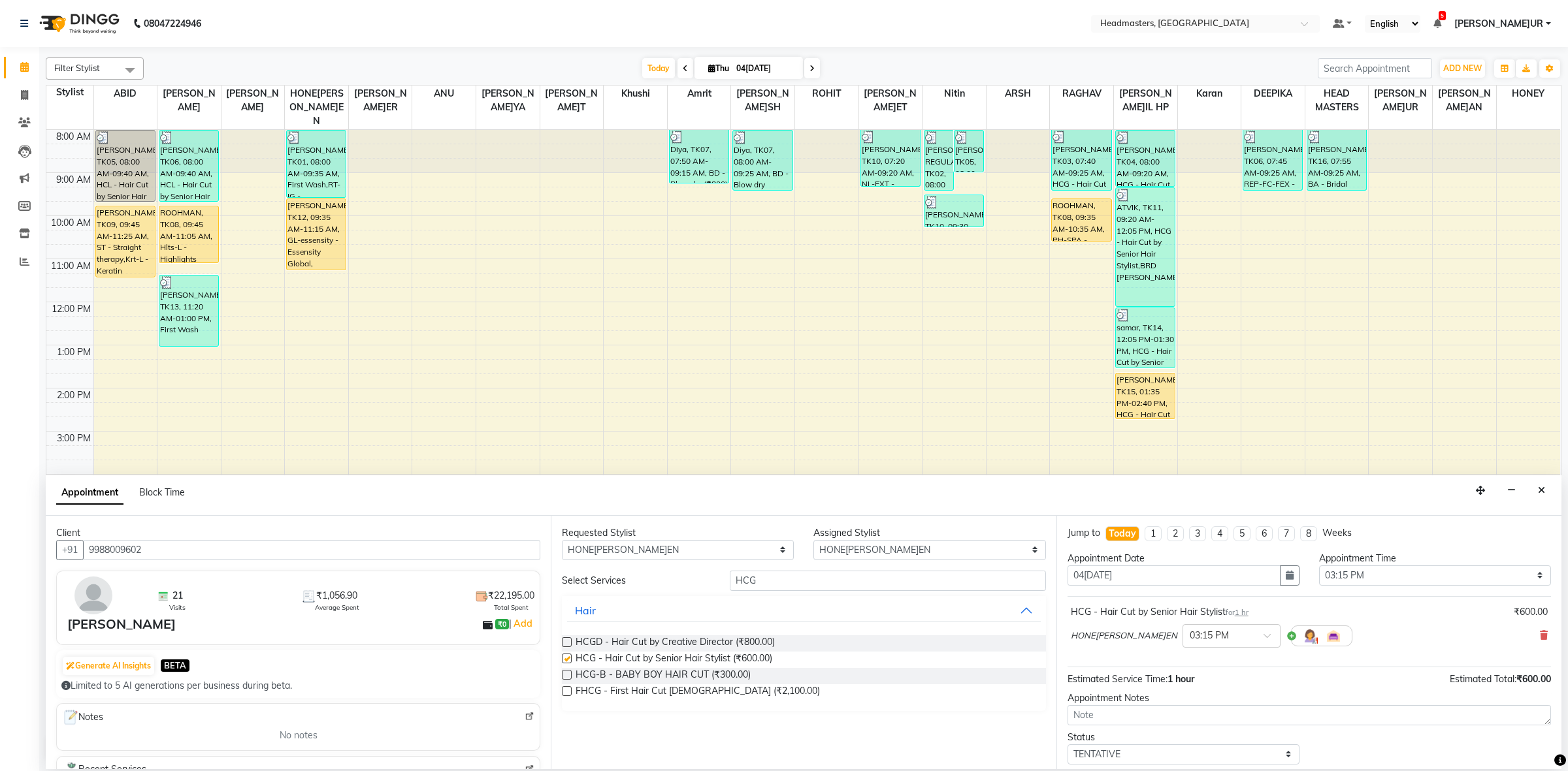
checkbox input "false"
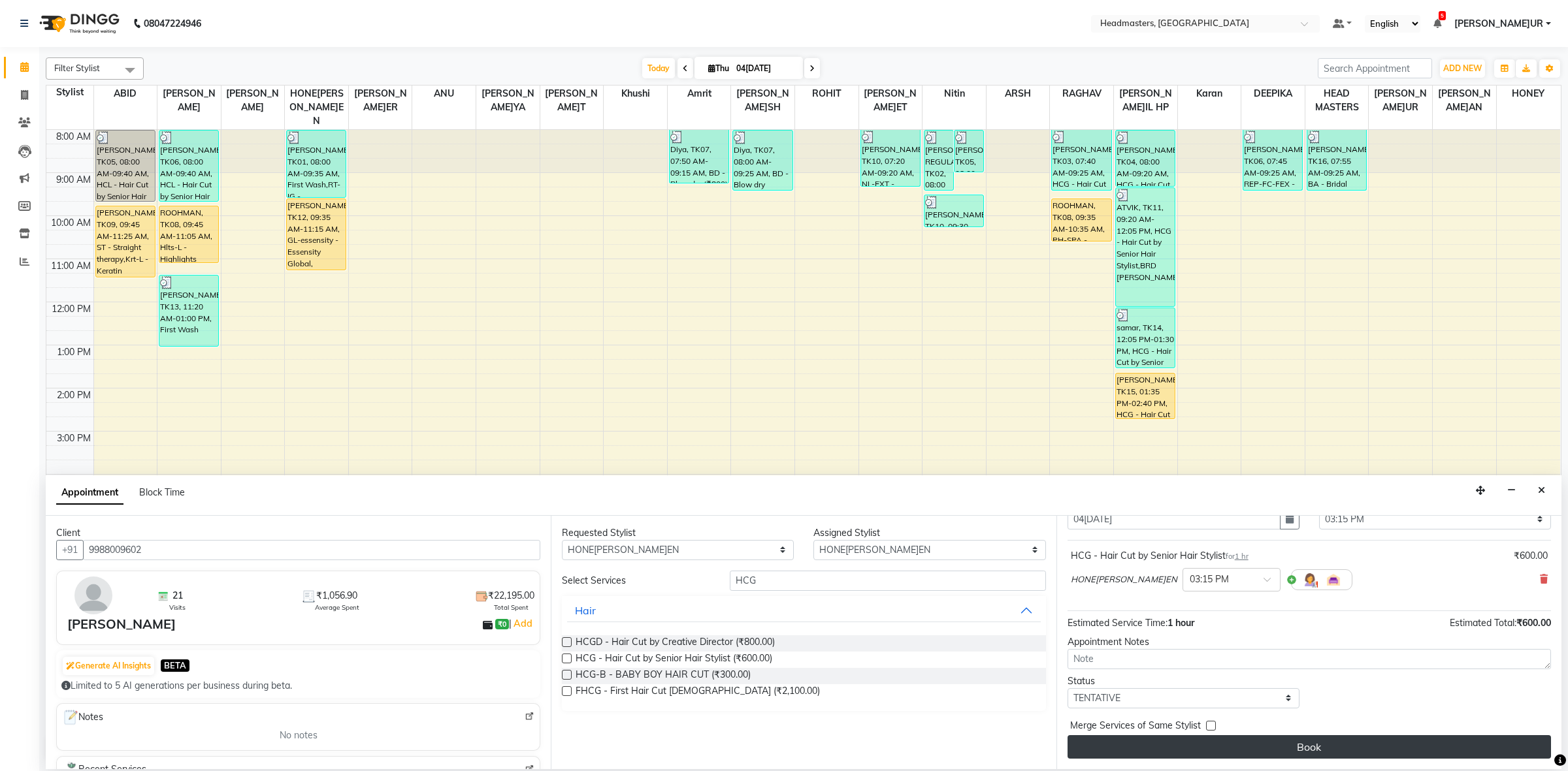
drag, startPoint x: 1204, startPoint y: 729, endPoint x: 1204, endPoint y: 740, distance: 11.0
click at [1204, 732] on div "Merge Services of Same Stylist" at bounding box center [1310, 727] width 484 height 17
click at [1204, 740] on button "Book" at bounding box center [1310, 747] width 484 height 23
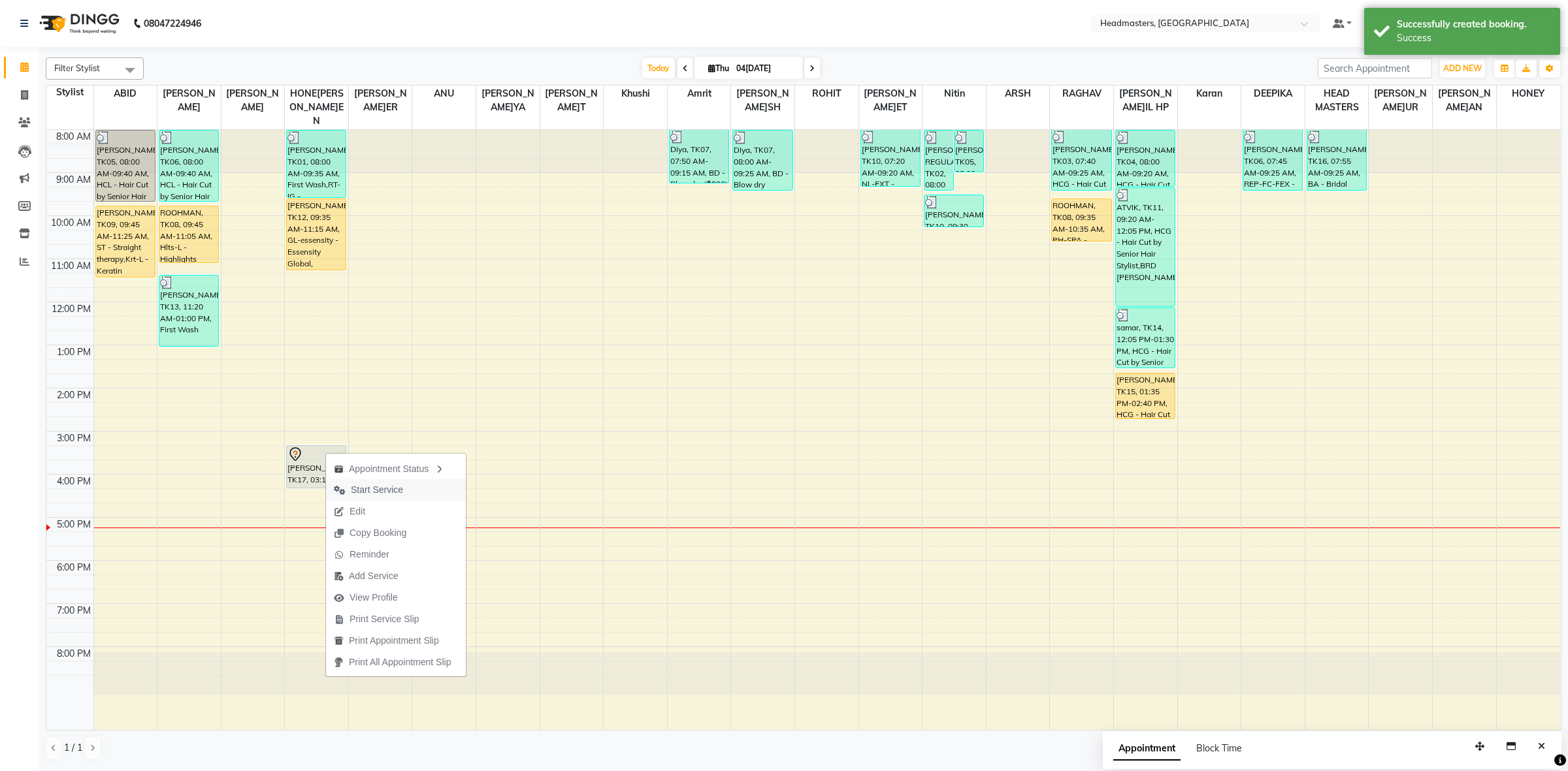
click at [358, 487] on span "Start Service" at bounding box center [377, 490] width 52 height 14
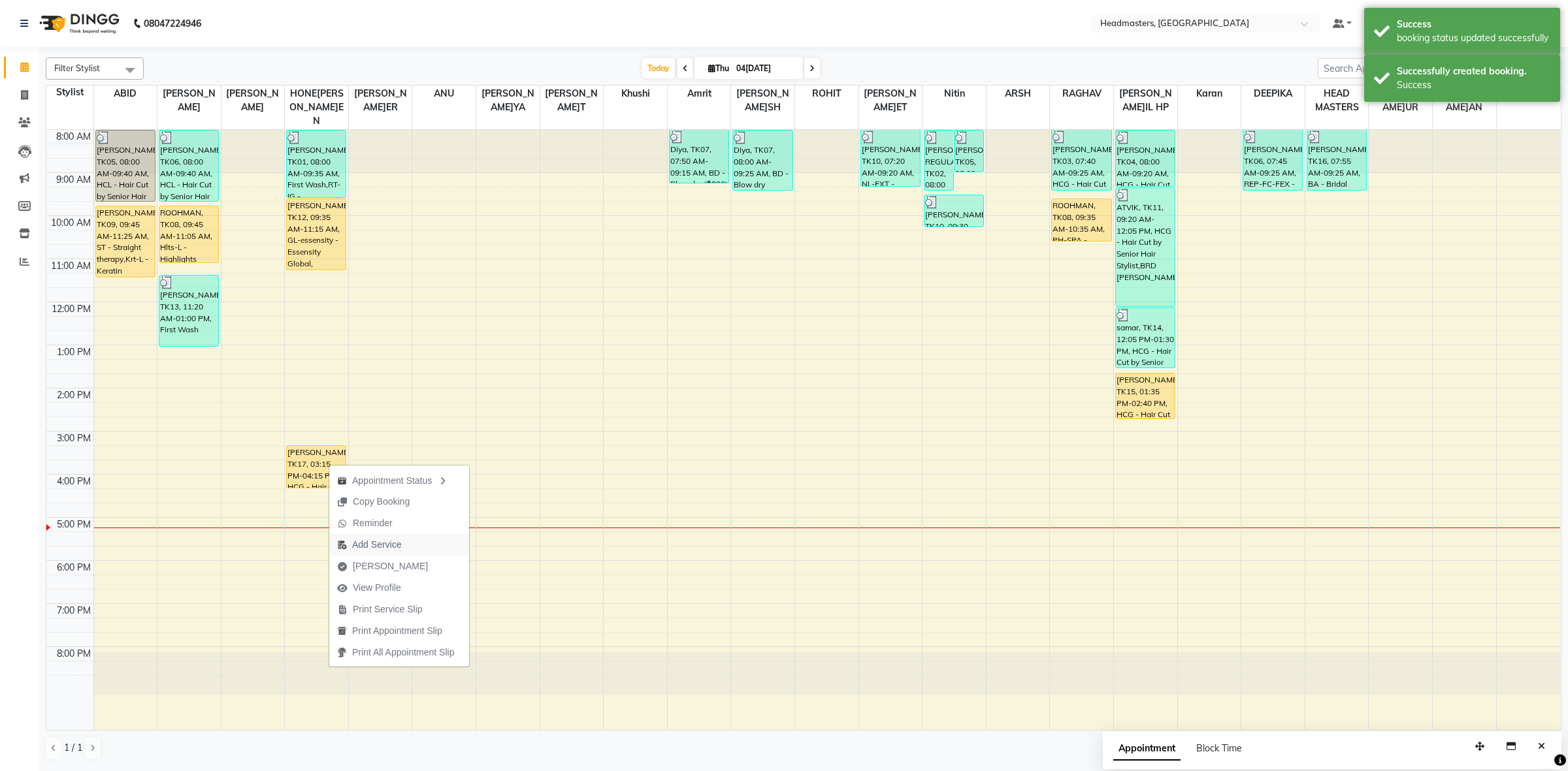
click at [383, 535] on span "Add Service" at bounding box center [370, 545] width 80 height 22
select select "60638"
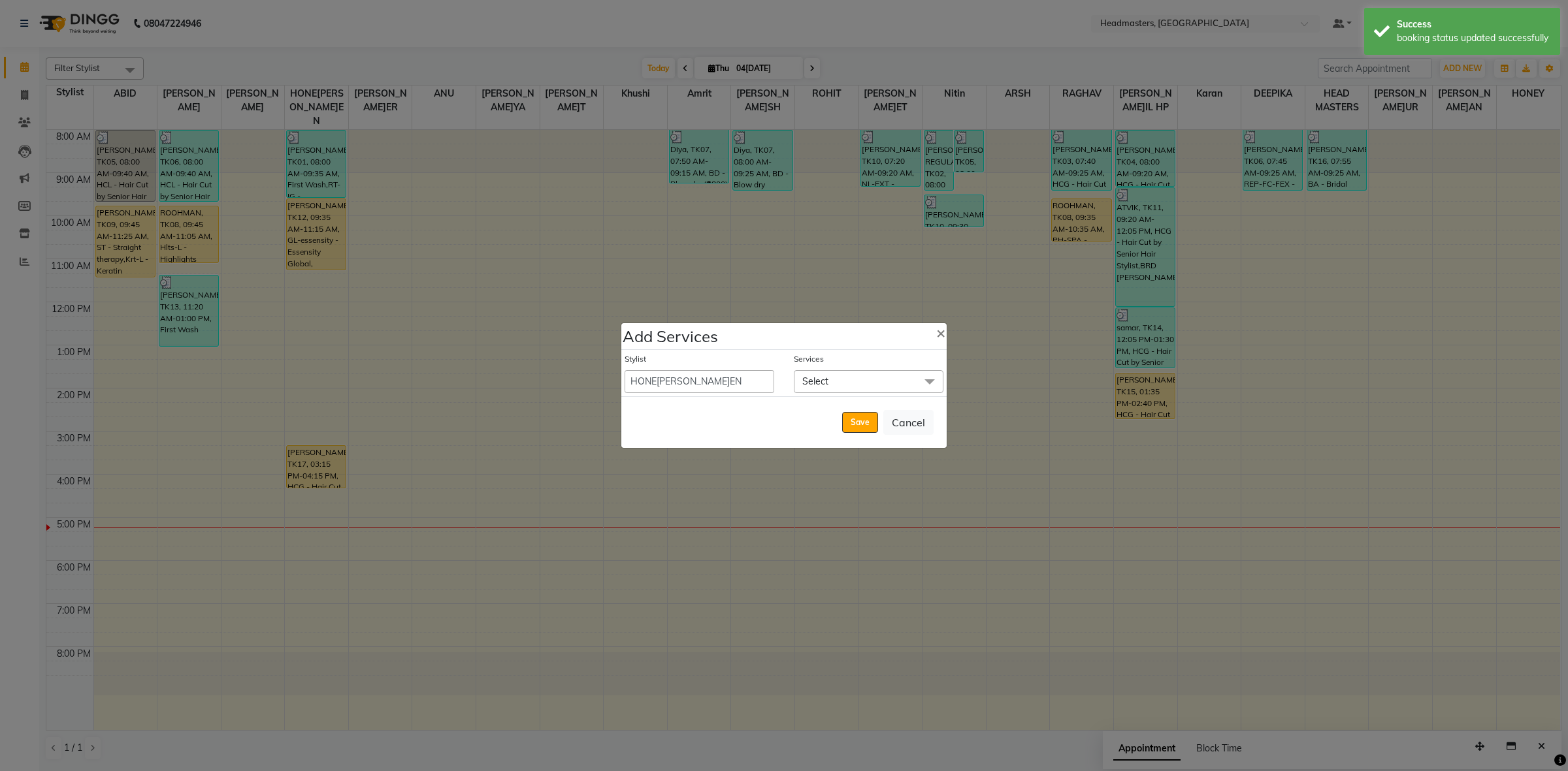
click at [847, 381] on span "Select" at bounding box center [869, 382] width 150 height 23
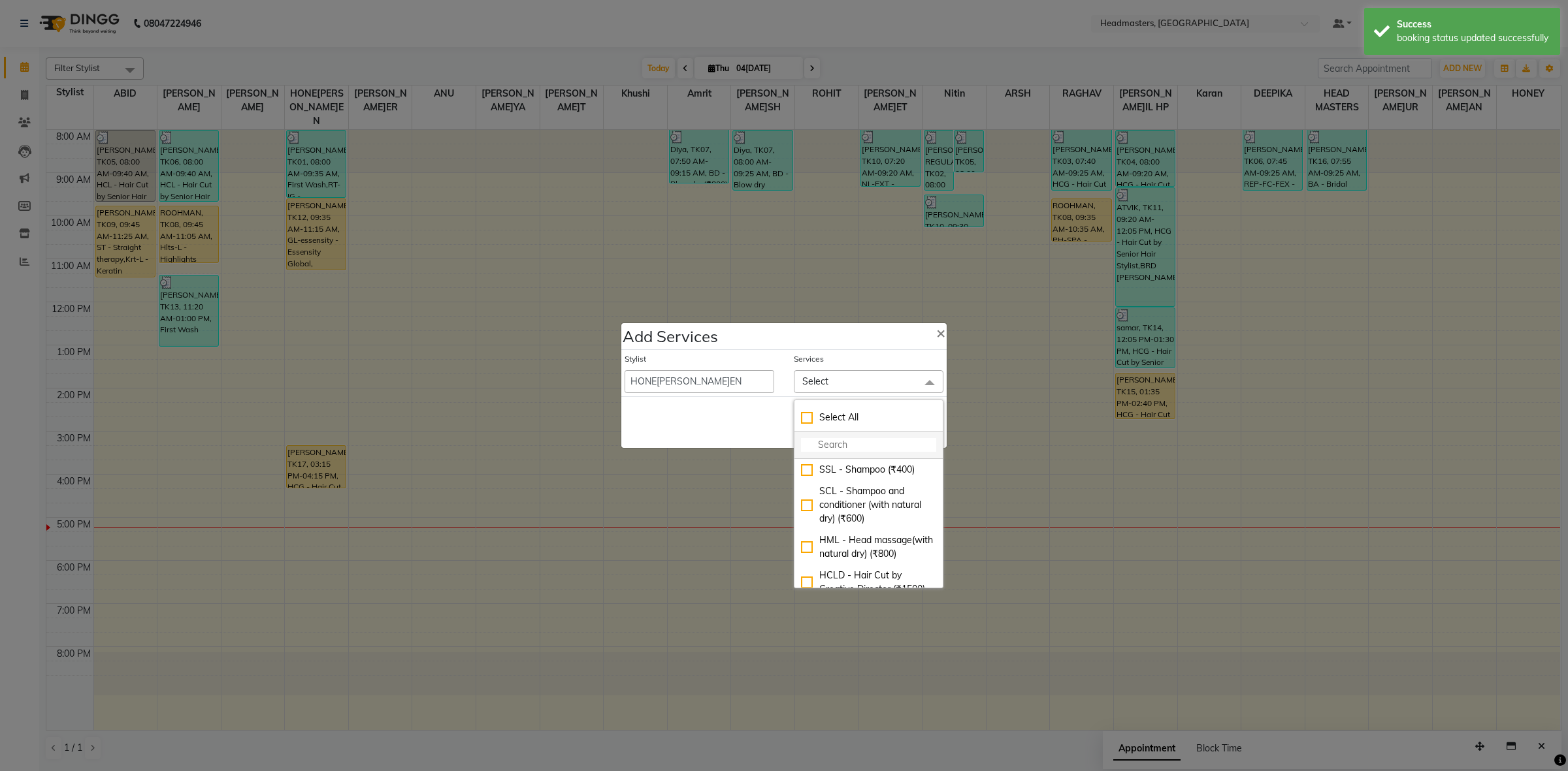
click at [860, 436] on li at bounding box center [869, 446] width 149 height 28
click at [854, 445] on input "multiselect-search" at bounding box center [869, 445] width 136 height 14
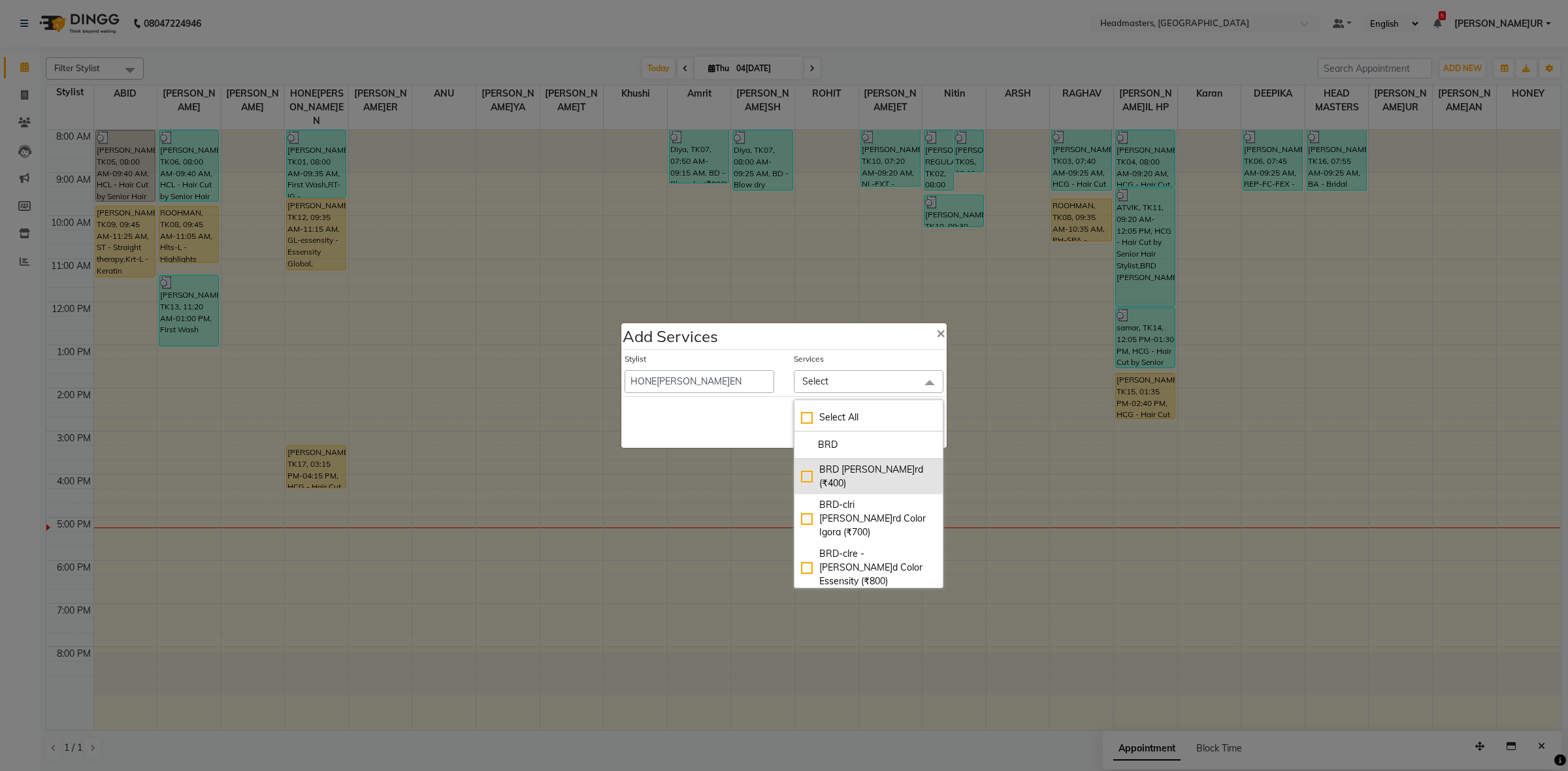
type input "BRD"
click at [866, 461] on li "BRD [PERSON_NAME]rd (₹400)" at bounding box center [869, 476] width 149 height 36
checkbox input "true"
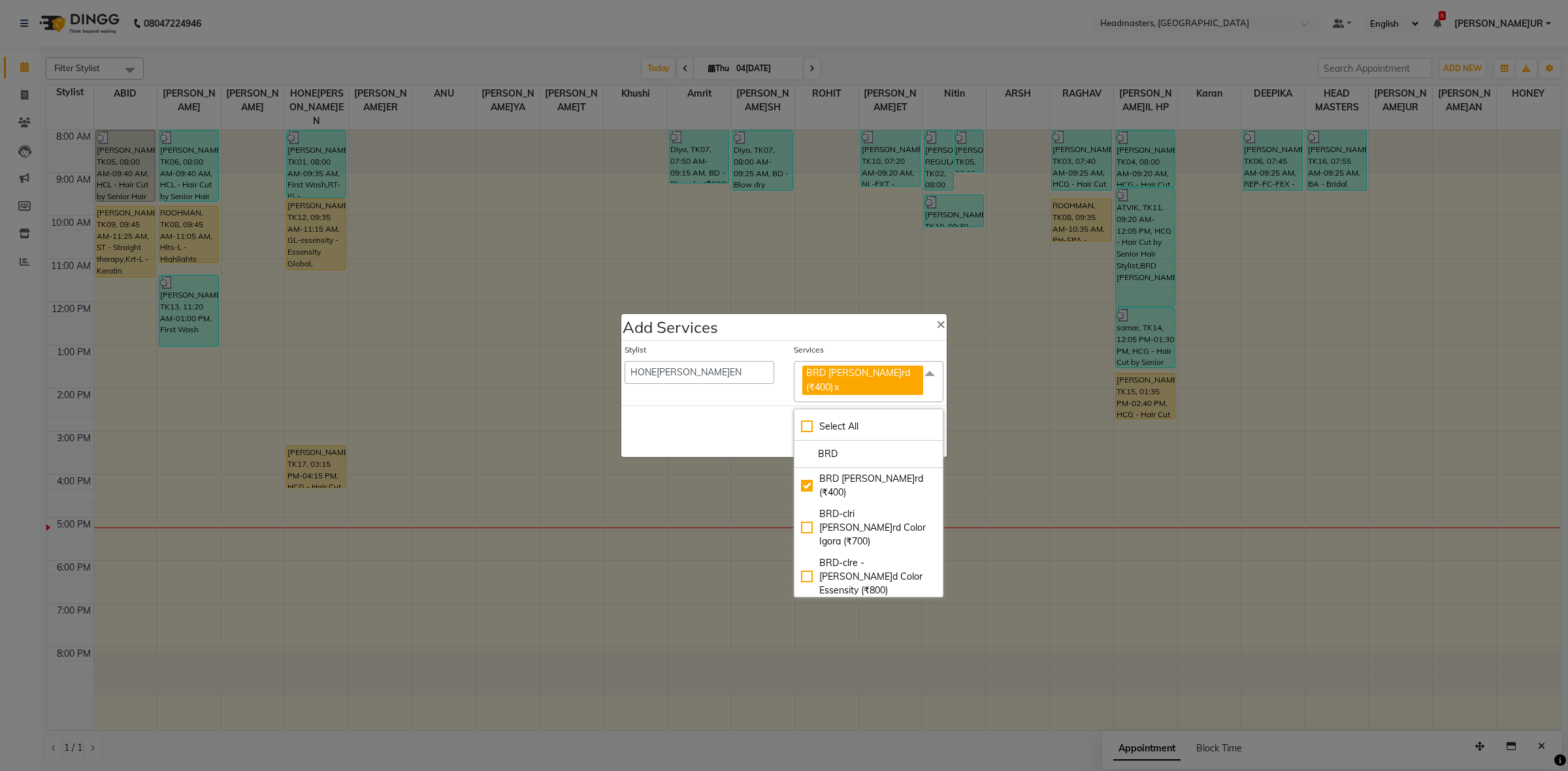
click at [763, 429] on div "Save Cancel" at bounding box center [784, 431] width 325 height 51
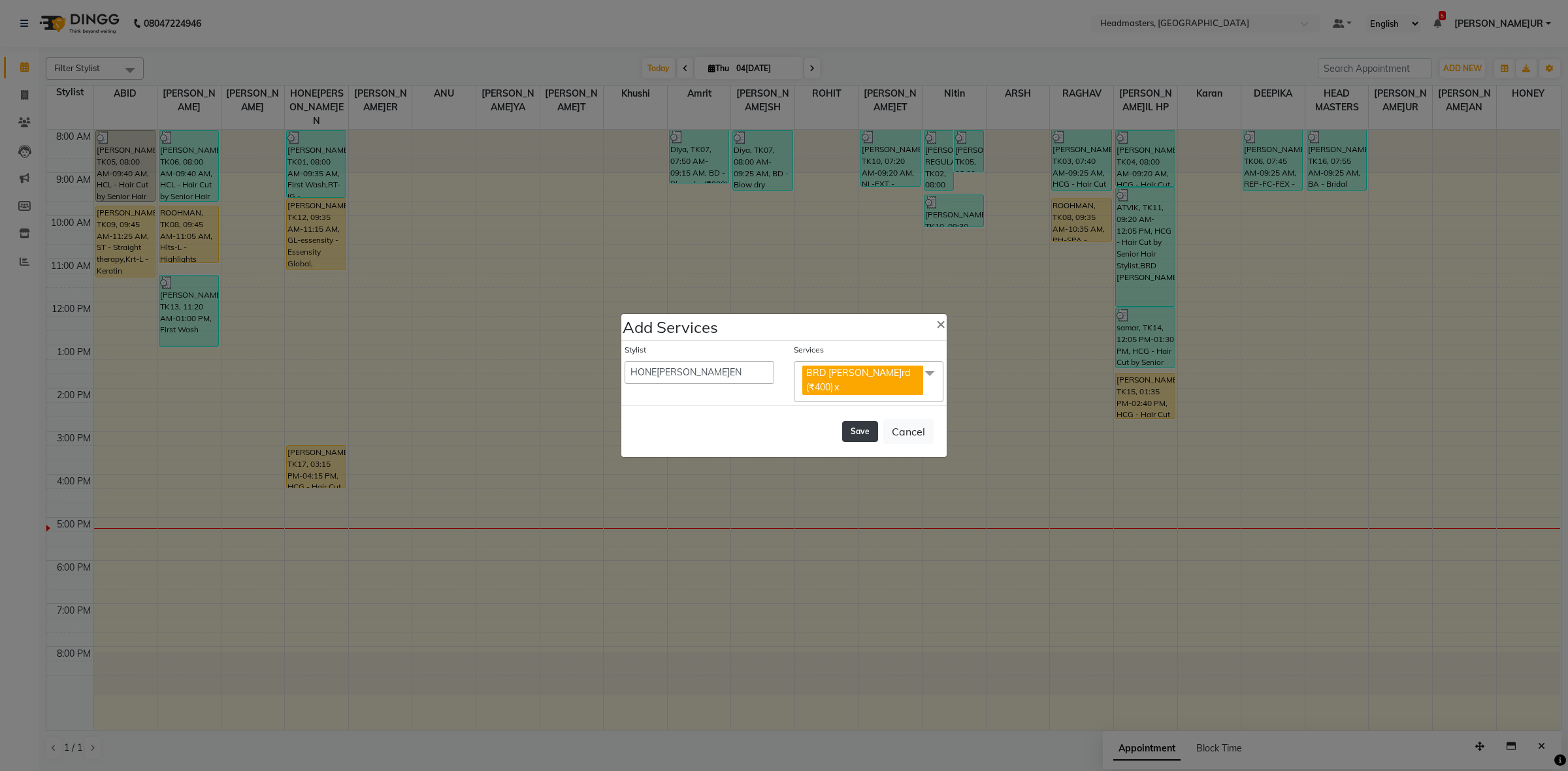
click at [857, 432] on button "Save" at bounding box center [859, 432] width 36 height 21
select select "60608"
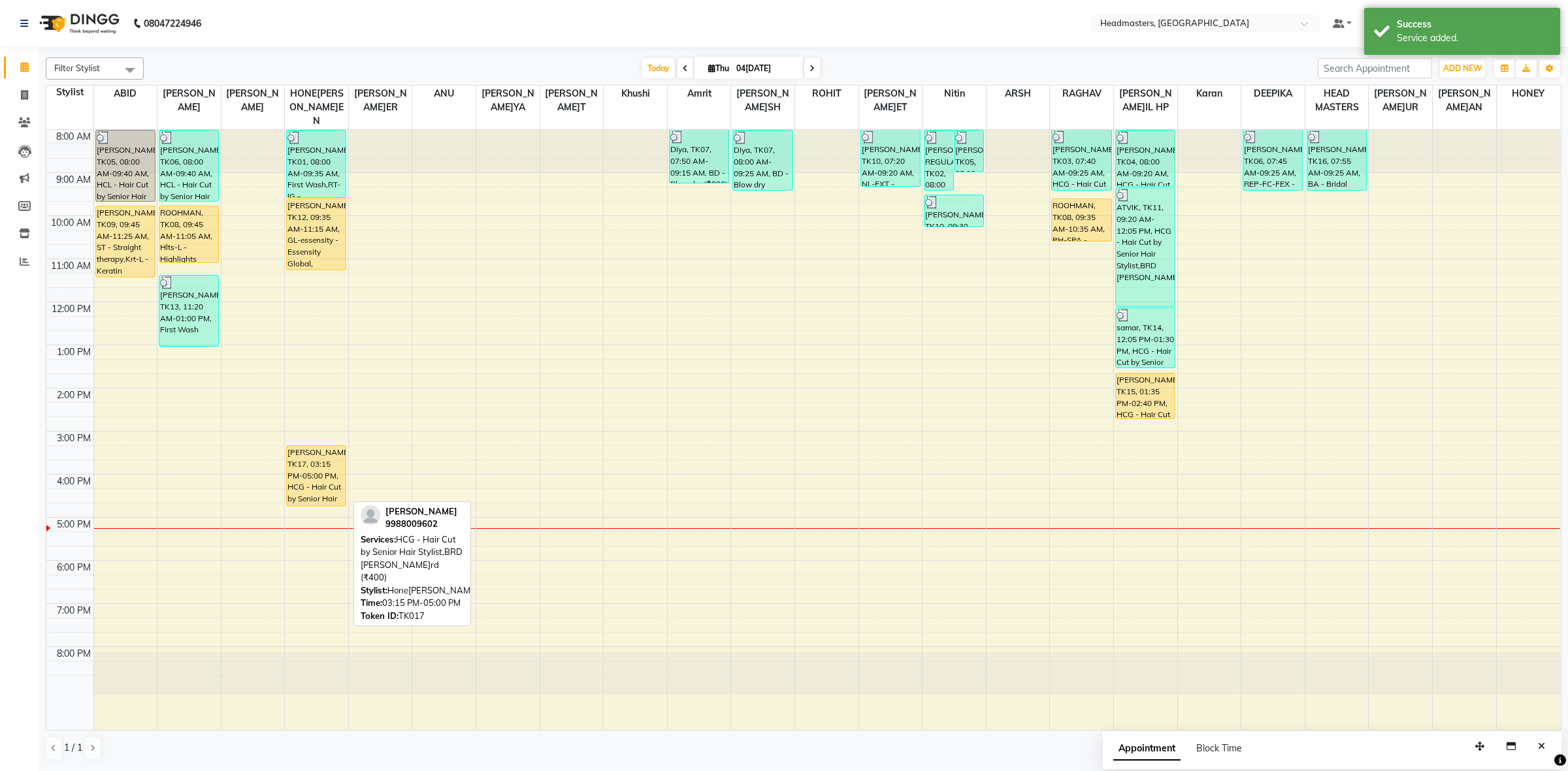
click at [321, 491] on div "[PERSON_NAME], TK01, 08:00 AM-09:35 AM, First Wash,RT-IG - Igora Root Touchup(o…" at bounding box center [317, 430] width 63 height 600
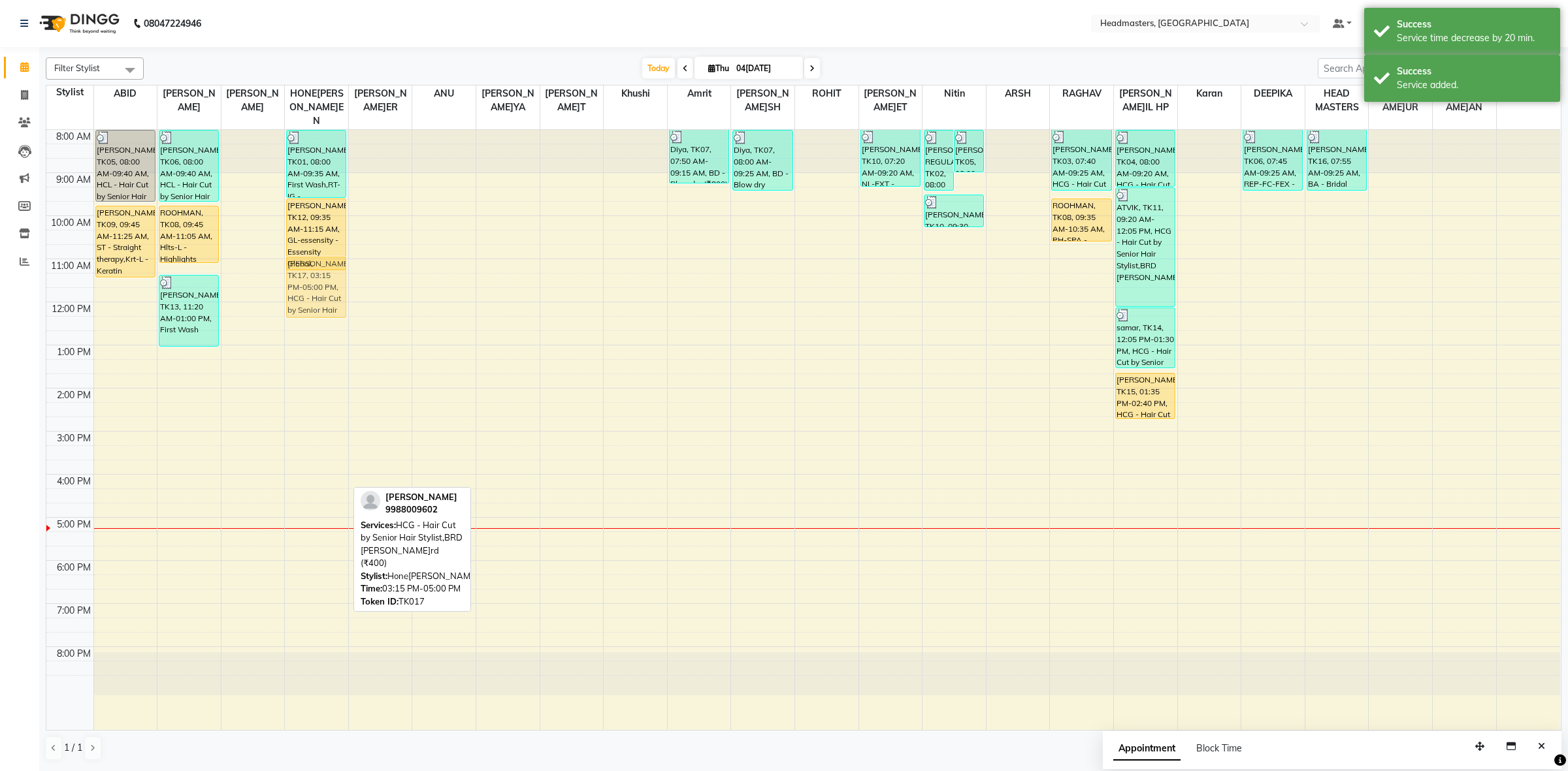
drag, startPoint x: 324, startPoint y: 459, endPoint x: 345, endPoint y: 268, distance: 192.2
click at [345, 268] on div "[PERSON_NAME], TK01, 08:00 AM-09:35 AM, First Wash,RT-IG - Igora Root Touchup(o…" at bounding box center [317, 430] width 63 height 600
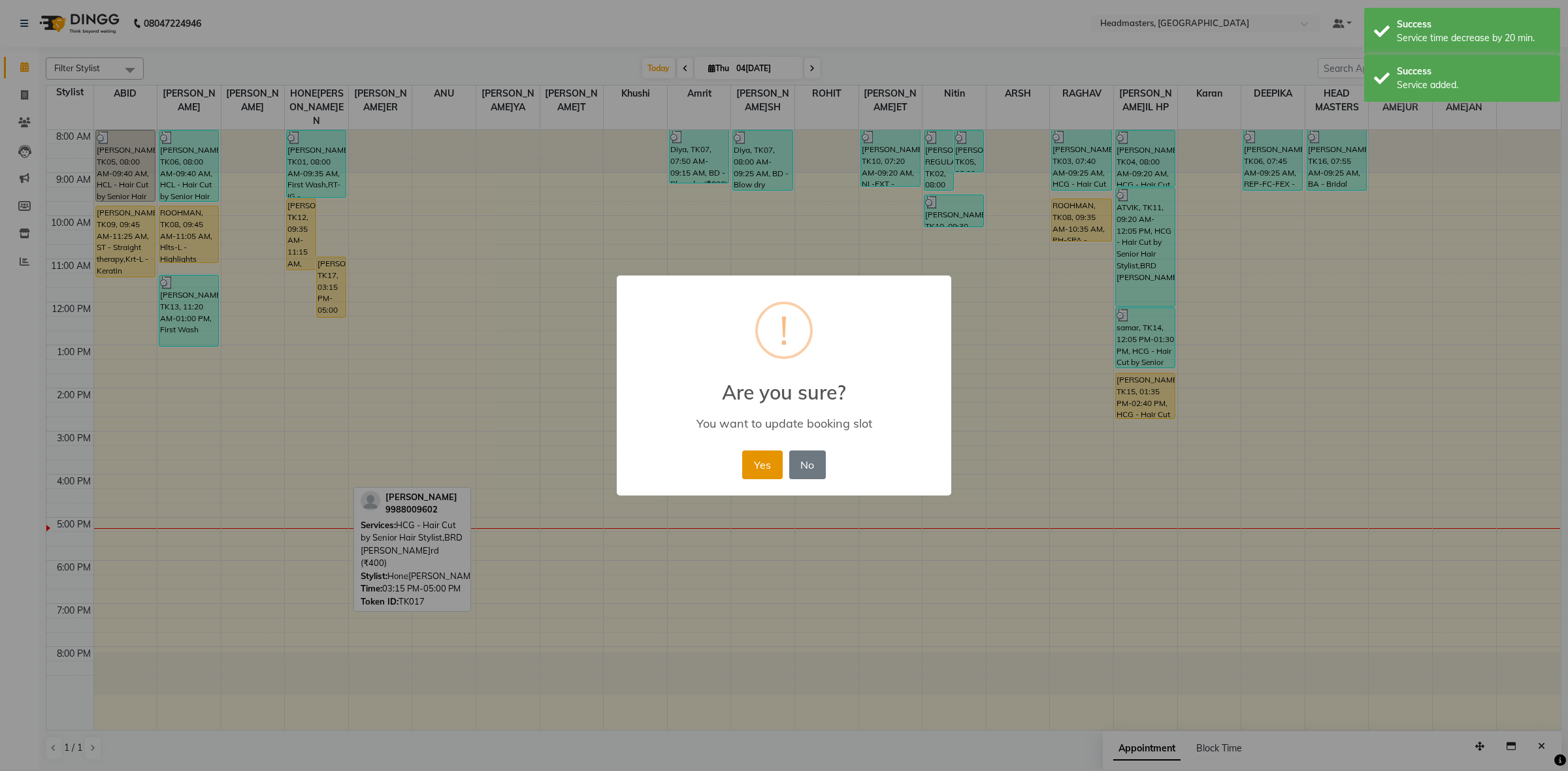
click at [753, 470] on button "Yes" at bounding box center [763, 464] width 40 height 29
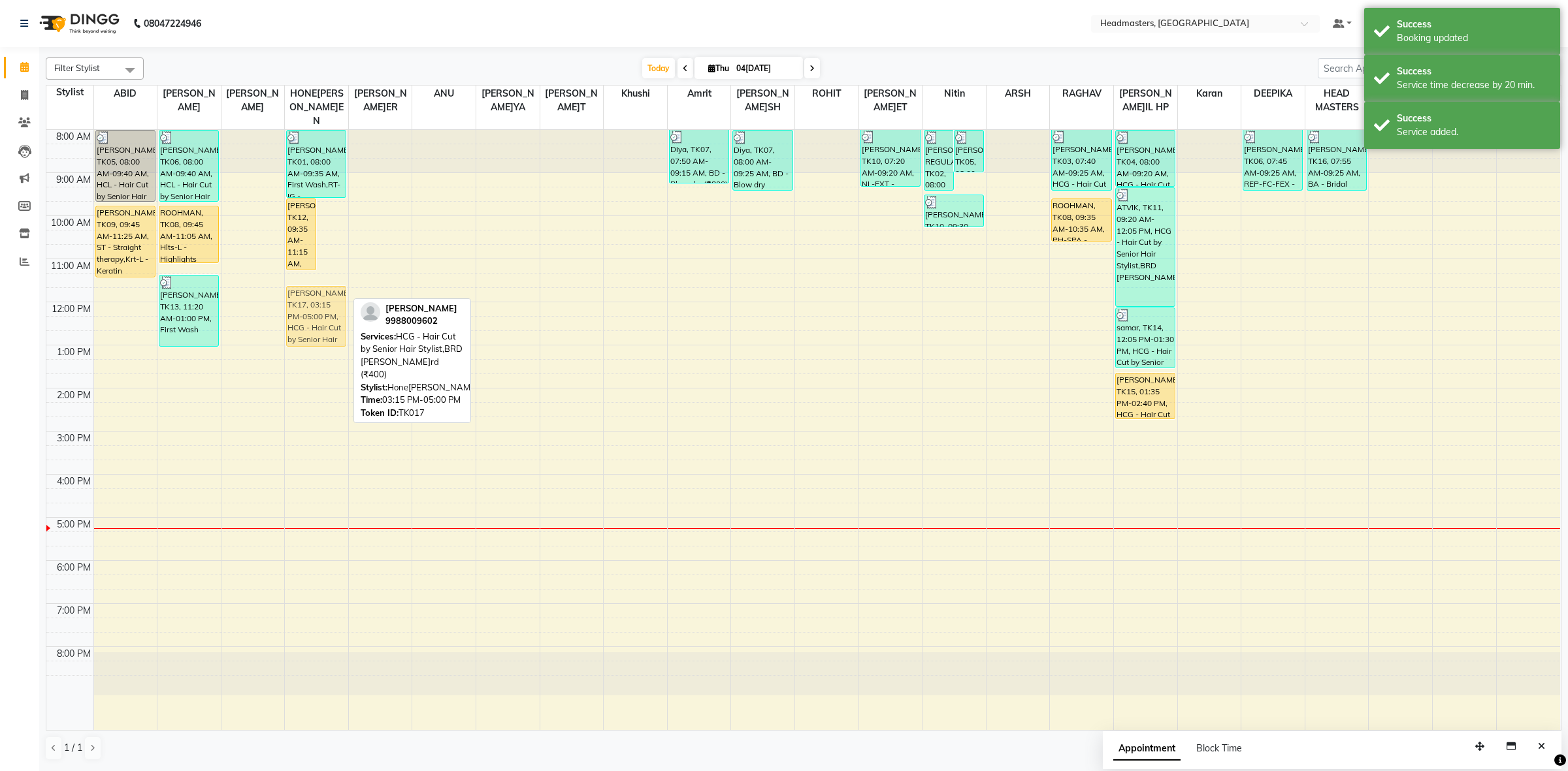
drag, startPoint x: 332, startPoint y: 267, endPoint x: 330, endPoint y: 293, distance: 26.1
click at [330, 293] on div "[PERSON_NAME]ET, TK12, 09:35 AM-11:15 AM, GL-essensity - Essensity Global,[MEDI…" at bounding box center [317, 430] width 63 height 600
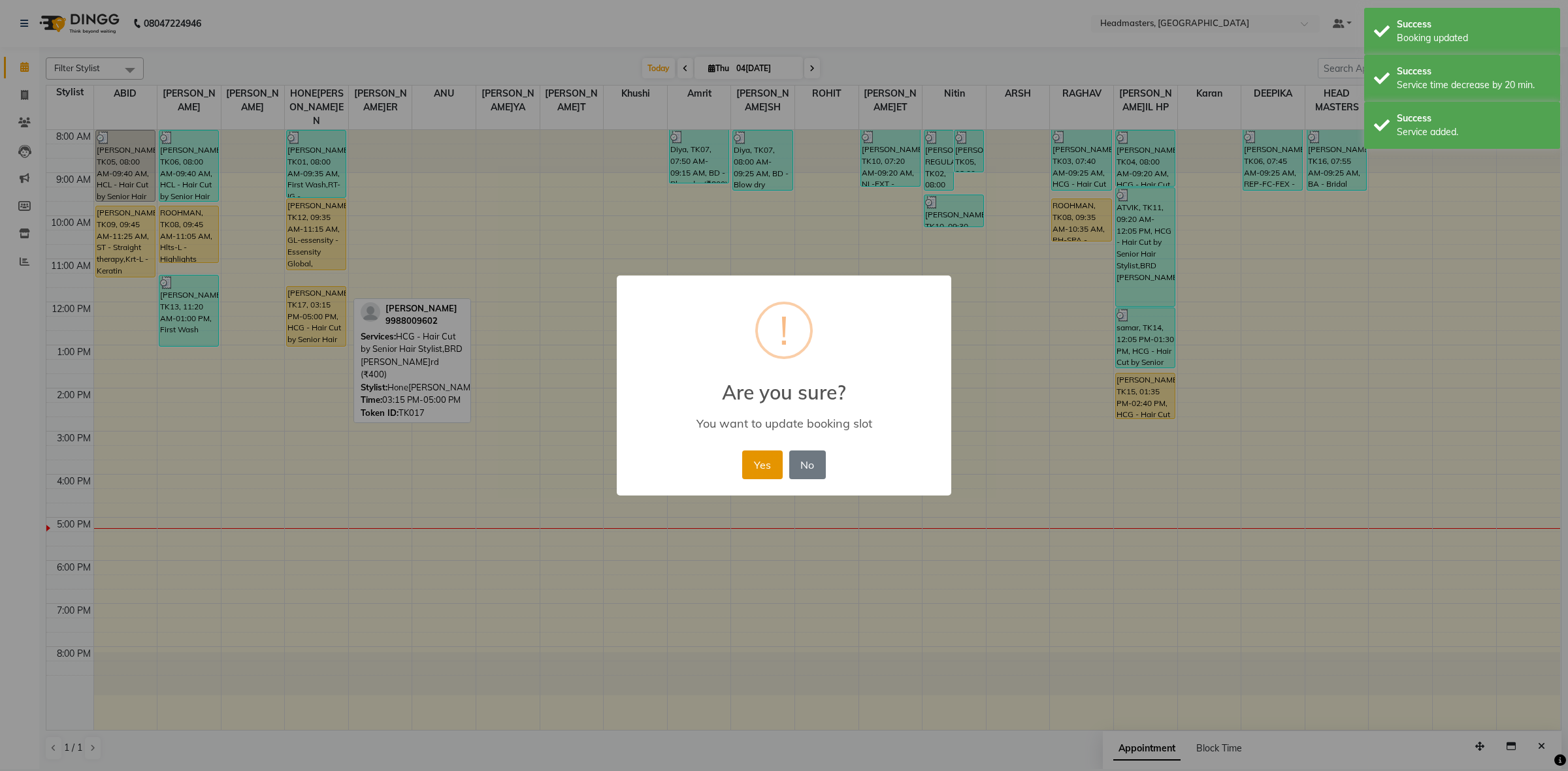
click at [766, 468] on button "Yes" at bounding box center [763, 464] width 40 height 29
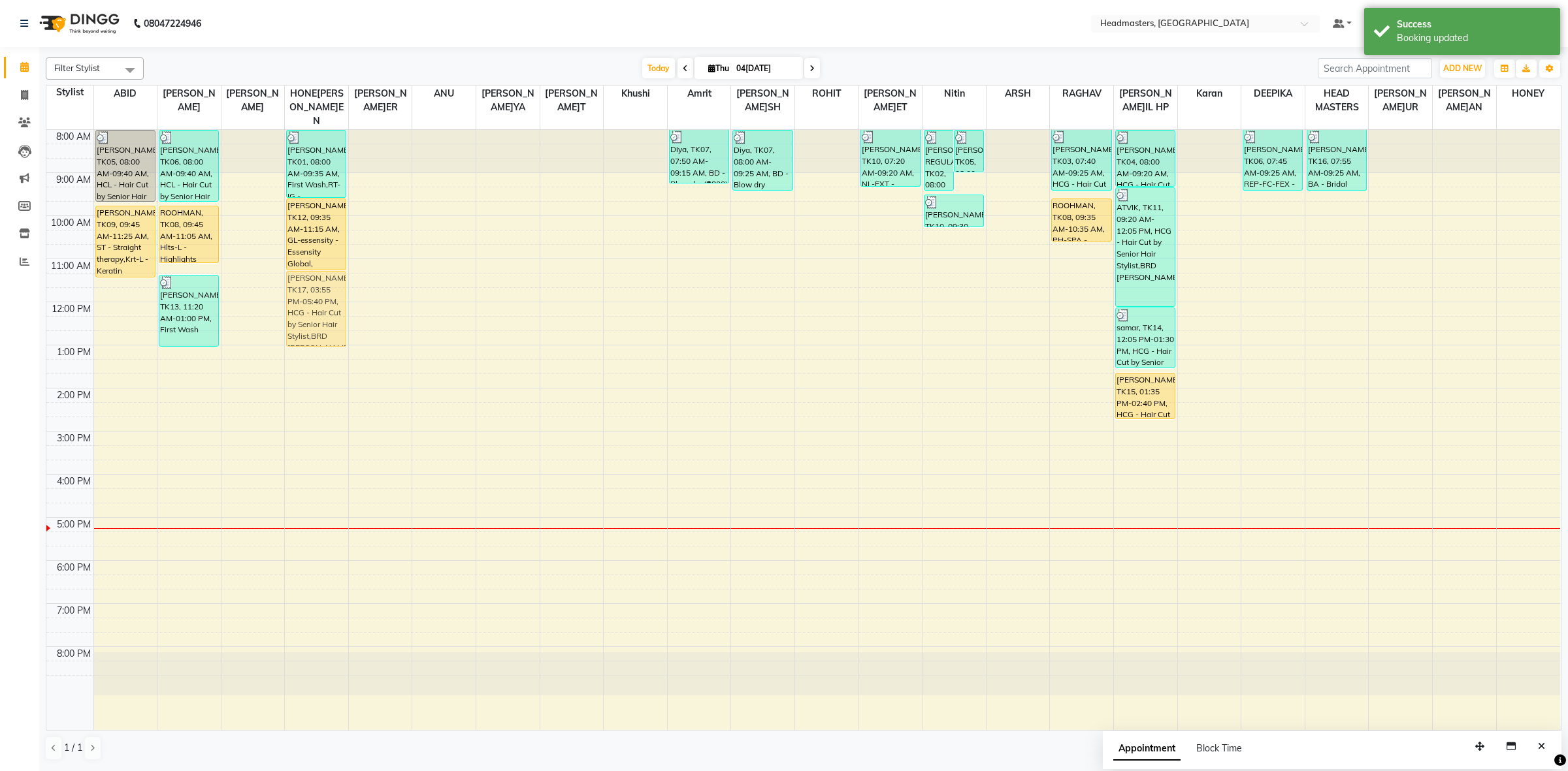
drag, startPoint x: 314, startPoint y: 517, endPoint x: 322, endPoint y: 317, distance: 200.2
click at [322, 317] on div "[PERSON_NAME]UR, TK01, 08:00 AM-09:35 AM, First Wash,RT-IG - Igora Root Touchup…" at bounding box center [317, 430] width 63 height 600
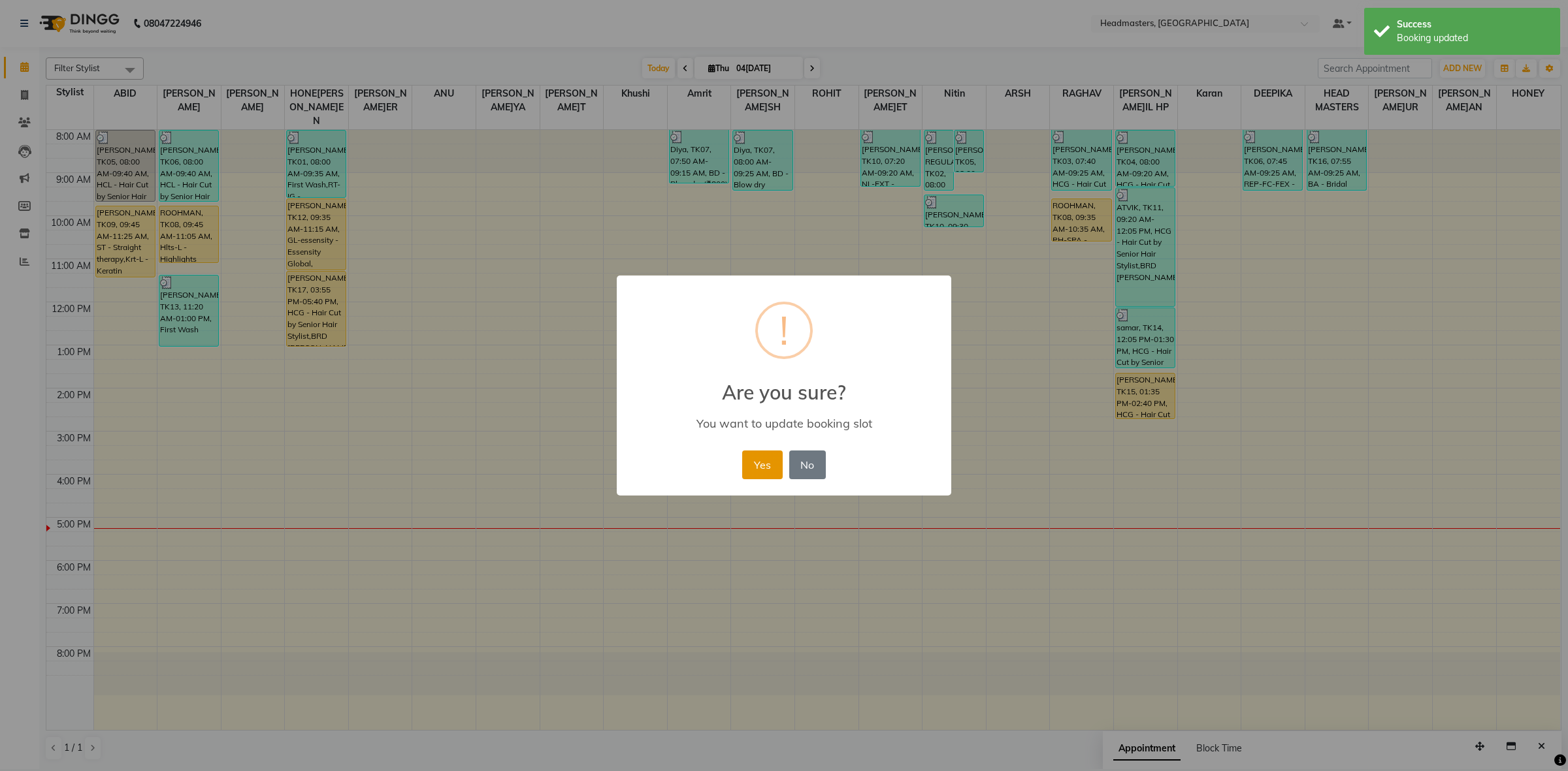
click at [764, 459] on button "Yes" at bounding box center [763, 464] width 40 height 29
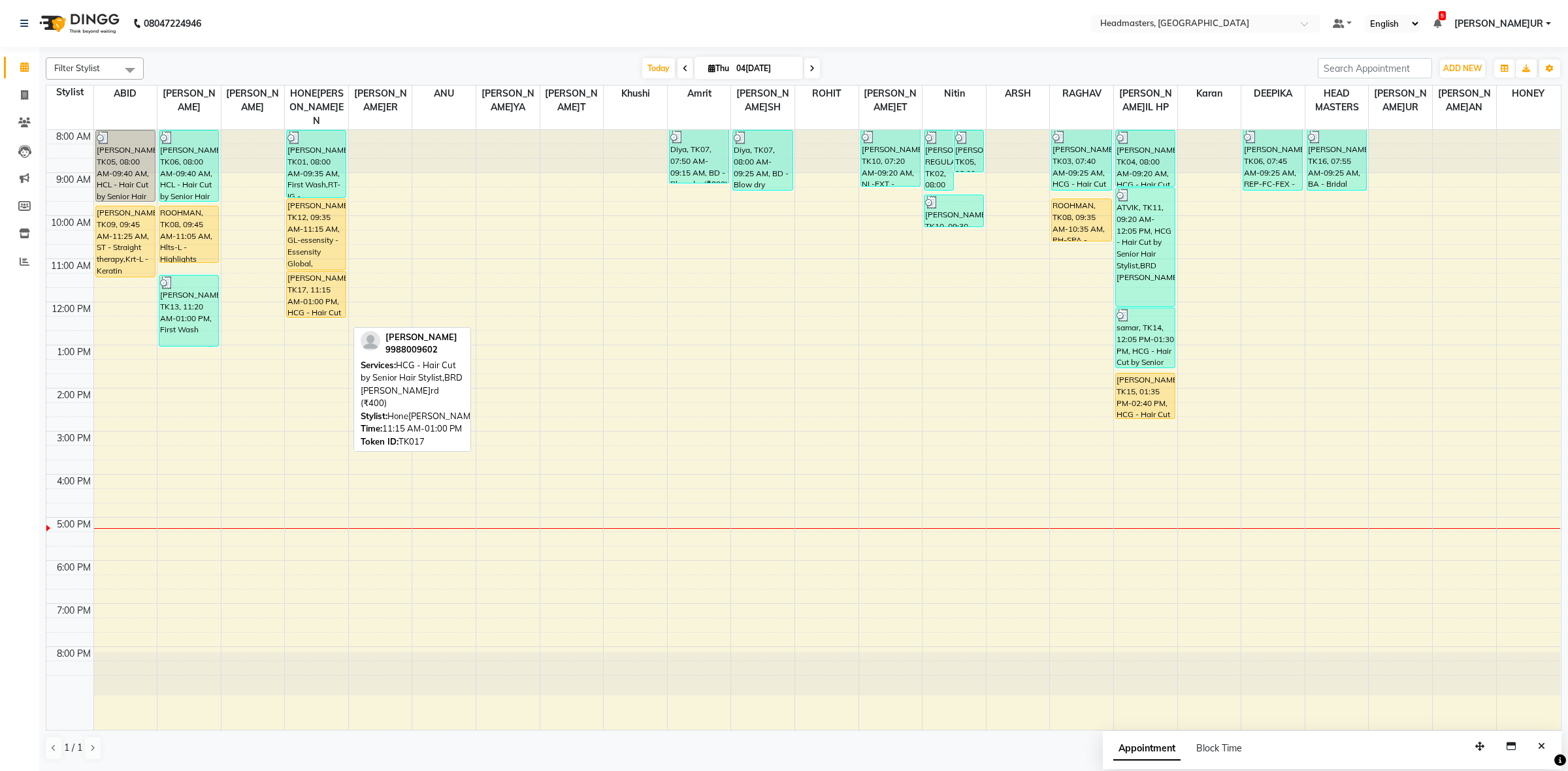
drag, startPoint x: 316, startPoint y: 335, endPoint x: 318, endPoint y: 314, distance: 21.1
click at [318, 314] on div "8:00 AM 9:00 AM 10:00 AM 11:00 AM 12:00 PM 1:00 PM 2:00 PM 3:00 PM 4:00 PM 5:00…" at bounding box center [803, 430] width 1514 height 600
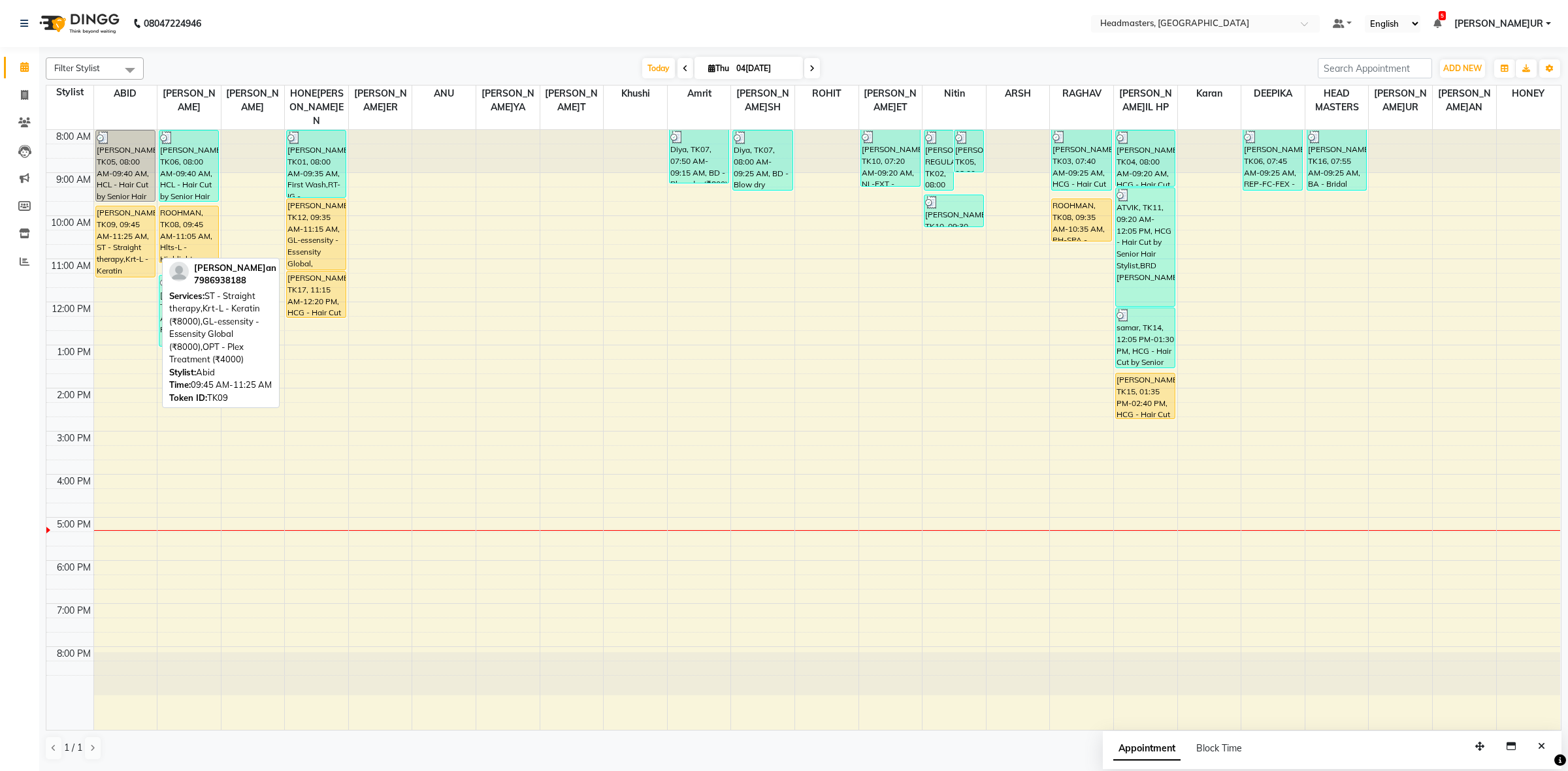
click at [138, 237] on div "[PERSON_NAME]an, TK09, 09:45 AM-11:25 AM, ST - Straight therapy,Krt-L - Keratin…" at bounding box center [125, 241] width 59 height 70
select select "1"
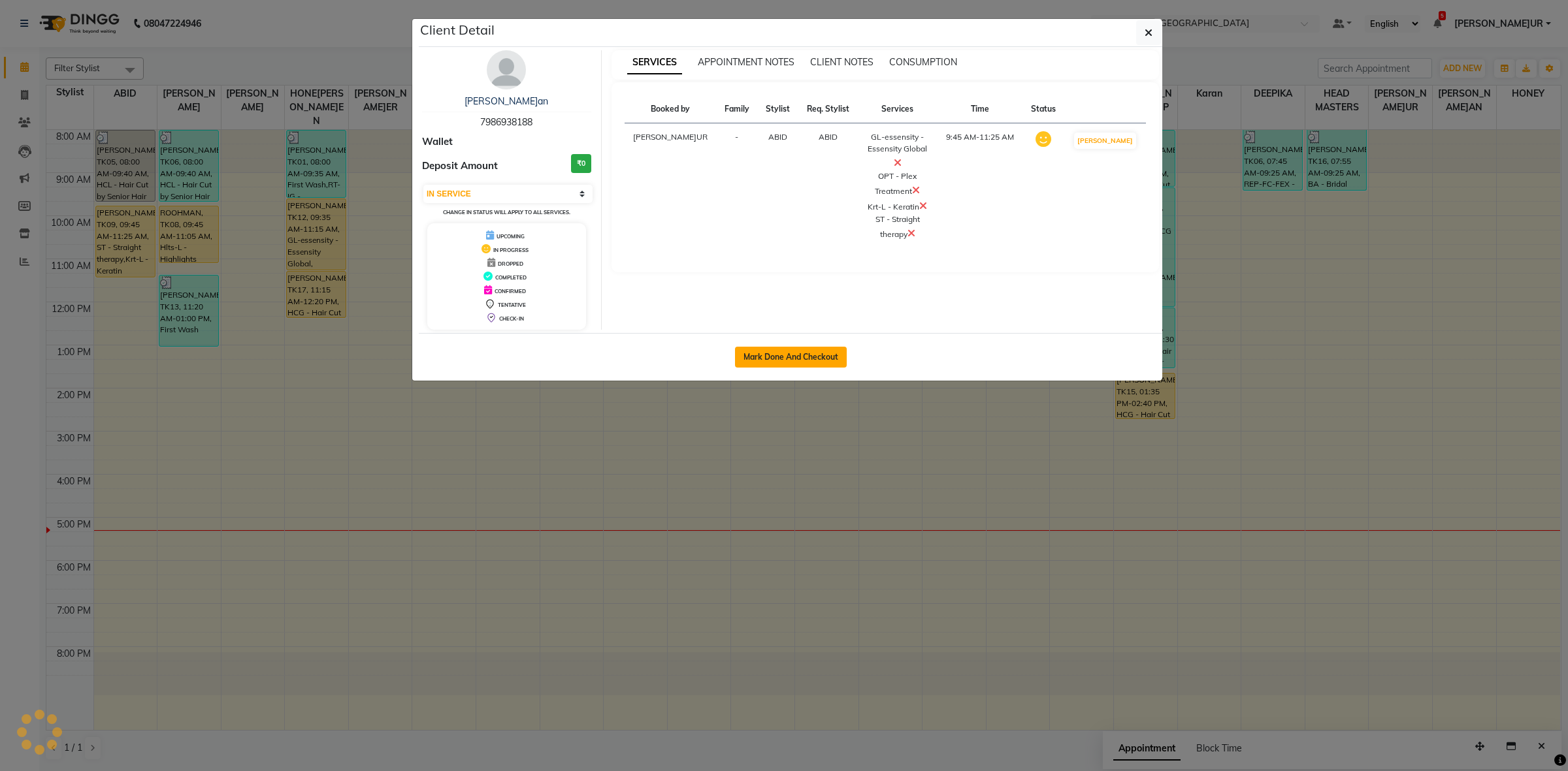
click at [769, 347] on button "Mark Done And Checkout" at bounding box center [791, 357] width 111 height 21
select select "service"
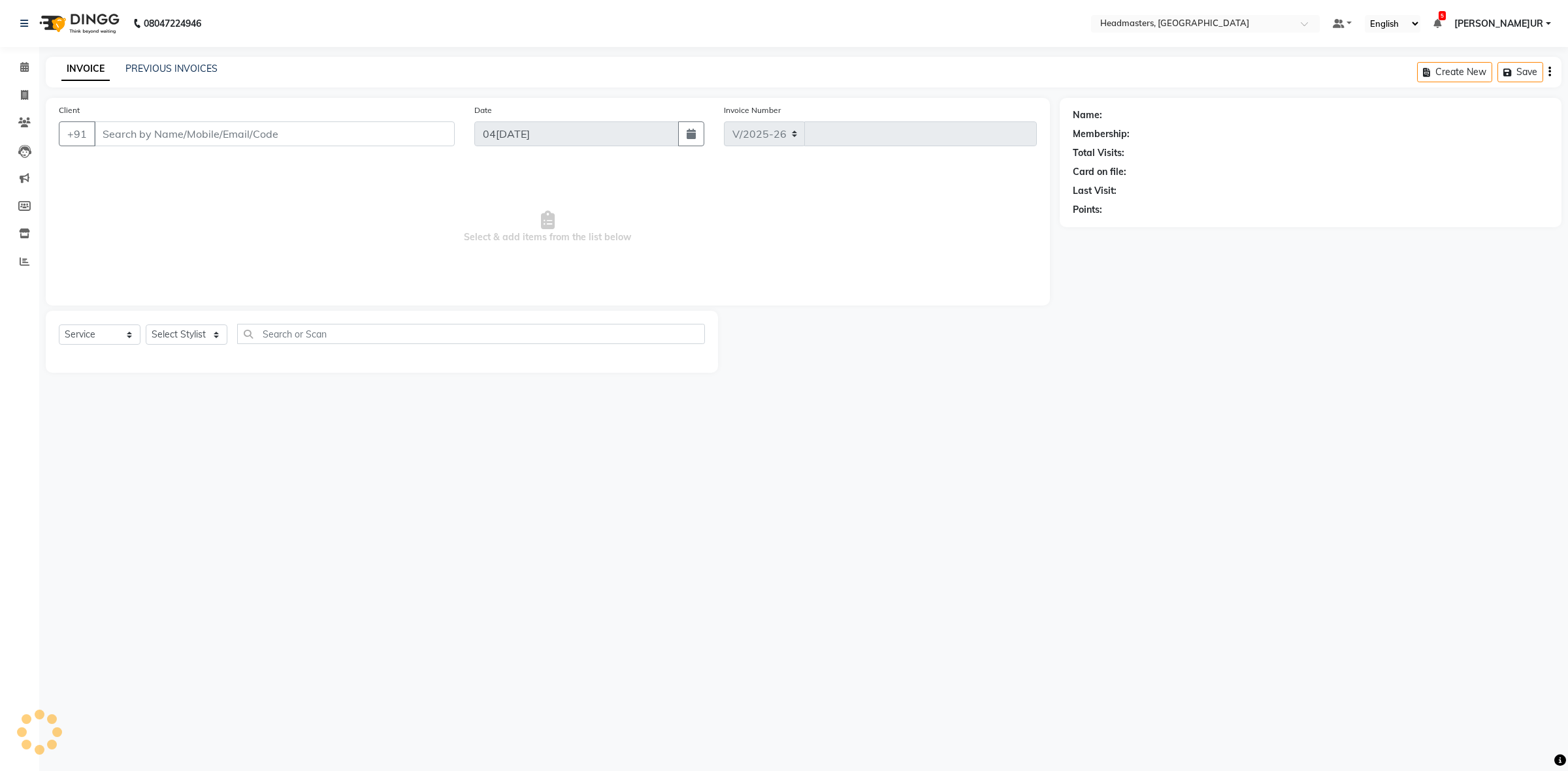
select select "7132"
type input "3418"
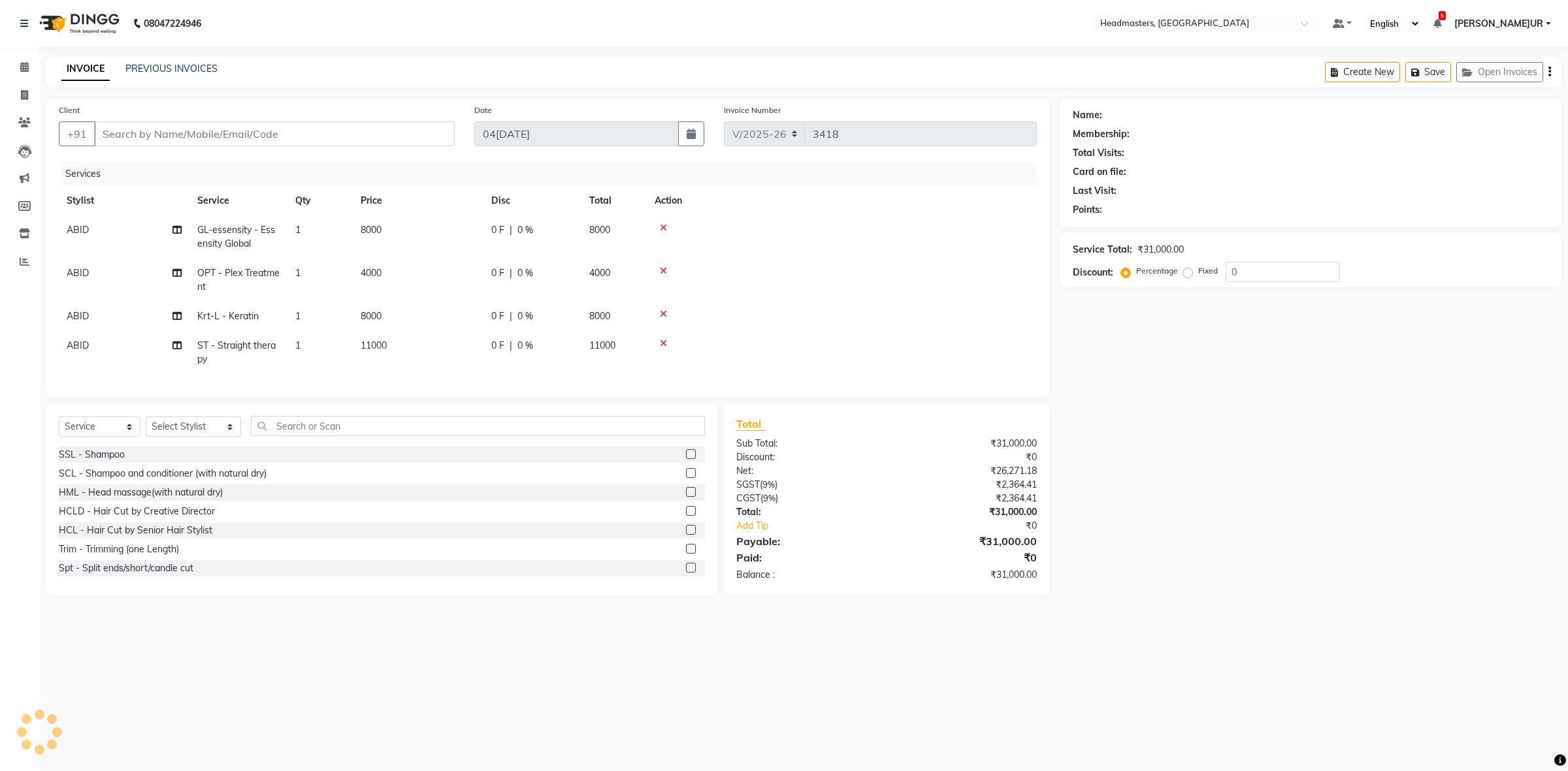
type input "7986938188"
select select "60608"
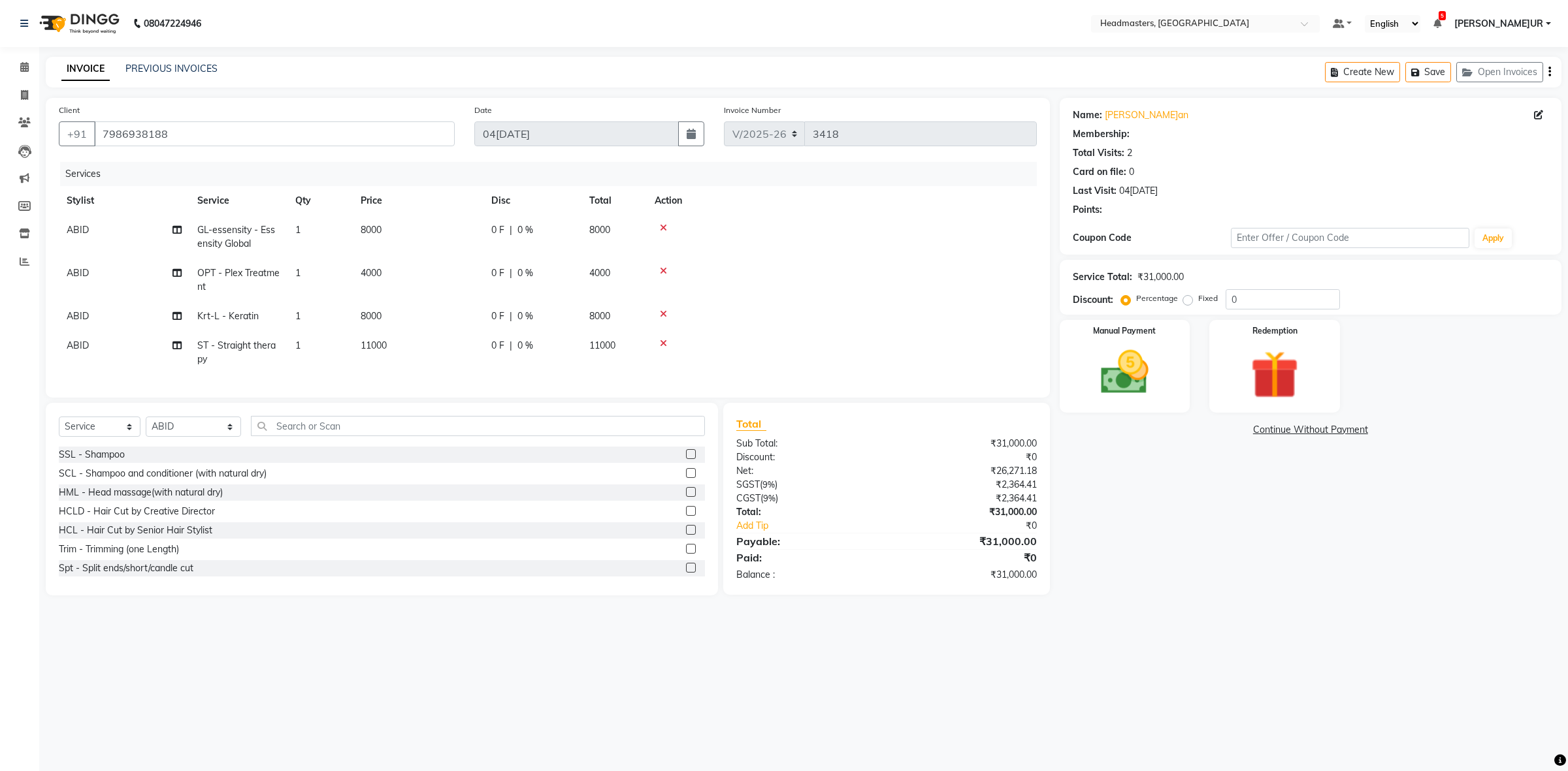
click at [121, 269] on td "ABID" at bounding box center [124, 281] width 130 height 43
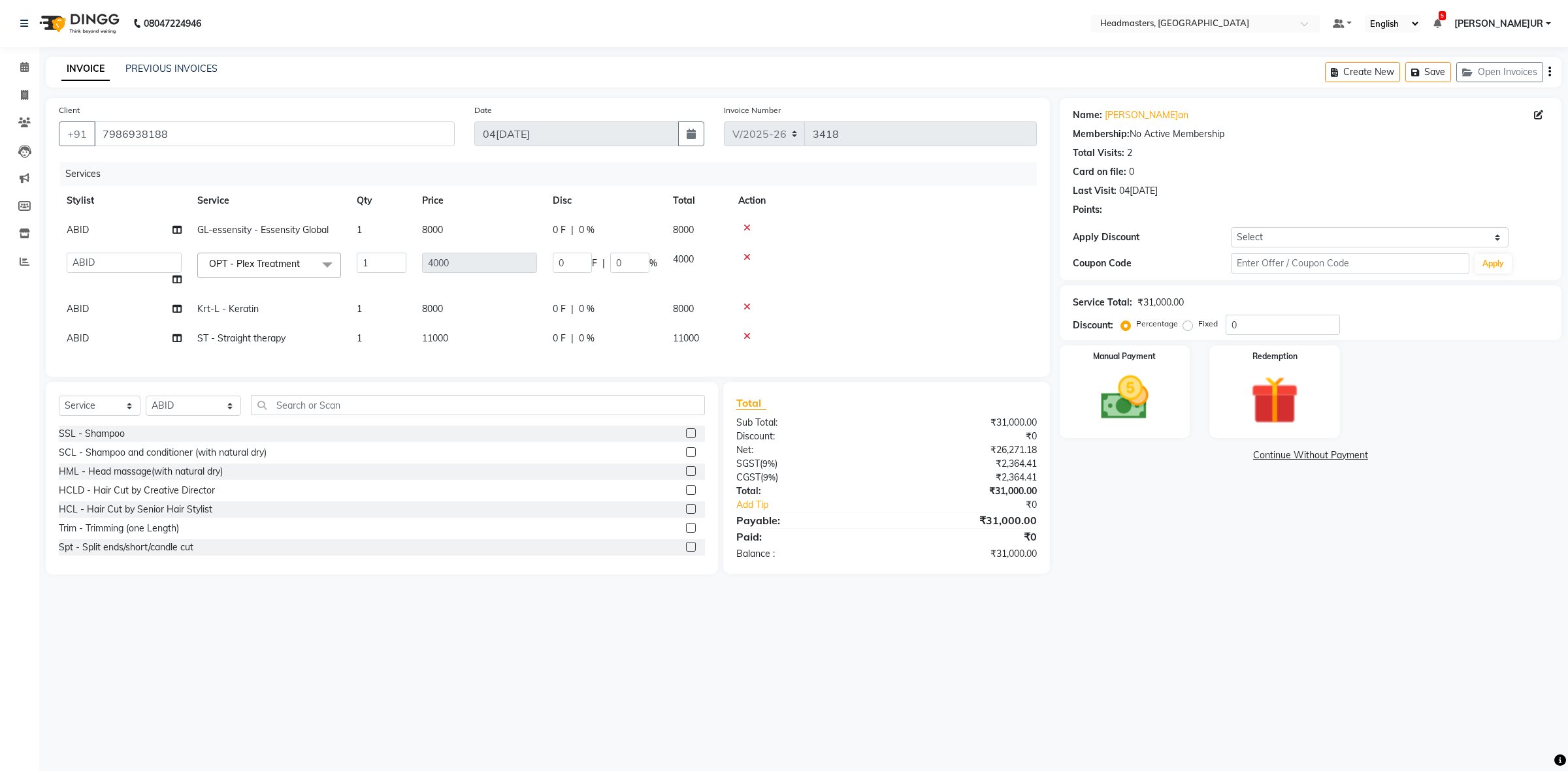
click at [116, 278] on td "ABID Amrit ANU ARSH [PERSON_NAME] HEAD MASTERS HONEY [PERSON_NAME] [PERSON_NAME…" at bounding box center [124, 269] width 130 height 50
click at [134, 272] on select "ABID Amrit ANU ARSH [PERSON_NAME] HEAD MASTERS HONEY [PERSON_NAME] [PERSON_NAME…" at bounding box center [124, 263] width 115 height 20
select select "60642"
click at [556, 260] on input "0" at bounding box center [572, 263] width 39 height 20
type input "2500"
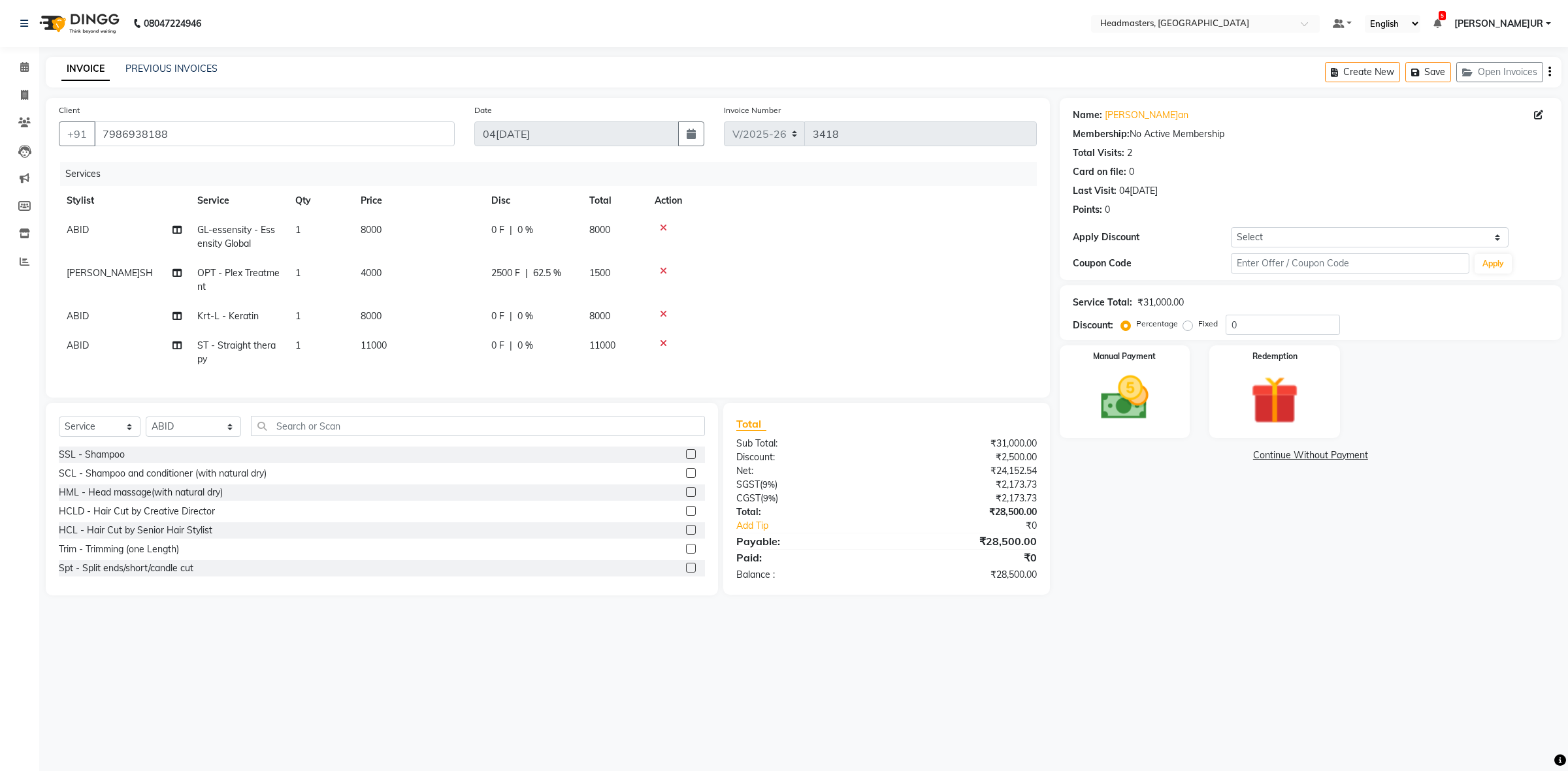
click at [794, 353] on td at bounding box center [842, 353] width 390 height 43
click at [485, 229] on td "0 F | 0 %" at bounding box center [532, 237] width 98 height 43
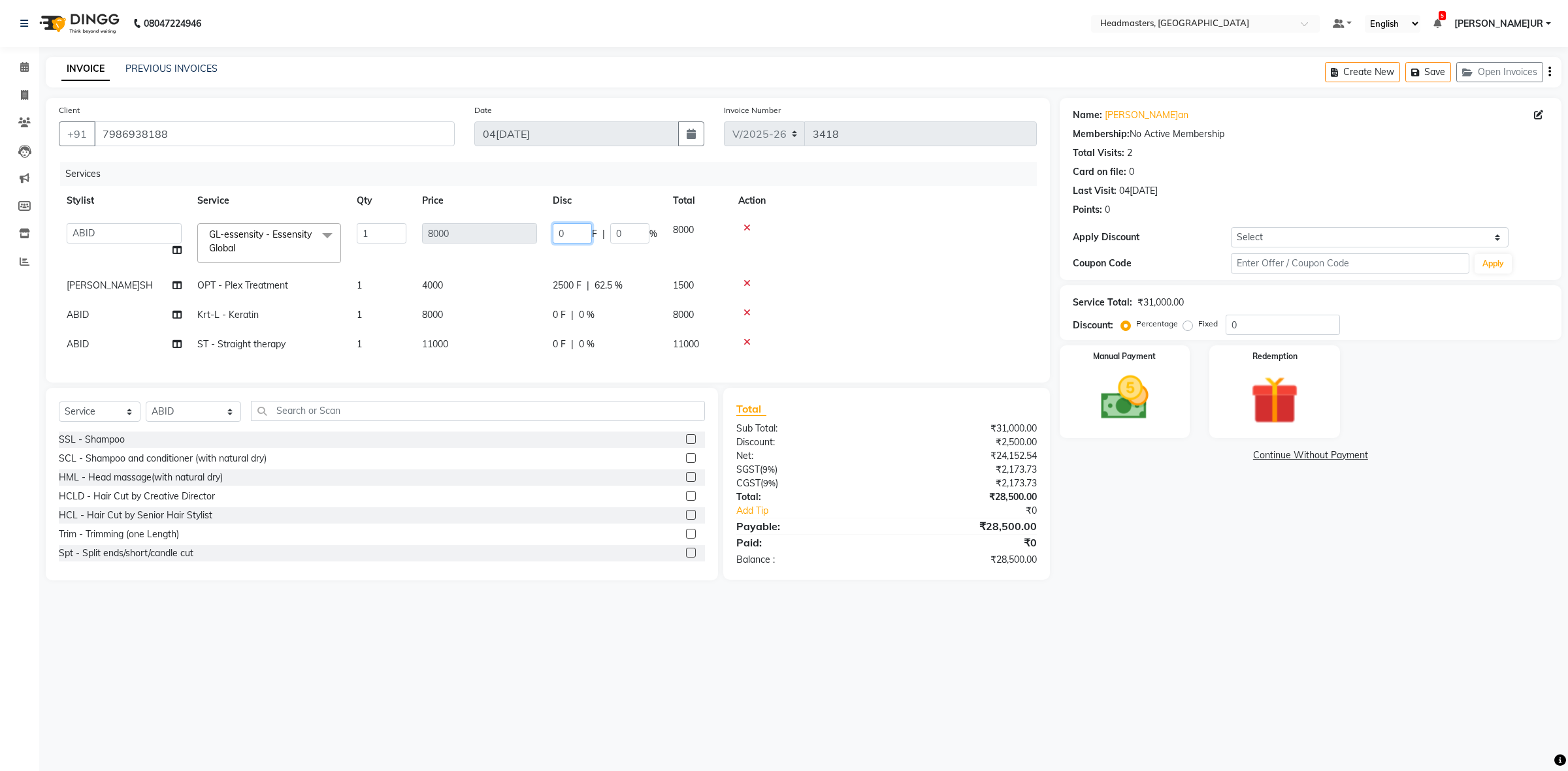
click at [553, 234] on input "0" at bounding box center [572, 233] width 39 height 20
type input "4000"
click at [872, 297] on td at bounding box center [884, 286] width 306 height 30
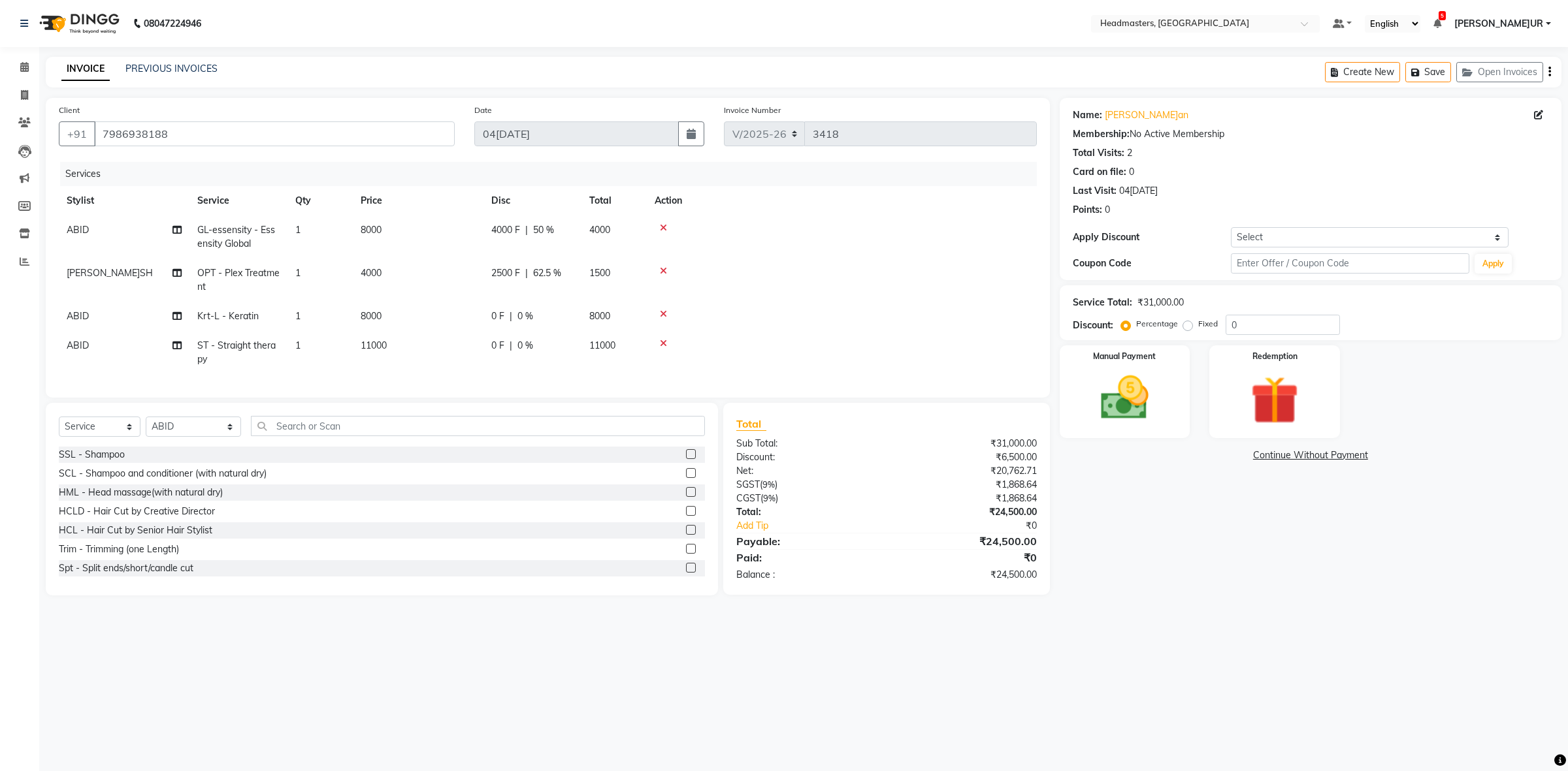
click at [491, 311] on span "0 F" at bounding box center [497, 316] width 13 height 14
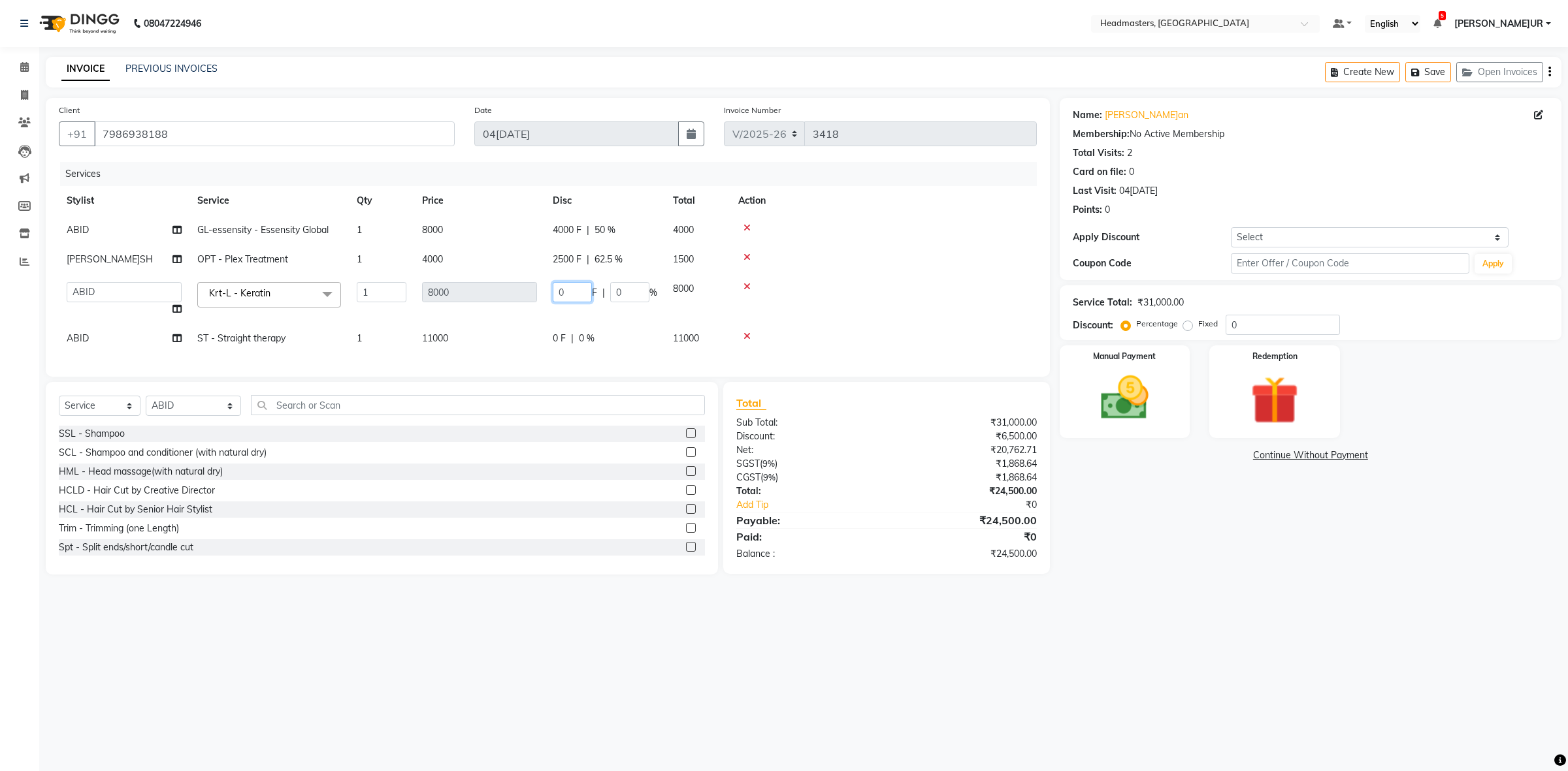
click at [559, 292] on input "0" at bounding box center [572, 292] width 39 height 20
click at [556, 291] on input "0" at bounding box center [572, 292] width 39 height 20
type input "4000"
click at [556, 336] on td "0 F | 0 %" at bounding box center [605, 339] width 120 height 30
click at [560, 320] on input "0" at bounding box center [572, 321] width 39 height 20
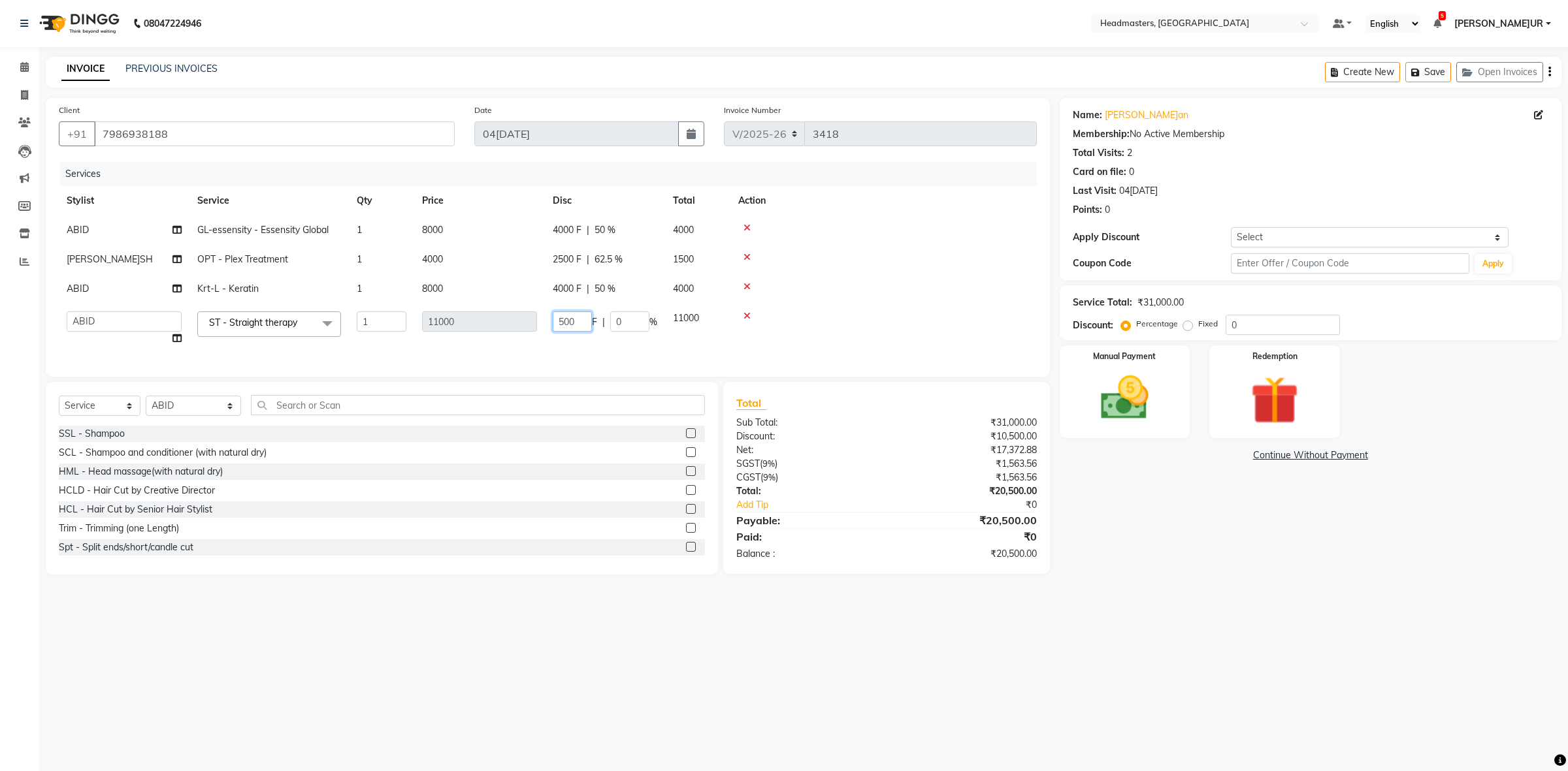
type input "5000"
click at [547, 349] on td "5000 F | 0 %" at bounding box center [605, 328] width 120 height 50
click at [566, 320] on input "5000" at bounding box center [572, 321] width 39 height 20
click at [567, 319] on input "5000" at bounding box center [572, 321] width 39 height 20
type input "4500"
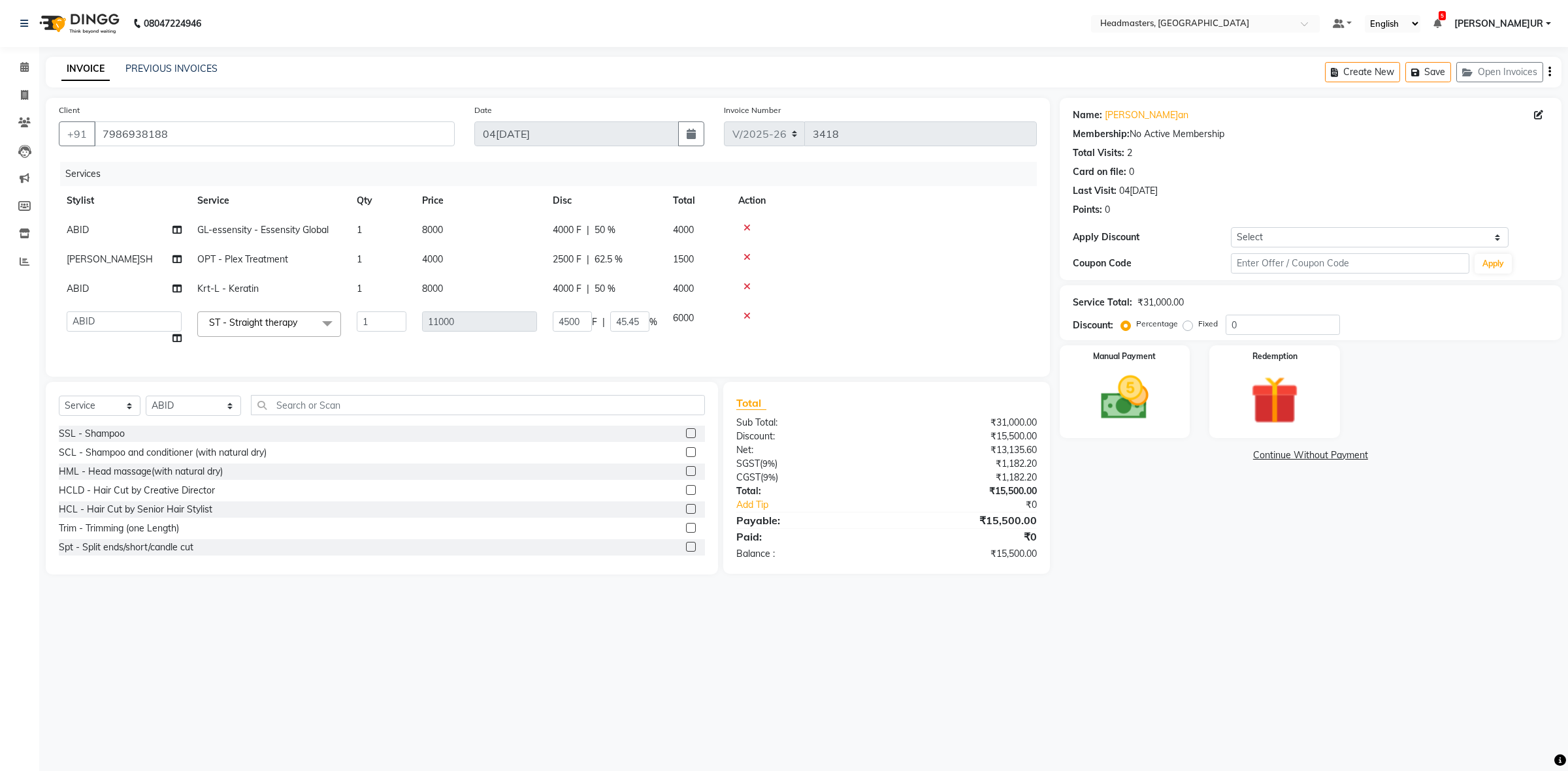
click at [585, 340] on tr "ABID Amrit ANU ARSH [PERSON_NAME] HEAD MASTERS HONEY HONEY KUMAR HONE[PERSON_NA…" at bounding box center [548, 328] width 978 height 50
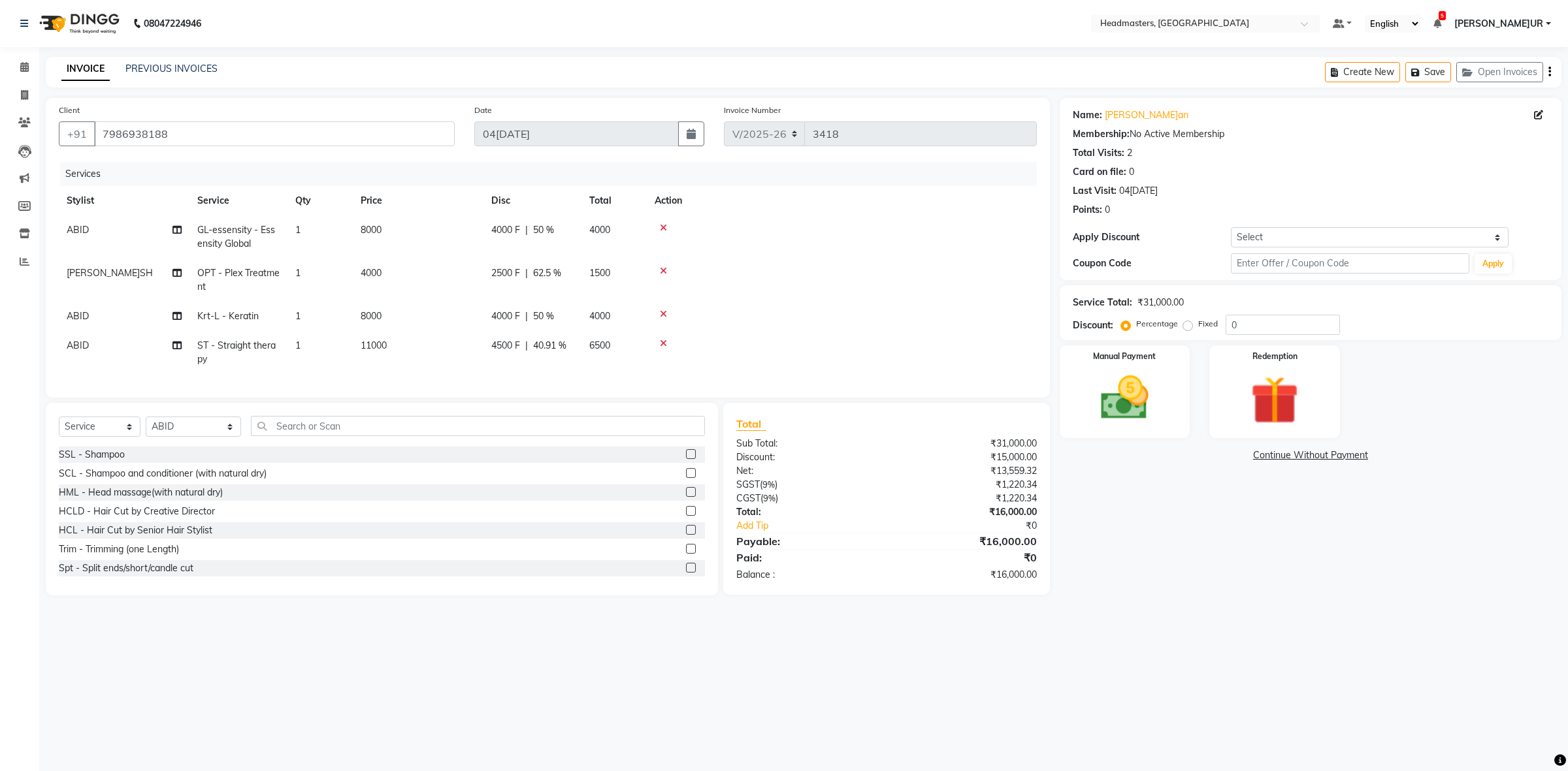
drag, startPoint x: 500, startPoint y: 342, endPoint x: 553, endPoint y: 359, distance: 55.7
click at [500, 342] on span "4500 F" at bounding box center [505, 346] width 29 height 14
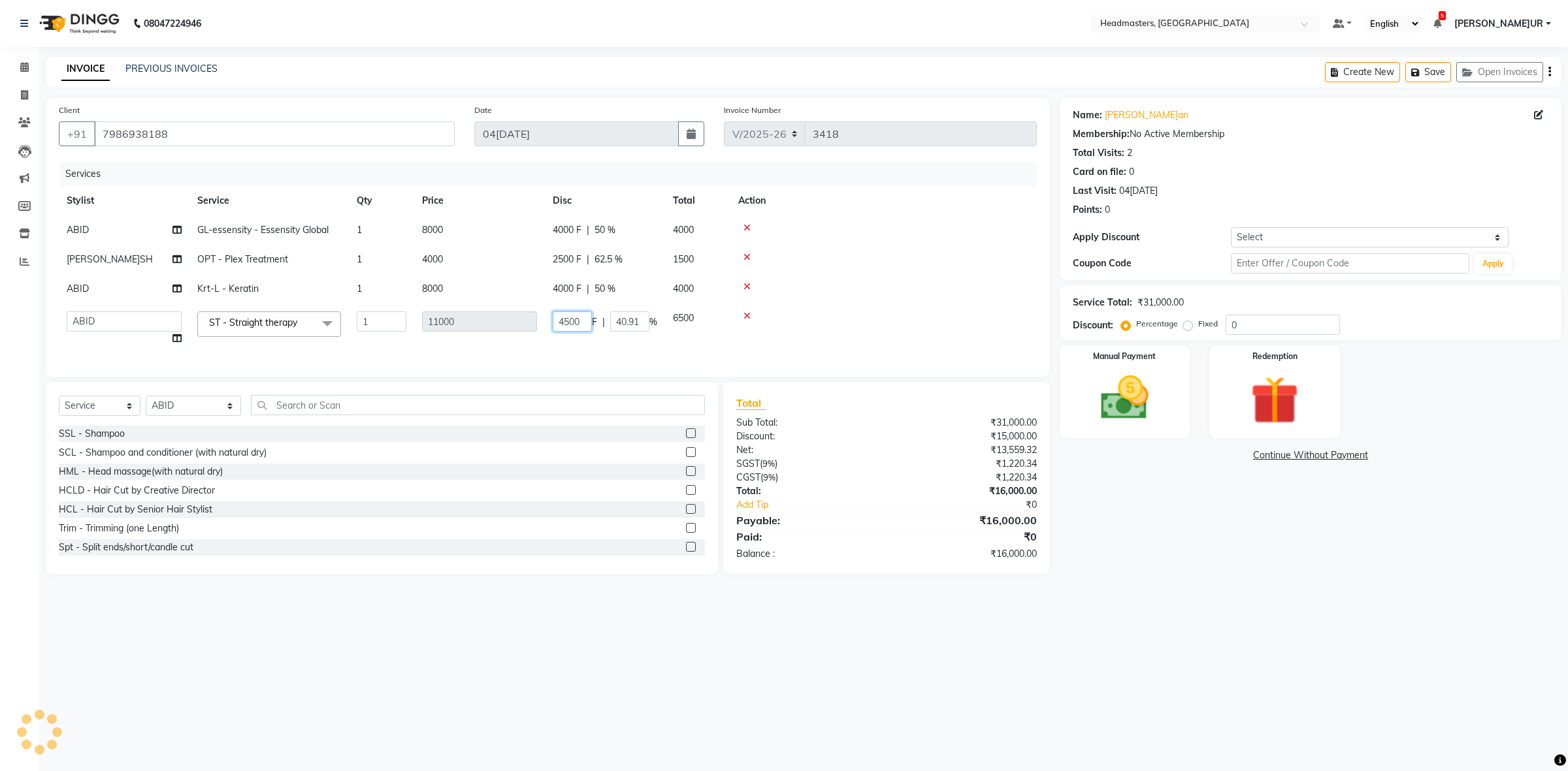
click at [563, 320] on input "4500" at bounding box center [572, 321] width 39 height 20
type input "5500"
click at [557, 348] on td "5500 F | 40.91 %" at bounding box center [605, 328] width 120 height 50
click at [1126, 409] on img at bounding box center [1124, 398] width 81 height 57
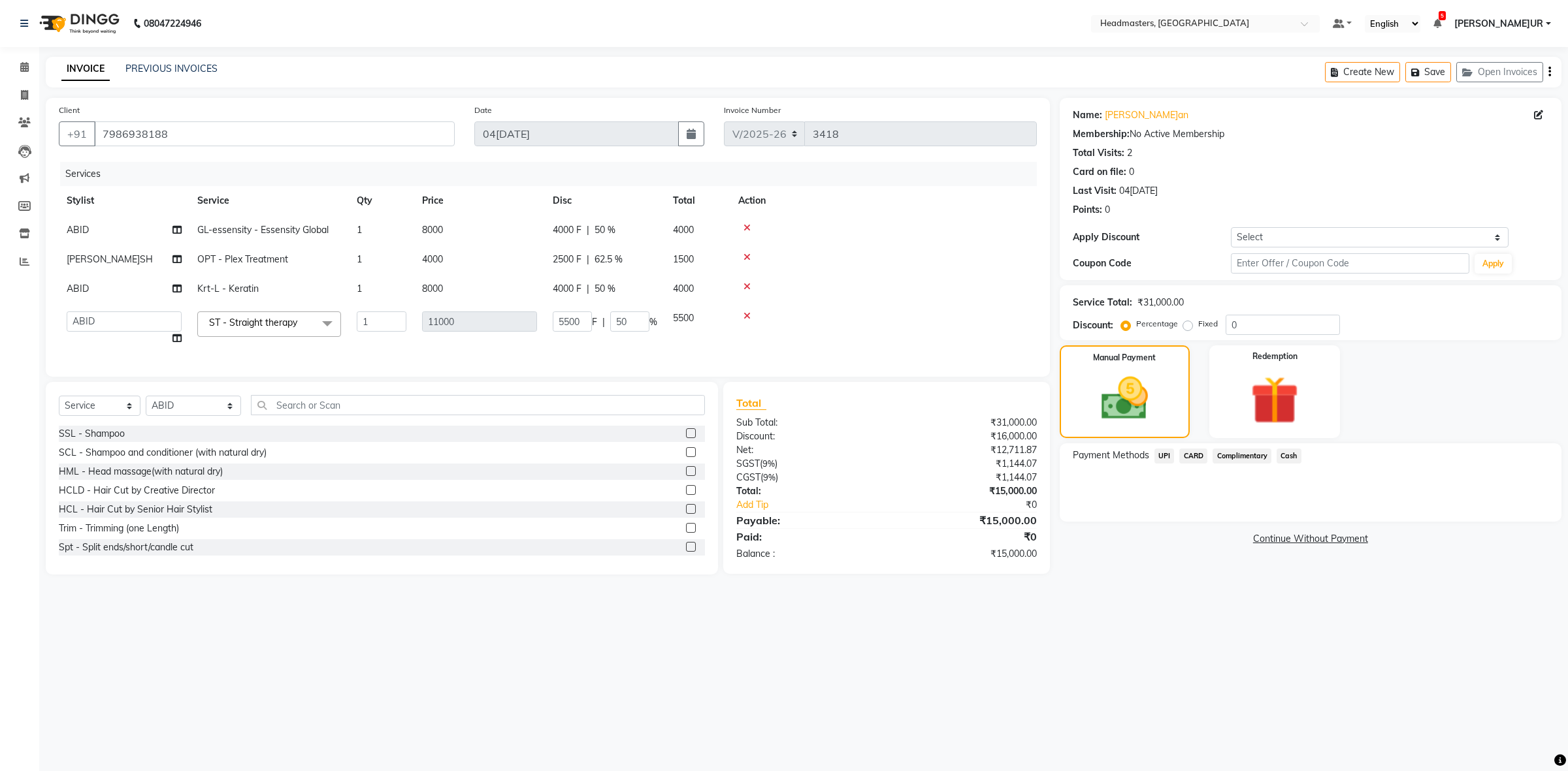
click at [1161, 449] on span "UPI" at bounding box center [1164, 455] width 20 height 15
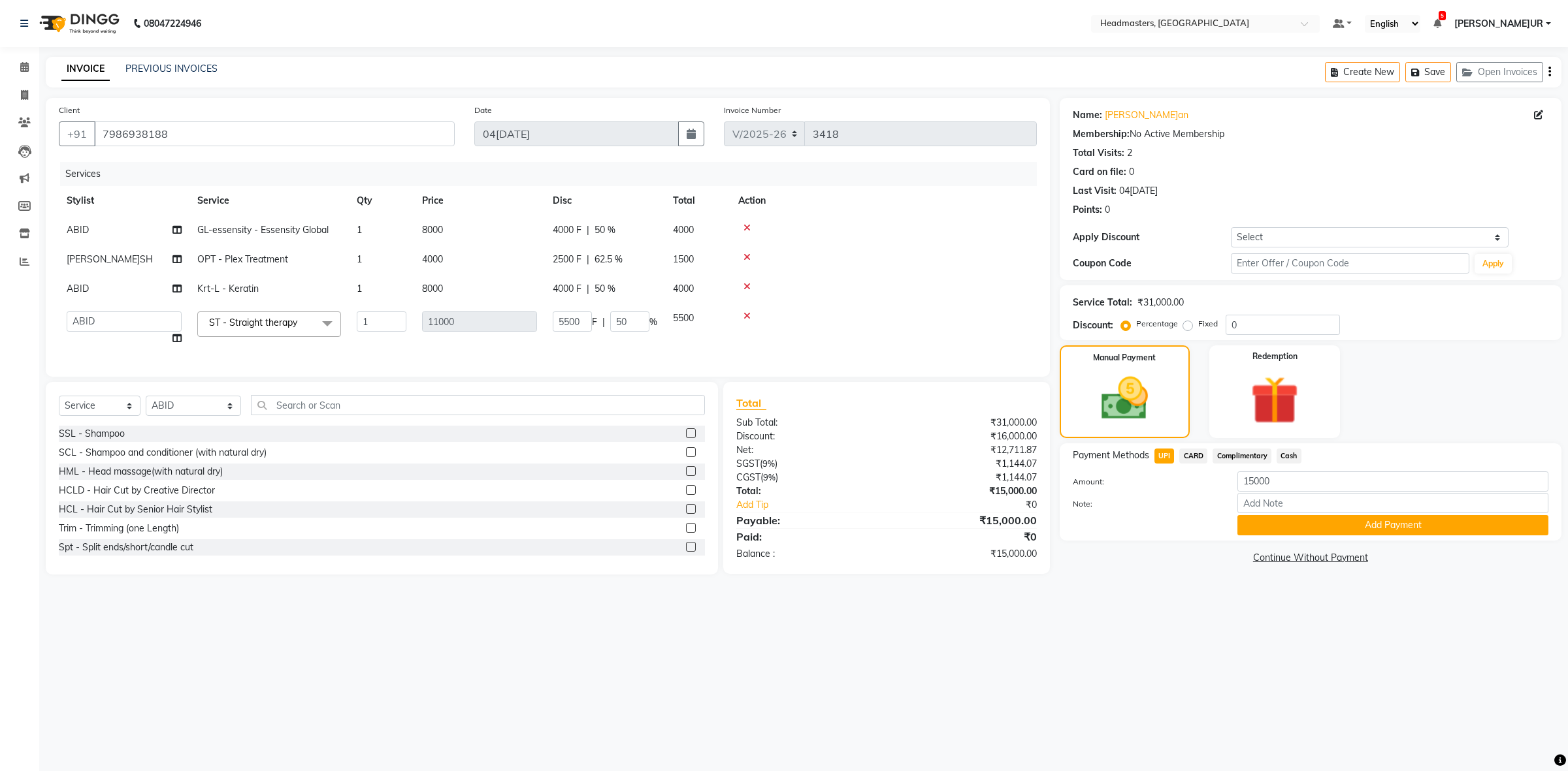
click at [1318, 519] on button "Add Payment" at bounding box center [1393, 525] width 311 height 20
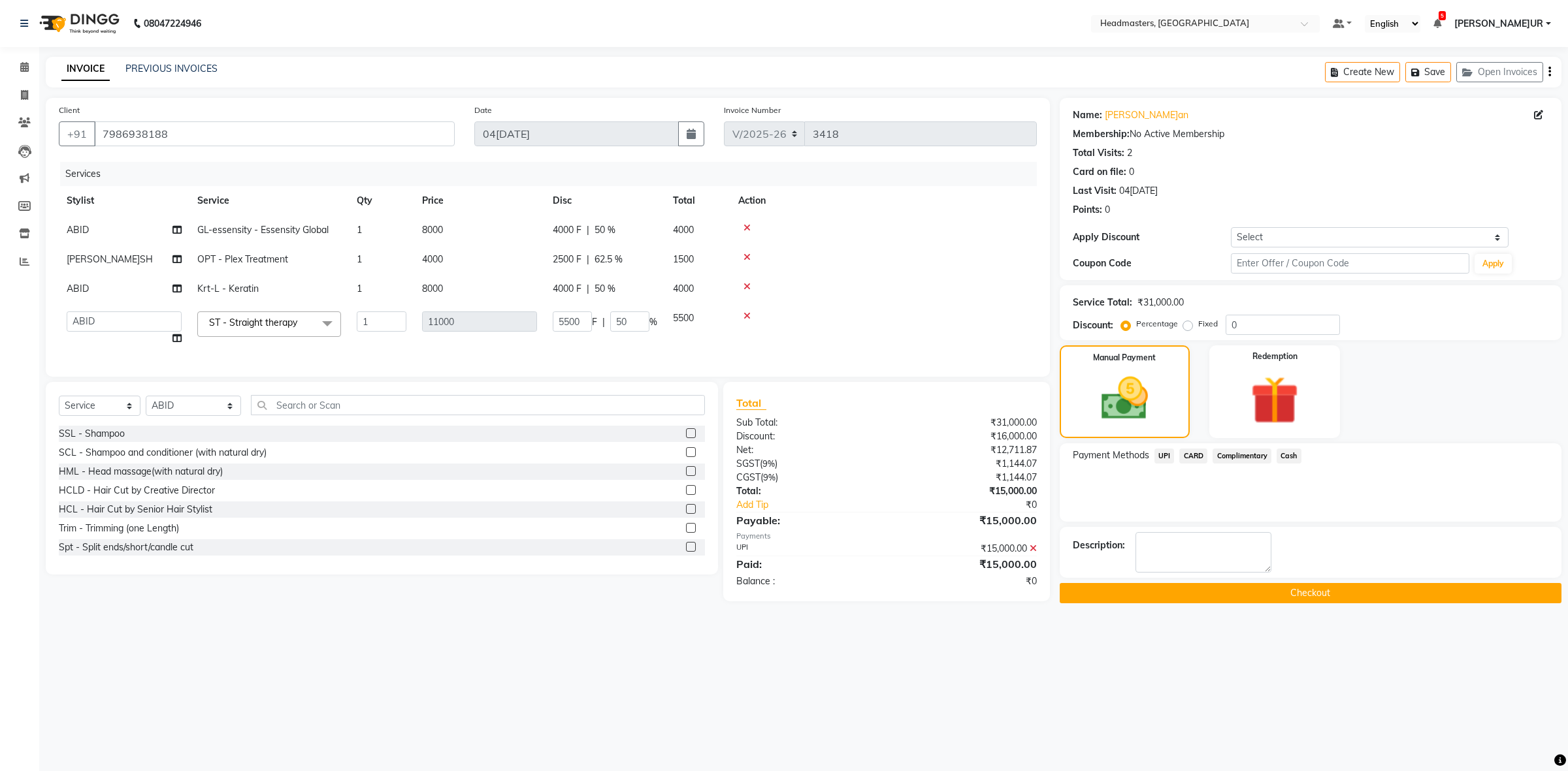
click at [1288, 593] on button "Checkout" at bounding box center [1311, 593] width 502 height 20
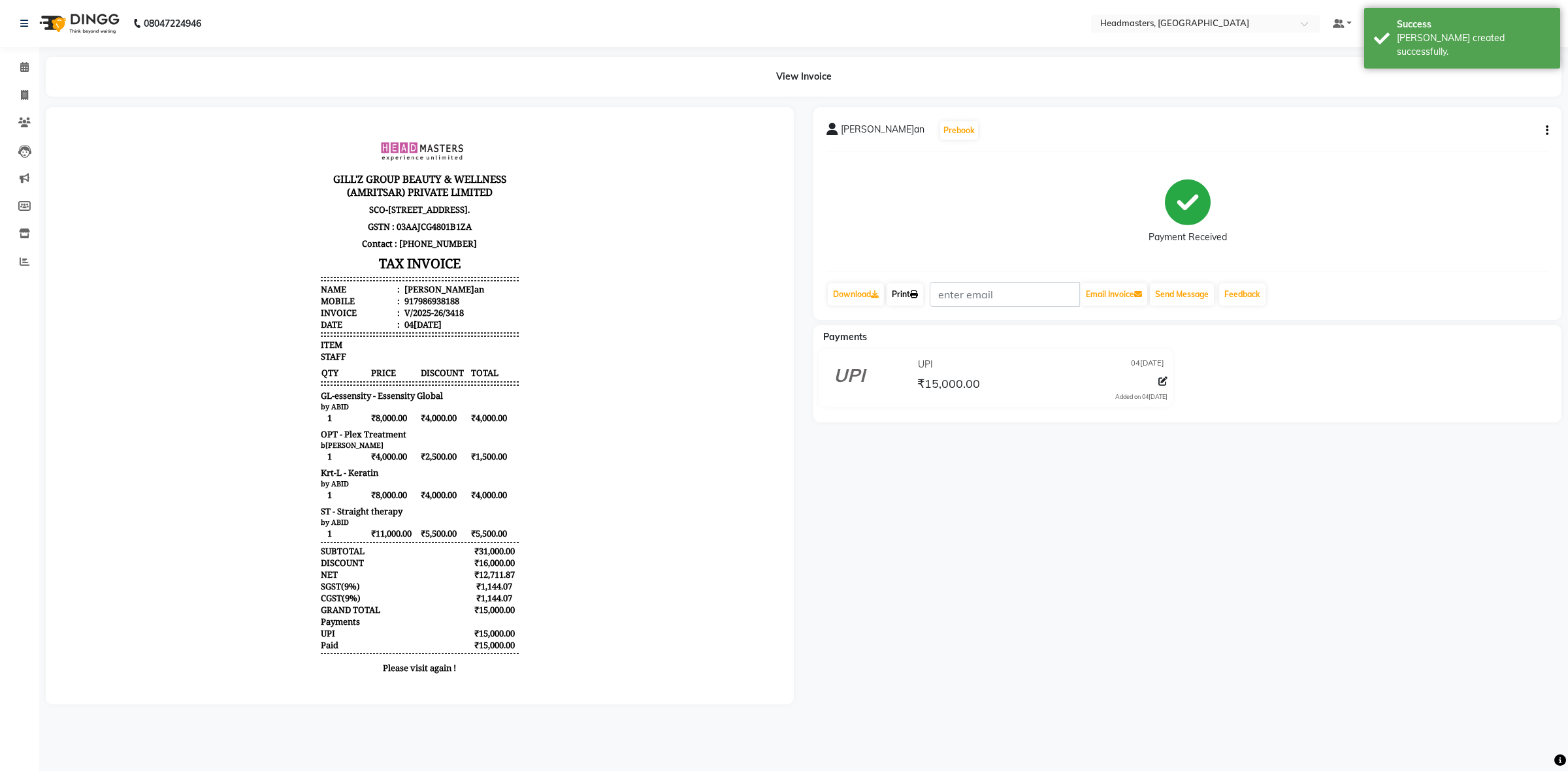
click at [920, 288] on link "Print" at bounding box center [905, 295] width 37 height 23
click at [903, 299] on link "Print" at bounding box center [905, 295] width 37 height 23
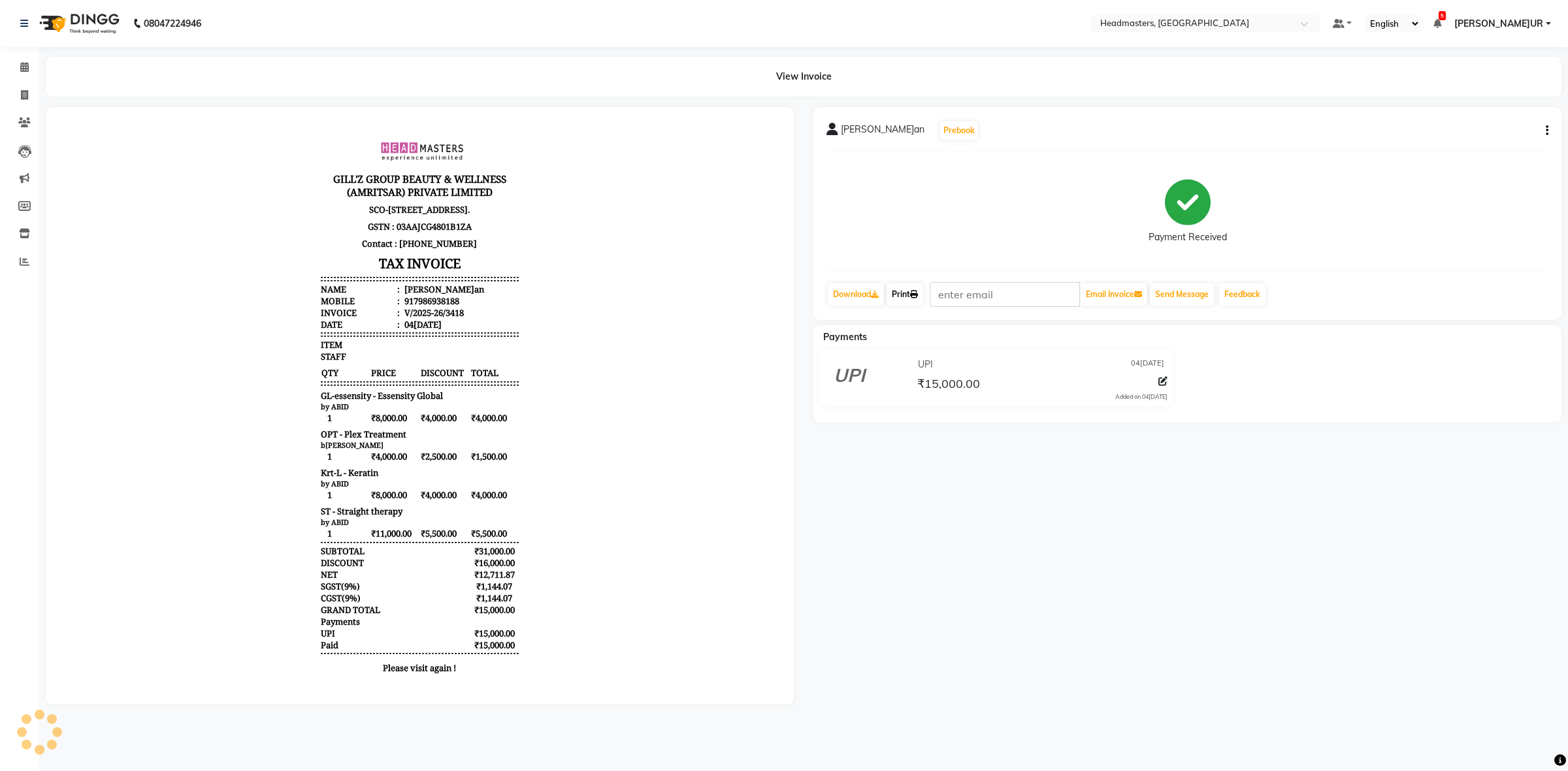
click at [899, 298] on link "Print" at bounding box center [905, 295] width 37 height 23
drag, startPoint x: 30, startPoint y: 65, endPoint x: 26, endPoint y: 87, distance: 22.4
click at [30, 64] on span at bounding box center [24, 67] width 23 height 15
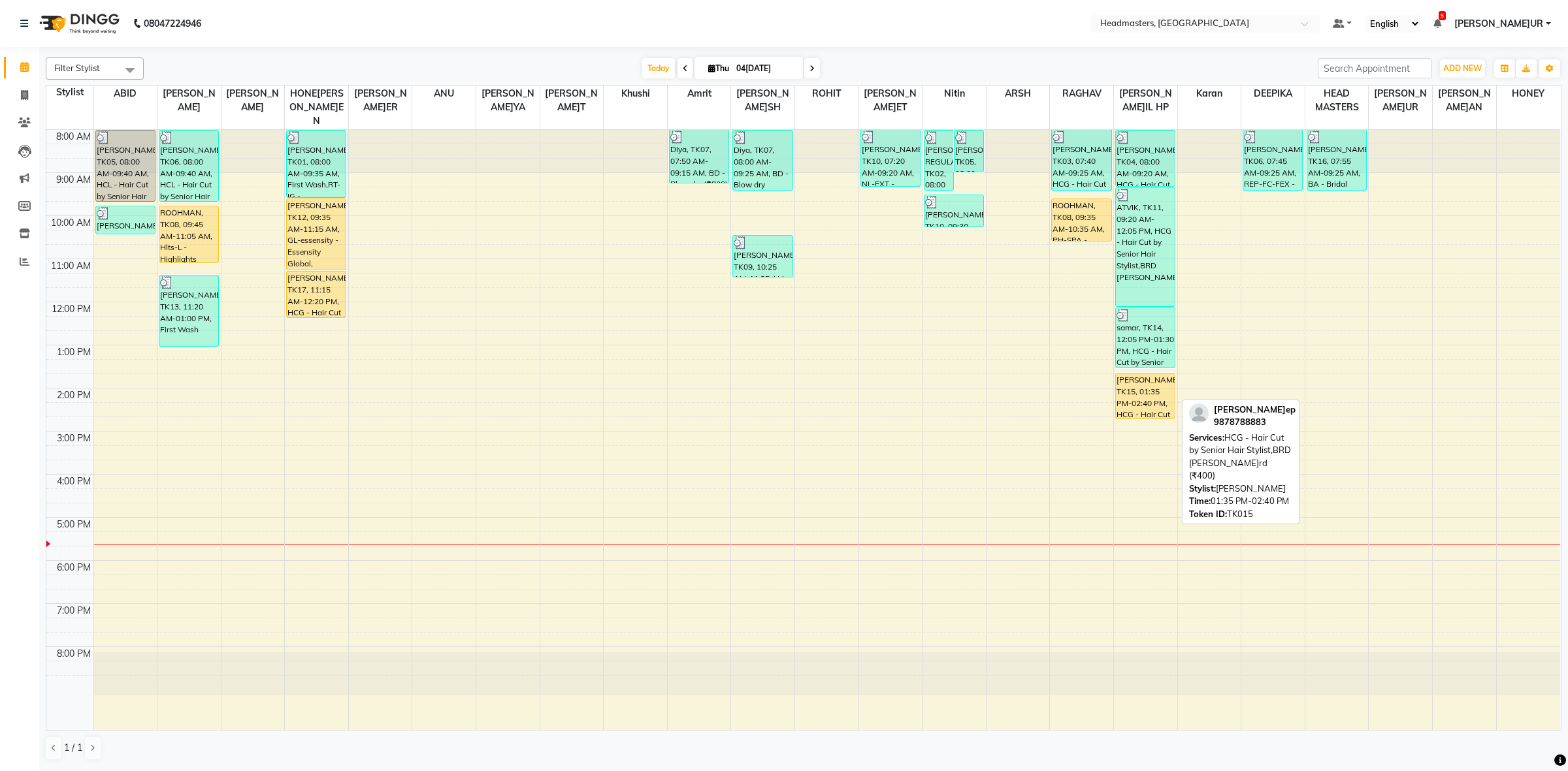
click at [1153, 384] on div "[PERSON_NAME]ep, TK15, 01:35 PM-02:40 PM, HCG - Hair Cut by Senior Hair Stylist…" at bounding box center [1145, 396] width 59 height 45
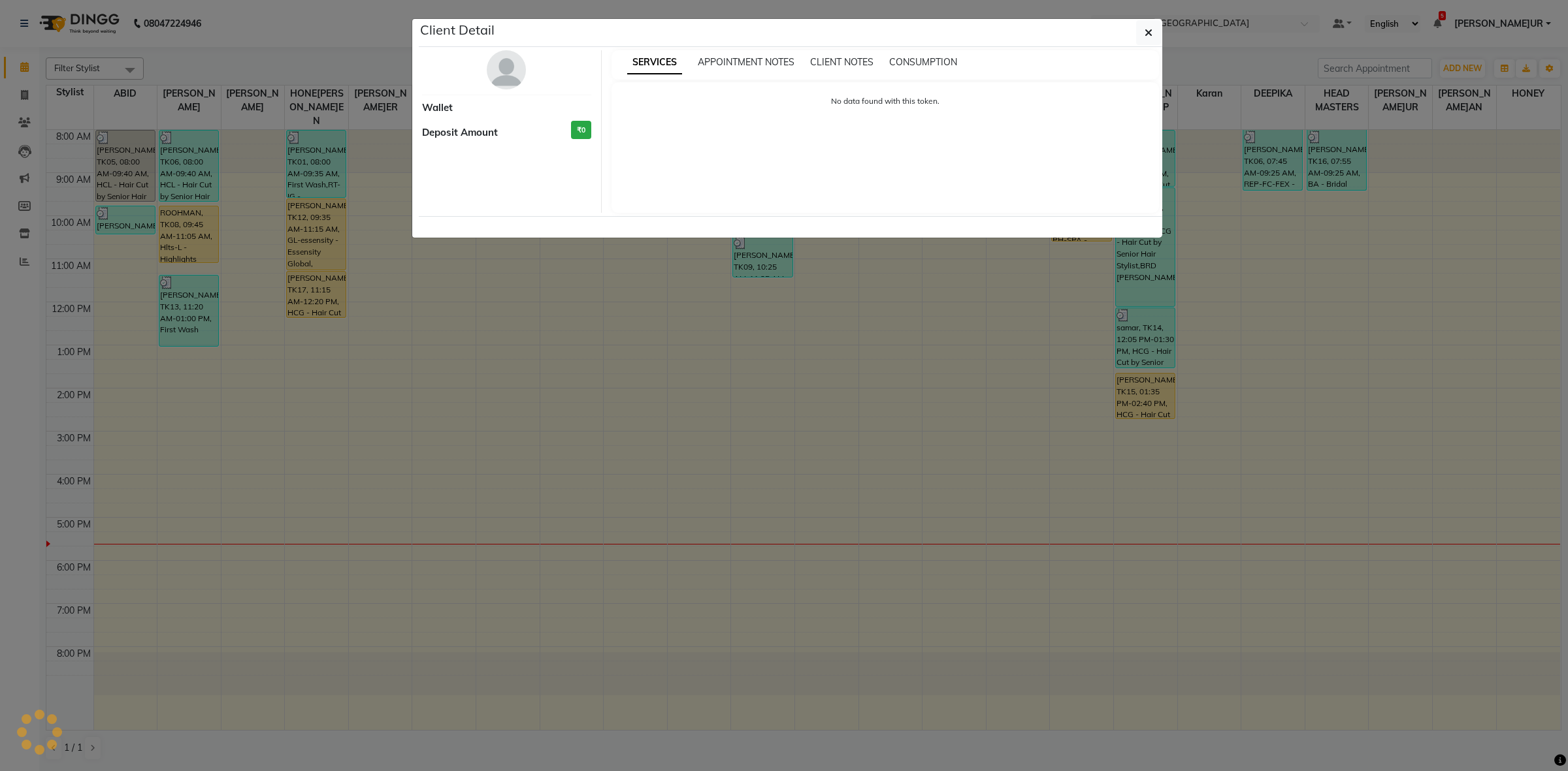
select select "1"
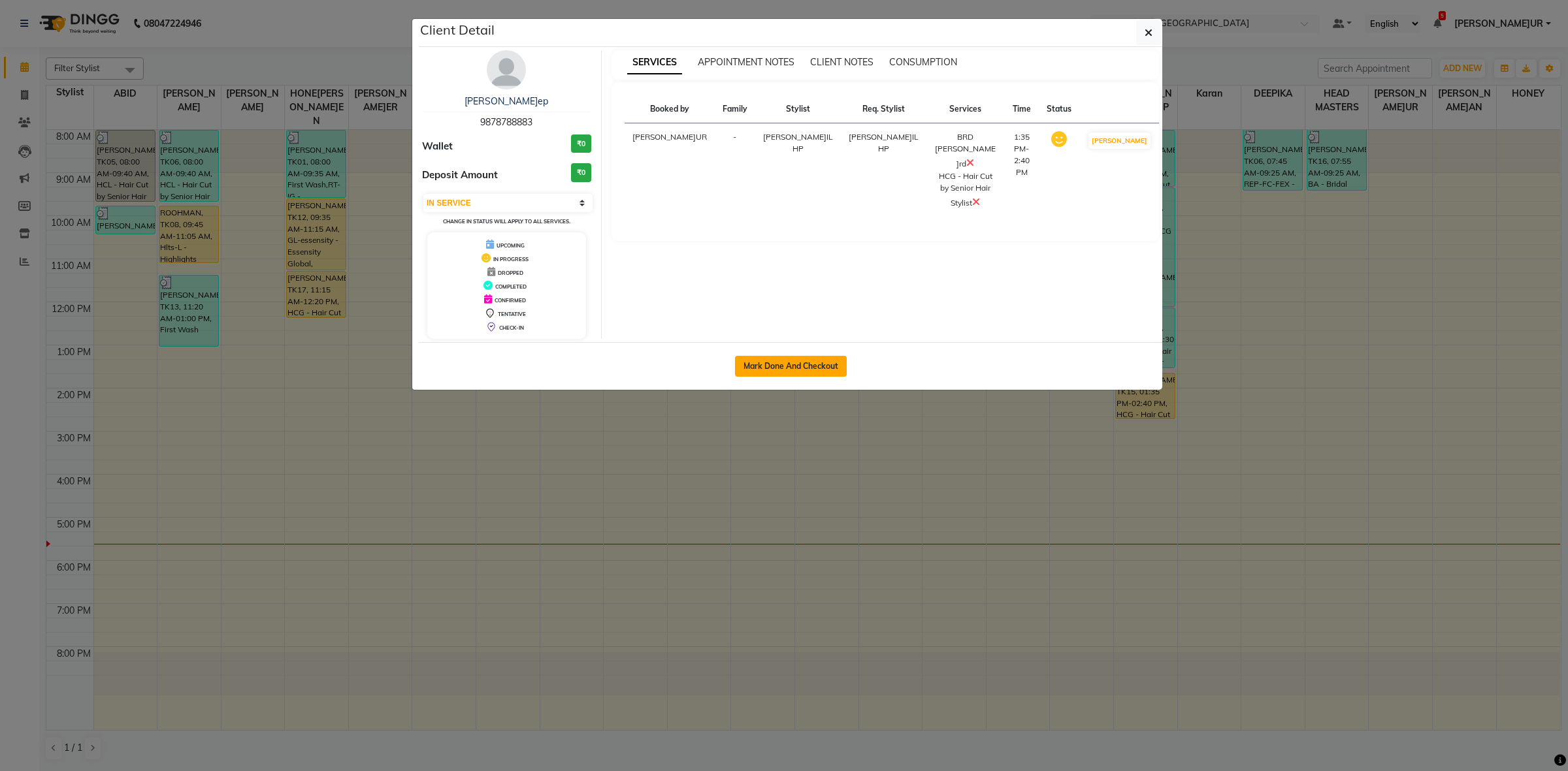
click at [797, 362] on button "Mark Done And Checkout" at bounding box center [791, 366] width 111 height 21
select select "service"
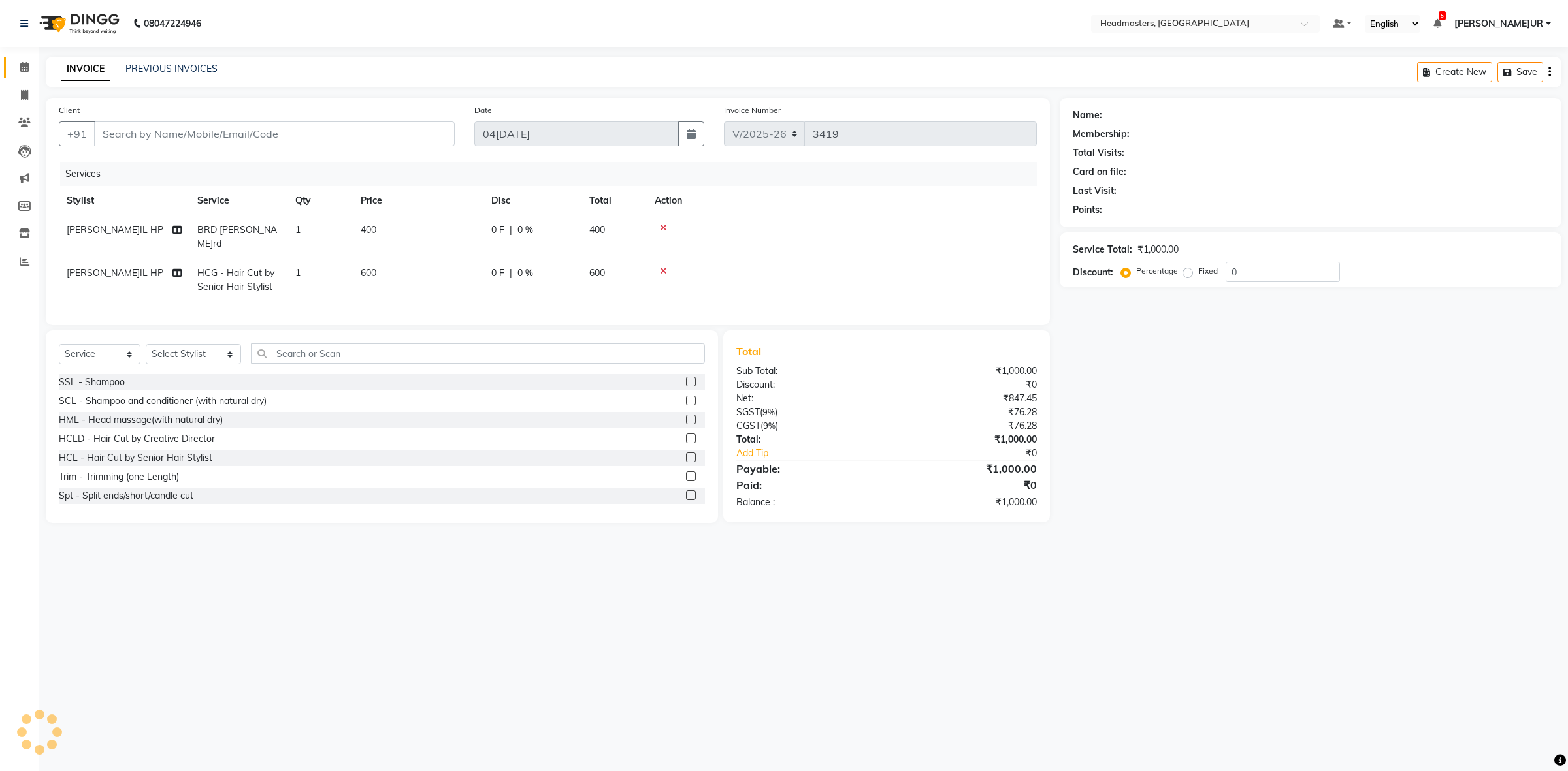
type input "9878788883"
select select "60641"
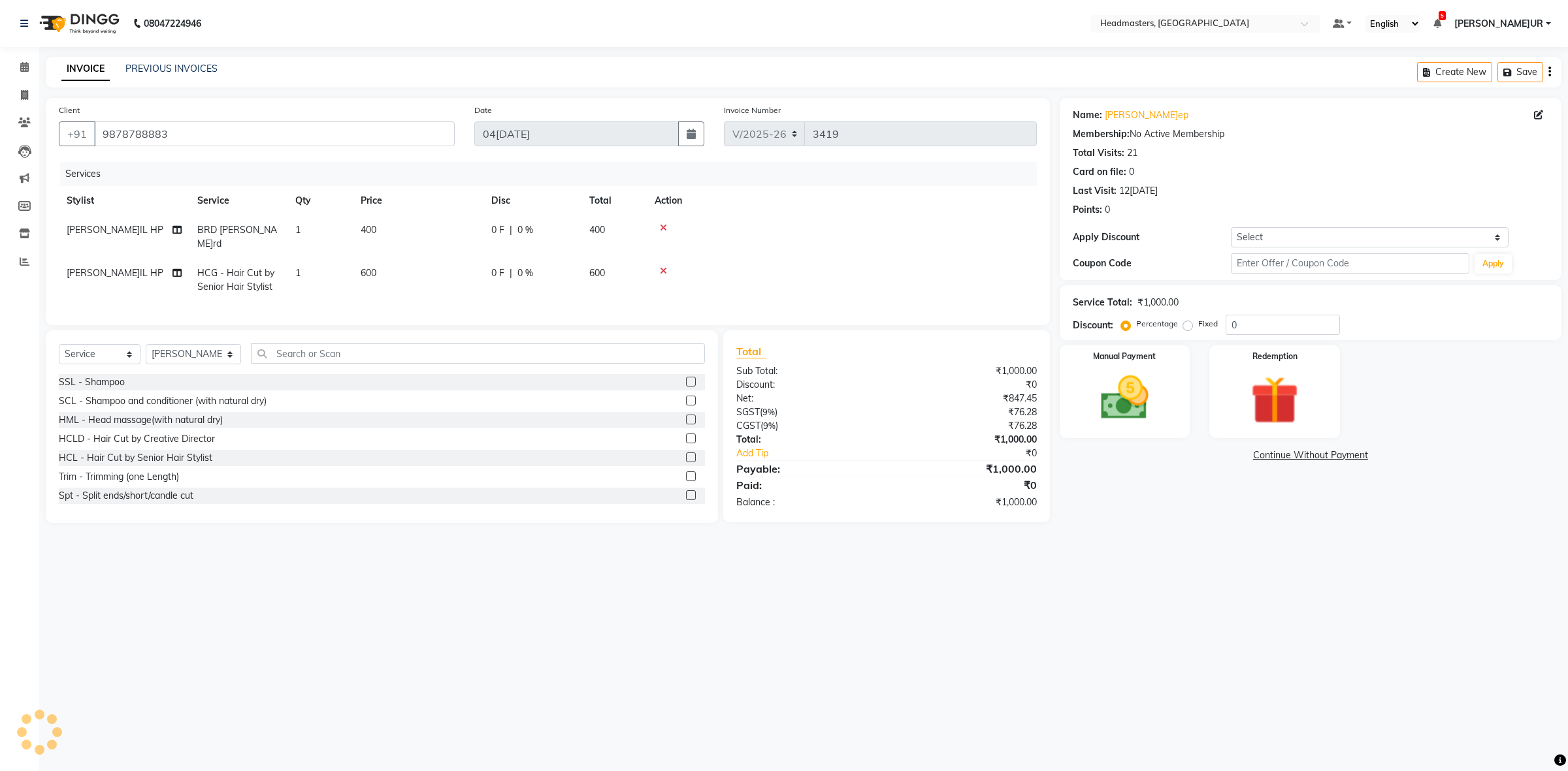
click at [477, 223] on td "400" at bounding box center [418, 237] width 130 height 43
select select "60641"
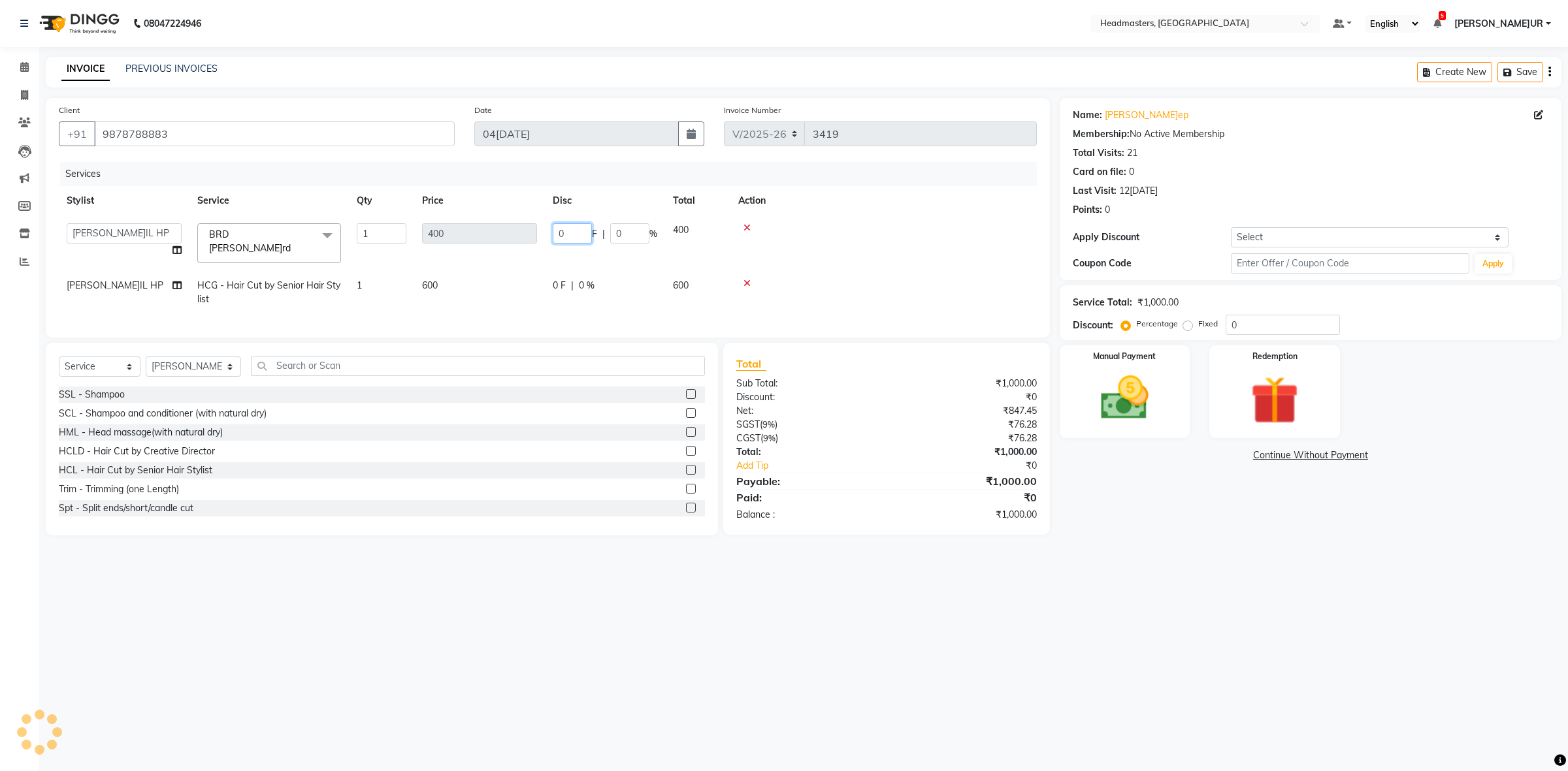
click at [560, 227] on input "0" at bounding box center [572, 233] width 39 height 20
click at [559, 226] on input "0" at bounding box center [572, 233] width 39 height 20
type input "100"
click at [528, 279] on tr "[PERSON_NAME]IL HP HCG - Hair Cut by Senior Hair Stylist 1 600 0 F | 0 % 600" at bounding box center [548, 293] width 978 height 43
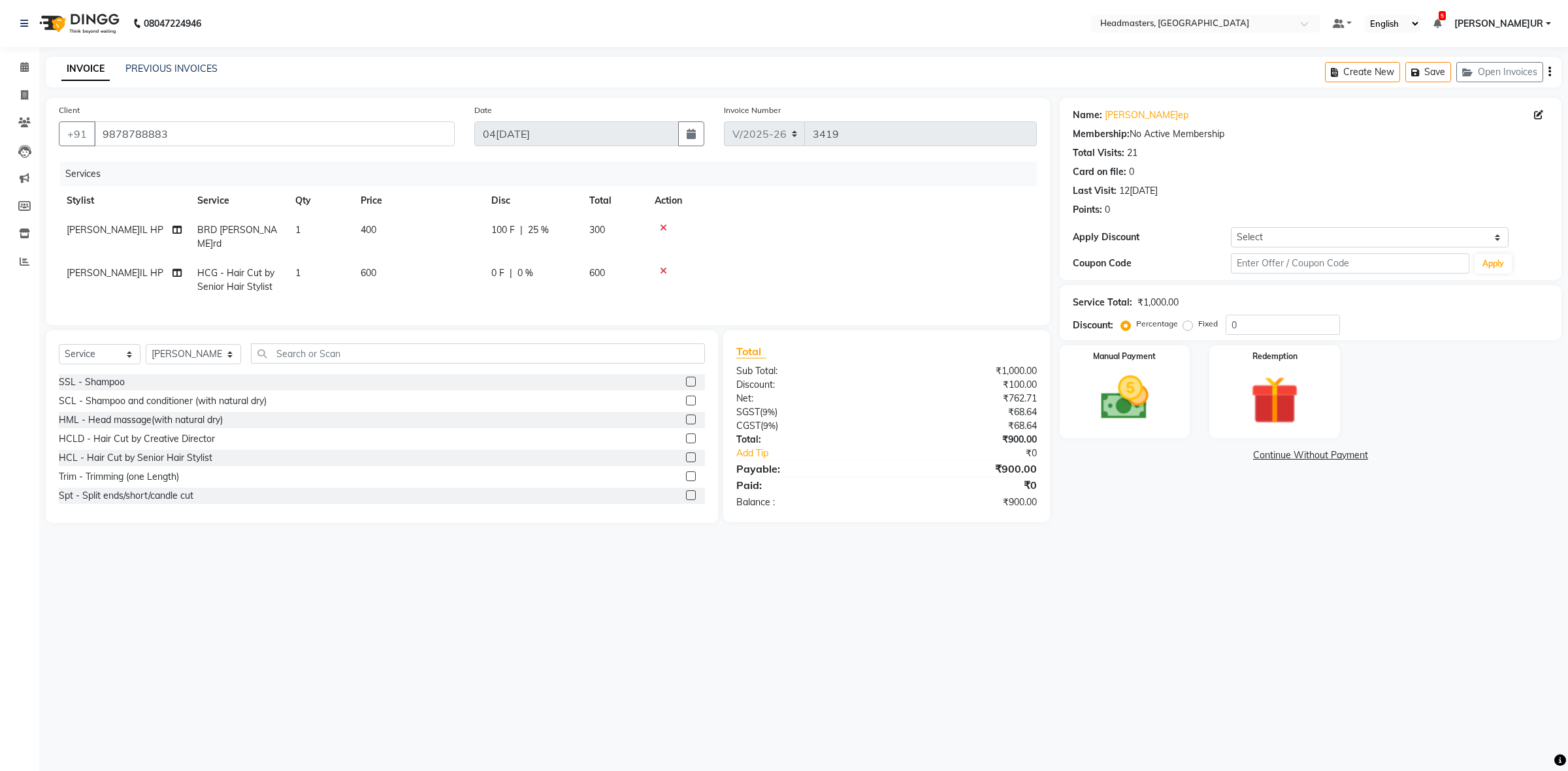
click at [481, 259] on td "600" at bounding box center [418, 281] width 130 height 43
select select "60641"
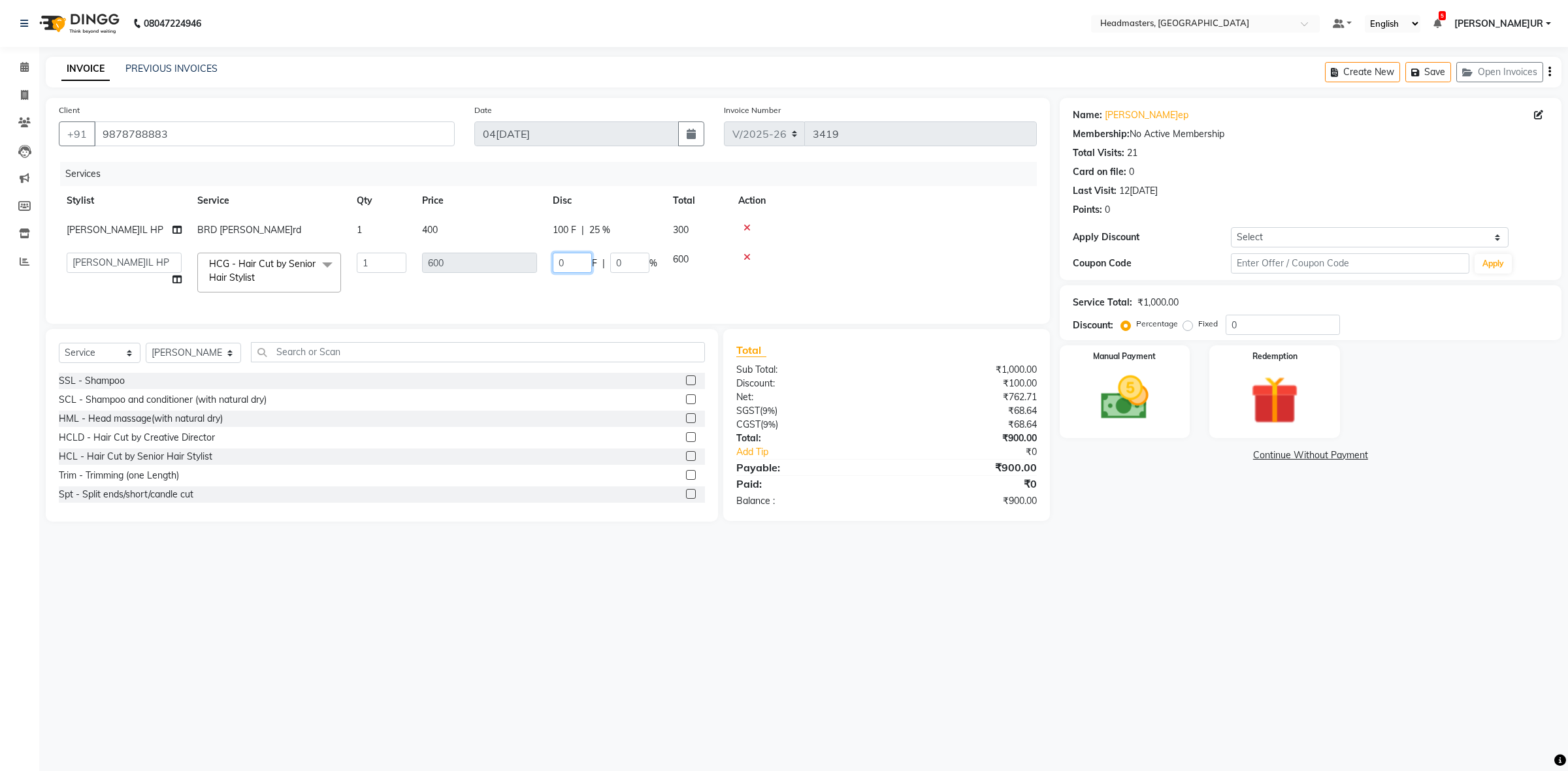
click at [556, 258] on input "0" at bounding box center [572, 263] width 39 height 20
type input "200"
click at [1081, 409] on div "Manual Payment" at bounding box center [1125, 391] width 136 height 96
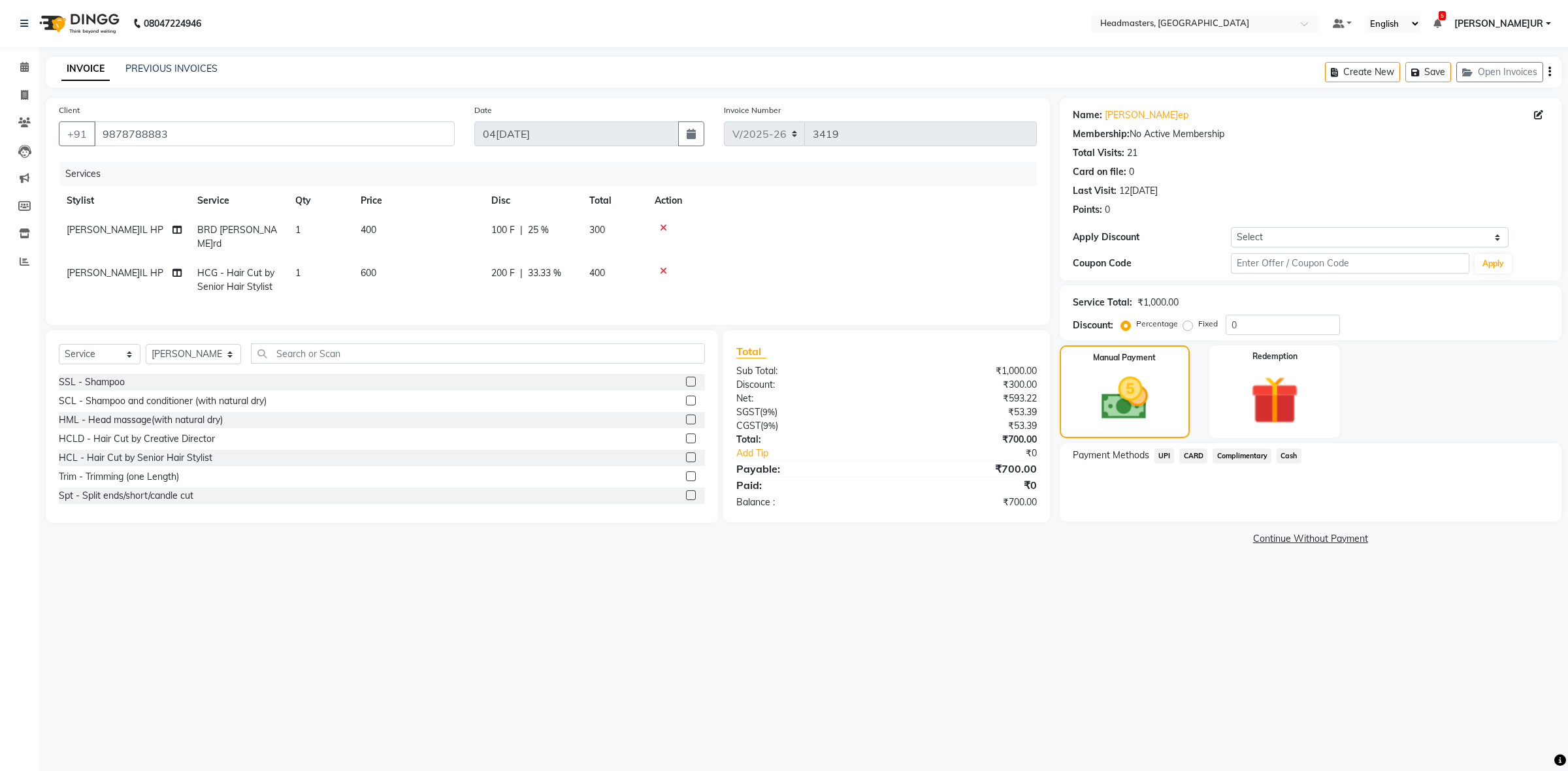
click at [1284, 449] on span "Cash" at bounding box center [1289, 455] width 25 height 15
click at [1291, 524] on button "Add Payment" at bounding box center [1393, 525] width 311 height 20
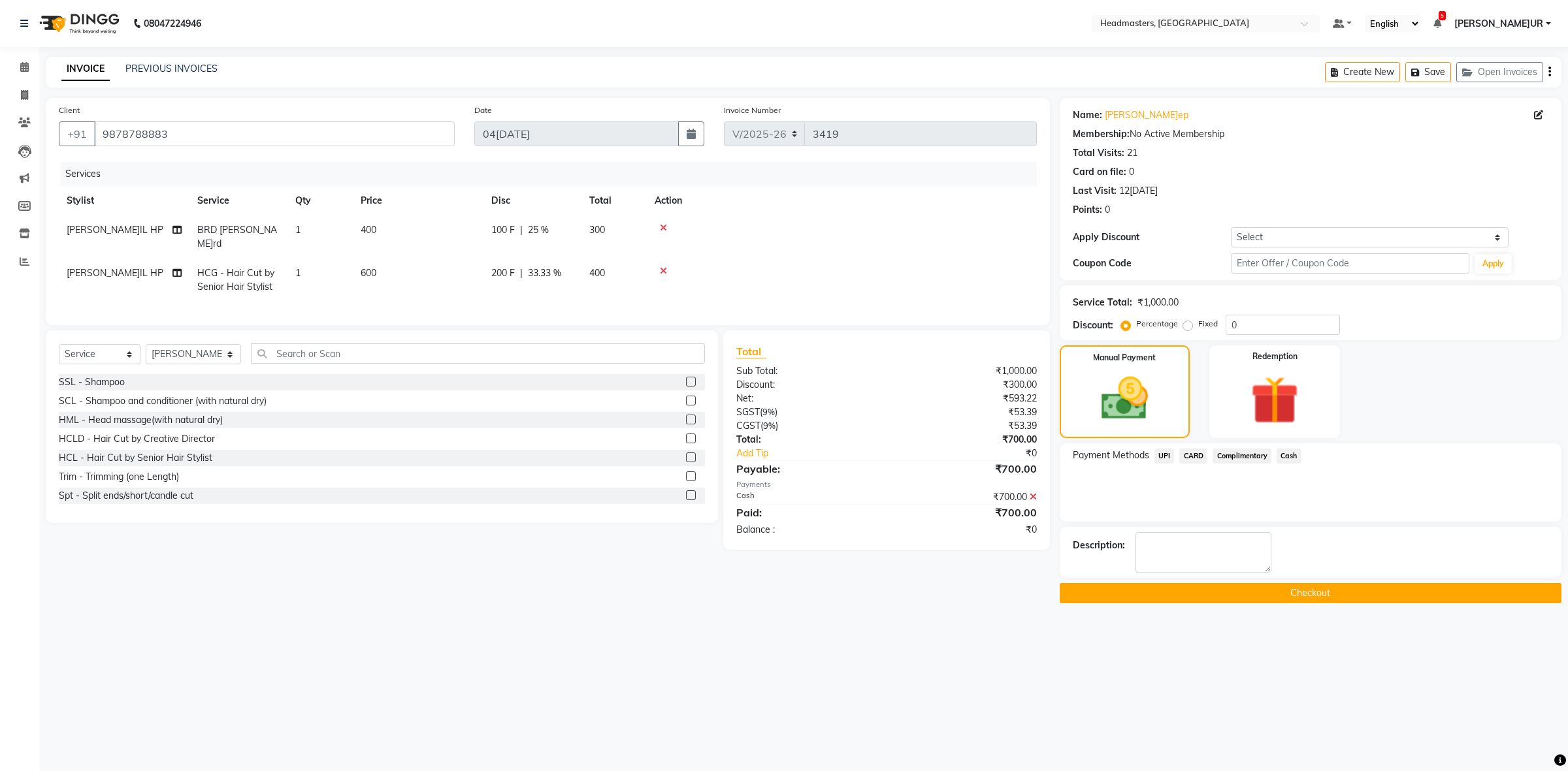
click at [1203, 595] on button "Checkout" at bounding box center [1311, 593] width 502 height 20
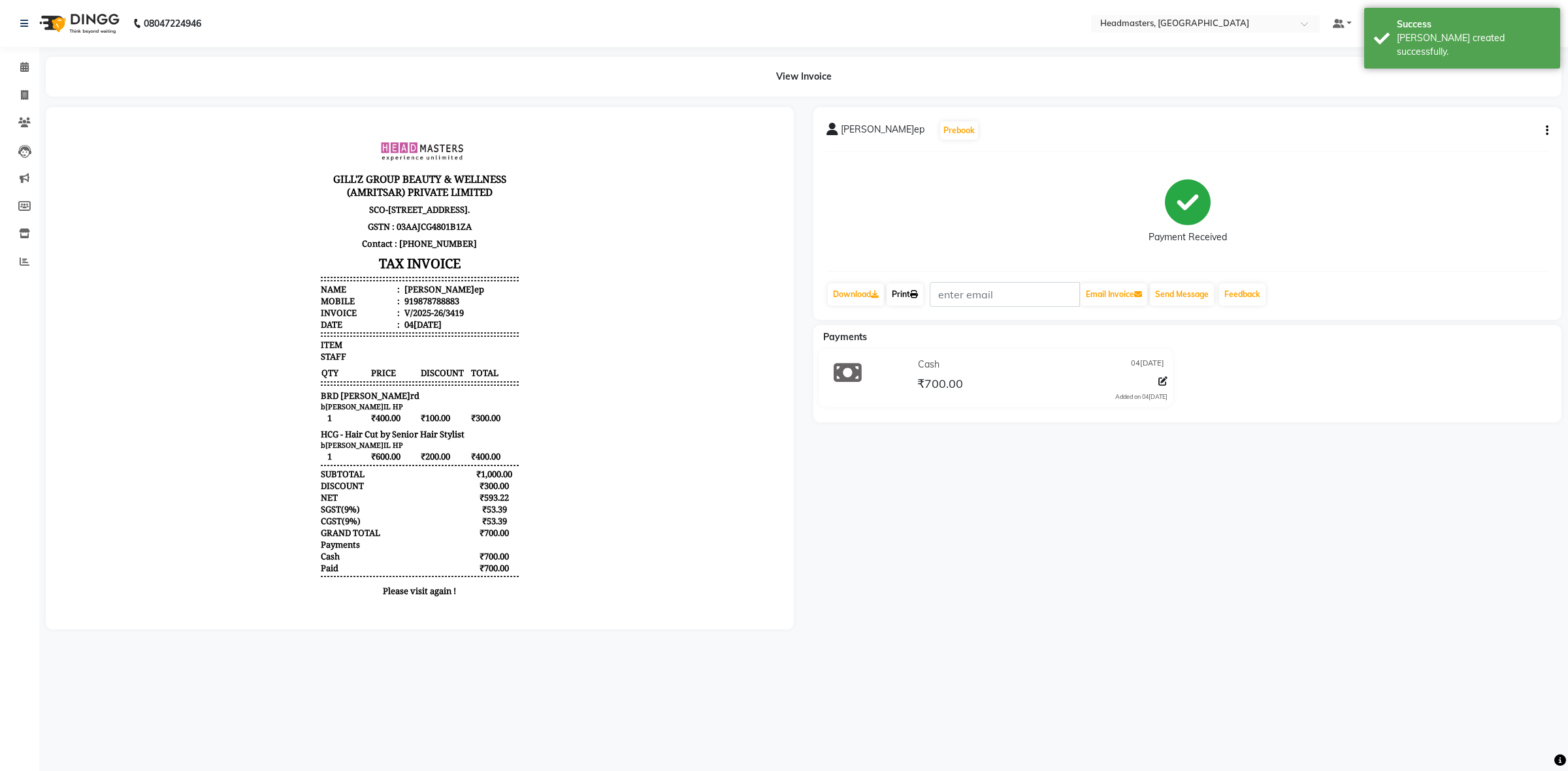
click at [902, 299] on link "Print" at bounding box center [905, 295] width 37 height 23
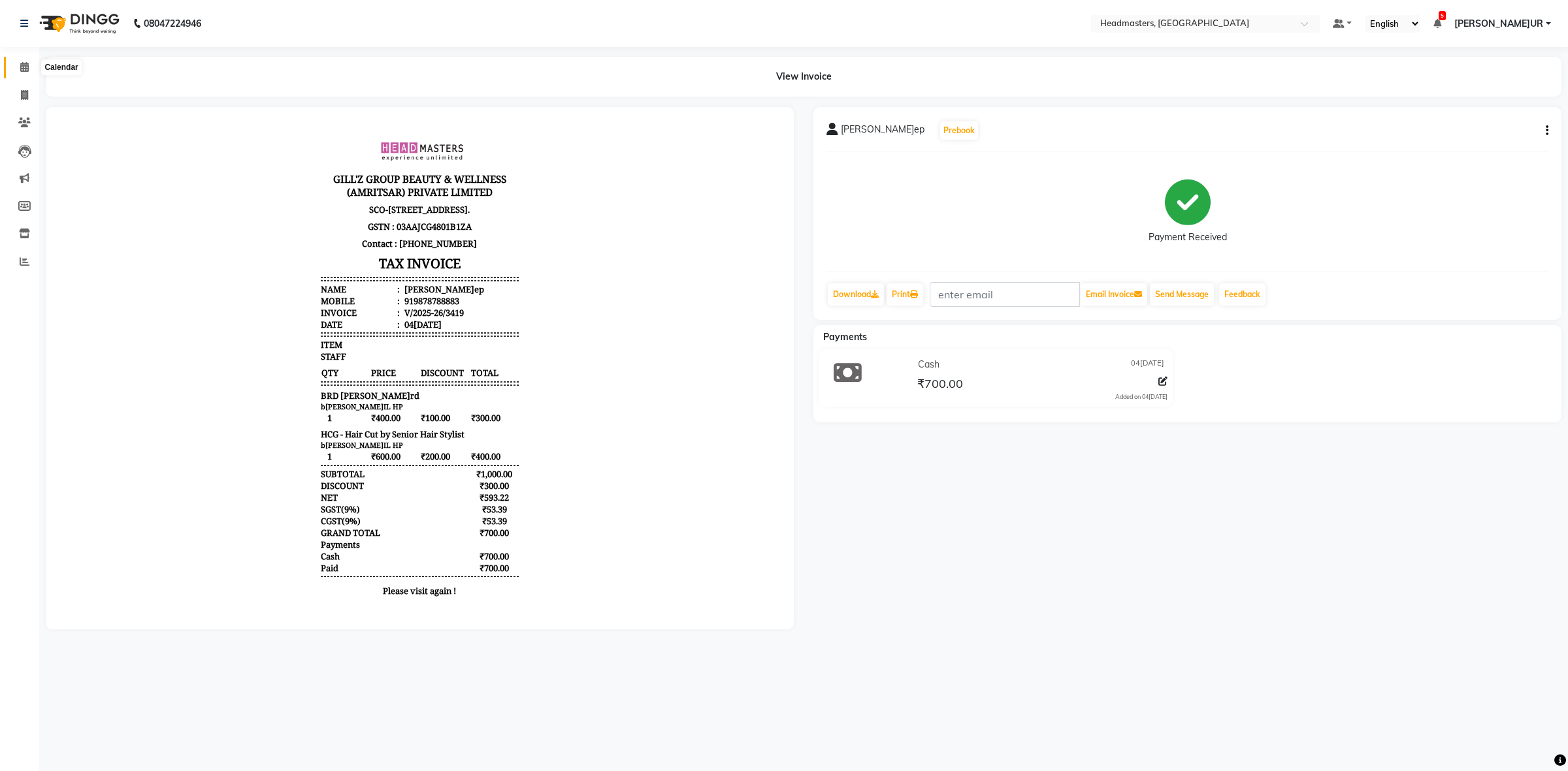
click at [30, 65] on span at bounding box center [24, 67] width 23 height 15
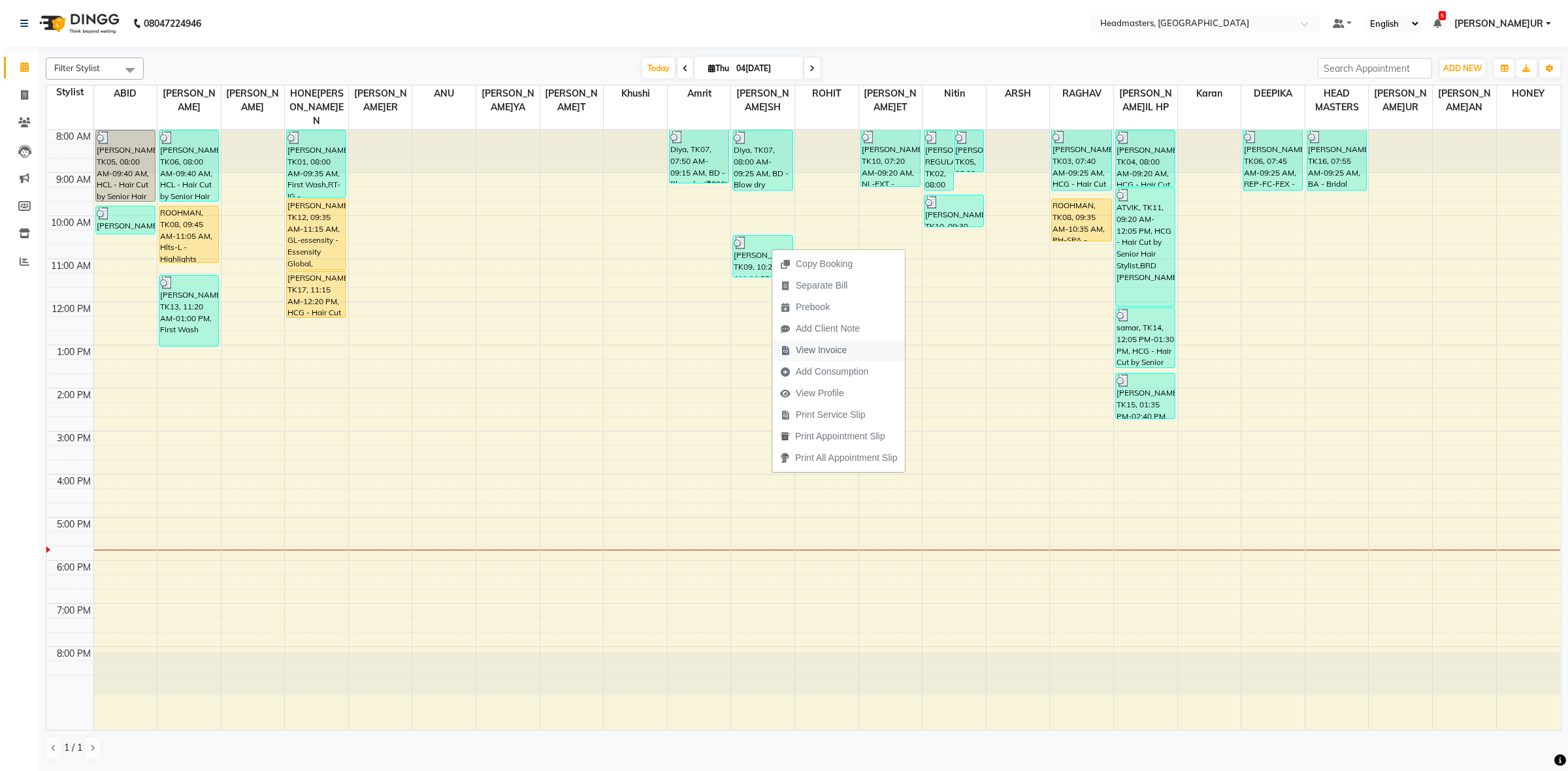
click at [811, 356] on span "View Invoice" at bounding box center [821, 350] width 51 height 14
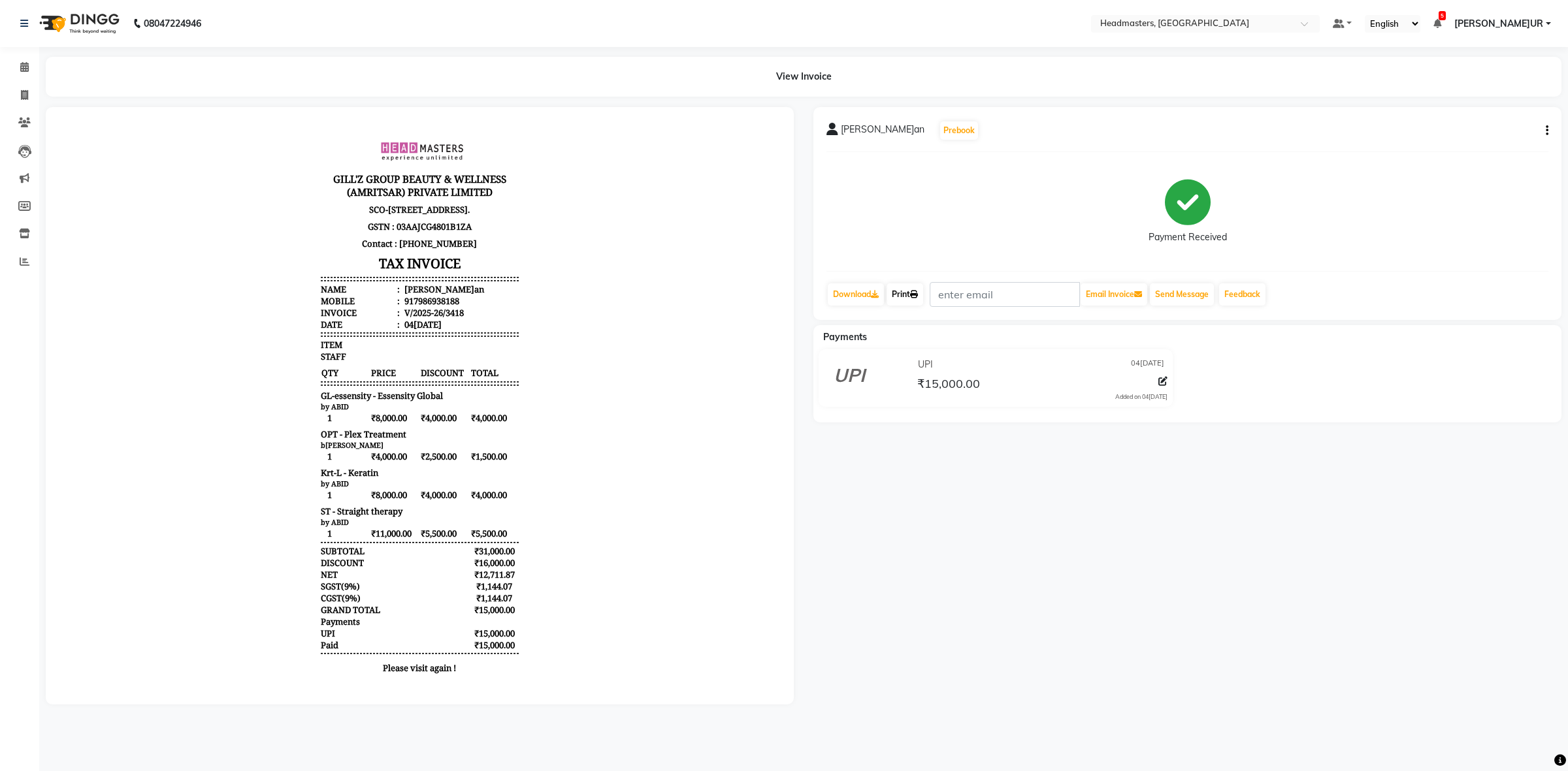
click at [899, 301] on link "Print" at bounding box center [905, 295] width 37 height 23
click at [33, 67] on span at bounding box center [24, 67] width 23 height 15
